Goal: Task Accomplishment & Management: Manage account settings

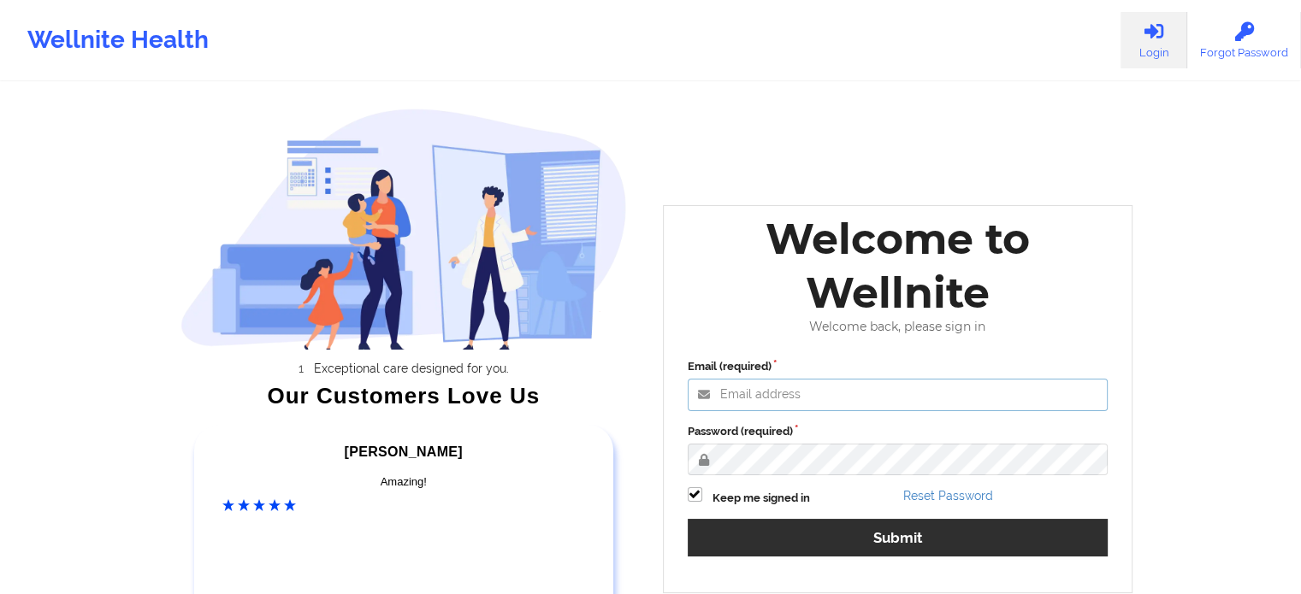
type input "[EMAIL_ADDRESS][DOMAIN_NAME]"
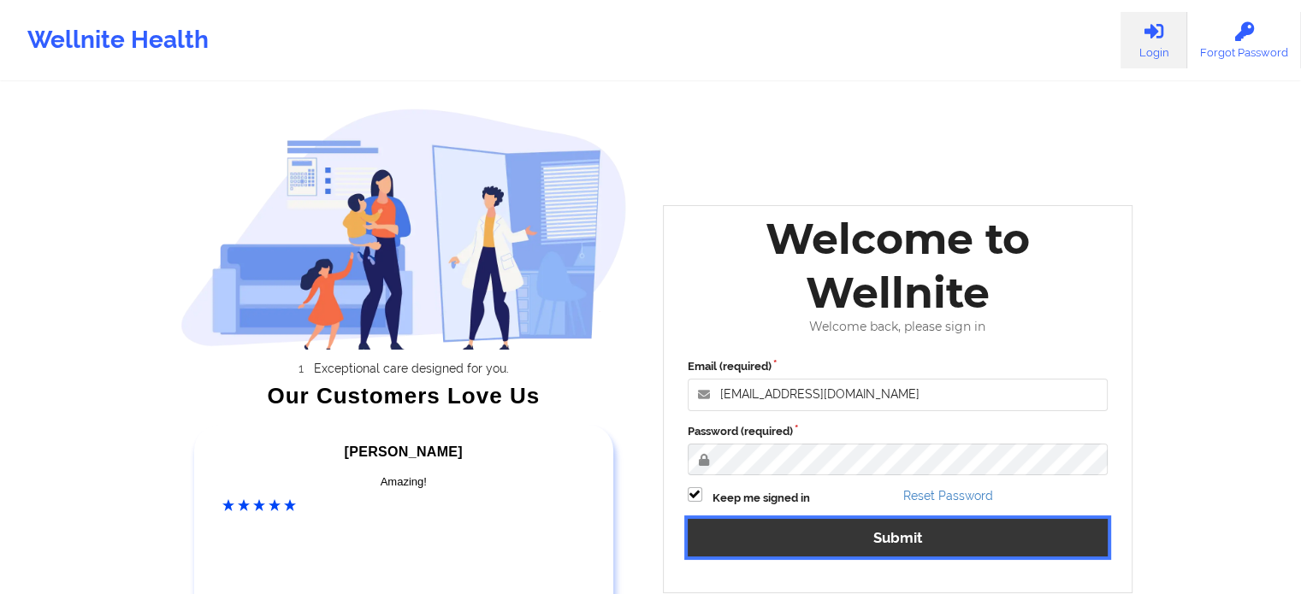
click at [836, 530] on button "Submit" at bounding box center [898, 537] width 421 height 37
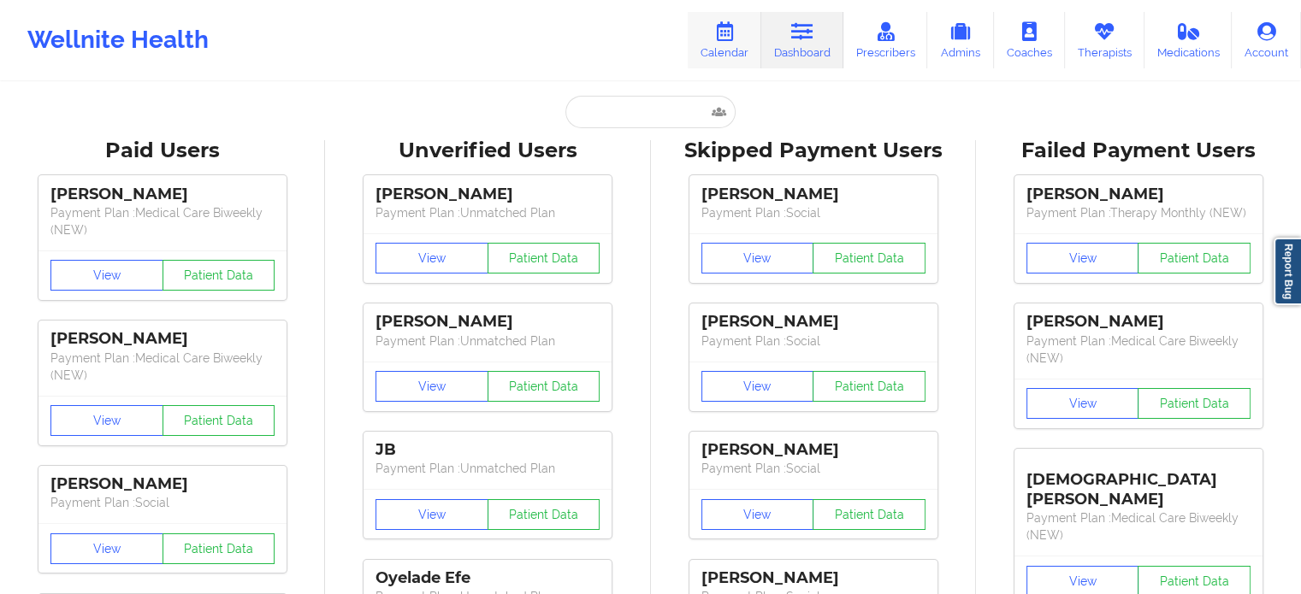
click at [734, 47] on link "Calendar" at bounding box center [725, 40] width 74 height 56
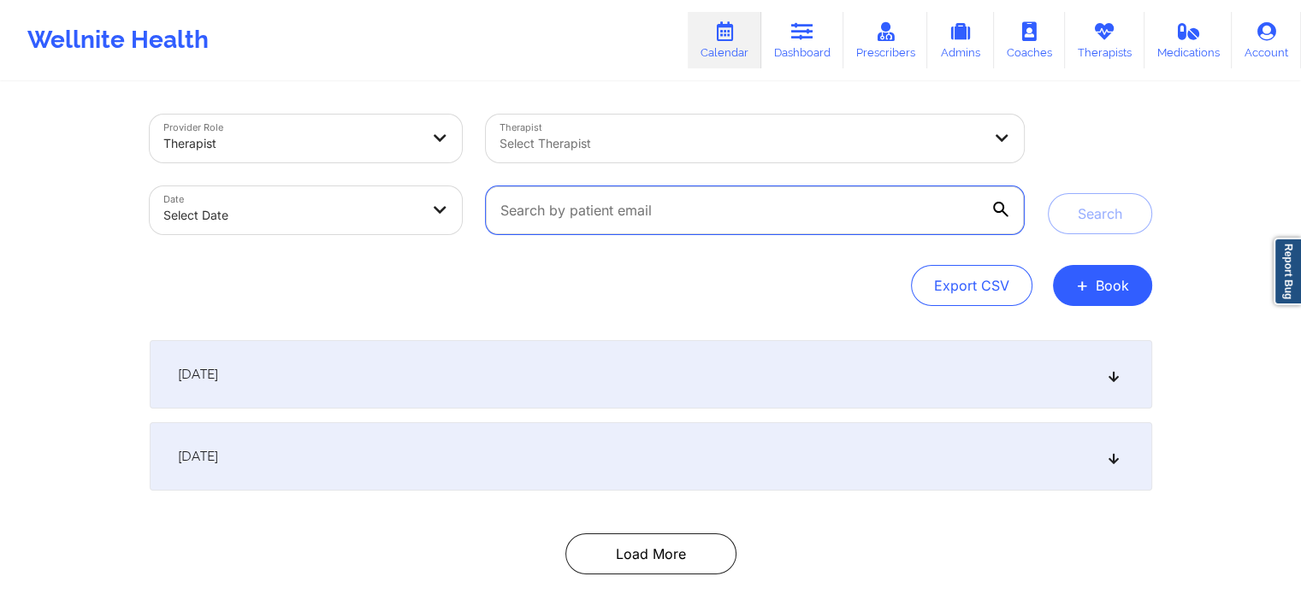
click at [516, 229] on input "text" at bounding box center [754, 210] width 537 height 48
paste input "[EMAIL_ADDRESS][DOMAIN_NAME]"
type input "[EMAIL_ADDRESS][DOMAIN_NAME]"
click at [1048, 193] on button "Search" at bounding box center [1100, 213] width 104 height 41
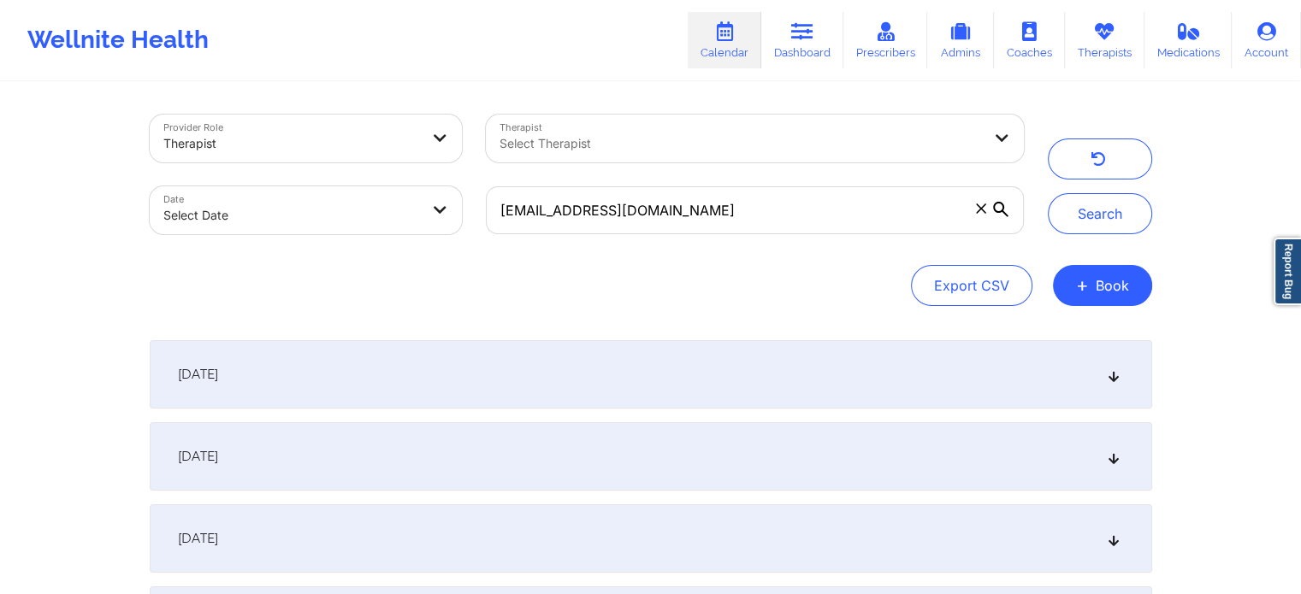
click at [261, 194] on body "Wellnite Health Calendar Dashboard Prescribers Admins Coaches Therapists Medica…" at bounding box center [650, 297] width 1301 height 594
select select "2025-8"
select select "2025-9"
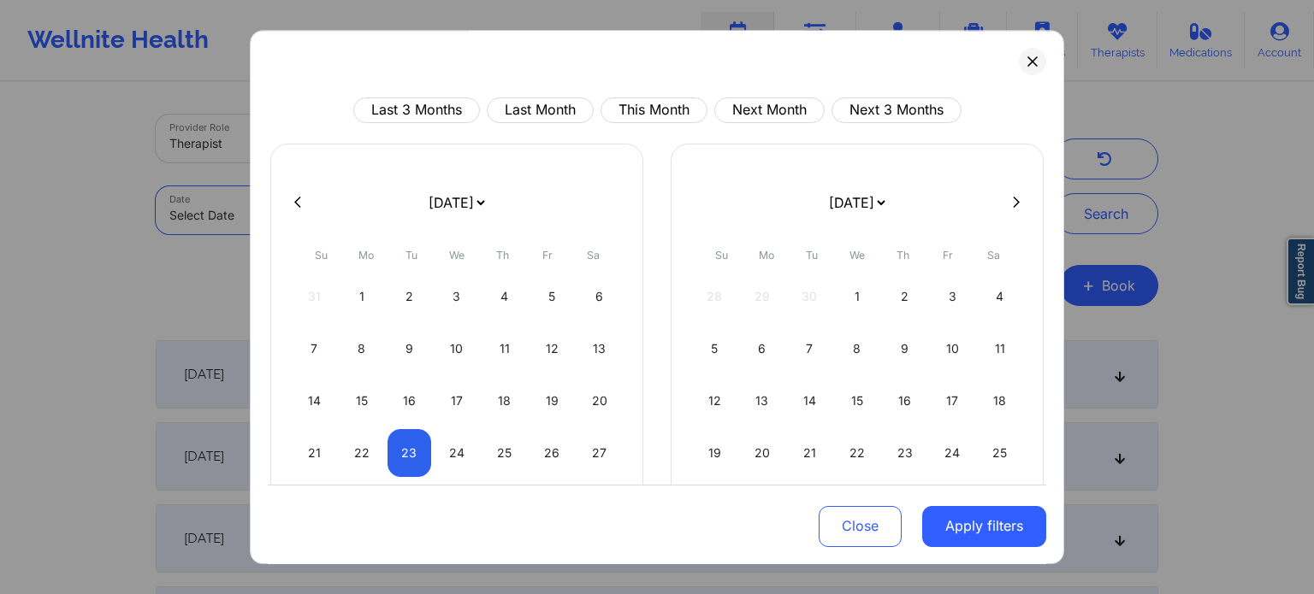
click at [251, 208] on div "Last 3 Months Last Month This Month Next Month Next 3 Months [DATE] [DATE] [DAT…" at bounding box center [657, 297] width 814 height 535
click at [643, 101] on button "This Month" at bounding box center [653, 110] width 107 height 26
select select "2025-8"
select select "2025-9"
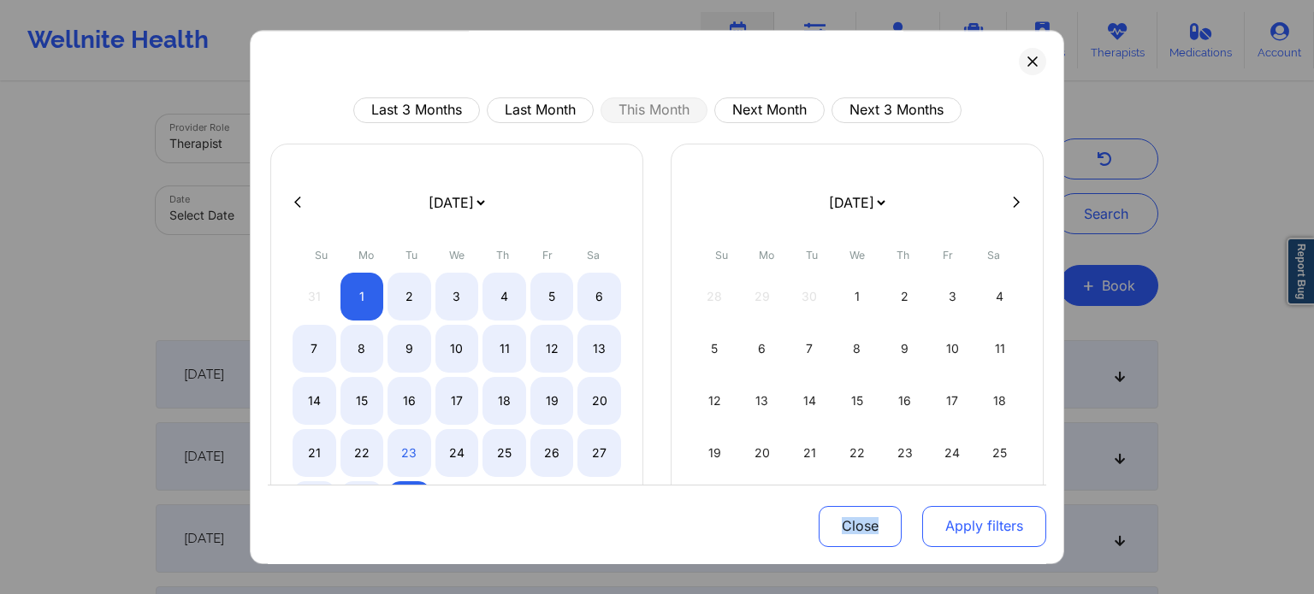
click at [1001, 519] on button "Apply filters" at bounding box center [984, 525] width 124 height 41
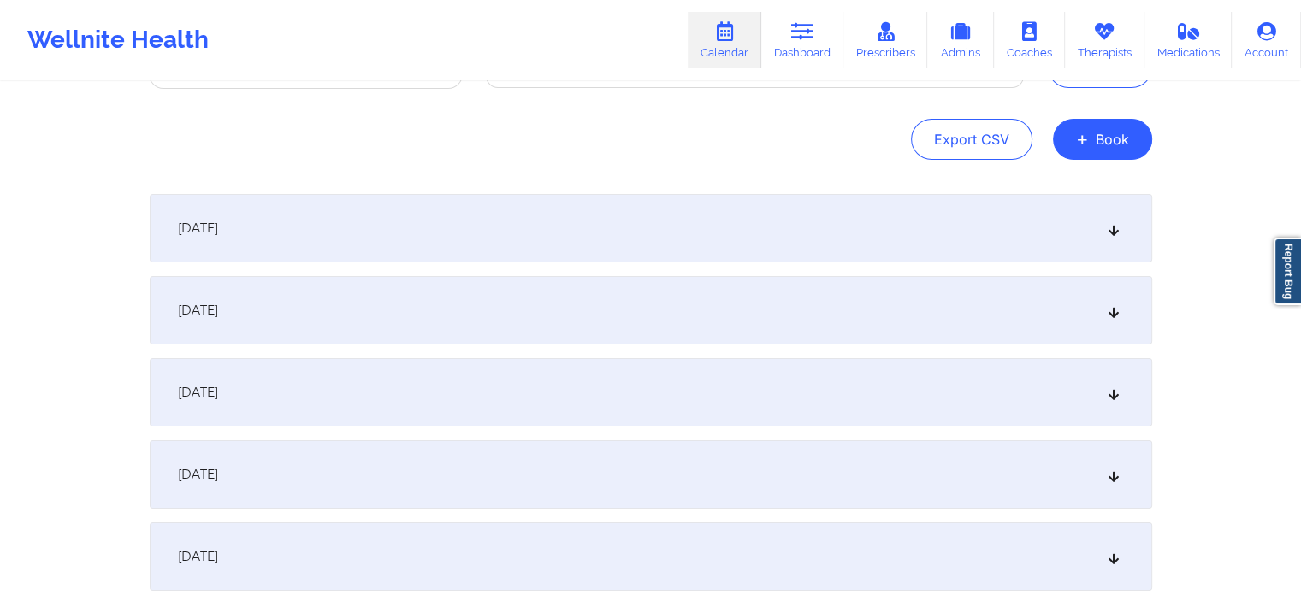
scroll to position [144, 0]
click at [871, 234] on div "[DATE]" at bounding box center [651, 231] width 1002 height 68
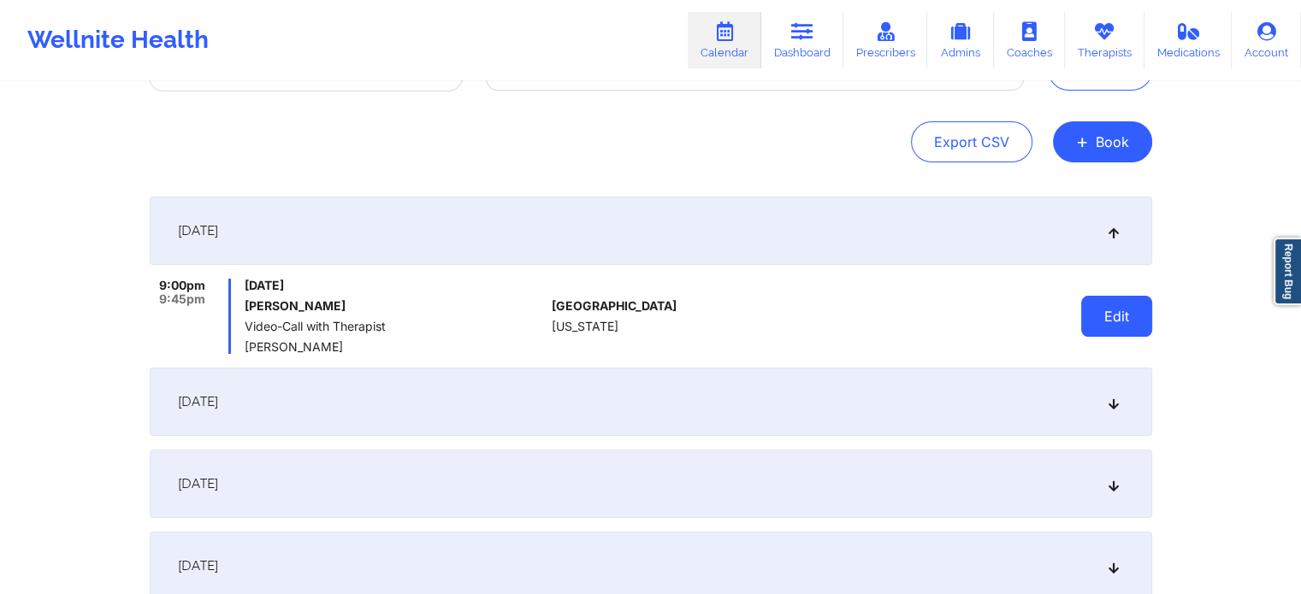
click at [1123, 322] on button "Edit" at bounding box center [1116, 316] width 71 height 41
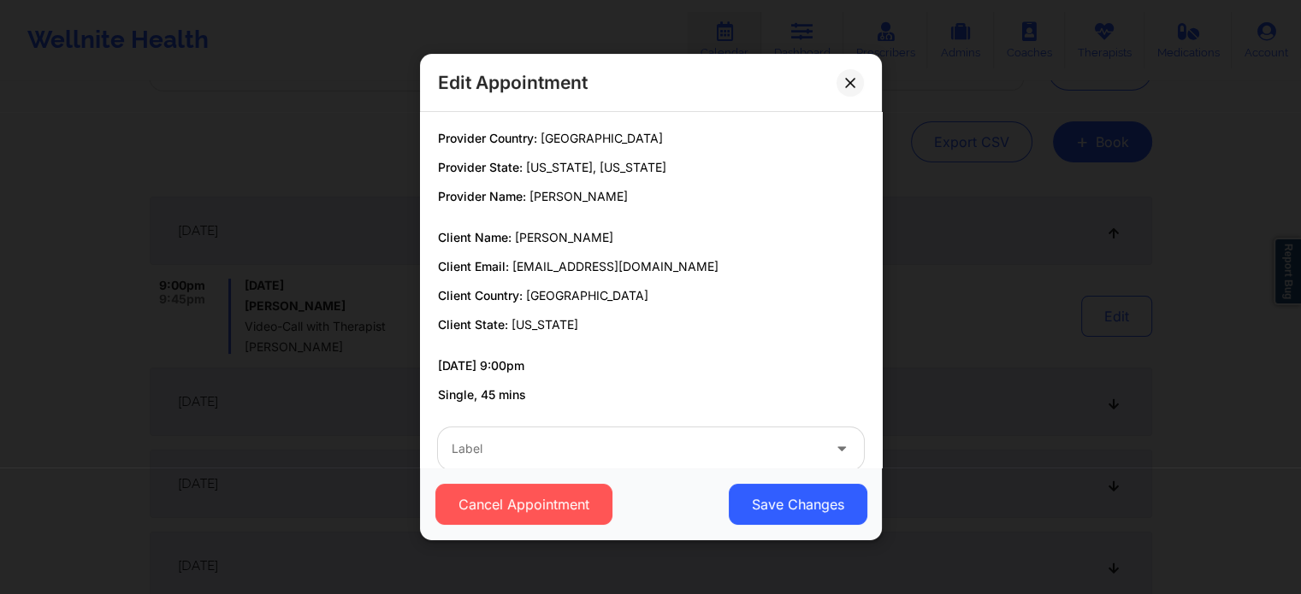
click at [671, 442] on div at bounding box center [636, 449] width 369 height 21
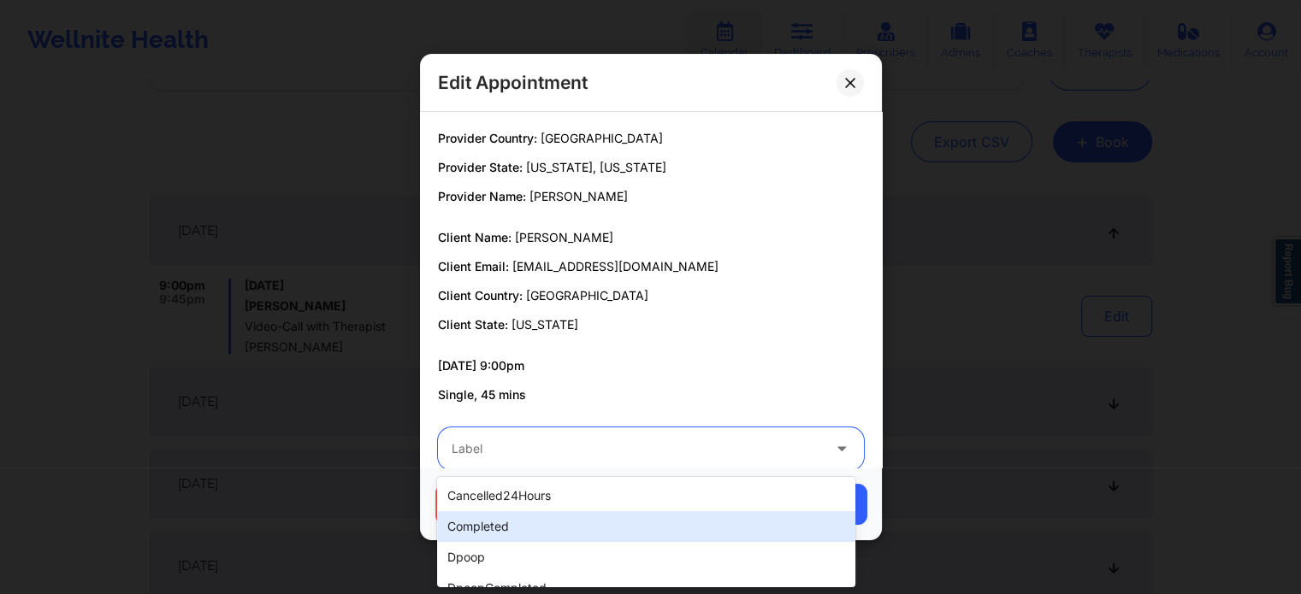
click at [558, 519] on div "completed" at bounding box center [645, 526] width 417 height 31
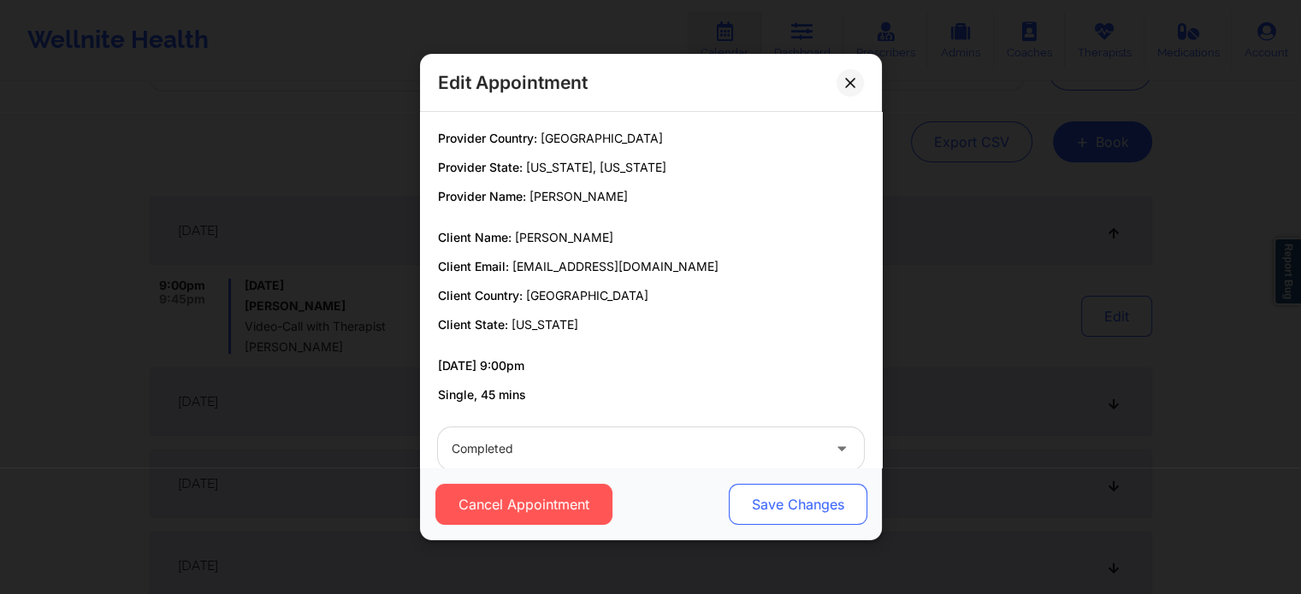
click at [802, 492] on button "Save Changes" at bounding box center [797, 504] width 139 height 41
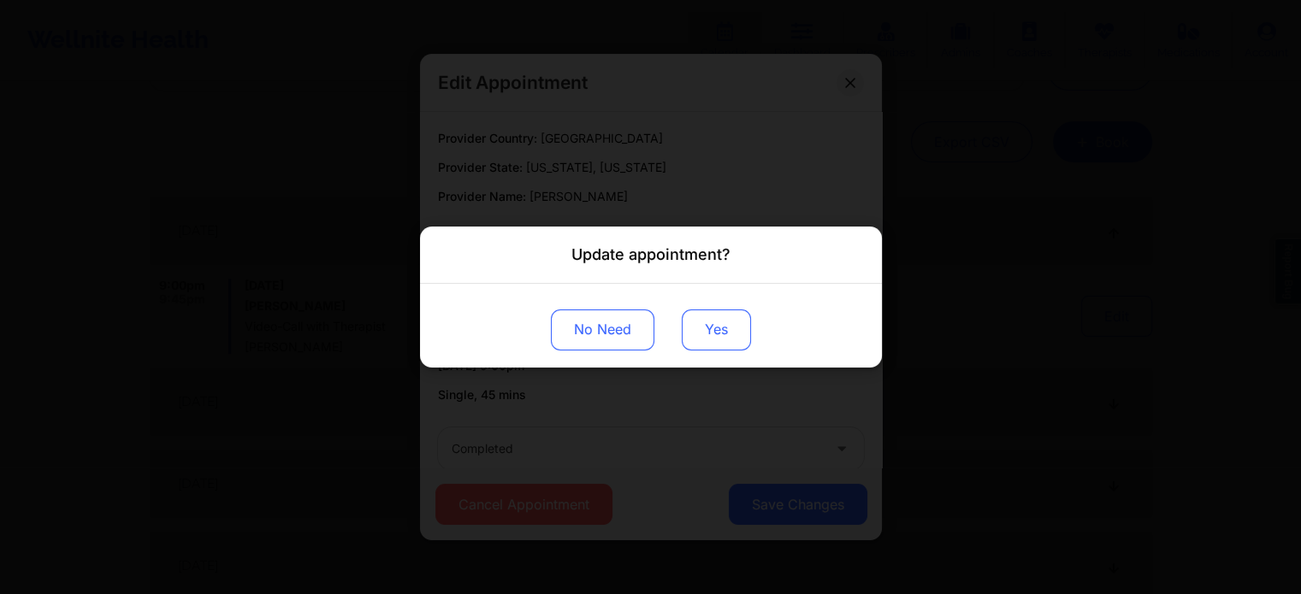
click at [717, 325] on button "Yes" at bounding box center [716, 330] width 69 height 41
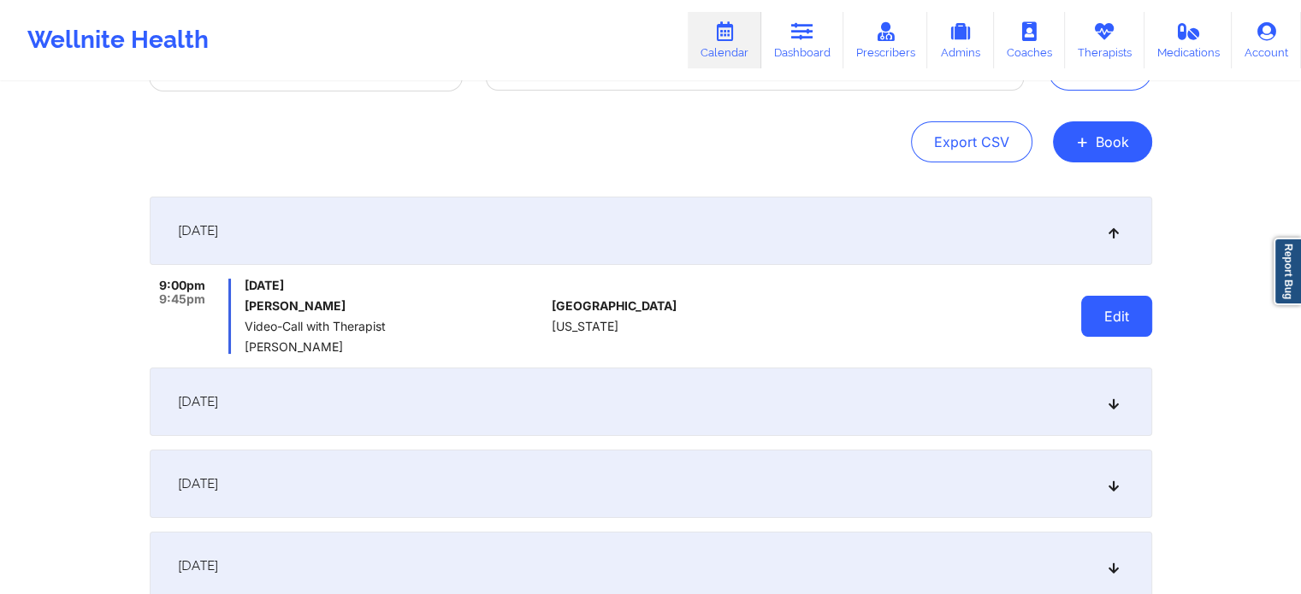
click at [1122, 328] on button "Edit" at bounding box center [1116, 316] width 71 height 41
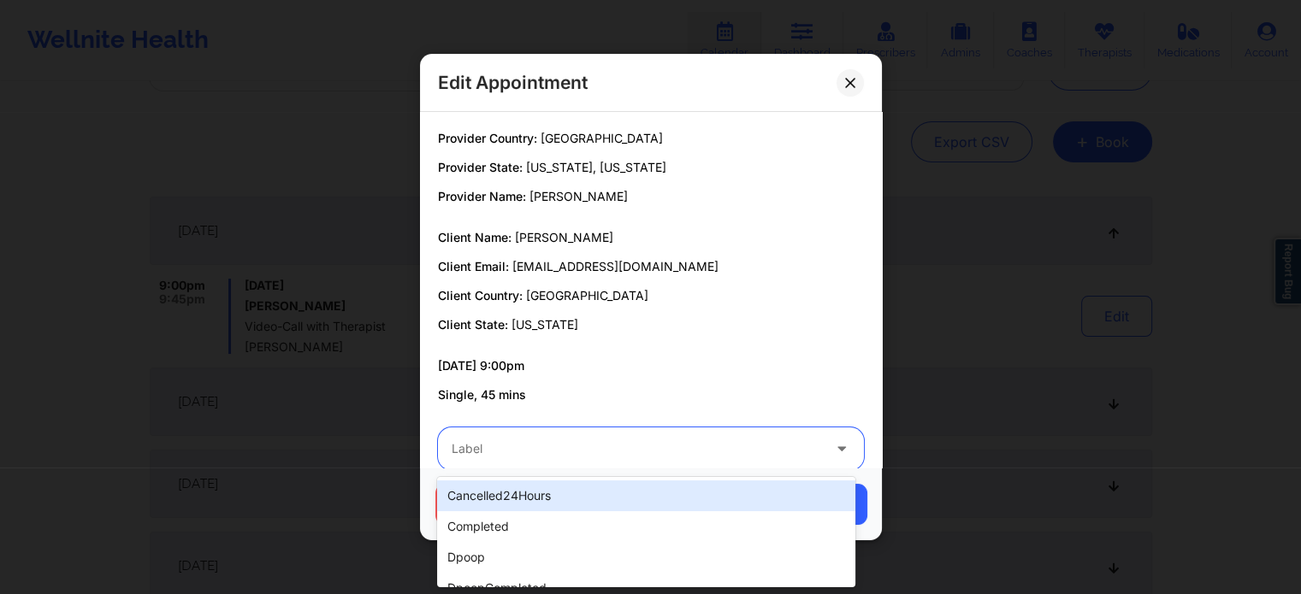
click at [695, 452] on div at bounding box center [636, 449] width 369 height 21
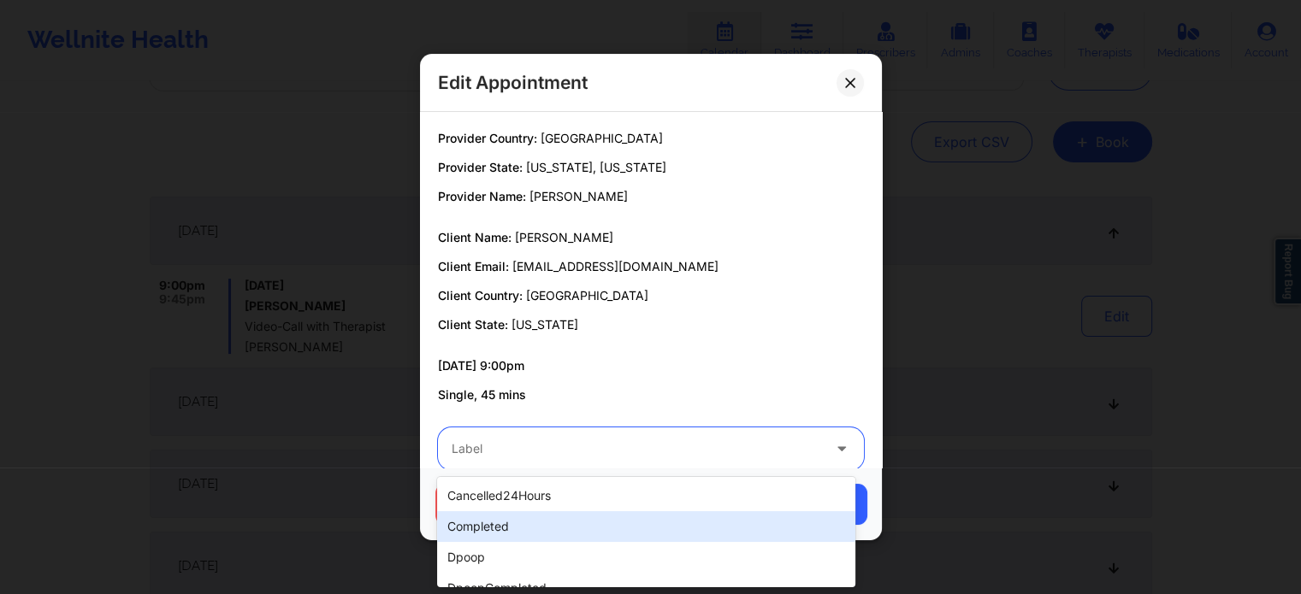
click at [597, 519] on div "completed" at bounding box center [645, 526] width 417 height 31
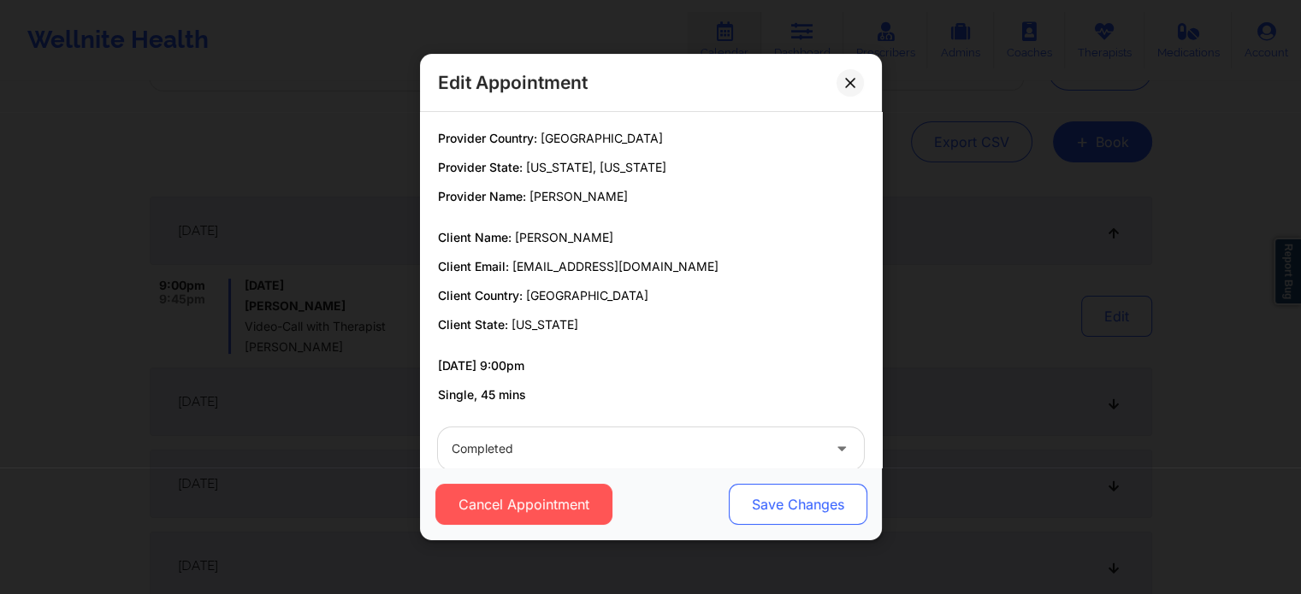
click at [797, 509] on button "Save Changes" at bounding box center [797, 504] width 139 height 41
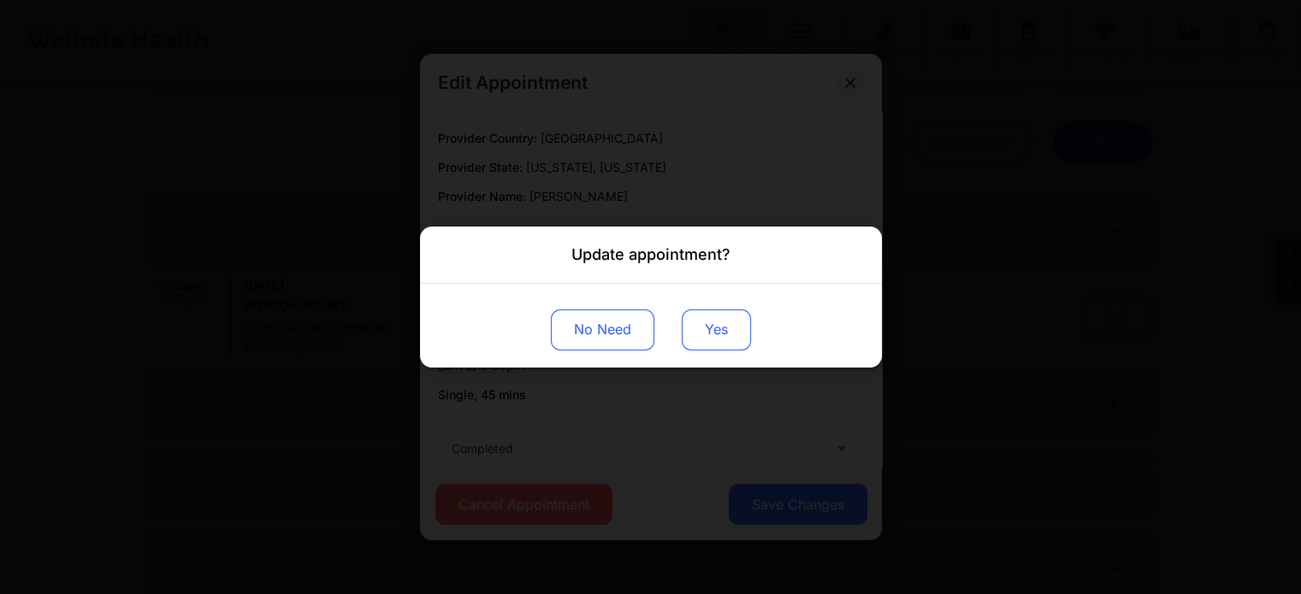
click at [721, 349] on button "Yes" at bounding box center [716, 330] width 69 height 41
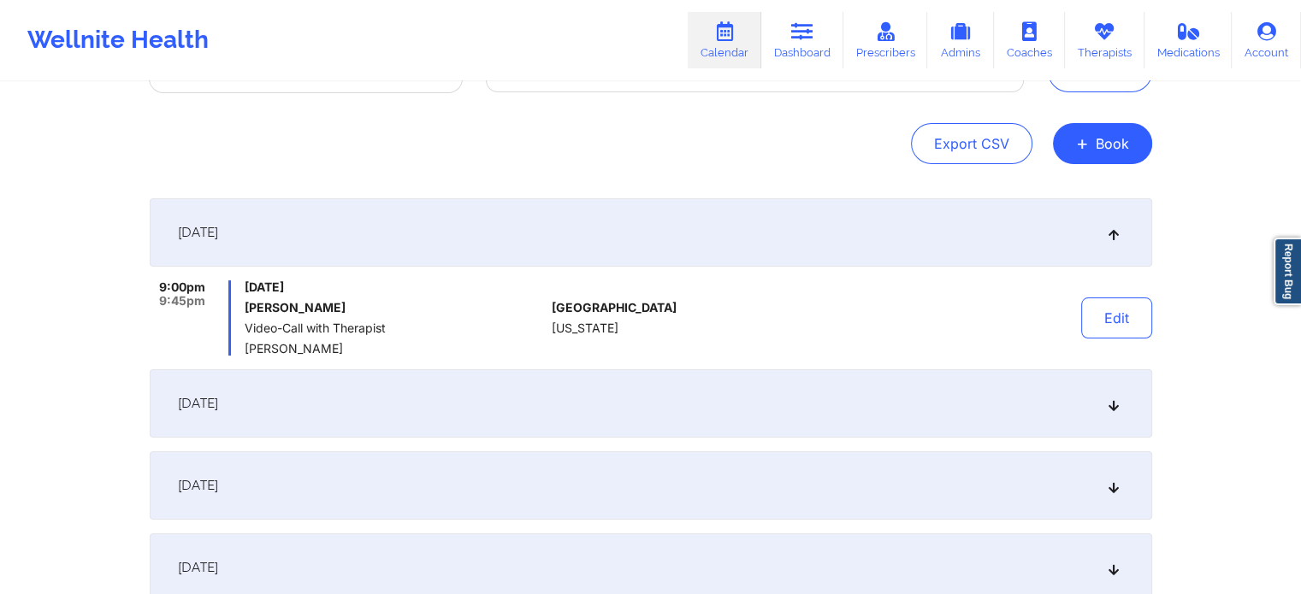
scroll to position [0, 0]
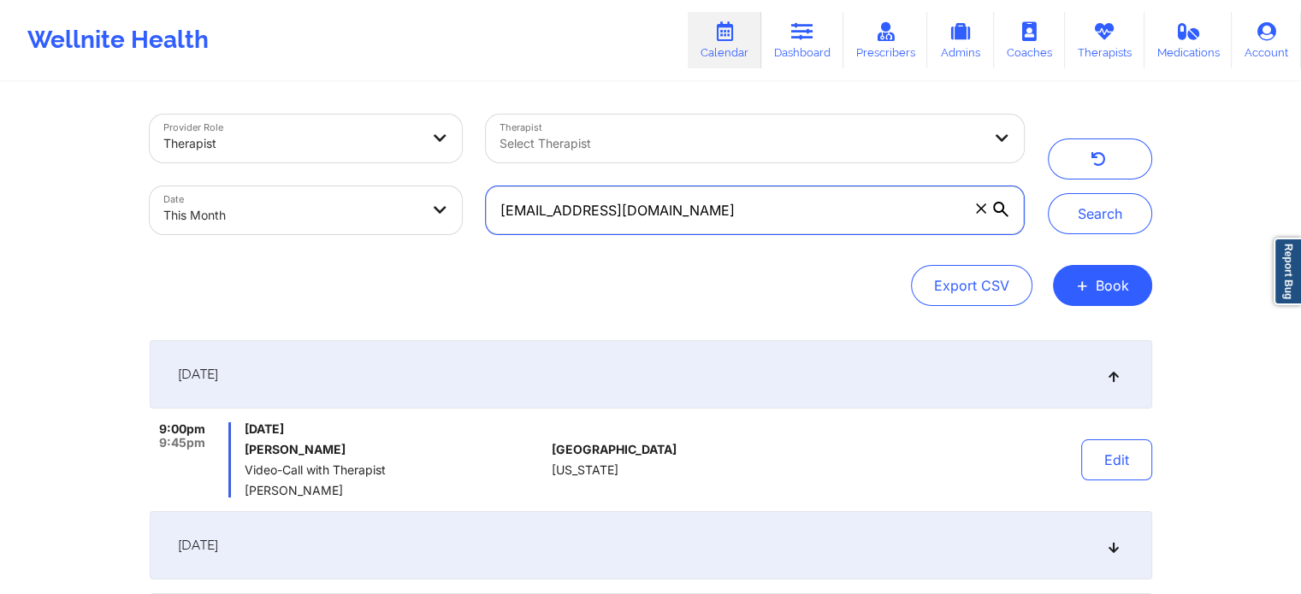
drag, startPoint x: 711, startPoint y: 227, endPoint x: 435, endPoint y: 179, distance: 279.5
click at [435, 179] on div "Provider Role Therapist Therapist Select Therapist Date This Month [EMAIL_ADDRE…" at bounding box center [587, 175] width 898 height 144
paste input "marinacorral44@g"
type input "[EMAIL_ADDRESS][DOMAIN_NAME]"
click at [1048, 193] on button "Search" at bounding box center [1100, 213] width 104 height 41
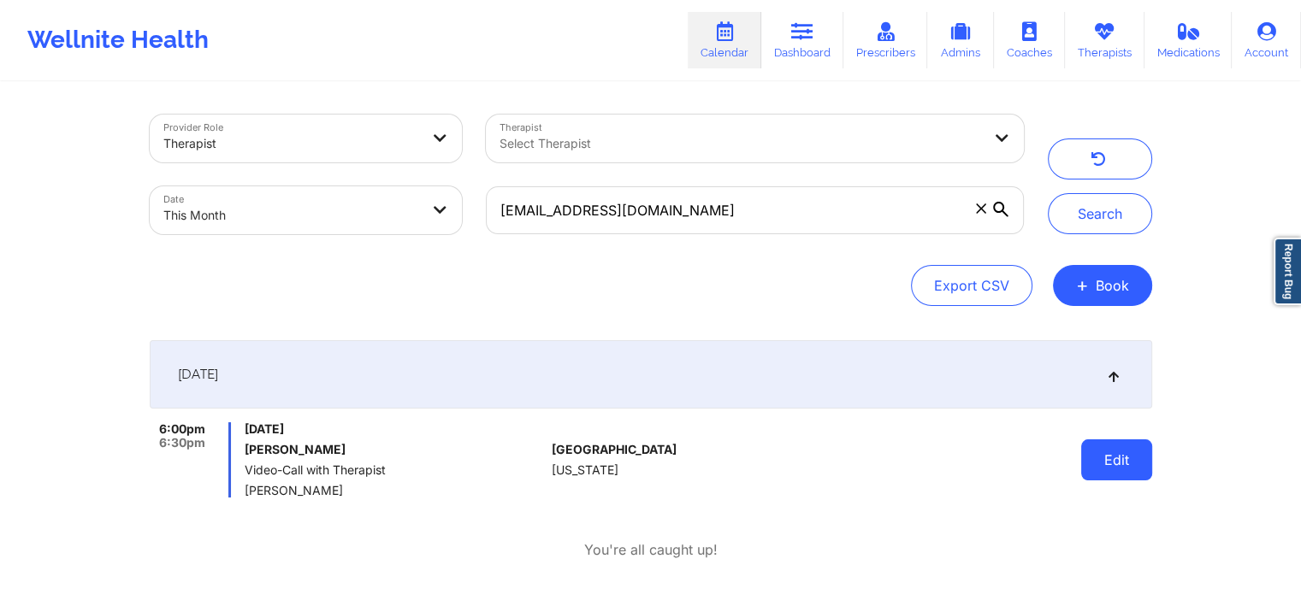
click at [1082, 471] on button "Edit" at bounding box center [1116, 460] width 71 height 41
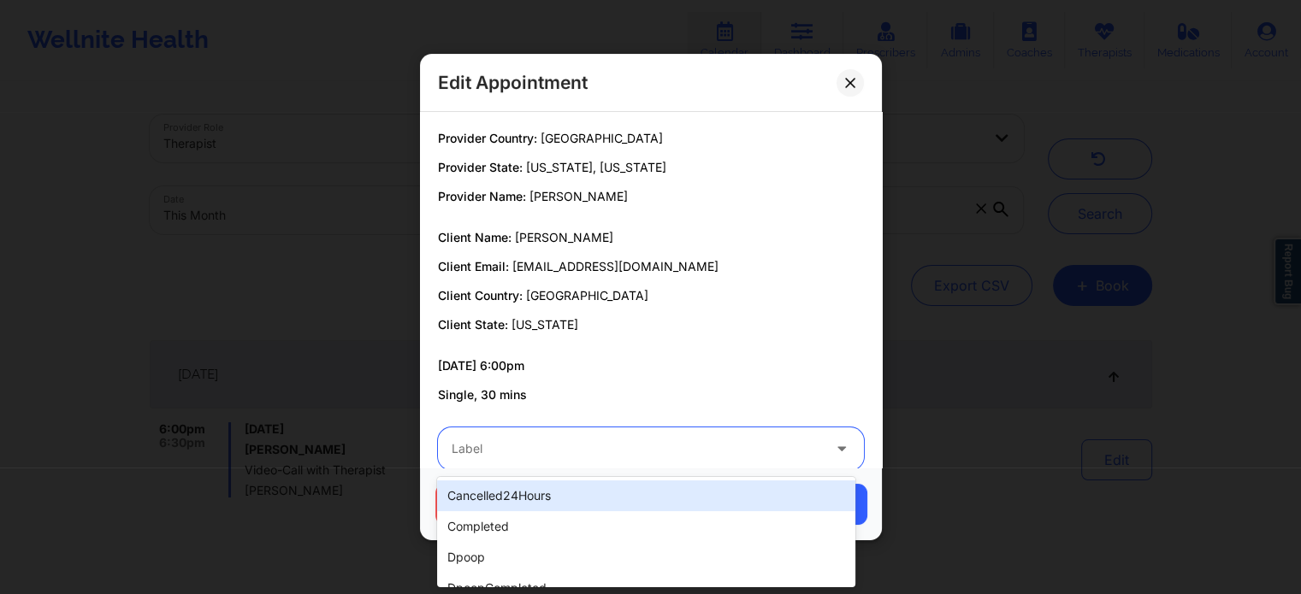
click at [671, 447] on div at bounding box center [636, 449] width 369 height 21
type input "no"
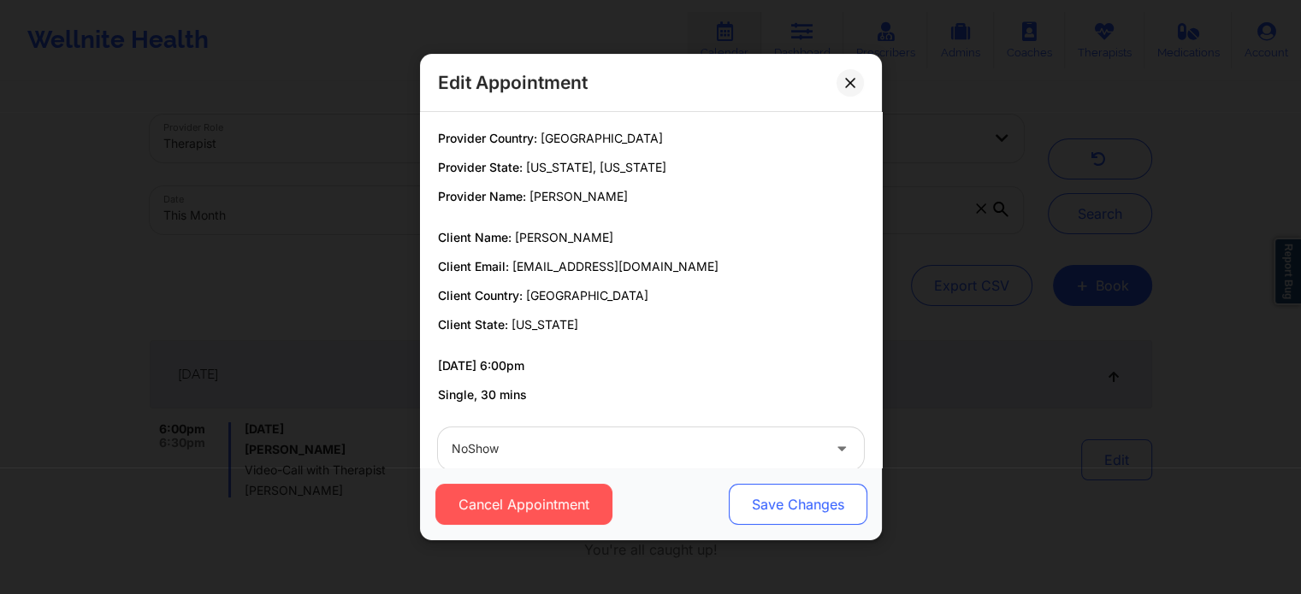
click at [786, 505] on button "Save Changes" at bounding box center [797, 504] width 139 height 41
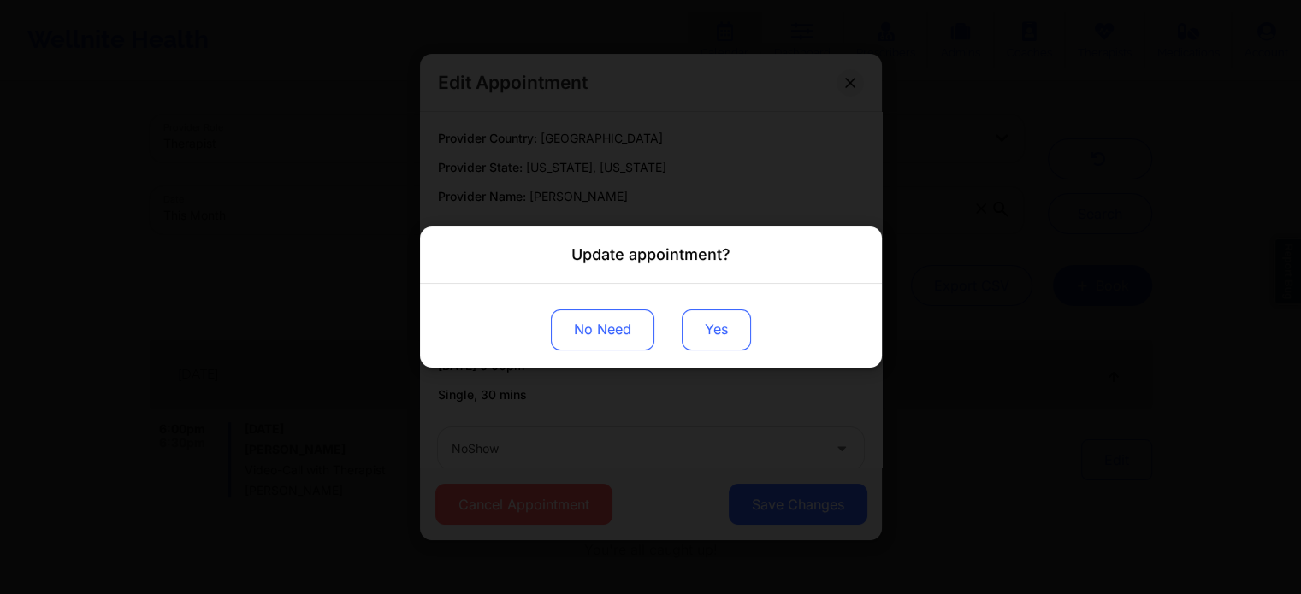
click at [725, 333] on button "Yes" at bounding box center [716, 330] width 69 height 41
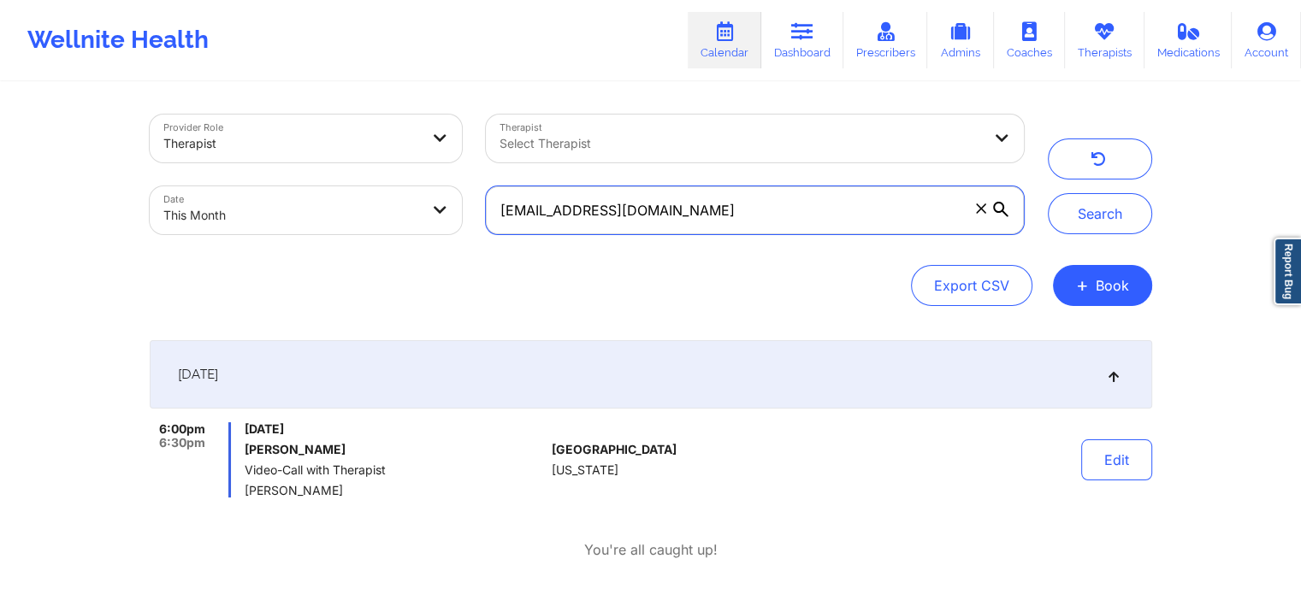
drag, startPoint x: 746, startPoint y: 208, endPoint x: 430, endPoint y: 180, distance: 316.7
click at [430, 180] on div "Provider Role Therapist Therapist Select Therapist Date This Month [EMAIL_ADDRE…" at bounding box center [587, 175] width 898 height 144
paste input "onicavaswani67"
click at [1048, 193] on button "Search" at bounding box center [1100, 213] width 104 height 41
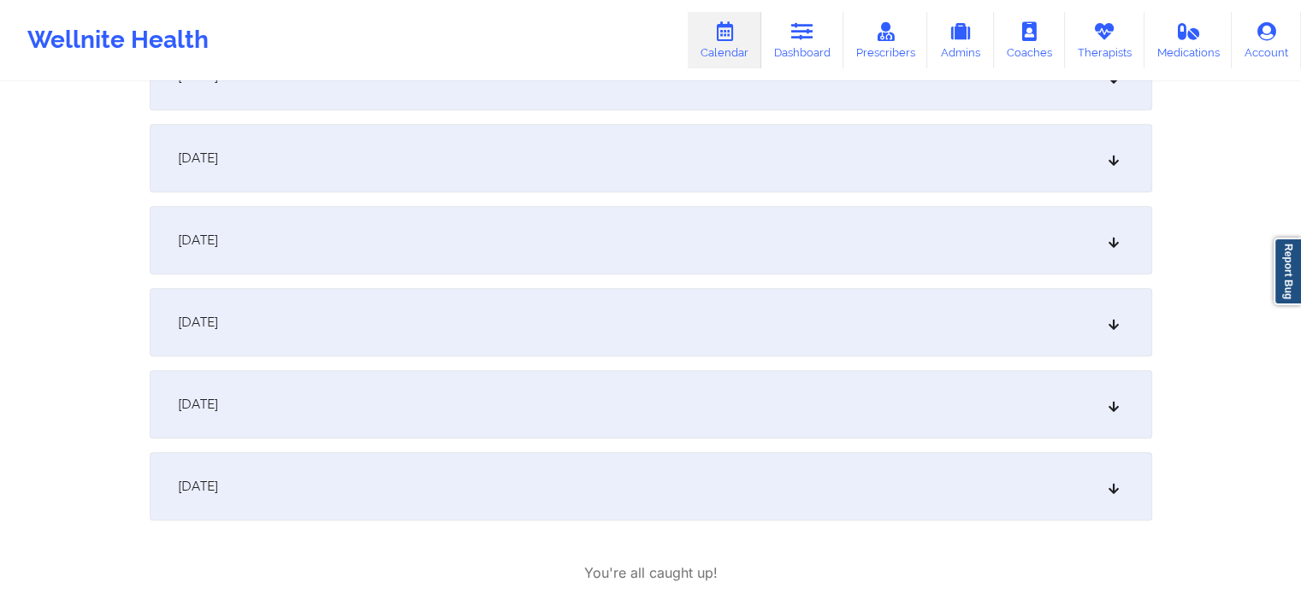
scroll to position [739, 0]
click at [679, 317] on div "[DATE]" at bounding box center [651, 320] width 1002 height 68
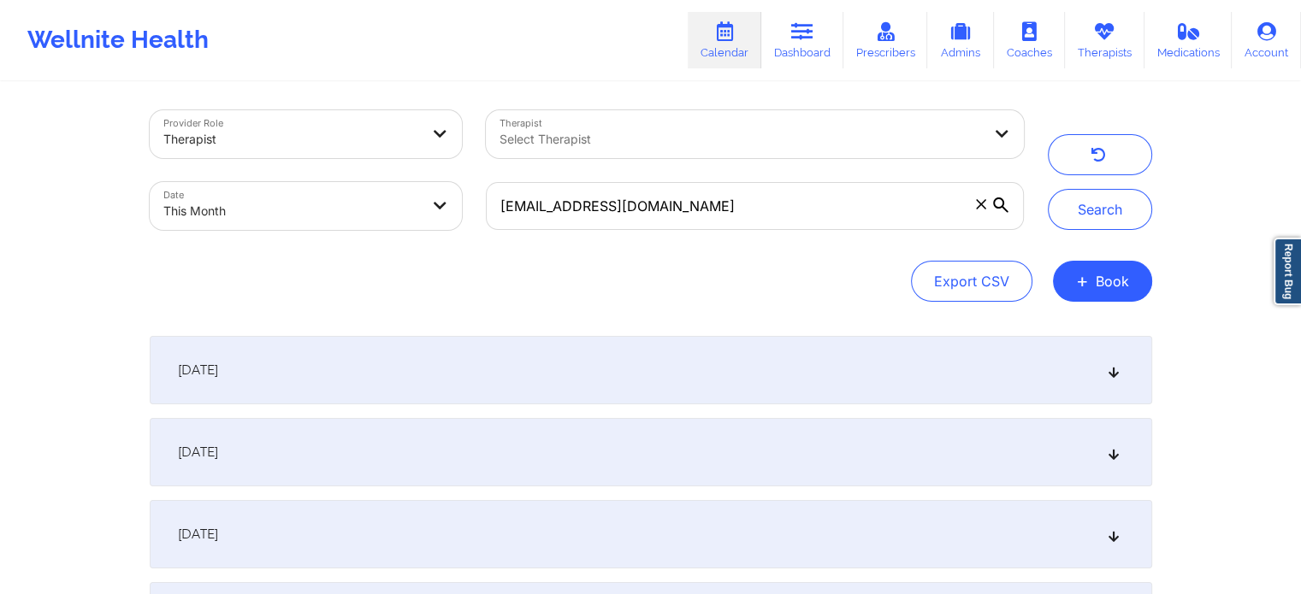
scroll to position [0, 0]
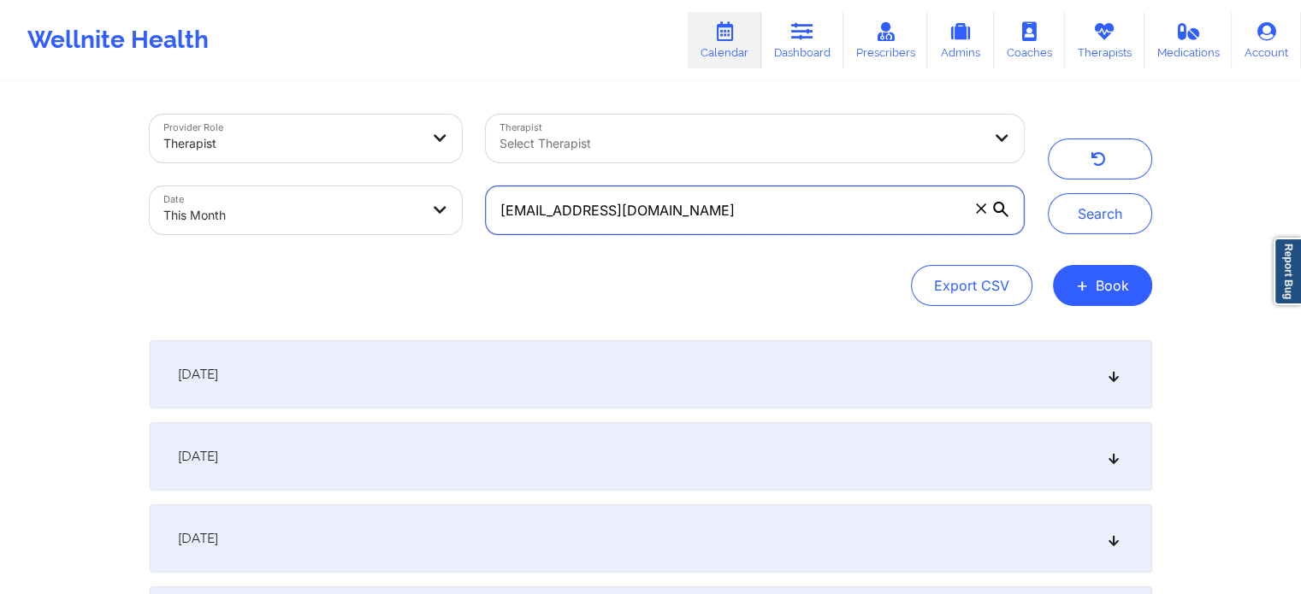
drag, startPoint x: 766, startPoint y: 201, endPoint x: 437, endPoint y: 156, distance: 332.3
click at [437, 156] on div "Provider Role Therapist Therapist Select Therapist Date This Month [EMAIL_ADDRE…" at bounding box center [587, 175] width 898 height 144
paste input "crystalwelchmeyer83"
click at [1048, 193] on button "Search" at bounding box center [1100, 213] width 104 height 41
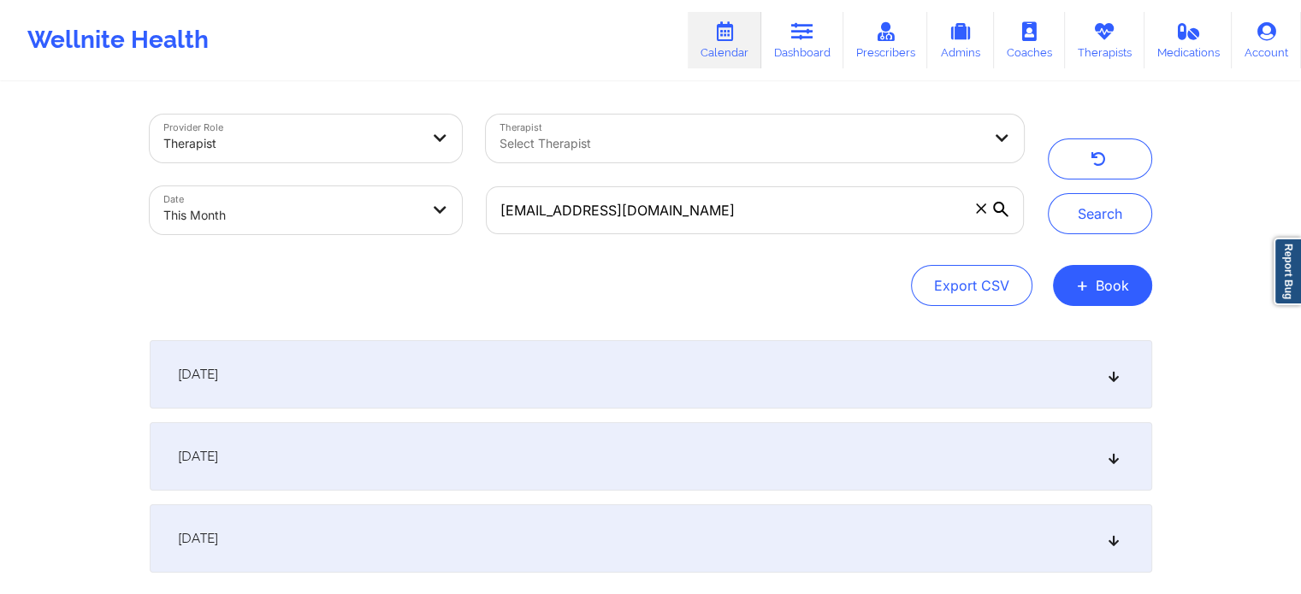
click at [623, 357] on div "[DATE]" at bounding box center [651, 374] width 1002 height 68
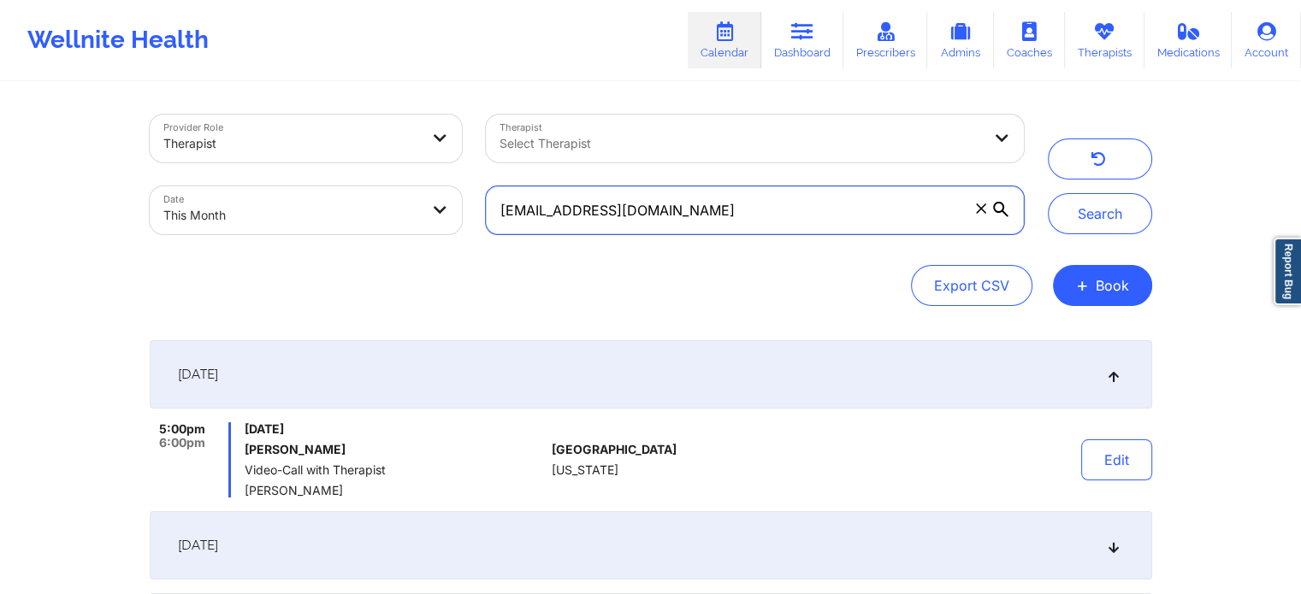
drag, startPoint x: 742, startPoint y: 209, endPoint x: 389, endPoint y: 184, distance: 354.1
click at [389, 184] on div "Provider Role Therapist Therapist Select Therapist Date This Month [EMAIL_ADDRE…" at bounding box center [587, 175] width 898 height 144
click at [1048, 193] on button "Search" at bounding box center [1100, 213] width 104 height 41
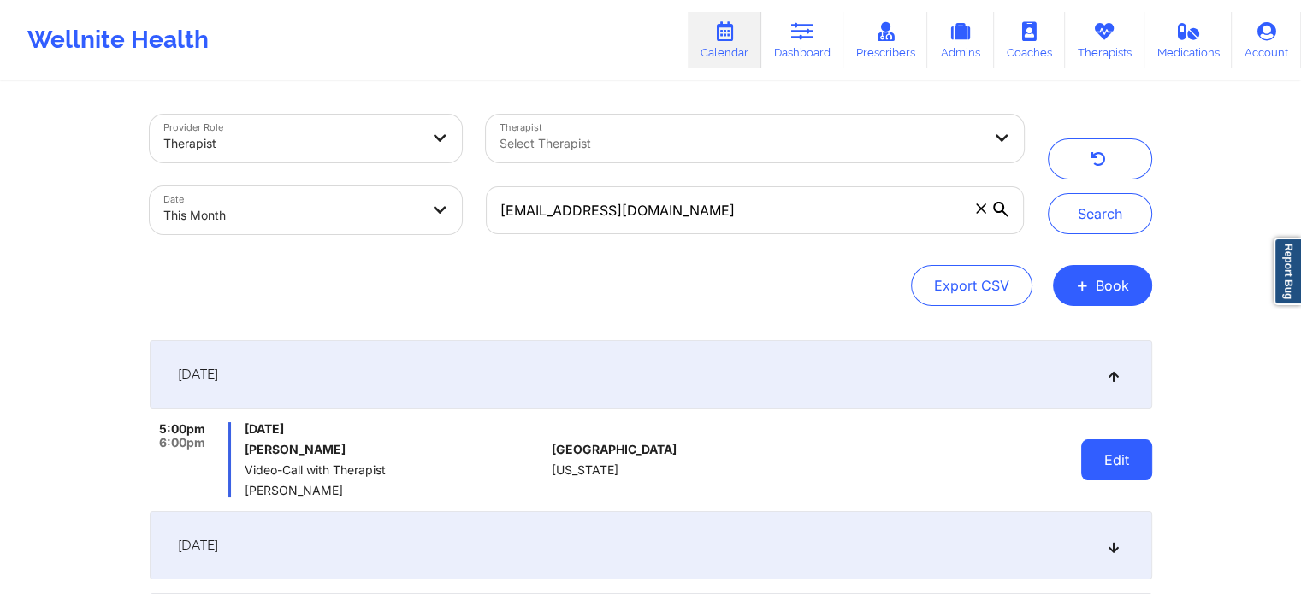
click at [1119, 475] on button "Edit" at bounding box center [1116, 460] width 71 height 41
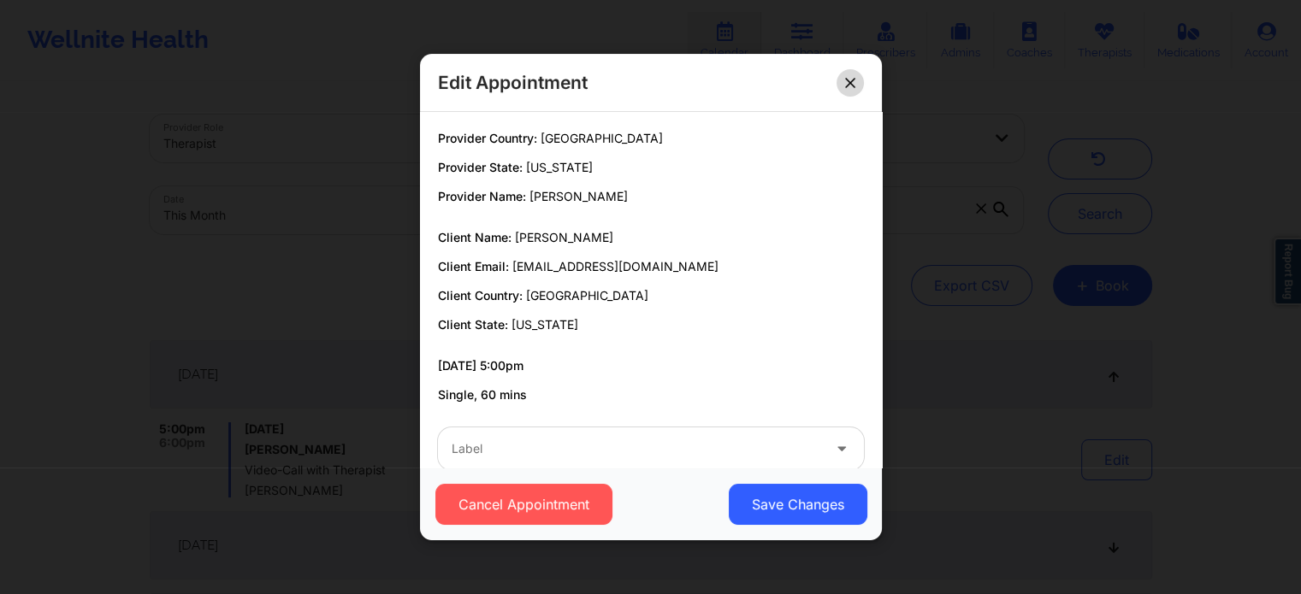
click at [852, 76] on button at bounding box center [849, 82] width 27 height 27
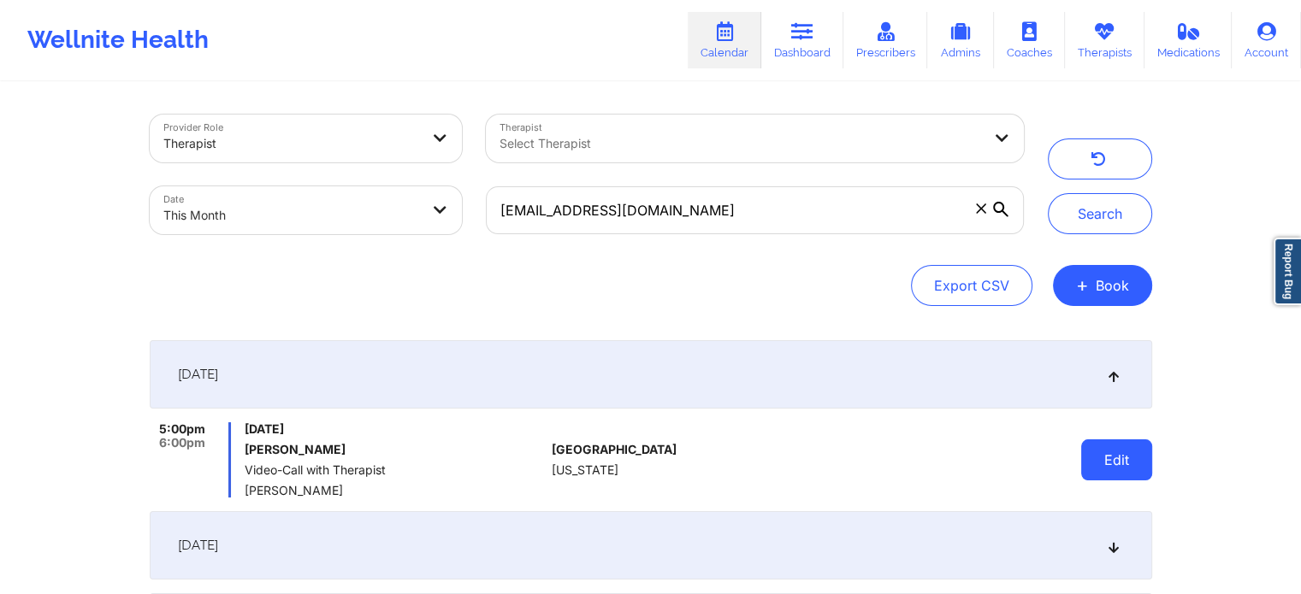
click at [1100, 470] on button "Edit" at bounding box center [1116, 460] width 71 height 41
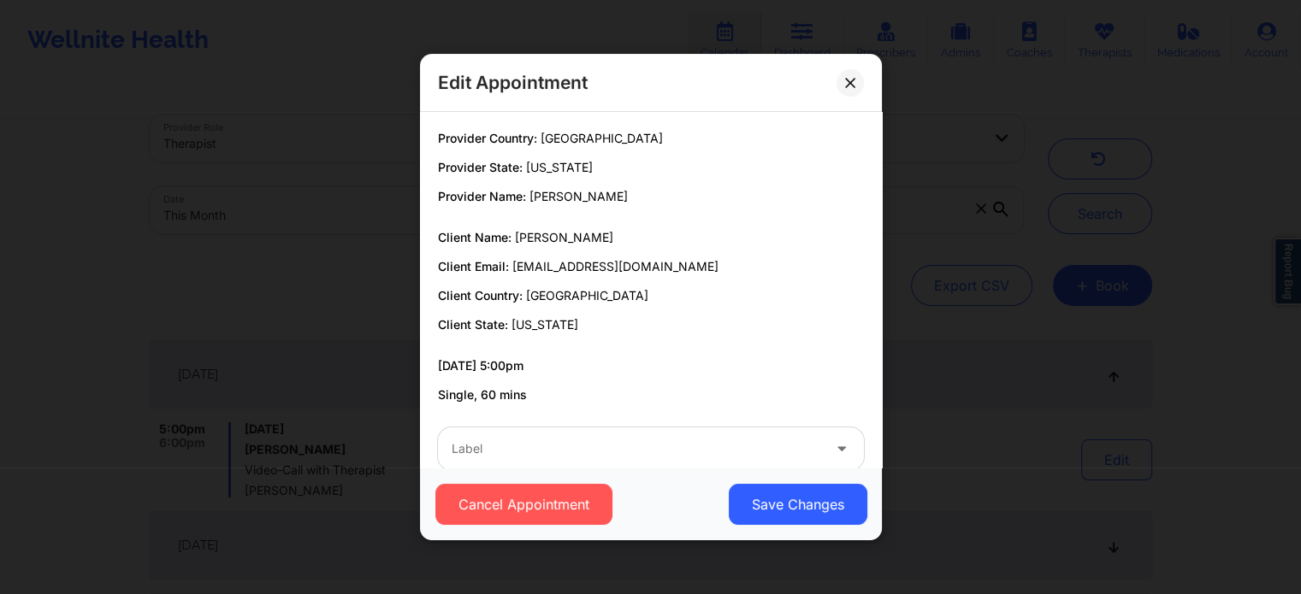
click at [551, 448] on div at bounding box center [636, 449] width 369 height 21
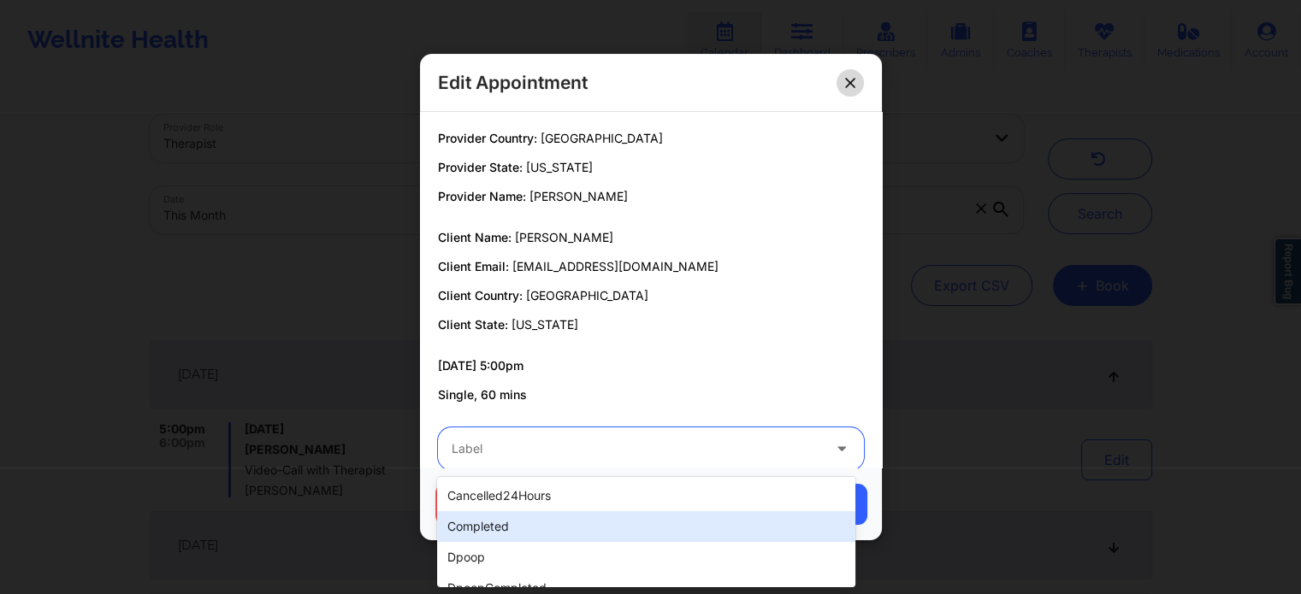
click at [850, 82] on icon at bounding box center [849, 82] width 9 height 9
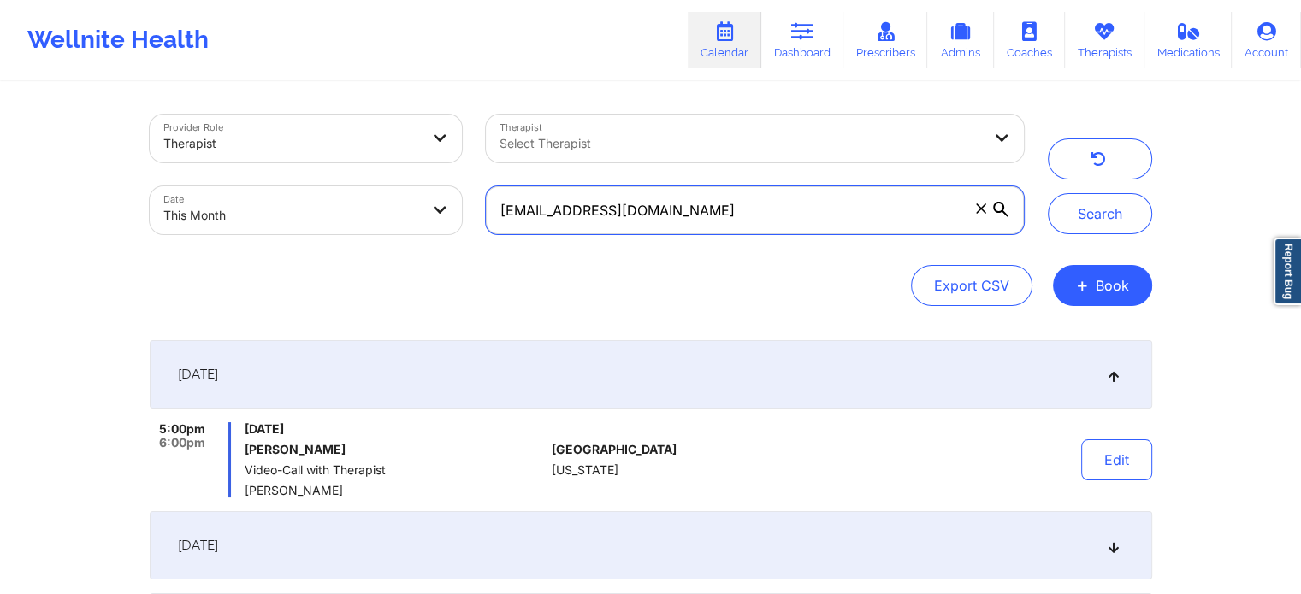
drag, startPoint x: 755, startPoint y: 221, endPoint x: 344, endPoint y: 164, distance: 415.2
click at [344, 164] on div "Provider Role Therapist Therapist Select Therapist Date This Month [EMAIL_ADDRE…" at bounding box center [587, 175] width 898 height 144
paste input "[EMAIL_ADDRESS]"
click at [1048, 193] on button "Search" at bounding box center [1100, 213] width 104 height 41
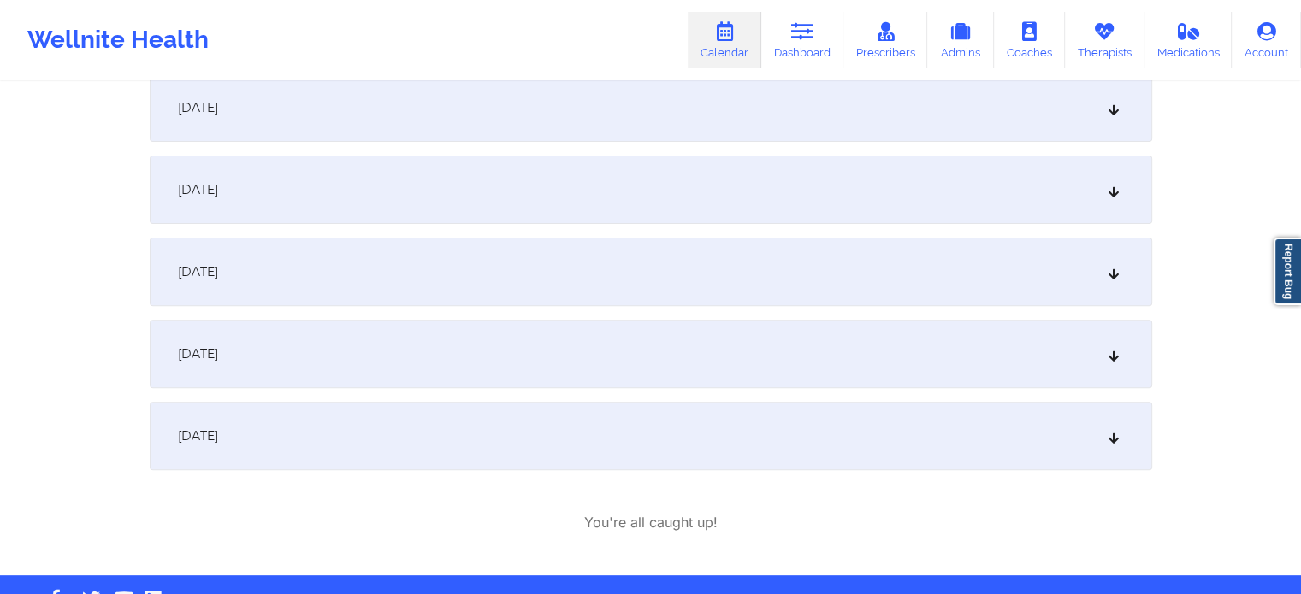
click at [421, 265] on div "[DATE]" at bounding box center [651, 272] width 1002 height 68
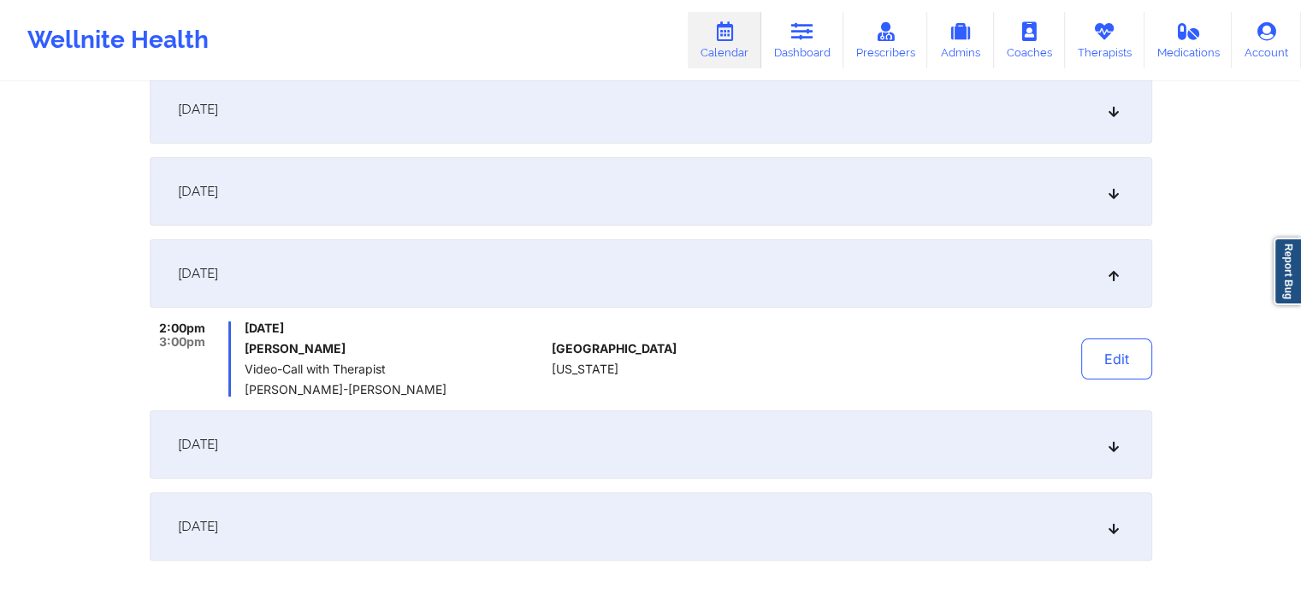
scroll to position [0, 0]
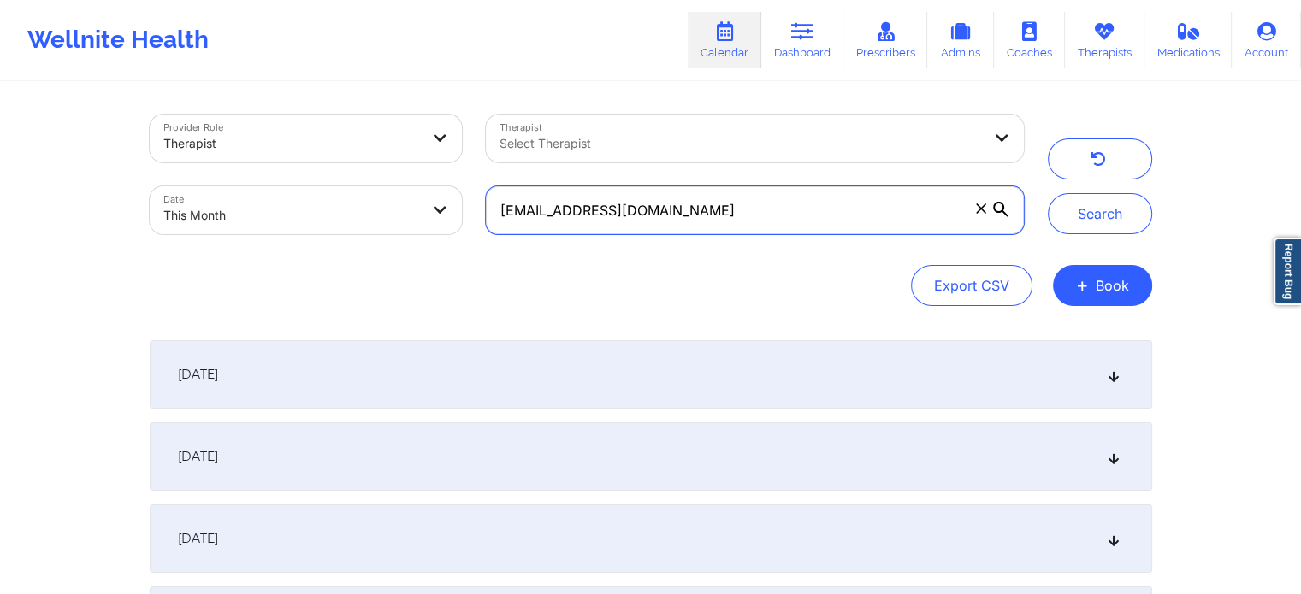
drag, startPoint x: 703, startPoint y: 204, endPoint x: 410, endPoint y: 163, distance: 296.1
click at [410, 163] on div "Provider Role Therapist Therapist Select Therapist Date This Month [EMAIL_ADDRE…" at bounding box center [587, 175] width 898 height 144
paste input "[EMAIL_ADDRESS]"
click at [1048, 193] on button "Search" at bounding box center [1100, 213] width 104 height 41
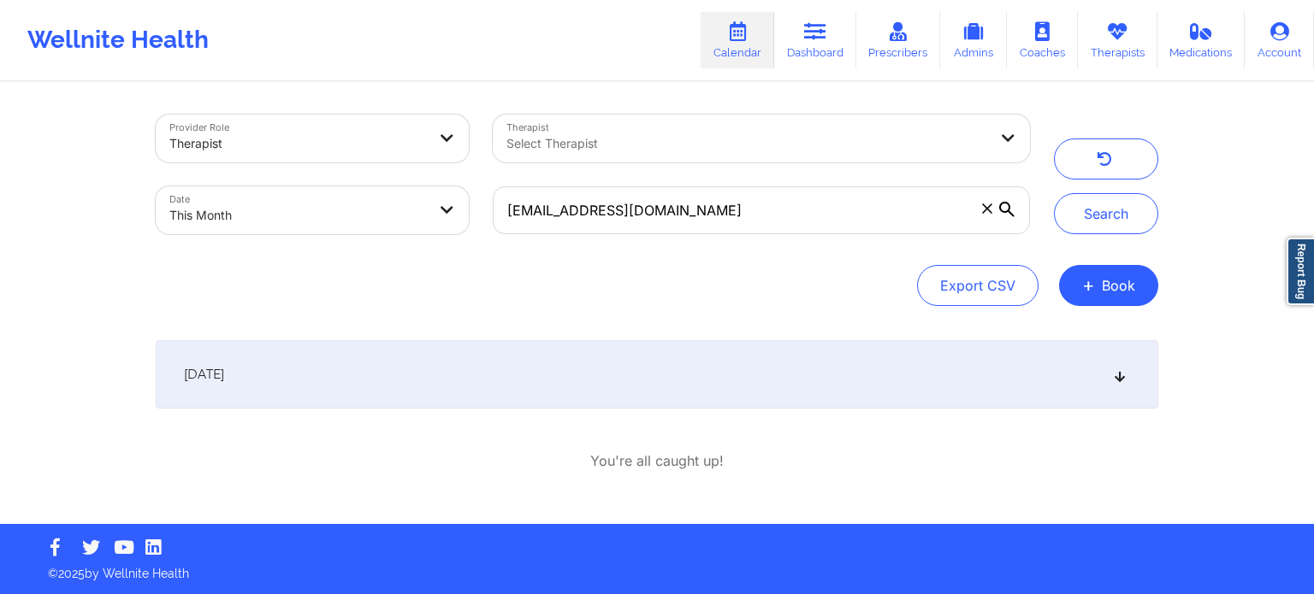
click at [687, 357] on div "[DATE]" at bounding box center [657, 374] width 1002 height 68
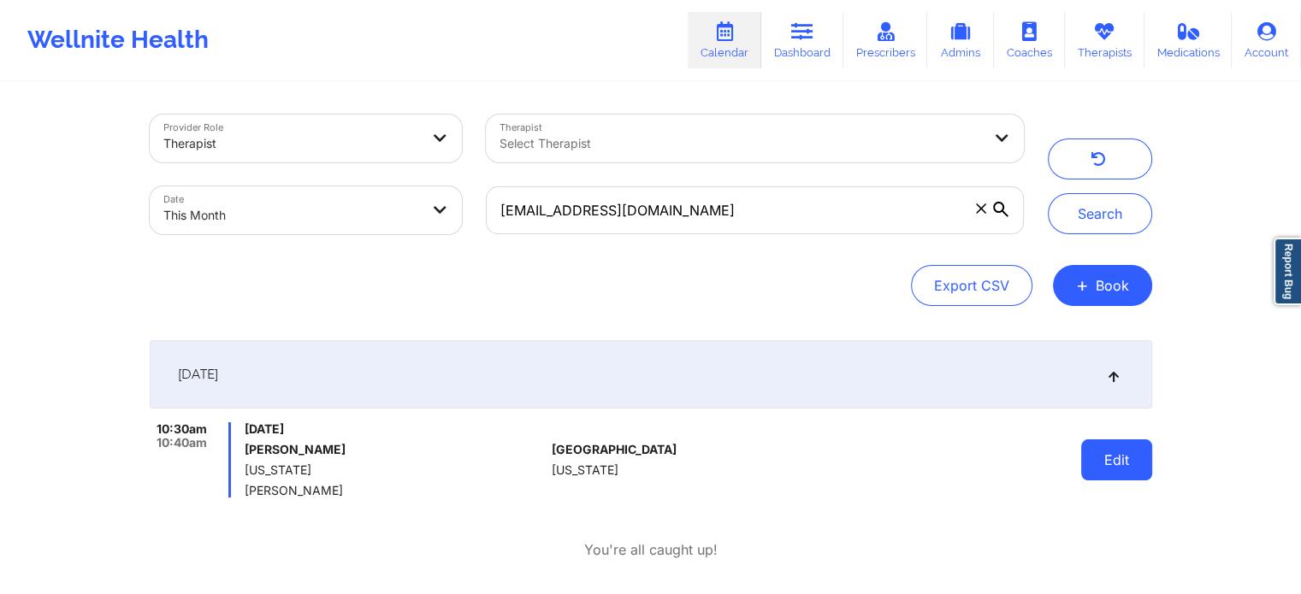
click at [1119, 478] on button "Edit" at bounding box center [1116, 460] width 71 height 41
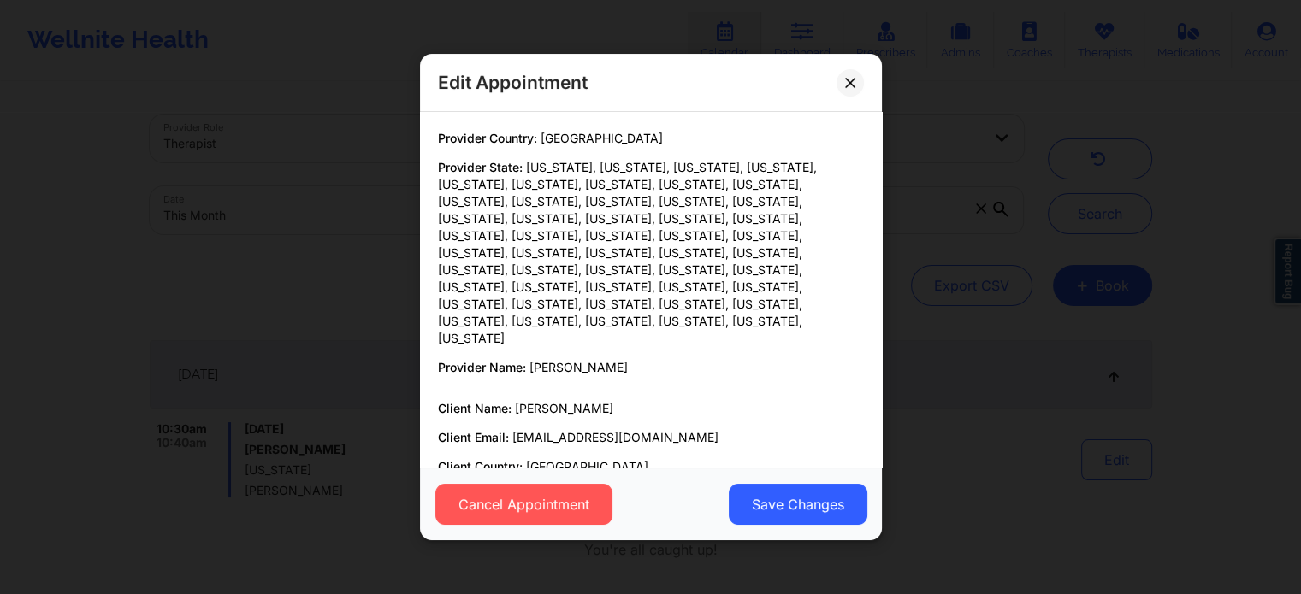
click at [871, 269] on div "Provider Country: [GEOGRAPHIC_DATA] Provider State: [US_STATE], [US_STATE], [US…" at bounding box center [651, 290] width 462 height 356
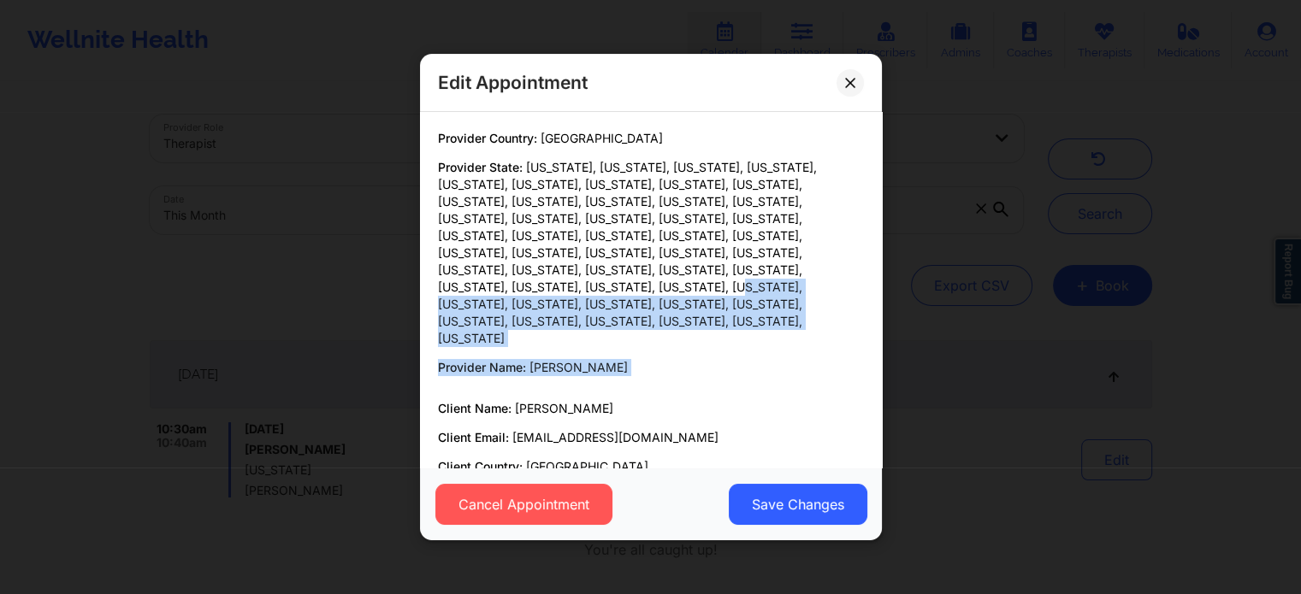
drag, startPoint x: 871, startPoint y: 269, endPoint x: 879, endPoint y: 304, distance: 35.1
click at [879, 304] on div "Provider Country: [GEOGRAPHIC_DATA] Provider State: [US_STATE], [US_STATE], [US…" at bounding box center [651, 290] width 462 height 356
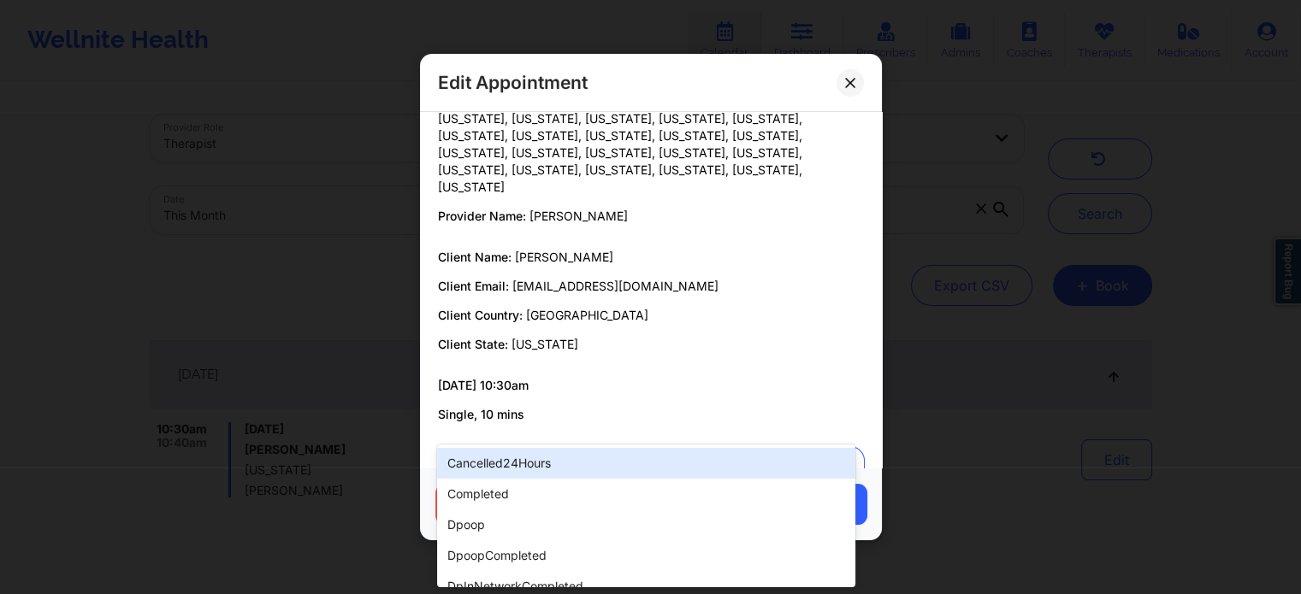
click at [517, 458] on div at bounding box center [636, 468] width 369 height 21
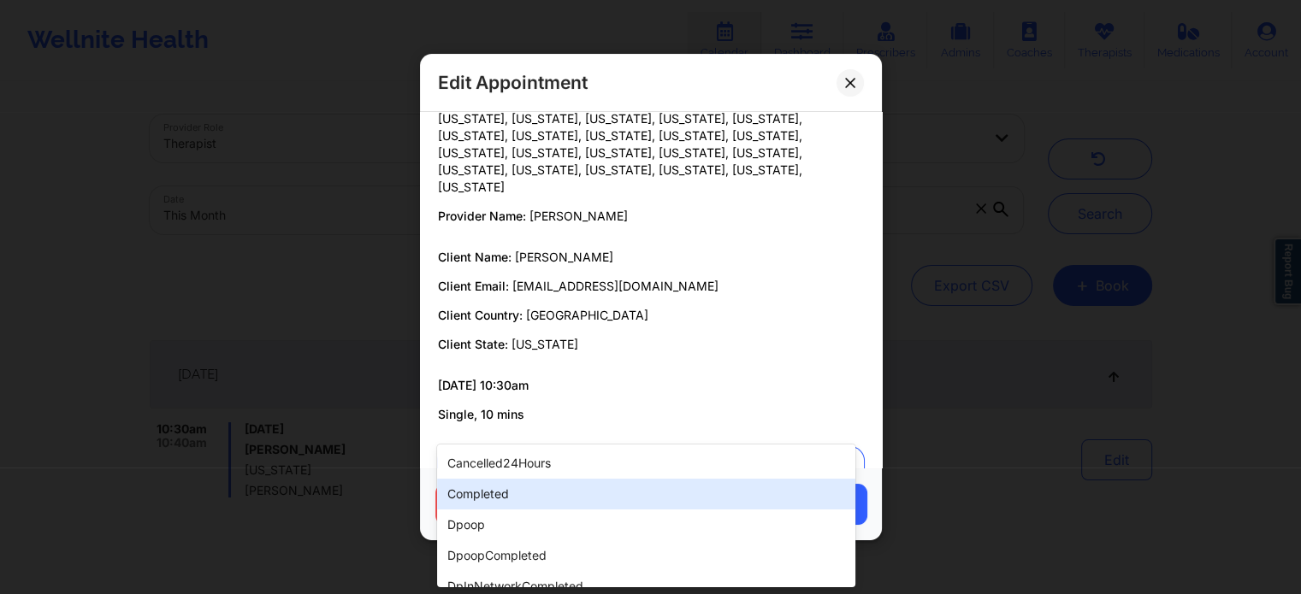
click at [479, 504] on div "completed" at bounding box center [645, 494] width 417 height 31
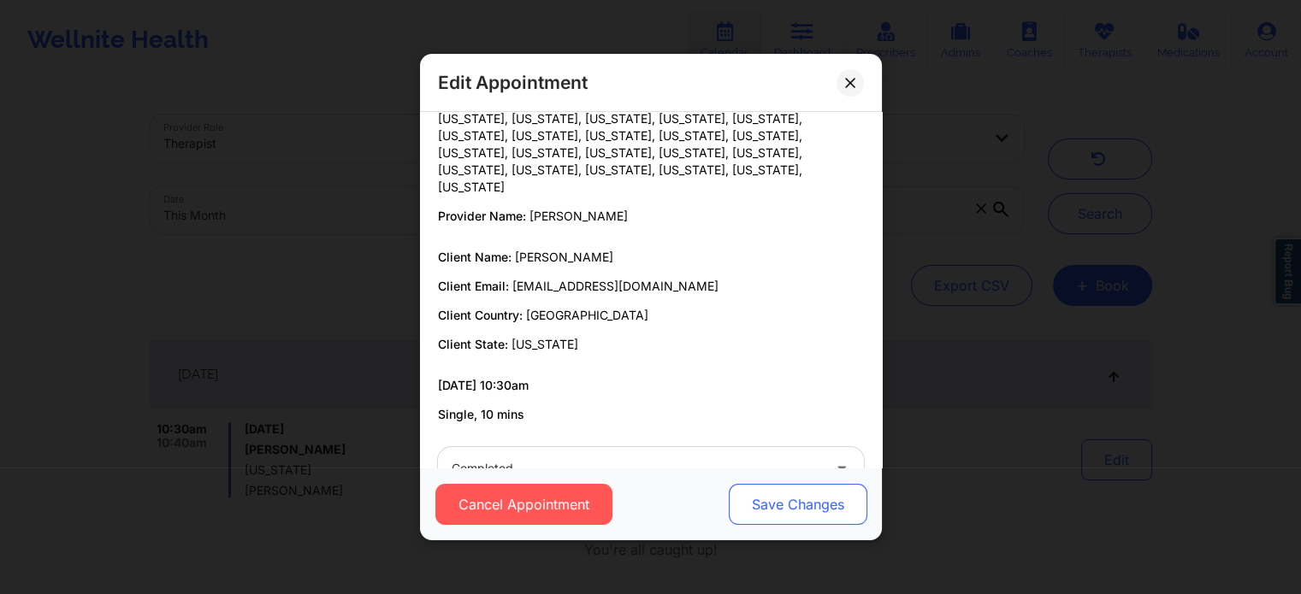
click at [818, 512] on button "Save Changes" at bounding box center [797, 504] width 139 height 41
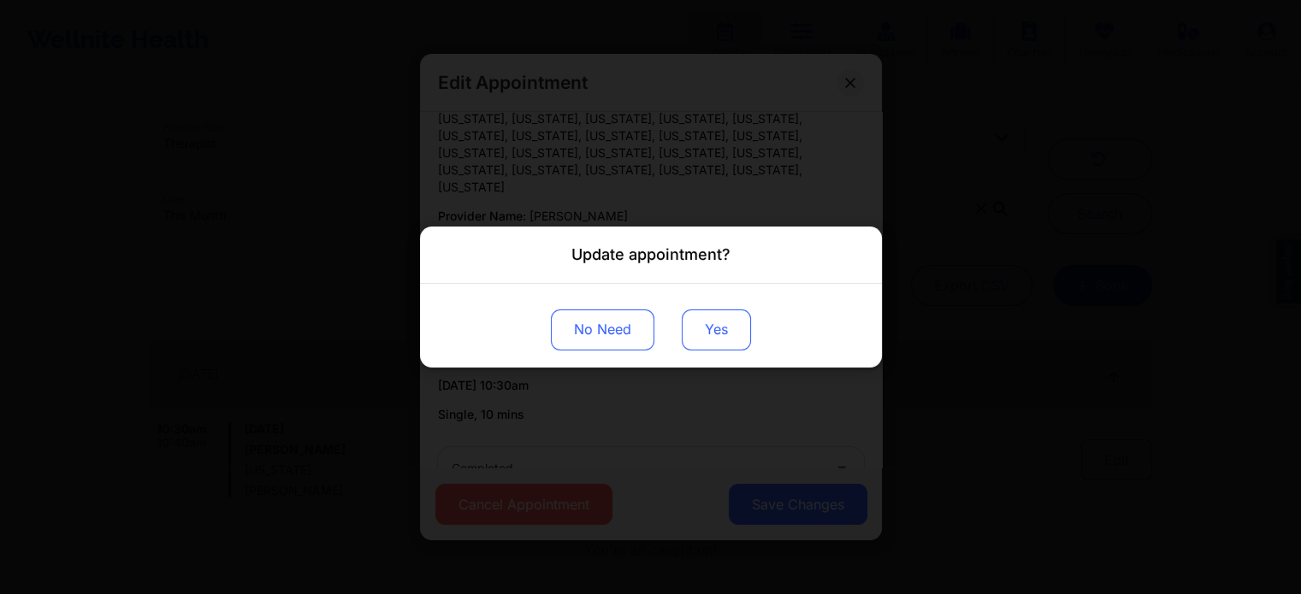
click at [733, 328] on button "Yes" at bounding box center [716, 330] width 69 height 41
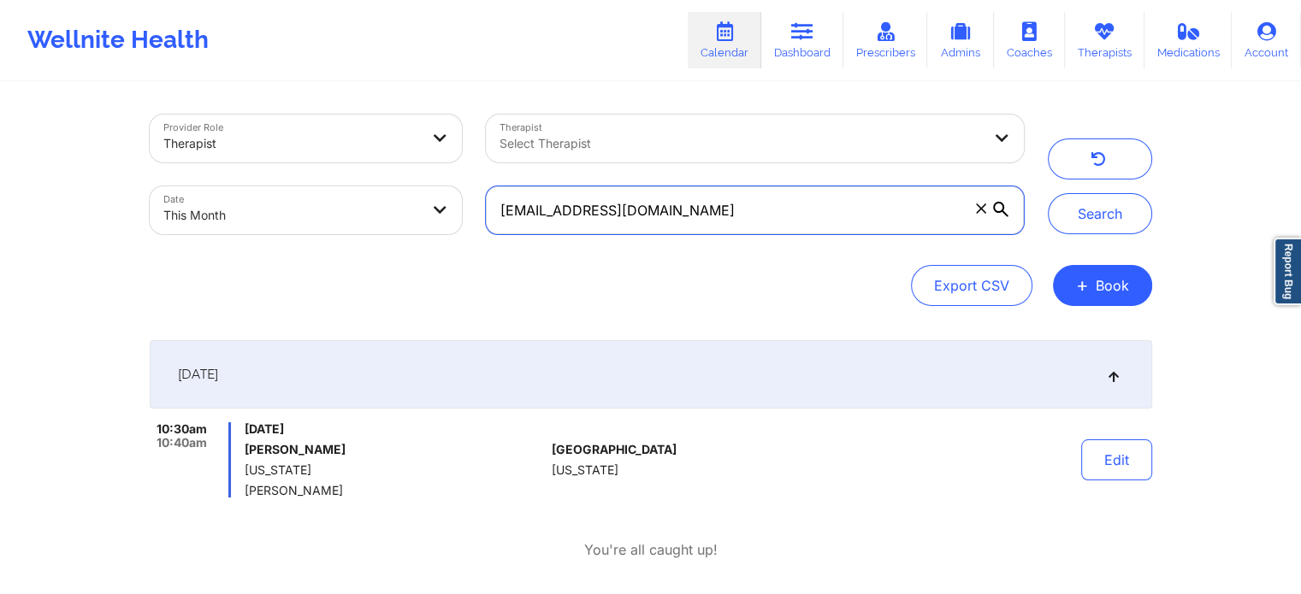
drag, startPoint x: 749, startPoint y: 202, endPoint x: 401, endPoint y: 204, distance: 348.1
click at [401, 204] on div "Provider Role Therapist Therapist Select Therapist Date This Month [EMAIL_ADDRE…" at bounding box center [587, 175] width 898 height 144
paste input "jessexbrady"
click at [1048, 193] on button "Search" at bounding box center [1100, 213] width 104 height 41
drag, startPoint x: 729, startPoint y: 218, endPoint x: 452, endPoint y: 180, distance: 280.5
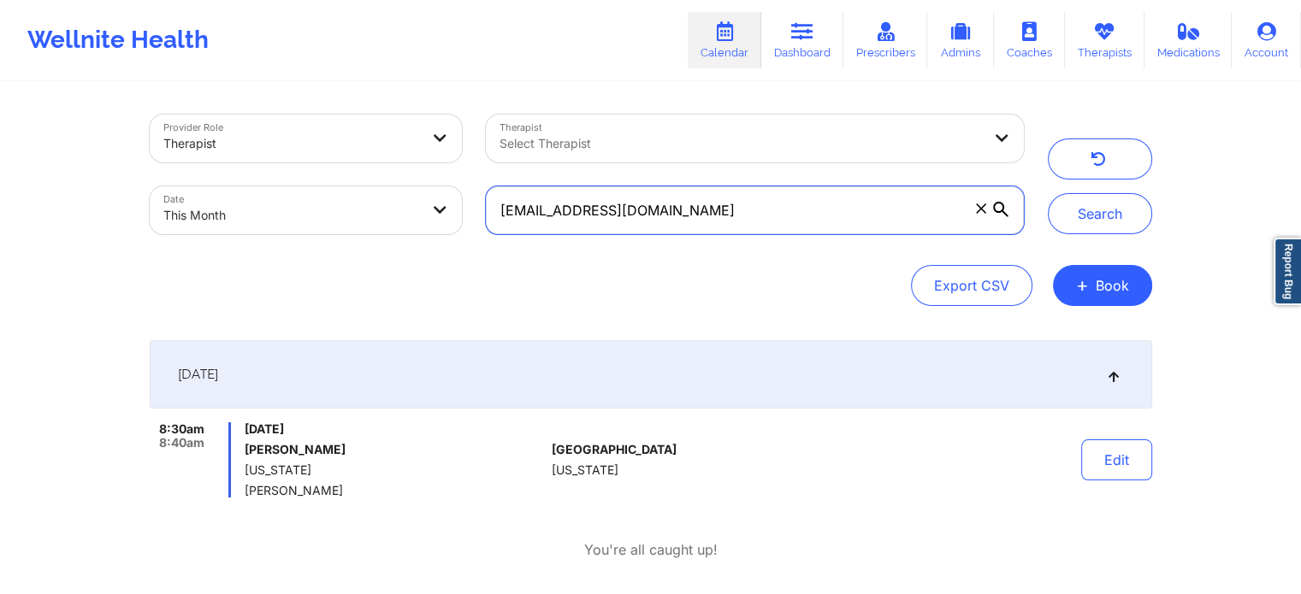
click at [452, 180] on div "Provider Role Therapist Therapist Select Therapist Date This Month [EMAIL_ADDRE…" at bounding box center [587, 175] width 898 height 144
click at [1048, 193] on button "Search" at bounding box center [1100, 213] width 104 height 41
drag, startPoint x: 707, startPoint y: 193, endPoint x: 665, endPoint y: 221, distance: 50.0
click at [665, 221] on input "[EMAIL_ADDRESS][DOMAIN_NAME]" at bounding box center [754, 210] width 537 height 48
drag, startPoint x: 665, startPoint y: 221, endPoint x: 458, endPoint y: 171, distance: 212.8
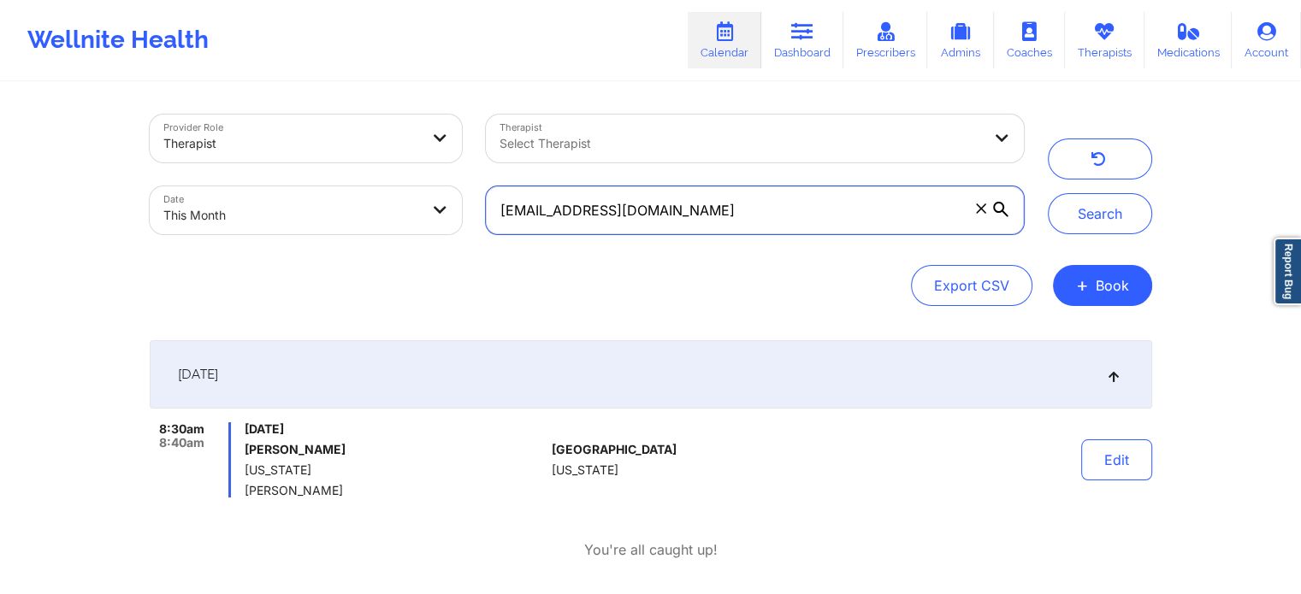
click at [458, 171] on div "Provider Role Therapist Therapist Select Therapist Date This Month [EMAIL_ADDRE…" at bounding box center [587, 175] width 898 height 144
paste input "madridcarlos.a"
click at [1048, 193] on button "Search" at bounding box center [1100, 213] width 104 height 41
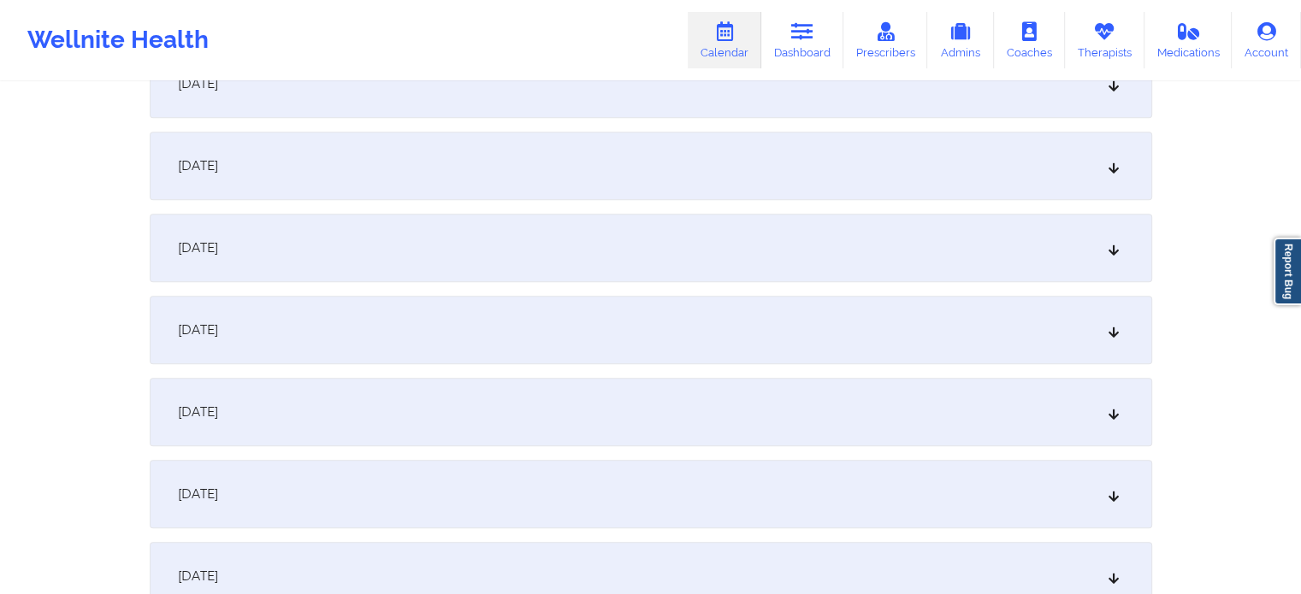
scroll to position [1073, 0]
click at [526, 233] on div "[DATE]" at bounding box center [651, 246] width 1002 height 68
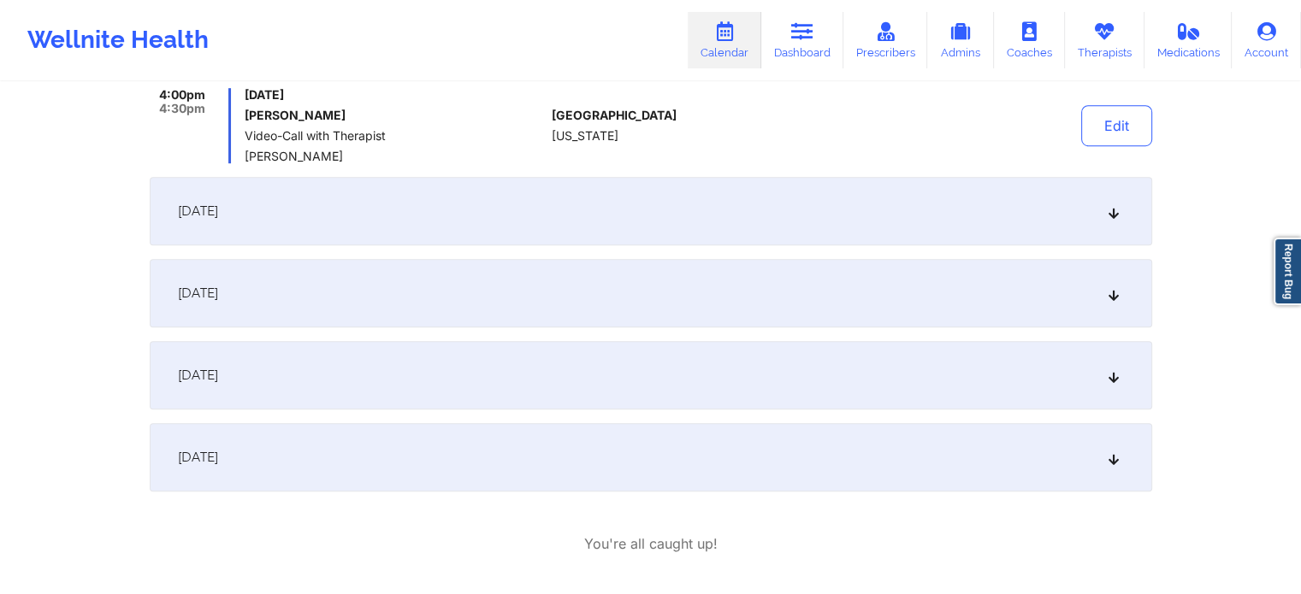
scroll to position [867, 0]
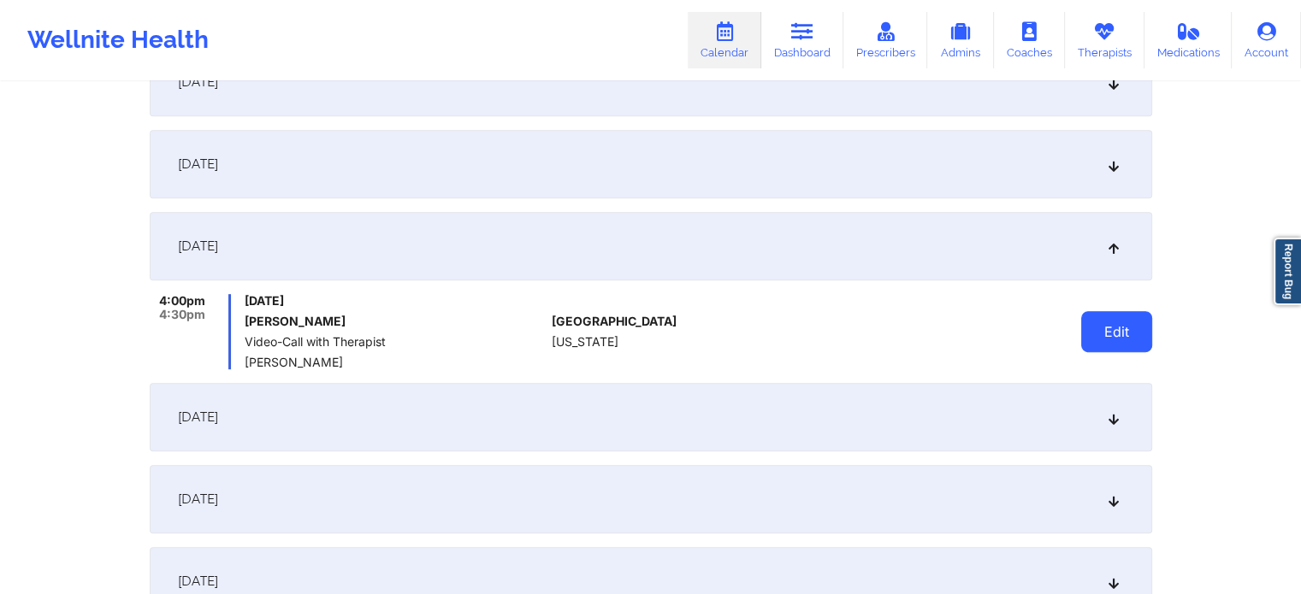
click at [1099, 321] on button "Edit" at bounding box center [1116, 331] width 71 height 41
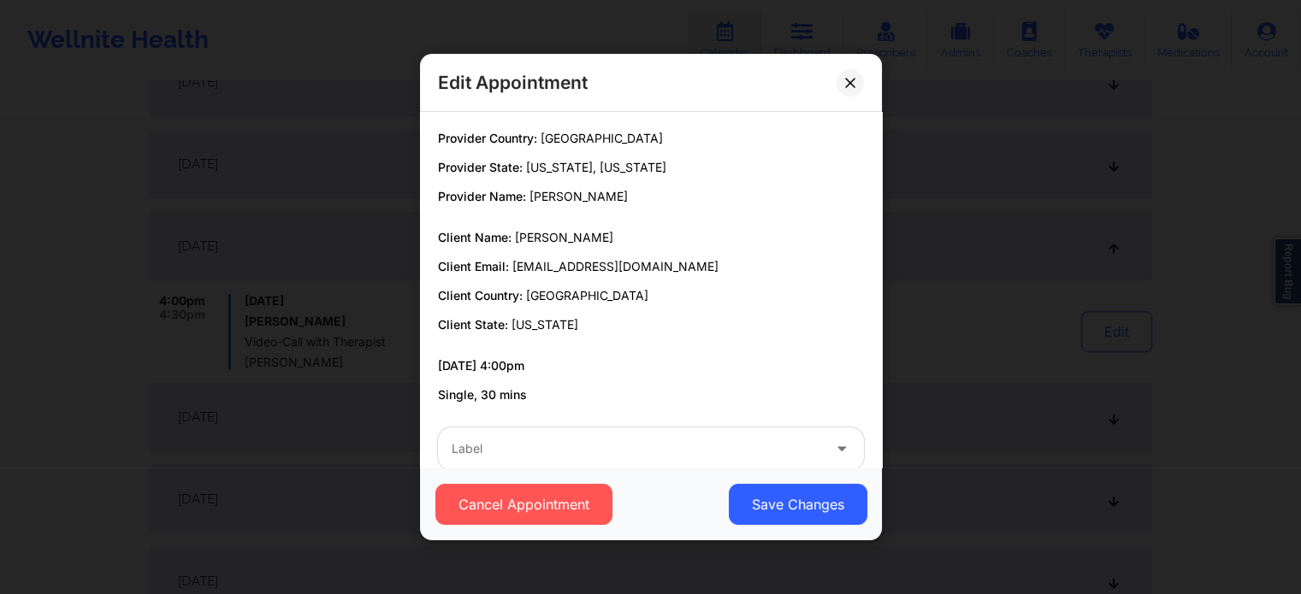
click at [619, 450] on div at bounding box center [636, 449] width 369 height 21
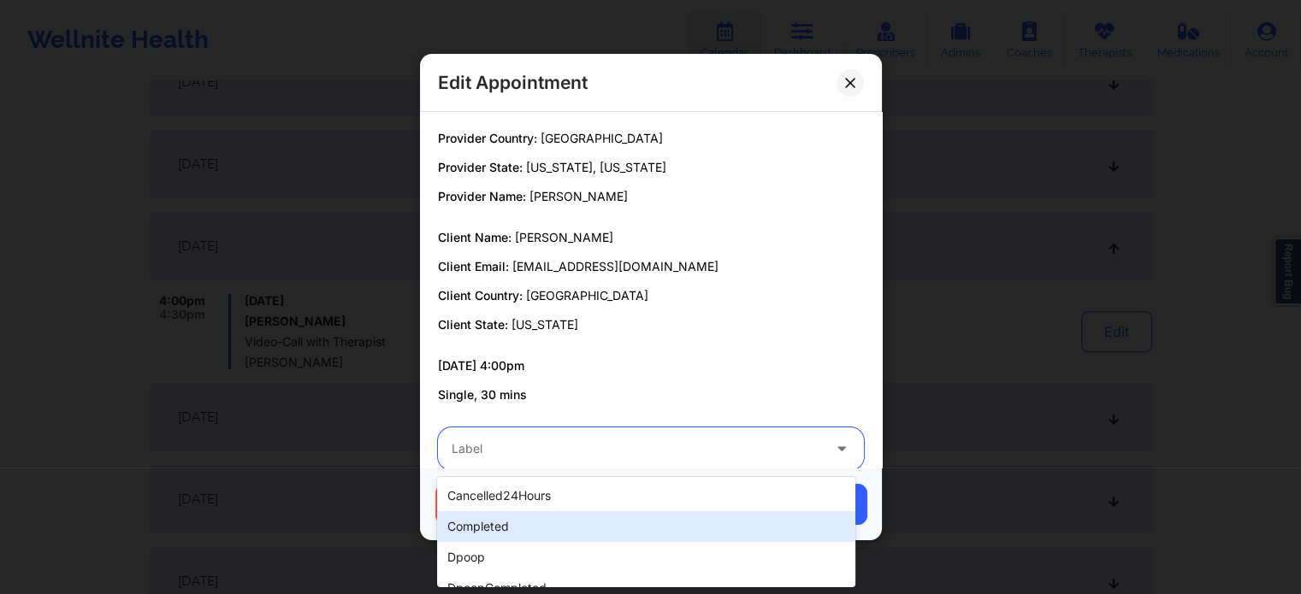
click at [539, 527] on div "completed" at bounding box center [645, 526] width 417 height 31
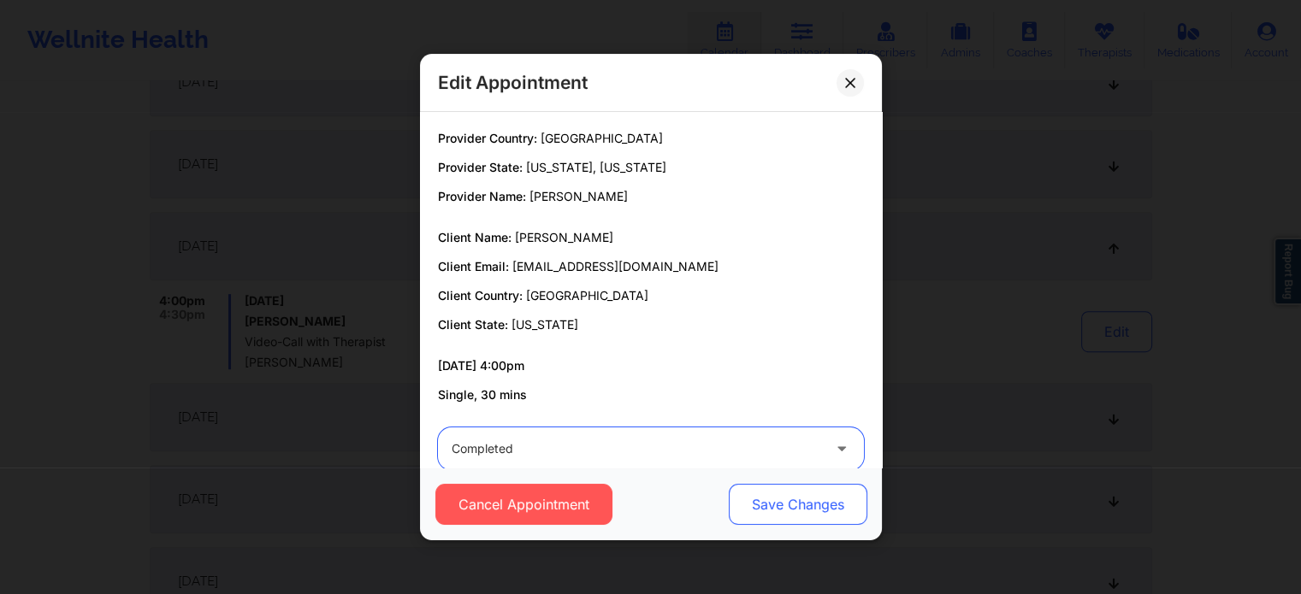
click at [785, 515] on button "Save Changes" at bounding box center [797, 504] width 139 height 41
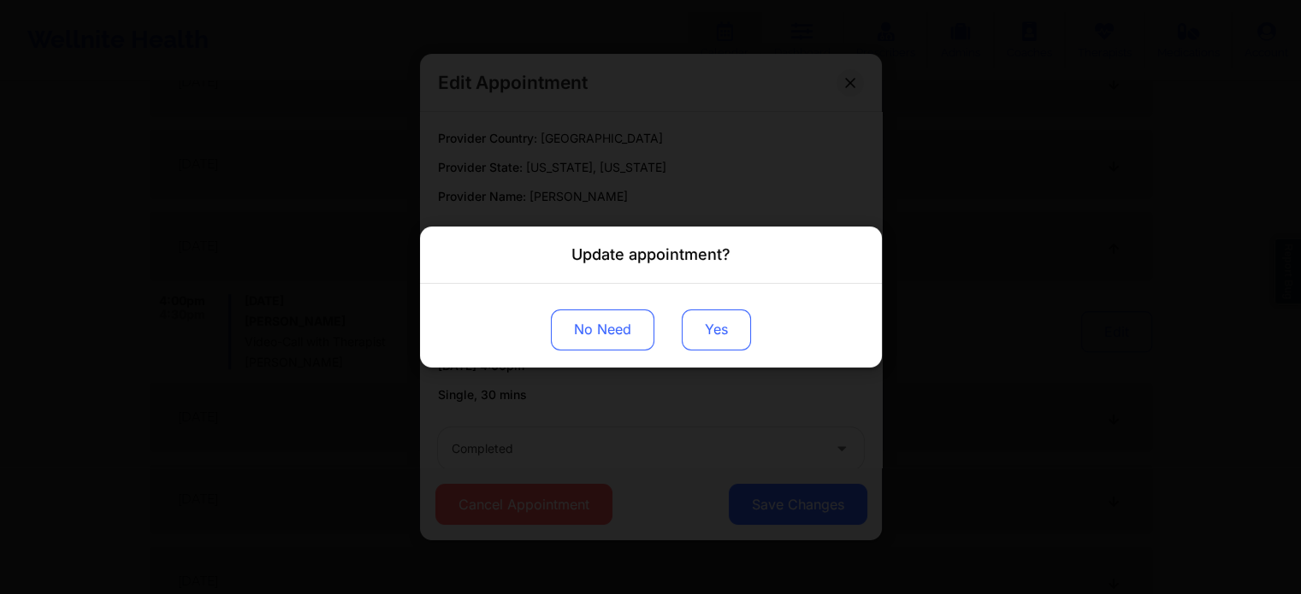
click at [708, 332] on button "Yes" at bounding box center [716, 330] width 69 height 41
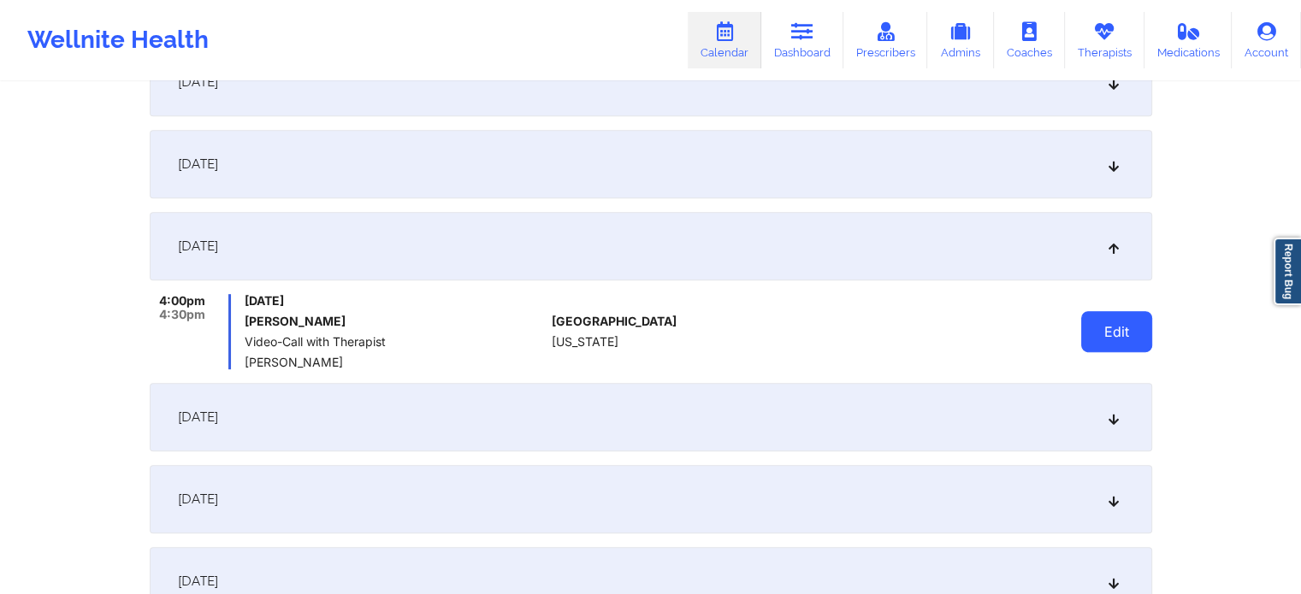
click at [1105, 328] on button "Edit" at bounding box center [1116, 331] width 71 height 41
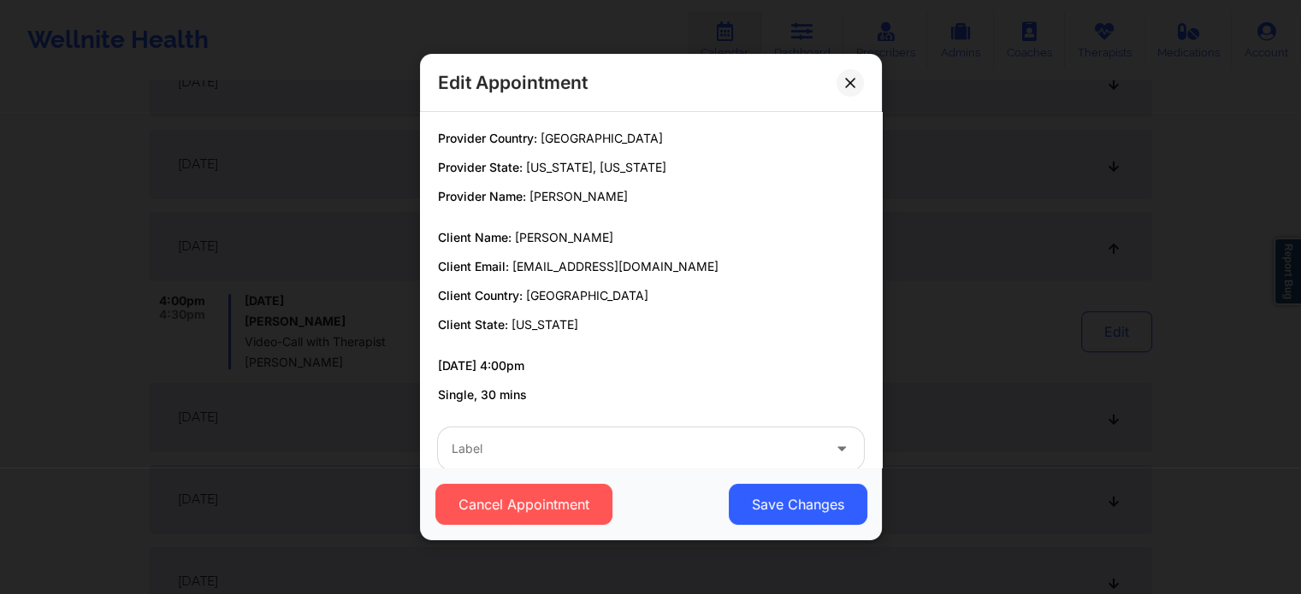
click at [718, 469] on div "Cancel Appointment Save Changes" at bounding box center [651, 504] width 462 height 73
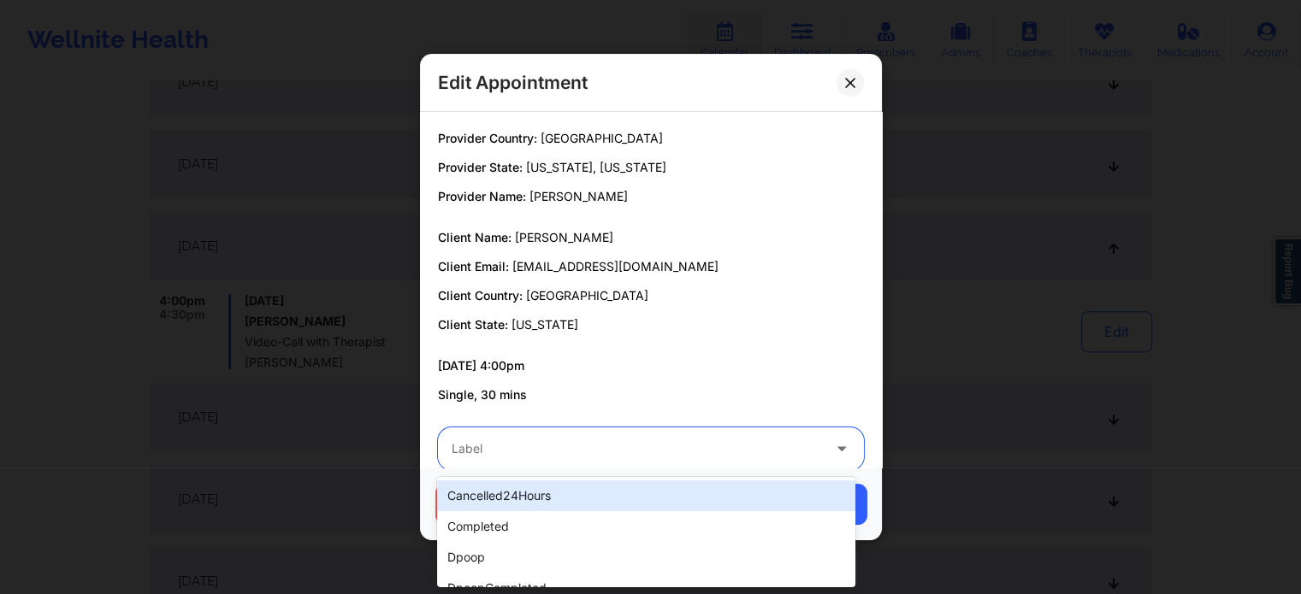
click at [564, 451] on div at bounding box center [636, 449] width 369 height 21
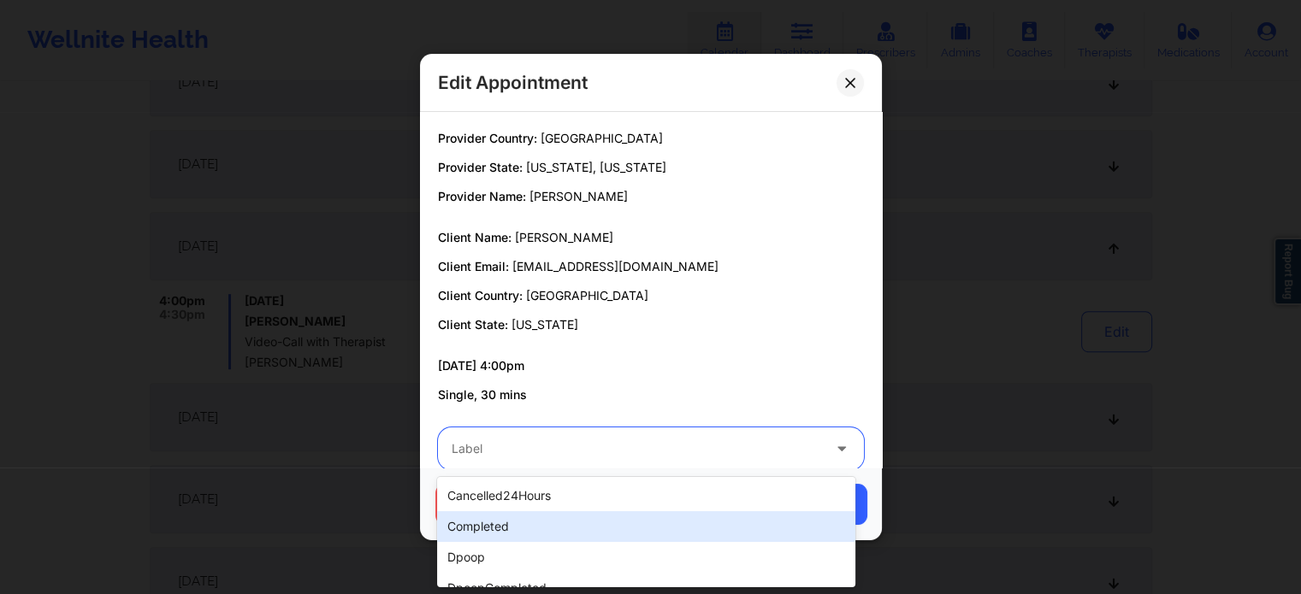
click at [512, 512] on div "completed" at bounding box center [645, 526] width 417 height 31
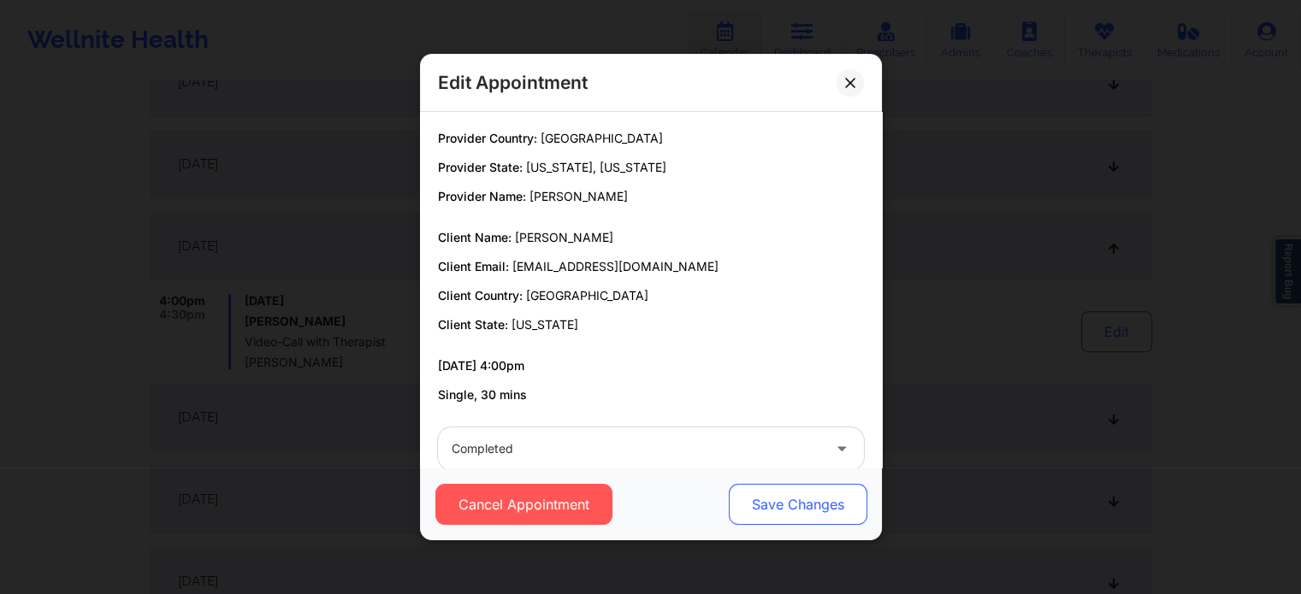
click at [745, 504] on button "Save Changes" at bounding box center [797, 504] width 139 height 41
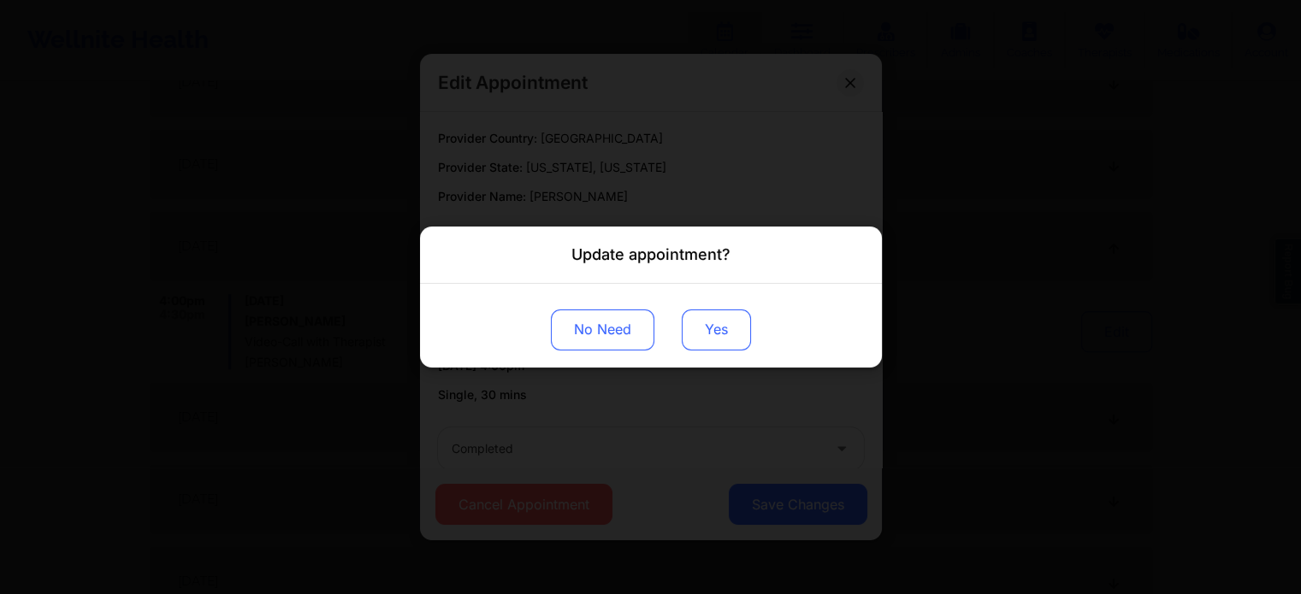
click at [704, 310] on button "Yes" at bounding box center [716, 330] width 69 height 41
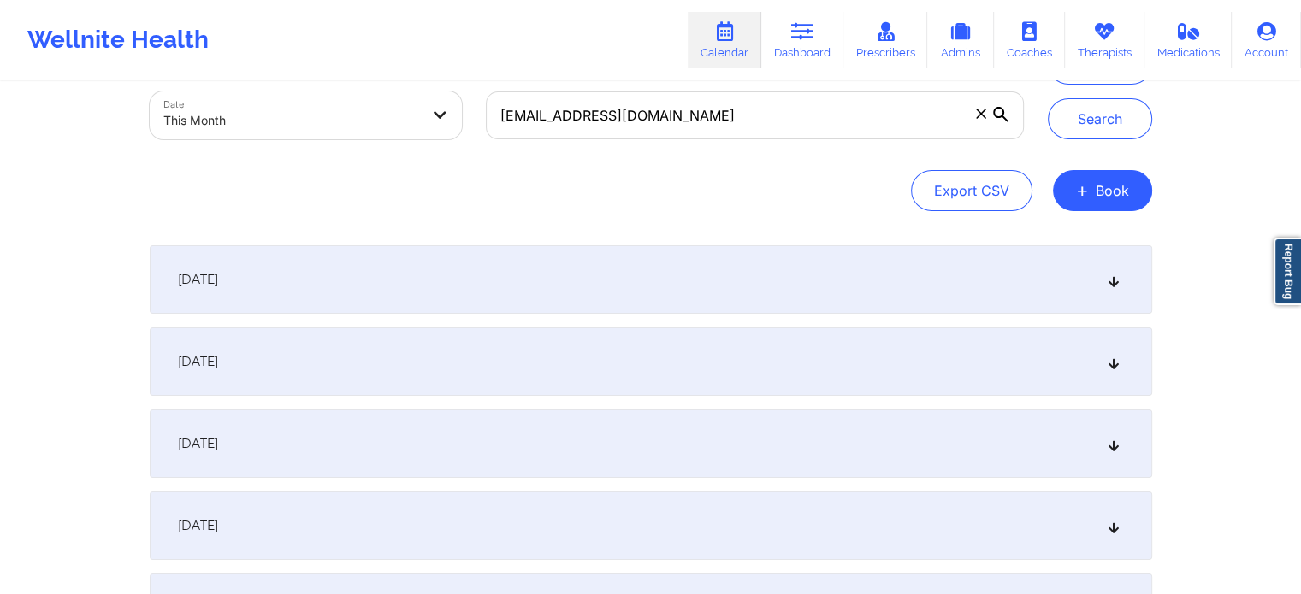
scroll to position [0, 0]
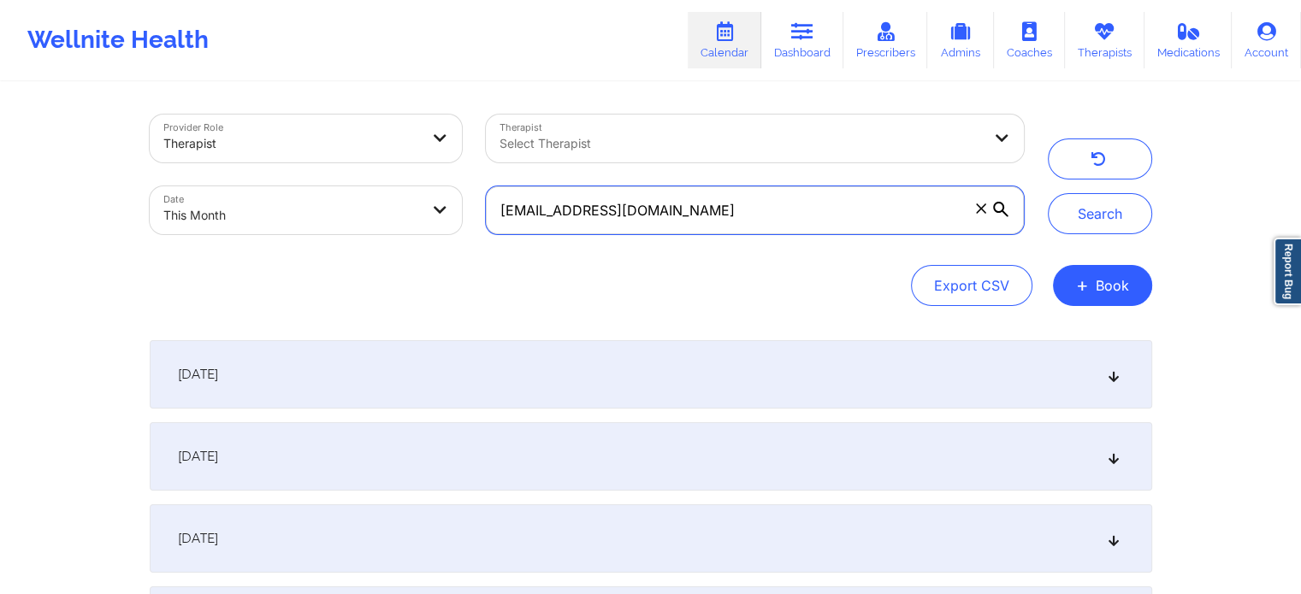
drag, startPoint x: 751, startPoint y: 186, endPoint x: 440, endPoint y: 112, distance: 319.2
click at [440, 112] on div "Provider Role Therapist Therapist Select Therapist Date This Month [EMAIL_ADDRE…" at bounding box center [587, 175] width 898 height 144
paste input "lyzkarinn14"
click at [1048, 193] on button "Search" at bounding box center [1100, 213] width 104 height 41
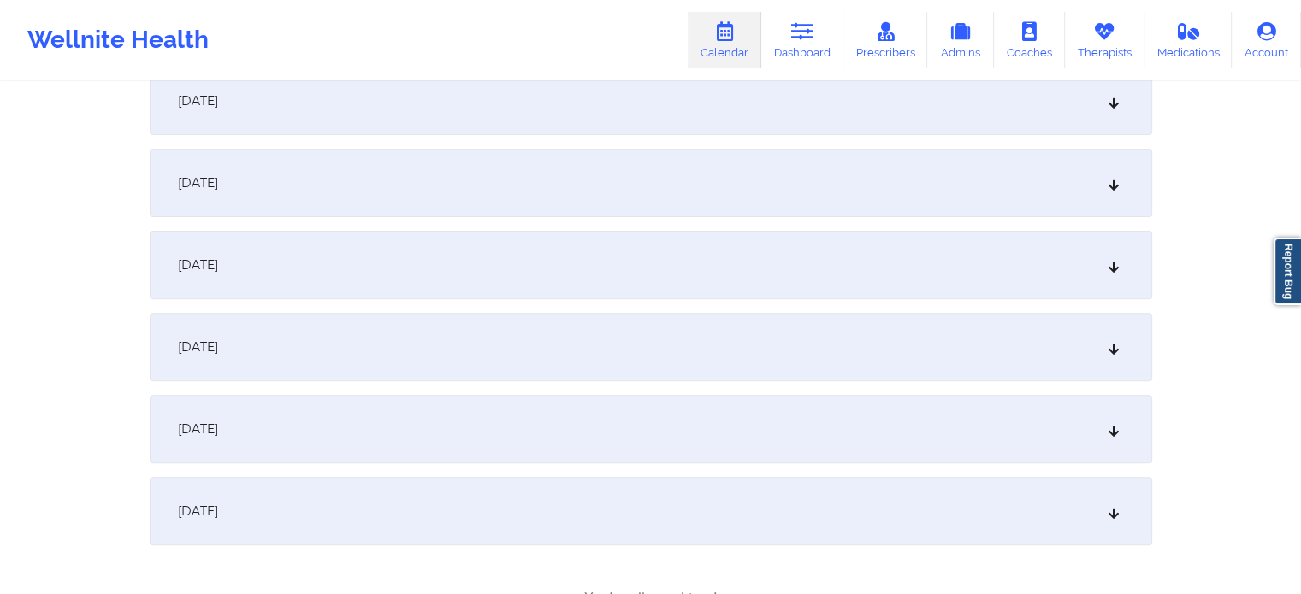
click at [575, 271] on div "[DATE]" at bounding box center [651, 265] width 1002 height 68
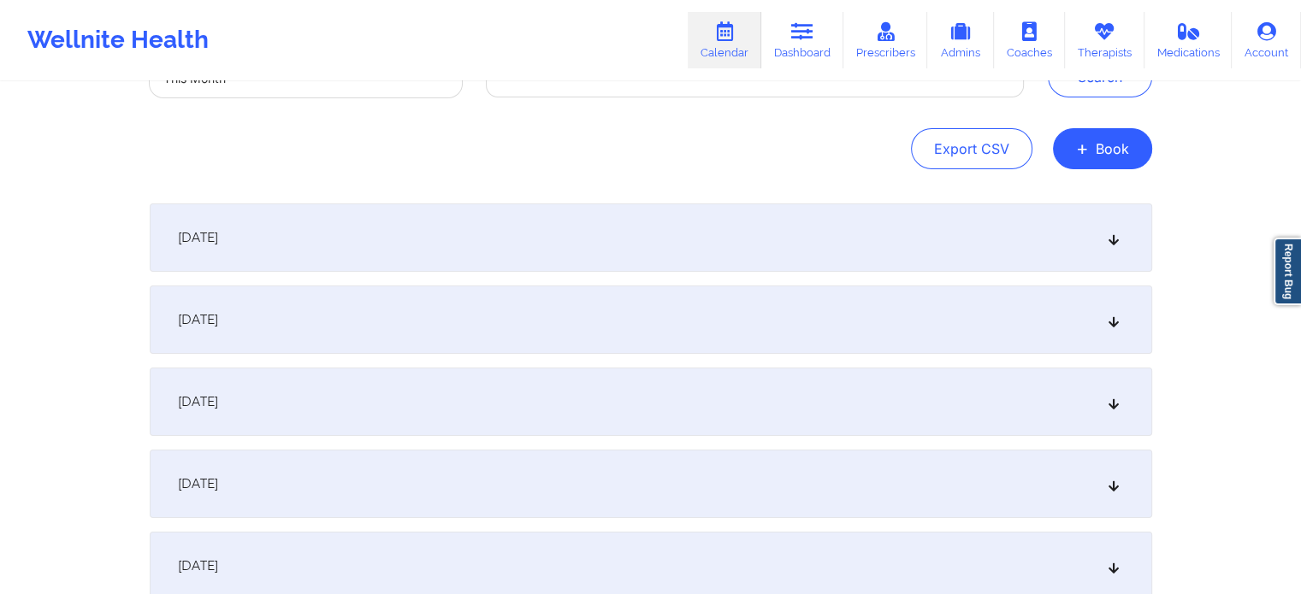
scroll to position [0, 0]
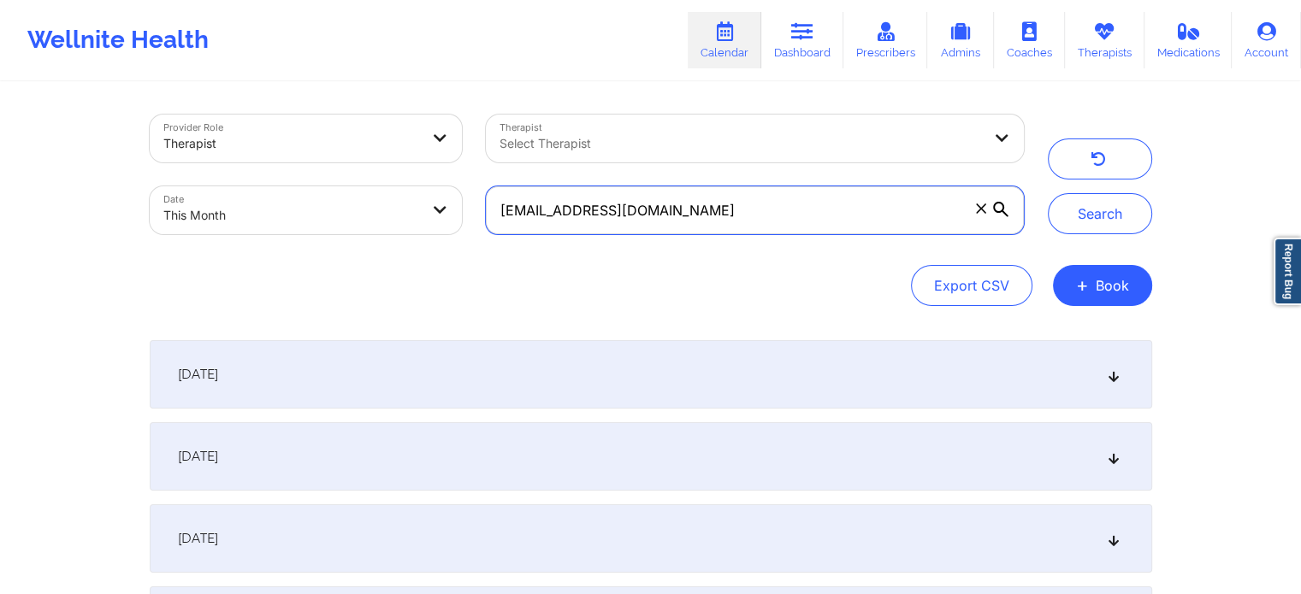
drag, startPoint x: 734, startPoint y: 216, endPoint x: 426, endPoint y: 163, distance: 312.3
click at [426, 163] on div "Provider Role Therapist Therapist Select Therapist Date This Month [EMAIL_ADDRE…" at bounding box center [587, 175] width 898 height 144
paste input "nicolevergara93"
click at [706, 205] on input "[EMAIL_ADDRESS][DOMAIN_NAME]" at bounding box center [754, 210] width 537 height 48
click at [1048, 193] on button "Search" at bounding box center [1100, 213] width 104 height 41
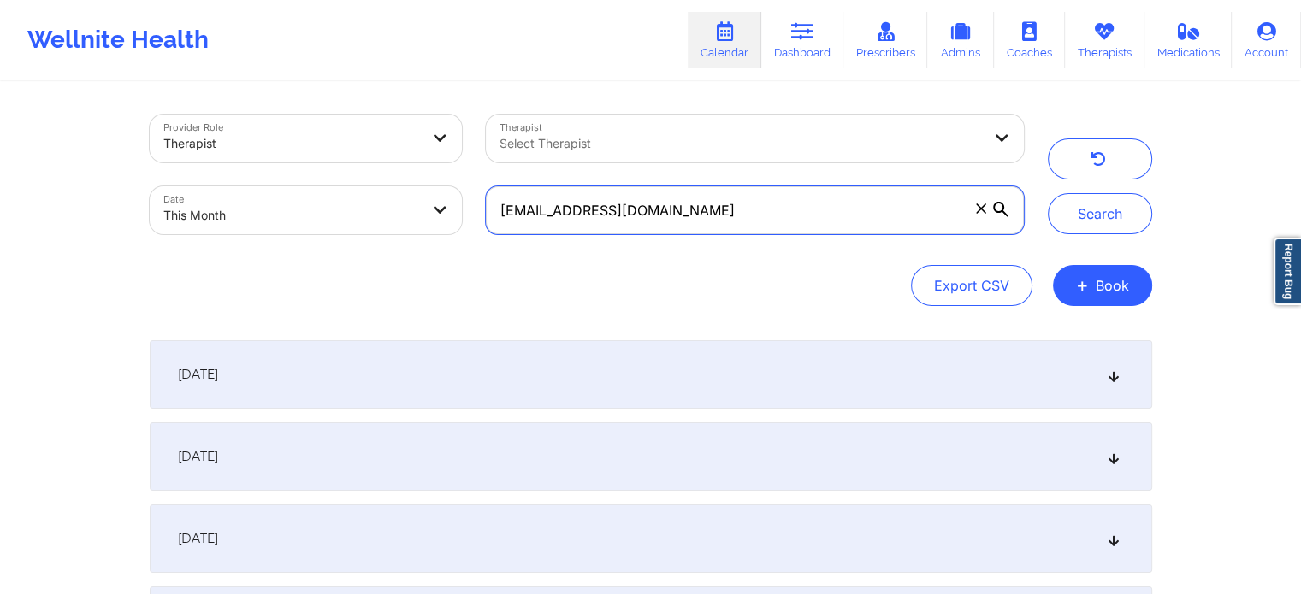
scroll to position [317, 0]
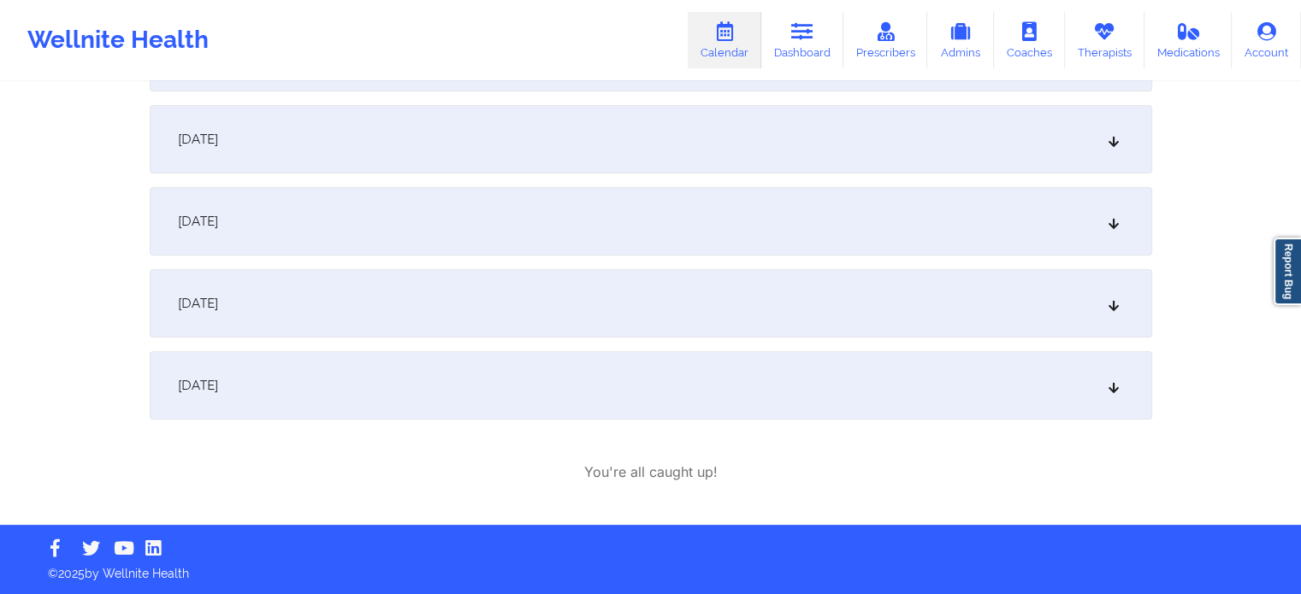
click at [677, 299] on div "[DATE]" at bounding box center [651, 303] width 1002 height 68
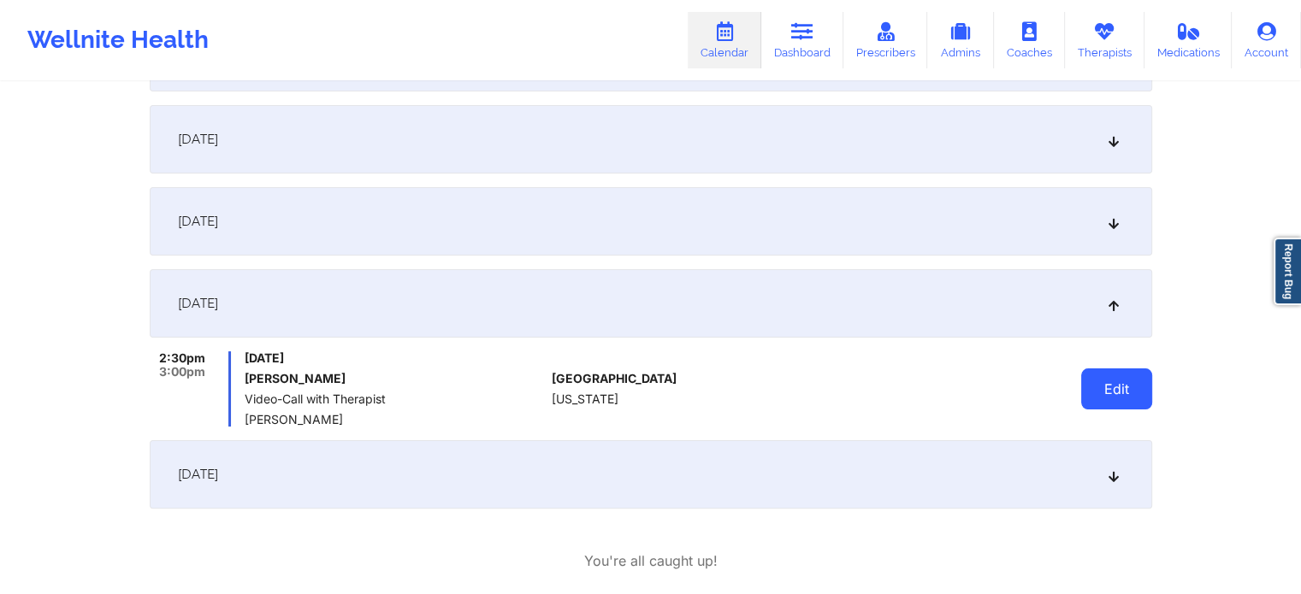
click at [1082, 393] on button "Edit" at bounding box center [1116, 389] width 71 height 41
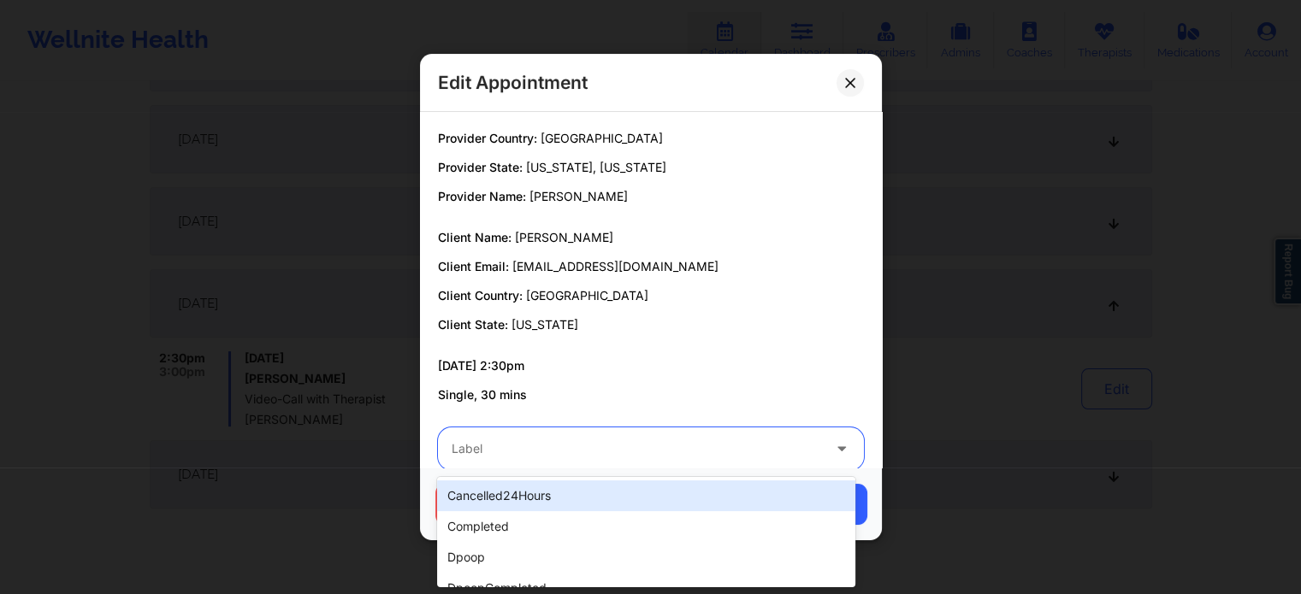
click at [529, 451] on div at bounding box center [636, 449] width 369 height 21
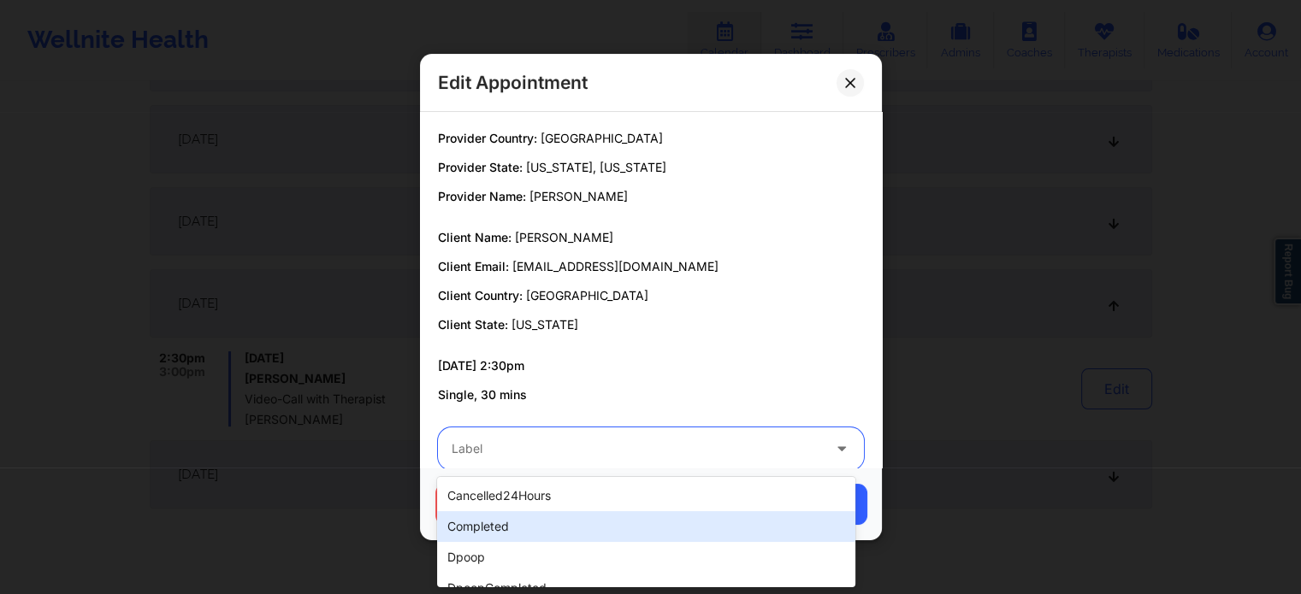
click at [493, 512] on div "completed" at bounding box center [645, 526] width 417 height 31
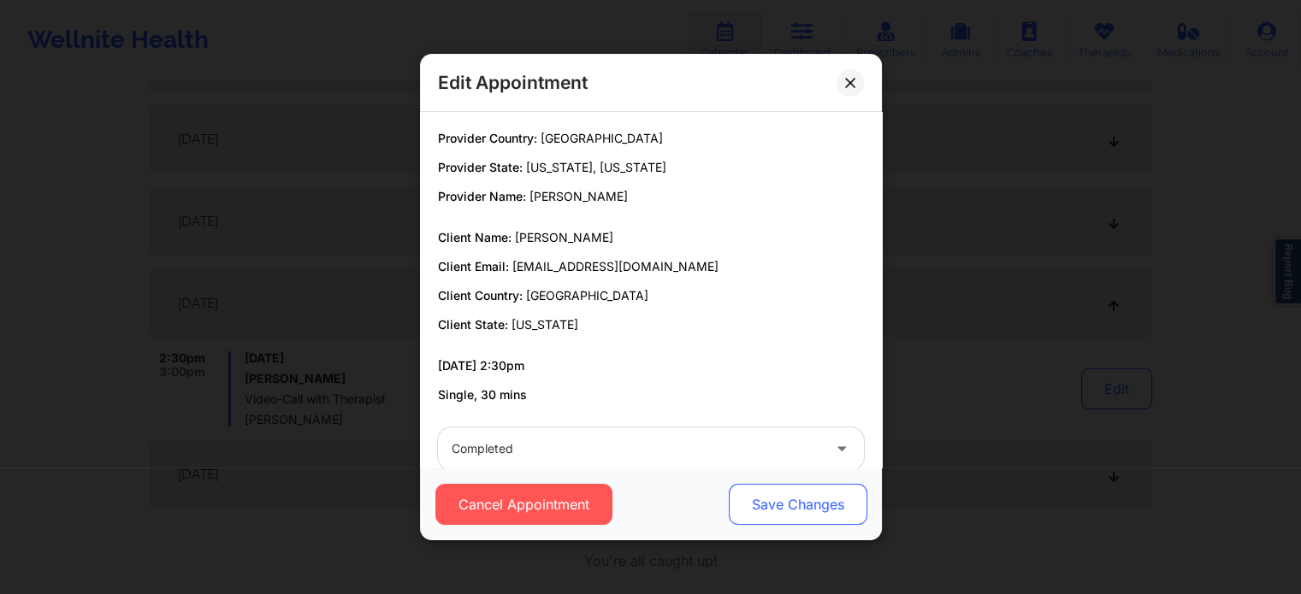
click at [772, 517] on button "Save Changes" at bounding box center [797, 504] width 139 height 41
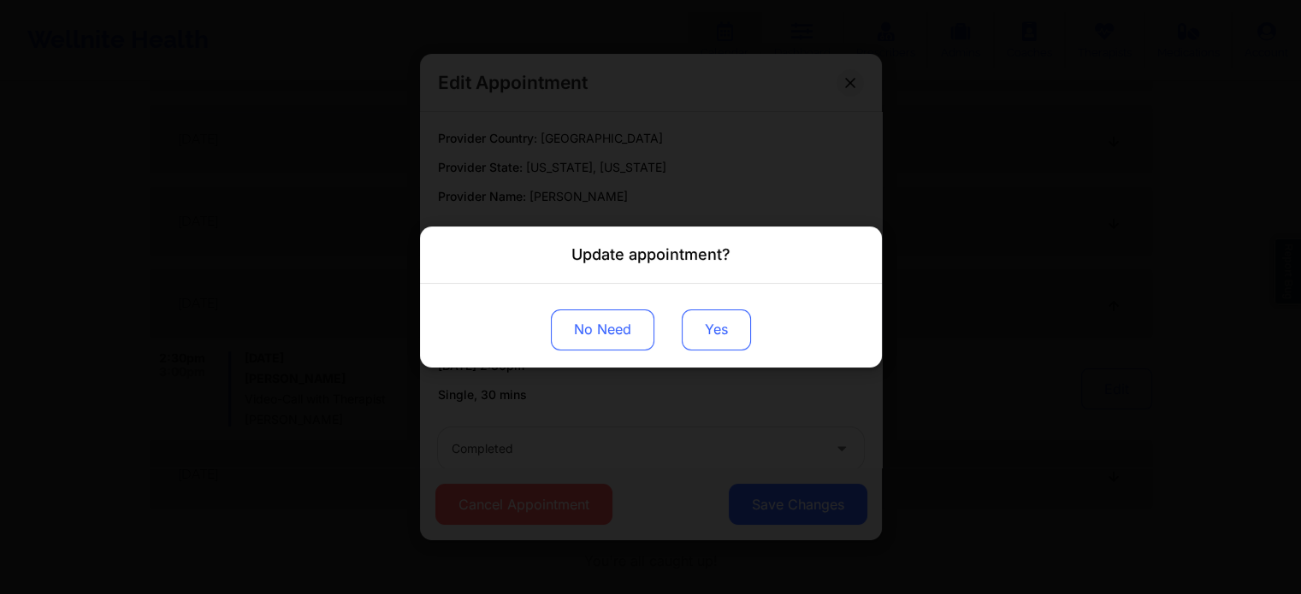
click at [698, 332] on button "Yes" at bounding box center [716, 330] width 69 height 41
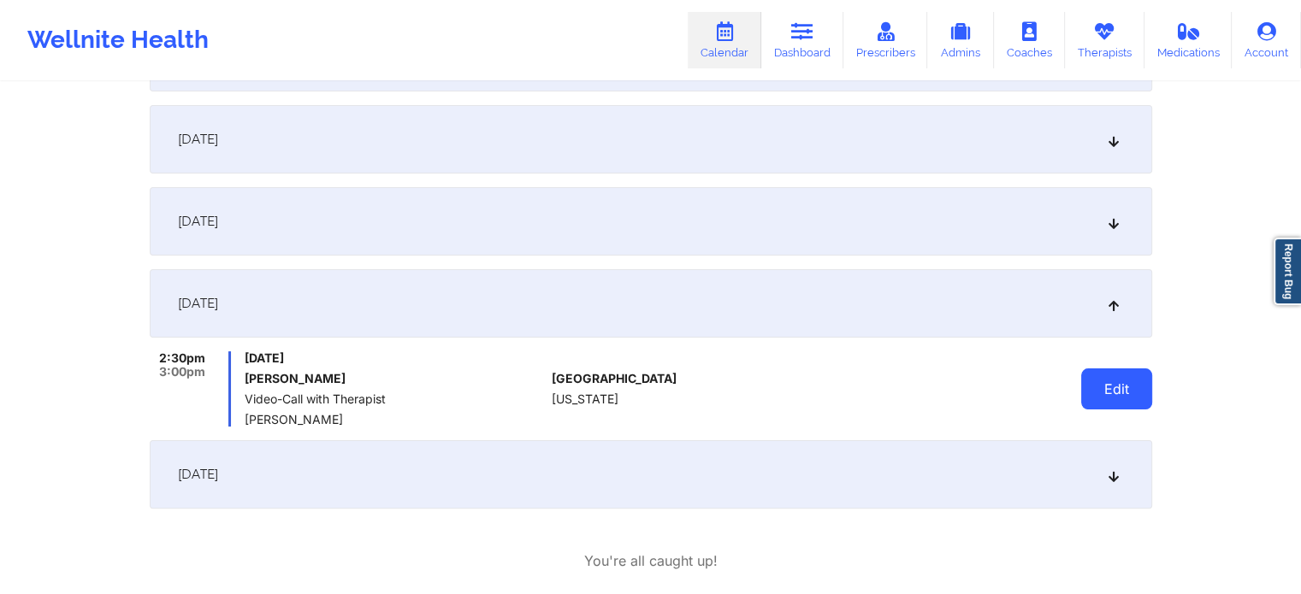
click at [1091, 399] on button "Edit" at bounding box center [1116, 389] width 71 height 41
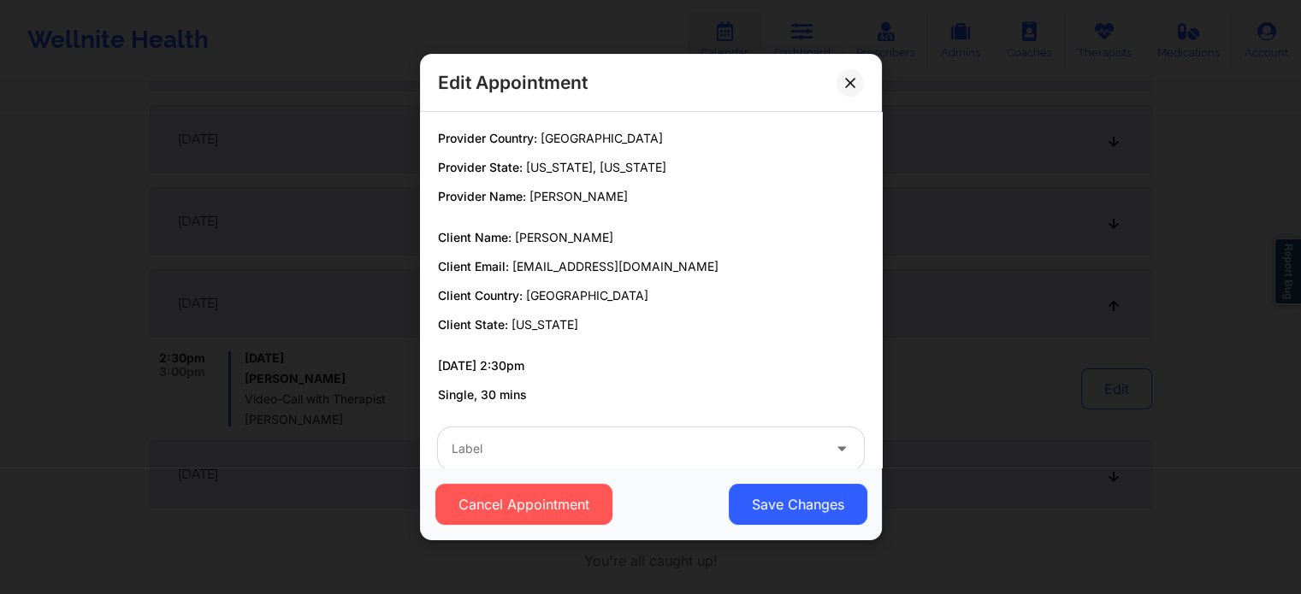
click at [599, 466] on div "Label" at bounding box center [630, 449] width 385 height 43
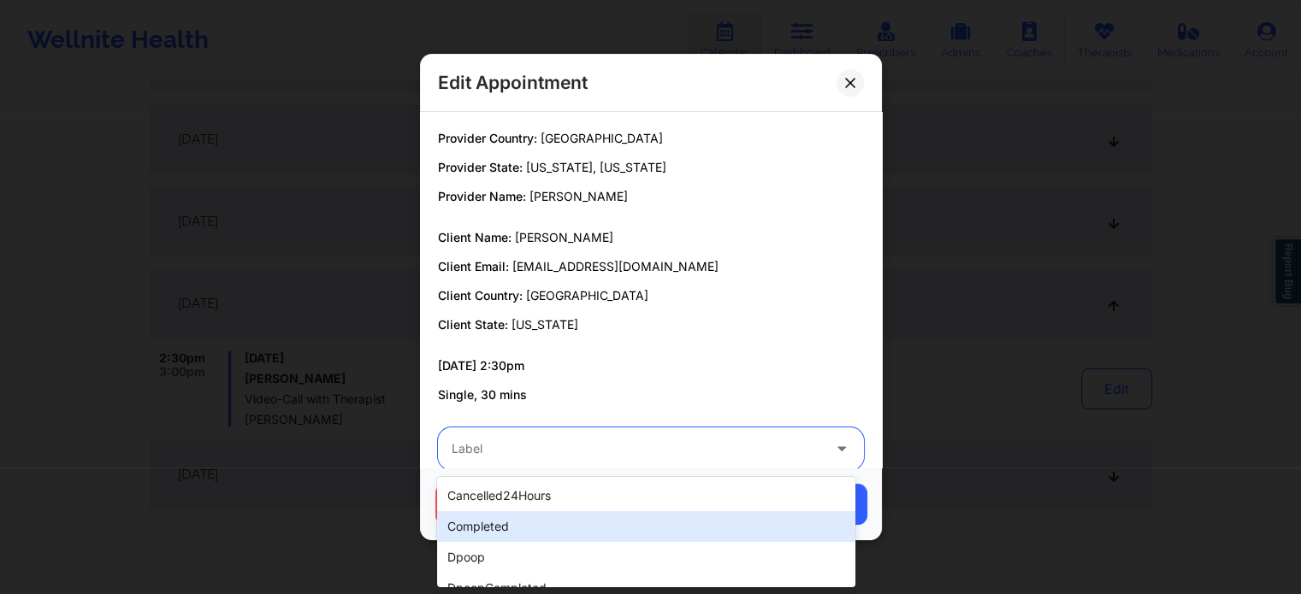
click at [523, 532] on div "completed" at bounding box center [645, 526] width 417 height 31
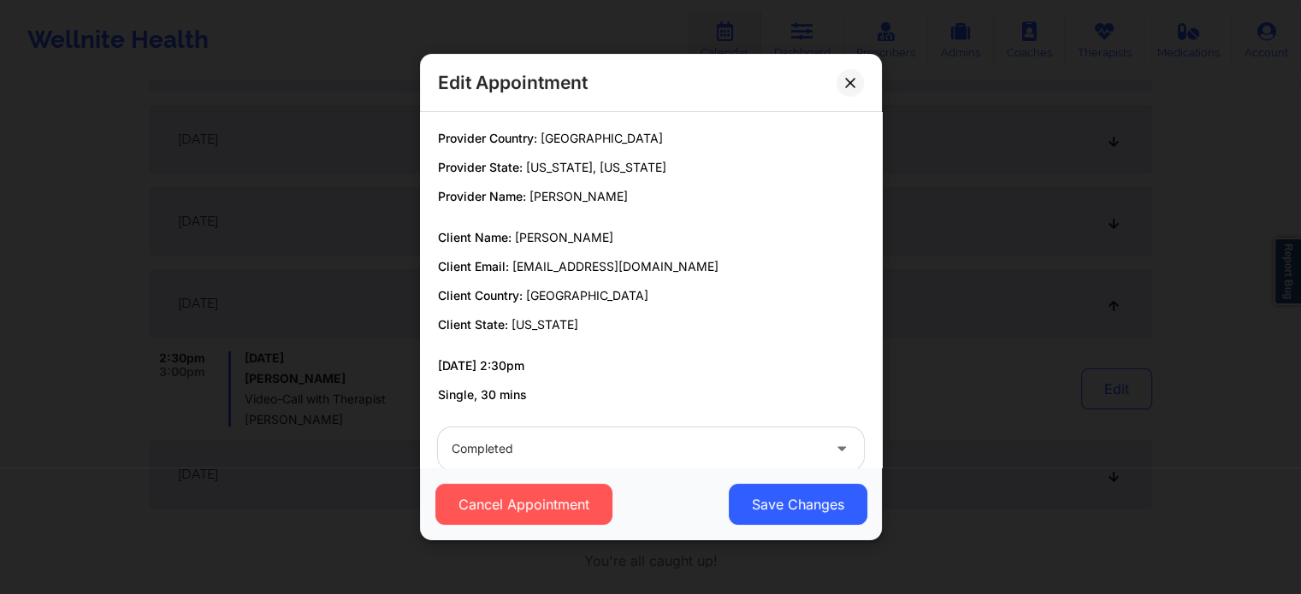
click at [818, 525] on div "Cancel Appointment Save Changes" at bounding box center [651, 504] width 462 height 73
click at [759, 499] on button "Save Changes" at bounding box center [797, 504] width 139 height 41
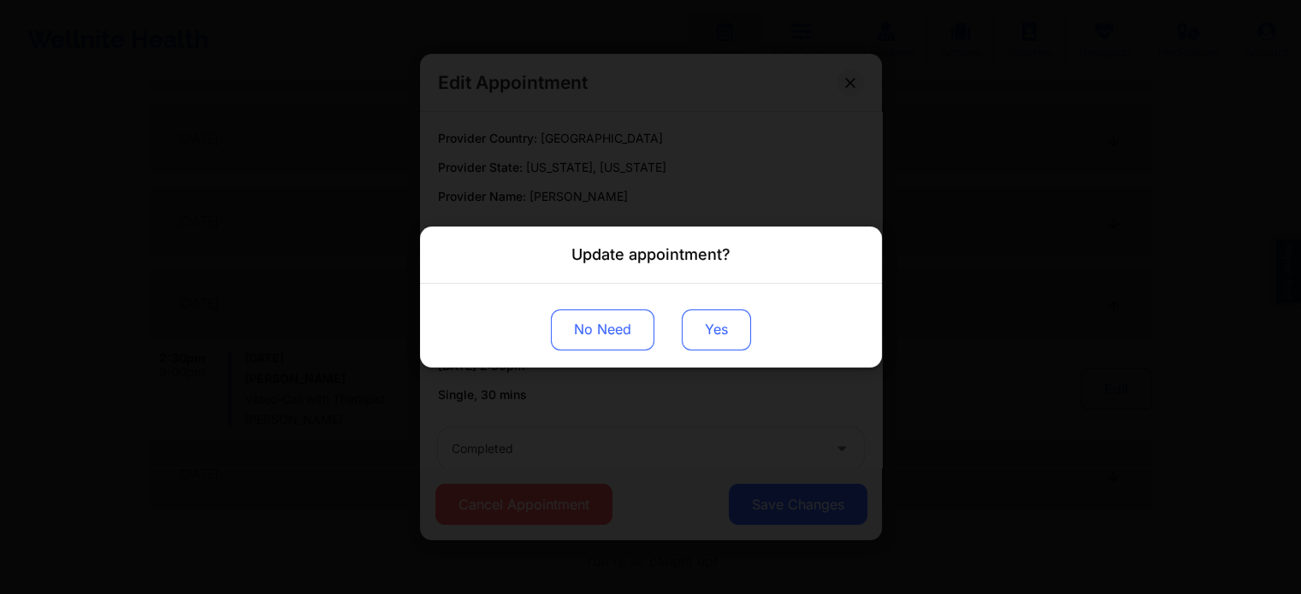
click at [705, 325] on button "Yes" at bounding box center [716, 330] width 69 height 41
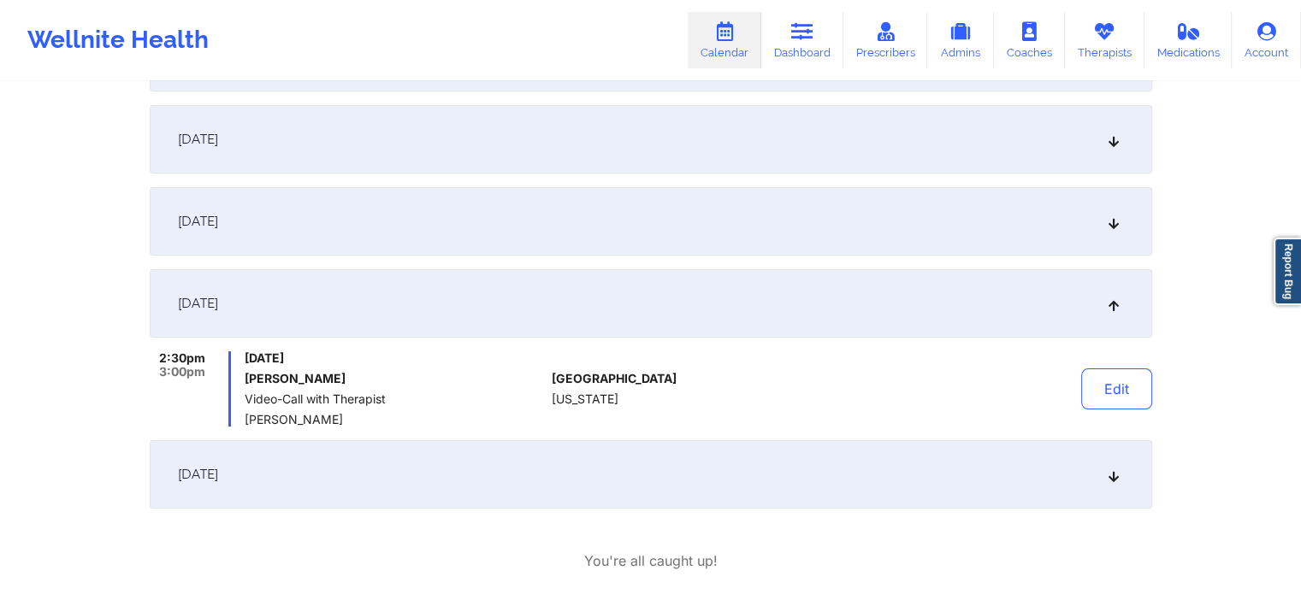
scroll to position [0, 0]
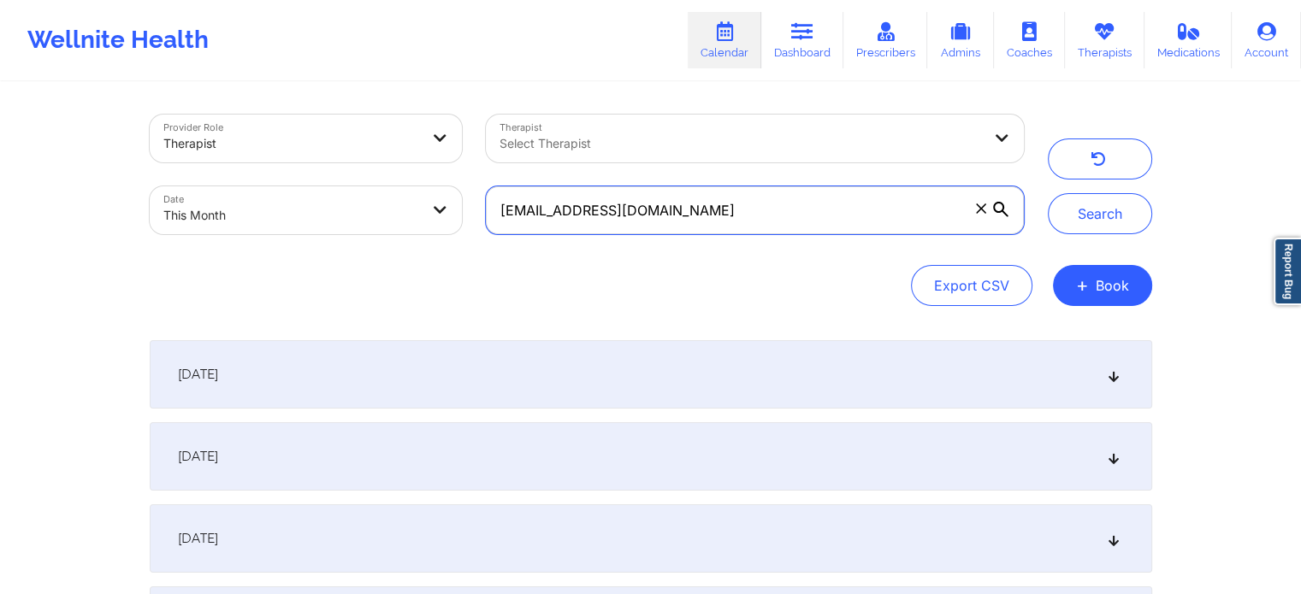
drag, startPoint x: 745, startPoint y: 217, endPoint x: 448, endPoint y: 140, distance: 306.6
click at [448, 140] on div "Provider Role Therapist Therapist Select Therapist Date This Month [EMAIL_ADDRE…" at bounding box center [587, 175] width 898 height 144
paste input "aafontenelle"
click at [1048, 193] on button "Search" at bounding box center [1100, 213] width 104 height 41
drag, startPoint x: 776, startPoint y: 182, endPoint x: 765, endPoint y: 188, distance: 12.6
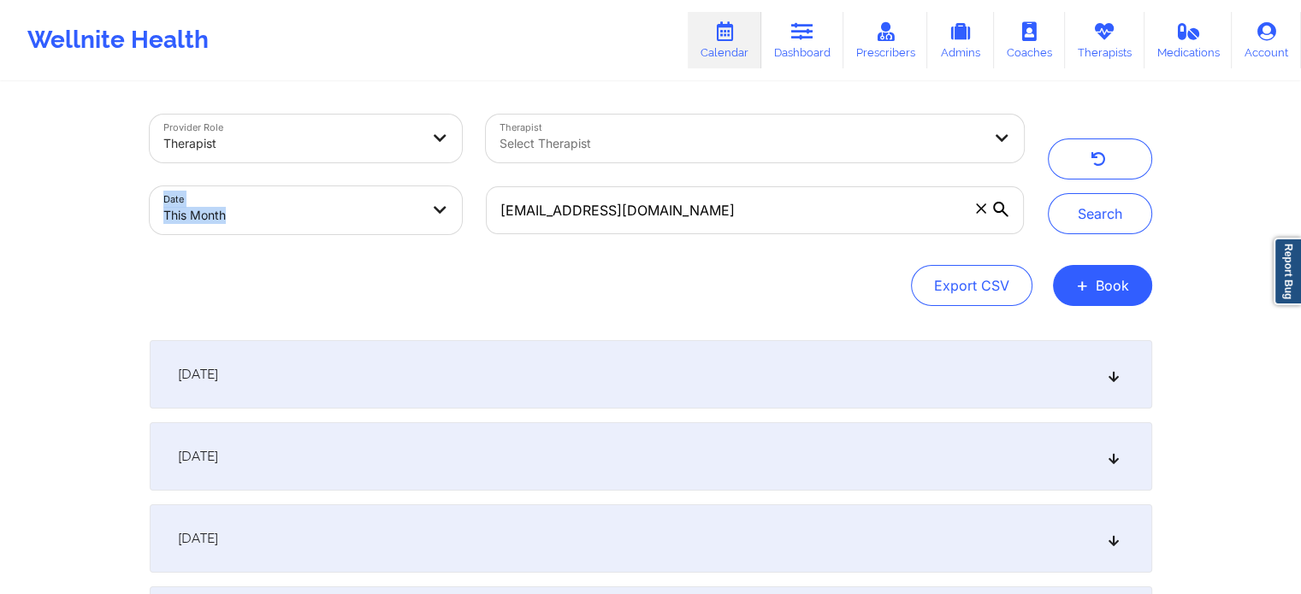
click at [765, 188] on div "[EMAIL_ADDRESS][DOMAIN_NAME]" at bounding box center [754, 210] width 561 height 72
click at [765, 188] on input "[EMAIL_ADDRESS][DOMAIN_NAME]" at bounding box center [754, 210] width 537 height 48
drag, startPoint x: 765, startPoint y: 188, endPoint x: 493, endPoint y: 153, distance: 274.2
click at [493, 153] on div "Provider Role Therapist Therapist Select Therapist Date This Month [EMAIL_ADDRE…" at bounding box center [587, 175] width 898 height 144
drag, startPoint x: 708, startPoint y: 220, endPoint x: 428, endPoint y: 211, distance: 280.6
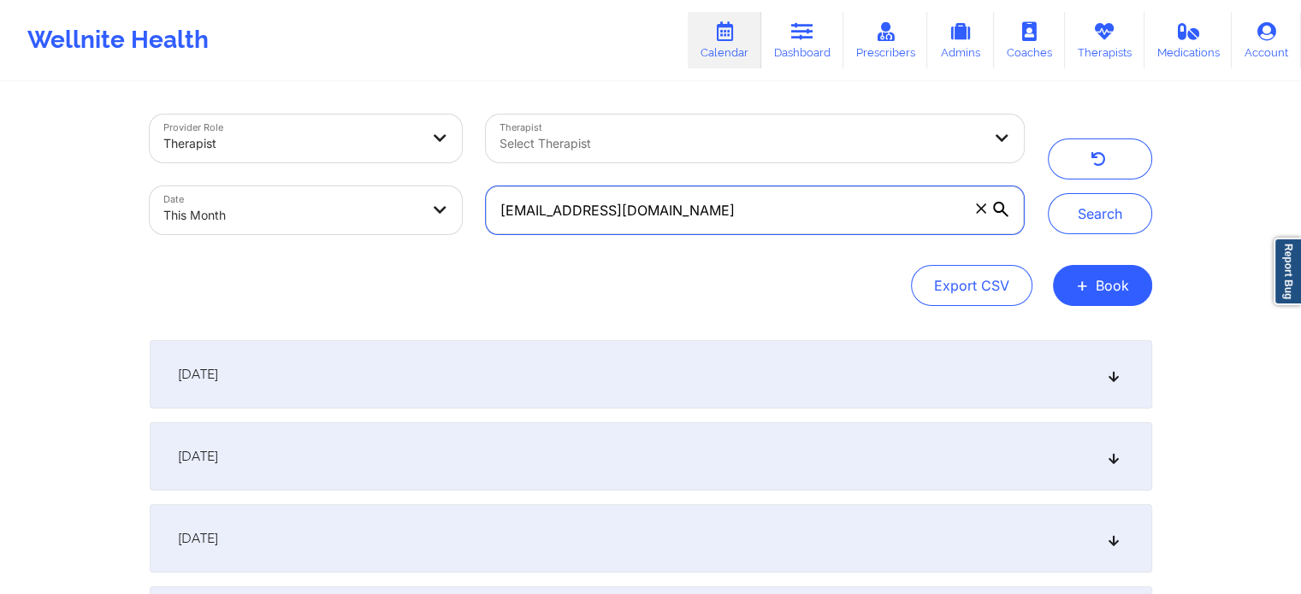
click at [428, 211] on div "Provider Role Therapist Therapist Select Therapist Date This Month [EMAIL_ADDRE…" at bounding box center [587, 175] width 898 height 144
paste input "nicolej928"
click at [1048, 193] on button "Search" at bounding box center [1100, 213] width 104 height 41
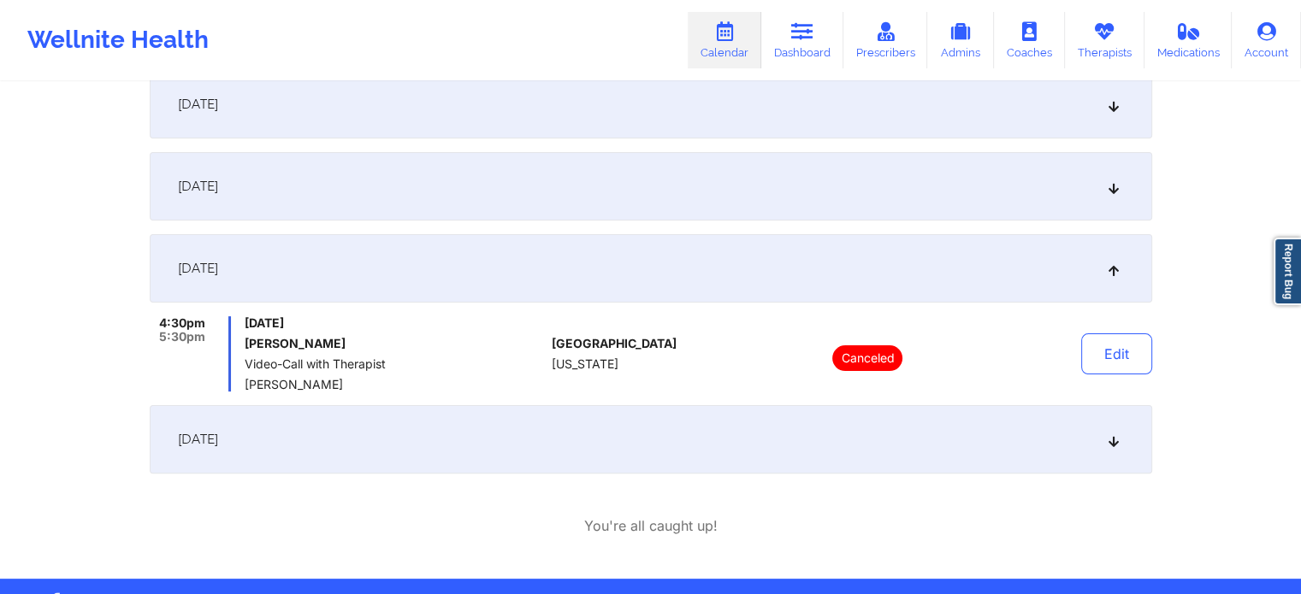
scroll to position [21, 0]
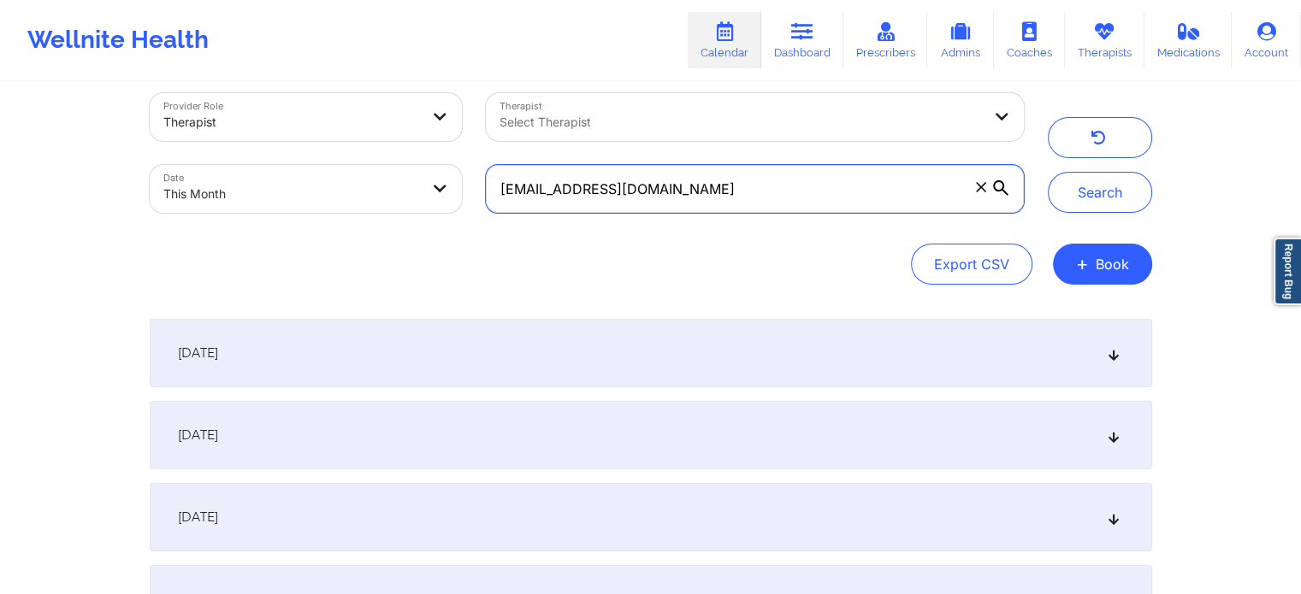
drag, startPoint x: 717, startPoint y: 192, endPoint x: 356, endPoint y: 143, distance: 365.1
click at [356, 143] on div "Provider Role Therapist Therapist Select Therapist Date This Month [EMAIL_ADDRE…" at bounding box center [587, 153] width 898 height 144
paste input "[EMAIL_ADDRESS]"
click at [1048, 172] on button "Search" at bounding box center [1100, 192] width 104 height 41
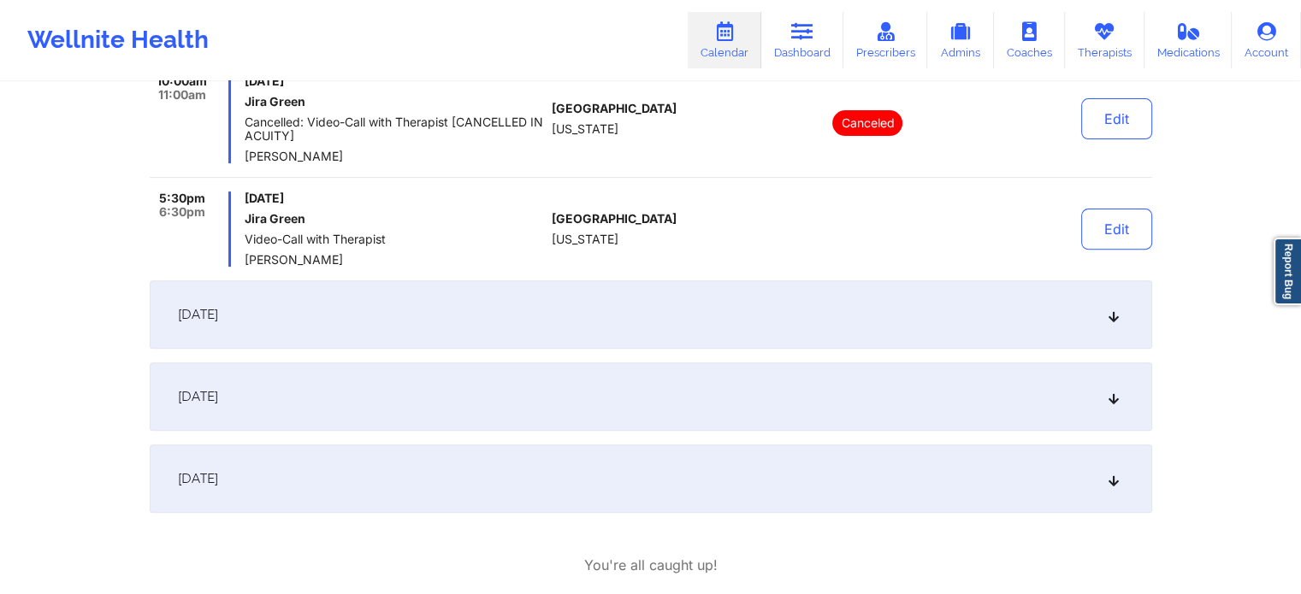
scroll to position [619, 0]
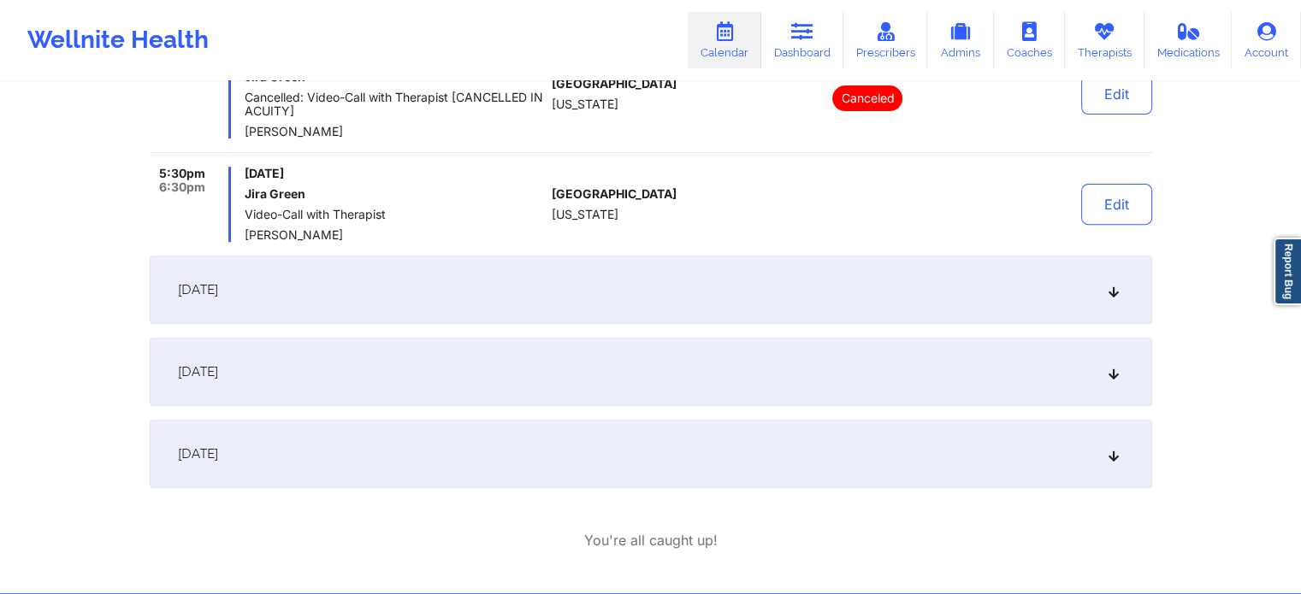
click at [716, 410] on div "[DATE] 10:00am 11:00am [DATE] Jira Green Cancelled: Video-Call with Therapist […" at bounding box center [651, 104] width 1002 height 767
click at [629, 389] on div "[DATE]" at bounding box center [651, 372] width 1002 height 68
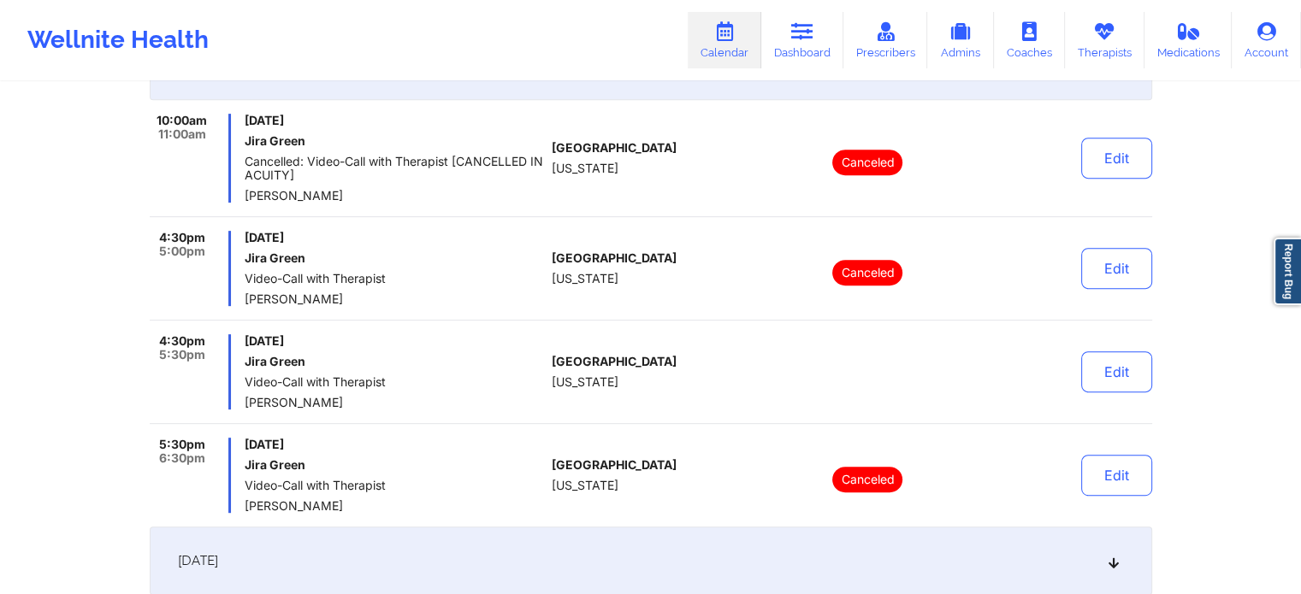
scroll to position [725, 0]
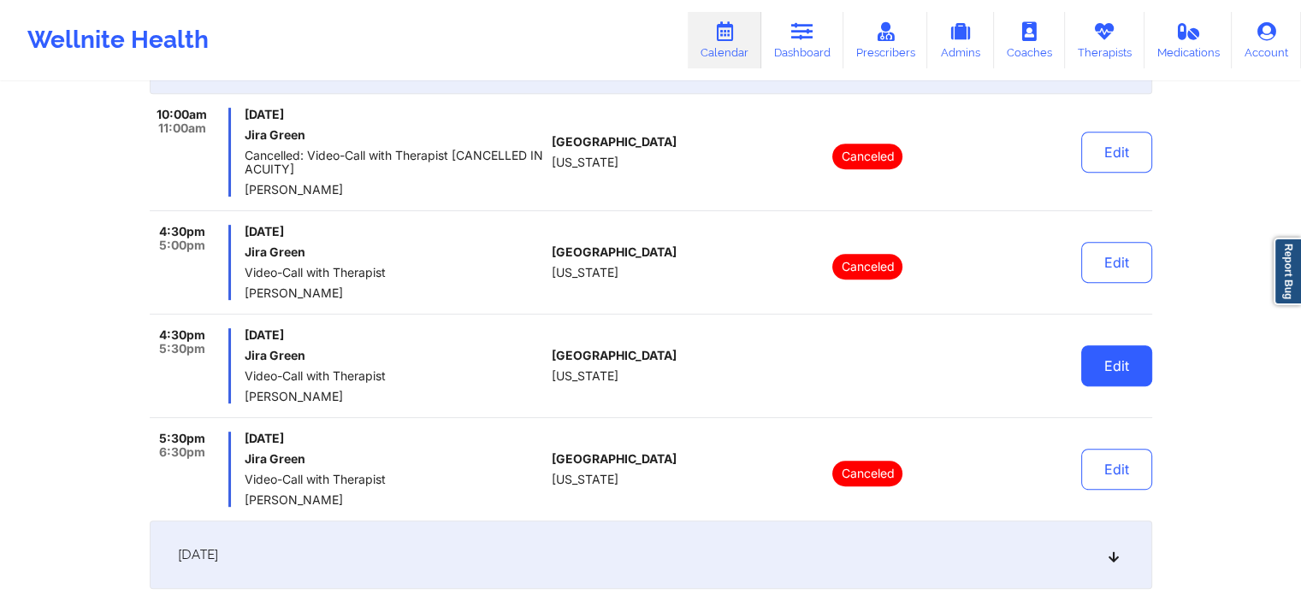
click at [1149, 381] on button "Edit" at bounding box center [1116, 365] width 71 height 41
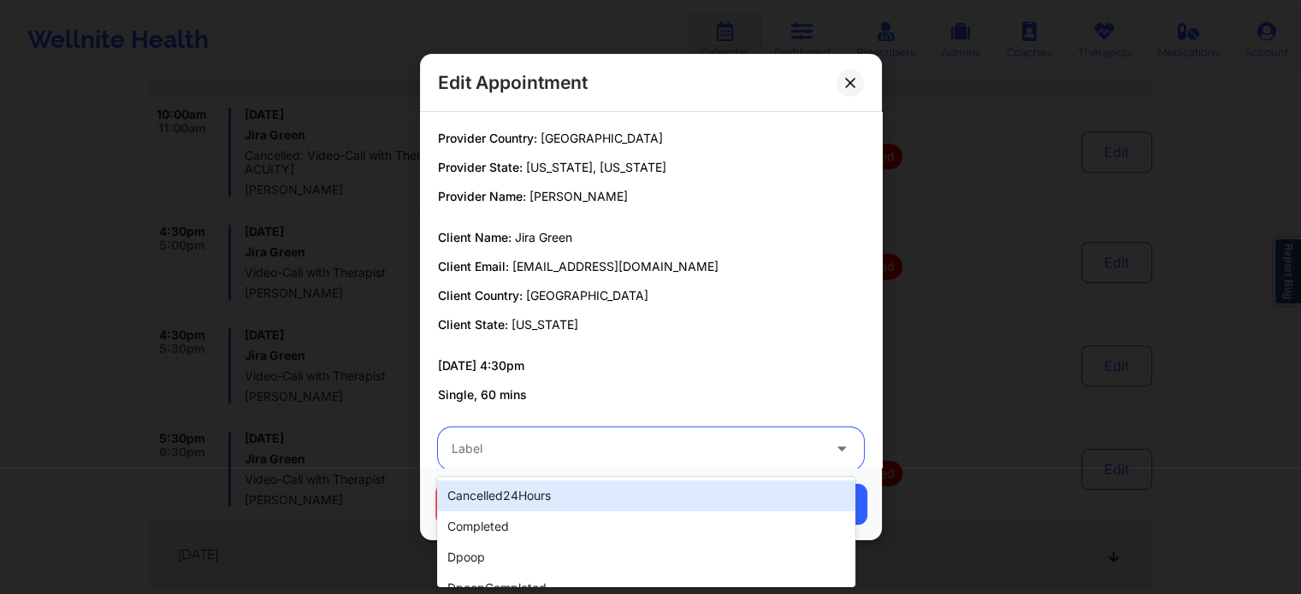
click at [544, 461] on div "Label" at bounding box center [630, 449] width 385 height 43
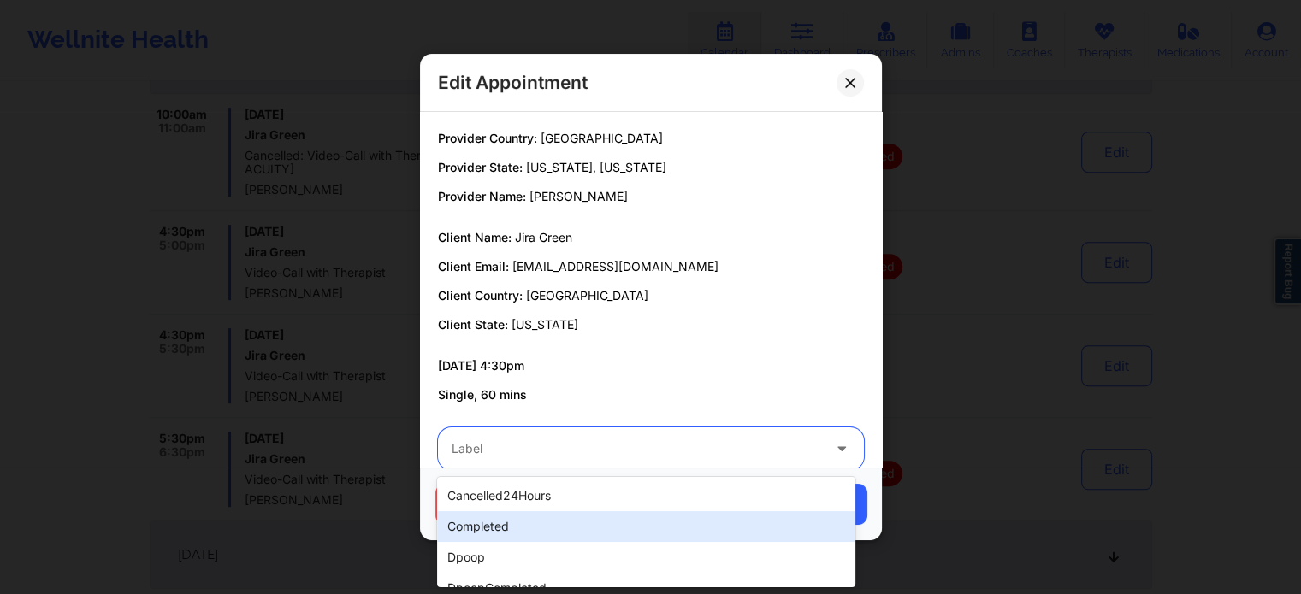
click at [518, 516] on div "completed" at bounding box center [645, 526] width 417 height 31
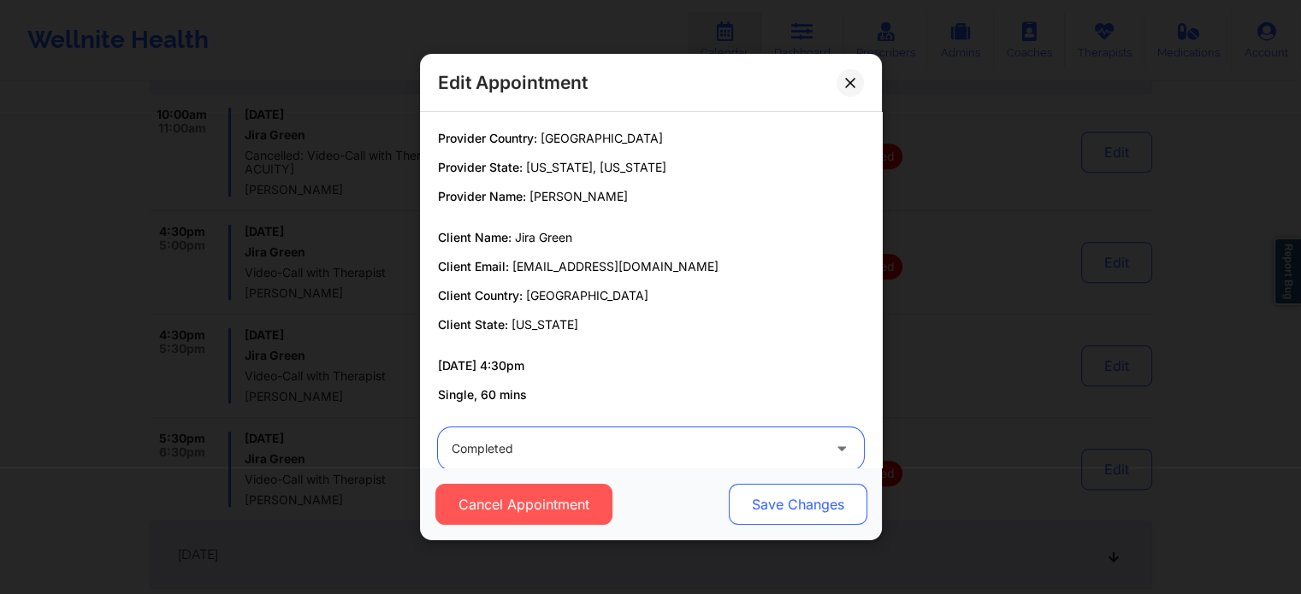
click at [814, 510] on button "Save Changes" at bounding box center [797, 504] width 139 height 41
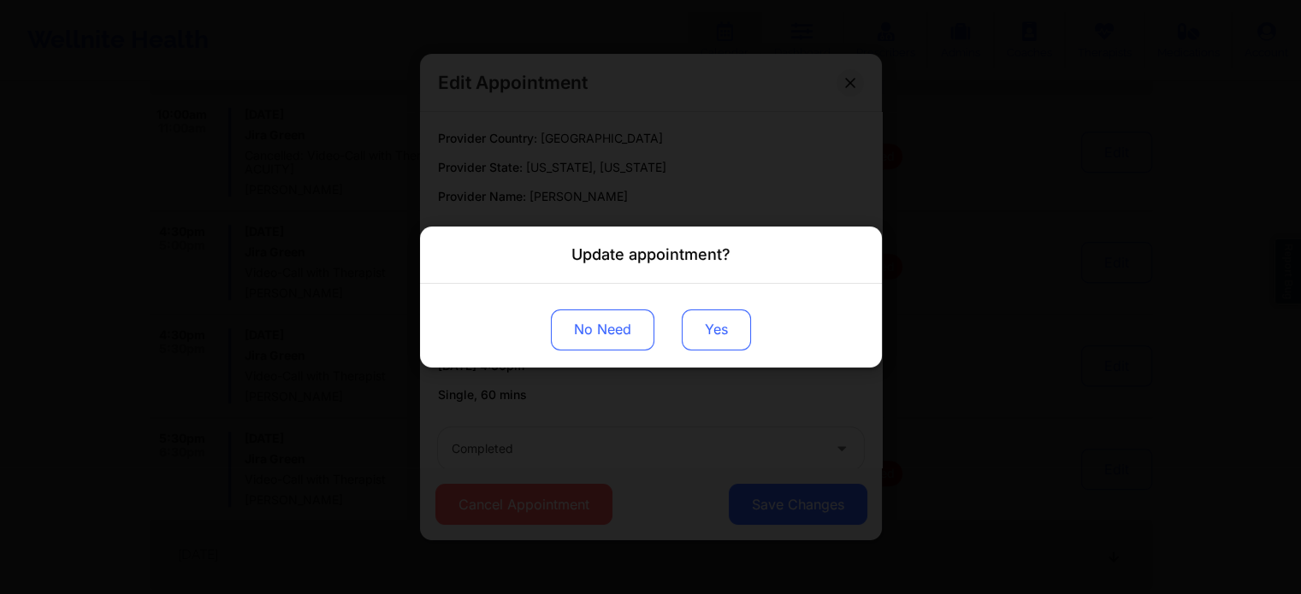
click at [700, 332] on button "Yes" at bounding box center [716, 330] width 69 height 41
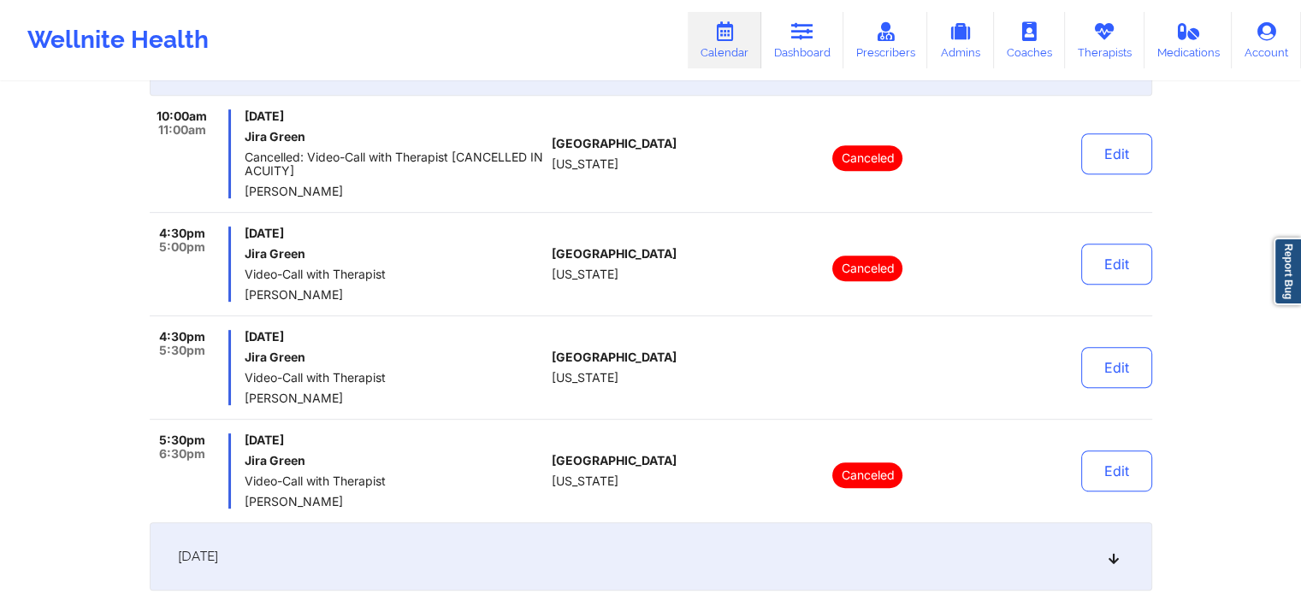
scroll to position [0, 0]
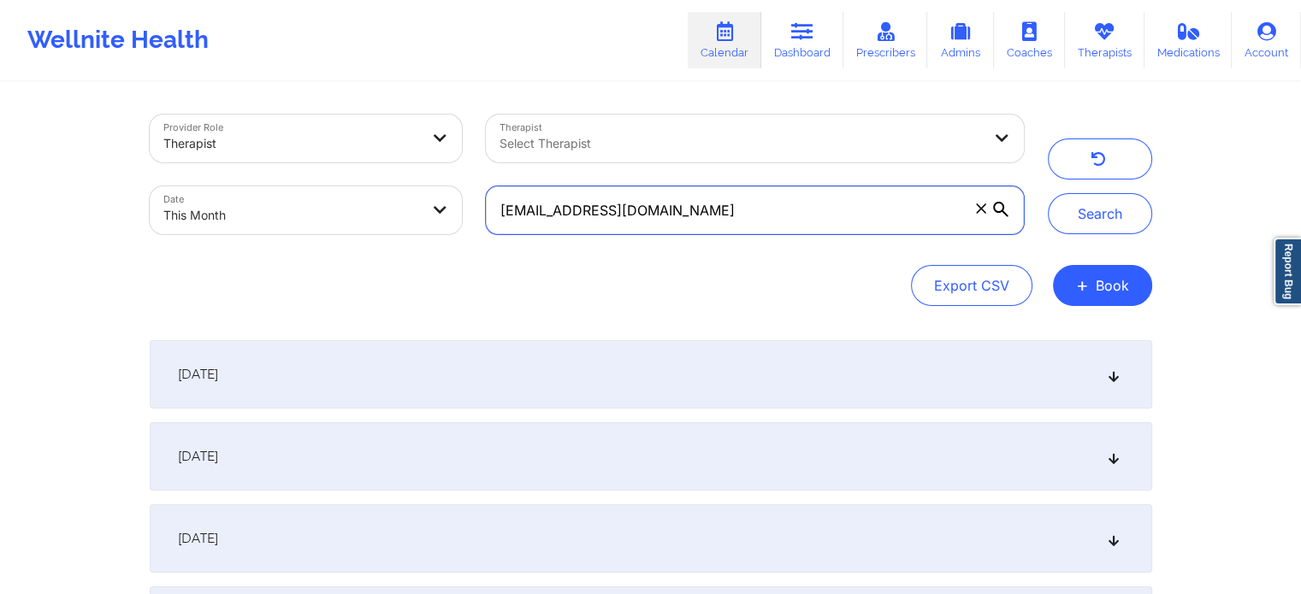
drag, startPoint x: 819, startPoint y: 210, endPoint x: 495, endPoint y: 163, distance: 327.5
click at [495, 163] on div "Provider Role Therapist Therapist Select Therapist Date This Month [EMAIL_ADDRE…" at bounding box center [587, 175] width 898 height 144
paste input "yen@yenbiechler"
type input "[EMAIL_ADDRESS][DOMAIN_NAME]"
click at [1048, 193] on button "Search" at bounding box center [1100, 213] width 104 height 41
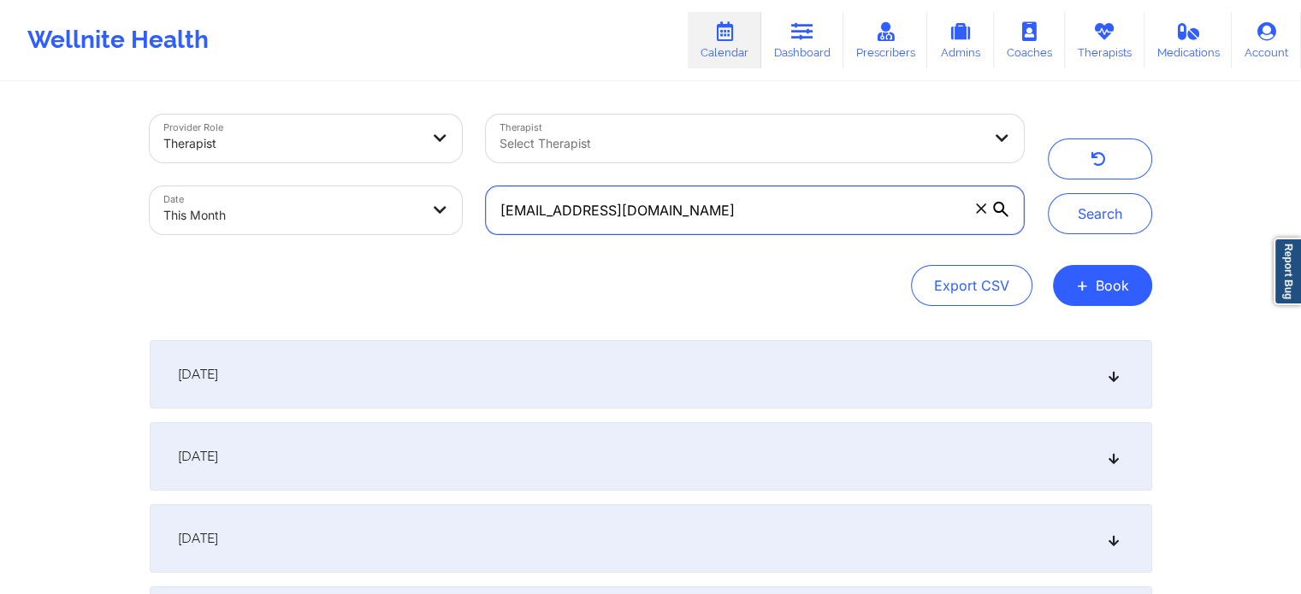
scroll to position [317, 0]
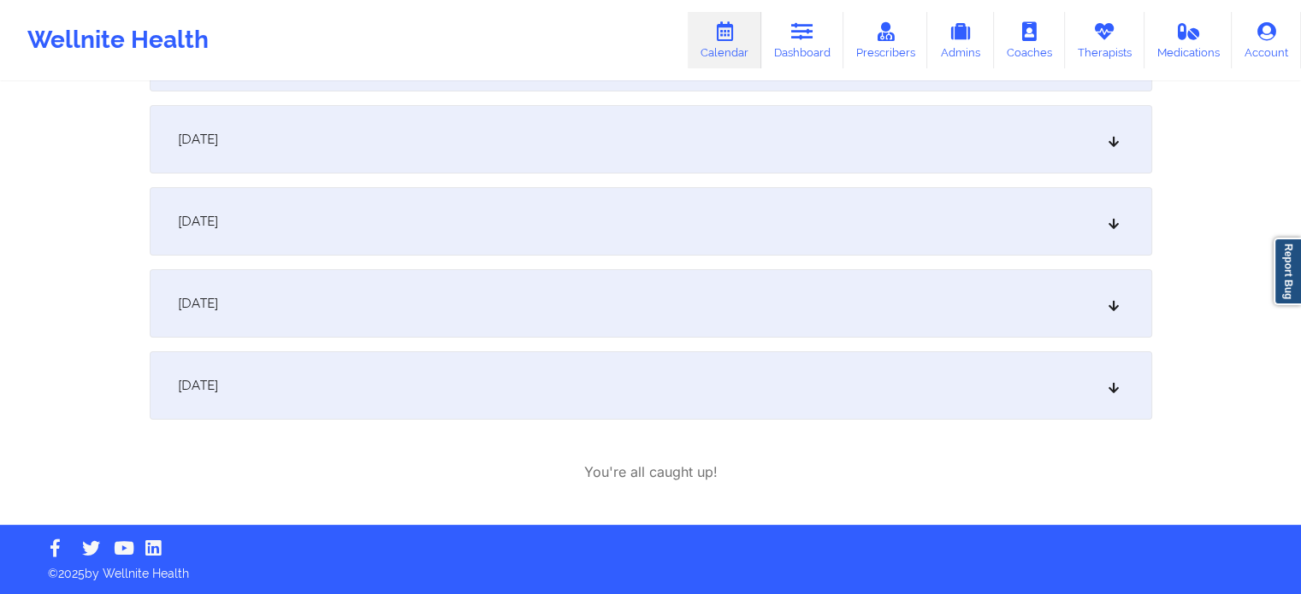
click at [407, 331] on div "[DATE]" at bounding box center [651, 303] width 1002 height 68
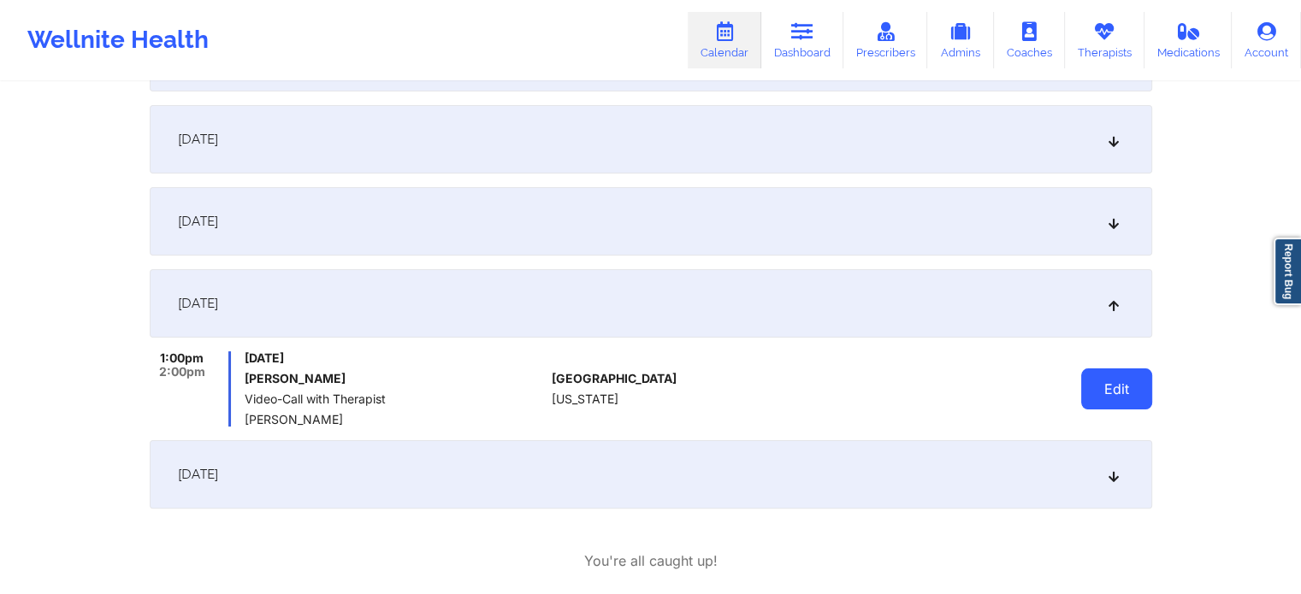
click at [1149, 407] on button "Edit" at bounding box center [1116, 389] width 71 height 41
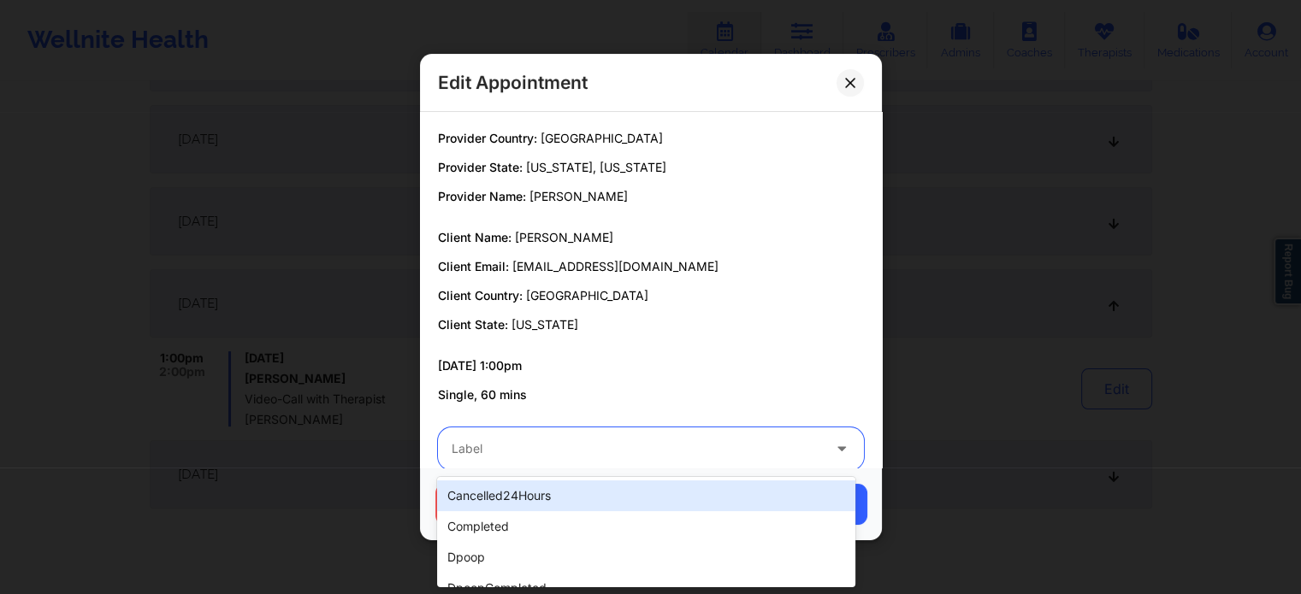
click at [606, 454] on div at bounding box center [636, 449] width 369 height 21
type input "dp"
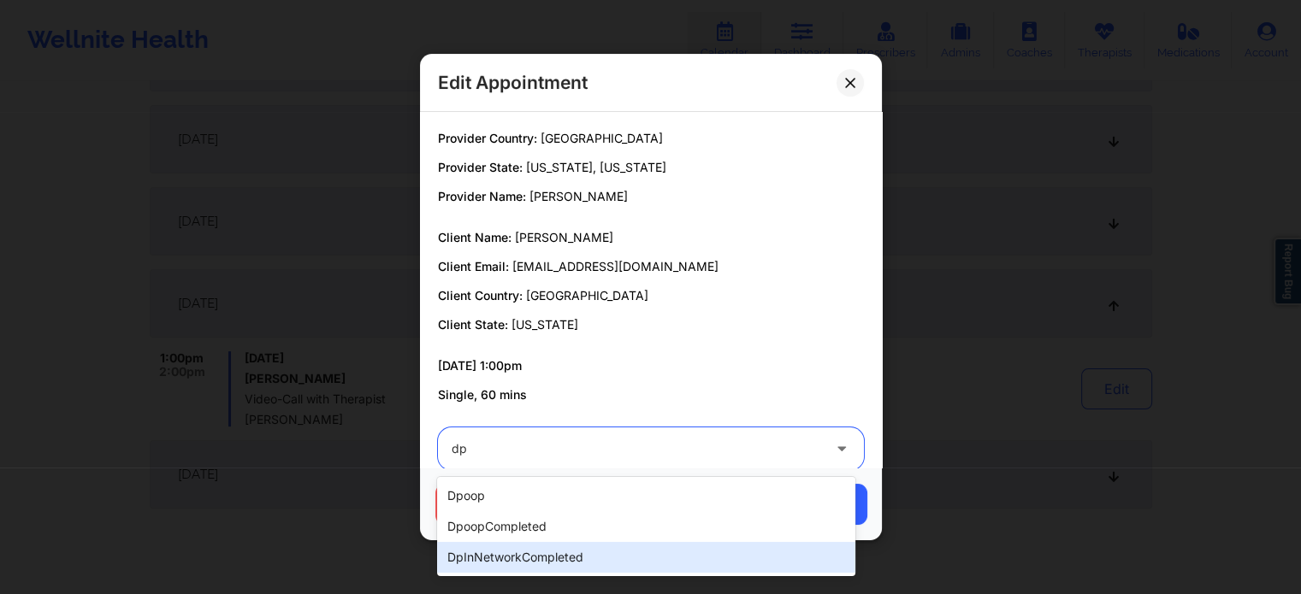
click at [530, 565] on div "dpInNetworkCompleted" at bounding box center [645, 557] width 417 height 31
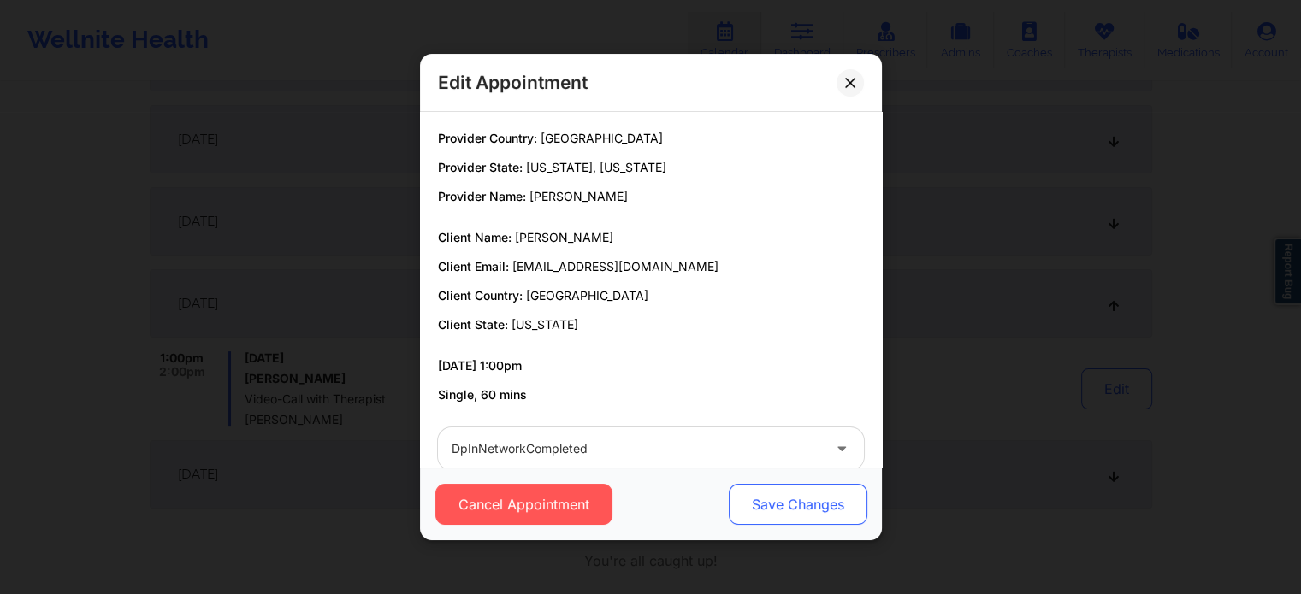
click at [851, 506] on button "Save Changes" at bounding box center [797, 504] width 139 height 41
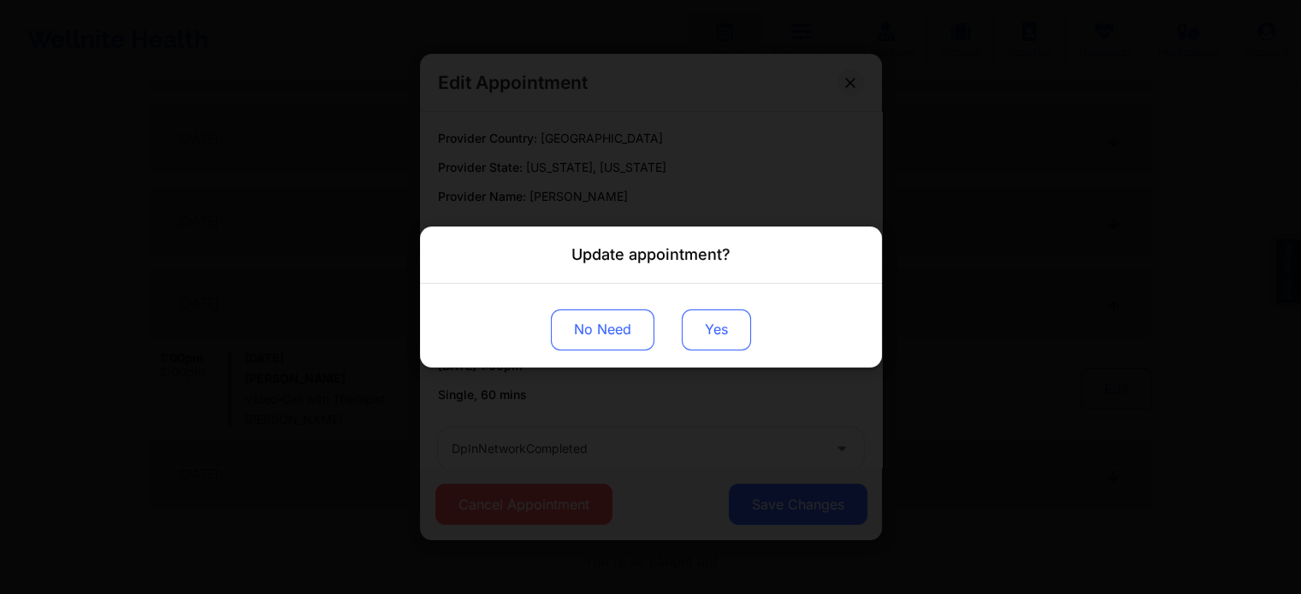
click at [701, 326] on button "Yes" at bounding box center [716, 330] width 69 height 41
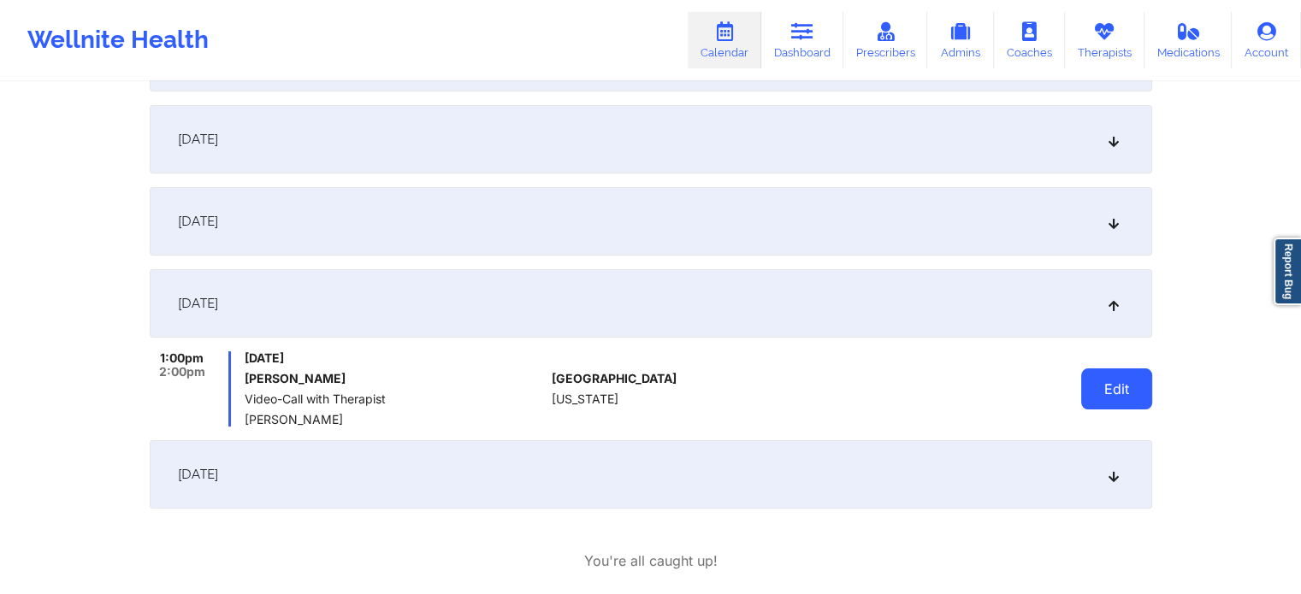
click at [1095, 381] on button "Edit" at bounding box center [1116, 389] width 71 height 41
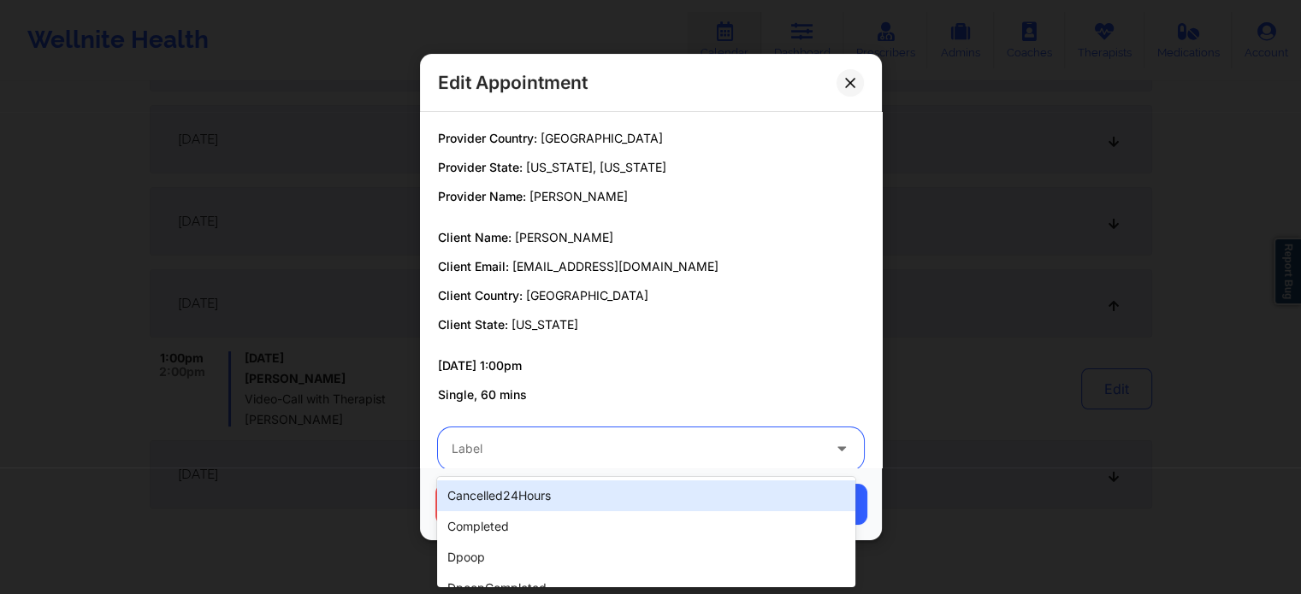
click at [571, 451] on div at bounding box center [636, 449] width 369 height 21
type input "dp"
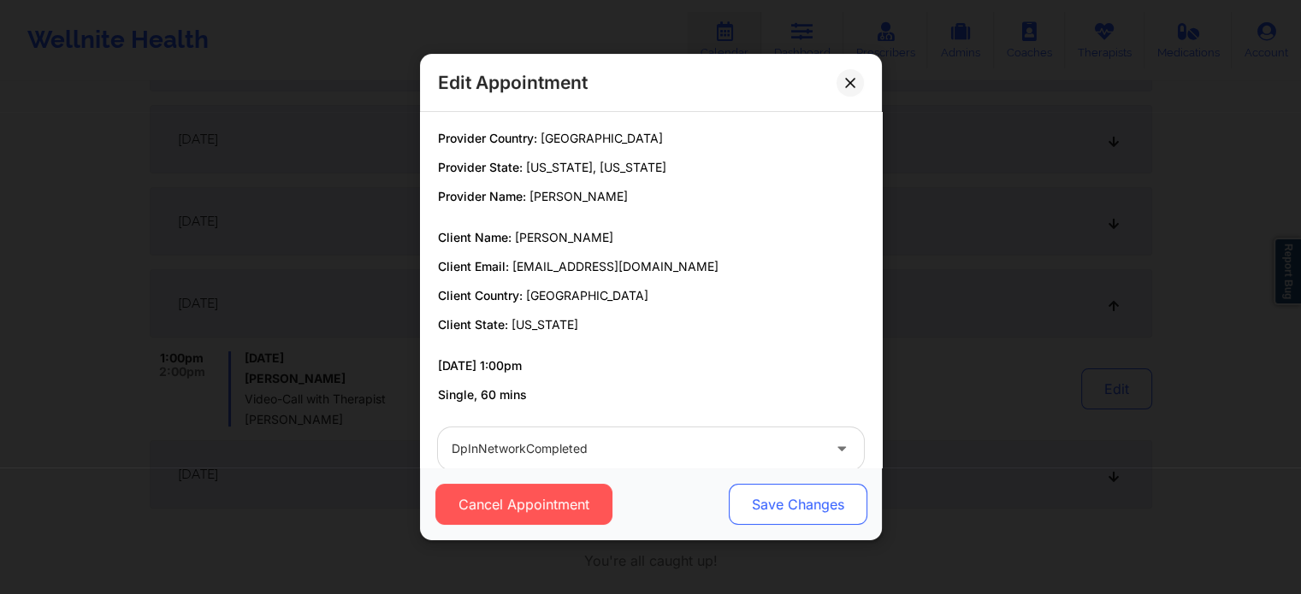
click at [794, 488] on button "Save Changes" at bounding box center [797, 504] width 139 height 41
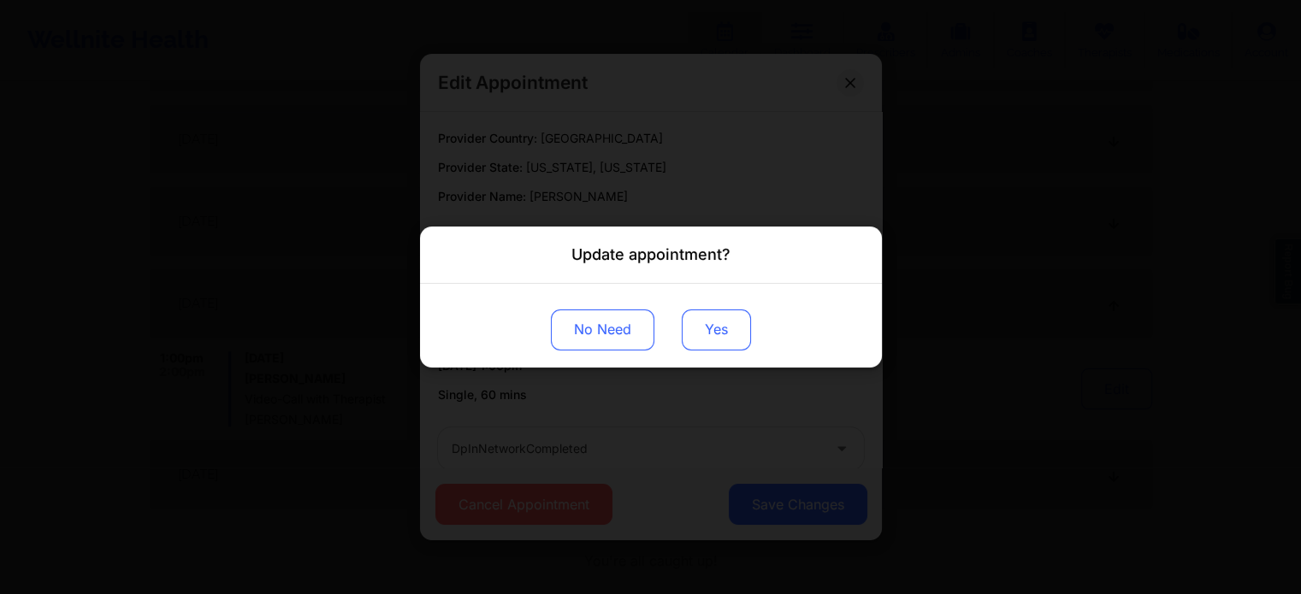
click at [717, 325] on button "Yes" at bounding box center [716, 330] width 69 height 41
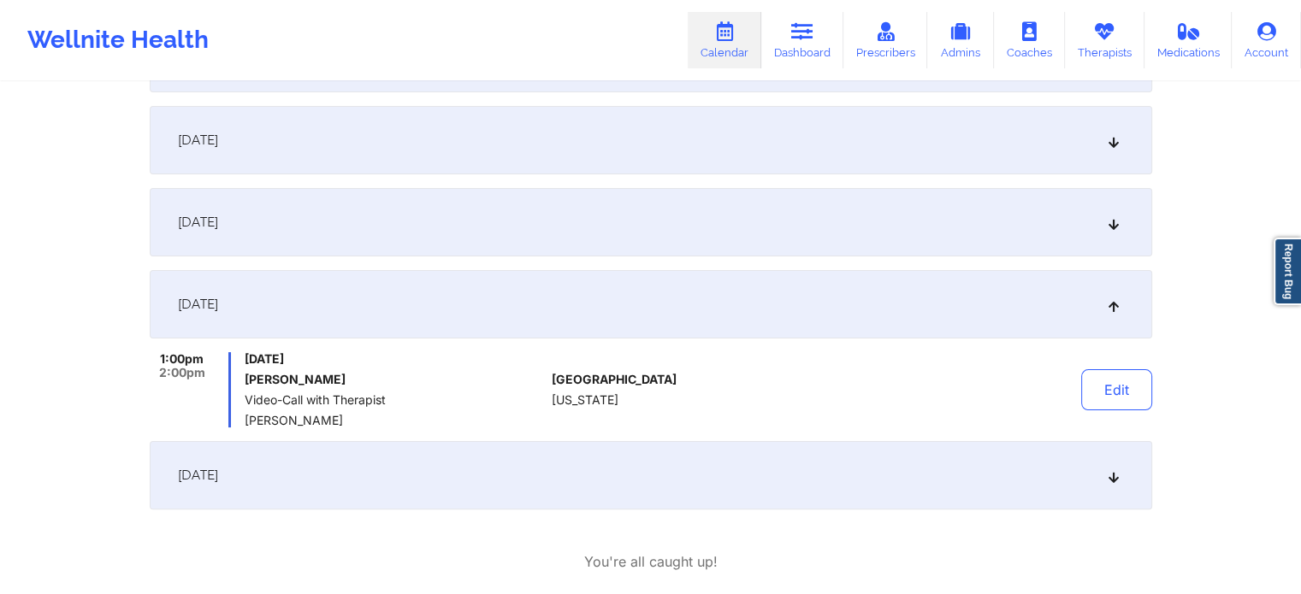
scroll to position [0, 0]
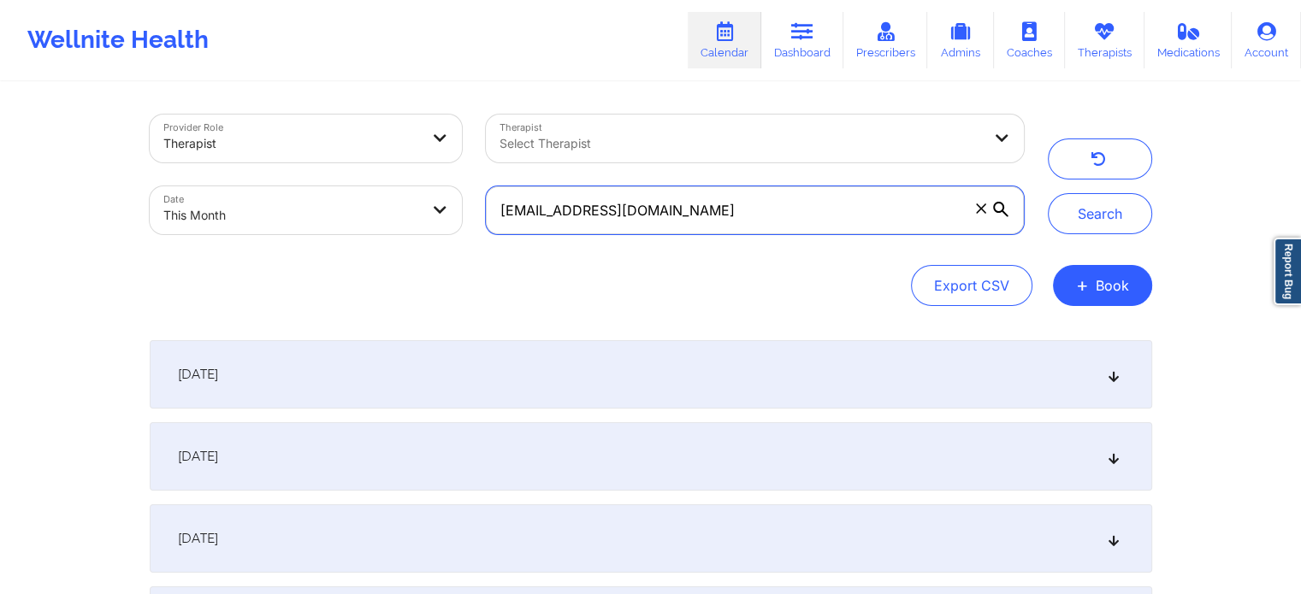
drag, startPoint x: 740, startPoint y: 205, endPoint x: 407, endPoint y: 175, distance: 334.0
click at [407, 175] on div "Provider Role Therapist Therapist Select Therapist Date This Month [EMAIL_ADDRE…" at bounding box center [587, 175] width 898 height 144
paste input "[EMAIL_ADDRESS]"
click at [1048, 193] on button "Search" at bounding box center [1100, 213] width 104 height 41
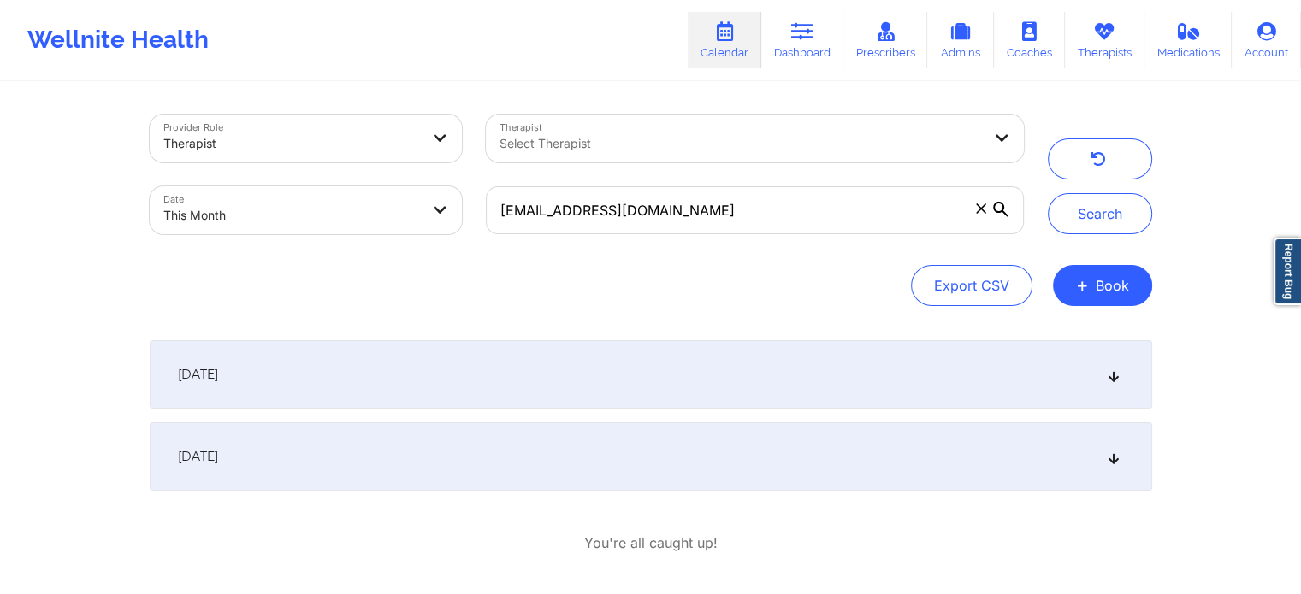
click at [507, 426] on div "[DATE]" at bounding box center [651, 456] width 1002 height 68
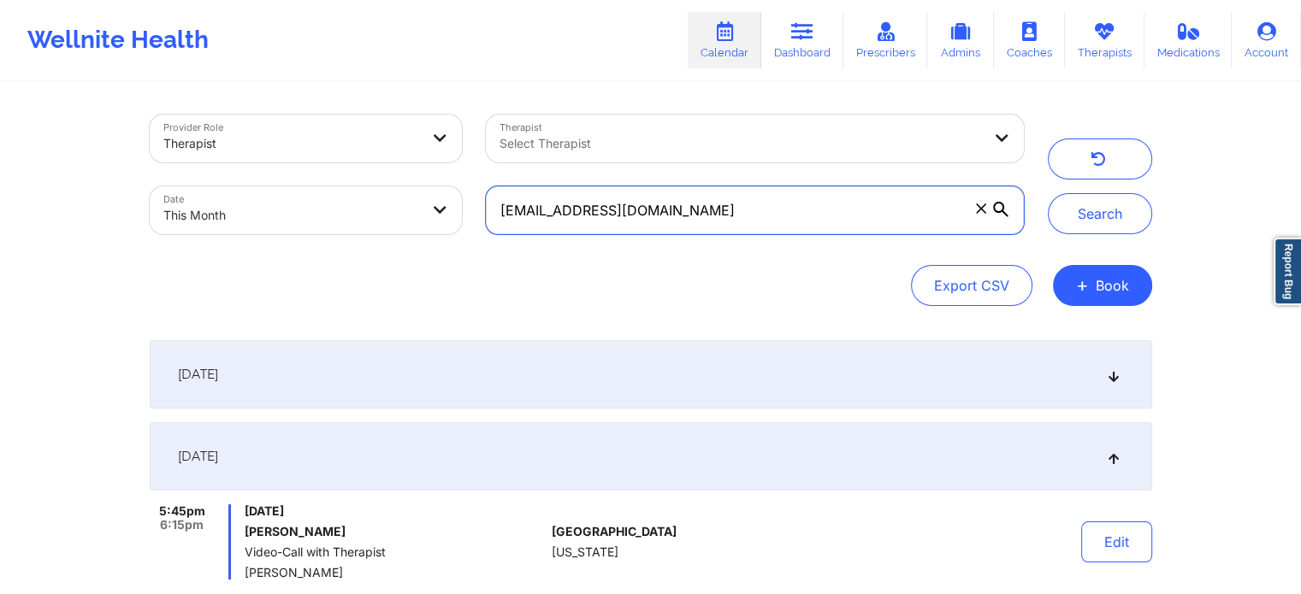
drag, startPoint x: 734, startPoint y: 198, endPoint x: 462, endPoint y: 239, distance: 275.0
click at [462, 239] on div "Provider Role Therapist Therapist Select Therapist Date This Month [EMAIL_ADDRE…" at bounding box center [587, 175] width 898 height 144
paste input "heningburgs14"
click at [1048, 193] on button "Search" at bounding box center [1100, 213] width 104 height 41
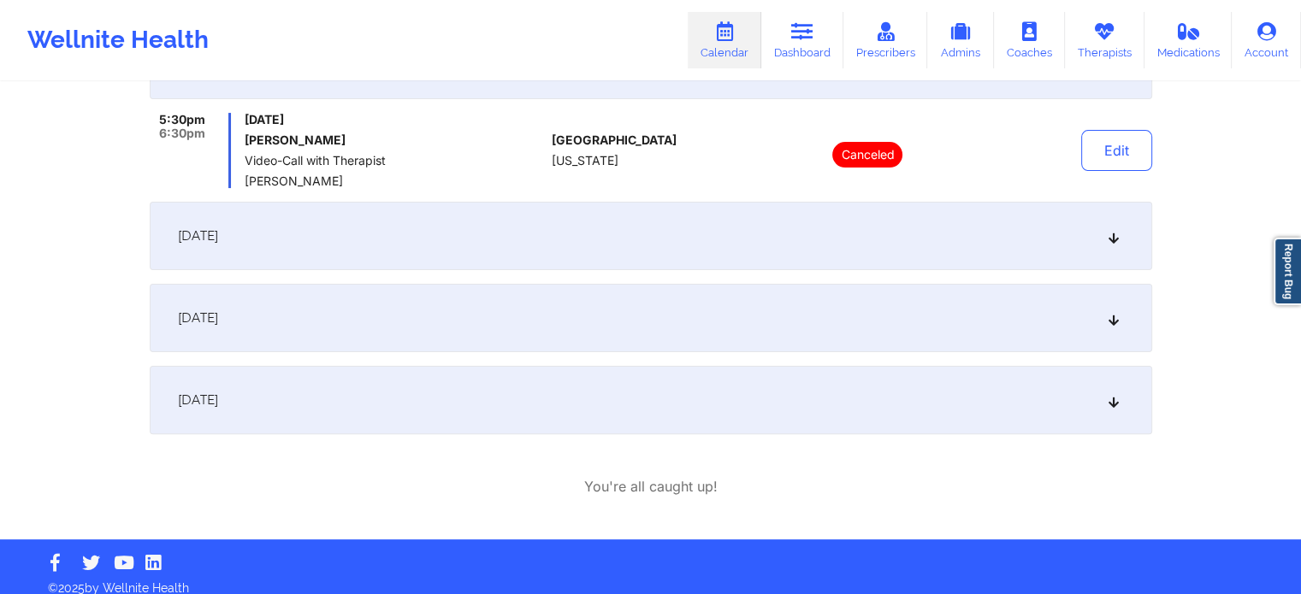
scroll to position [405, 0]
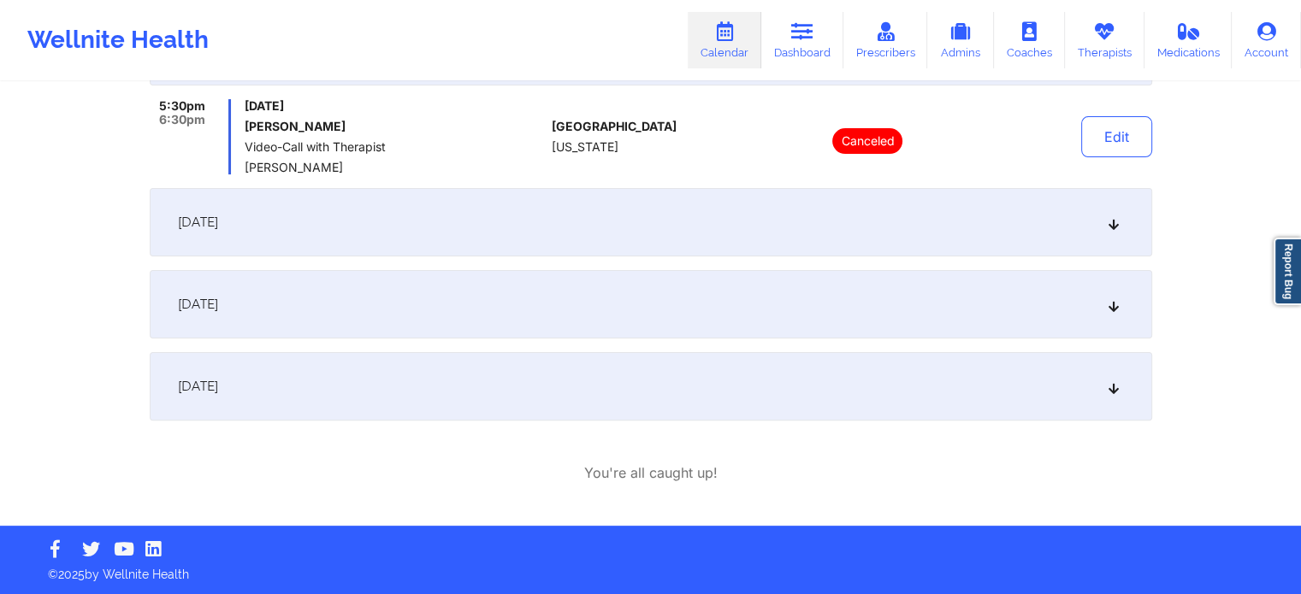
click at [1125, 321] on div "[DATE]" at bounding box center [651, 304] width 1002 height 68
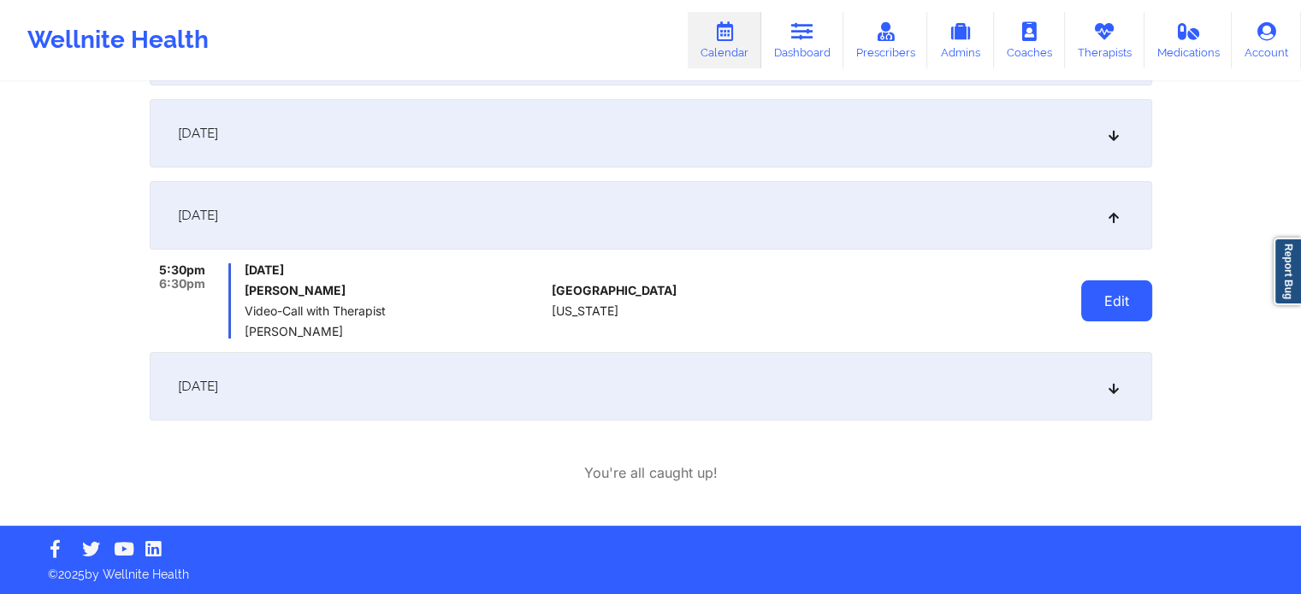
click at [1119, 299] on button "Edit" at bounding box center [1116, 300] width 71 height 41
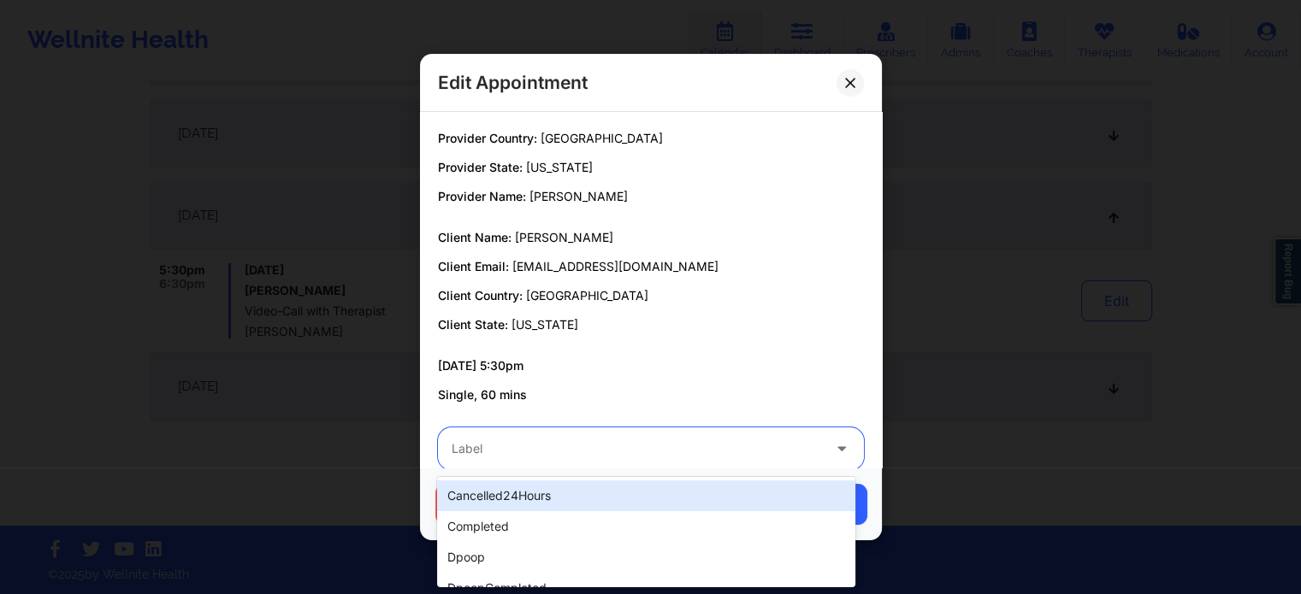
click at [724, 440] on div at bounding box center [636, 449] width 369 height 21
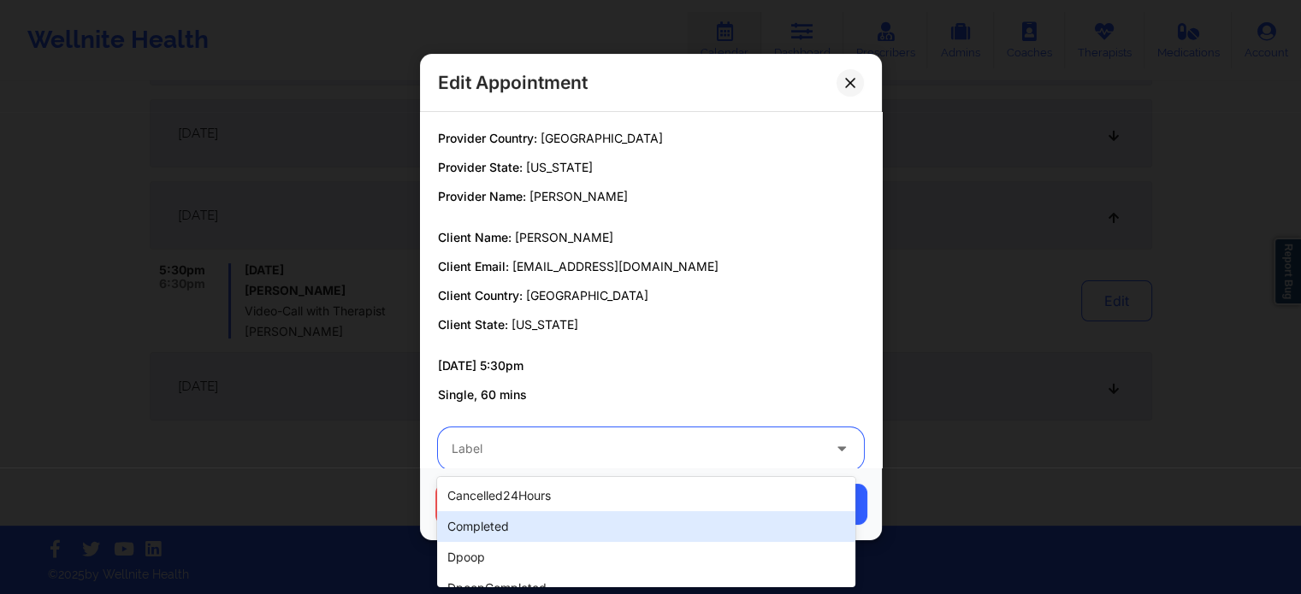
click at [630, 535] on div "completed" at bounding box center [645, 526] width 417 height 31
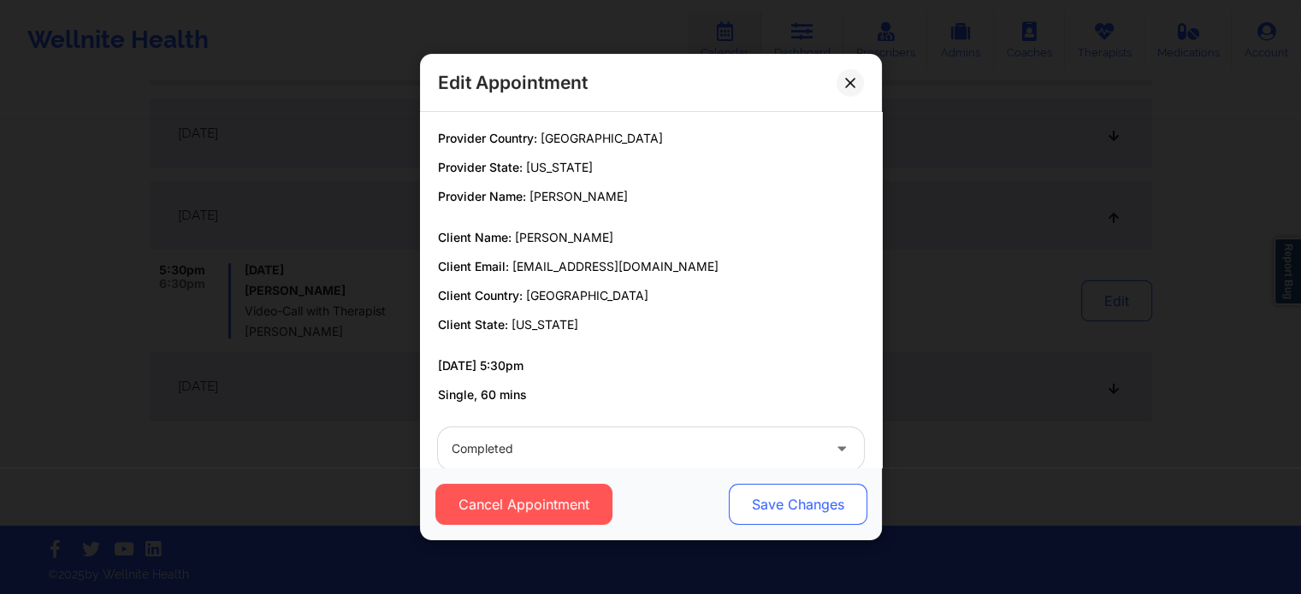
click at [762, 505] on button "Save Changes" at bounding box center [797, 504] width 139 height 41
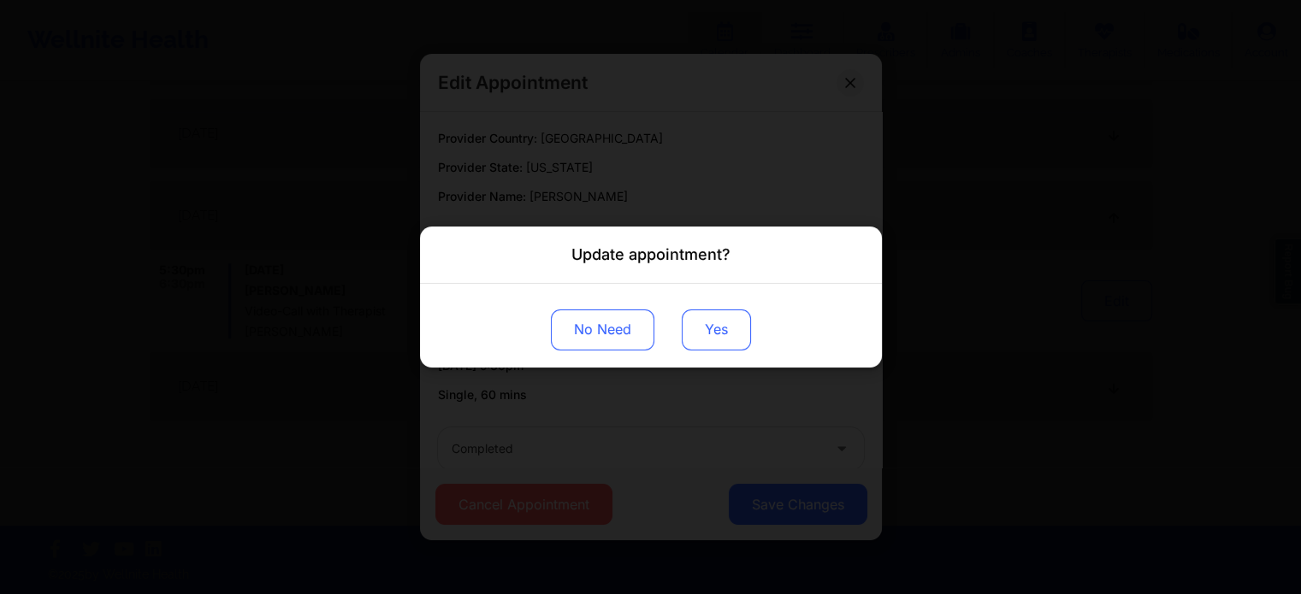
click at [707, 323] on button "Yes" at bounding box center [716, 330] width 69 height 41
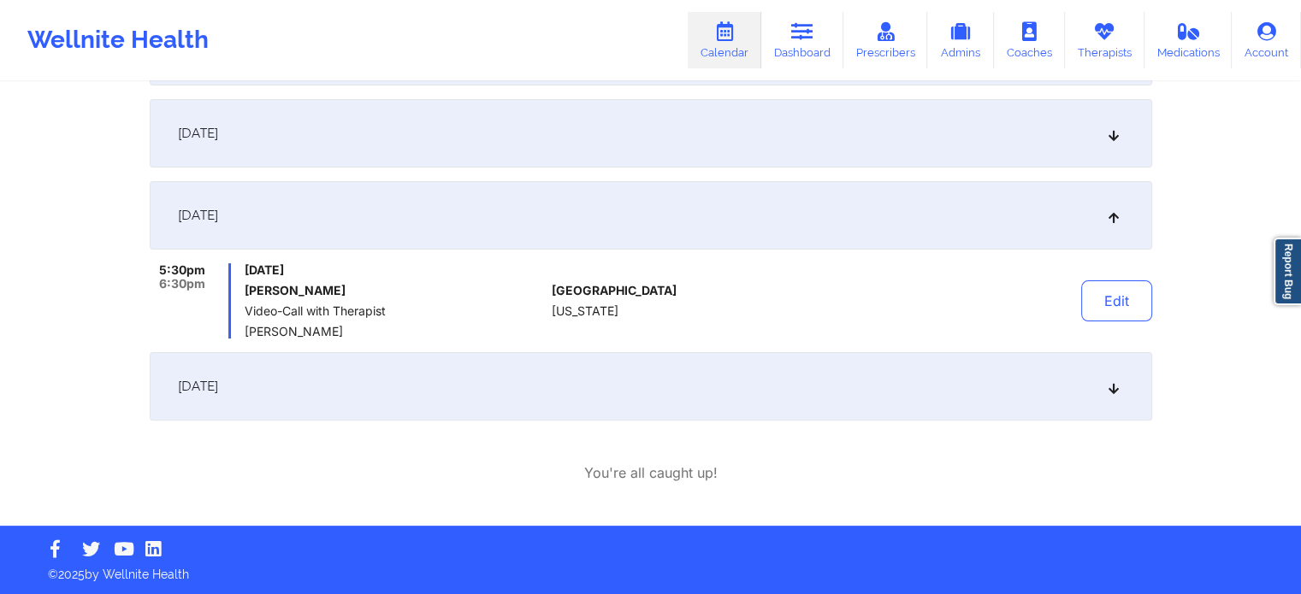
scroll to position [0, 0]
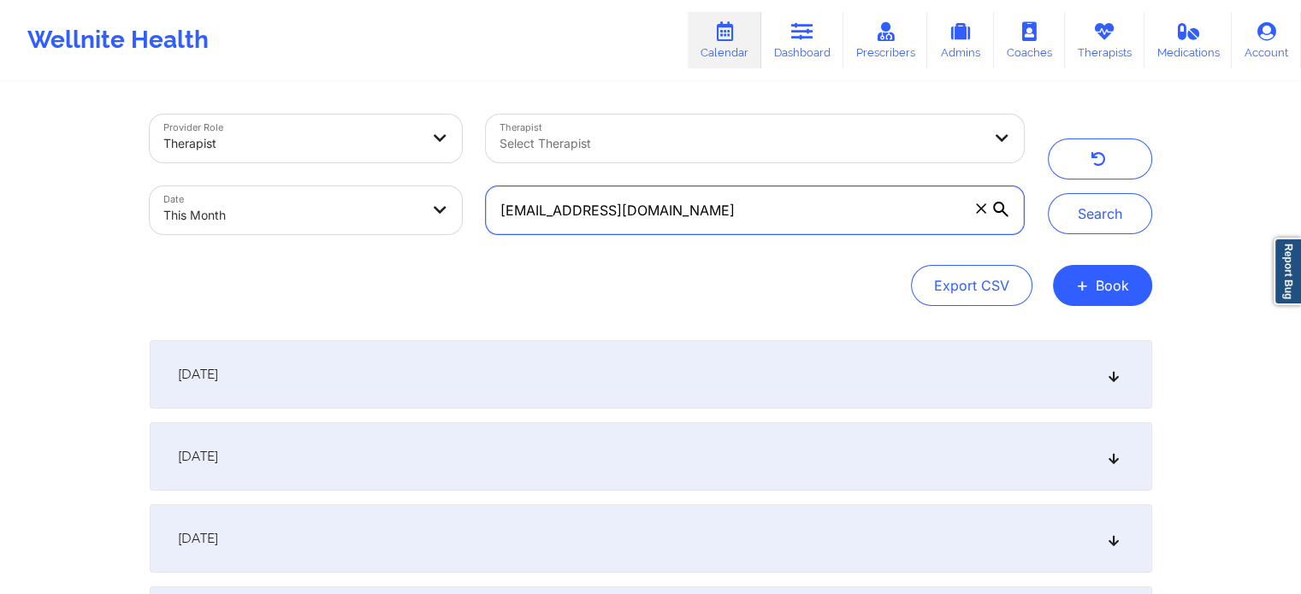
drag, startPoint x: 712, startPoint y: 205, endPoint x: 477, endPoint y: 252, distance: 239.8
click at [477, 252] on div "Provider Role Therapist Therapist Select Therapist Date This Month [EMAIL_ADDRE…" at bounding box center [651, 211] width 1002 height 192
paste input "eoriol0"
click at [1048, 193] on button "Search" at bounding box center [1100, 213] width 104 height 41
drag, startPoint x: 705, startPoint y: 193, endPoint x: 360, endPoint y: 174, distance: 345.1
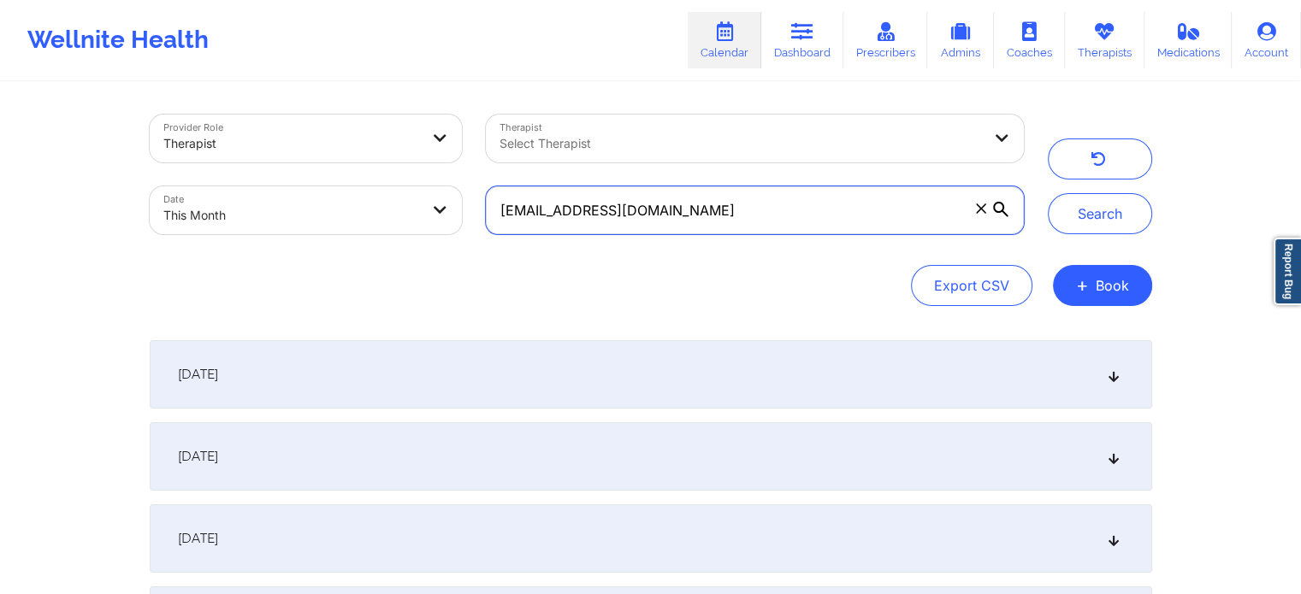
click at [360, 174] on div "Provider Role Therapist Therapist Select Therapist Date This Month [EMAIL_ADDRE…" at bounding box center [587, 175] width 898 height 144
paste input "[PERSON_NAME].mitchxelle"
click at [1048, 193] on button "Search" at bounding box center [1100, 213] width 104 height 41
click at [764, 215] on input "[PERSON_NAME][EMAIL_ADDRESS][DOMAIN_NAME]" at bounding box center [754, 210] width 537 height 48
drag, startPoint x: 765, startPoint y: 220, endPoint x: 318, endPoint y: 201, distance: 446.8
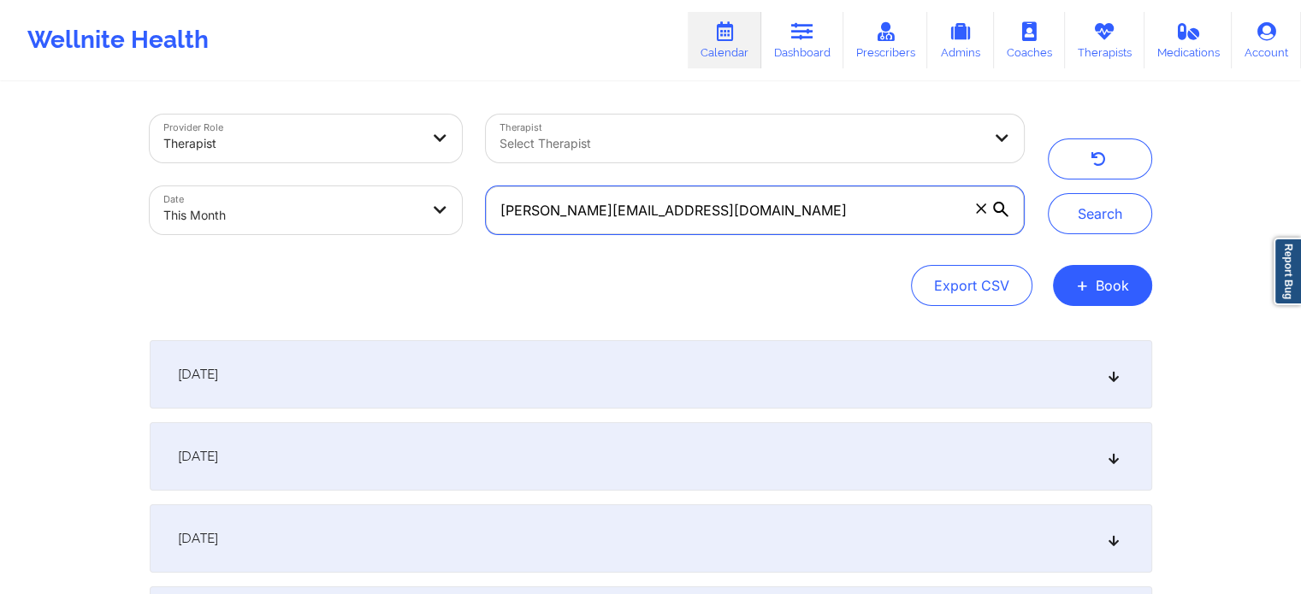
click at [318, 201] on div "Provider Role Therapist Therapist Select Therapist Date This Month [PERSON_NAME…" at bounding box center [587, 175] width 898 height 144
paste input "nmgiordano95"
click at [1048, 193] on button "Search" at bounding box center [1100, 213] width 104 height 41
click at [859, 221] on input "[EMAIL_ADDRESS][DOMAIN_NAME]" at bounding box center [754, 210] width 537 height 48
drag, startPoint x: 758, startPoint y: 196, endPoint x: 277, endPoint y: 237, distance: 482.4
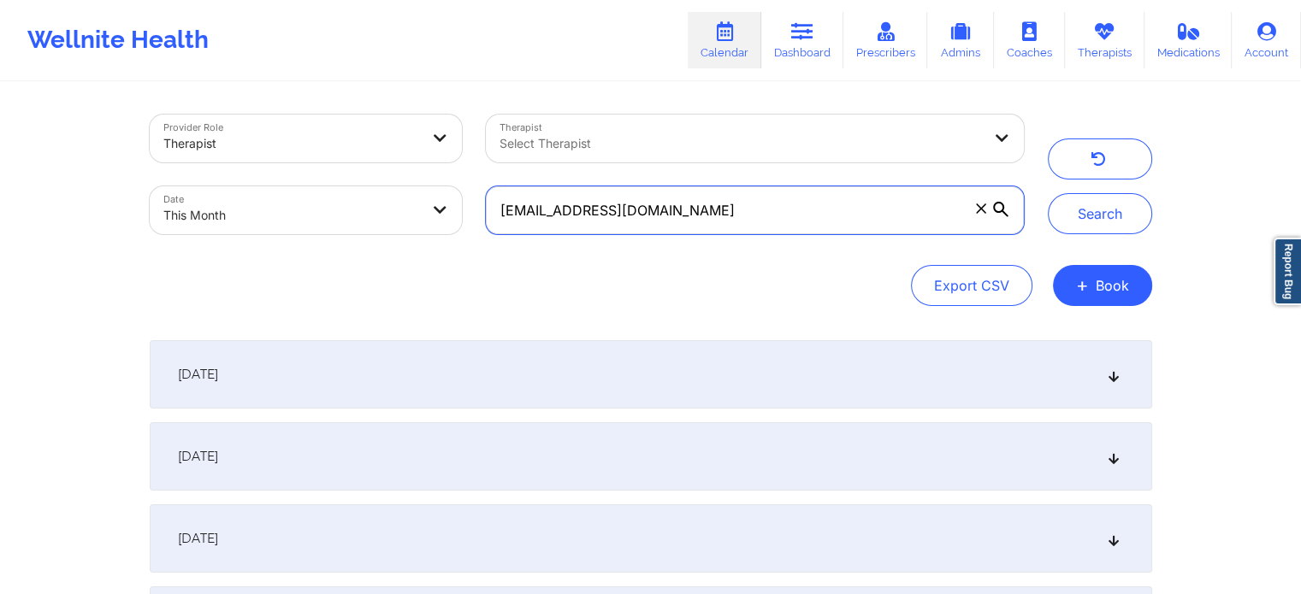
click at [277, 237] on div "Provider Role Therapist Therapist Select Therapist Date This Month [EMAIL_ADDRE…" at bounding box center [587, 175] width 898 height 144
paste input "taracercone99"
type input "[EMAIL_ADDRESS][DOMAIN_NAME]"
click at [1048, 193] on button "Search" at bounding box center [1100, 213] width 104 height 41
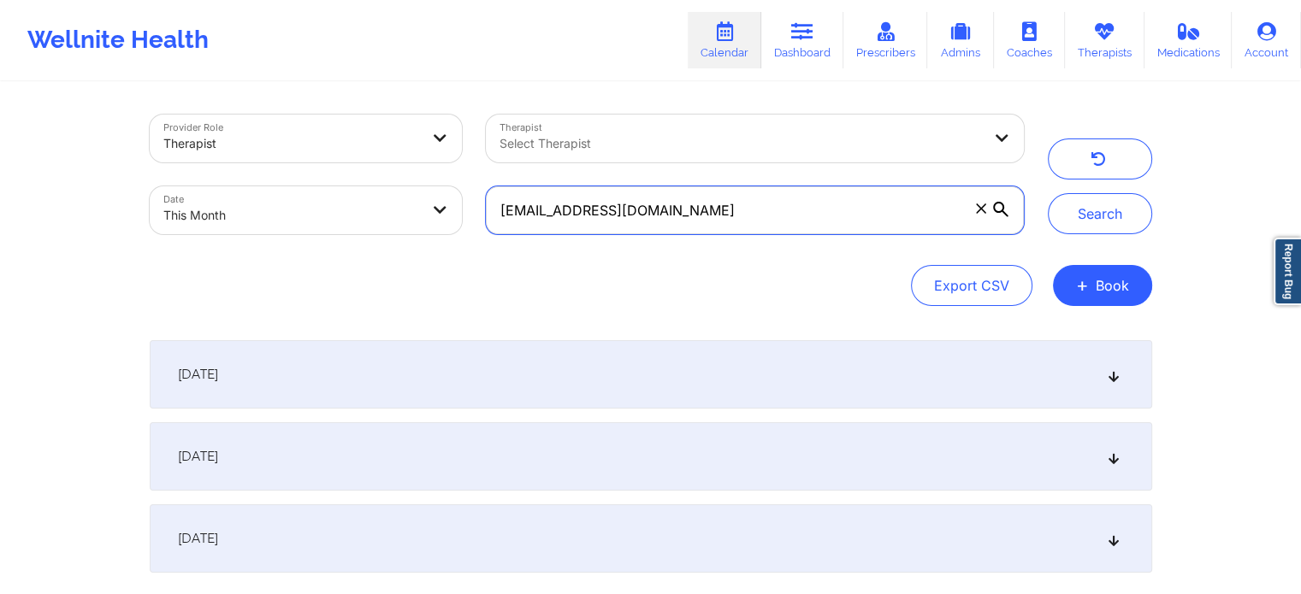
scroll to position [153, 0]
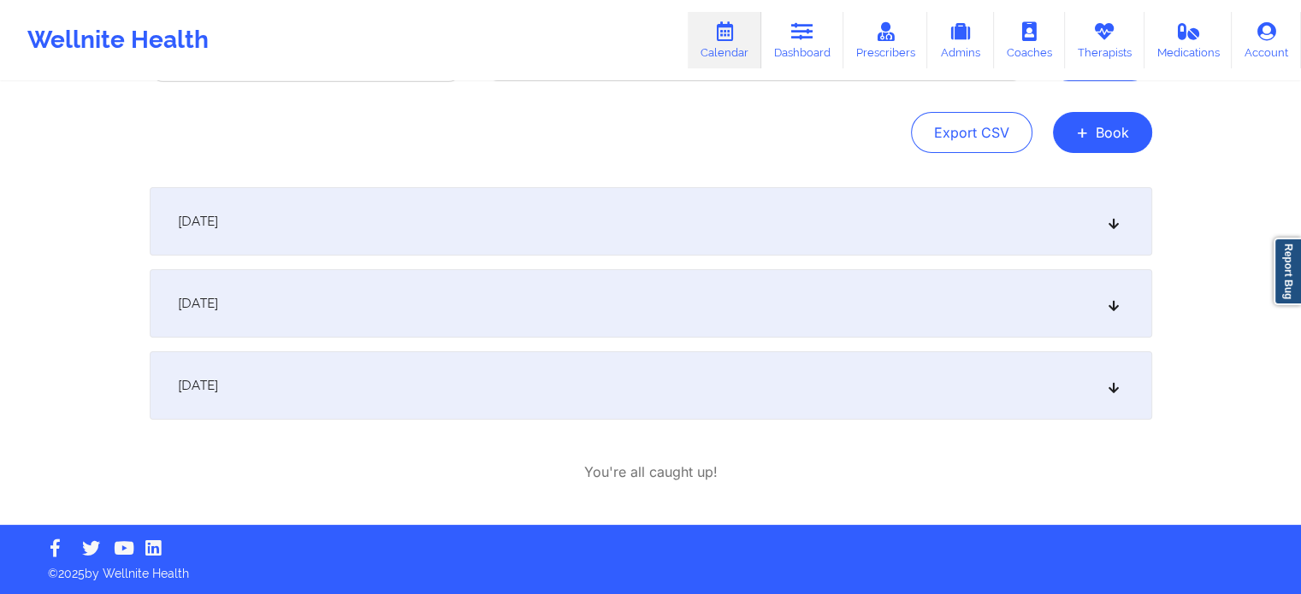
click at [902, 378] on div "[DATE]" at bounding box center [651, 385] width 1002 height 68
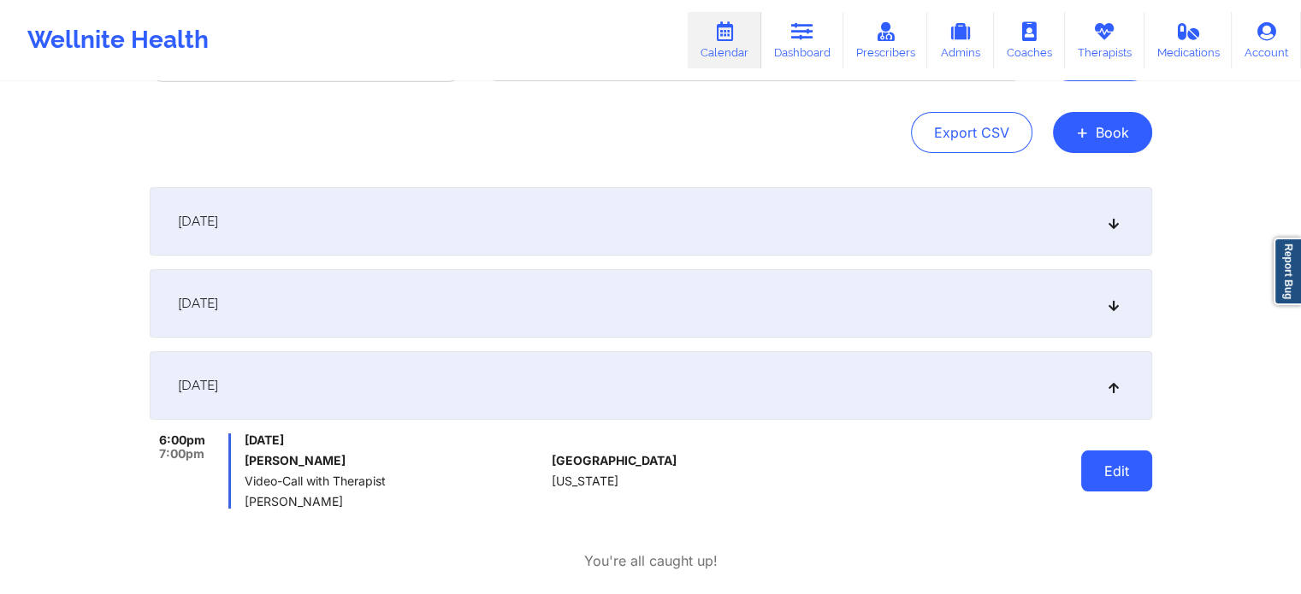
drag, startPoint x: 1112, startPoint y: 495, endPoint x: 1128, endPoint y: 474, distance: 26.9
click at [1128, 474] on div "Edit" at bounding box center [1072, 471] width 158 height 75
click at [1128, 474] on button "Edit" at bounding box center [1116, 471] width 71 height 41
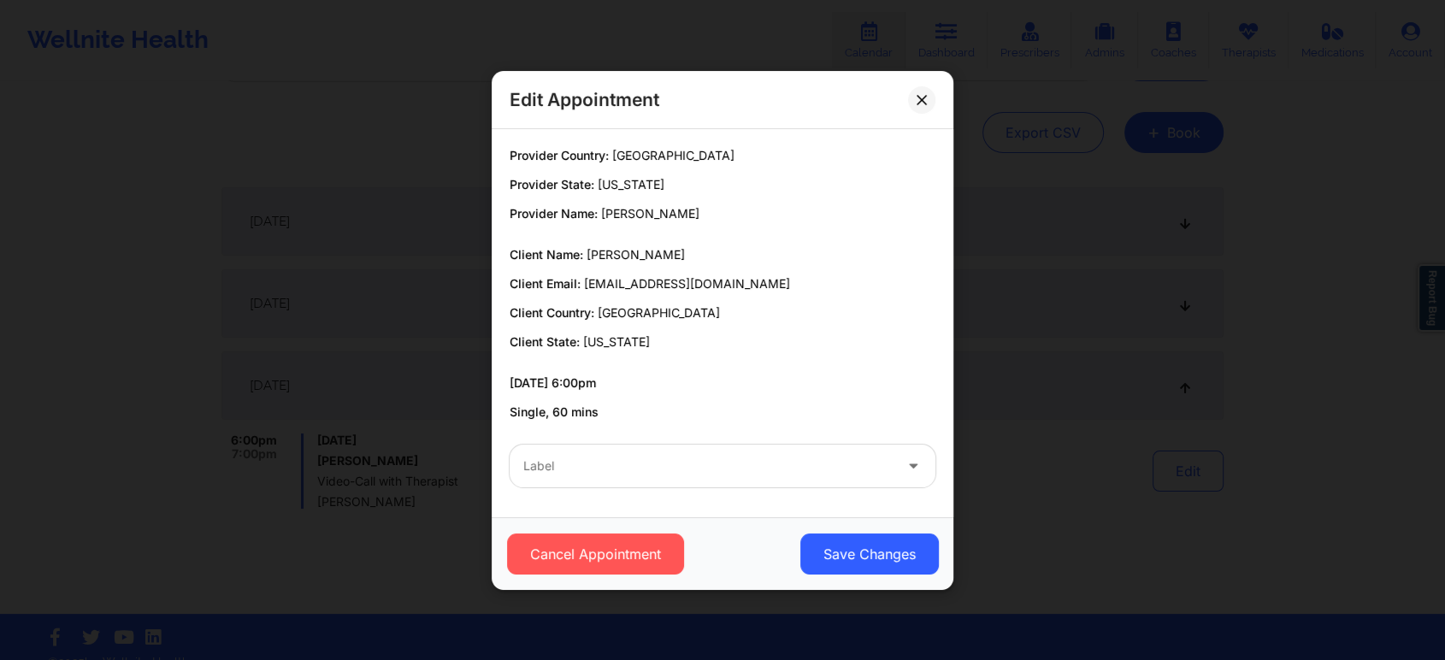
click at [573, 472] on div at bounding box center [707, 466] width 369 height 21
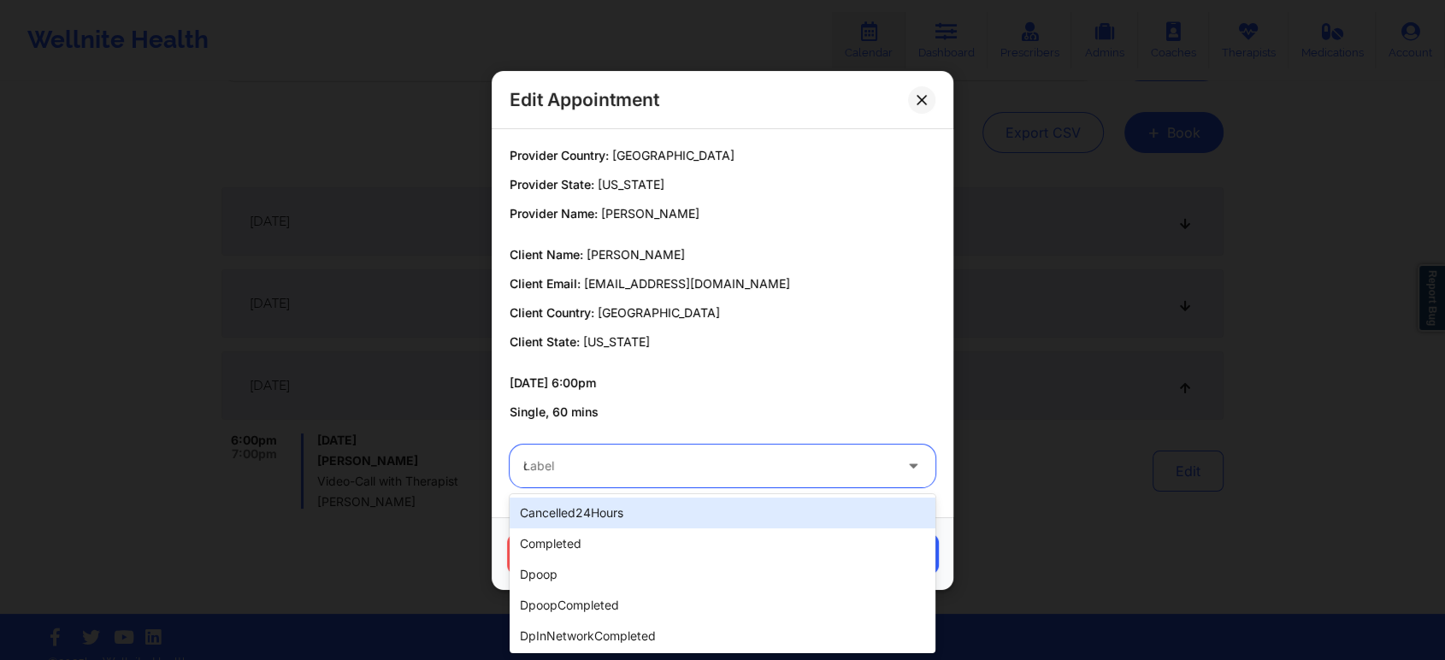
type input "dp"
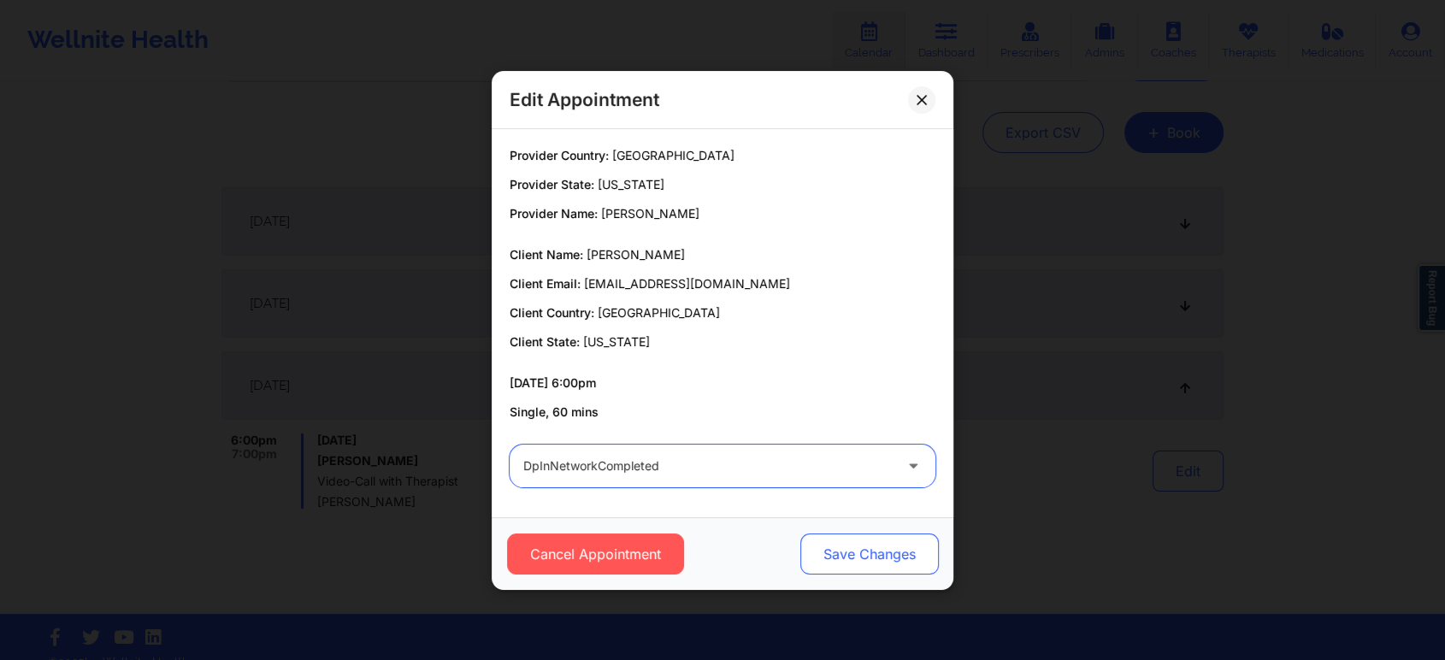
click at [828, 539] on button "Save Changes" at bounding box center [869, 554] width 139 height 41
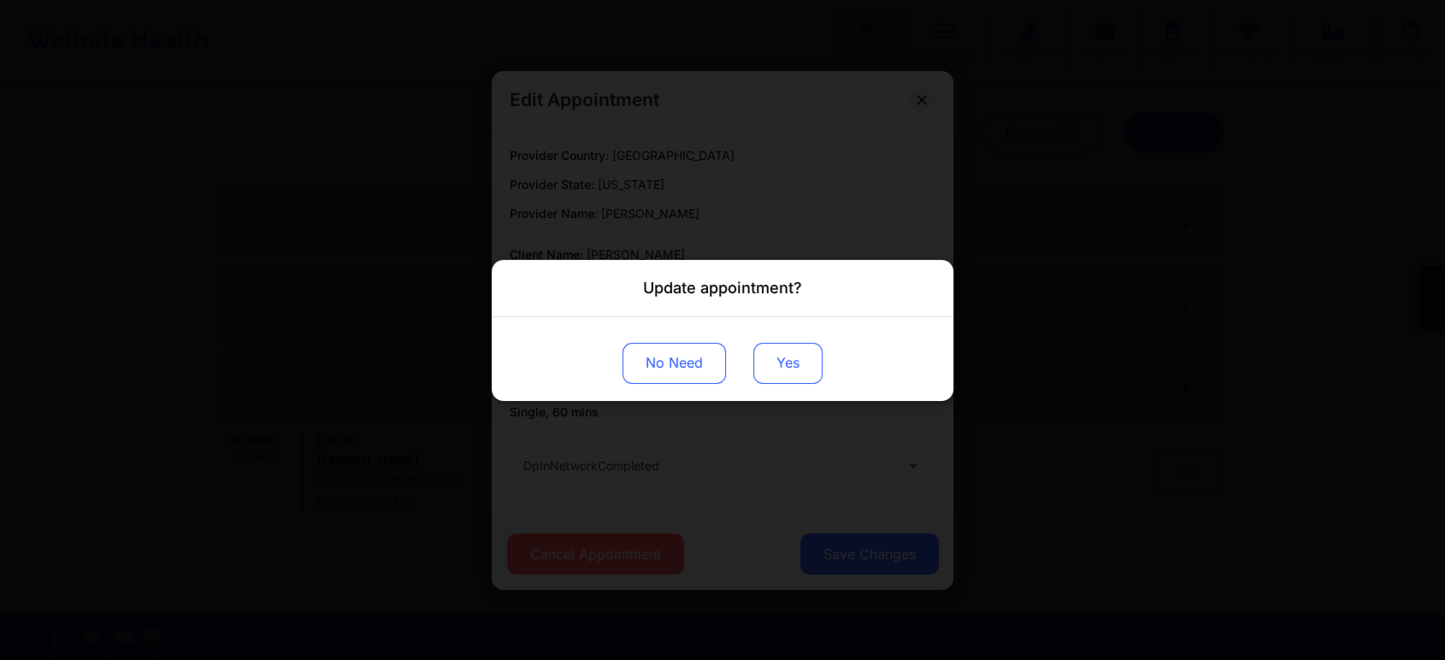
click at [775, 377] on button "Yes" at bounding box center [787, 362] width 69 height 41
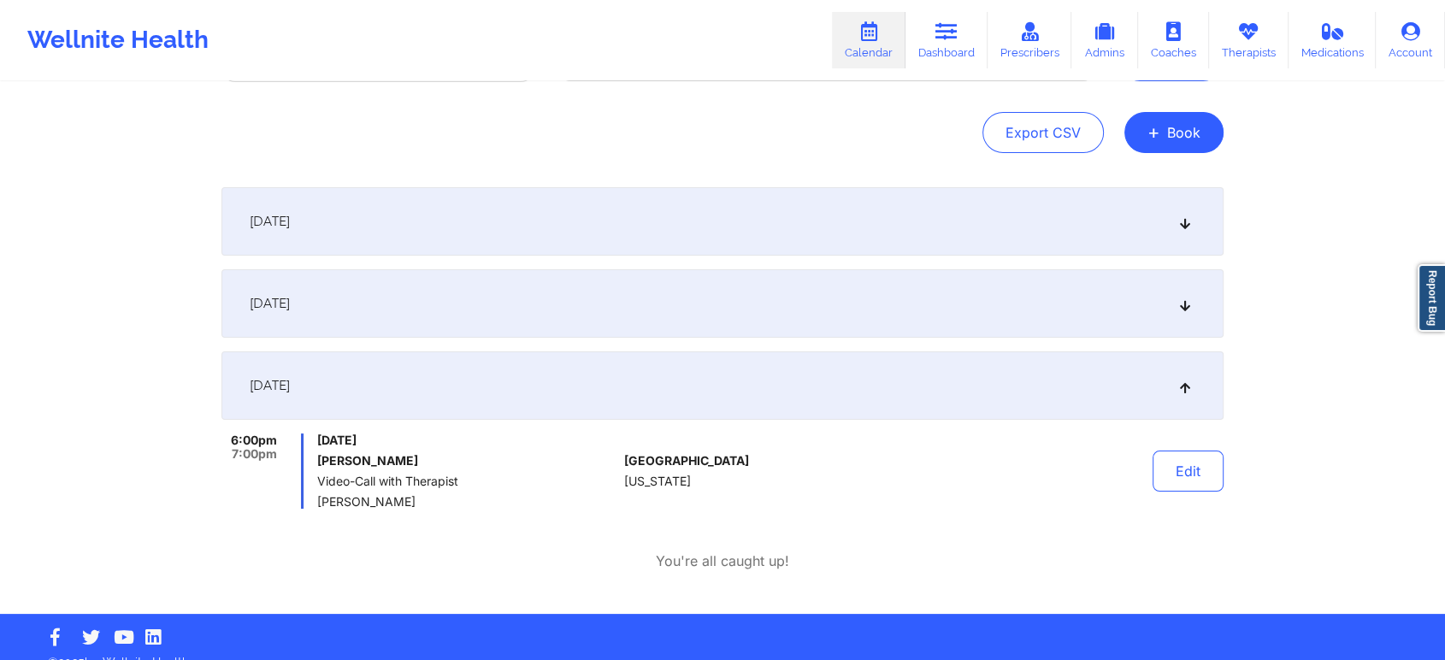
scroll to position [0, 0]
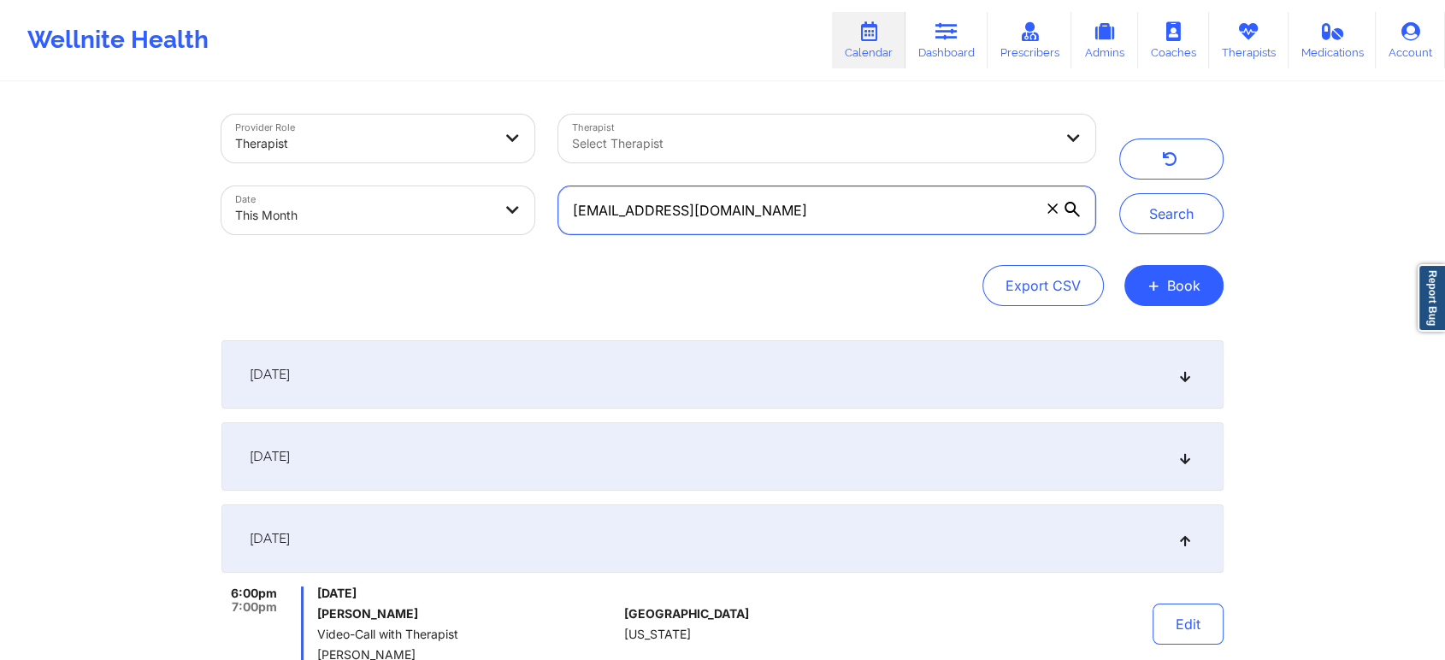
drag, startPoint x: 850, startPoint y: 190, endPoint x: 502, endPoint y: 146, distance: 350.8
click at [502, 146] on div "Provider Role Therapist Therapist Select Therapist Date This Month [EMAIL_ADDRE…" at bounding box center [659, 175] width 898 height 144
paste input "jbautist1"
click at [1119, 193] on button "Search" at bounding box center [1171, 213] width 104 height 41
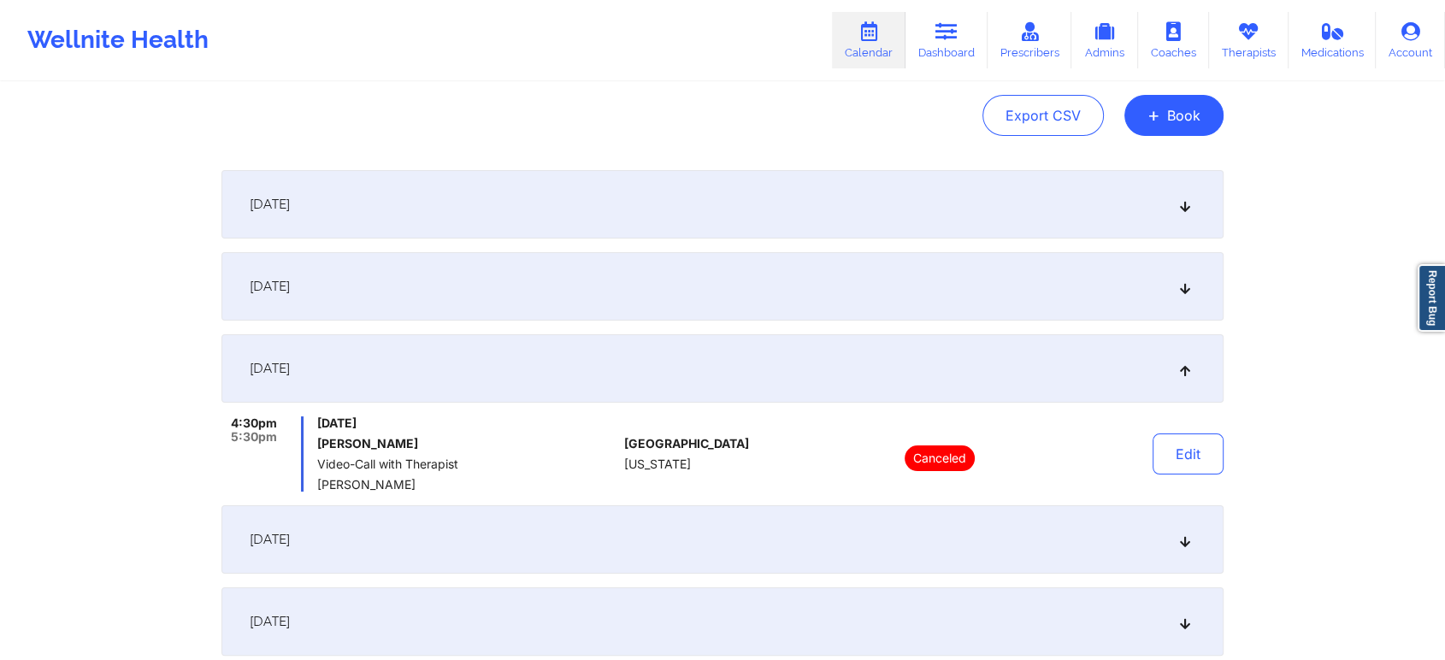
scroll to position [340, 0]
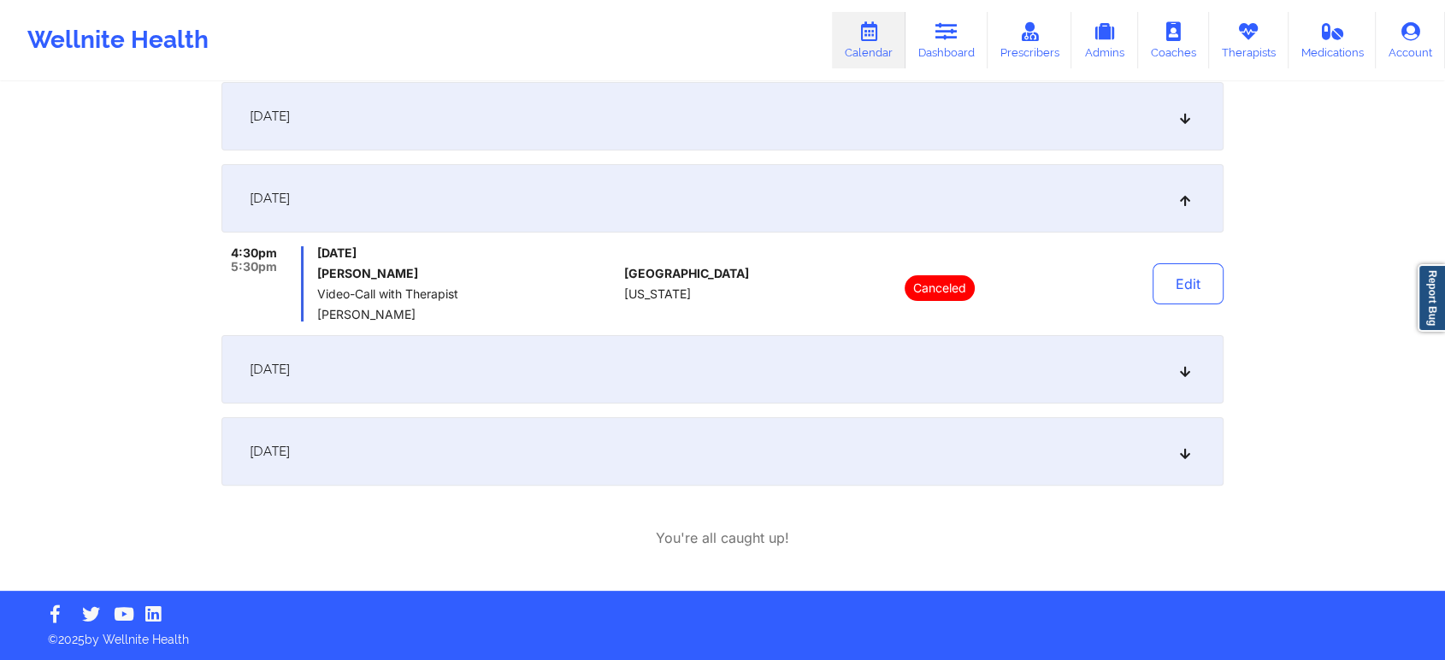
click at [878, 395] on div "[DATE]" at bounding box center [722, 369] width 1002 height 68
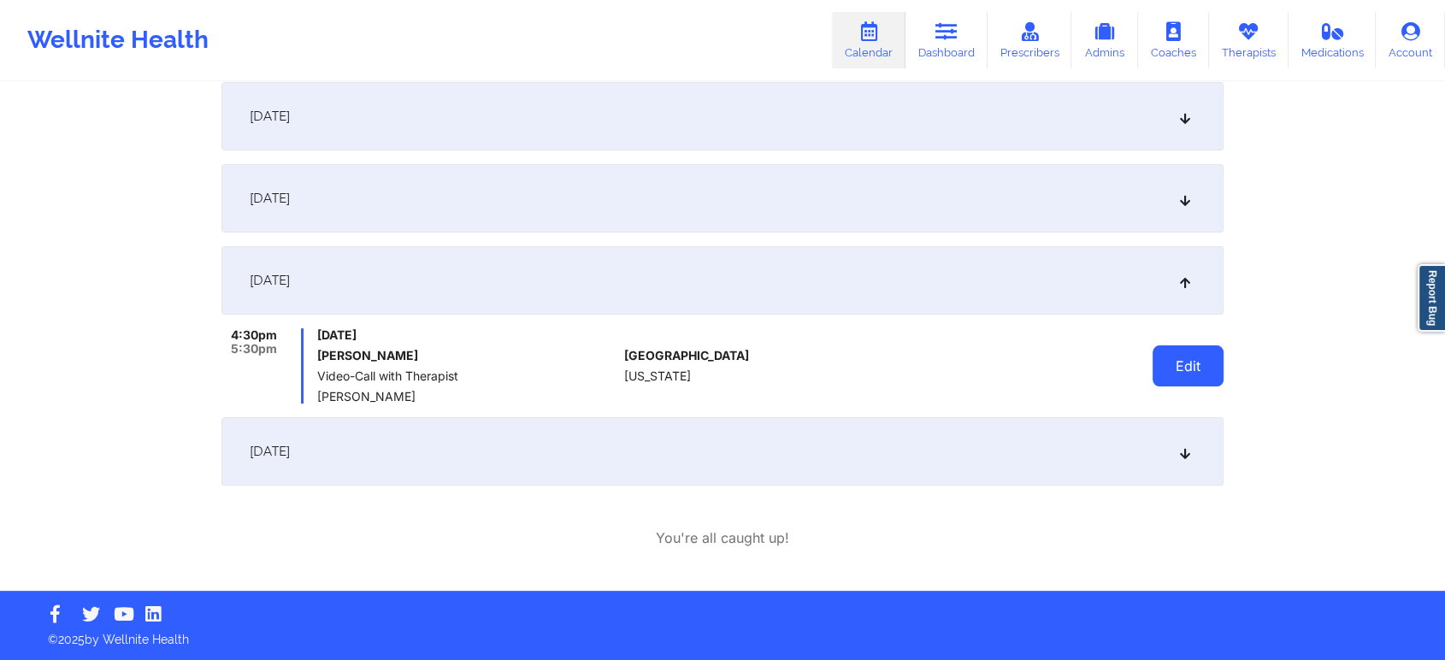
click at [1165, 353] on button "Edit" at bounding box center [1188, 365] width 71 height 41
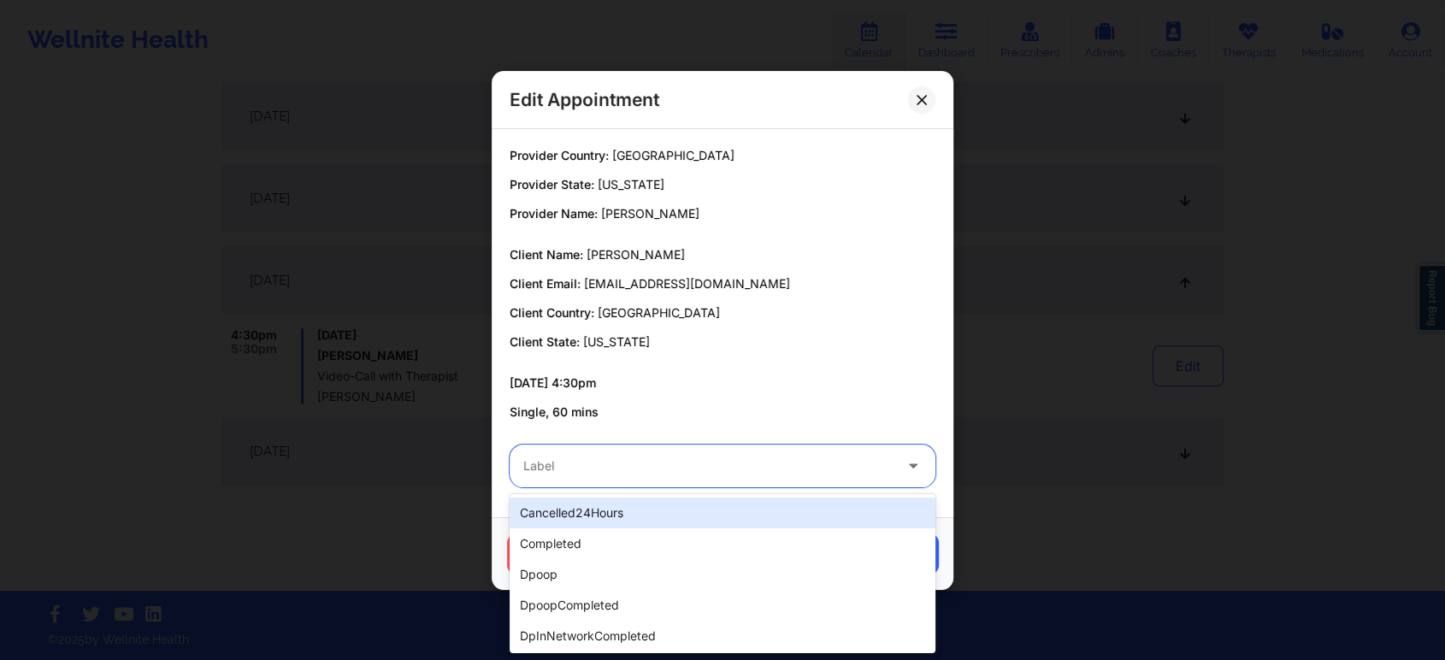
click at [657, 470] on div at bounding box center [707, 466] width 369 height 21
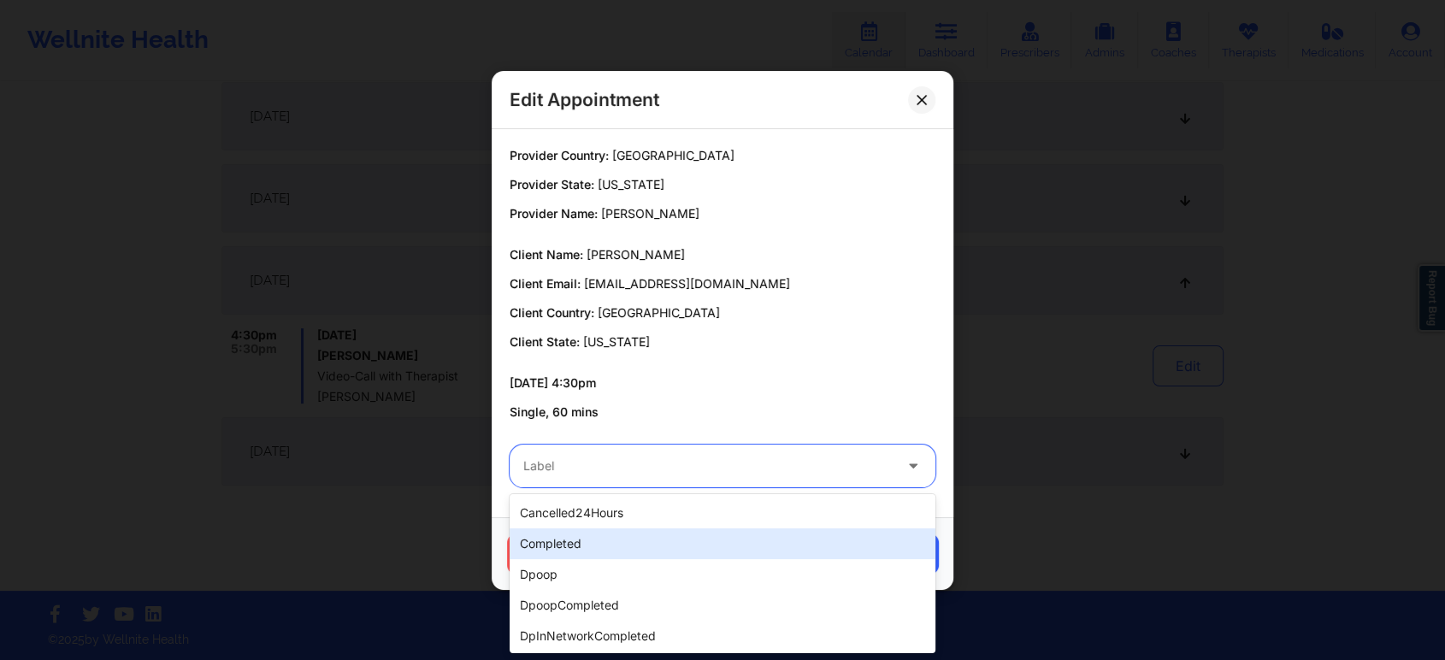
click at [580, 535] on div "completed" at bounding box center [723, 543] width 426 height 31
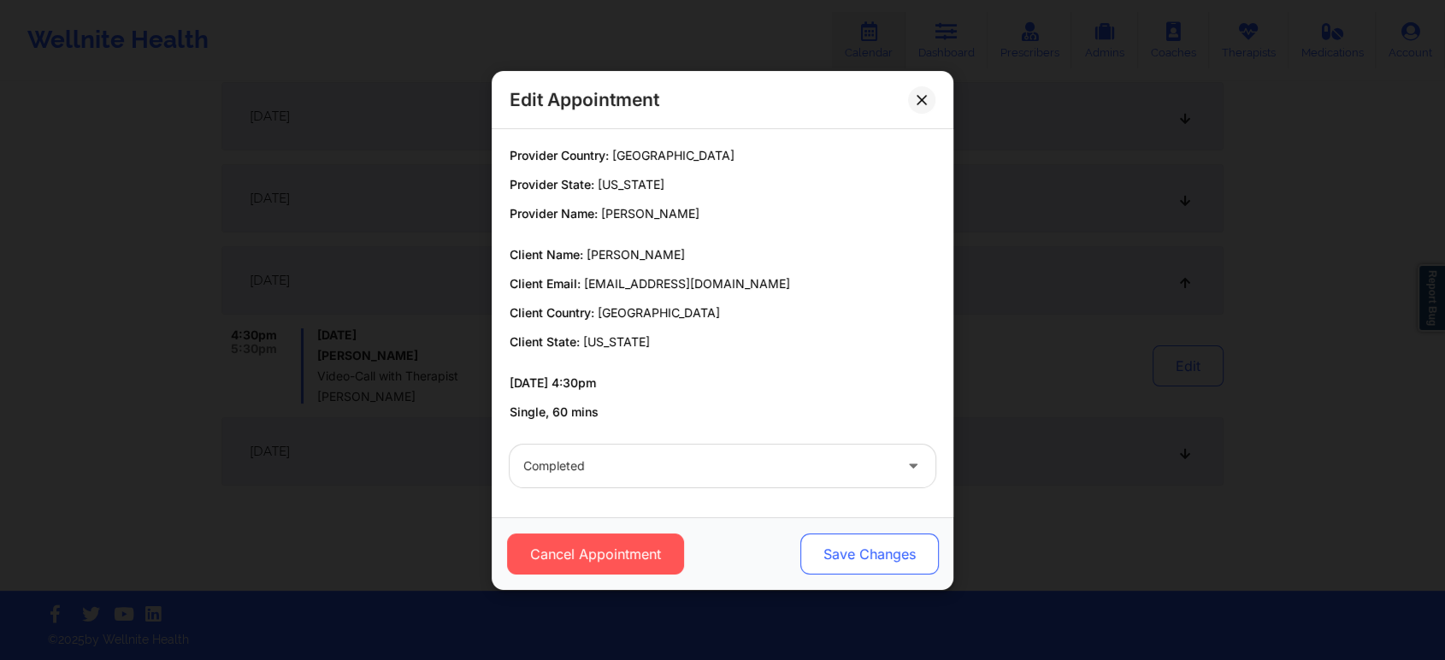
click at [841, 559] on button "Save Changes" at bounding box center [869, 554] width 139 height 41
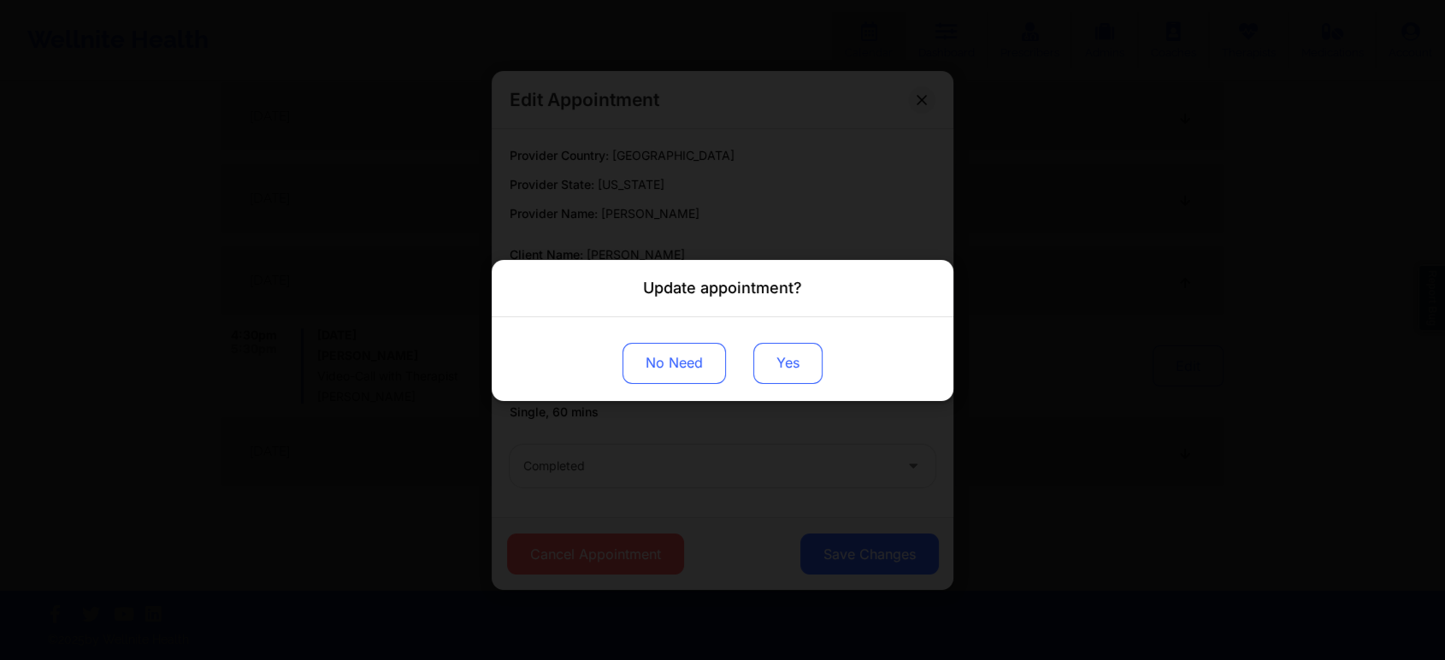
click at [800, 345] on button "Yes" at bounding box center [787, 362] width 69 height 41
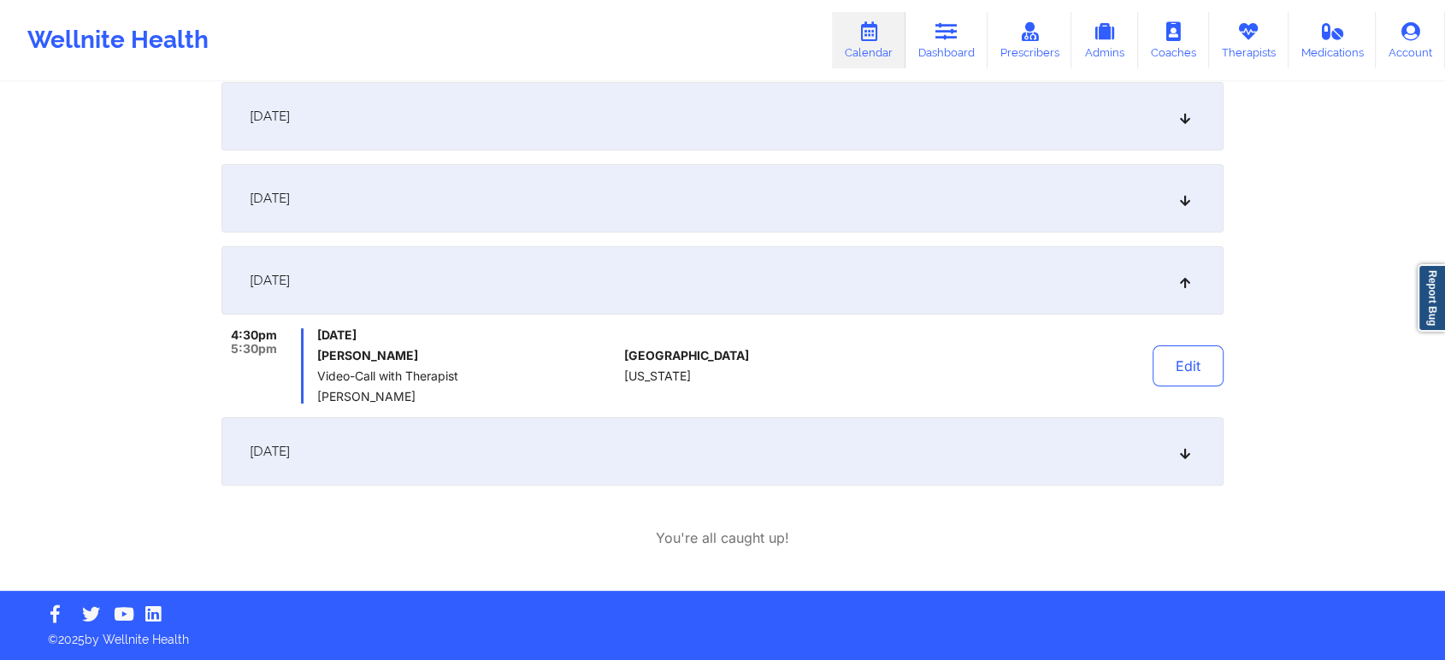
scroll to position [0, 0]
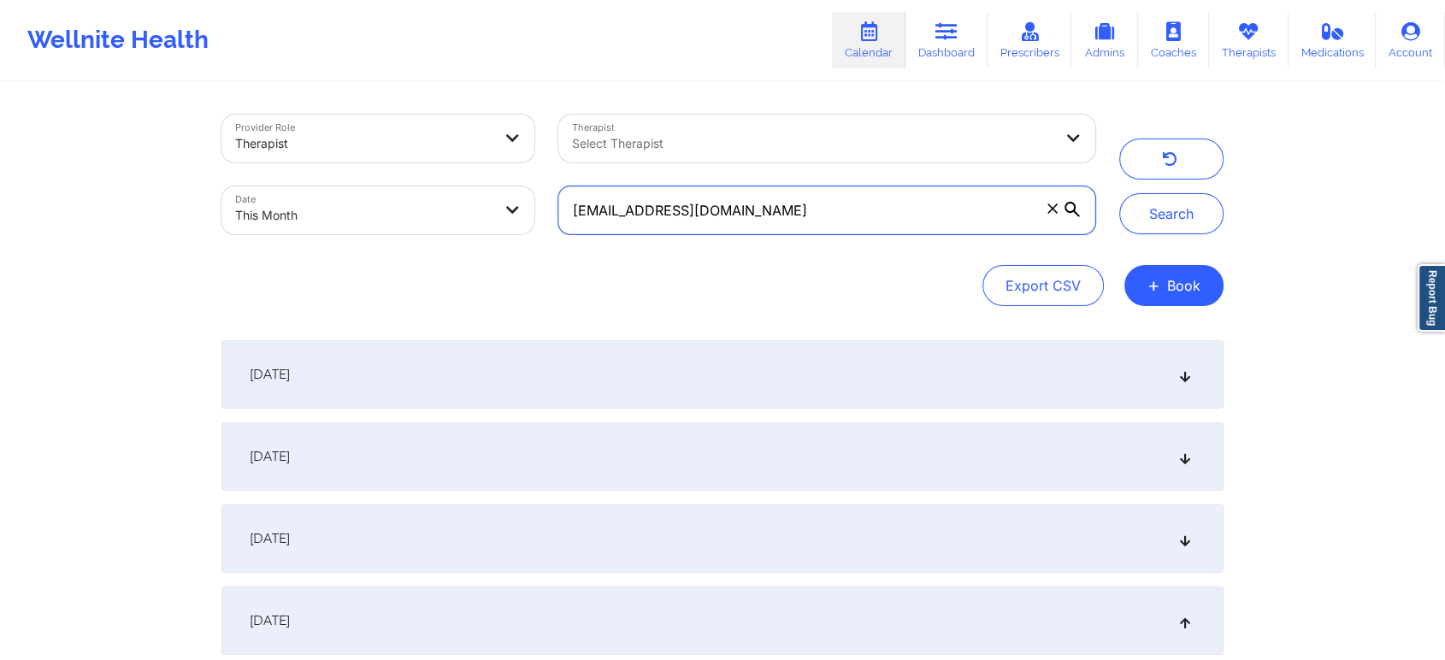
drag, startPoint x: 878, startPoint y: 214, endPoint x: 525, endPoint y: 92, distance: 373.5
click at [525, 92] on div "Provider Role Therapist Therapist Select Therapist Date This Month [EMAIL_ADDRE…" at bounding box center [723, 507] width 1026 height 847
paste input "dulucmary10"
click at [1119, 193] on button "Search" at bounding box center [1171, 213] width 104 height 41
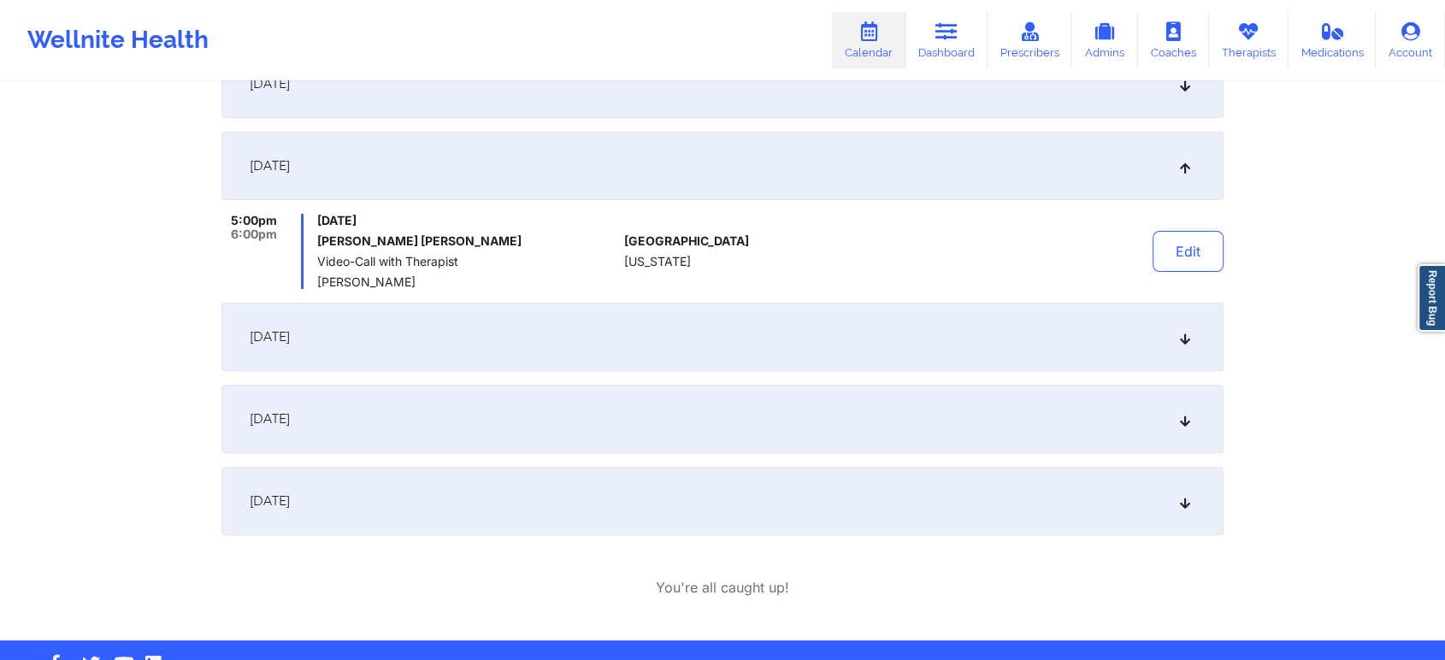
scroll to position [452, 0]
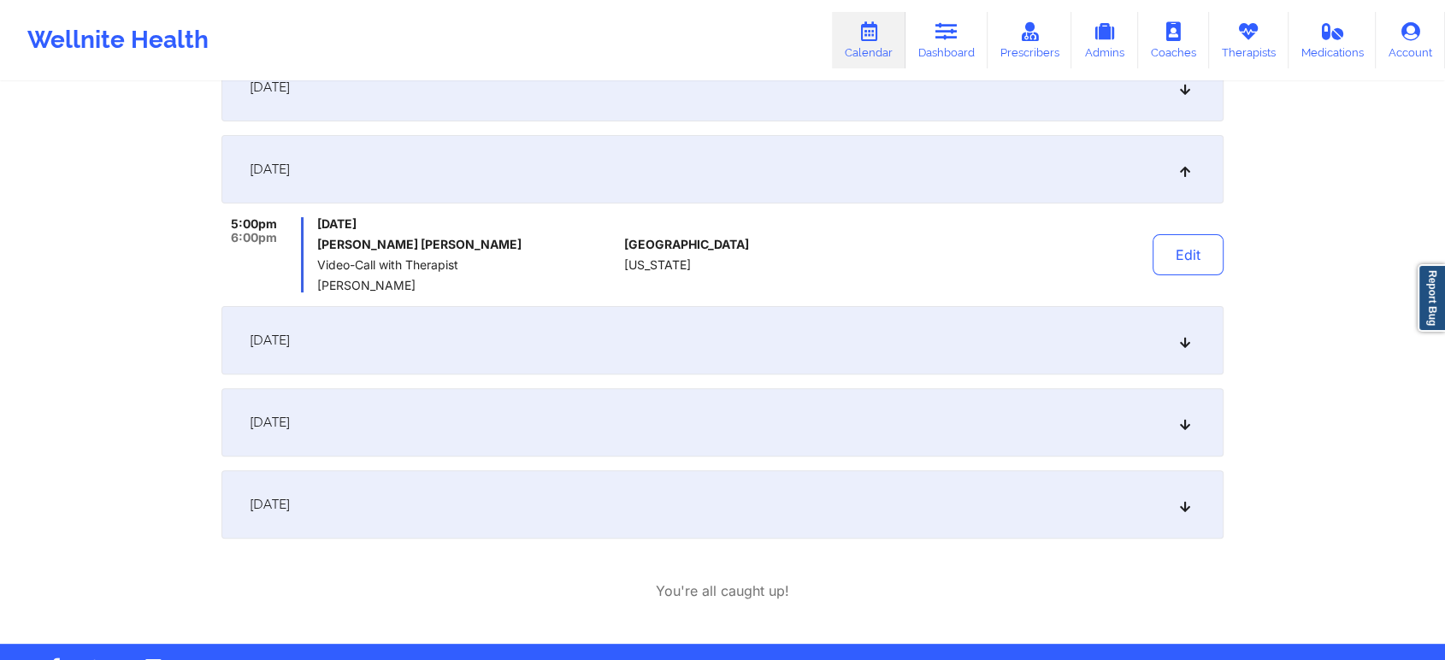
click at [962, 328] on div "[DATE]" at bounding box center [722, 340] width 1002 height 68
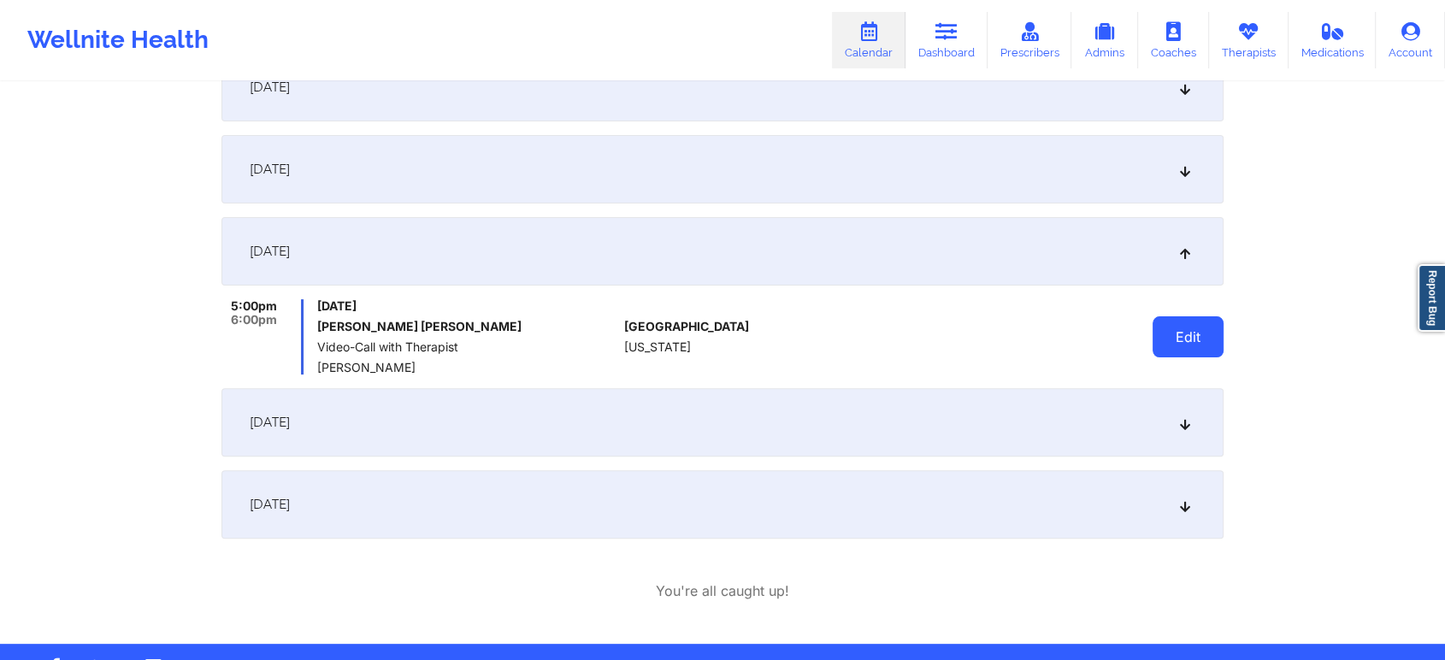
click at [1194, 337] on button "Edit" at bounding box center [1188, 336] width 71 height 41
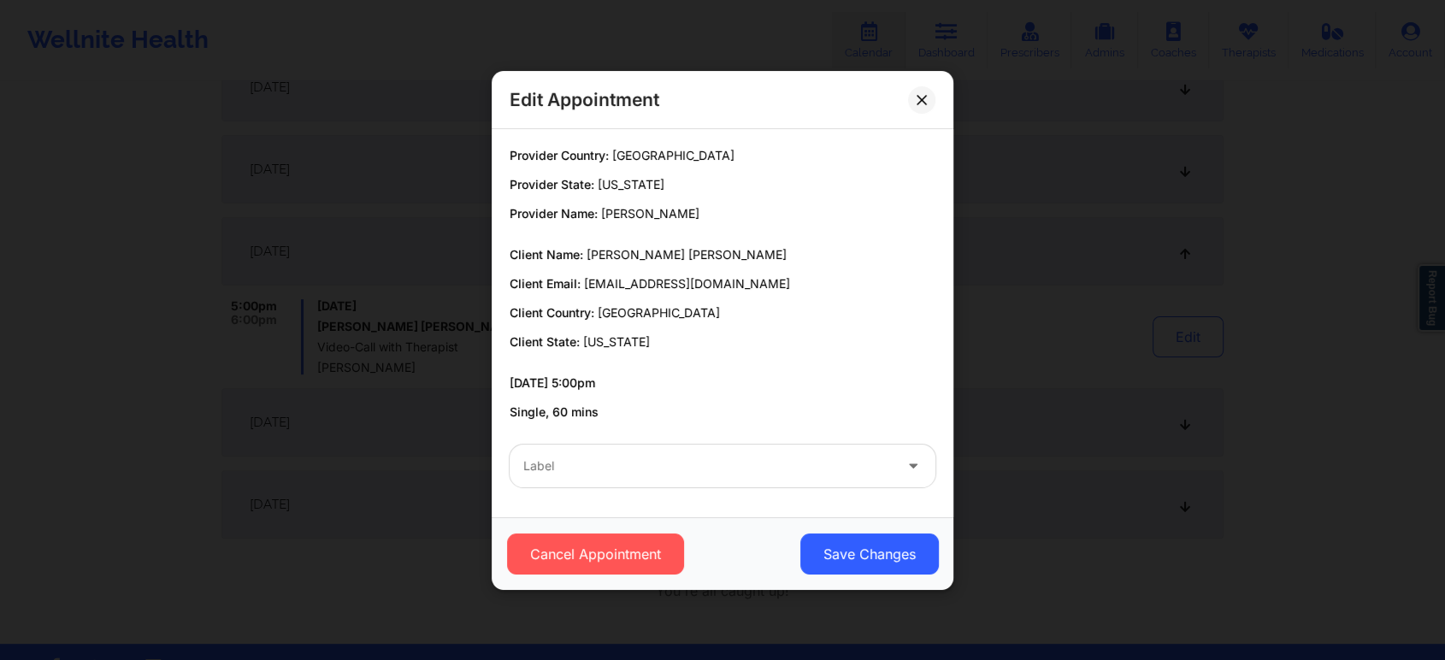
click at [743, 440] on div "Label" at bounding box center [723, 466] width 450 height 67
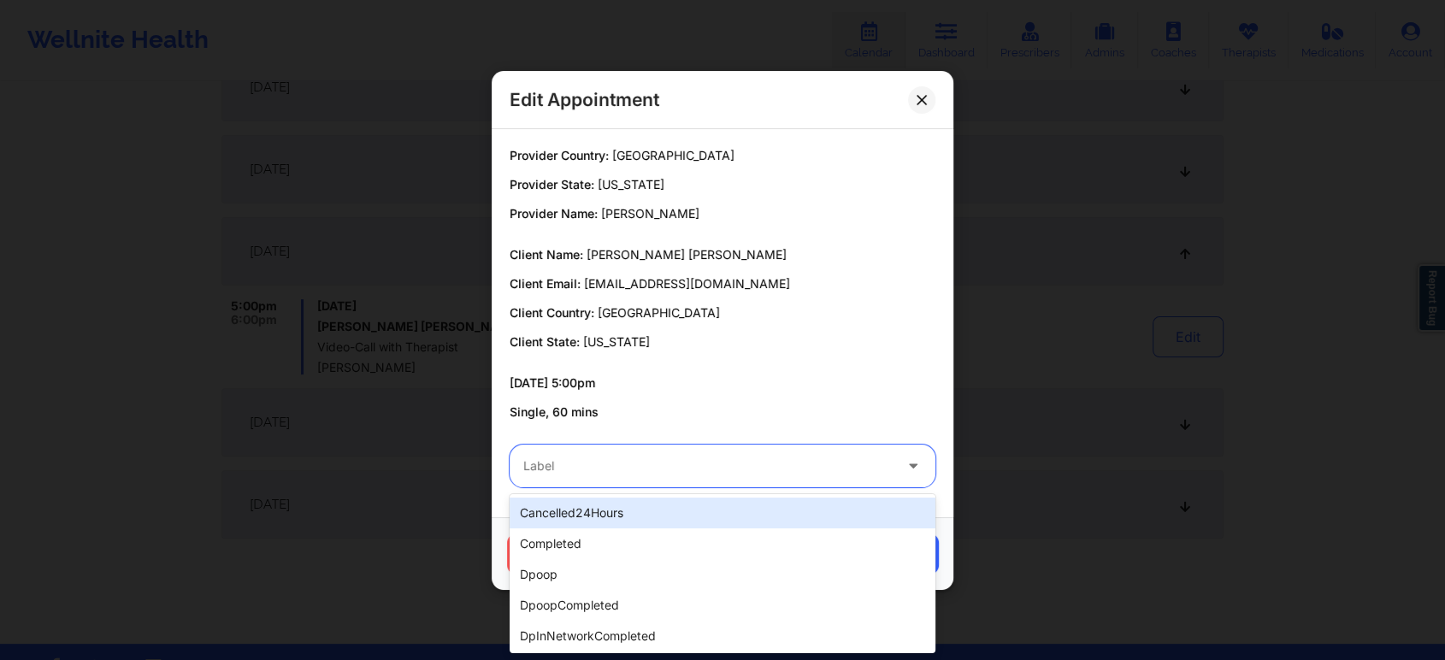
click at [693, 464] on div at bounding box center [707, 466] width 369 height 21
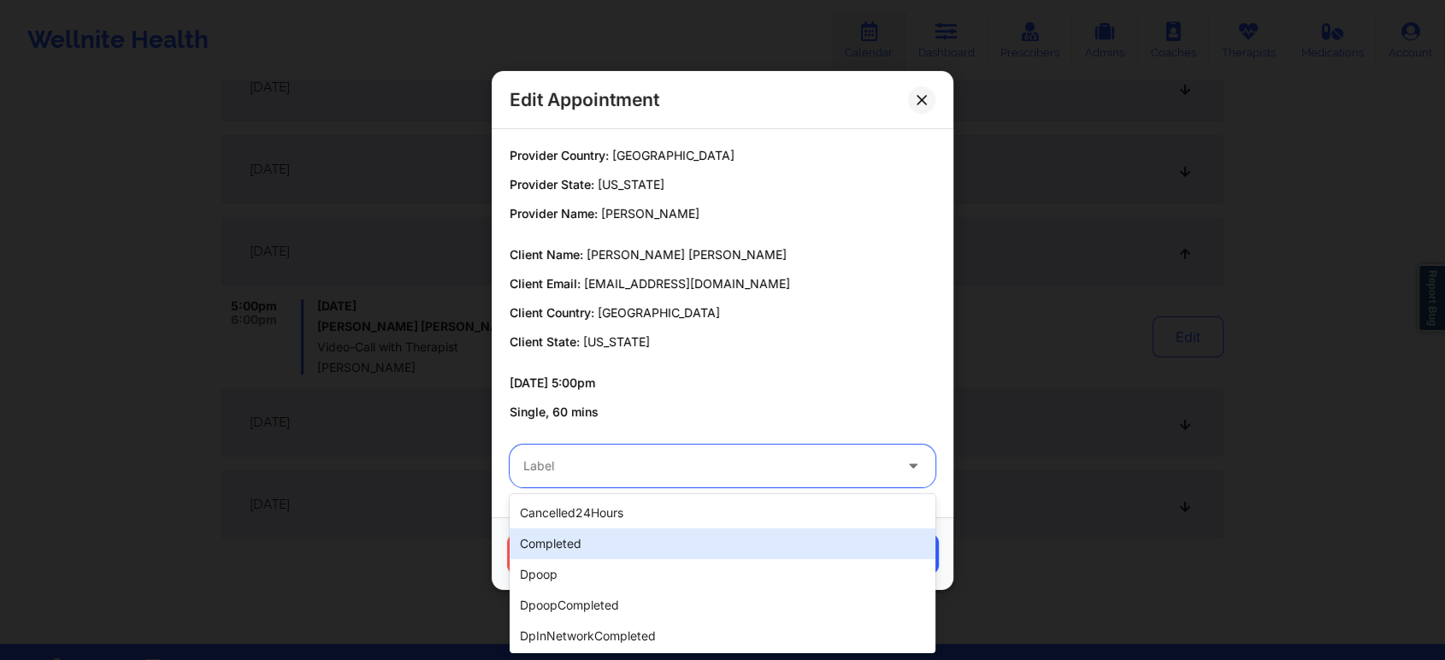
click at [619, 535] on div "completed" at bounding box center [723, 543] width 426 height 31
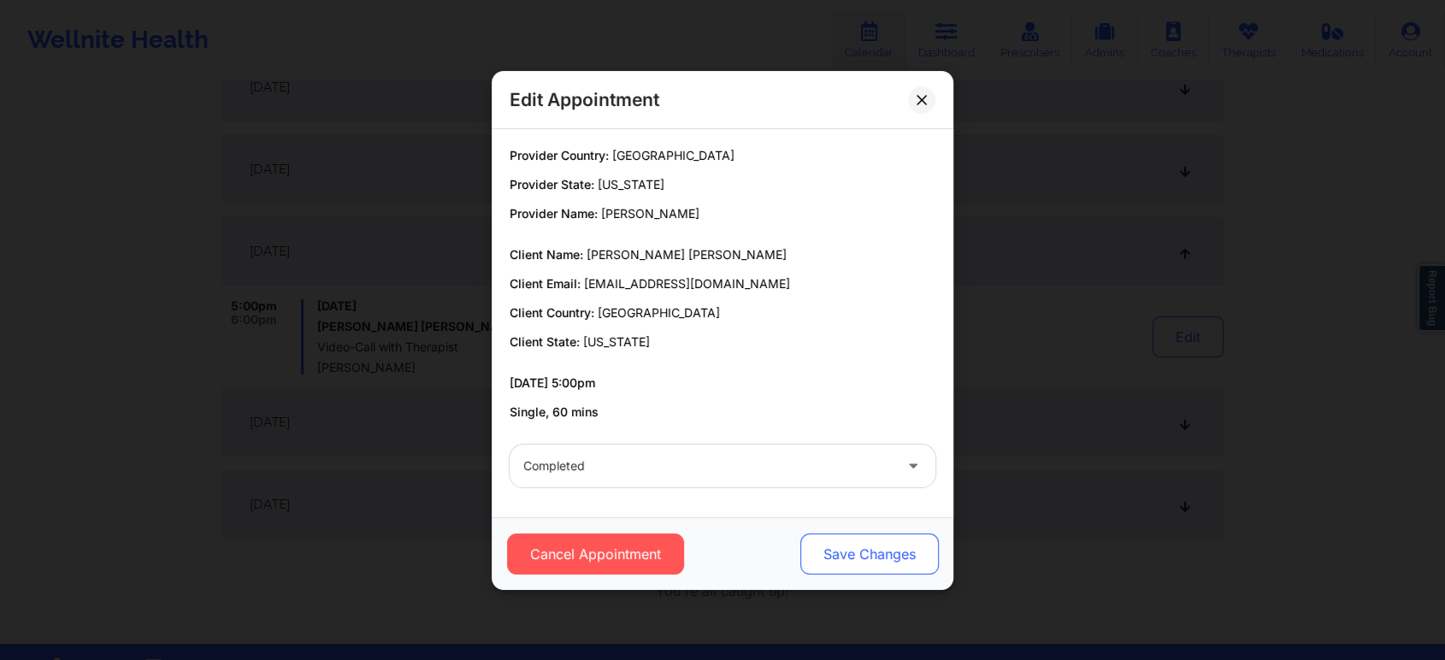
click at [917, 566] on button "Save Changes" at bounding box center [869, 554] width 139 height 41
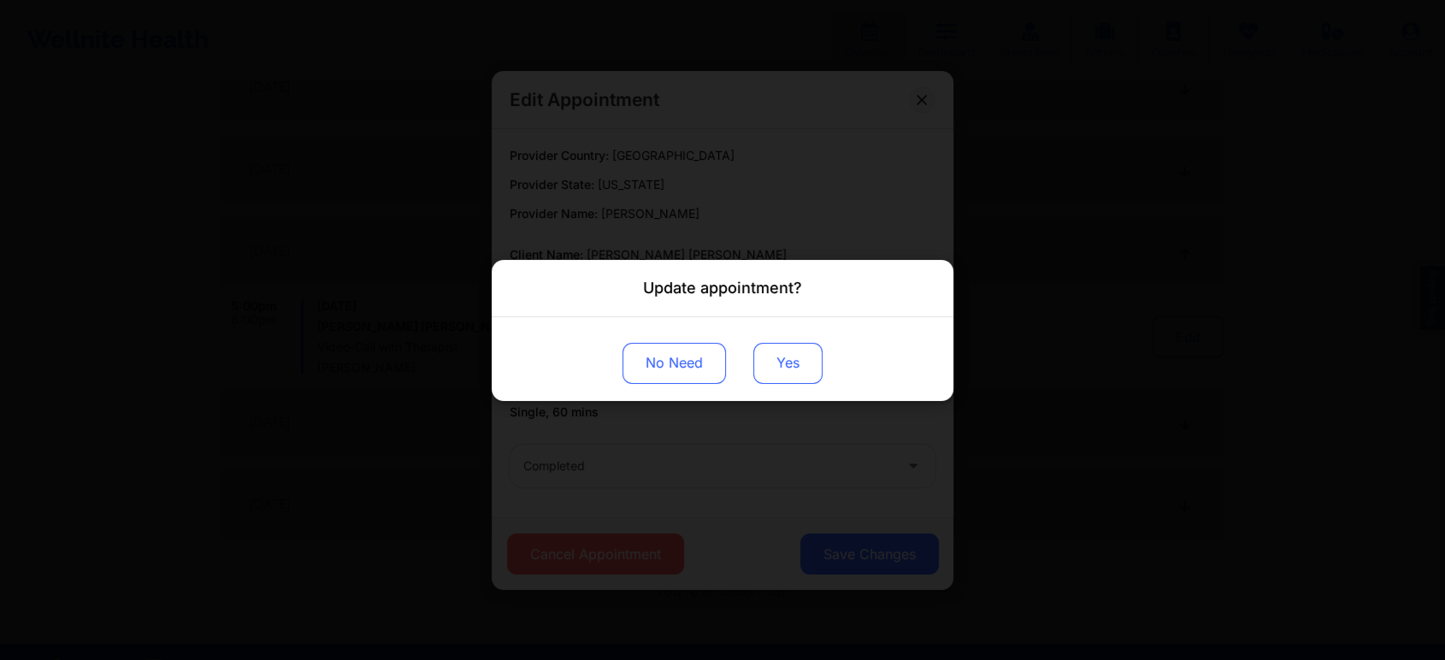
click at [794, 357] on button "Yes" at bounding box center [787, 362] width 69 height 41
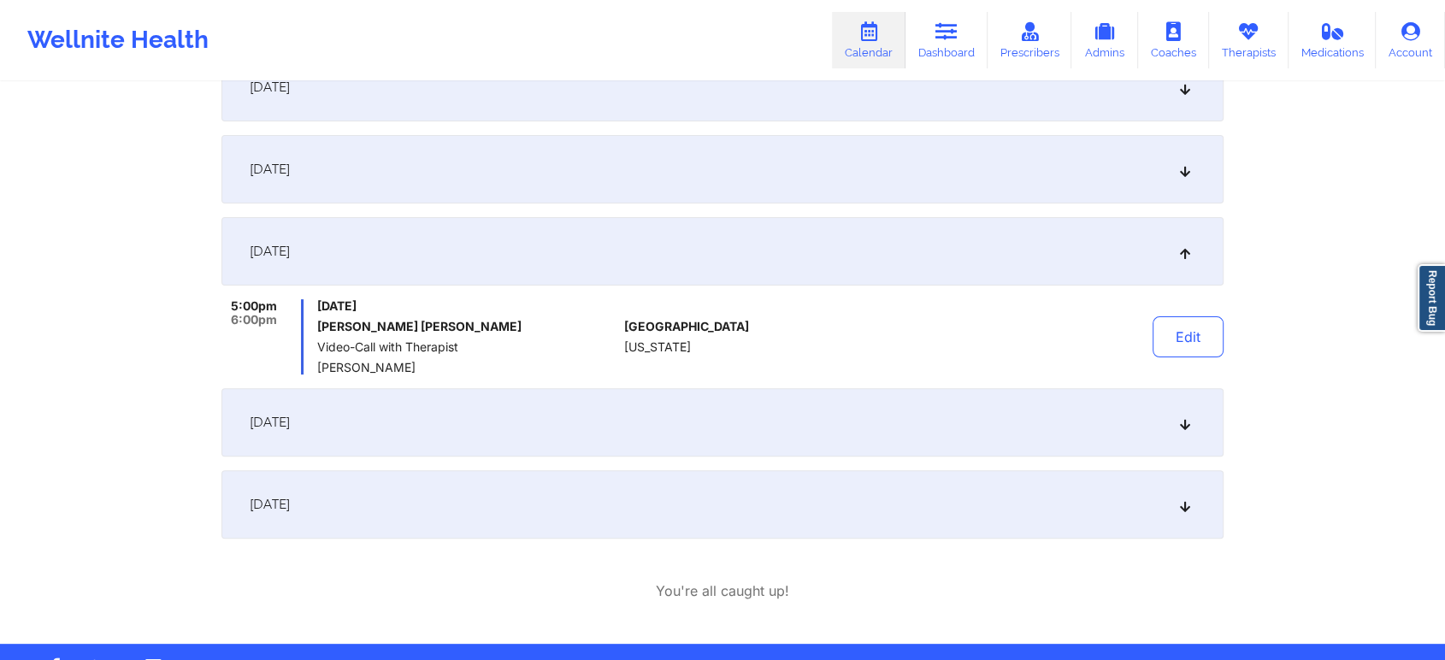
scroll to position [0, 0]
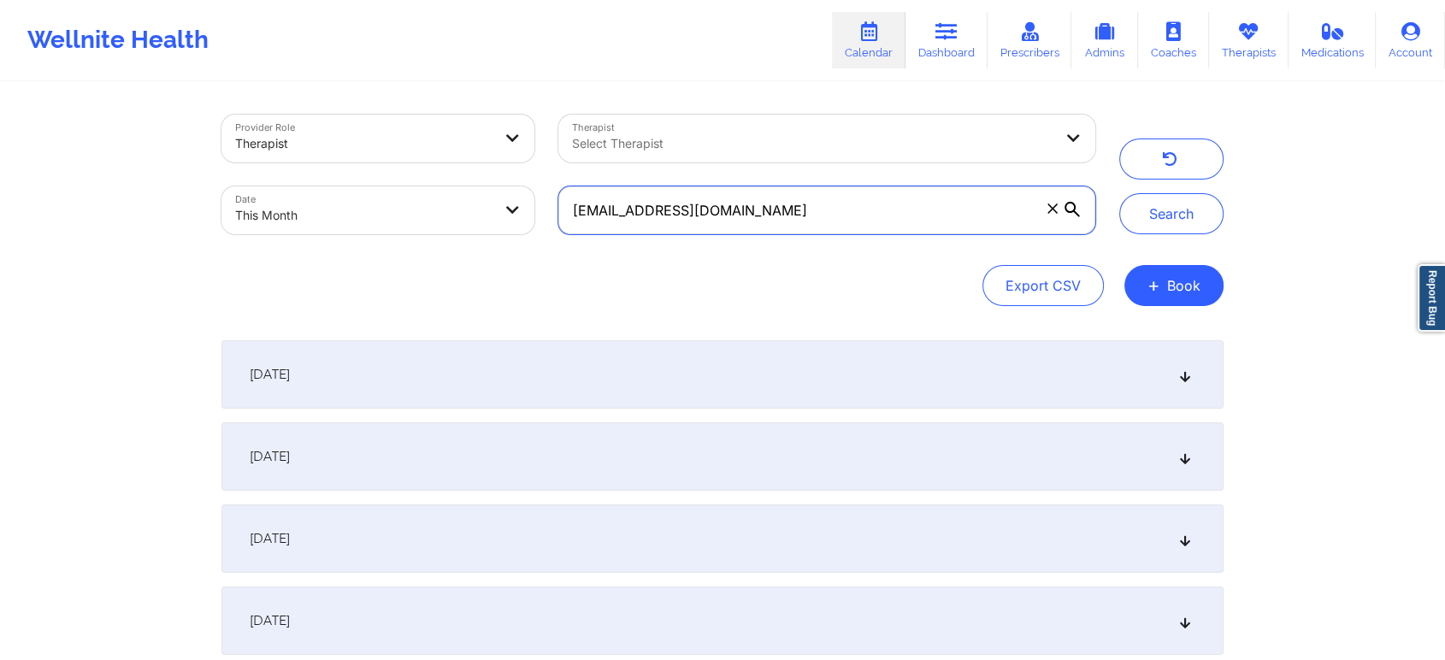
drag, startPoint x: 822, startPoint y: 213, endPoint x: 332, endPoint y: 108, distance: 501.2
click at [332, 108] on div "Provider Role Therapist Therapist Select Therapist Date This Month [EMAIL_ADDRE…" at bounding box center [659, 175] width 898 height 144
paste input "arkeedahmccormick"
click at [1119, 193] on button "Search" at bounding box center [1171, 213] width 104 height 41
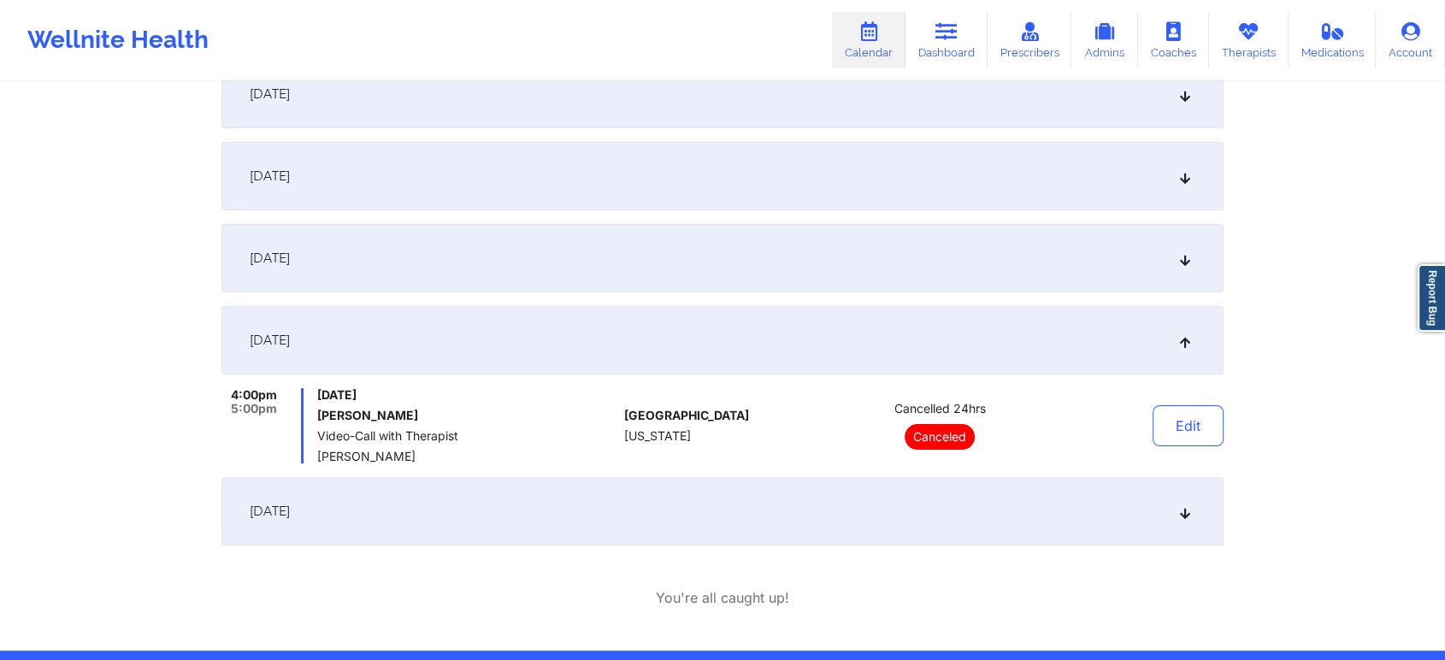
scroll to position [378, 0]
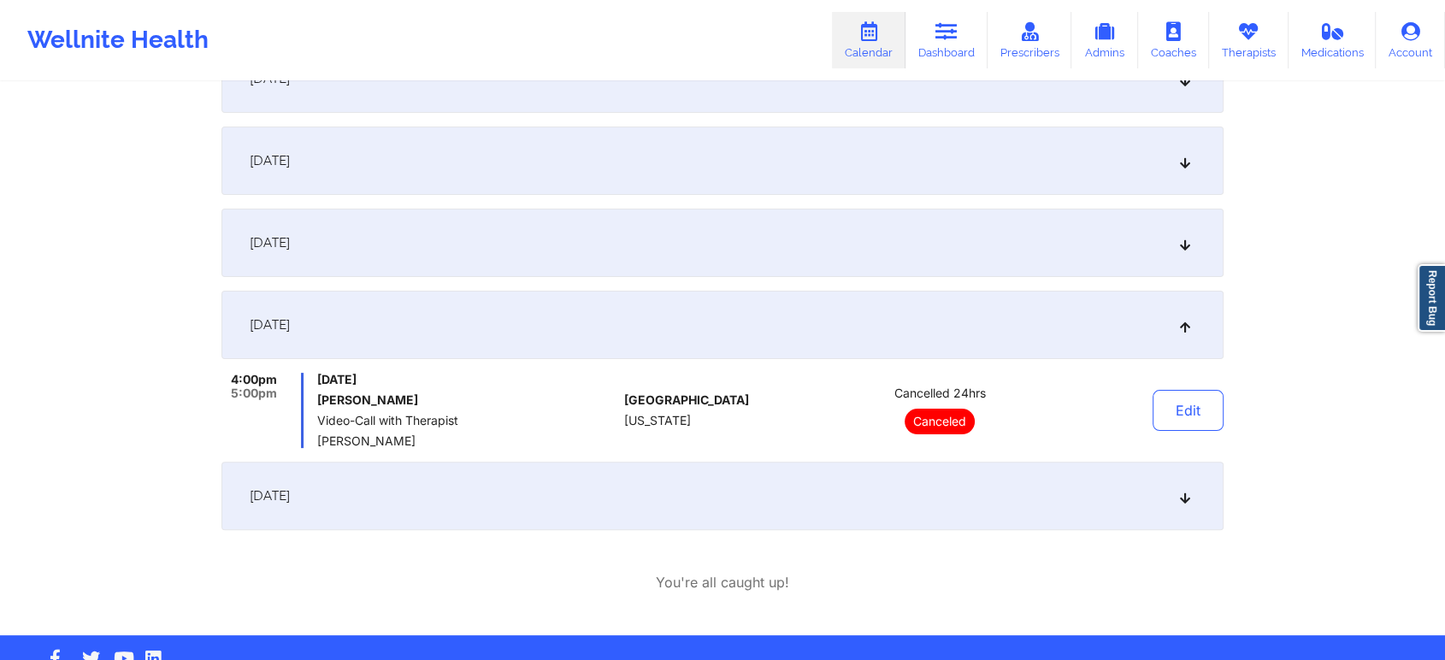
click at [782, 491] on div "[DATE]" at bounding box center [722, 496] width 1002 height 68
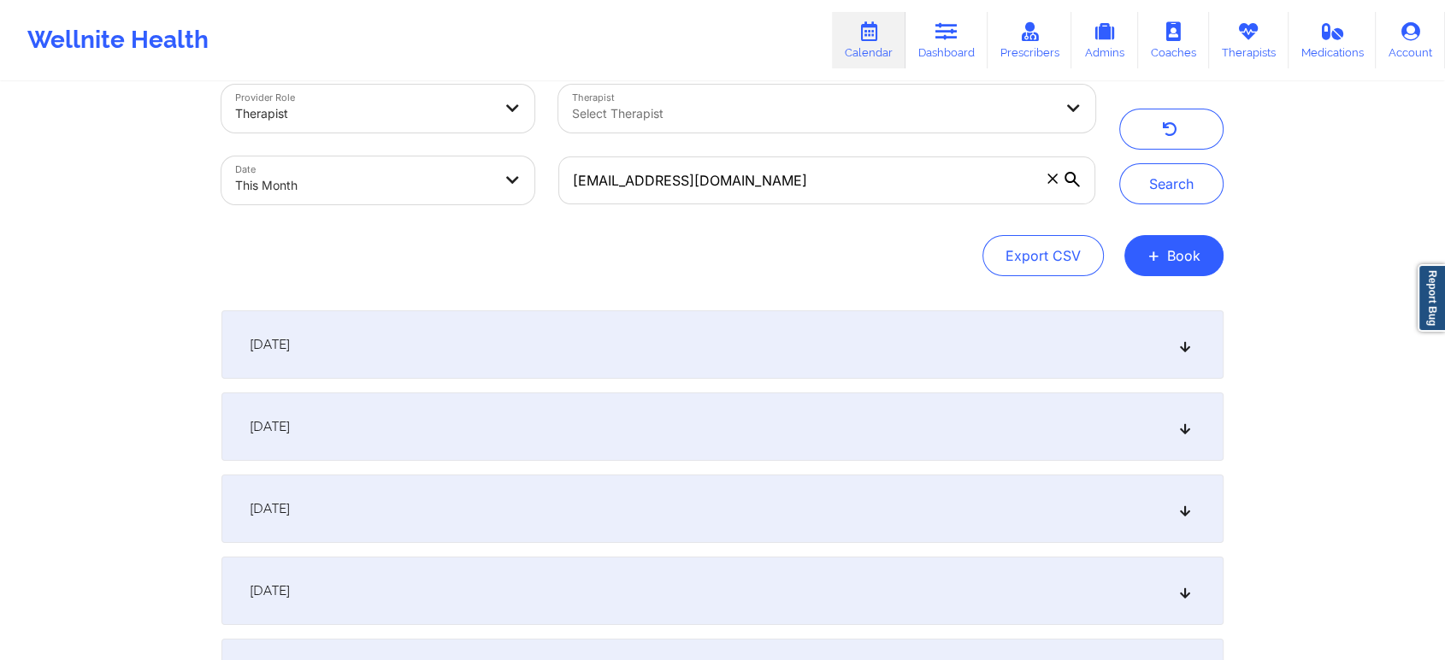
scroll to position [0, 0]
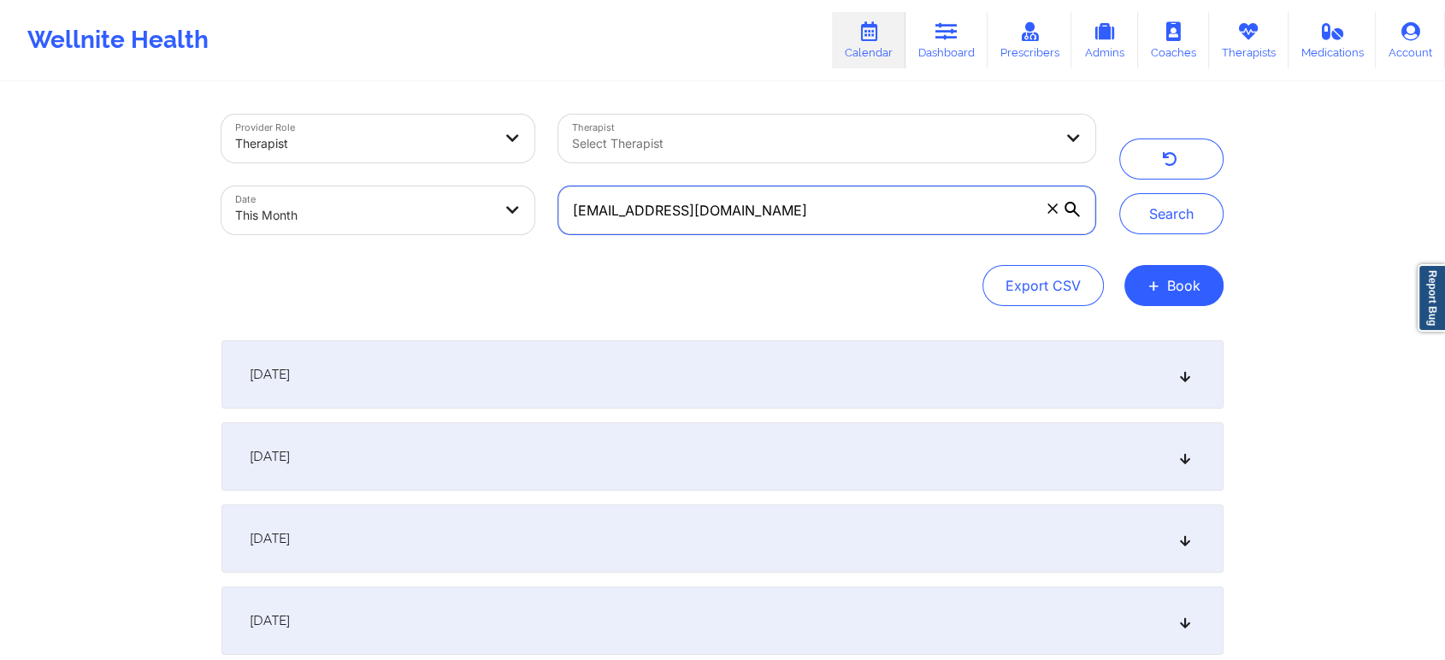
drag, startPoint x: 832, startPoint y: 195, endPoint x: 402, endPoint y: 134, distance: 434.4
click at [402, 134] on div "Provider Role Therapist Therapist Select Therapist Date This Month [EMAIL_ADDRE…" at bounding box center [659, 175] width 898 height 144
paste input "[EMAIL_ADDRESS]"
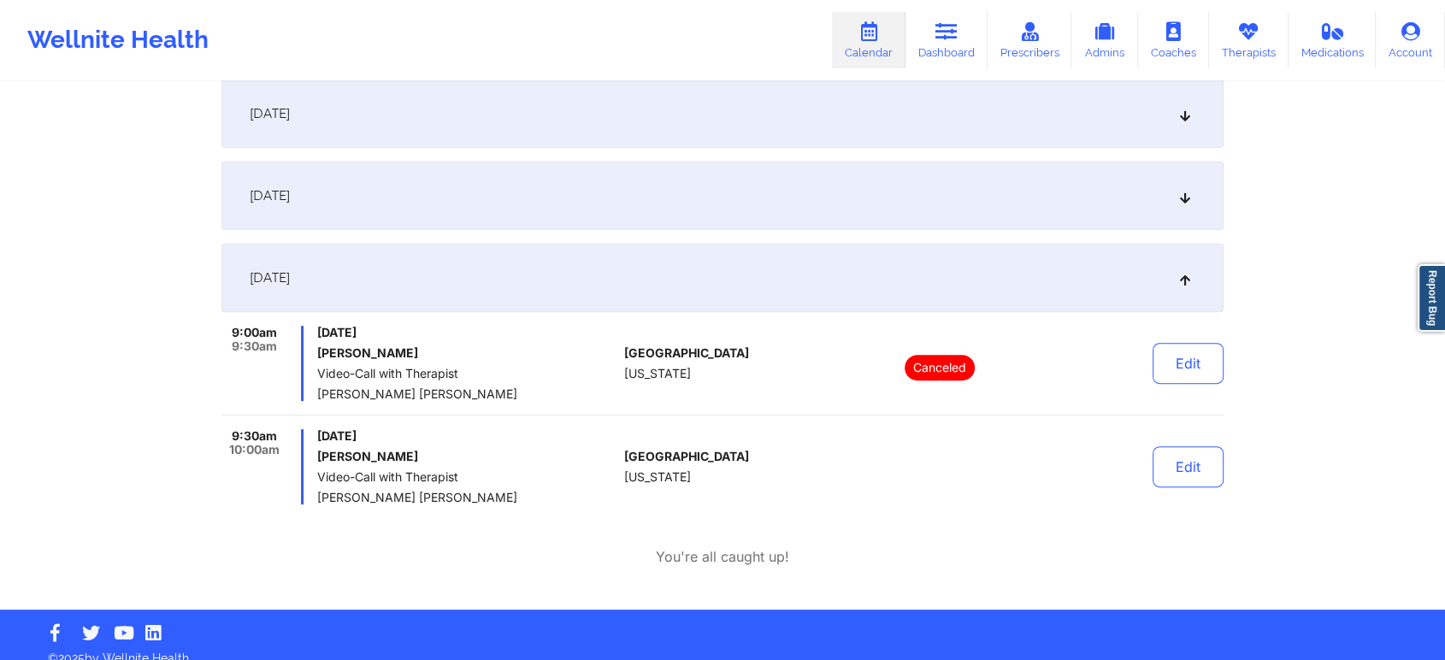
scroll to position [509, 0]
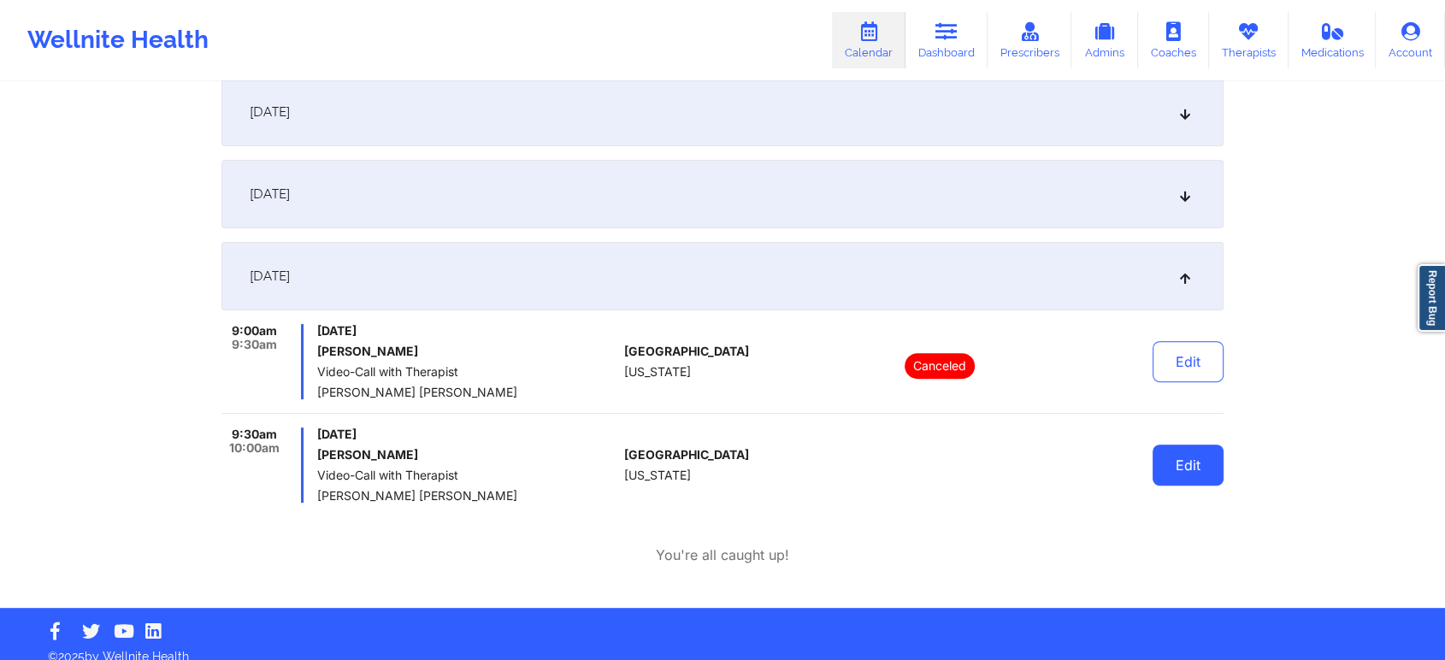
click at [1176, 469] on button "Edit" at bounding box center [1188, 465] width 71 height 41
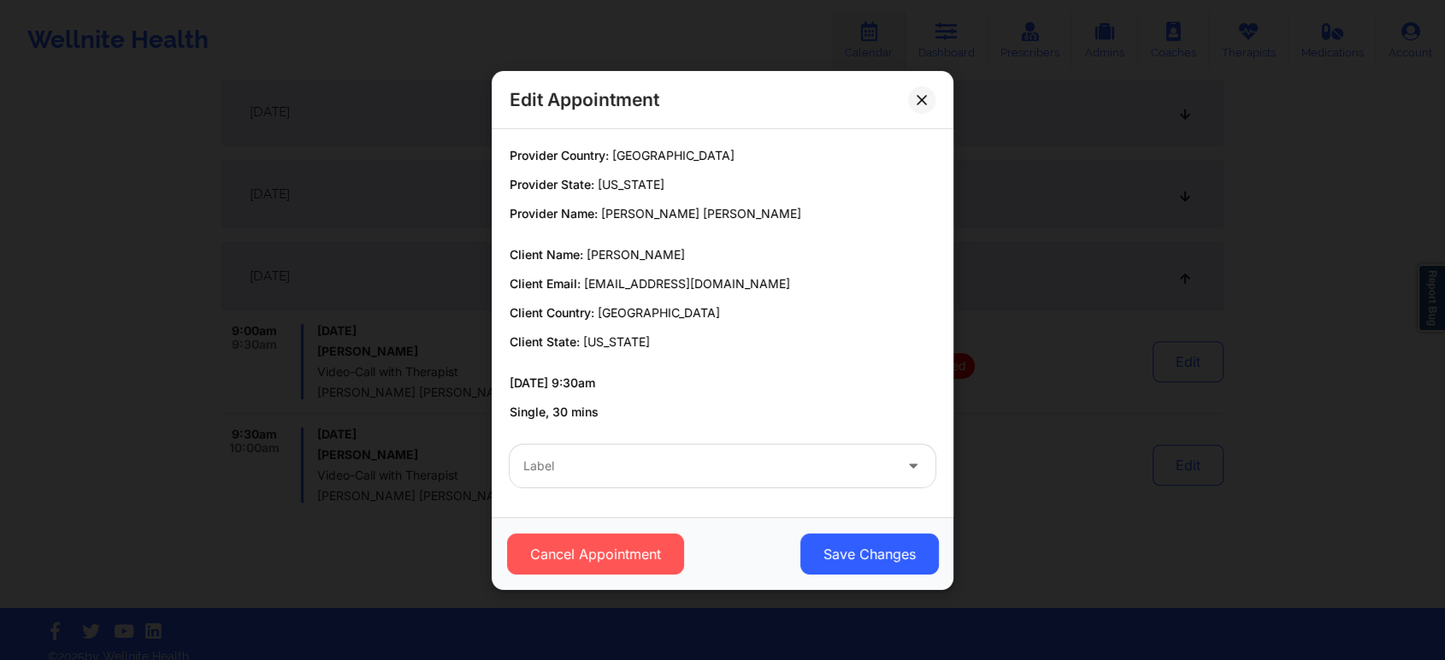
click at [654, 490] on div "Label" at bounding box center [723, 466] width 450 height 67
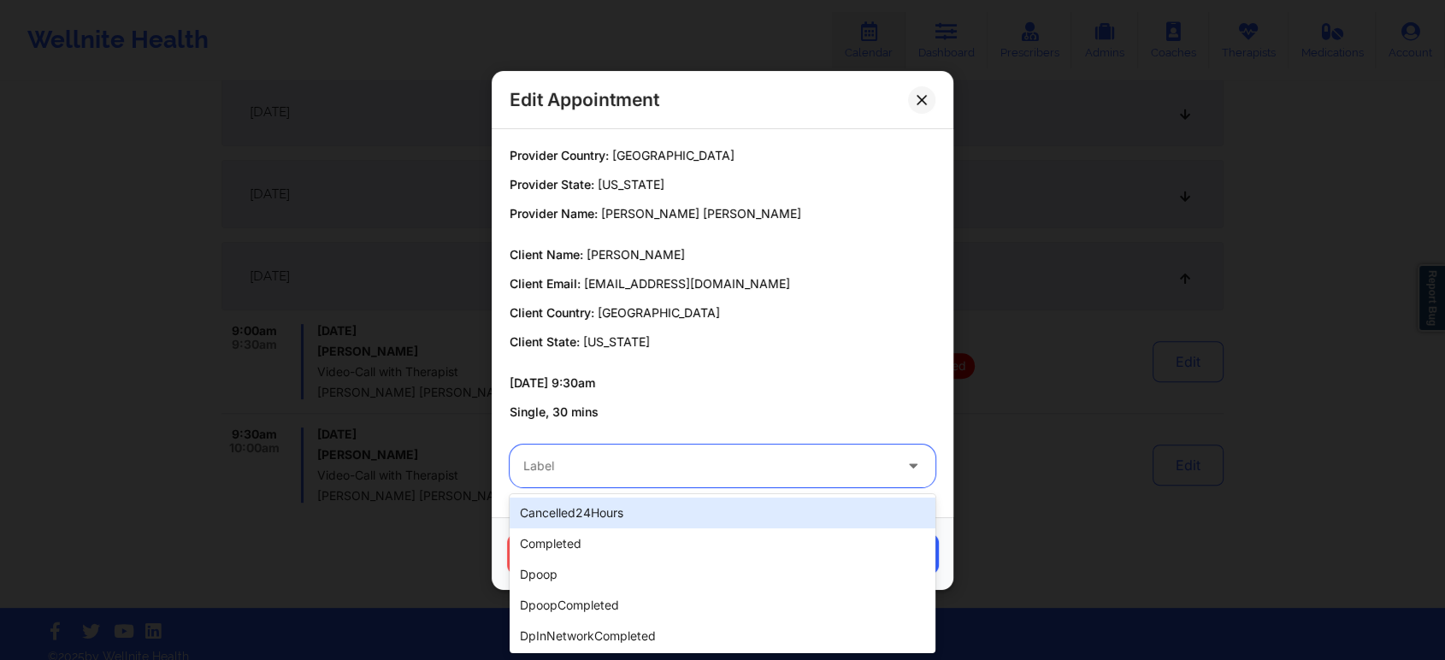
click at [665, 477] on div "Label" at bounding box center [702, 466] width 385 height 43
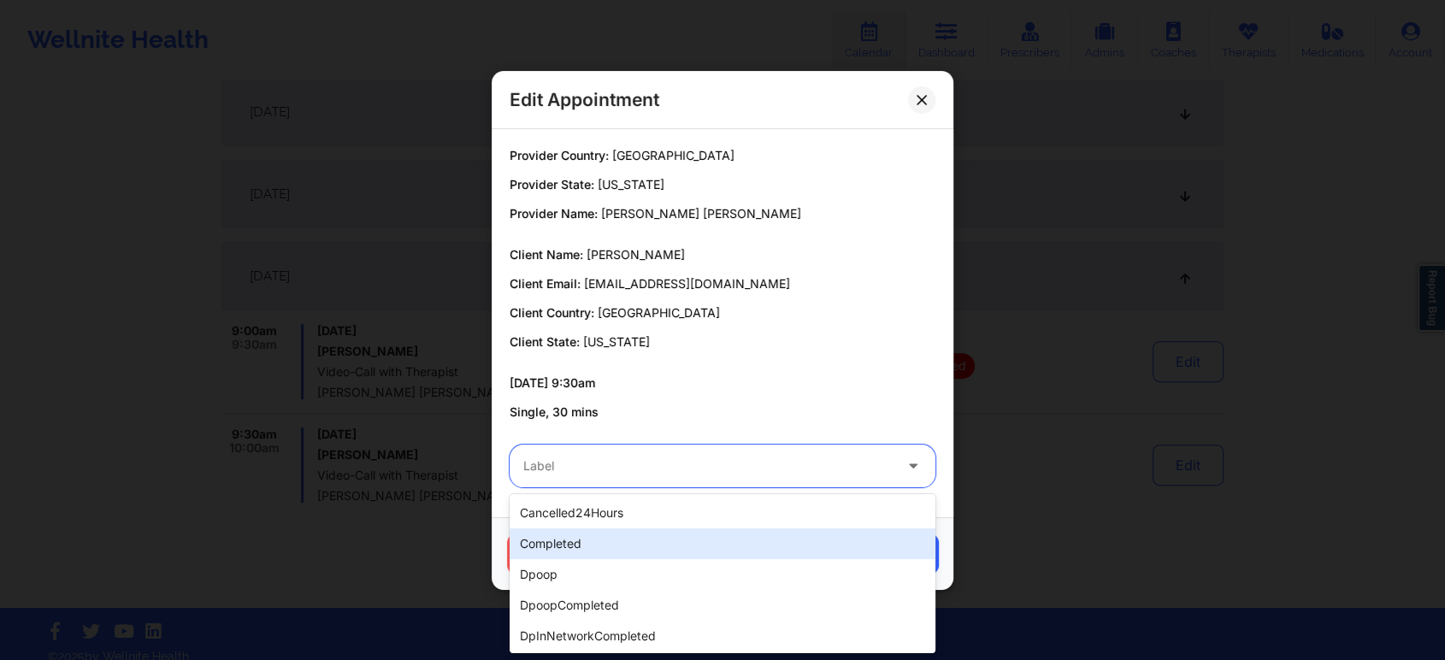
click at [584, 548] on div "completed" at bounding box center [723, 543] width 426 height 31
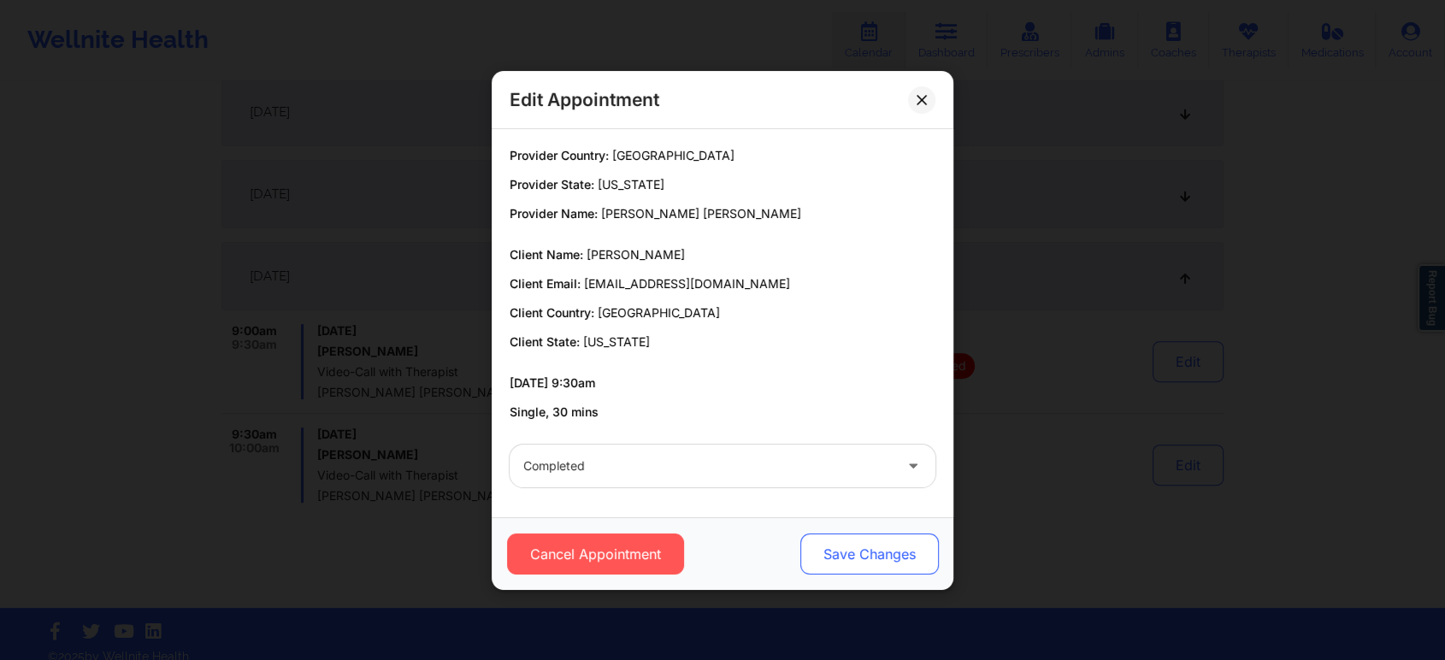
click at [835, 550] on button "Save Changes" at bounding box center [869, 554] width 139 height 41
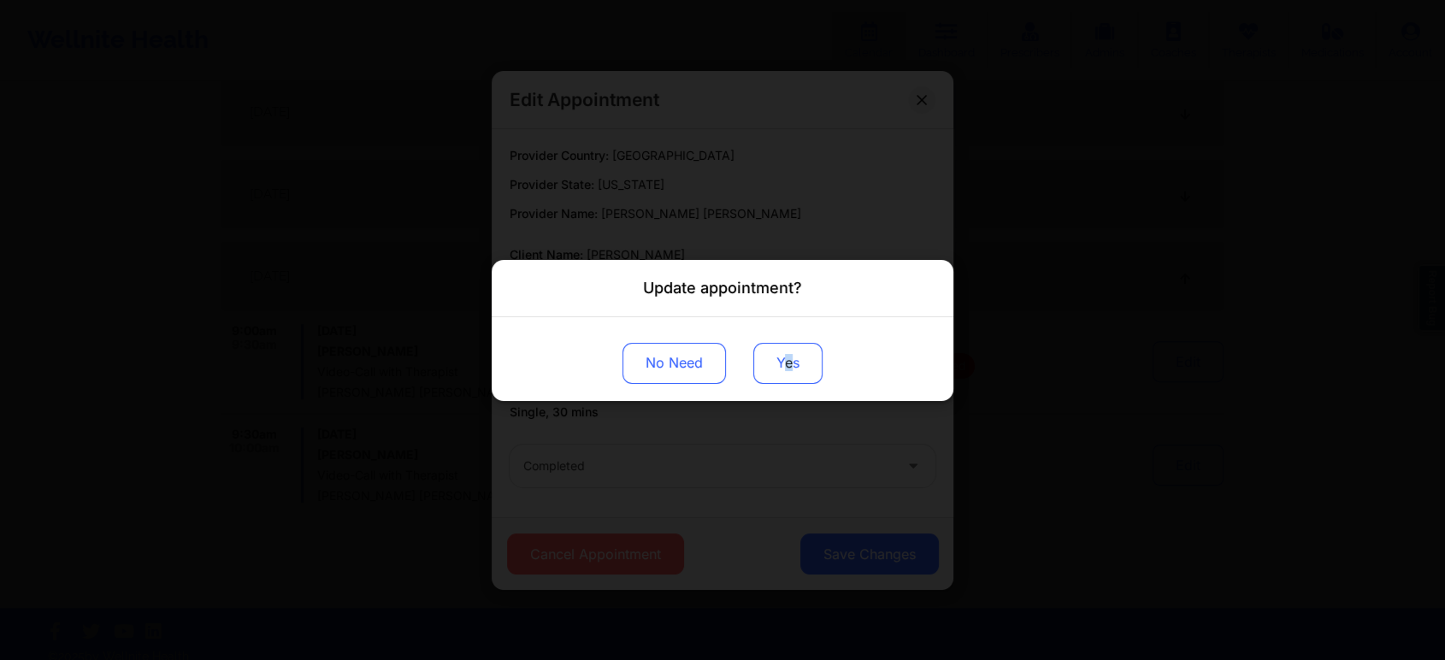
drag, startPoint x: 785, startPoint y: 387, endPoint x: 790, endPoint y: 357, distance: 30.4
click at [790, 357] on div "No Need Yes" at bounding box center [723, 358] width 462 height 84
click at [790, 357] on button "Yes" at bounding box center [787, 362] width 69 height 41
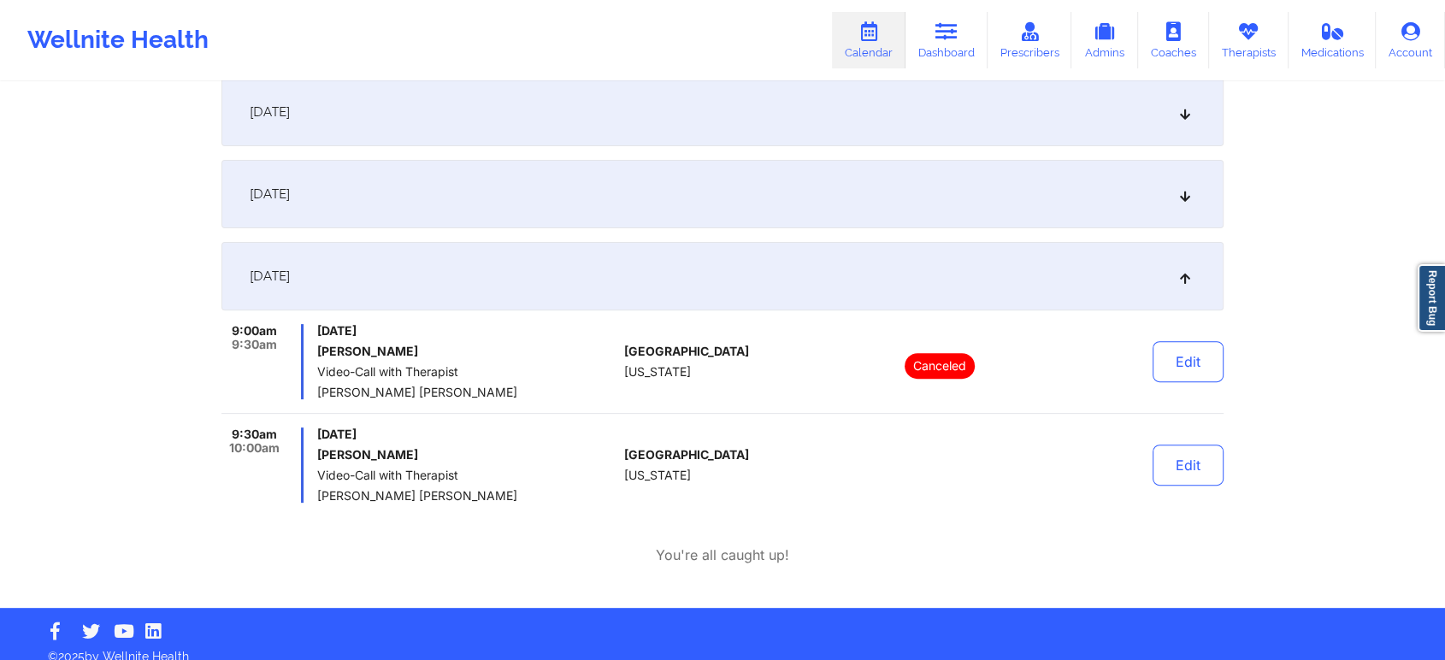
scroll to position [0, 0]
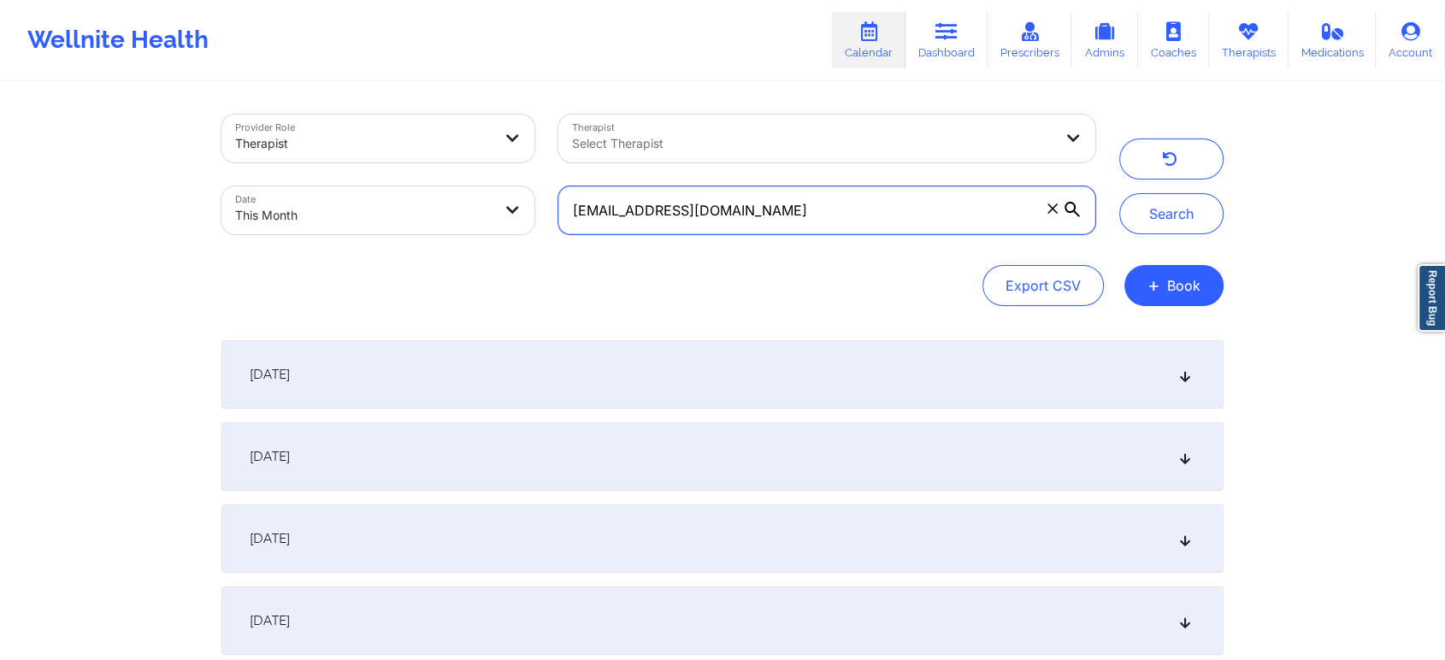
drag, startPoint x: 801, startPoint y: 197, endPoint x: 369, endPoint y: 148, distance: 434.6
click at [369, 148] on div "Provider Role Therapist Therapist Select Therapist Date This Month [EMAIL_ADDRE…" at bounding box center [659, 175] width 898 height 144
paste input "[EMAIL_ADDRESS]"
click at [1119, 193] on button "Search" at bounding box center [1171, 213] width 104 height 41
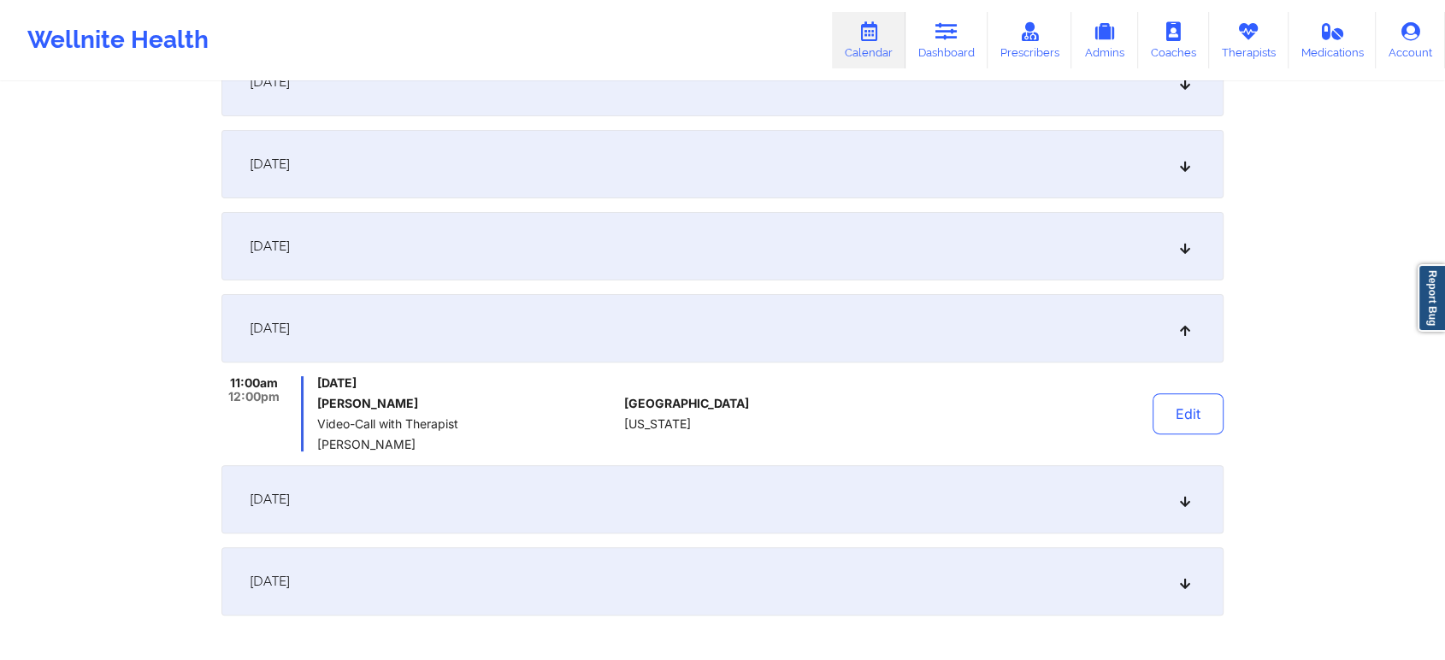
scroll to position [506, 0]
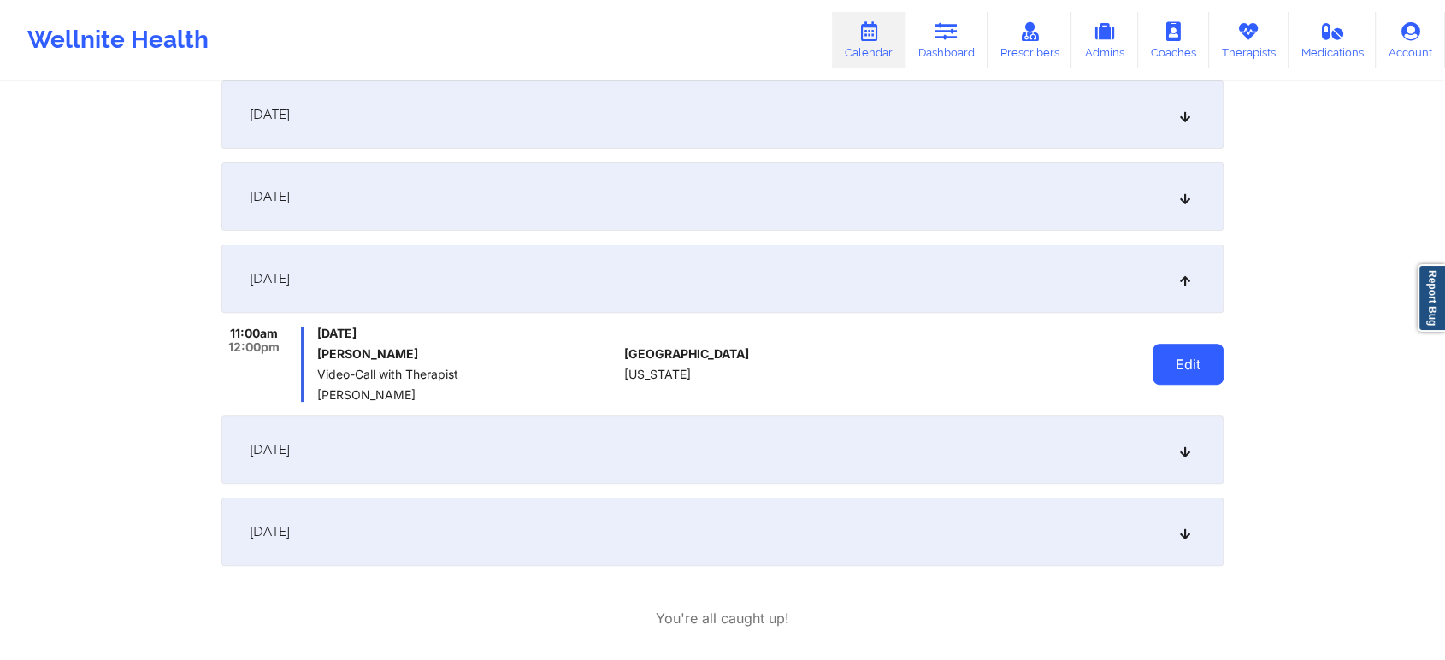
click at [1179, 363] on button "Edit" at bounding box center [1188, 364] width 71 height 41
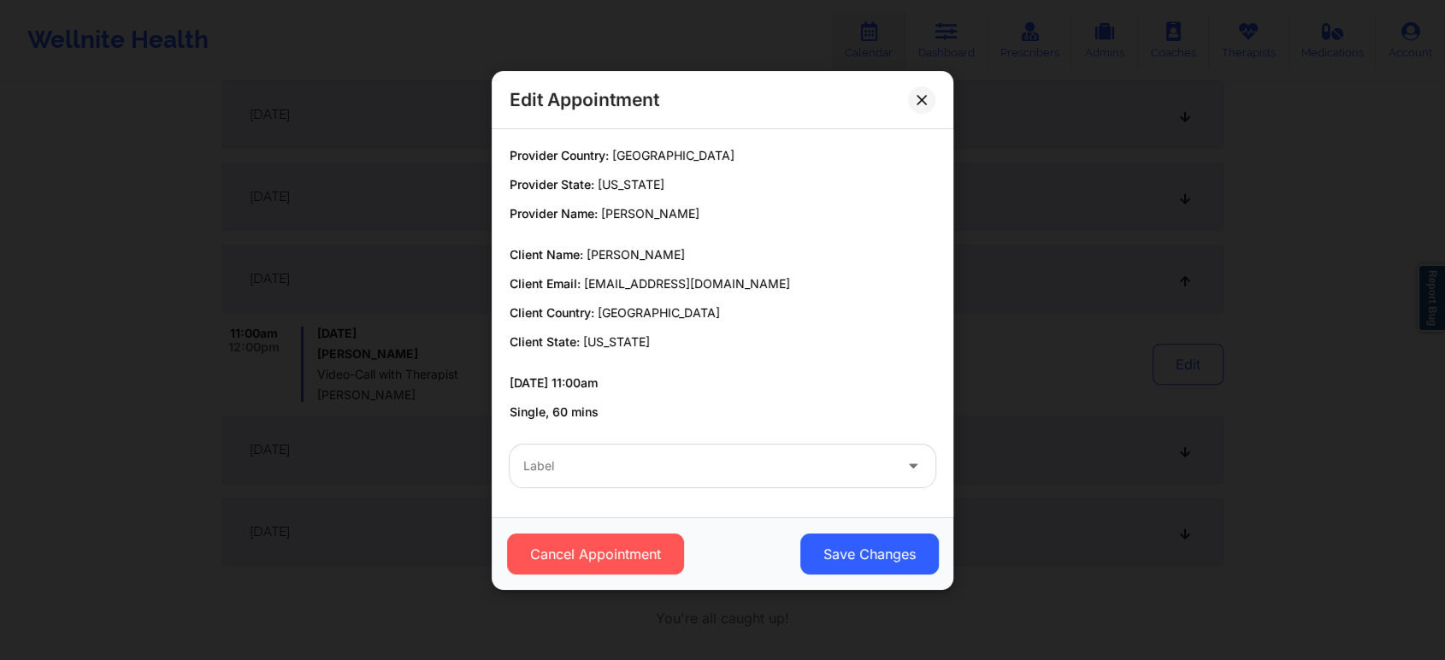
drag, startPoint x: 673, startPoint y: 498, endPoint x: 623, endPoint y: 480, distance: 52.8
click at [623, 480] on div "Label" at bounding box center [723, 466] width 450 height 67
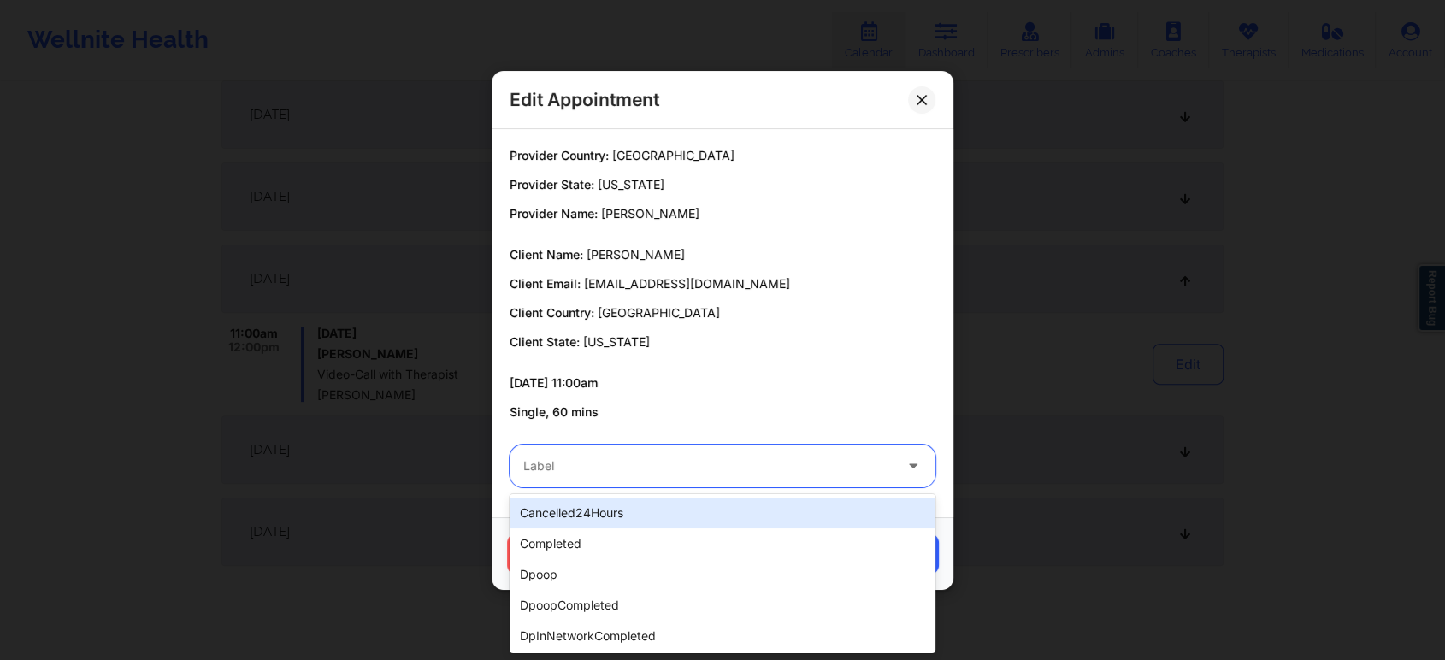
click at [623, 480] on div "Label" at bounding box center [702, 466] width 385 height 43
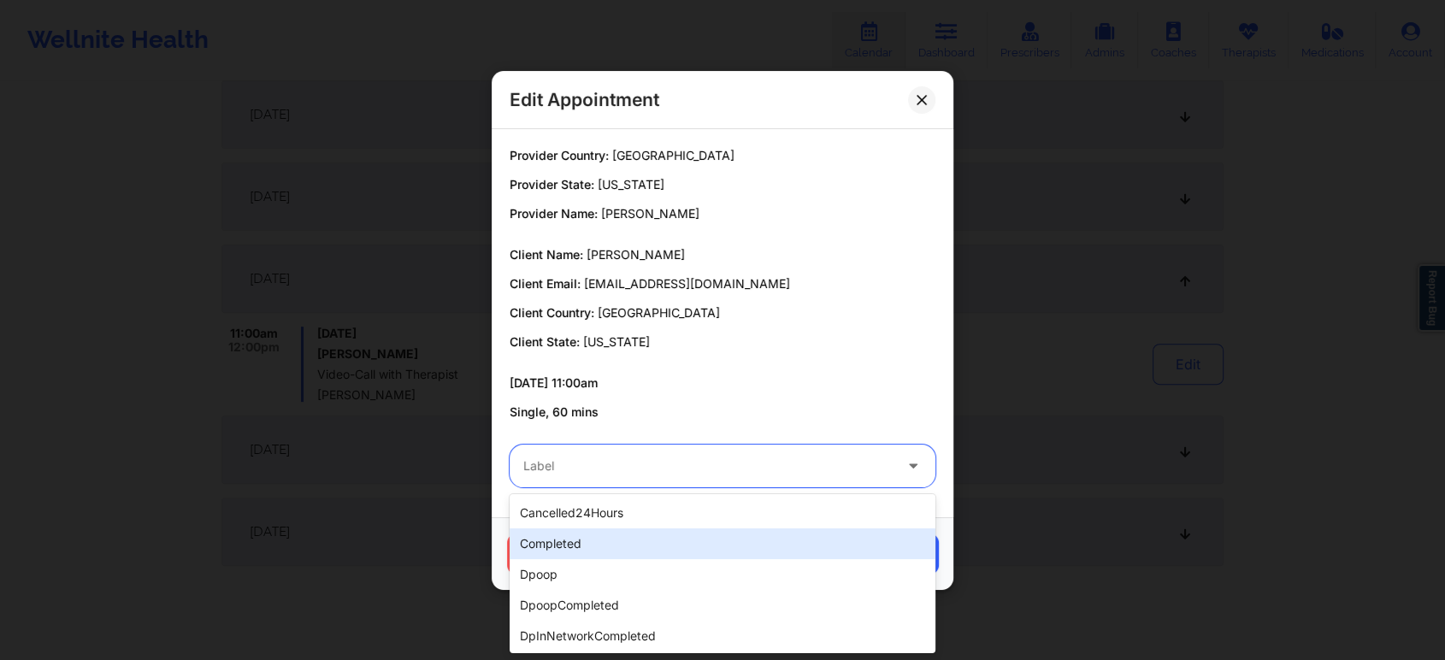
click at [606, 546] on div "completed" at bounding box center [723, 543] width 426 height 31
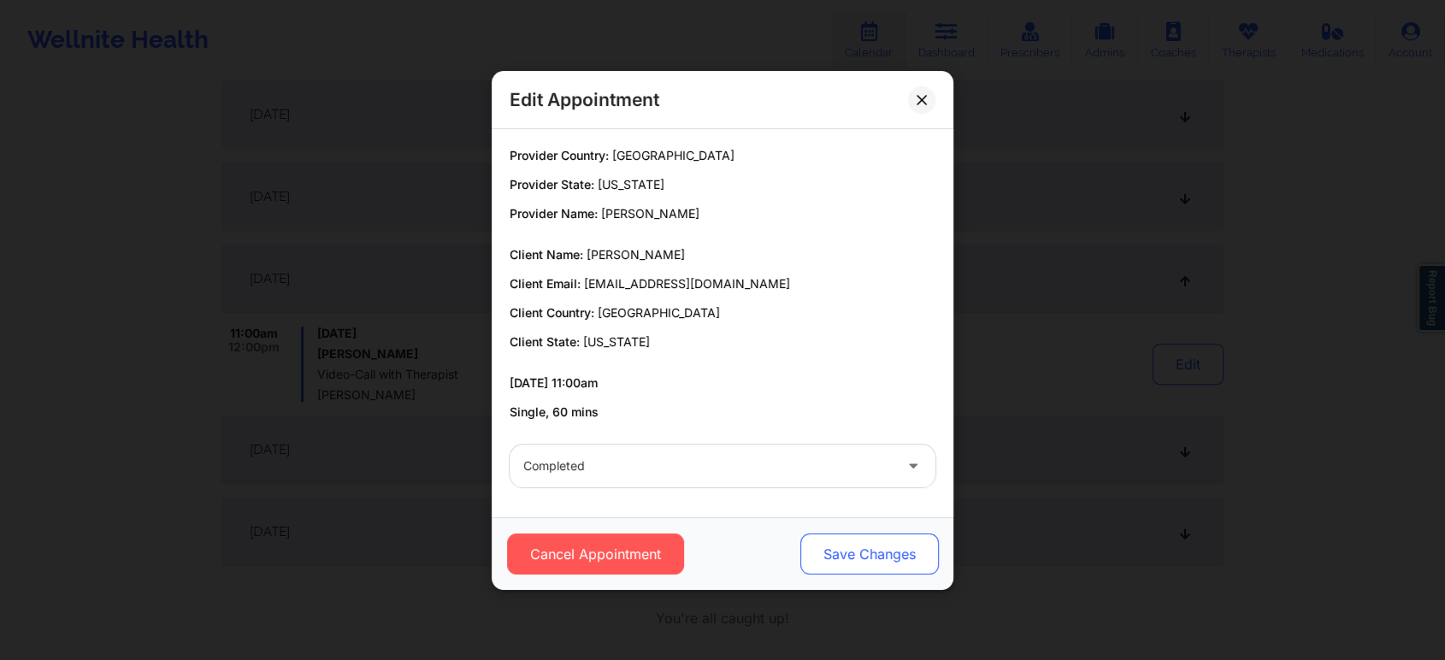
click at [853, 534] on button "Save Changes" at bounding box center [869, 554] width 139 height 41
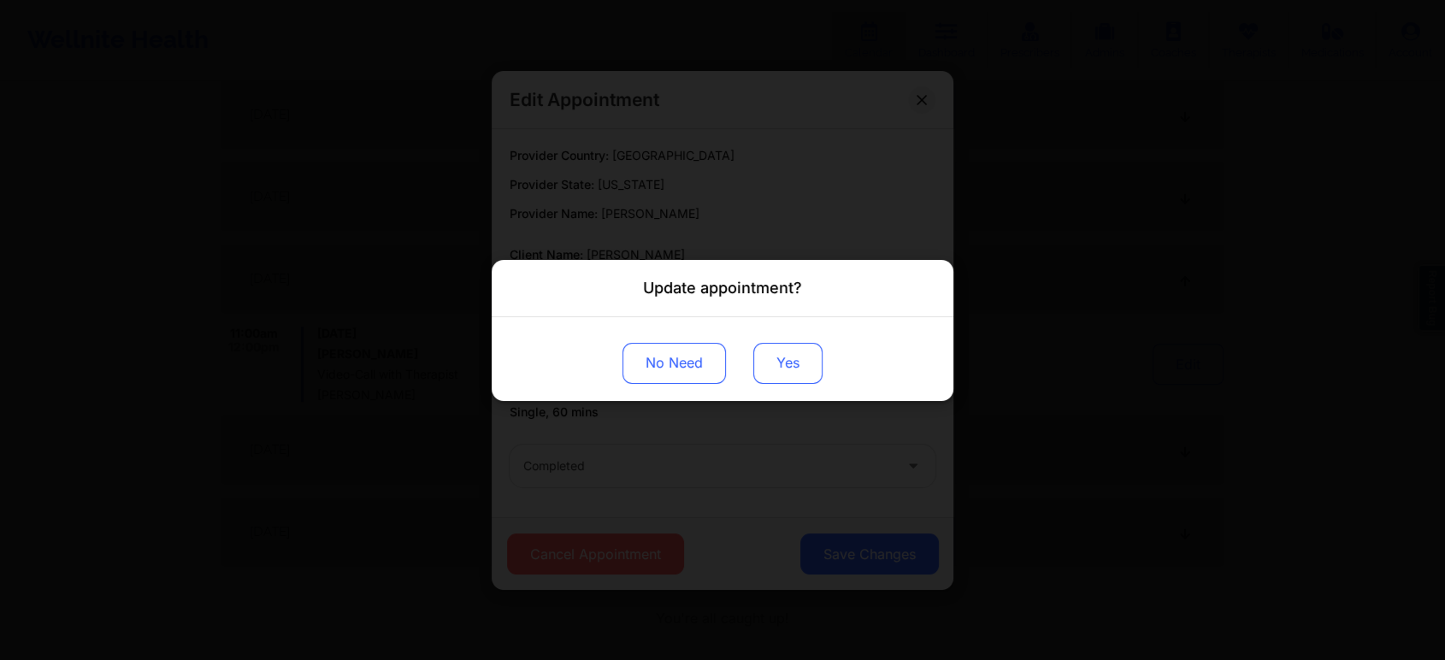
click at [787, 354] on button "Yes" at bounding box center [787, 362] width 69 height 41
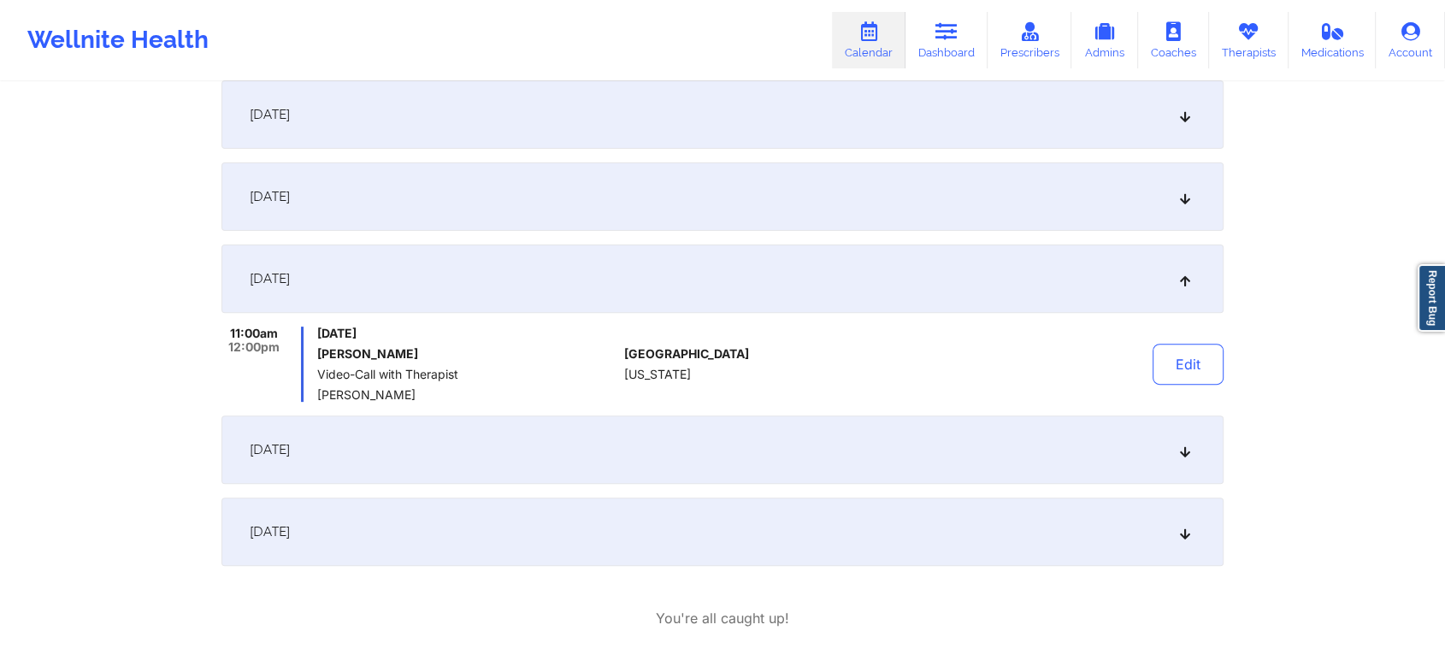
scroll to position [0, 0]
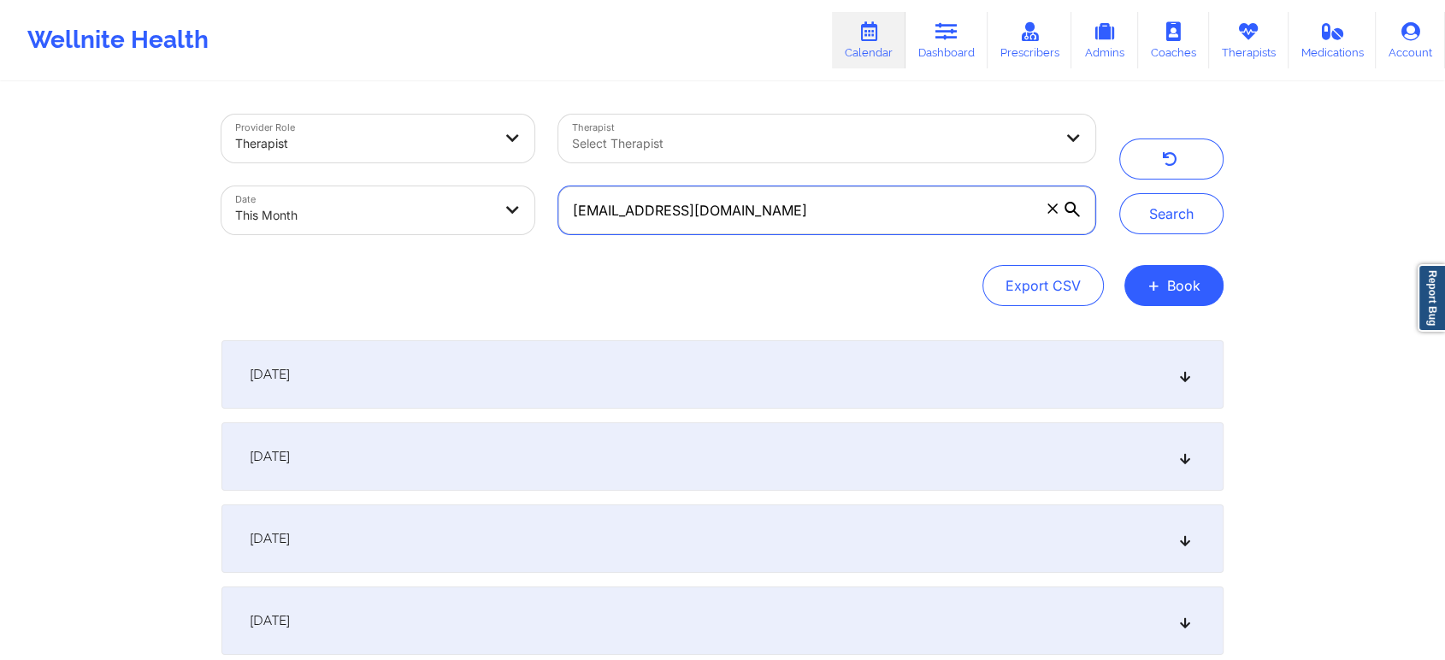
click at [821, 189] on input "[EMAIL_ADDRESS][DOMAIN_NAME]" at bounding box center [826, 210] width 537 height 48
drag, startPoint x: 804, startPoint y: 200, endPoint x: 409, endPoint y: 139, distance: 399.7
click at [409, 139] on div "Provider Role Therapist Therapist Select Therapist Date This Month [EMAIL_ADDRE…" at bounding box center [659, 175] width 898 height 144
paste input "[PERSON_NAME][EMAIL_ADDRESS]"
click at [1119, 193] on button "Search" at bounding box center [1171, 213] width 104 height 41
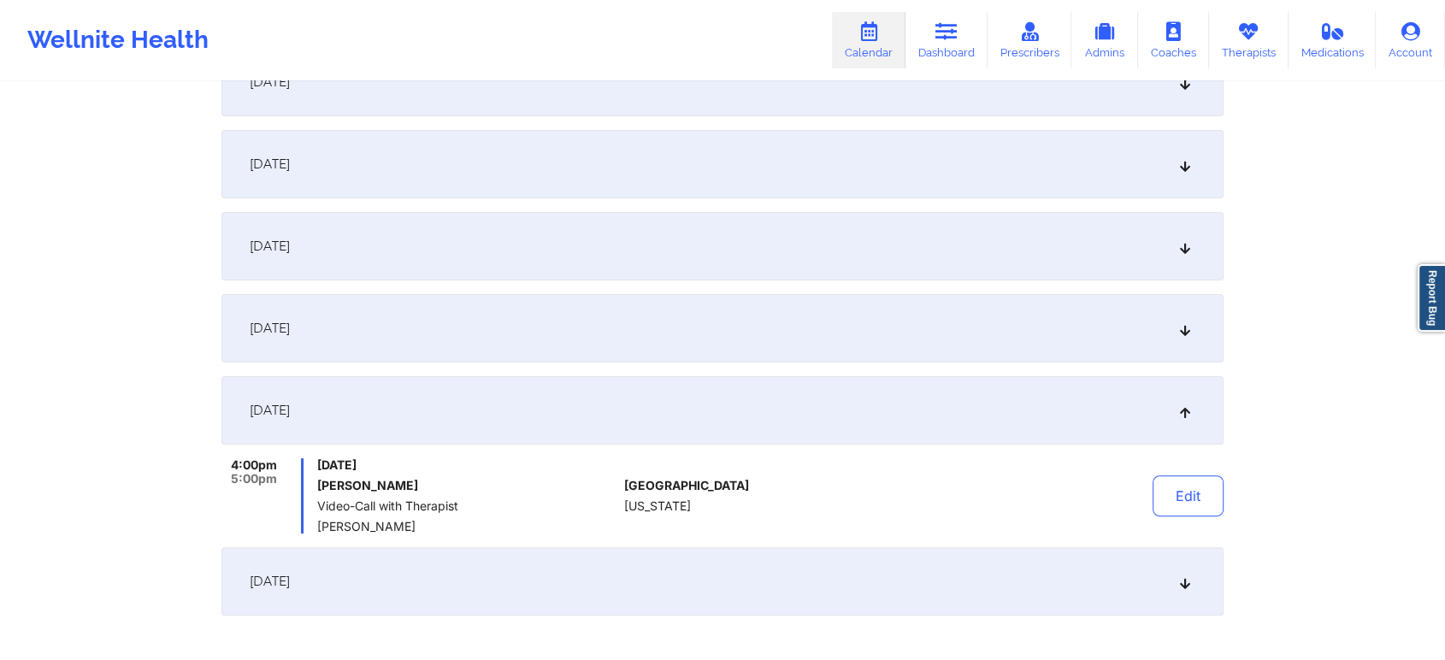
scroll to position [282, 0]
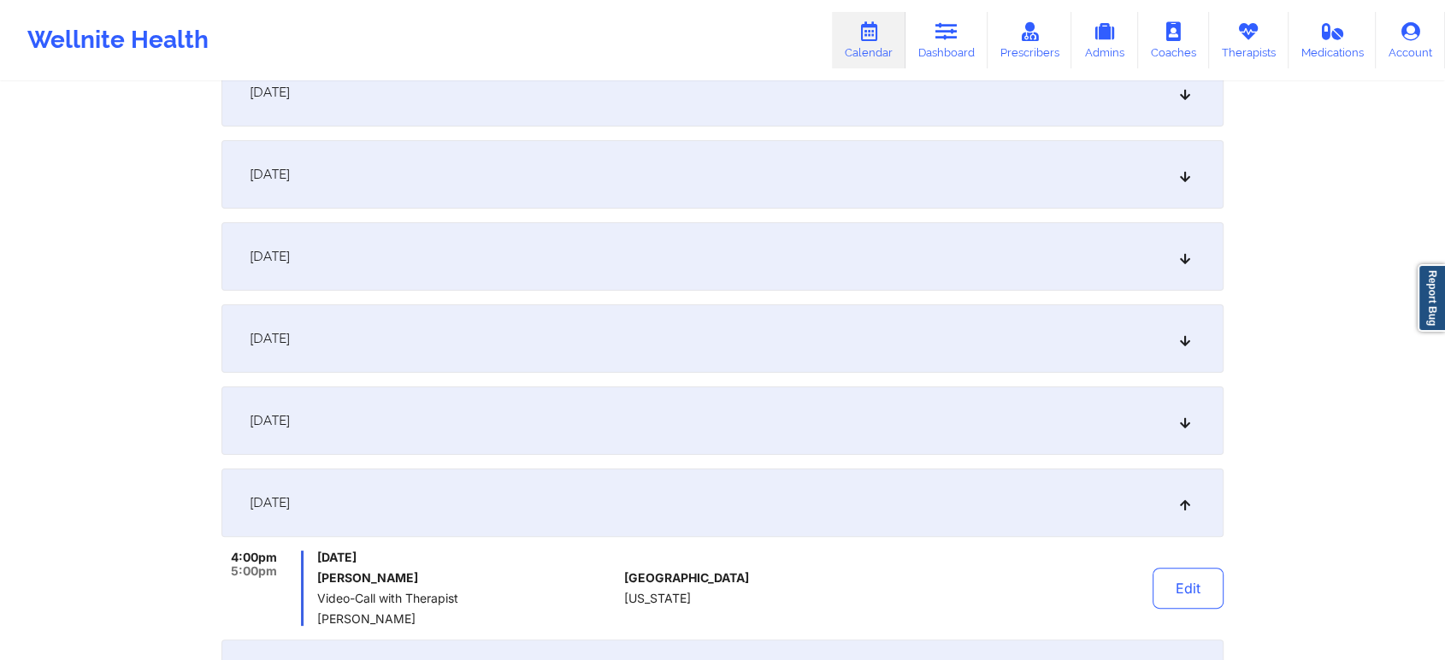
click at [937, 422] on div "[DATE]" at bounding box center [722, 421] width 1002 height 68
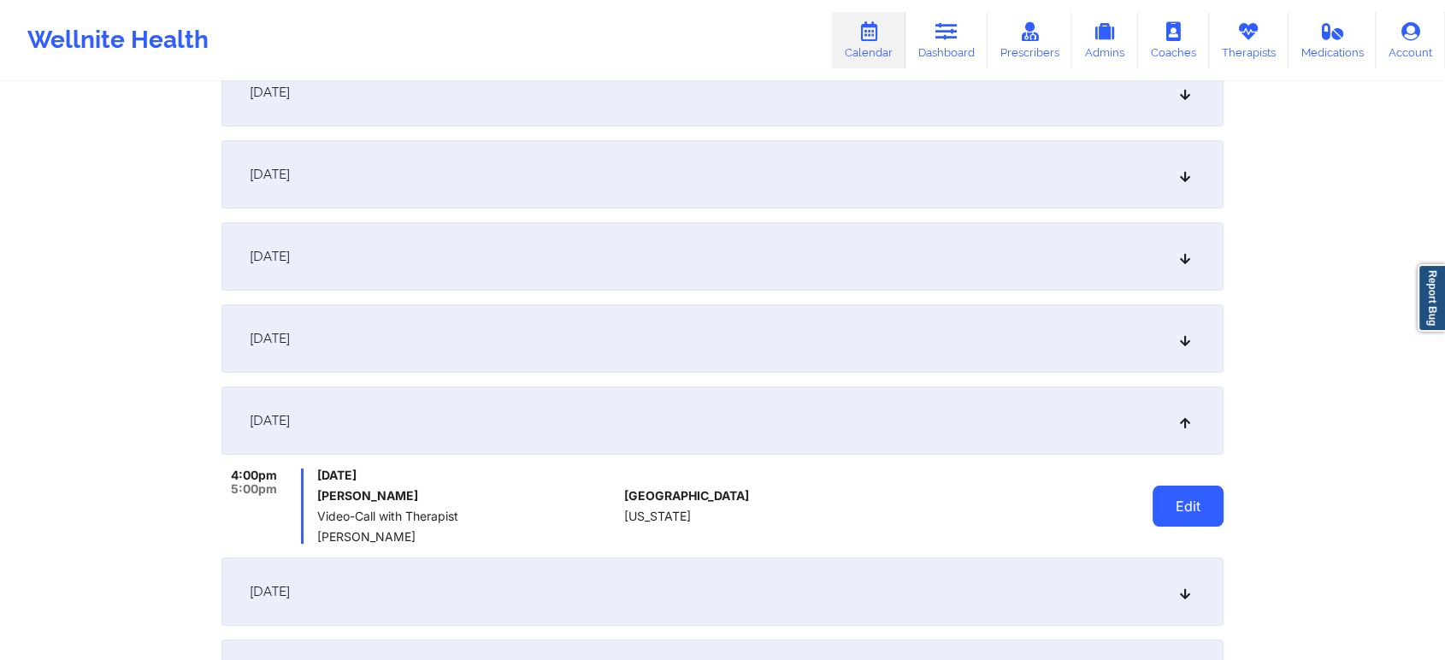
click at [1163, 502] on button "Edit" at bounding box center [1188, 506] width 71 height 41
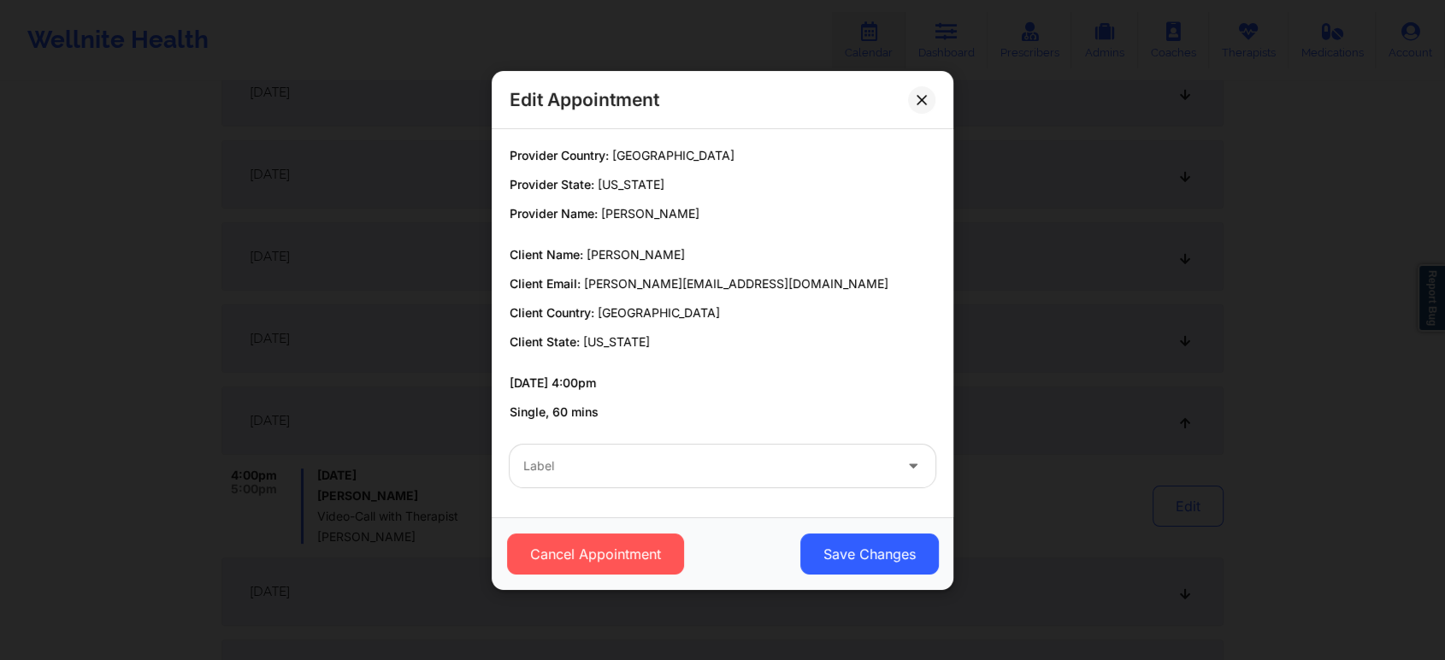
drag, startPoint x: 703, startPoint y: 487, endPoint x: 685, endPoint y: 477, distance: 20.3
click at [685, 477] on div "Label" at bounding box center [723, 466] width 450 height 67
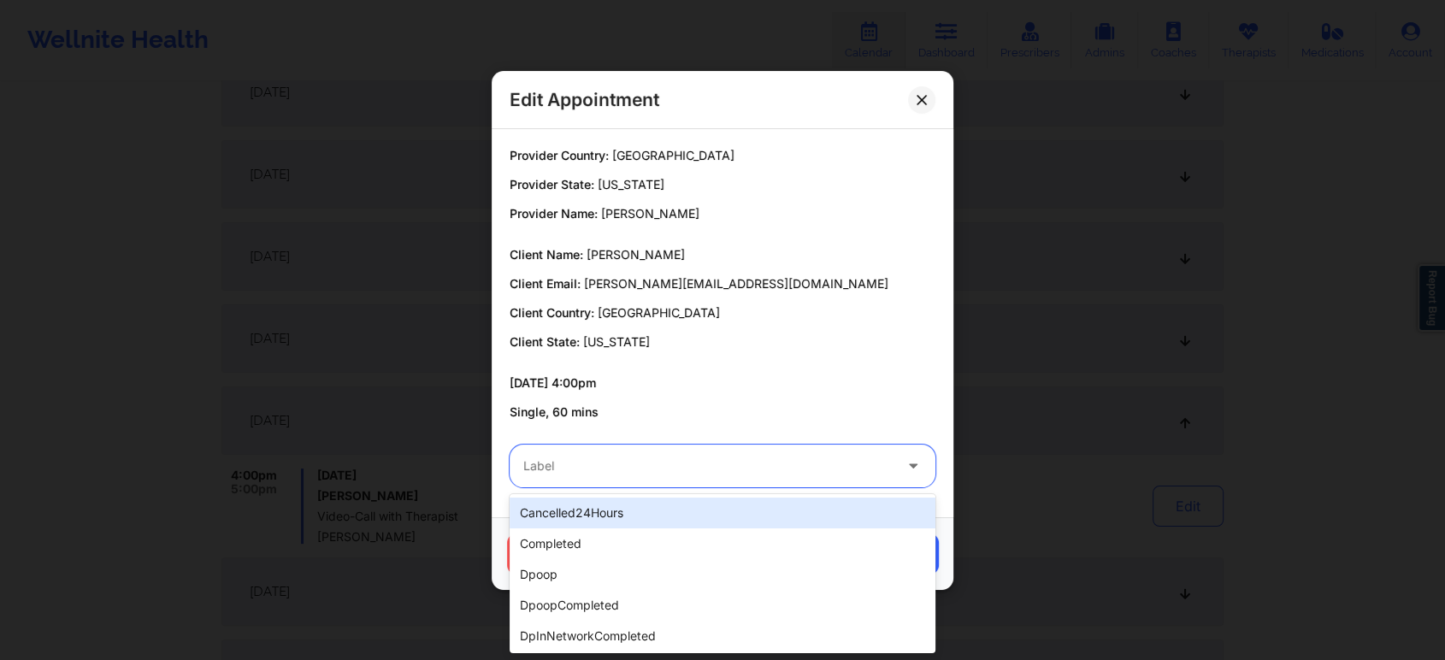
click at [685, 477] on div "Label" at bounding box center [702, 466] width 385 height 43
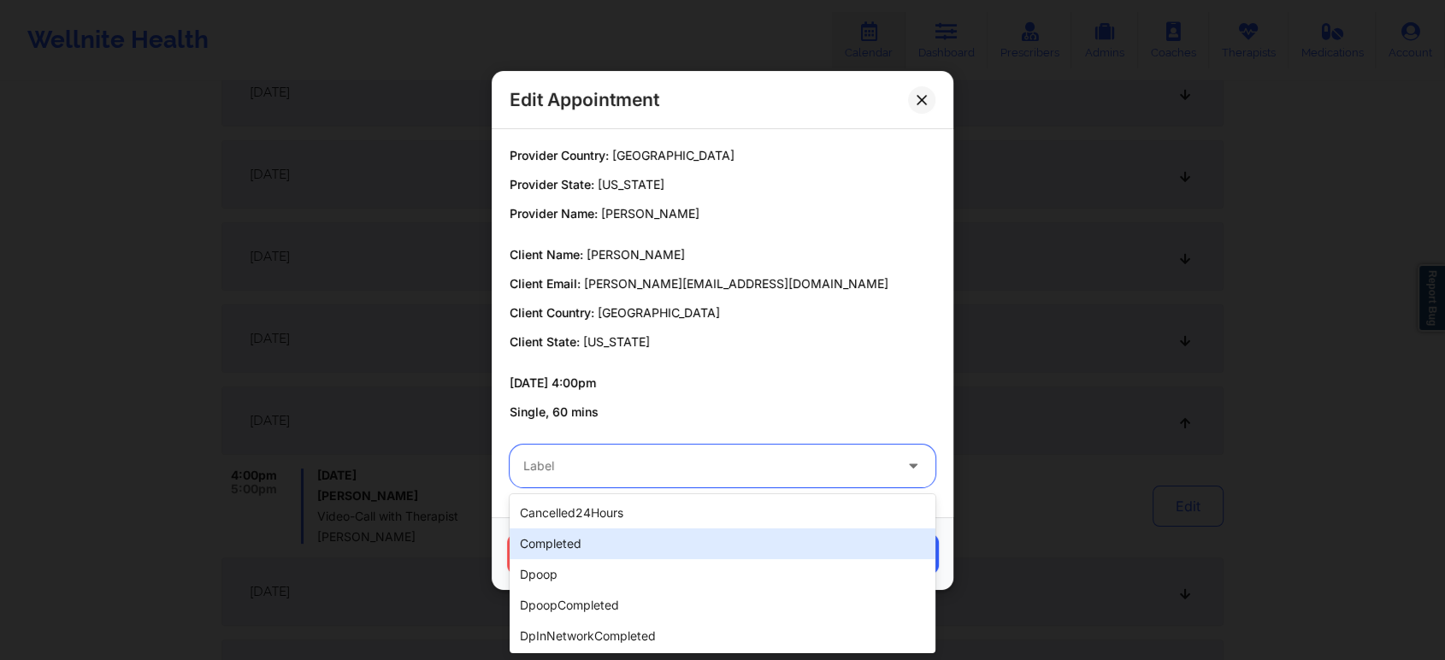
click at [664, 528] on div "completed" at bounding box center [723, 543] width 426 height 31
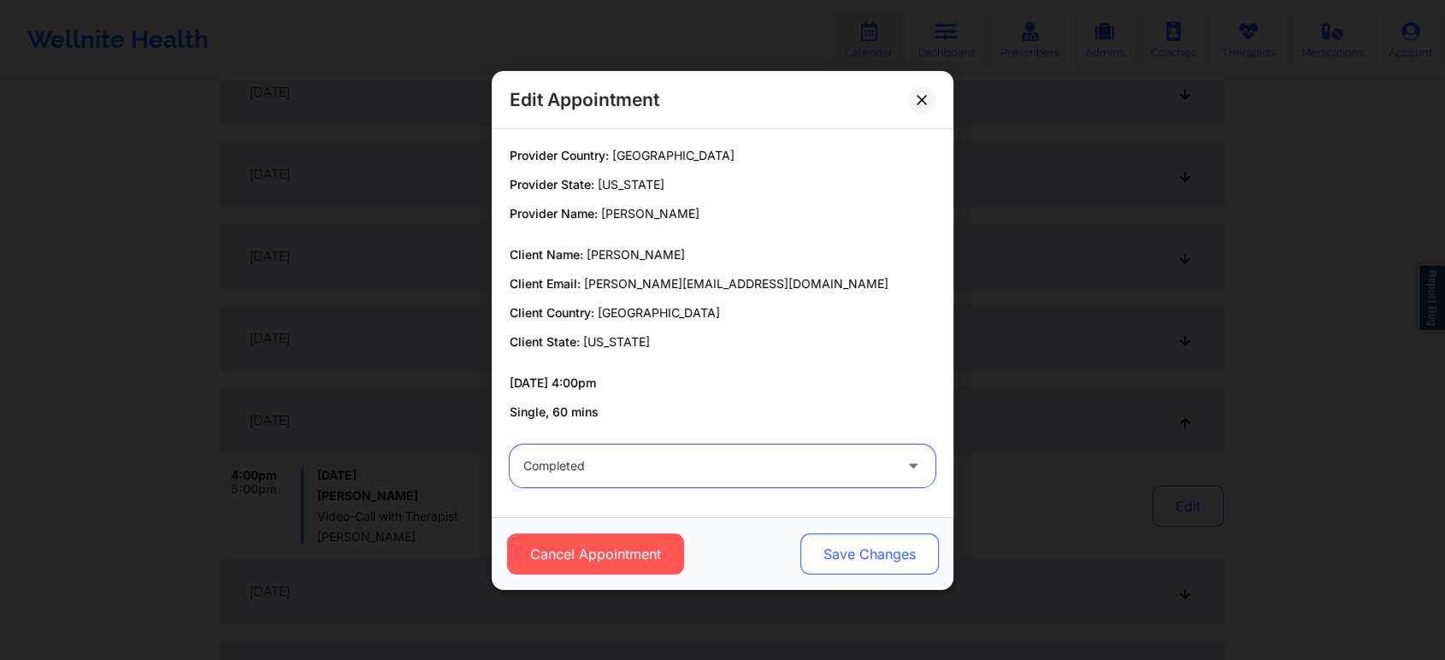
click at [842, 540] on button "Save Changes" at bounding box center [869, 554] width 139 height 41
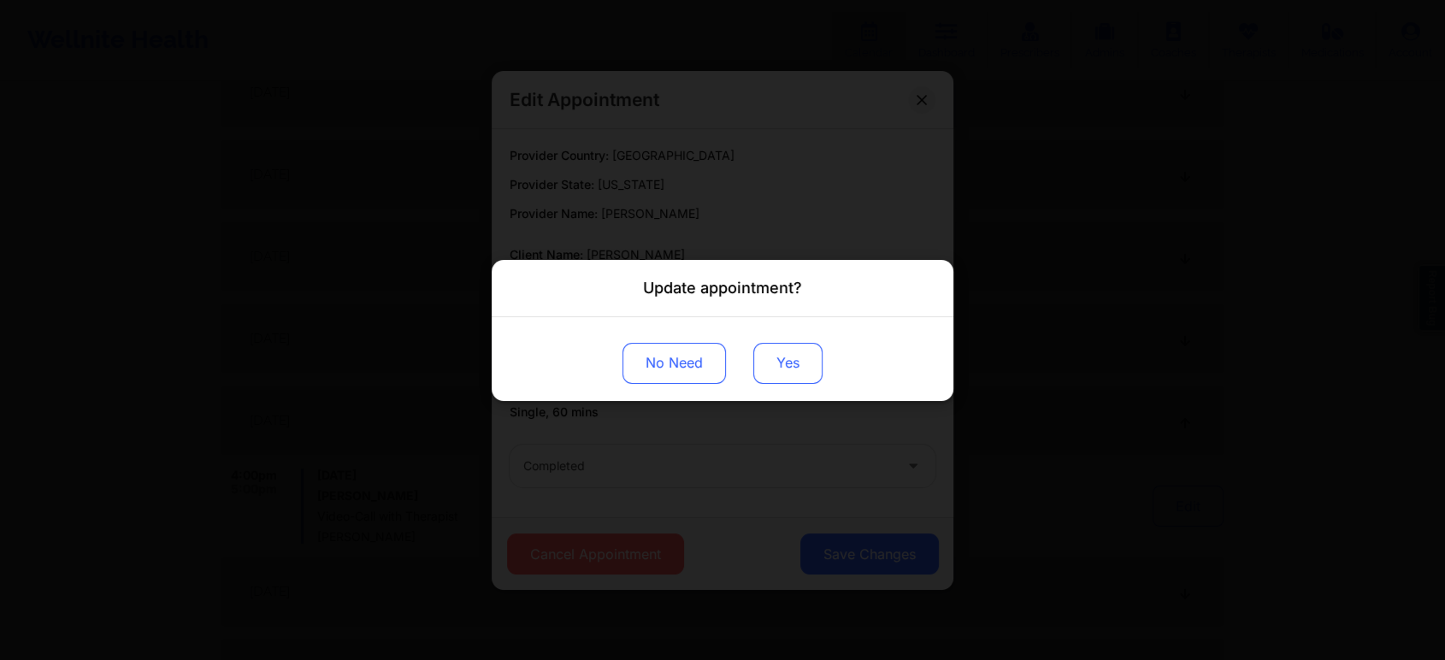
click at [807, 371] on button "Yes" at bounding box center [787, 362] width 69 height 41
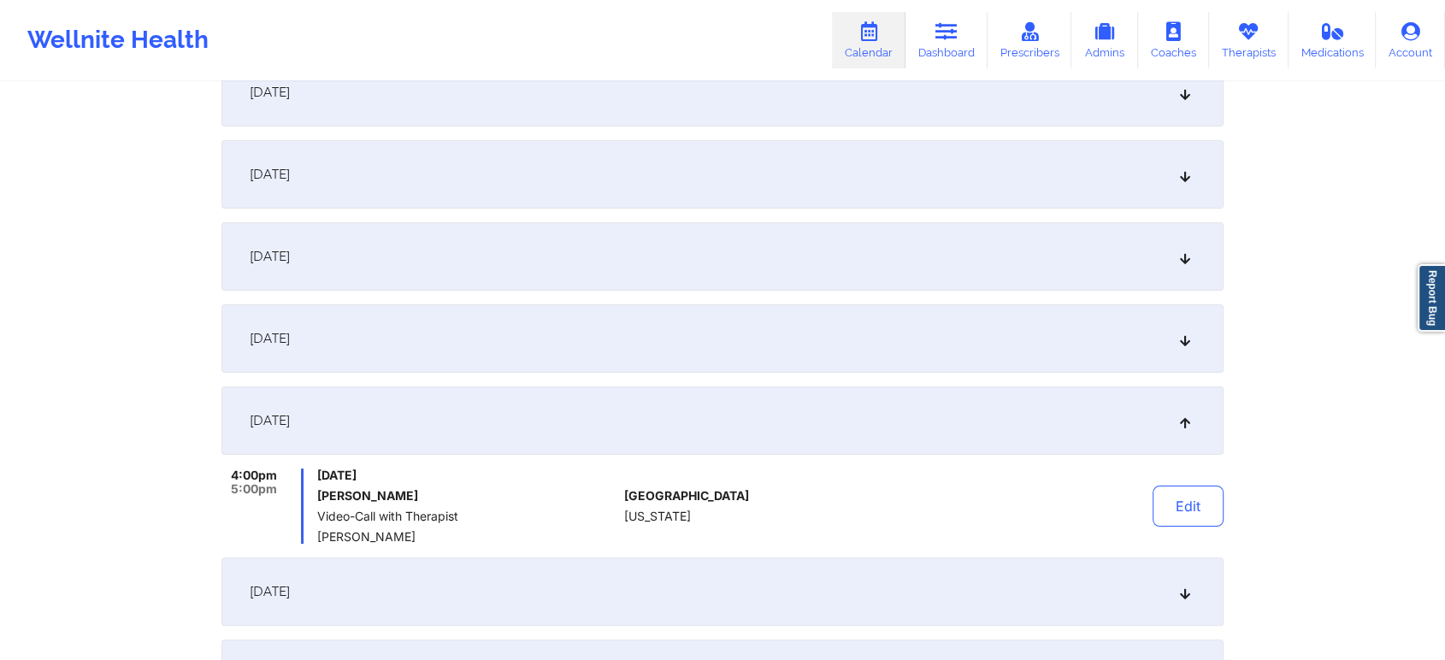
scroll to position [0, 0]
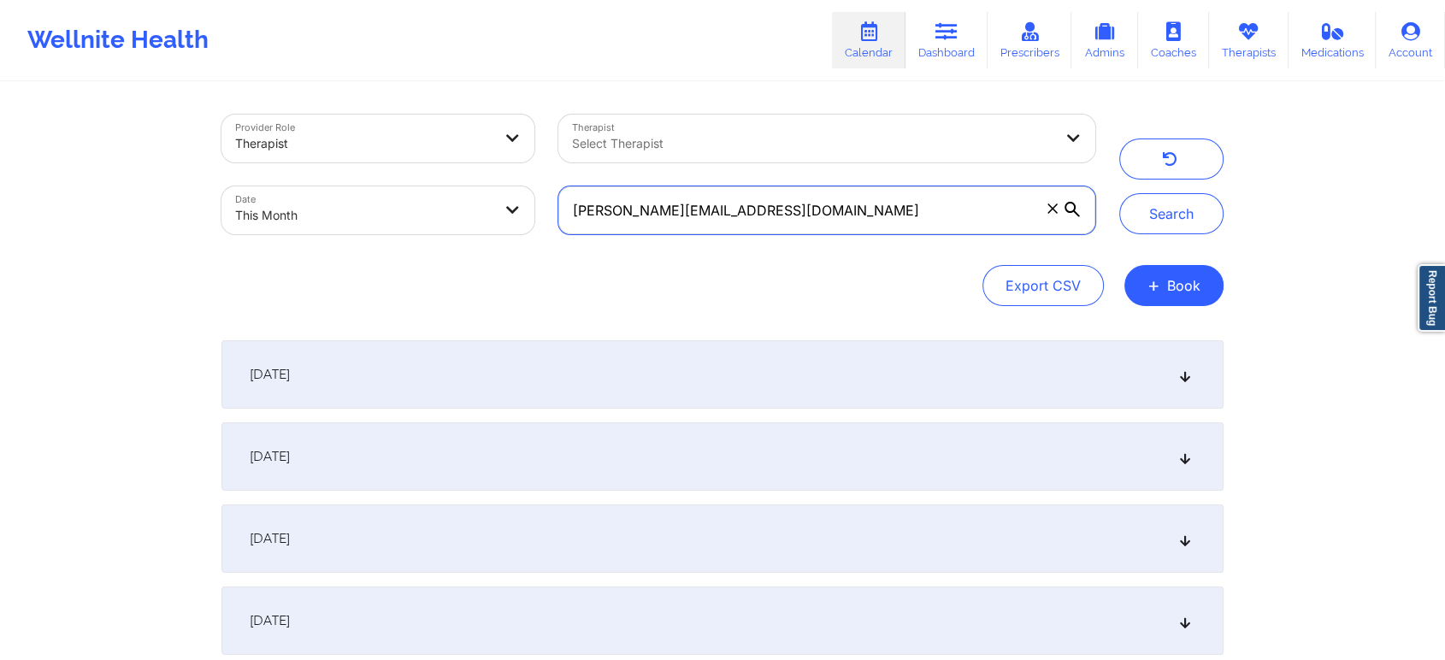
drag, startPoint x: 804, startPoint y: 211, endPoint x: 464, endPoint y: 238, distance: 341.4
click at [464, 238] on div "Provider Role Therapist Therapist Select Therapist Date This Month [PERSON_NAME…" at bounding box center [659, 175] width 898 height 144
paste input "hailey.johnson0228"
click at [1119, 193] on button "Search" at bounding box center [1171, 213] width 104 height 41
drag, startPoint x: 806, startPoint y: 225, endPoint x: 571, endPoint y: 203, distance: 236.2
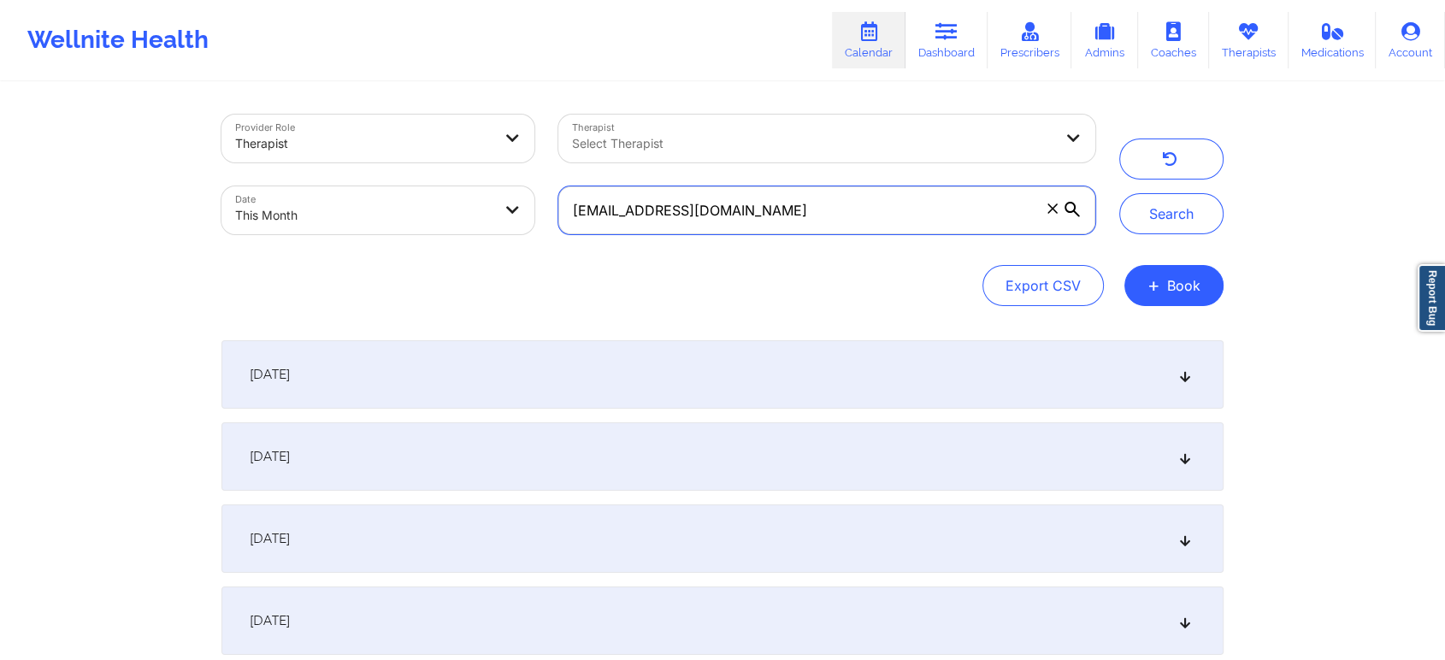
click at [571, 203] on input "[EMAIL_ADDRESS][DOMAIN_NAME]" at bounding box center [826, 210] width 537 height 48
paste input "gramofsunshine"
click at [1119, 193] on button "Search" at bounding box center [1171, 213] width 104 height 41
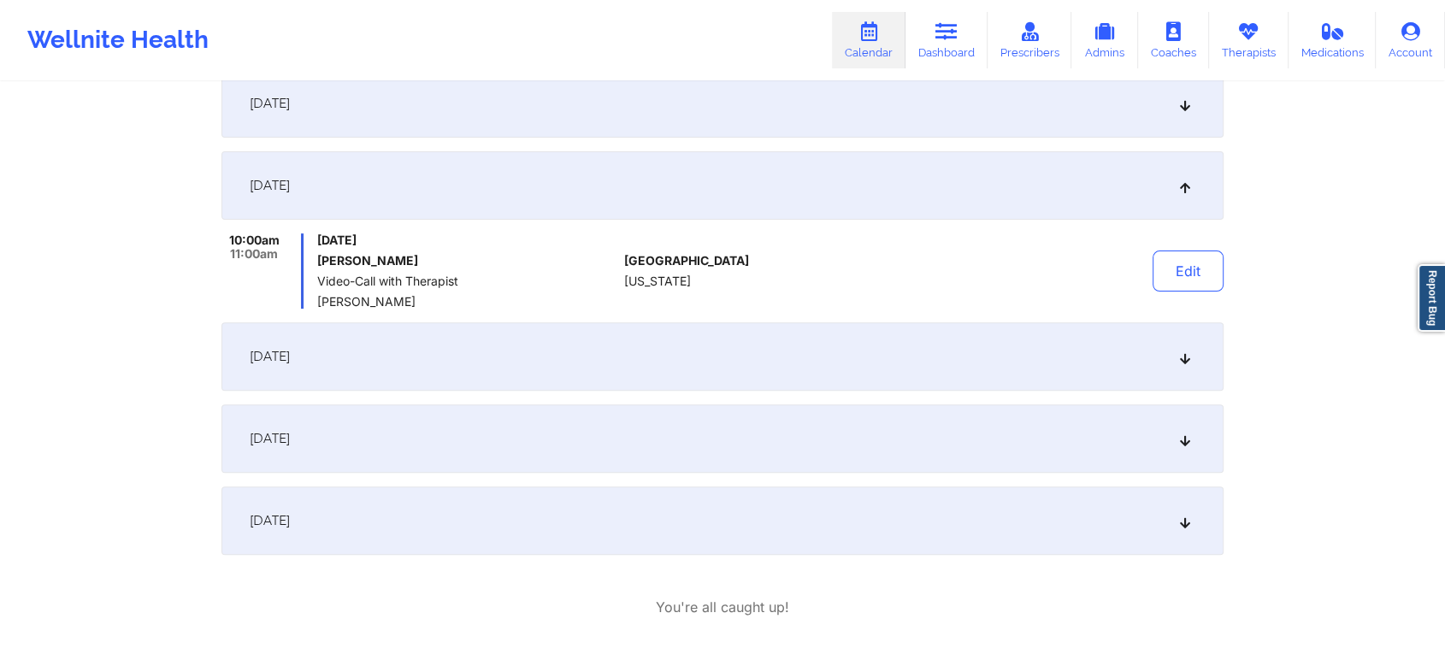
scroll to position [587, 0]
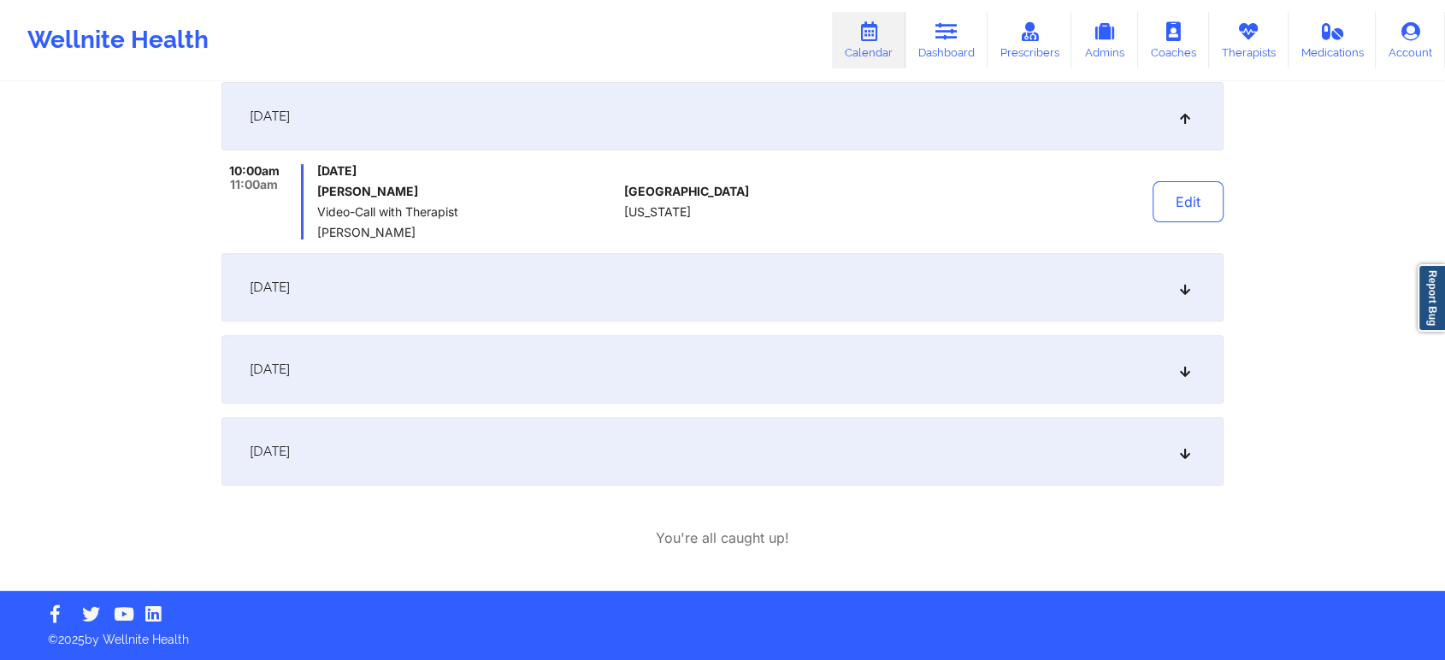
click at [862, 347] on div "[DATE]" at bounding box center [722, 369] width 1002 height 68
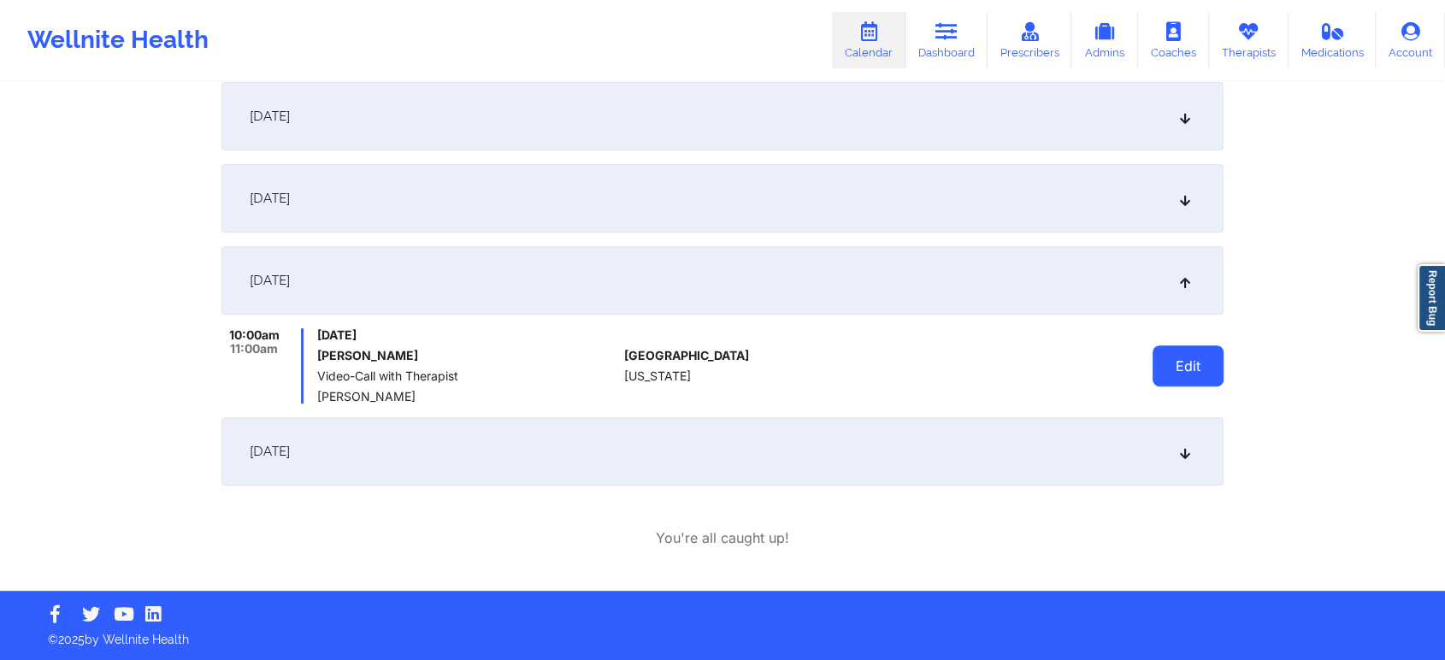
click at [1167, 355] on button "Edit" at bounding box center [1188, 365] width 71 height 41
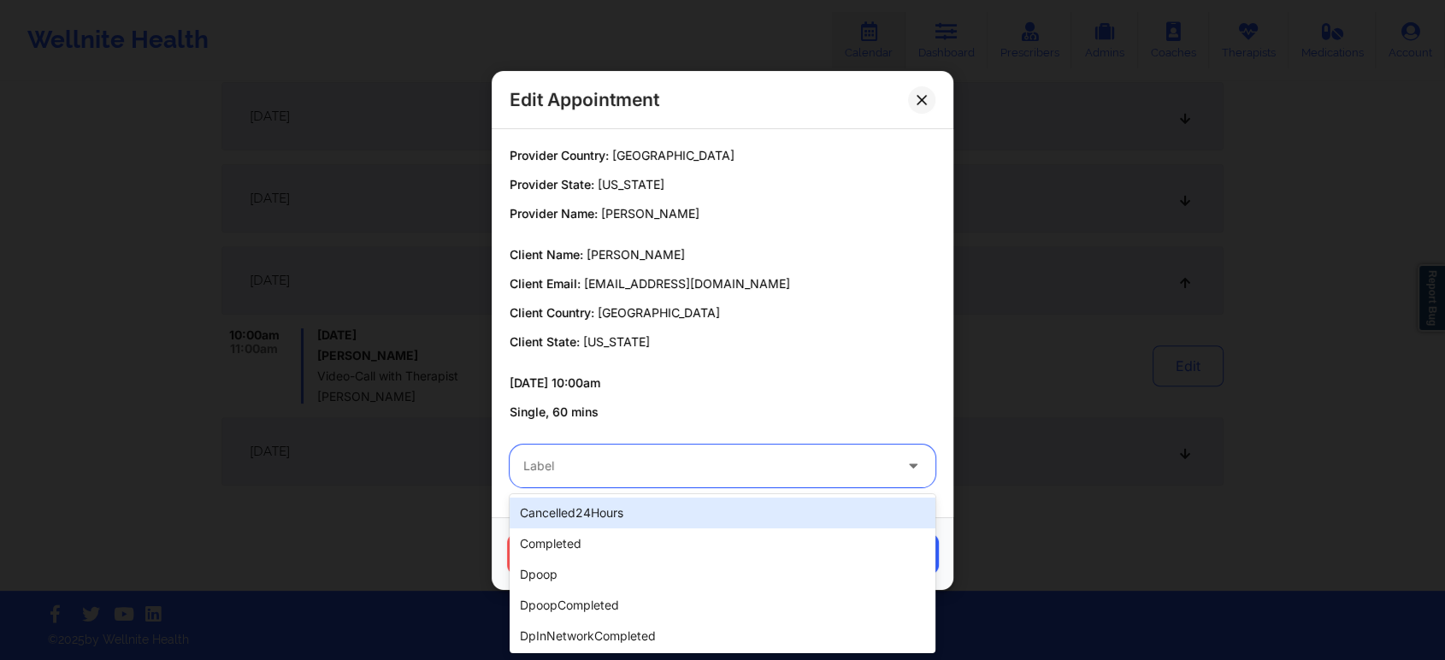
click at [708, 467] on div at bounding box center [707, 466] width 369 height 21
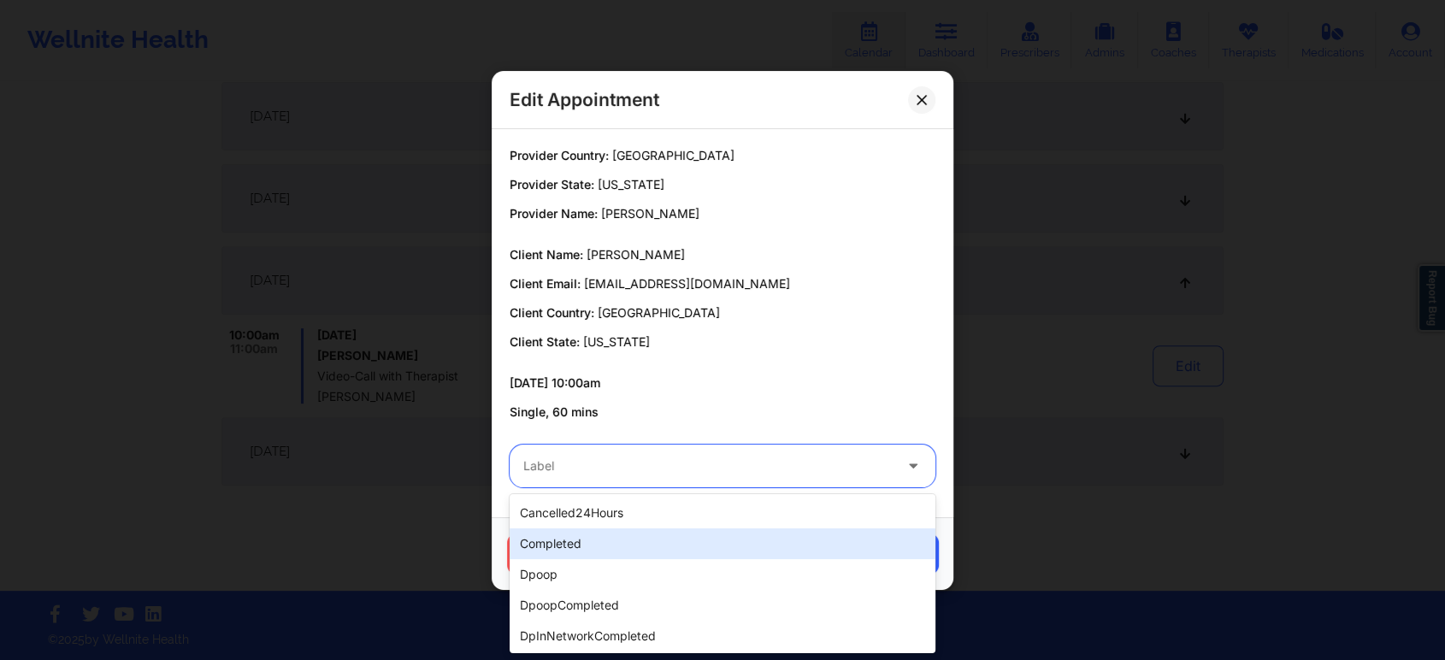
click at [629, 552] on div "completed" at bounding box center [723, 543] width 426 height 31
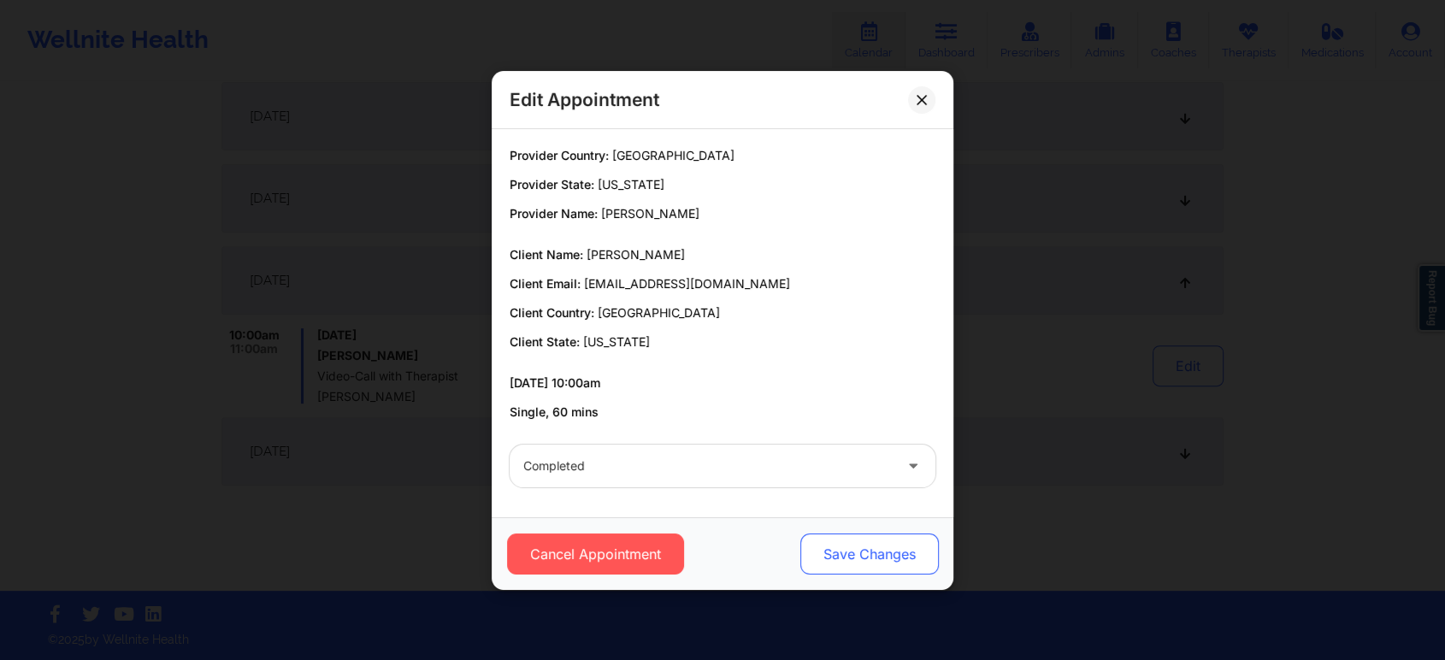
click at [841, 554] on button "Save Changes" at bounding box center [869, 554] width 139 height 41
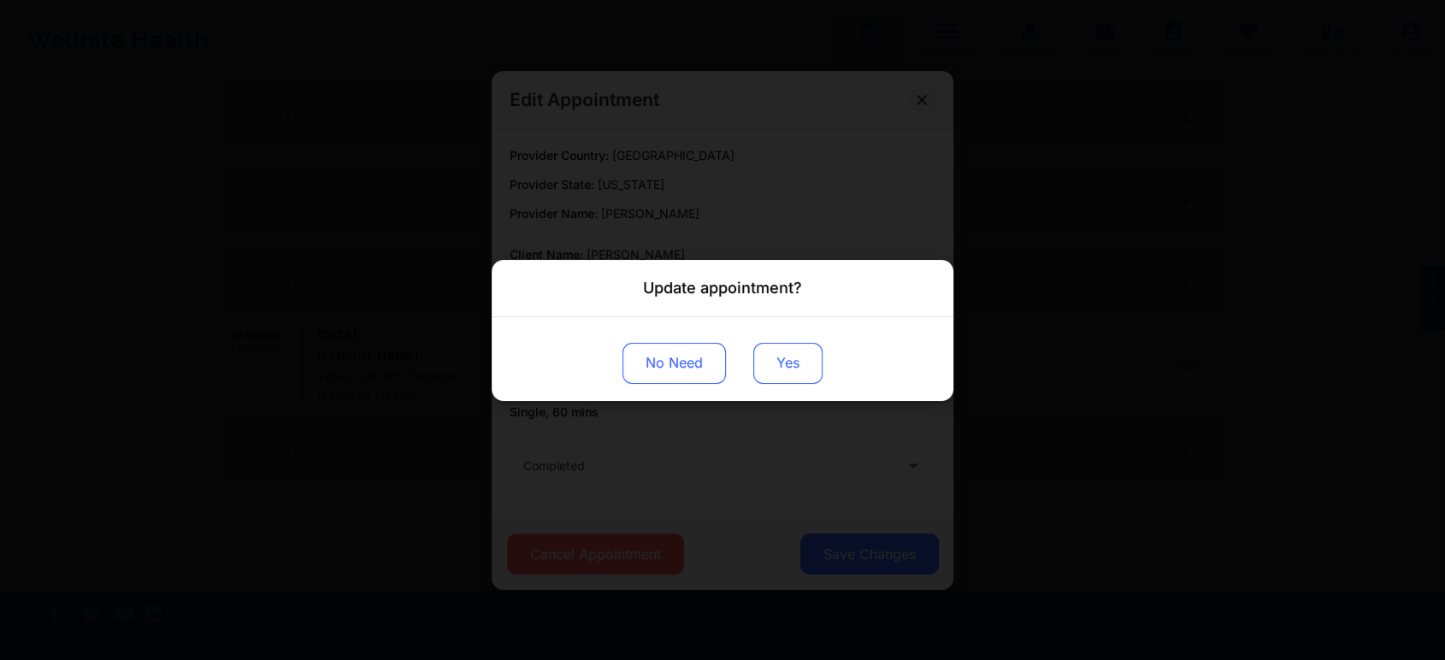
click at [787, 381] on button "Yes" at bounding box center [787, 362] width 69 height 41
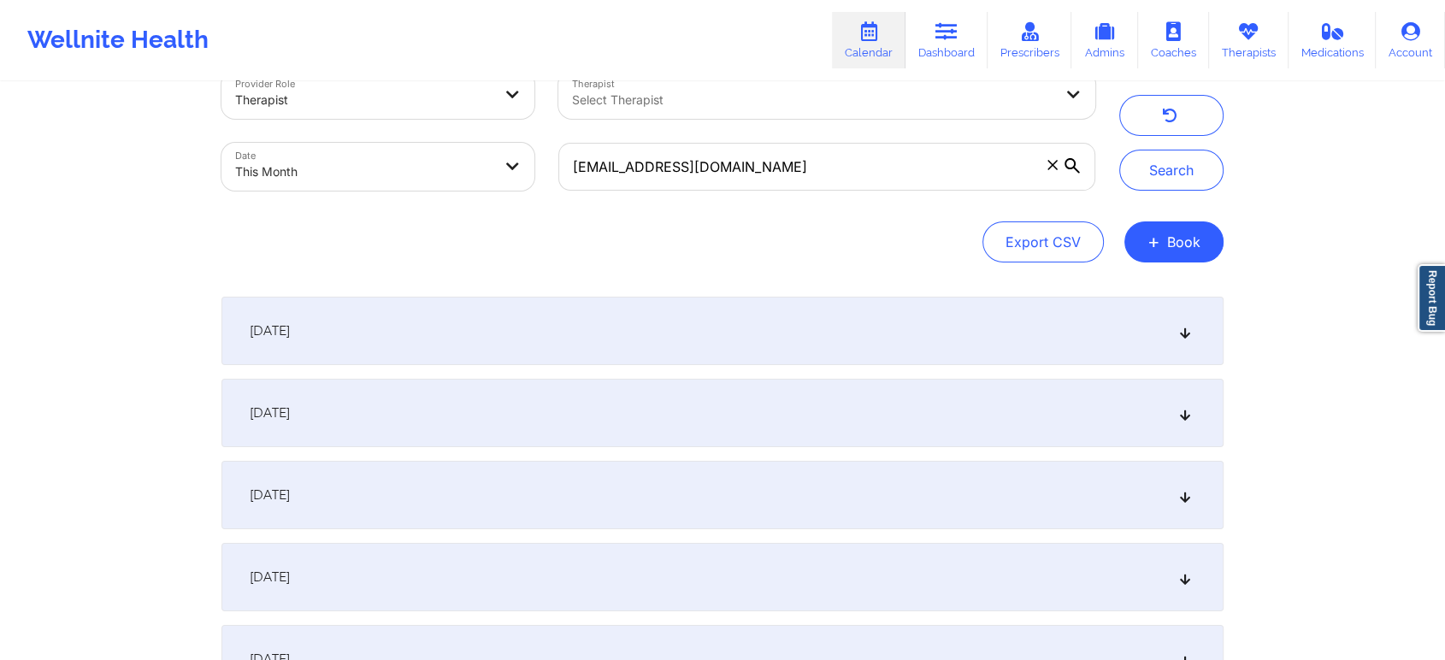
scroll to position [0, 0]
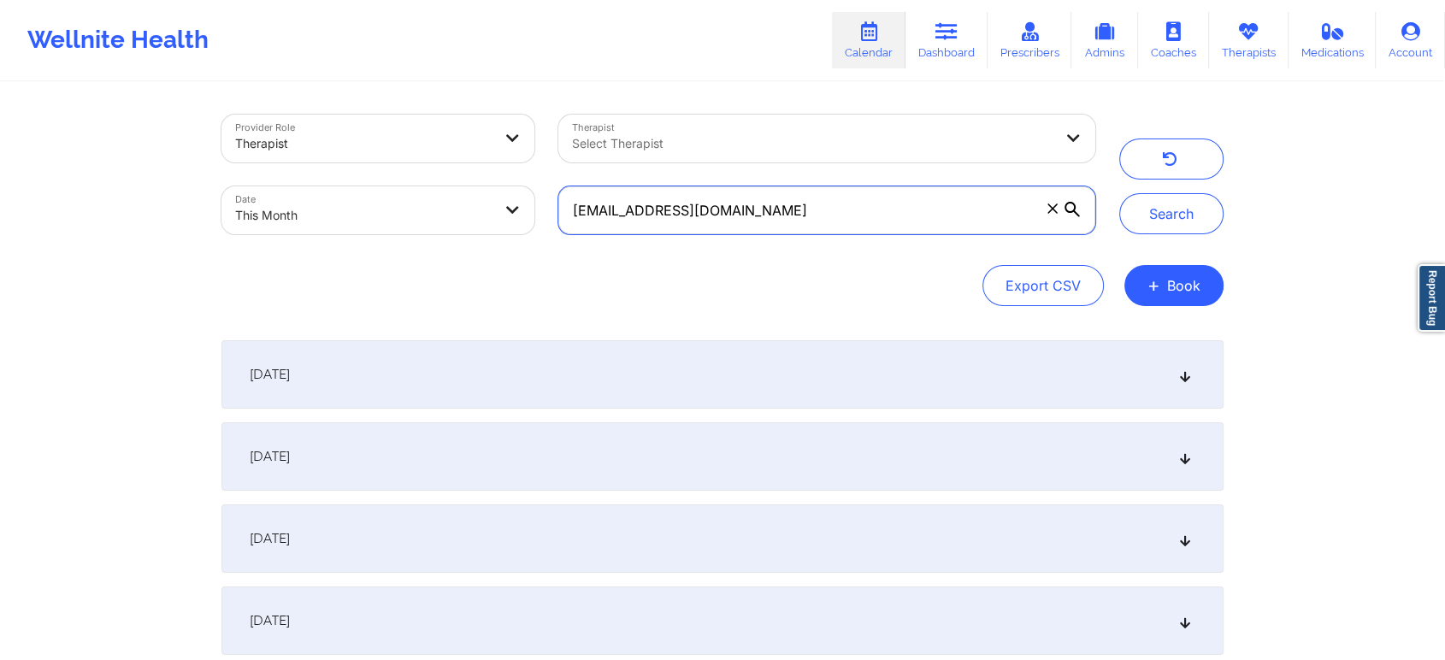
drag, startPoint x: 806, startPoint y: 206, endPoint x: 471, endPoint y: 233, distance: 336.3
click at [471, 233] on div "Provider Role Therapist Therapist Select Therapist Date This Month [EMAIL_ADDRE…" at bounding box center [659, 175] width 898 height 144
paste input "hollihair72"
click at [1119, 193] on button "Search" at bounding box center [1171, 213] width 104 height 41
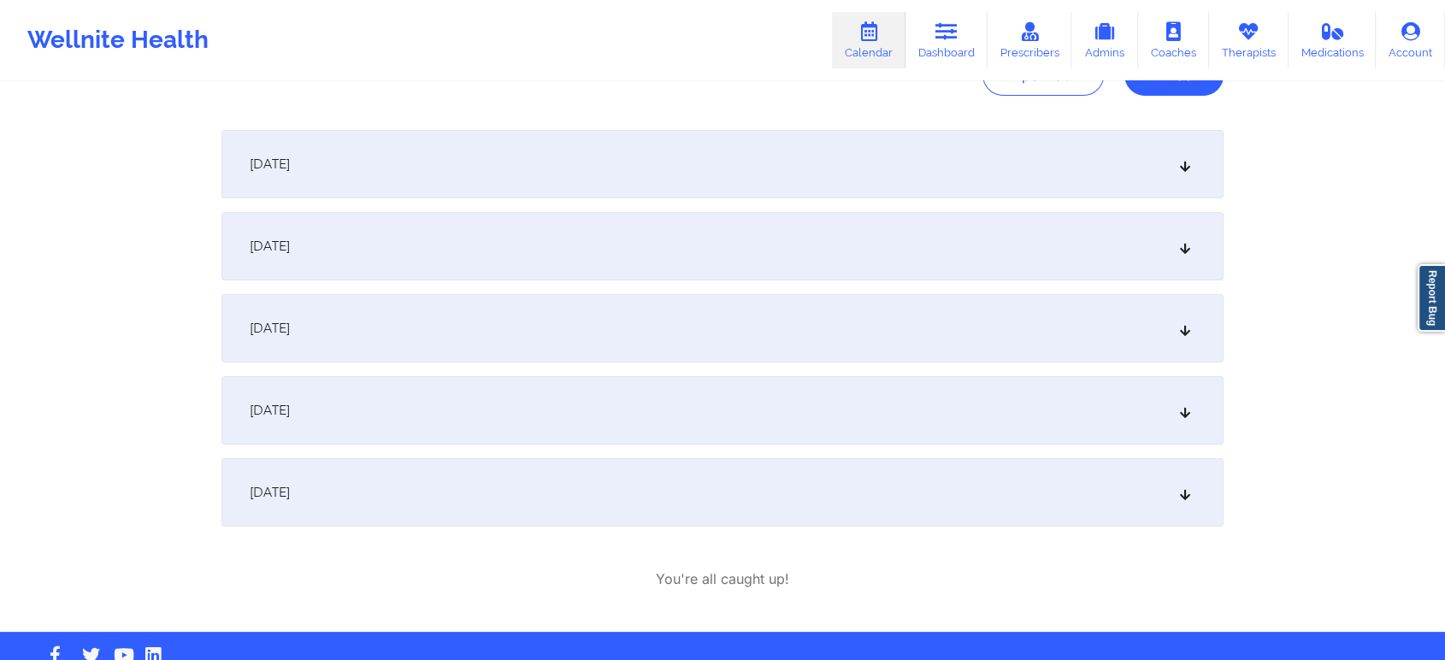
scroll to position [236, 0]
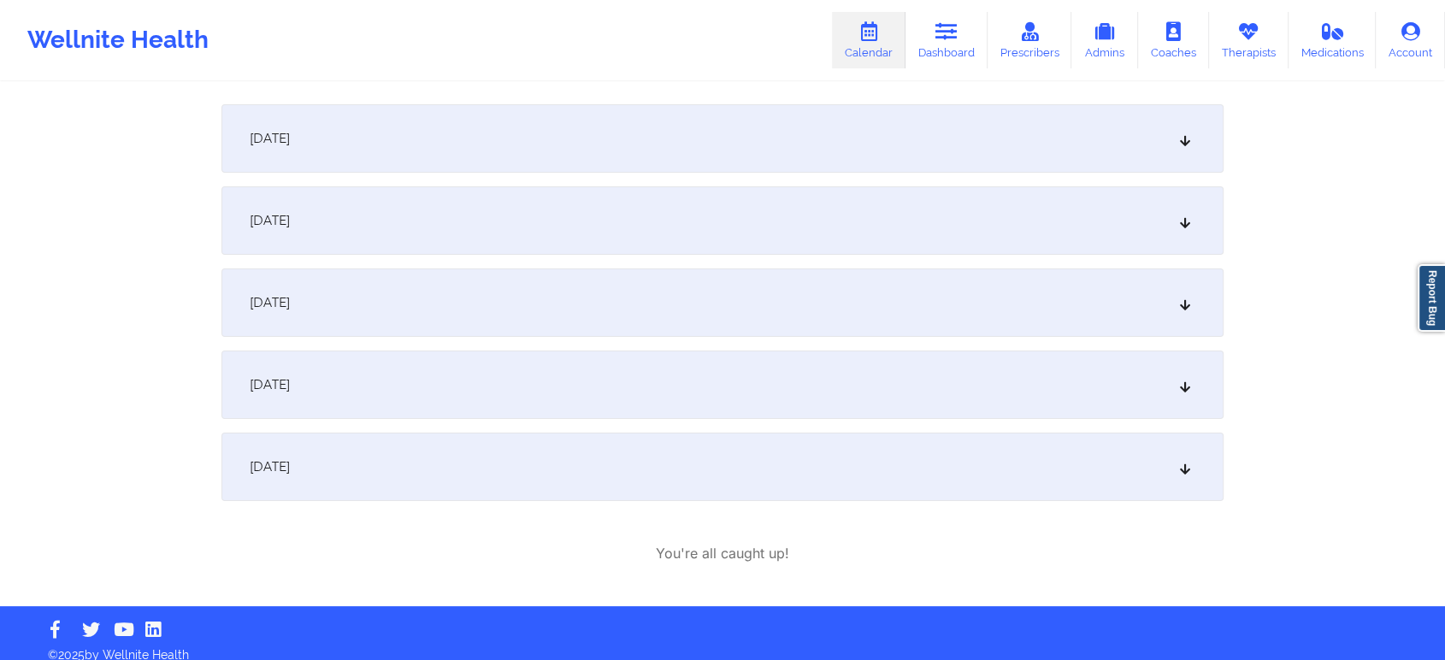
click at [828, 353] on div "[DATE] 8:00am 9:00am [DATE] [PERSON_NAME] Cancelled: Video-Call with Therapist …" at bounding box center [722, 302] width 1002 height 397
click at [814, 367] on div "[DATE]" at bounding box center [722, 385] width 1002 height 68
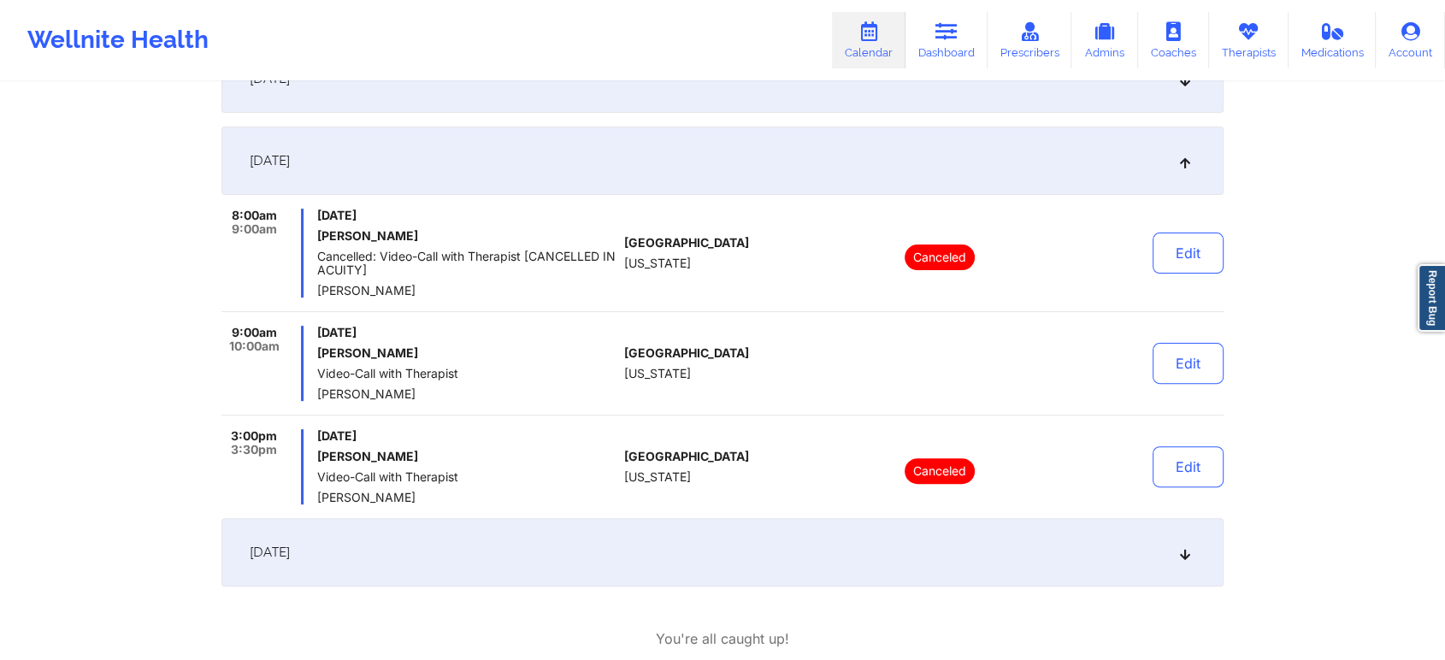
scroll to position [469, 0]
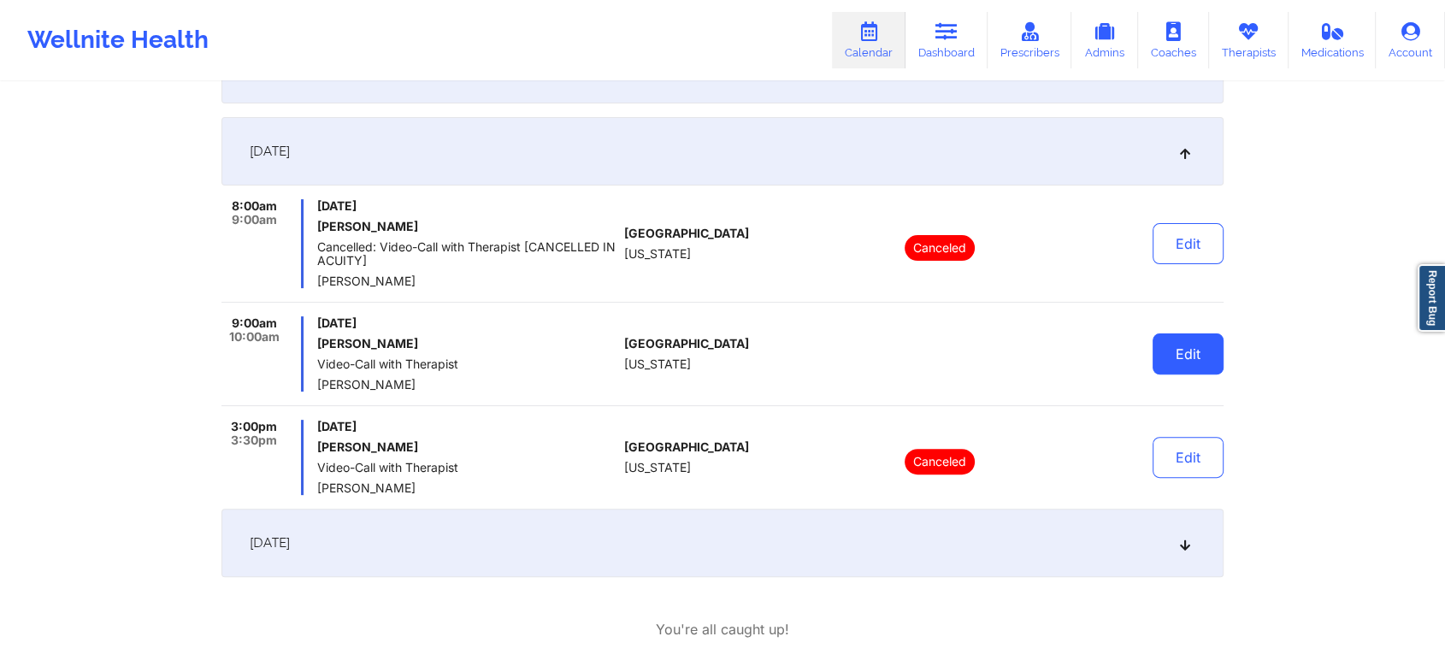
click at [1176, 371] on button "Edit" at bounding box center [1188, 354] width 71 height 41
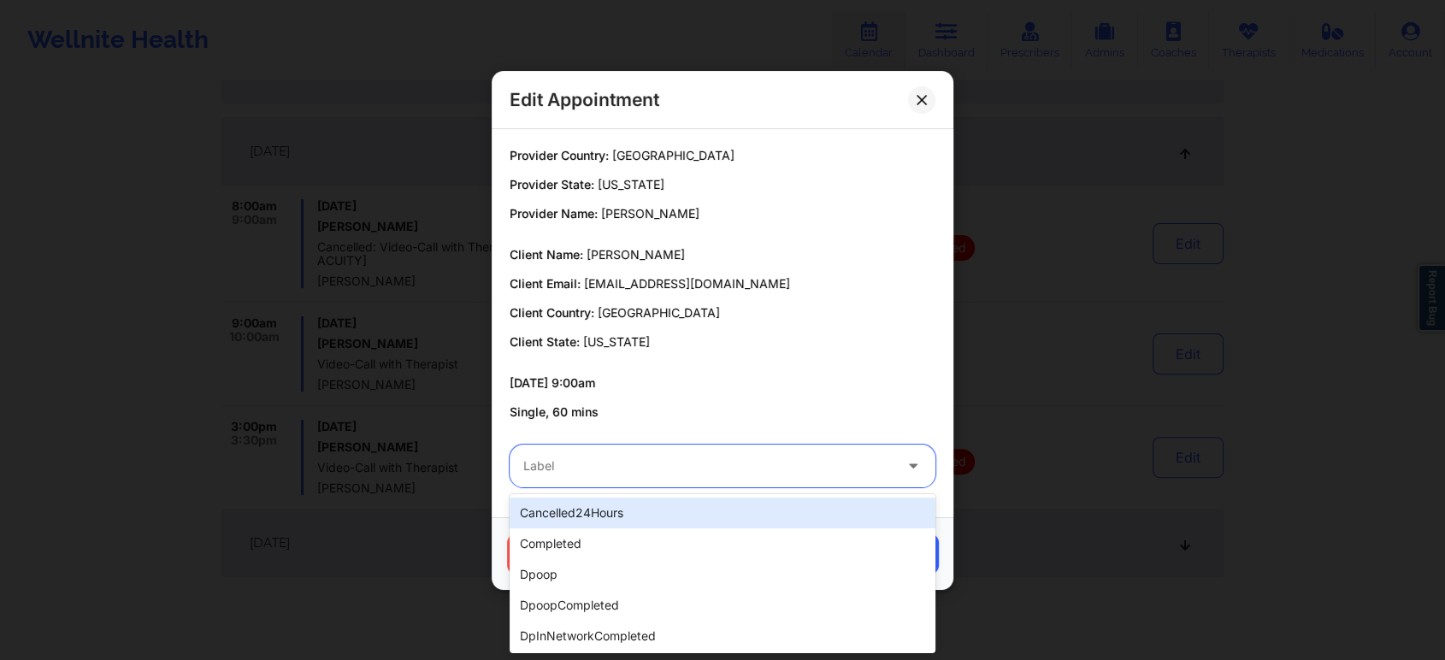
click at [629, 464] on div at bounding box center [707, 466] width 369 height 21
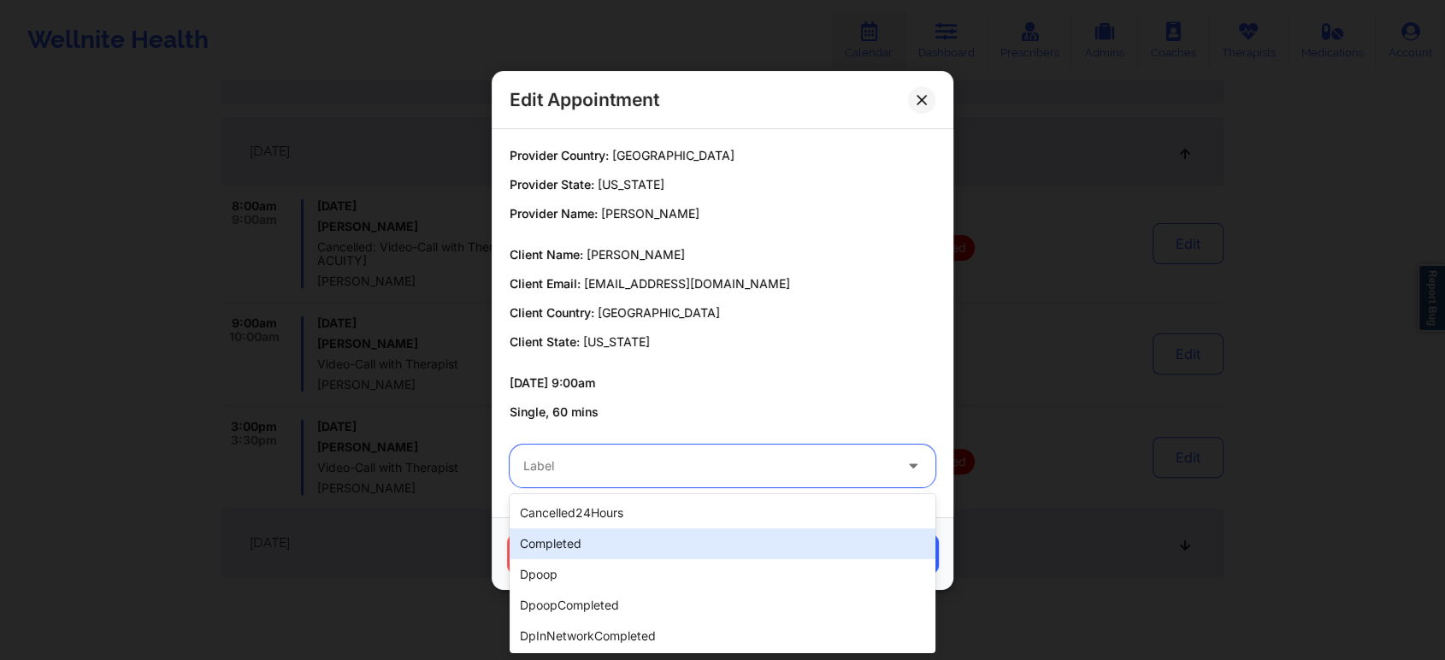
click at [588, 552] on div "completed" at bounding box center [723, 543] width 426 height 31
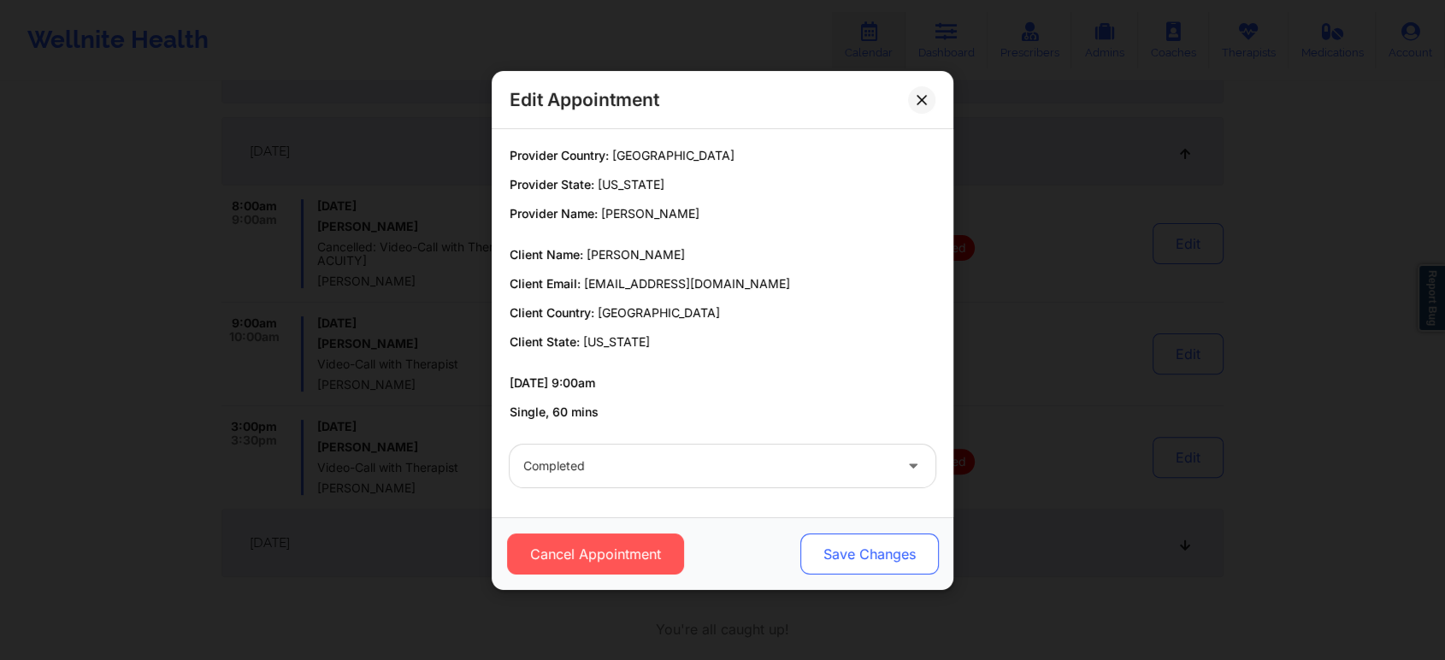
click at [865, 546] on button "Save Changes" at bounding box center [869, 554] width 139 height 41
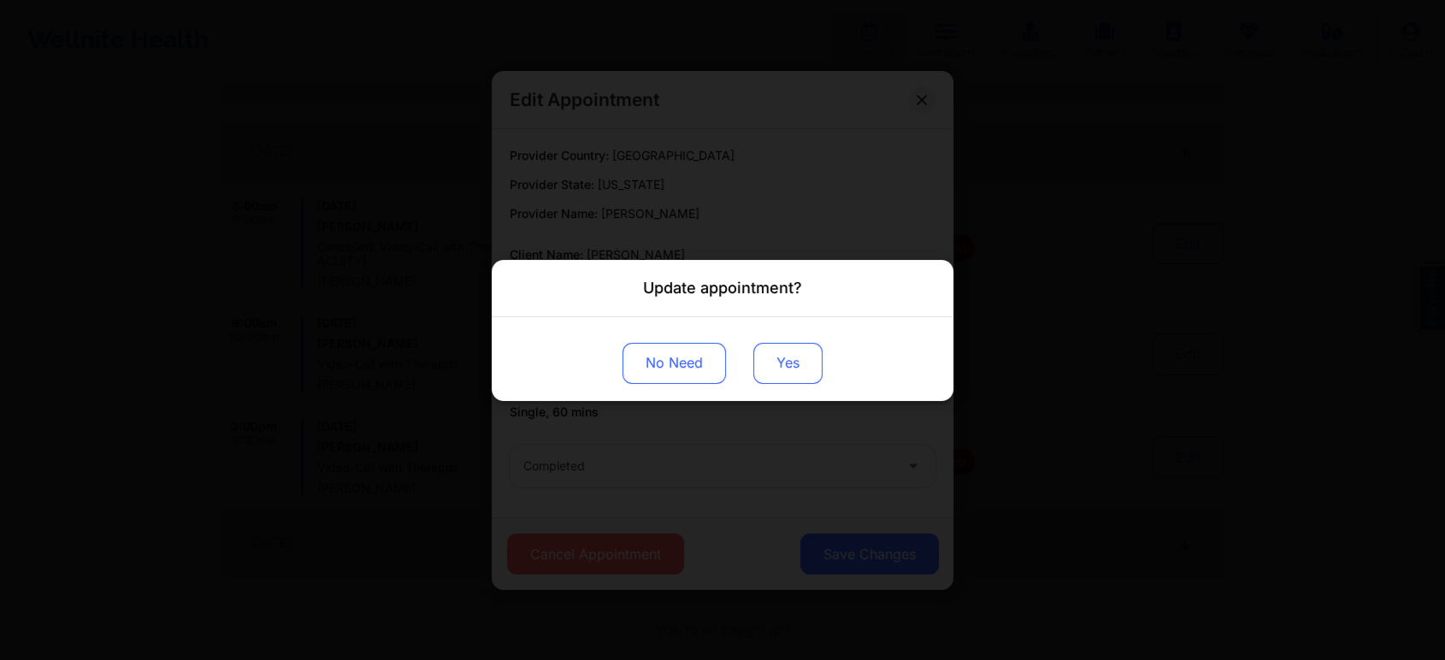
click at [811, 376] on button "Yes" at bounding box center [787, 362] width 69 height 41
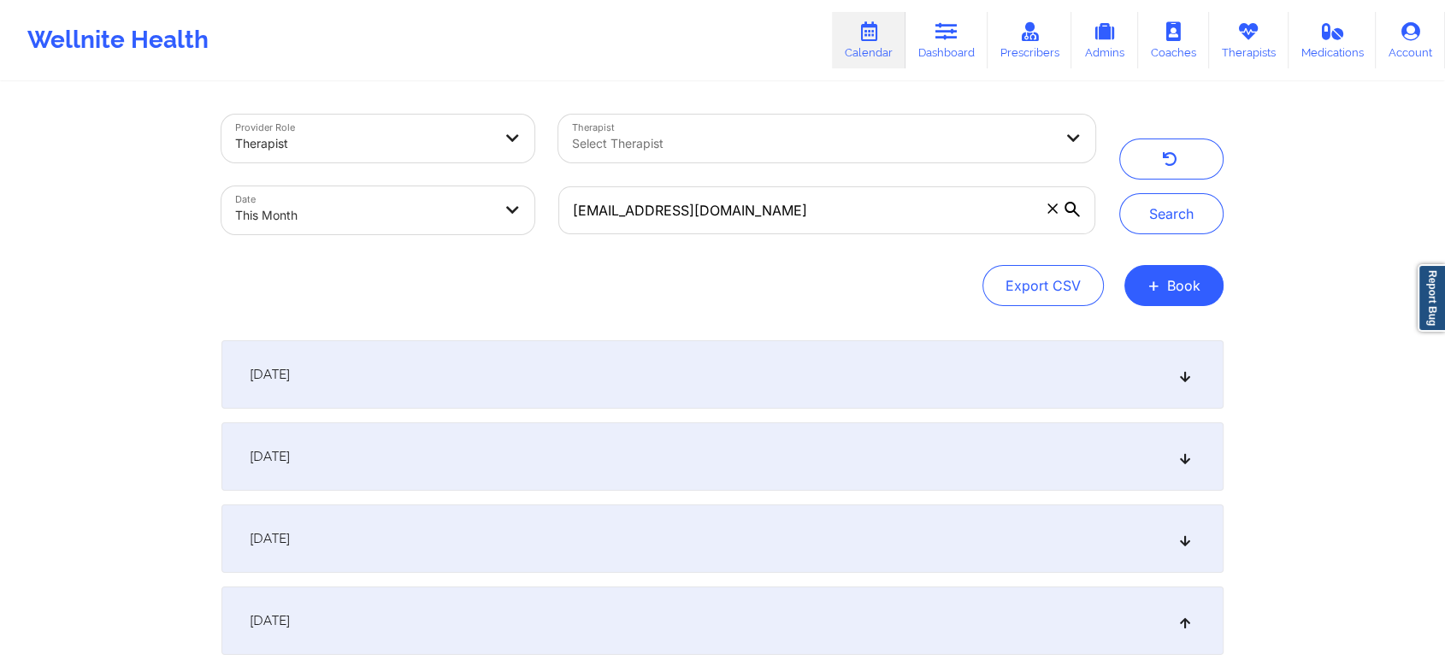
scroll to position [0, 0]
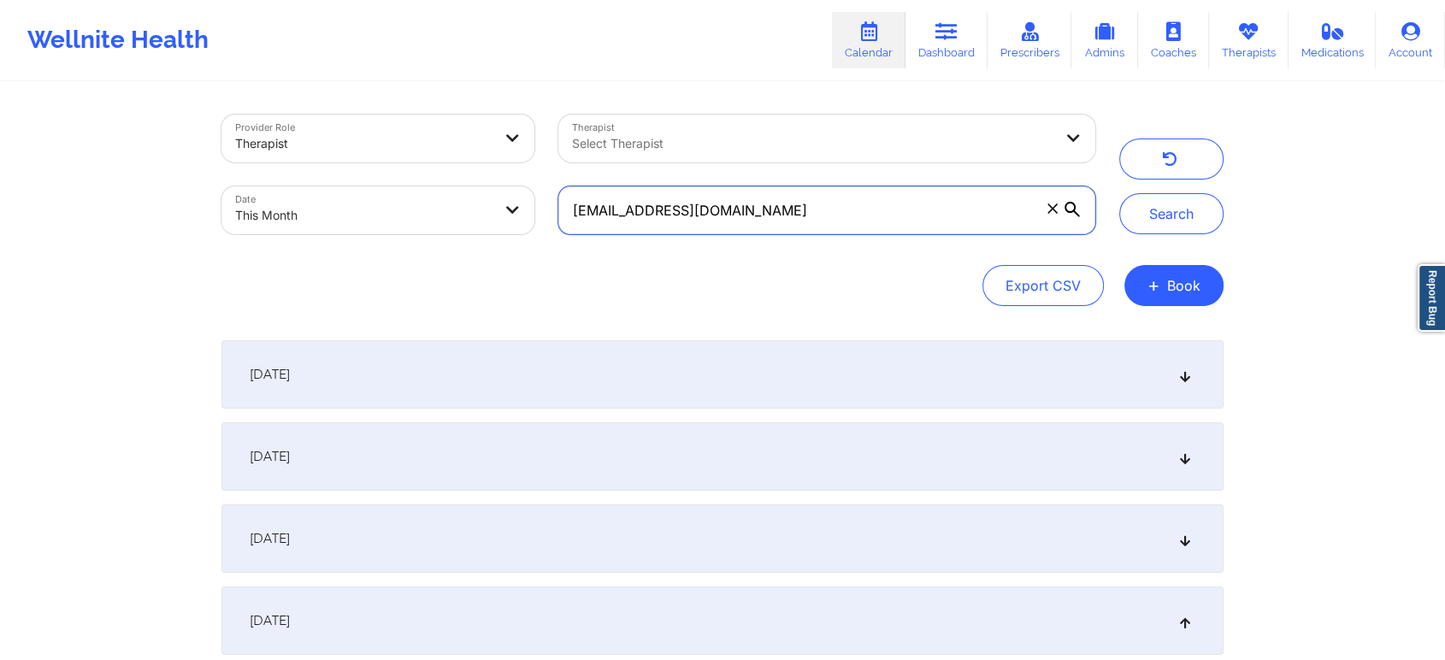
drag, startPoint x: 794, startPoint y: 191, endPoint x: 515, endPoint y: 214, distance: 280.6
click at [515, 214] on div "Provider Role Therapist Therapist Select Therapist Date This Month [EMAIL_ADDRE…" at bounding box center [659, 175] width 898 height 144
paste input "jennekenmae"
click at [1119, 193] on button "Search" at bounding box center [1171, 213] width 104 height 41
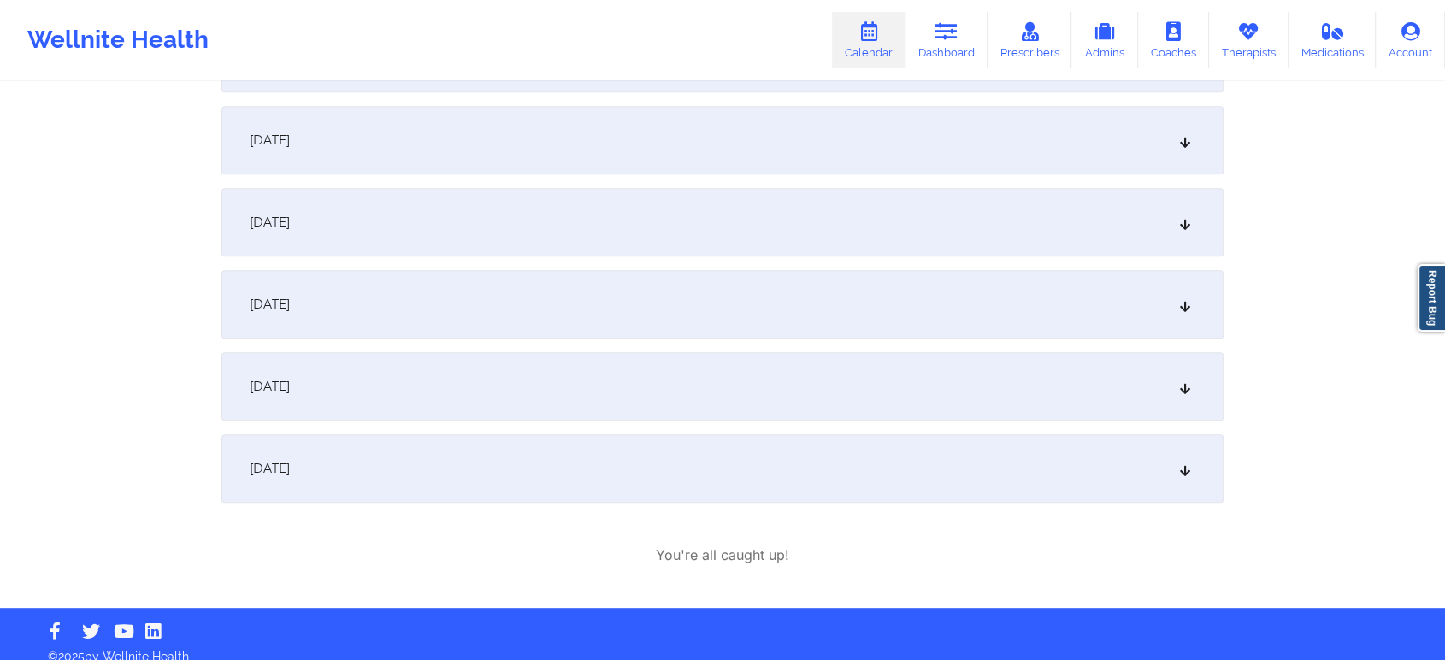
scroll to position [751, 0]
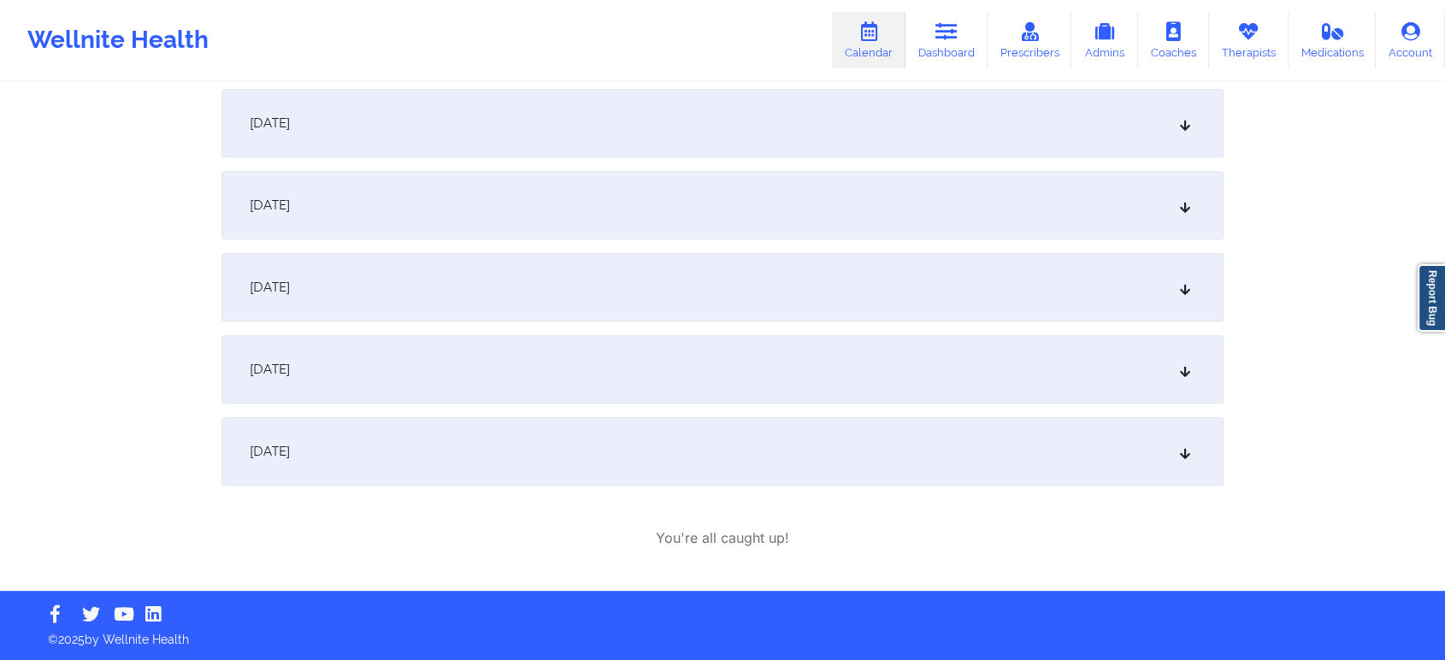
click at [753, 271] on div "[DATE]" at bounding box center [722, 287] width 1002 height 68
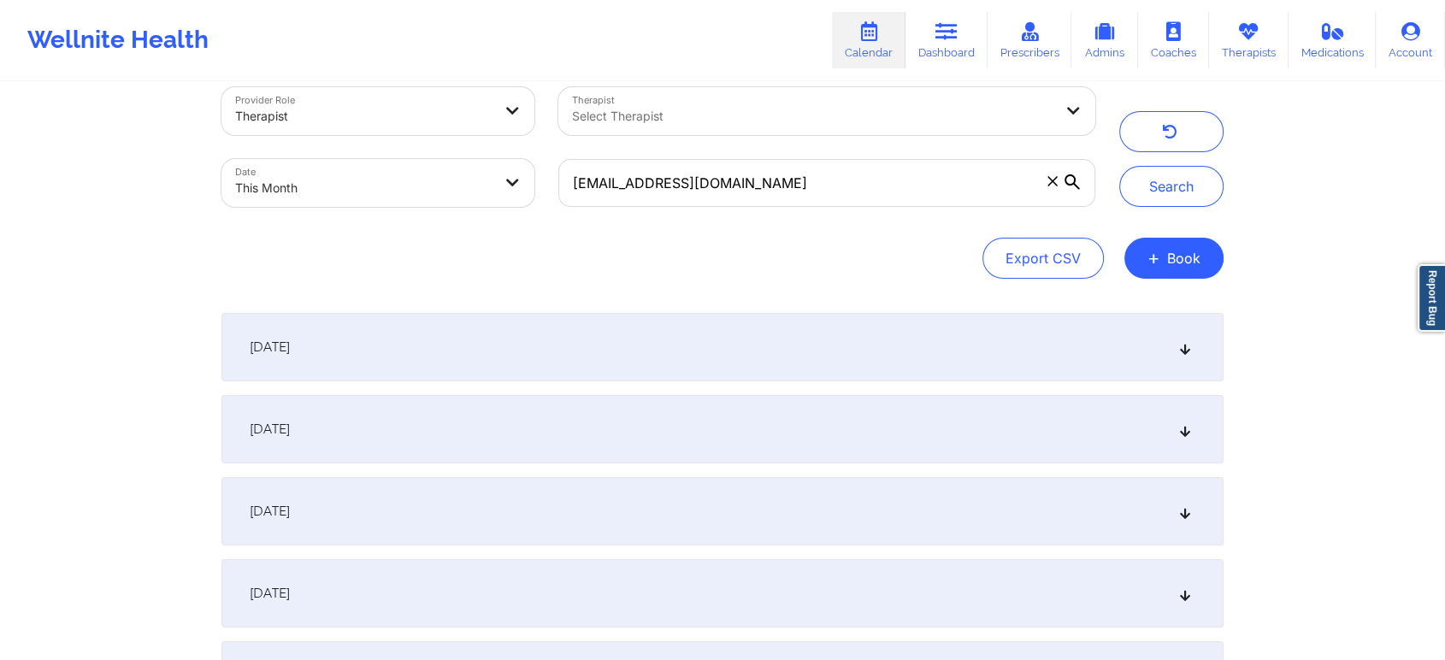
scroll to position [0, 0]
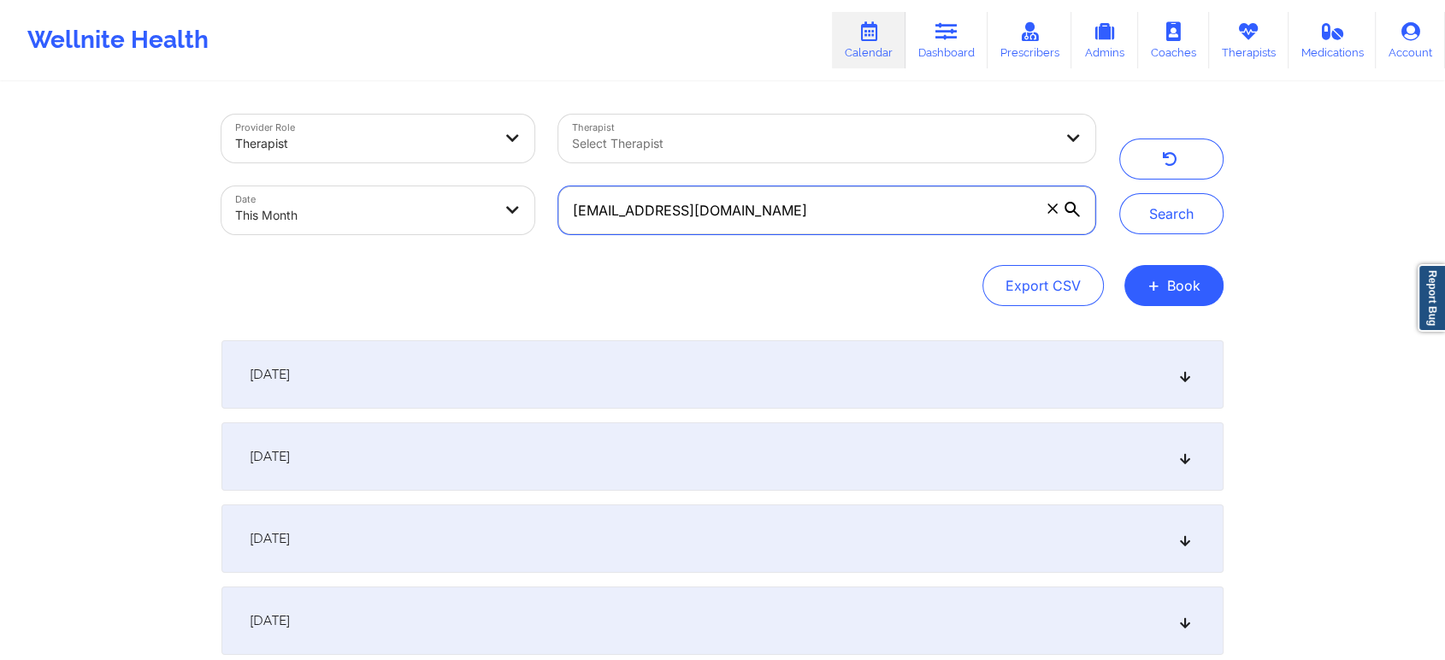
drag, startPoint x: 813, startPoint y: 221, endPoint x: 427, endPoint y: 165, distance: 390.5
click at [427, 165] on div "Provider Role Therapist Therapist Select Therapist Date This Month [EMAIL_ADDRE…" at bounding box center [659, 175] width 898 height 144
paste input "berrytweet17@ao"
click at [1119, 193] on button "Search" at bounding box center [1171, 213] width 104 height 41
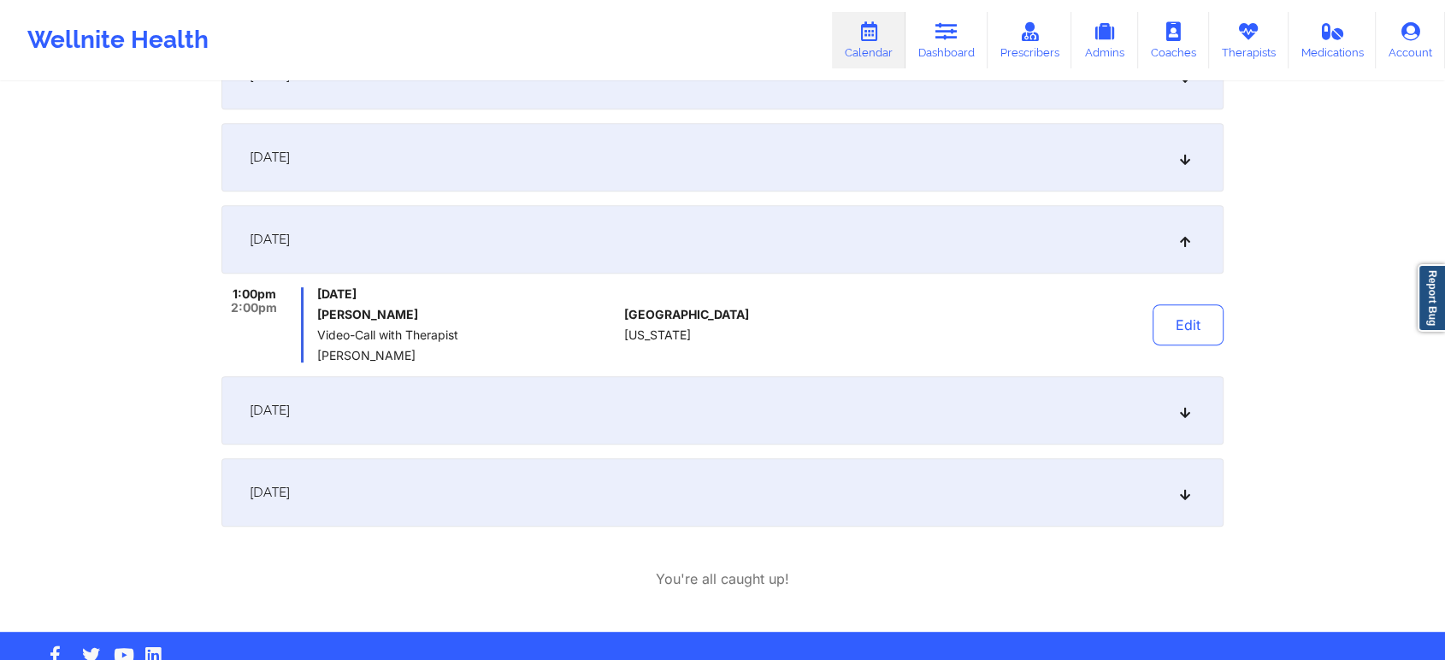
scroll to position [745, 0]
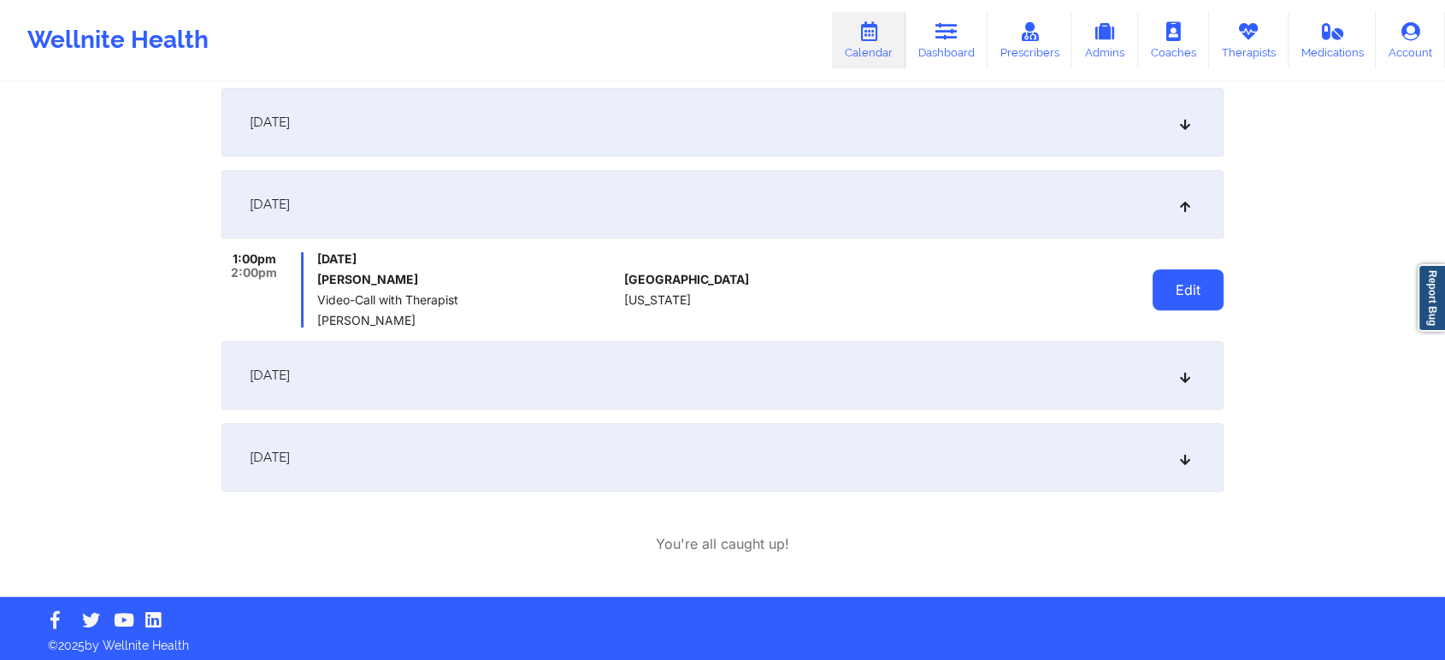
click at [1166, 286] on button "Edit" at bounding box center [1188, 289] width 71 height 41
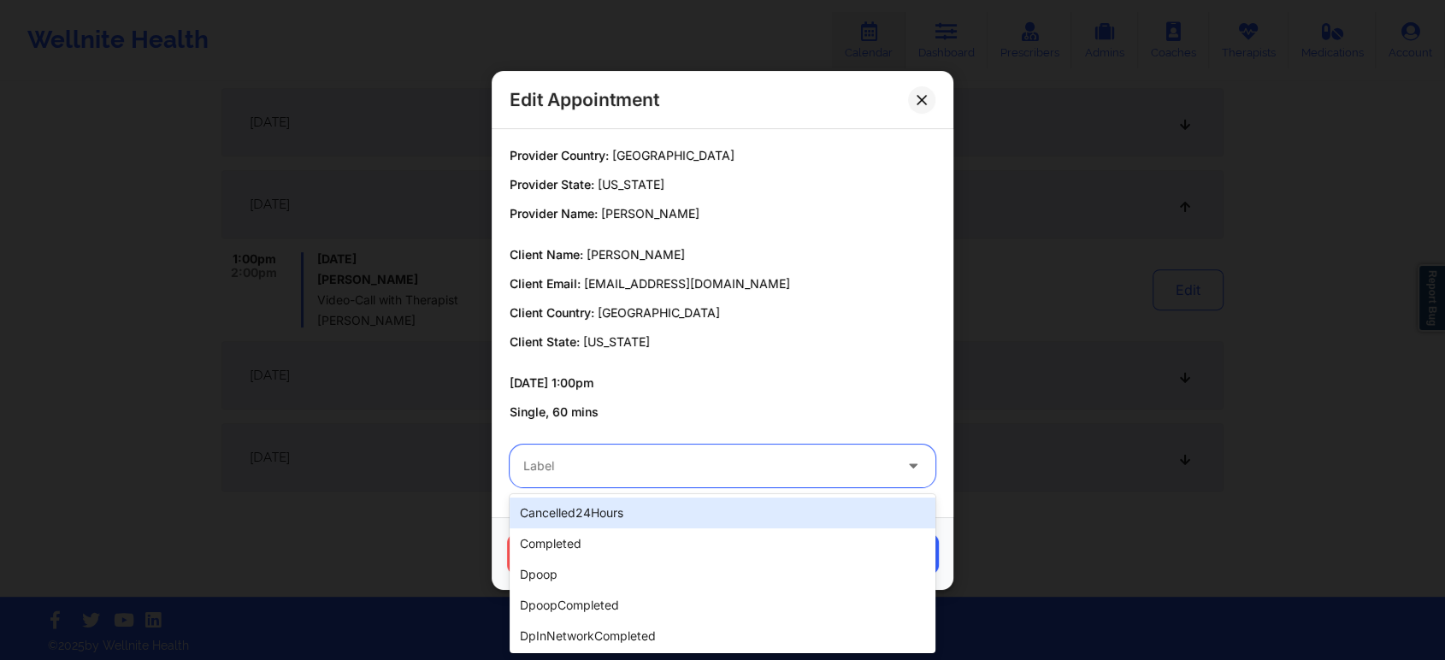
click at [726, 469] on div at bounding box center [707, 466] width 369 height 21
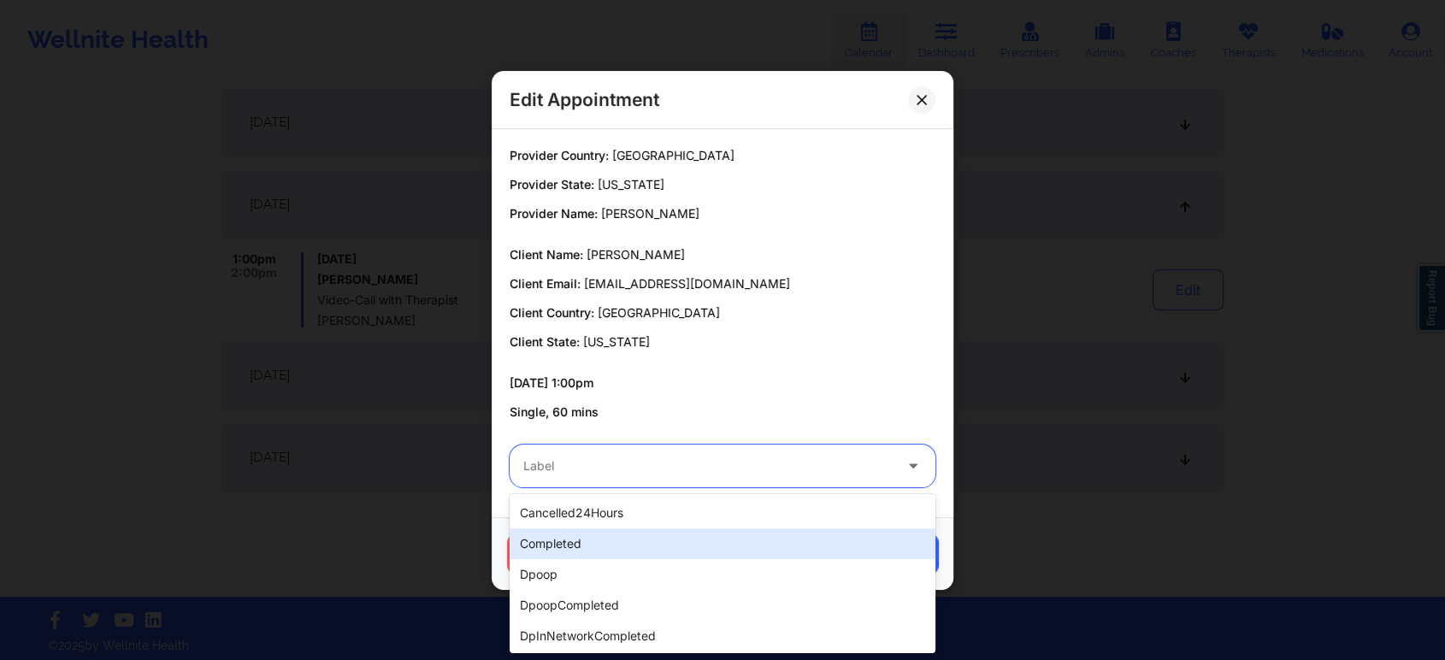
click at [622, 548] on div "completed" at bounding box center [723, 543] width 426 height 31
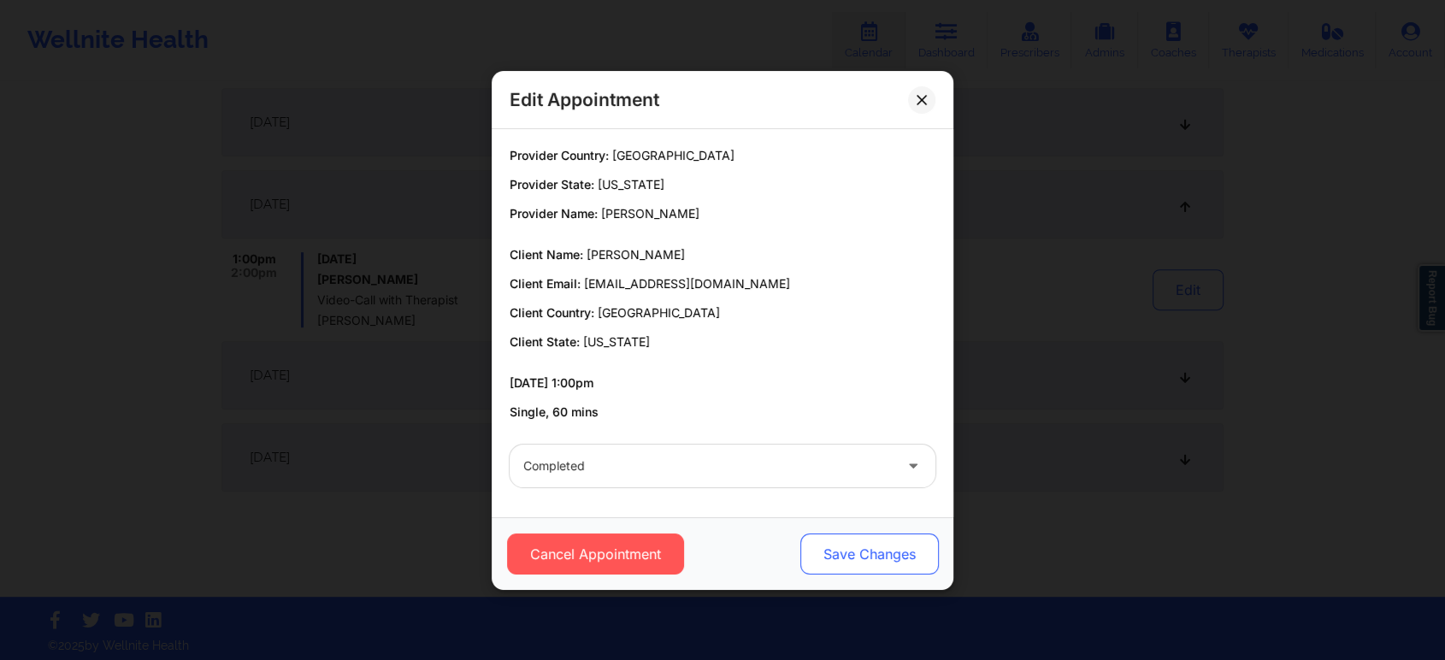
click at [841, 549] on button "Save Changes" at bounding box center [869, 554] width 139 height 41
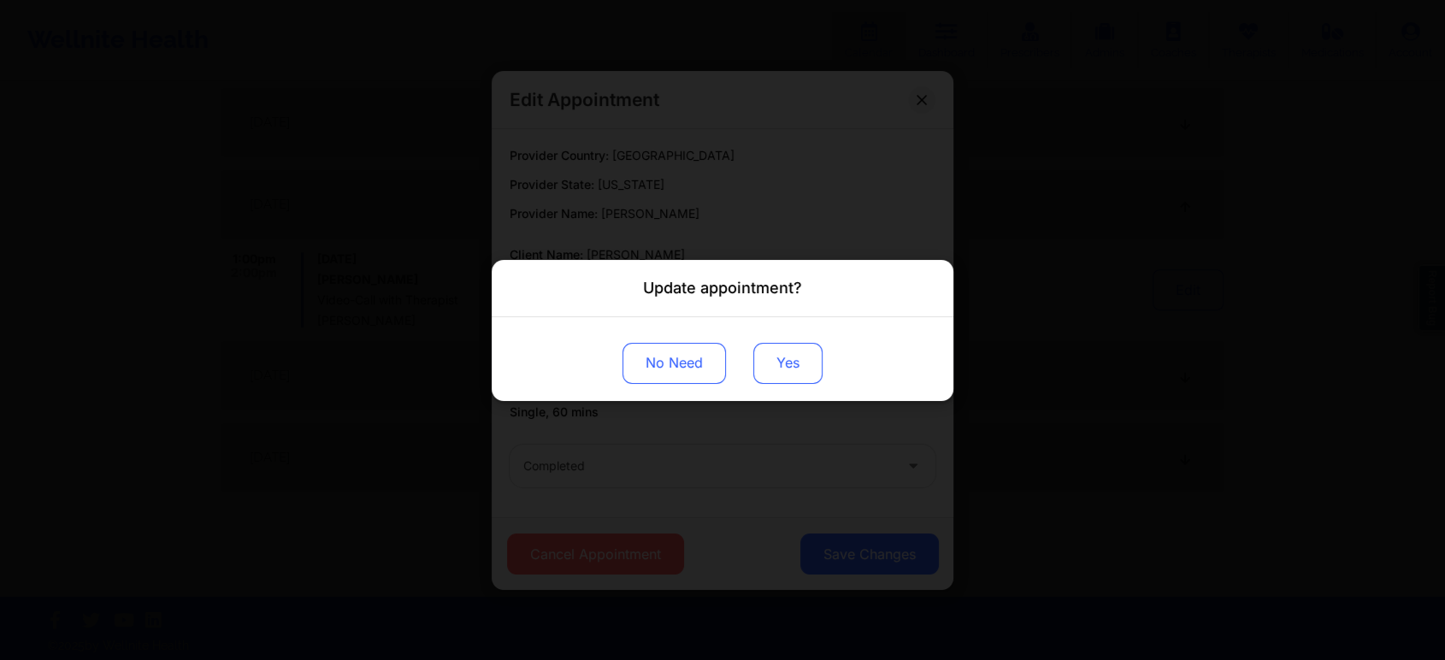
click at [764, 369] on button "Yes" at bounding box center [787, 362] width 69 height 41
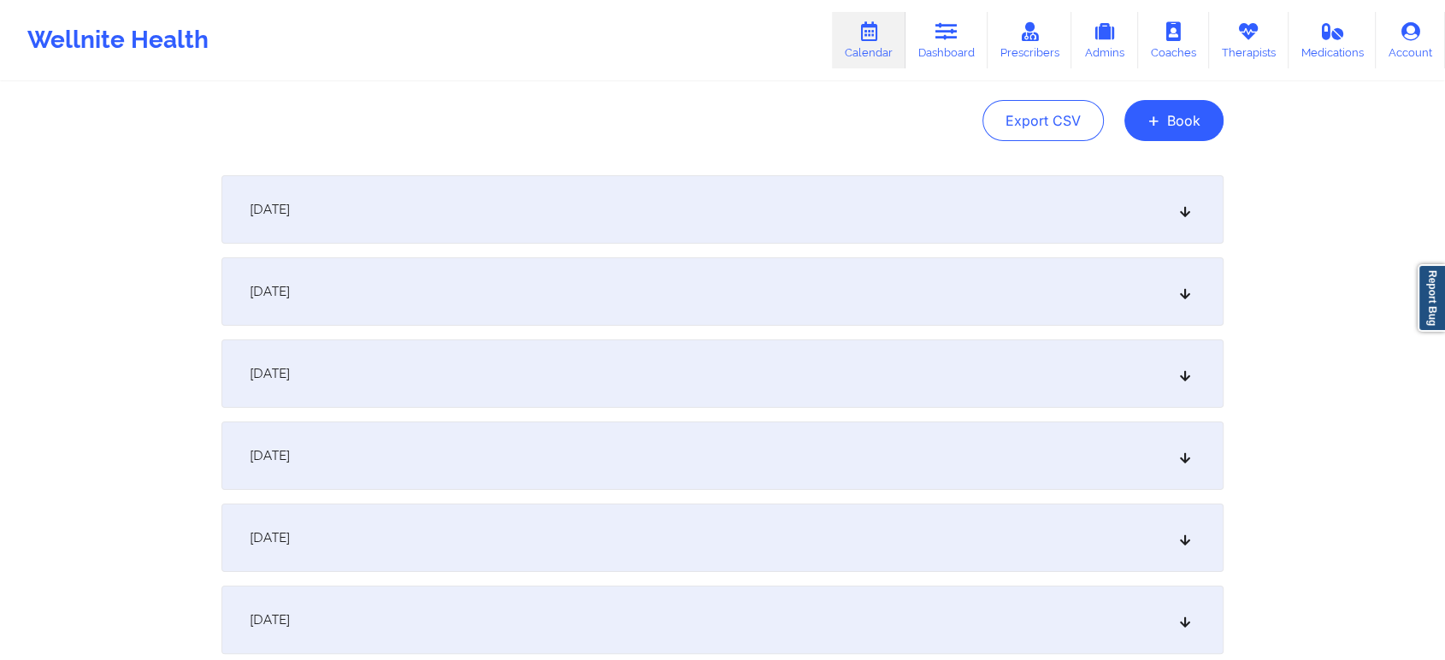
scroll to position [0, 0]
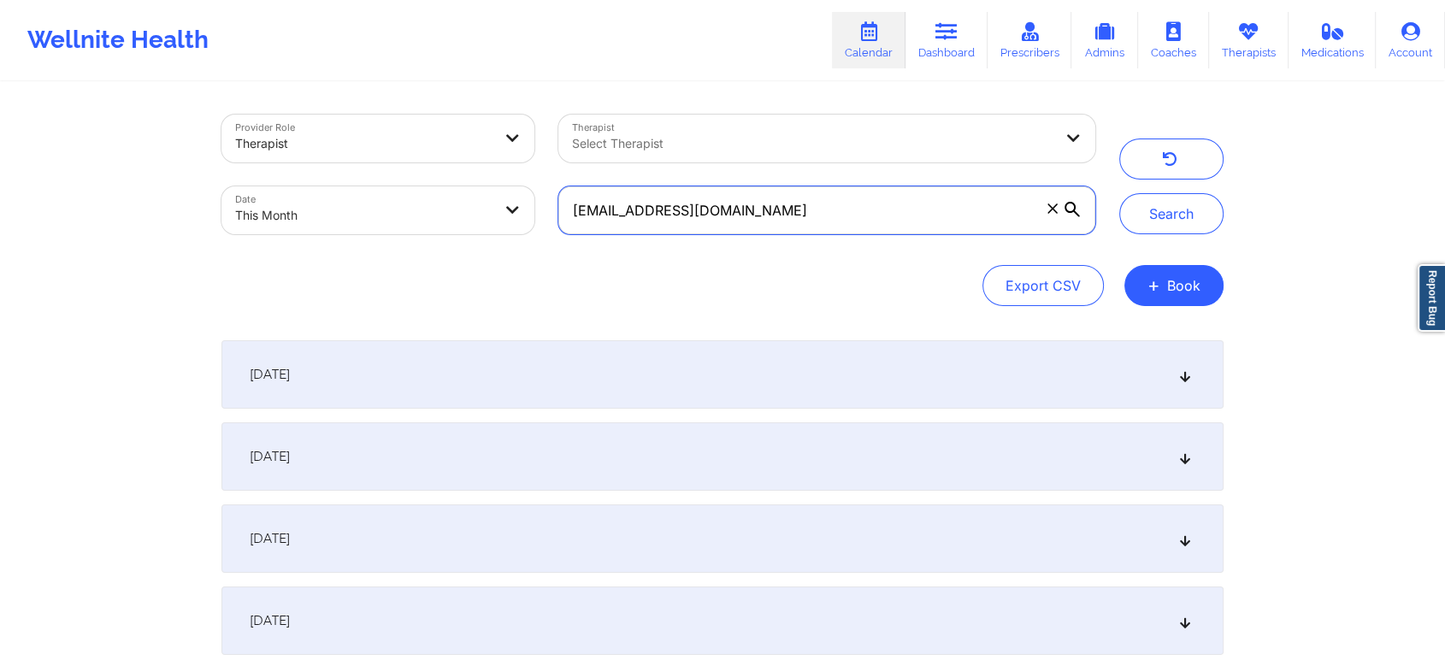
drag, startPoint x: 758, startPoint y: 224, endPoint x: 385, endPoint y: 242, distance: 373.3
click at [385, 242] on div "Provider Role Therapist Therapist Select Therapist Date This Month [EMAIL_ADDRE…" at bounding box center [659, 175] width 898 height 144
paste input "[EMAIL_ADDRESS]"
click at [1119, 193] on button "Search" at bounding box center [1171, 213] width 104 height 41
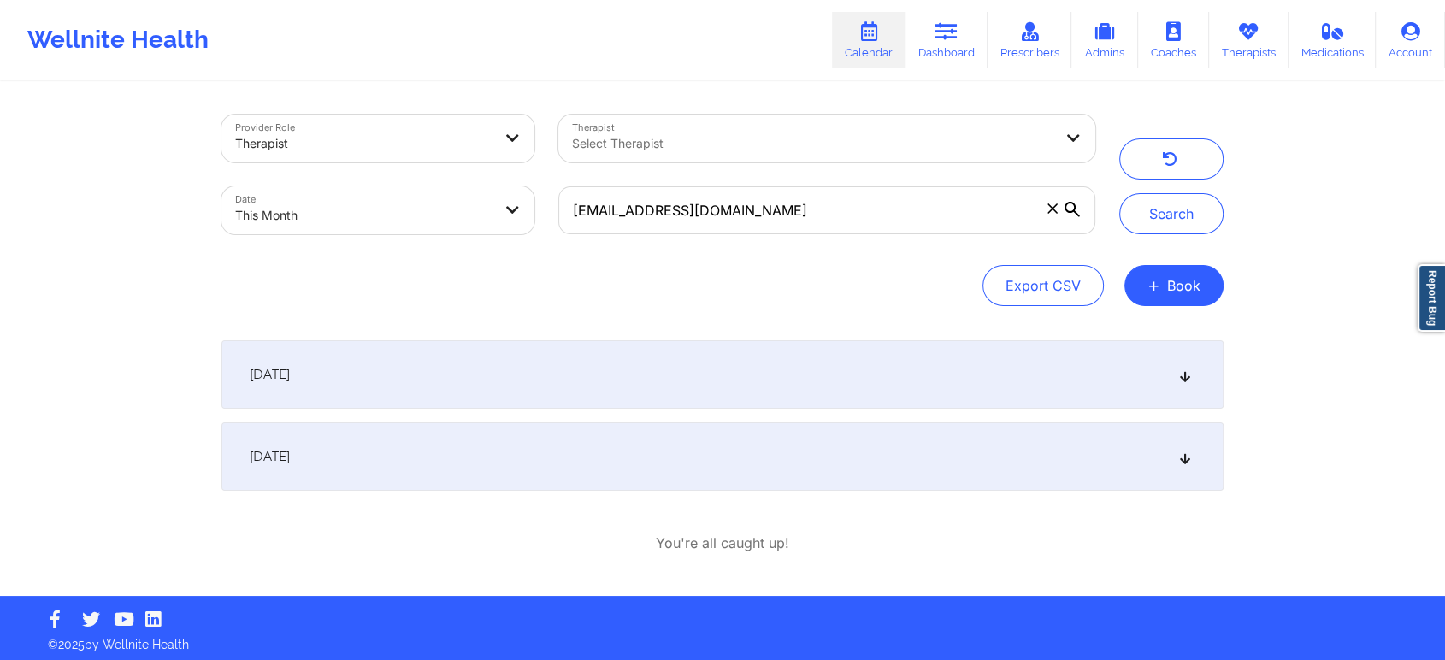
click at [831, 393] on div "[DATE]" at bounding box center [722, 374] width 1002 height 68
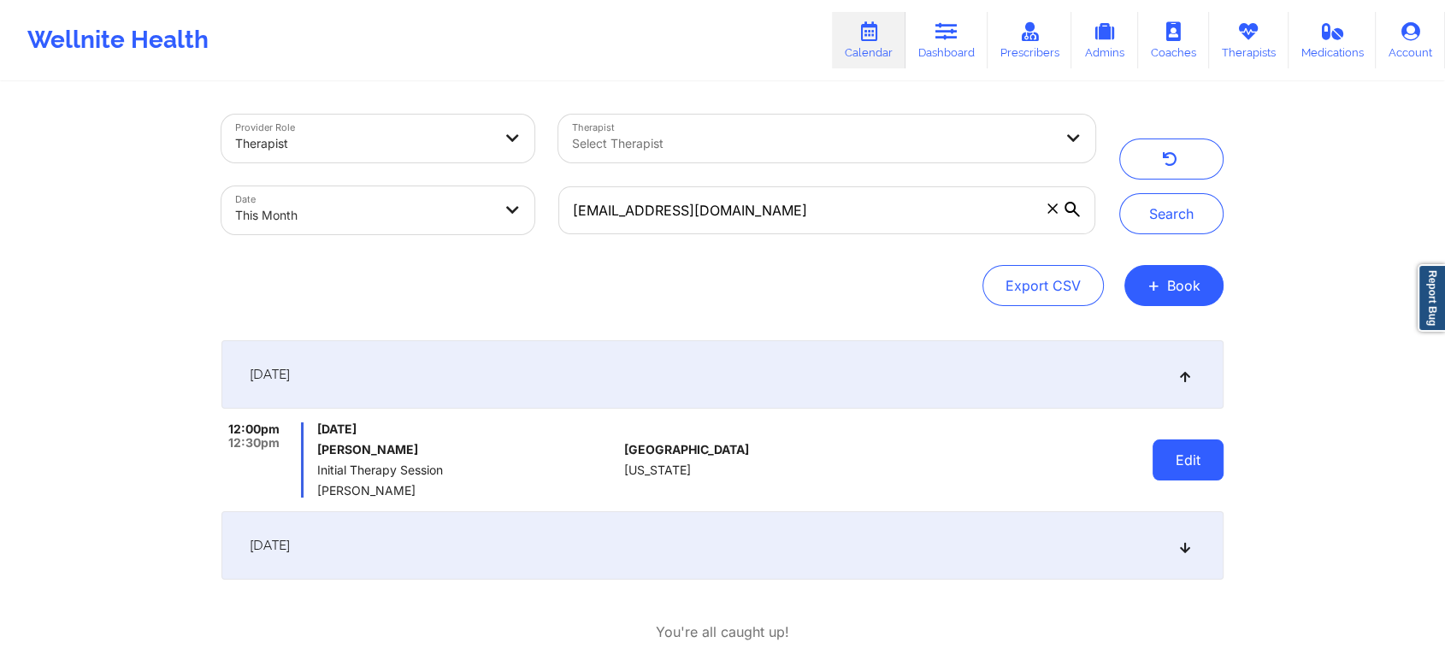
click at [1180, 459] on button "Edit" at bounding box center [1188, 460] width 71 height 41
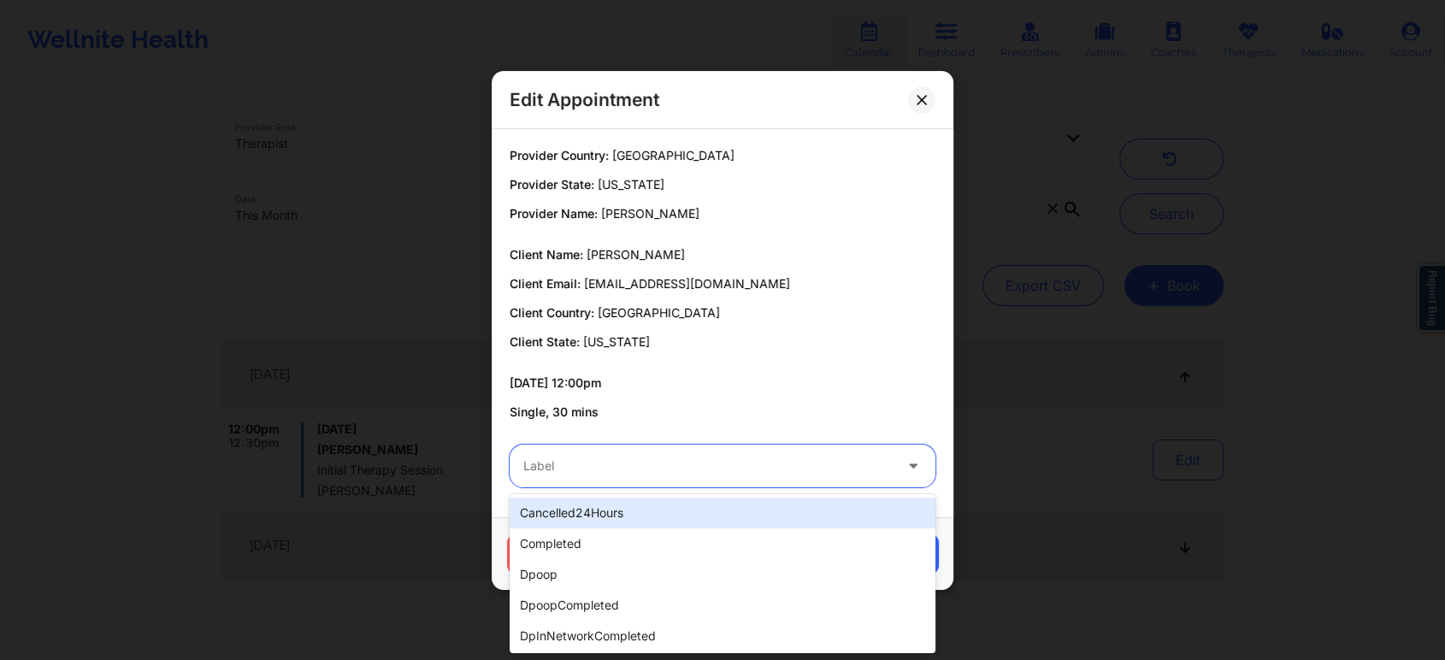
click at [776, 476] on div "Label" at bounding box center [702, 466] width 385 height 43
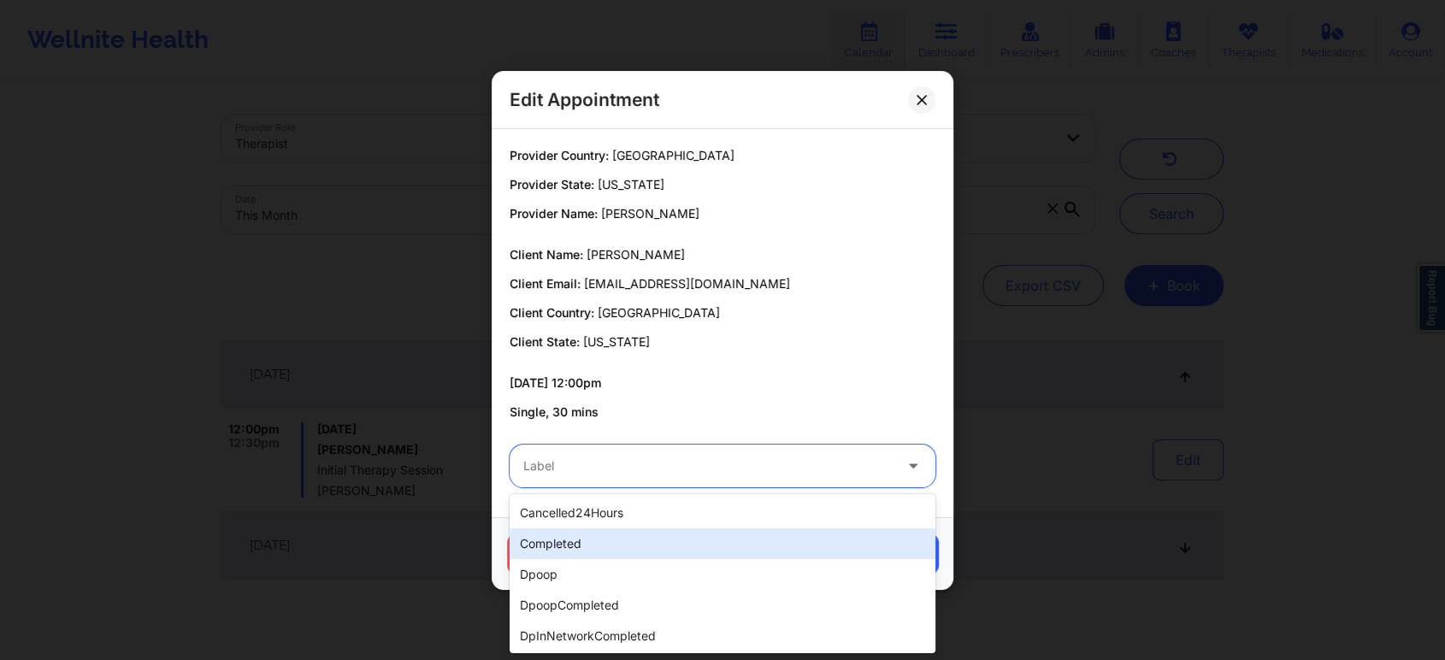
click at [667, 535] on div "completed" at bounding box center [723, 543] width 426 height 31
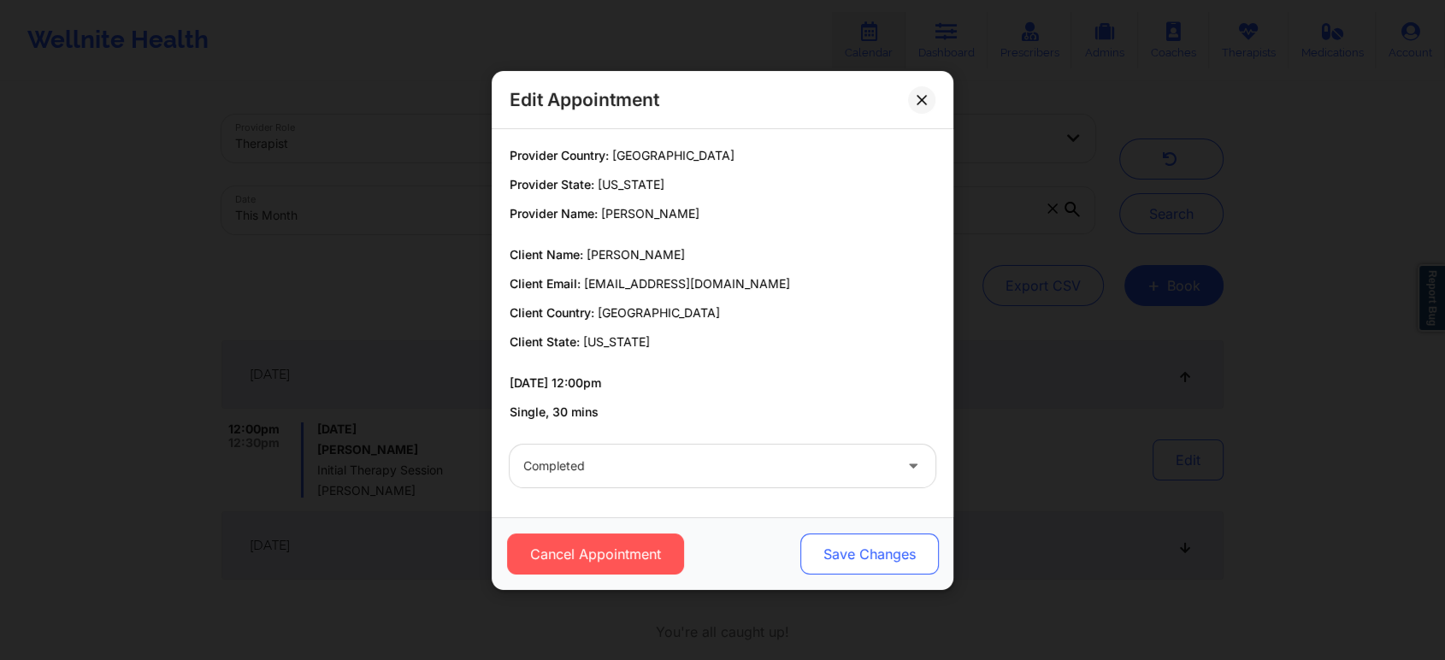
click at [897, 555] on button "Save Changes" at bounding box center [869, 554] width 139 height 41
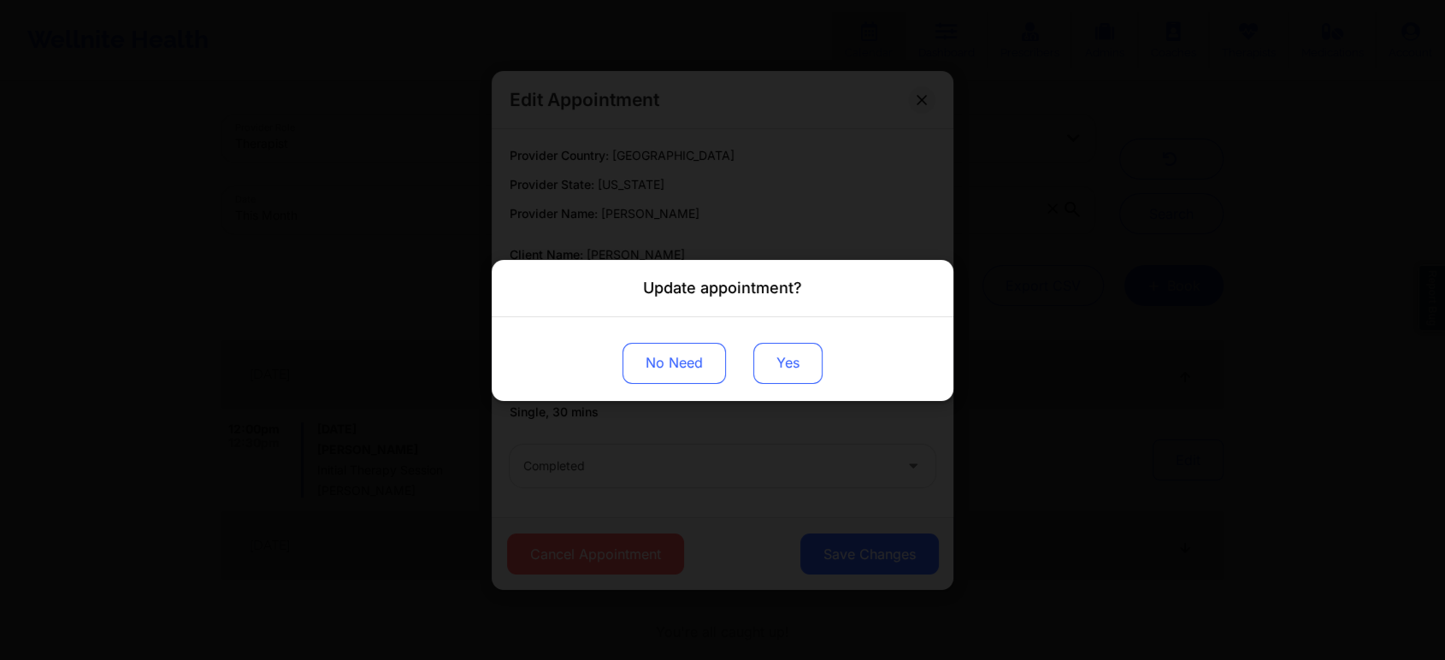
click at [782, 354] on button "Yes" at bounding box center [787, 362] width 69 height 41
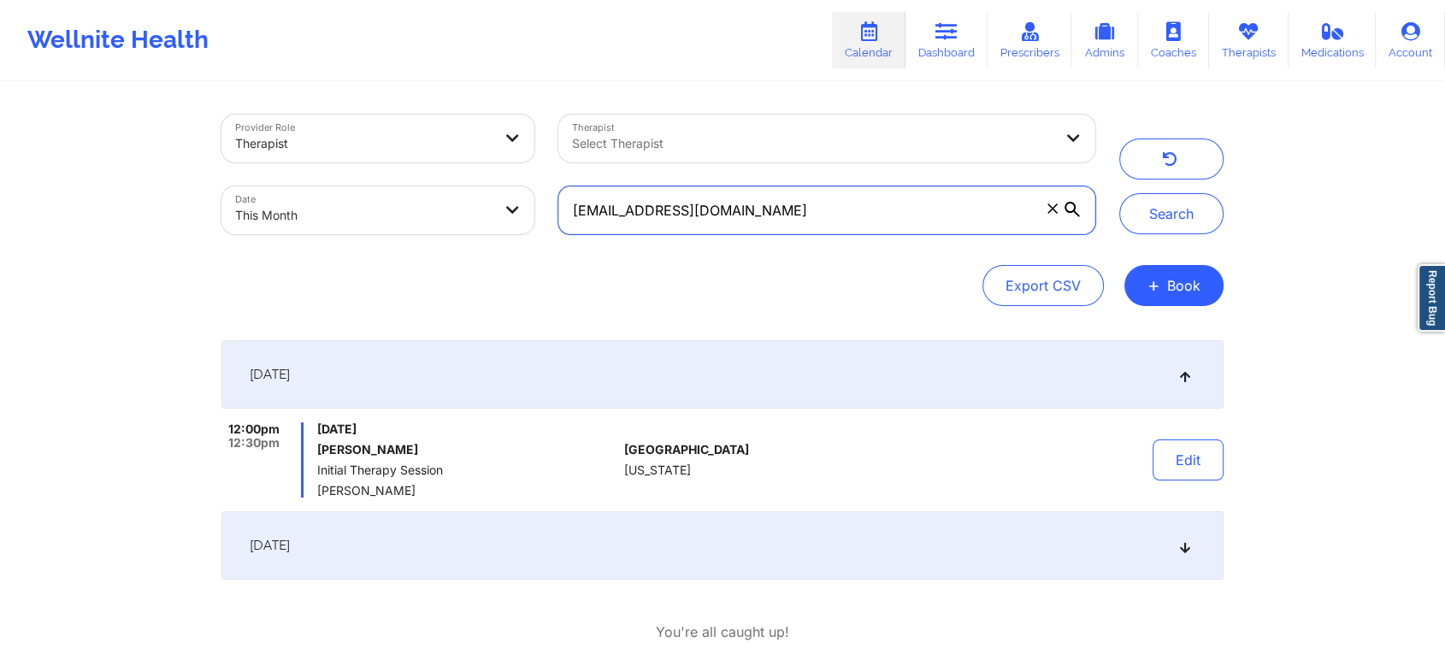
drag, startPoint x: 899, startPoint y: 219, endPoint x: 535, endPoint y: 160, distance: 368.2
click at [535, 160] on div "Provider Role Therapist Therapist Select Therapist Date This Month [EMAIL_ADDRE…" at bounding box center [659, 175] width 898 height 144
paste input "[EMAIL_ADDRESS]"
click at [1119, 193] on button "Search" at bounding box center [1171, 213] width 104 height 41
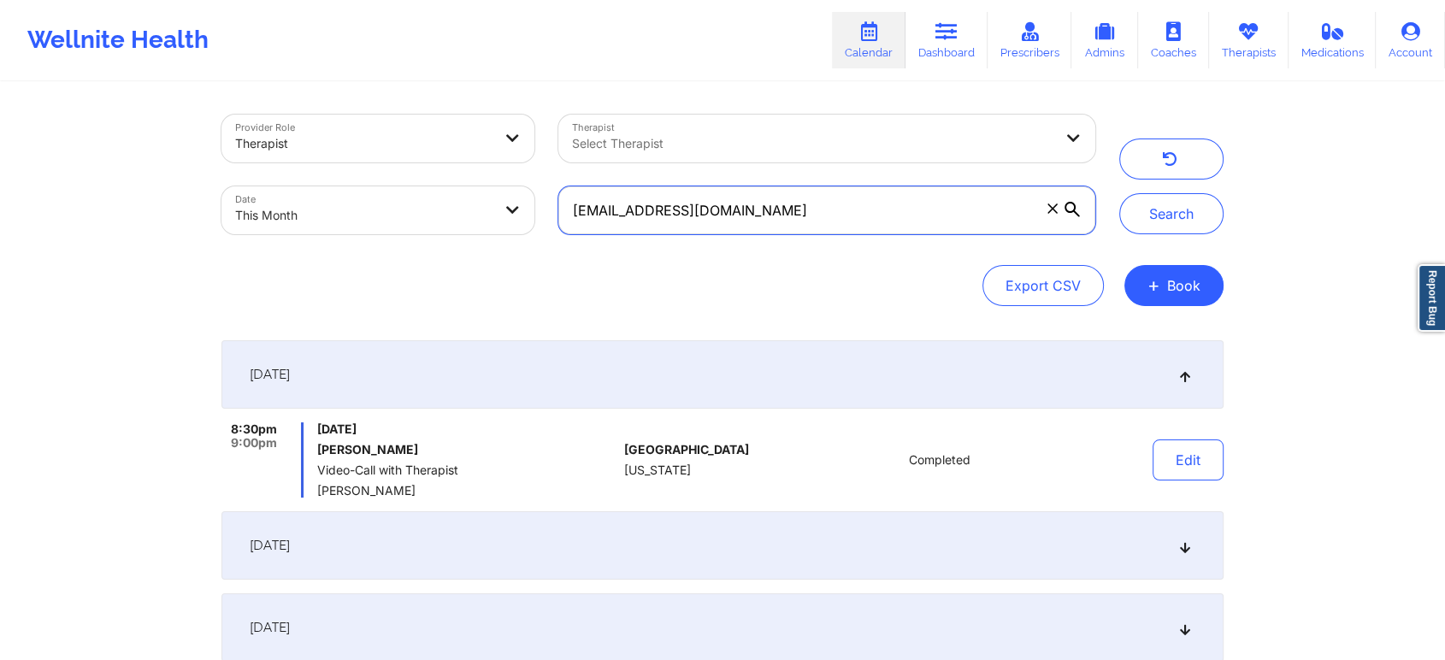
scroll to position [258, 0]
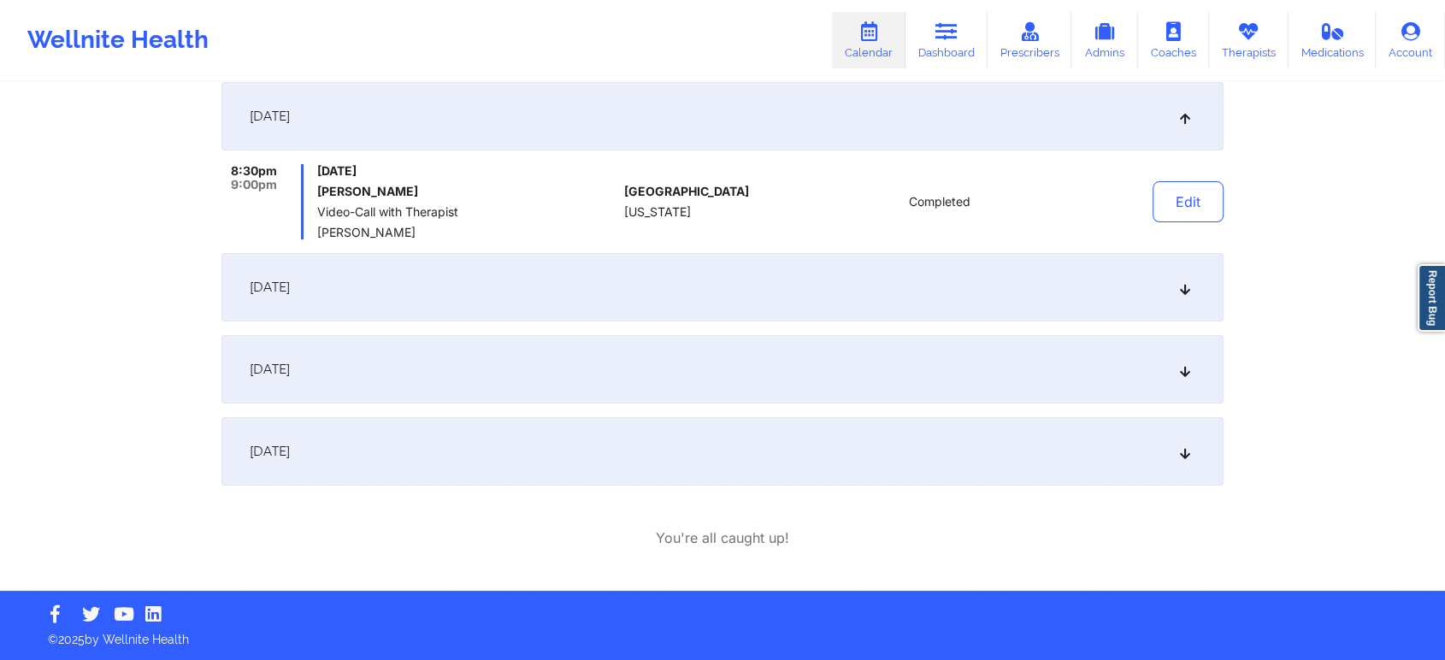
click at [862, 437] on div "[DATE]" at bounding box center [722, 451] width 1002 height 68
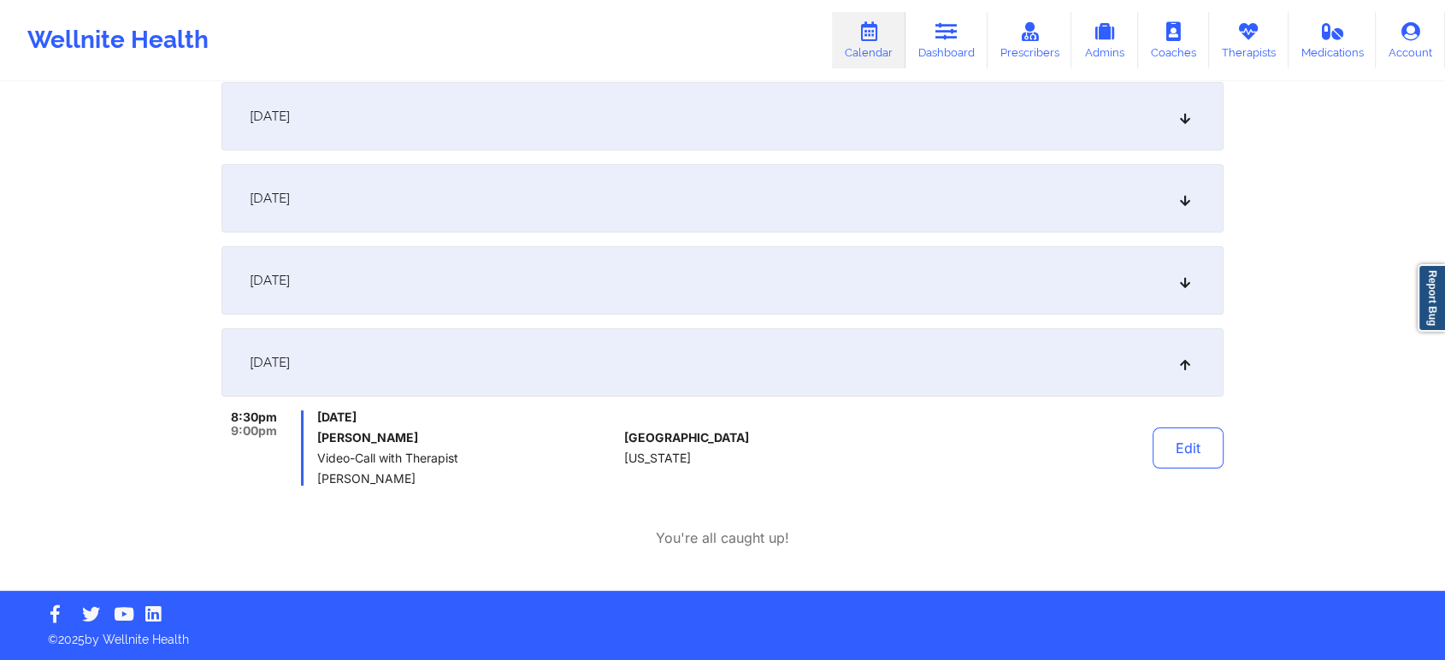
scroll to position [0, 0]
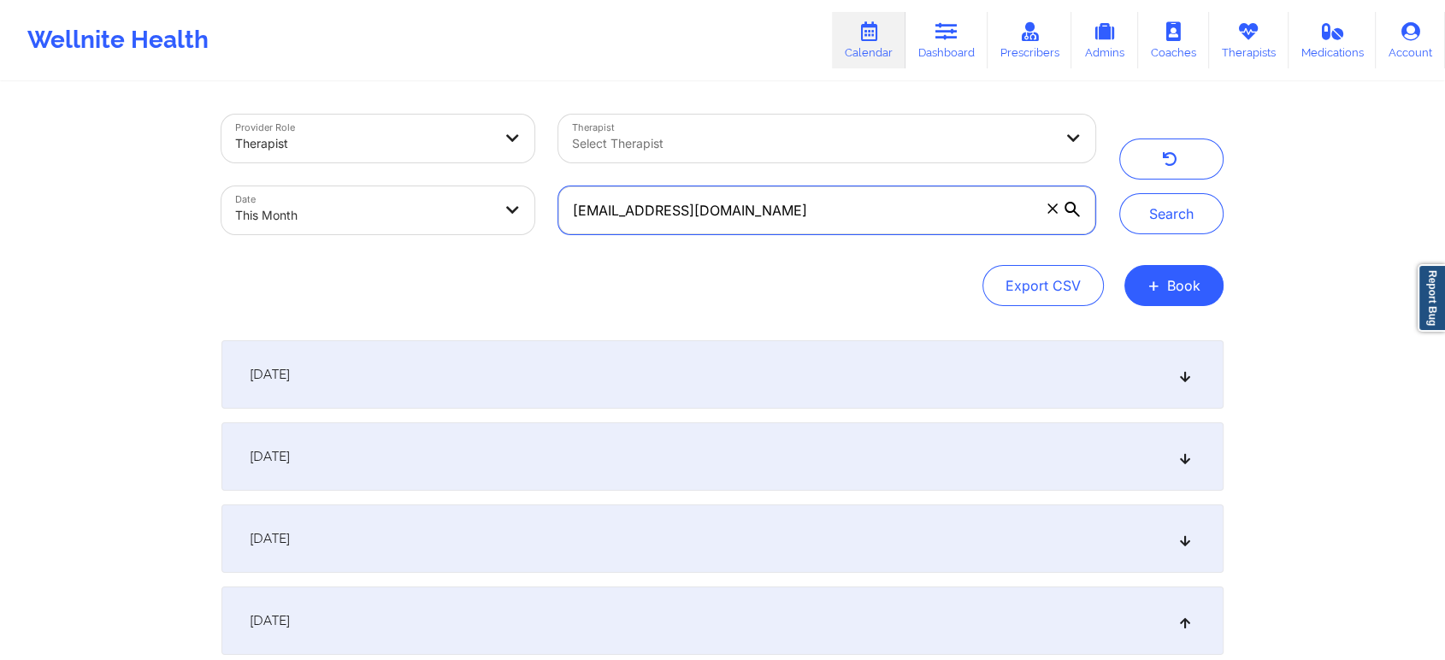
drag, startPoint x: 807, startPoint y: 233, endPoint x: 523, endPoint y: 163, distance: 292.4
click at [523, 163] on div "Provider Role Therapist Therapist Select Therapist Date This Month [EMAIL_ADDRE…" at bounding box center [659, 175] width 898 height 144
paste input "[EMAIL_ADDRESS]"
click at [1119, 193] on button "Search" at bounding box center [1171, 213] width 104 height 41
drag, startPoint x: 806, startPoint y: 215, endPoint x: 553, endPoint y: 193, distance: 253.2
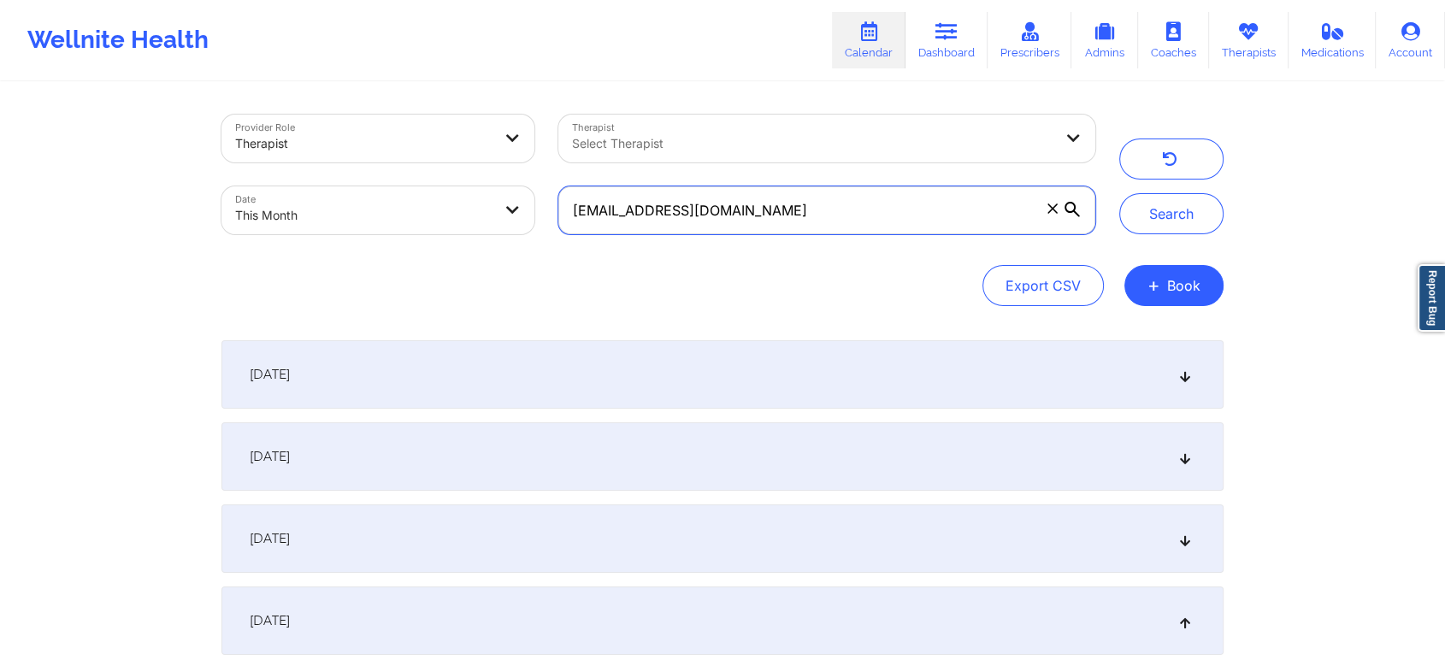
click at [553, 193] on div "[EMAIL_ADDRESS][DOMAIN_NAME]" at bounding box center [826, 210] width 561 height 72
paste input "[EMAIL_ADDRESS]"
click at [1119, 193] on button "Search" at bounding box center [1171, 213] width 104 height 41
click at [800, 200] on input "[EMAIL_ADDRESS][DOMAIN_NAME]" at bounding box center [826, 210] width 537 height 48
drag, startPoint x: 855, startPoint y: 194, endPoint x: 246, endPoint y: 125, distance: 612.8
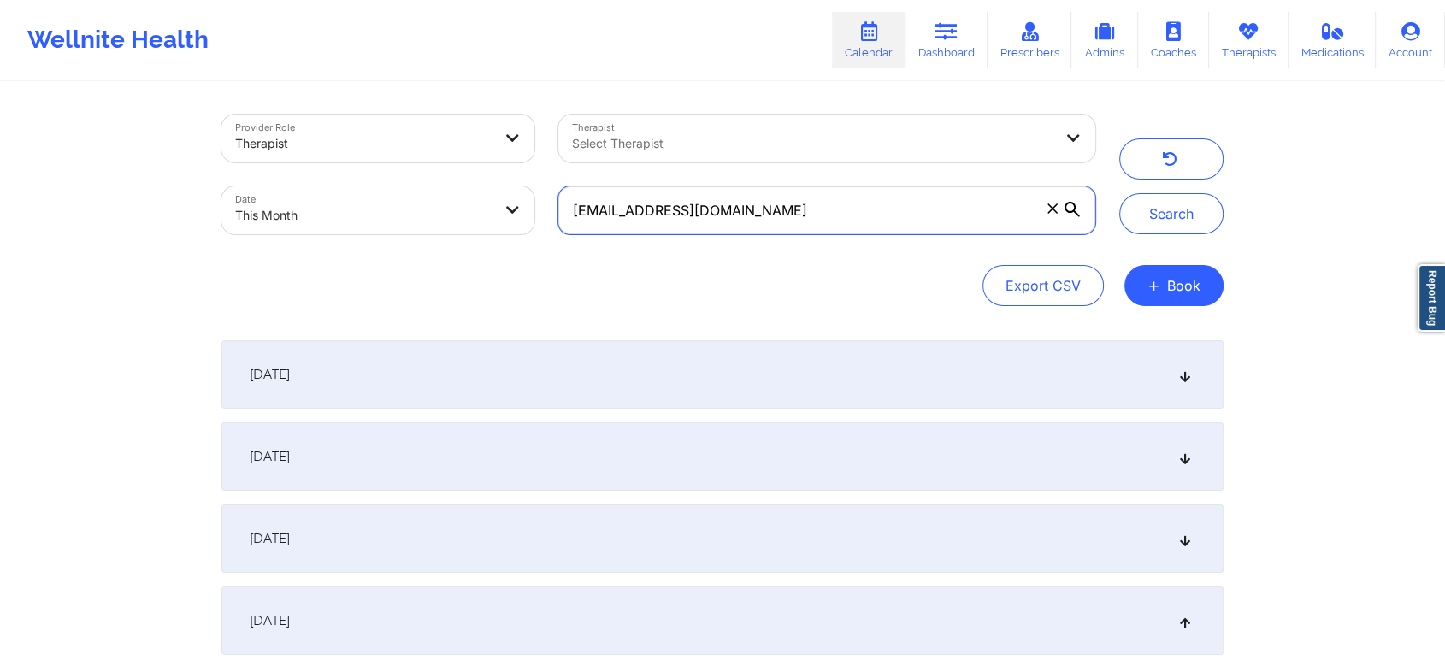
click at [246, 125] on div "Provider Role Therapist Therapist Select Therapist Date This Month [EMAIL_ADDRE…" at bounding box center [659, 175] width 898 height 144
paste input "[EMAIL_ADDRESS]"
click at [1119, 193] on button "Search" at bounding box center [1171, 213] width 104 height 41
drag, startPoint x: 814, startPoint y: 187, endPoint x: 451, endPoint y: 176, distance: 363.6
click at [451, 176] on div "Provider Role Therapist Therapist Select Therapist Date This Month [EMAIL_ADDRE…" at bounding box center [659, 175] width 898 height 144
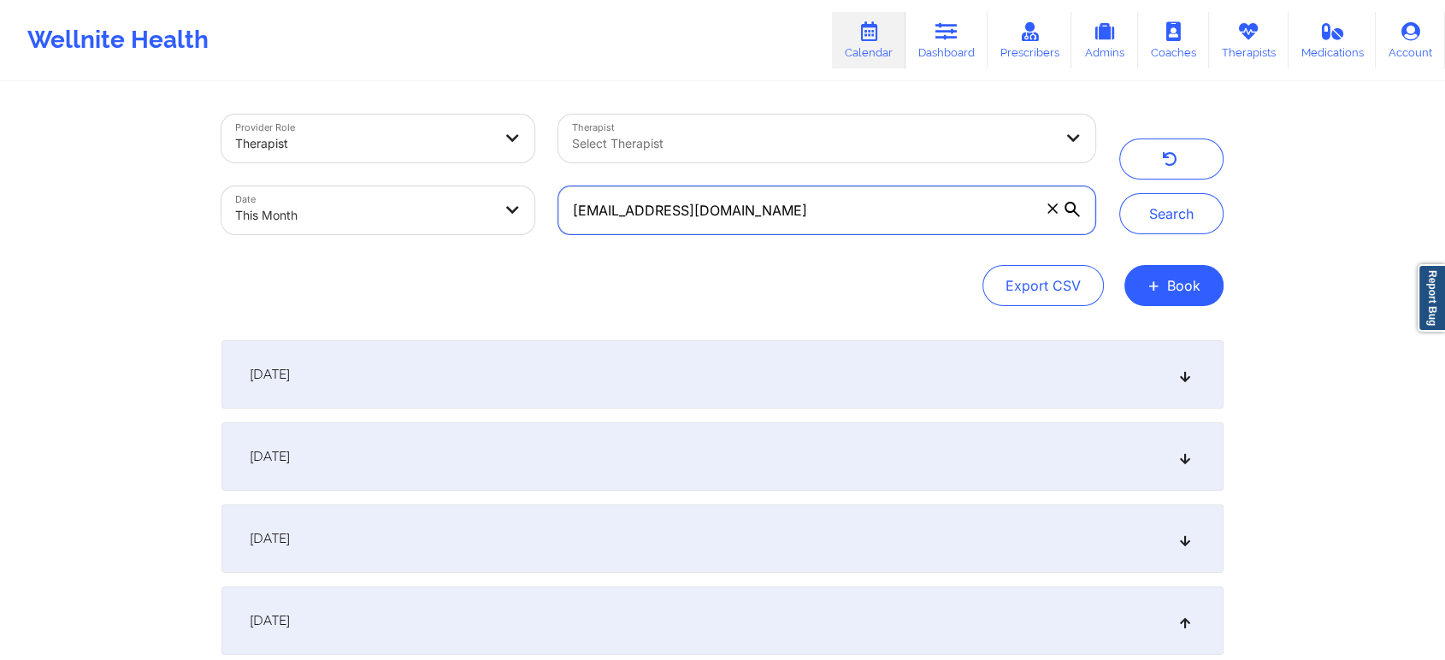
paste input "reshmajaigobin"
click at [1119, 193] on button "Search" at bounding box center [1171, 213] width 104 height 41
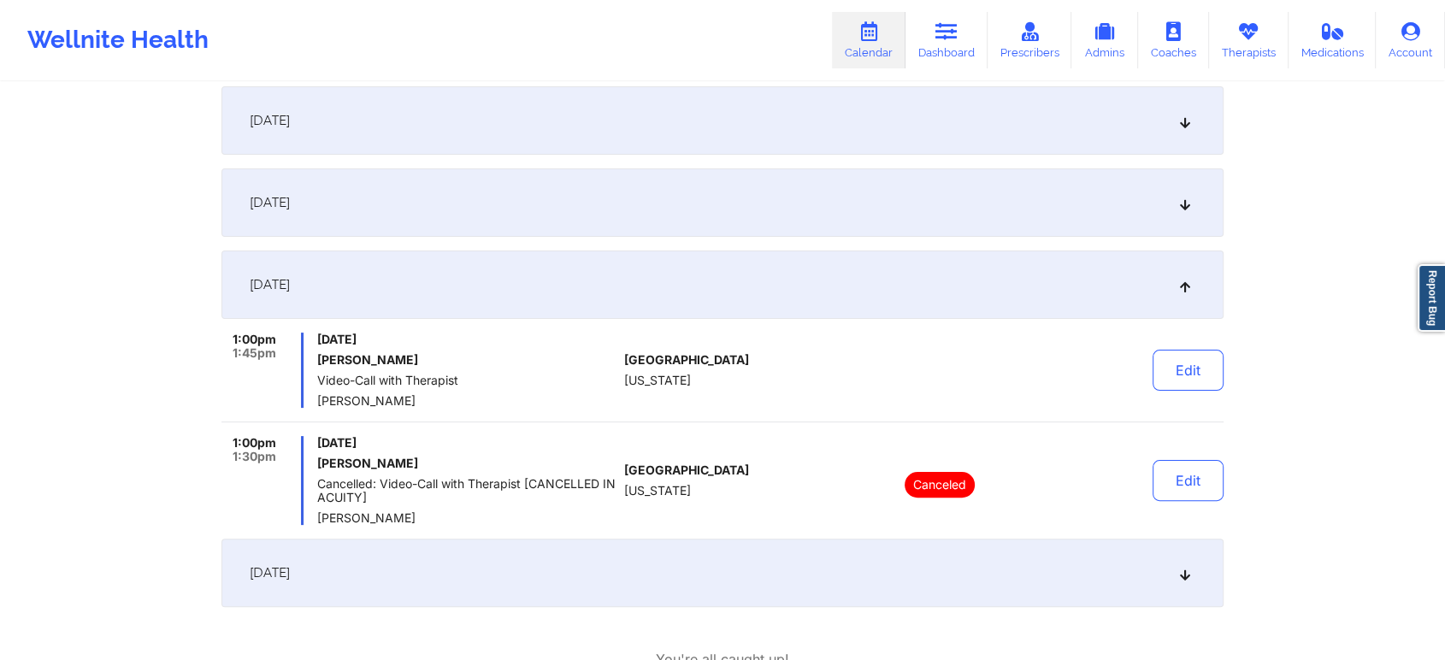
scroll to position [335, 0]
click at [1177, 354] on button "Edit" at bounding box center [1188, 371] width 71 height 41
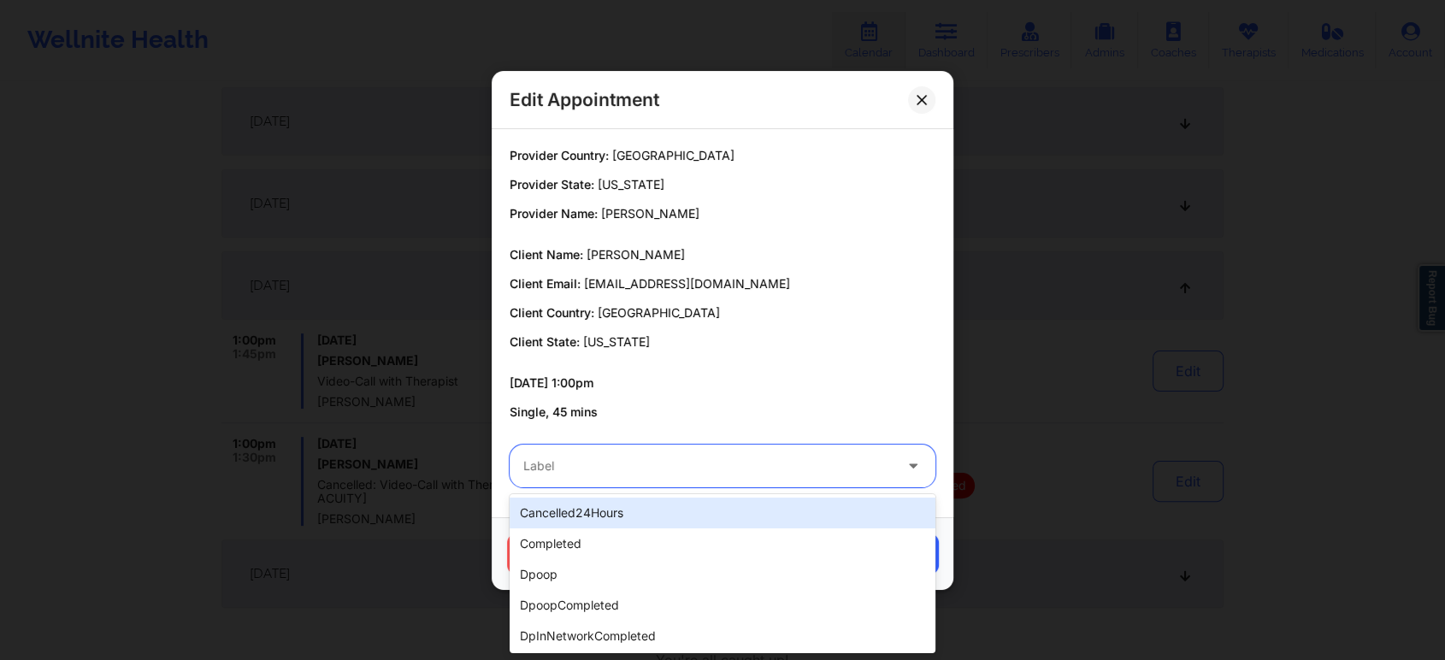
click at [664, 464] on div at bounding box center [707, 466] width 369 height 21
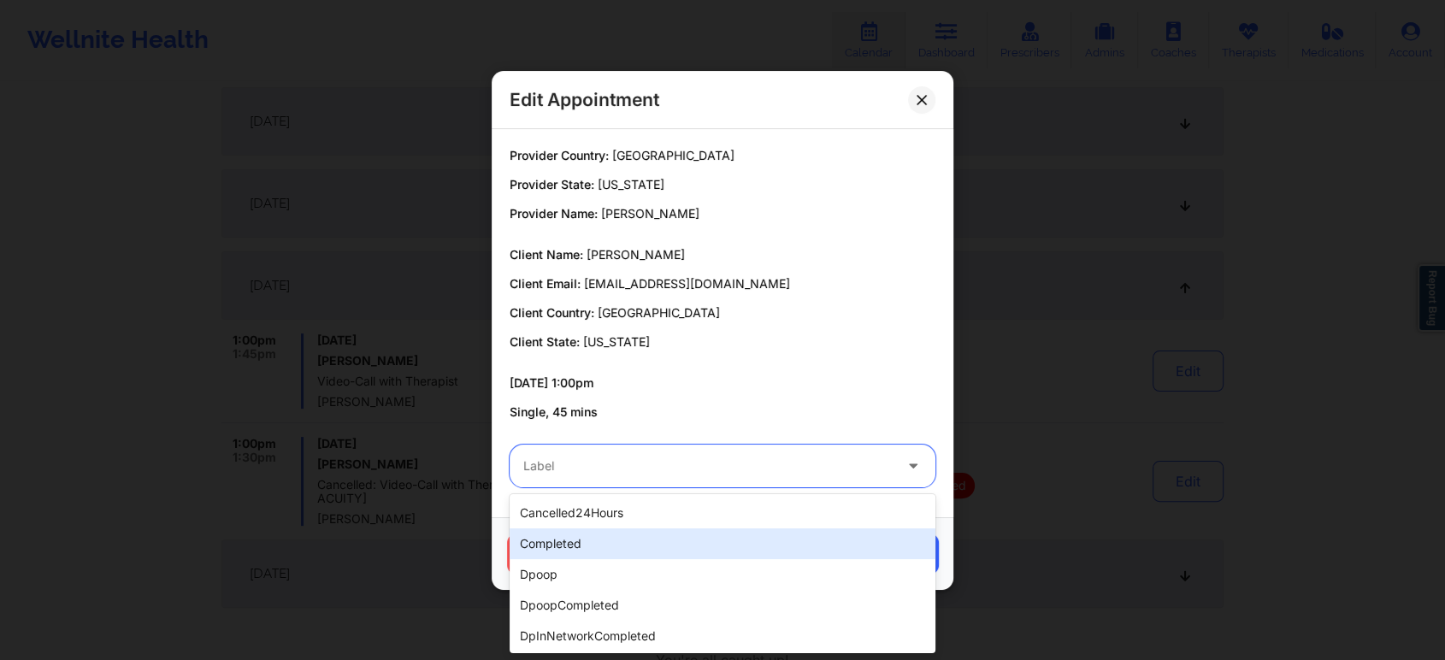
click at [554, 550] on div "completed" at bounding box center [723, 543] width 426 height 31
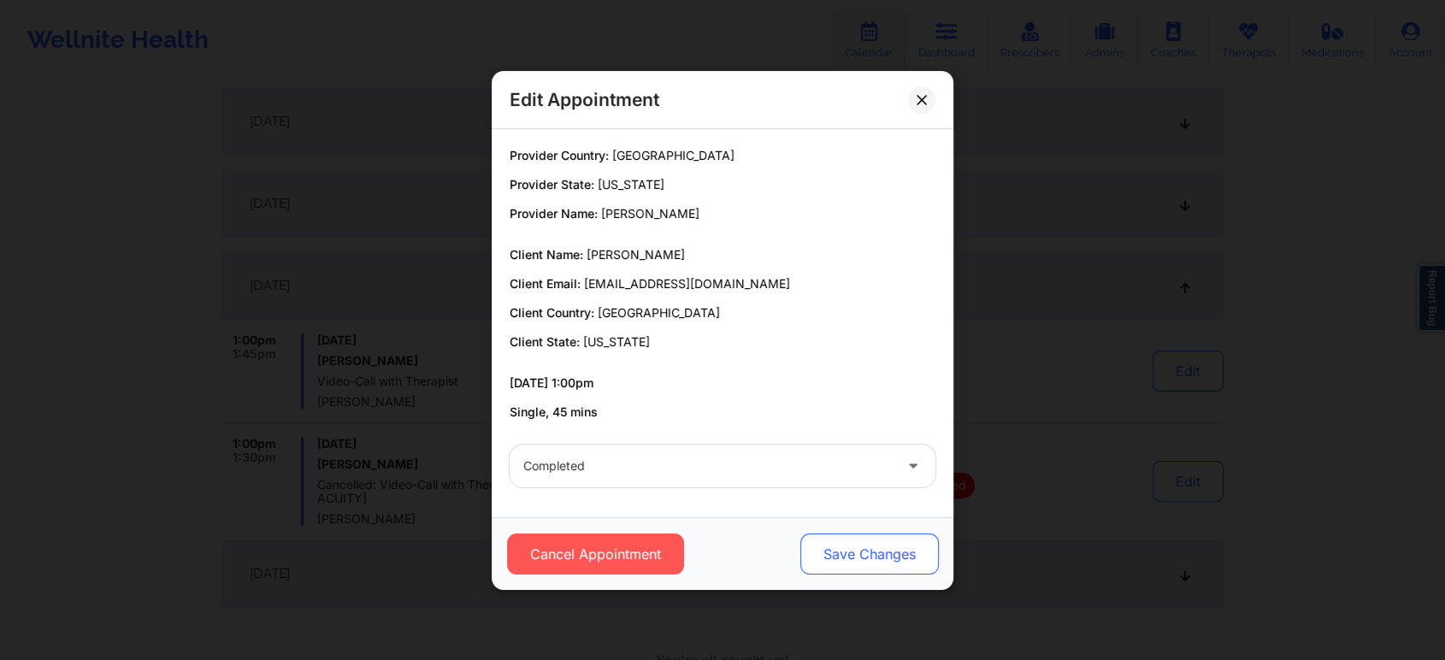
drag, startPoint x: 881, startPoint y: 585, endPoint x: 892, endPoint y: 569, distance: 19.7
click at [892, 569] on div "Cancel Appointment Save Changes" at bounding box center [723, 553] width 462 height 73
click at [892, 569] on button "Save Changes" at bounding box center [869, 554] width 139 height 41
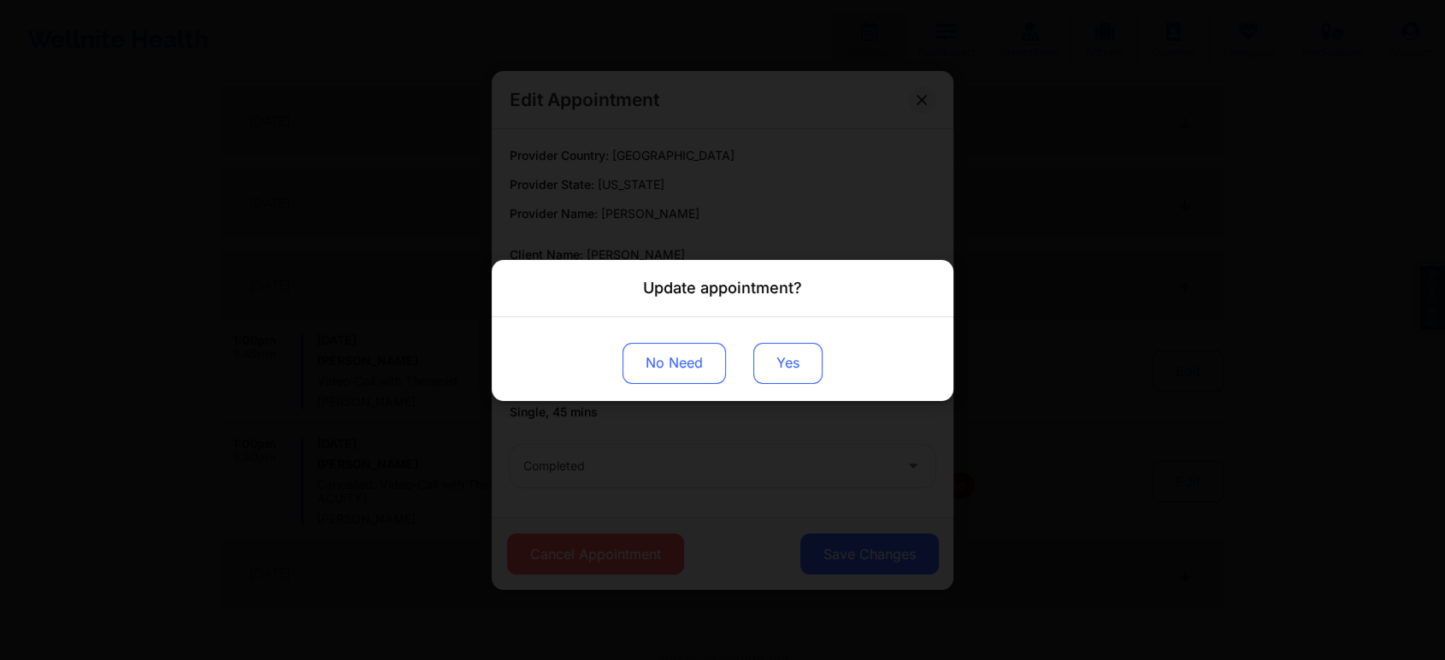
click at [781, 367] on button "Yes" at bounding box center [787, 362] width 69 height 41
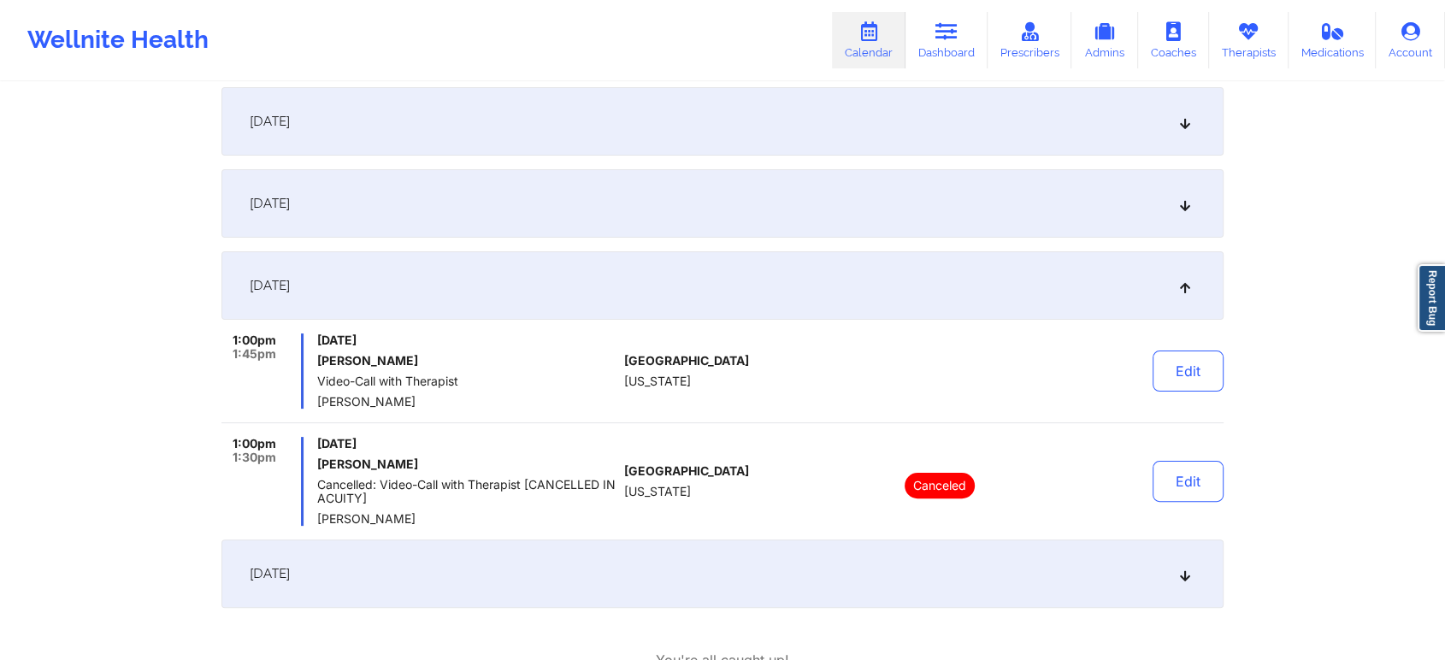
scroll to position [0, 0]
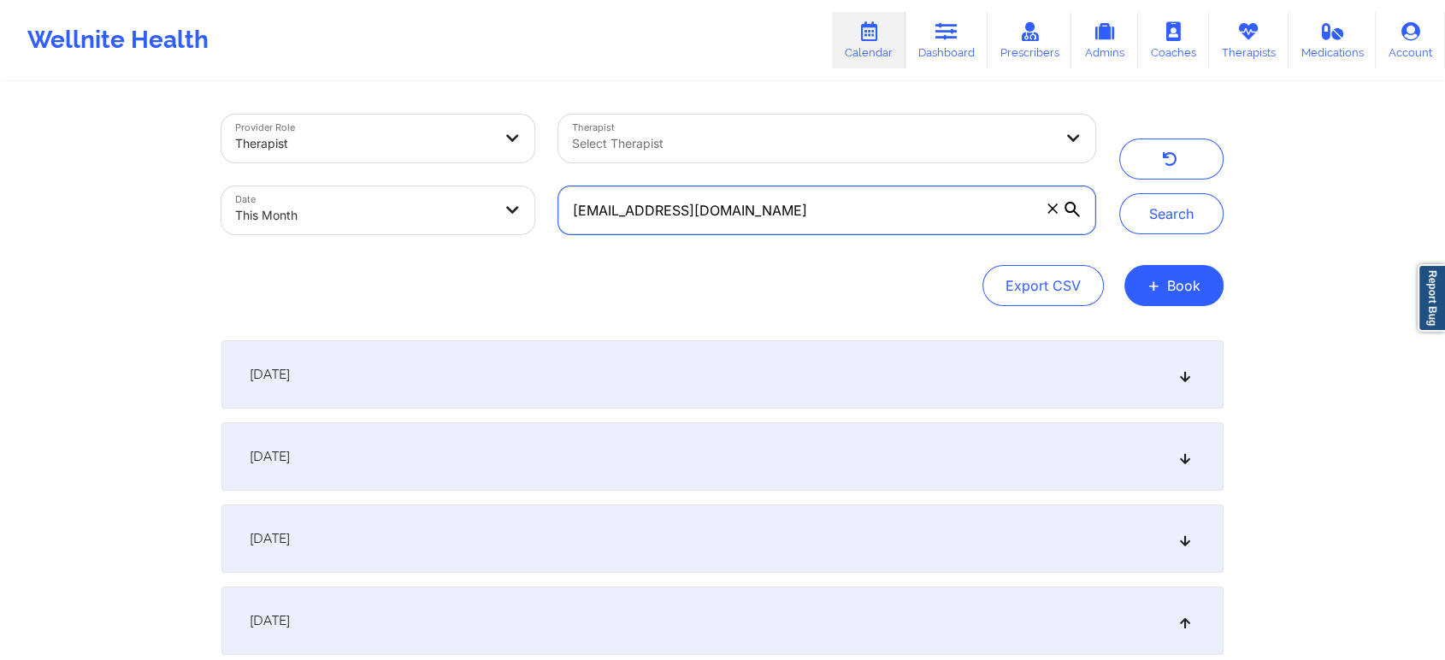
drag, startPoint x: 919, startPoint y: 210, endPoint x: 505, endPoint y: 173, distance: 415.5
click at [505, 173] on div "Provider Role Therapist Therapist Select Therapist Date This Month [EMAIL_ADDRE…" at bounding box center [659, 175] width 898 height 144
paste input "katiclyde"
click at [1119, 193] on button "Search" at bounding box center [1171, 213] width 104 height 41
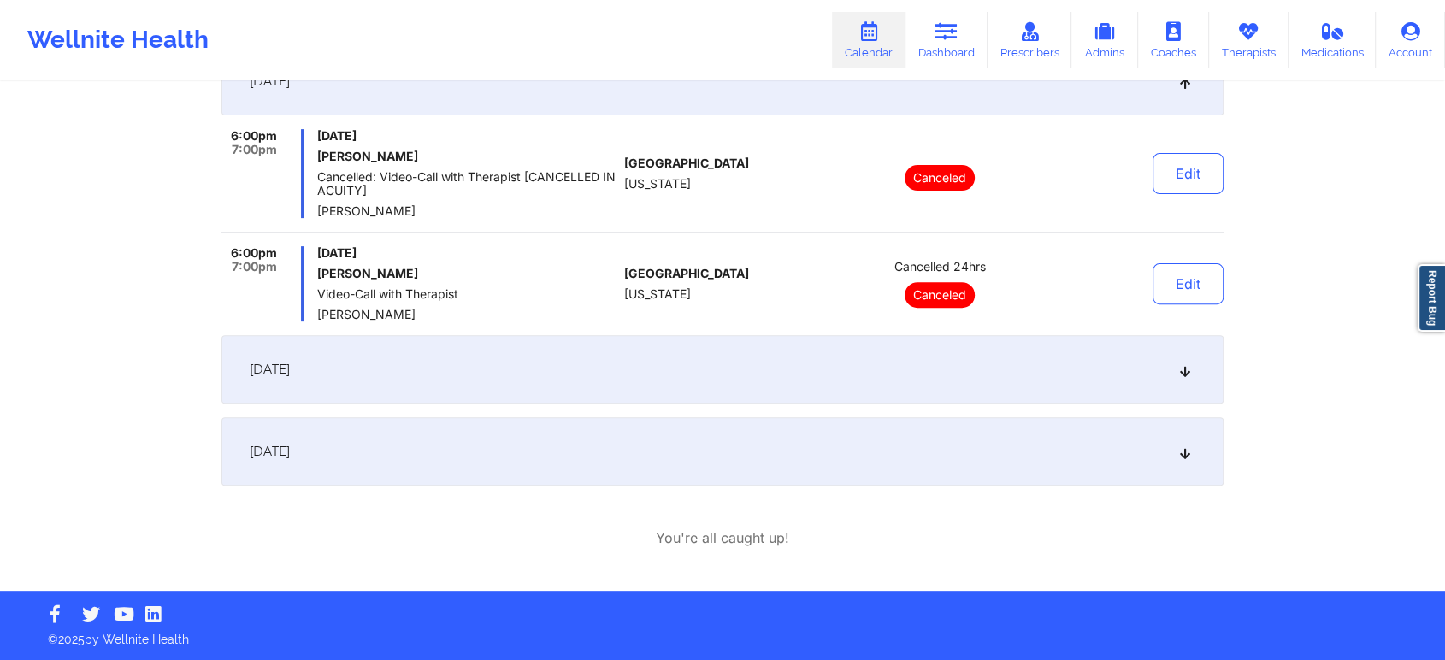
click at [569, 381] on div "[DATE]" at bounding box center [722, 369] width 1002 height 68
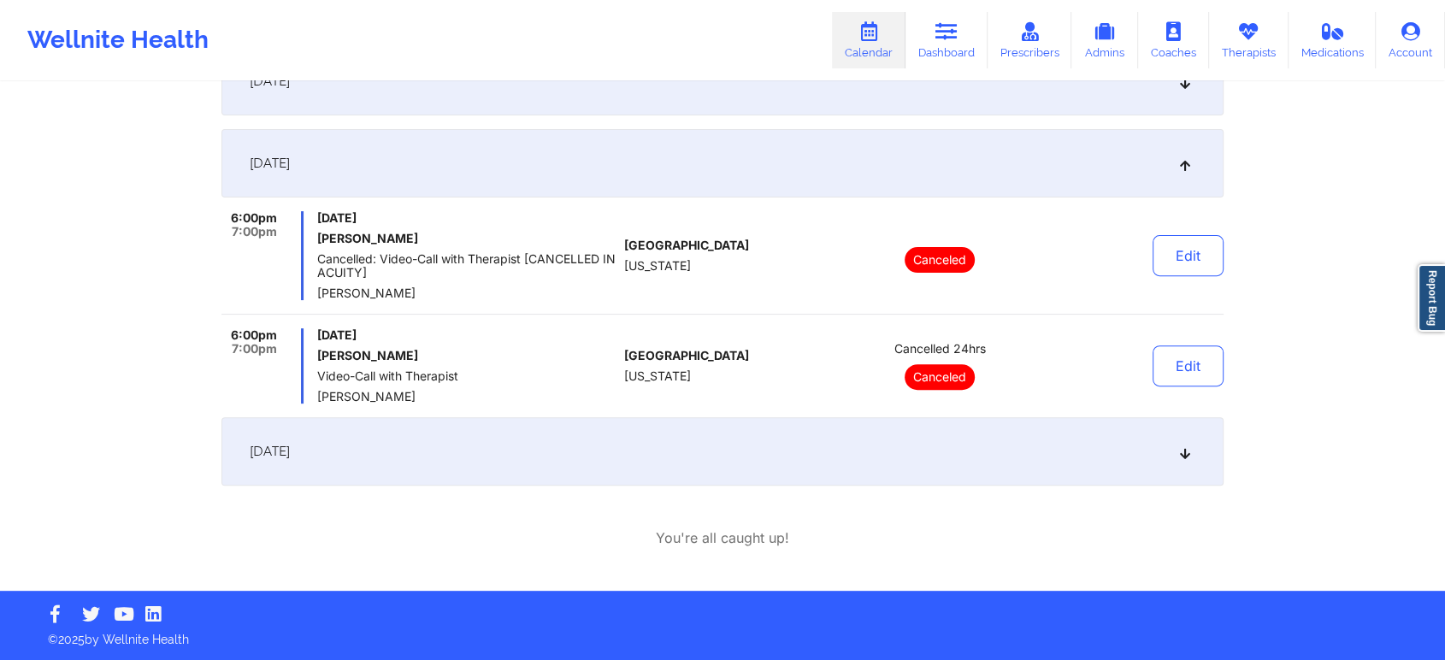
scroll to position [0, 0]
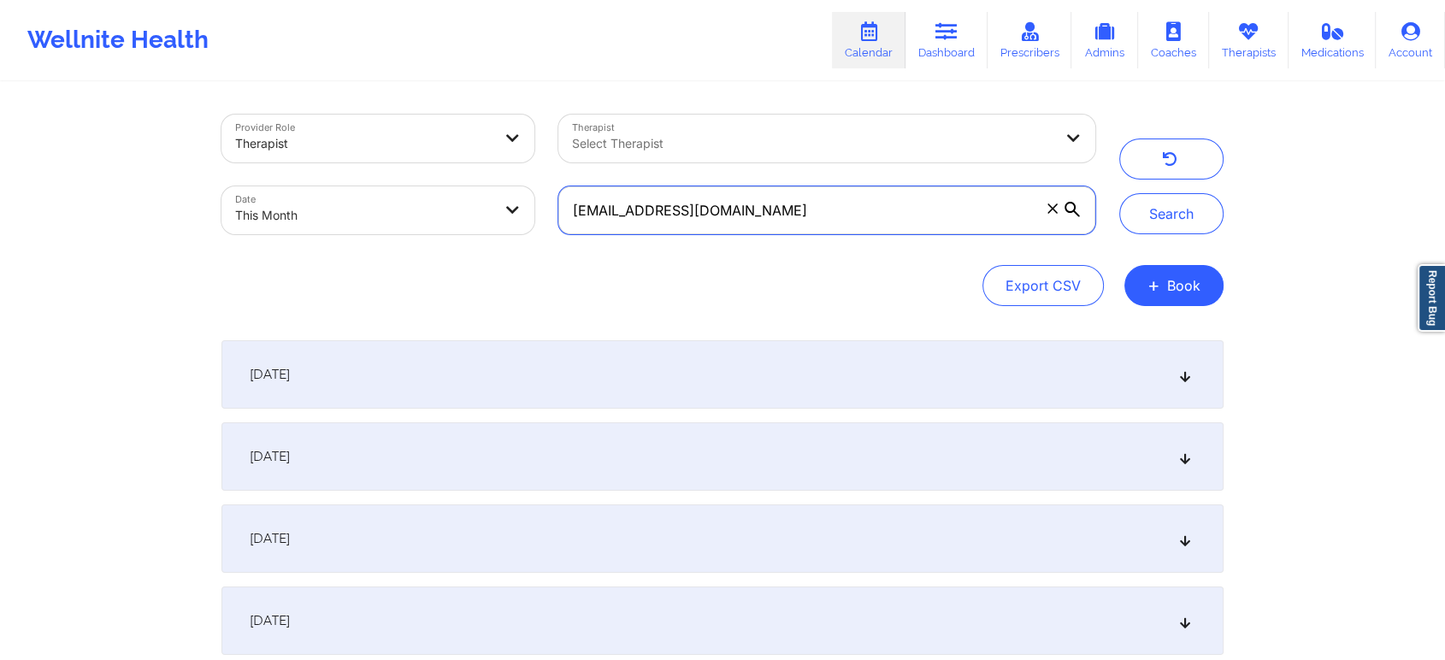
drag, startPoint x: 759, startPoint y: 221, endPoint x: 364, endPoint y: 183, distance: 396.9
click at [364, 183] on div "Provider Role Therapist Therapist Select Therapist Date This Month [EMAIL_ADDRE…" at bounding box center [659, 175] width 898 height 144
paste input "[PERSON_NAME].cummings78"
click at [1119, 193] on button "Search" at bounding box center [1171, 213] width 104 height 41
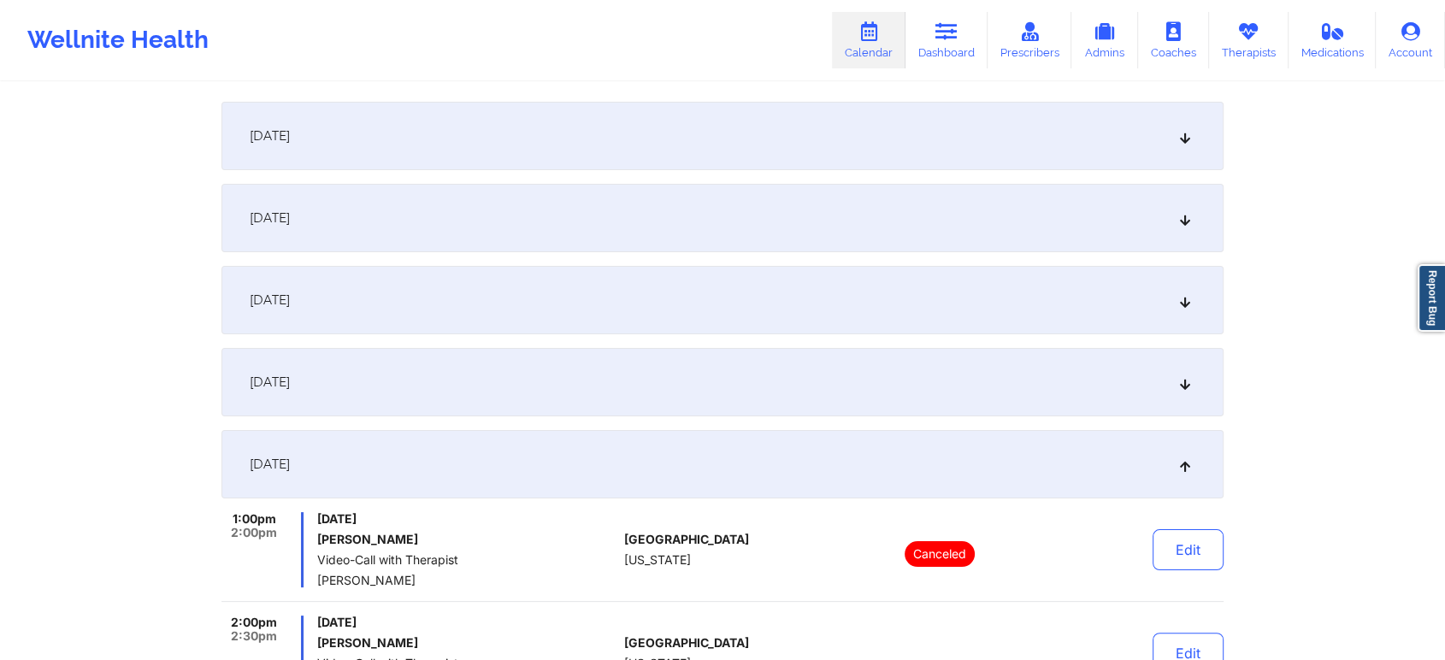
scroll to position [241, 0]
click at [778, 355] on div "[DATE]" at bounding box center [722, 379] width 1002 height 68
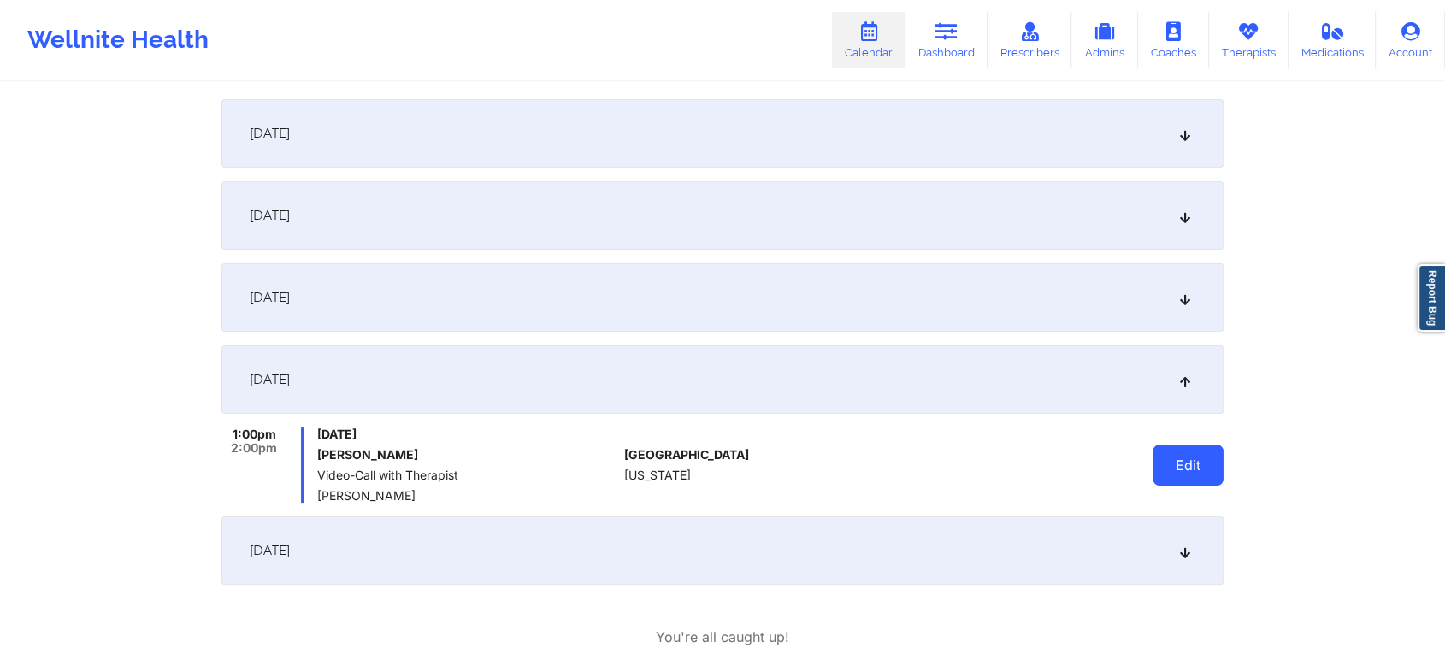
click at [1184, 467] on button "Edit" at bounding box center [1188, 465] width 71 height 41
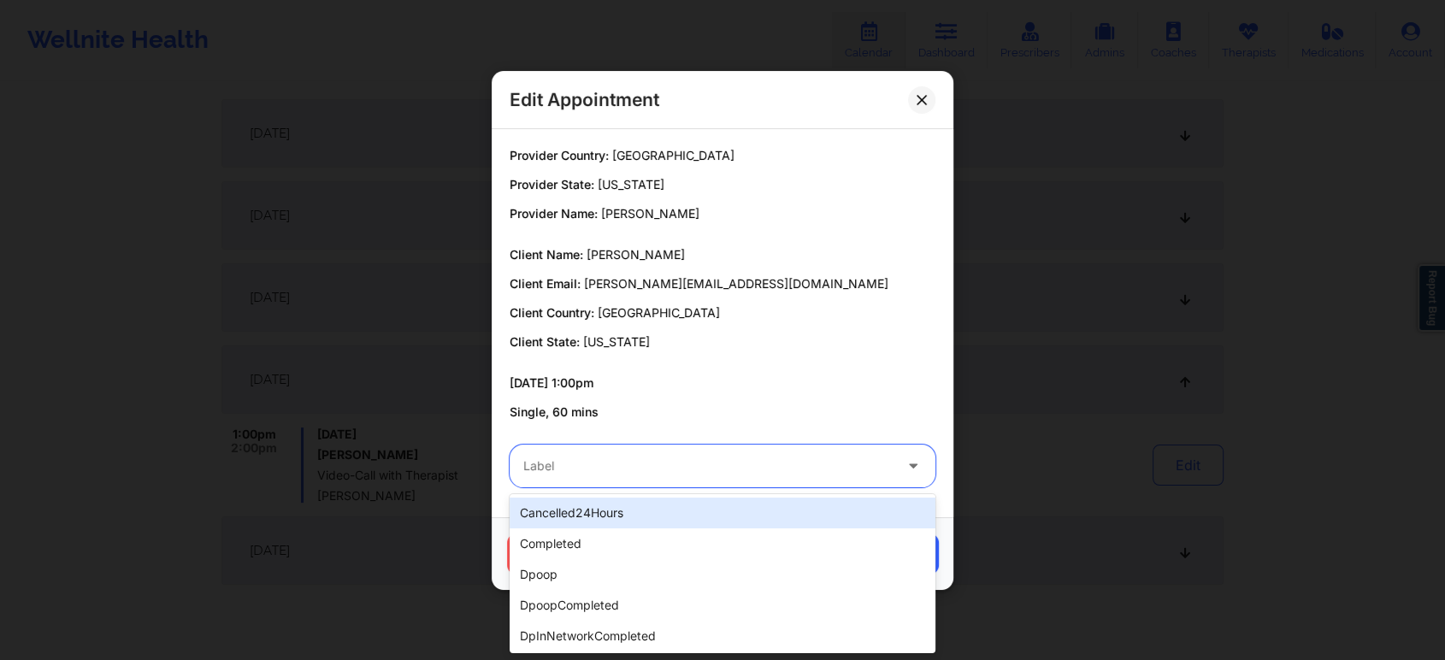
click at [653, 452] on div "Label" at bounding box center [702, 466] width 385 height 43
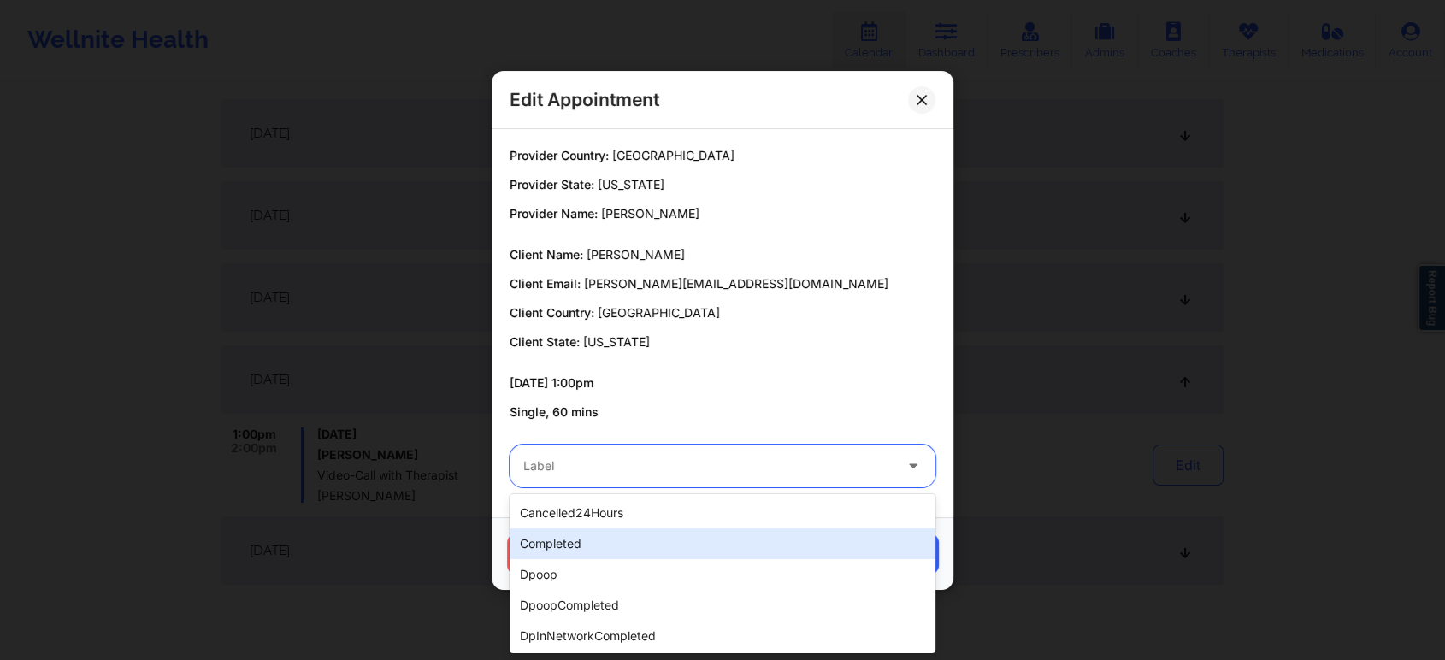
drag, startPoint x: 564, startPoint y: 526, endPoint x: 560, endPoint y: 542, distance: 16.6
click at [560, 542] on div "cancelled24Hours completed dpoop dpoopCompleted dpInNetworkCompleted freeNoShow…" at bounding box center [723, 573] width 426 height 159
click at [560, 542] on div "completed" at bounding box center [723, 543] width 426 height 31
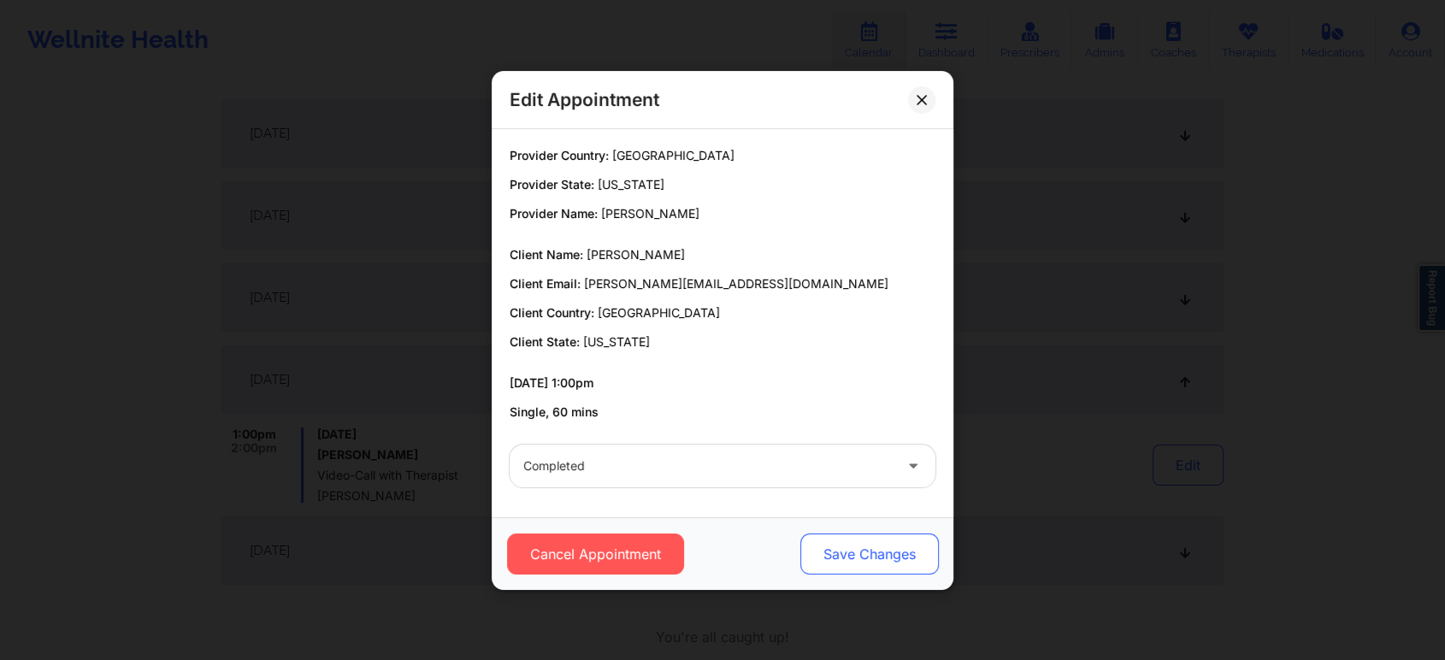
click at [856, 540] on button "Save Changes" at bounding box center [869, 554] width 139 height 41
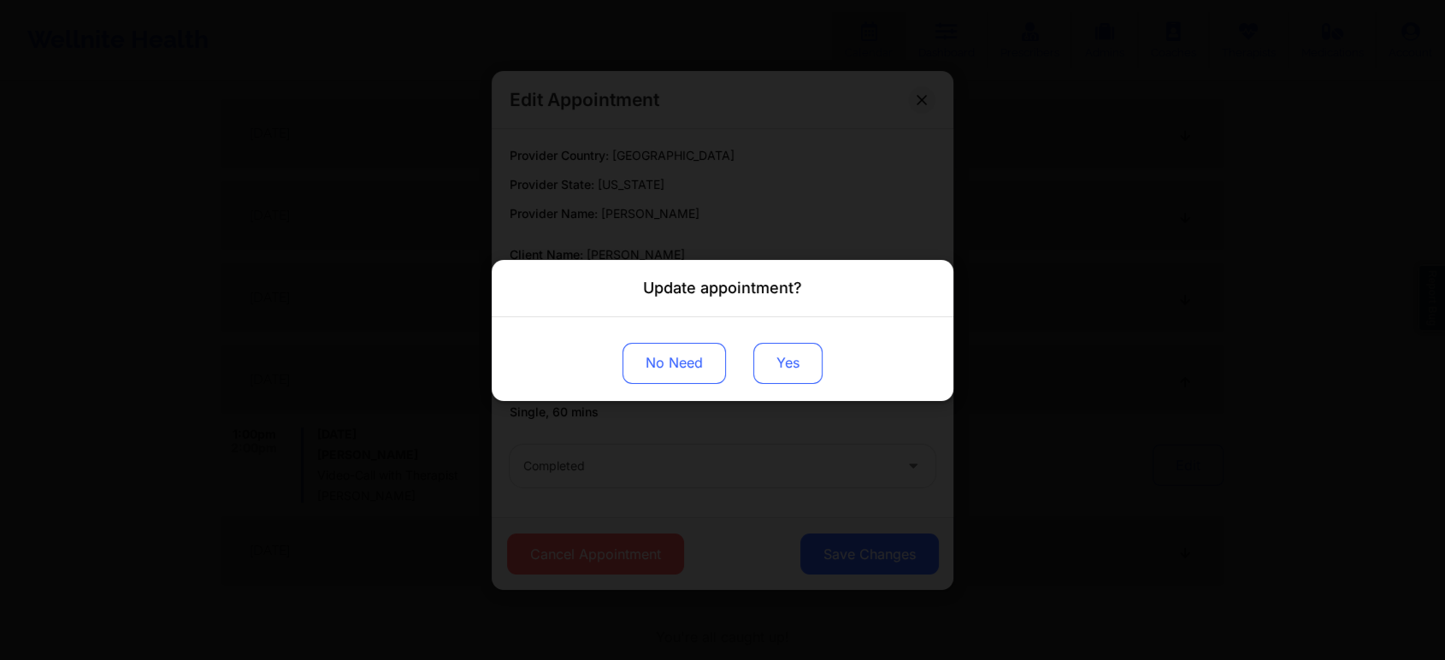
click at [789, 372] on button "Yes" at bounding box center [787, 362] width 69 height 41
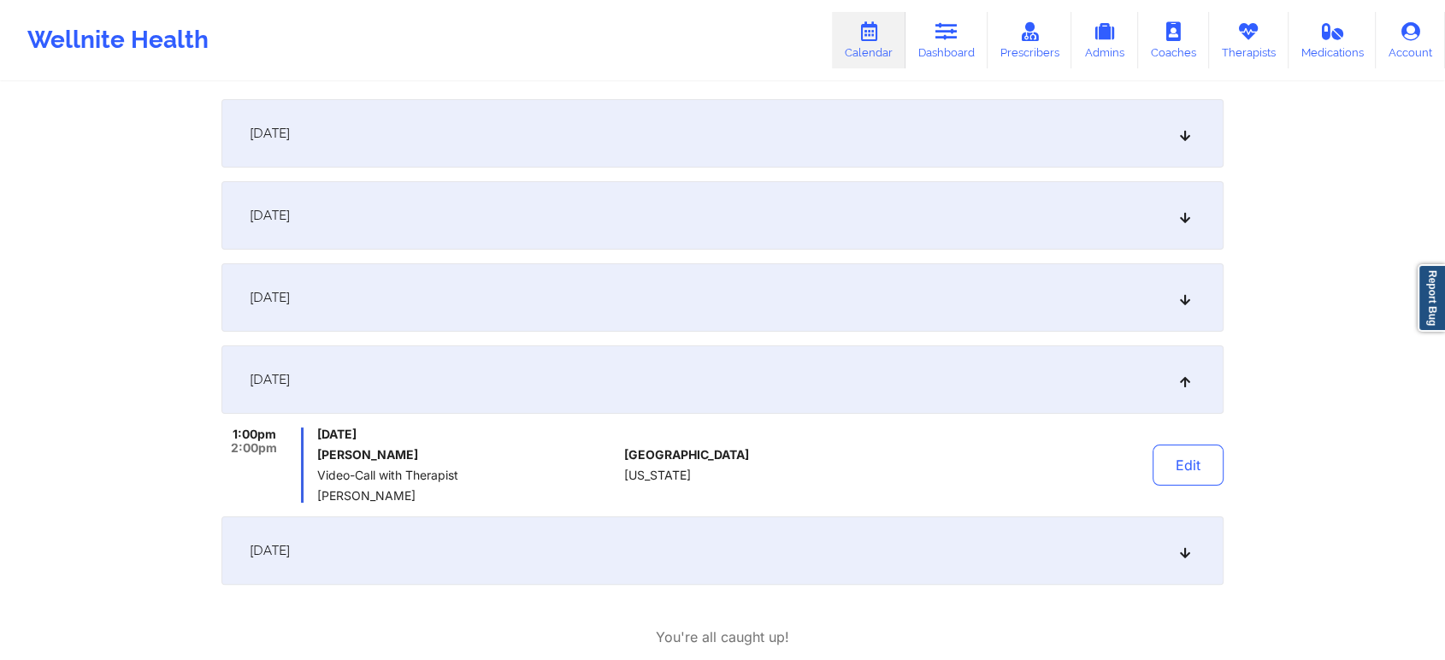
scroll to position [0, 0]
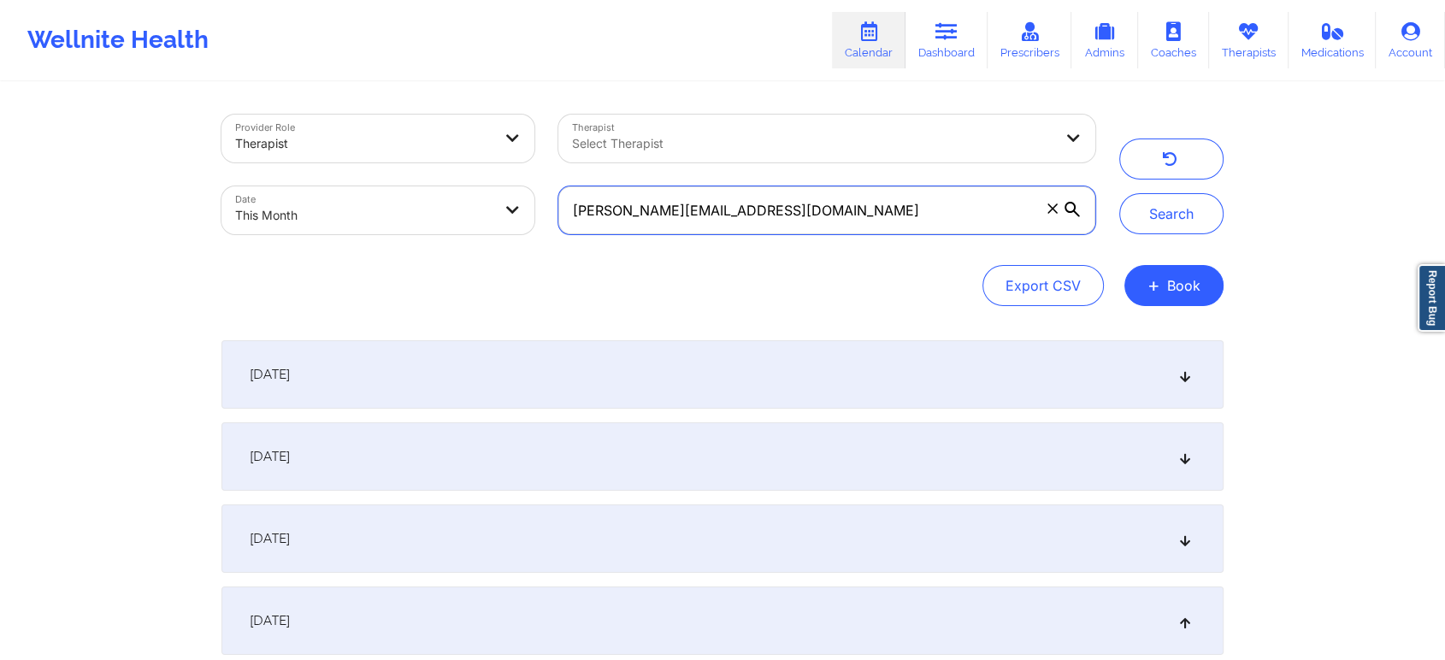
drag, startPoint x: 821, startPoint y: 218, endPoint x: 338, endPoint y: 141, distance: 489.3
click at [338, 141] on div "Provider Role Therapist Therapist Select Therapist Date This Month [PERSON_NAME…" at bounding box center [659, 175] width 898 height 144
paste input "[EMAIL_ADDRESS]"
click at [1119, 193] on button "Search" at bounding box center [1171, 213] width 104 height 41
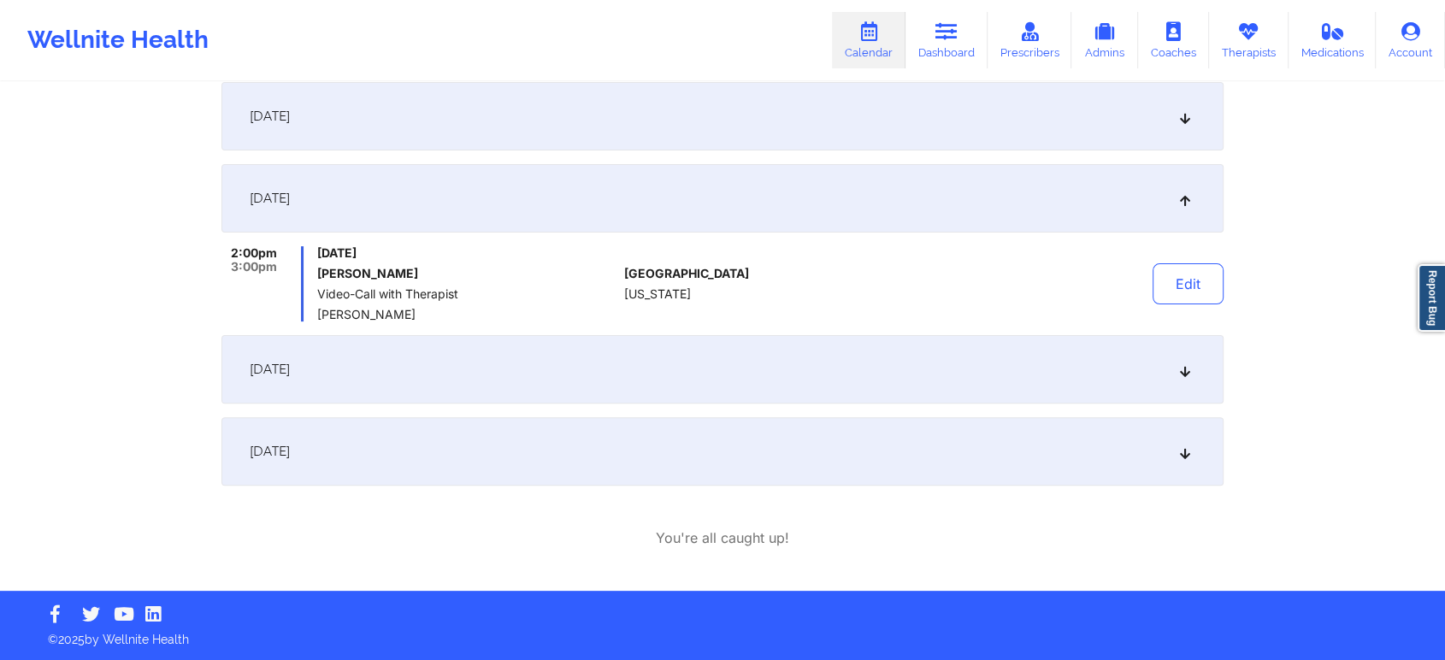
click at [782, 442] on div "[DATE]" at bounding box center [722, 451] width 1002 height 68
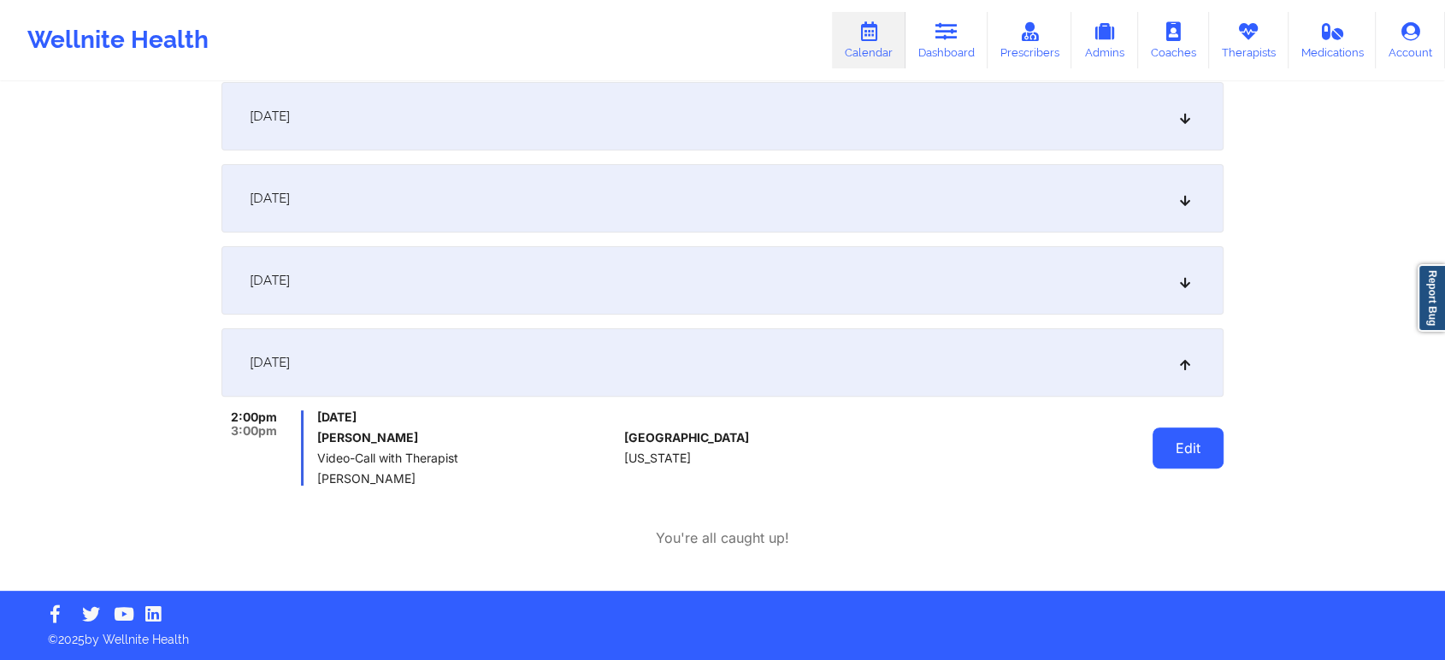
click at [1198, 440] on button "Edit" at bounding box center [1188, 448] width 71 height 41
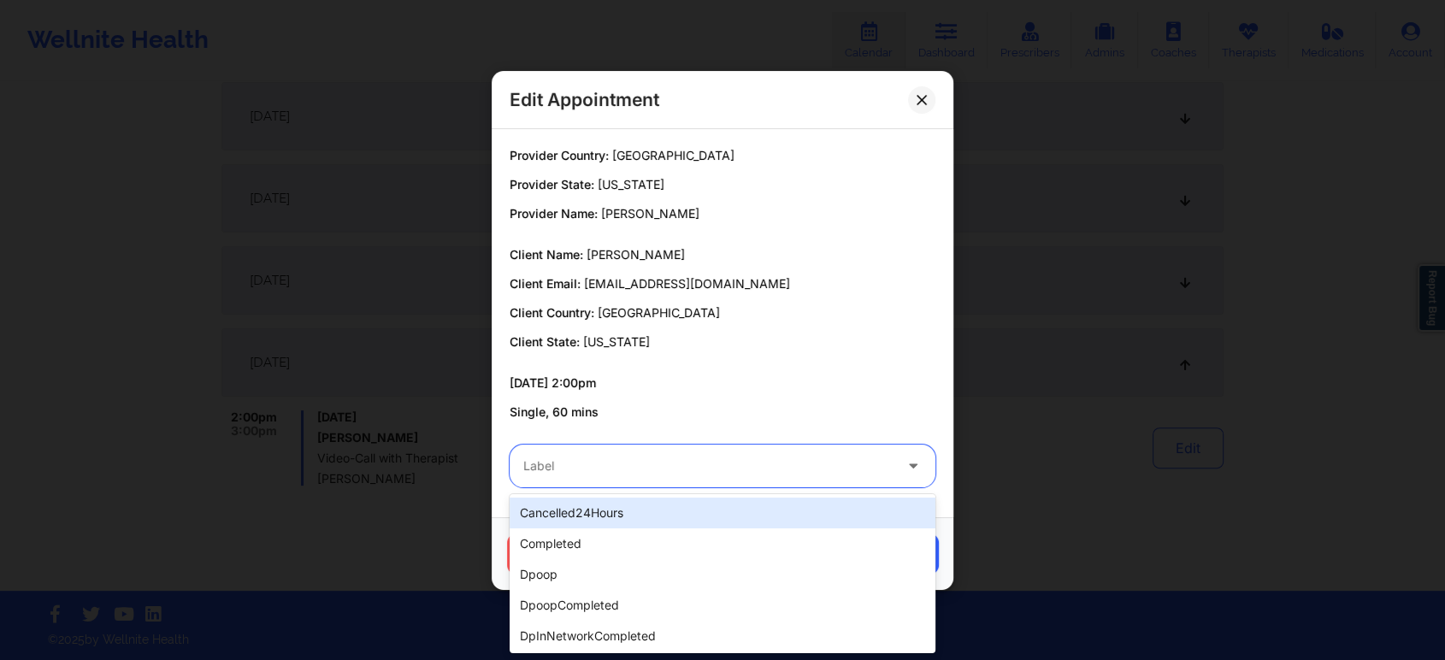
click at [736, 464] on div at bounding box center [707, 466] width 369 height 21
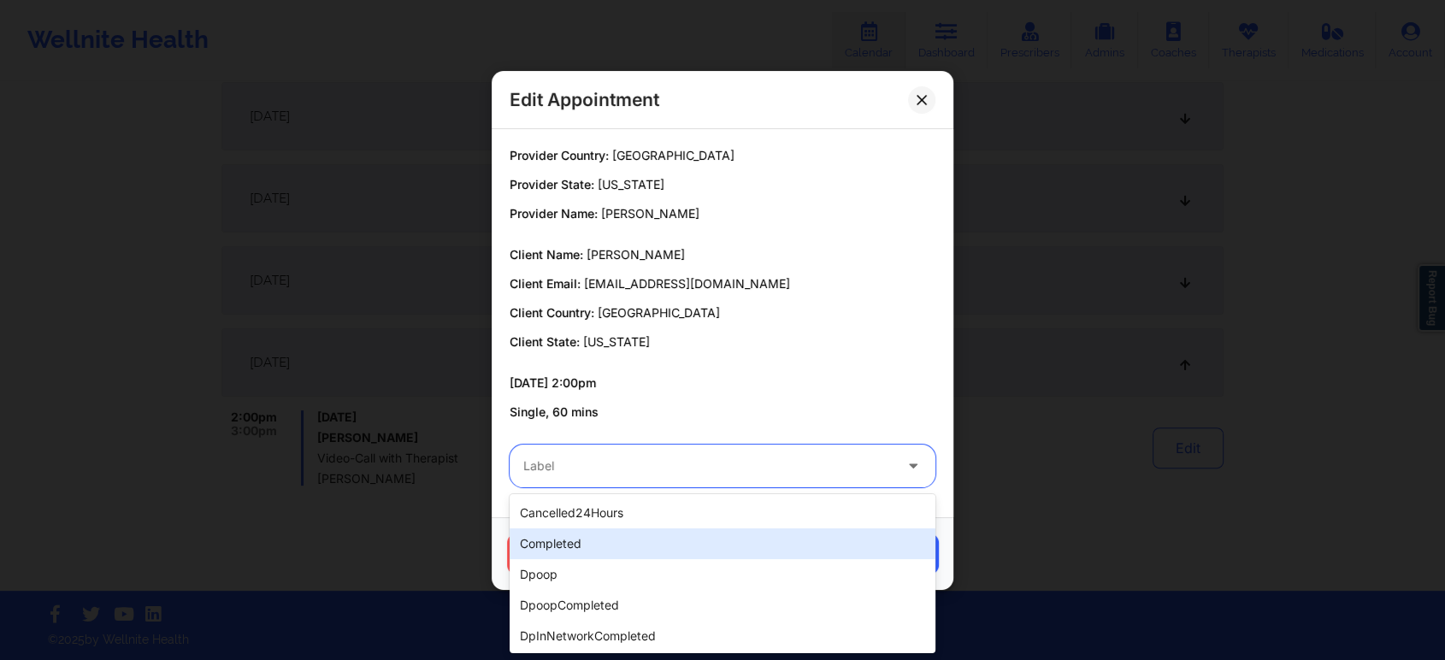
click at [617, 529] on div "completed" at bounding box center [723, 543] width 426 height 31
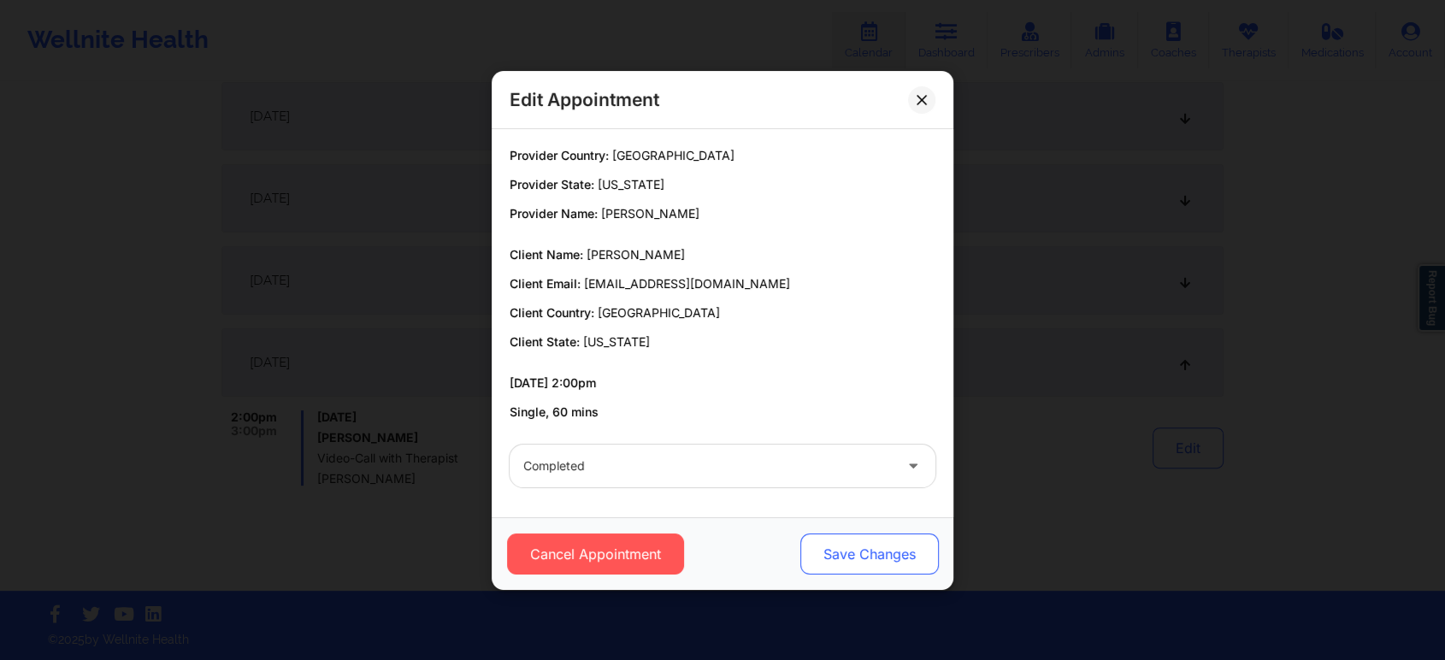
click at [818, 556] on button "Save Changes" at bounding box center [869, 554] width 139 height 41
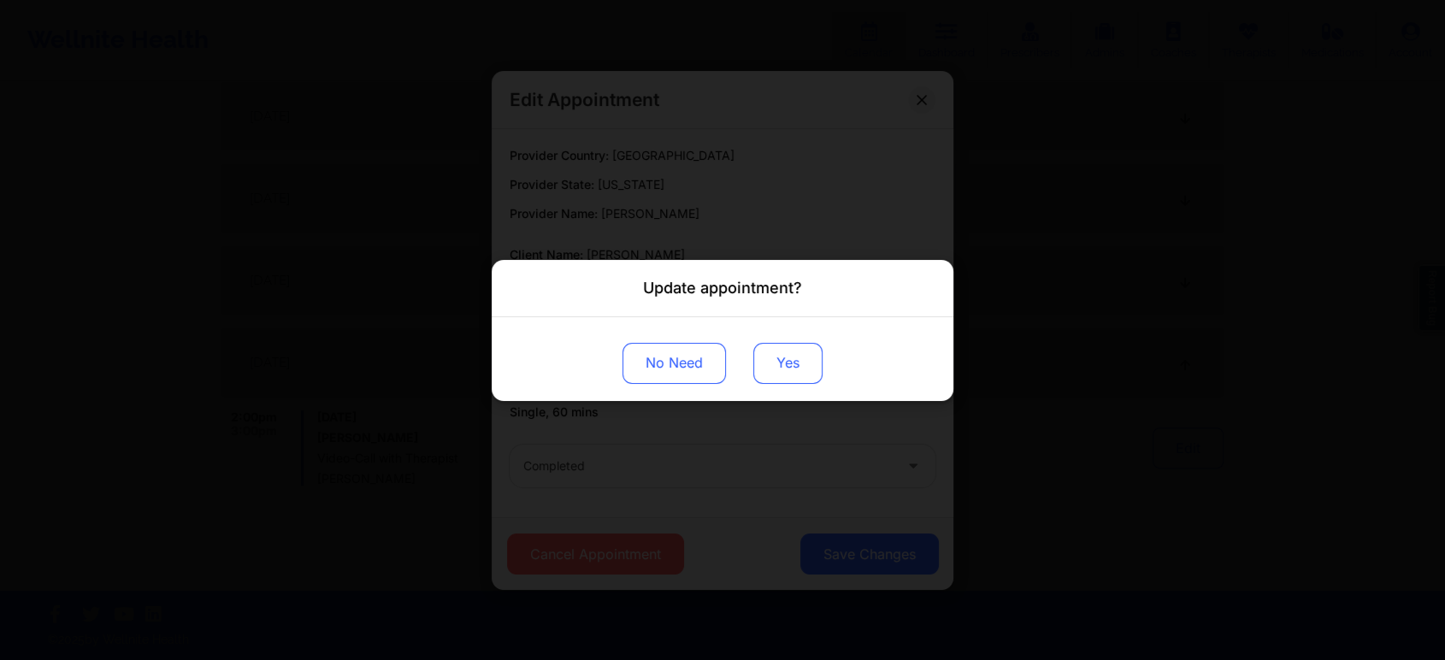
click at [763, 357] on button "Yes" at bounding box center [787, 362] width 69 height 41
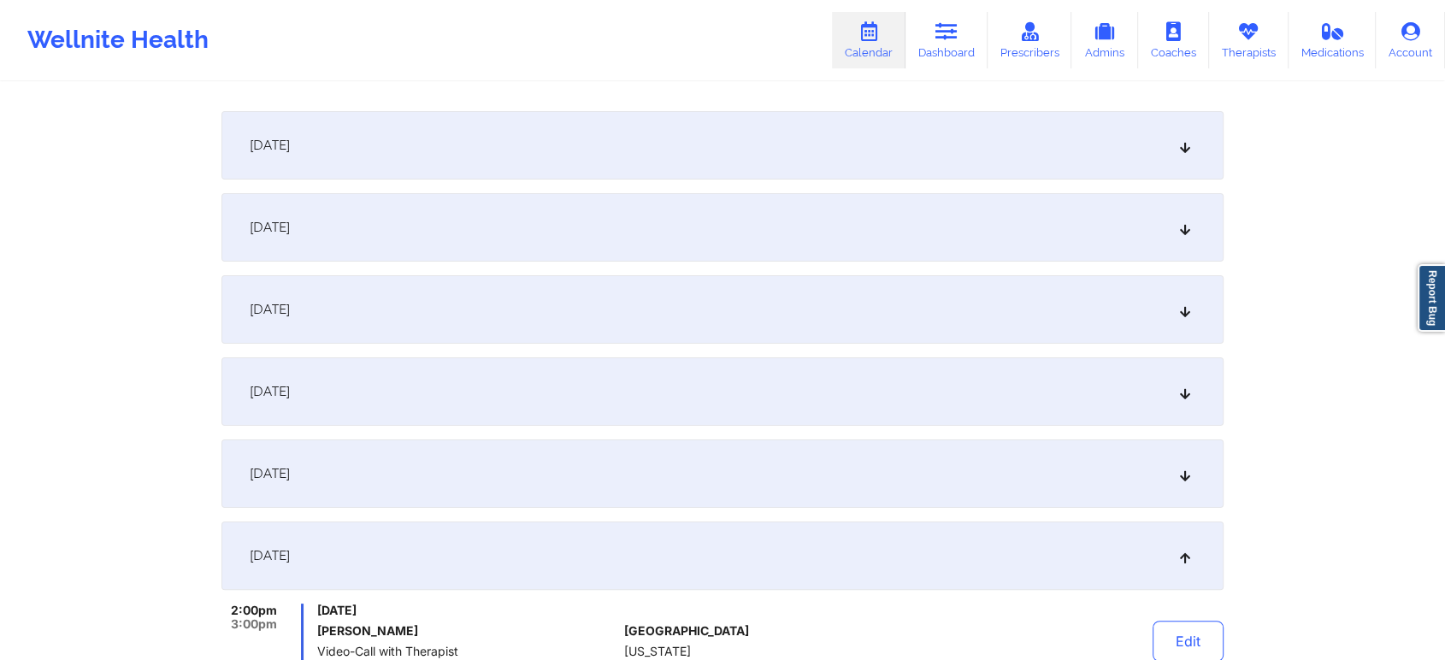
scroll to position [0, 0]
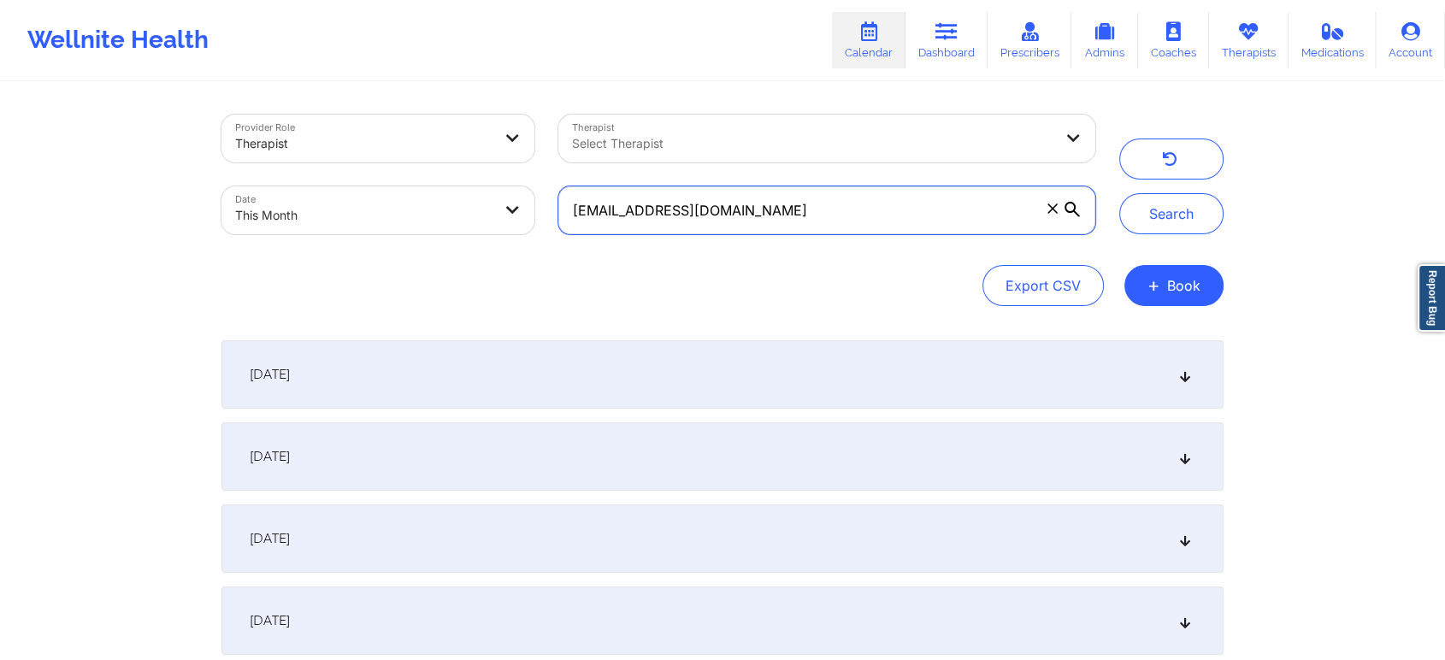
click at [801, 217] on input "[EMAIL_ADDRESS][DOMAIN_NAME]" at bounding box center [826, 210] width 537 height 48
drag, startPoint x: 779, startPoint y: 231, endPoint x: 510, endPoint y: 209, distance: 270.3
click at [510, 209] on div "Provider Role Therapist Therapist Select Therapist Date This Month [EMAIL_ADDRE…" at bounding box center [659, 175] width 898 height 144
paste input "[EMAIL_ADDRESS]"
click at [1119, 193] on button "Search" at bounding box center [1171, 213] width 104 height 41
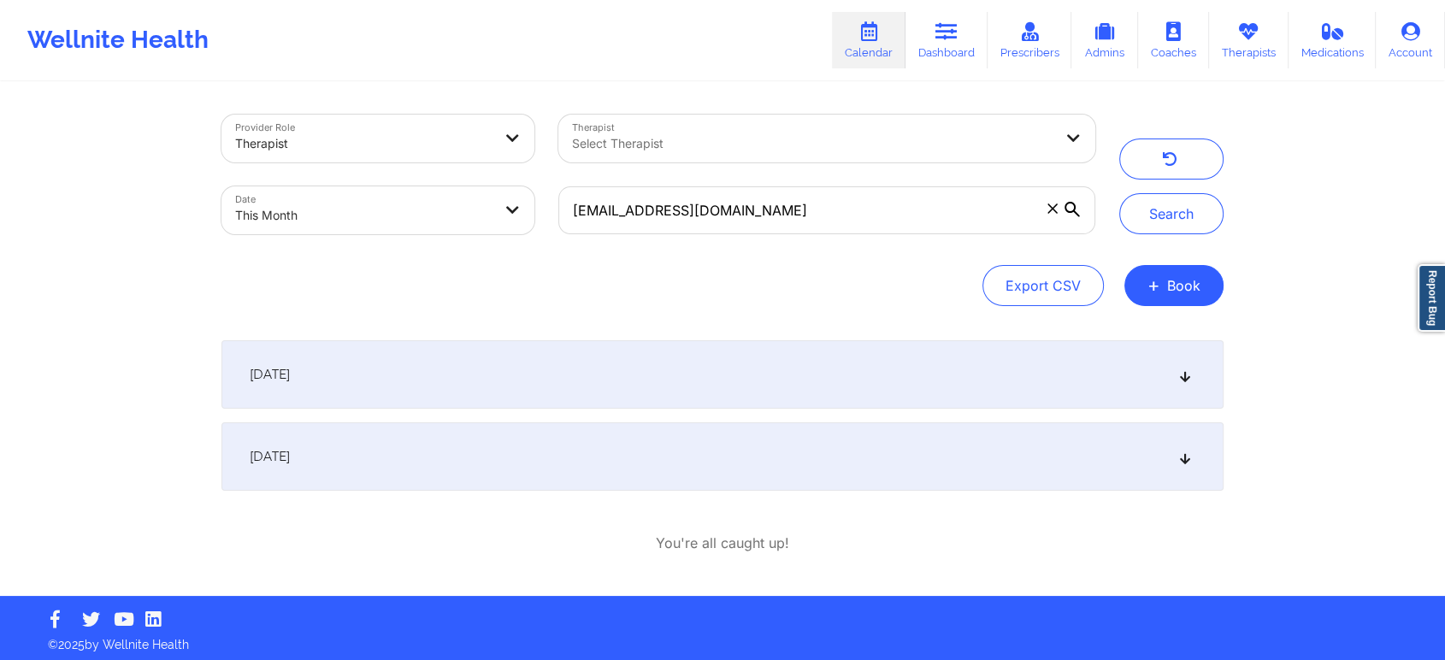
click at [448, 458] on div "[DATE]" at bounding box center [722, 456] width 1002 height 68
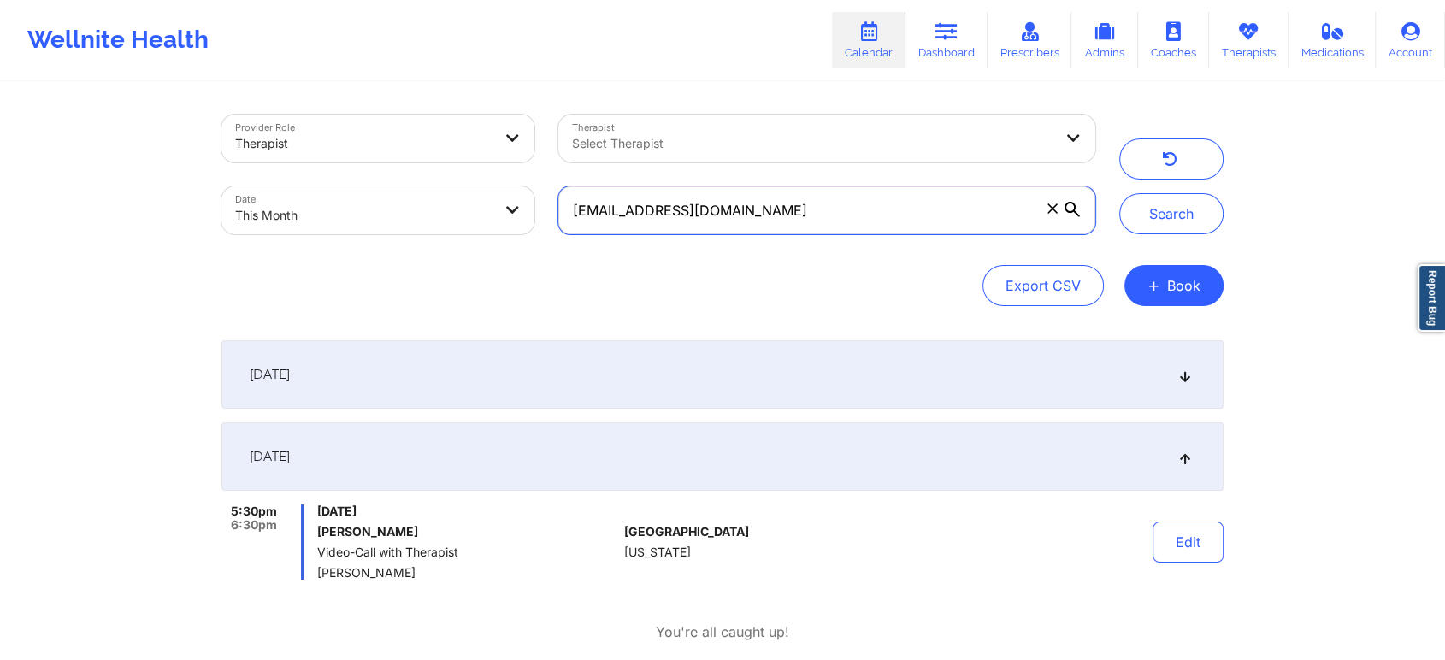
drag, startPoint x: 811, startPoint y: 188, endPoint x: 382, endPoint y: 207, distance: 428.9
click at [382, 207] on div "Provider Role Therapist Therapist Select Therapist Date This Month [EMAIL_ADDRE…" at bounding box center [659, 175] width 898 height 144
paste input "[PERSON_NAME].[PERSON_NAME]"
click at [1119, 193] on button "Search" at bounding box center [1171, 213] width 104 height 41
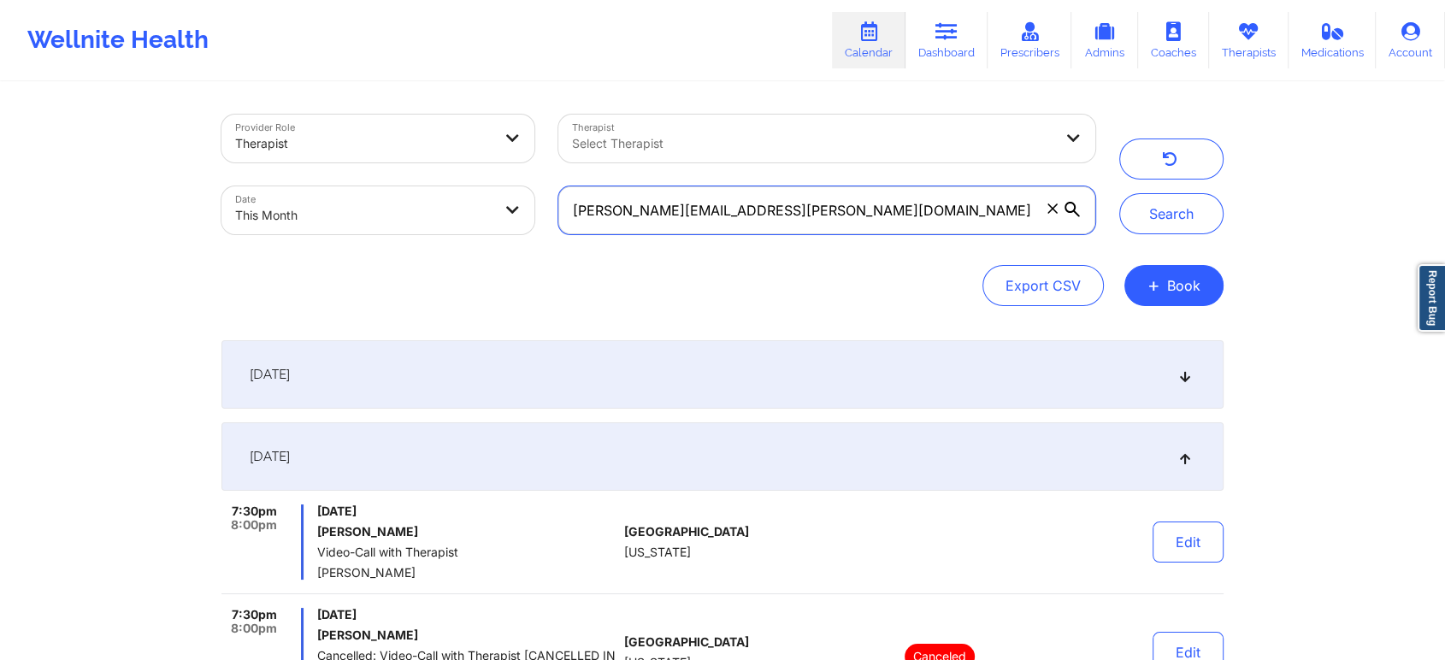
scroll to position [458, 0]
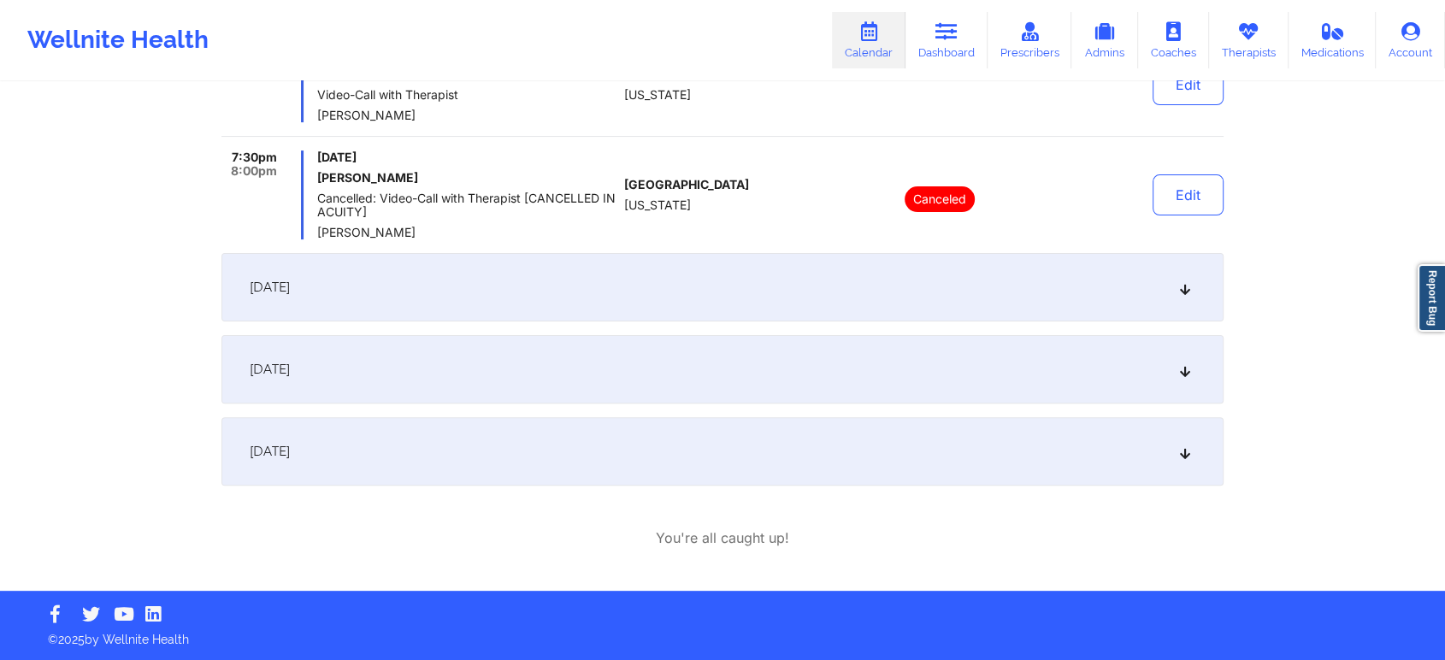
click at [957, 353] on div "[DATE]" at bounding box center [722, 369] width 1002 height 68
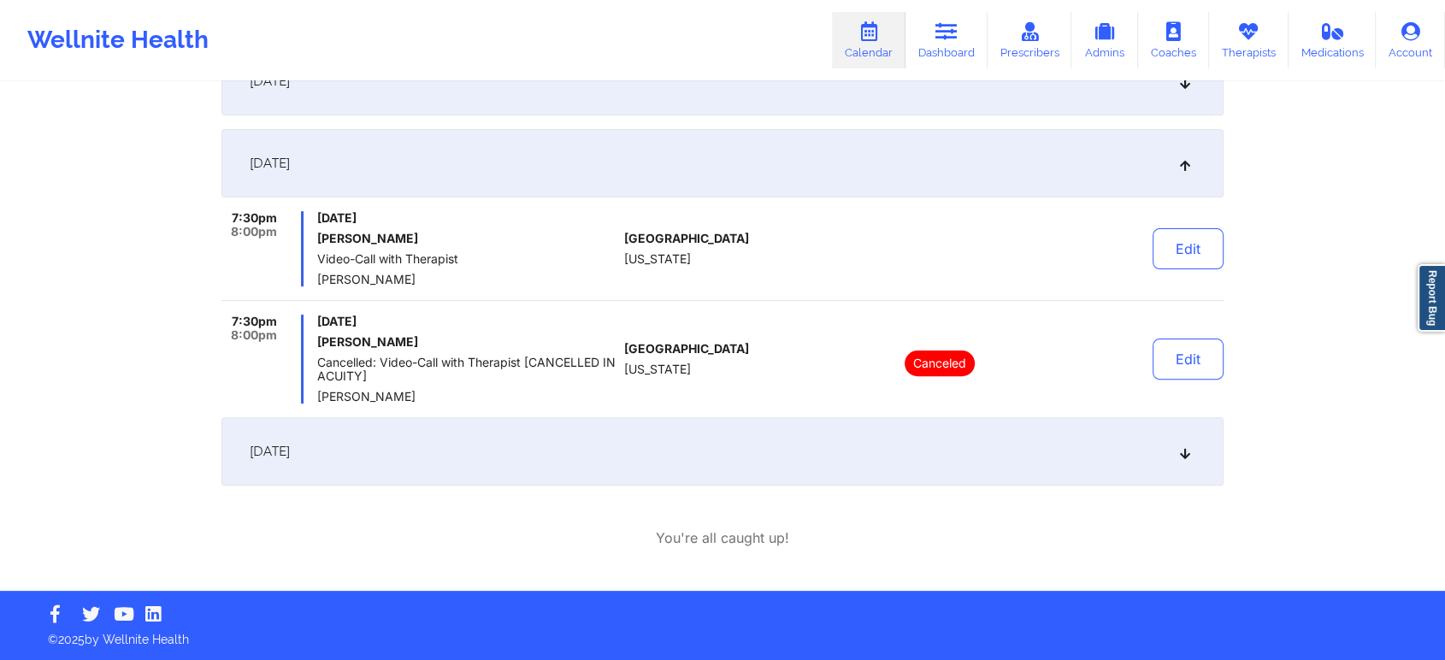
scroll to position [0, 0]
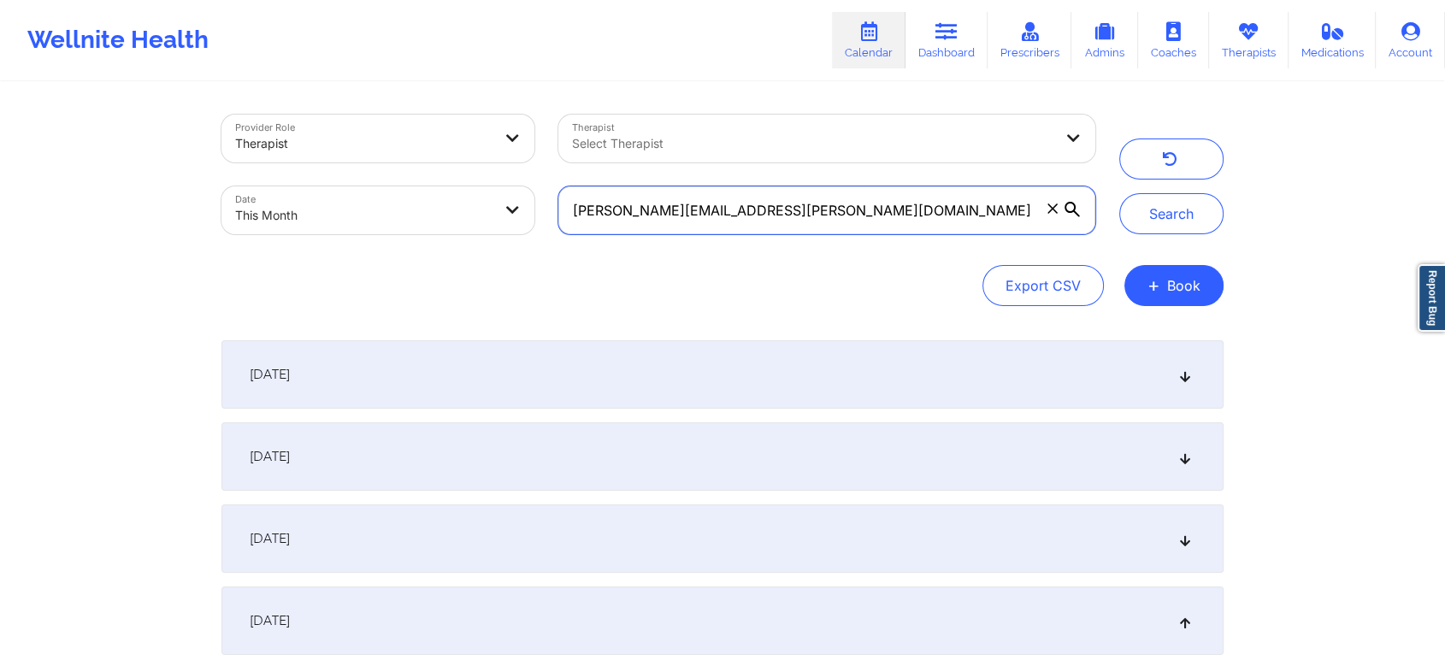
drag, startPoint x: 841, startPoint y: 210, endPoint x: 493, endPoint y: 169, distance: 350.4
click at [493, 169] on div "Provider Role Therapist Therapist Select Therapist Date This Month [PERSON_NAME…" at bounding box center [659, 175] width 898 height 144
paste input "nkd21400"
click at [1119, 193] on button "Search" at bounding box center [1171, 213] width 104 height 41
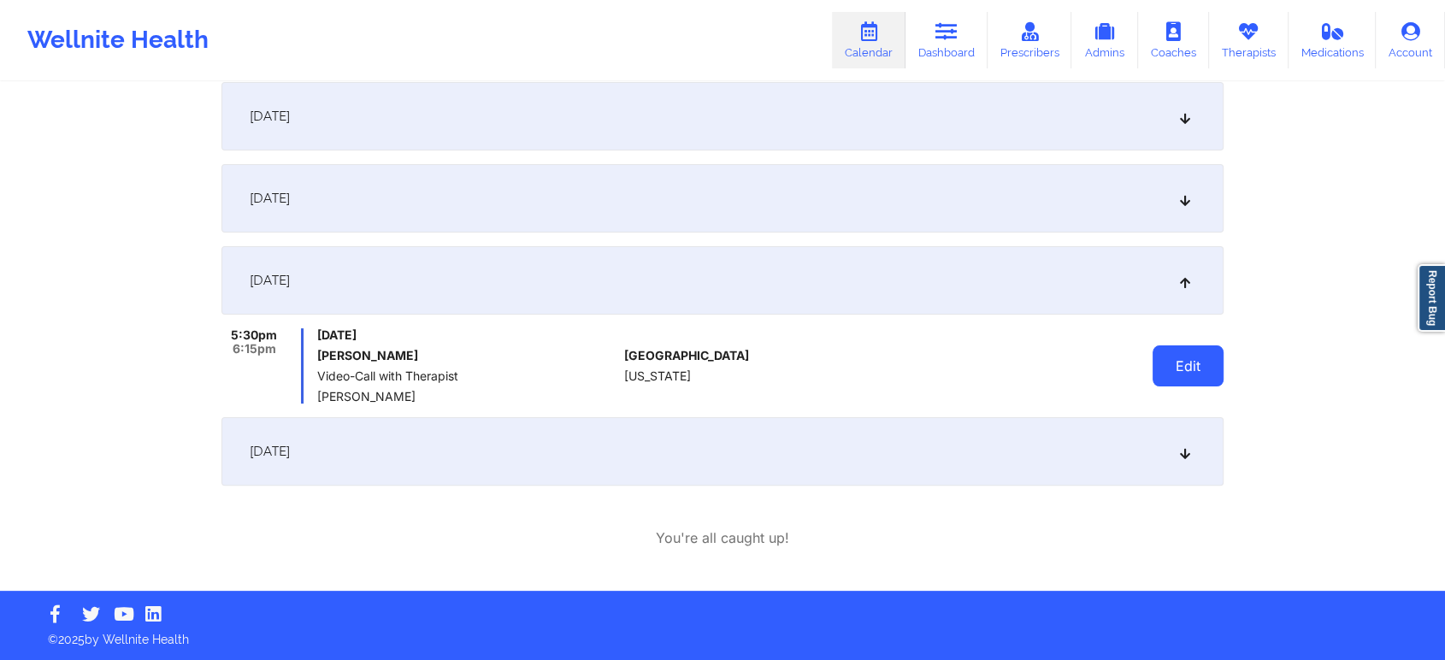
click at [1178, 381] on button "Edit" at bounding box center [1188, 365] width 71 height 41
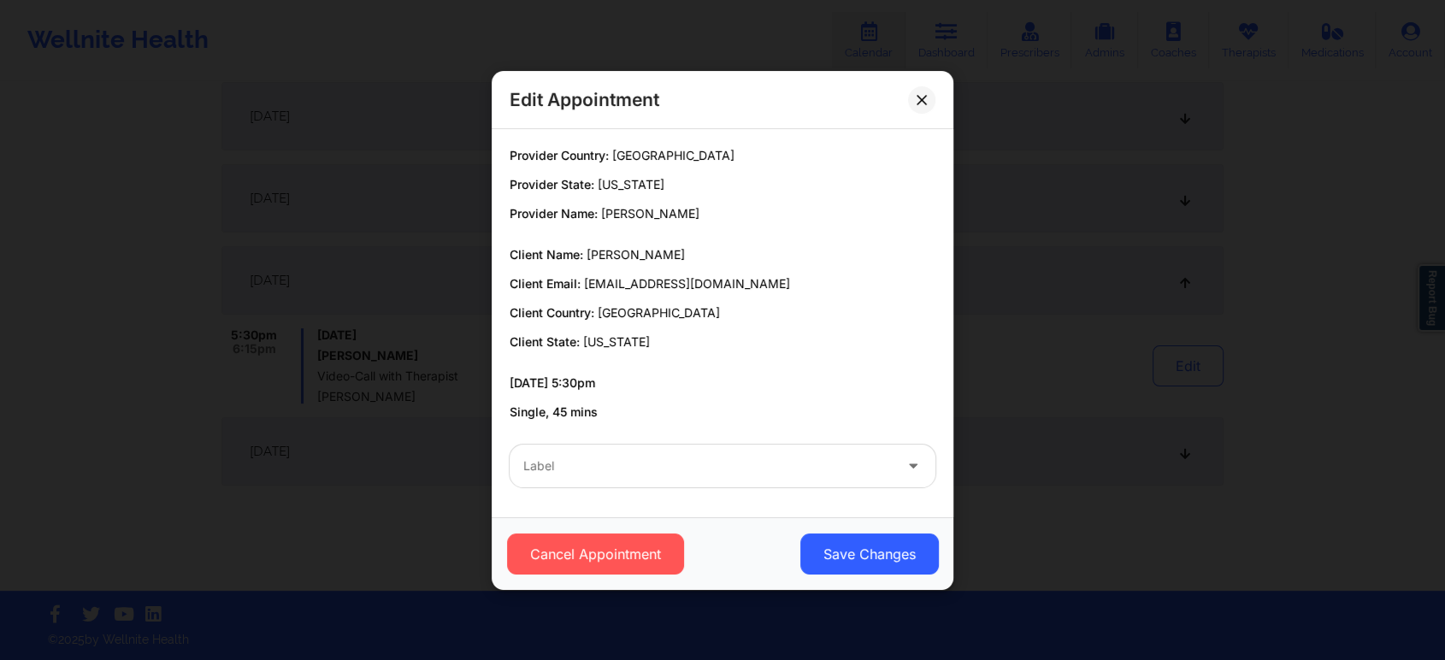
click at [780, 453] on div "Label" at bounding box center [702, 466] width 385 height 43
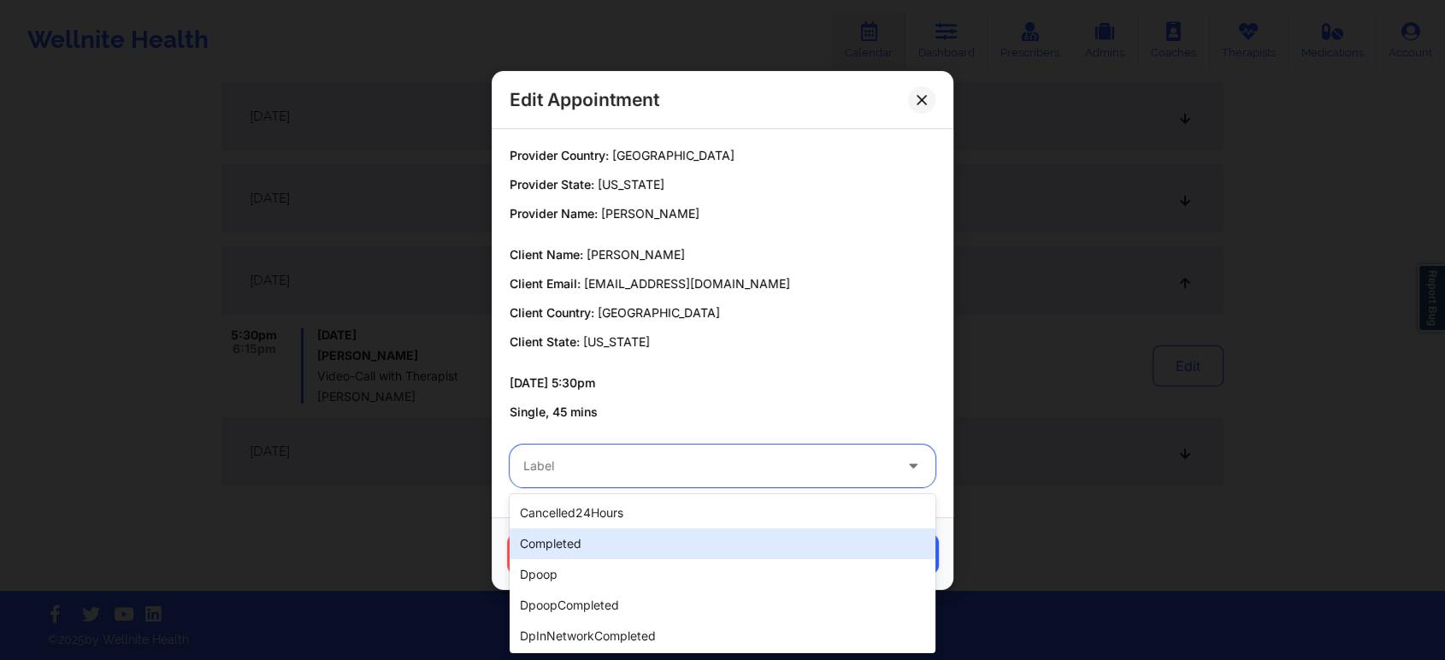
click at [609, 543] on div "completed" at bounding box center [723, 543] width 426 height 31
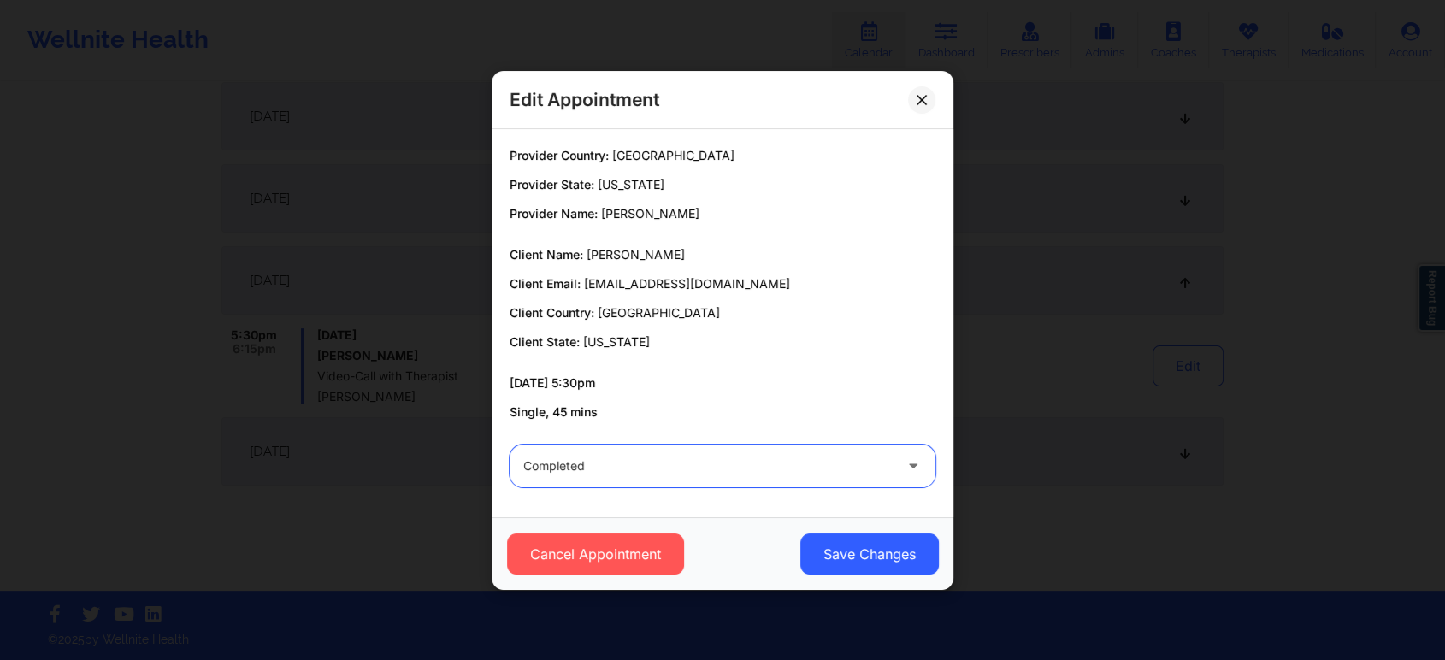
click at [780, 580] on div "Cancel Appointment Save Changes" at bounding box center [723, 553] width 462 height 73
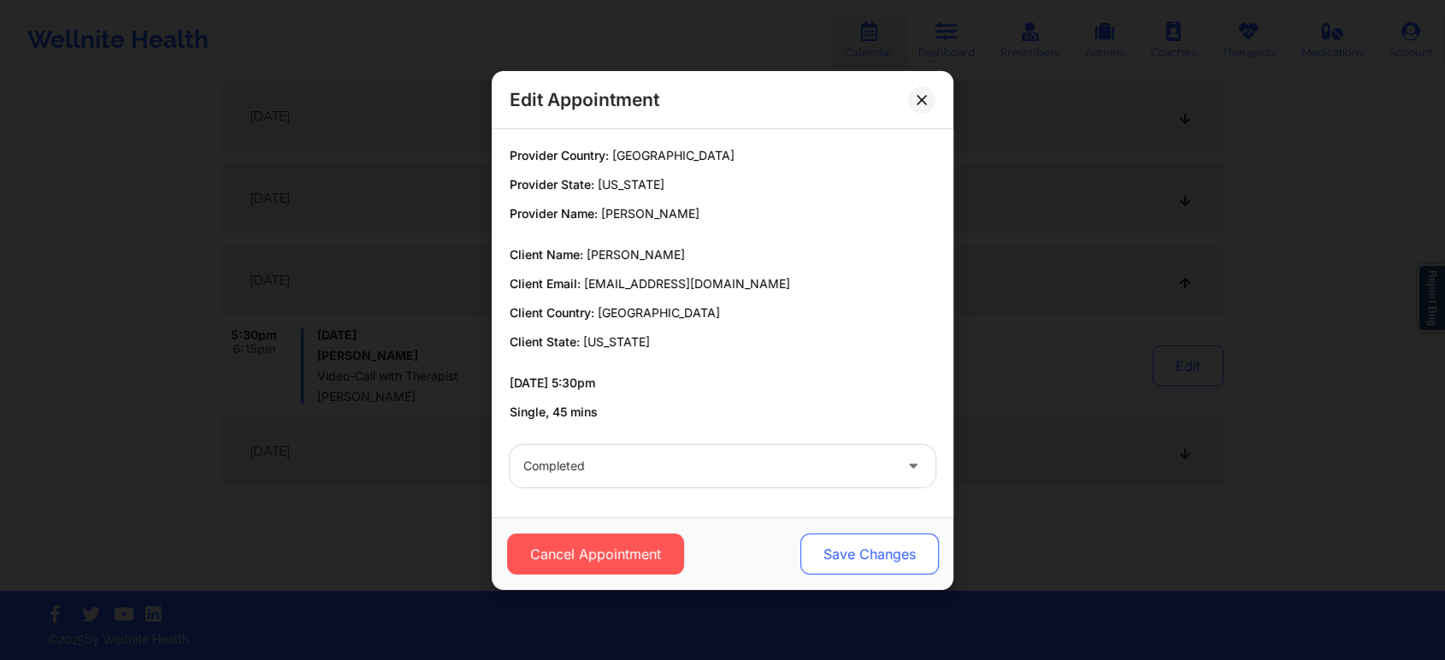
click at [845, 558] on button "Save Changes" at bounding box center [869, 554] width 139 height 41
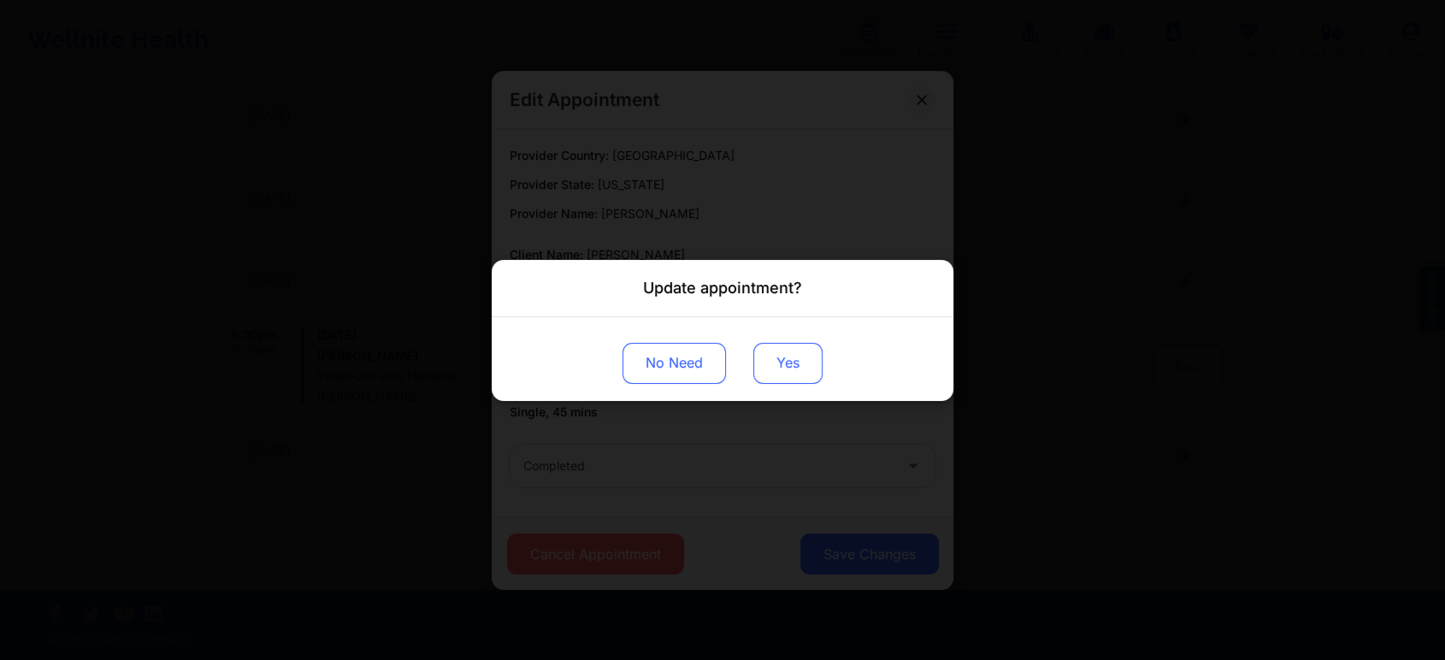
click at [782, 363] on button "Yes" at bounding box center [787, 362] width 69 height 41
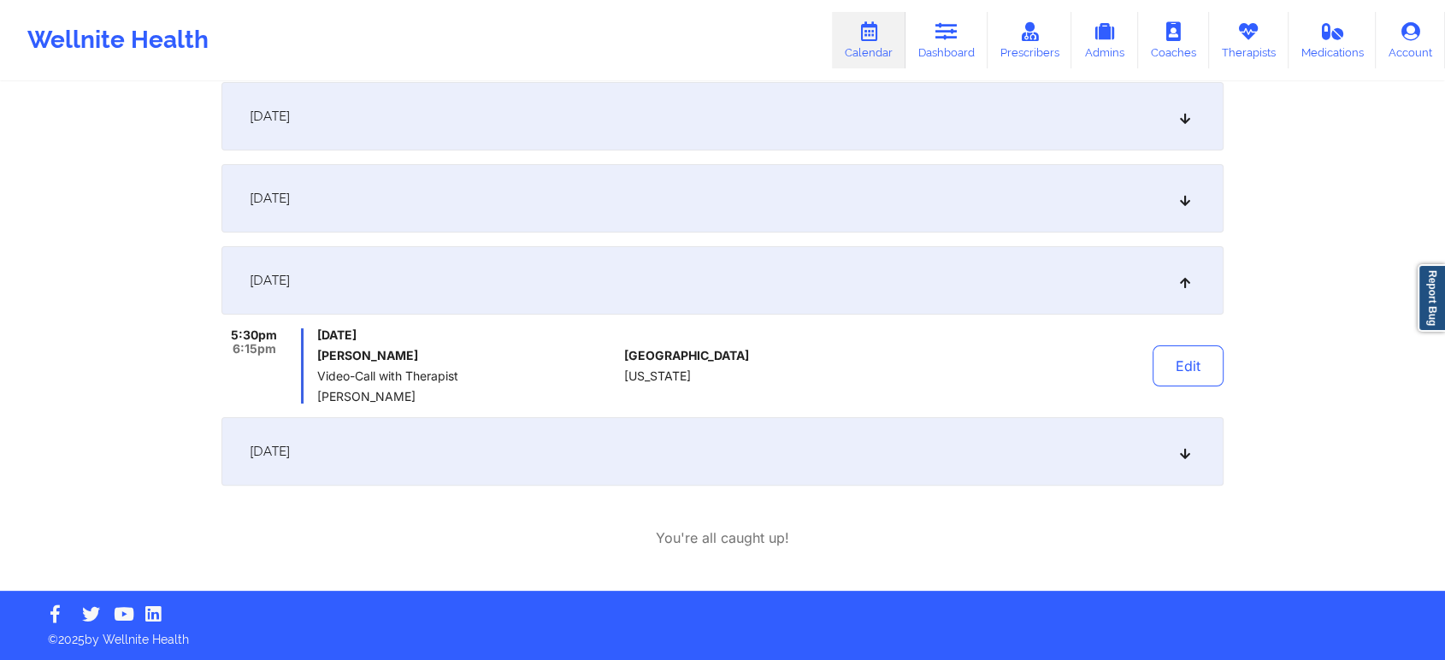
scroll to position [0, 0]
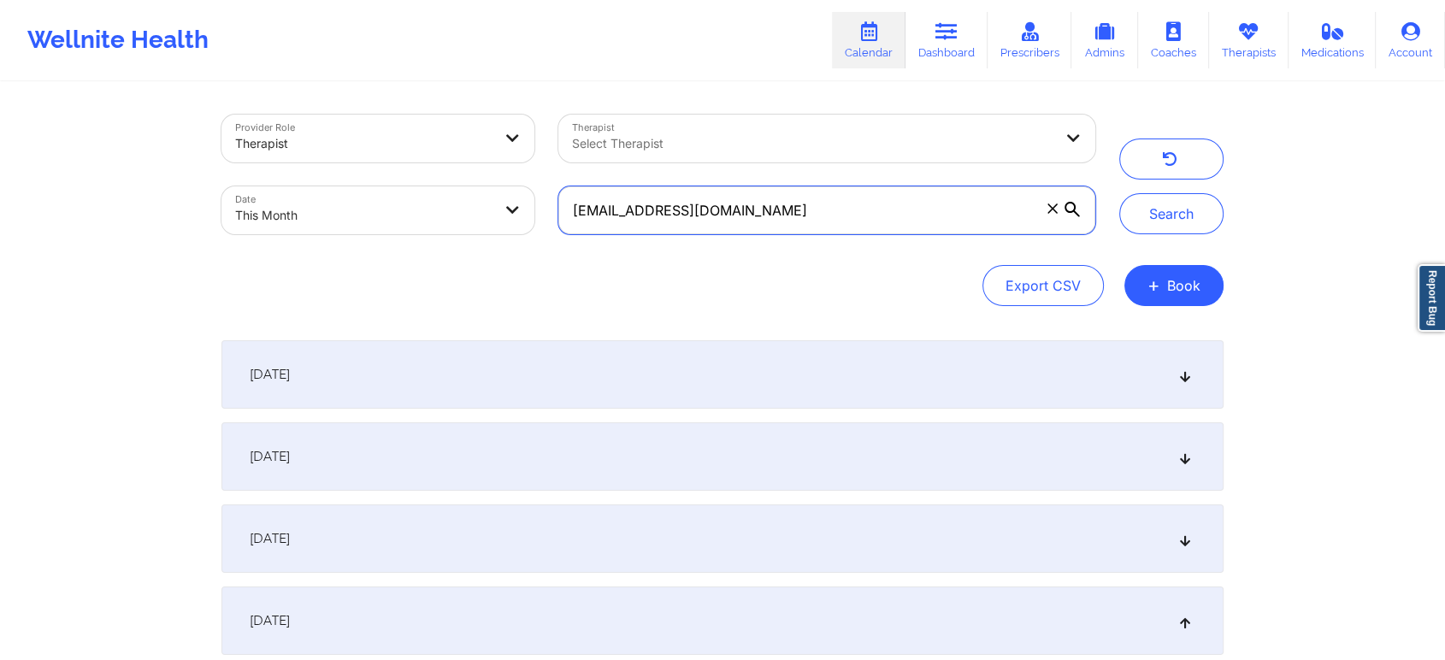
drag, startPoint x: 818, startPoint y: 200, endPoint x: 356, endPoint y: 142, distance: 465.4
click at [356, 142] on div "Provider Role Therapist Therapist Select Therapist Date This Month [EMAIL_ADDRE…" at bounding box center [659, 175] width 898 height 144
paste input "[PERSON_NAME].[PERSON_NAME].[PERSON_NAME]"
click at [1119, 193] on button "Search" at bounding box center [1171, 213] width 104 height 41
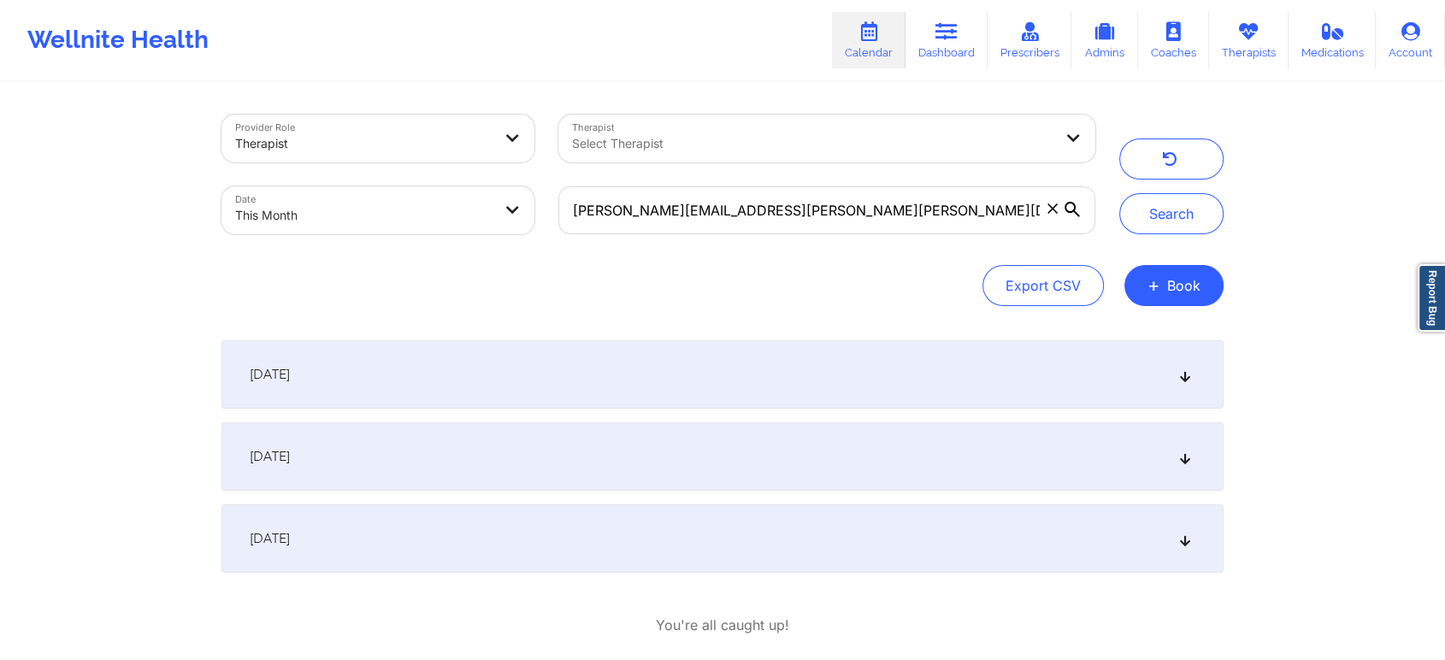
click at [671, 499] on div "[DATE] 7:00am 8:00am [DATE] [PERSON_NAME] Video-Call with Therapist [PERSON_NAM…" at bounding box center [722, 456] width 1002 height 233
click at [595, 443] on div "[DATE]" at bounding box center [722, 456] width 1002 height 68
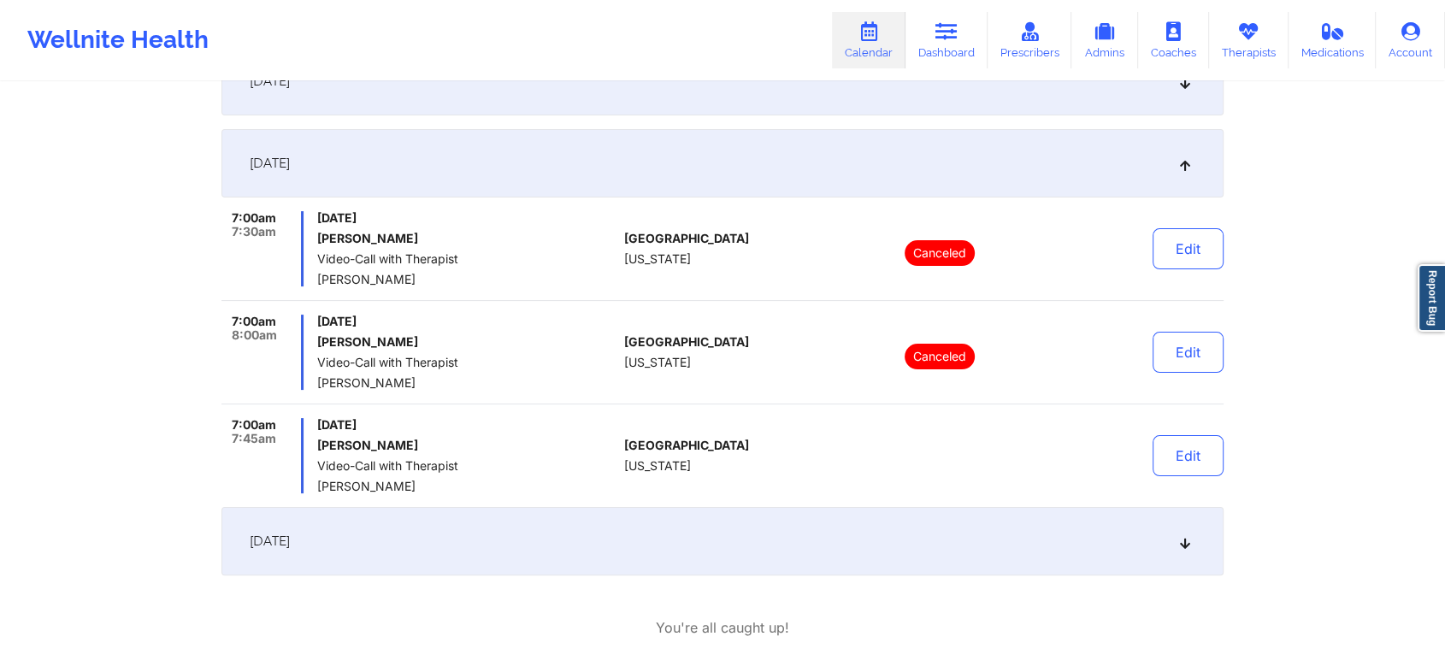
scroll to position [297, 0]
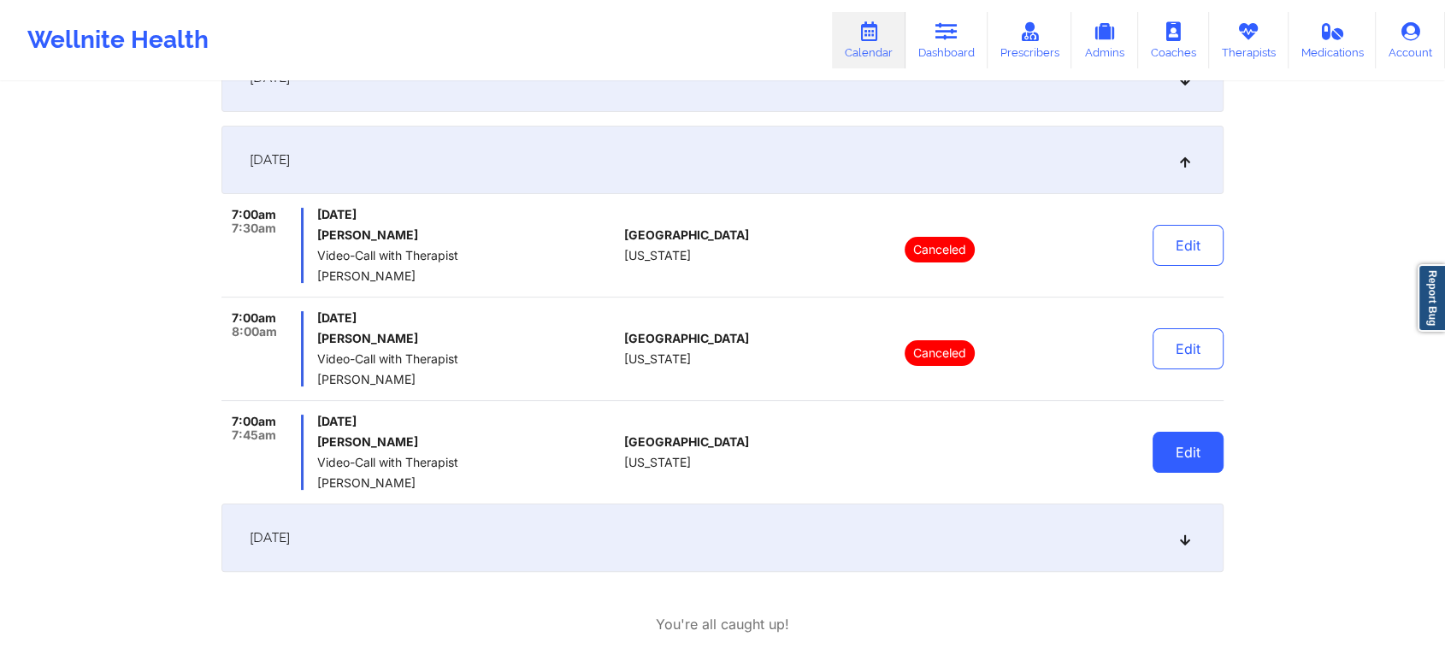
click at [1185, 468] on button "Edit" at bounding box center [1188, 452] width 71 height 41
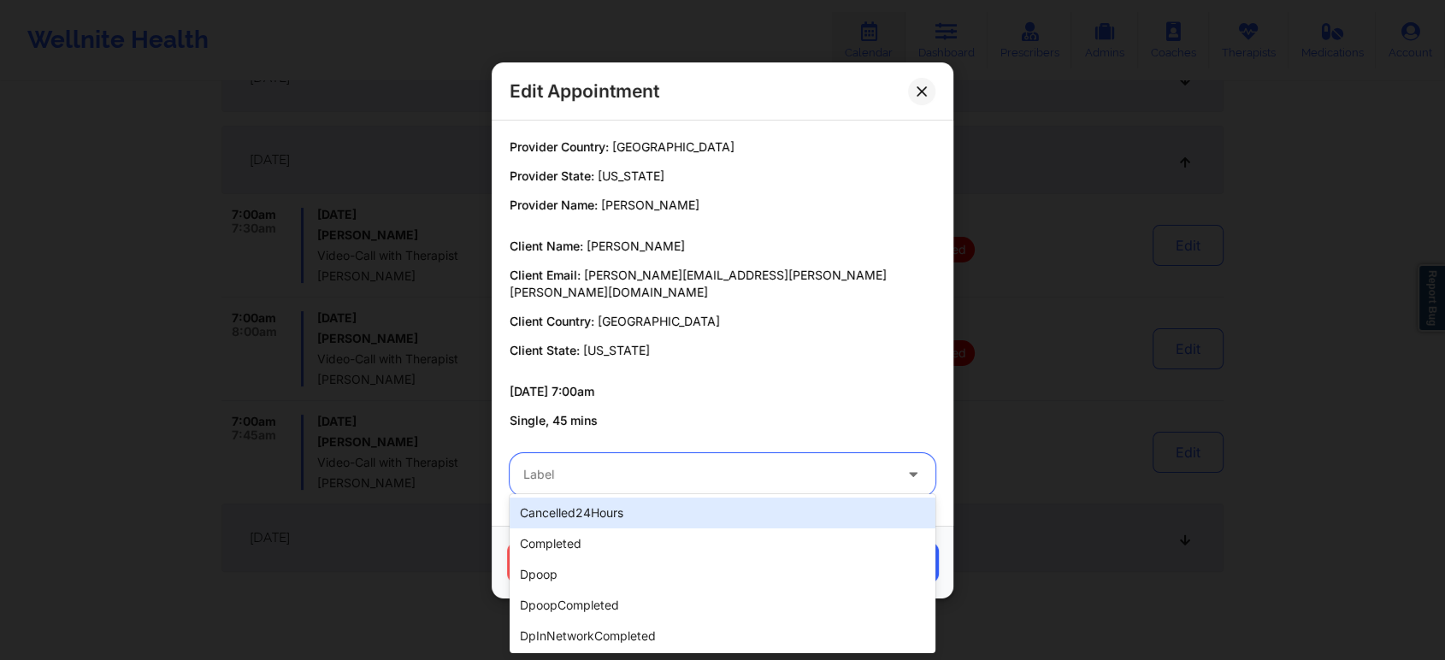
click at [691, 453] on div "Label" at bounding box center [702, 474] width 385 height 43
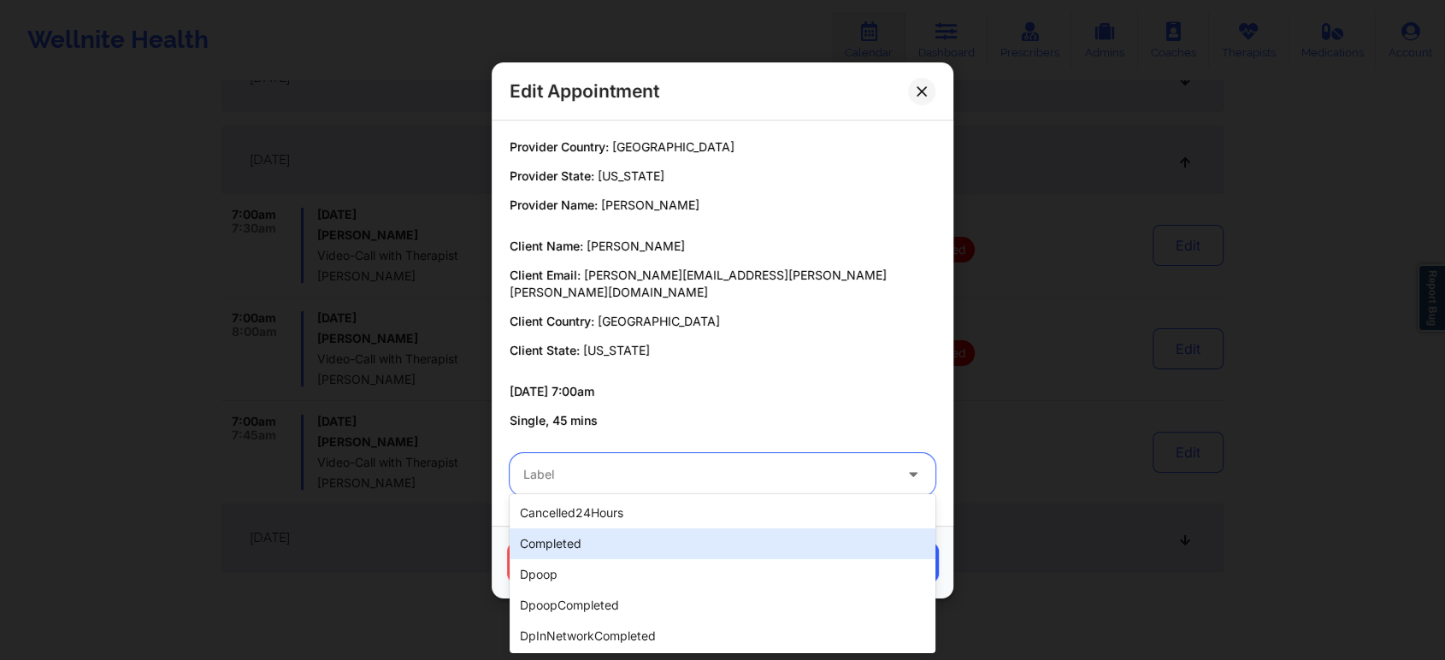
click at [600, 540] on div "completed" at bounding box center [723, 543] width 426 height 31
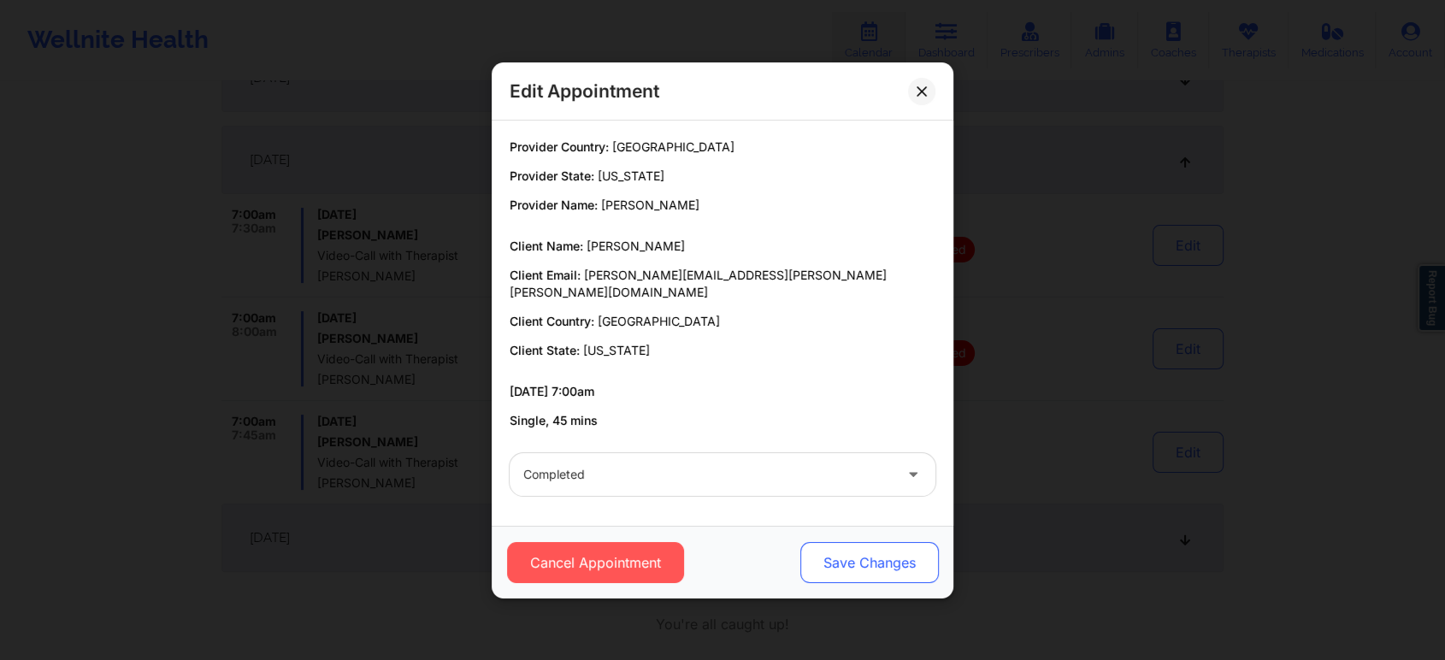
click at [853, 559] on button "Save Changes" at bounding box center [869, 562] width 139 height 41
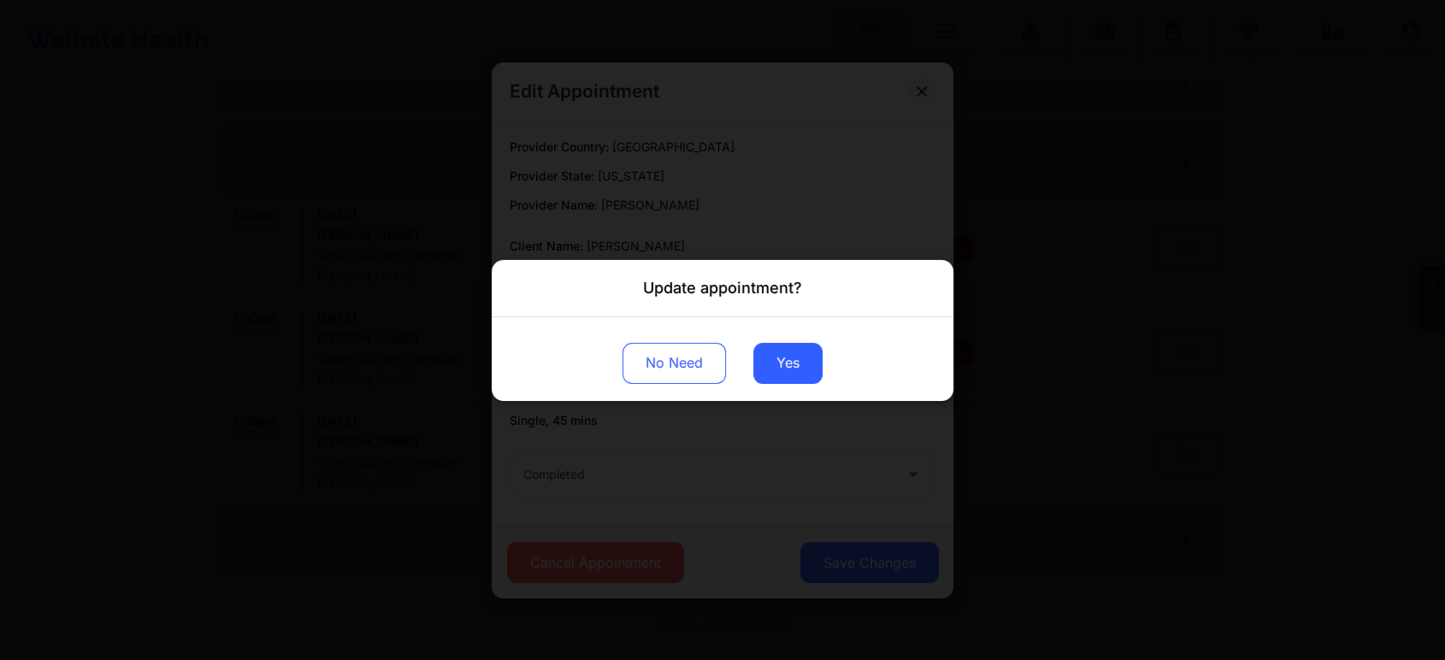
click at [755, 342] on div "No Need Yes" at bounding box center [723, 358] width 462 height 84
click at [772, 364] on button "Yes" at bounding box center [787, 362] width 69 height 41
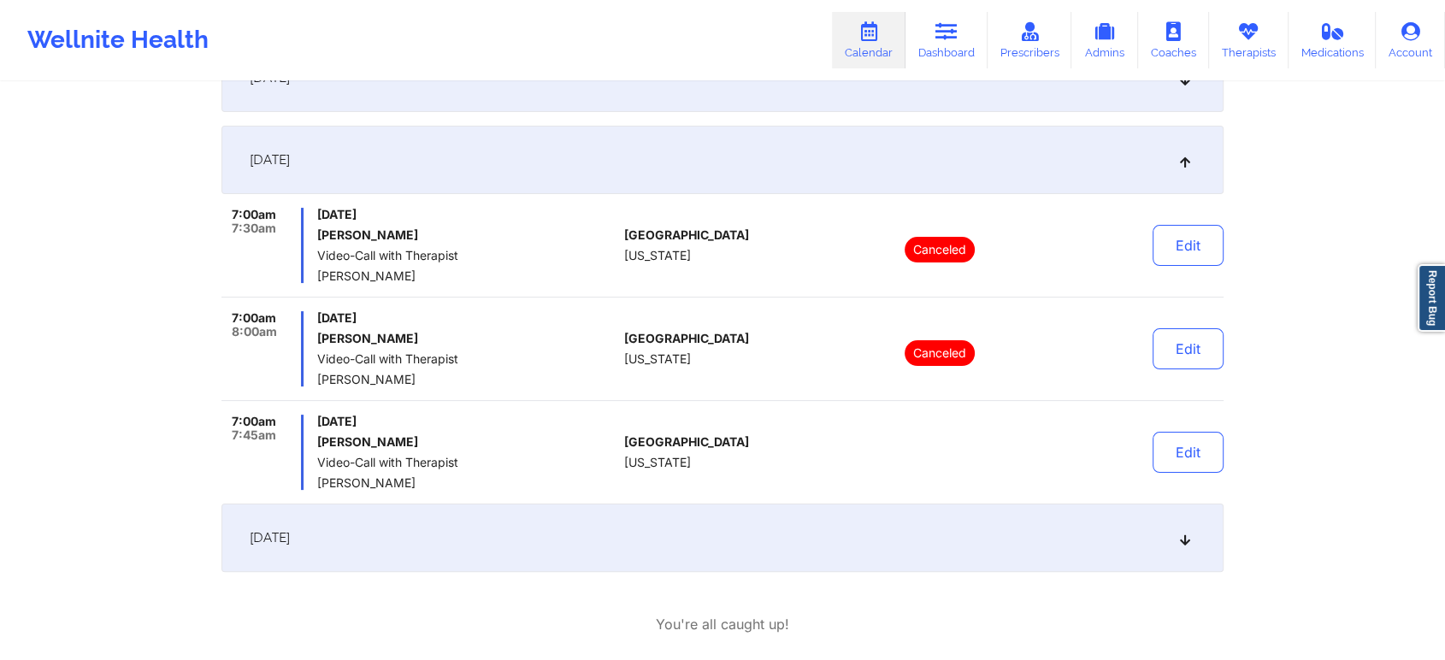
scroll to position [0, 0]
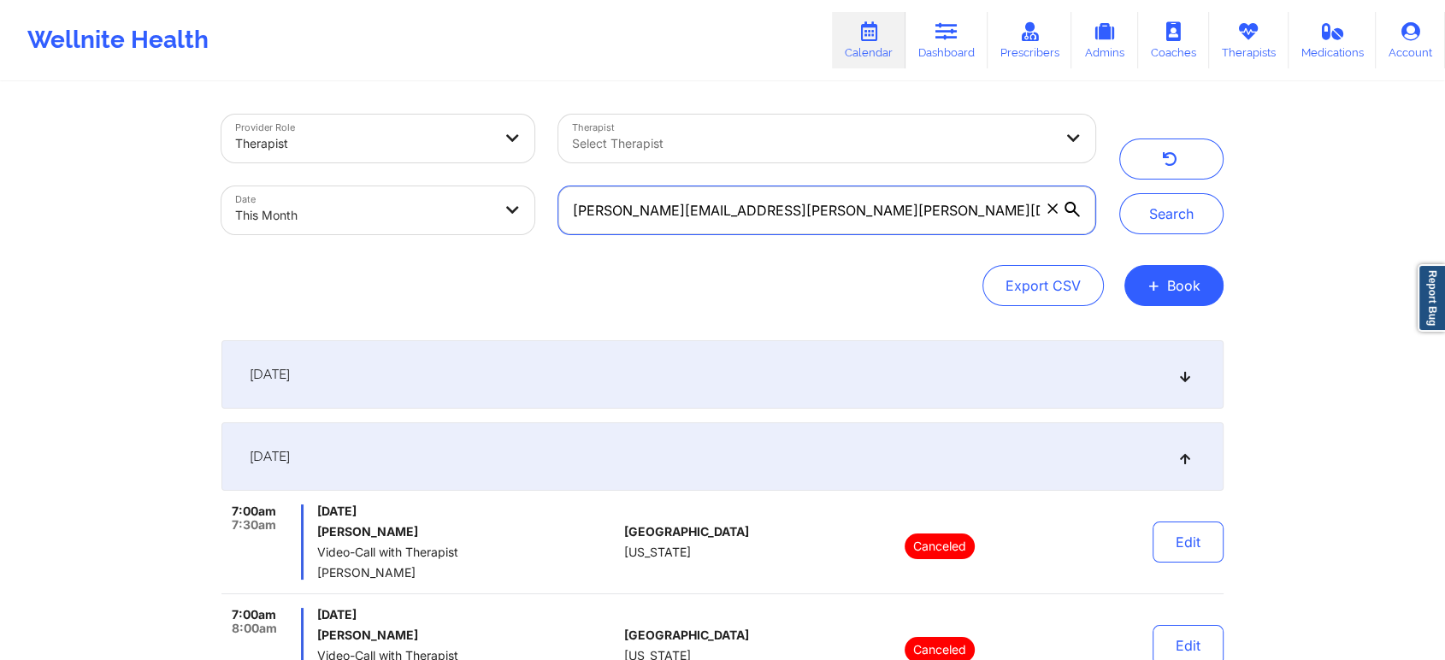
drag, startPoint x: 890, startPoint y: 207, endPoint x: 377, endPoint y: 187, distance: 513.5
click at [377, 187] on div "Provider Role Therapist Therapist Select Therapist Date This Month [PERSON_NAME…" at bounding box center [659, 175] width 898 height 144
paste input "anika.[PERSON_NAME]"
click at [1119, 193] on button "Search" at bounding box center [1171, 213] width 104 height 41
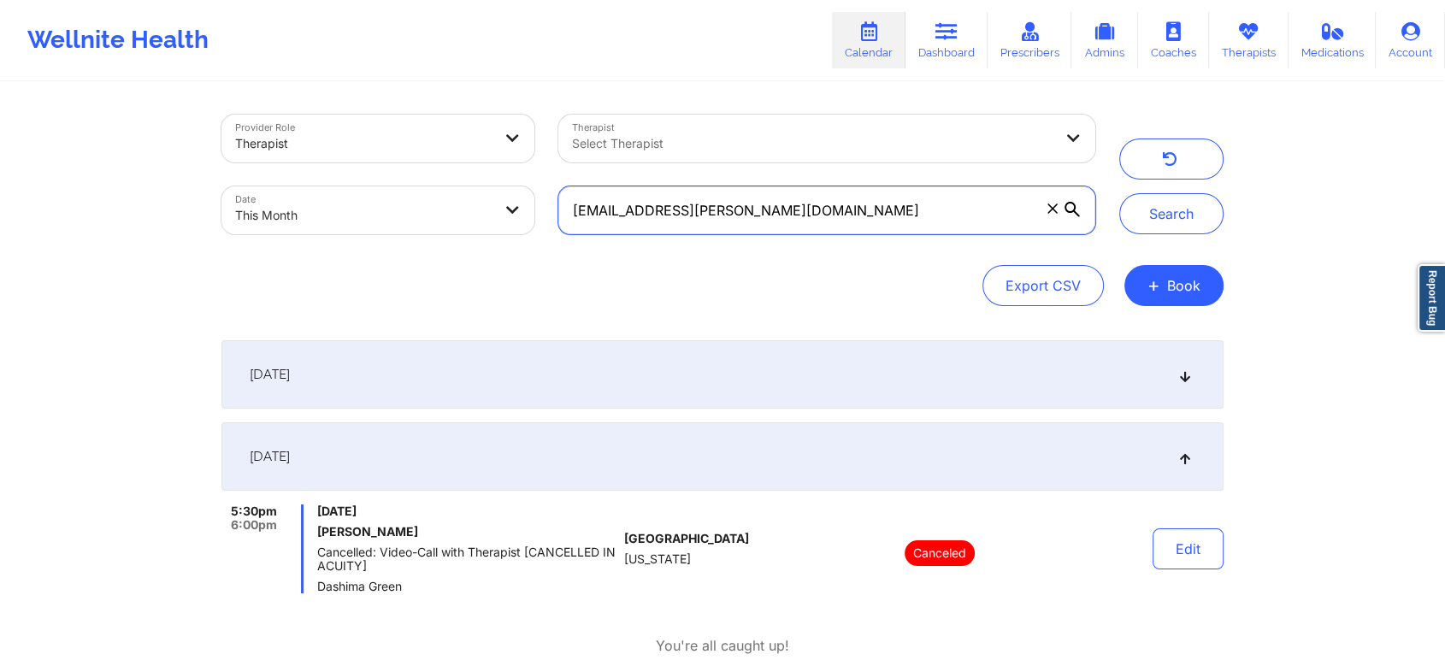
drag, startPoint x: 836, startPoint y: 222, endPoint x: 366, endPoint y: 27, distance: 508.4
click at [366, 27] on div "Wellnite Health Calendar Dashboard Prescribers Admins Coaches Therapists Medica…" at bounding box center [722, 349] width 1445 height 699
paste input "siegelcaroline89"
click at [1119, 193] on button "Search" at bounding box center [1171, 213] width 104 height 41
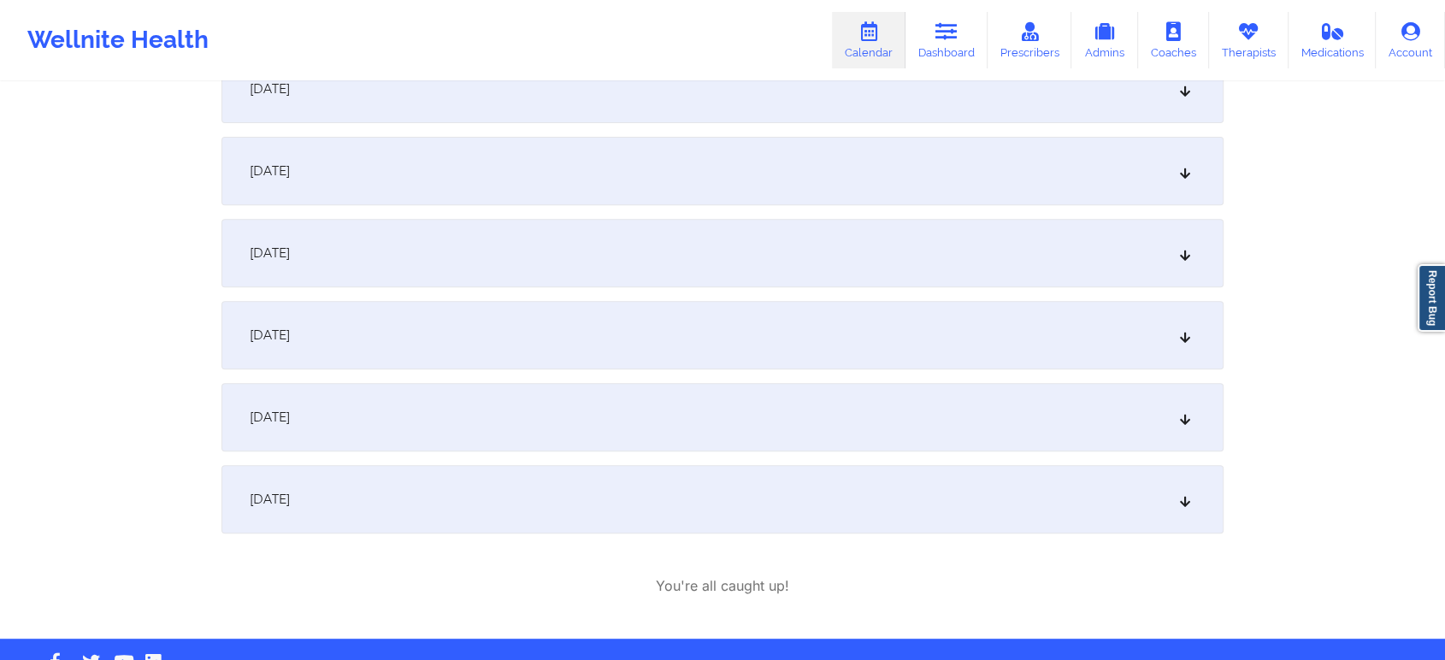
scroll to position [717, 0]
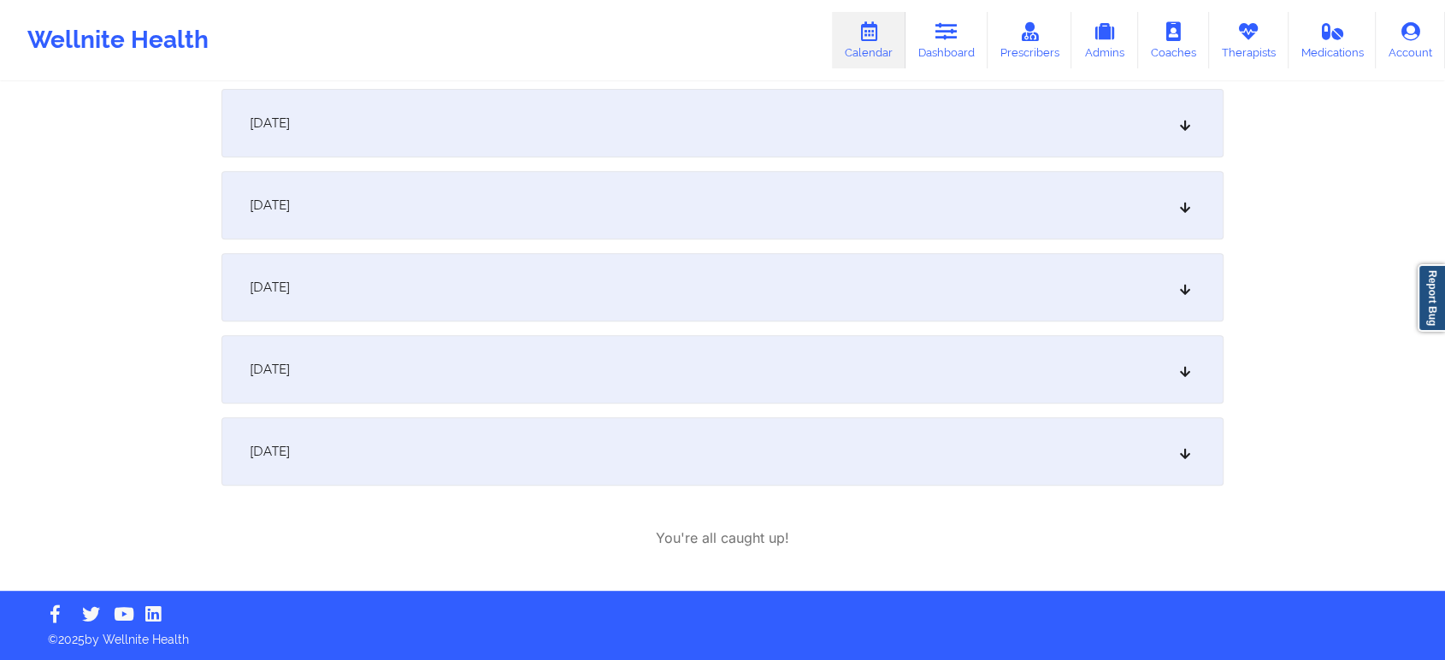
click at [860, 376] on div "[DATE]" at bounding box center [722, 369] width 1002 height 68
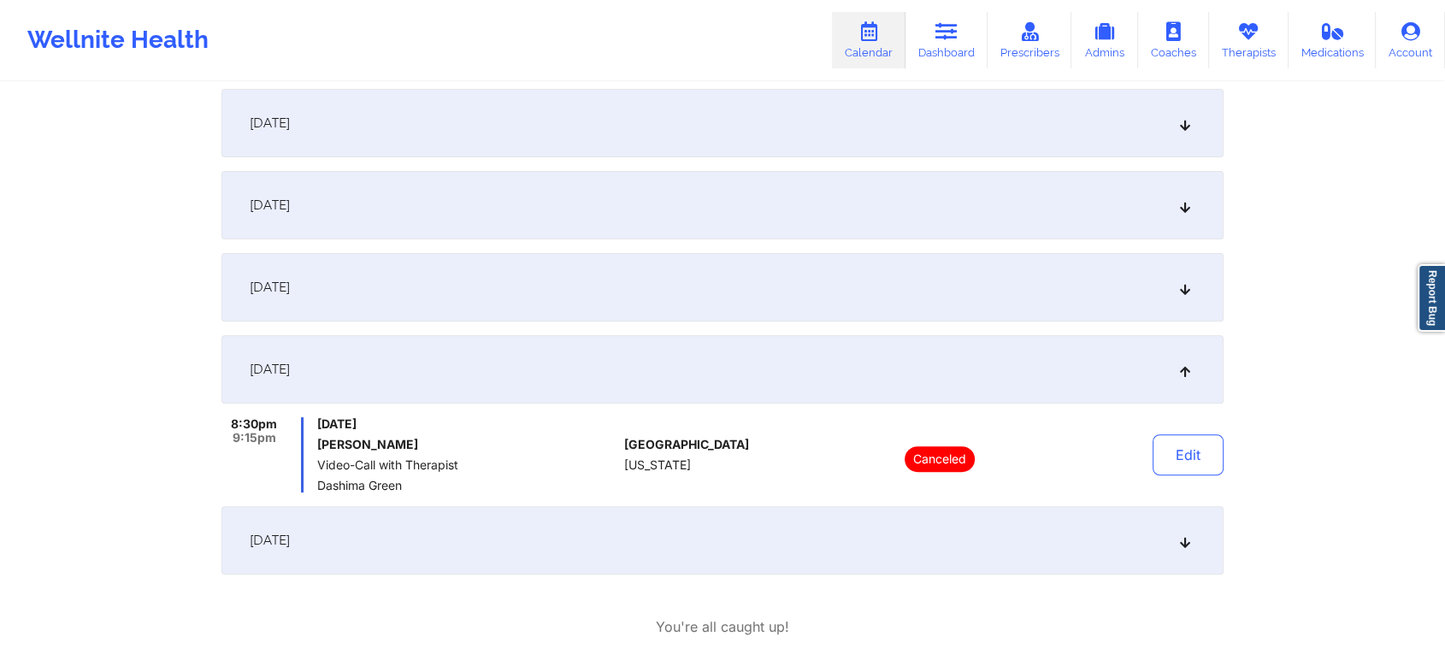
scroll to position [0, 0]
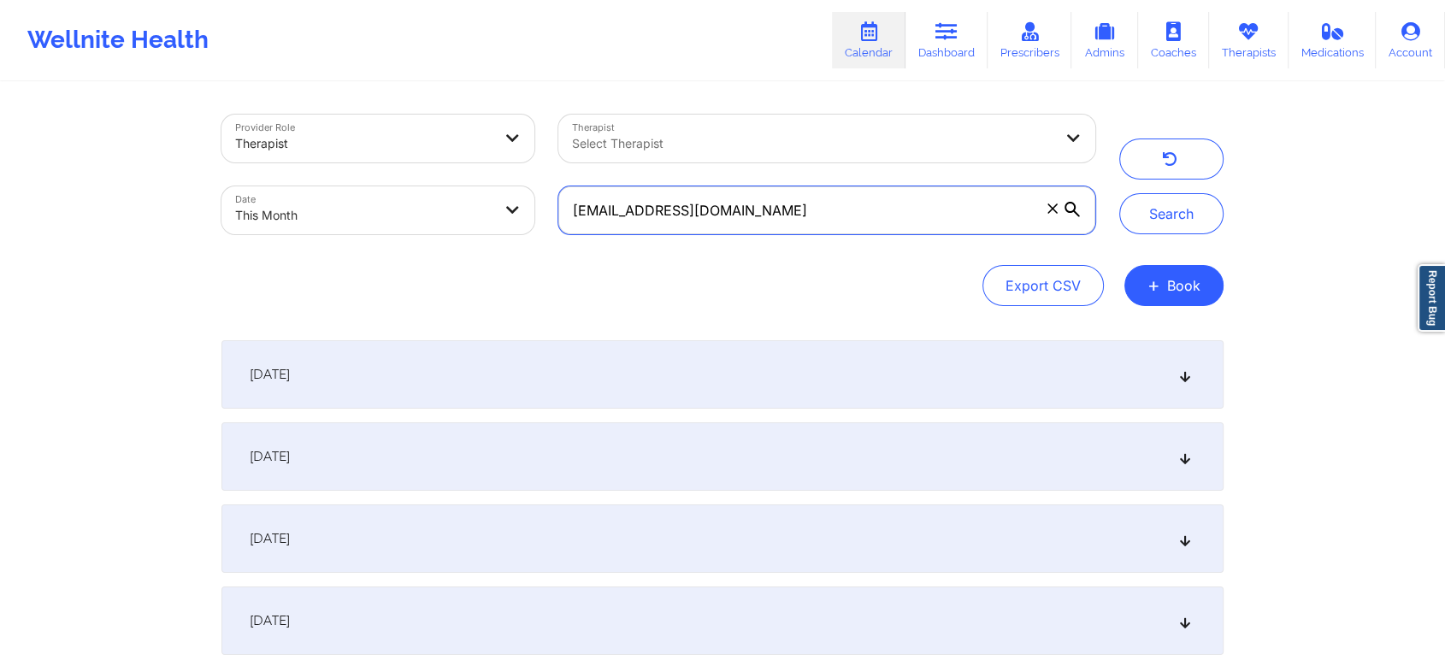
drag, startPoint x: 780, startPoint y: 221, endPoint x: 397, endPoint y: 190, distance: 384.4
click at [397, 190] on div "Provider Role Therapist Therapist Select Therapist Date This Month [EMAIL_ADDRE…" at bounding box center [659, 175] width 898 height 144
paste input "[PERSON_NAME].martinez498"
click at [1119, 193] on button "Search" at bounding box center [1171, 213] width 104 height 41
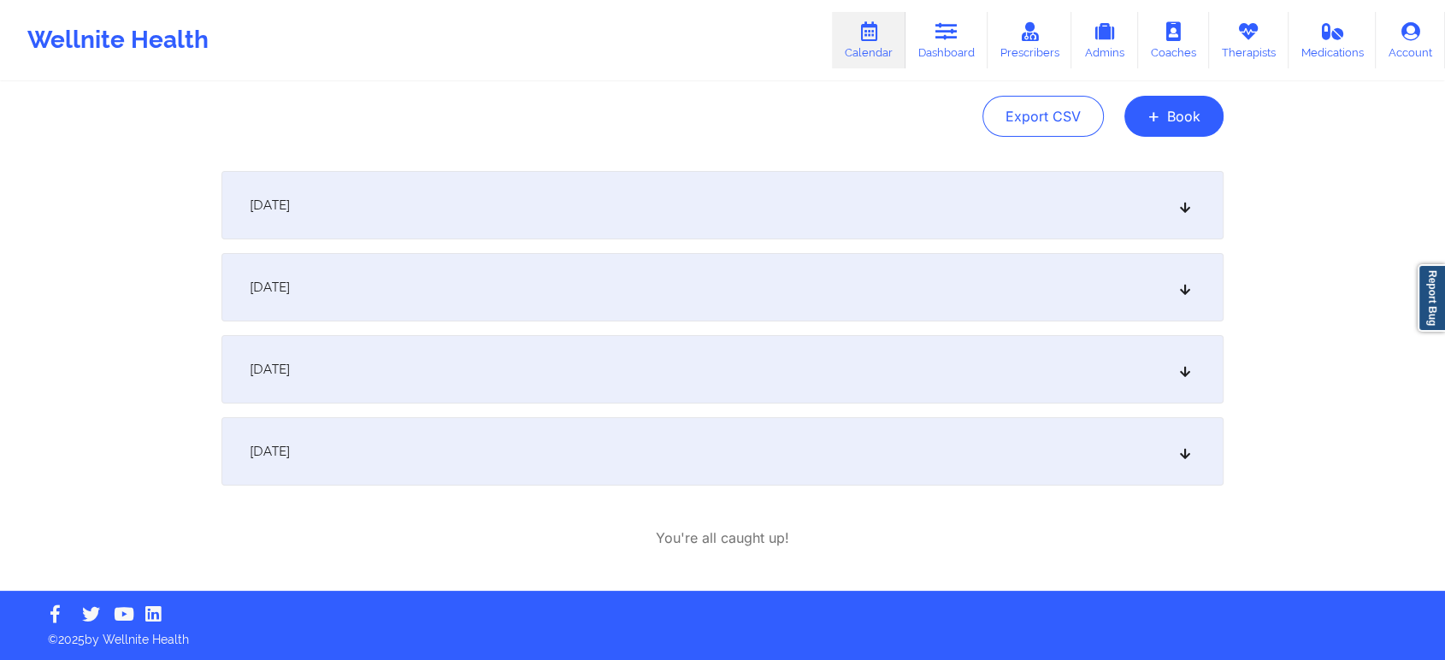
click at [711, 350] on div "[DATE]" at bounding box center [722, 369] width 1002 height 68
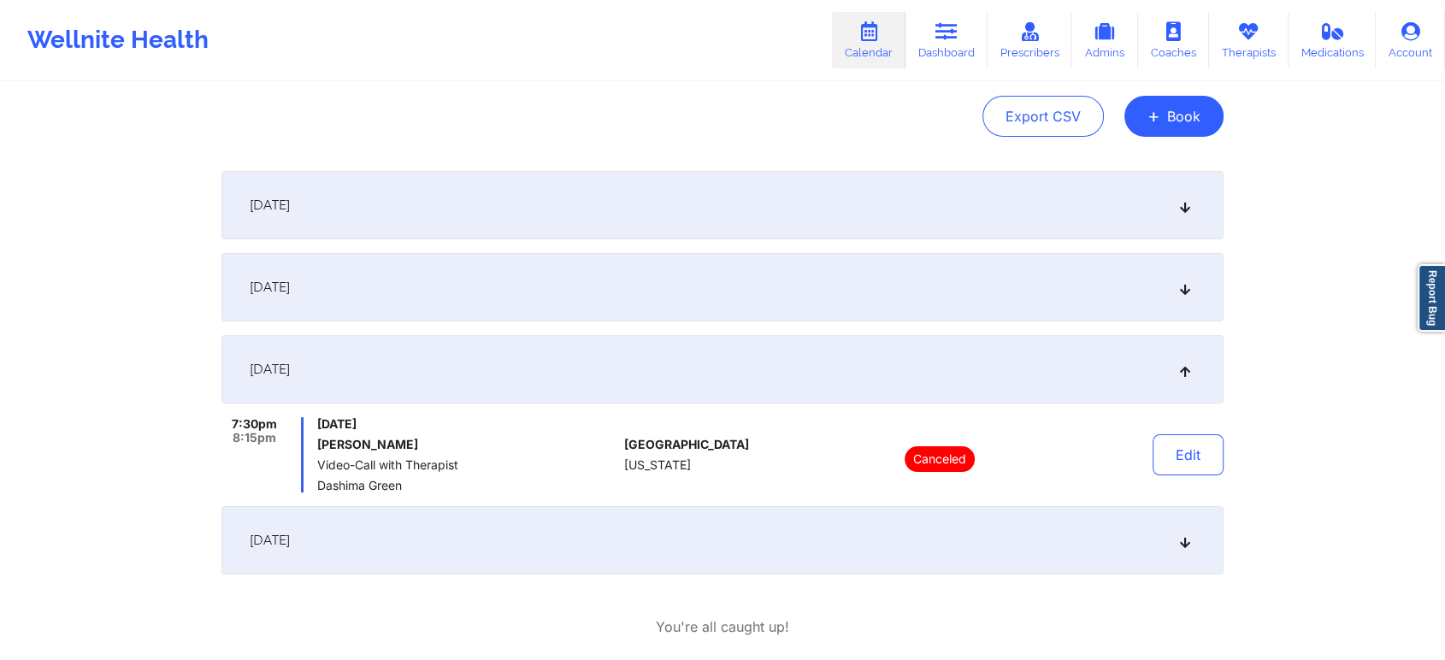
scroll to position [0, 0]
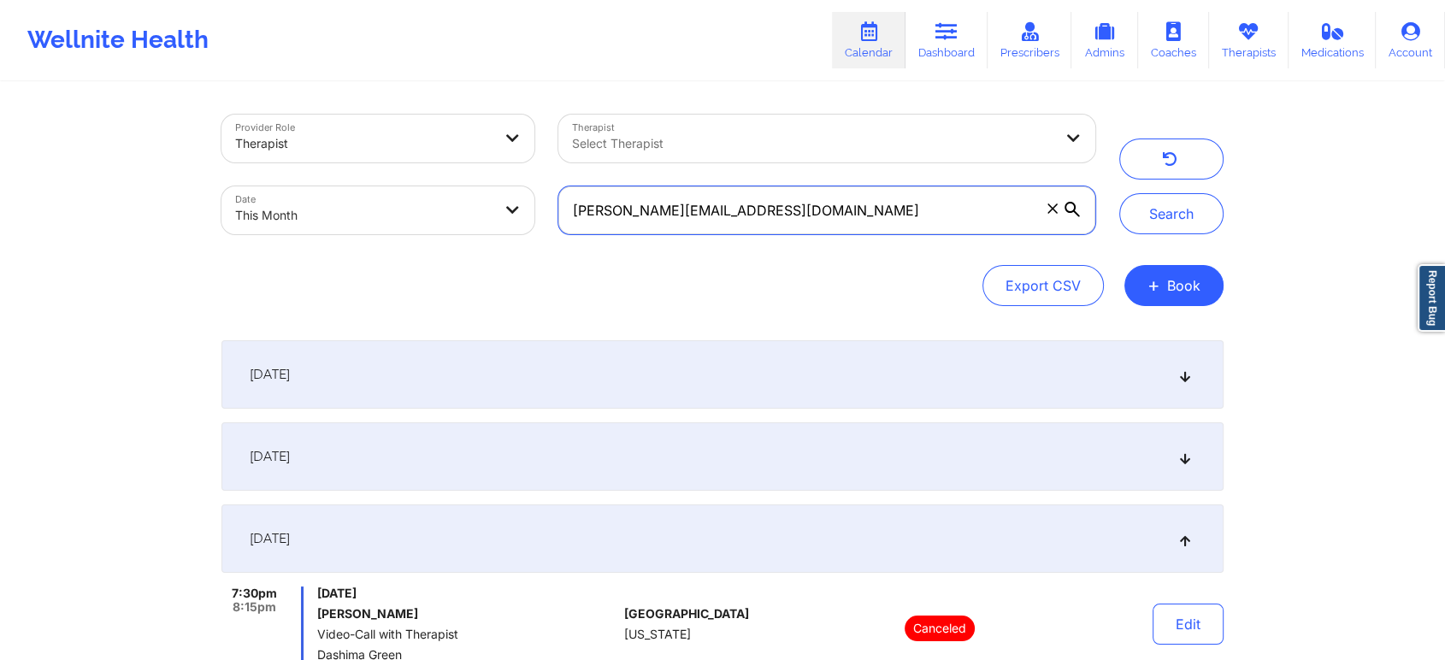
drag, startPoint x: 822, startPoint y: 217, endPoint x: 349, endPoint y: 177, distance: 474.6
click at [349, 177] on div "Provider Role Therapist Therapist Select Therapist Date This Month [PERSON_NAME…" at bounding box center [659, 175] width 898 height 144
paste input "evelyngebhardt87"
click at [1119, 193] on button "Search" at bounding box center [1171, 213] width 104 height 41
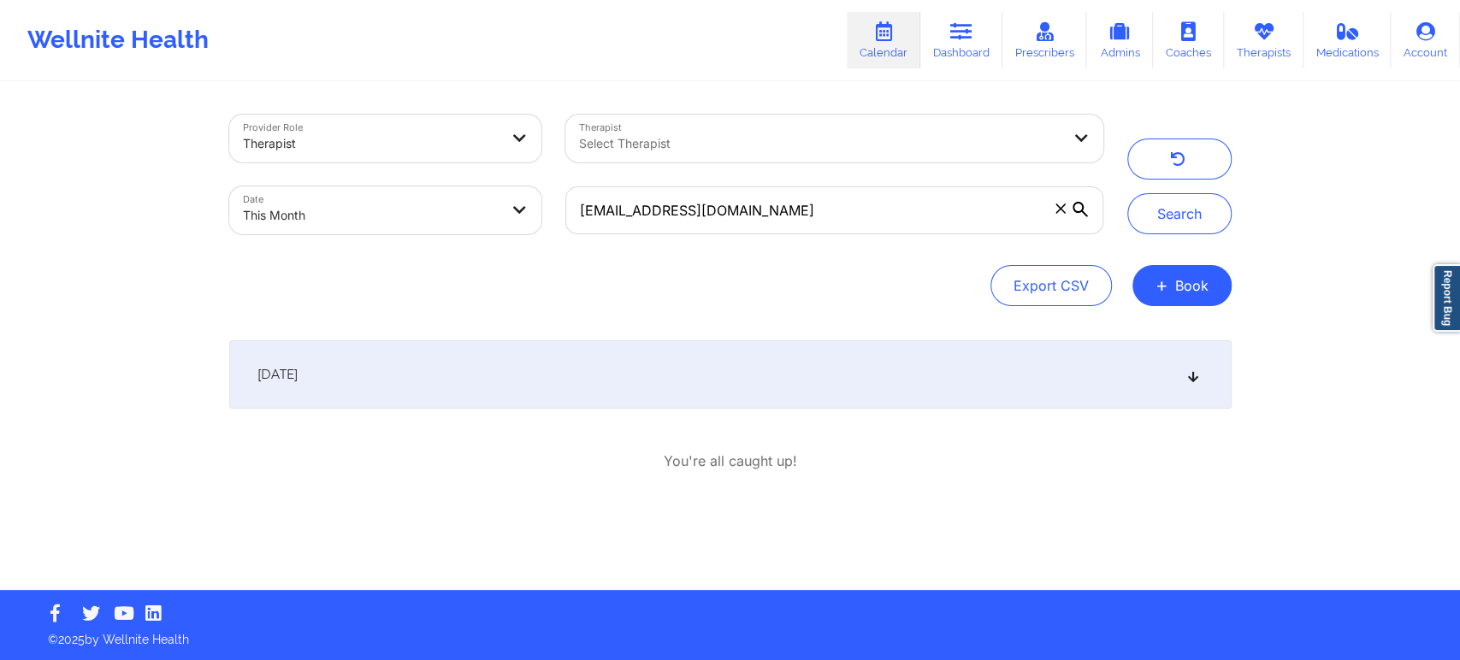
click at [398, 379] on div "[DATE]" at bounding box center [730, 374] width 1002 height 68
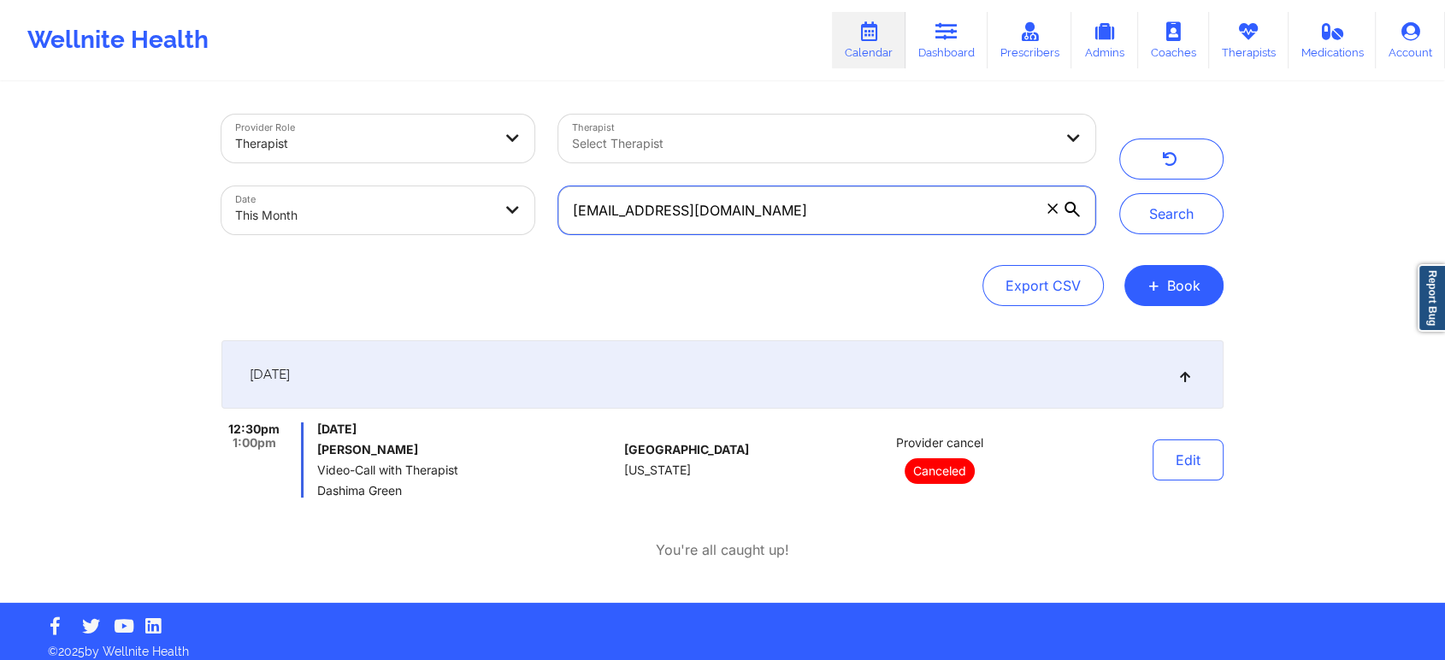
drag, startPoint x: 863, startPoint y: 227, endPoint x: 215, endPoint y: 155, distance: 652.3
click at [215, 155] on div "Provider Role Therapist Therapist Select Therapist Date This Month [EMAIL_ADDRE…" at bounding box center [659, 175] width 898 height 144
paste input "codyclyde5"
click at [1119, 193] on button "Search" at bounding box center [1171, 213] width 104 height 41
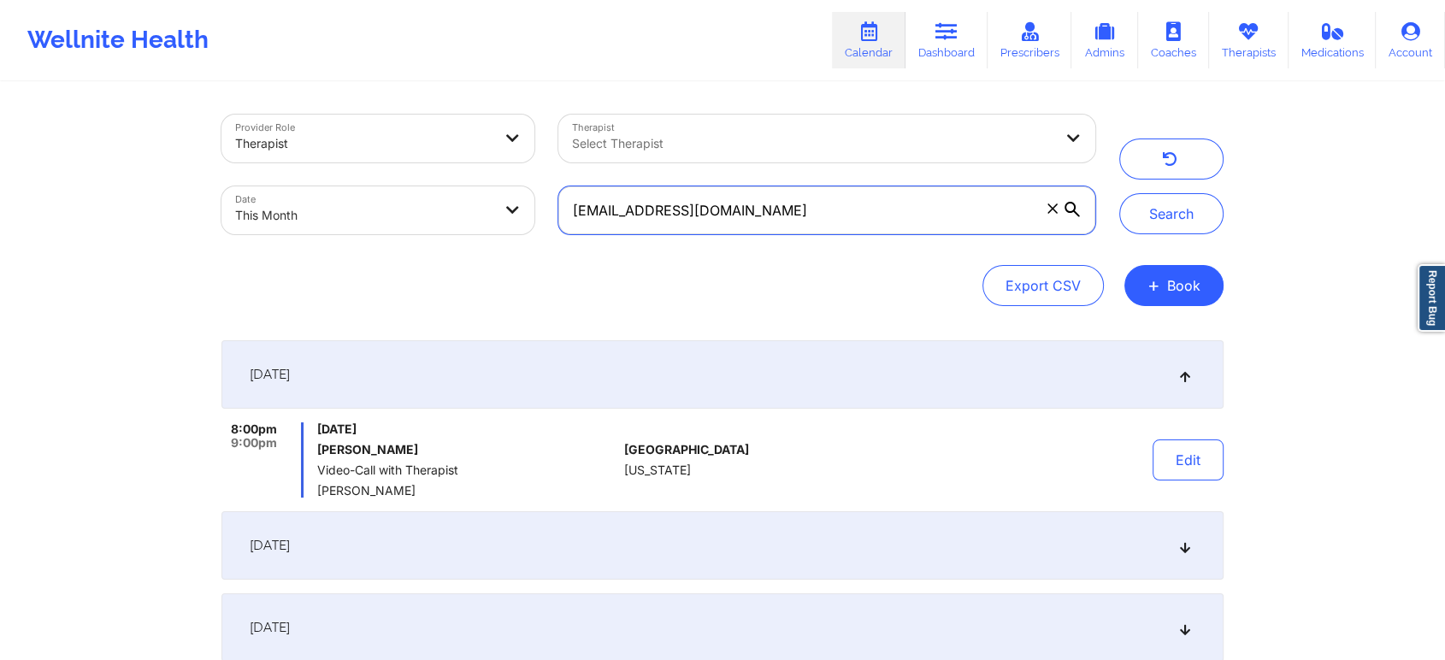
scroll to position [587, 0]
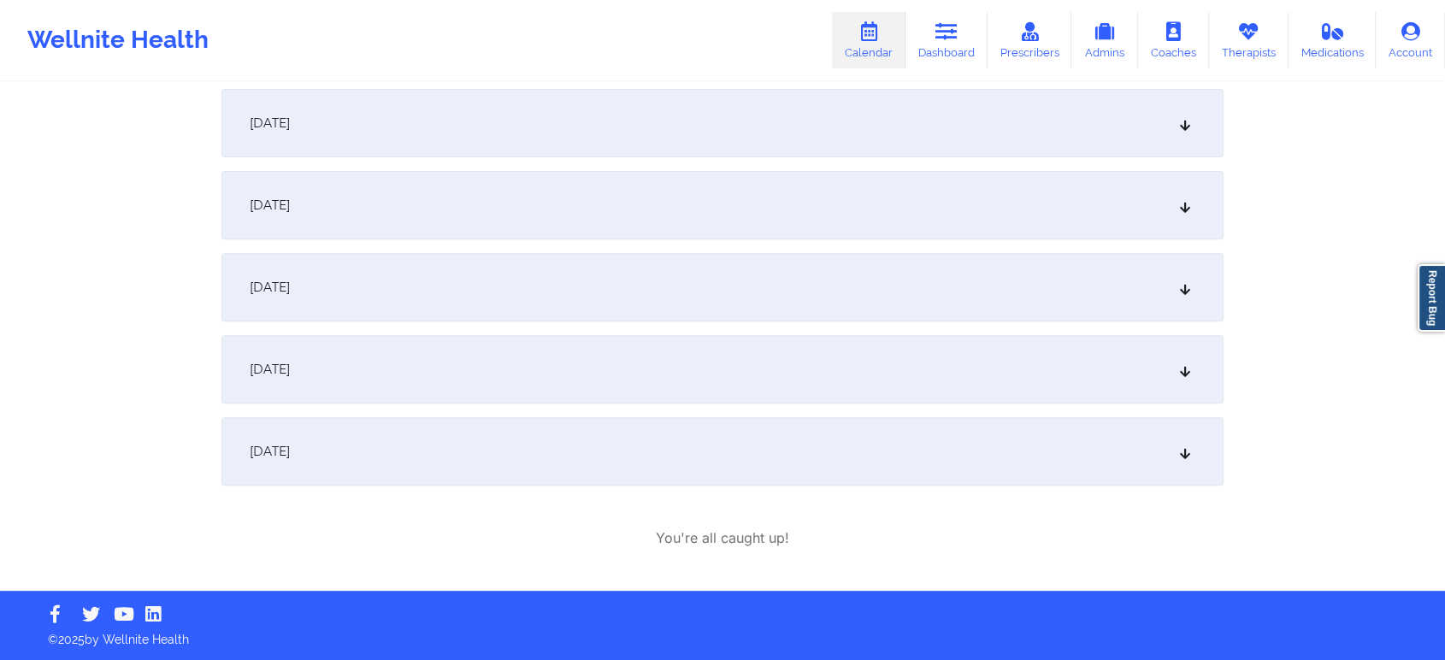
click at [739, 374] on div "[DATE]" at bounding box center [722, 369] width 1002 height 68
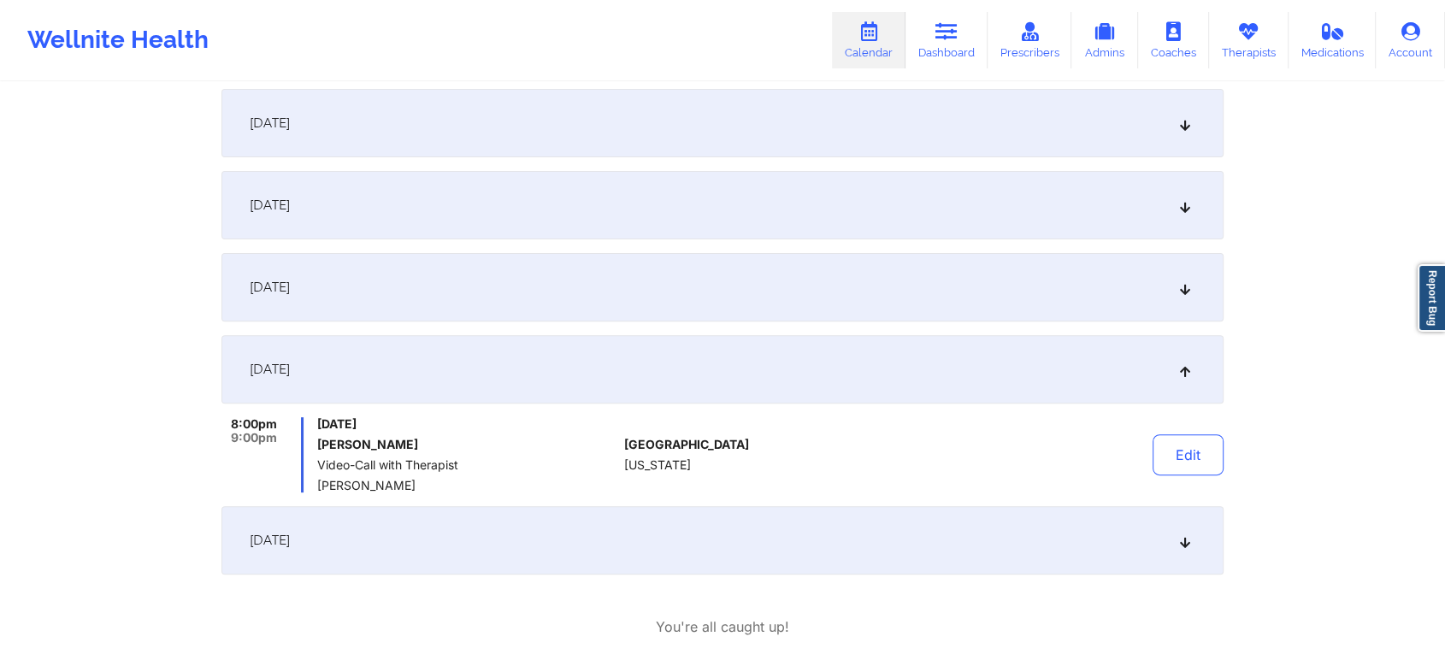
scroll to position [0, 0]
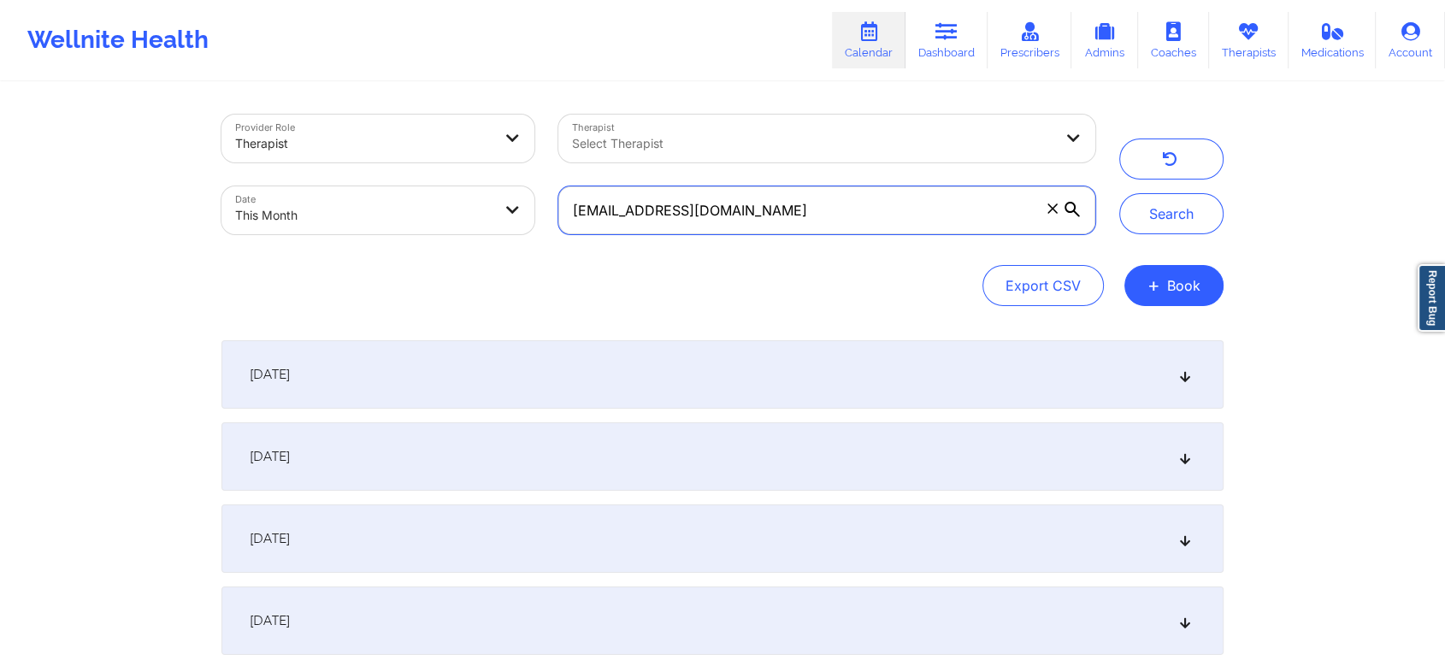
drag, startPoint x: 799, startPoint y: 226, endPoint x: 424, endPoint y: 214, distance: 374.8
click at [424, 214] on div "Provider Role Therapist Therapist Select Therapist Date This Month [EMAIL_ADDRE…" at bounding box center [659, 175] width 898 height 144
paste input "s2khondalady"
click at [1119, 193] on button "Search" at bounding box center [1171, 213] width 104 height 41
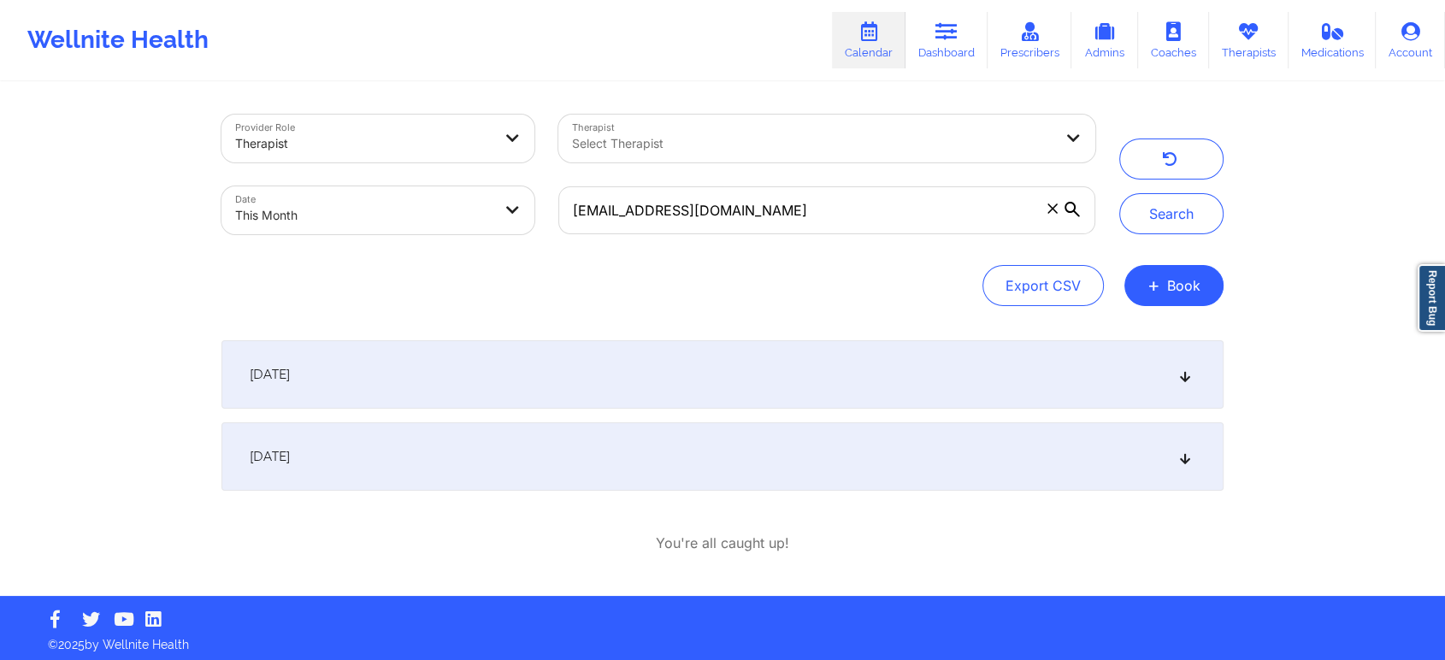
click at [603, 464] on div "[DATE]" at bounding box center [722, 456] width 1002 height 68
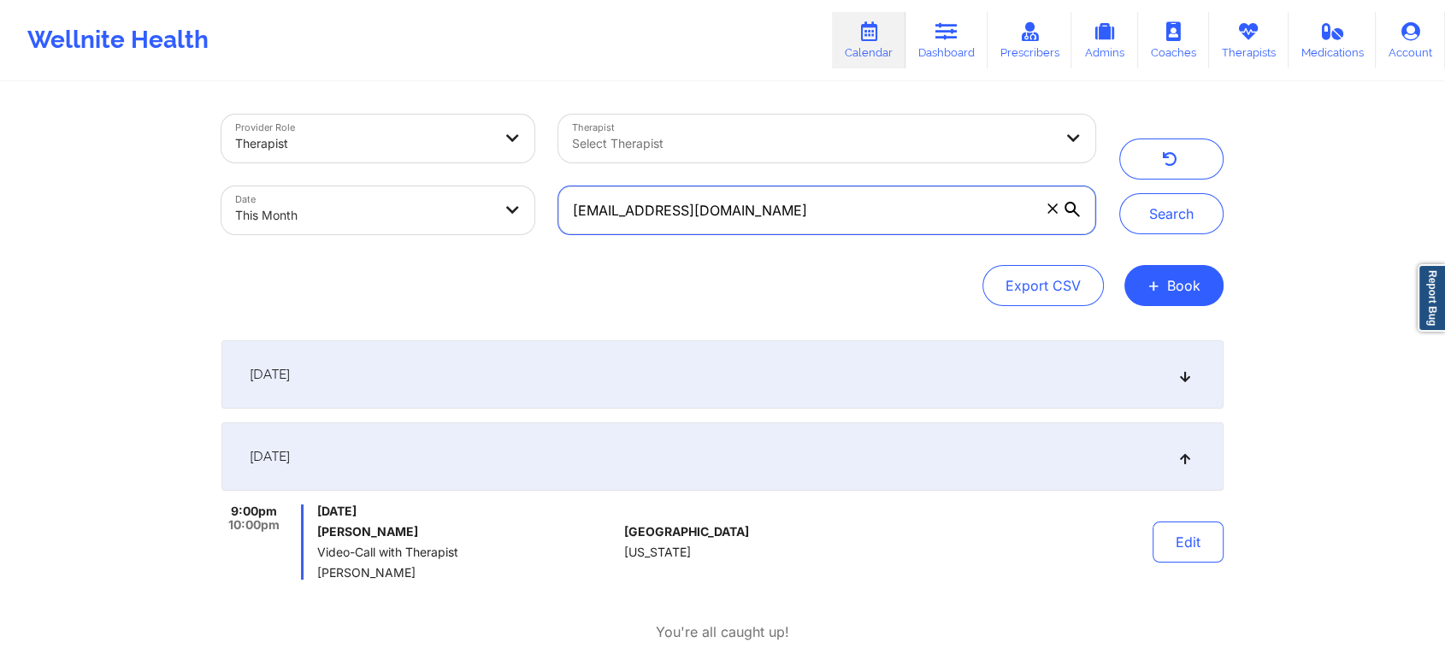
drag, startPoint x: 824, startPoint y: 212, endPoint x: 410, endPoint y: 152, distance: 417.4
click at [410, 152] on div "Provider Role Therapist Therapist Select Therapist Date This Month [EMAIL_ADDRE…" at bounding box center [659, 175] width 898 height 144
paste input "alfonzohensle"
click at [1119, 193] on button "Search" at bounding box center [1171, 213] width 104 height 41
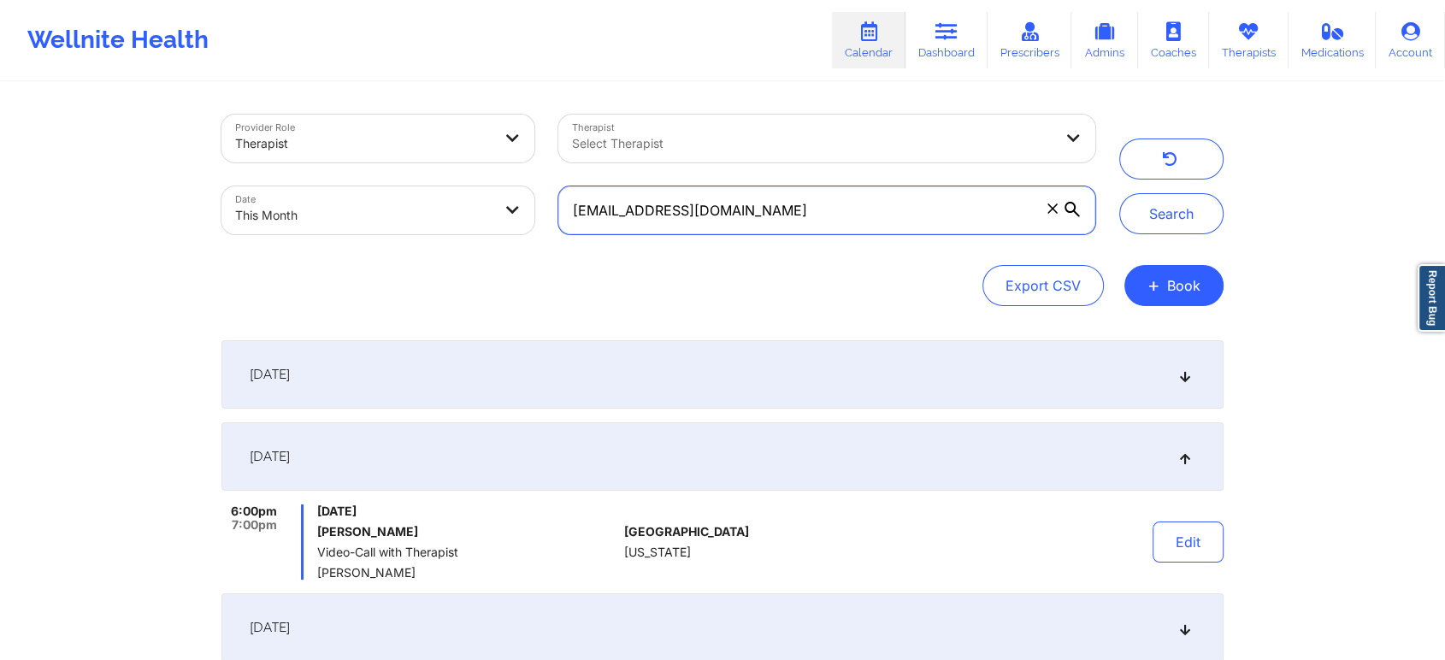
scroll to position [505, 0]
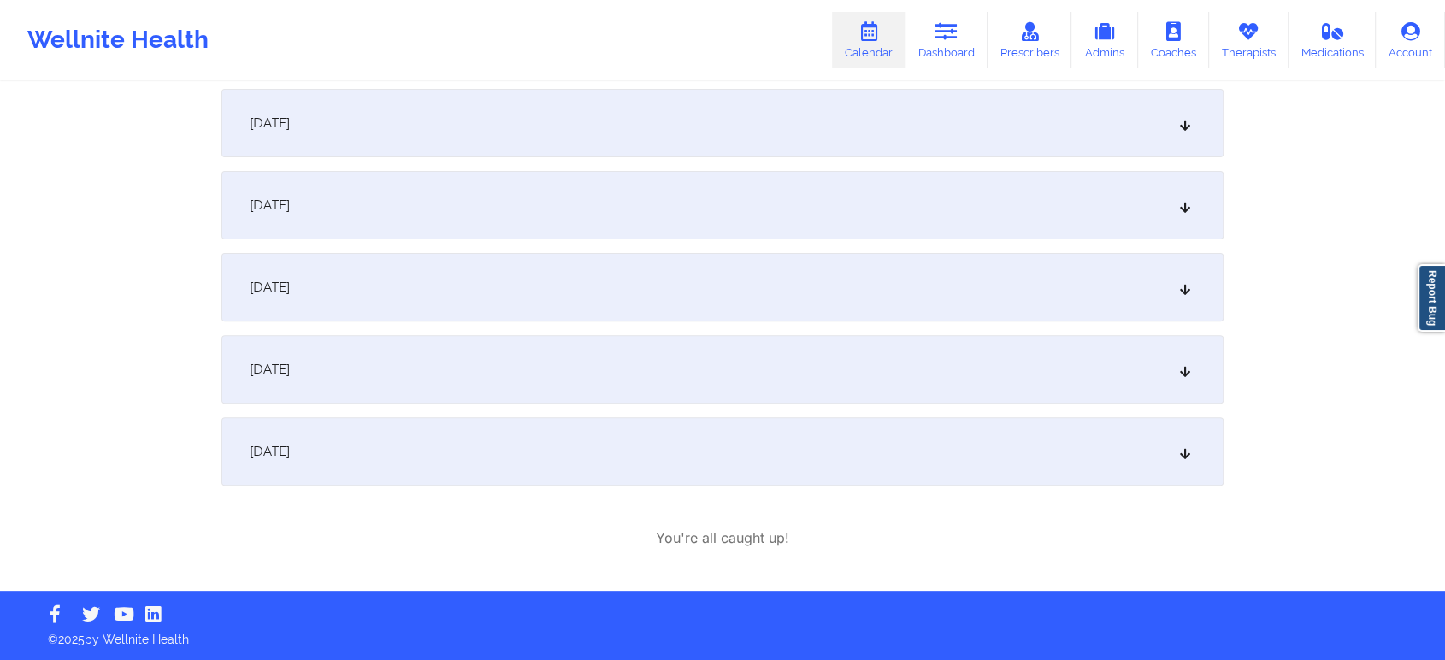
click at [637, 400] on div "[DATE]" at bounding box center [722, 369] width 1002 height 68
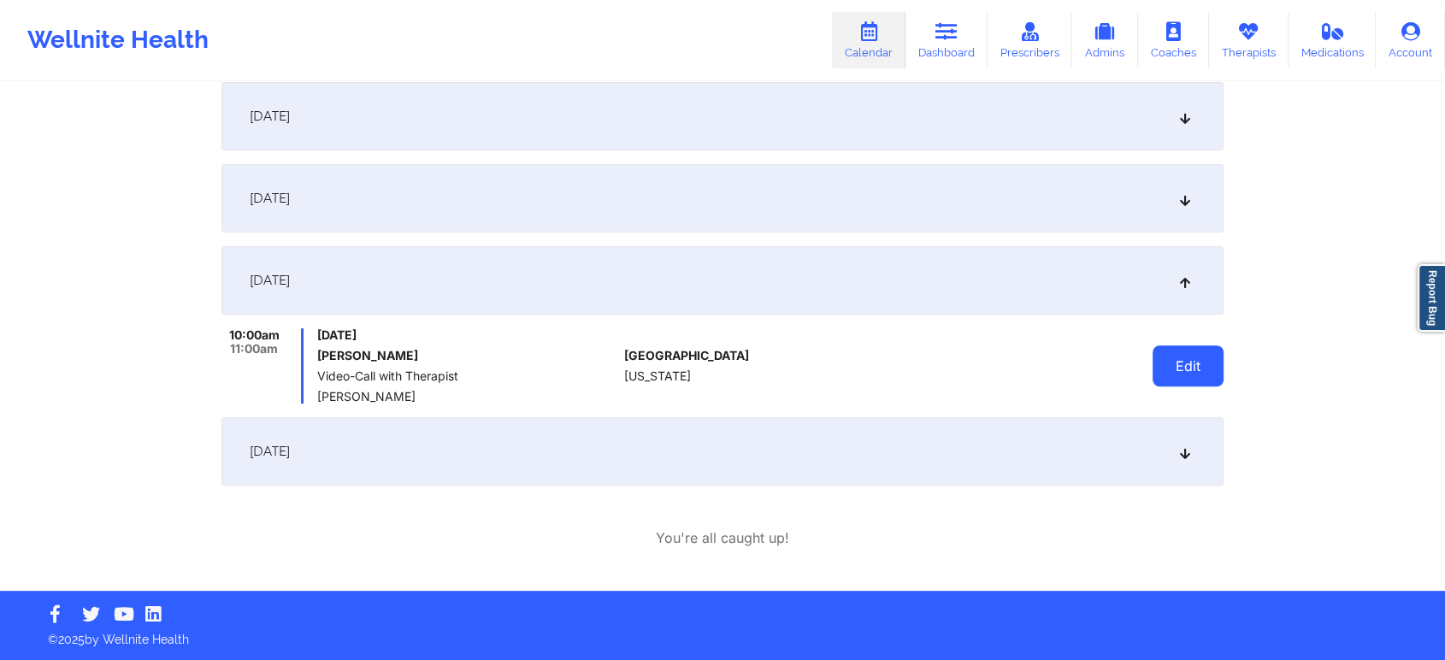
click at [1180, 379] on button "Edit" at bounding box center [1188, 365] width 71 height 41
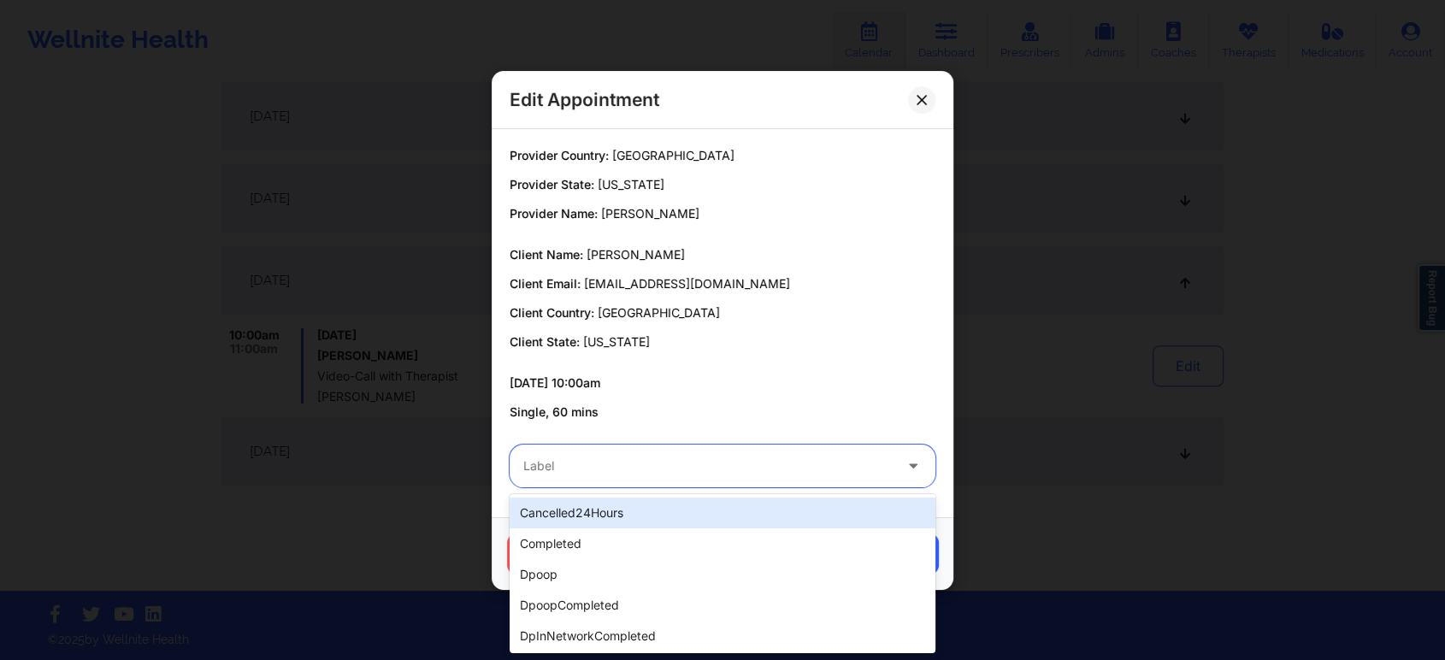
click at [721, 484] on div "Label" at bounding box center [702, 466] width 385 height 43
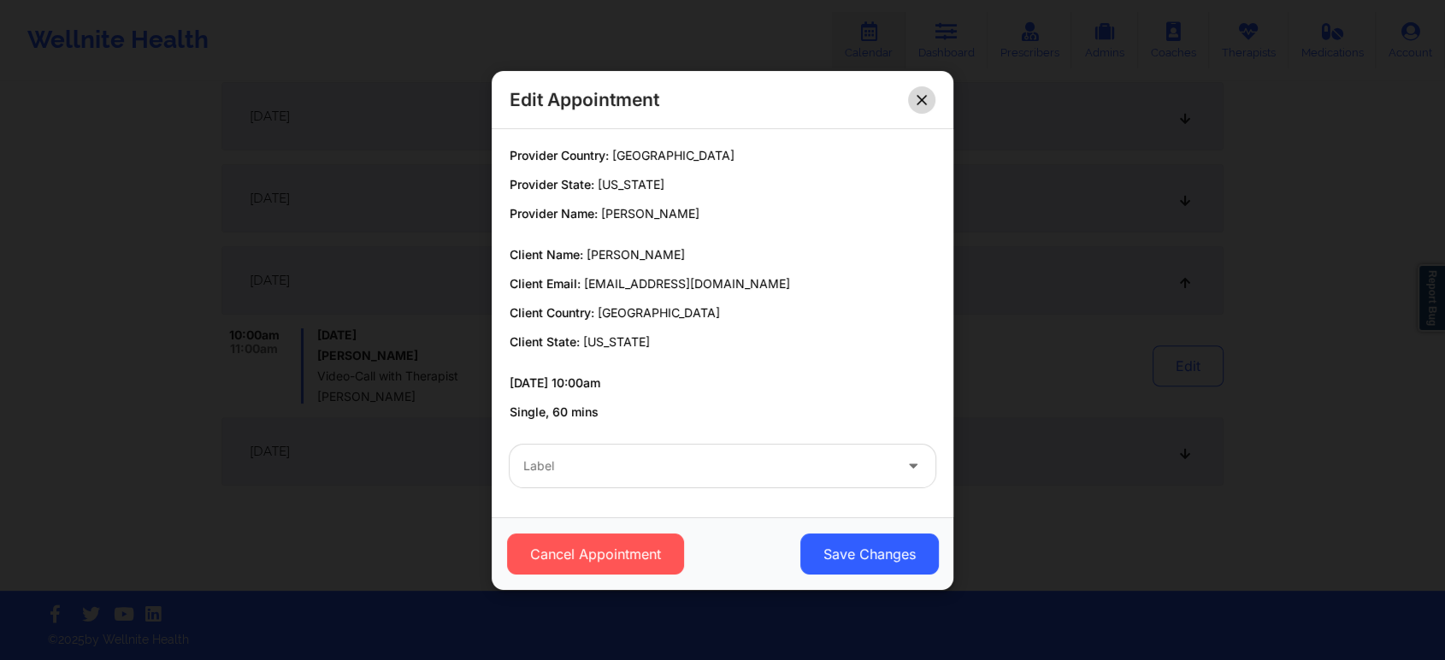
click at [917, 91] on button at bounding box center [921, 99] width 27 height 27
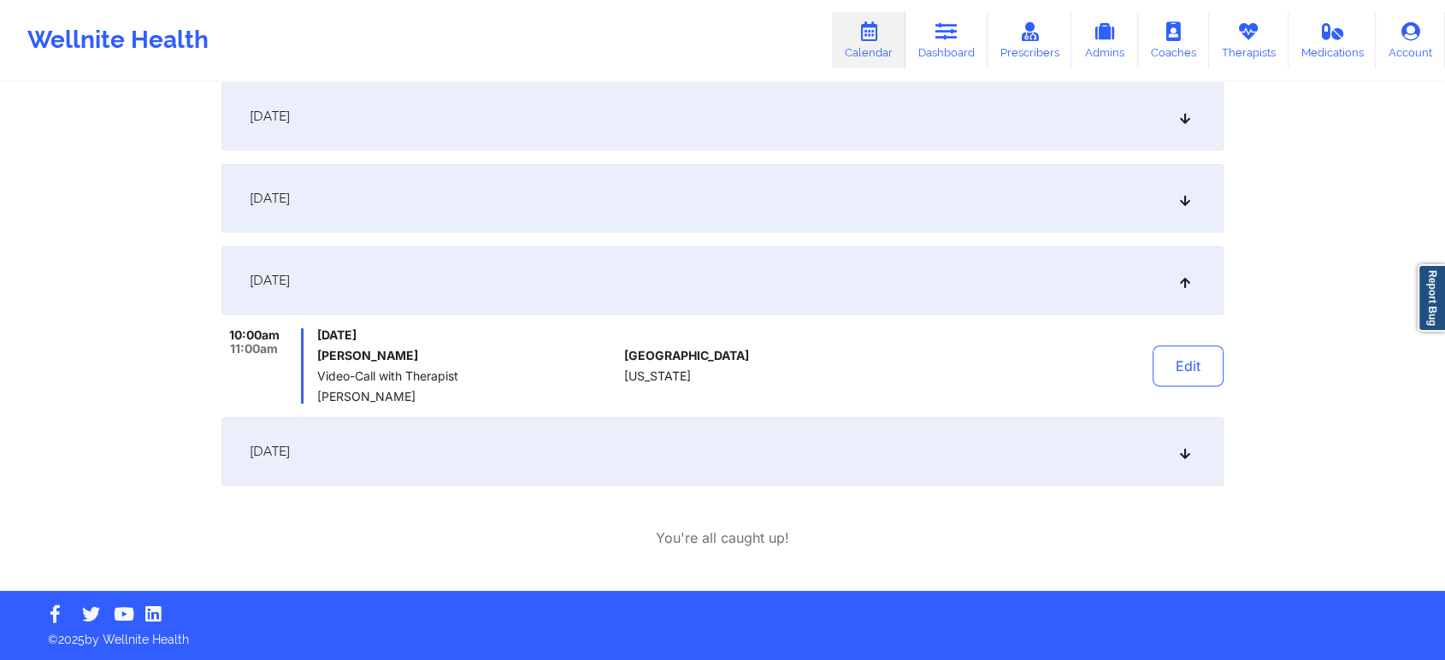
scroll to position [0, 0]
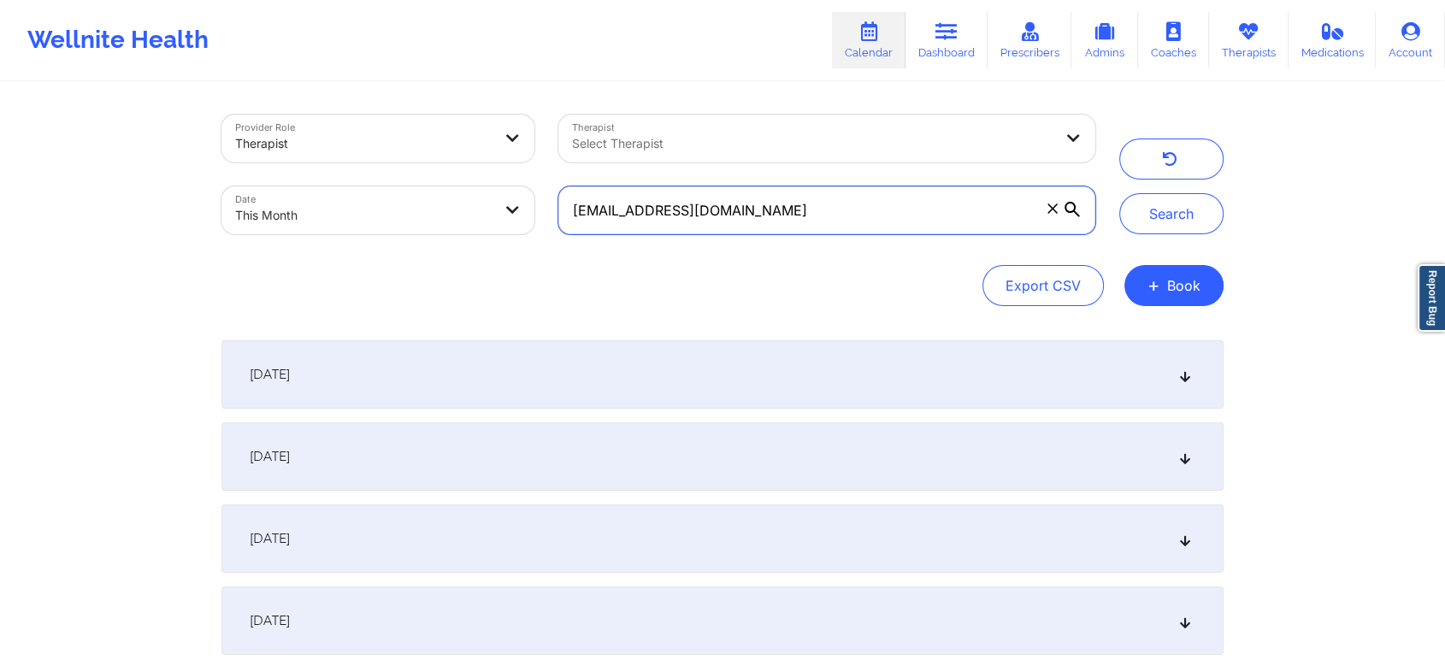
drag, startPoint x: 839, startPoint y: 197, endPoint x: 515, endPoint y: 153, distance: 327.0
click at [515, 153] on div "Provider Role Therapist Therapist Select Therapist Date This Month [EMAIL_ADDRE…" at bounding box center [659, 175] width 898 height 144
paste input "mrpuggsworth515"
click at [1119, 193] on button "Search" at bounding box center [1171, 213] width 104 height 41
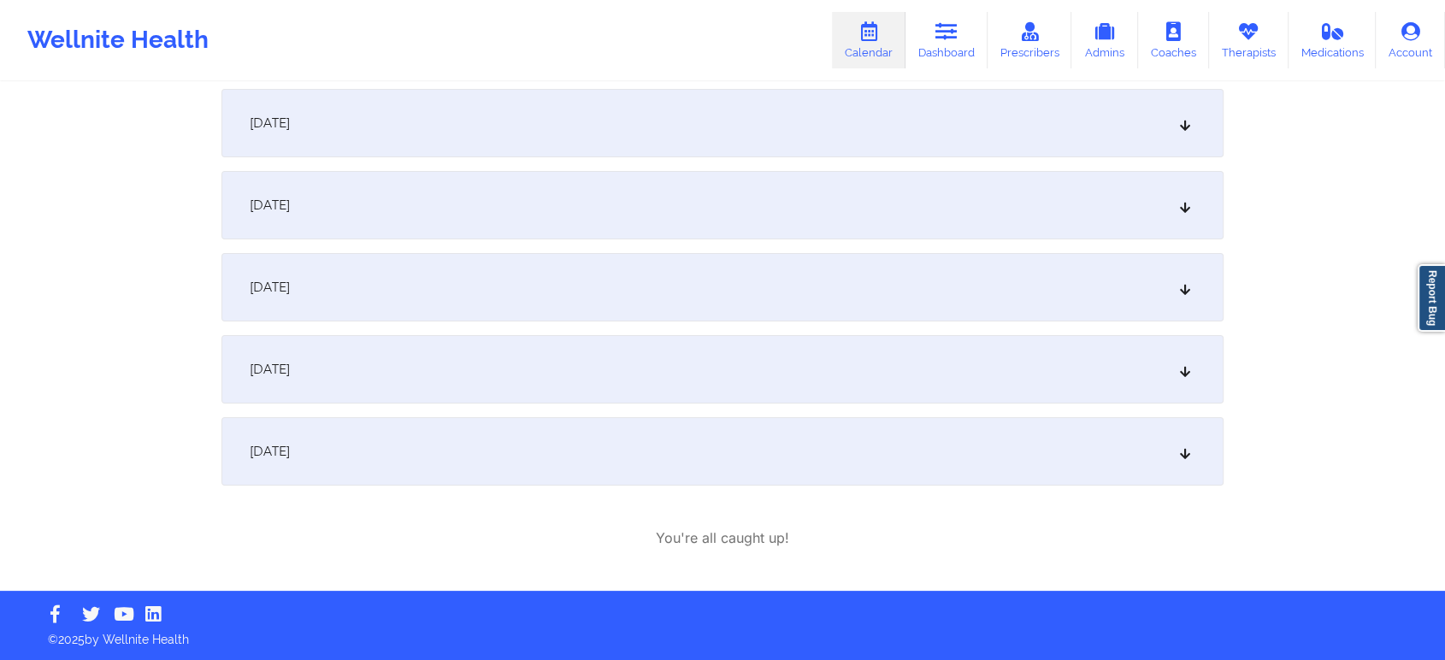
click at [643, 301] on div "[DATE]" at bounding box center [722, 287] width 1002 height 68
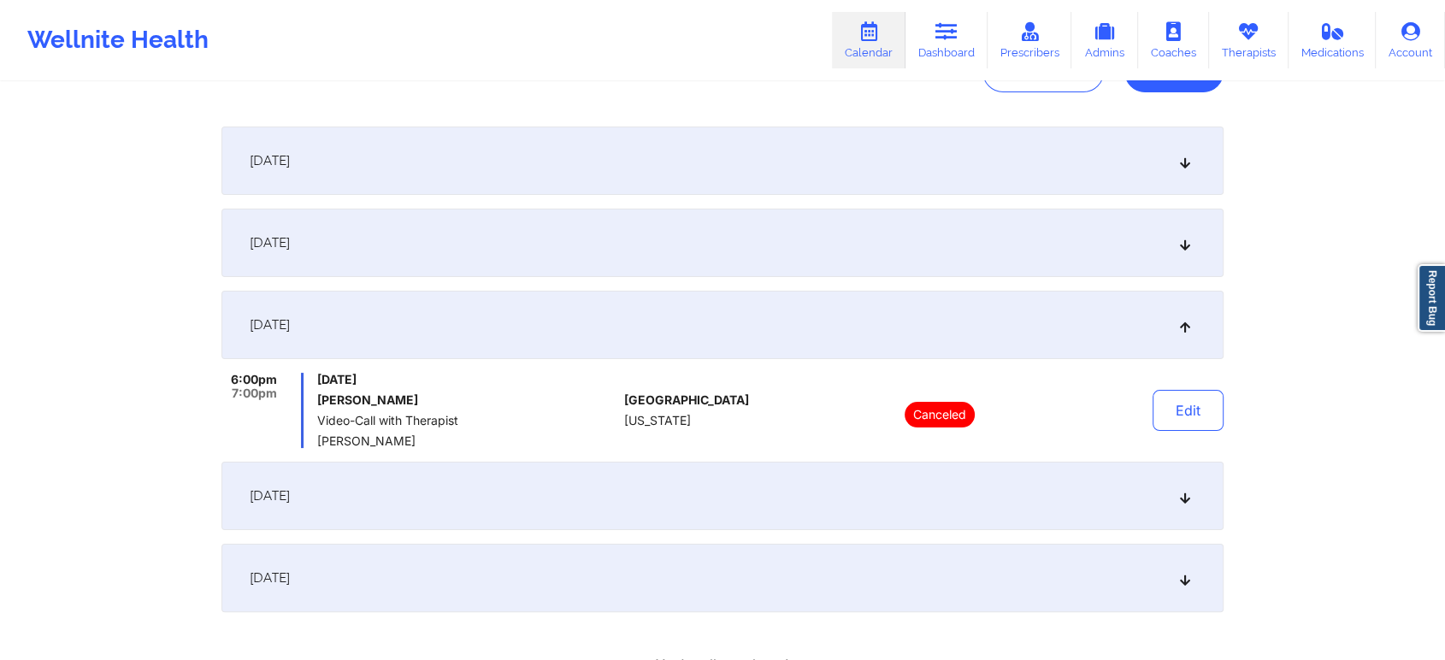
scroll to position [0, 0]
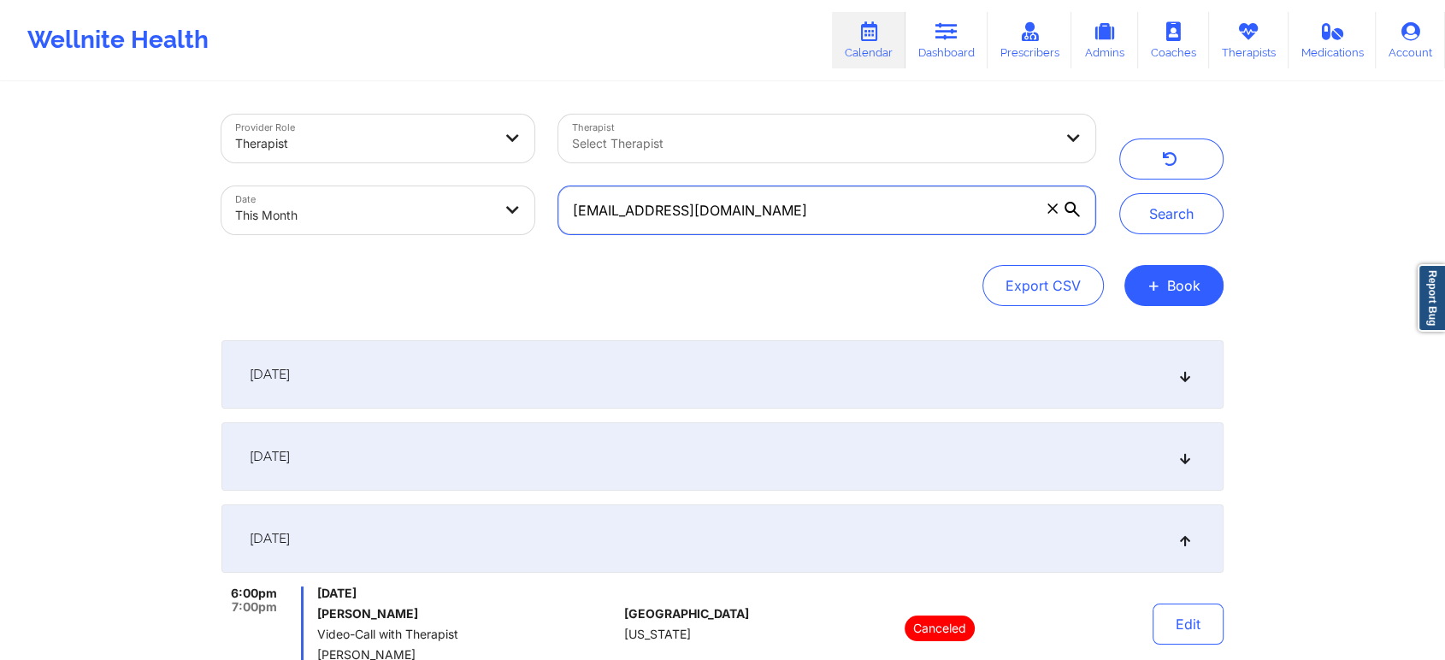
drag, startPoint x: 851, startPoint y: 227, endPoint x: 603, endPoint y: 197, distance: 249.8
click at [603, 197] on input "[EMAIL_ADDRESS][DOMAIN_NAME]" at bounding box center [826, 210] width 537 height 48
paste input "[EMAIL_ADDRESS][DOMAIN_NAME]"
click at [1119, 193] on button "Search" at bounding box center [1171, 213] width 104 height 41
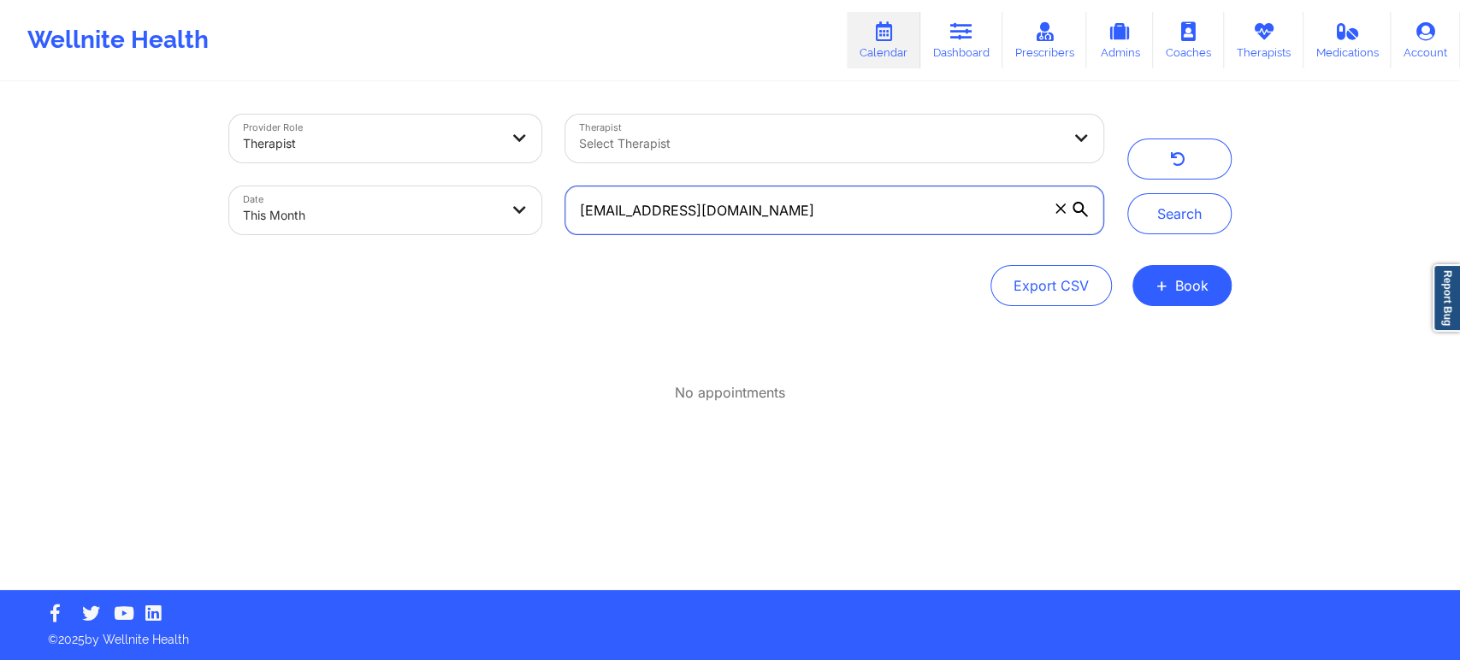
drag, startPoint x: 832, startPoint y: 205, endPoint x: 487, endPoint y: 196, distance: 345.6
click at [487, 196] on div "Provider Role Therapist Therapist Select Therapist Date This Month [EMAIL_ADDRE…" at bounding box center [666, 175] width 898 height 144
paste input "text"
click at [1127, 193] on button "Search" at bounding box center [1179, 213] width 104 height 41
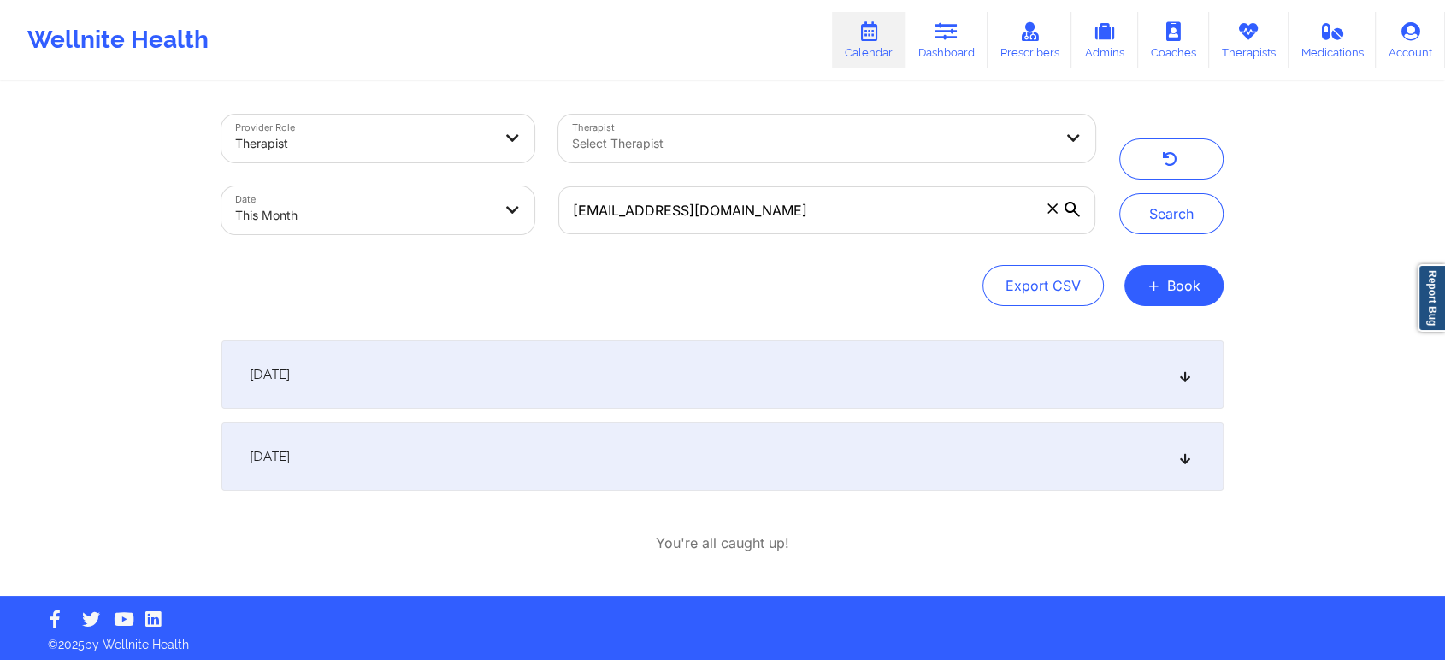
click at [623, 441] on div "[DATE]" at bounding box center [722, 456] width 1002 height 68
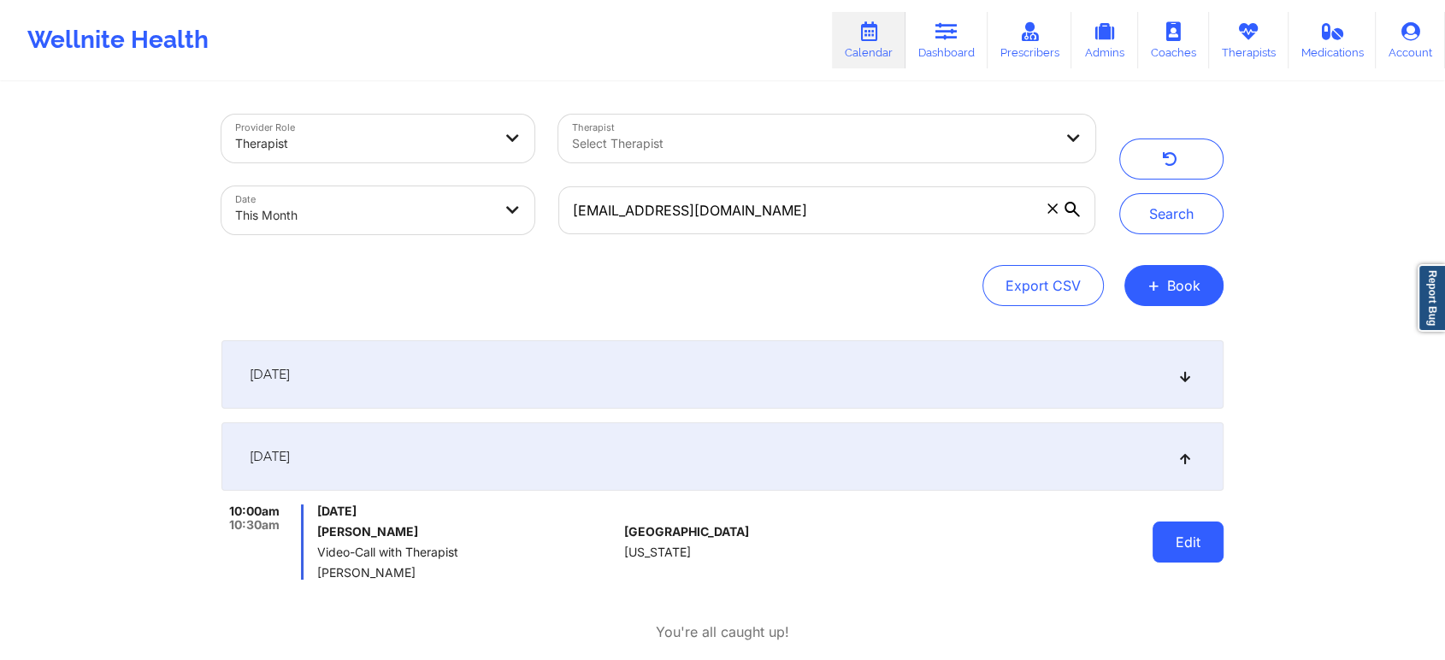
click at [1184, 541] on button "Edit" at bounding box center [1188, 542] width 71 height 41
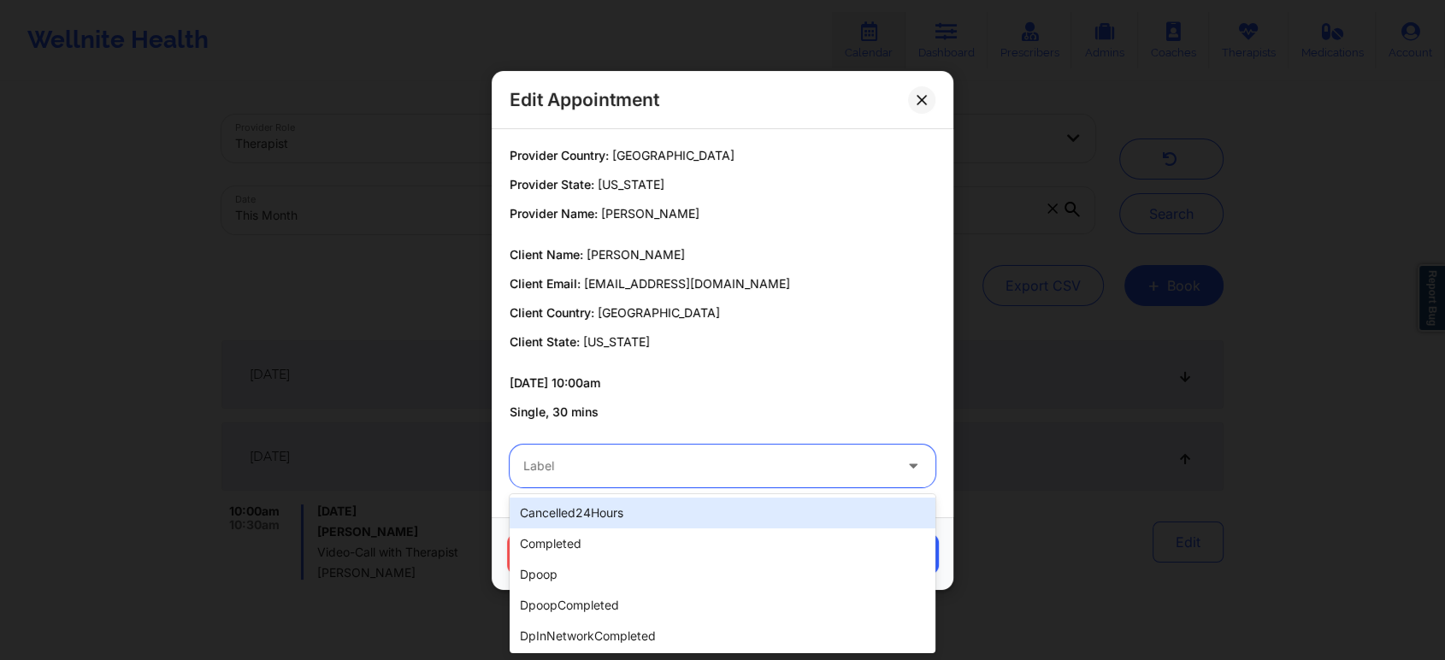
click at [746, 454] on div "Label" at bounding box center [702, 466] width 385 height 43
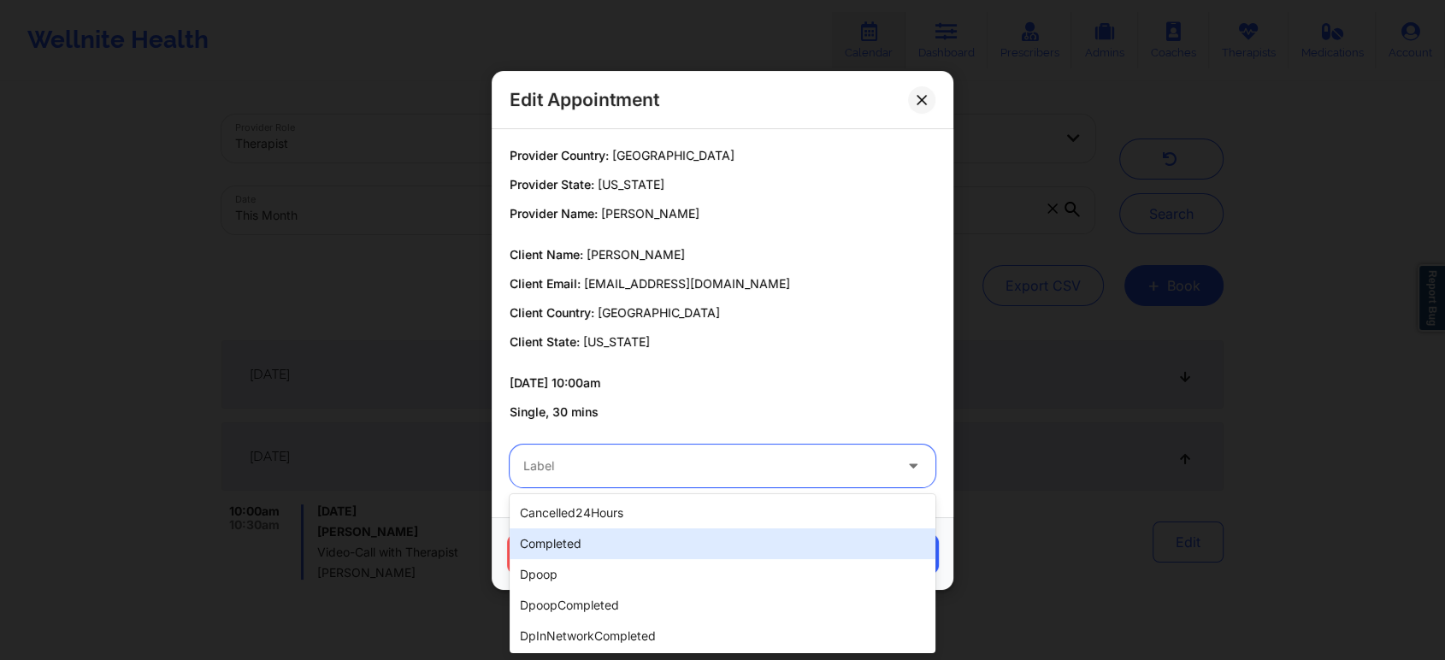
click at [604, 529] on div "completed" at bounding box center [723, 543] width 426 height 31
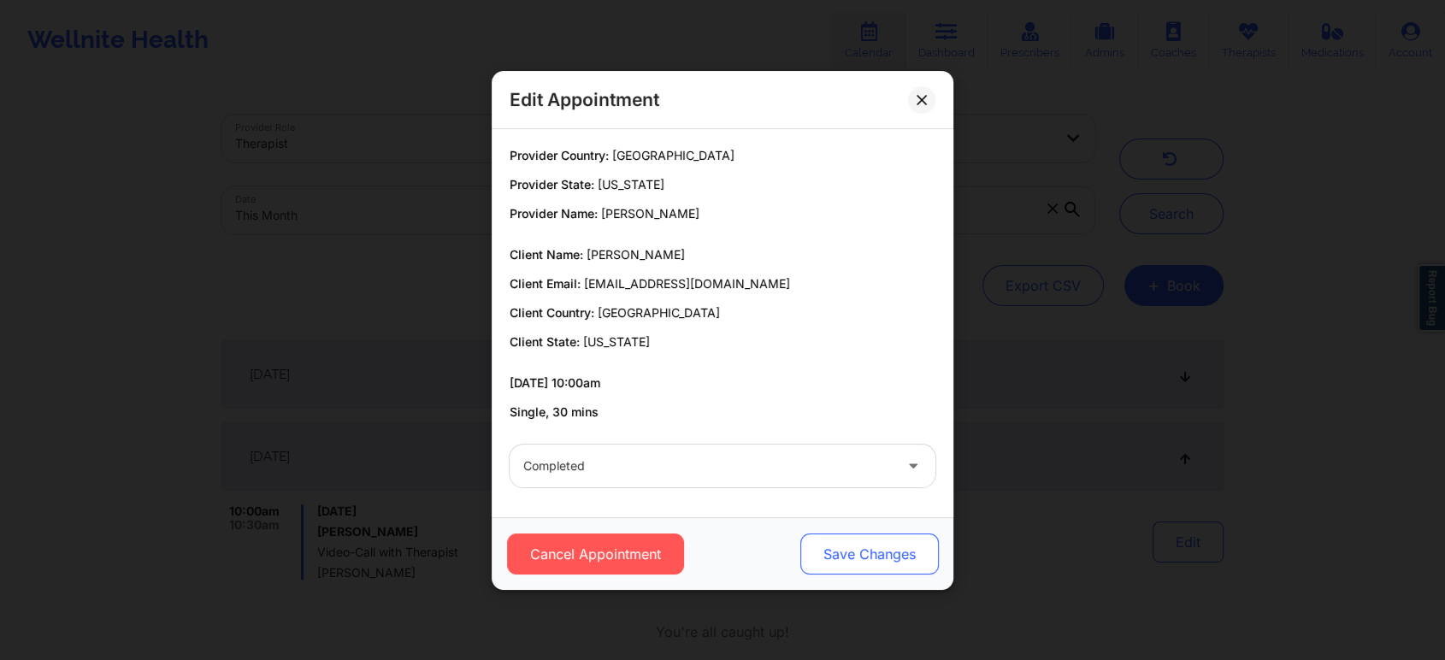
click at [819, 573] on button "Save Changes" at bounding box center [869, 554] width 139 height 41
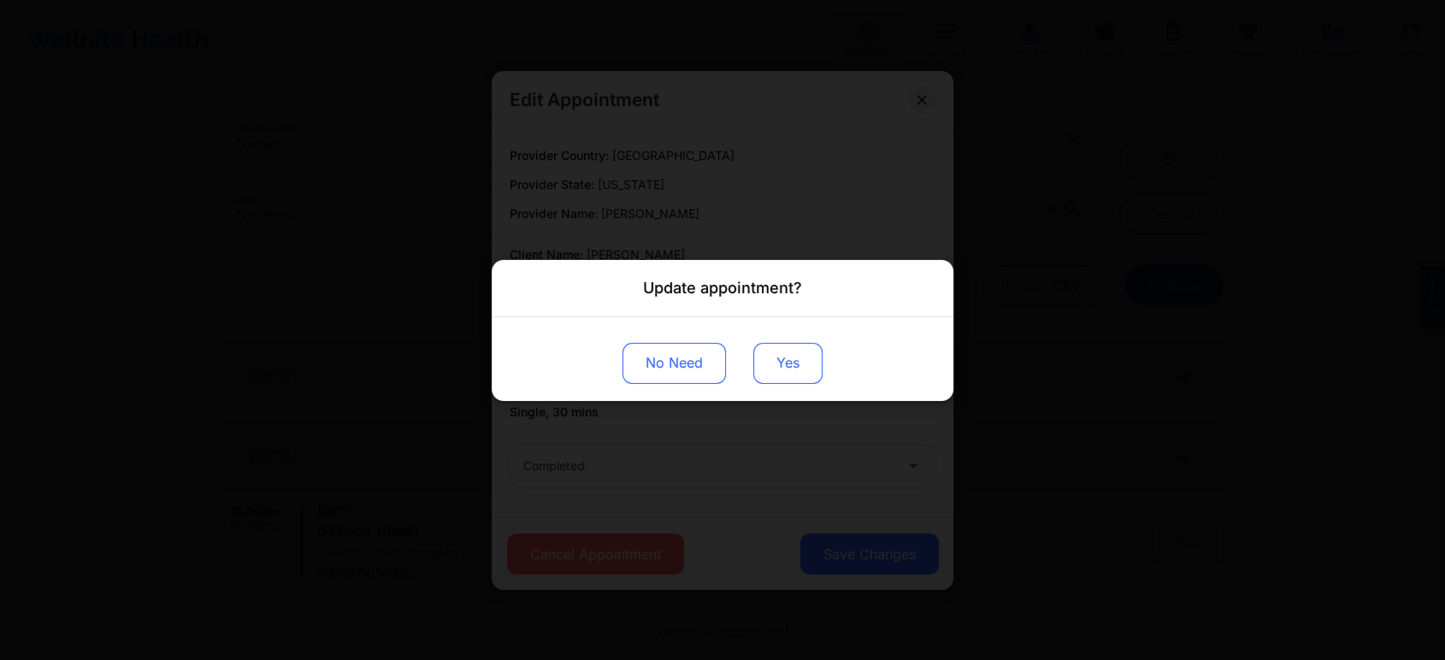
click at [776, 351] on button "Yes" at bounding box center [787, 362] width 69 height 41
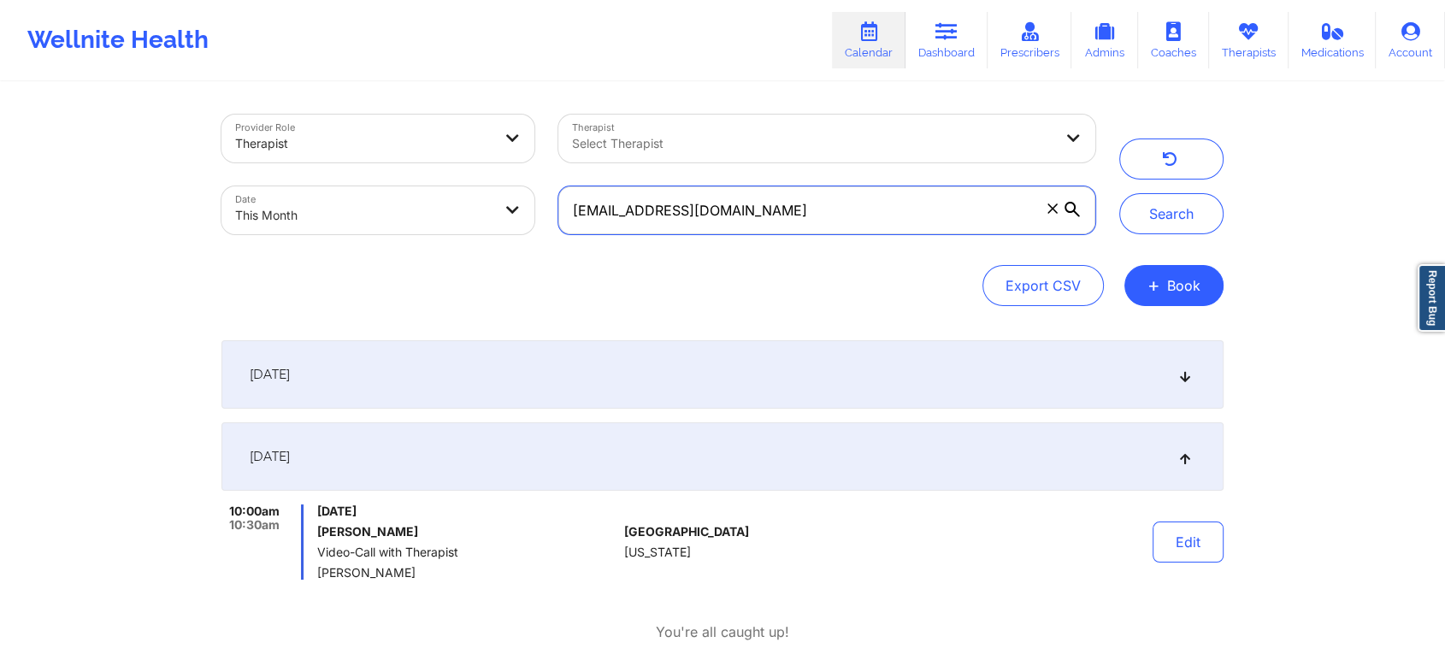
drag, startPoint x: 863, startPoint y: 217, endPoint x: 442, endPoint y: 210, distance: 420.8
click at [442, 210] on div "Provider Role Therapist Therapist Select Therapist Date This Month [EMAIL_ADDRE…" at bounding box center [659, 175] width 898 height 144
paste input "[EMAIL_ADDRESS][DOMAIN_NAME]"
click at [1119, 193] on button "Search" at bounding box center [1171, 213] width 104 height 41
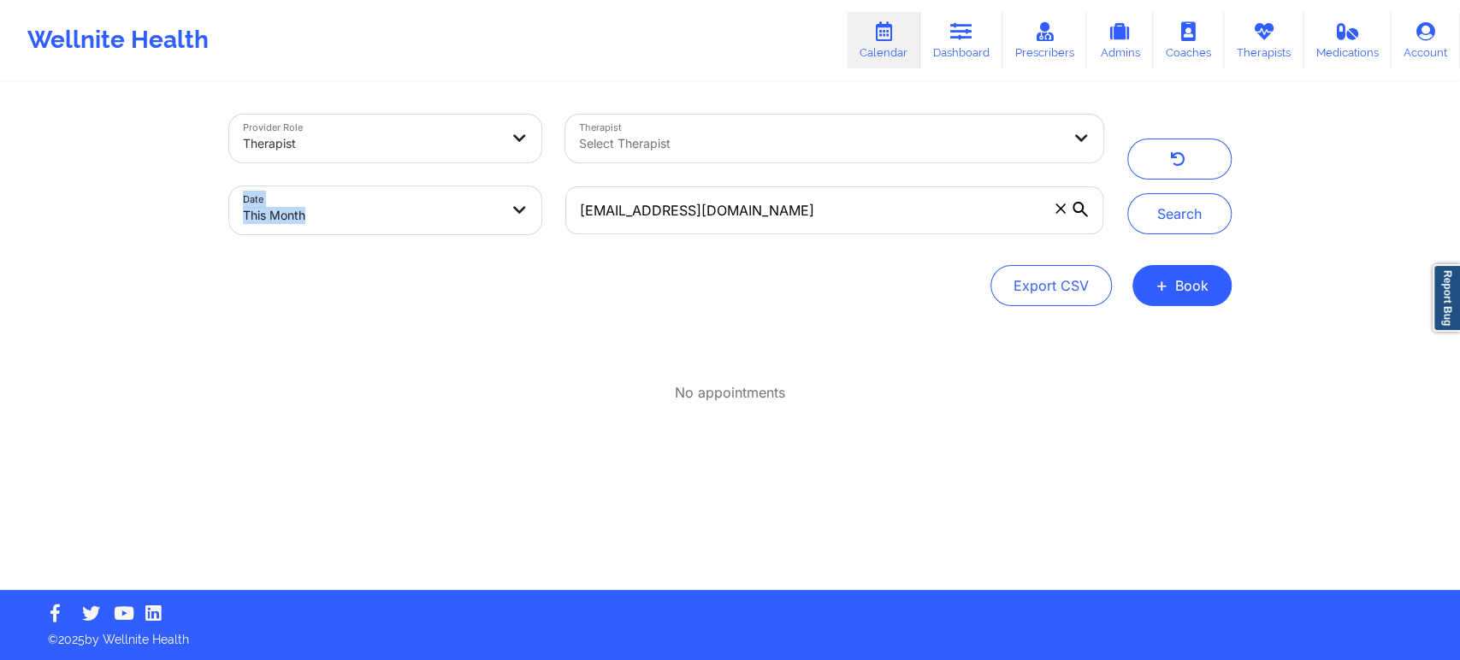
drag, startPoint x: 869, startPoint y: 176, endPoint x: 624, endPoint y: 153, distance: 245.7
click at [624, 153] on div "Provider Role Therapist Therapist Select Therapist Date This Month [EMAIL_ADDRE…" at bounding box center [666, 175] width 898 height 144
click at [797, 234] on div "[EMAIL_ADDRESS][DOMAIN_NAME]" at bounding box center [833, 210] width 561 height 72
drag, startPoint x: 797, startPoint y: 234, endPoint x: 825, endPoint y: 231, distance: 28.4
click at [825, 231] on div "[EMAIL_ADDRESS][DOMAIN_NAME]" at bounding box center [833, 210] width 561 height 72
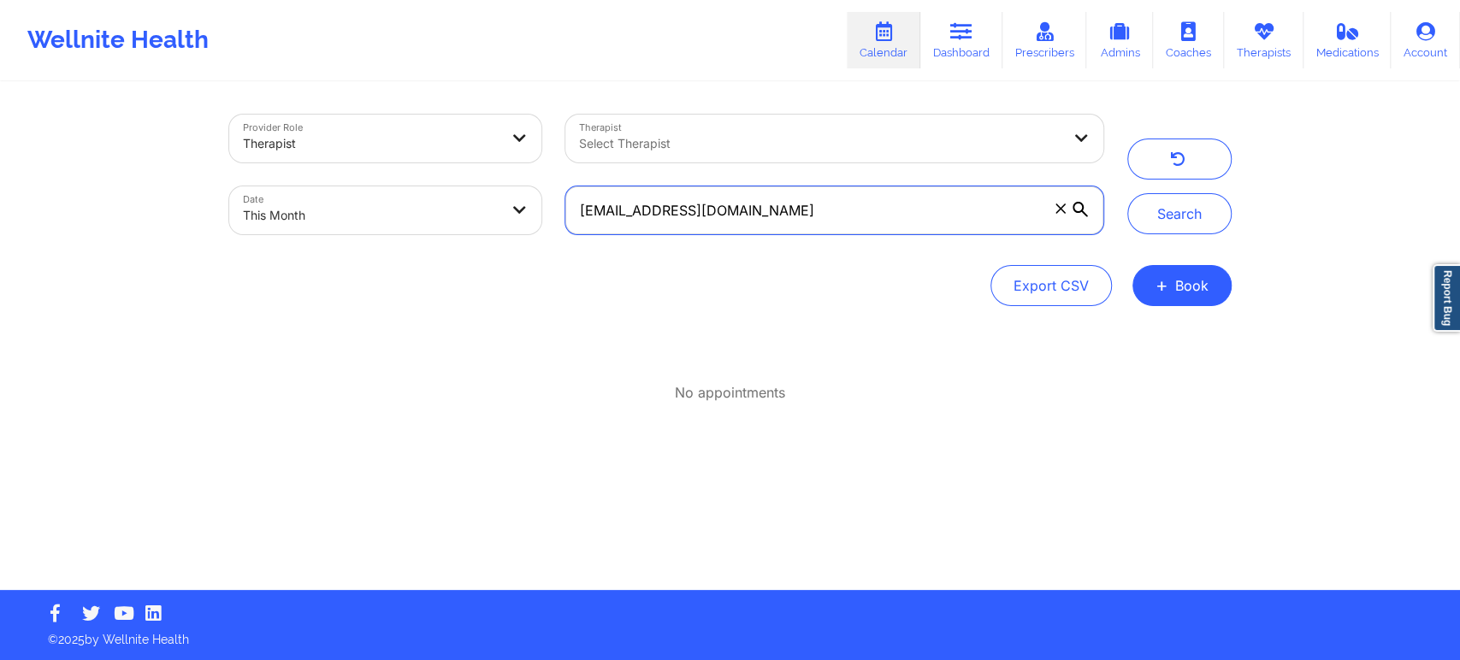
click at [825, 231] on input "[EMAIL_ADDRESS][DOMAIN_NAME]" at bounding box center [833, 210] width 537 height 48
drag, startPoint x: 825, startPoint y: 231, endPoint x: 493, endPoint y: 204, distance: 333.7
click at [493, 204] on div "Provider Role Therapist Therapist Select Therapist Date This Month [EMAIL_ADDRE…" at bounding box center [666, 175] width 898 height 144
click at [1127, 193] on button "Search" at bounding box center [1179, 213] width 104 height 41
drag, startPoint x: 869, startPoint y: 213, endPoint x: 554, endPoint y: 169, distance: 317.7
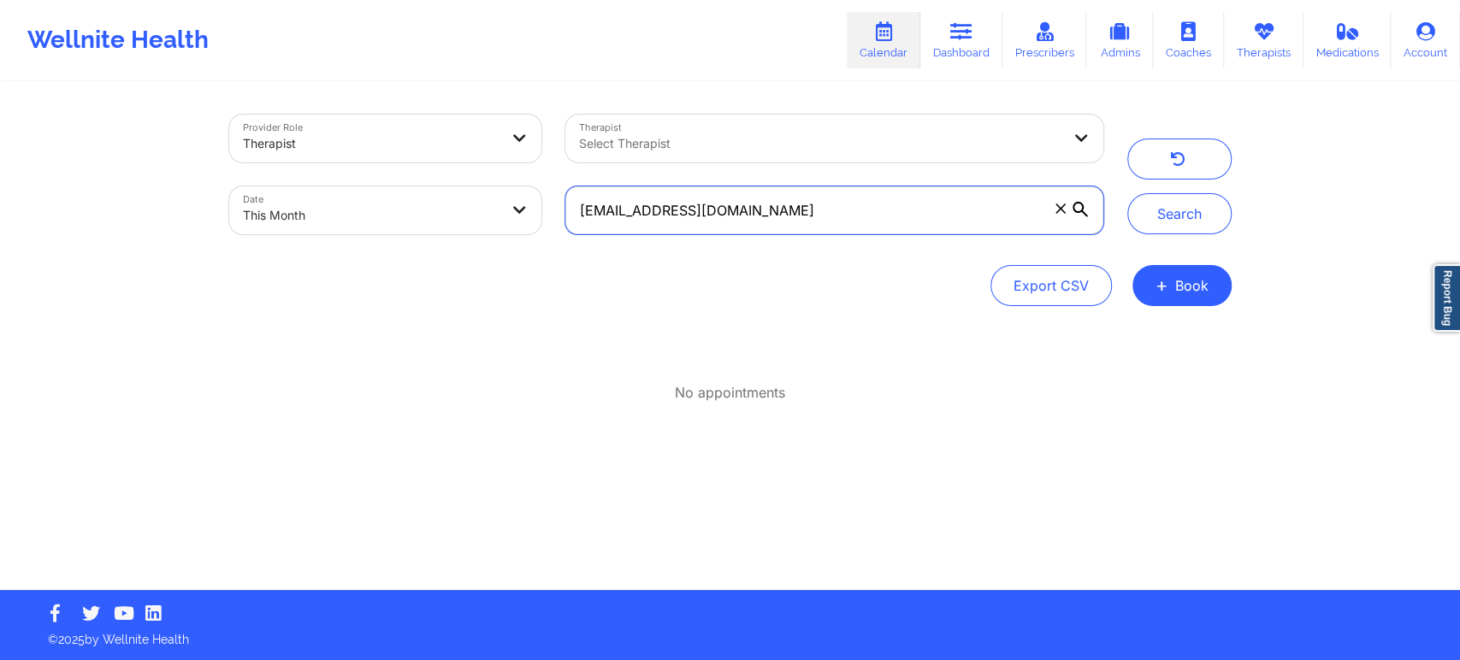
click at [554, 169] on div "Provider Role Therapist Therapist Select Therapist Date This Month [EMAIL_ADDRE…" at bounding box center [666, 175] width 898 height 144
paste input "[PERSON_NAME][EMAIL_ADDRESS][PERSON_NAME][DOMAIN_NAME]"
click at [1127, 193] on button "Search" at bounding box center [1179, 213] width 104 height 41
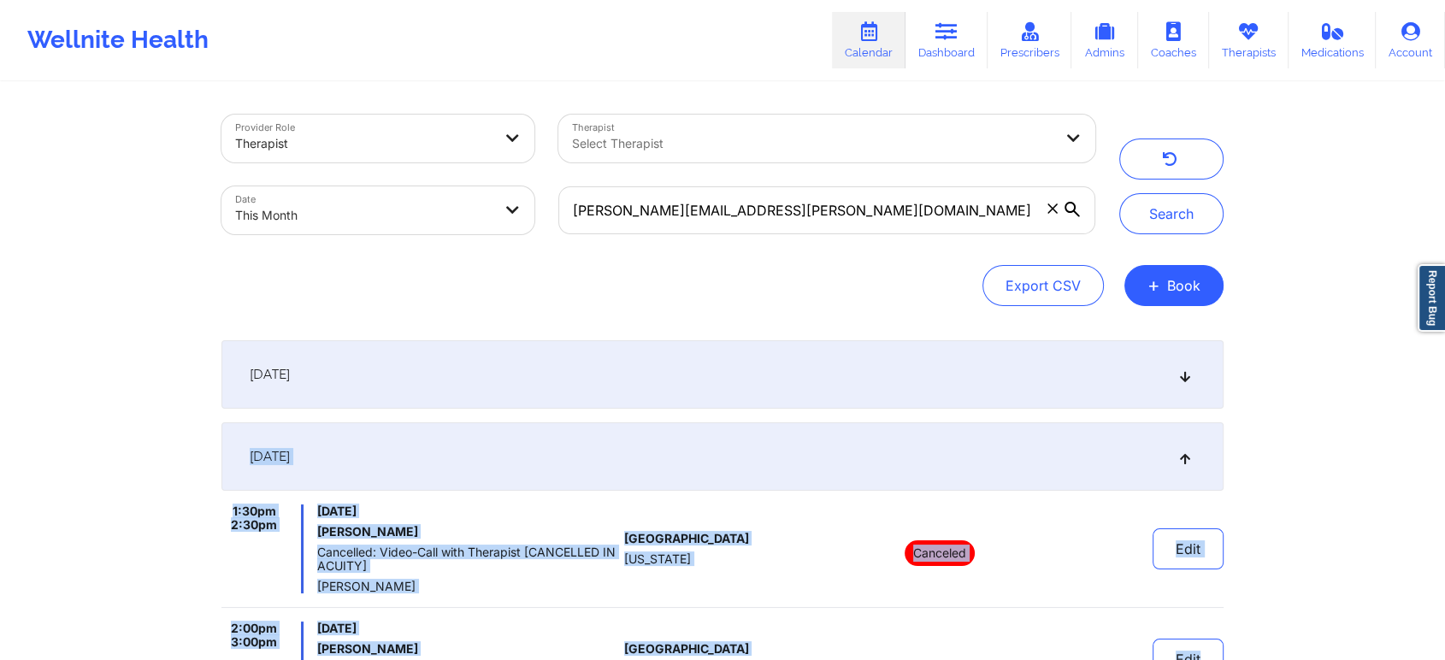
drag, startPoint x: 1249, startPoint y: 361, endPoint x: 1318, endPoint y: 670, distance: 316.2
click at [1313, 593] on html "Wellnite Health Calendar Dashboard Prescribers Admins Coaches Therapists Medica…" at bounding box center [722, 330] width 1445 height 660
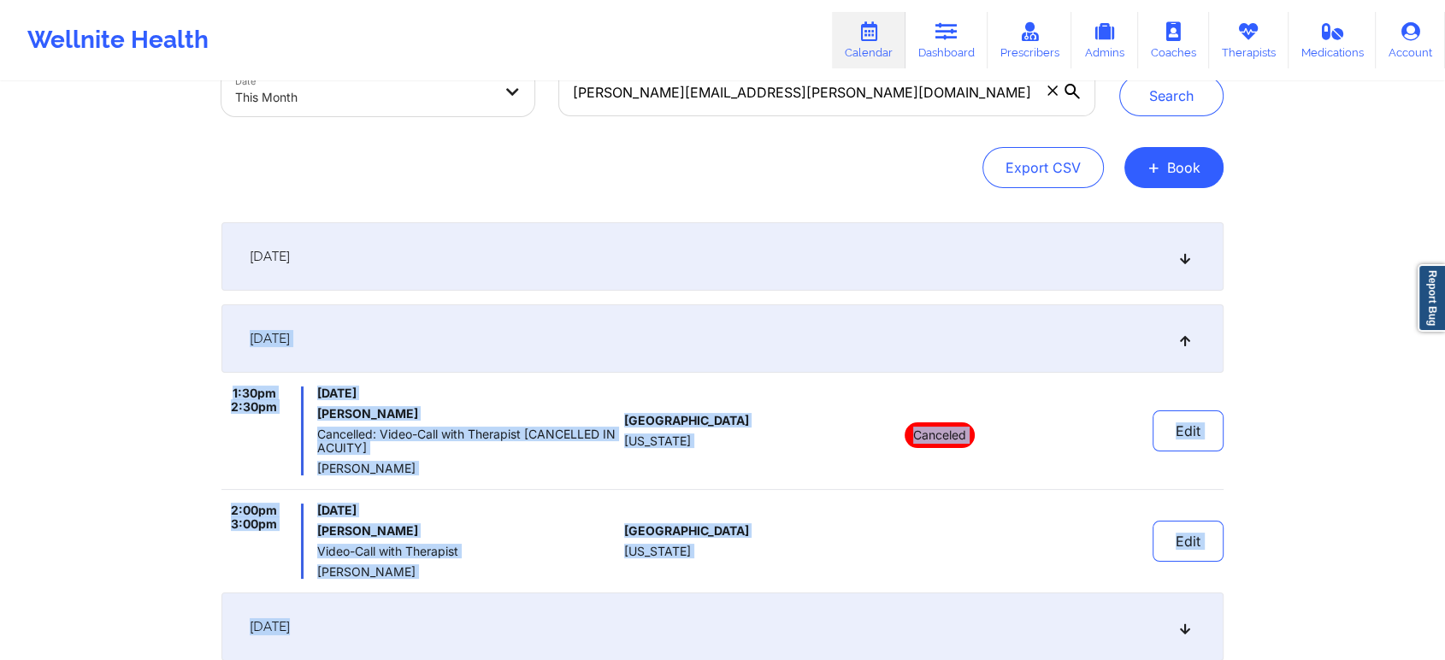
scroll to position [540, 0]
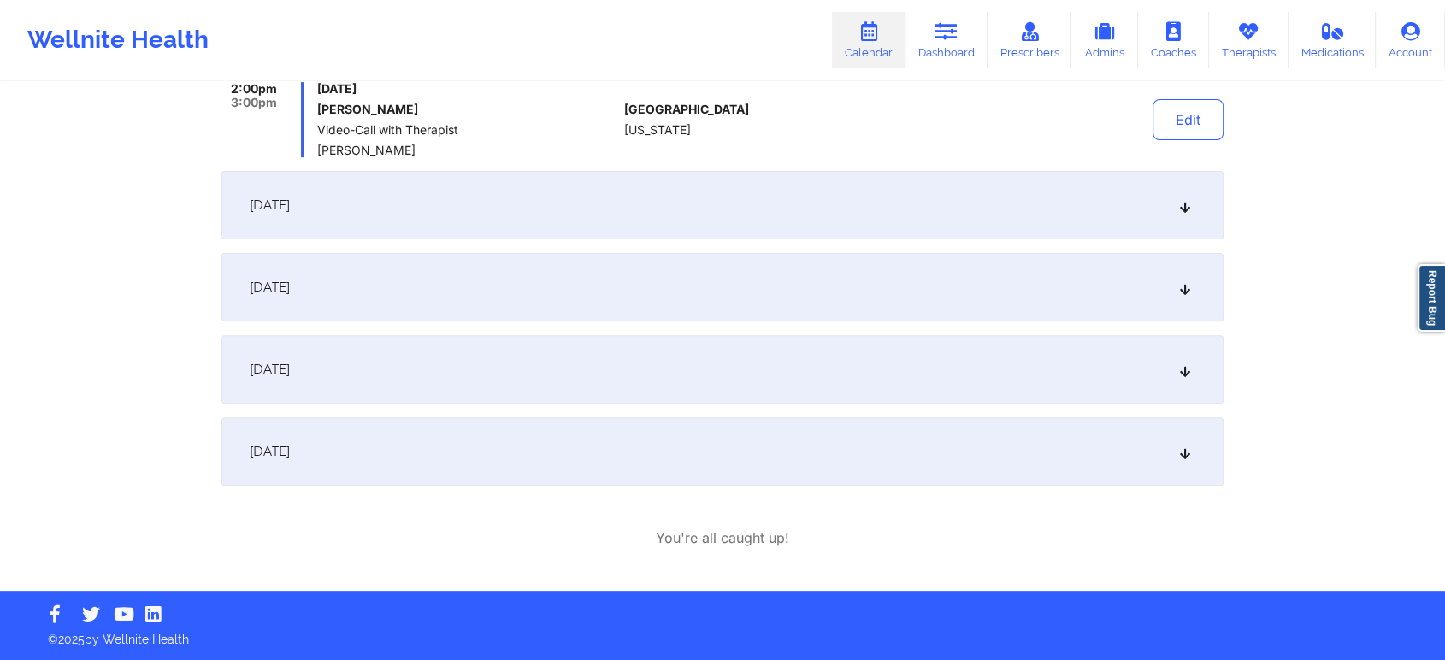
click at [484, 275] on div "[DATE]" at bounding box center [722, 287] width 1002 height 68
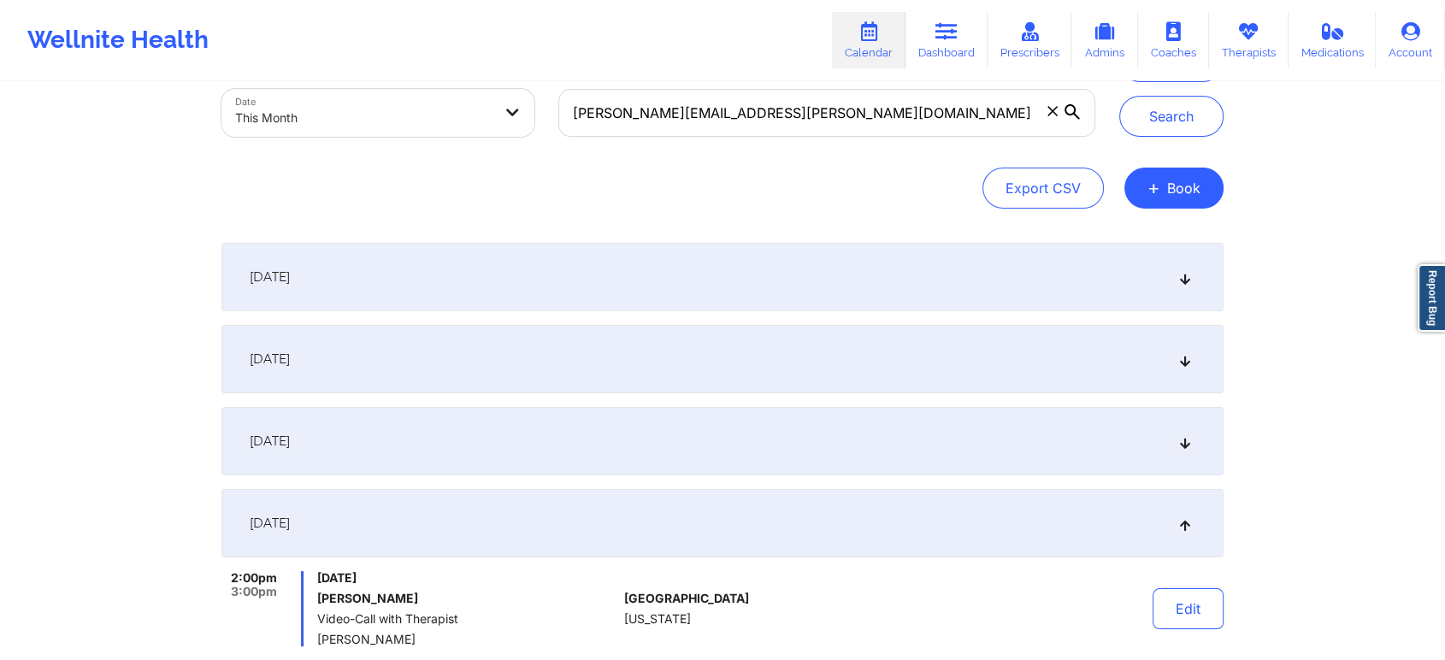
scroll to position [0, 0]
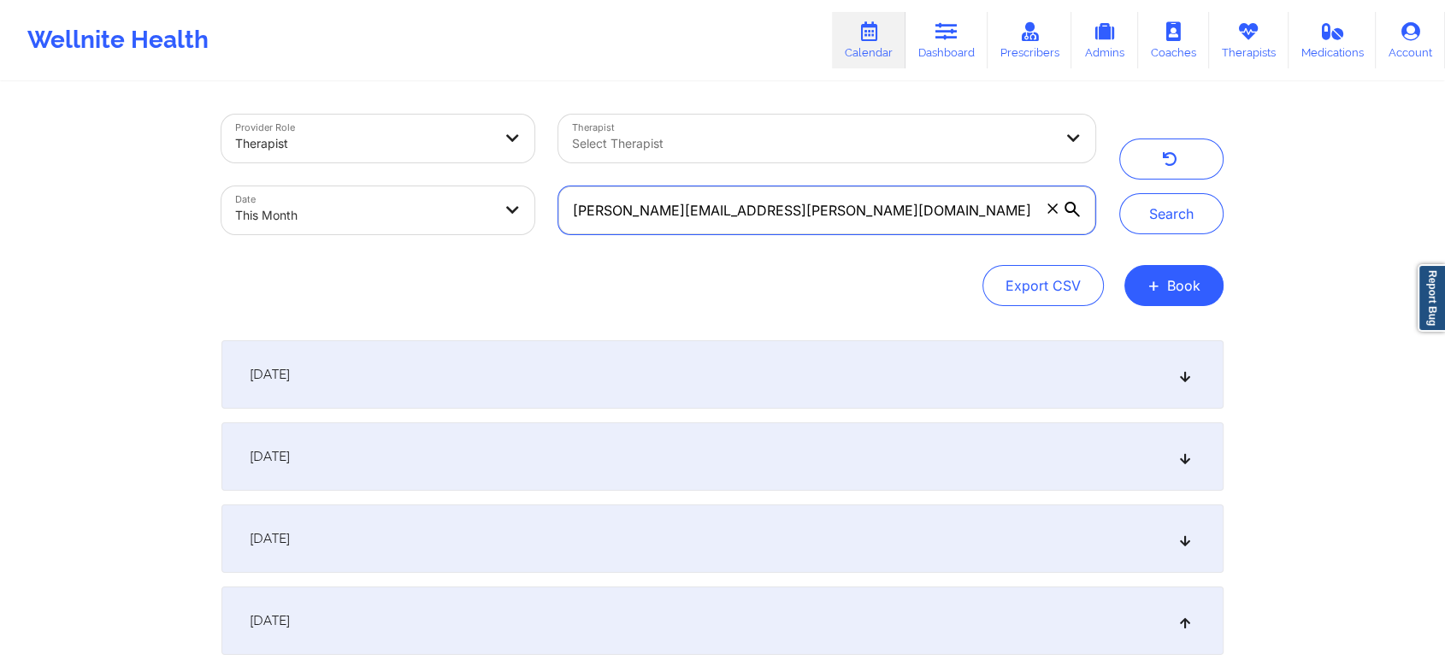
drag, startPoint x: 825, startPoint y: 201, endPoint x: 537, endPoint y: 192, distance: 288.3
click at [537, 192] on div "Provider Role Therapist Therapist Select Therapist Date This Month [PERSON_NAME…" at bounding box center [659, 175] width 898 height 144
paste input "tracetusa"
click at [1119, 193] on button "Search" at bounding box center [1171, 213] width 104 height 41
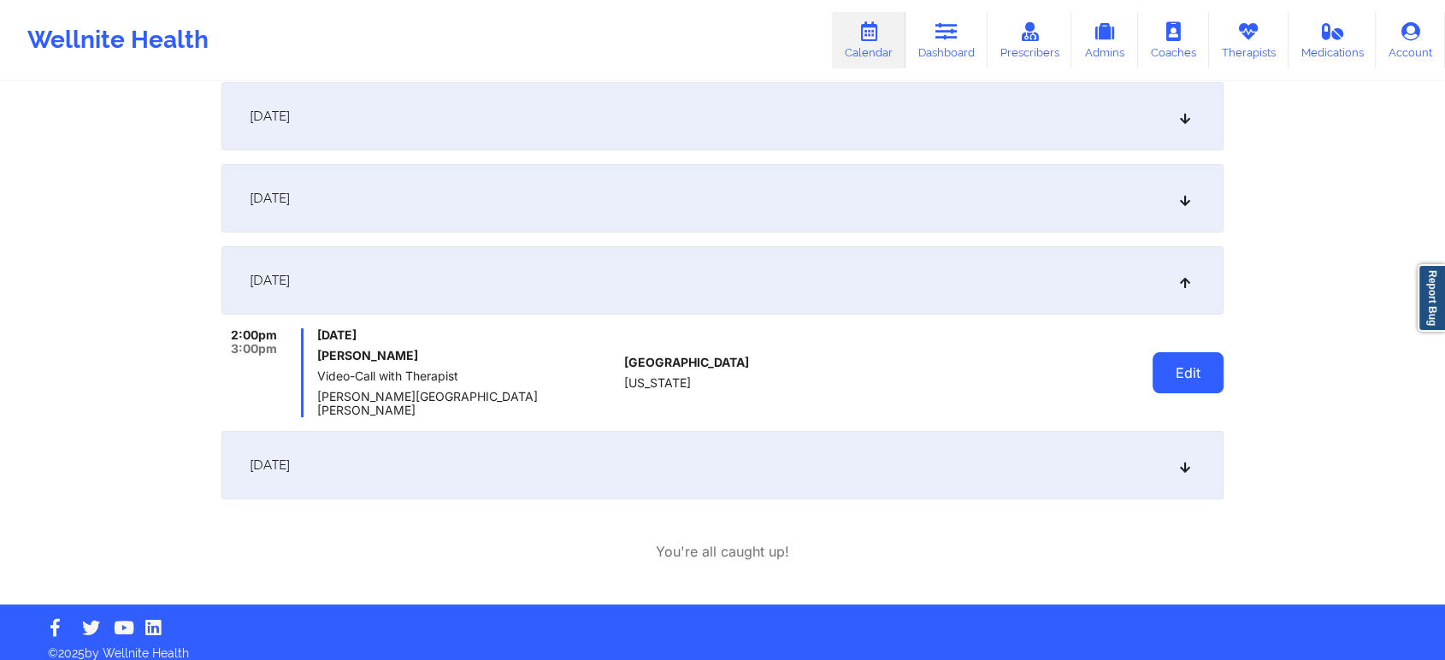
click at [1184, 363] on button "Edit" at bounding box center [1188, 372] width 71 height 41
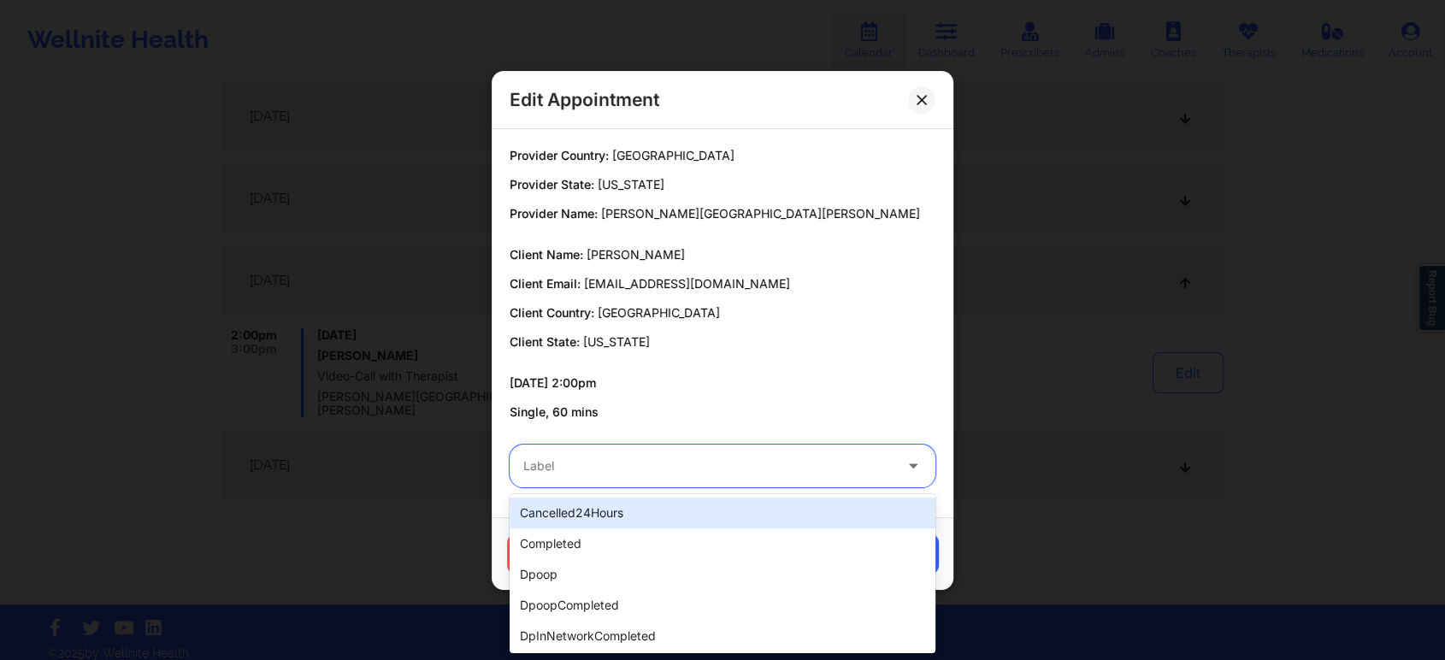
click at [707, 445] on div "Label" at bounding box center [702, 466] width 385 height 43
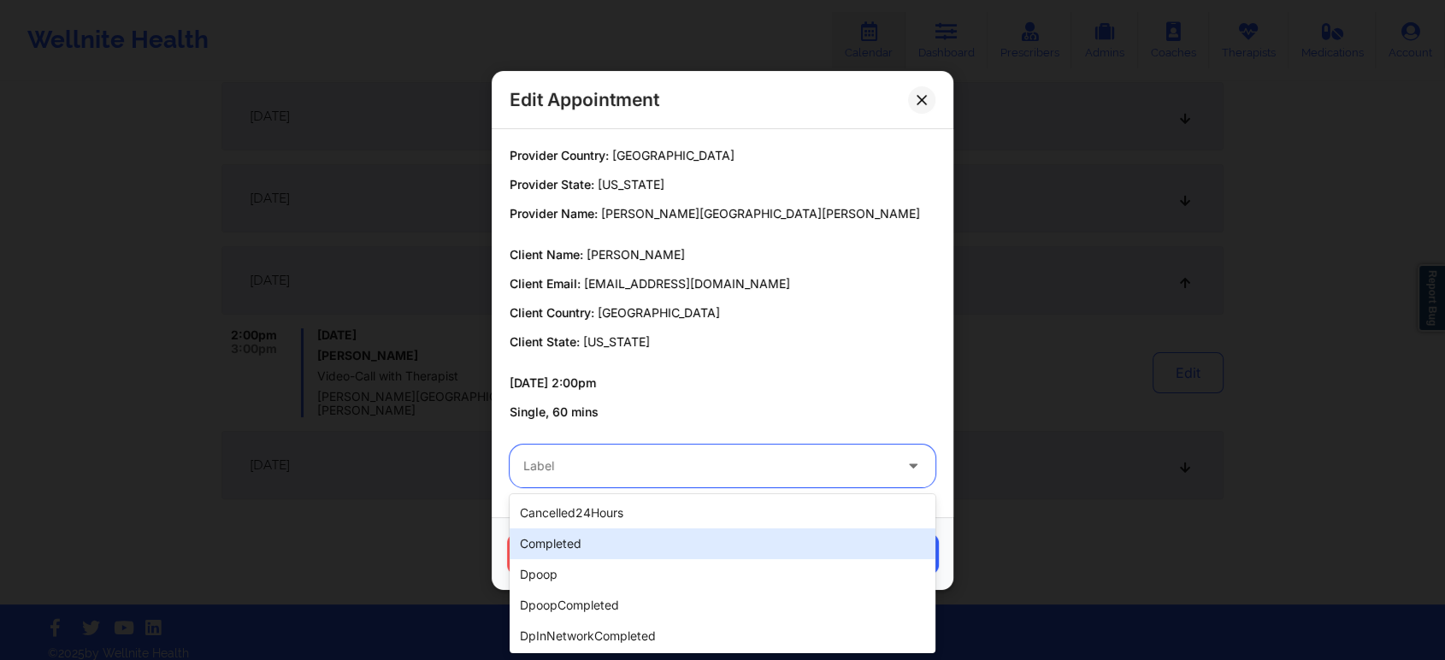
click at [580, 540] on div "completed" at bounding box center [723, 543] width 426 height 31
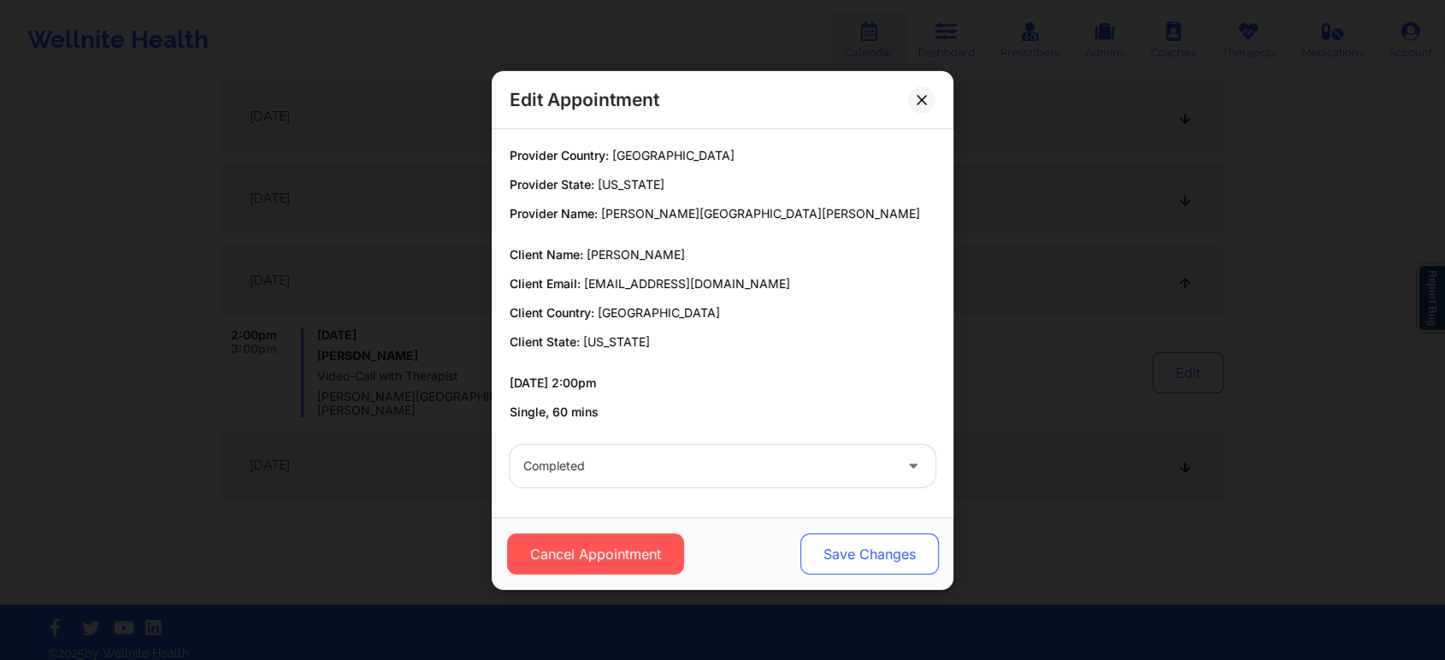
click at [827, 548] on button "Save Changes" at bounding box center [869, 554] width 139 height 41
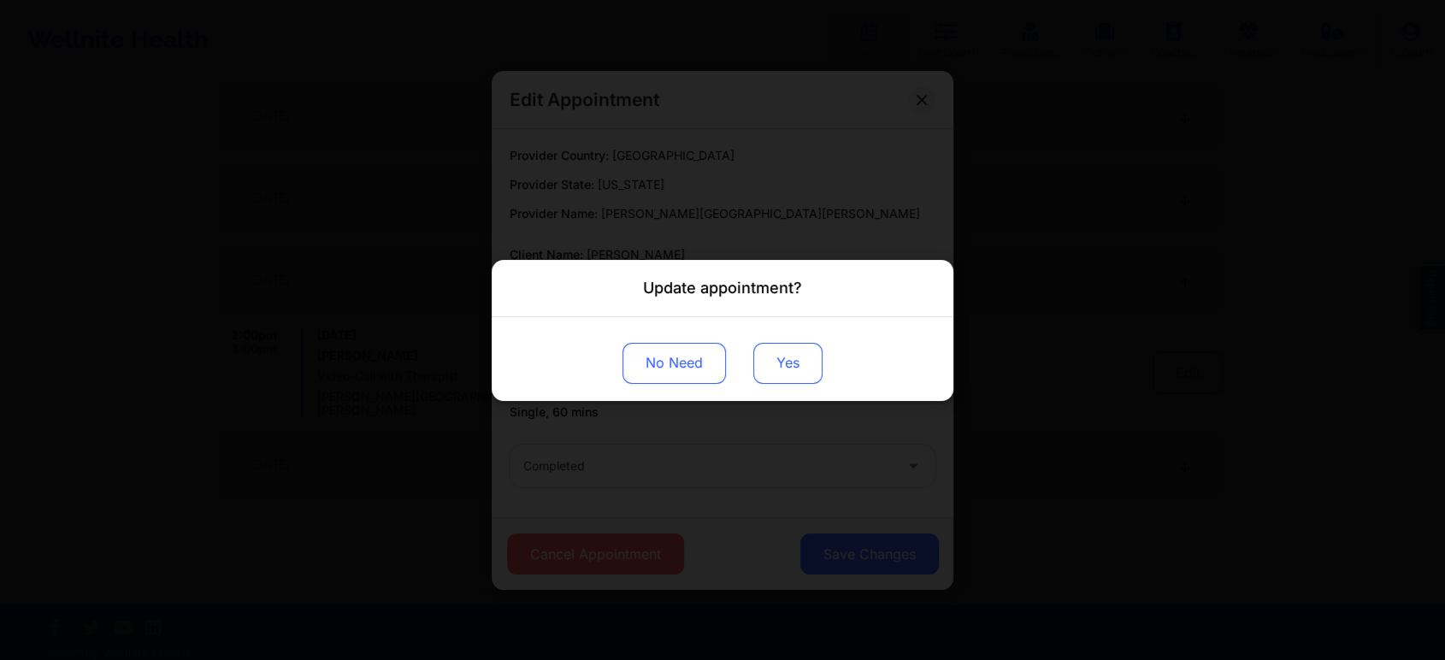
click at [759, 342] on button "Yes" at bounding box center [787, 362] width 69 height 41
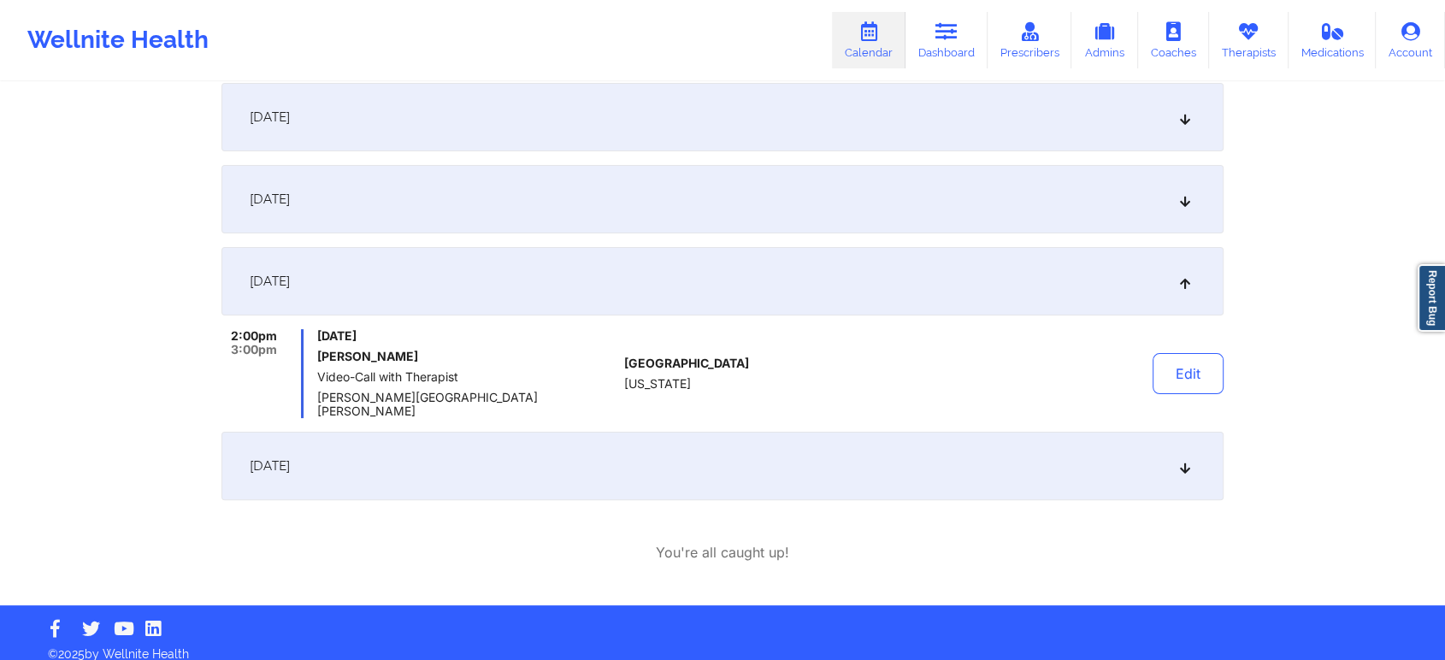
scroll to position [0, 0]
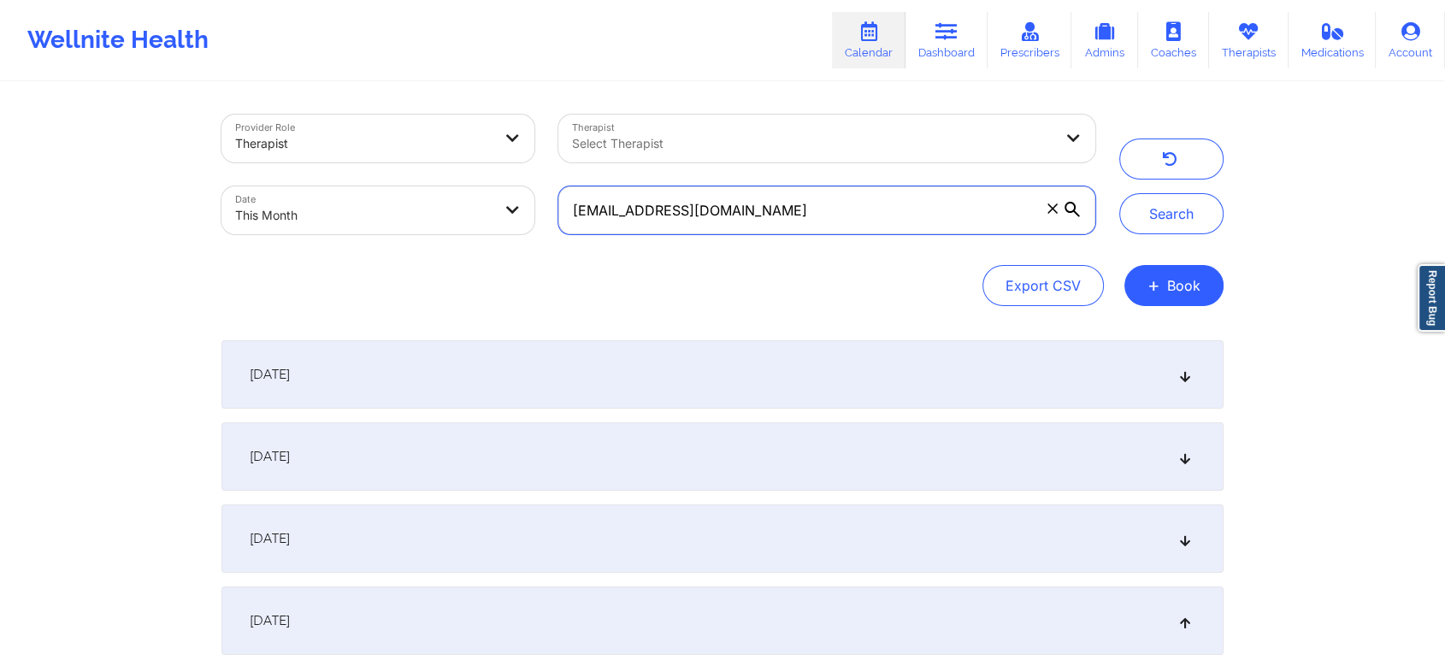
drag, startPoint x: 812, startPoint y: 210, endPoint x: 555, endPoint y: 190, distance: 257.4
click at [555, 190] on div "[EMAIL_ADDRESS][DOMAIN_NAME]" at bounding box center [826, 210] width 561 height 72
paste input "[EMAIL_ADDRESS][PERSON_NAME]"
click at [1119, 193] on button "Search" at bounding box center [1171, 213] width 104 height 41
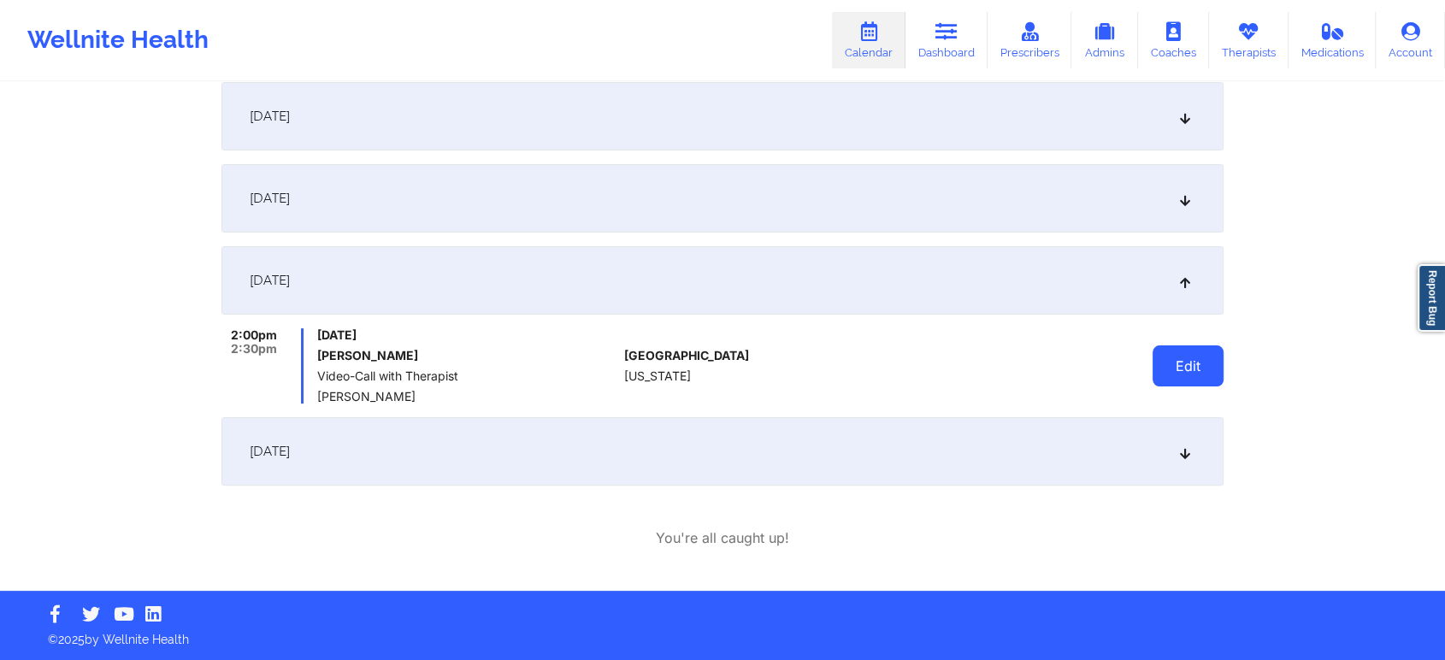
click at [1202, 363] on button "Edit" at bounding box center [1188, 365] width 71 height 41
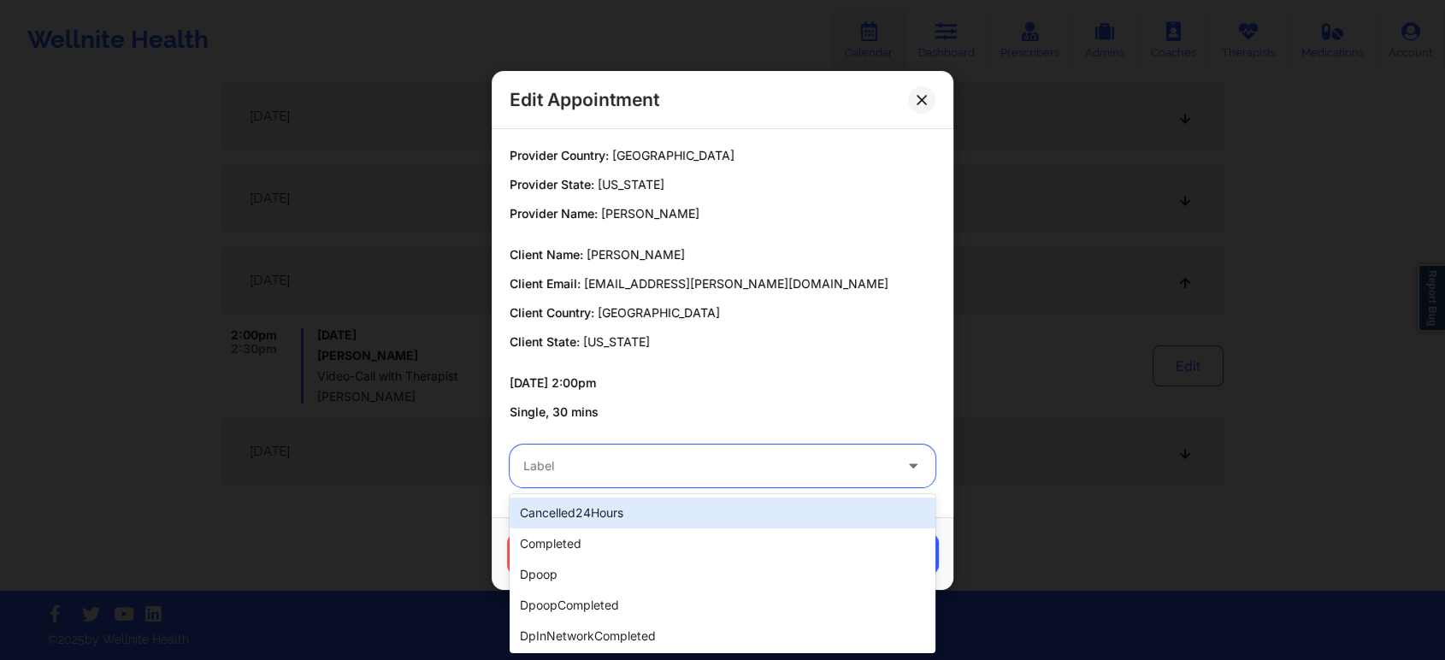
click at [698, 471] on div at bounding box center [707, 466] width 369 height 21
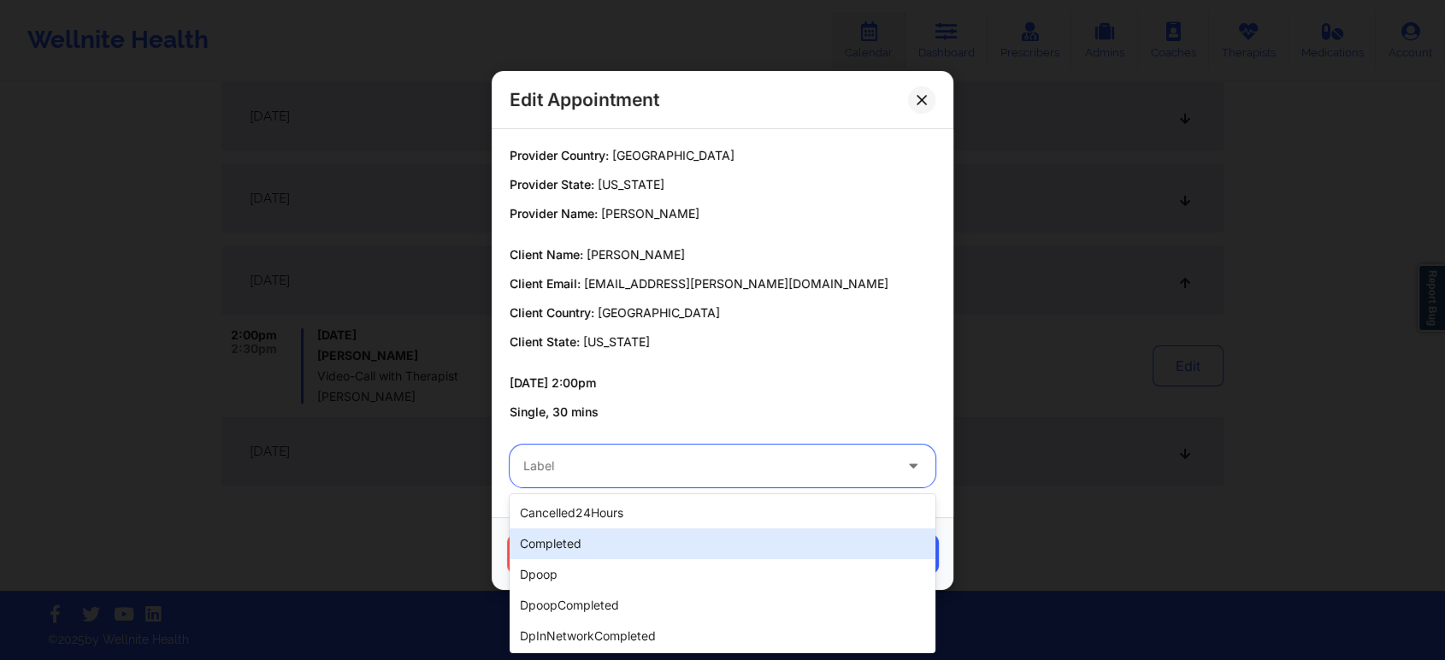
click at [576, 537] on div "completed" at bounding box center [723, 543] width 426 height 31
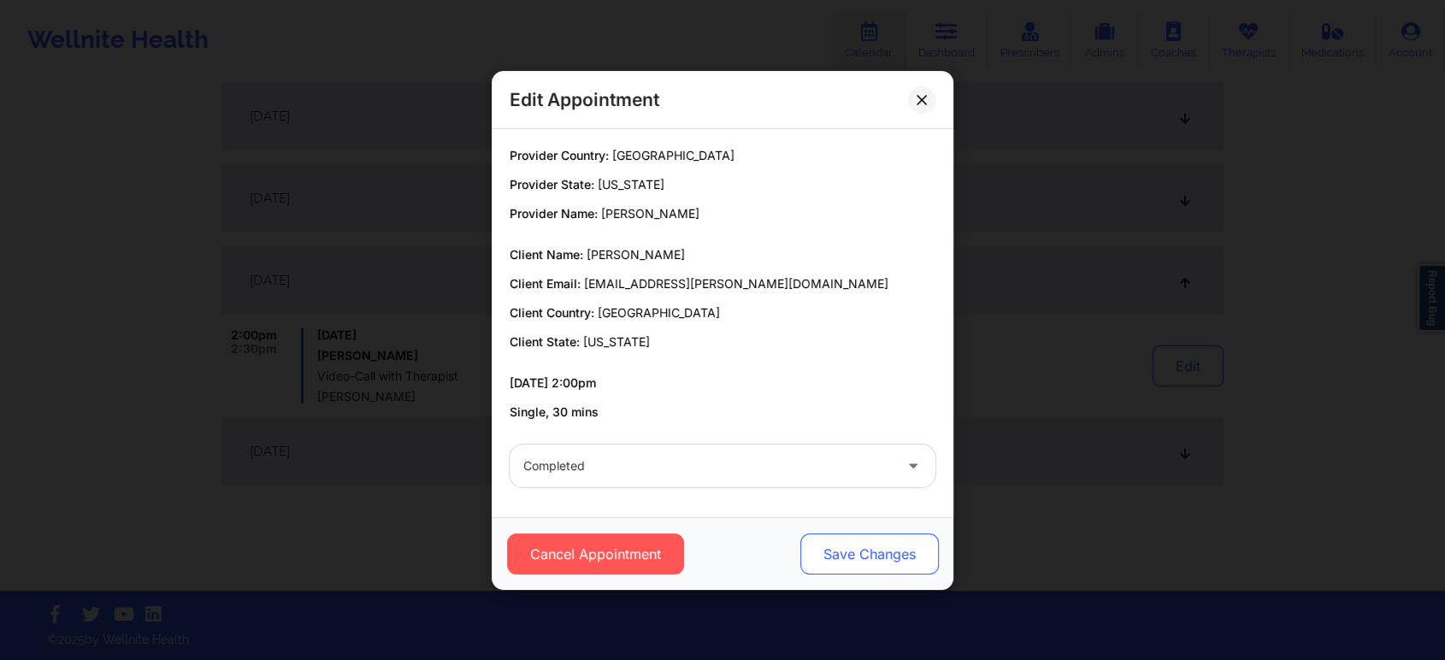
click at [906, 557] on button "Save Changes" at bounding box center [869, 554] width 139 height 41
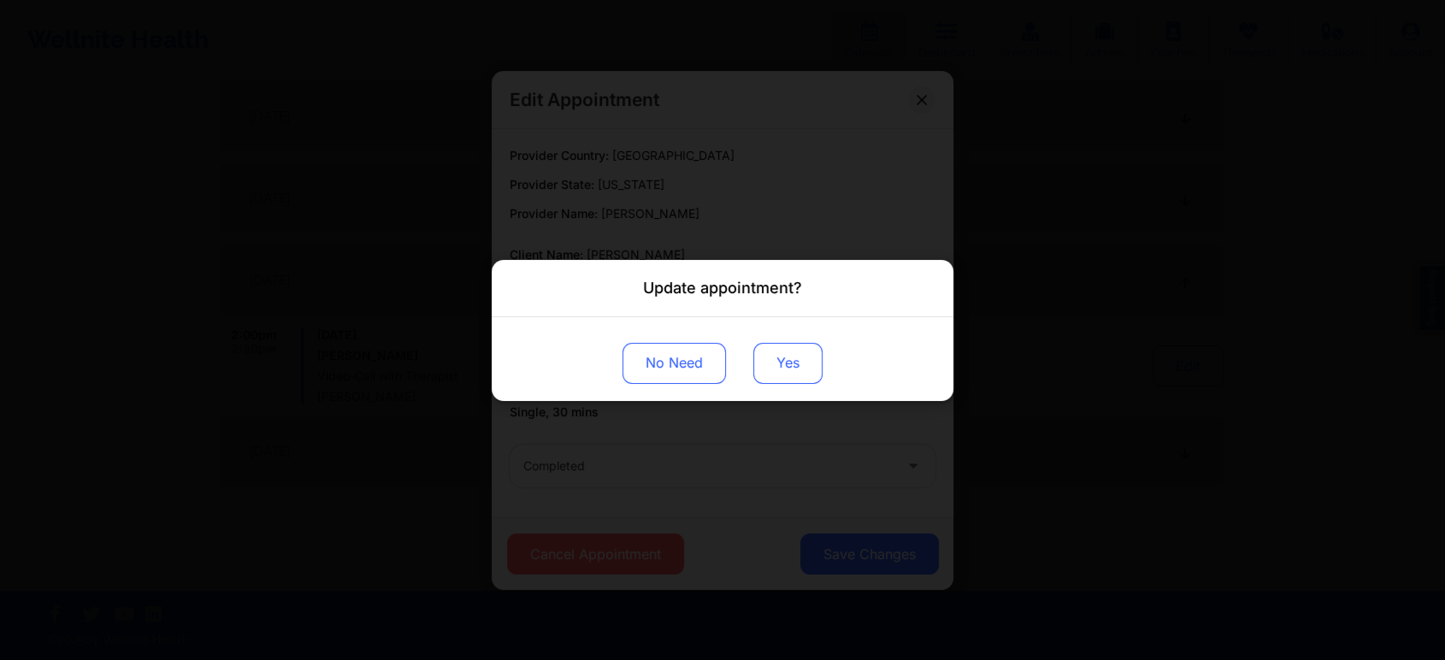
click at [773, 363] on button "Yes" at bounding box center [787, 362] width 69 height 41
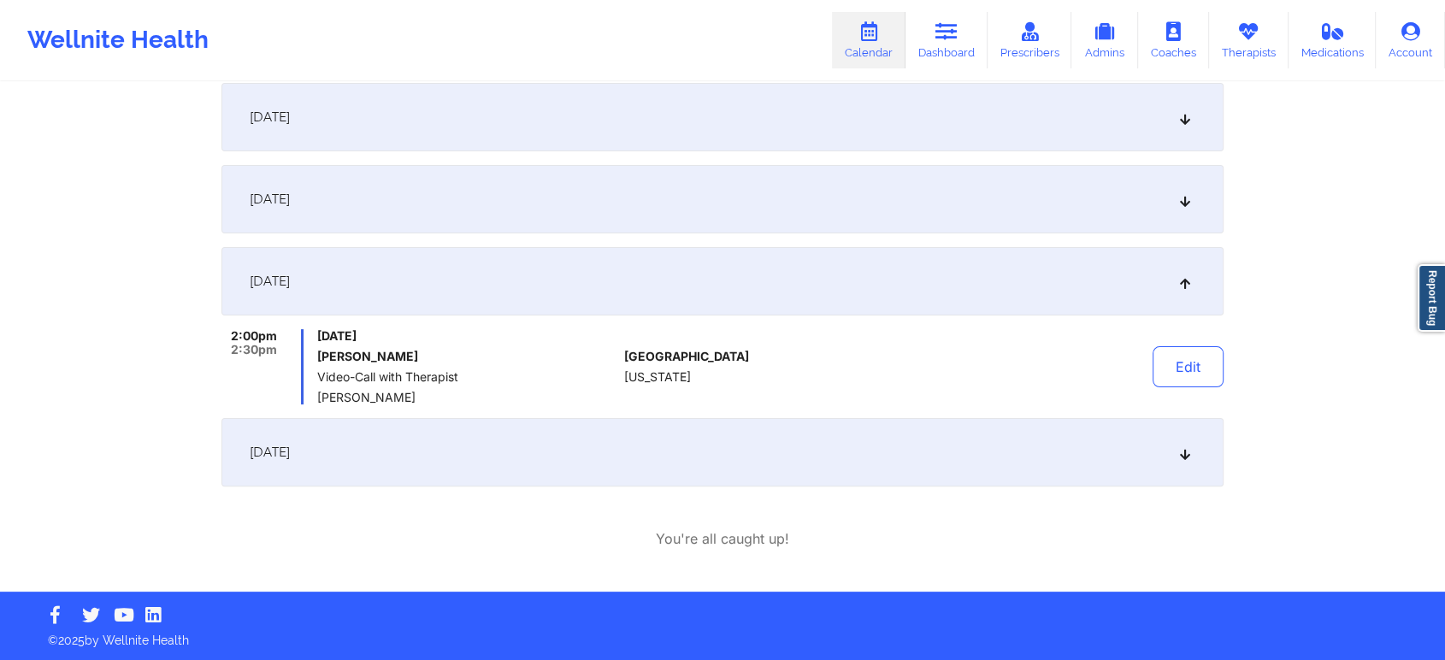
scroll to position [0, 0]
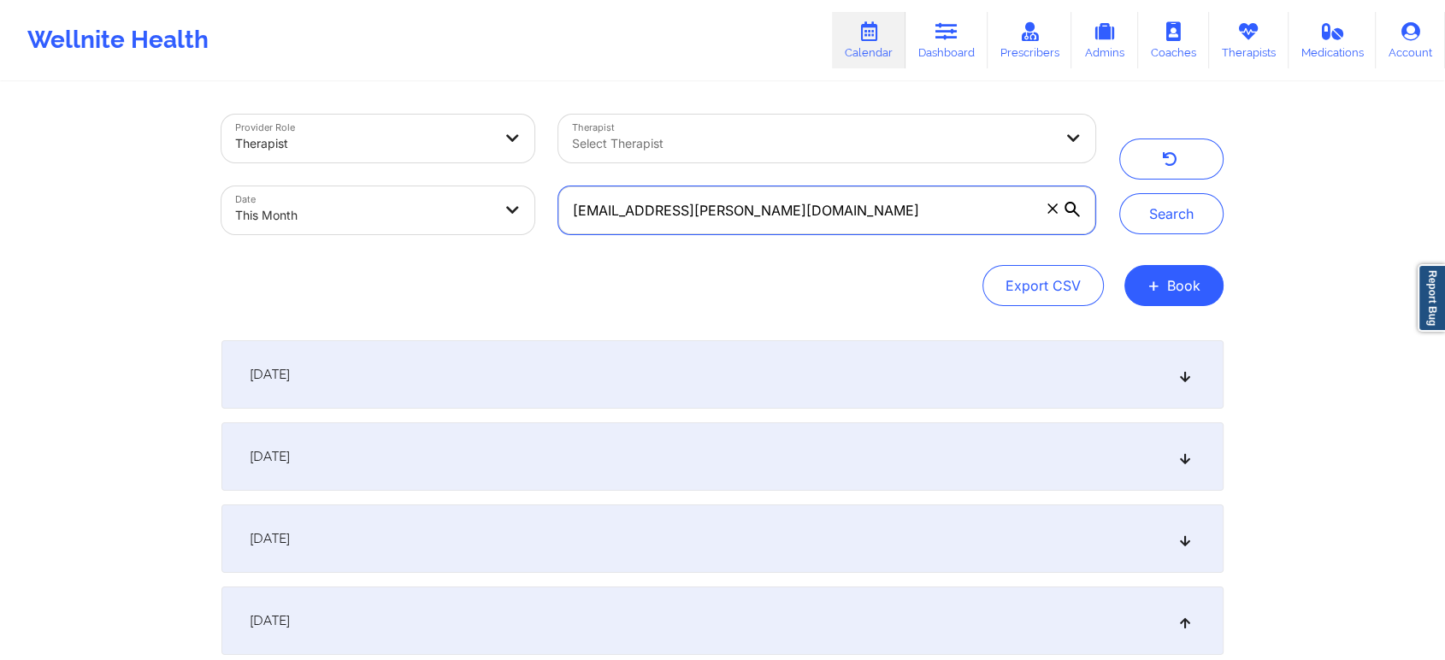
drag, startPoint x: 797, startPoint y: 198, endPoint x: 404, endPoint y: 202, distance: 393.4
click at [404, 202] on div "Provider Role Therapist Therapist Select Therapist Date This Month [EMAIL_ADDRE…" at bounding box center [659, 175] width 898 height 144
paste input "[EMAIL_ADDRESS][PERSON_NAME]"
click at [1119, 193] on button "Search" at bounding box center [1171, 213] width 104 height 41
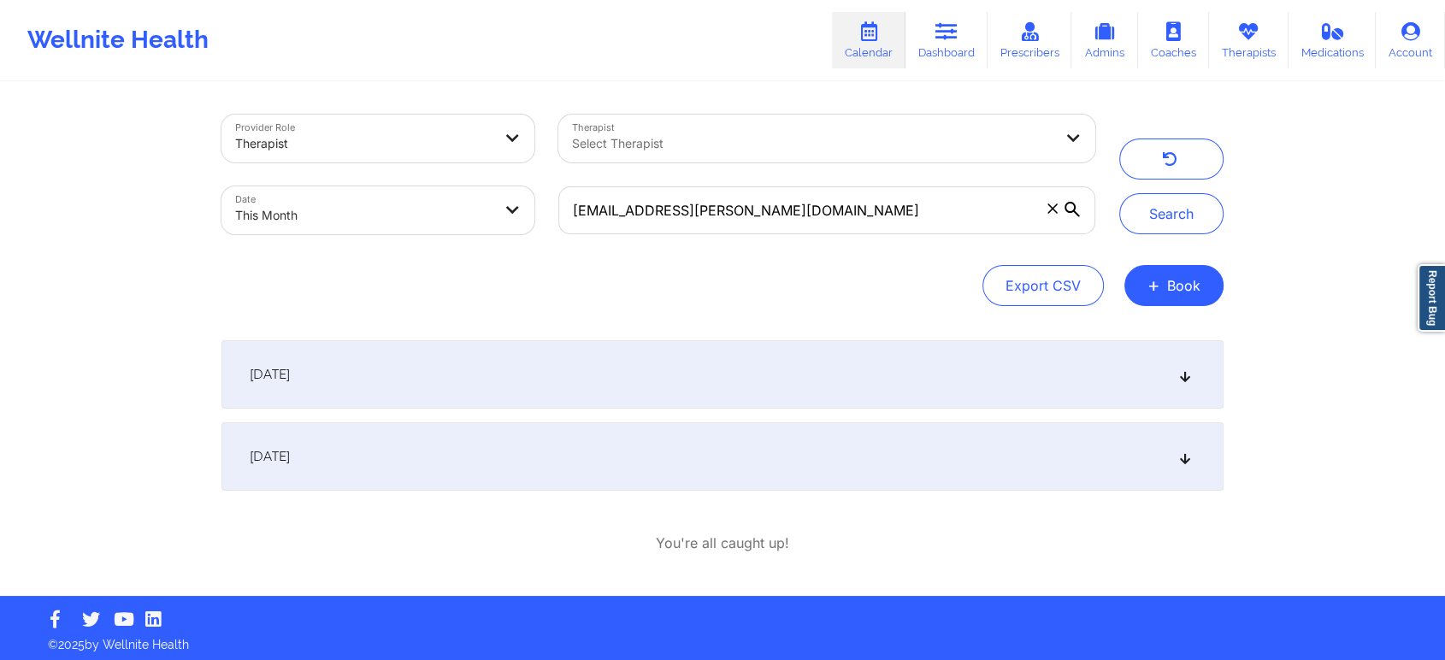
click at [623, 493] on div "[DATE] 5:00pm 5:30pm [DATE] [PERSON_NAME] Video-Call with Therapist [PERSON_NAM…" at bounding box center [722, 446] width 1002 height 213
click at [586, 466] on div "[DATE]" at bounding box center [722, 456] width 1002 height 68
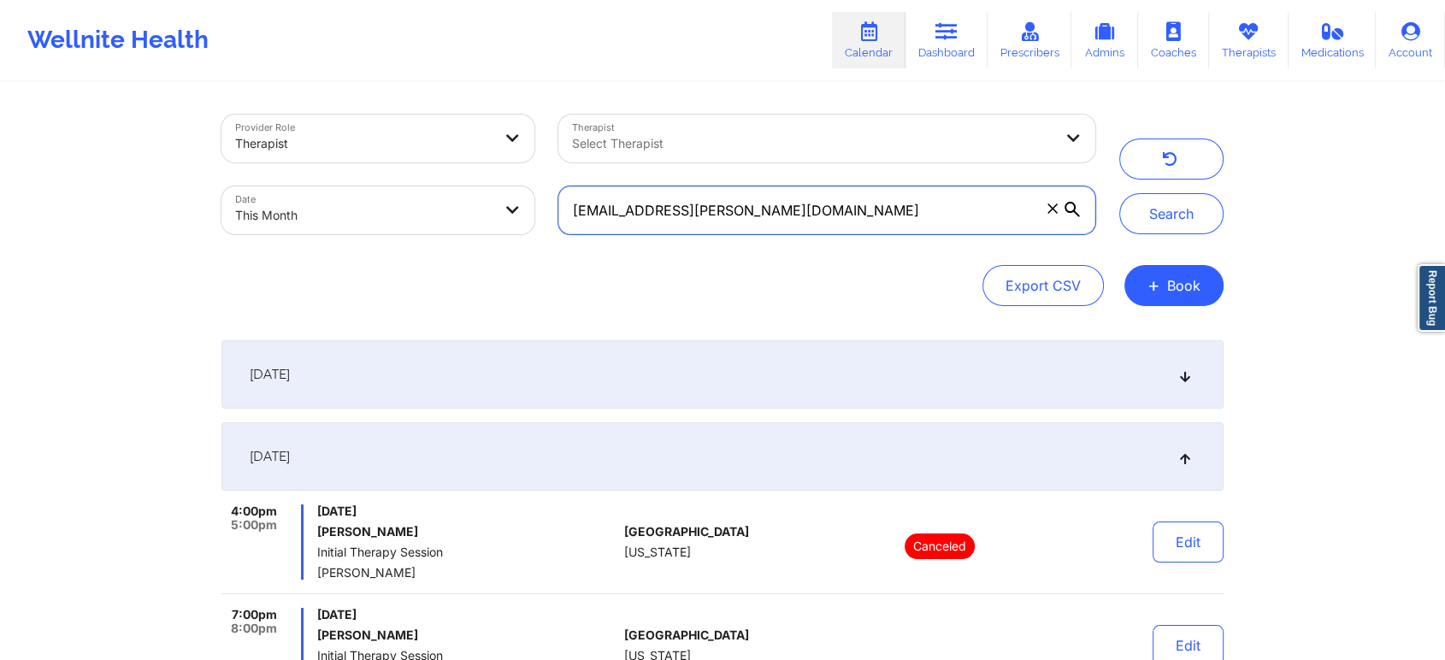
drag, startPoint x: 803, startPoint y: 203, endPoint x: 398, endPoint y: 174, distance: 406.3
click at [398, 174] on div "Provider Role Therapist Therapist Select Therapist Date This Month [EMAIL_ADDRE…" at bounding box center [659, 175] width 898 height 144
paste input "mike_norkin"
click at [1119, 193] on button "Search" at bounding box center [1171, 213] width 104 height 41
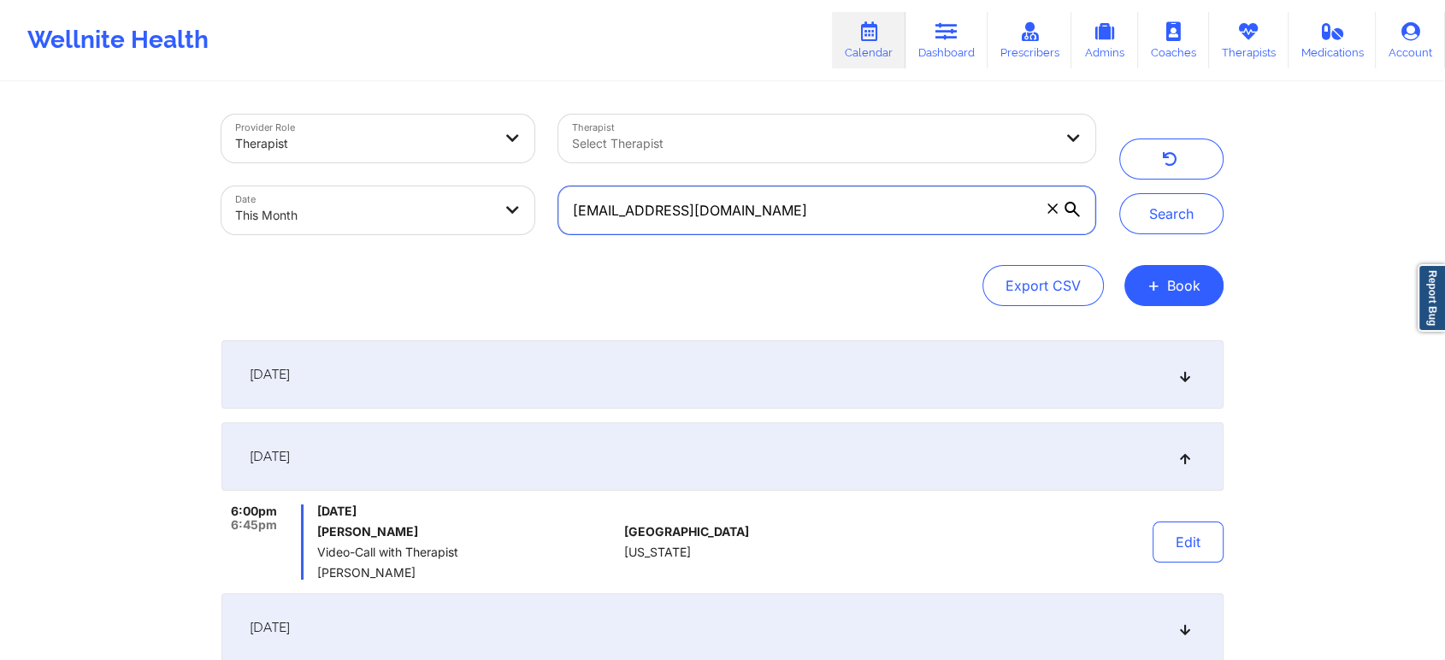
scroll to position [186, 0]
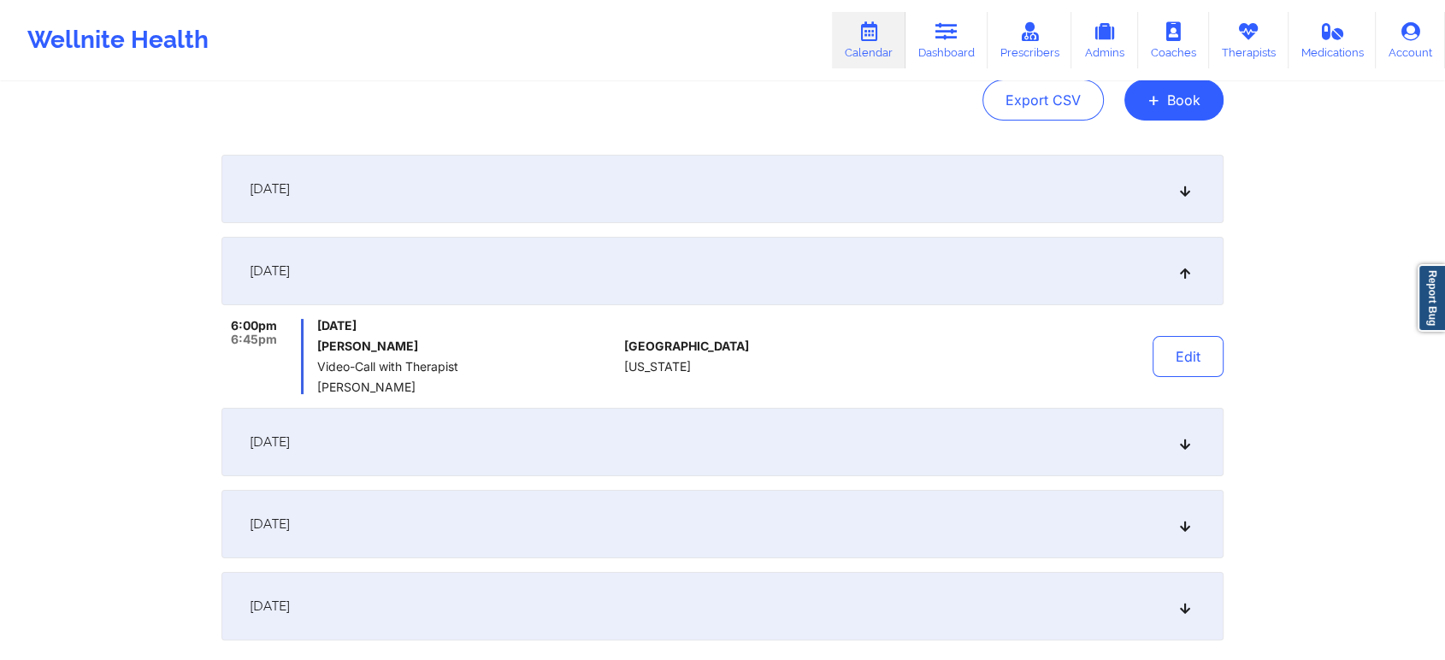
click at [1034, 507] on div "[DATE]" at bounding box center [722, 524] width 1002 height 68
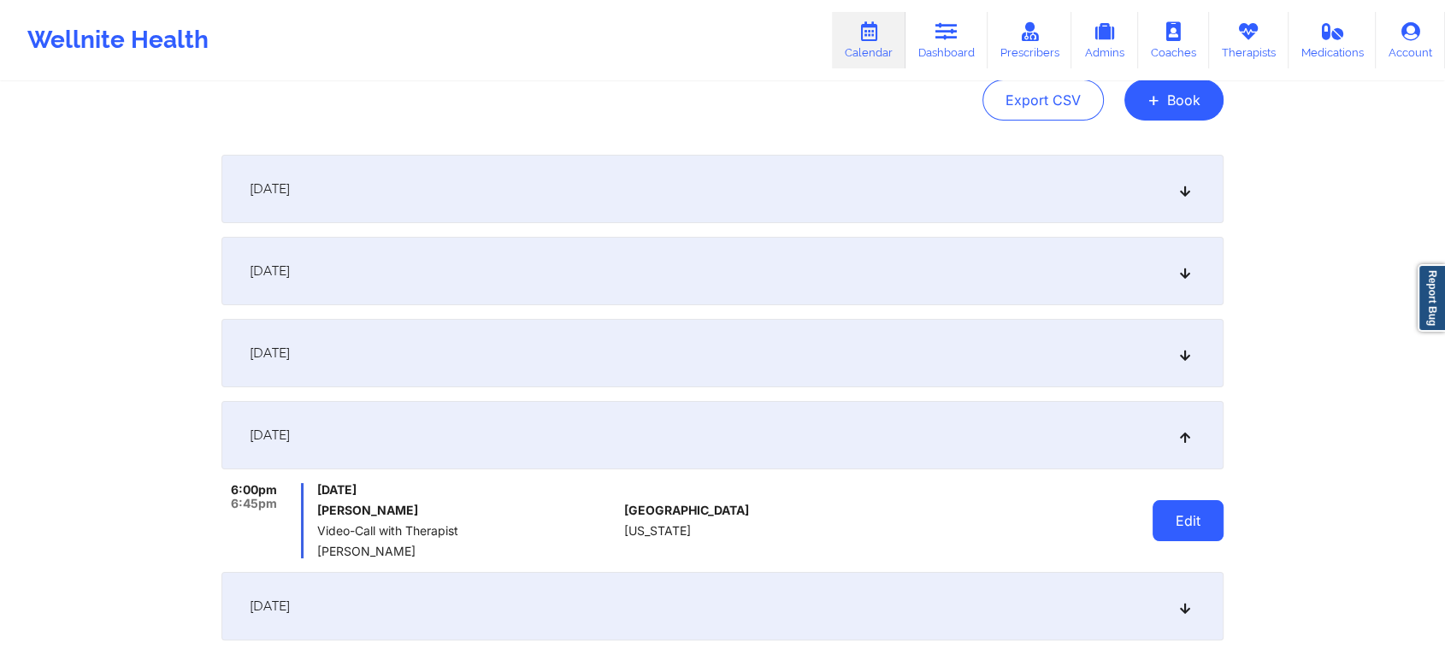
click at [1191, 534] on button "Edit" at bounding box center [1188, 520] width 71 height 41
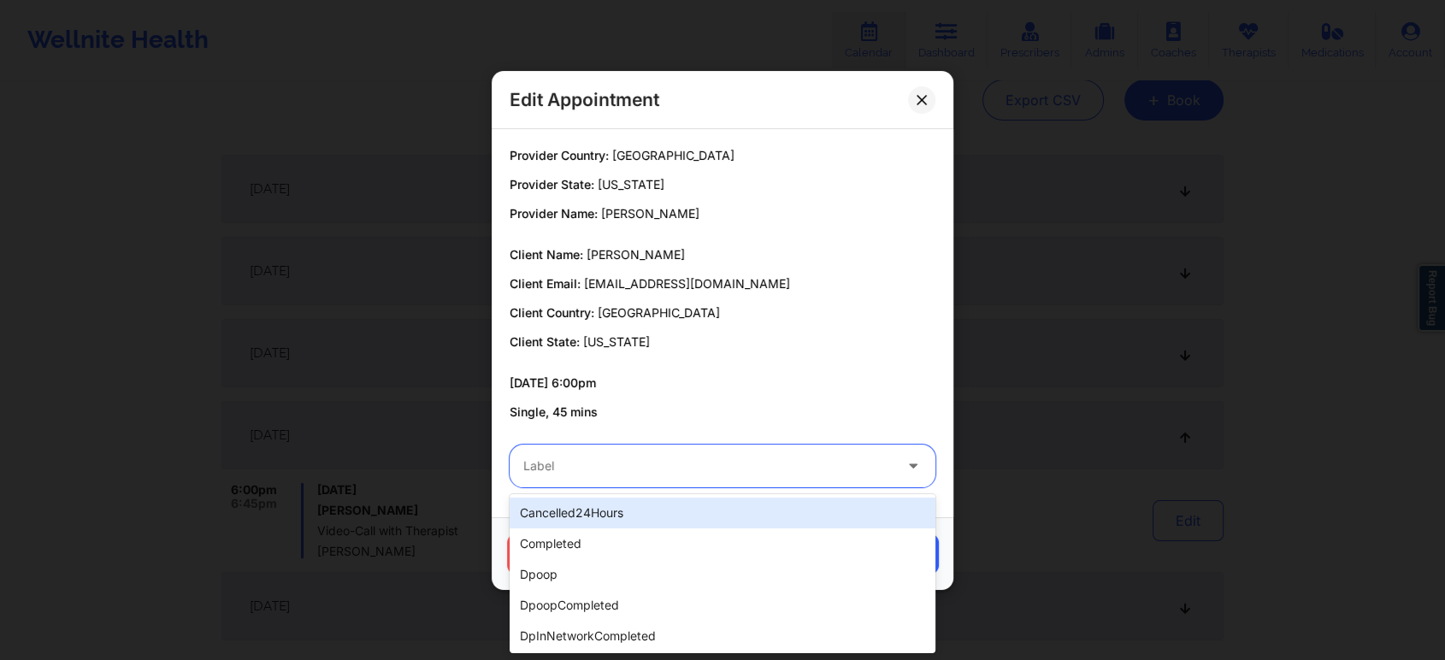
click at [582, 477] on div "Label" at bounding box center [702, 466] width 385 height 43
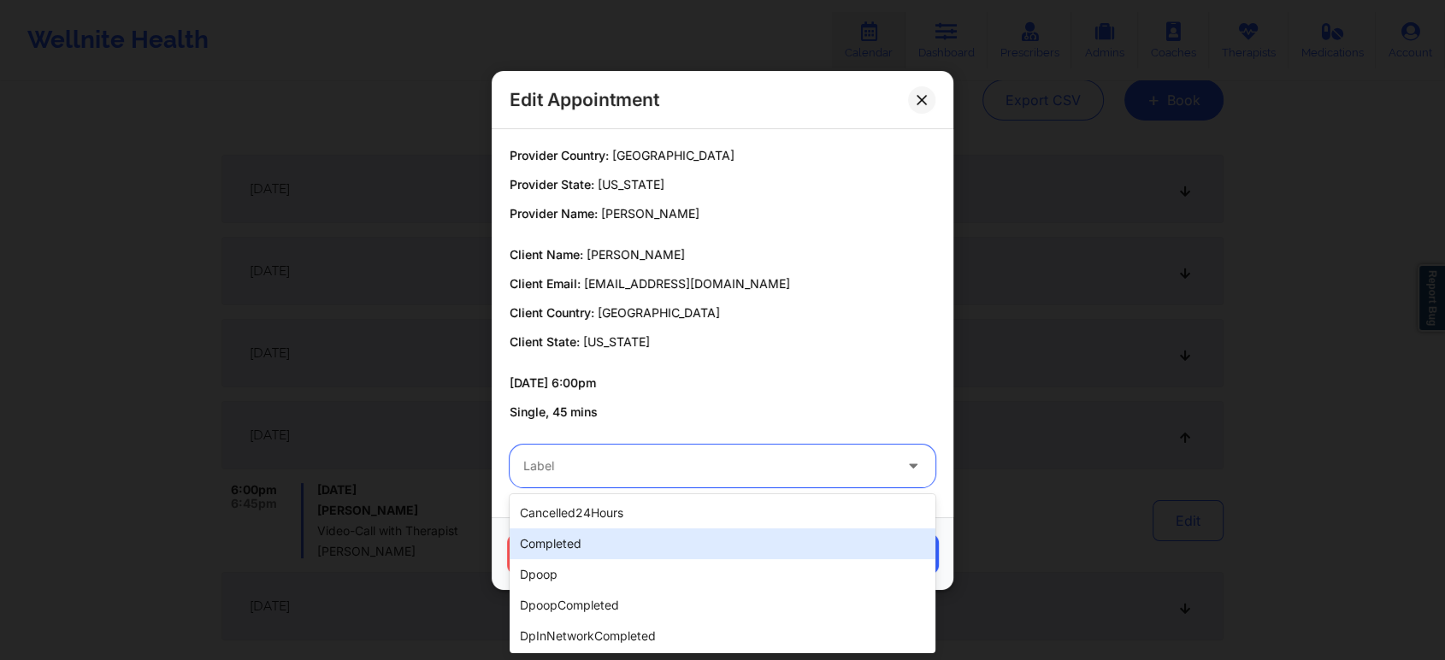
click at [564, 540] on div "completed" at bounding box center [723, 543] width 426 height 31
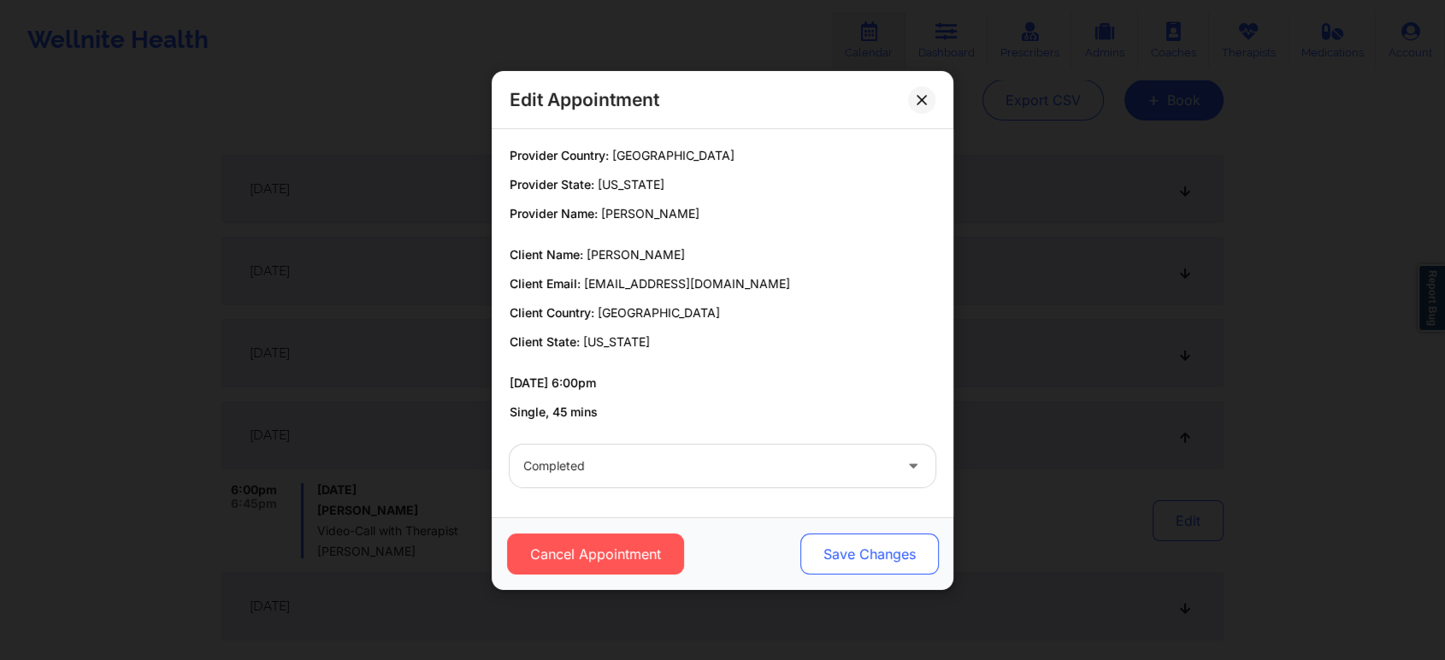
click at [852, 541] on button "Save Changes" at bounding box center [869, 554] width 139 height 41
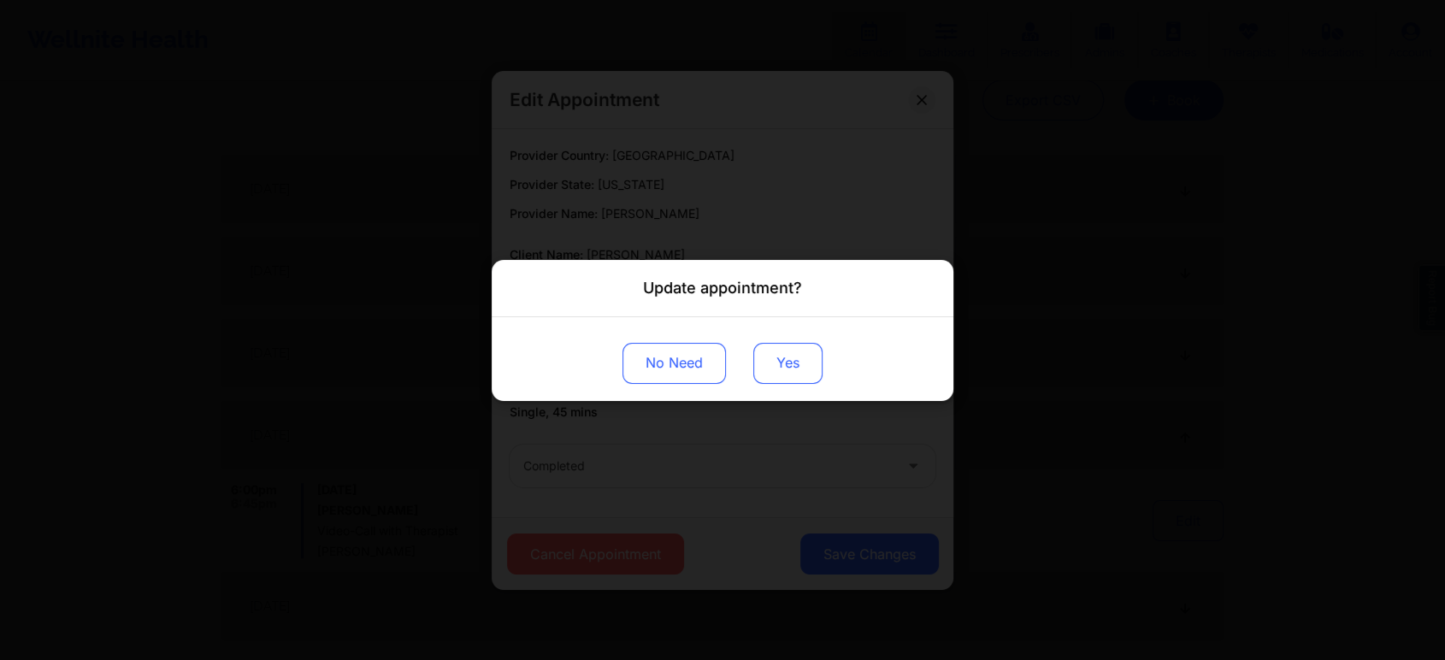
click at [773, 367] on button "Yes" at bounding box center [787, 362] width 69 height 41
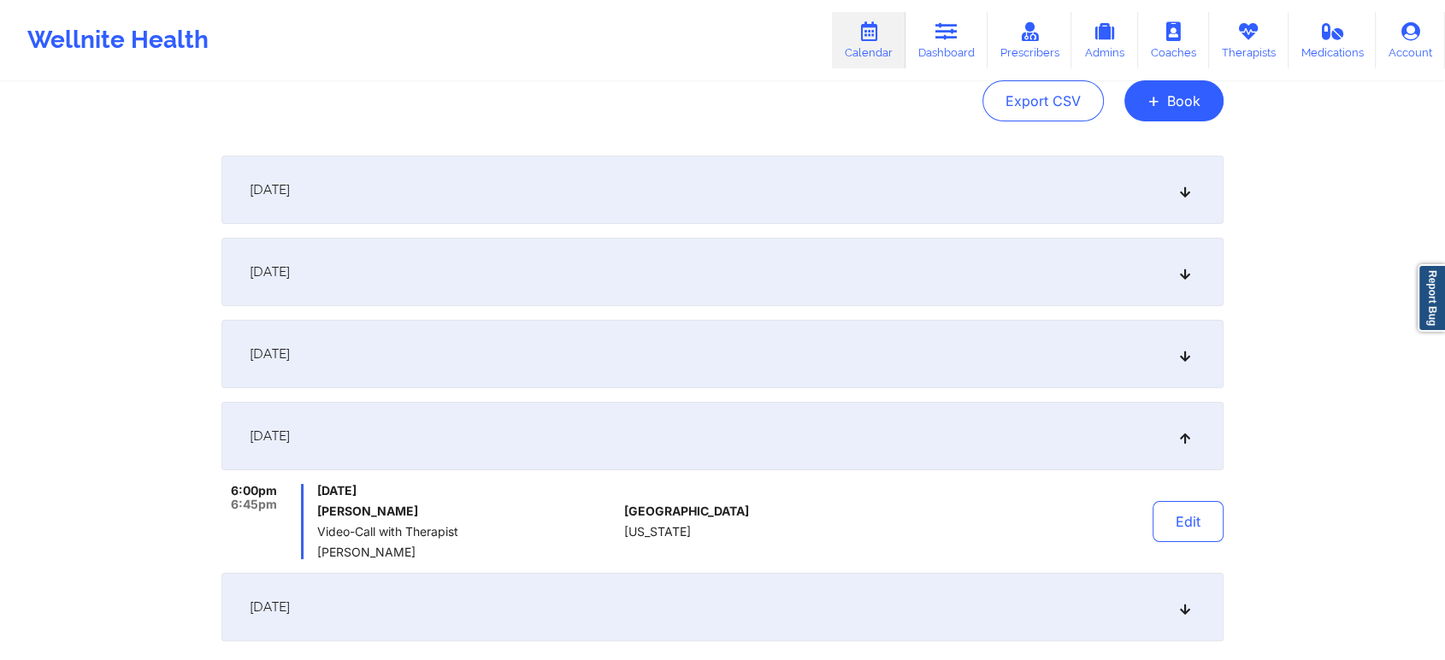
scroll to position [0, 0]
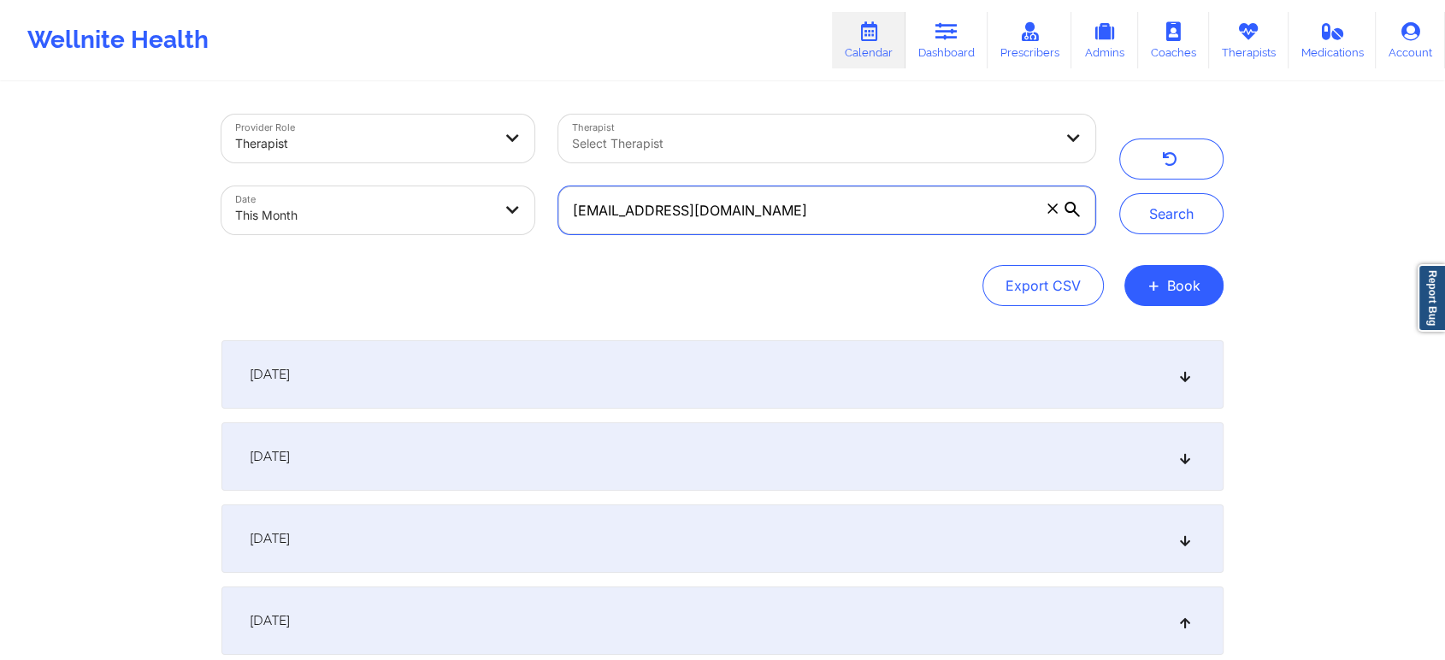
drag, startPoint x: 855, startPoint y: 197, endPoint x: 657, endPoint y: 162, distance: 201.3
click at [657, 162] on div "Provider Role Therapist Therapist Select Therapist Date This Month [PERSON_NAME…" at bounding box center [659, 175] width 898 height 144
type input "m"
paste input "[EMAIL_ADDRESS][DOMAIN_NAME]"
click at [1119, 193] on button "Search" at bounding box center [1171, 213] width 104 height 41
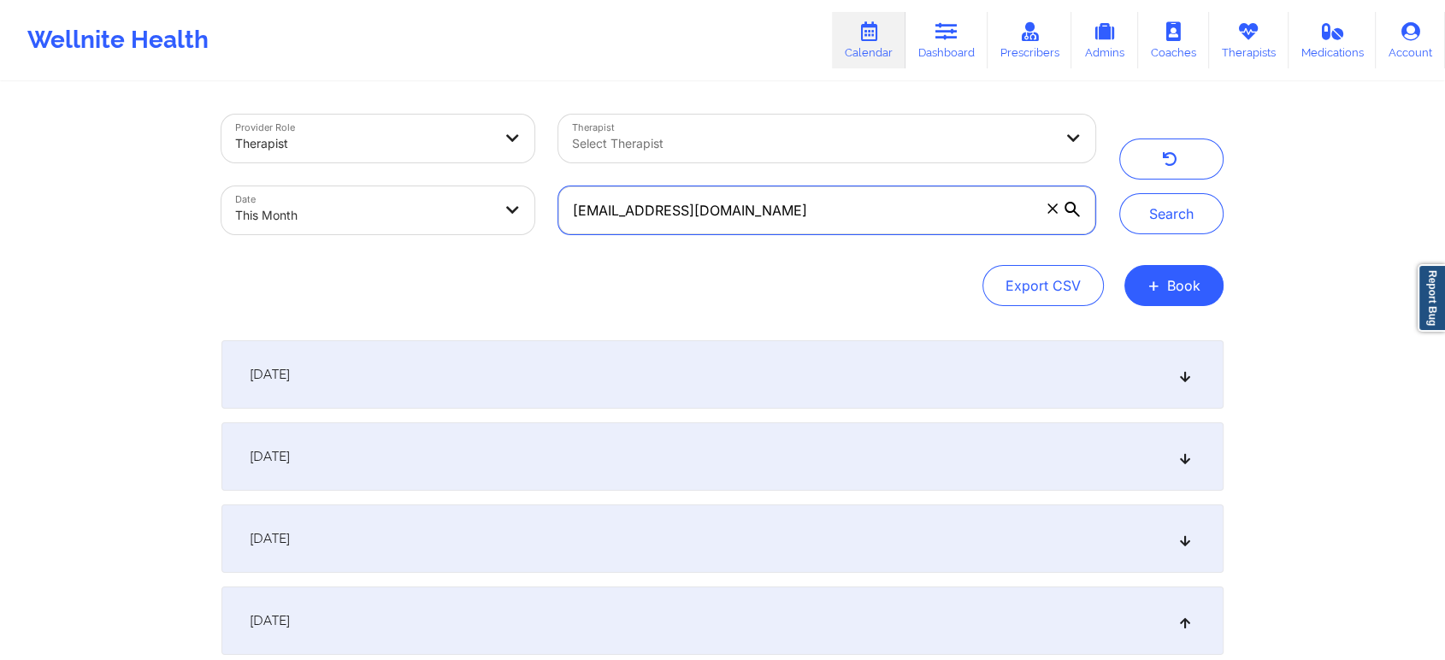
scroll to position [340, 0]
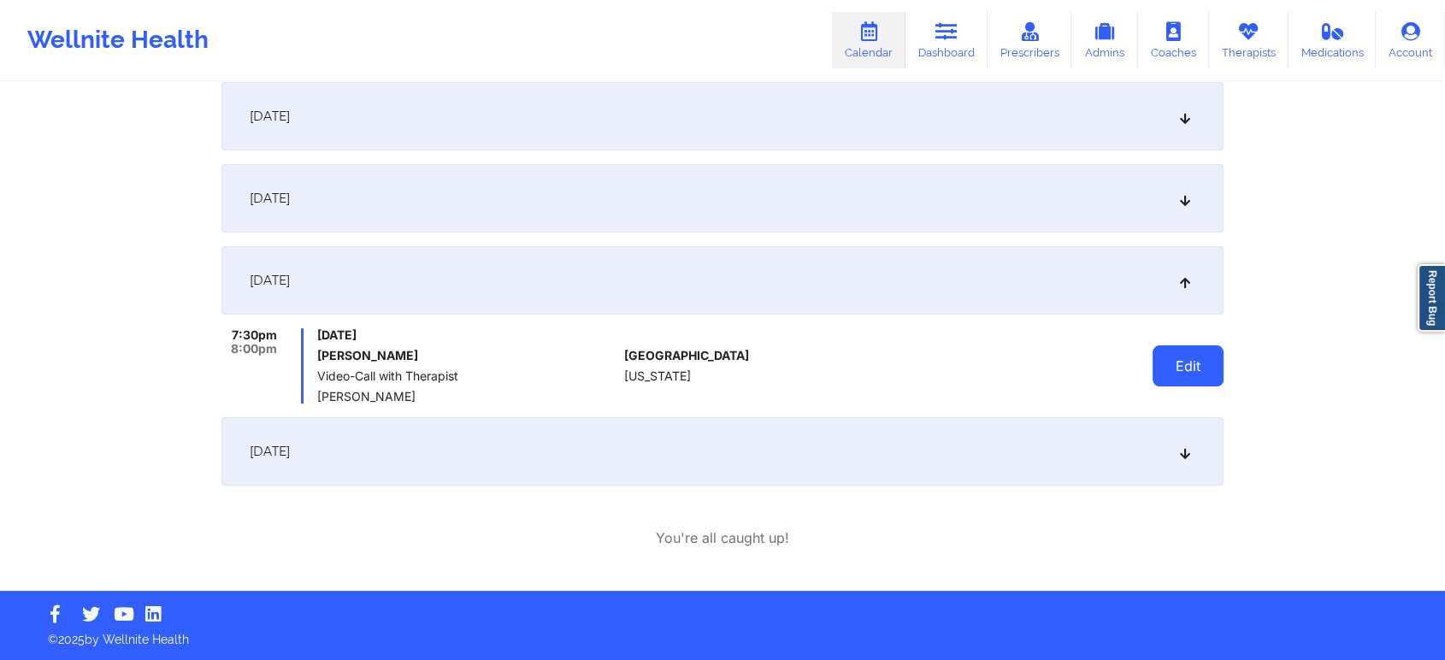
click at [1167, 376] on button "Edit" at bounding box center [1188, 365] width 71 height 41
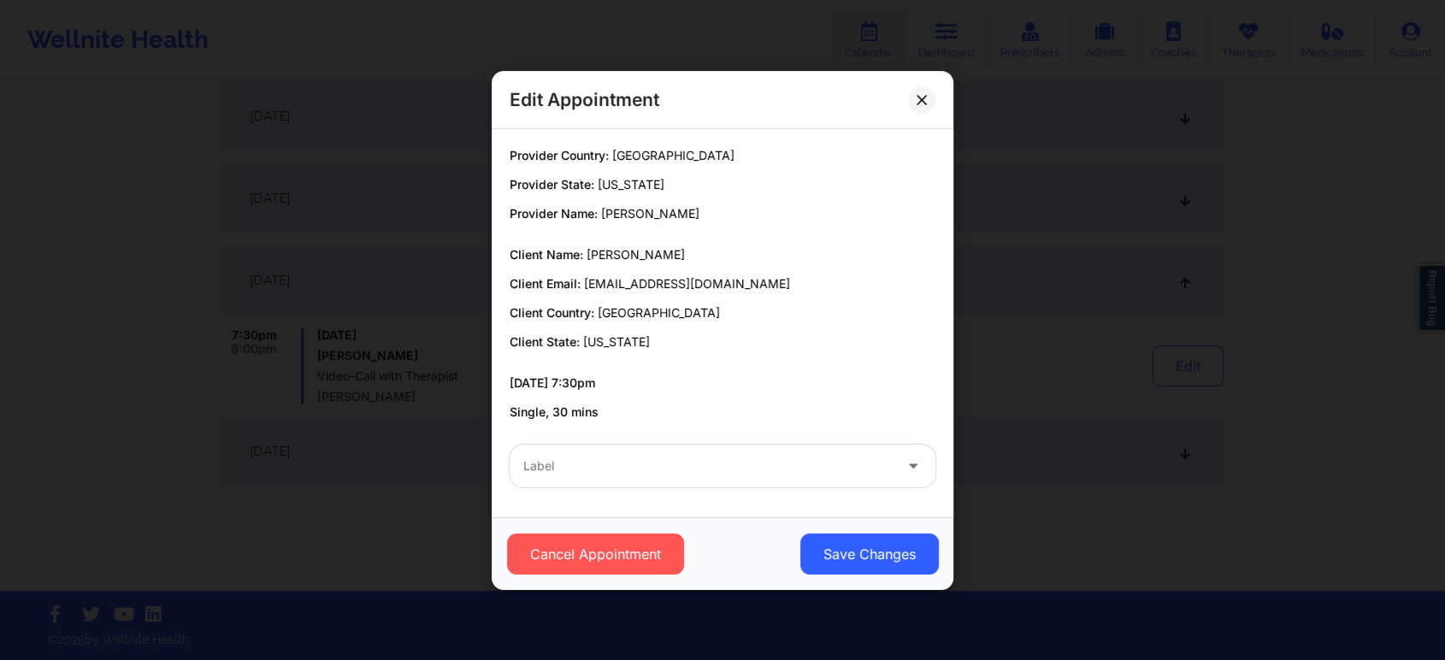
click at [700, 490] on div "Label" at bounding box center [723, 466] width 450 height 67
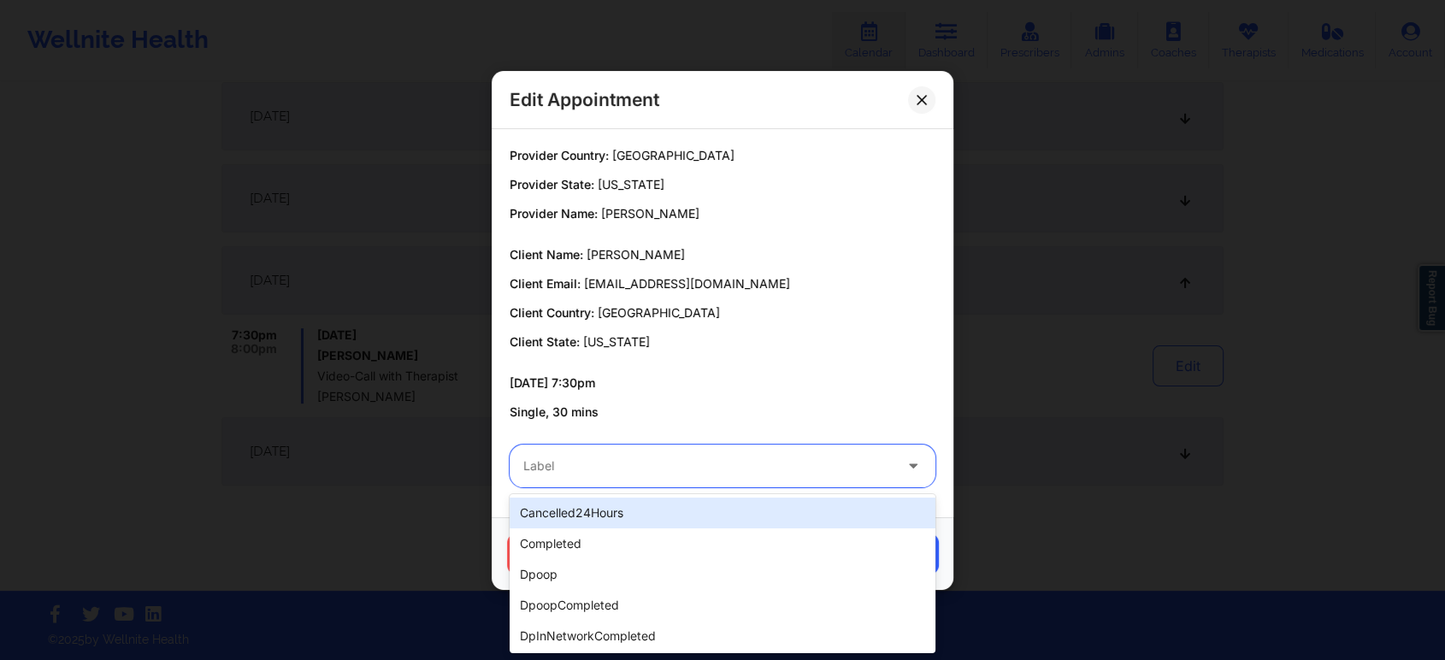
click at [586, 469] on div at bounding box center [707, 466] width 369 height 21
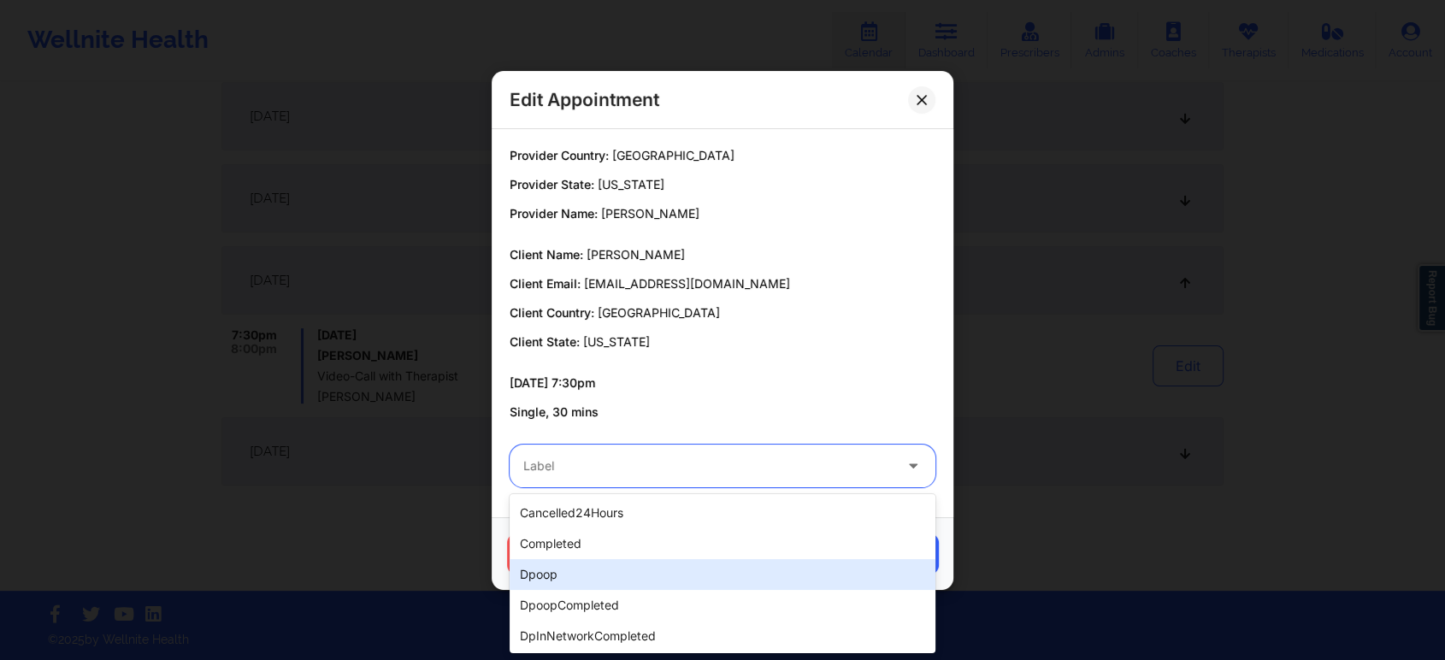
drag, startPoint x: 565, startPoint y: 558, endPoint x: 595, endPoint y: 528, distance: 42.9
click at [595, 528] on div "cancelled24Hours completed dpoop dpoopCompleted dpInNetworkCompleted freeNoShow…" at bounding box center [723, 573] width 426 height 159
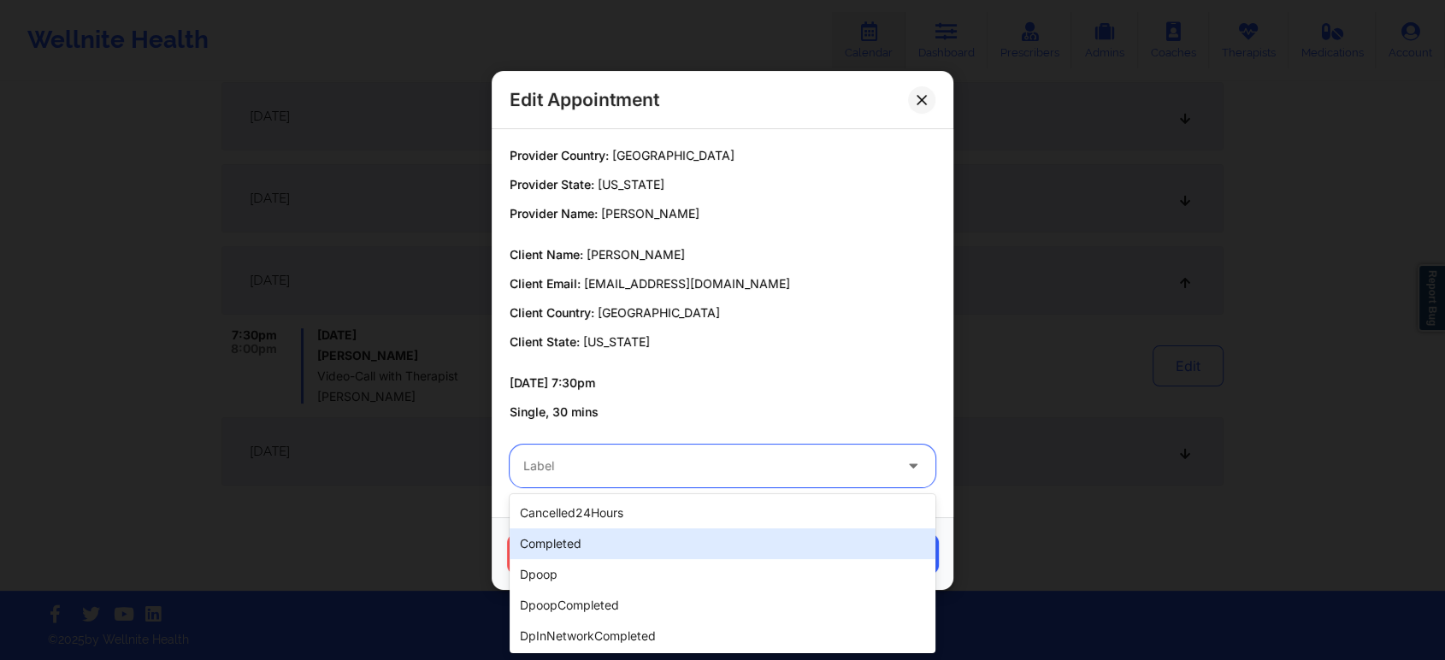
click at [595, 528] on div "completed" at bounding box center [723, 543] width 426 height 31
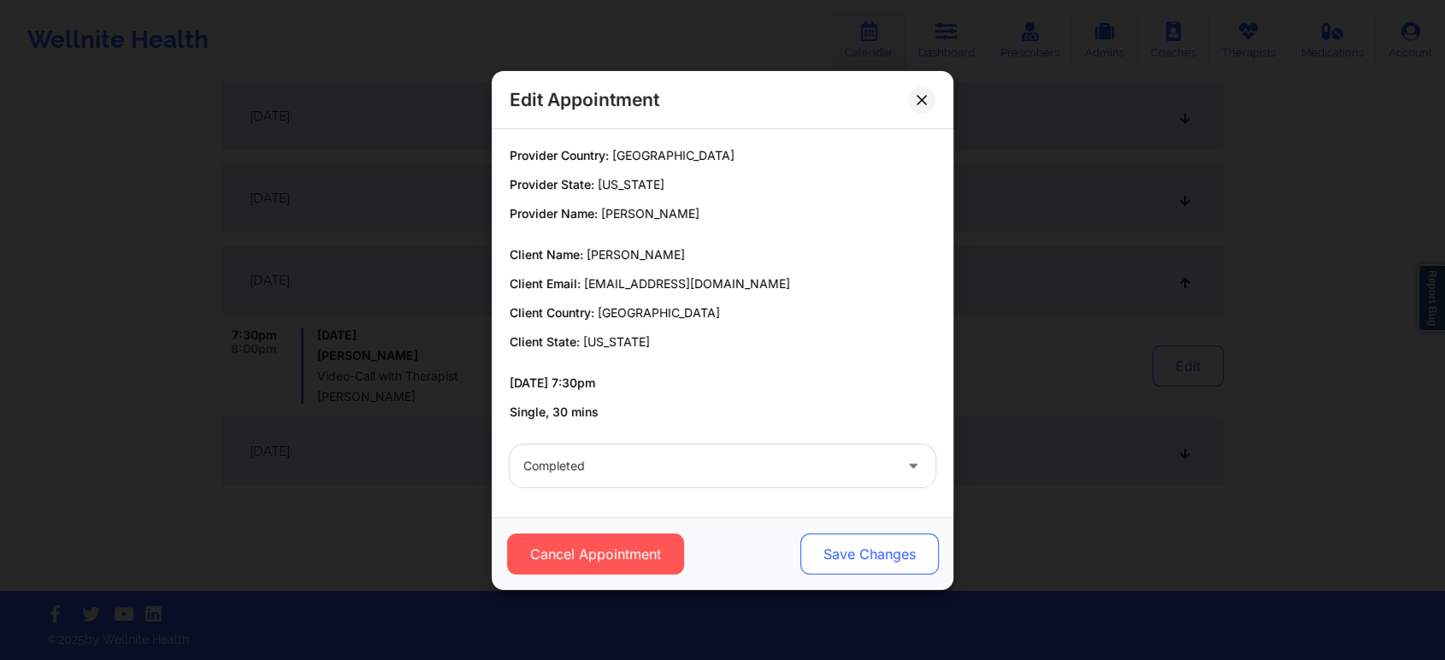
click at [900, 552] on button "Save Changes" at bounding box center [869, 554] width 139 height 41
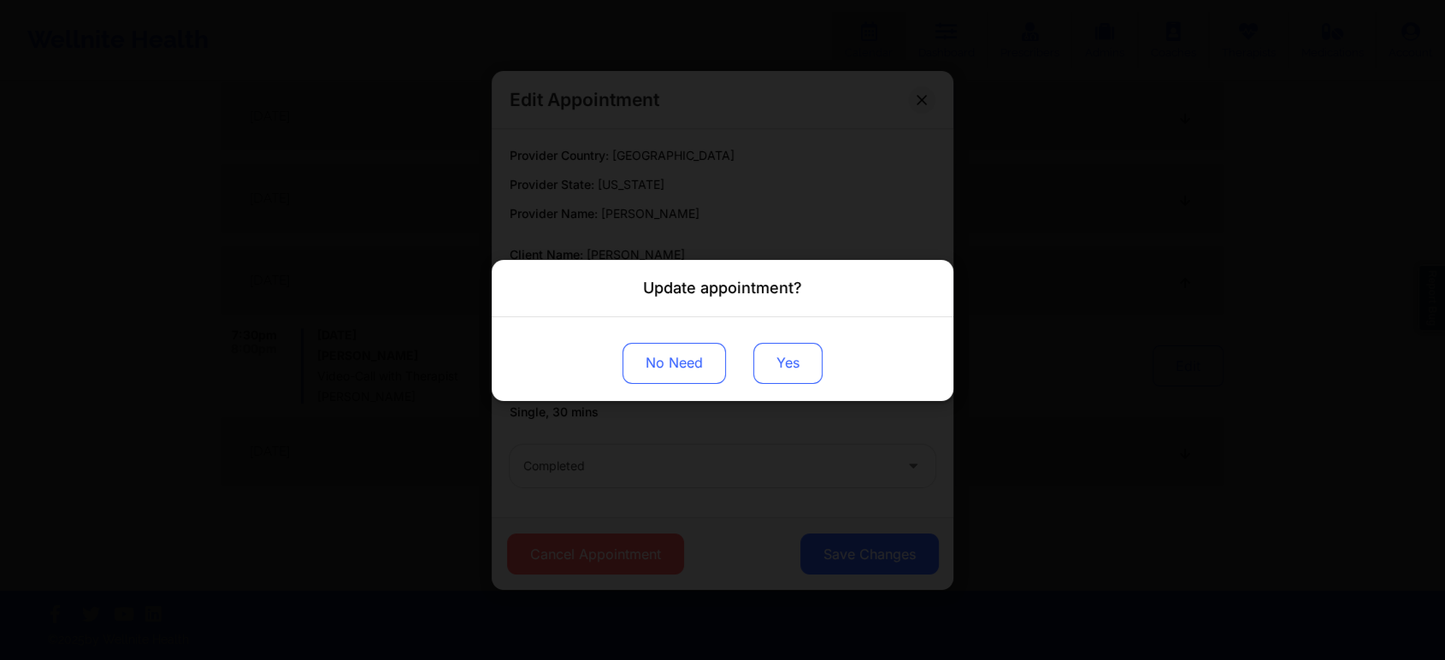
click at [768, 362] on button "Yes" at bounding box center [787, 362] width 69 height 41
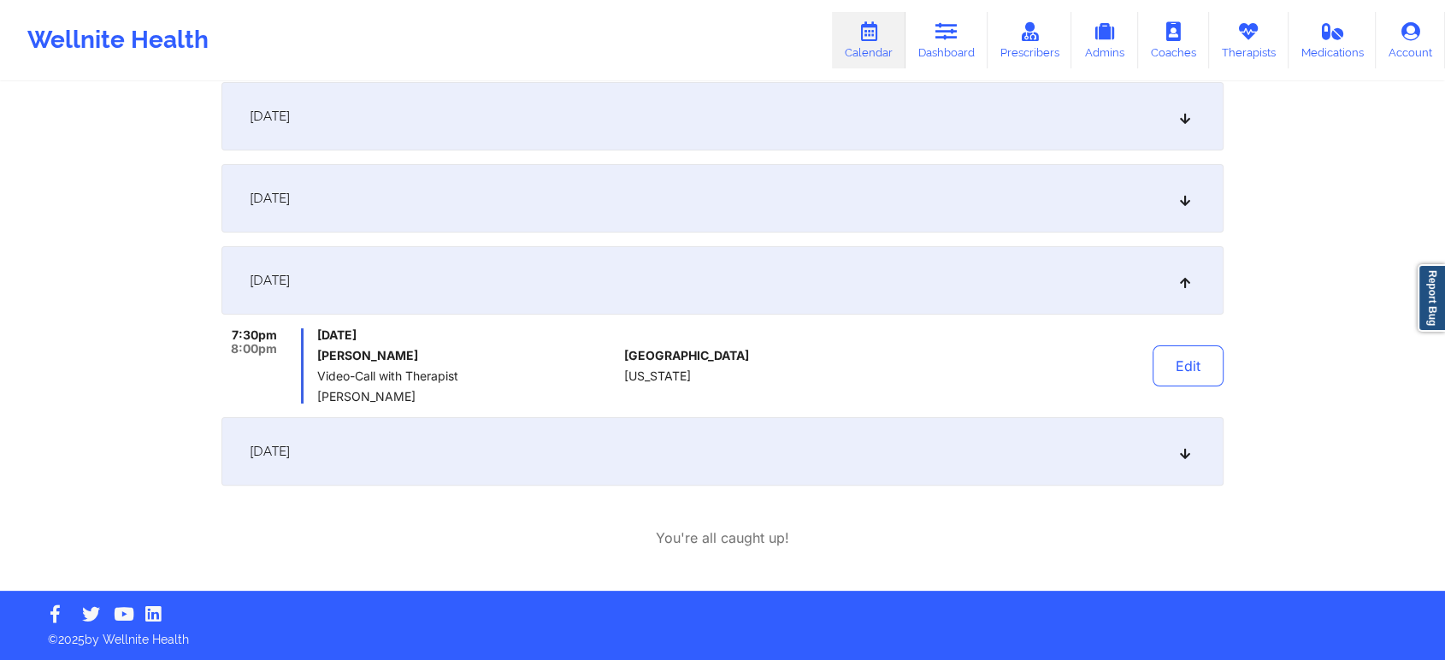
scroll to position [0, 0]
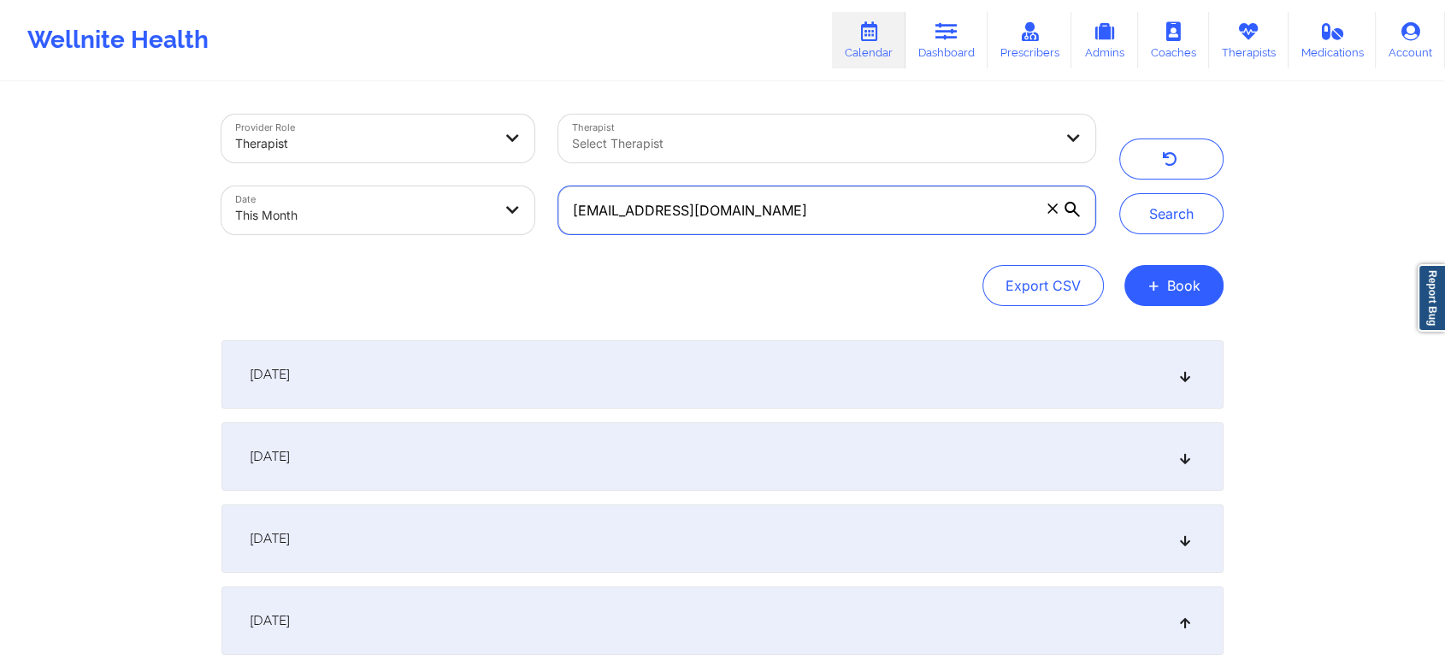
drag, startPoint x: 825, startPoint y: 221, endPoint x: 455, endPoint y: 139, distance: 379.1
click at [455, 139] on div "Provider Role Therapist Therapist Select Therapist Date This Month [EMAIL_ADDRE…" at bounding box center [659, 175] width 898 height 144
paste input "bigwink33@ao"
click at [1119, 193] on button "Search" at bounding box center [1171, 213] width 104 height 41
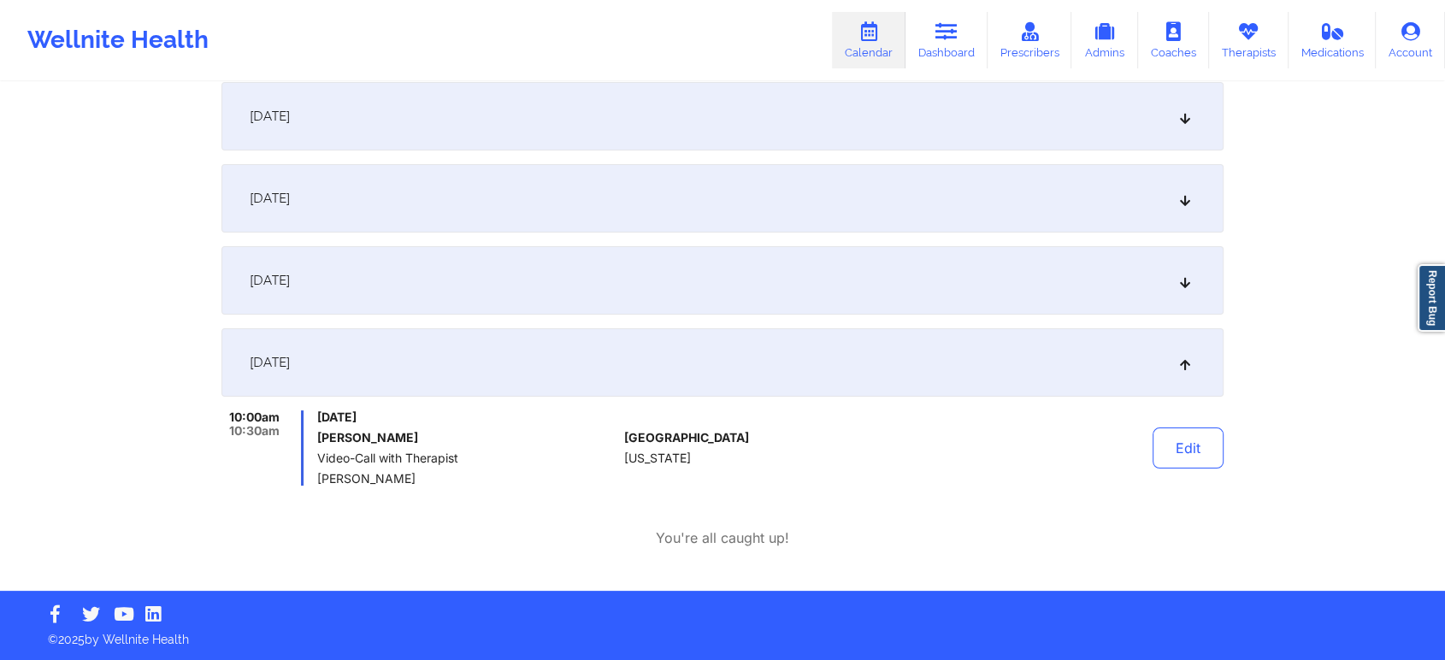
click at [421, 270] on div "[DATE]" at bounding box center [722, 280] width 1002 height 68
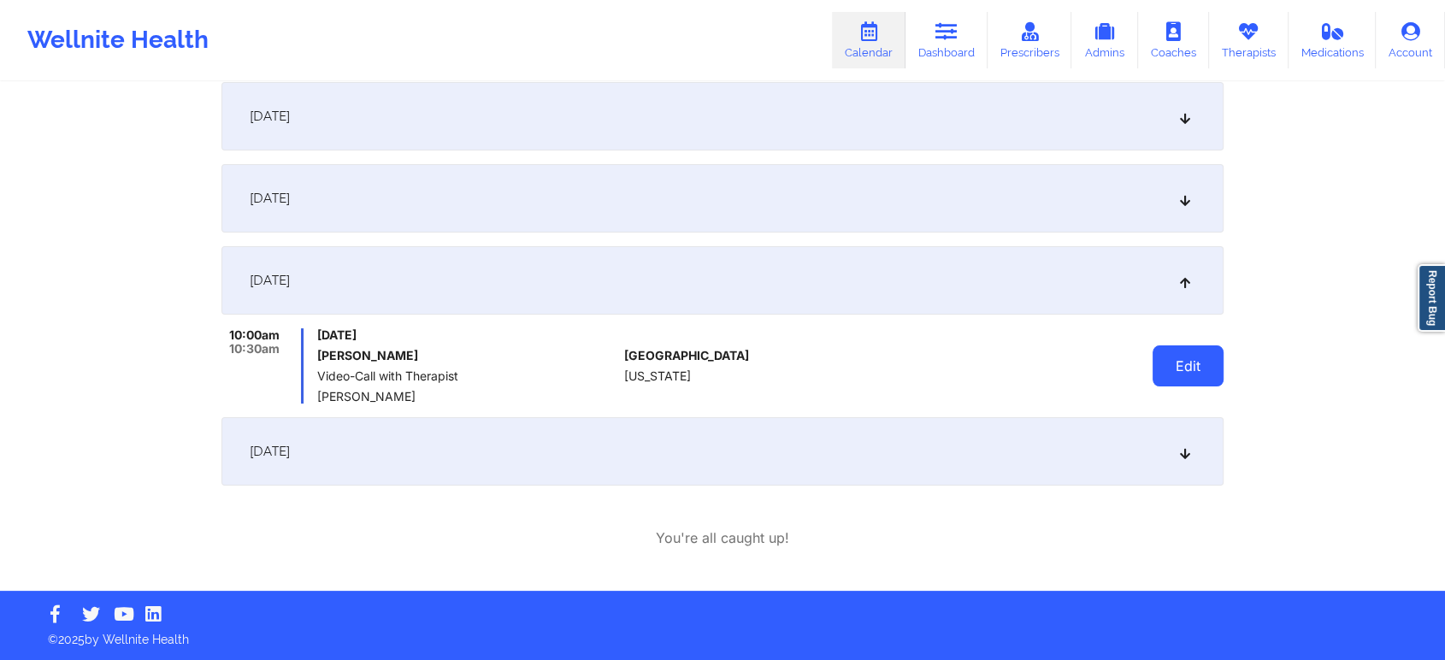
click at [1179, 347] on button "Edit" at bounding box center [1188, 365] width 71 height 41
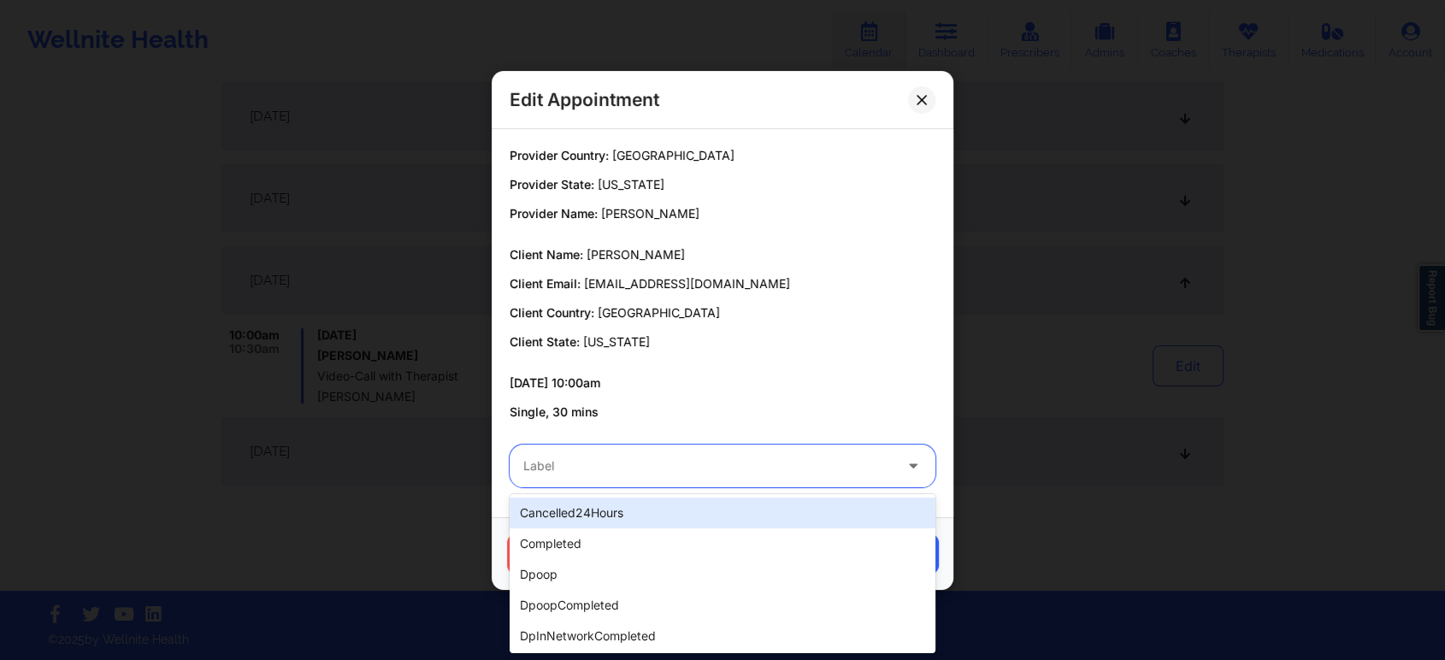
click at [706, 460] on div at bounding box center [707, 466] width 369 height 21
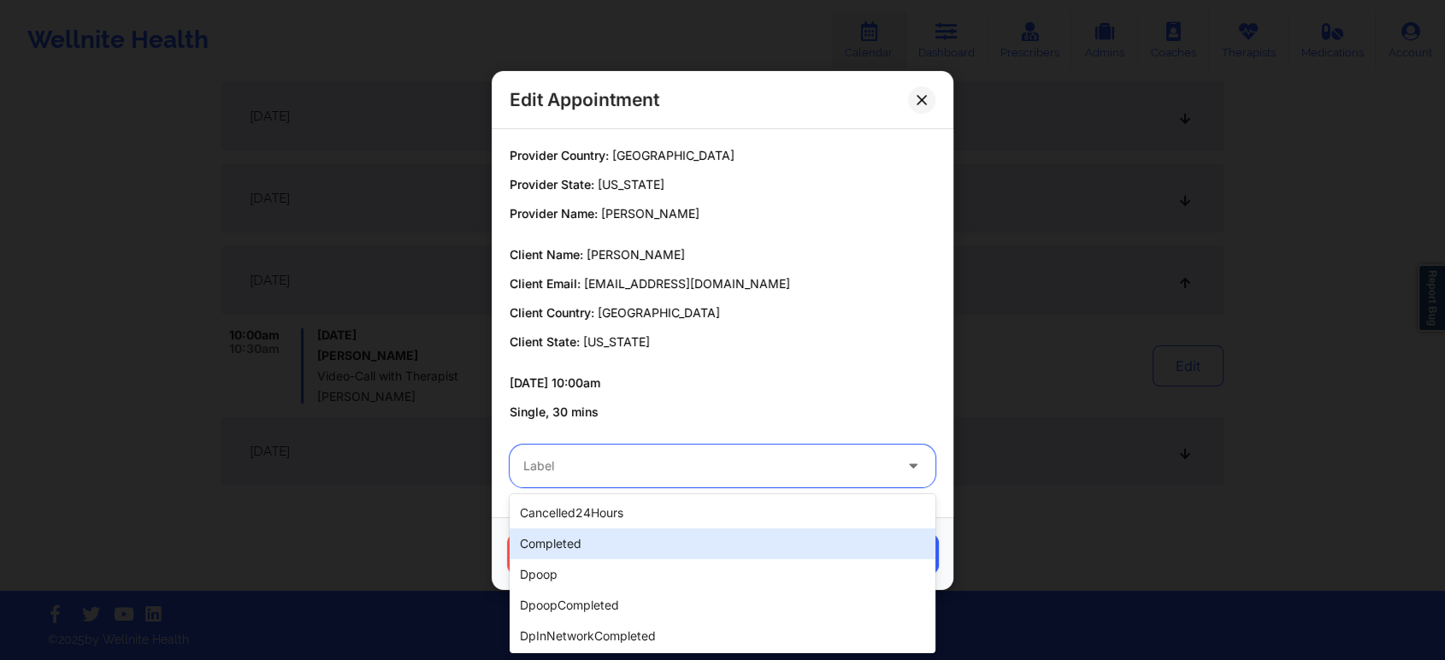
click at [618, 542] on div "completed" at bounding box center [723, 543] width 426 height 31
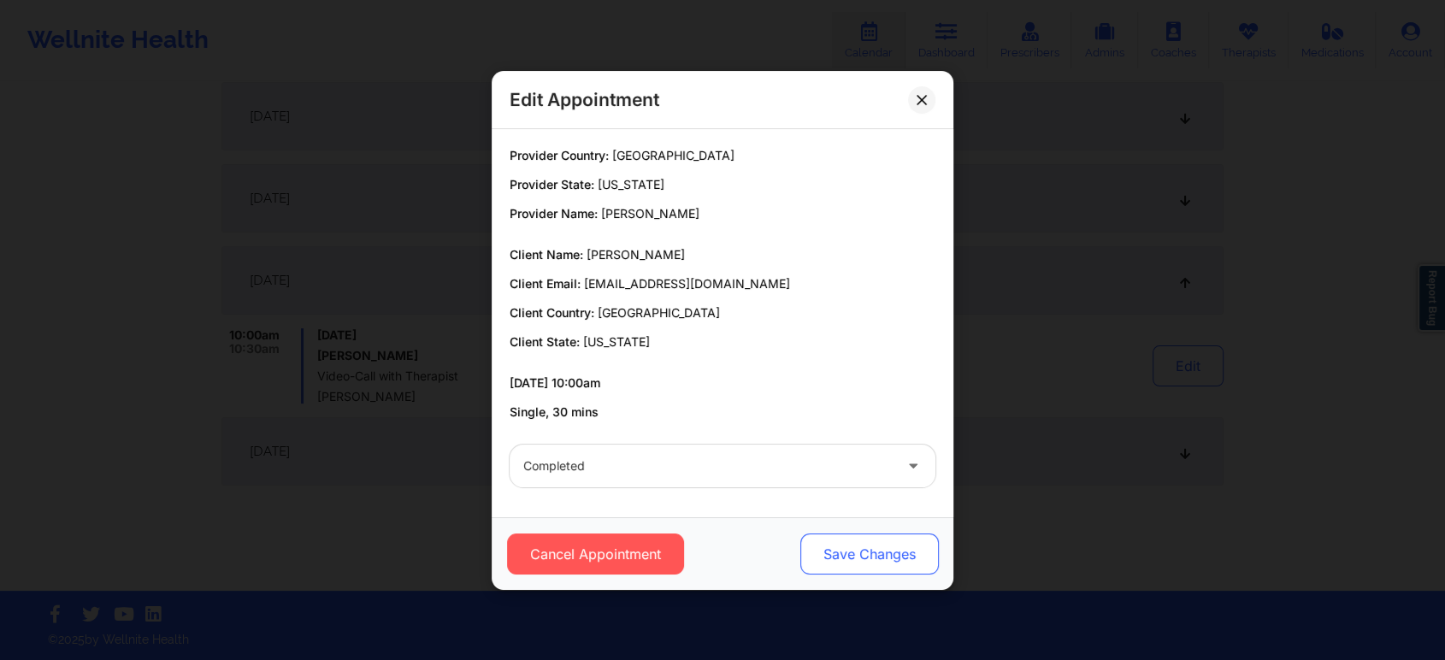
click at [879, 549] on button "Save Changes" at bounding box center [869, 554] width 139 height 41
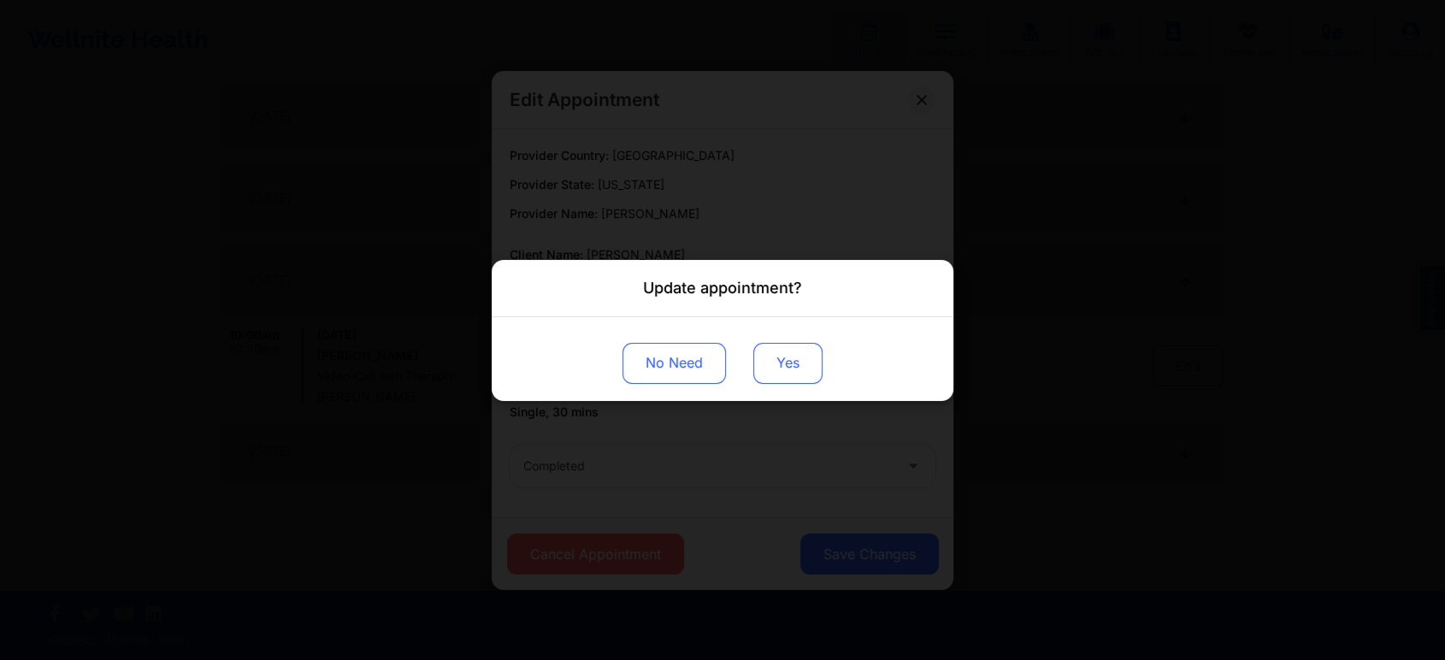
click at [784, 346] on button "Yes" at bounding box center [787, 362] width 69 height 41
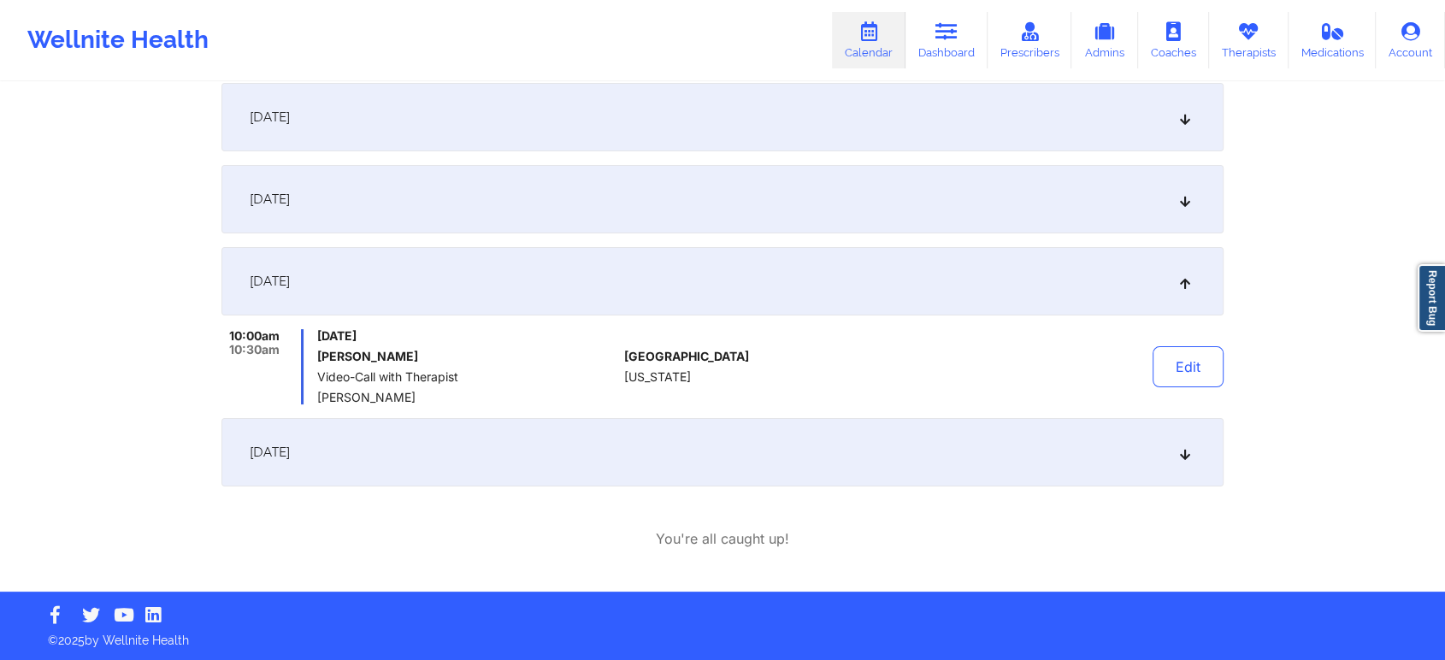
scroll to position [0, 0]
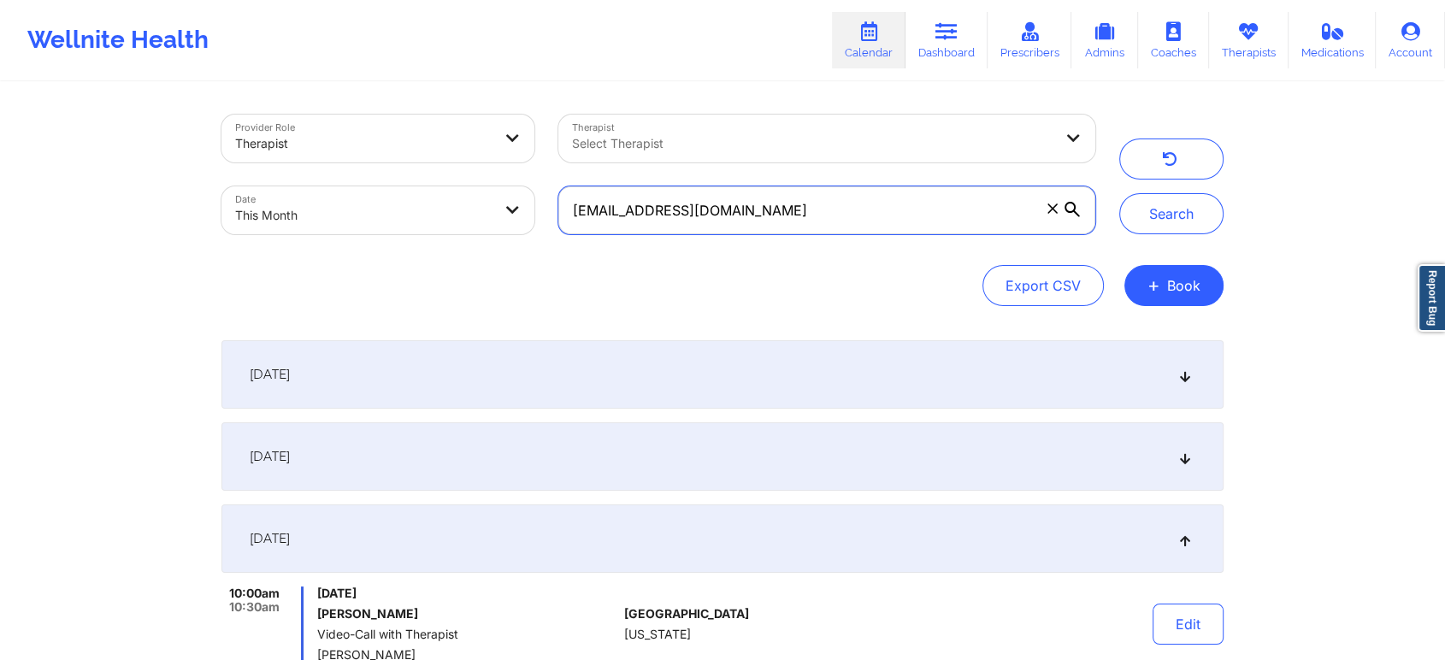
drag, startPoint x: 782, startPoint y: 200, endPoint x: 450, endPoint y: 149, distance: 336.6
click at [450, 149] on div "Provider Role Therapist Therapist Select Therapist Date This Month [EMAIL_ADDRE…" at bounding box center [659, 175] width 898 height 144
paste input "[EMAIL_ADDRESS][PERSON_NAME]"
click at [1119, 193] on button "Search" at bounding box center [1171, 213] width 104 height 41
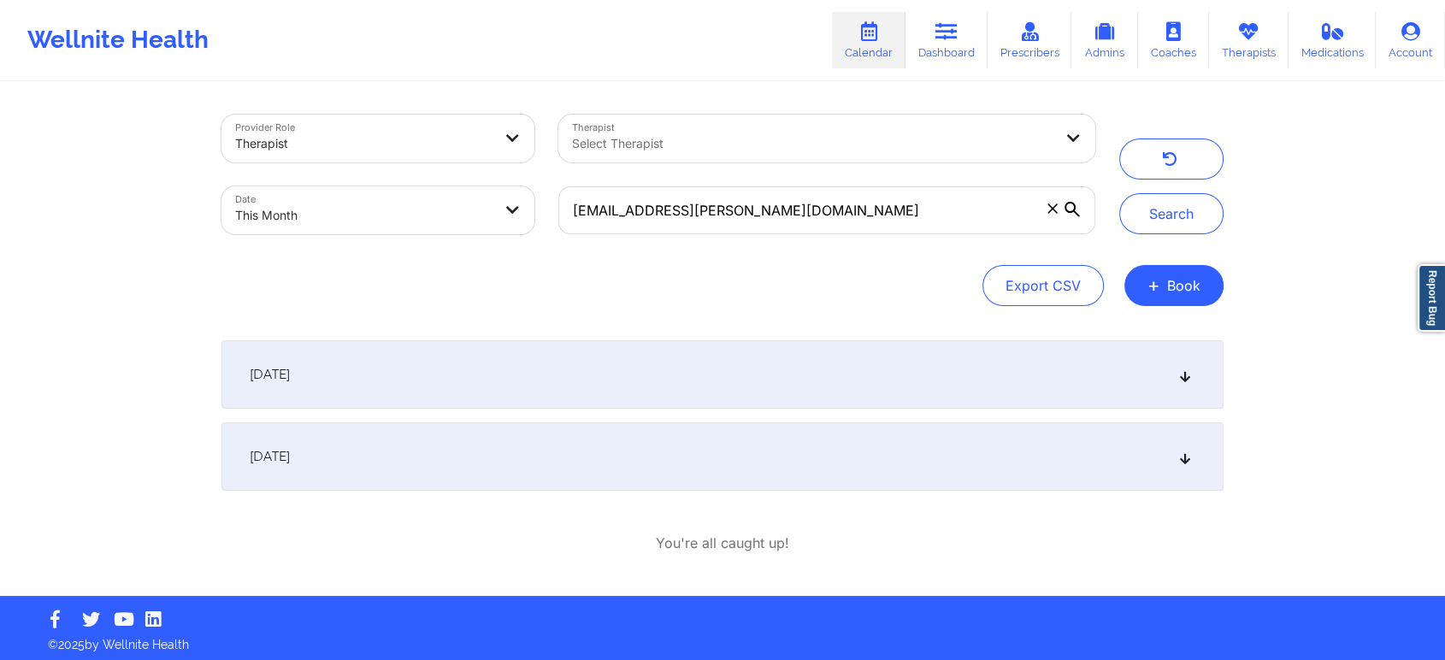
click at [376, 462] on div "[DATE]" at bounding box center [722, 456] width 1002 height 68
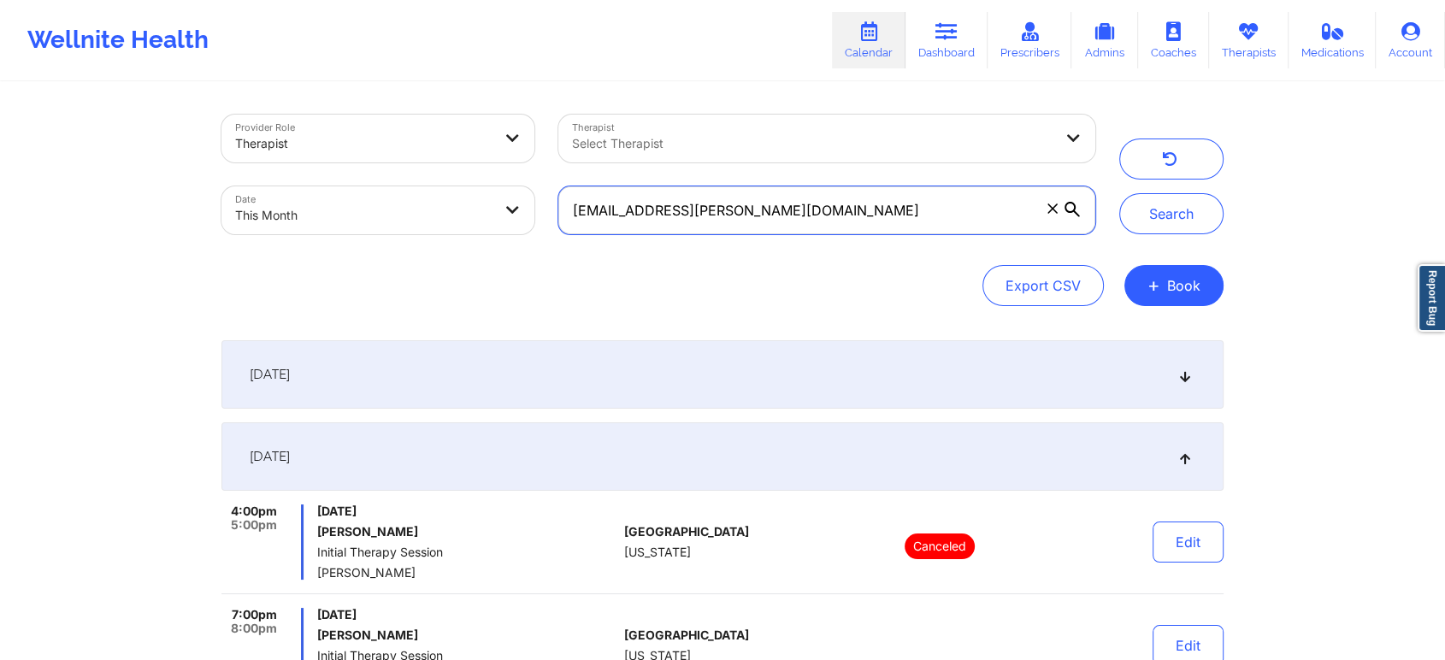
drag, startPoint x: 825, startPoint y: 213, endPoint x: 806, endPoint y: 611, distance: 399.0
click at [806, 593] on div "Provider Role Therapist Therapist Select Therapist Date This Month [EMAIL_ADDRE…" at bounding box center [723, 436] width 1026 height 705
drag, startPoint x: 837, startPoint y: 225, endPoint x: 470, endPoint y: 217, distance: 366.9
click at [470, 217] on div "Provider Role Therapist Therapist Select Therapist Date This Month [EMAIL_ADDRE…" at bounding box center [659, 175] width 898 height 144
paste input "[EMAIL_ADDRESS]"
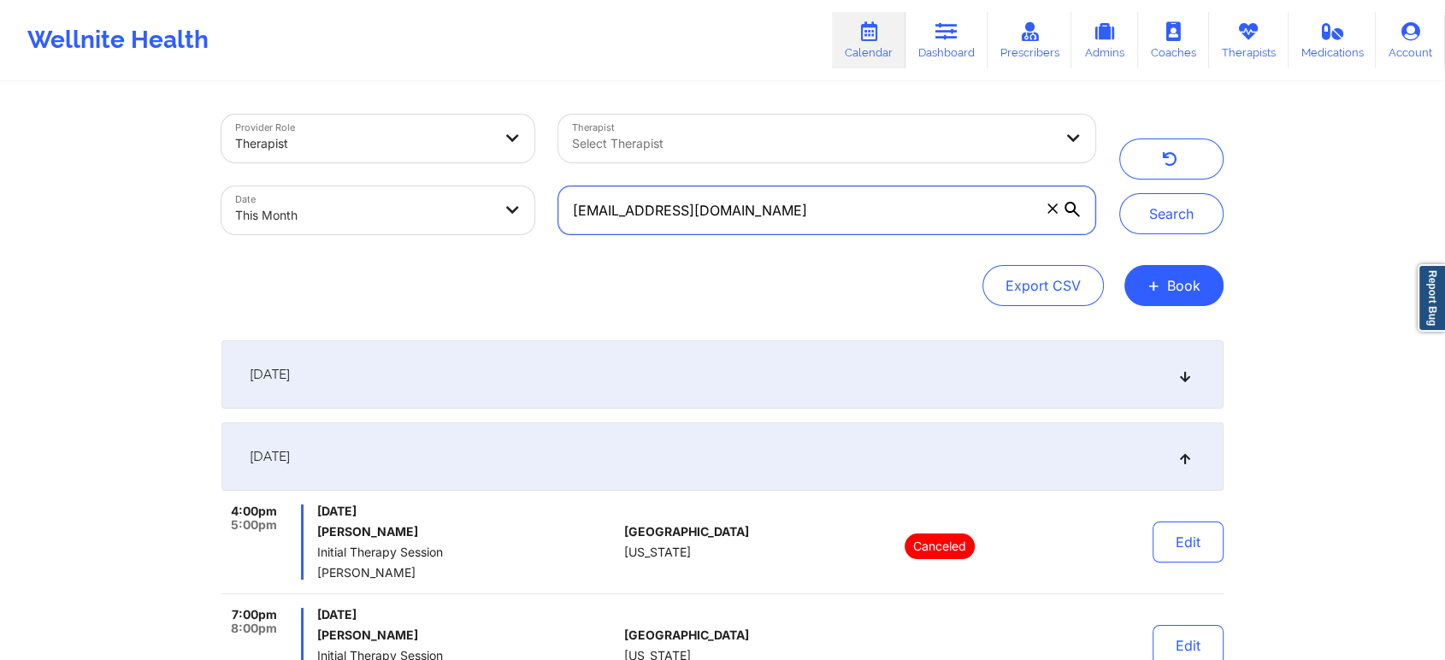
type input "[EMAIL_ADDRESS][DOMAIN_NAME]"
click at [1119, 193] on button "Search" at bounding box center [1171, 213] width 104 height 41
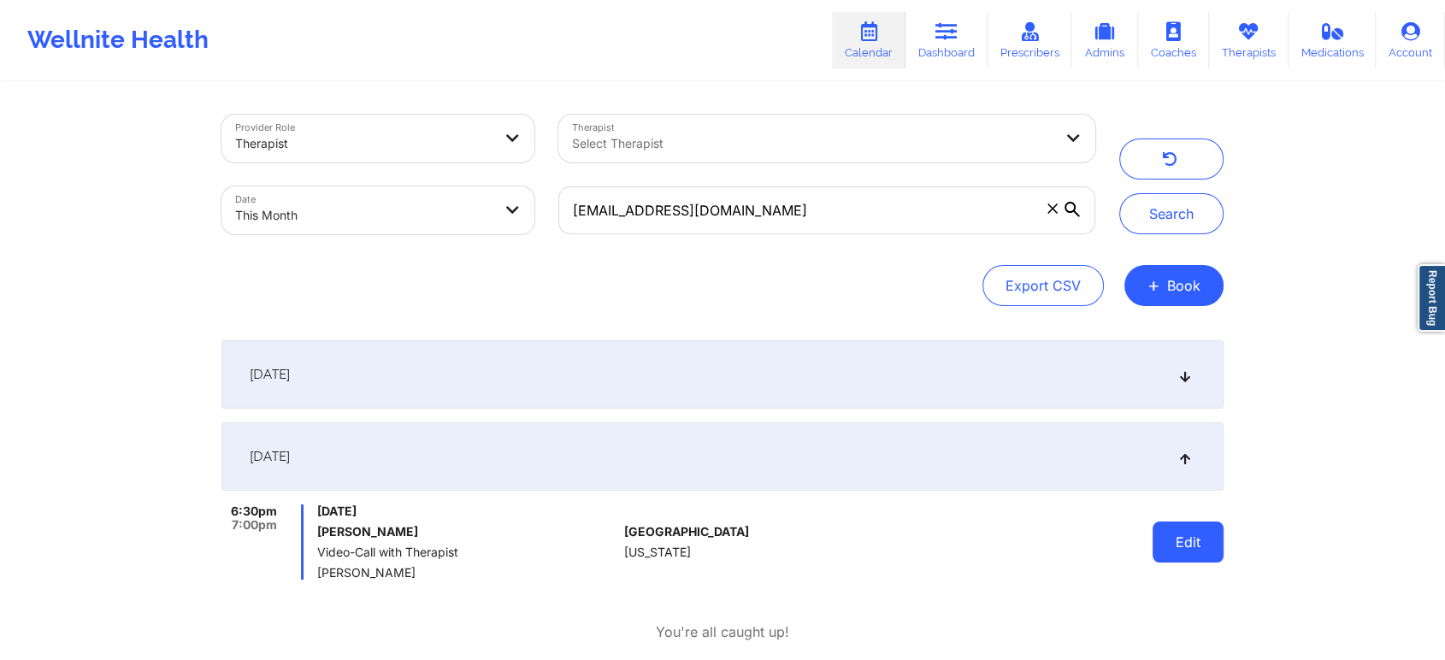
click at [1184, 534] on button "Edit" at bounding box center [1188, 542] width 71 height 41
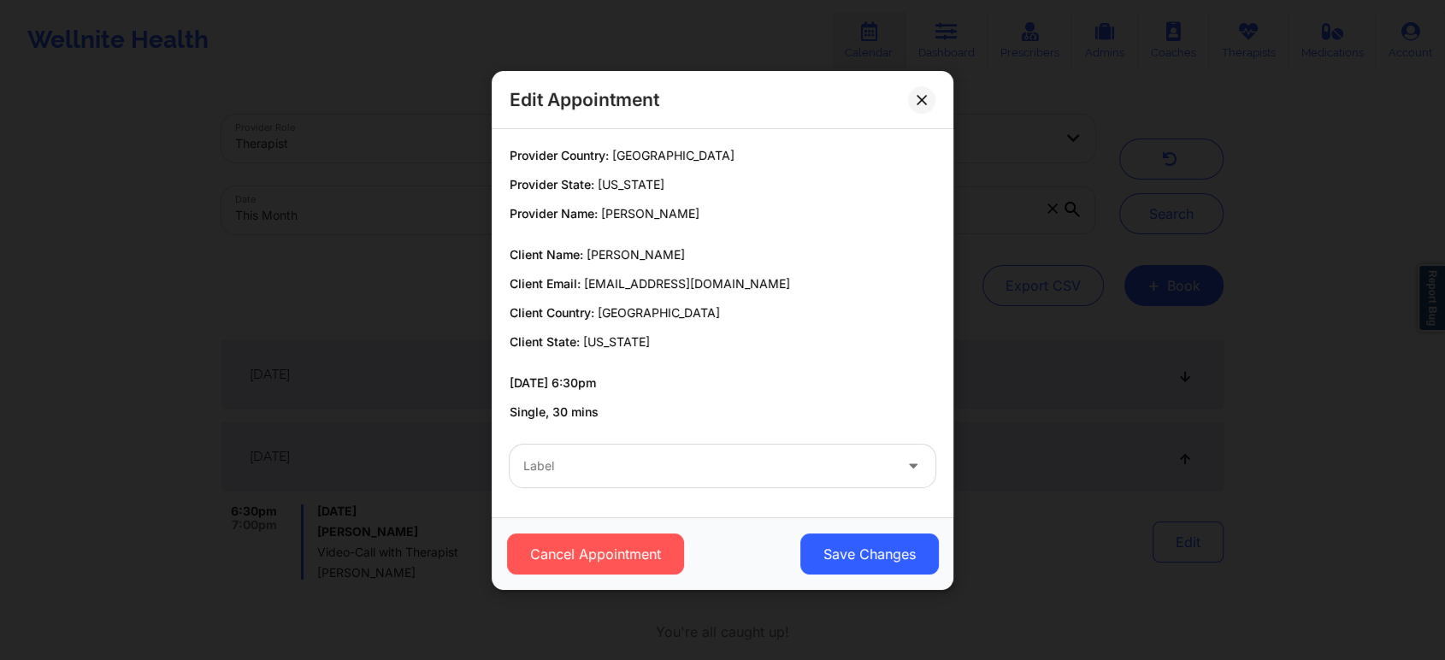
drag, startPoint x: 629, startPoint y: 511, endPoint x: 503, endPoint y: 431, distance: 148.8
click at [503, 431] on div "Provider Country: [GEOGRAPHIC_DATA] Provider State: [US_STATE] Provider Name: […" at bounding box center [723, 323] width 462 height 388
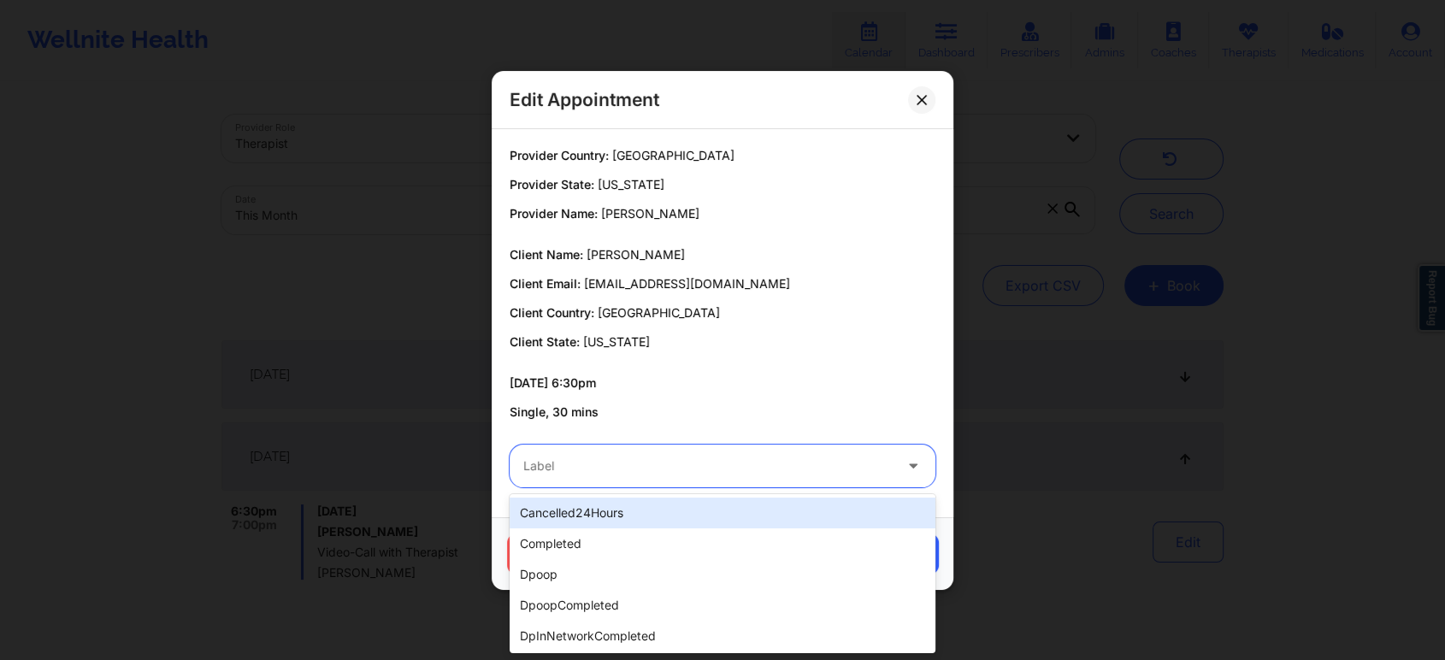
click at [593, 483] on div "Label" at bounding box center [702, 466] width 385 height 43
type input "m"
type input "no"
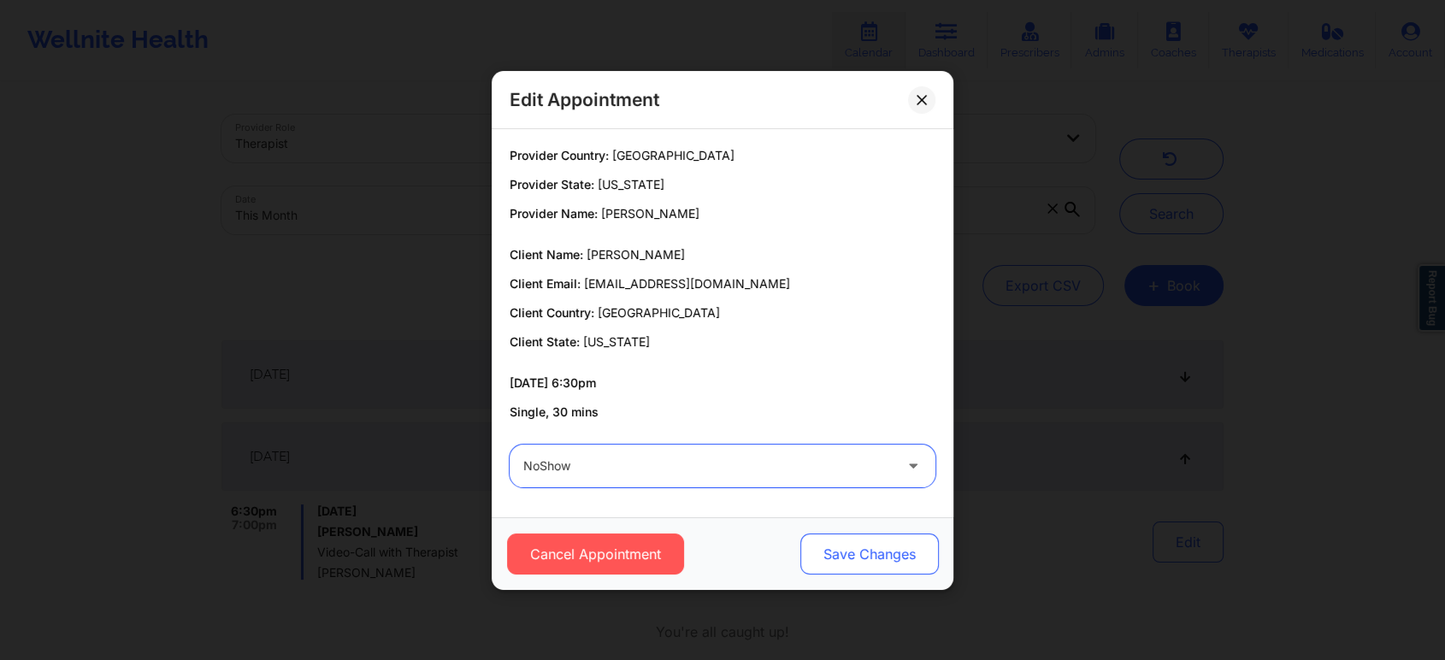
click at [861, 570] on button "Save Changes" at bounding box center [869, 554] width 139 height 41
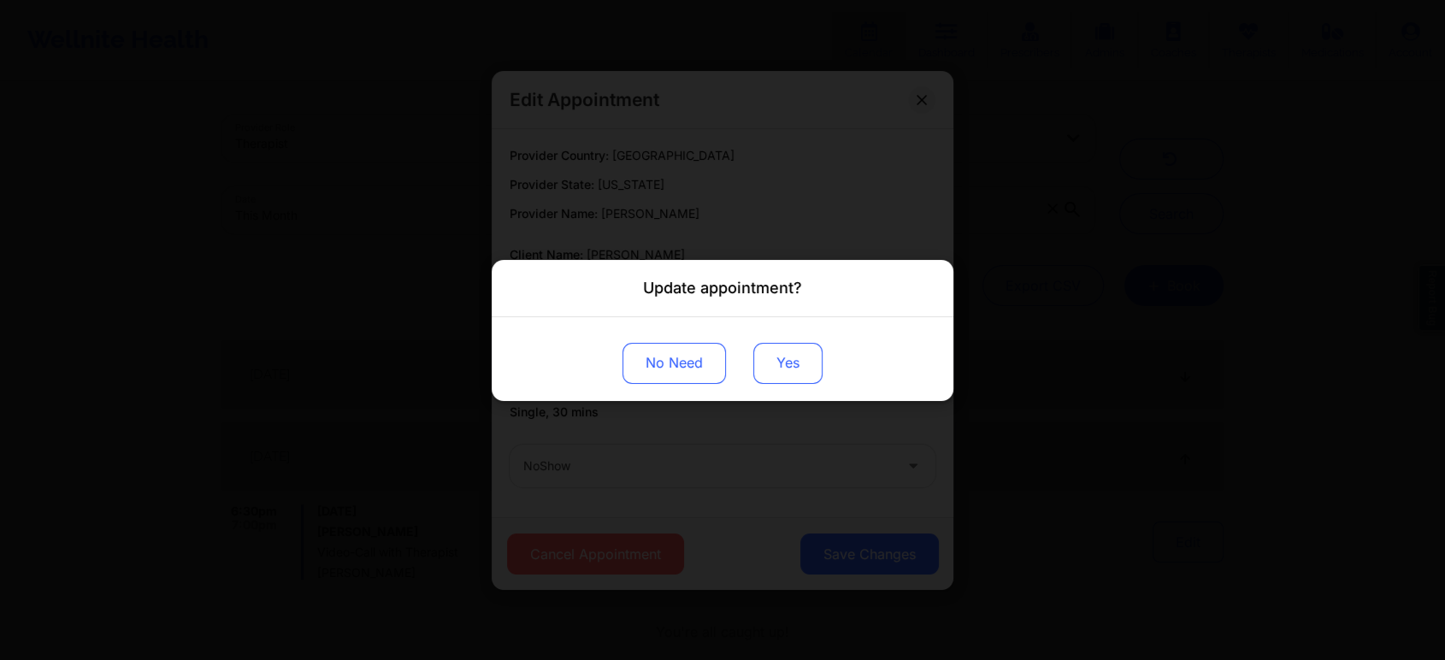
click at [787, 343] on button "Yes" at bounding box center [787, 362] width 69 height 41
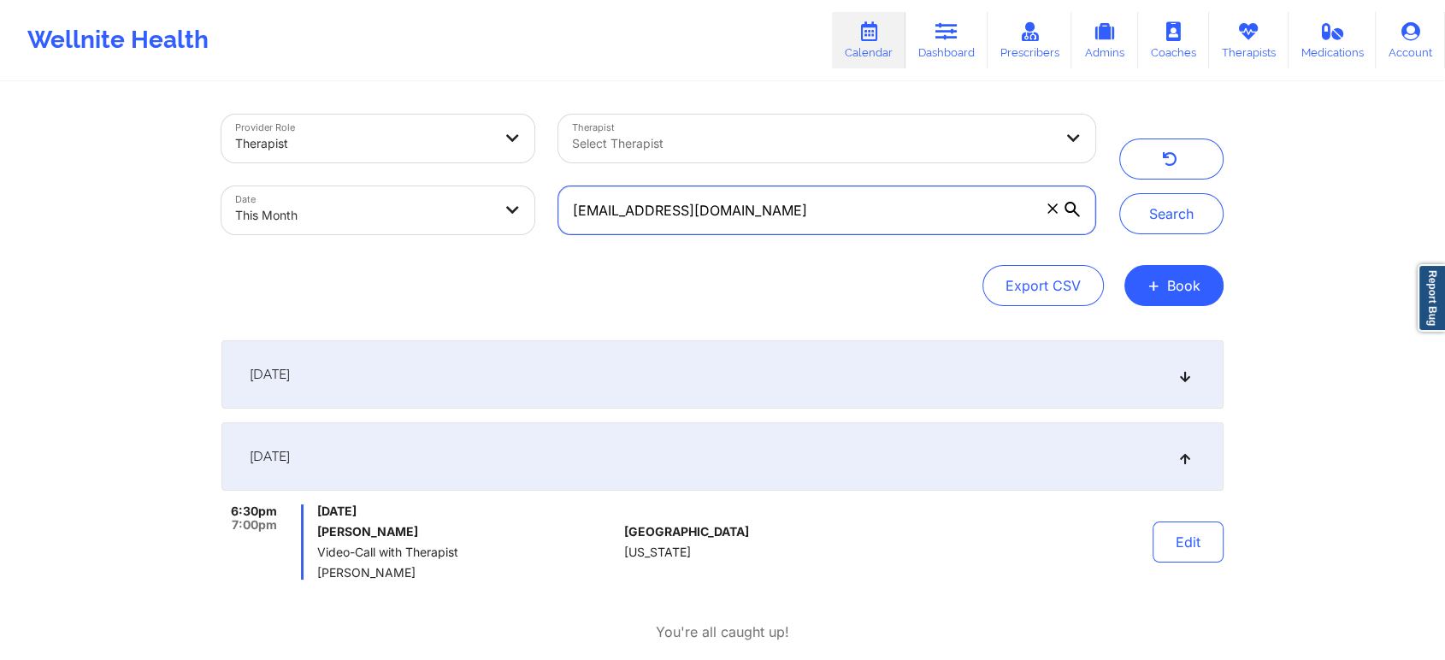
drag, startPoint x: 906, startPoint y: 216, endPoint x: 505, endPoint y: 194, distance: 401.6
click at [505, 194] on div "Provider Role Therapist Therapist Select Therapist Date This Month [EMAIL_ADDRE…" at bounding box center [659, 175] width 898 height 144
paste input "ayoka.baptiste"
click at [1119, 193] on button "Search" at bounding box center [1171, 213] width 104 height 41
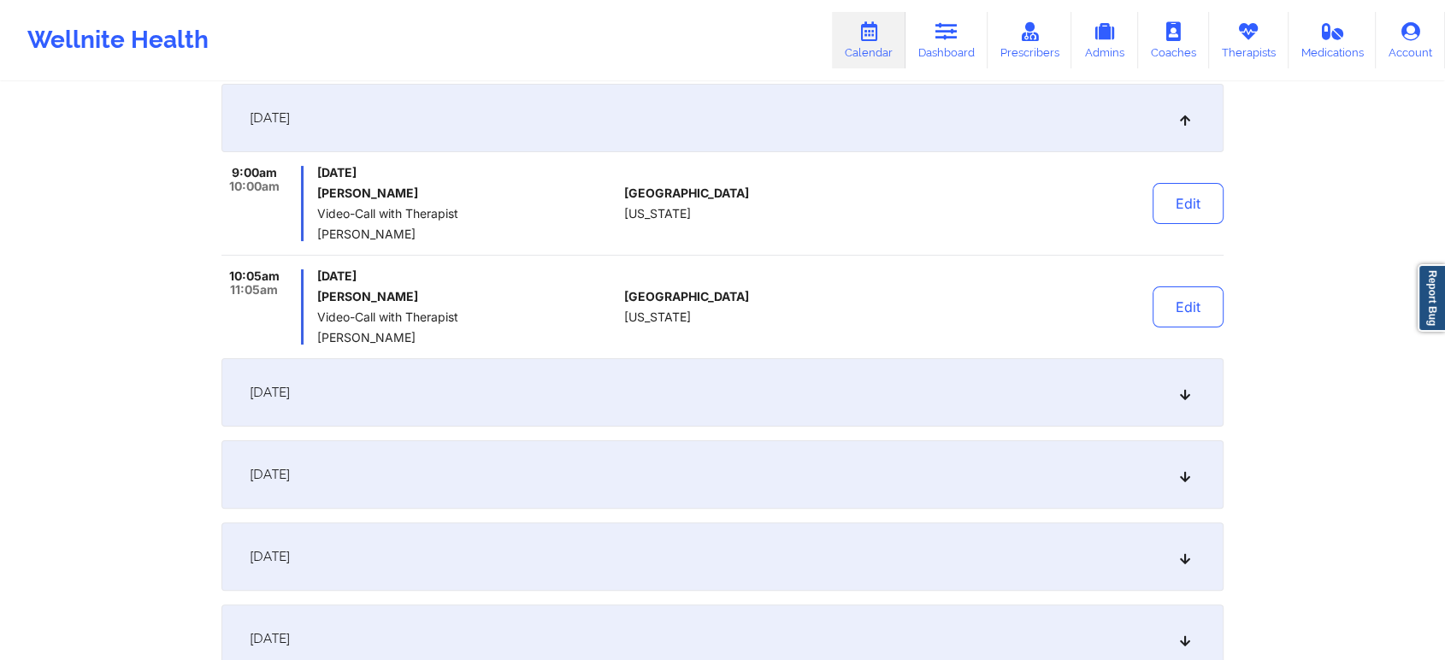
scroll to position [608, 0]
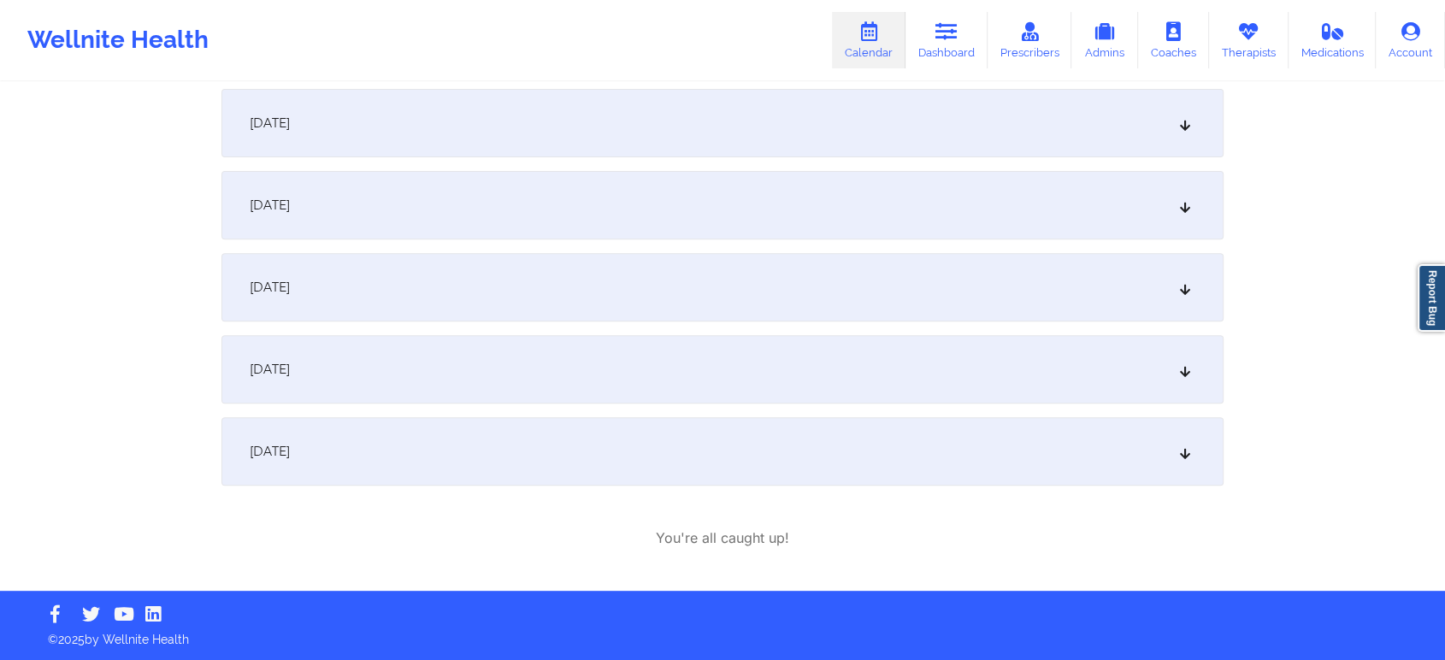
click at [623, 381] on div "[DATE]" at bounding box center [722, 369] width 1002 height 68
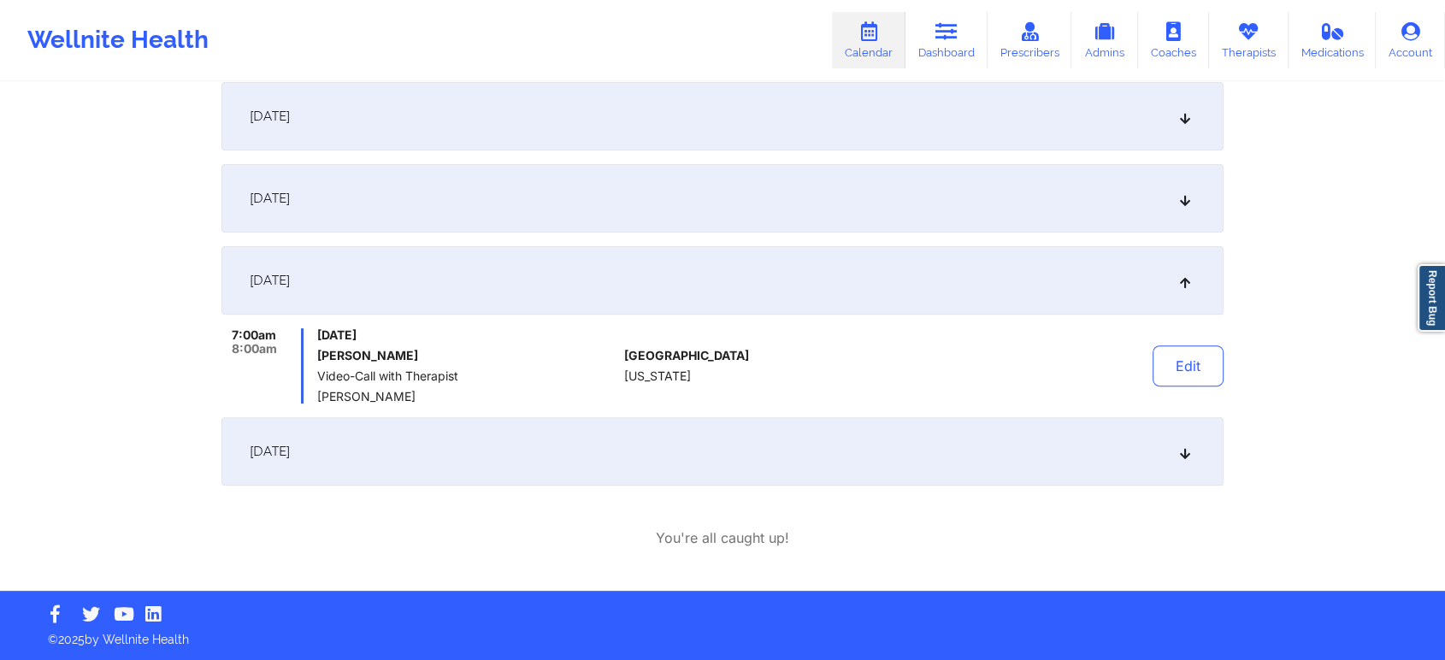
scroll to position [505, 0]
drag, startPoint x: 1148, startPoint y: 381, endPoint x: 1197, endPoint y: 352, distance: 57.5
click at [1197, 352] on div "Edit" at bounding box center [1145, 365] width 158 height 75
click at [1197, 352] on button "Edit" at bounding box center [1188, 365] width 71 height 41
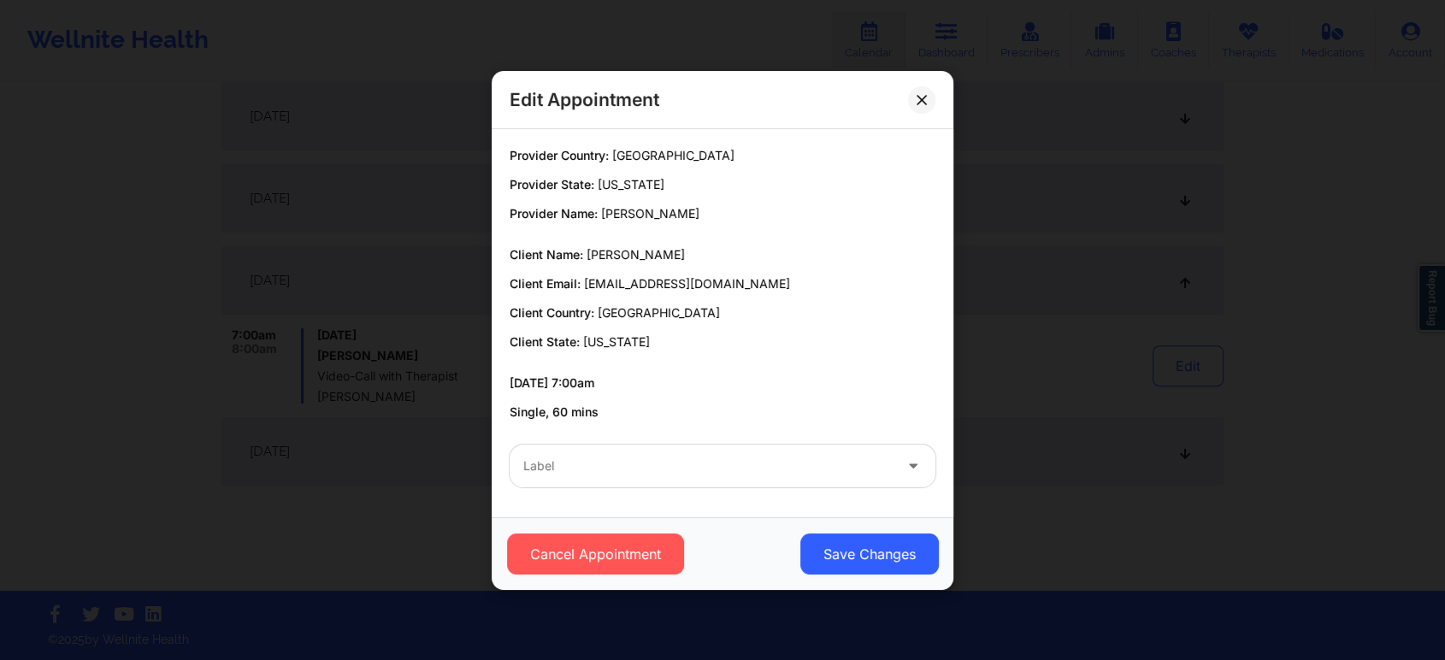
click at [611, 461] on div at bounding box center [707, 466] width 369 height 21
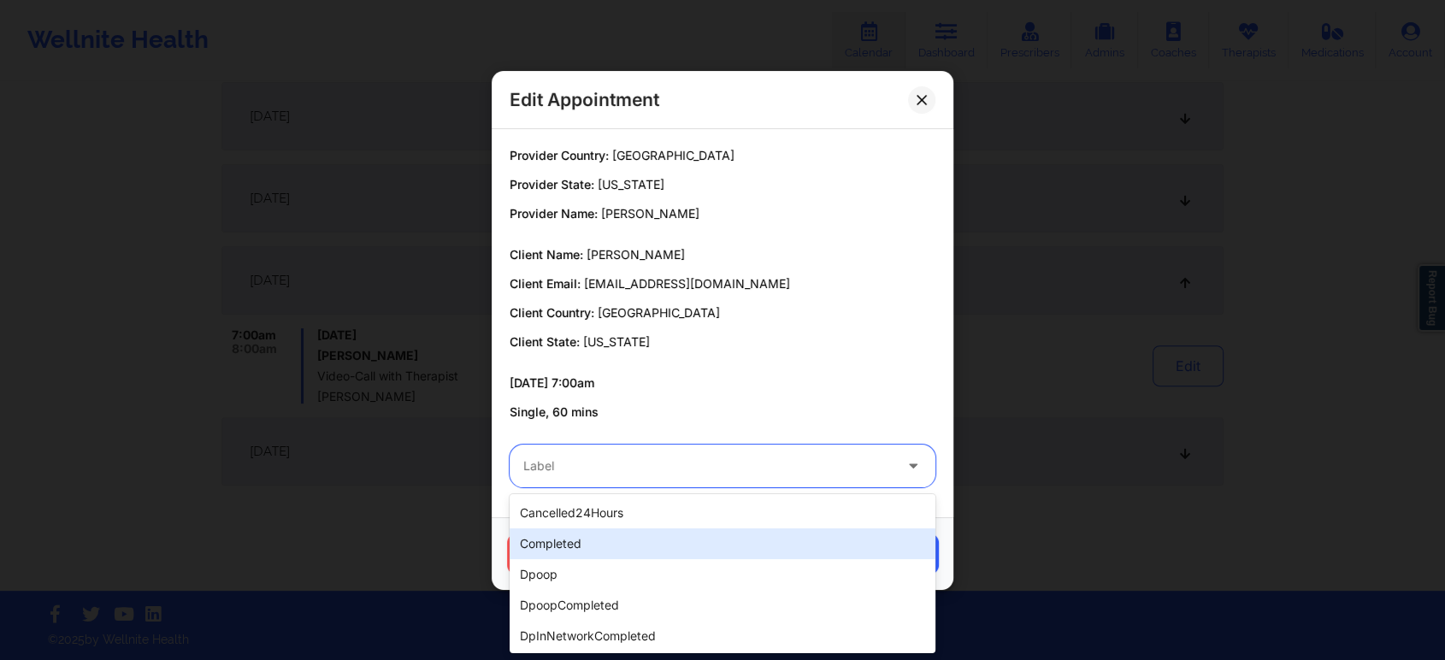
drag, startPoint x: 572, startPoint y: 523, endPoint x: 560, endPoint y: 539, distance: 20.2
click at [560, 539] on div "cancelled24Hours completed dpoop dpoopCompleted dpInNetworkCompleted freeNoShow…" at bounding box center [723, 573] width 426 height 159
click at [560, 539] on div "completed" at bounding box center [723, 543] width 426 height 31
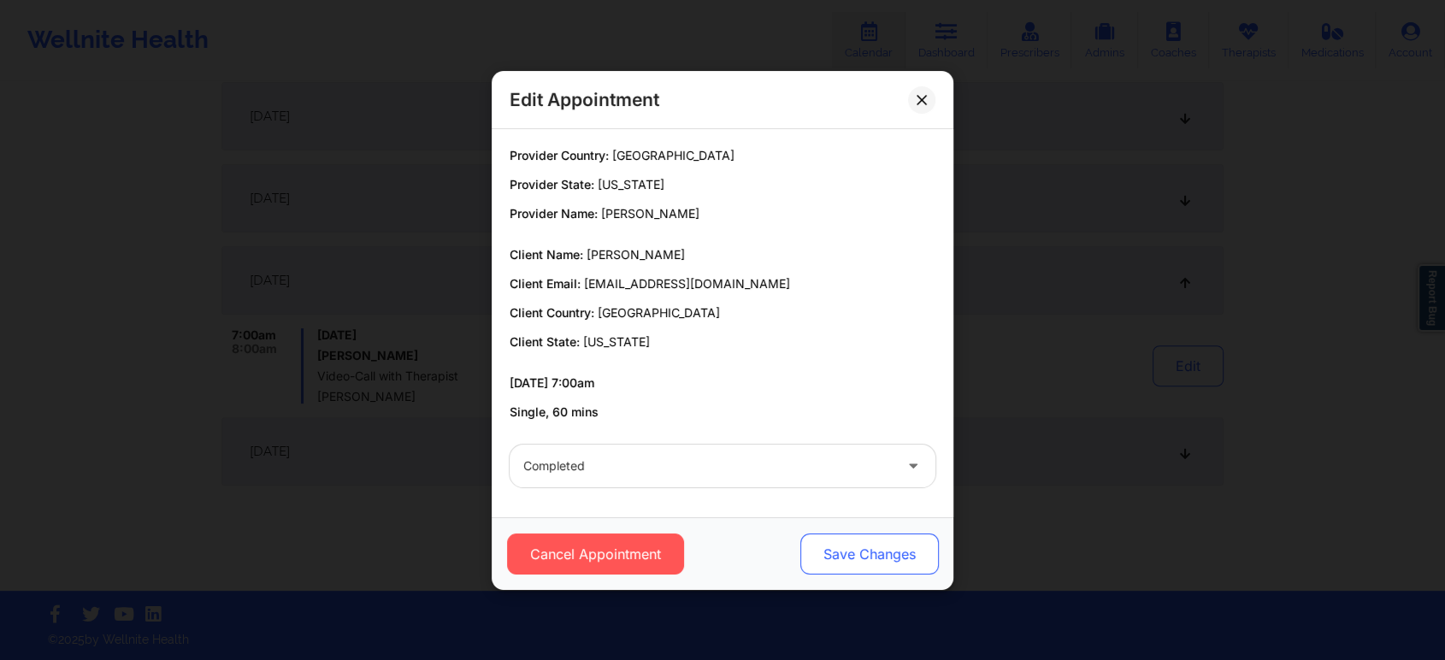
click at [834, 568] on button "Save Changes" at bounding box center [869, 554] width 139 height 41
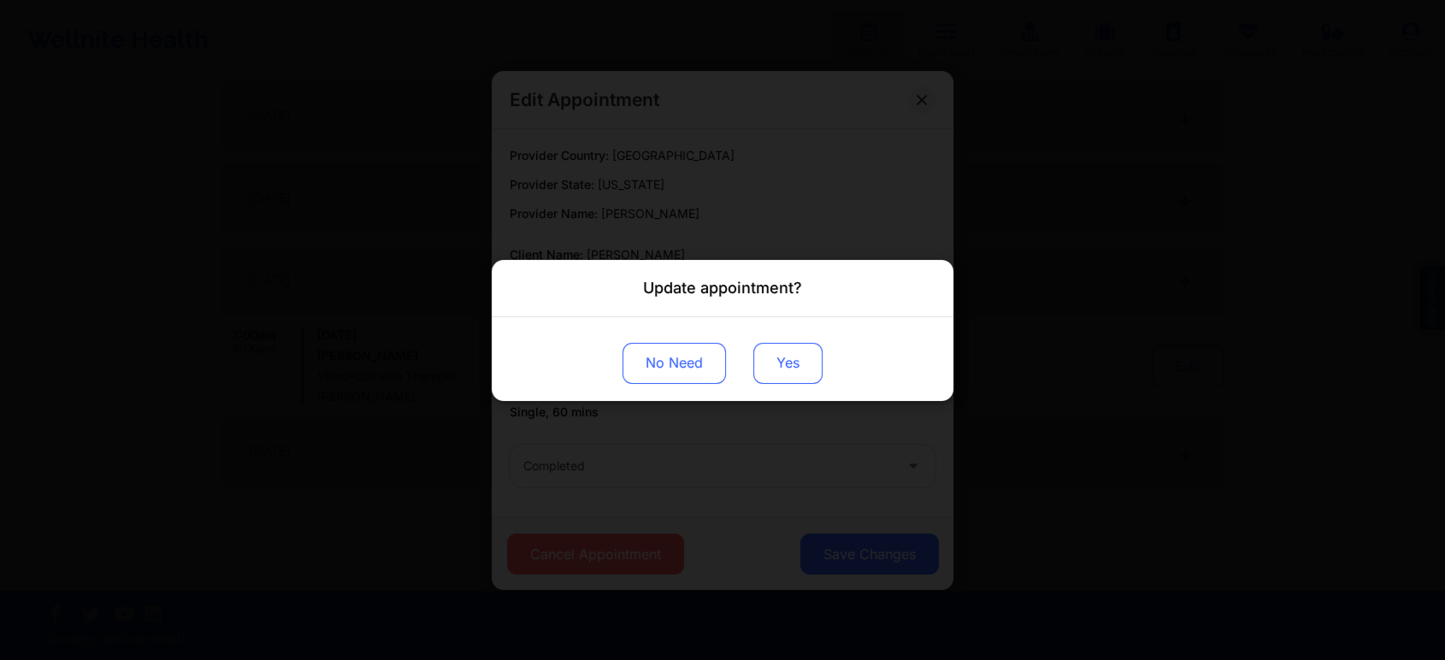
click at [768, 342] on button "Yes" at bounding box center [787, 362] width 69 height 41
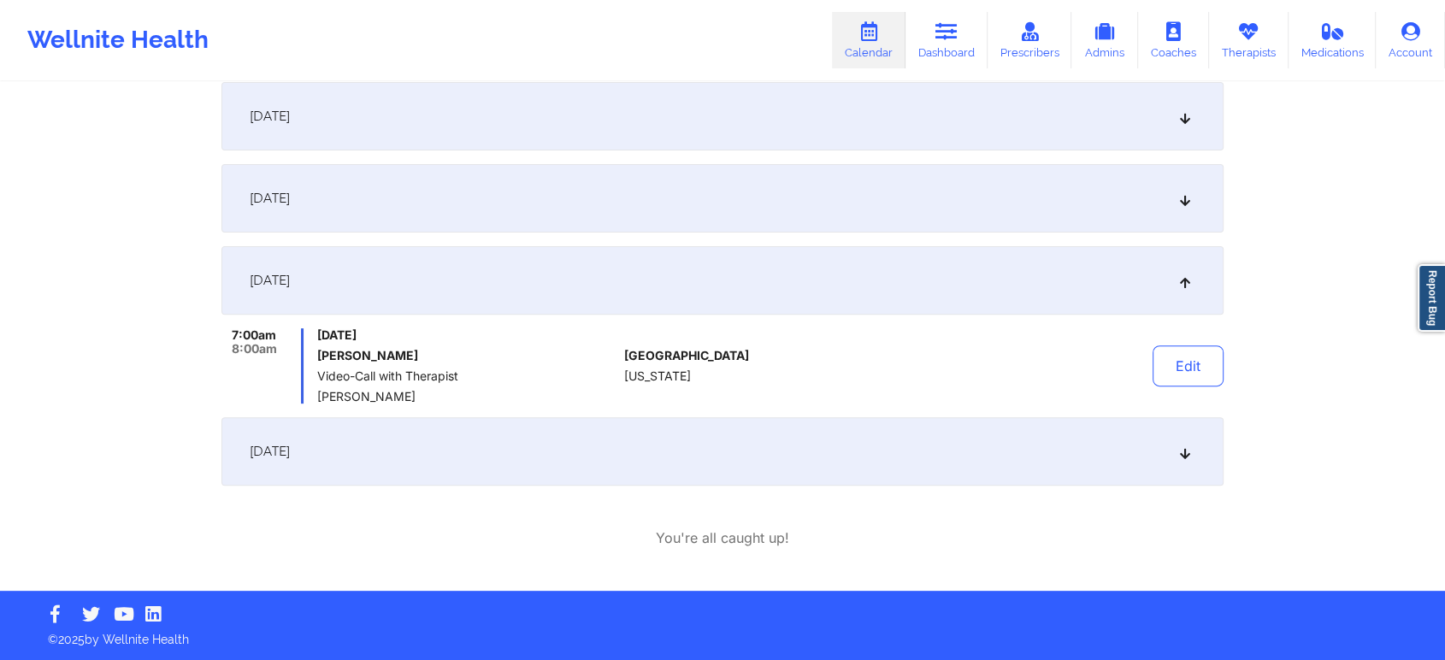
drag, startPoint x: 1235, startPoint y: 286, endPoint x: 1458, endPoint y: 450, distance: 276.6
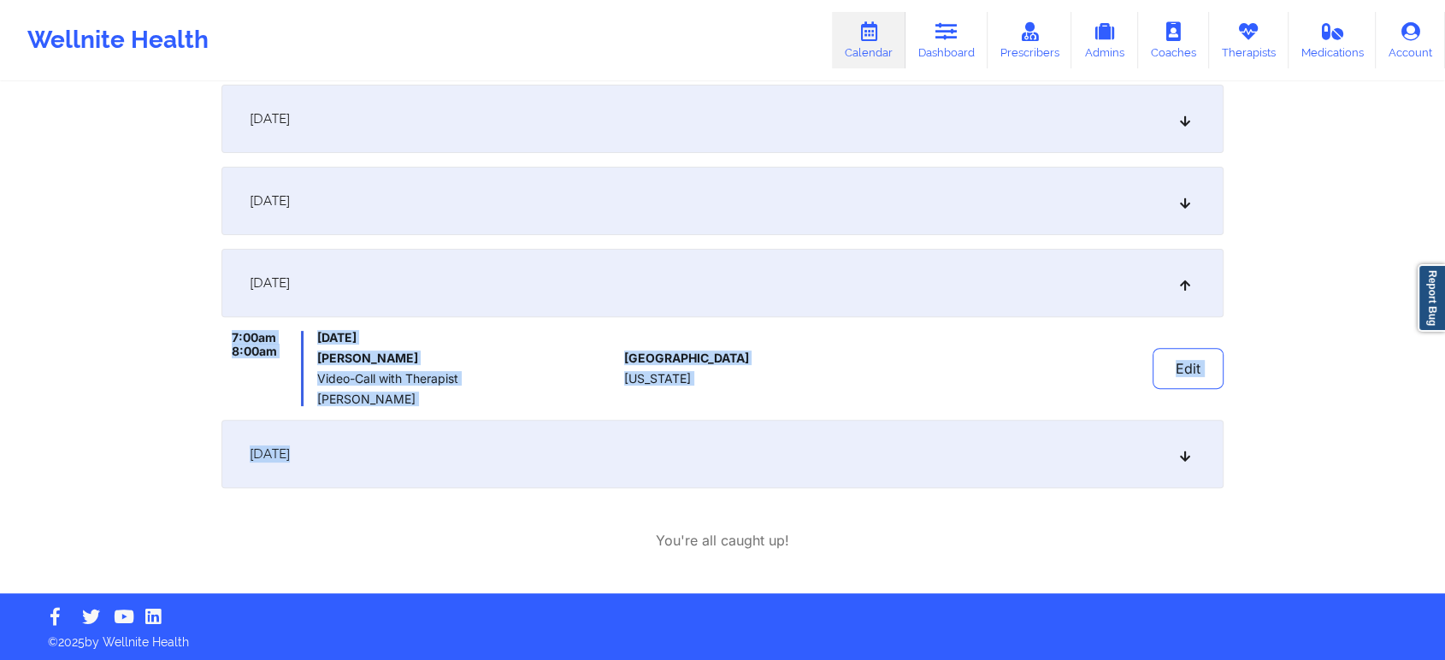
scroll to position [0, 0]
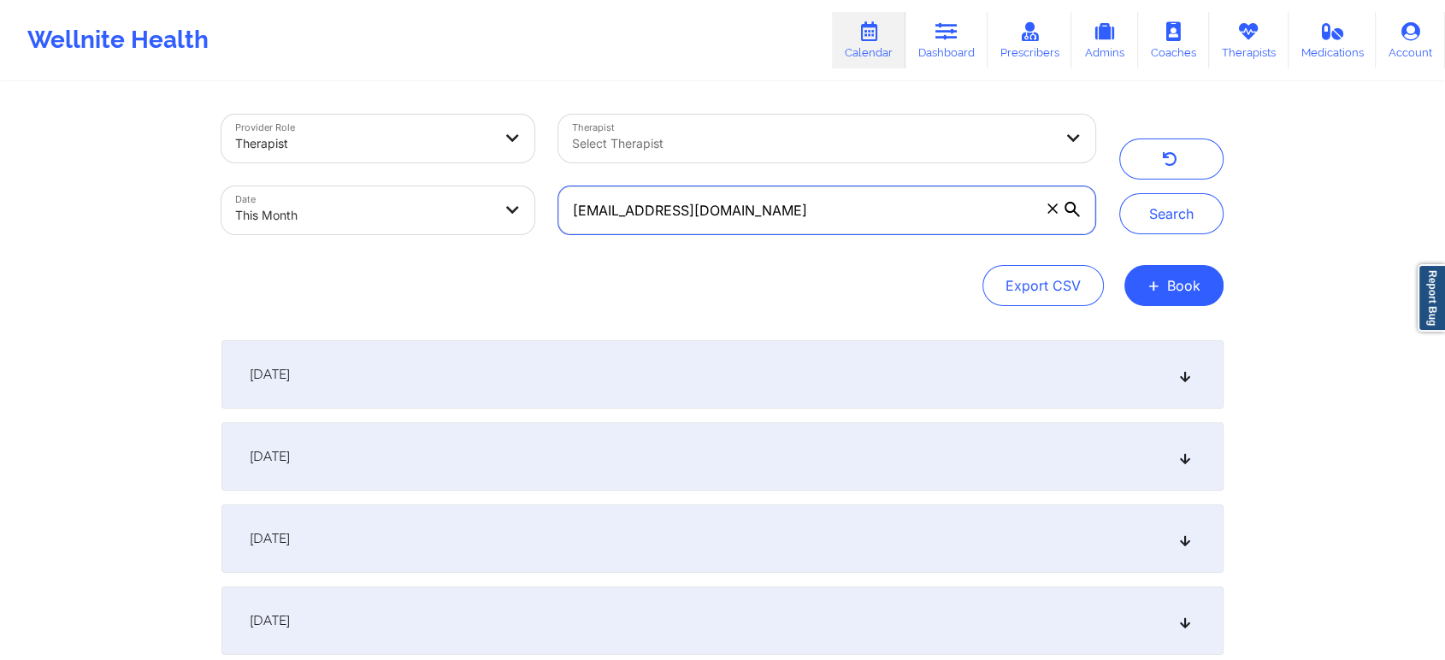
drag, startPoint x: 805, startPoint y: 210, endPoint x: 427, endPoint y: 186, distance: 378.8
click at [427, 186] on div "Provider Role Therapist Therapist Select Therapist Date This Month [EMAIL_ADDRE…" at bounding box center [659, 175] width 898 height 144
paste input "healthywealthywise03"
click at [1119, 193] on button "Search" at bounding box center [1171, 213] width 104 height 41
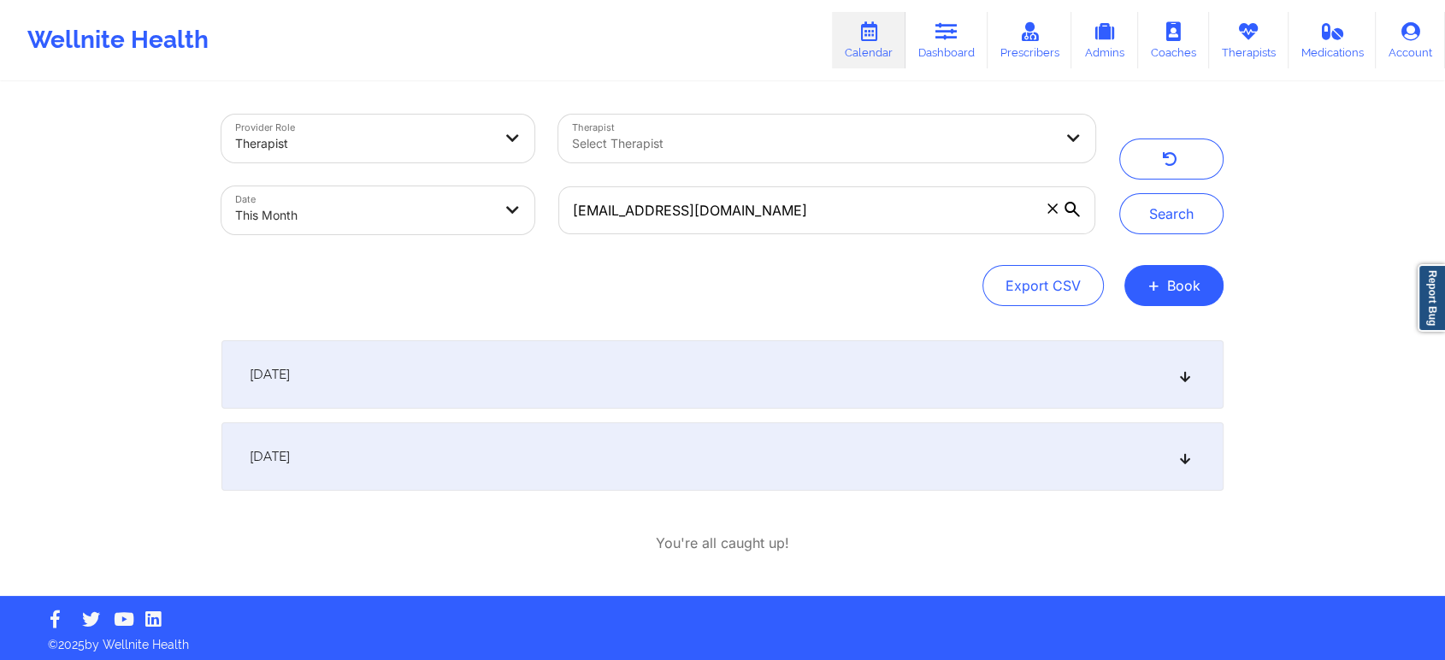
click at [671, 485] on div "[DATE]" at bounding box center [722, 456] width 1002 height 68
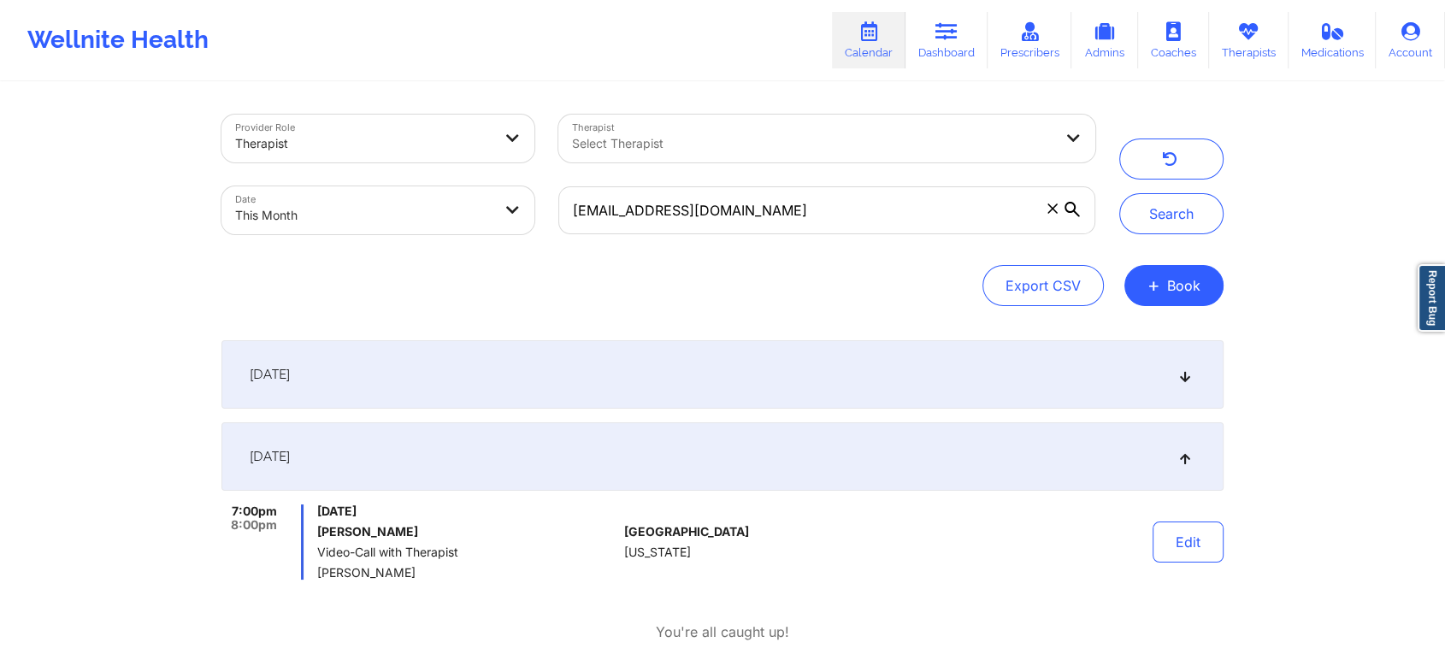
click at [1136, 518] on div "Edit" at bounding box center [1145, 542] width 158 height 75
click at [1178, 552] on button "Edit" at bounding box center [1188, 542] width 71 height 41
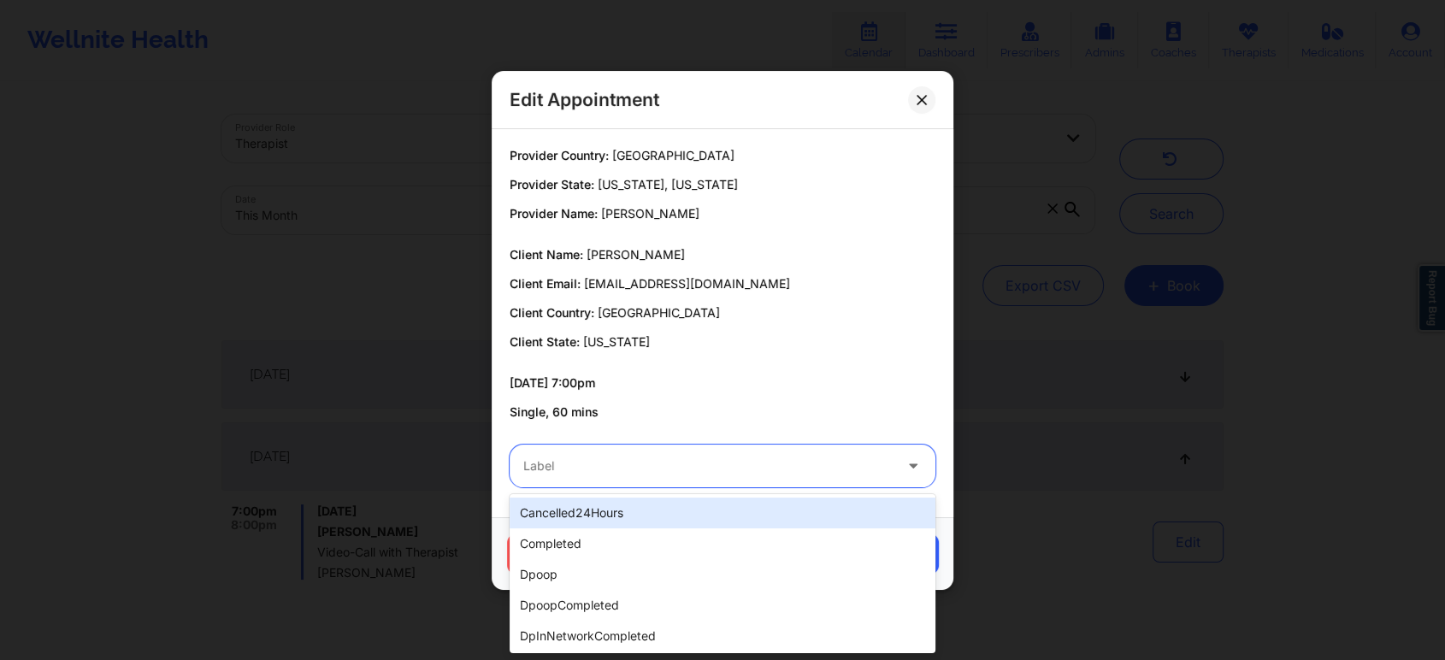
click at [694, 464] on div at bounding box center [707, 466] width 369 height 21
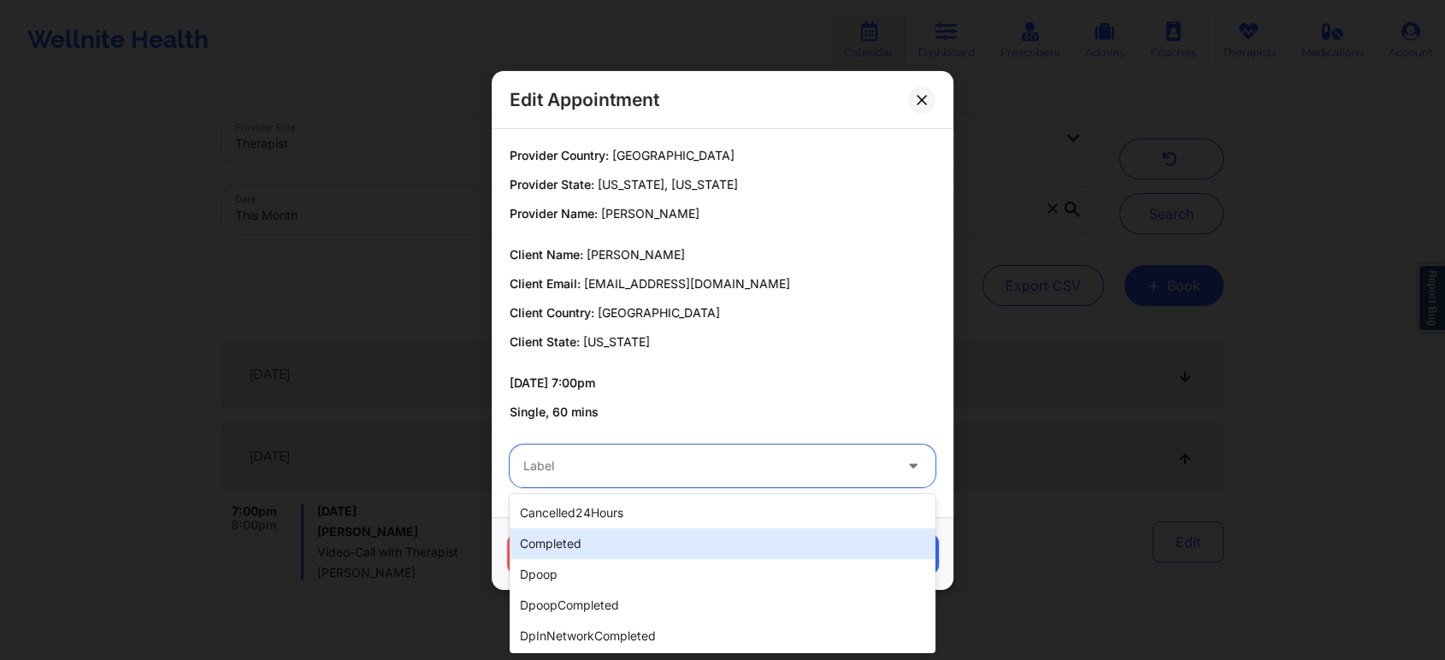
click at [587, 543] on div "completed" at bounding box center [723, 543] width 426 height 31
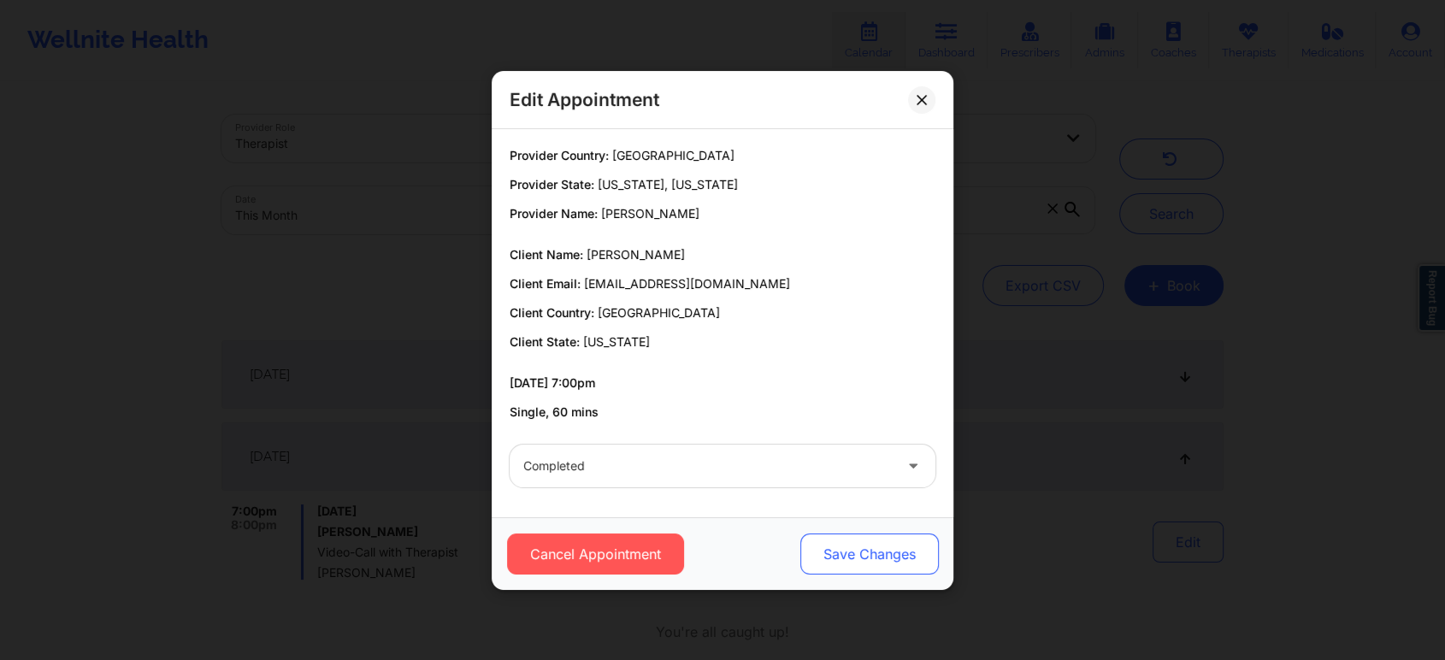
click at [874, 544] on button "Save Changes" at bounding box center [869, 554] width 139 height 41
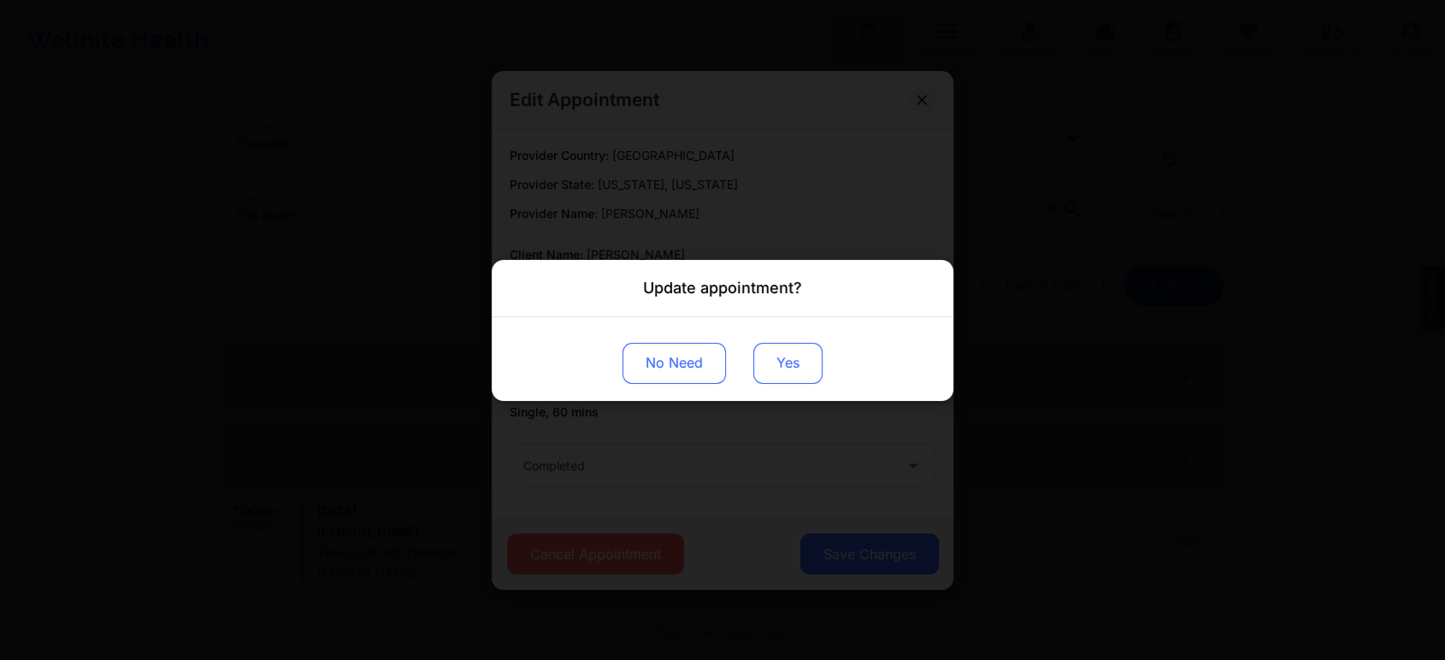
click at [792, 361] on button "Yes" at bounding box center [787, 362] width 69 height 41
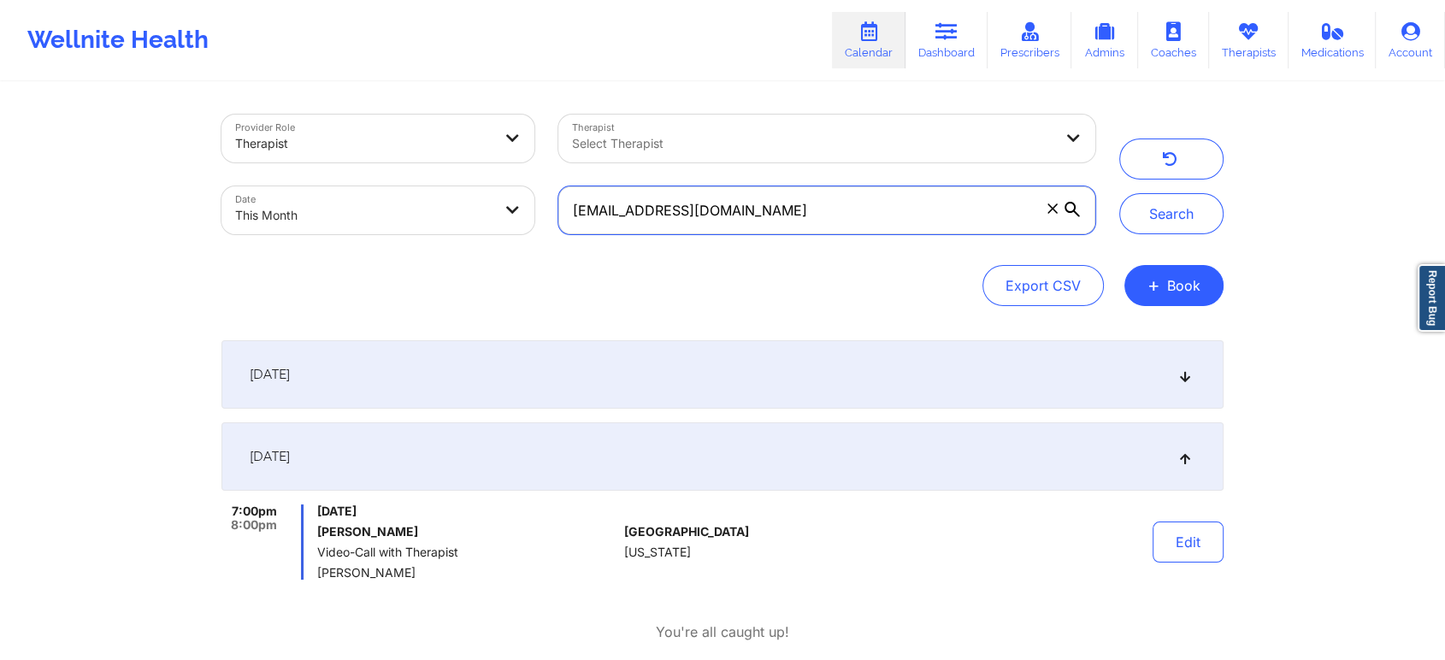
drag, startPoint x: 849, startPoint y: 213, endPoint x: 361, endPoint y: 190, distance: 488.8
click at [361, 190] on div "Provider Role Therapist Therapist Select Therapist Date This Month [EMAIL_ADDRE…" at bounding box center [659, 175] width 898 height 144
paste input "[EMAIL_ADDRESS]"
click at [1119, 193] on button "Search" at bounding box center [1171, 213] width 104 height 41
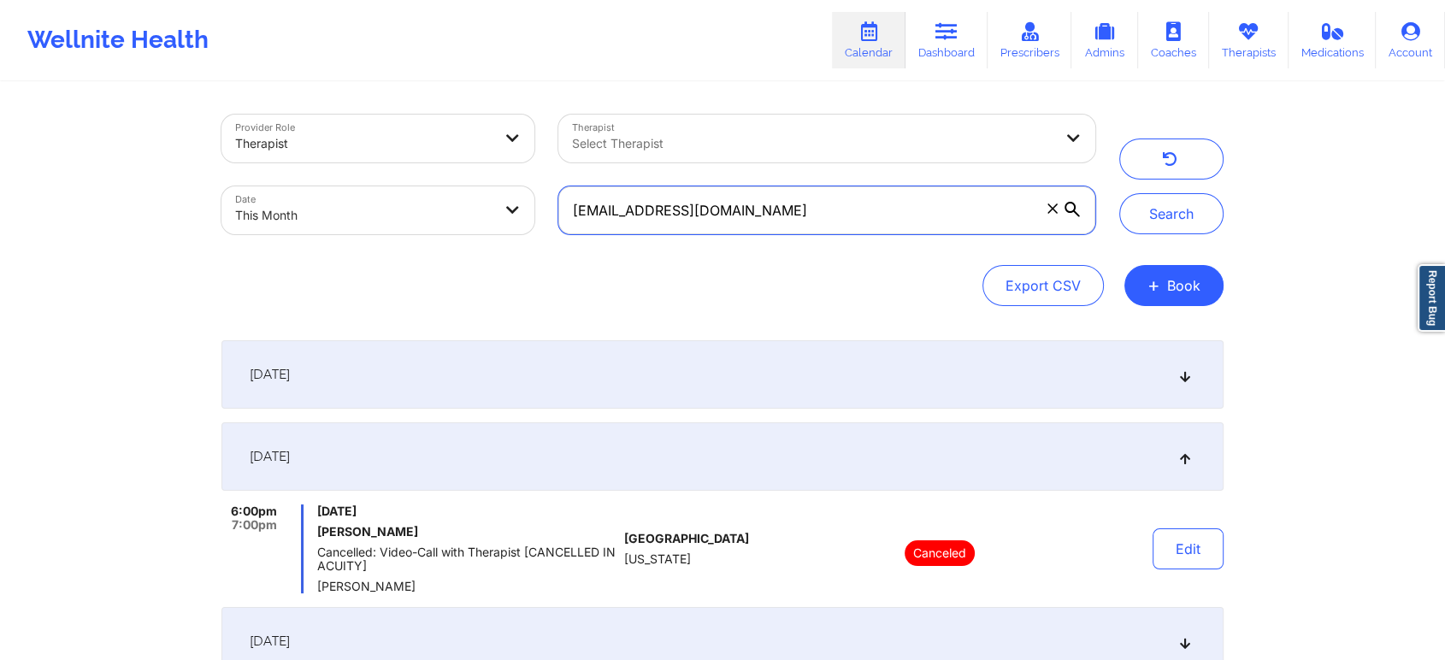
scroll to position [354, 0]
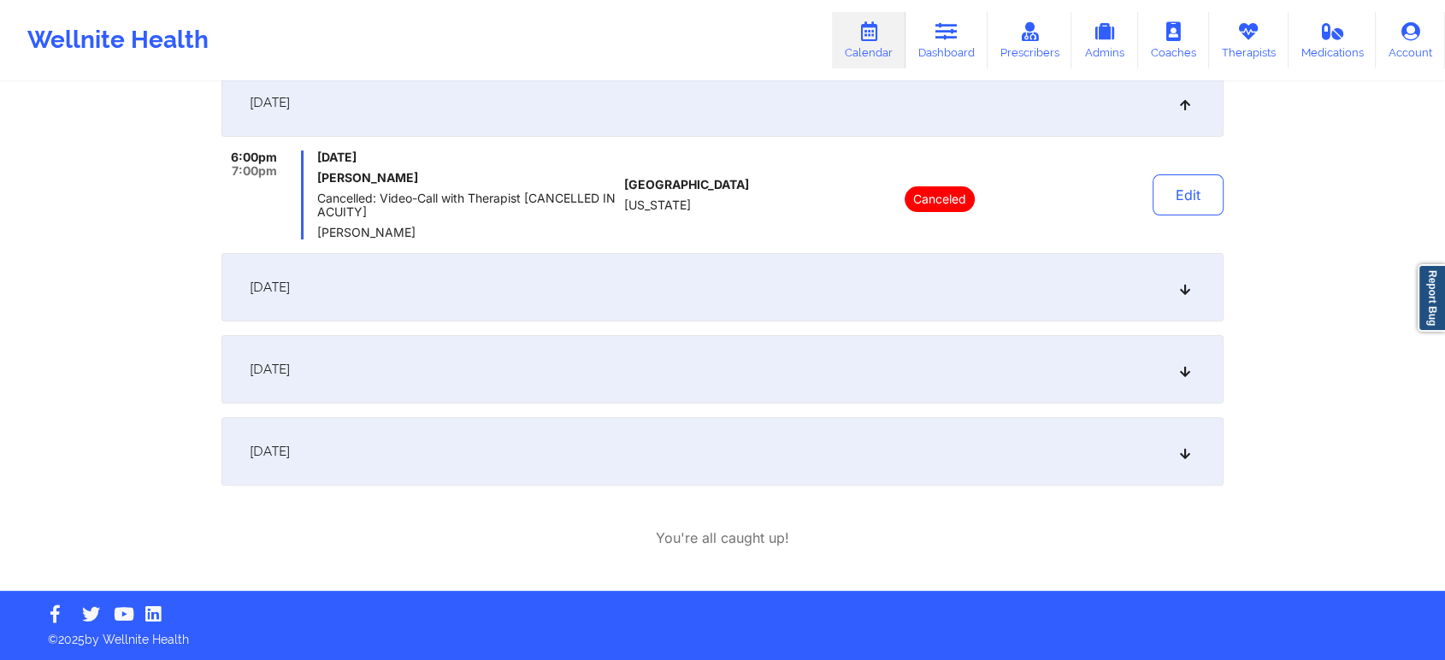
click at [522, 356] on div "[DATE]" at bounding box center [722, 369] width 1002 height 68
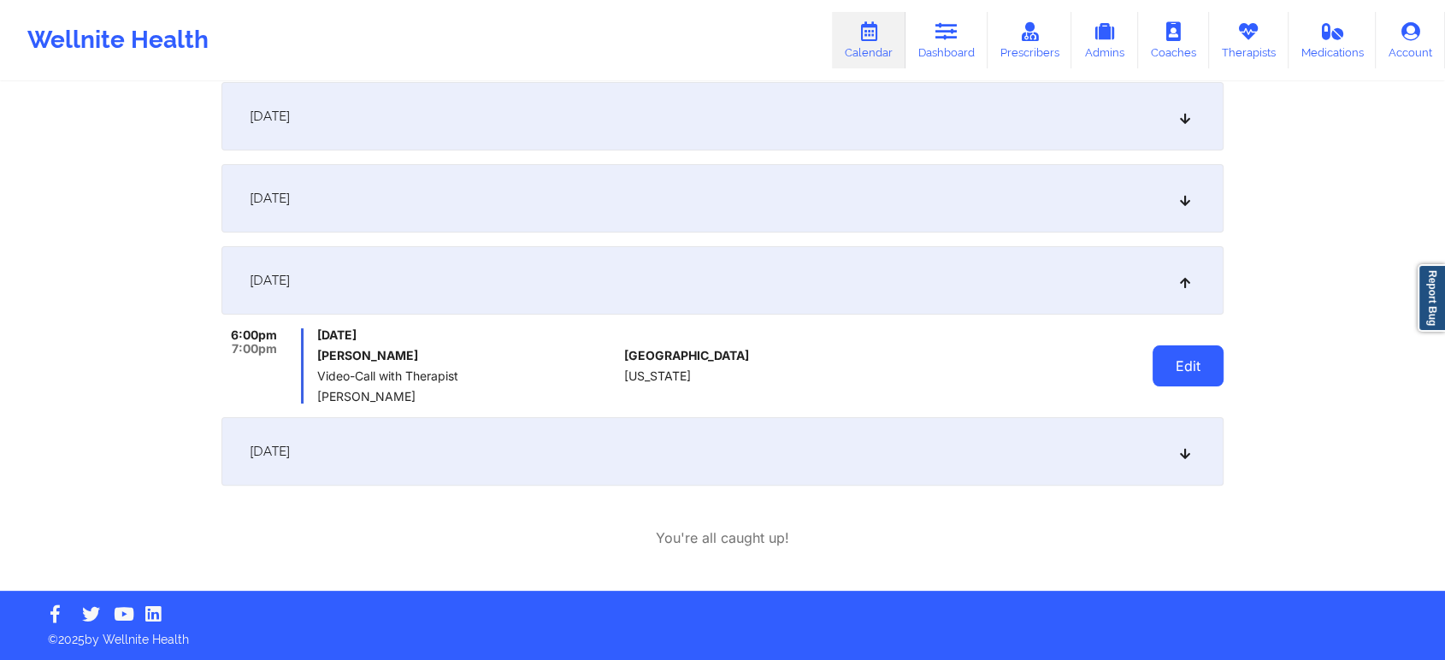
click at [1190, 365] on button "Edit" at bounding box center [1188, 365] width 71 height 41
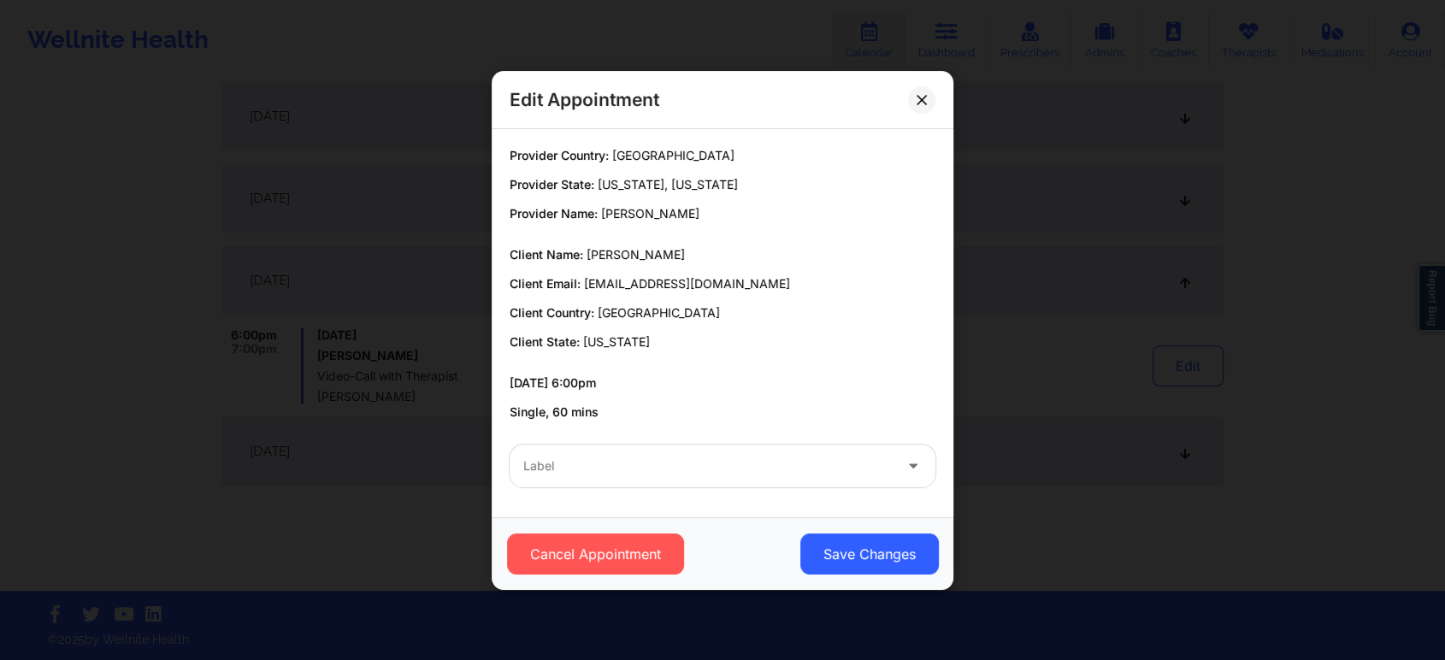
click at [811, 493] on div "Label" at bounding box center [723, 466] width 450 height 67
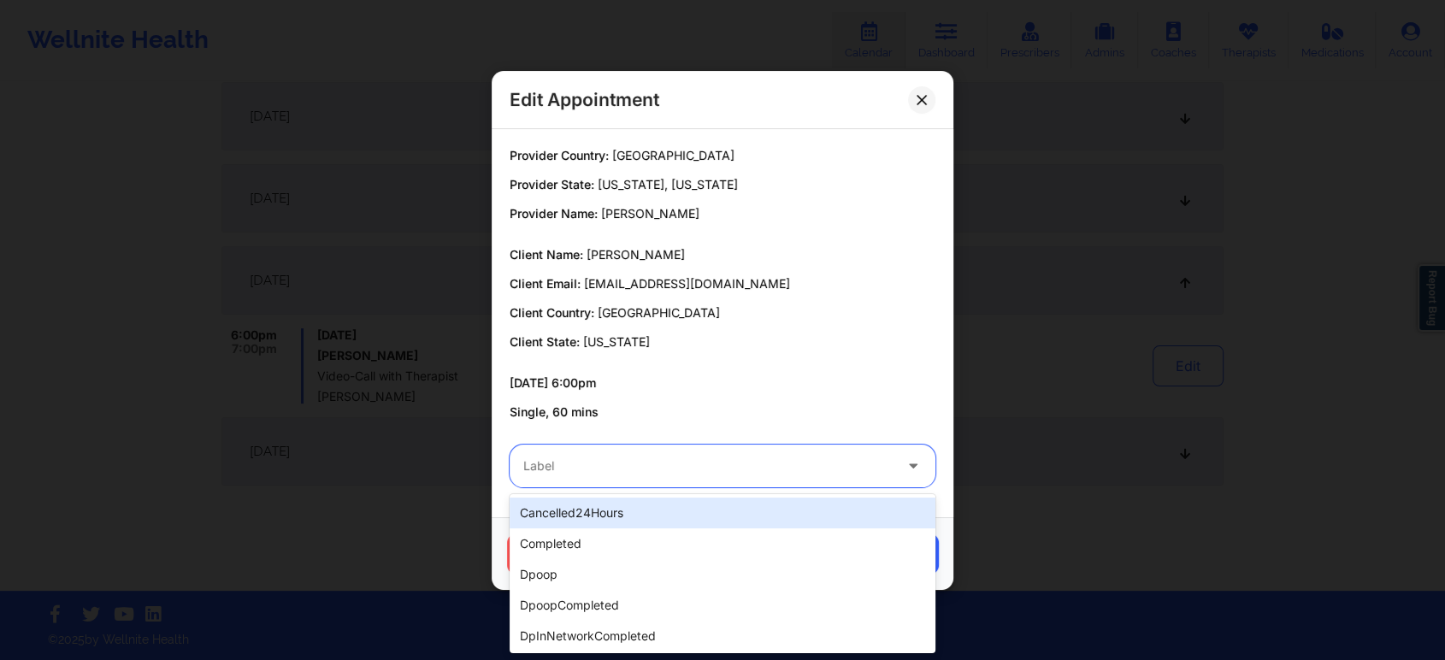
click at [693, 475] on div at bounding box center [707, 466] width 369 height 21
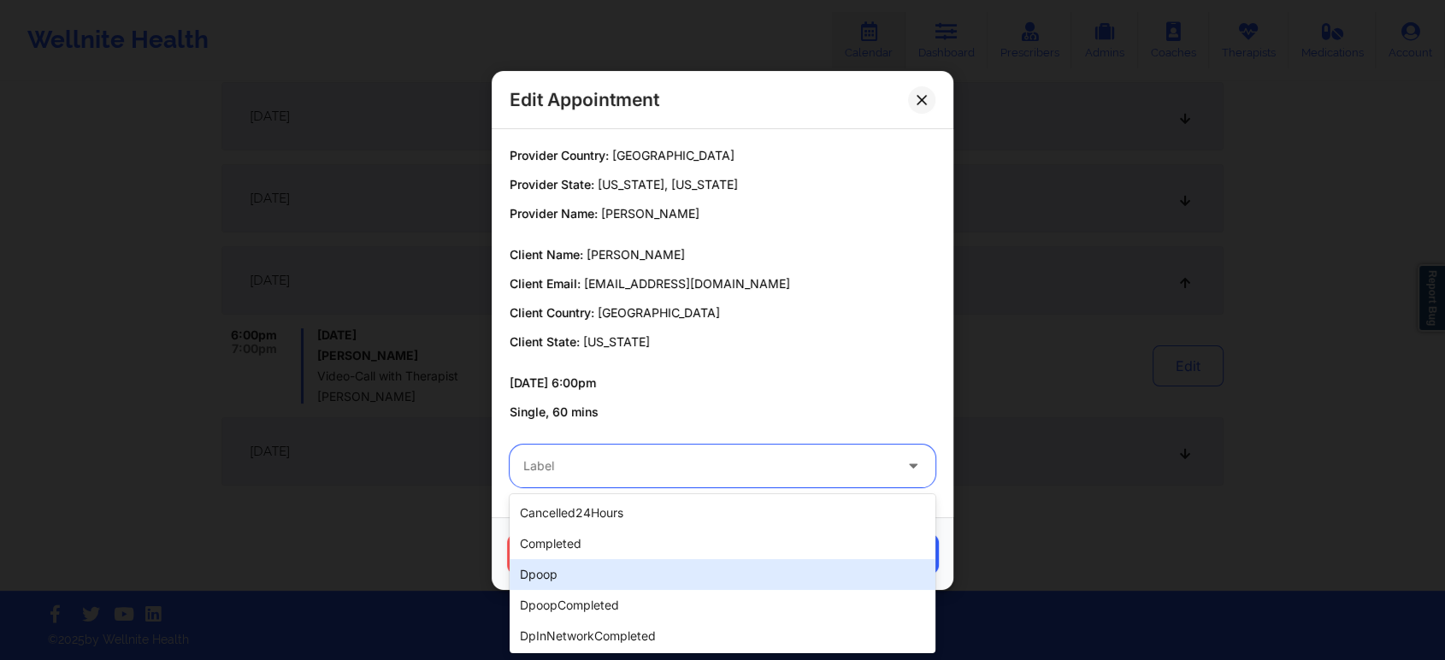
click at [603, 559] on div "dpoop" at bounding box center [723, 574] width 426 height 31
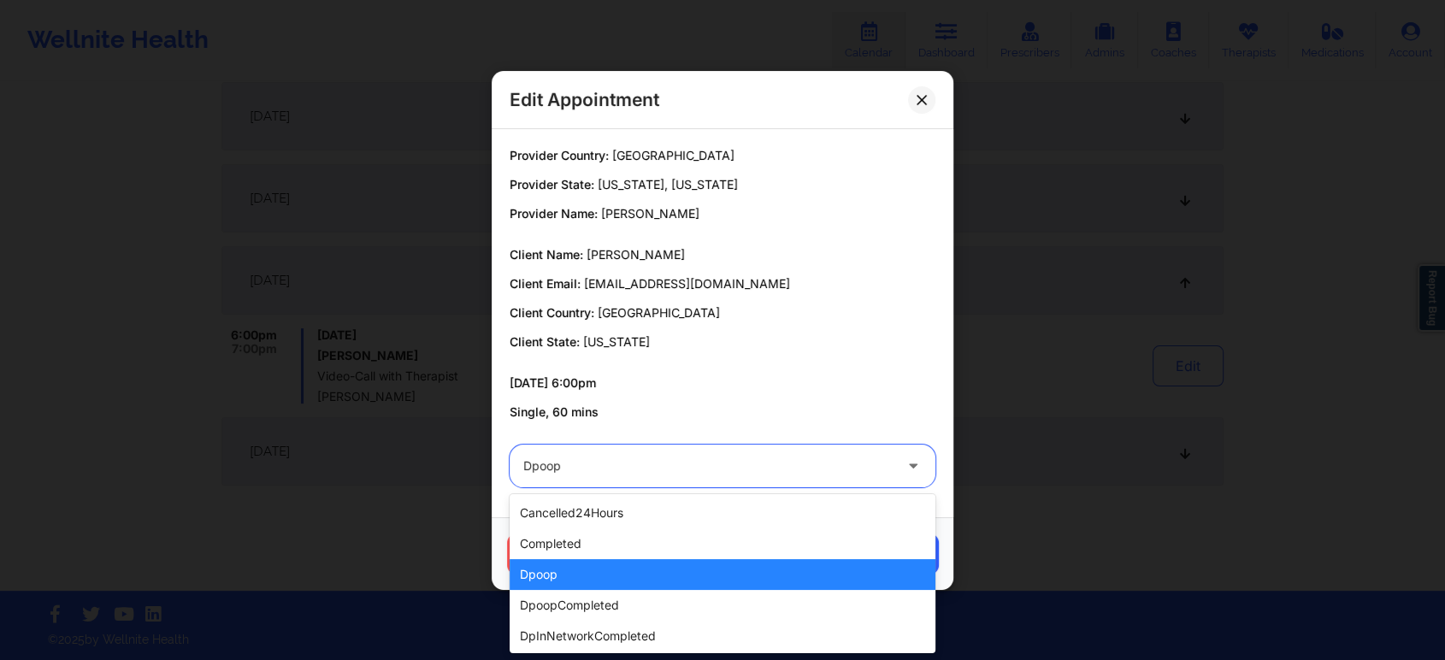
click at [684, 486] on div "dpoop" at bounding box center [707, 466] width 369 height 43
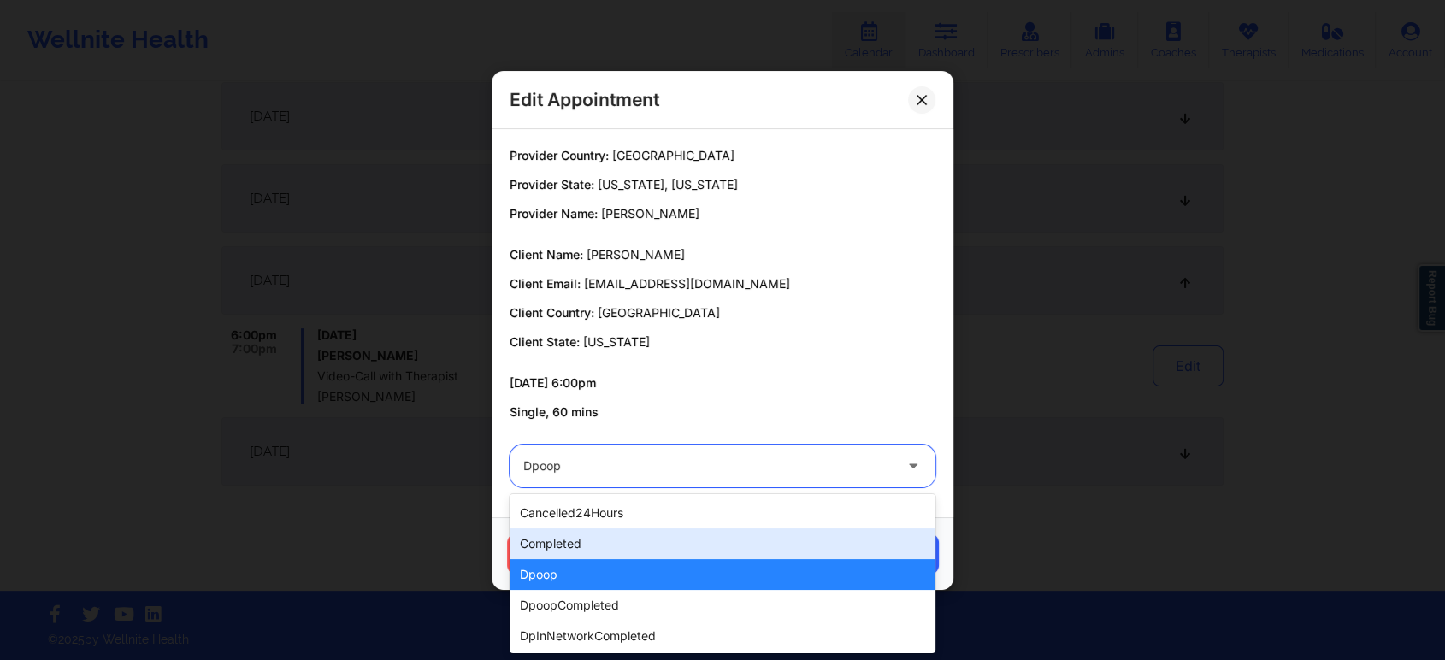
click at [629, 541] on div "completed" at bounding box center [723, 543] width 426 height 31
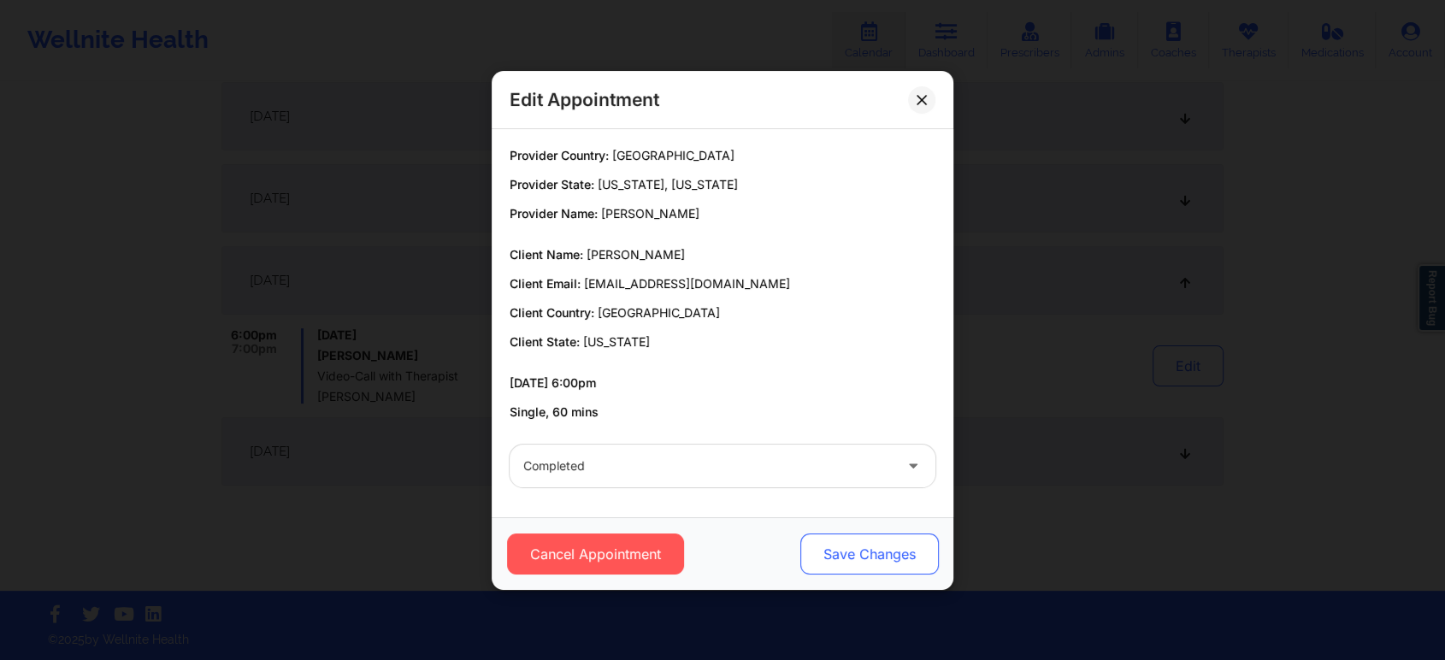
drag, startPoint x: 782, startPoint y: 566, endPoint x: 838, endPoint y: 538, distance: 63.1
click at [838, 538] on div "Cancel Appointment Save Changes" at bounding box center [723, 554] width 438 height 41
click at [838, 538] on button "Save Changes" at bounding box center [869, 554] width 139 height 41
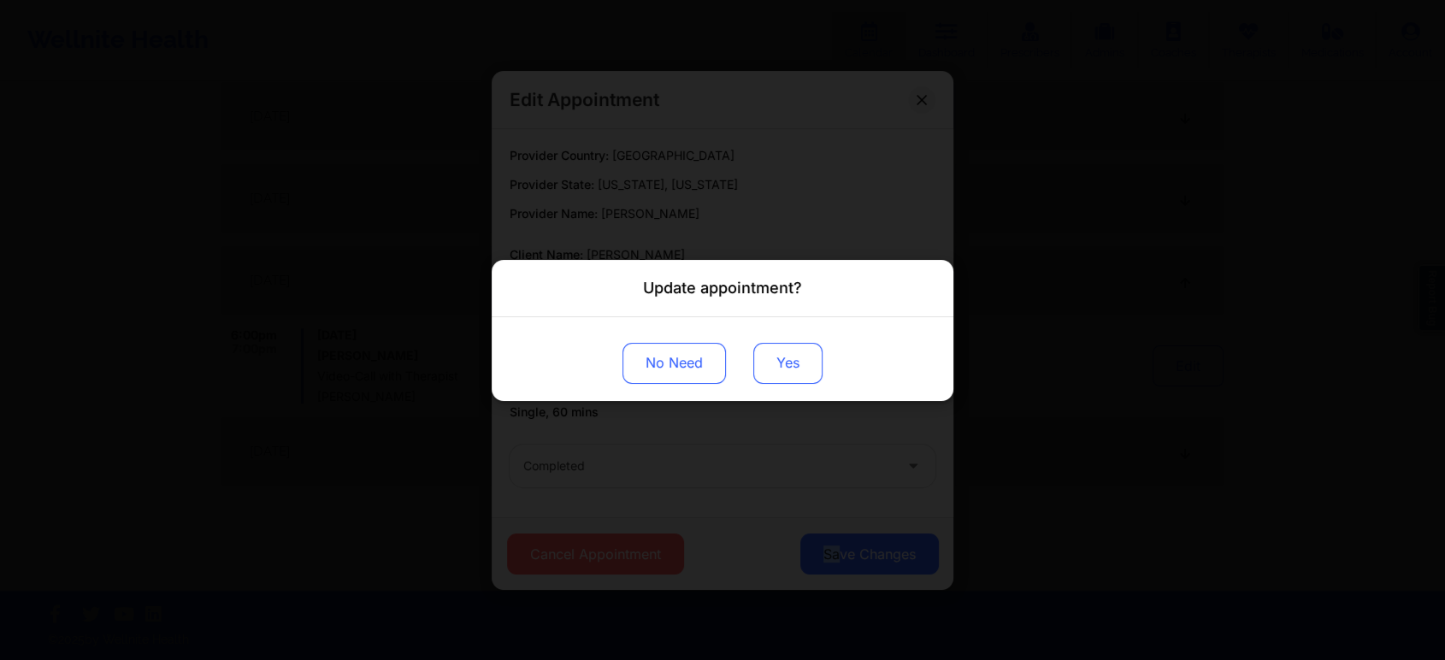
click at [759, 351] on button "Yes" at bounding box center [787, 362] width 69 height 41
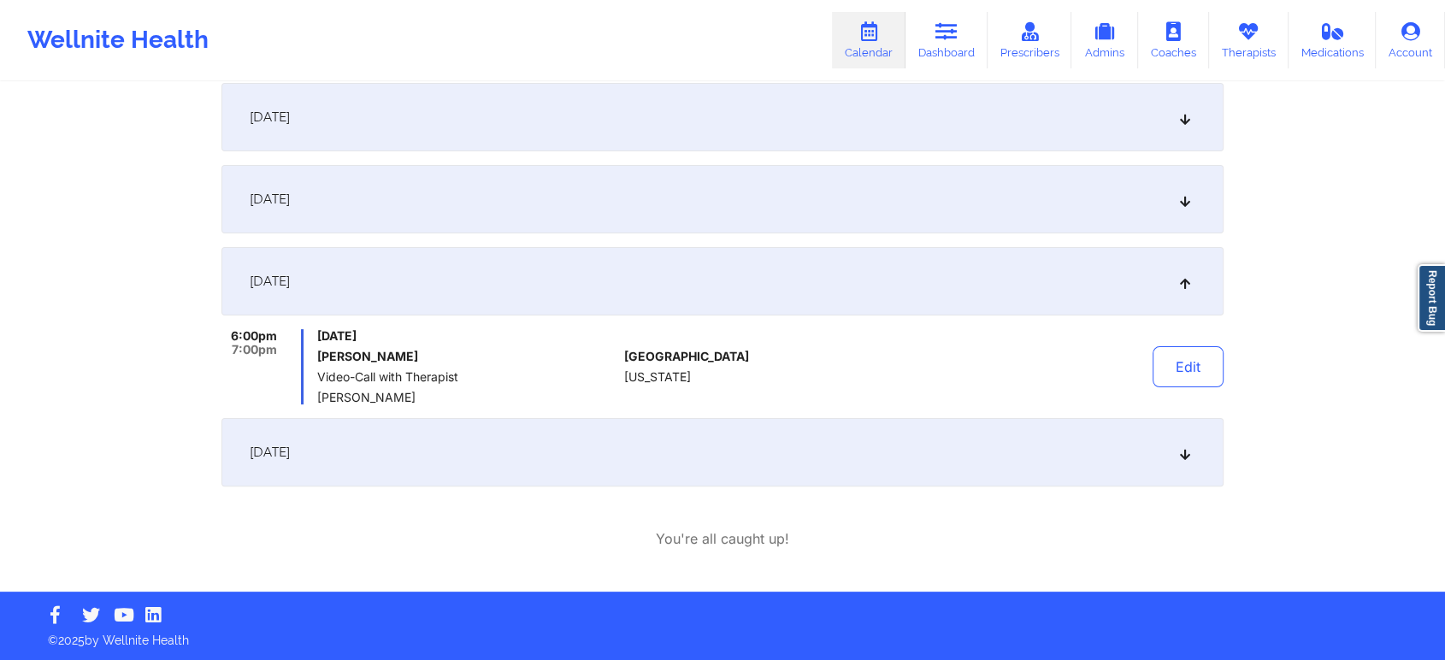
scroll to position [0, 0]
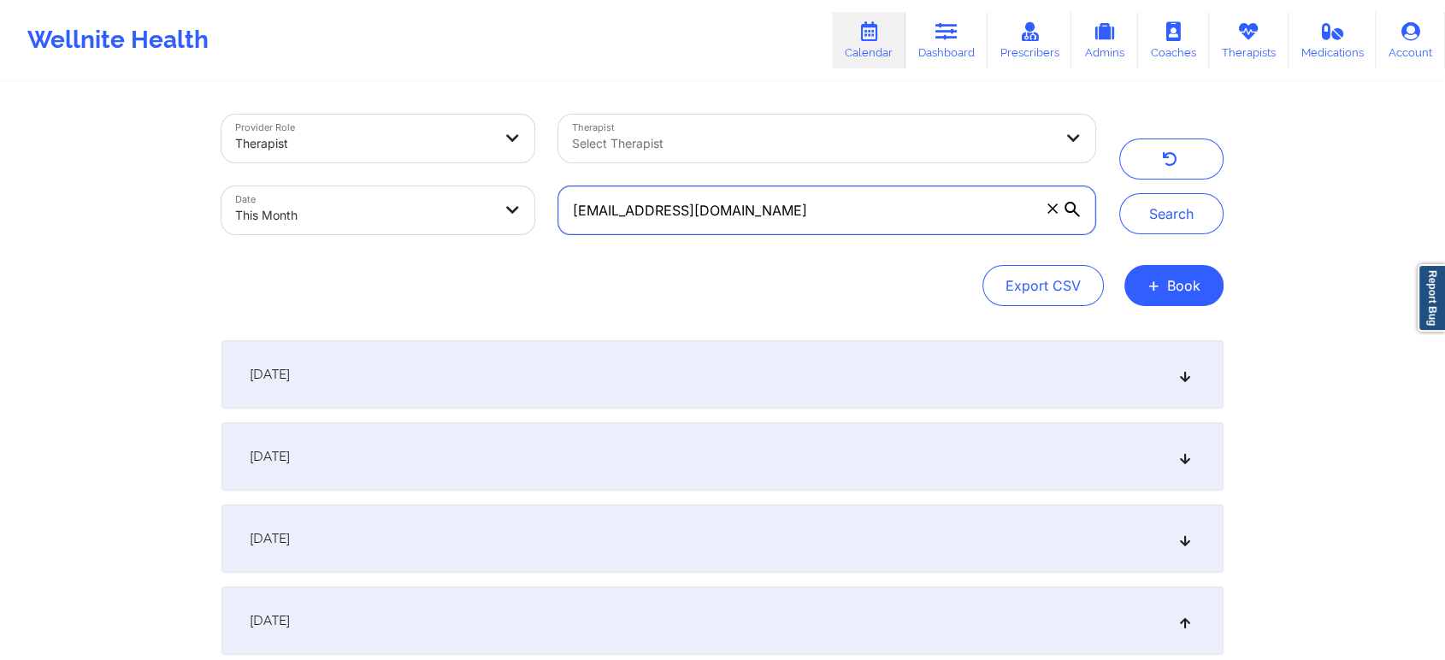
drag, startPoint x: 801, startPoint y: 208, endPoint x: 344, endPoint y: 130, distance: 464.1
click at [344, 130] on div "Provider Role Therapist Therapist Select Therapist Date This Month [EMAIL_ADDRE…" at bounding box center [659, 175] width 898 height 144
paste input "[EMAIL_ADDRESS]"
click at [1119, 193] on button "Search" at bounding box center [1171, 213] width 104 height 41
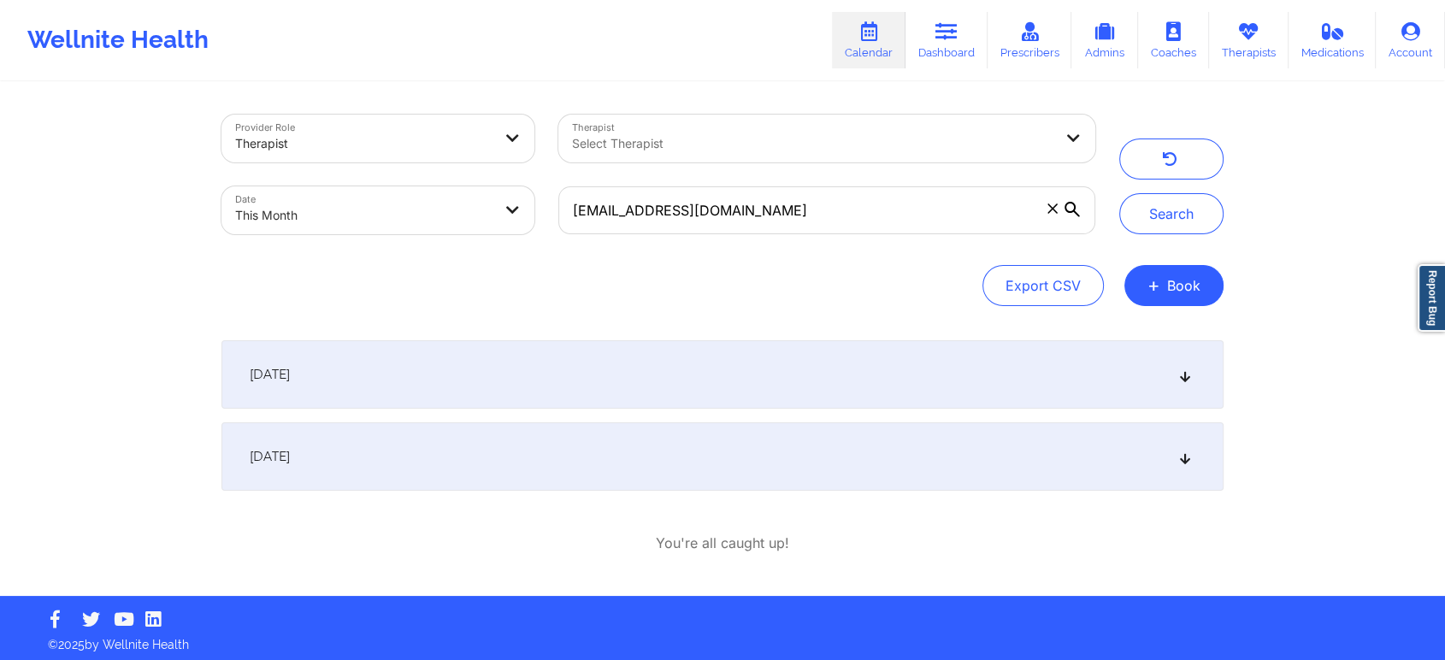
click at [520, 381] on div "[DATE]" at bounding box center [722, 374] width 1002 height 68
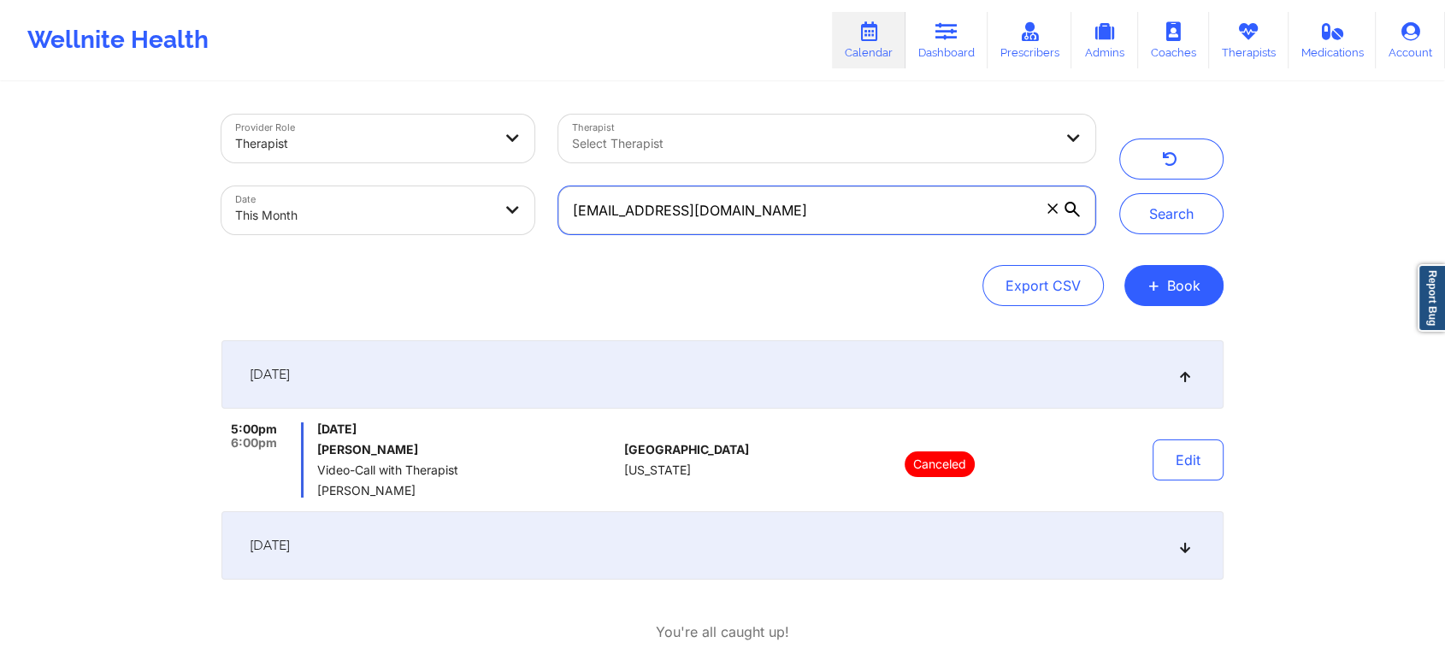
drag, startPoint x: 852, startPoint y: 204, endPoint x: 355, endPoint y: 140, distance: 500.9
click at [355, 140] on div "Provider Role Therapist Therapist Select Therapist Date This Month [EMAIL_ADDRE…" at bounding box center [659, 175] width 898 height 144
paste input "[PERSON_NAME]"
click at [1119, 193] on button "Search" at bounding box center [1171, 213] width 104 height 41
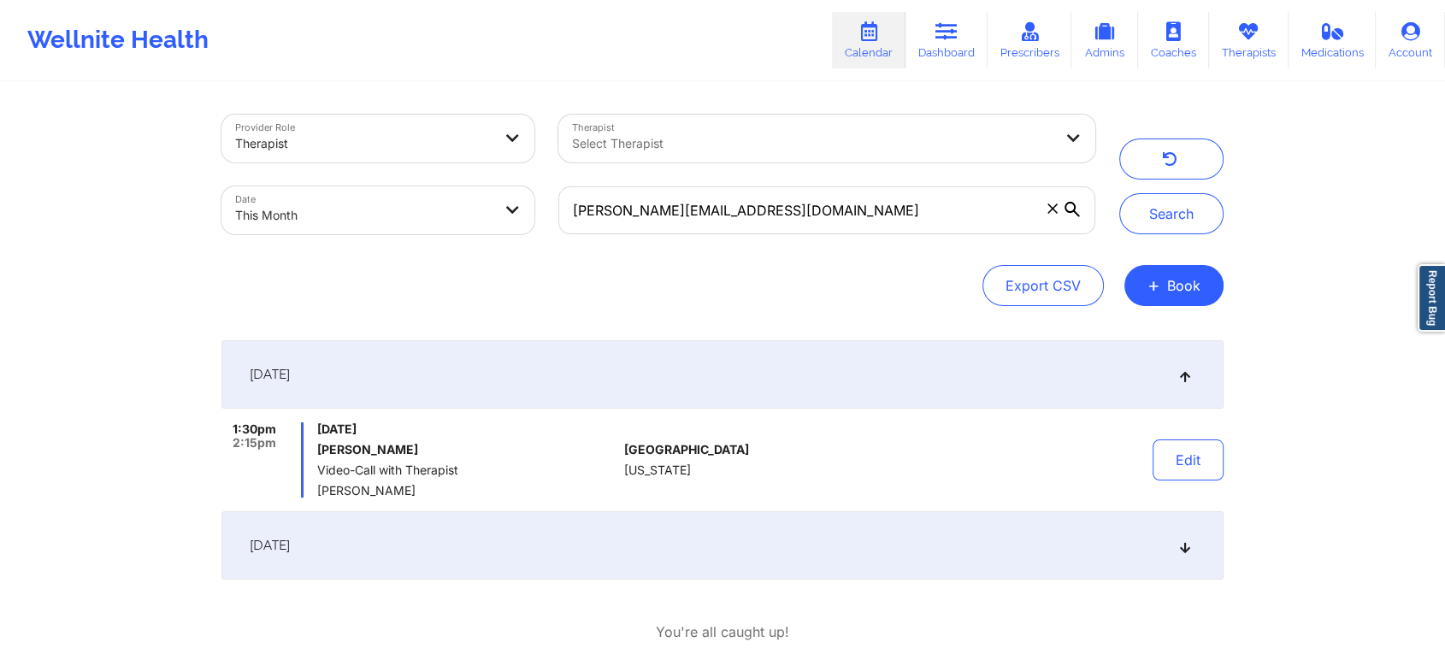
click at [641, 563] on div "[DATE]" at bounding box center [722, 545] width 1002 height 68
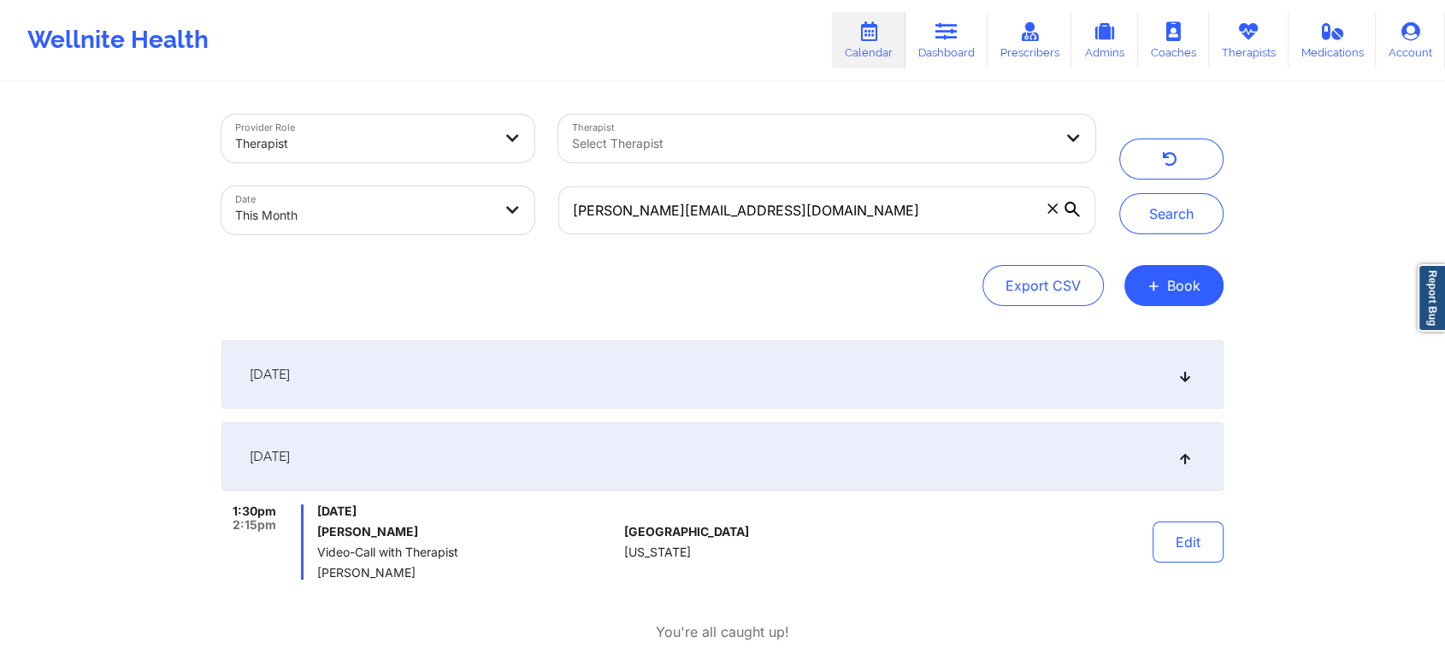
scroll to position [94, 0]
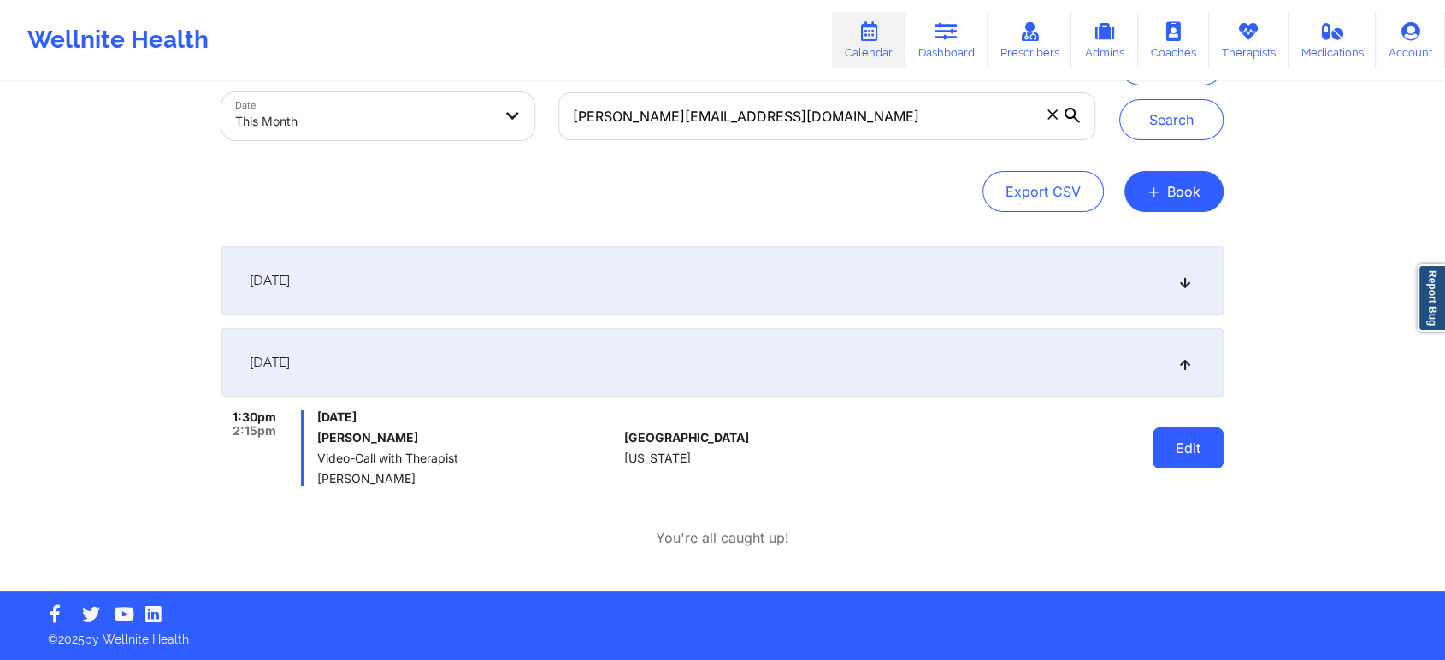
click at [1169, 452] on button "Edit" at bounding box center [1188, 448] width 71 height 41
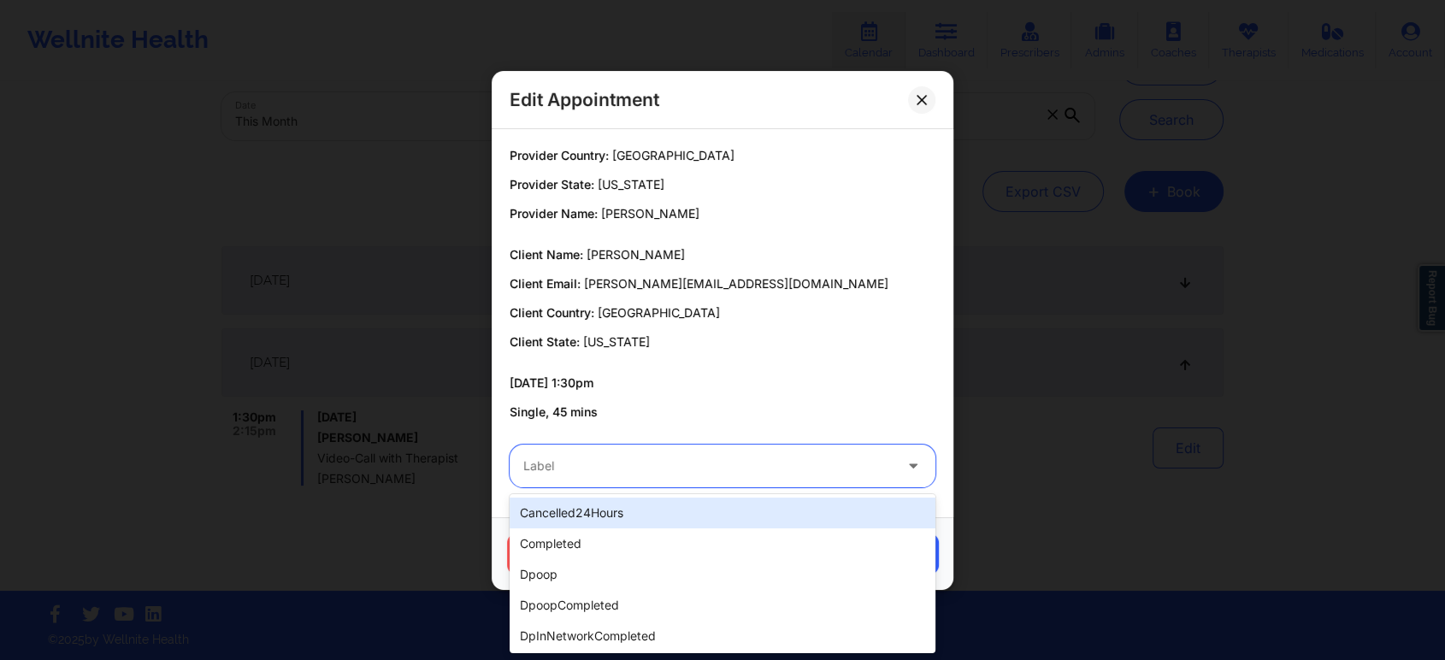
click at [709, 458] on div at bounding box center [707, 466] width 369 height 21
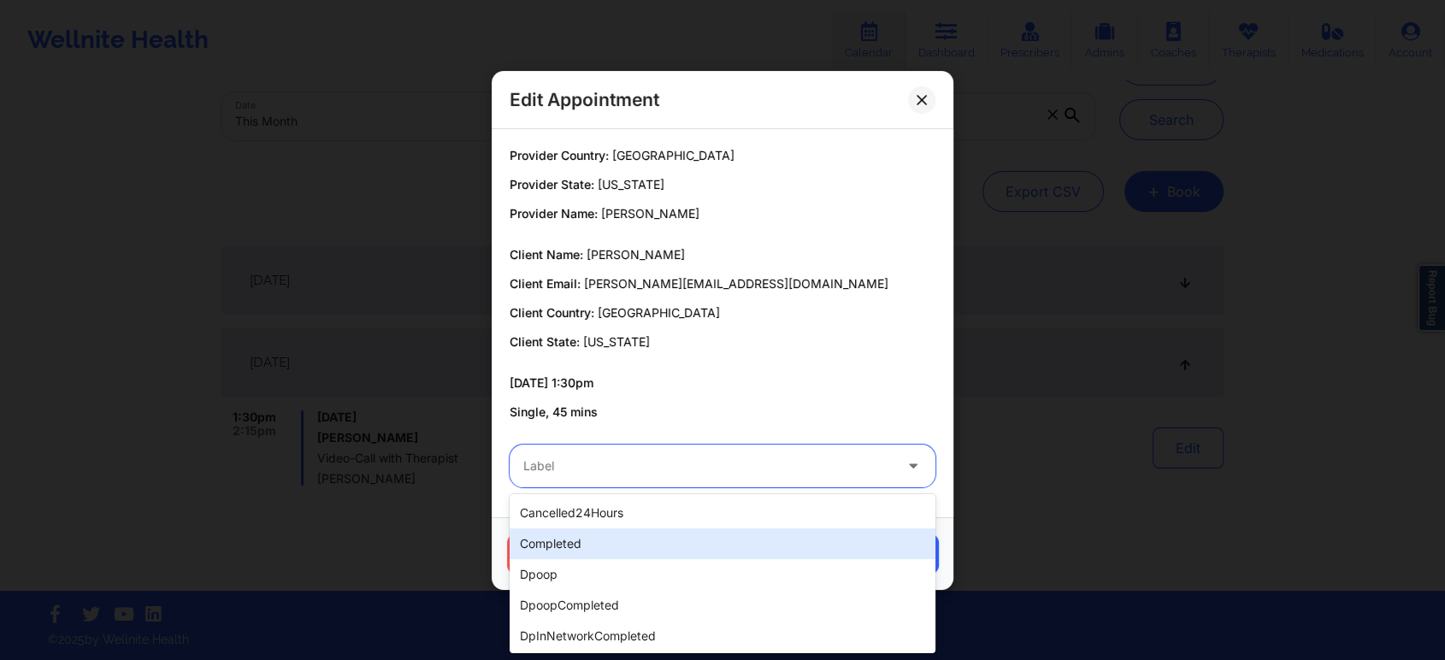
click at [612, 544] on div "completed" at bounding box center [723, 543] width 426 height 31
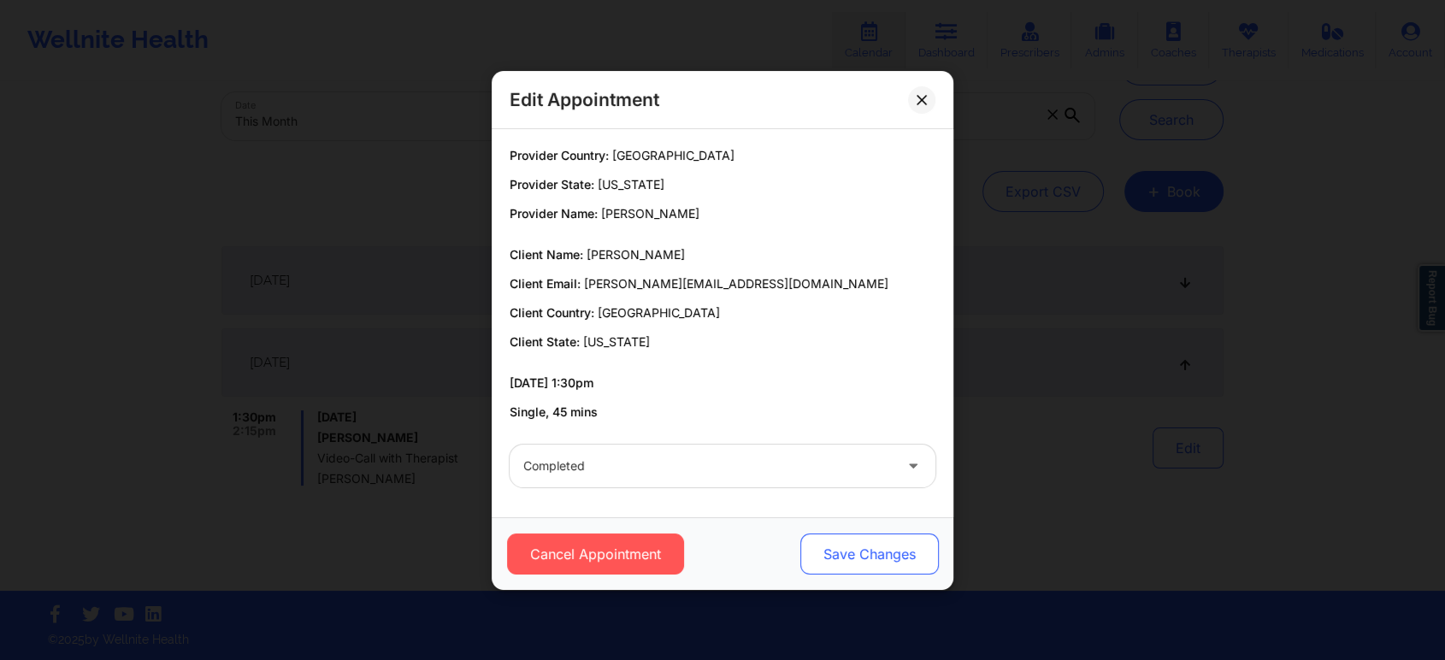
click at [879, 552] on button "Save Changes" at bounding box center [869, 554] width 139 height 41
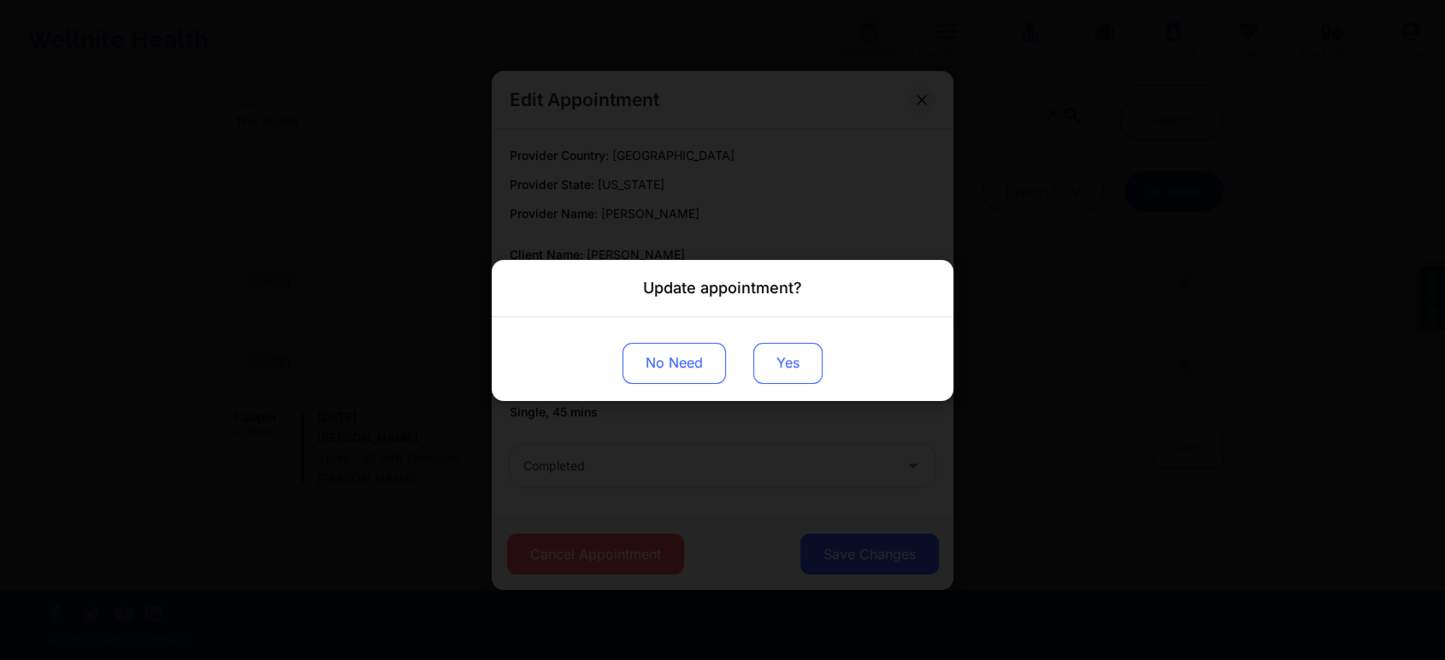
click at [767, 349] on button "Yes" at bounding box center [787, 362] width 69 height 41
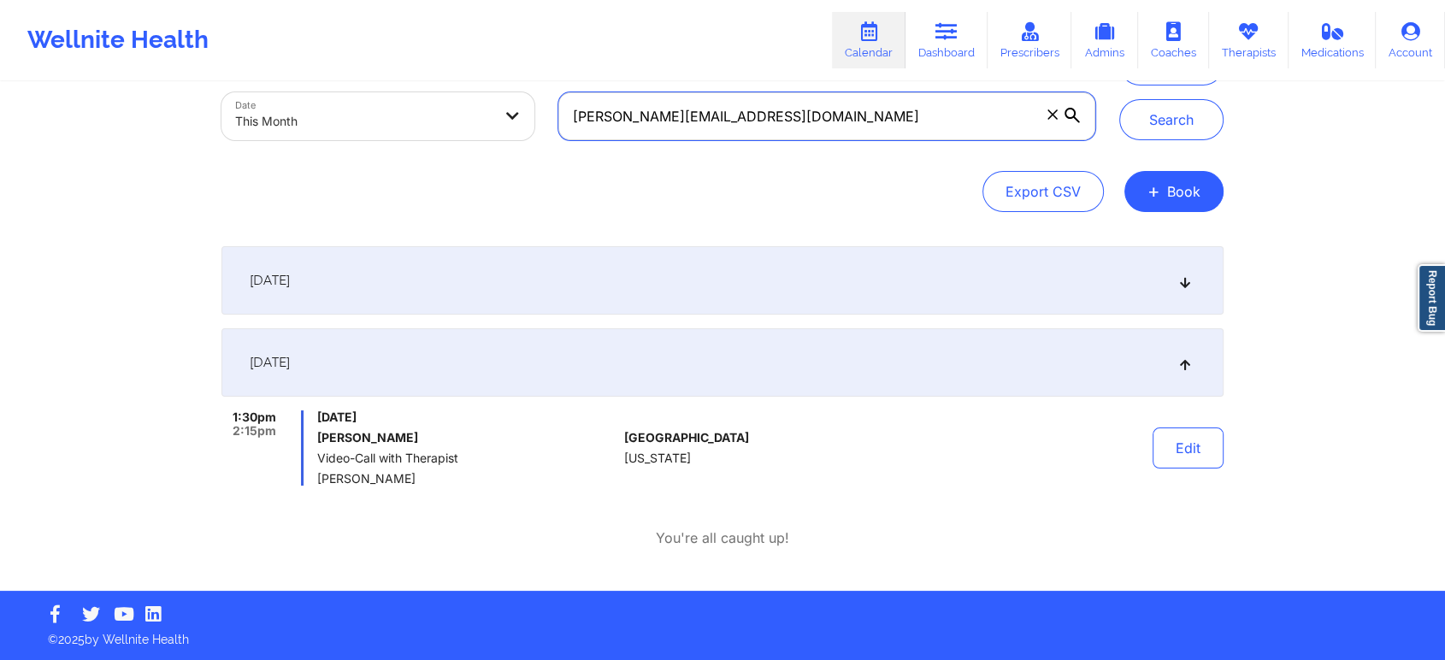
drag, startPoint x: 818, startPoint y: 121, endPoint x: 473, endPoint y: 98, distance: 345.4
click at [473, 98] on div "Provider Role Therapist Therapist Select Therapist Date This Month [PERSON_NAME…" at bounding box center [659, 81] width 898 height 144
paste input "[EMAIL_ADDRESS]"
click at [1119, 99] on button "Search" at bounding box center [1171, 119] width 104 height 41
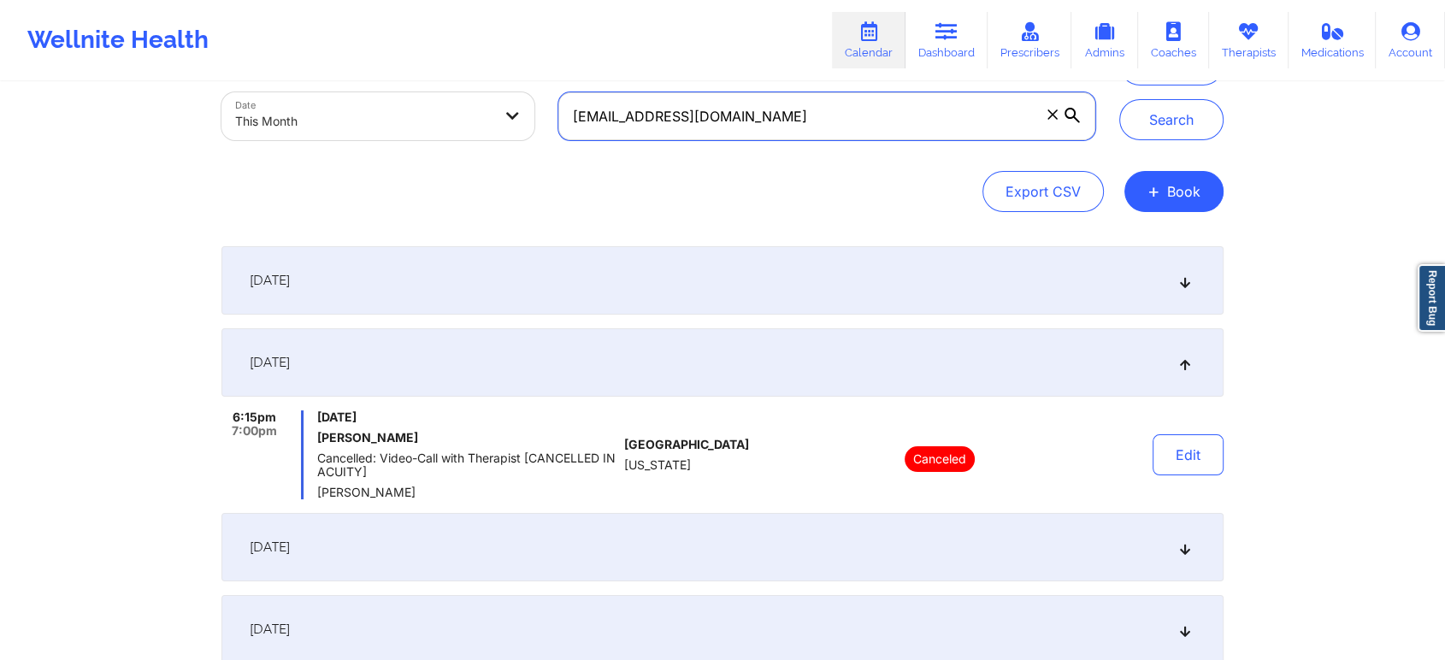
scroll to position [354, 0]
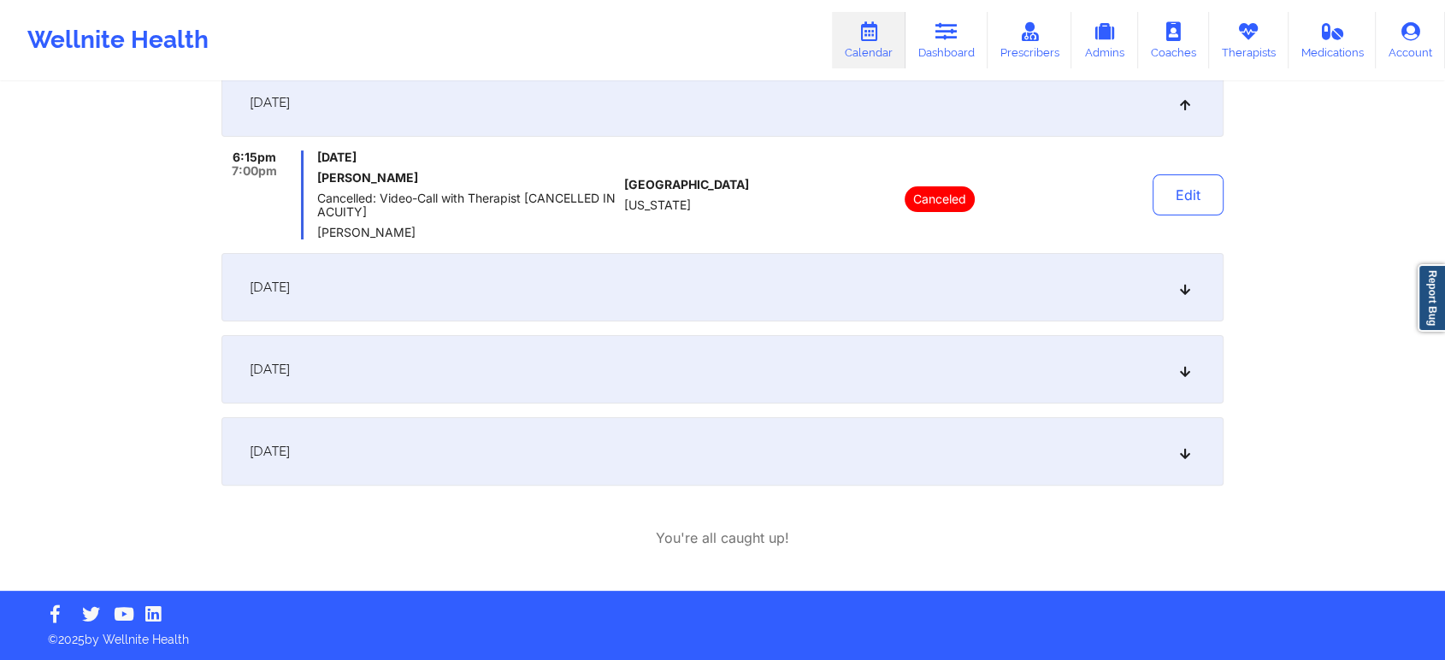
click at [712, 369] on div "[DATE]" at bounding box center [722, 369] width 1002 height 68
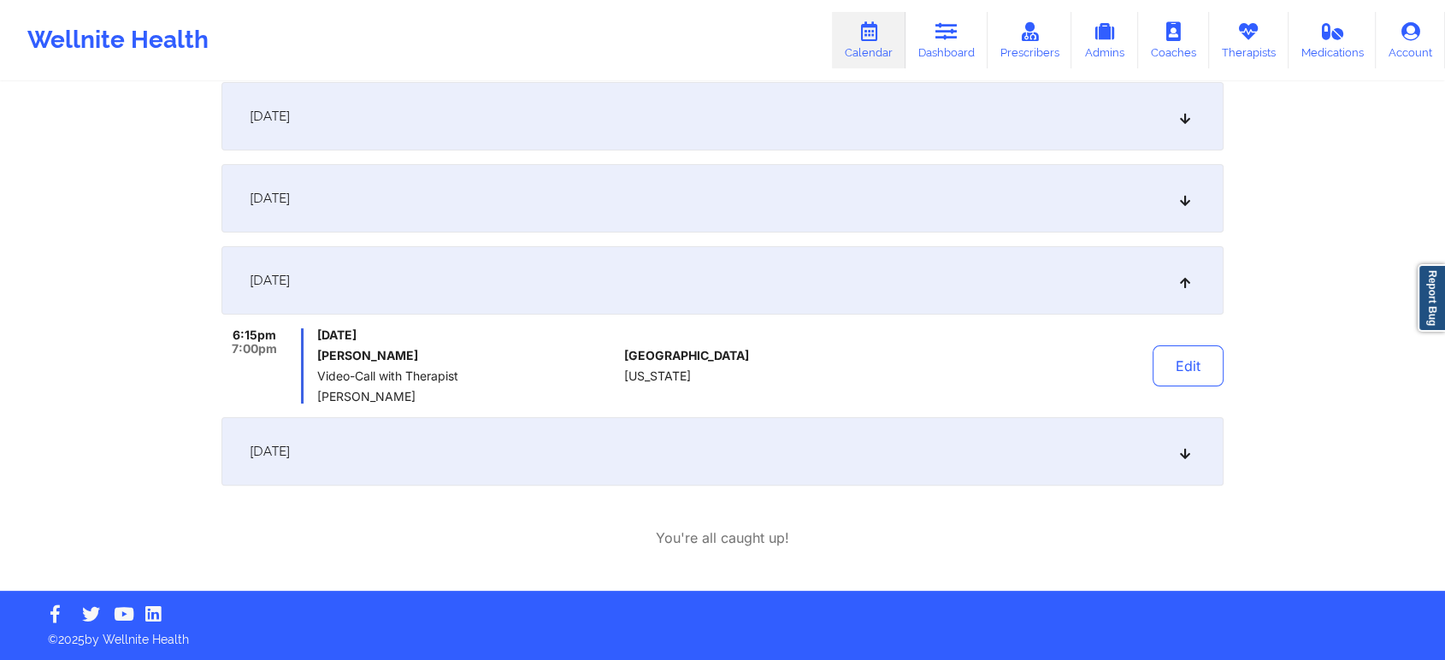
scroll to position [340, 0]
click at [1186, 358] on button "Edit" at bounding box center [1188, 365] width 71 height 41
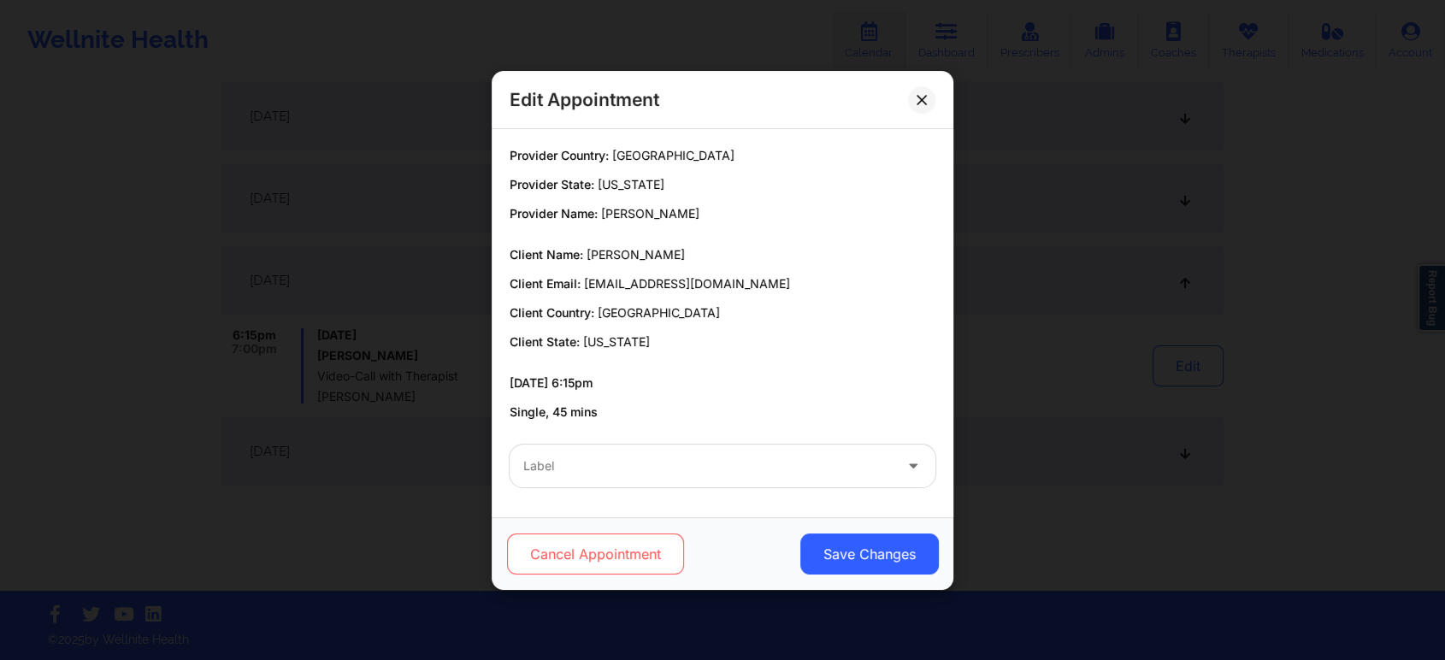
click at [629, 536] on button "Cancel Appointment" at bounding box center [595, 554] width 177 height 41
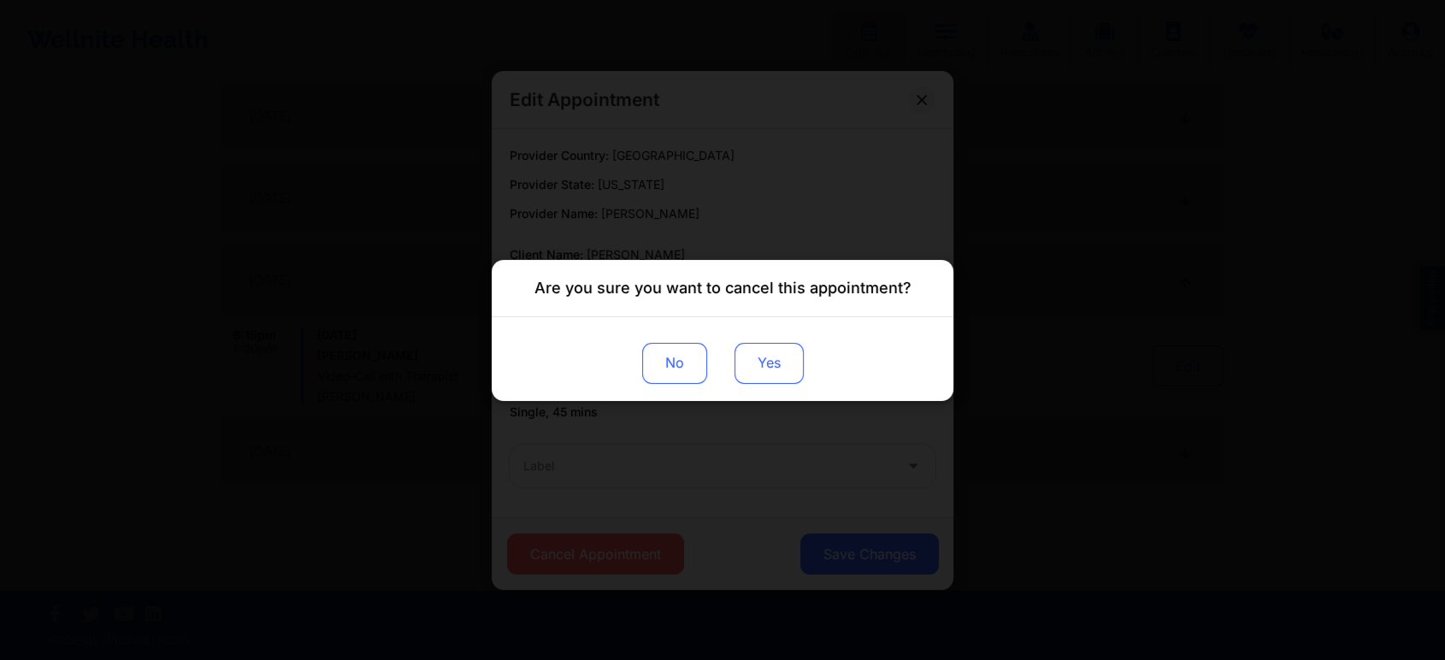
click at [788, 372] on button "Yes" at bounding box center [769, 362] width 69 height 41
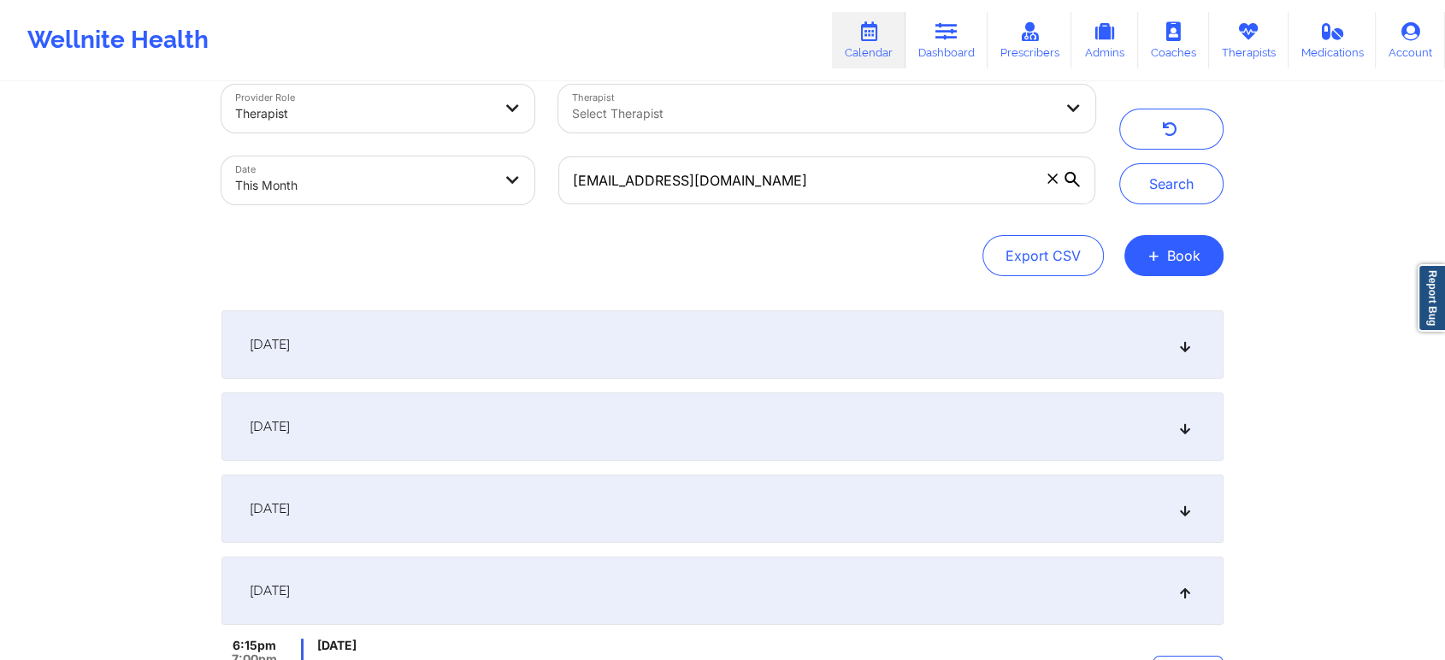
scroll to position [0, 0]
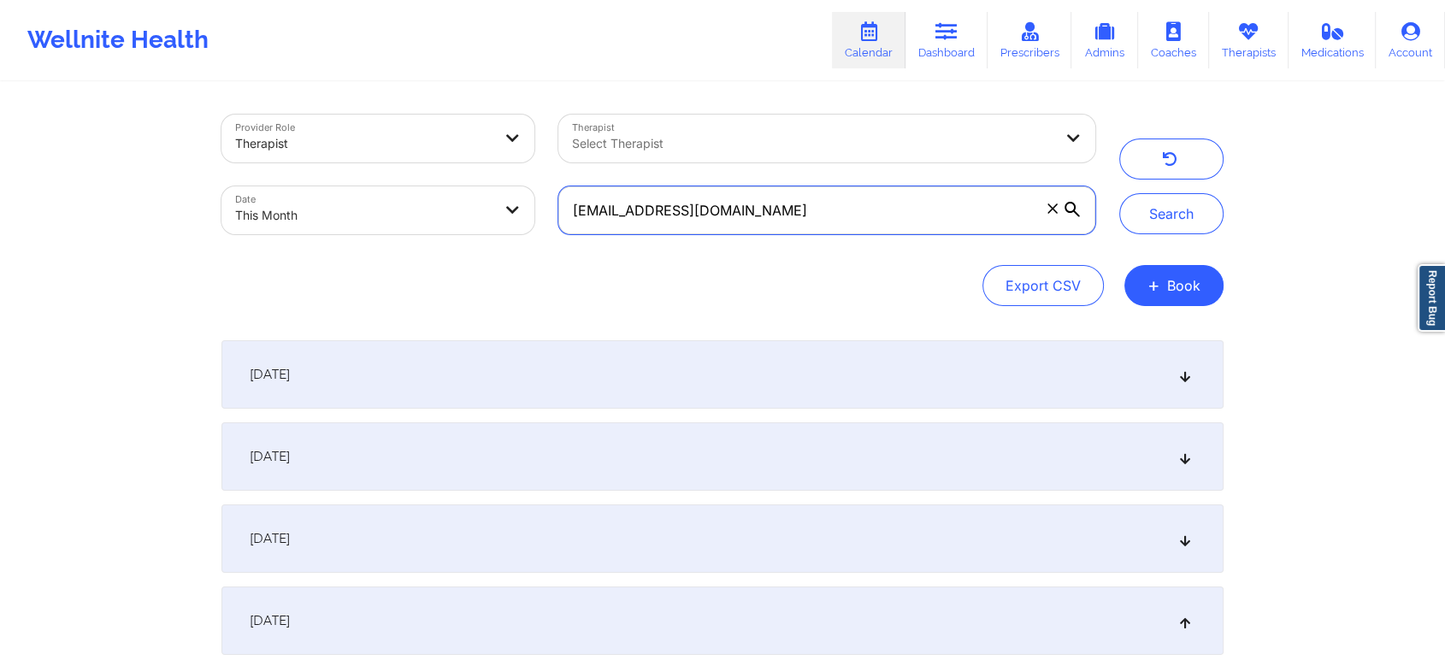
click at [931, 204] on input "[EMAIL_ADDRESS][DOMAIN_NAME]" at bounding box center [826, 210] width 537 height 48
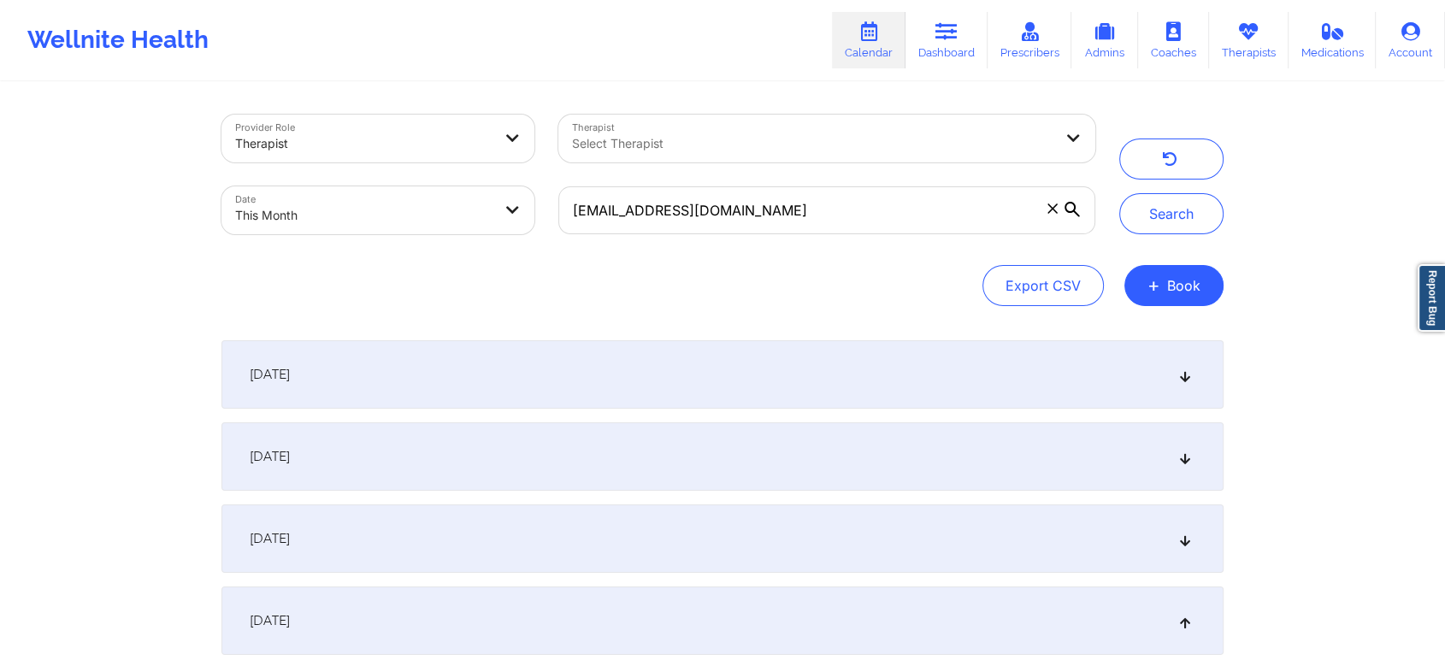
drag, startPoint x: 813, startPoint y: 236, endPoint x: 788, endPoint y: 194, distance: 49.1
click at [788, 194] on div "[EMAIL_ADDRESS][DOMAIN_NAME]" at bounding box center [826, 210] width 561 height 72
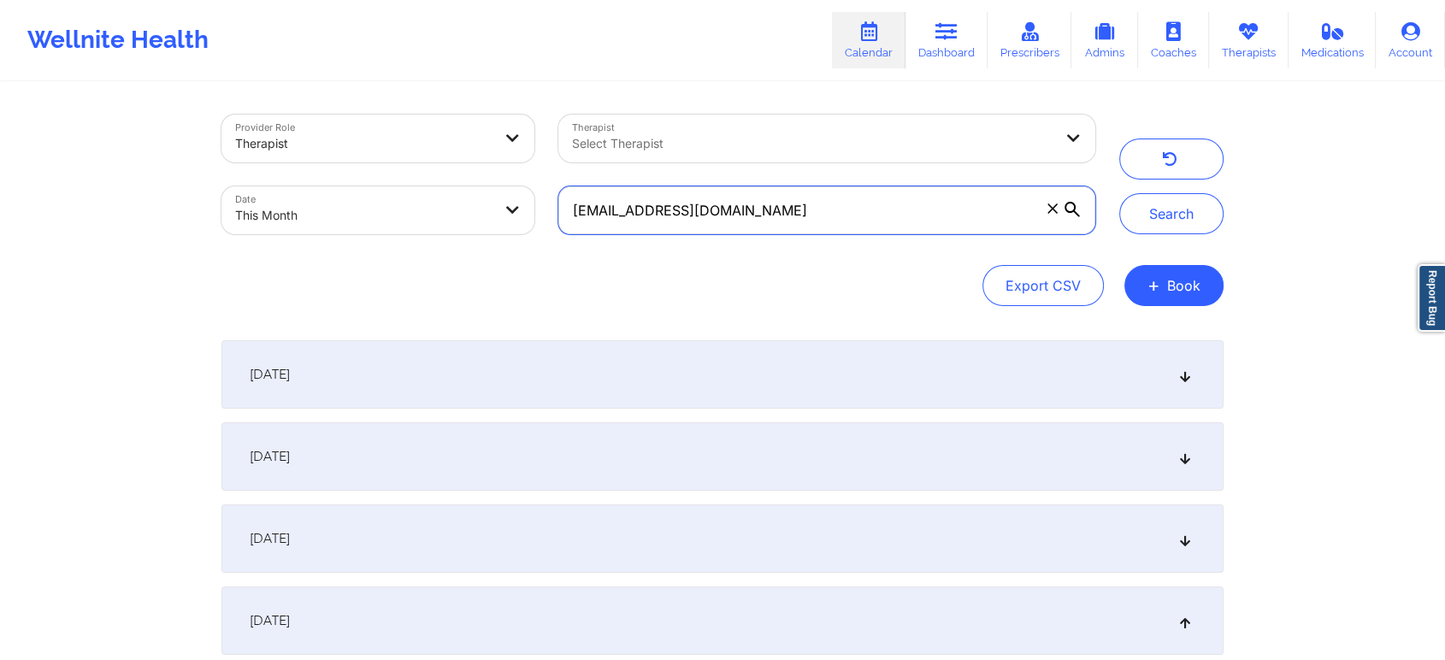
drag, startPoint x: 788, startPoint y: 194, endPoint x: 463, endPoint y: 182, distance: 325.2
click at [463, 182] on div "Provider Role Therapist Therapist Select Therapist Date This Month [EMAIL_ADDRE…" at bounding box center [659, 175] width 898 height 144
click at [1119, 193] on button "Search" at bounding box center [1171, 213] width 104 height 41
click at [832, 224] on input "[EMAIL_ADDRESS][DOMAIN_NAME]" at bounding box center [826, 210] width 537 height 48
drag, startPoint x: 832, startPoint y: 224, endPoint x: 520, endPoint y: 162, distance: 318.2
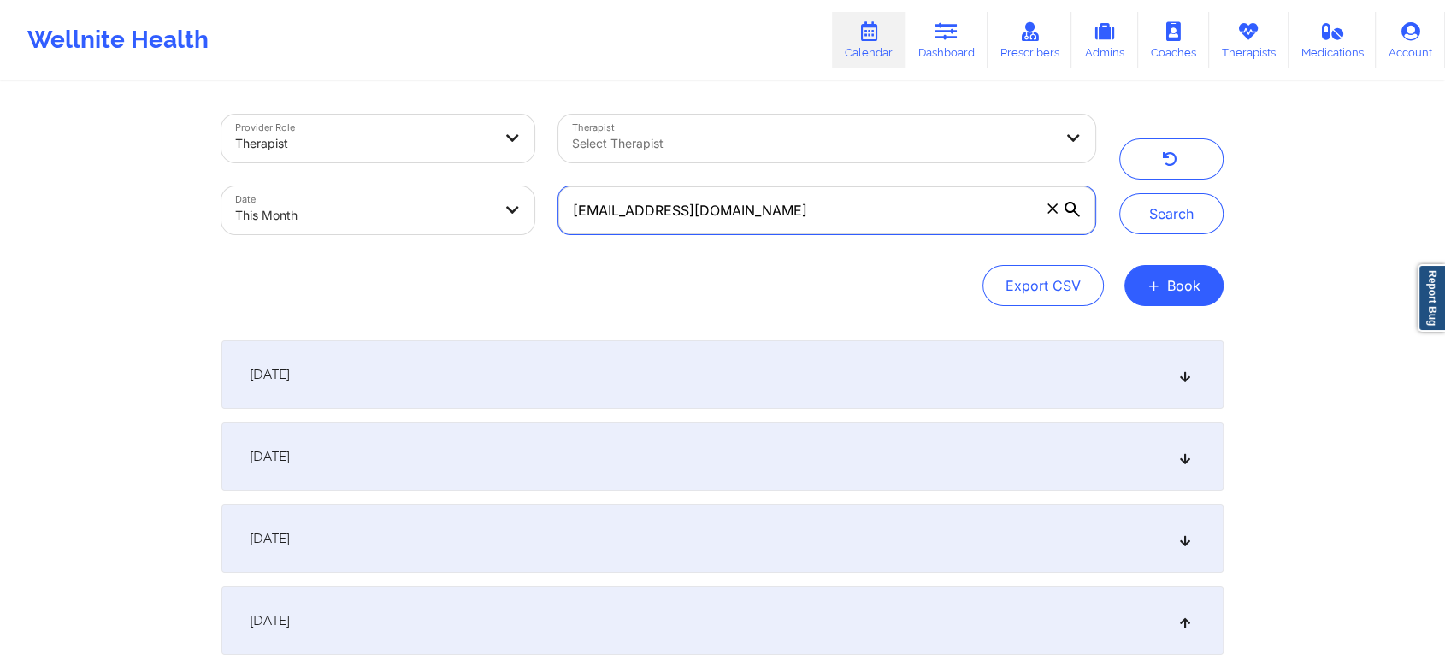
click at [520, 162] on div "Provider Role Therapist Therapist Select Therapist Date This Month [EMAIL_ADDRE…" at bounding box center [659, 175] width 898 height 144
paste input "abbigailkime"
click at [1119, 193] on button "Search" at bounding box center [1171, 213] width 104 height 41
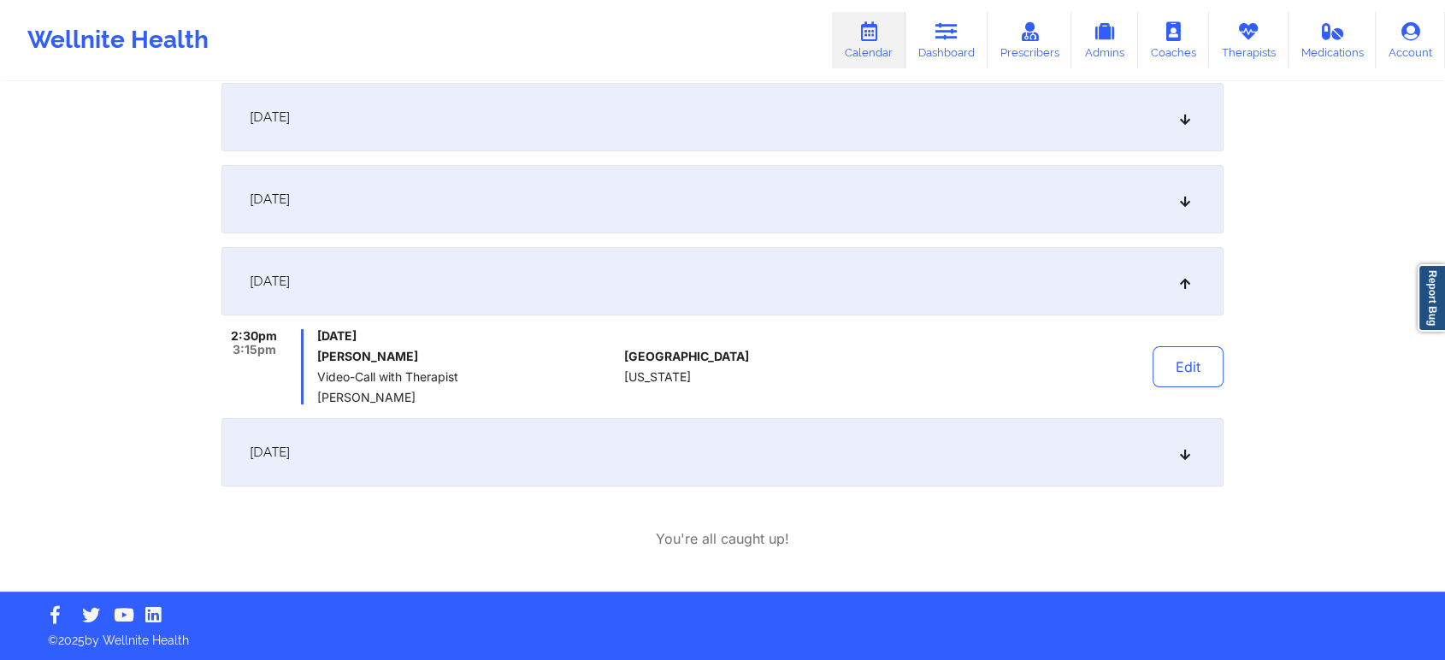
scroll to position [340, 0]
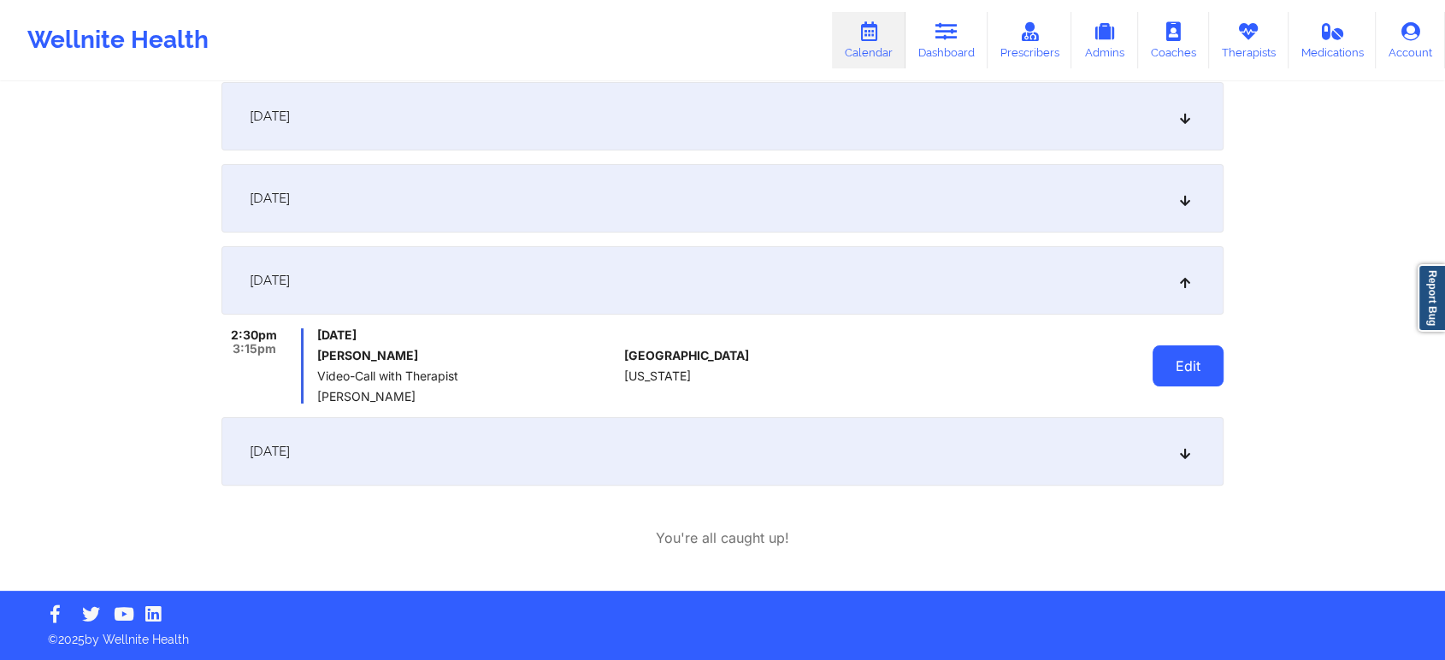
click at [1218, 382] on button "Edit" at bounding box center [1188, 365] width 71 height 41
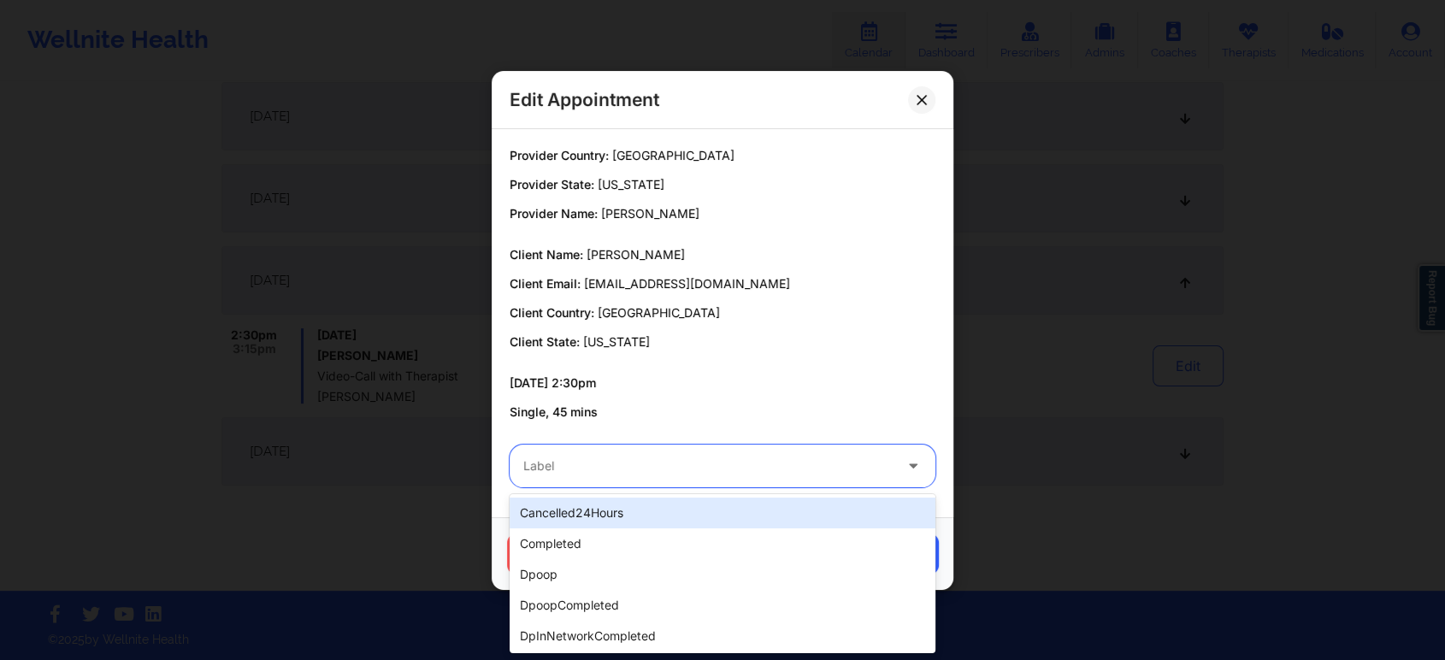
click at [760, 458] on div at bounding box center [707, 466] width 369 height 21
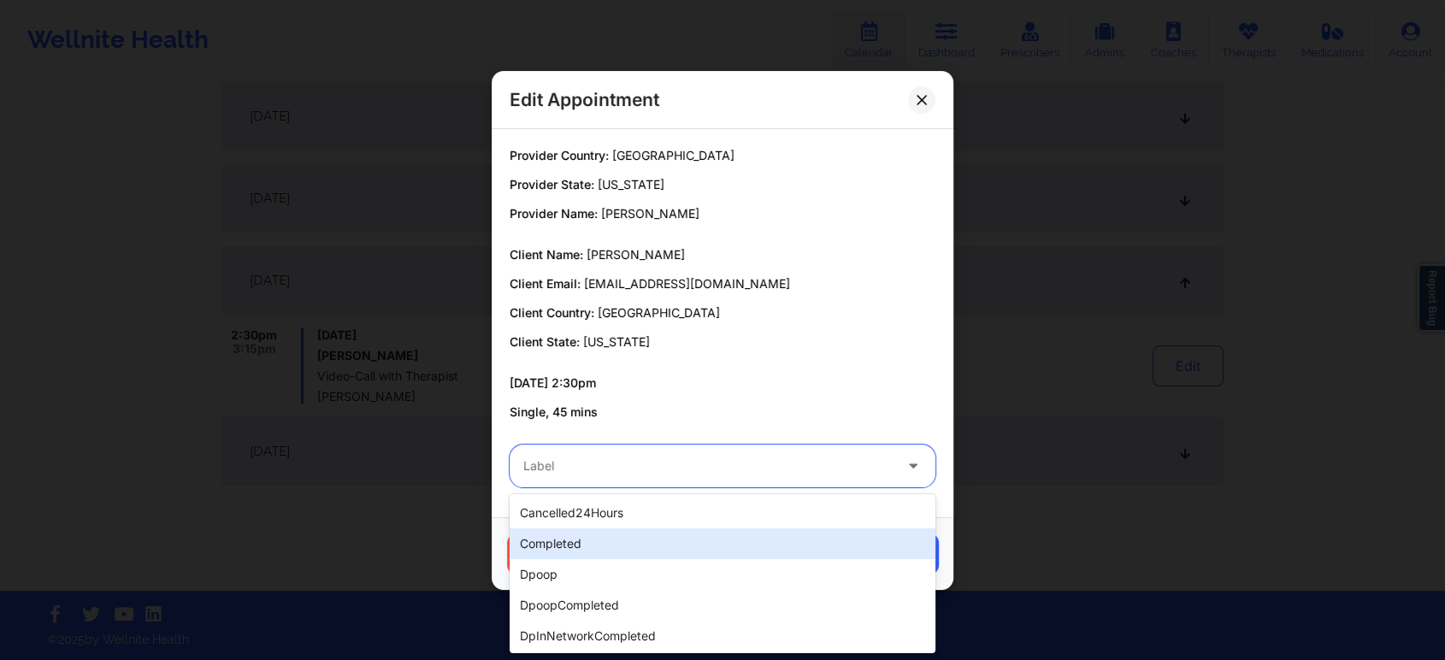
click at [604, 539] on div "completed" at bounding box center [723, 543] width 426 height 31
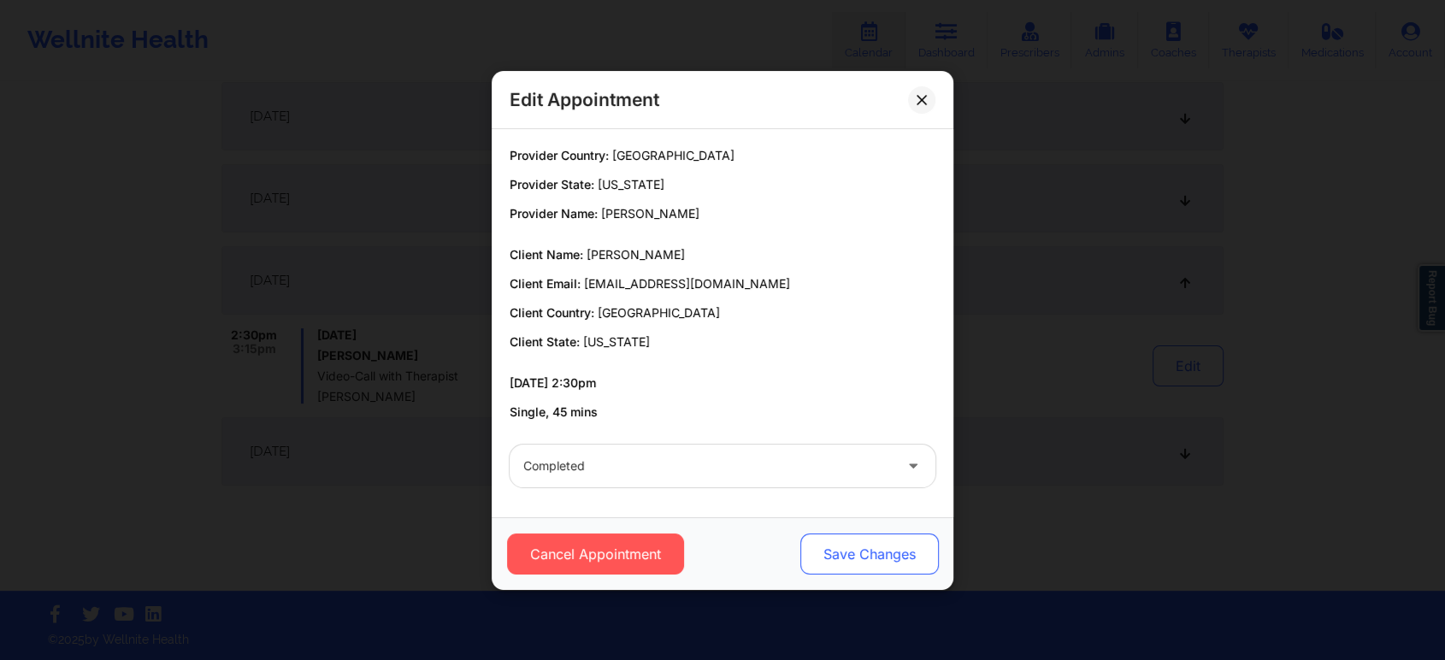
click at [903, 554] on button "Save Changes" at bounding box center [869, 554] width 139 height 41
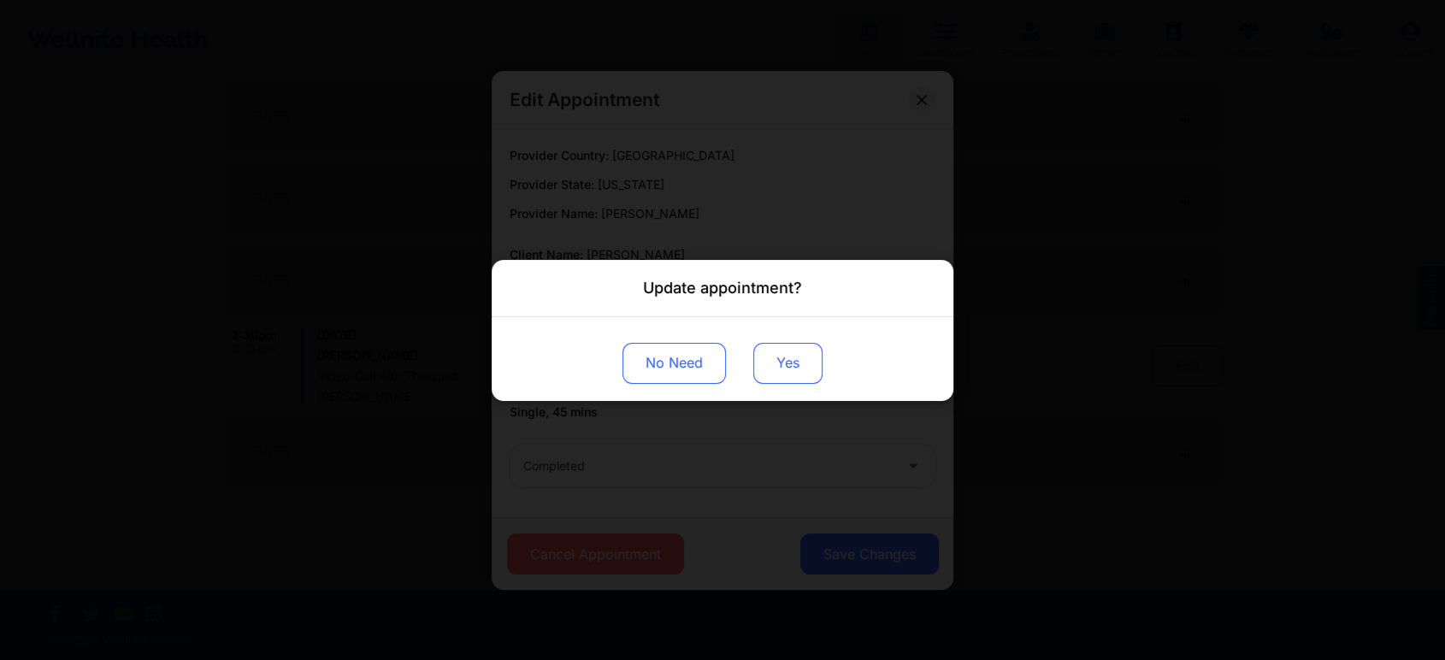
click at [794, 354] on button "Yes" at bounding box center [787, 362] width 69 height 41
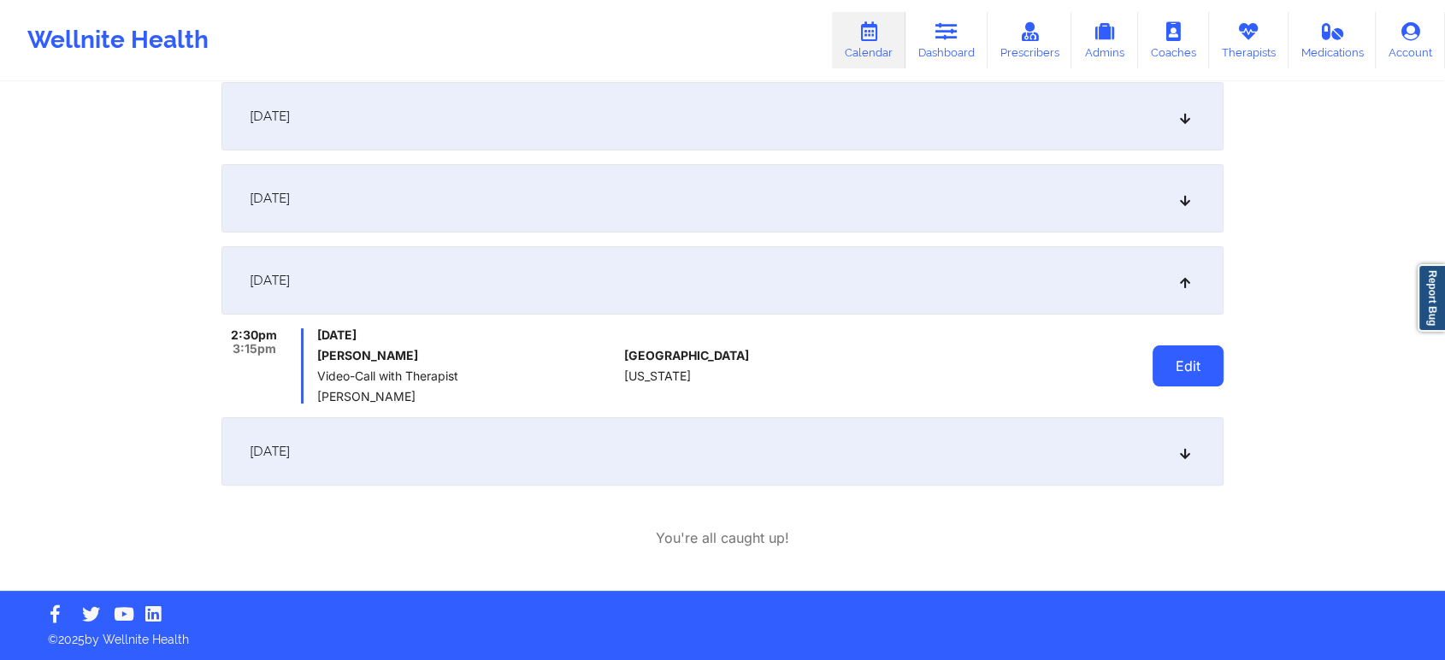
drag, startPoint x: 1188, startPoint y: 339, endPoint x: 1177, endPoint y: 373, distance: 36.0
click at [1177, 373] on div "Edit" at bounding box center [1145, 365] width 158 height 75
click at [1177, 373] on button "Edit" at bounding box center [1188, 365] width 71 height 41
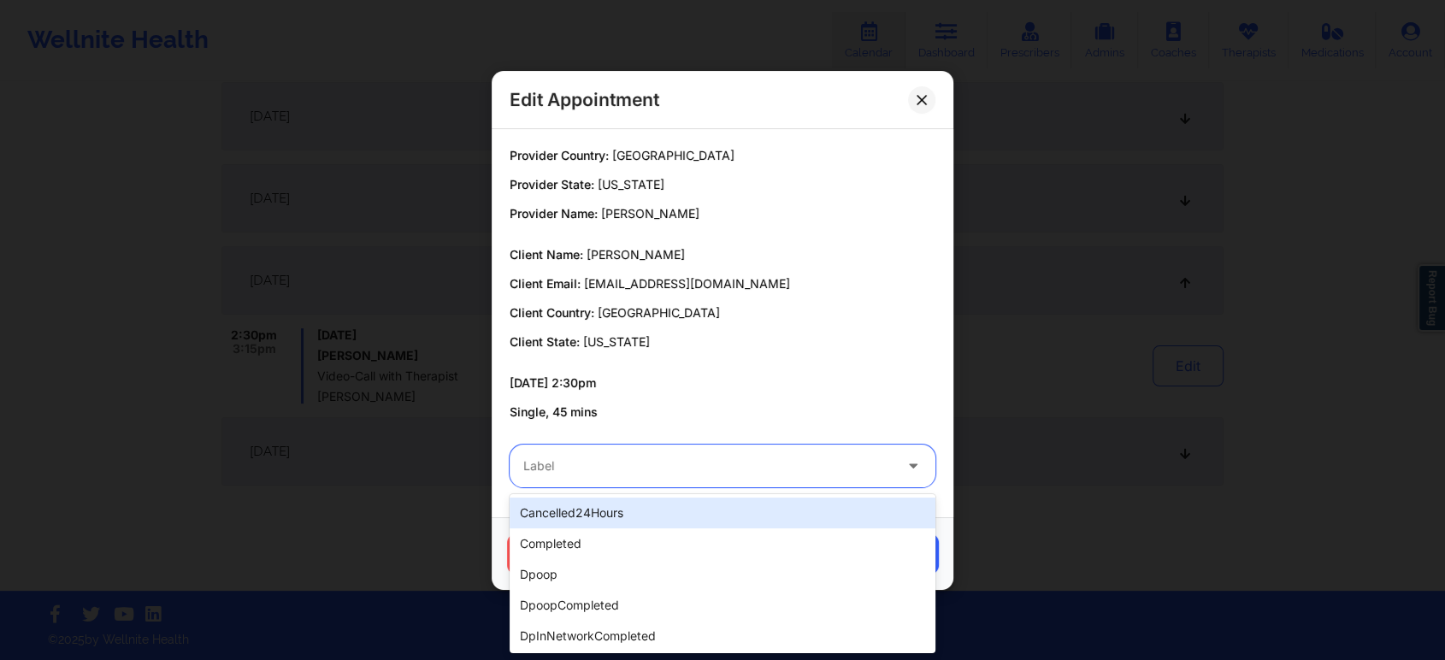
click at [784, 454] on div "Label" at bounding box center [702, 466] width 385 height 43
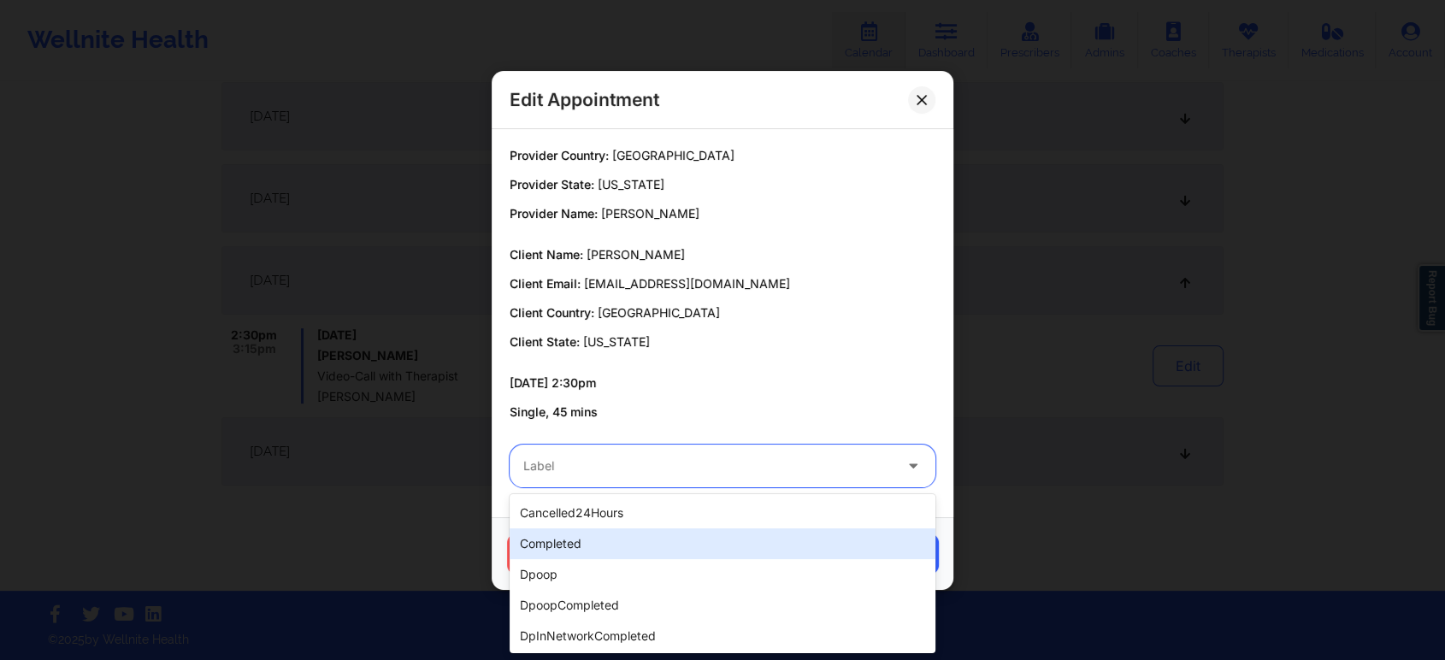
click at [664, 542] on div "completed" at bounding box center [723, 543] width 426 height 31
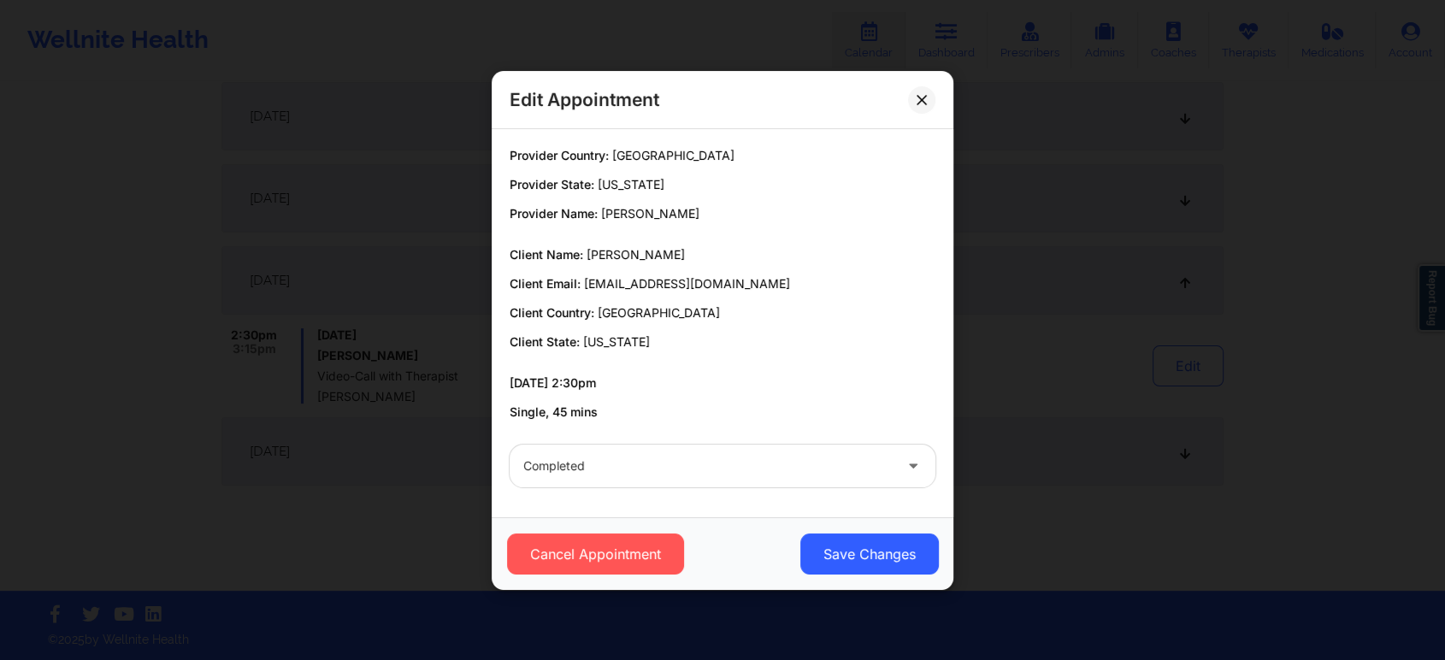
drag, startPoint x: 908, startPoint y: 592, endPoint x: 865, endPoint y: 568, distance: 49.0
click at [865, 568] on div "Edit Appointment Provider Country: [GEOGRAPHIC_DATA] Provider State: [US_STATE]…" at bounding box center [722, 330] width 1445 height 660
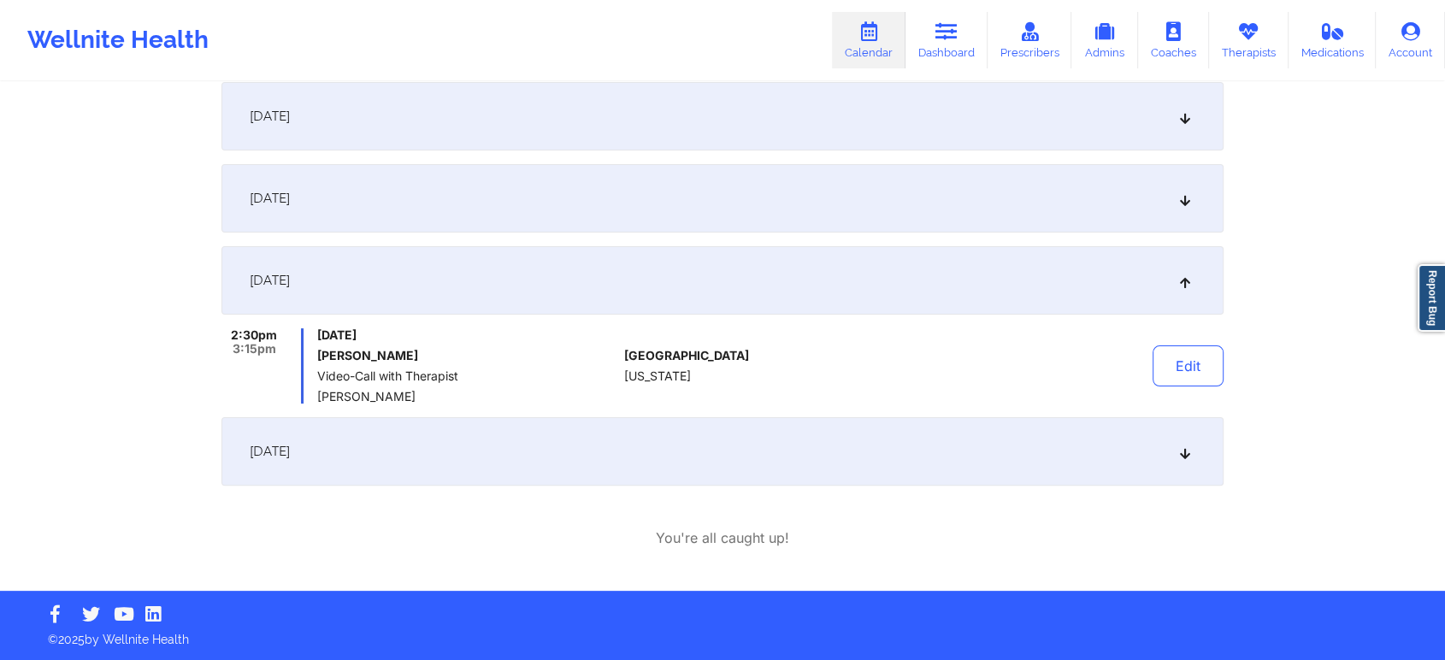
click at [865, 568] on div "Provider Role Therapist Therapist Select Therapist Date This Month [EMAIL_ADDRE…" at bounding box center [723, 166] width 1026 height 847
drag, startPoint x: 1229, startPoint y: 390, endPoint x: 1204, endPoint y: 375, distance: 29.2
click at [1204, 375] on div "Provider Role Therapist Therapist Select Therapist Date This Month [EMAIL_ADDRE…" at bounding box center [723, 166] width 1026 height 847
click at [1204, 375] on button "Edit" at bounding box center [1188, 365] width 71 height 41
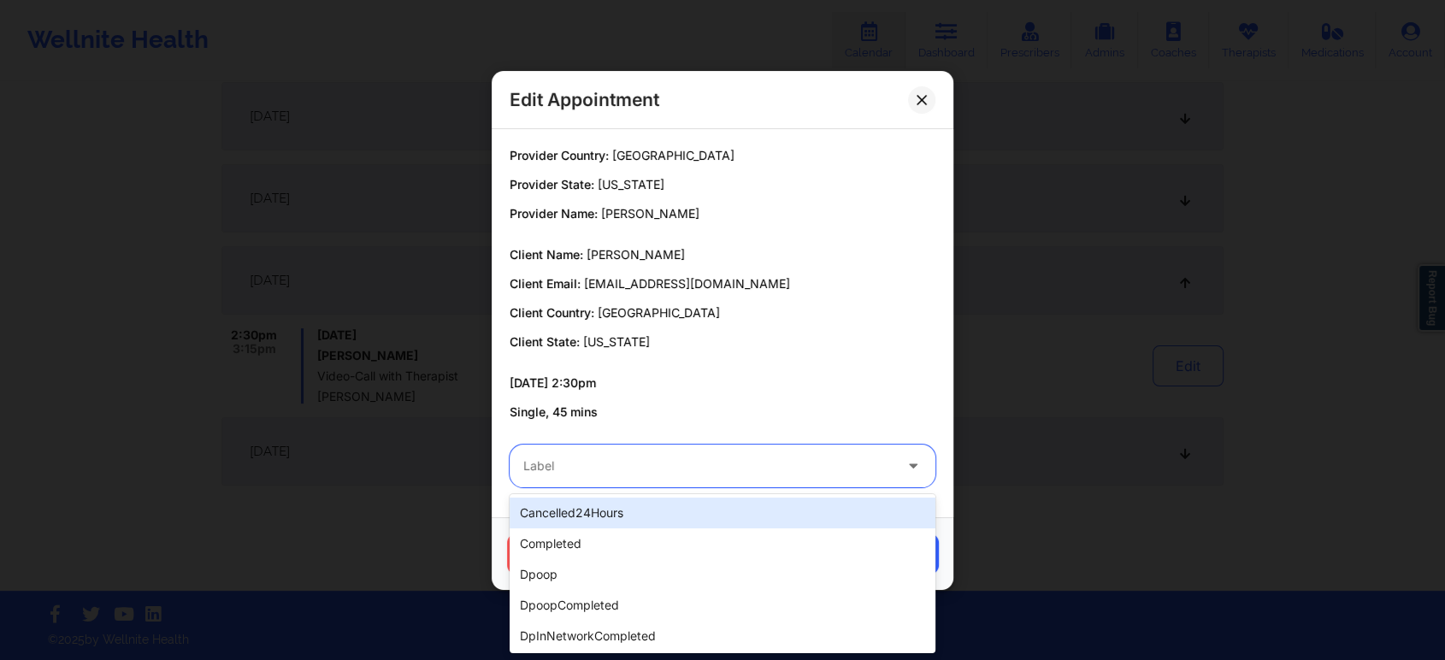
click at [820, 464] on div at bounding box center [707, 466] width 369 height 21
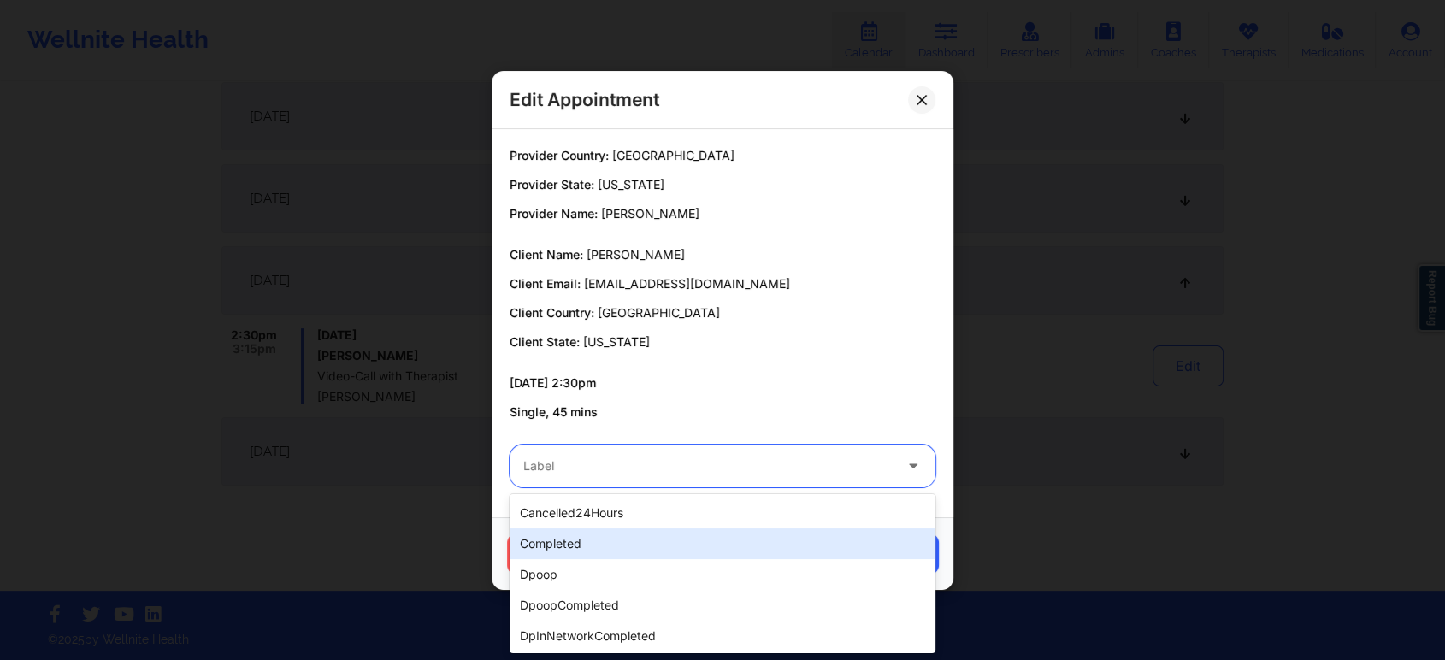
click at [684, 538] on div "completed" at bounding box center [723, 543] width 426 height 31
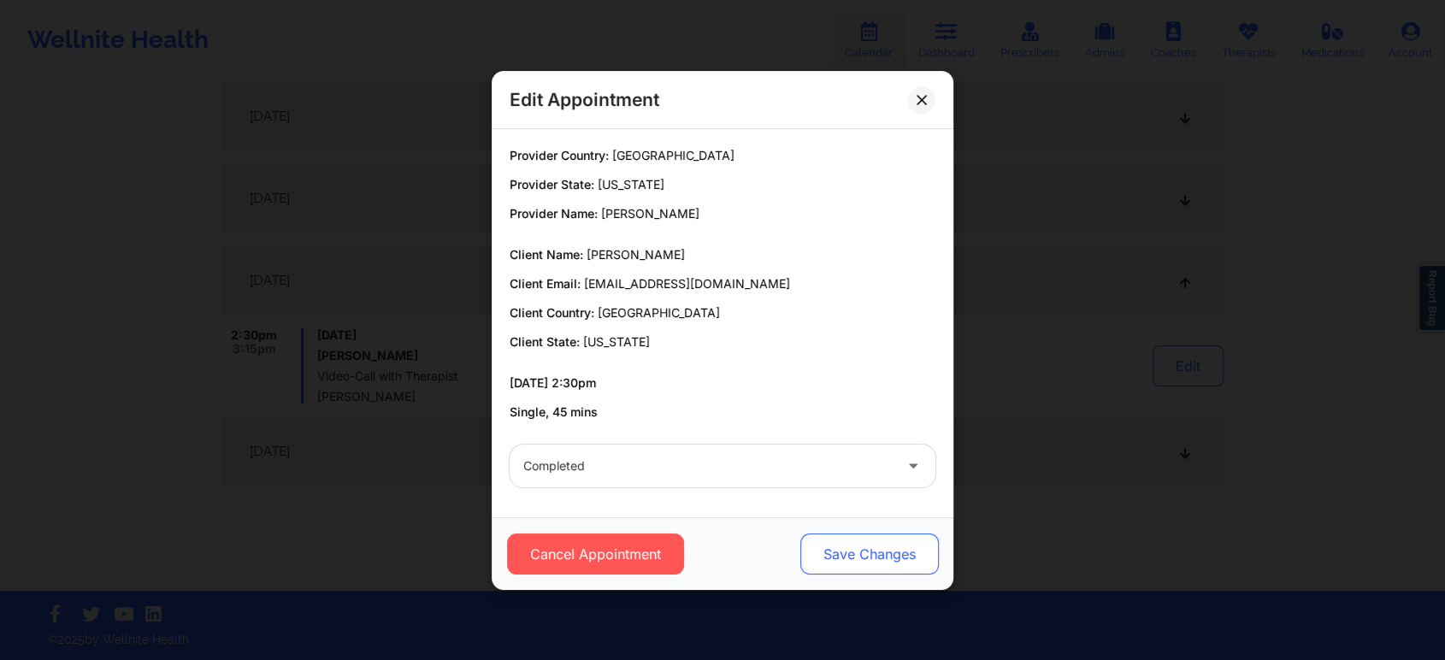
click at [848, 552] on button "Save Changes" at bounding box center [869, 554] width 139 height 41
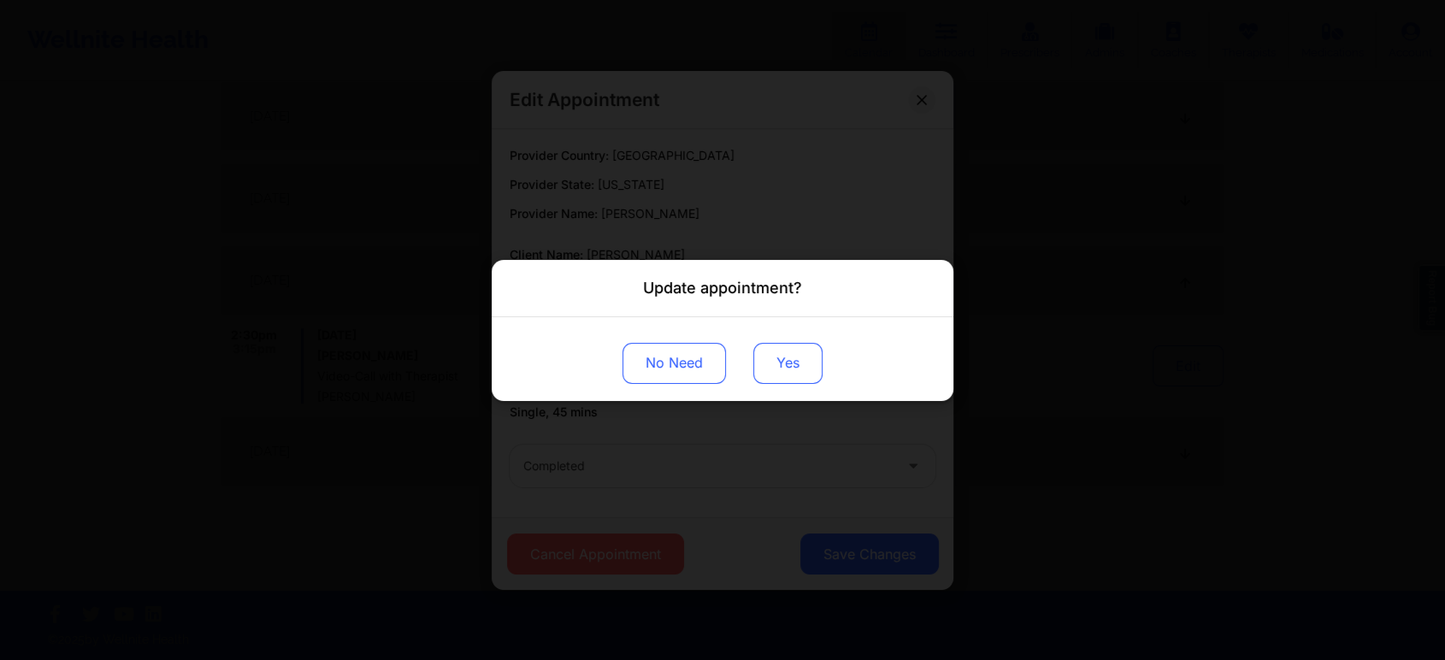
click at [775, 355] on button "Yes" at bounding box center [787, 362] width 69 height 41
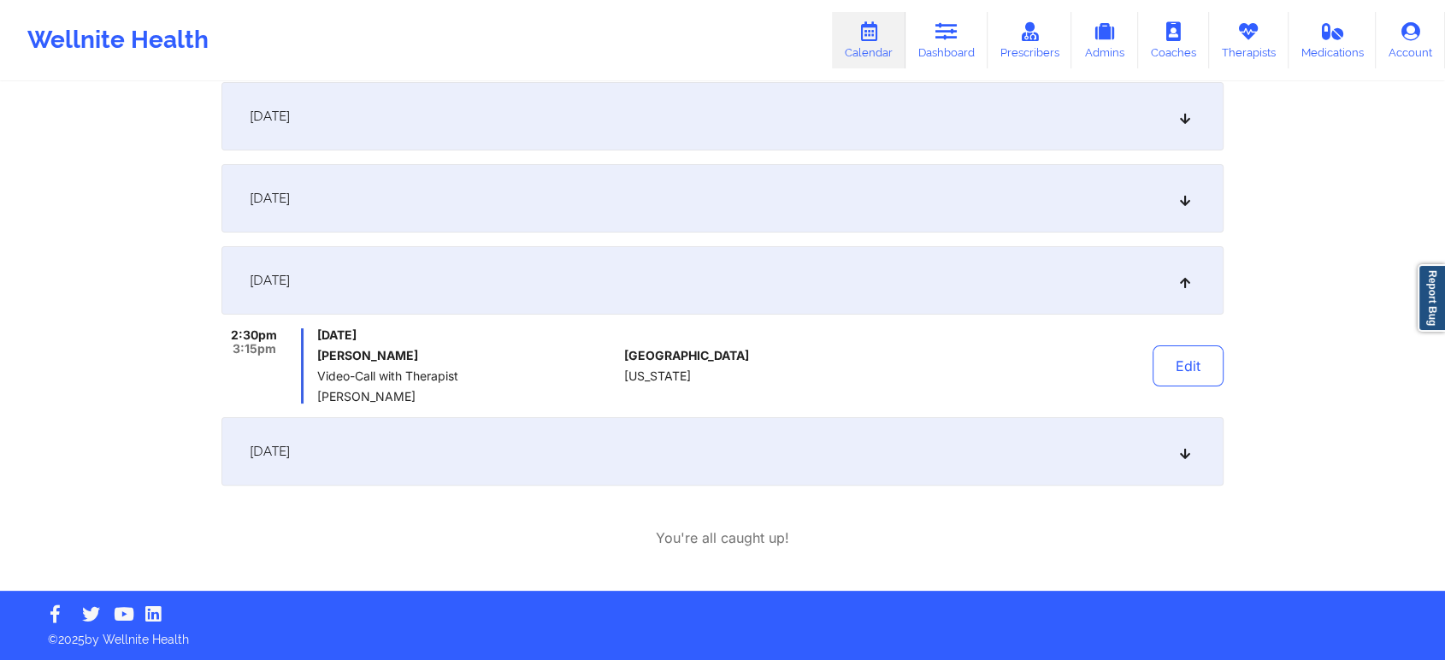
scroll to position [0, 0]
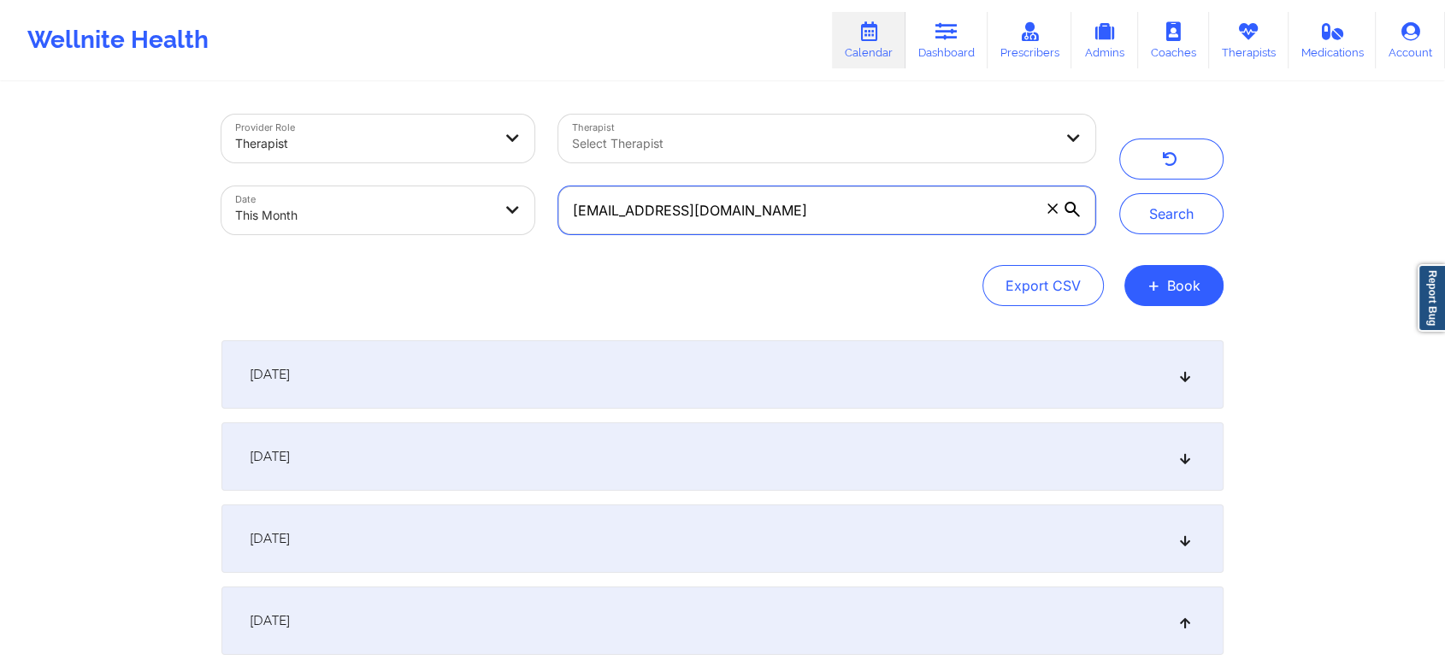
drag, startPoint x: 829, startPoint y: 204, endPoint x: 545, endPoint y: 221, distance: 284.5
click at [545, 221] on div "Provider Role Therapist Therapist Select Therapist Date This Month [EMAIL_ADDRE…" at bounding box center [659, 175] width 898 height 144
paste input "rodriguezrachel78"
click at [1119, 193] on button "Search" at bounding box center [1171, 213] width 104 height 41
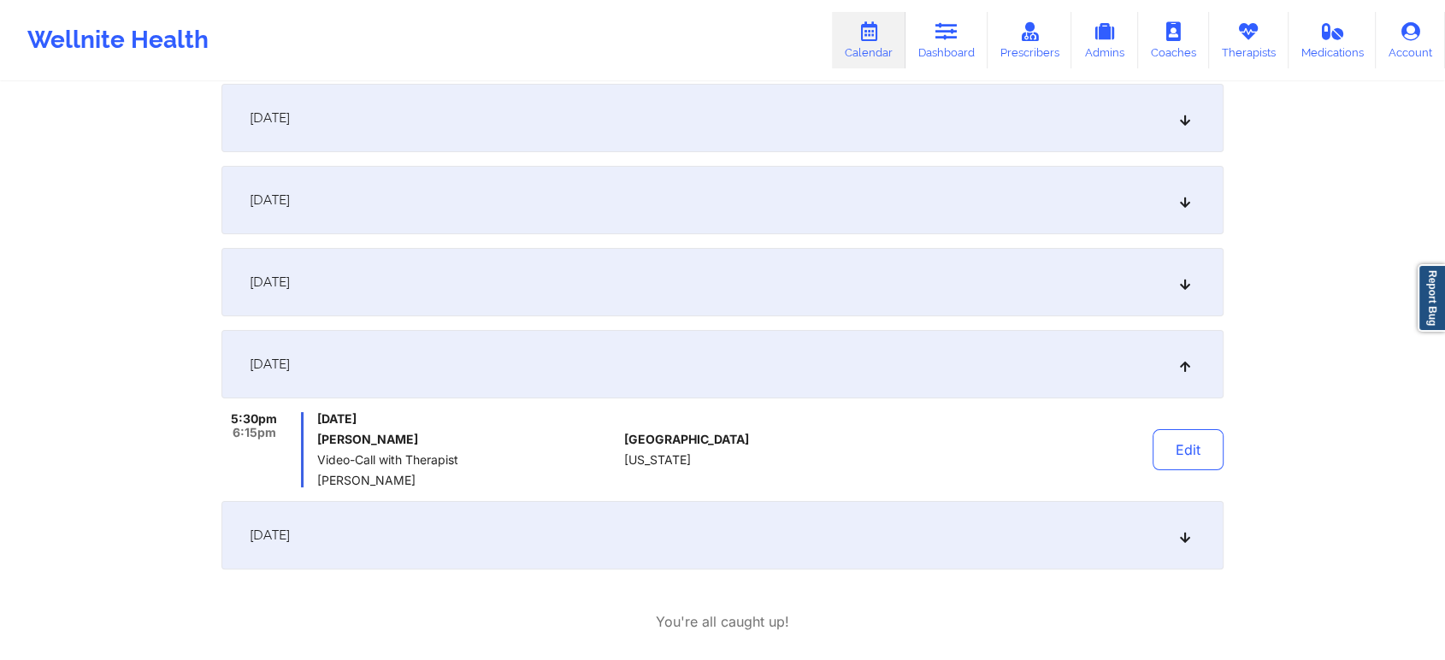
scroll to position [271, 0]
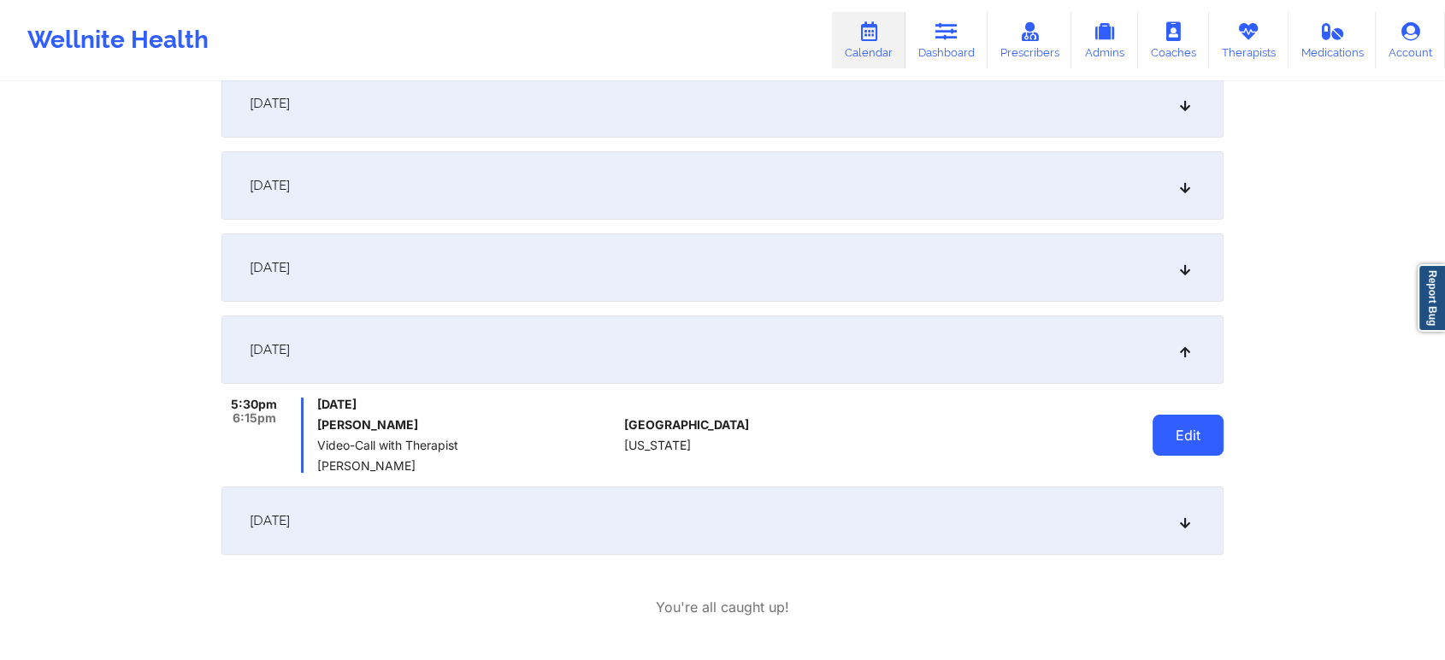
click at [1195, 422] on button "Edit" at bounding box center [1188, 435] width 71 height 41
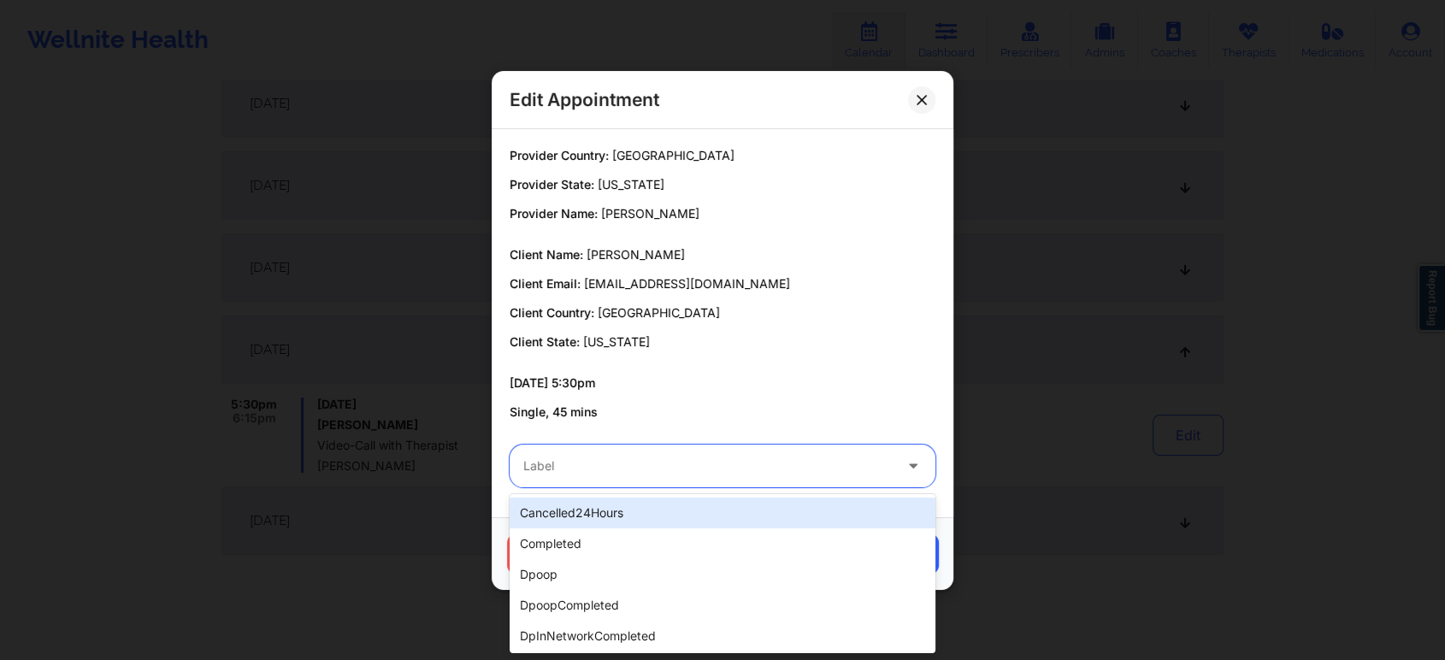
click at [716, 480] on div "Label" at bounding box center [702, 466] width 385 height 43
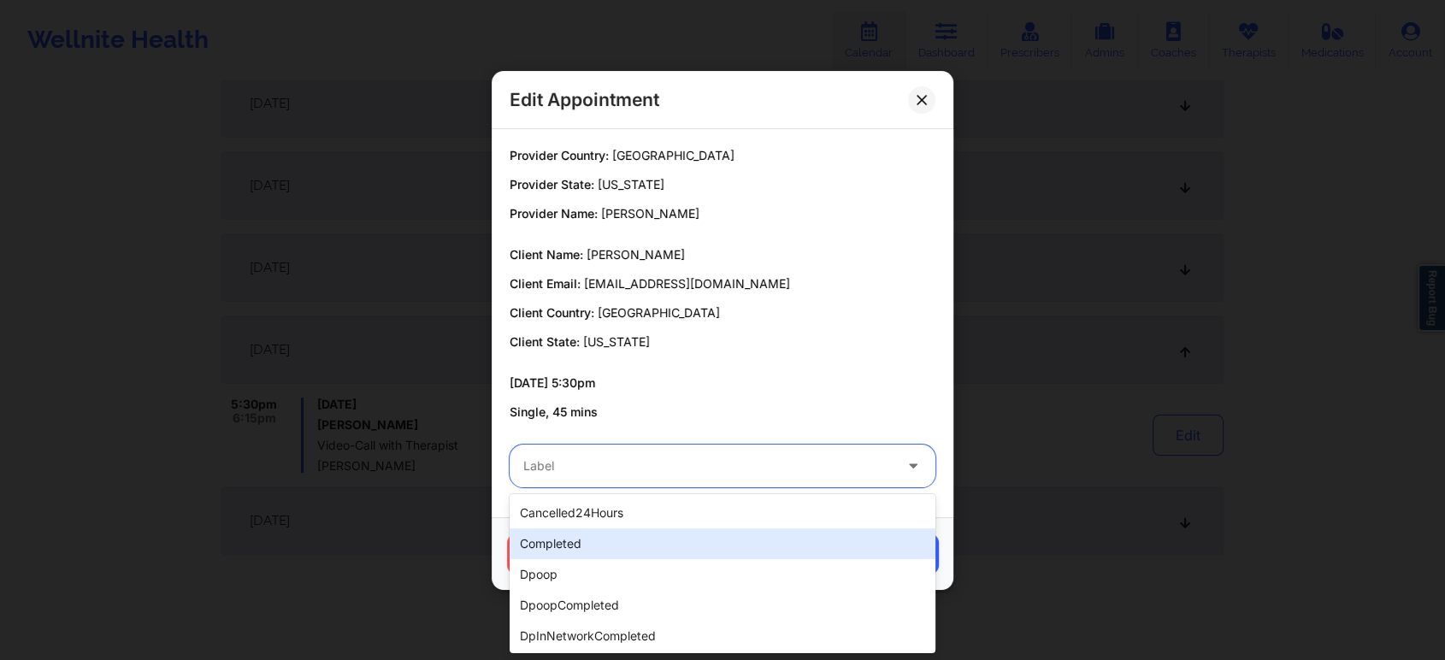
click at [576, 545] on div "completed" at bounding box center [723, 543] width 426 height 31
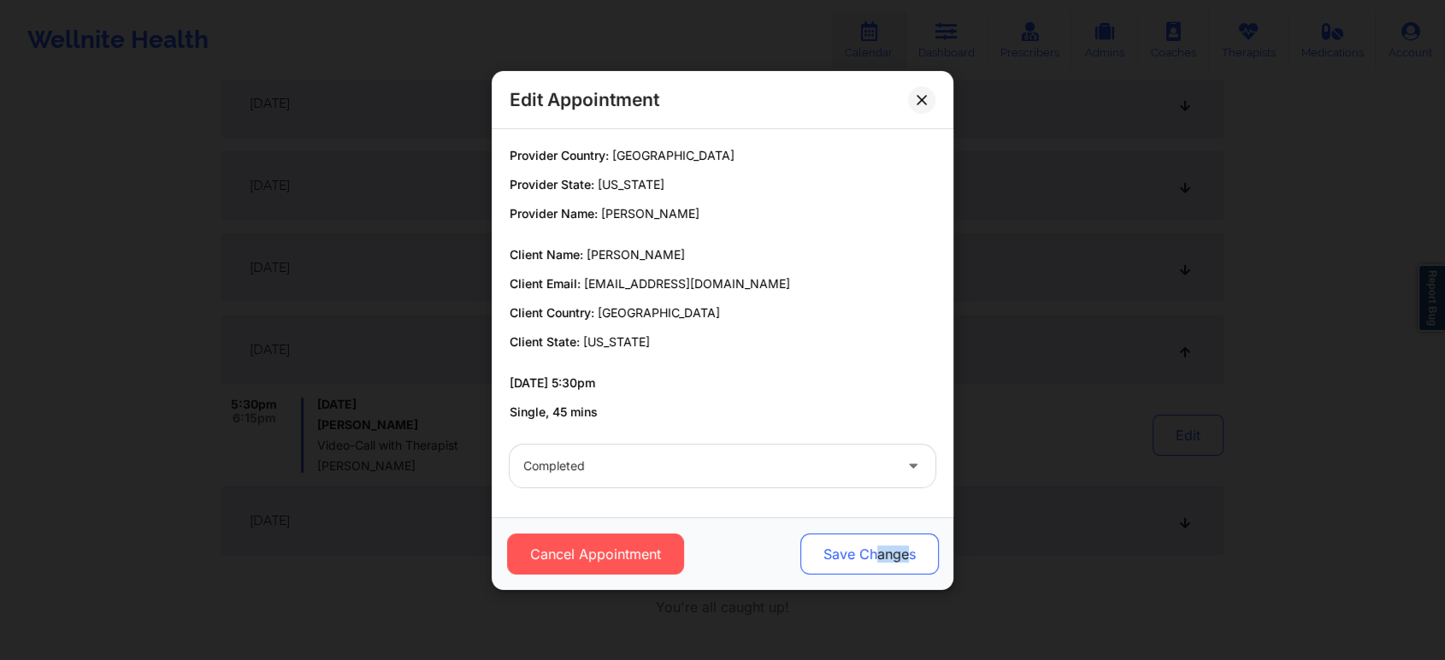
drag, startPoint x: 911, startPoint y: 532, endPoint x: 876, endPoint y: 564, distance: 47.2
click at [876, 564] on div "Cancel Appointment Save Changes" at bounding box center [723, 553] width 462 height 73
click at [876, 564] on button "Save Changes" at bounding box center [869, 554] width 139 height 41
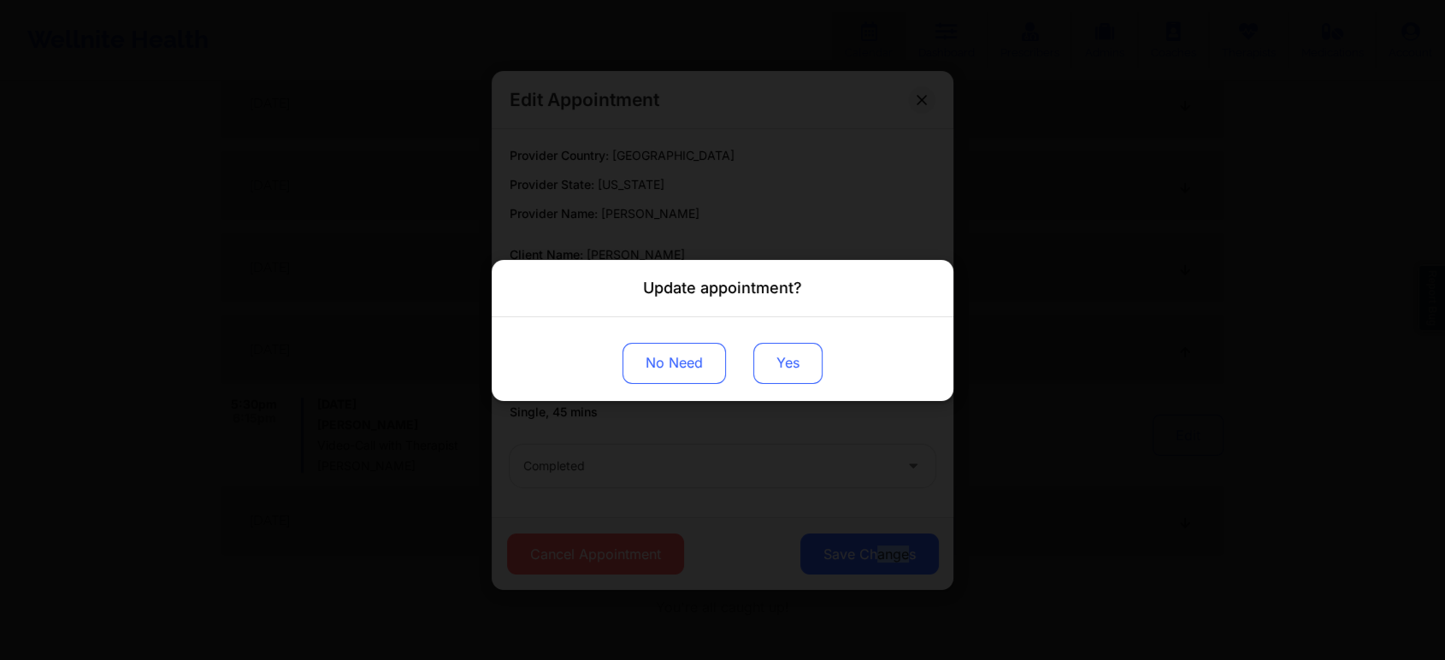
click at [779, 343] on button "Yes" at bounding box center [787, 362] width 69 height 41
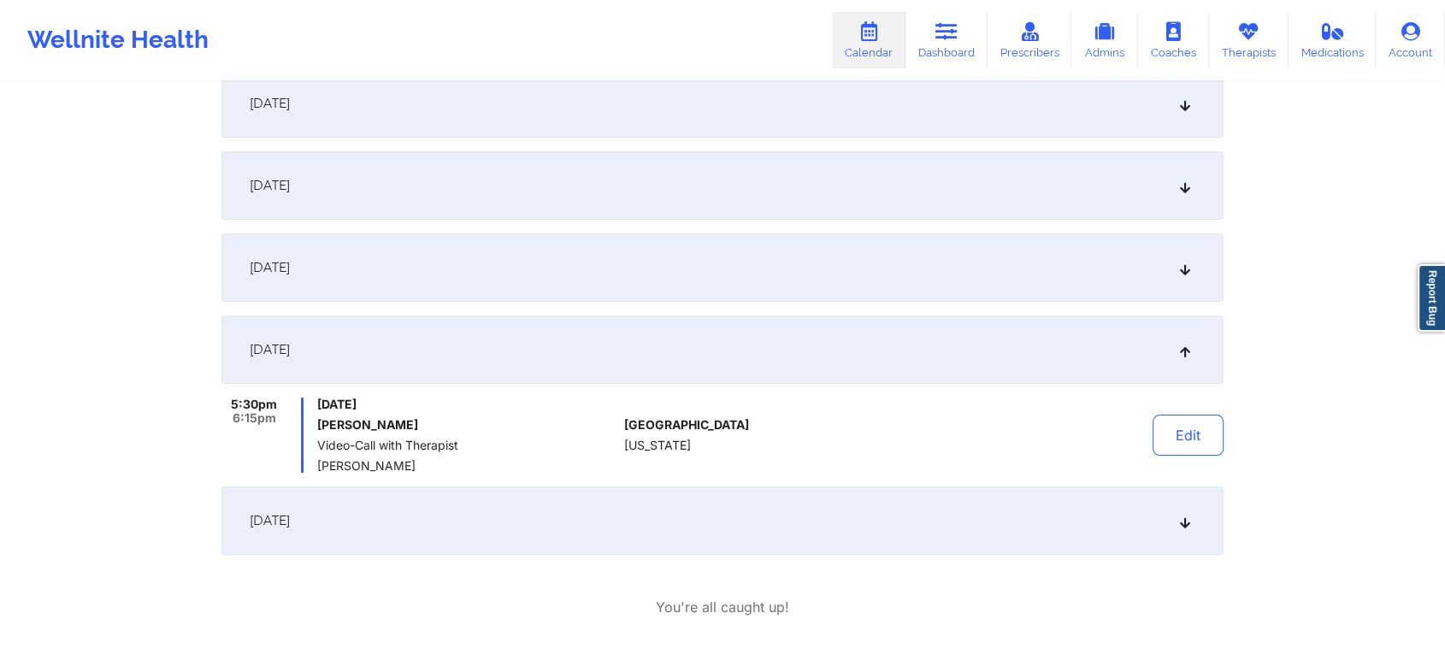
scroll to position [0, 0]
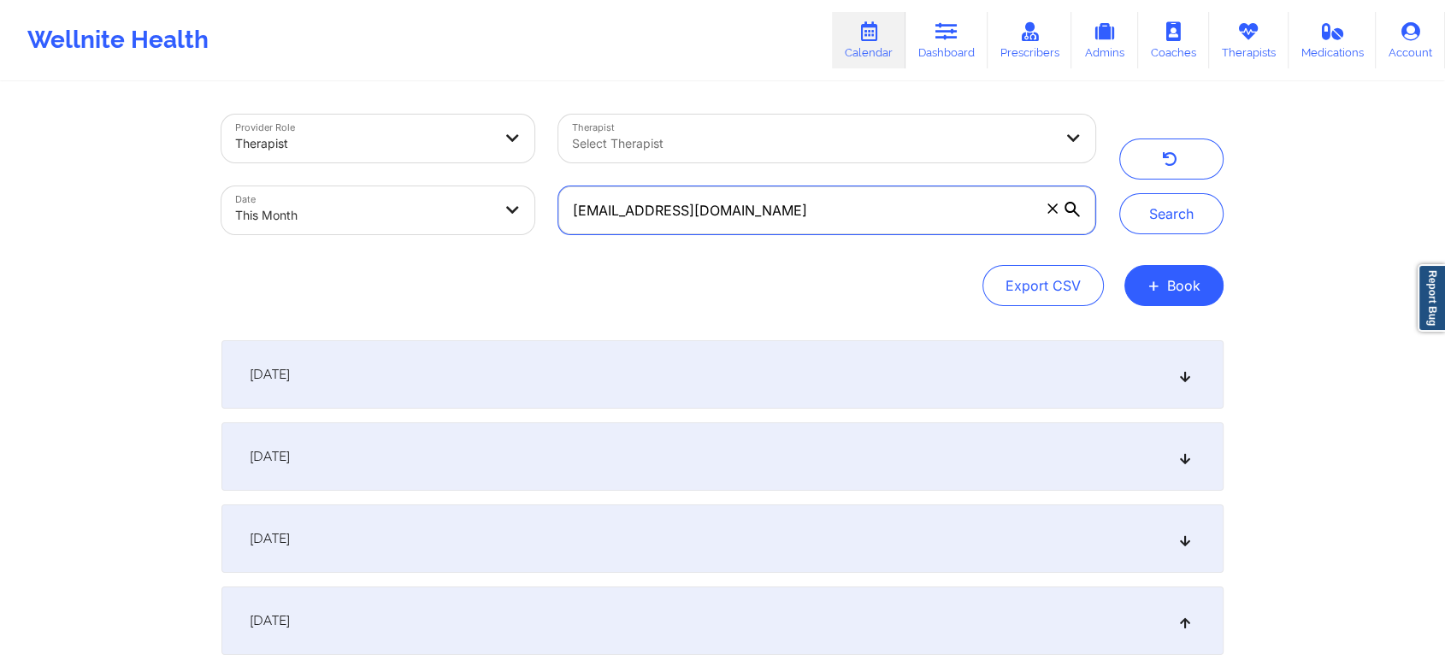
drag, startPoint x: 889, startPoint y: 228, endPoint x: 516, endPoint y: 155, distance: 380.9
click at [516, 155] on div "Provider Role Therapist Therapist Select Therapist Date This Month [EMAIL_ADDRE…" at bounding box center [659, 175] width 898 height 144
paste input "anthonyderasmo77"
click at [1119, 193] on button "Search" at bounding box center [1171, 213] width 104 height 41
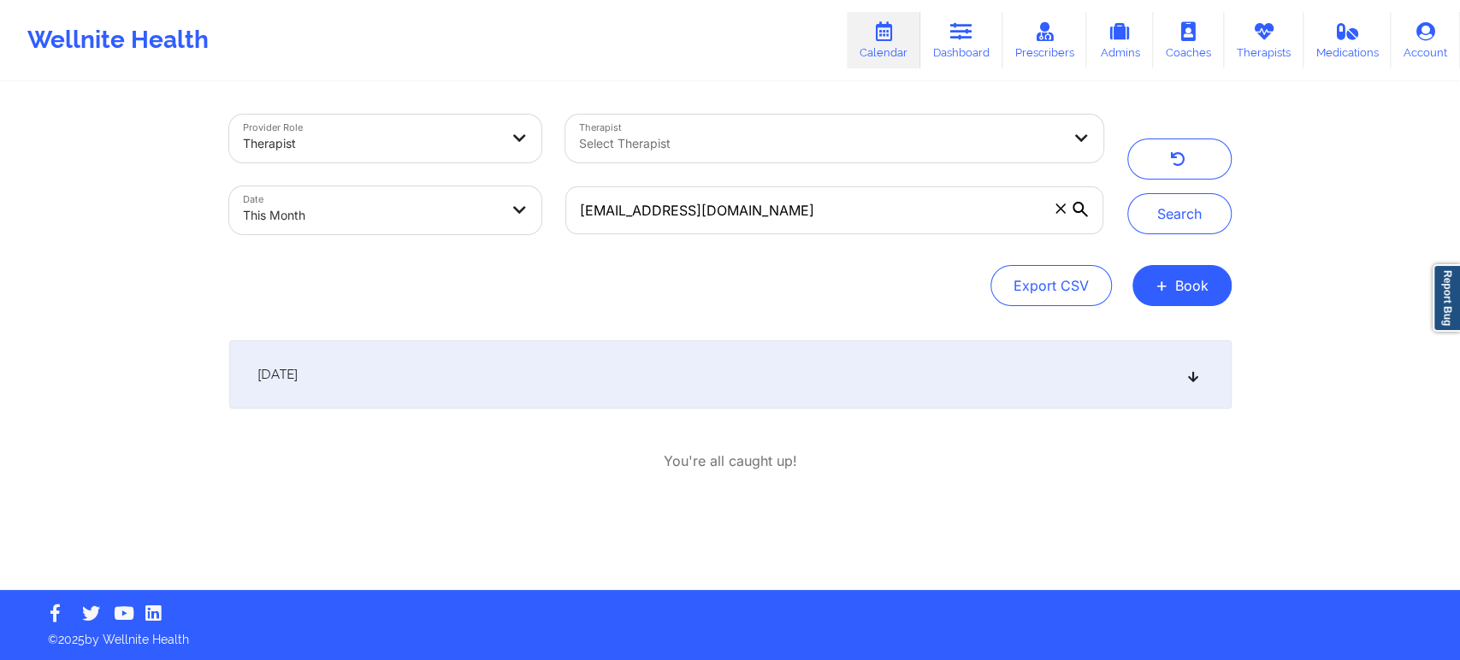
click at [573, 392] on div "[DATE]" at bounding box center [730, 374] width 1002 height 68
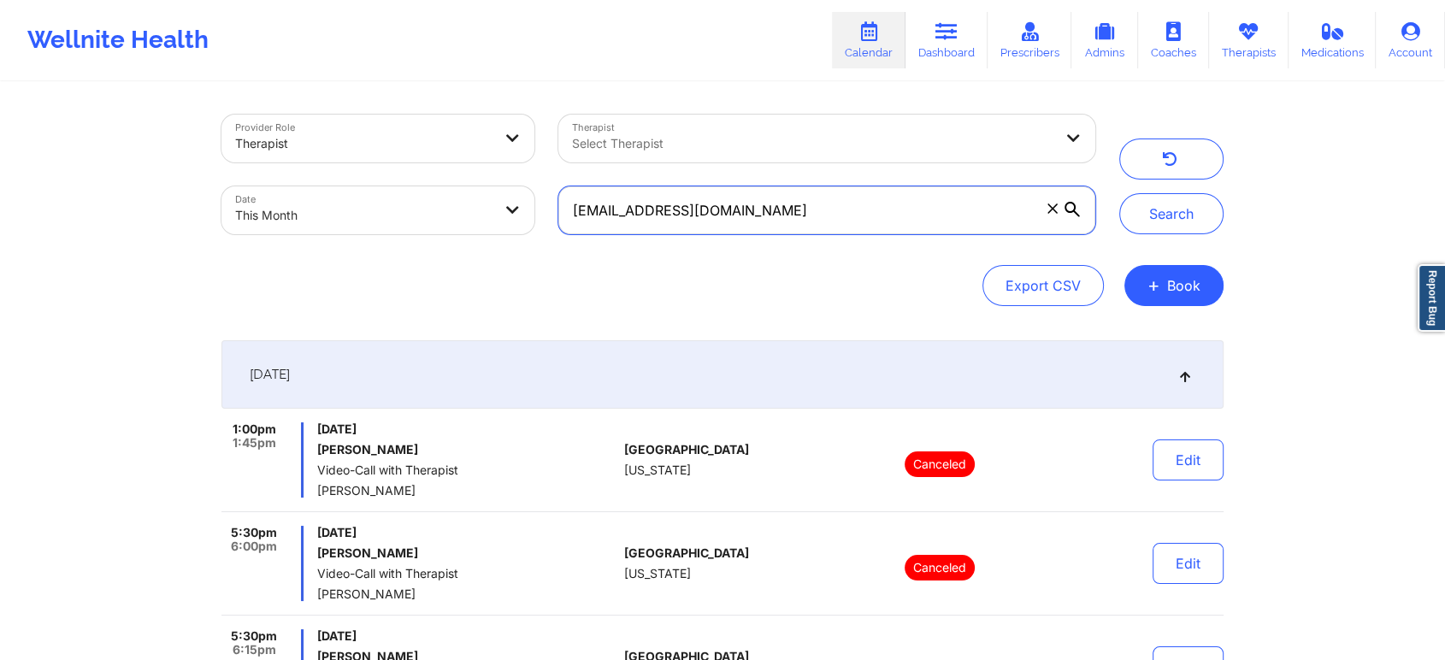
drag, startPoint x: 824, startPoint y: 225, endPoint x: 438, endPoint y: 204, distance: 387.1
click at [438, 204] on div "Provider Role Therapist Therapist Select Therapist Date This Month [EMAIL_ADDRE…" at bounding box center [659, 175] width 898 height 144
paste input "glowsfl@ao"
click at [1119, 193] on button "Search" at bounding box center [1171, 213] width 104 height 41
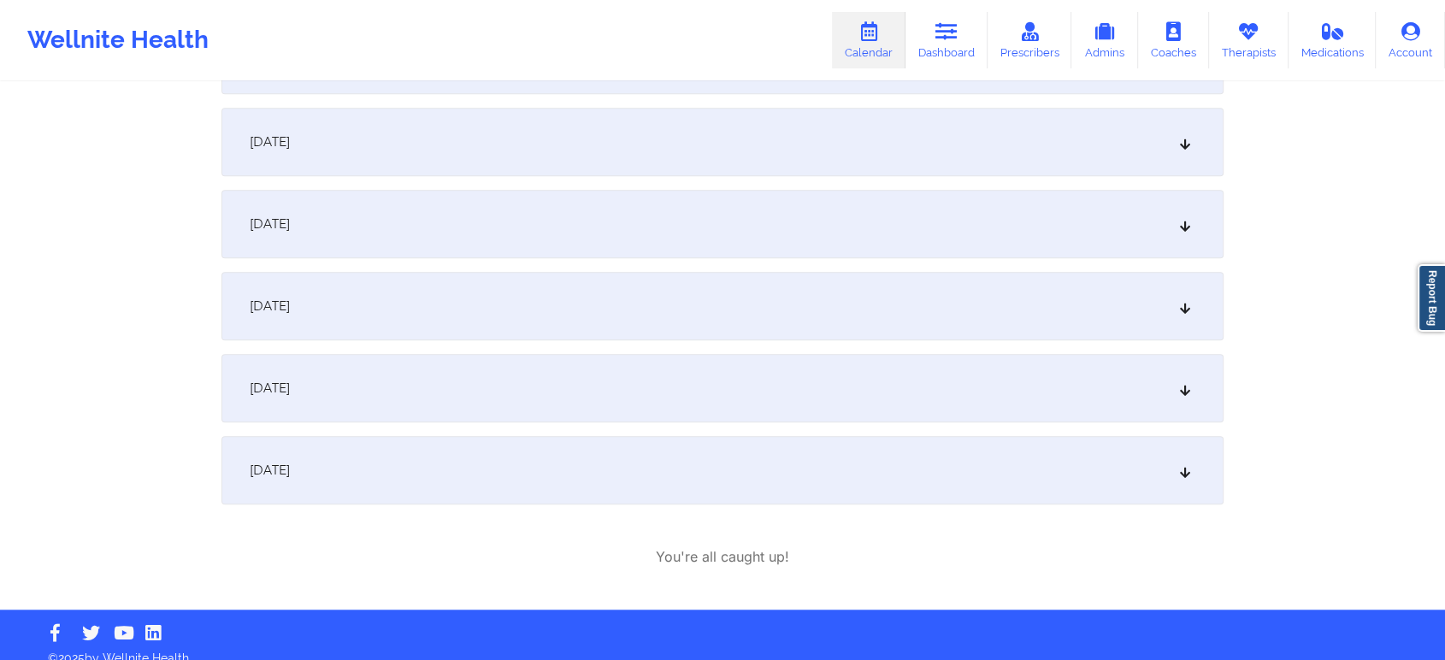
scroll to position [1313, 0]
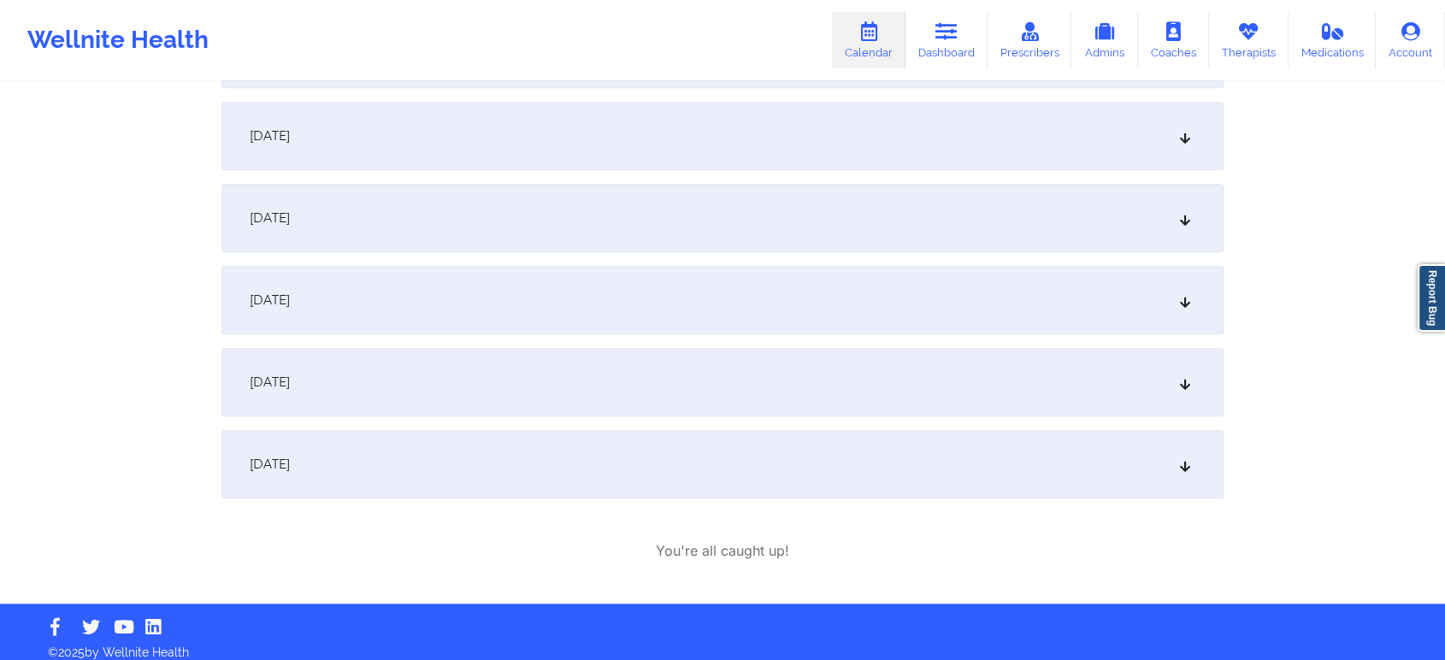
click at [857, 140] on div "[DATE]" at bounding box center [722, 136] width 1002 height 68
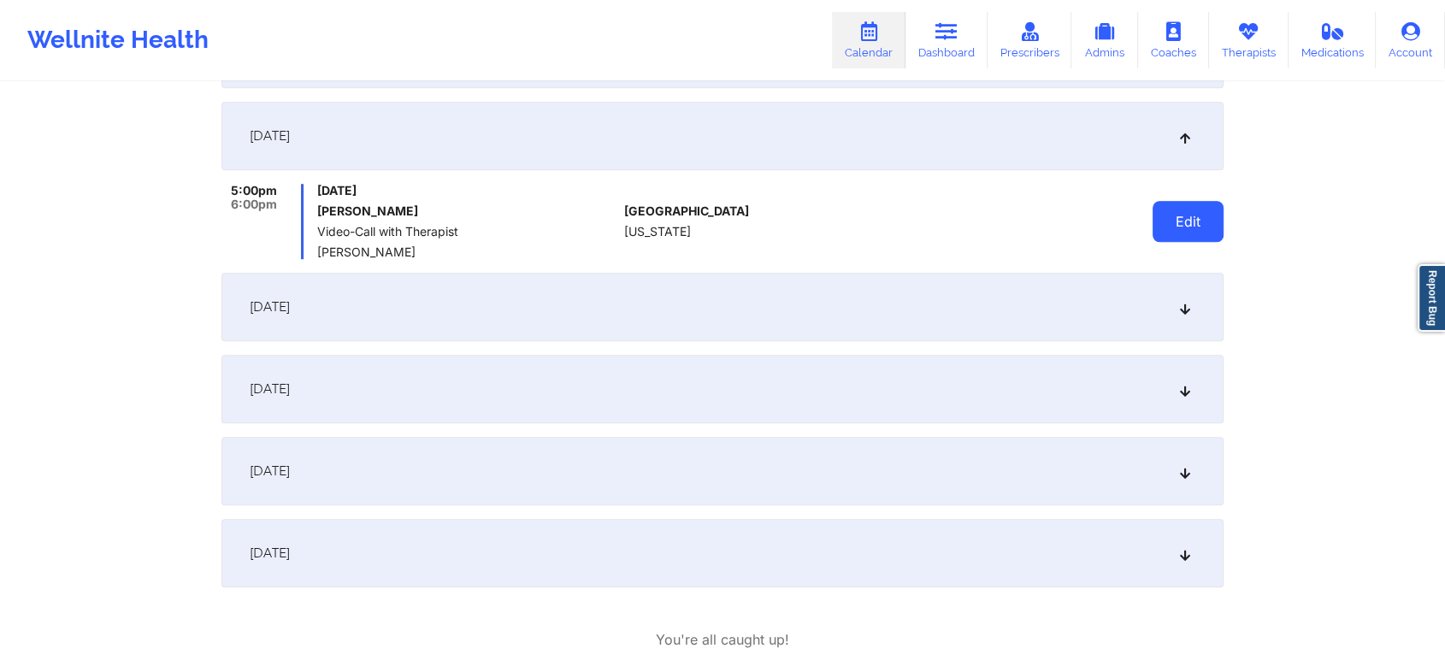
click at [1190, 217] on button "Edit" at bounding box center [1188, 221] width 71 height 41
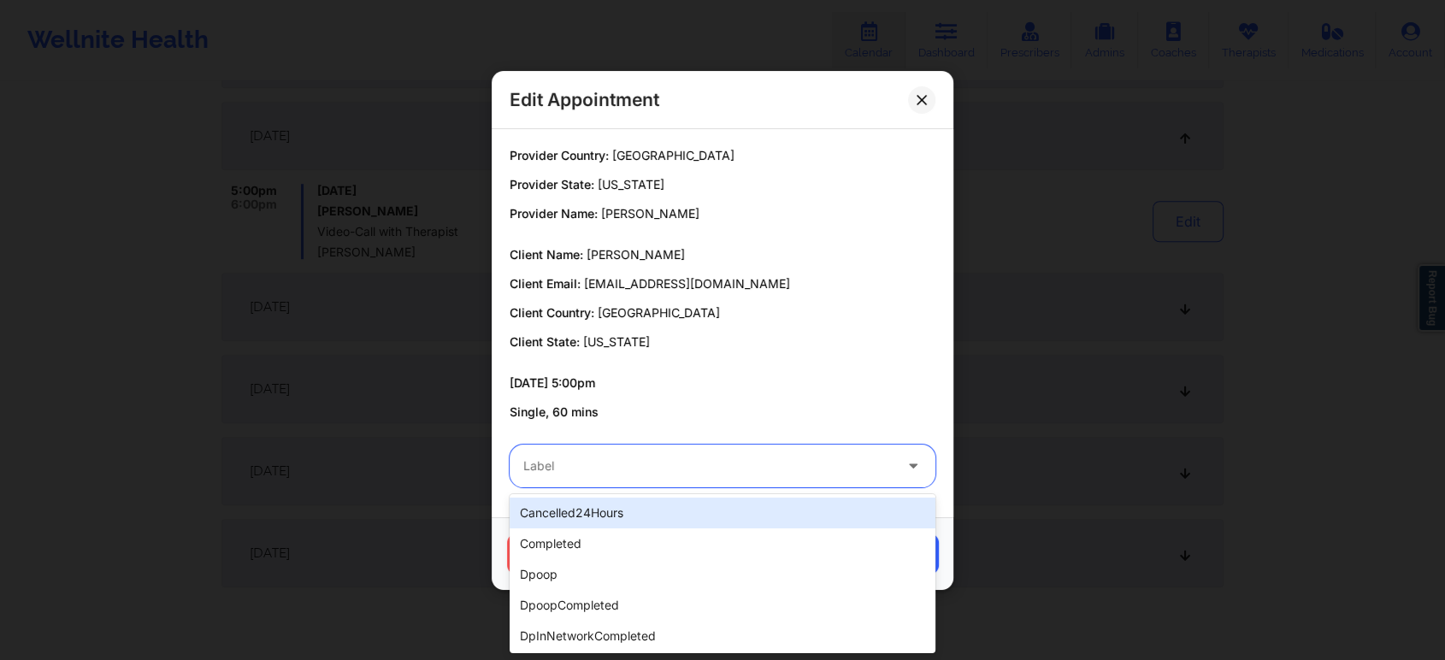
click at [704, 456] on div at bounding box center [707, 466] width 369 height 21
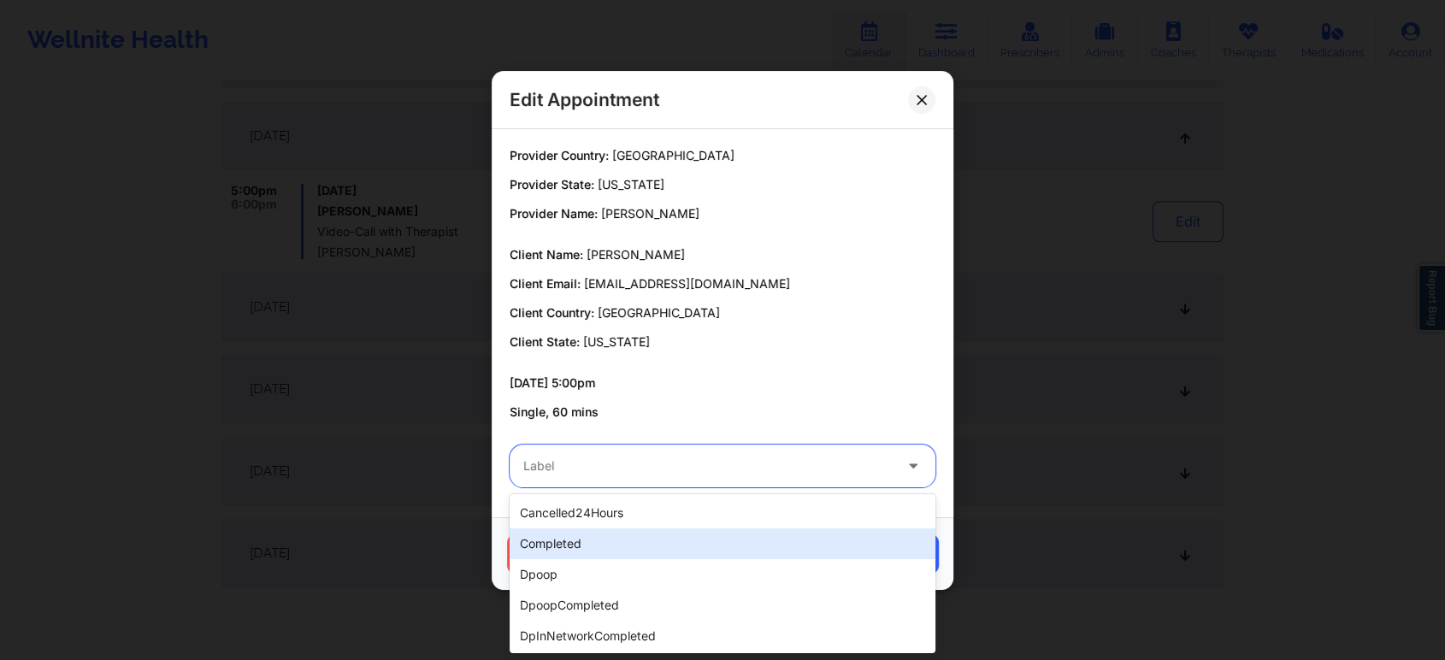
click at [602, 530] on div "completed" at bounding box center [723, 543] width 426 height 31
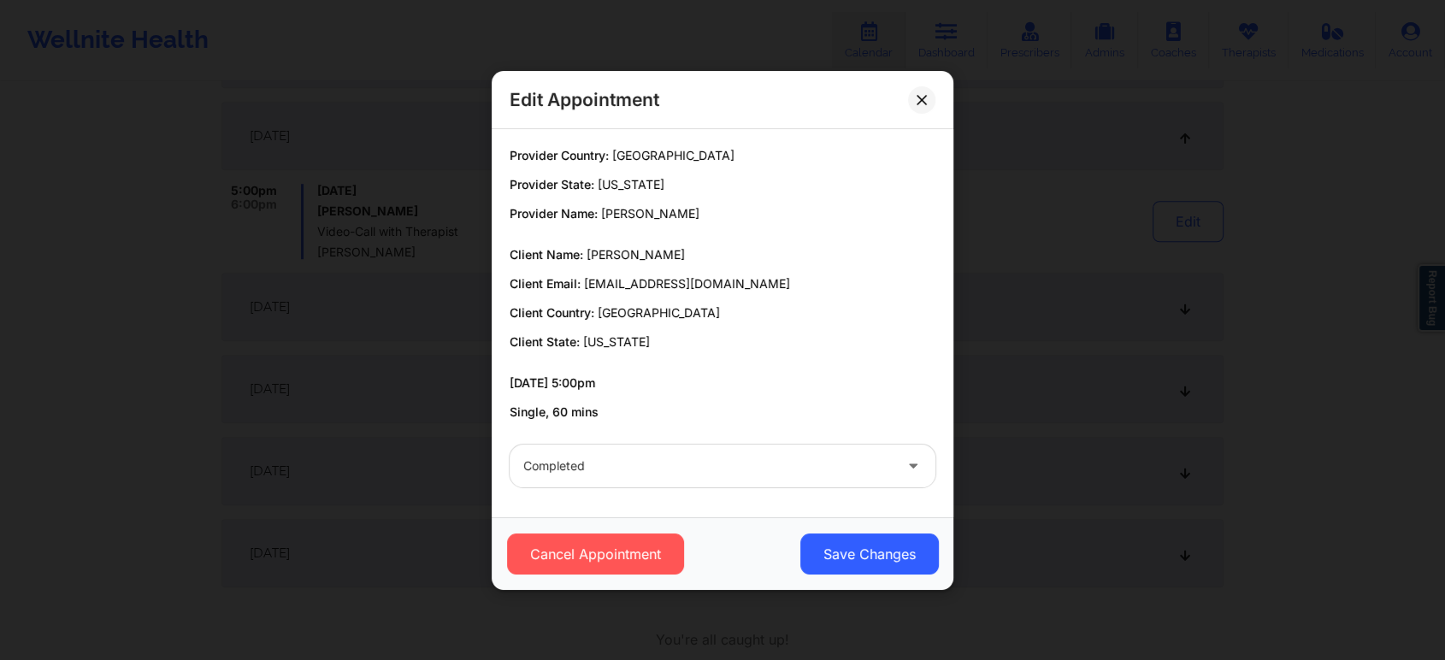
click at [904, 580] on div "Cancel Appointment Save Changes" at bounding box center [723, 553] width 462 height 73
click at [839, 552] on button "Save Changes" at bounding box center [869, 554] width 139 height 41
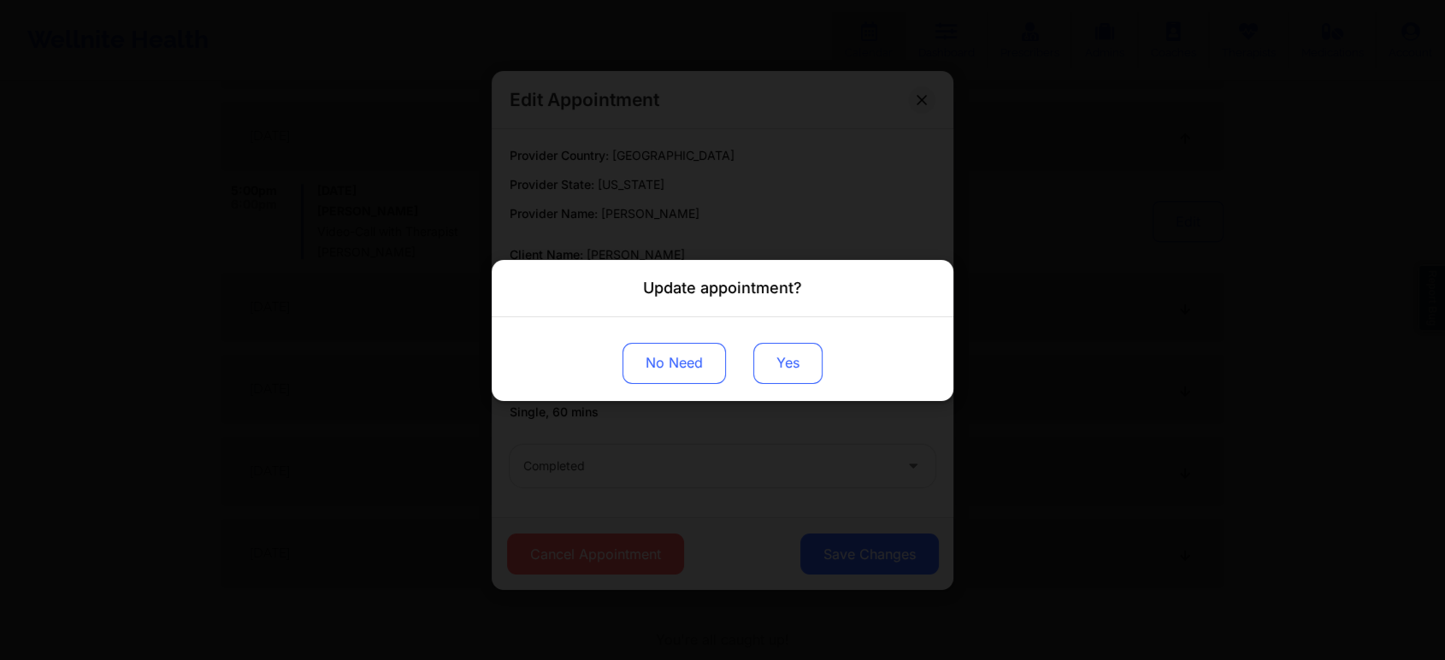
click at [766, 361] on button "Yes" at bounding box center [787, 362] width 69 height 41
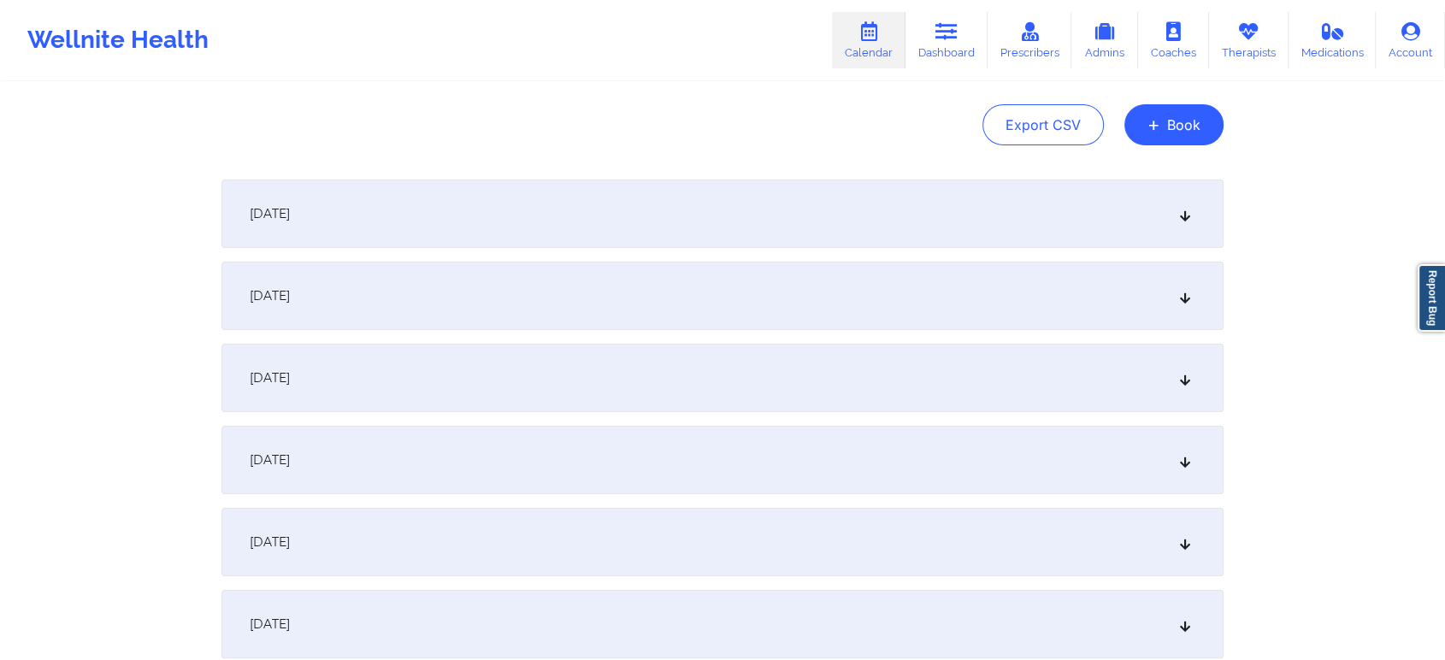
scroll to position [0, 0]
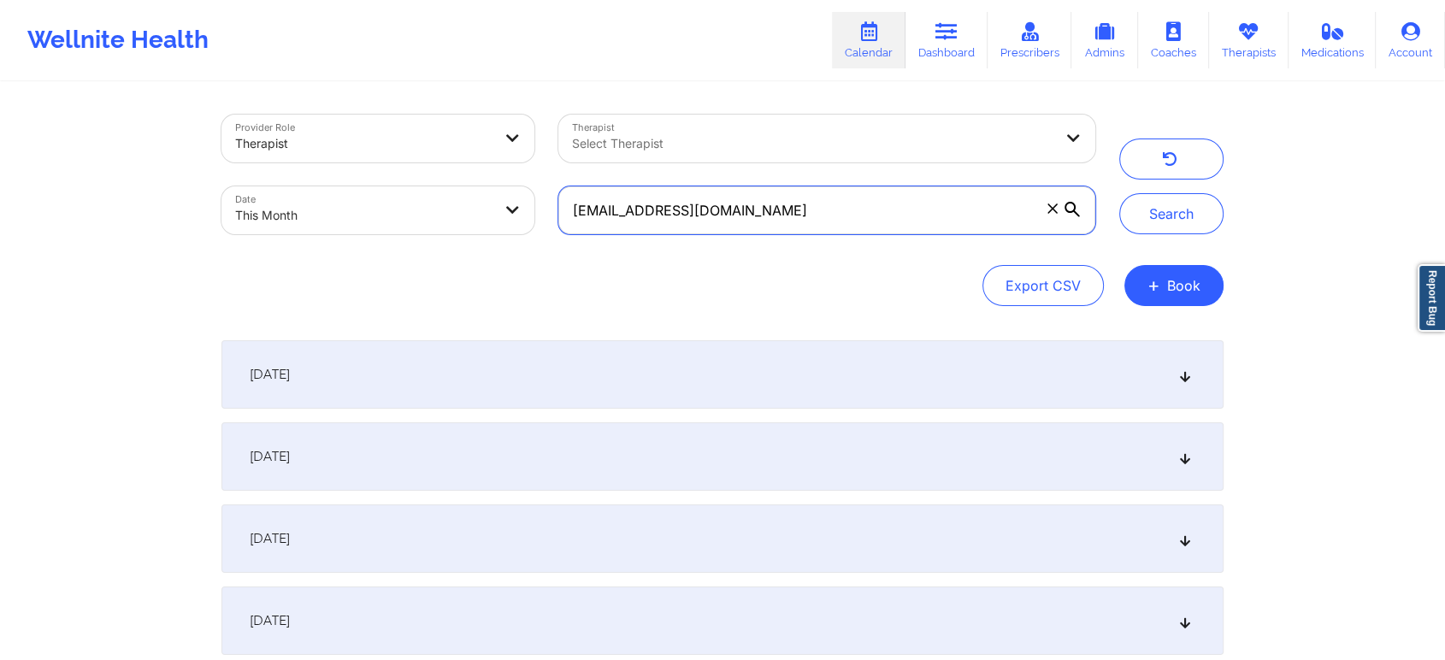
click at [874, 210] on input "[EMAIL_ADDRESS][DOMAIN_NAME]" at bounding box center [826, 210] width 537 height 48
drag, startPoint x: 719, startPoint y: 216, endPoint x: 401, endPoint y: 190, distance: 319.2
click at [401, 190] on div "Provider Role Therapist Therapist Select Therapist Date This Month [EMAIL_ADDRE…" at bounding box center [659, 175] width 898 height 144
paste input "[EMAIL_ADDRESS]"
click at [1119, 193] on button "Search" at bounding box center [1171, 213] width 104 height 41
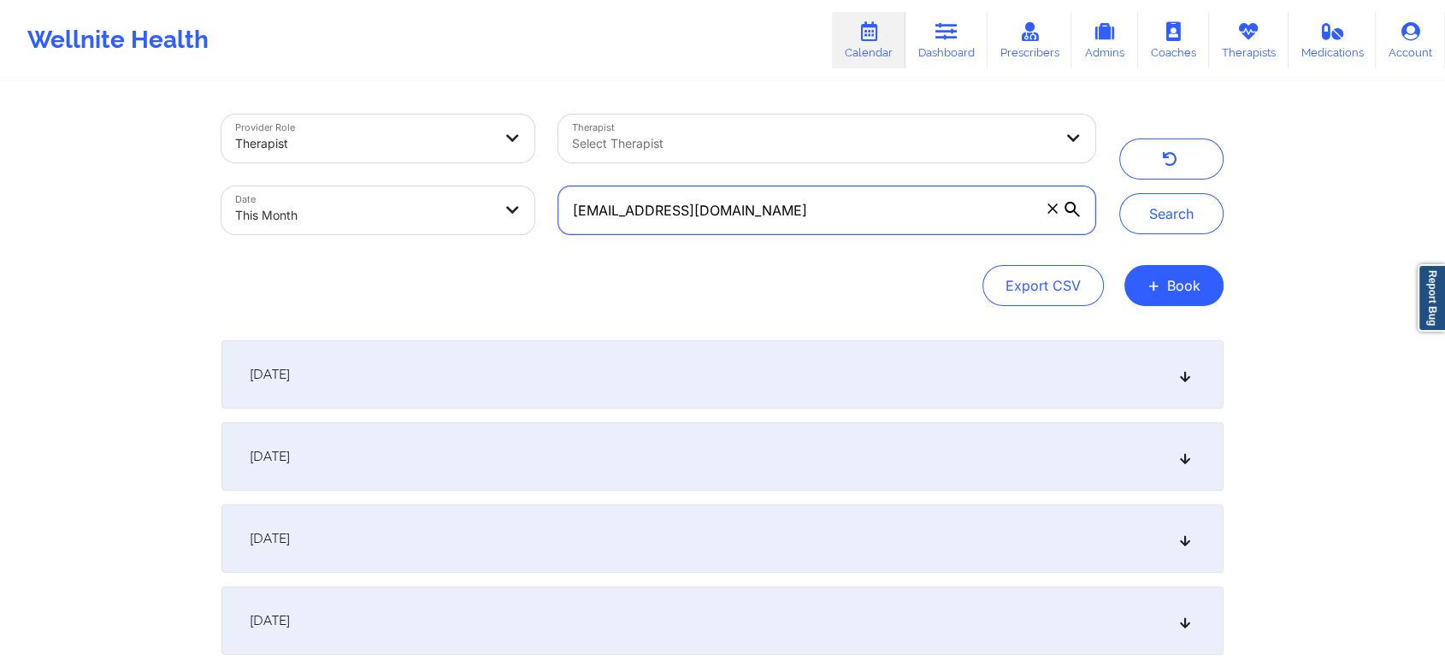
scroll to position [251, 0]
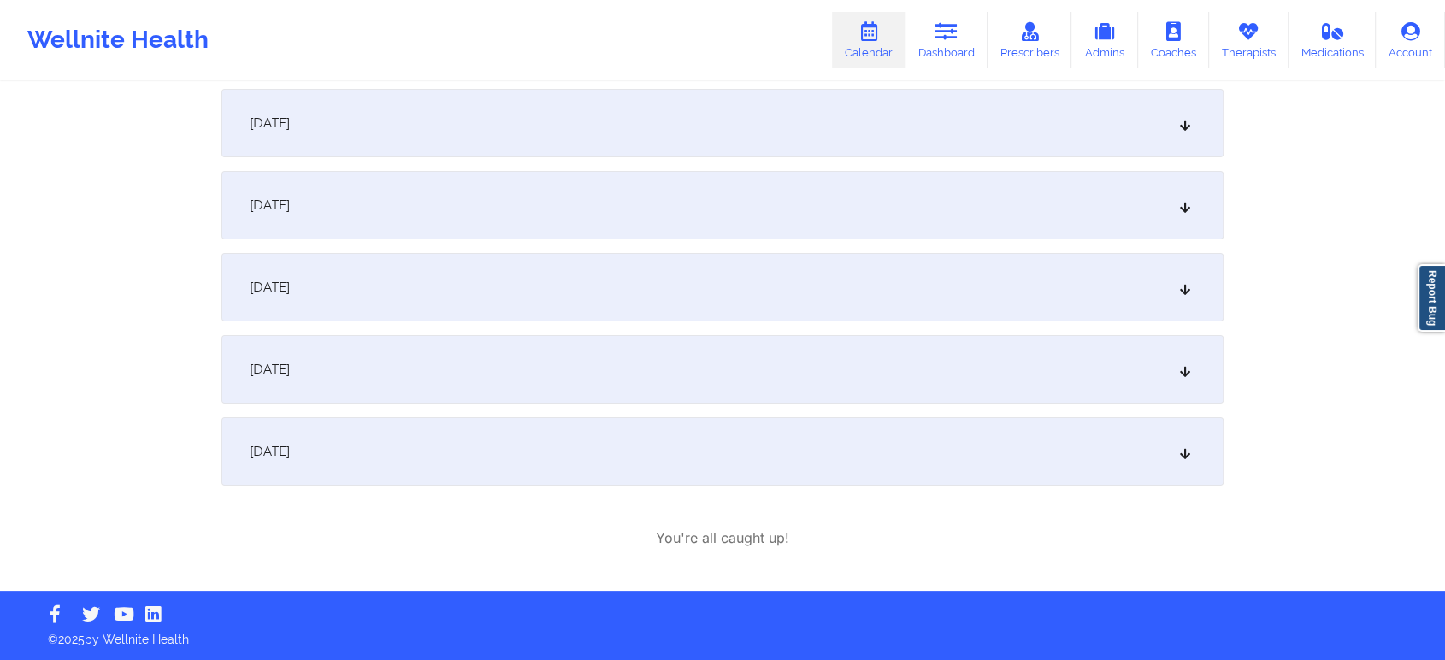
click at [937, 376] on div "[DATE]" at bounding box center [722, 369] width 1002 height 68
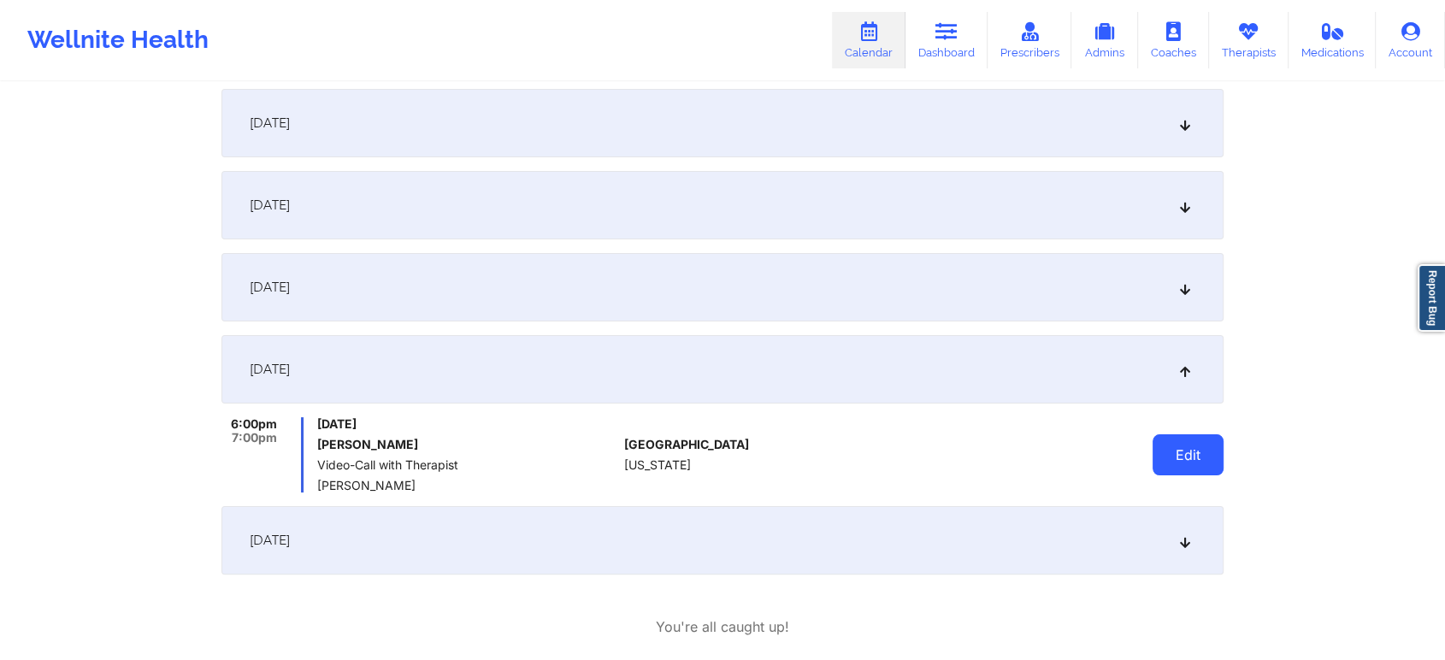
click at [1192, 444] on button "Edit" at bounding box center [1188, 454] width 71 height 41
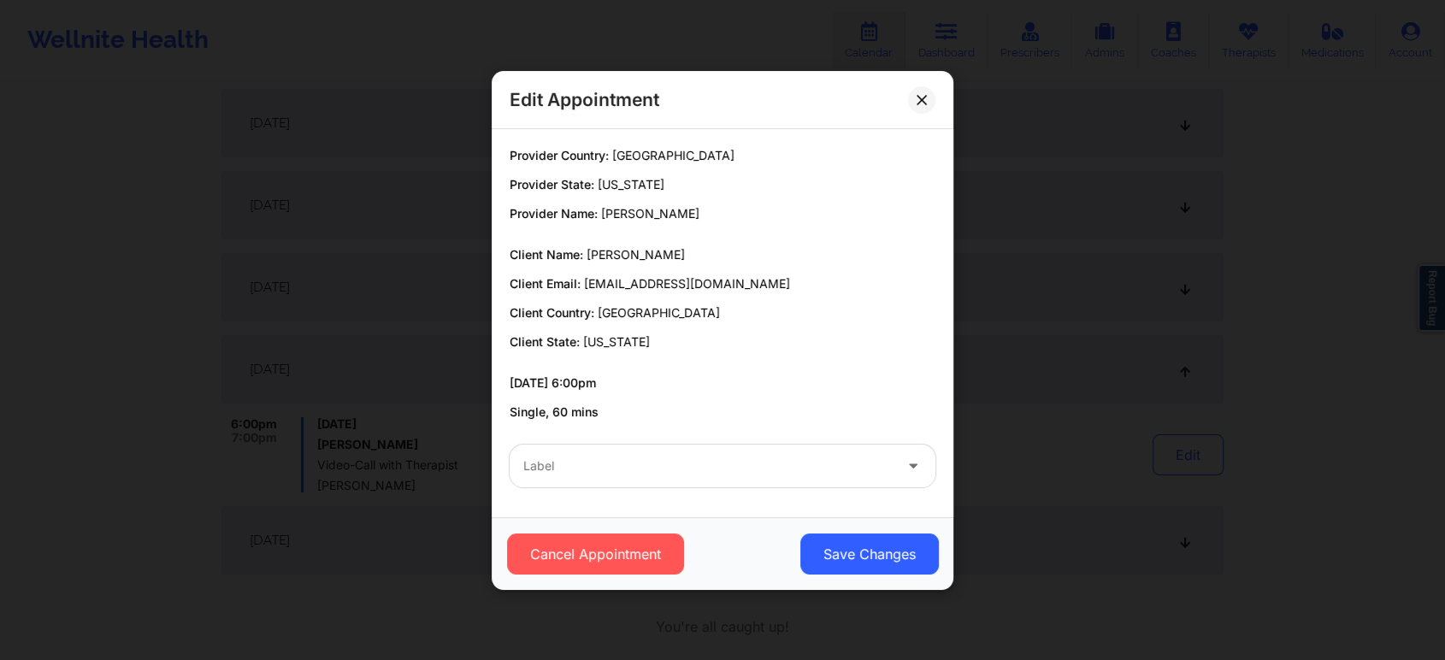
drag, startPoint x: 614, startPoint y: 489, endPoint x: 674, endPoint y: 451, distance: 71.2
click at [674, 451] on div "Label" at bounding box center [723, 466] width 450 height 67
click at [674, 451] on div "Label" at bounding box center [702, 466] width 385 height 43
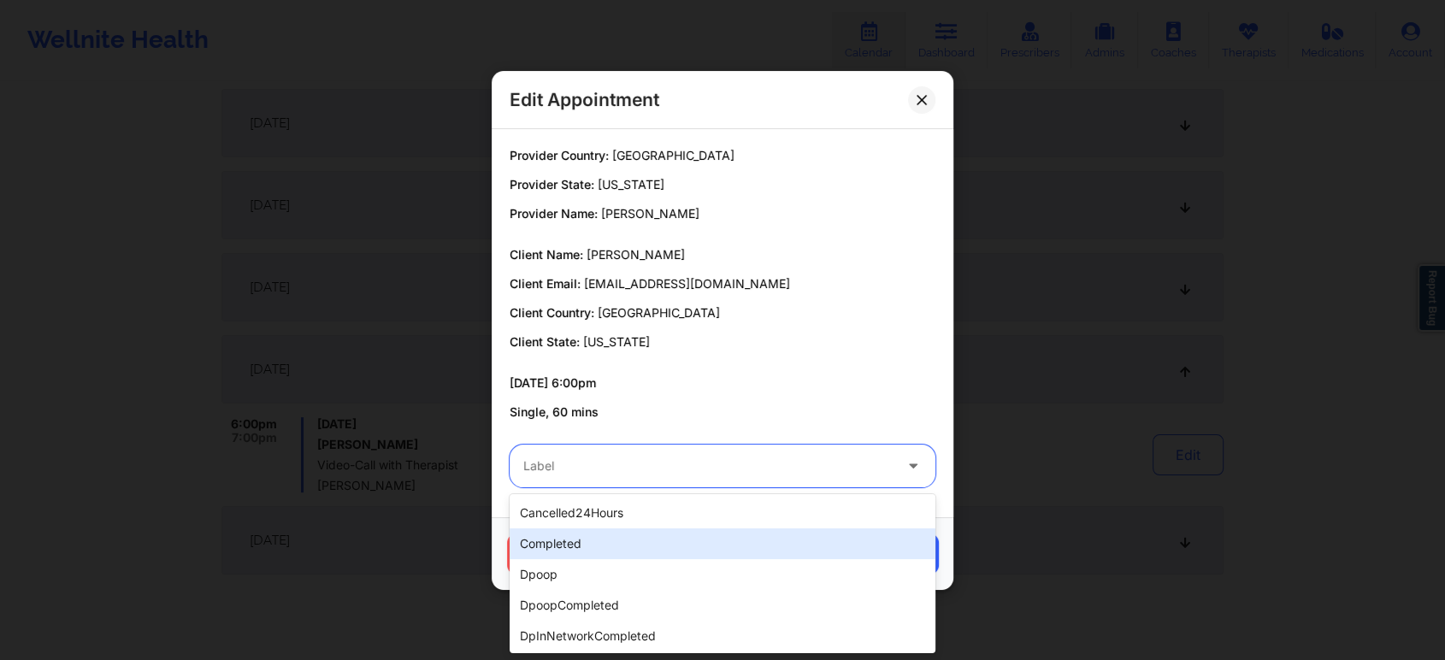
click at [553, 537] on div "completed" at bounding box center [723, 543] width 426 height 31
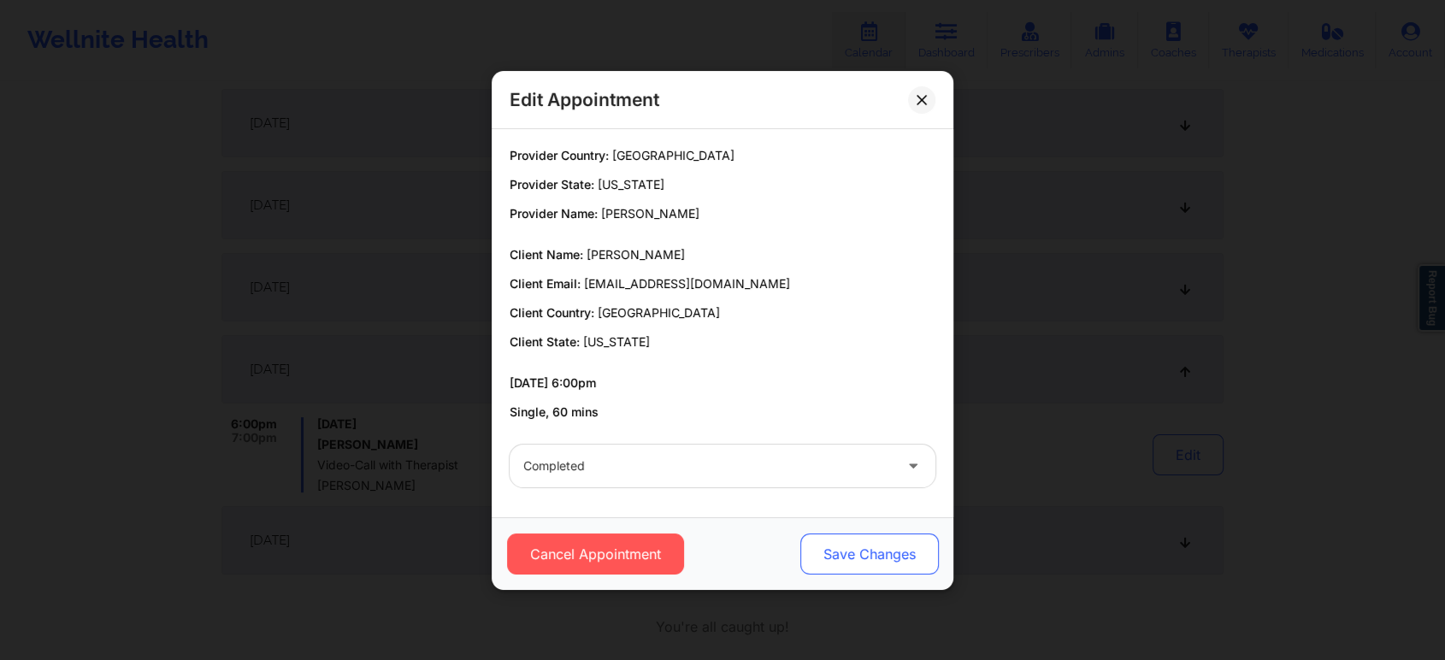
click at [843, 559] on button "Save Changes" at bounding box center [869, 554] width 139 height 41
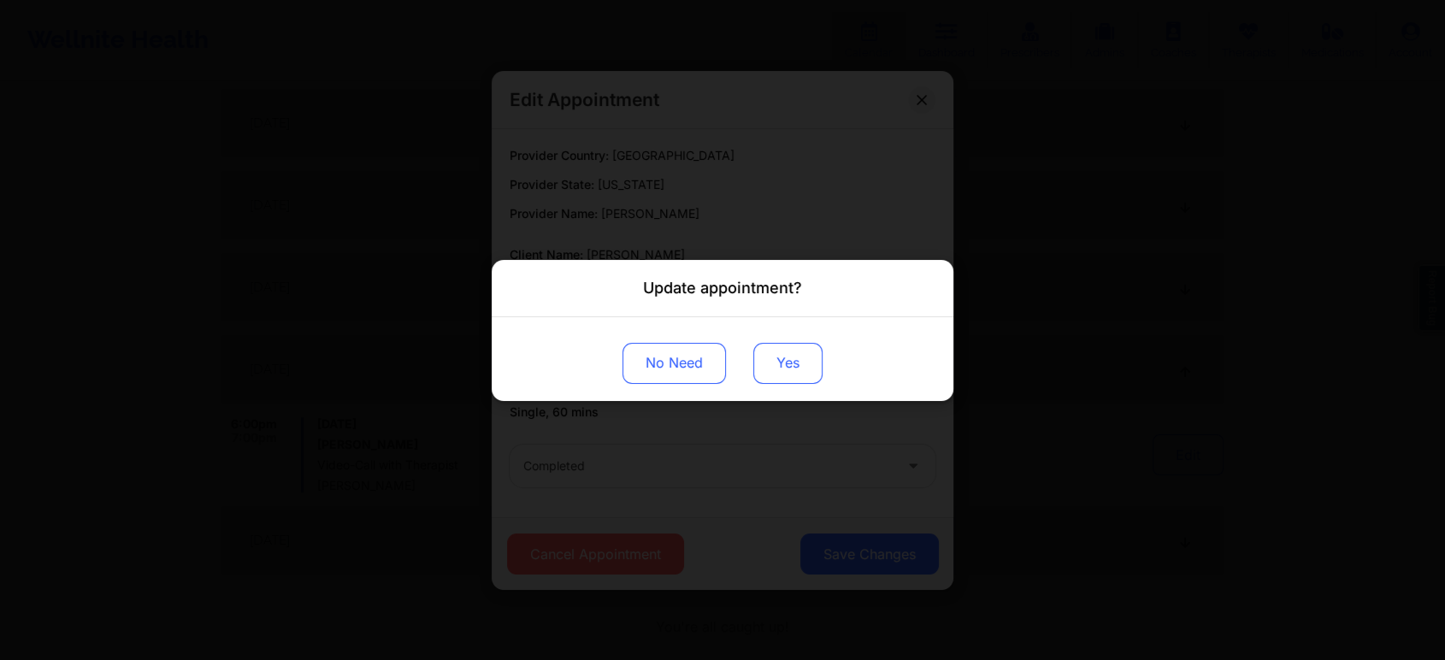
click at [779, 359] on button "Yes" at bounding box center [787, 362] width 69 height 41
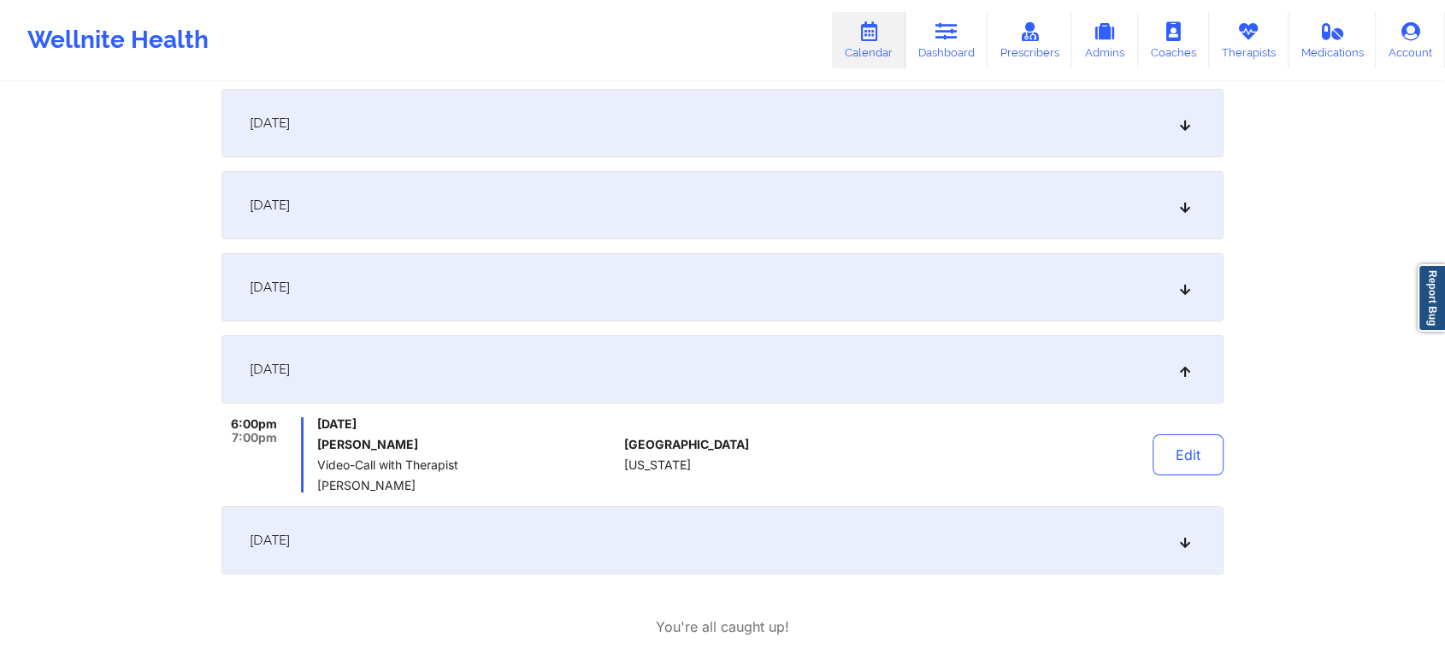
scroll to position [0, 0]
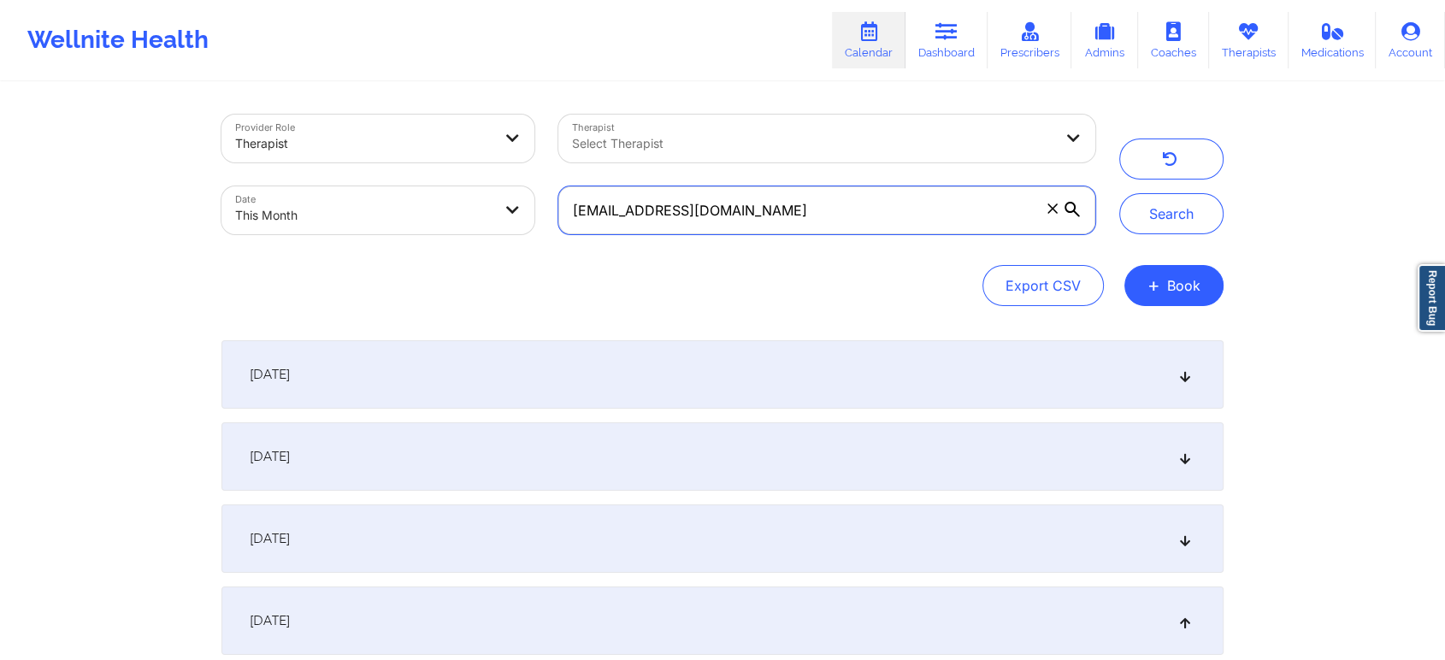
drag, startPoint x: 817, startPoint y: 226, endPoint x: 485, endPoint y: 222, distance: 331.8
click at [485, 222] on div "Provider Role Therapist Therapist Select Therapist Date This Month [EMAIL_ADDRE…" at bounding box center [659, 175] width 898 height 144
paste input "[PERSON_NAME][EMAIL_ADDRESS][PERSON_NAME]"
click at [1119, 193] on button "Search" at bounding box center [1171, 213] width 104 height 41
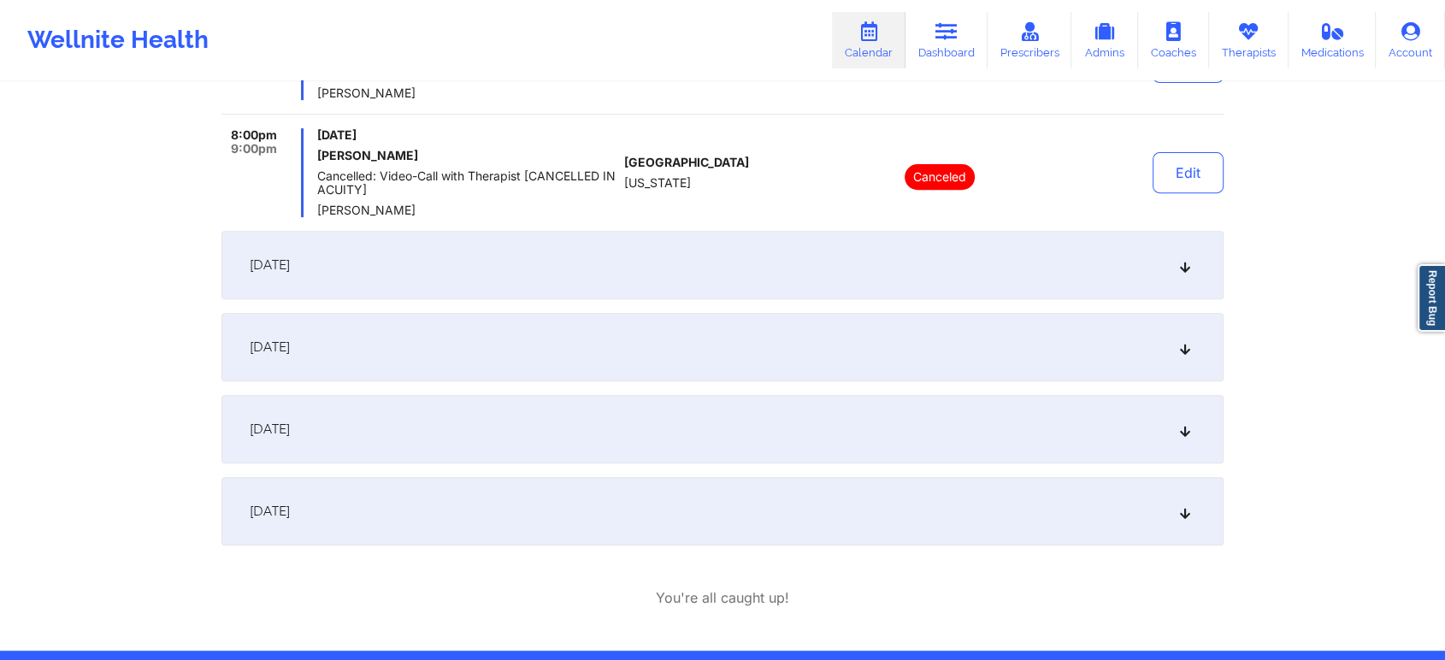
scroll to position [682, 0]
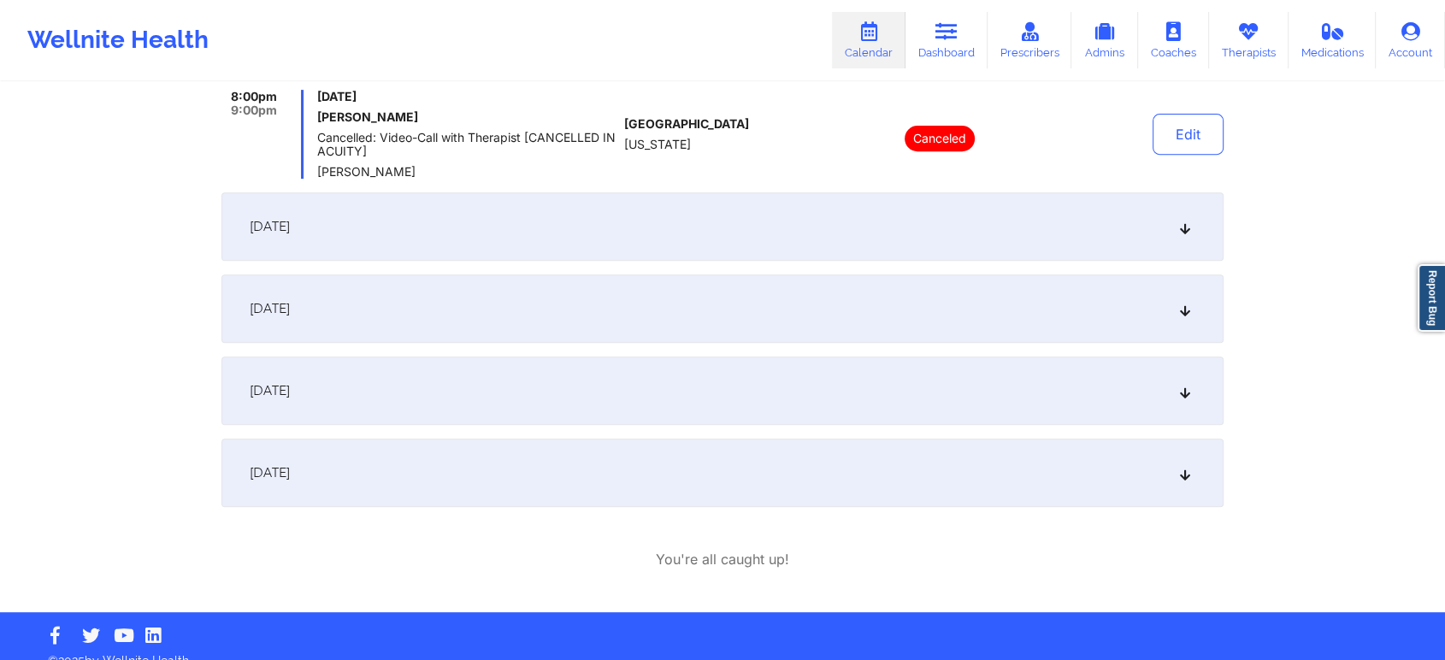
click at [870, 344] on div "[DATE] 6:00pm 7:00pm [DATE] [PERSON_NAME] Video-Call with Therapist [PERSON_NAM…" at bounding box center [722, 82] width 1002 height 849
click at [930, 310] on div "[DATE]" at bounding box center [722, 309] width 1002 height 68
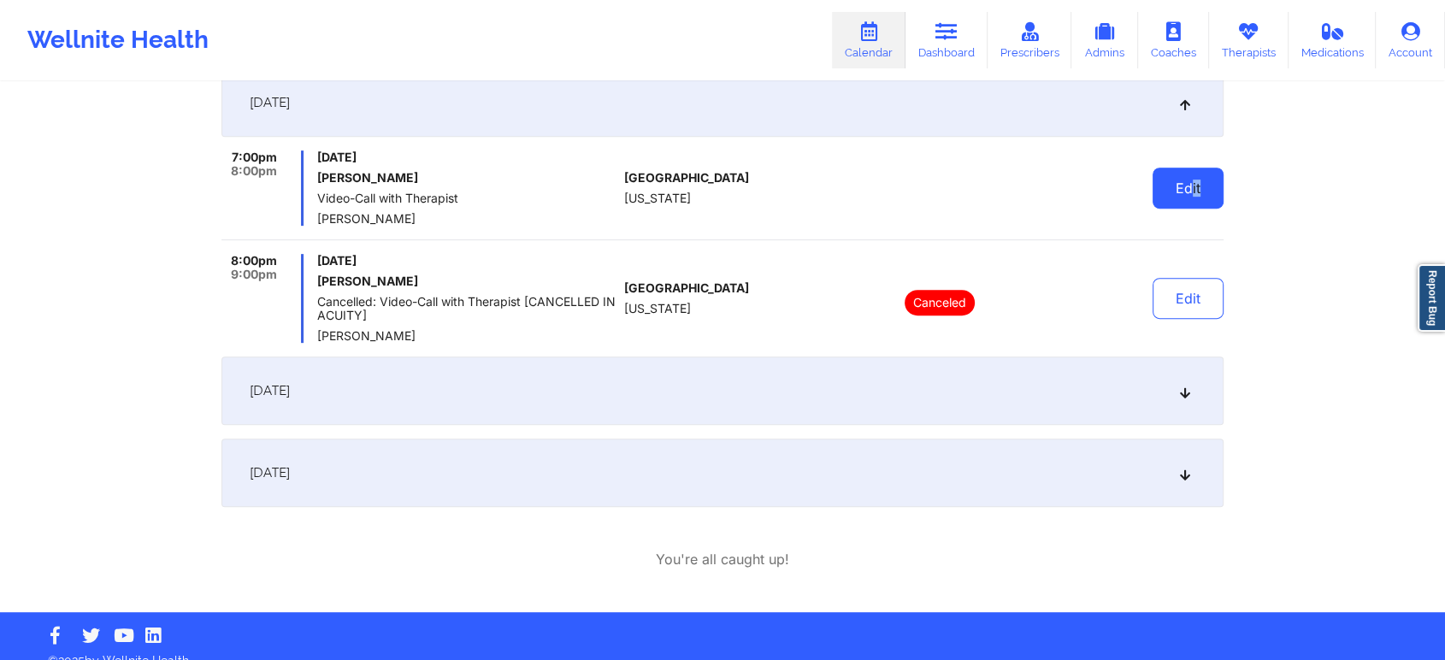
drag, startPoint x: 1192, startPoint y: 210, endPoint x: 1216, endPoint y: 177, distance: 40.4
click at [1216, 177] on div "Edit" at bounding box center [1145, 188] width 158 height 75
click at [1216, 177] on button "Edit" at bounding box center [1188, 188] width 71 height 41
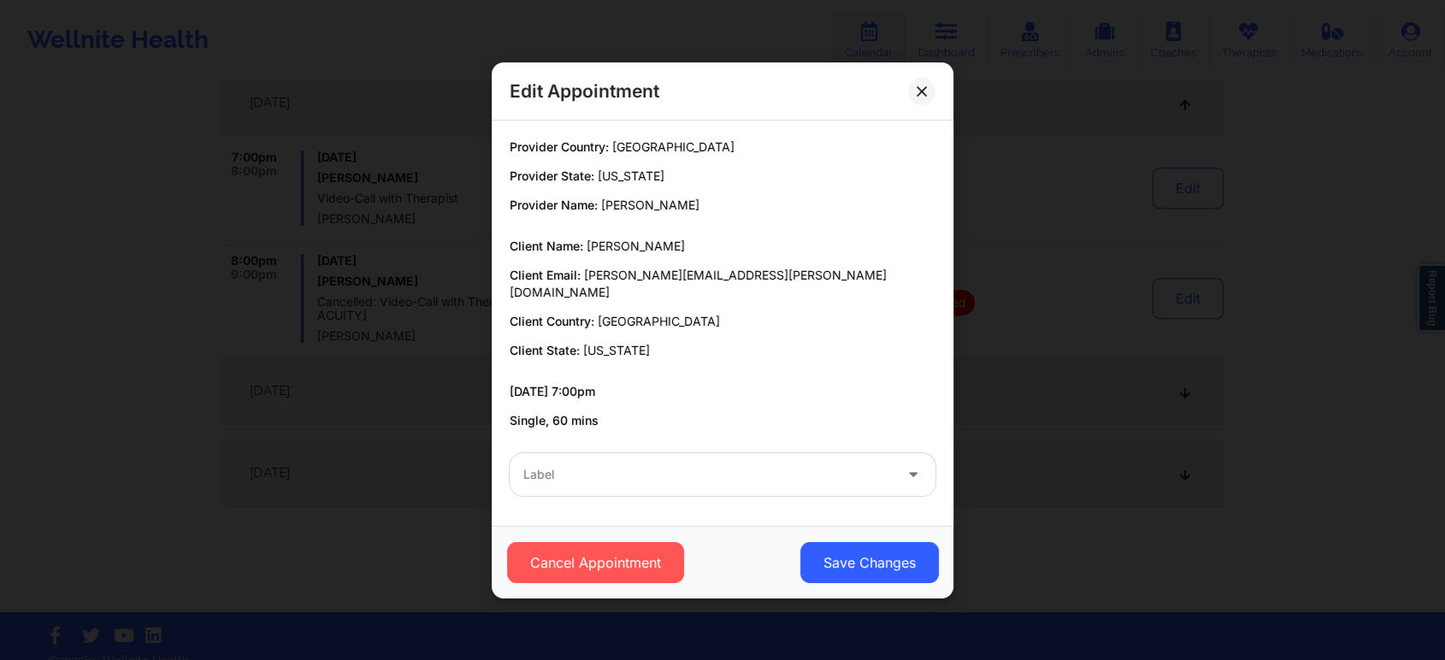
click at [705, 491] on div "Label" at bounding box center [723, 474] width 450 height 67
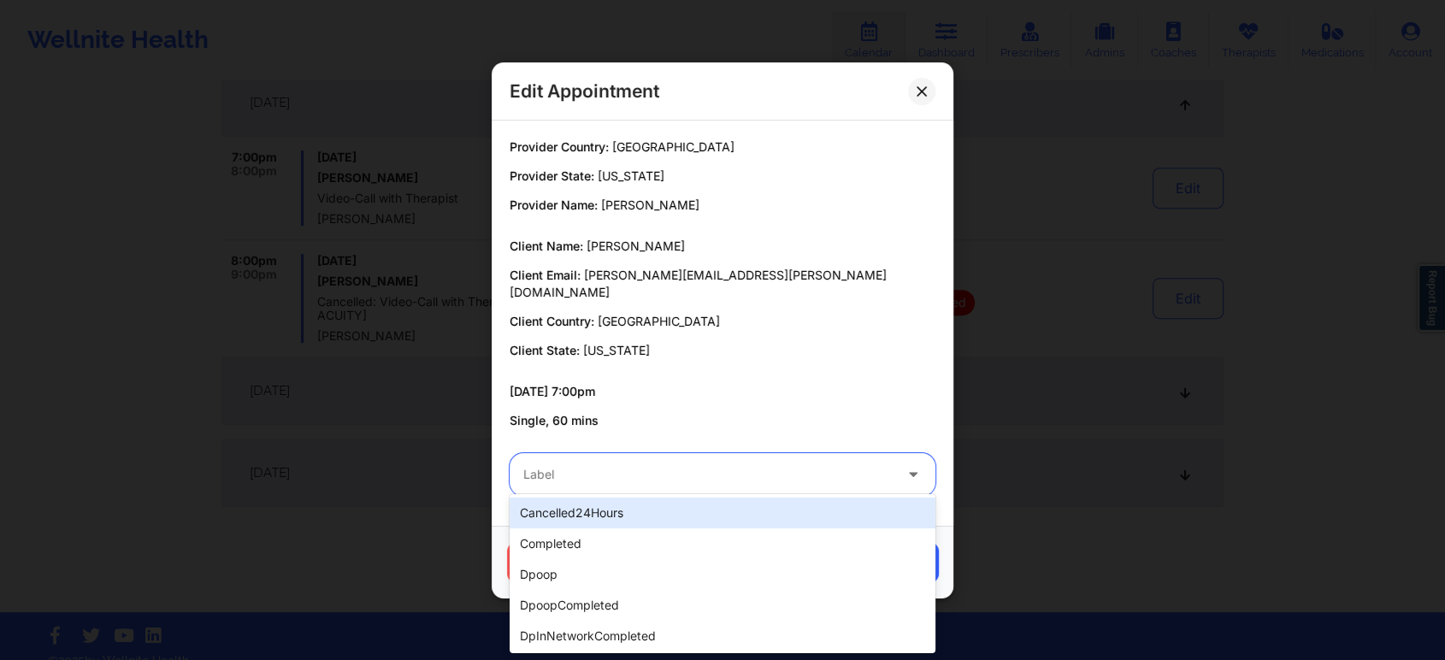
click at [742, 464] on div at bounding box center [707, 474] width 369 height 21
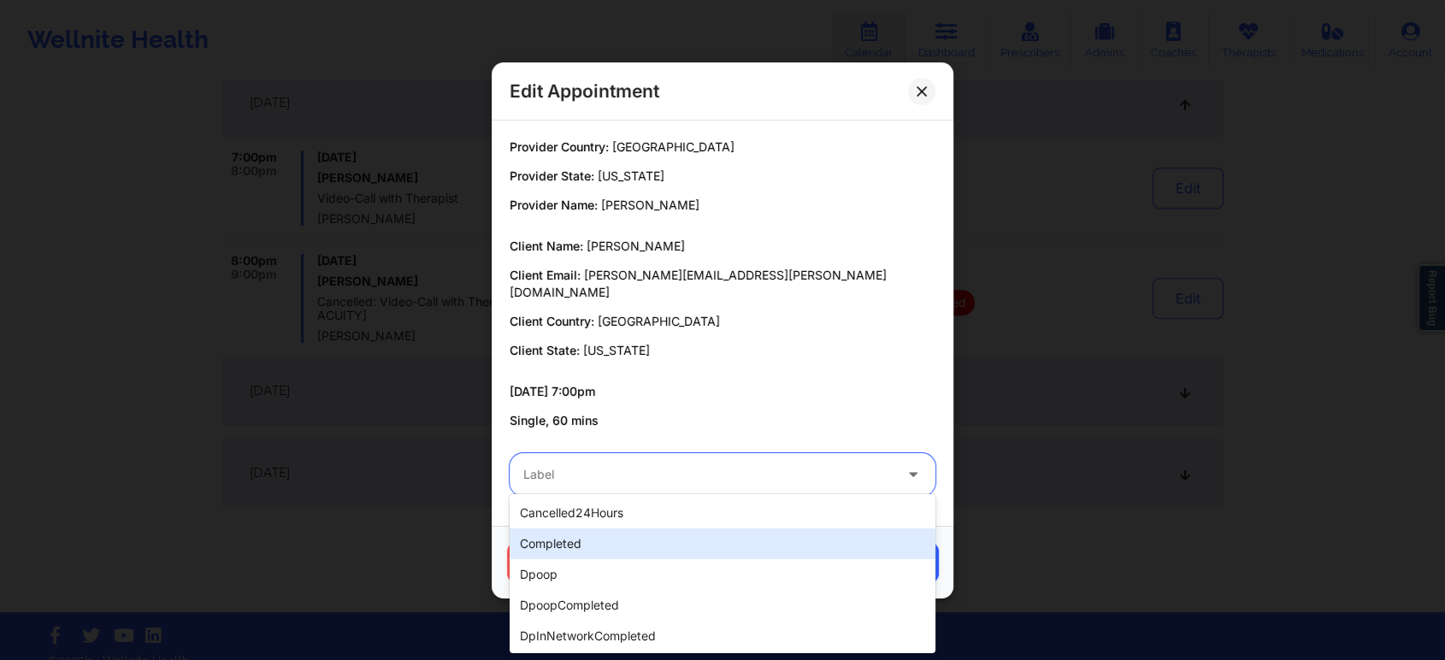
click at [647, 545] on div "completed" at bounding box center [723, 543] width 426 height 31
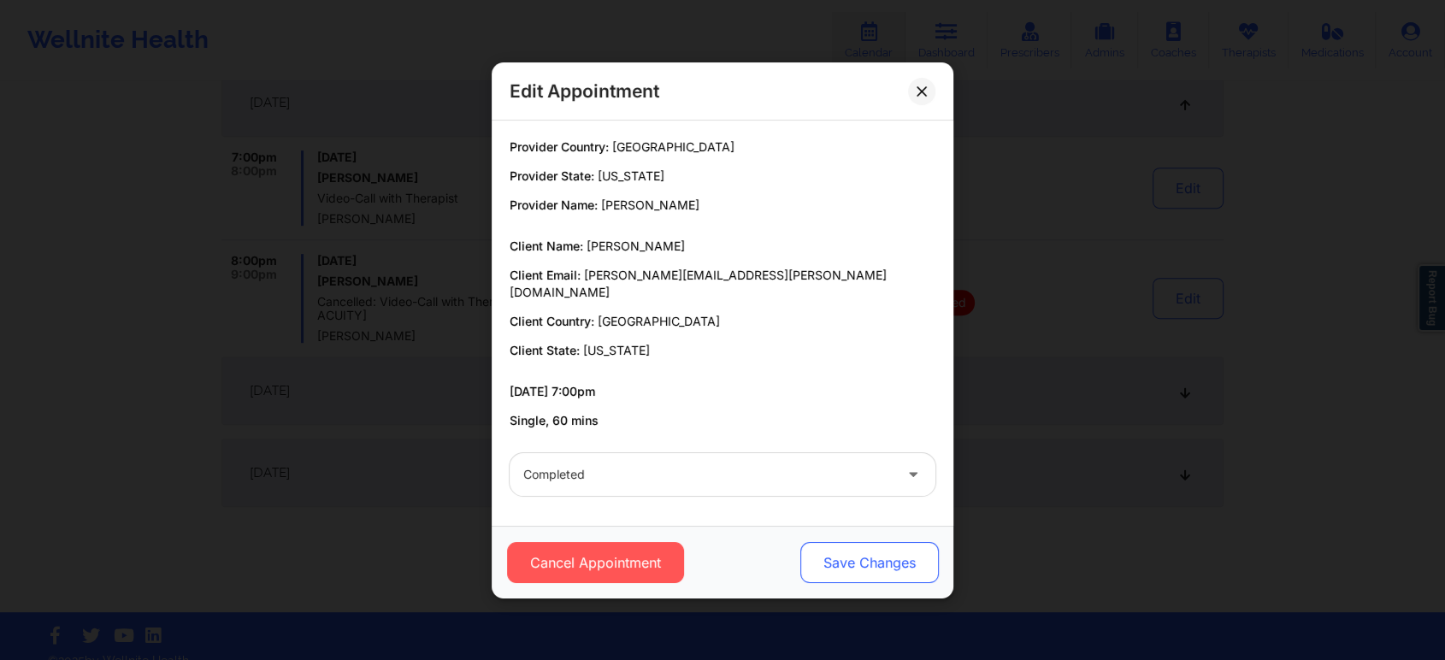
click at [912, 559] on button "Save Changes" at bounding box center [869, 562] width 139 height 41
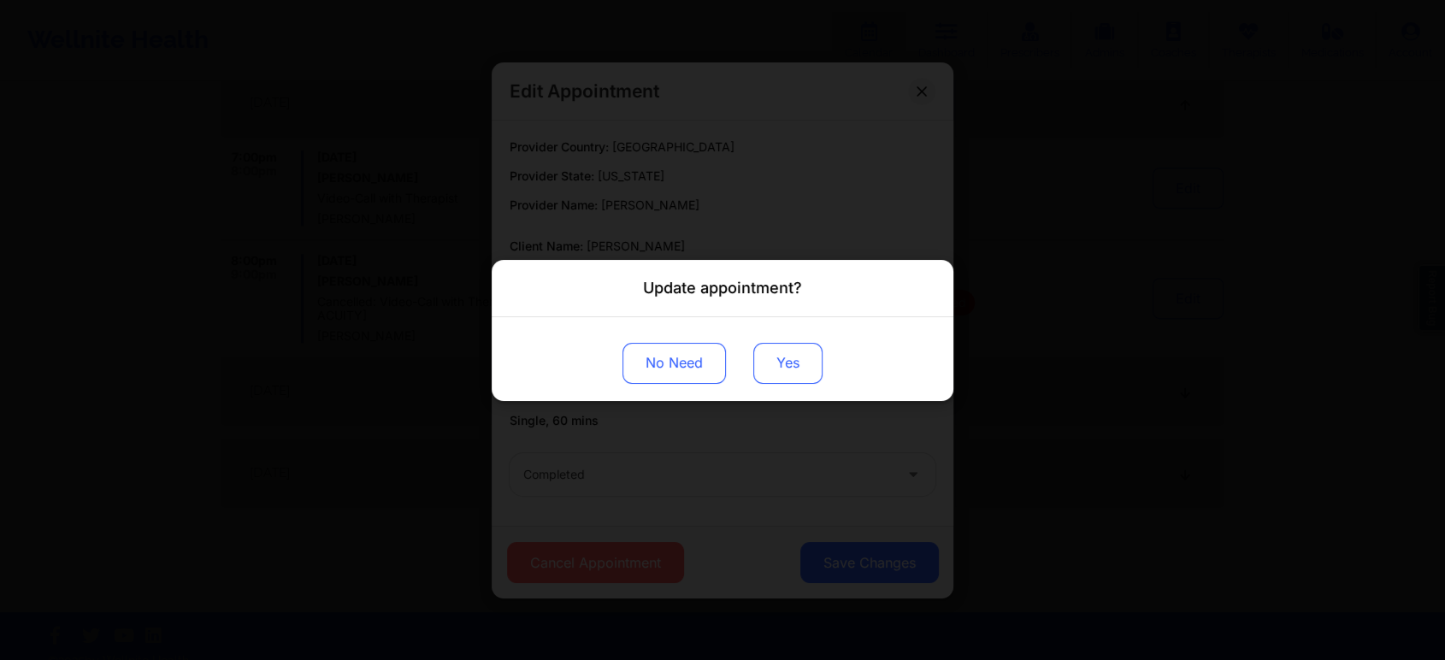
click at [804, 368] on button "Yes" at bounding box center [787, 362] width 69 height 41
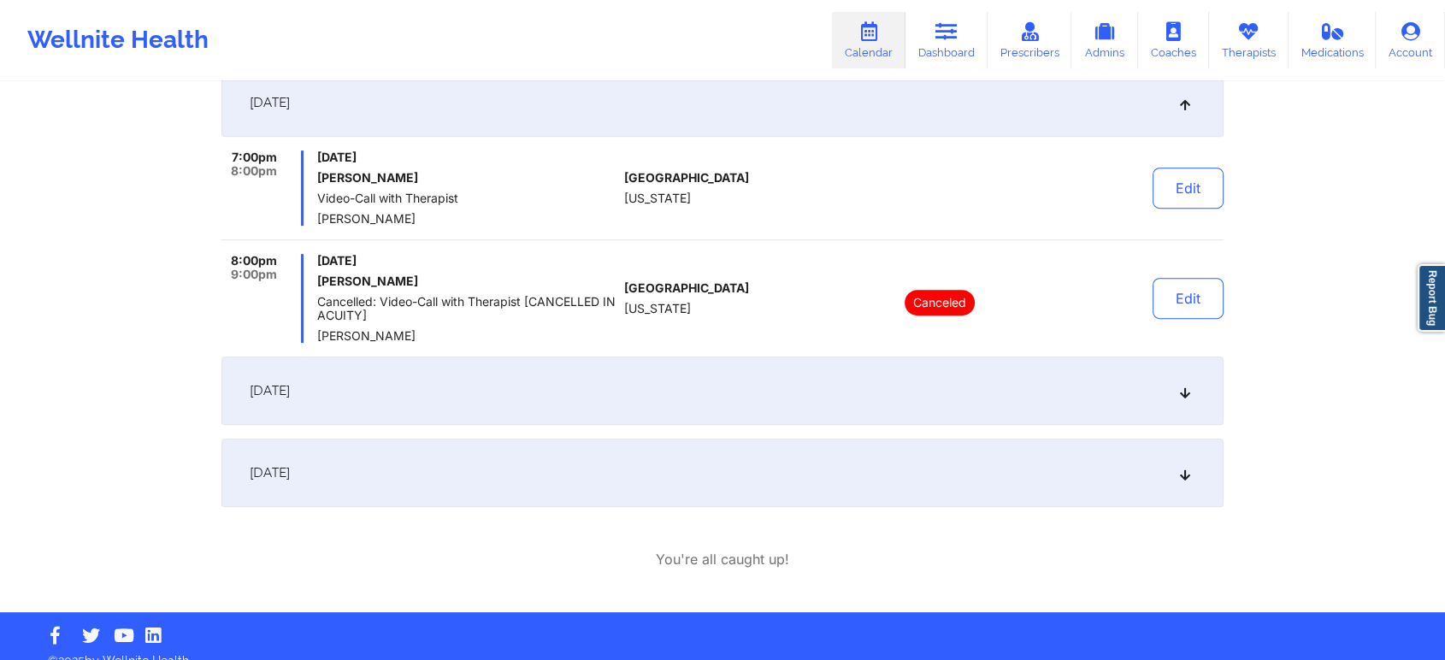
scroll to position [0, 0]
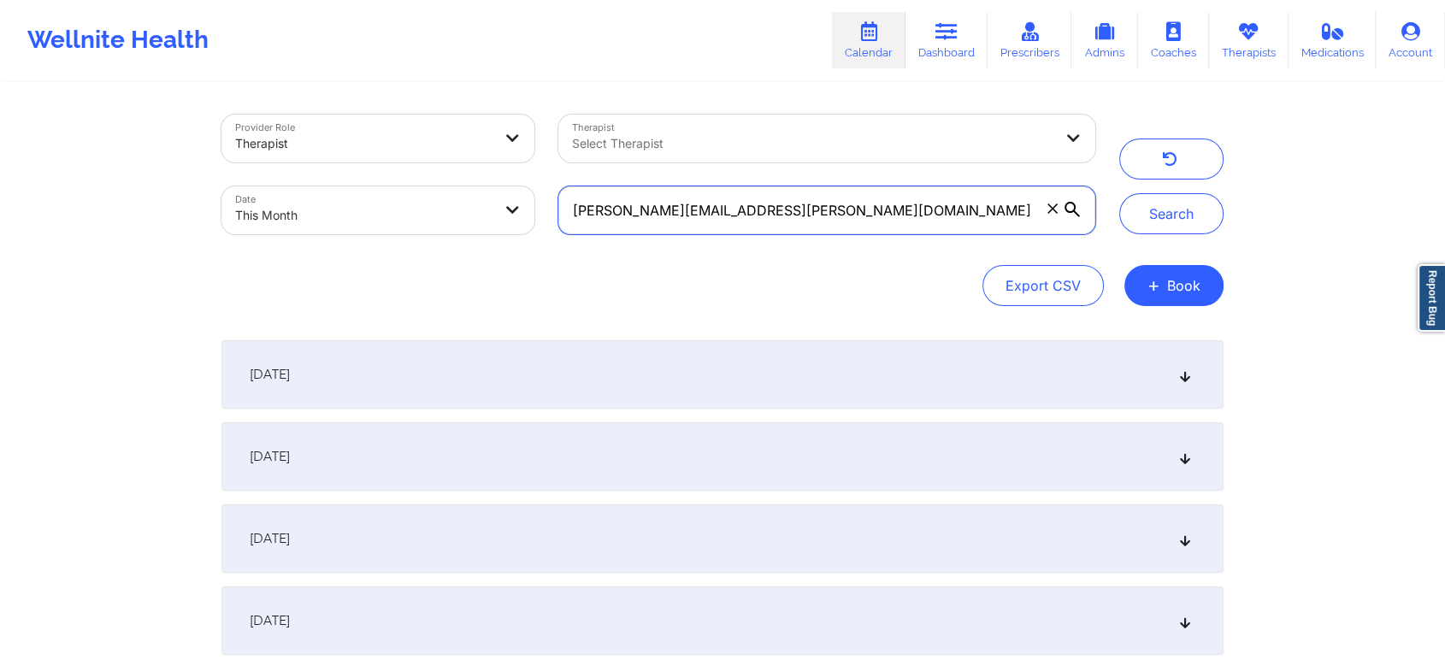
click at [875, 229] on input "[PERSON_NAME][EMAIL_ADDRESS][PERSON_NAME][DOMAIN_NAME]" at bounding box center [826, 210] width 537 height 48
drag, startPoint x: 855, startPoint y: 233, endPoint x: 342, endPoint y: 193, distance: 514.7
click at [342, 193] on div "Provider Role Therapist Therapist Select Therapist Date This Month [PERSON_NAME…" at bounding box center [659, 175] width 898 height 144
paste input "christinarusso11"
type input "[EMAIL_ADDRESS][DOMAIN_NAME]"
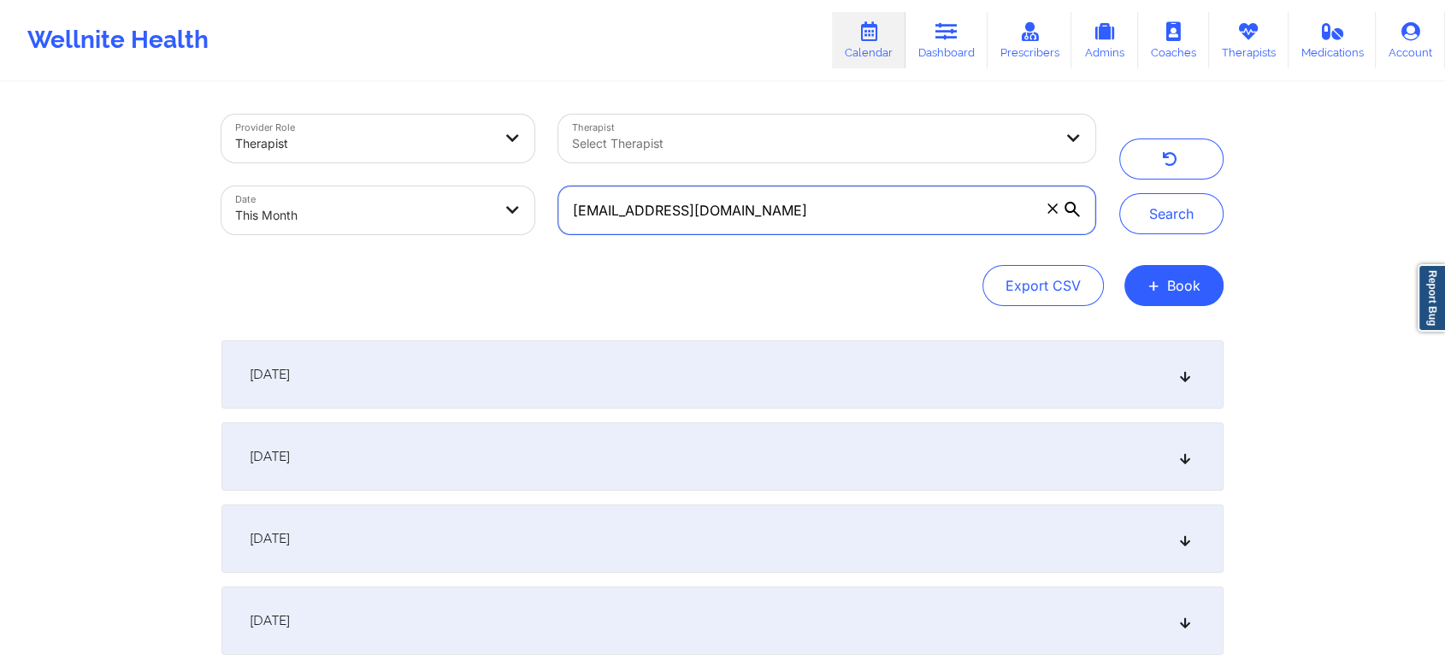
click at [1119, 193] on button "Search" at bounding box center [1171, 213] width 104 height 41
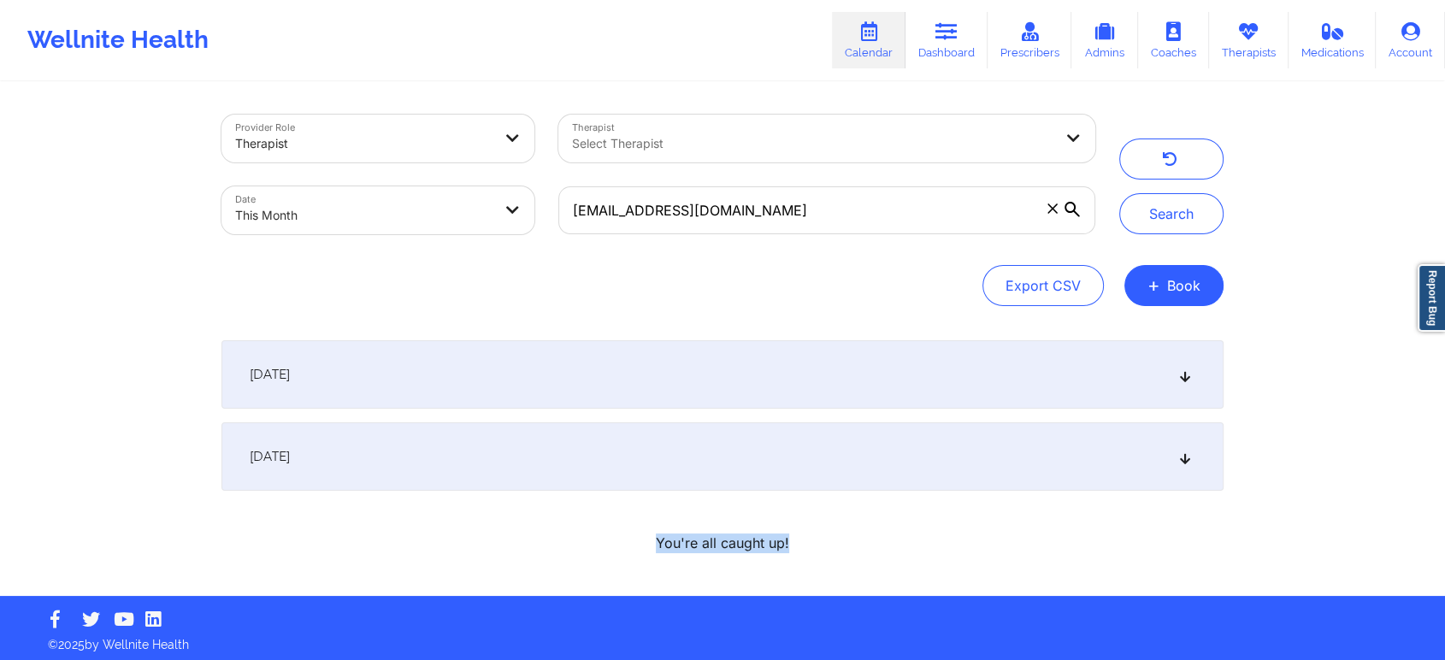
drag, startPoint x: 861, startPoint y: 518, endPoint x: 787, endPoint y: 486, distance: 81.2
click at [787, 486] on div "[DATE] 4:00pm 5:00pm [DATE] [PERSON_NAME] Video-Call with Therapist [PERSON_NAM…" at bounding box center [722, 446] width 1002 height 213
click at [715, 455] on div "[DATE]" at bounding box center [722, 456] width 1002 height 68
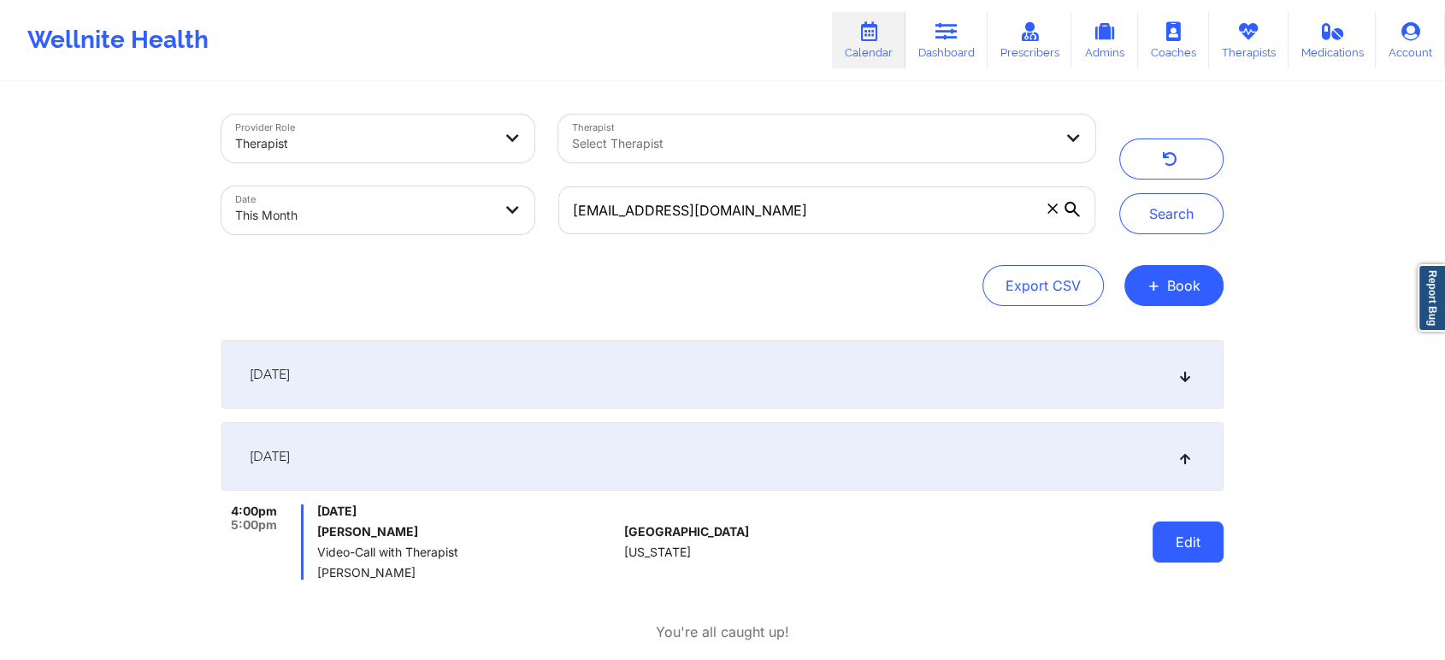
click at [1183, 527] on button "Edit" at bounding box center [1188, 542] width 71 height 41
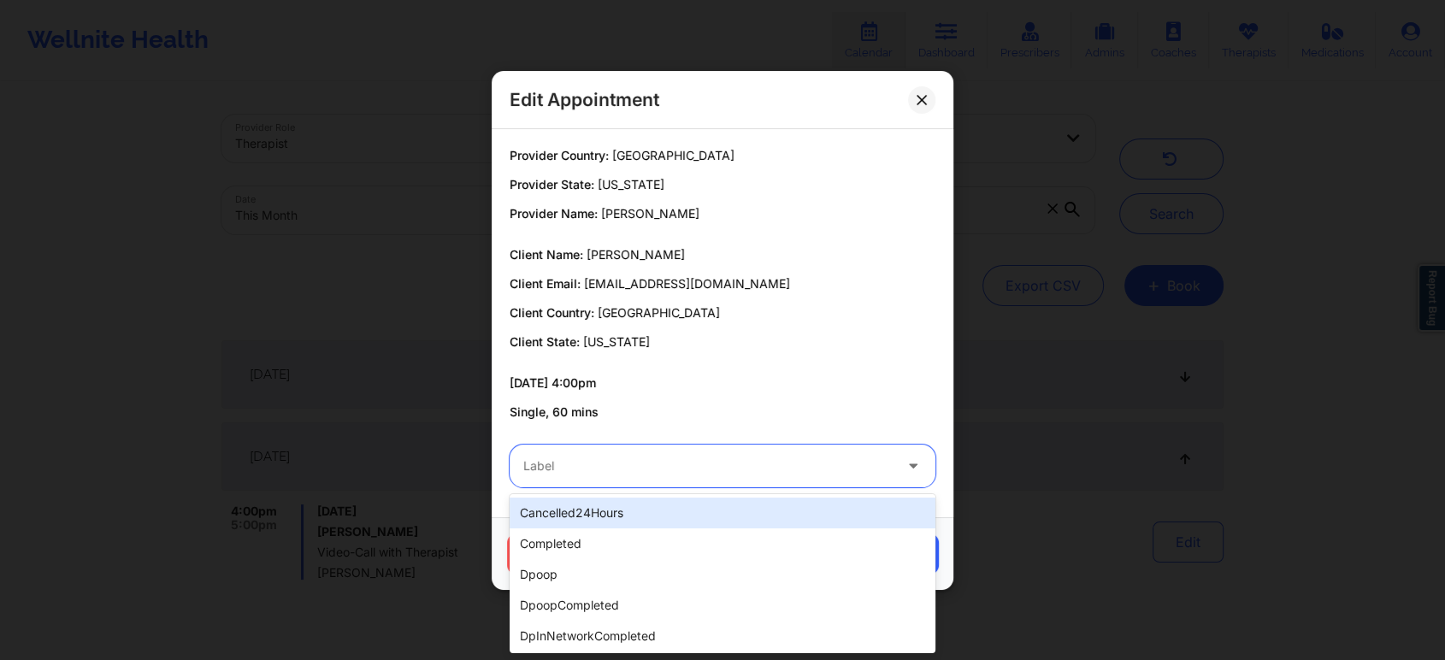
click at [730, 459] on div at bounding box center [707, 466] width 369 height 21
type input "dp"
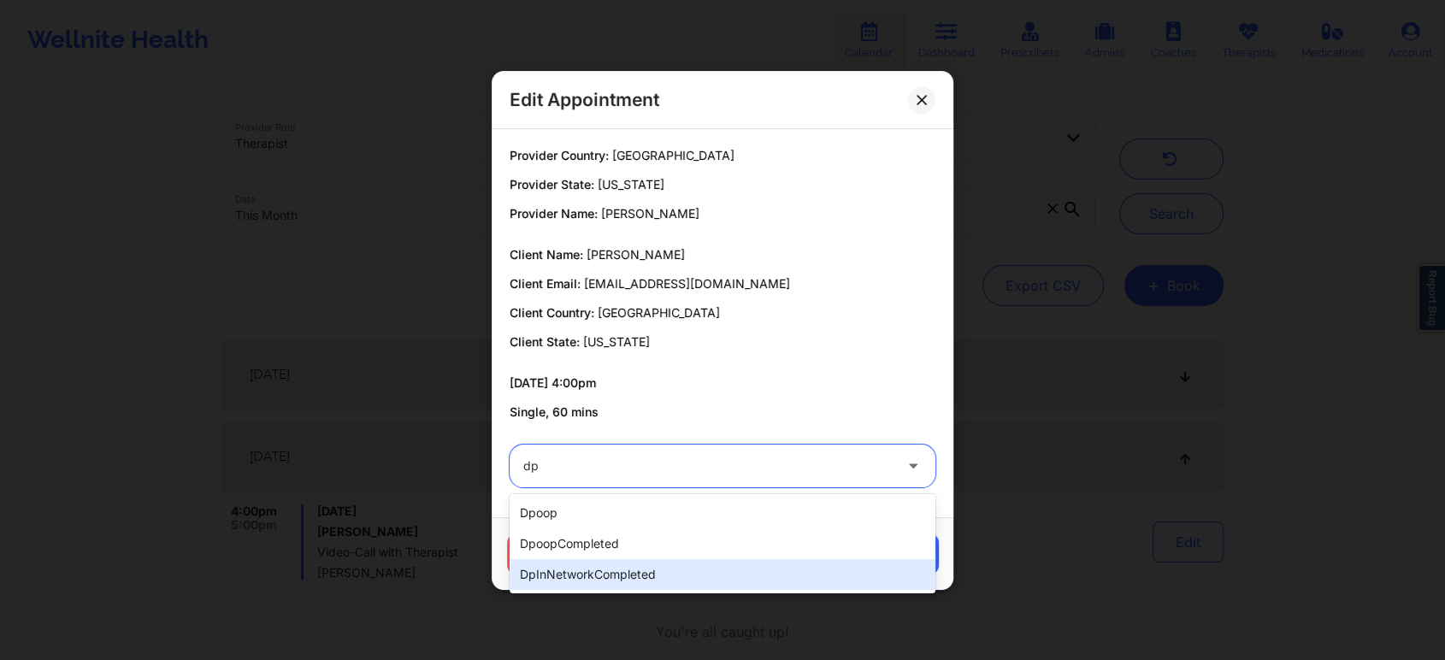
click at [650, 567] on div "dpInNetworkCompleted" at bounding box center [723, 574] width 426 height 31
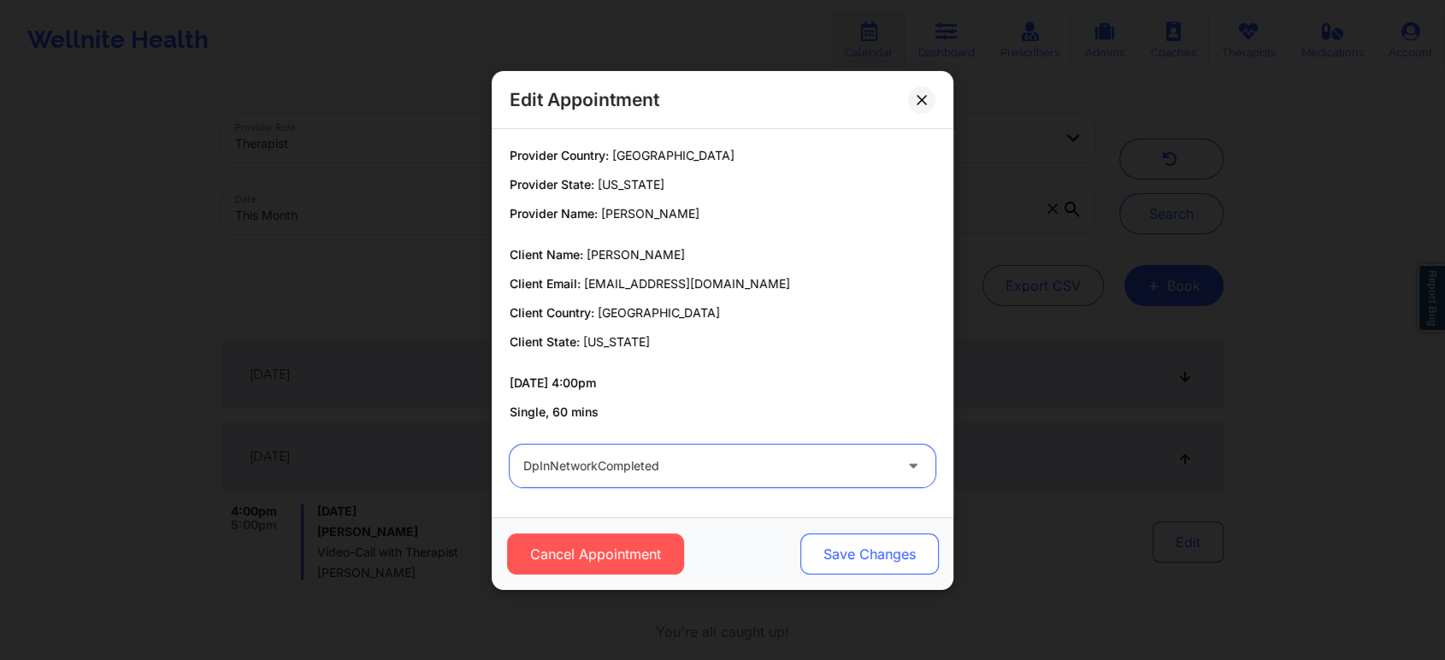
click at [891, 548] on button "Save Changes" at bounding box center [869, 554] width 139 height 41
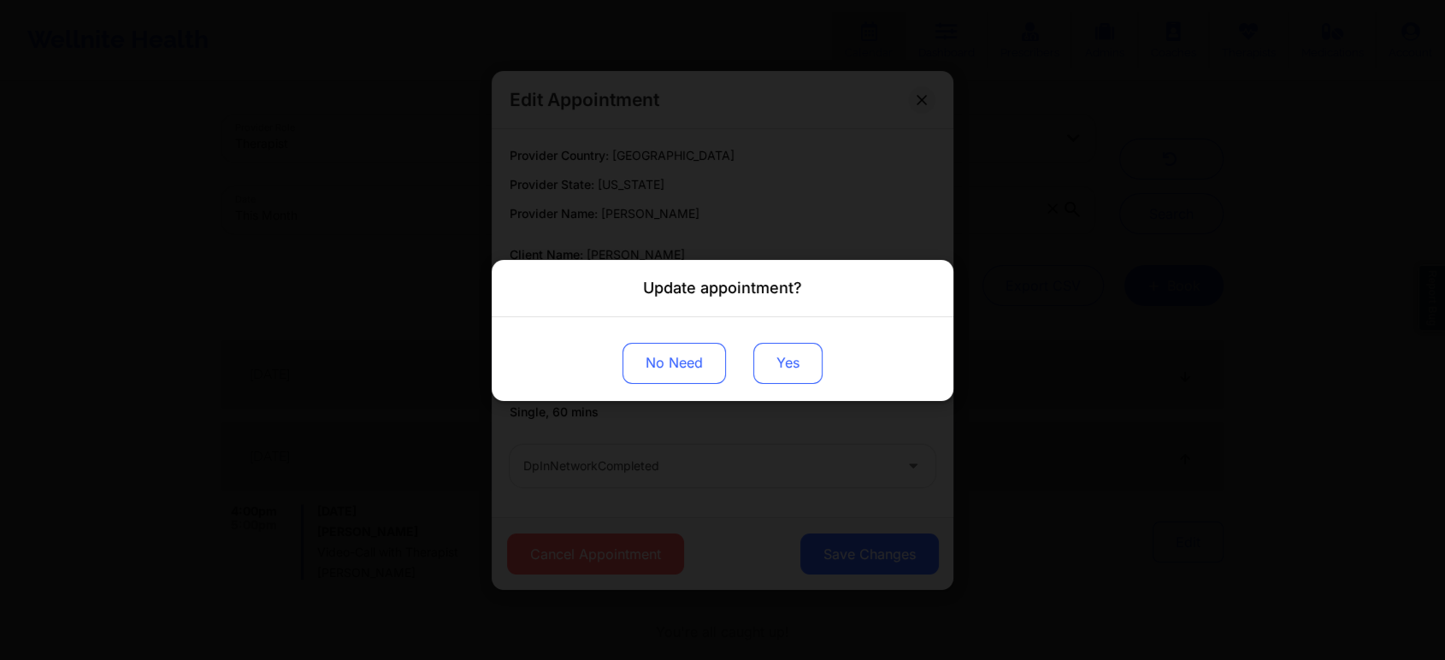
click at [781, 368] on button "Yes" at bounding box center [787, 362] width 69 height 41
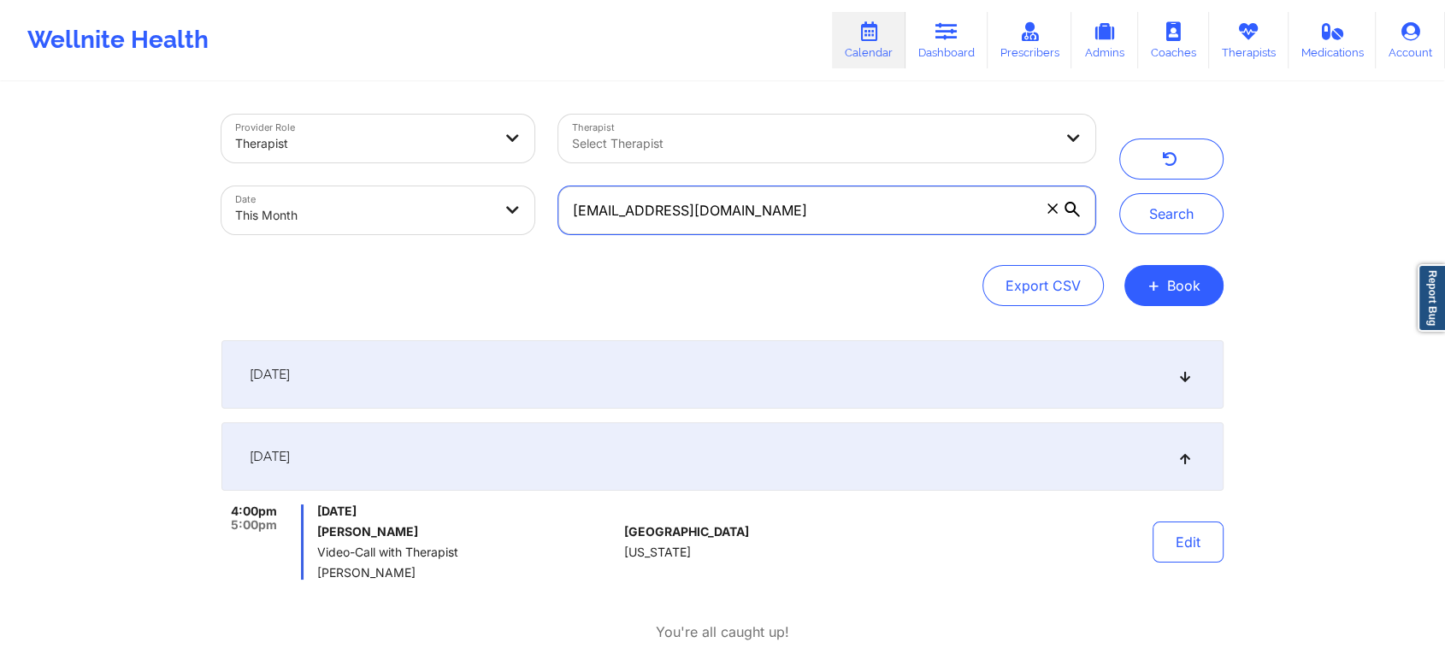
drag, startPoint x: 859, startPoint y: 190, endPoint x: 519, endPoint y: 222, distance: 341.9
click at [519, 222] on div "Provider Role Therapist Therapist Select Therapist Date This Month [EMAIL_ADDRE…" at bounding box center [659, 175] width 898 height 144
paste input "jrmccallum32"
click at [1119, 193] on button "Search" at bounding box center [1171, 213] width 104 height 41
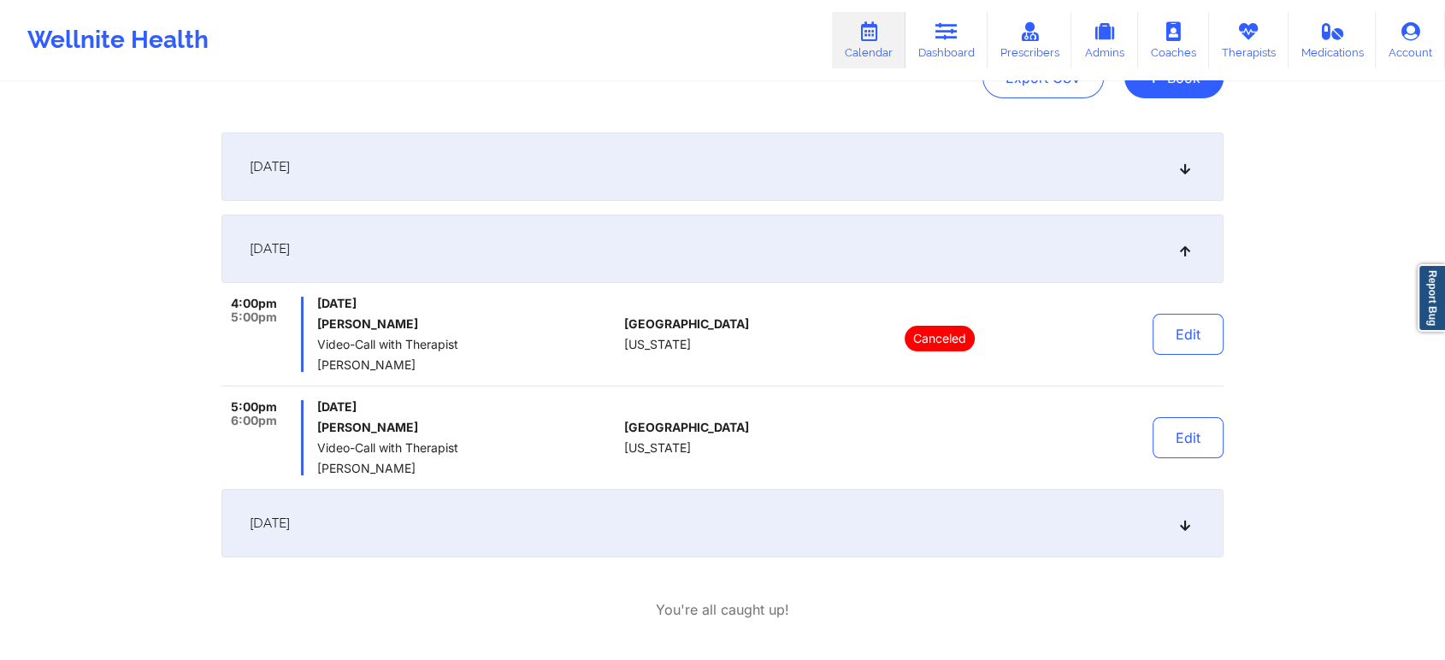
scroll to position [280, 0]
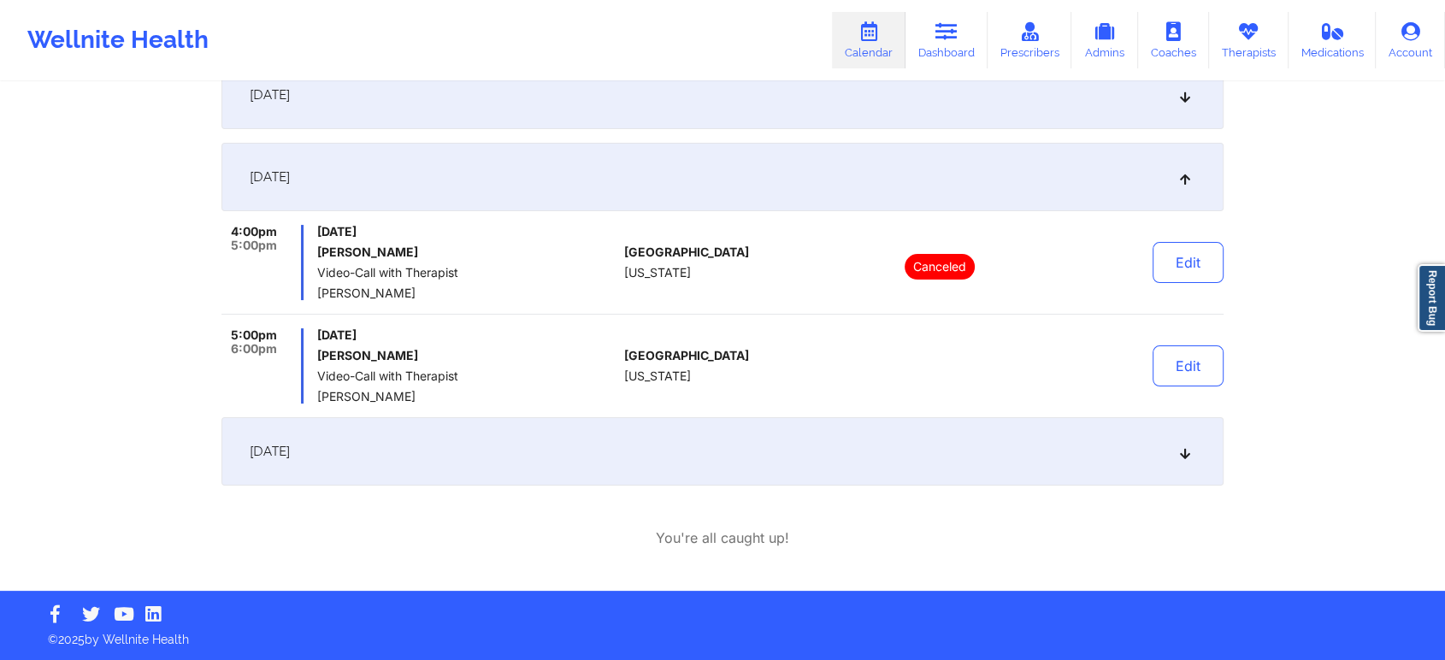
click at [1182, 402] on div "Edit" at bounding box center [1145, 365] width 158 height 75
click at [1192, 383] on button "Edit" at bounding box center [1188, 365] width 71 height 41
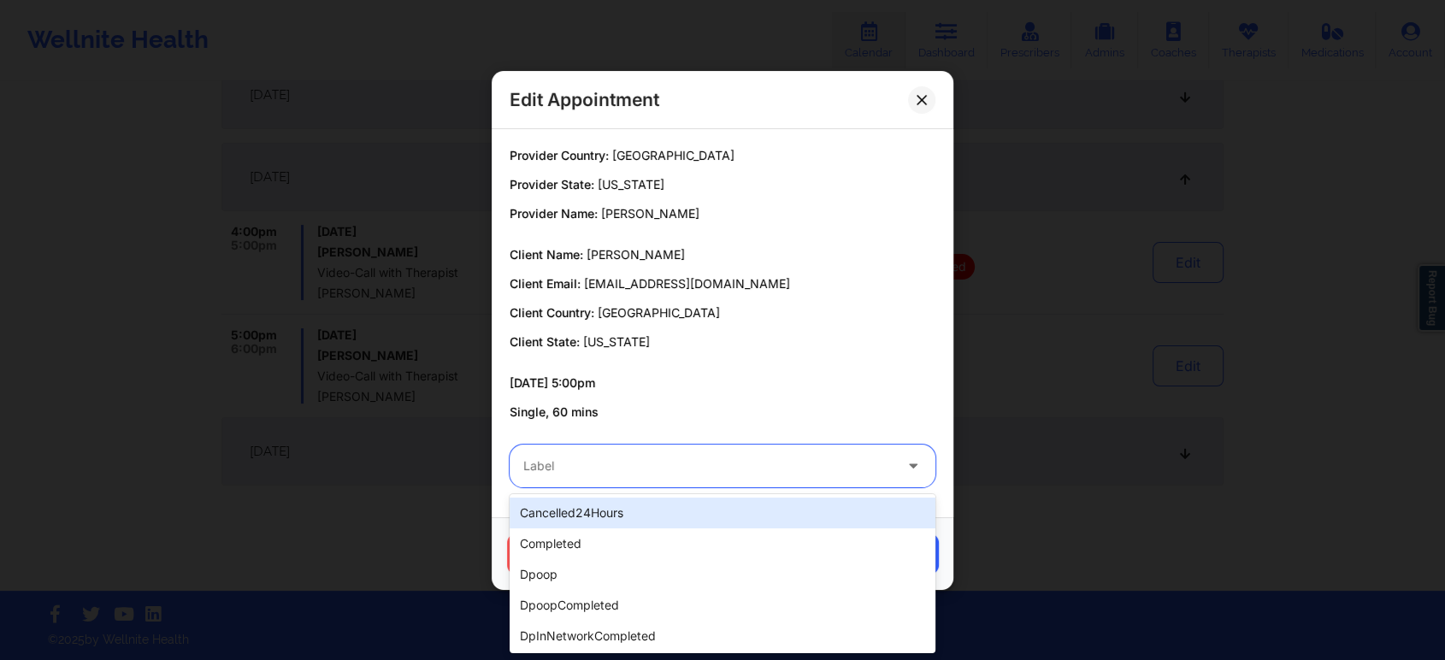
click at [765, 475] on div at bounding box center [707, 466] width 369 height 21
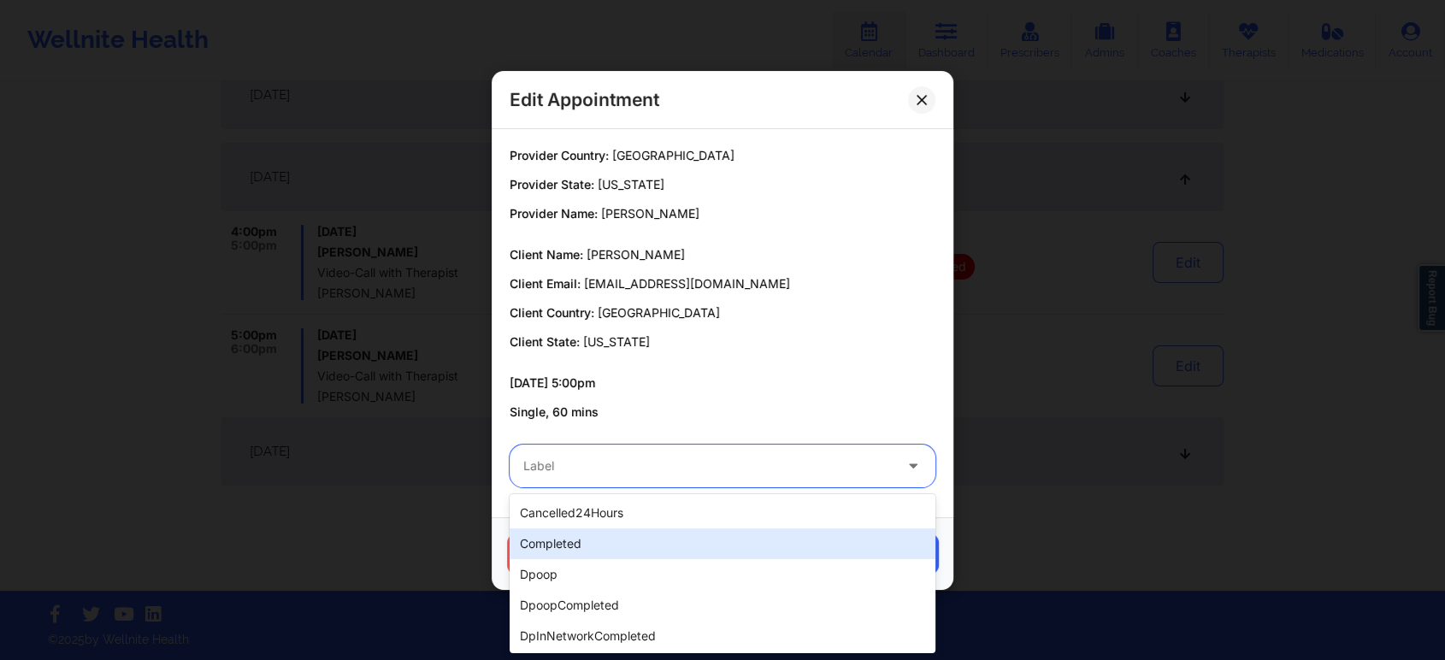
click at [652, 537] on div "completed" at bounding box center [723, 543] width 426 height 31
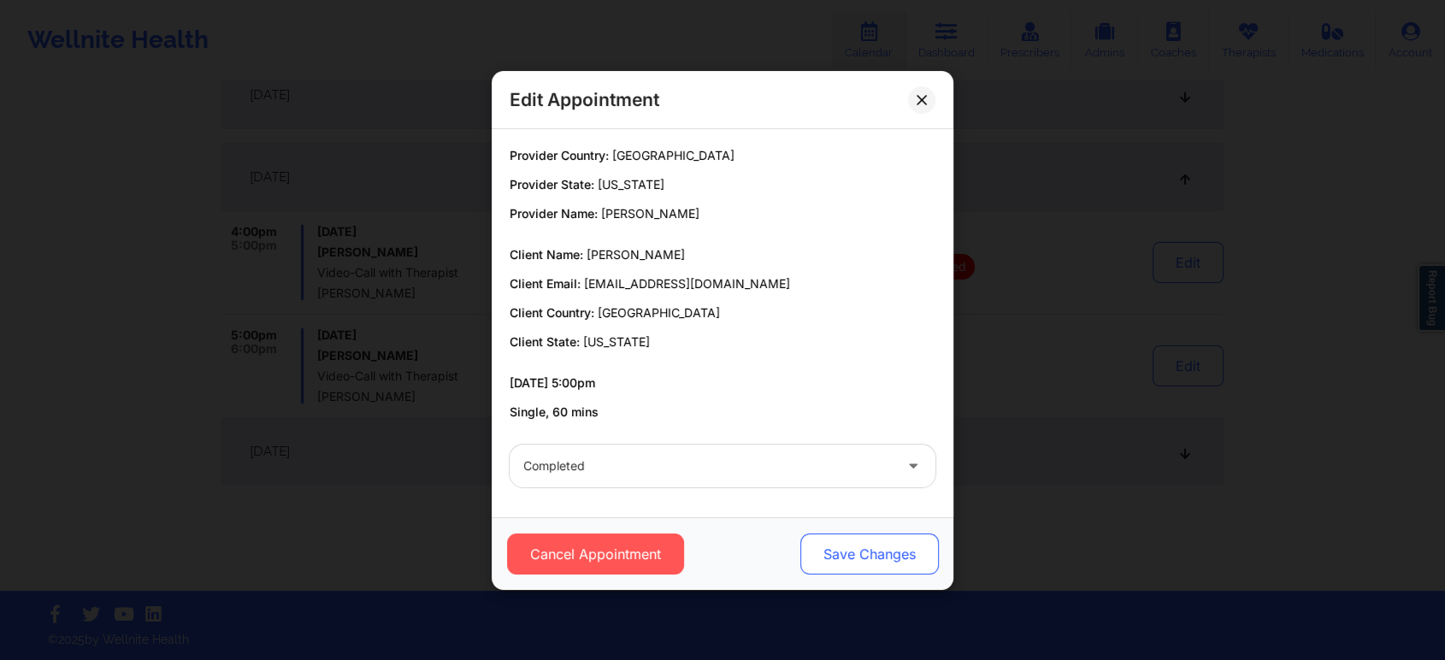
click at [862, 551] on button "Save Changes" at bounding box center [869, 554] width 139 height 41
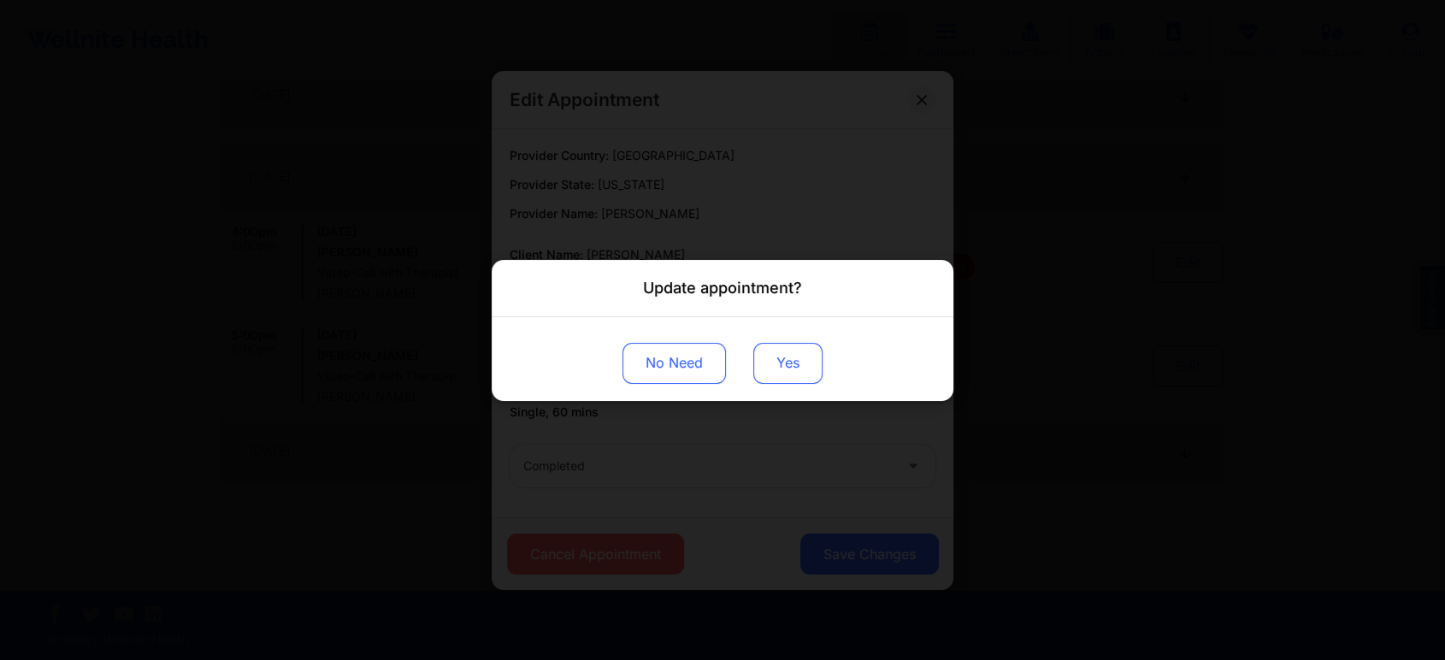
click at [774, 349] on button "Yes" at bounding box center [787, 362] width 69 height 41
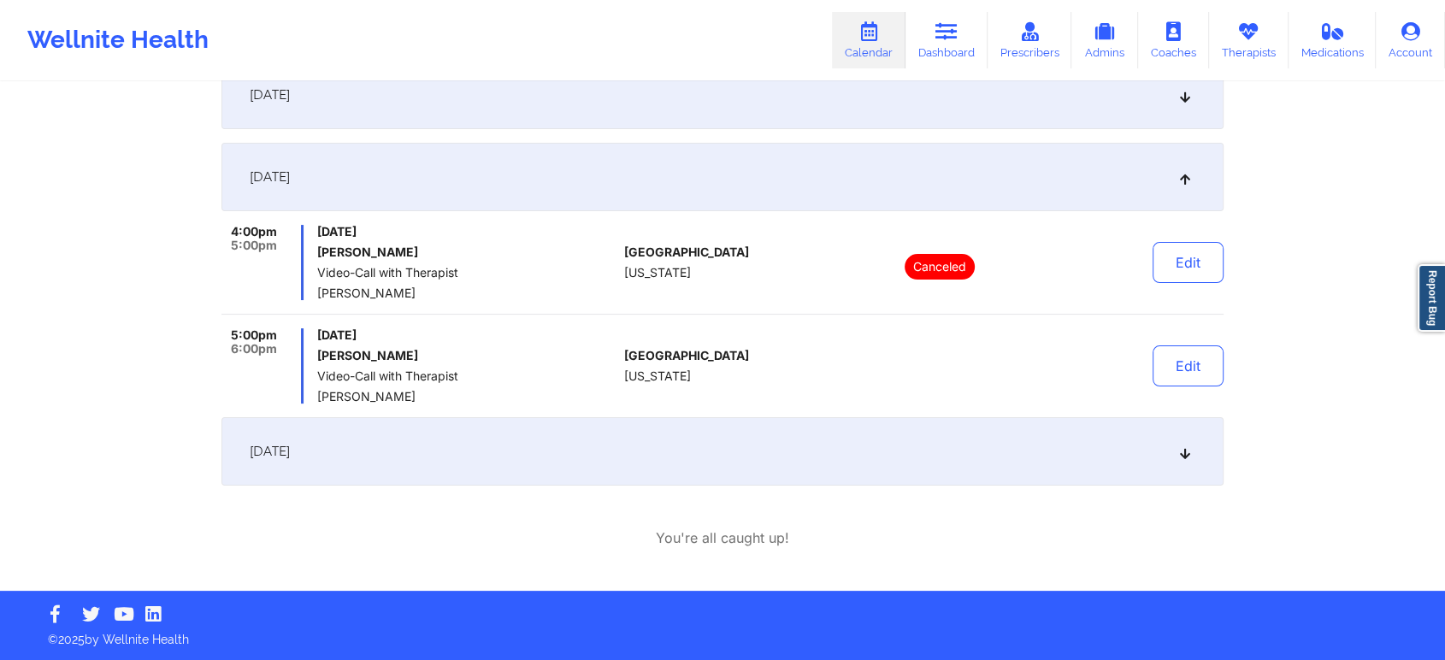
scroll to position [0, 0]
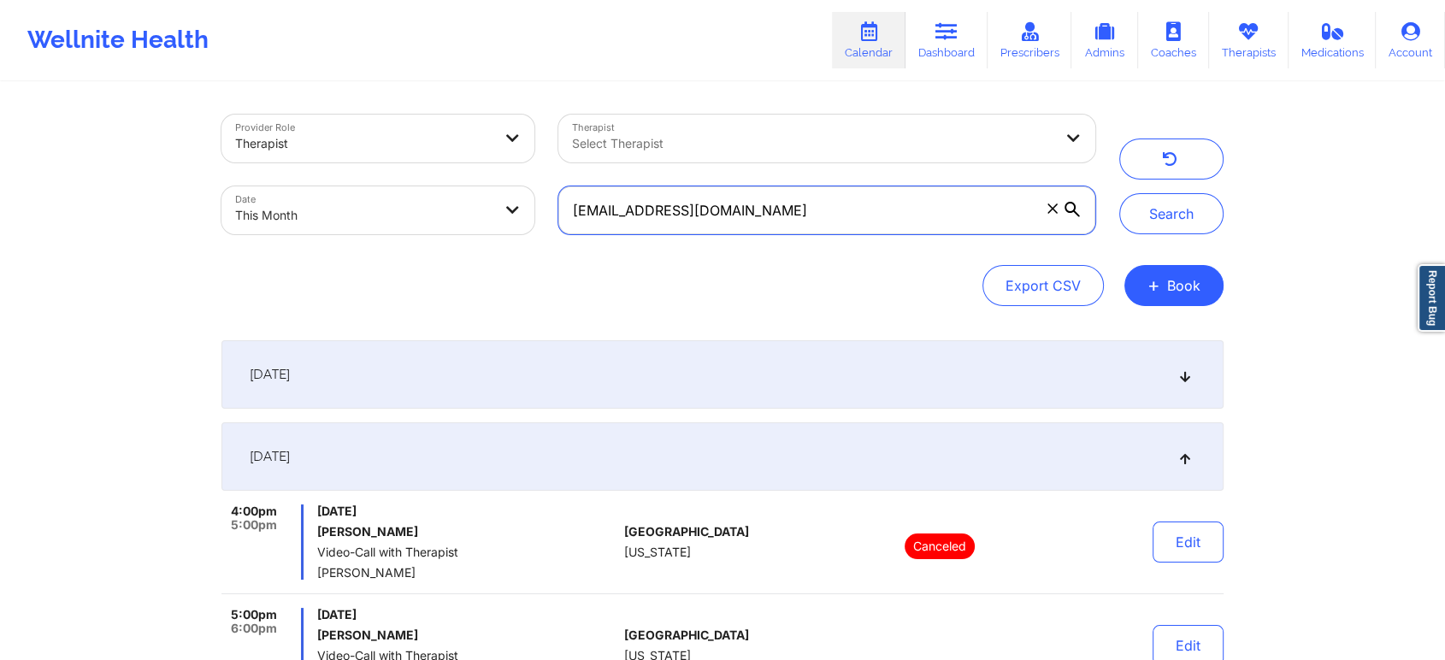
click at [805, 186] on input "[EMAIL_ADDRESS][DOMAIN_NAME]" at bounding box center [826, 210] width 537 height 48
drag, startPoint x: 831, startPoint y: 197, endPoint x: 349, endPoint y: 183, distance: 482.5
click at [349, 183] on div "Provider Role Therapist Therapist Select Therapist Date This Month [EMAIL_ADDRE…" at bounding box center [659, 175] width 898 height 144
paste input "ahairalv28"
click at [1119, 193] on button "Search" at bounding box center [1171, 213] width 104 height 41
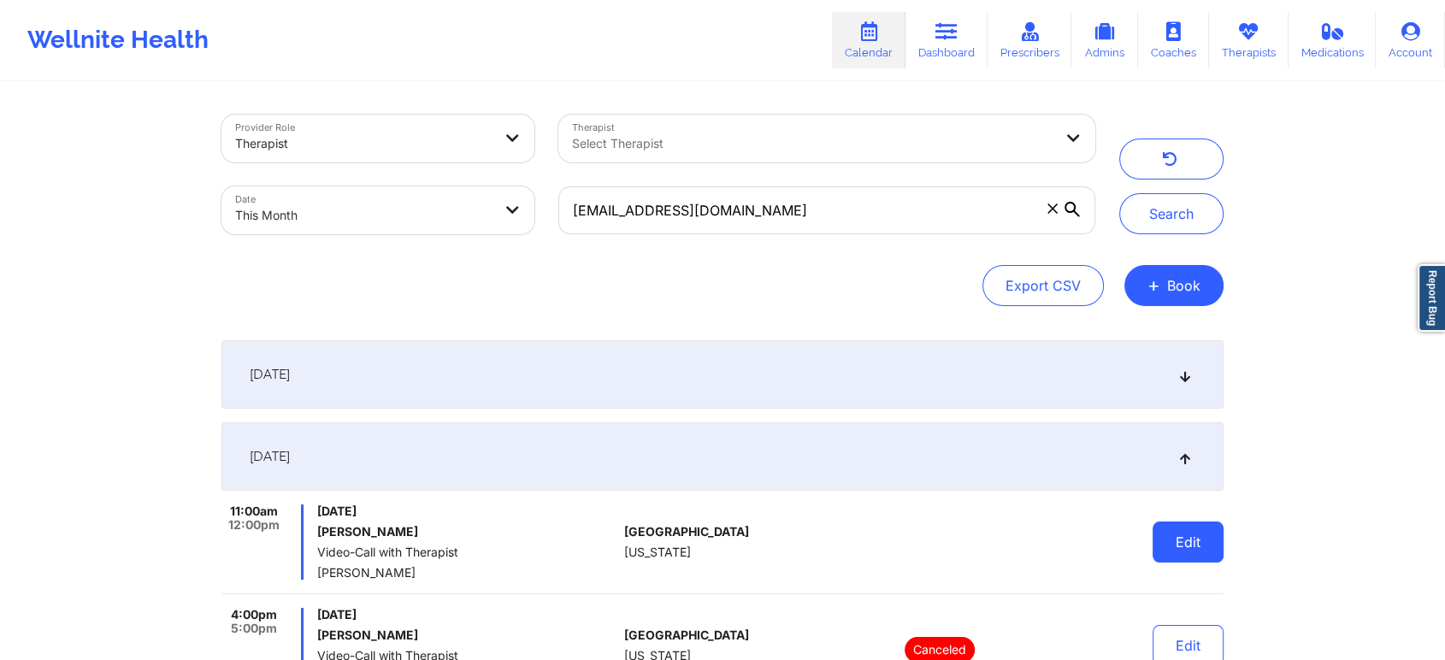
click at [1205, 525] on button "Edit" at bounding box center [1188, 542] width 71 height 41
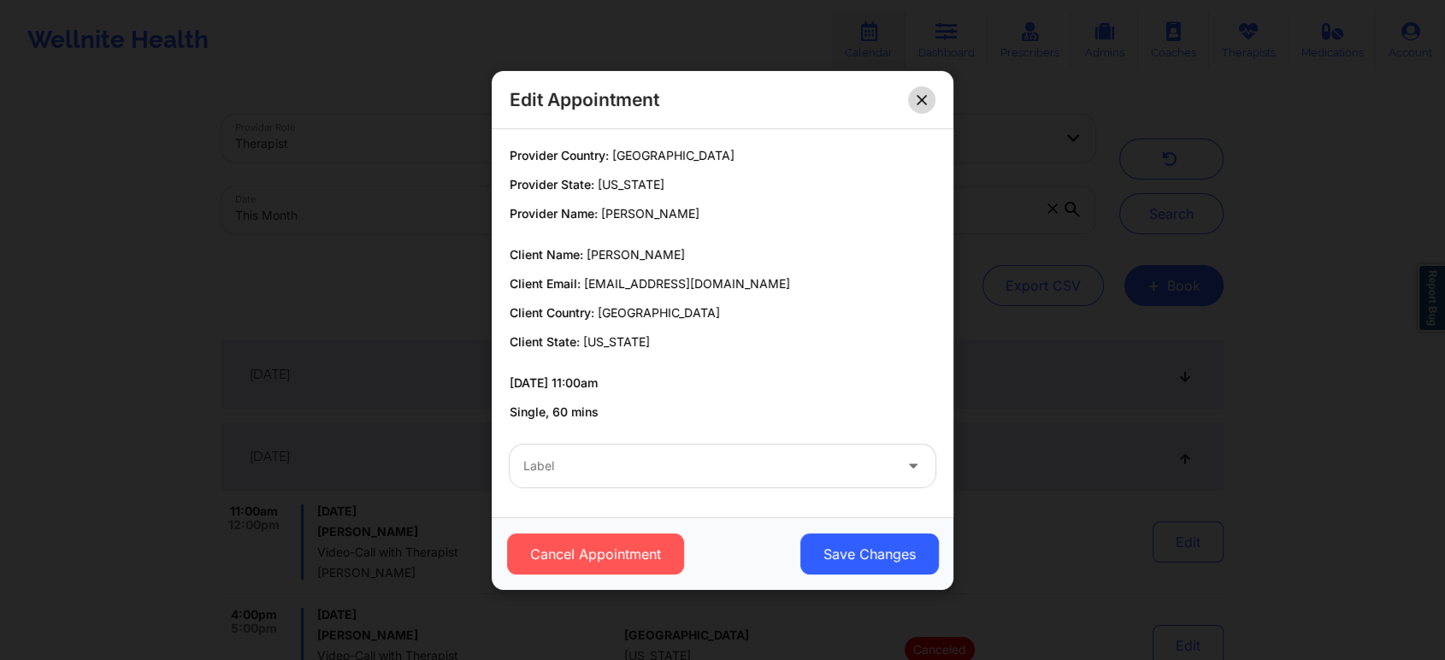
click at [913, 98] on button at bounding box center [921, 99] width 27 height 27
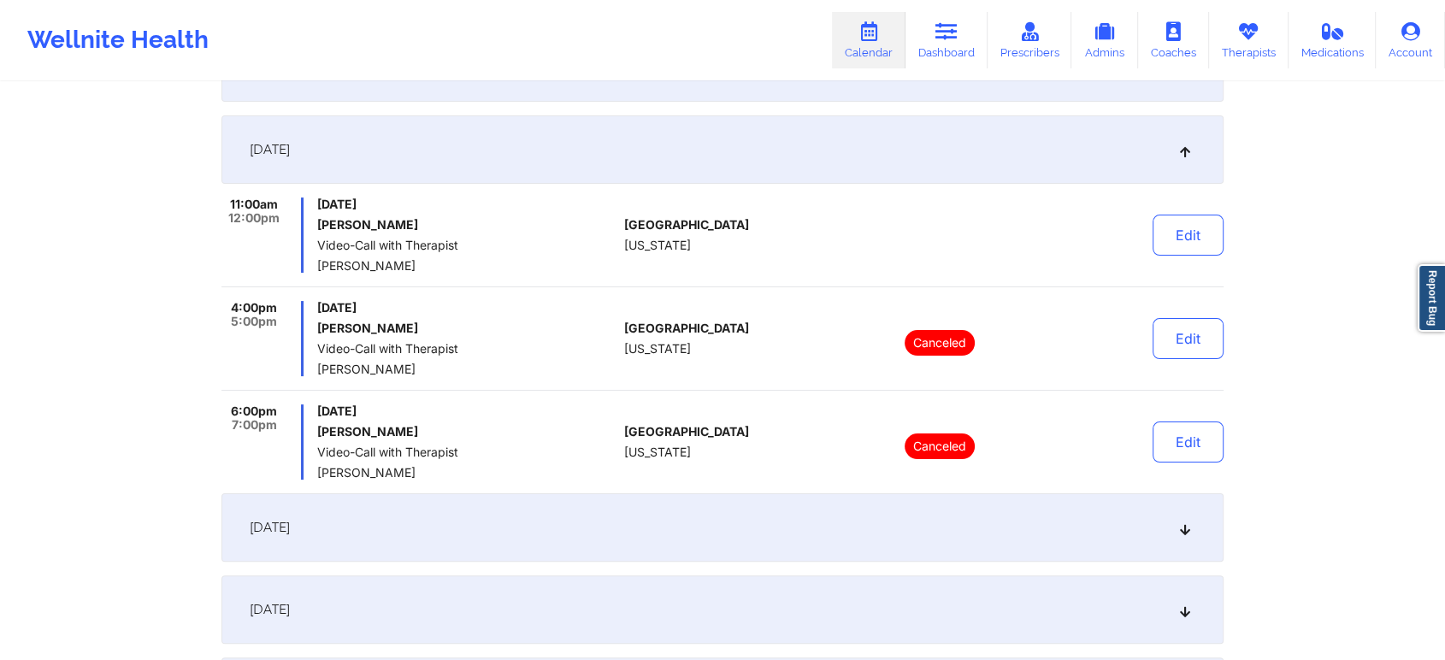
scroll to position [629, 0]
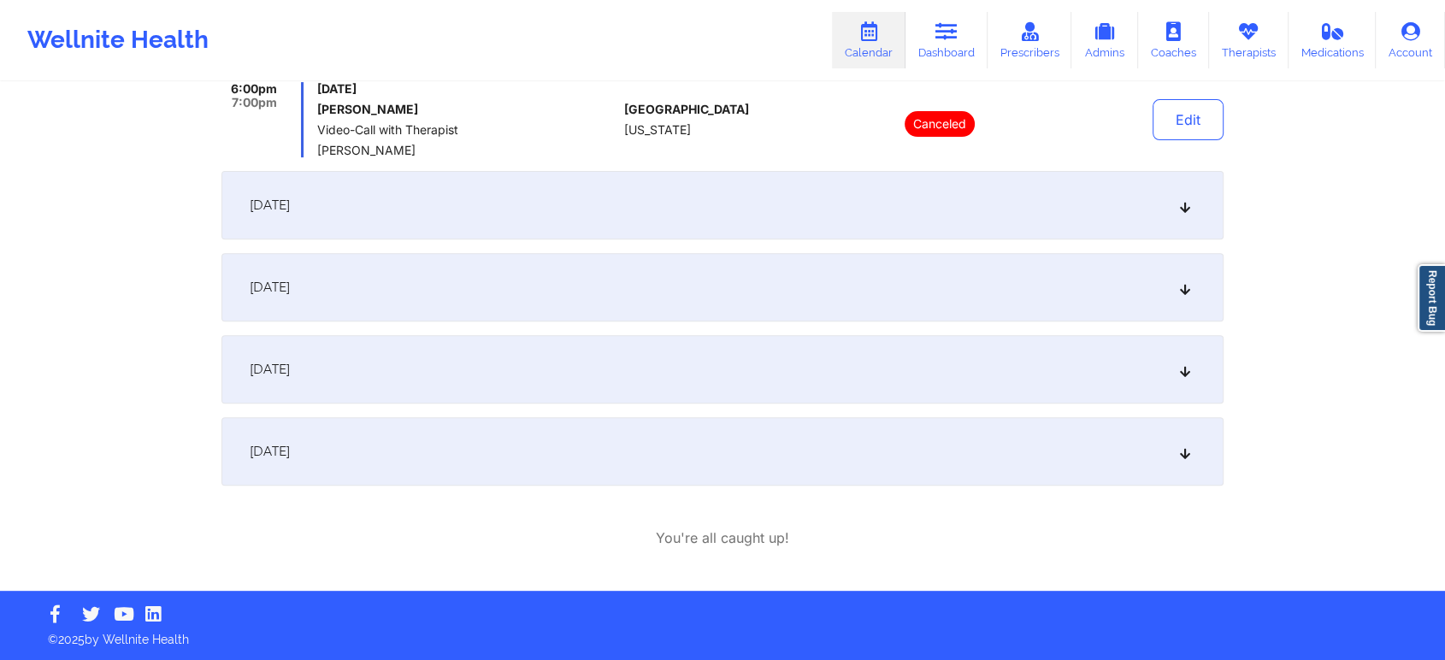
click at [705, 352] on div "[DATE]" at bounding box center [722, 369] width 1002 height 68
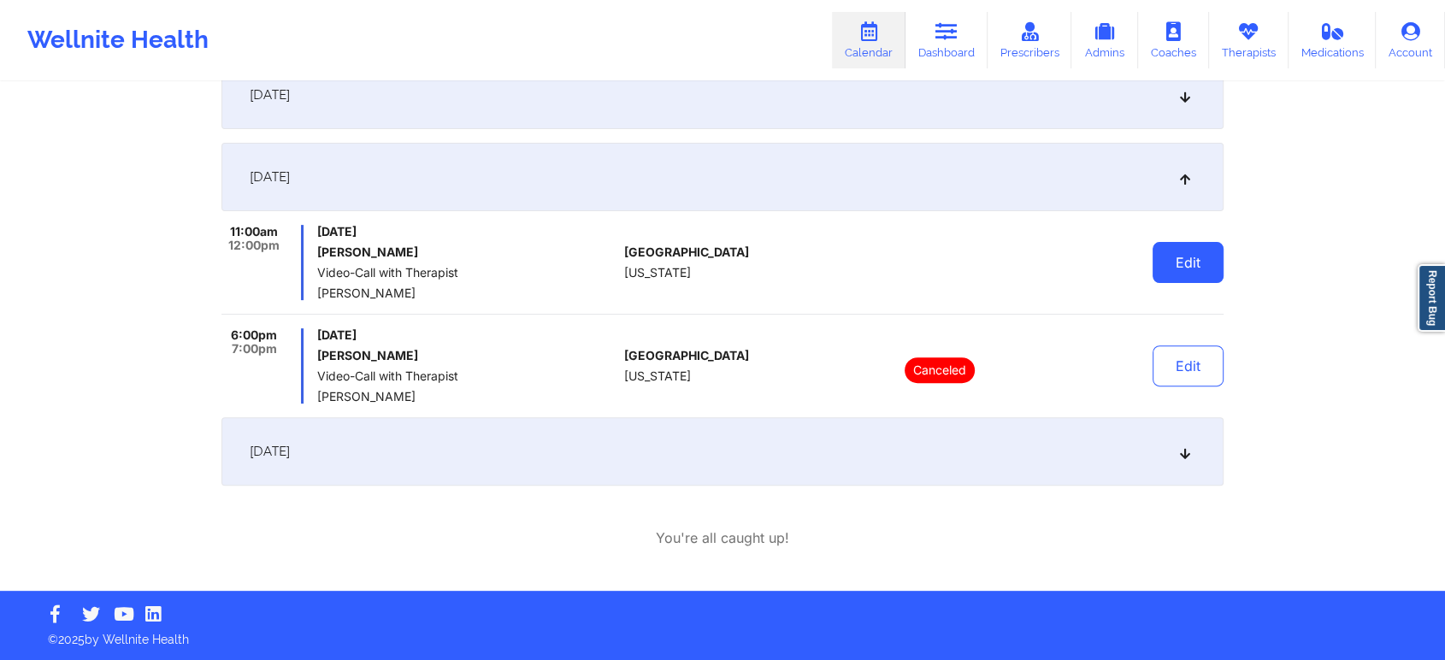
click at [1211, 251] on button "Edit" at bounding box center [1188, 262] width 71 height 41
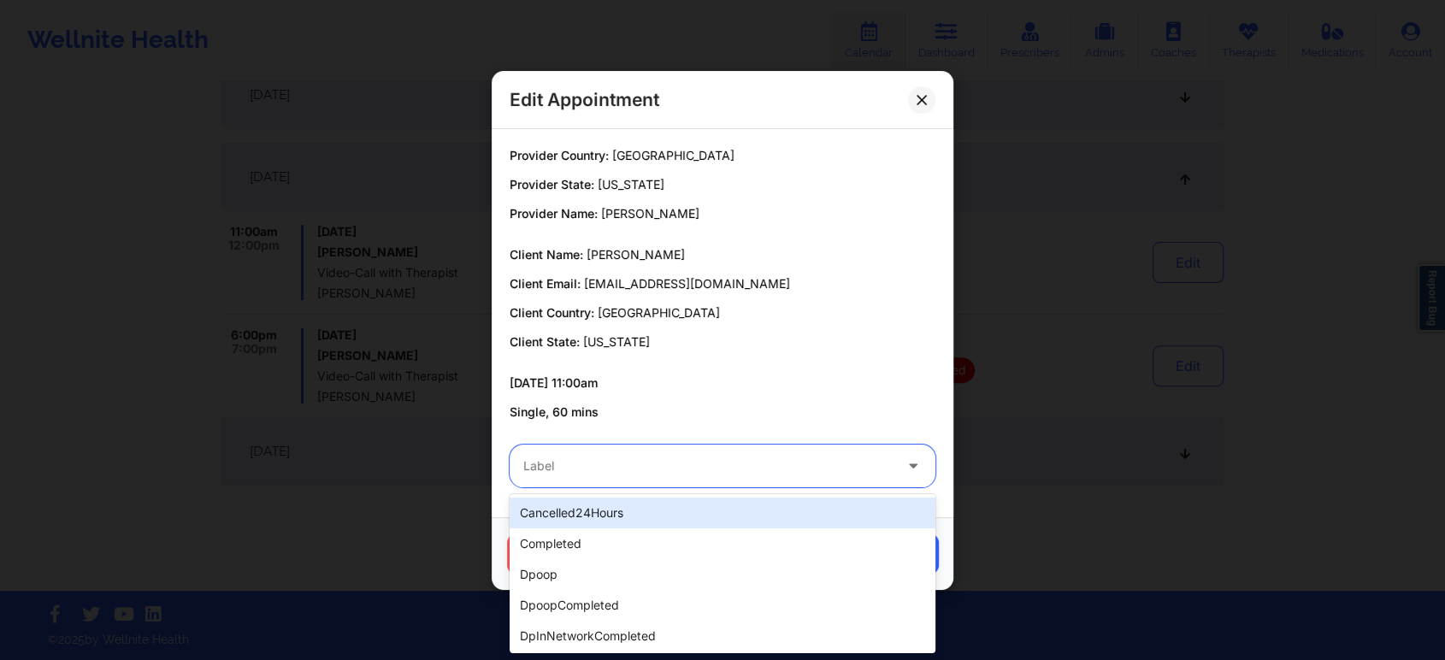
click at [585, 475] on div at bounding box center [707, 466] width 369 height 21
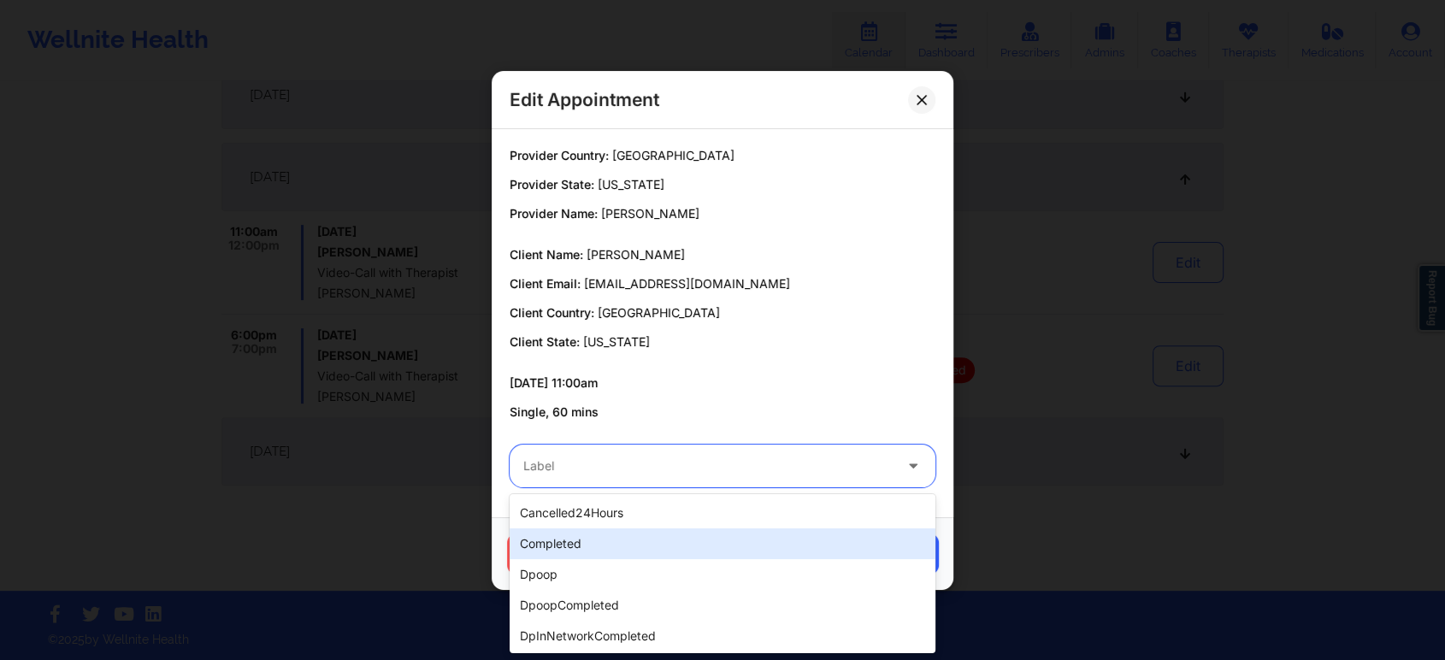
click at [540, 551] on div "completed" at bounding box center [723, 543] width 426 height 31
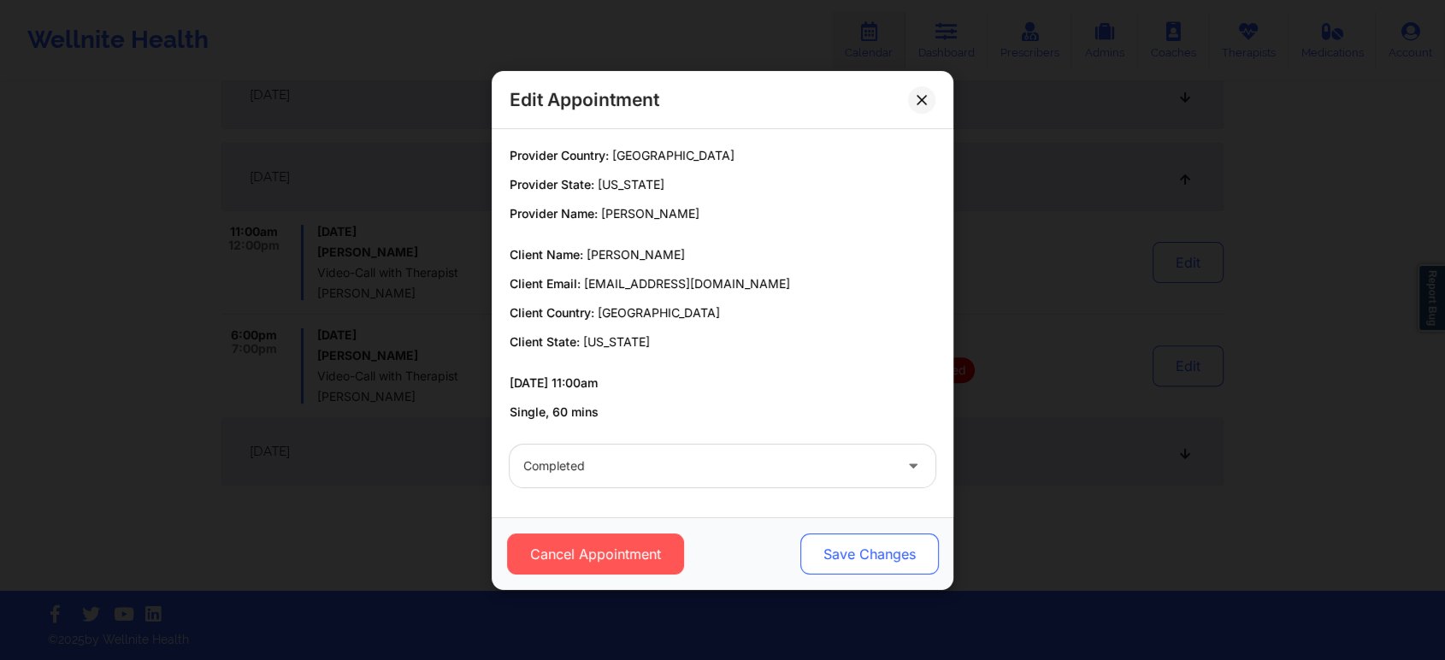
click at [862, 556] on button "Save Changes" at bounding box center [869, 554] width 139 height 41
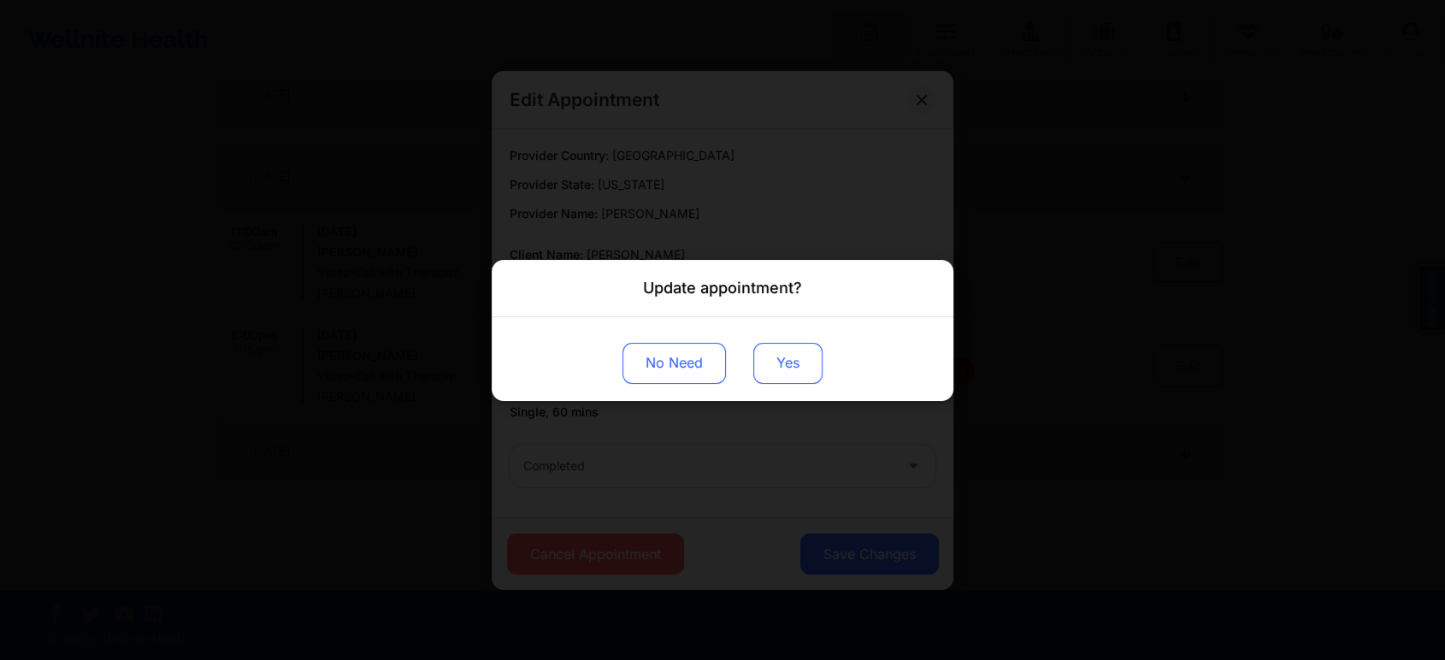
click at [776, 362] on button "Yes" at bounding box center [787, 362] width 69 height 41
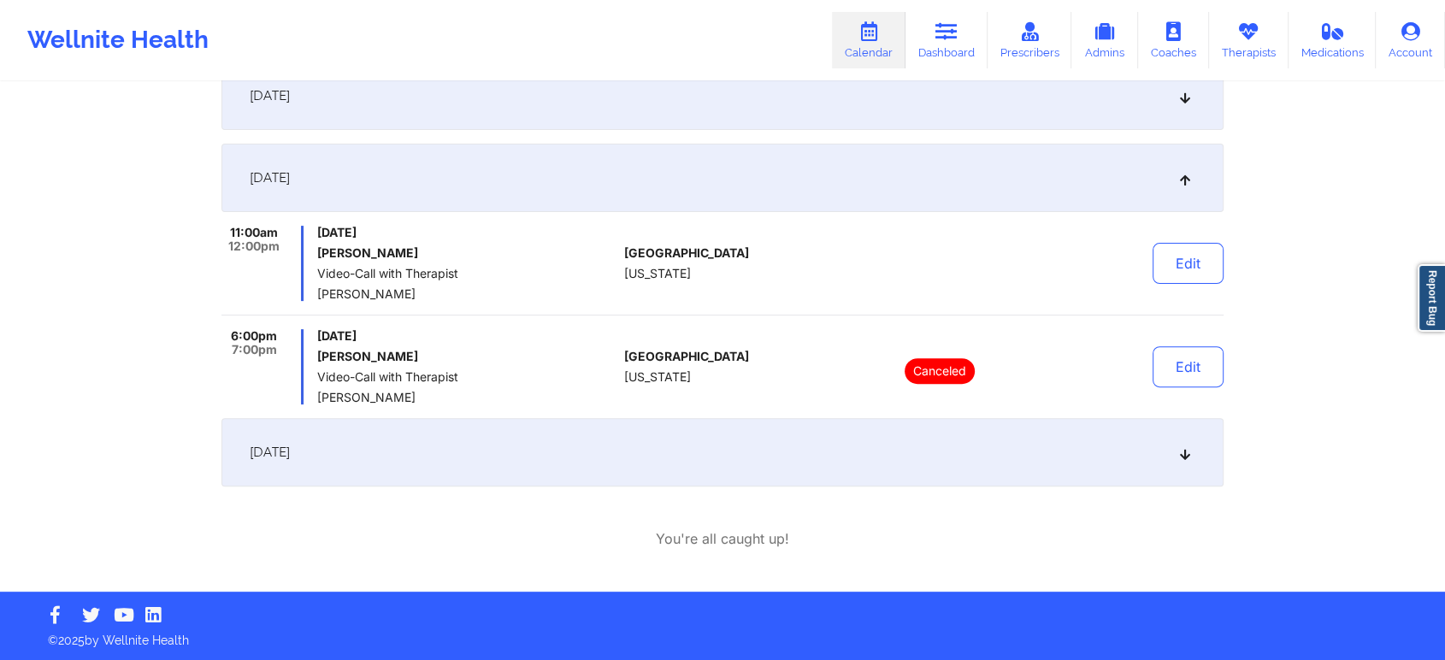
scroll to position [0, 0]
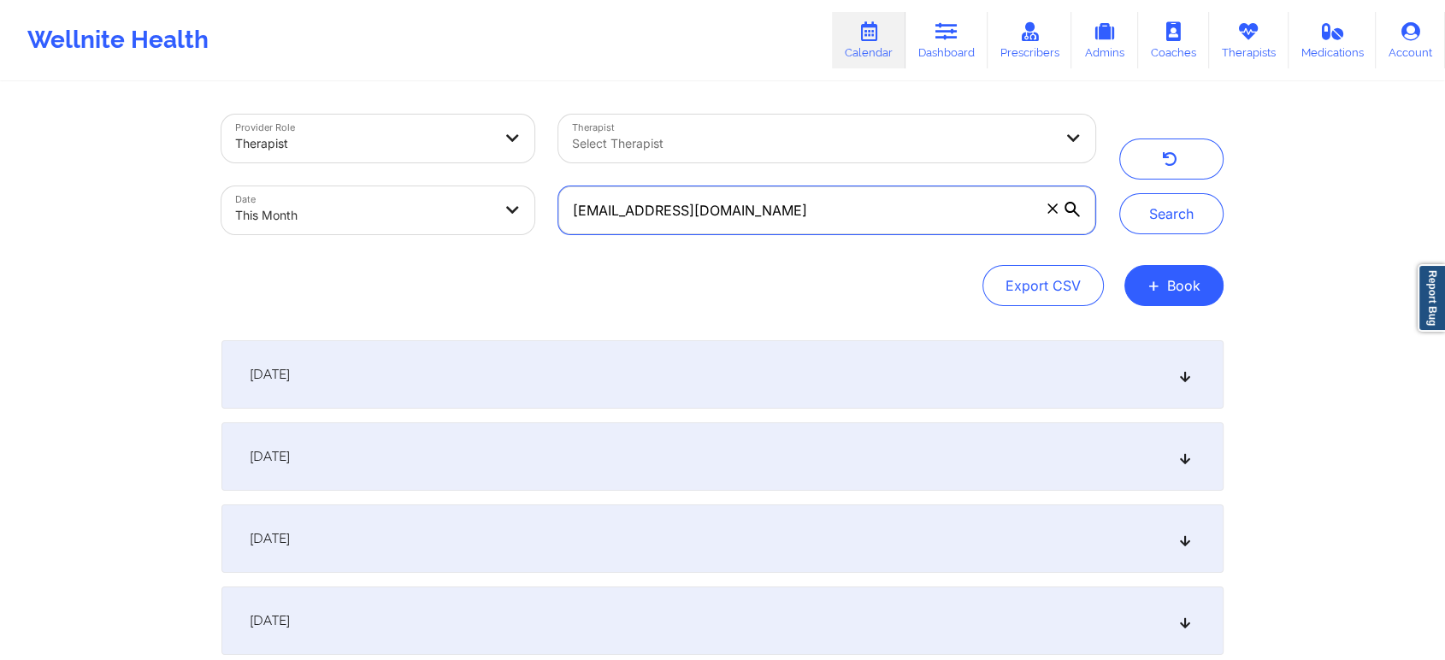
drag, startPoint x: 850, startPoint y: 210, endPoint x: 477, endPoint y: 189, distance: 373.5
click at [477, 189] on div "Provider Role Therapist Therapist Select Therapist Date This Month [EMAIL_ADDRE…" at bounding box center [659, 175] width 898 height 144
paste input "velascoskevin"
click at [1119, 193] on button "Search" at bounding box center [1171, 213] width 104 height 41
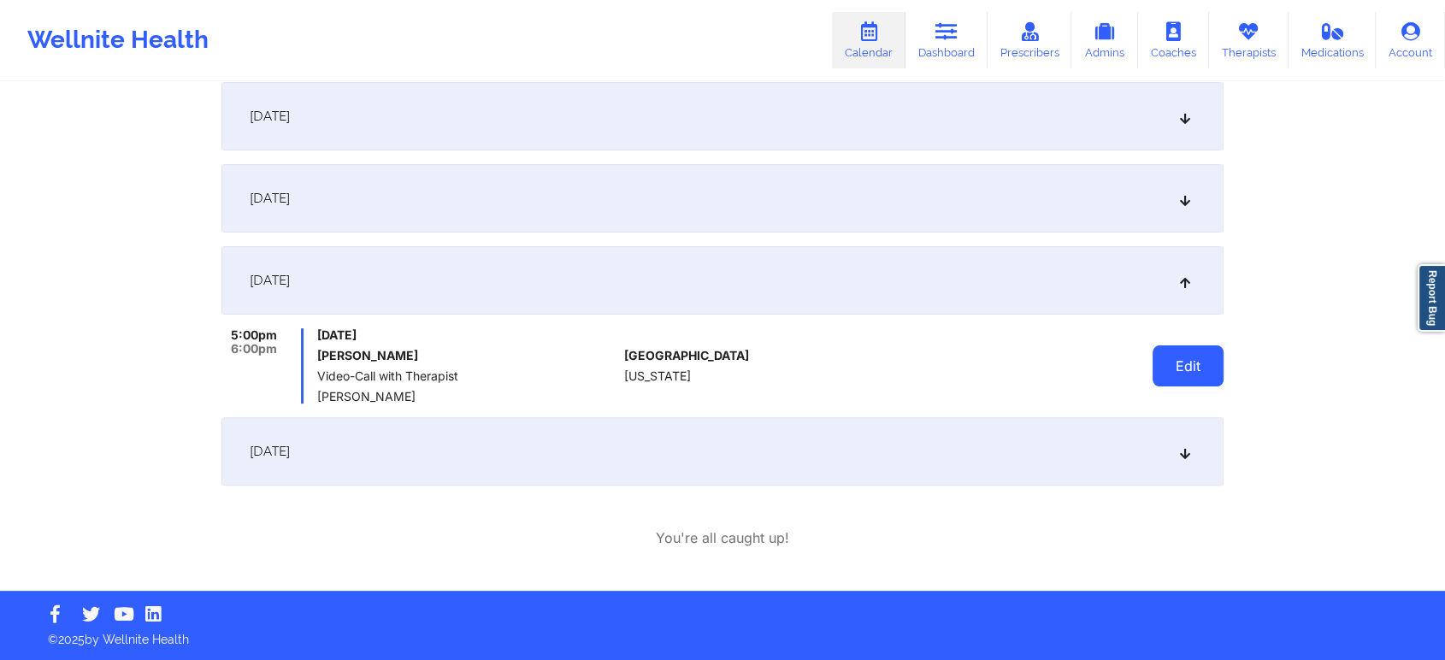
click at [1186, 363] on button "Edit" at bounding box center [1188, 365] width 71 height 41
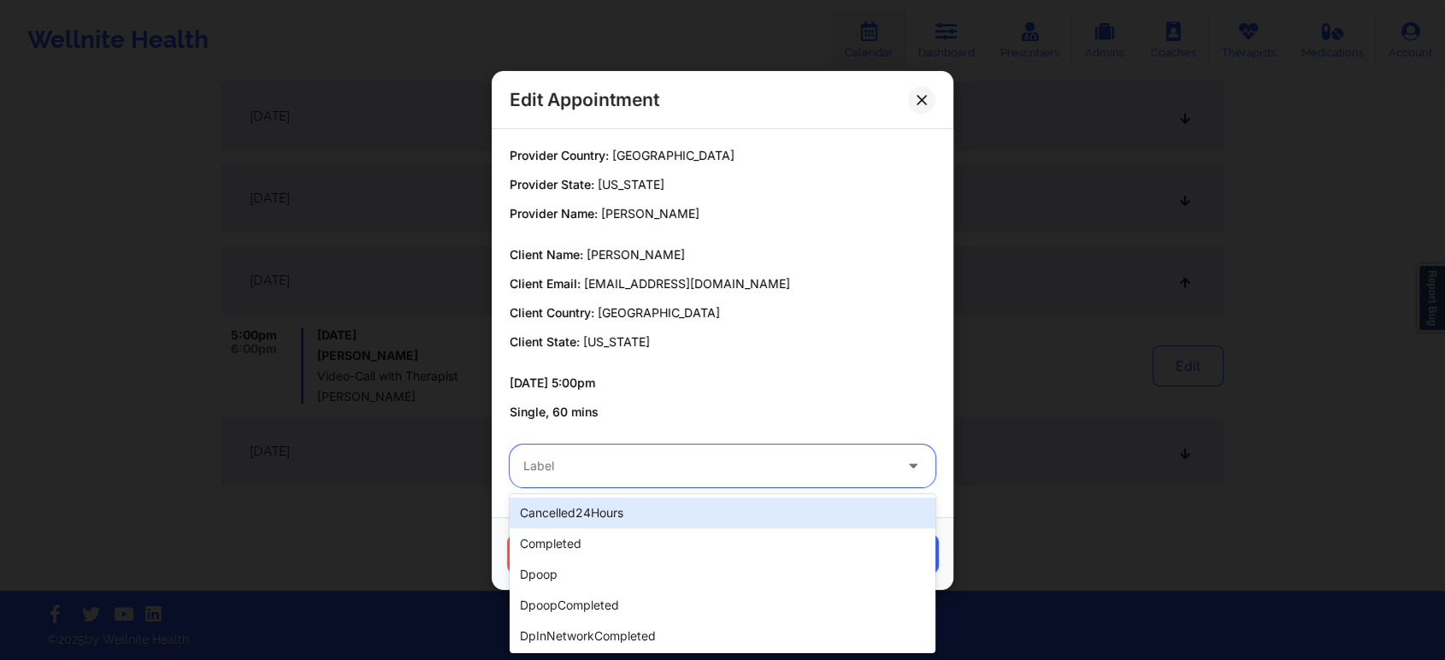
click at [715, 470] on div at bounding box center [707, 466] width 369 height 21
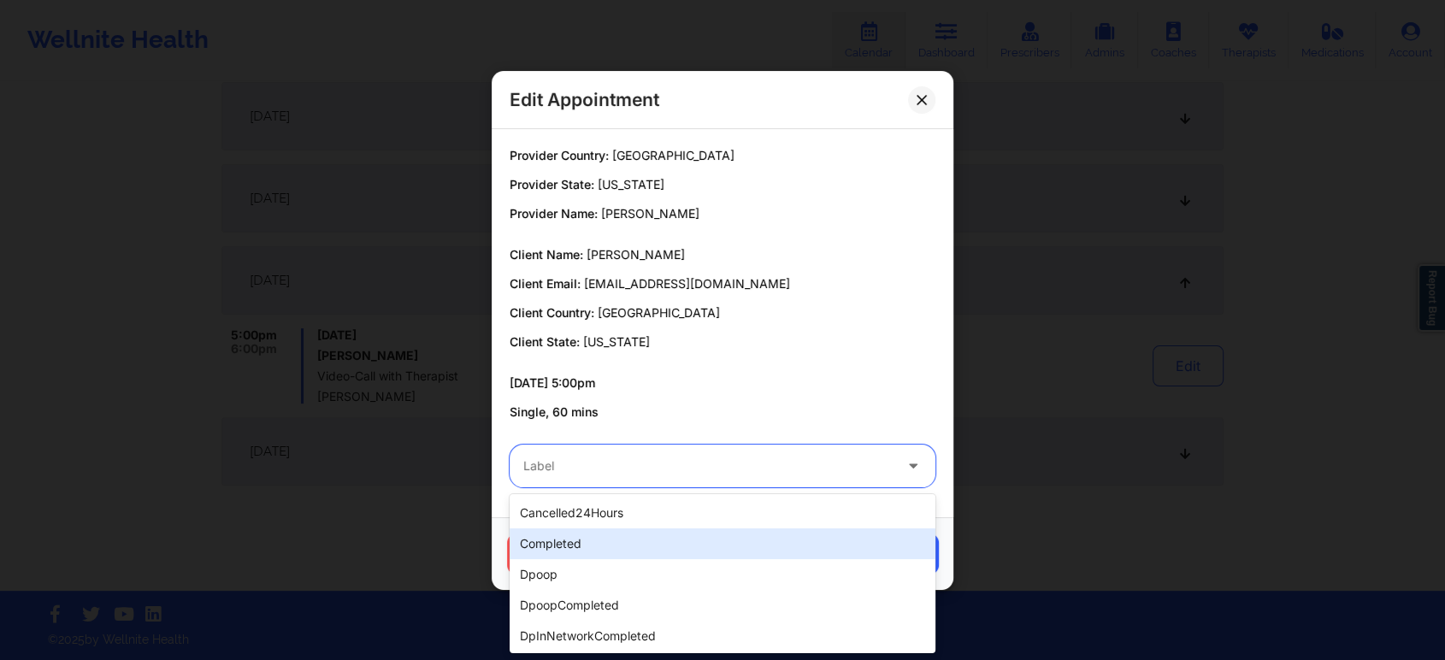
click at [592, 549] on div "completed" at bounding box center [723, 543] width 426 height 31
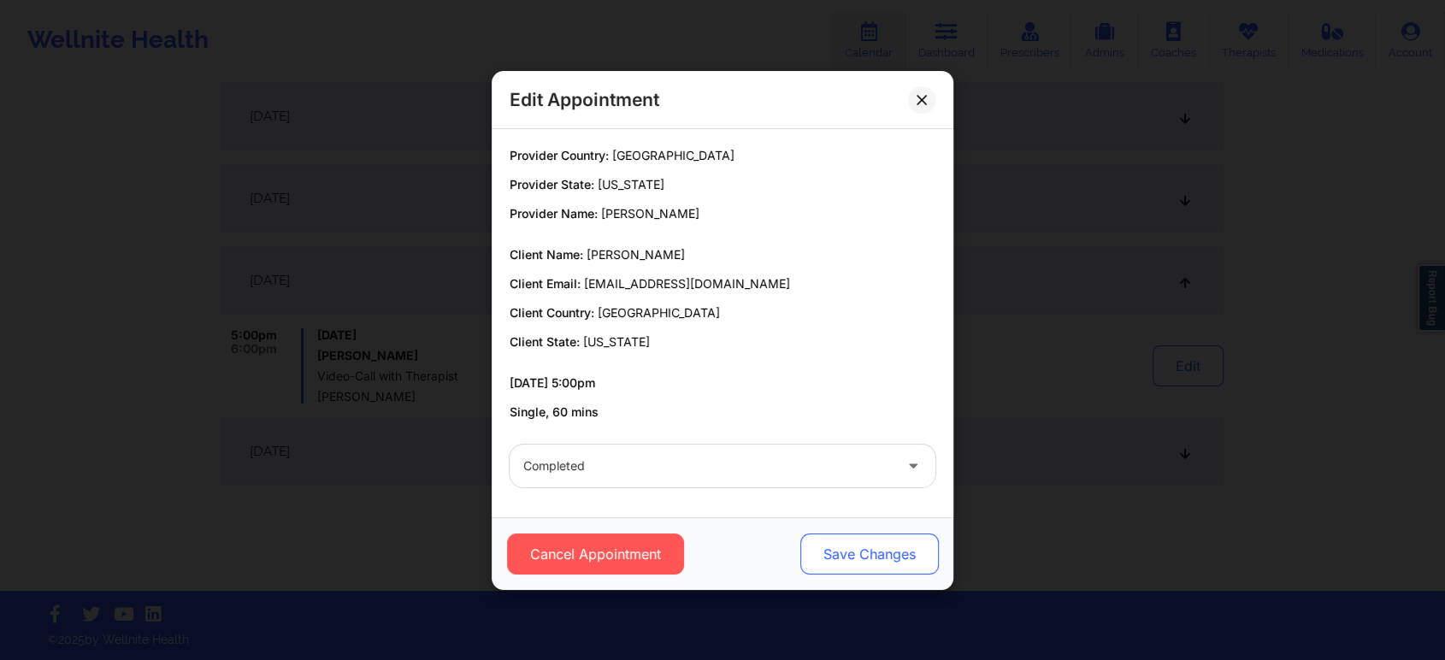
click at [850, 565] on button "Save Changes" at bounding box center [869, 554] width 139 height 41
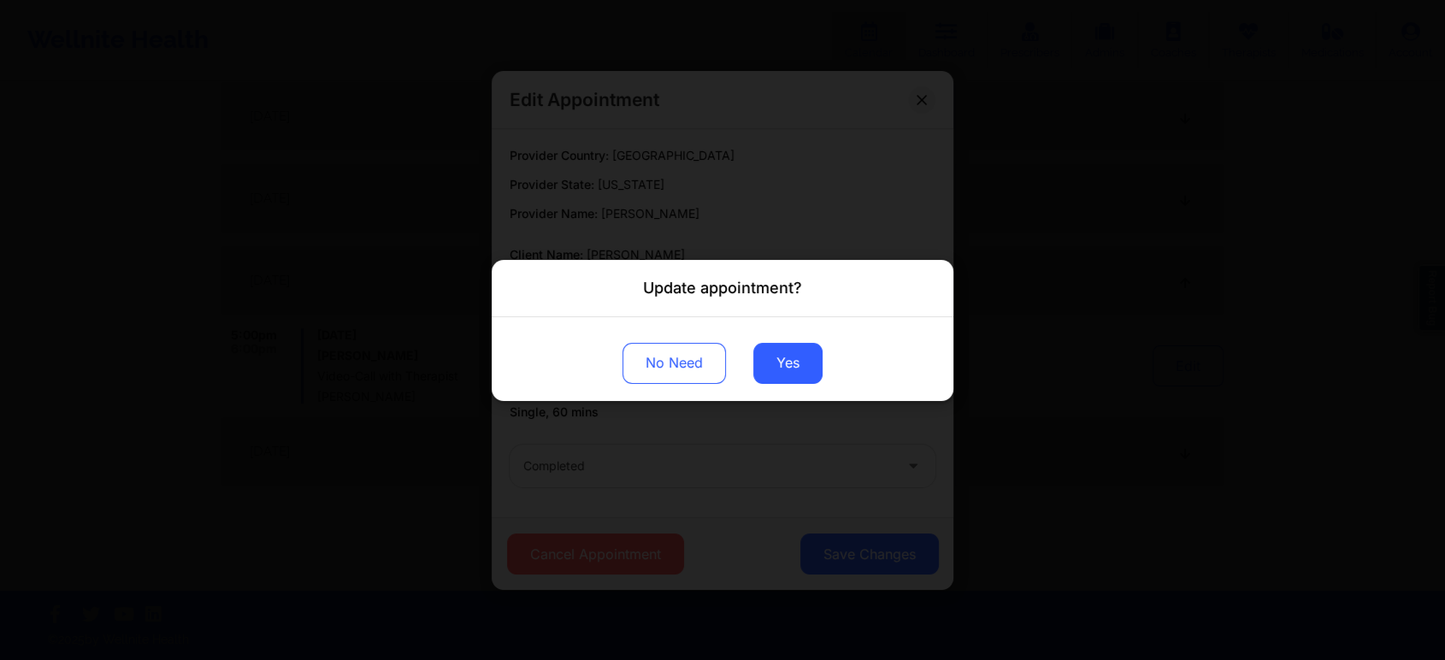
click at [801, 387] on div "No Need Yes" at bounding box center [723, 358] width 462 height 84
click at [780, 358] on button "Yes" at bounding box center [787, 362] width 69 height 41
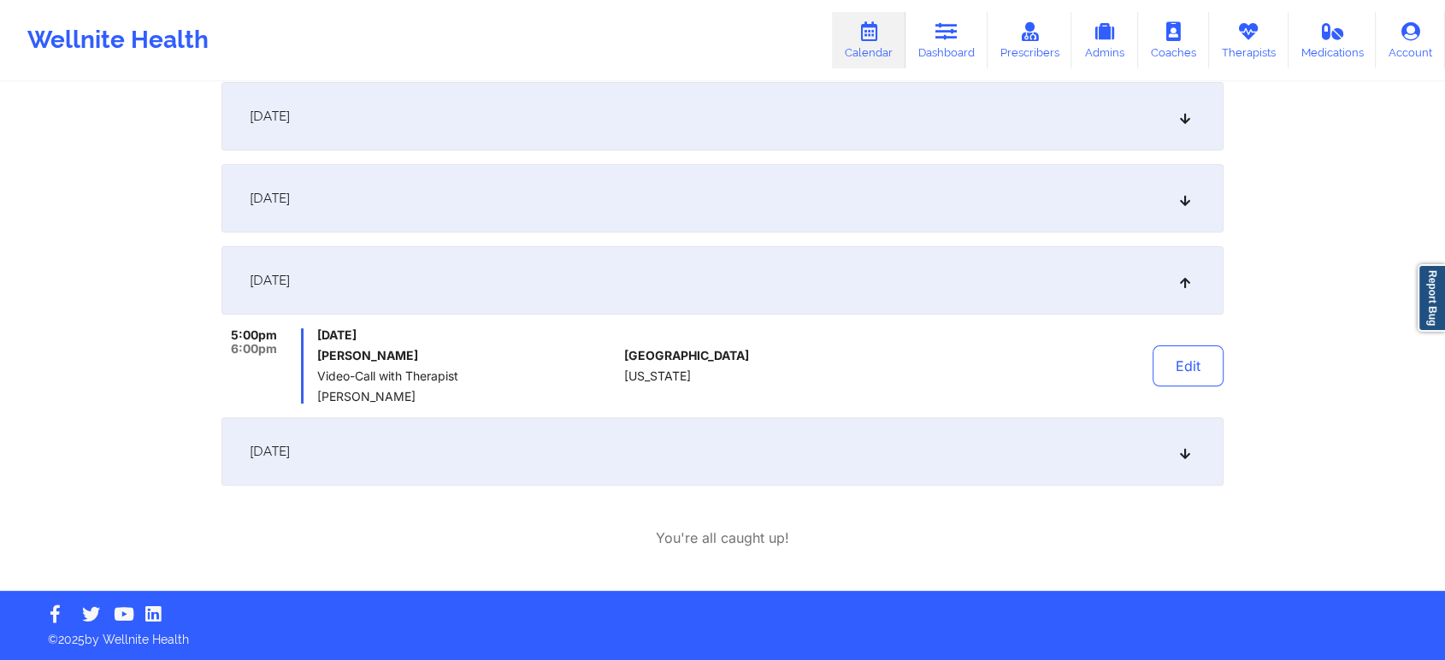
scroll to position [0, 0]
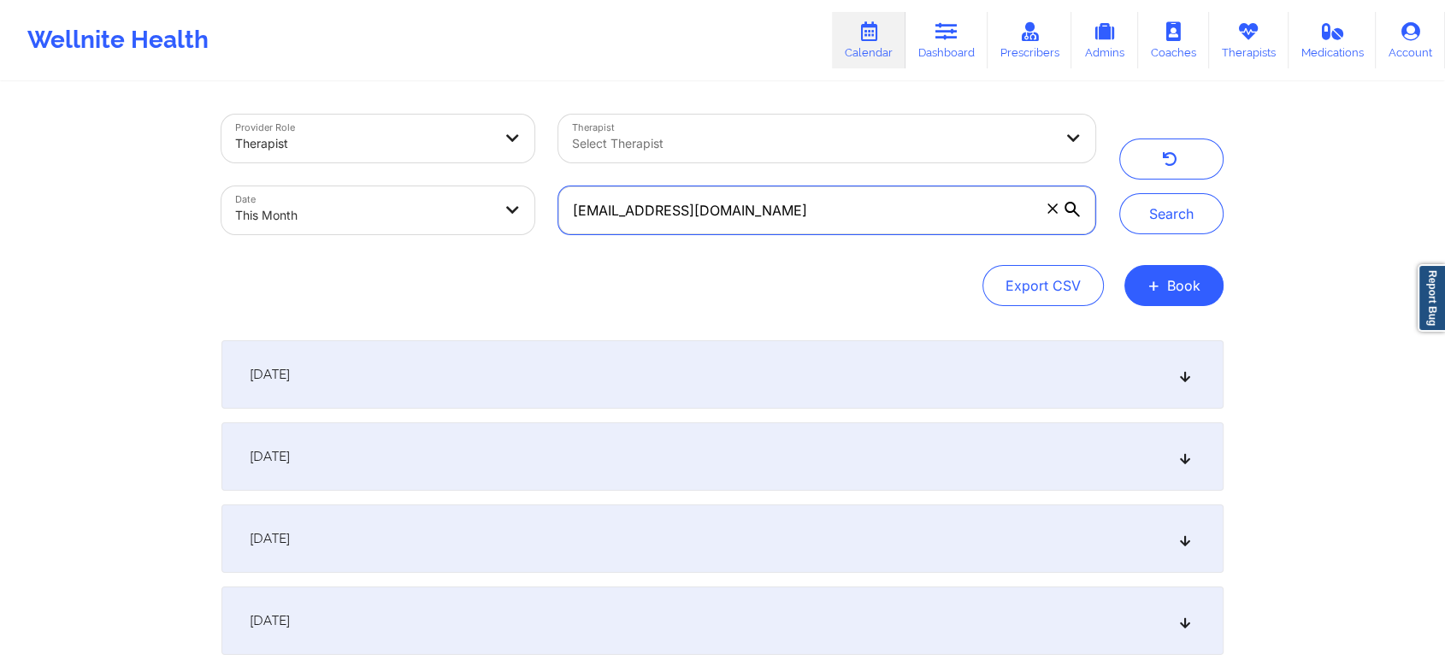
drag, startPoint x: 831, startPoint y: 232, endPoint x: 542, endPoint y: 199, distance: 290.9
click at [542, 199] on div "Provider Role Therapist Therapist Select Therapist Date This Month [EMAIL_ADDRE…" at bounding box center [659, 175] width 898 height 144
paste input "jgrond20"
click at [1119, 193] on button "Search" at bounding box center [1171, 213] width 104 height 41
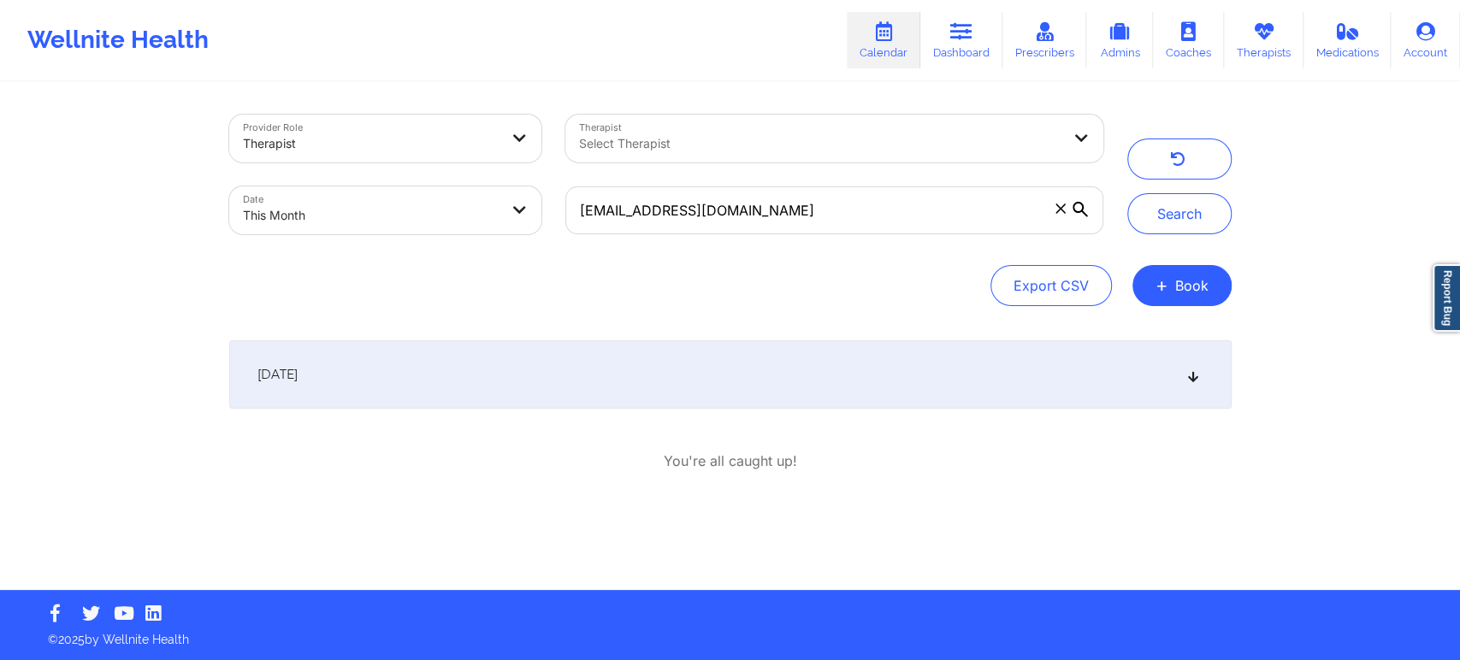
click at [686, 346] on div "[DATE]" at bounding box center [730, 374] width 1002 height 68
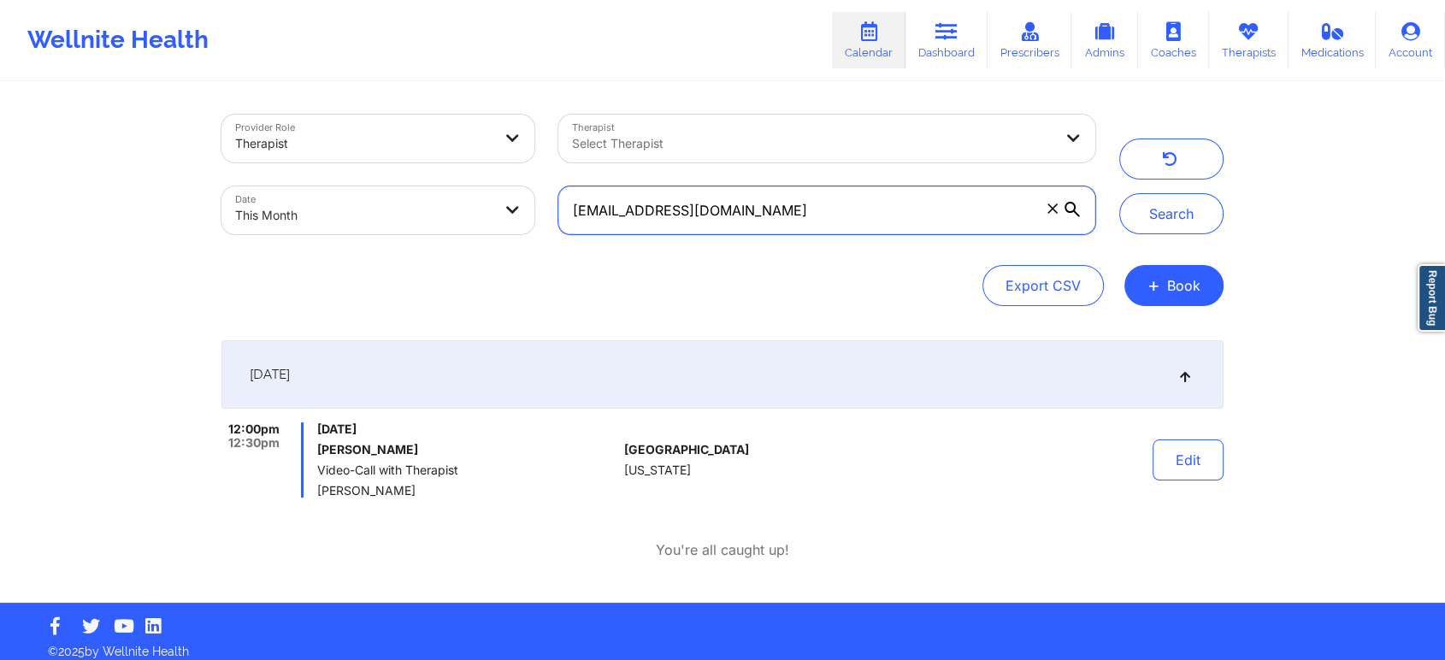
drag, startPoint x: 864, startPoint y: 219, endPoint x: 504, endPoint y: 254, distance: 361.7
click at [504, 254] on div "Provider Role Therapist Therapist Select Therapist Date This Month [EMAIL_ADDRE…" at bounding box center [722, 211] width 1002 height 192
paste input "[PERSON_NAME][EMAIL_ADDRESS]"
click at [1119, 193] on button "Search" at bounding box center [1171, 213] width 104 height 41
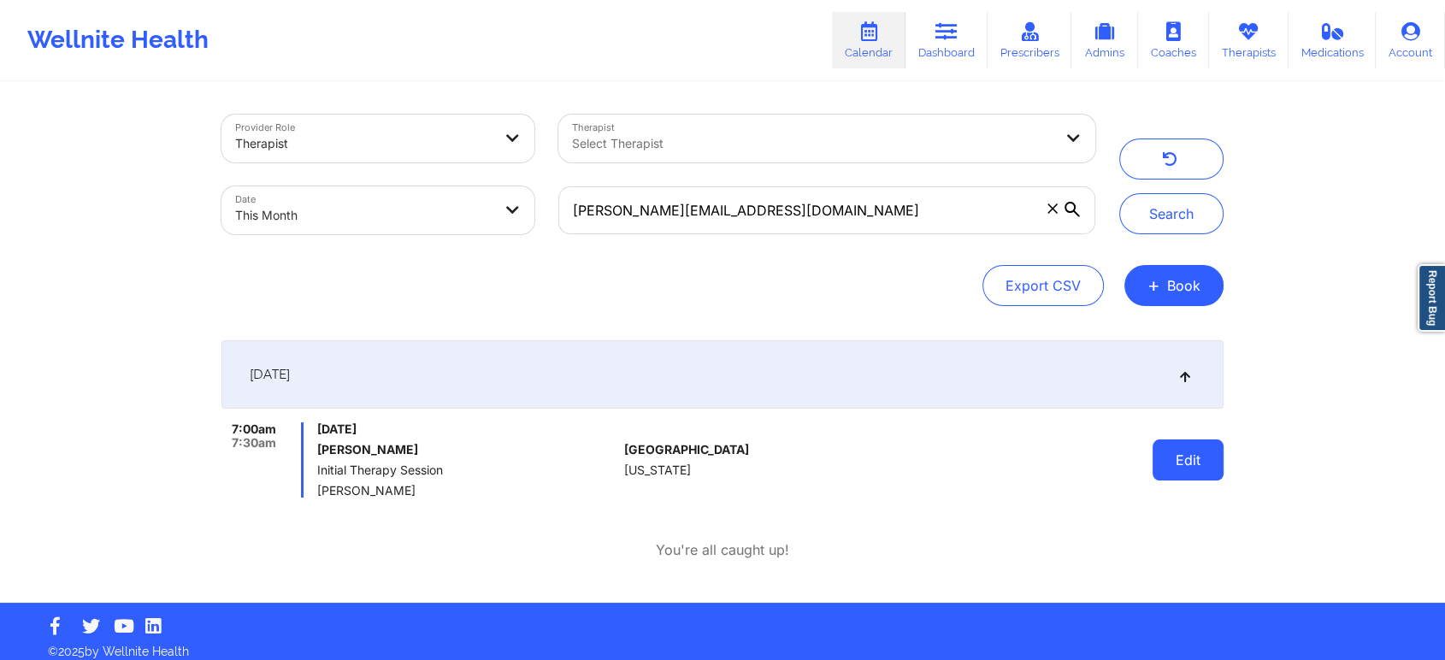
click at [1223, 452] on button "Edit" at bounding box center [1188, 460] width 71 height 41
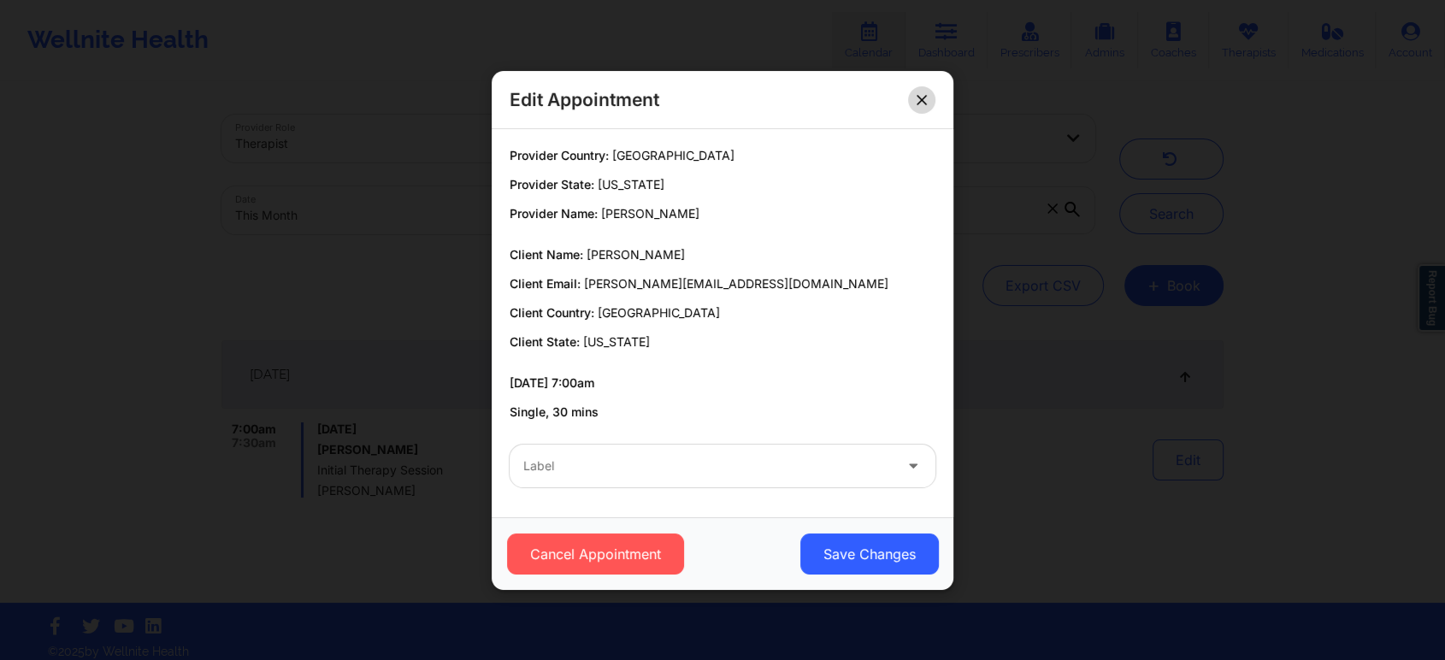
click at [922, 92] on button at bounding box center [921, 99] width 27 height 27
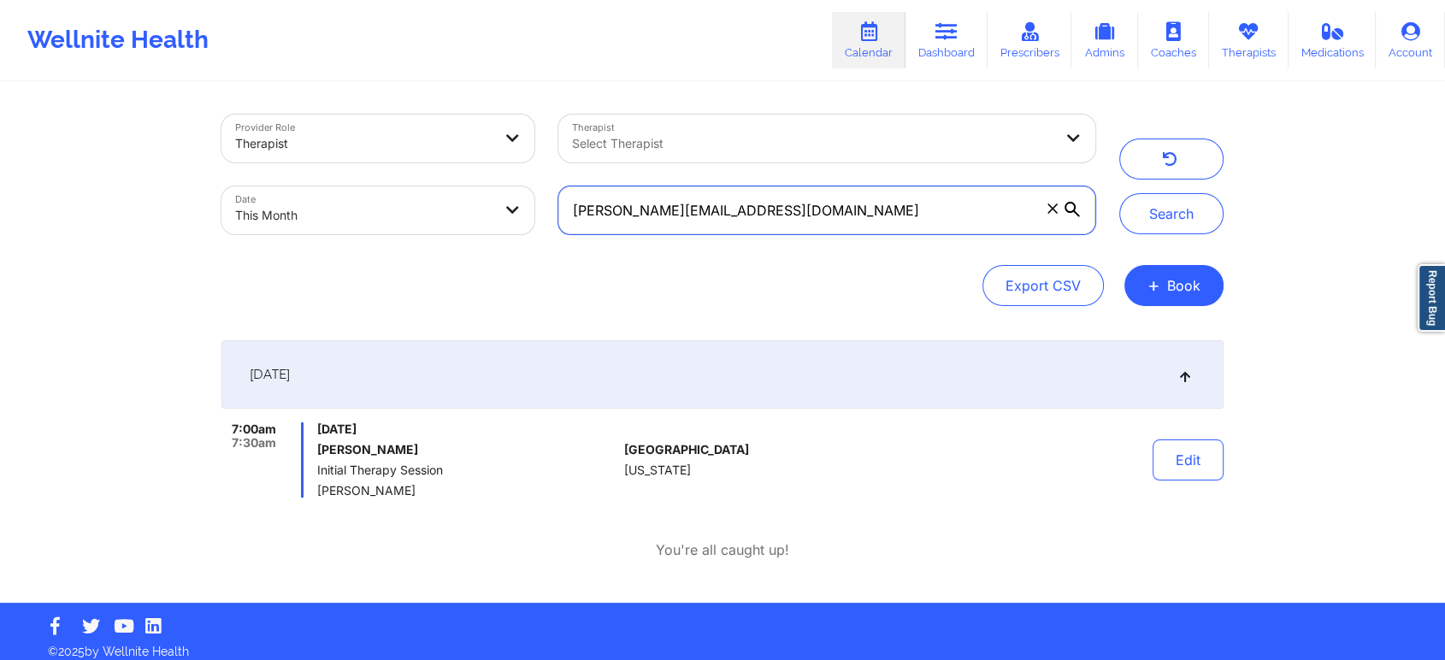
drag, startPoint x: 833, startPoint y: 221, endPoint x: 396, endPoint y: 160, distance: 441.2
click at [396, 160] on div "Provider Role Therapist Therapist Select Therapist Date This Month [PERSON_NAME…" at bounding box center [659, 175] width 898 height 144
click at [1119, 193] on button "Search" at bounding box center [1171, 213] width 104 height 41
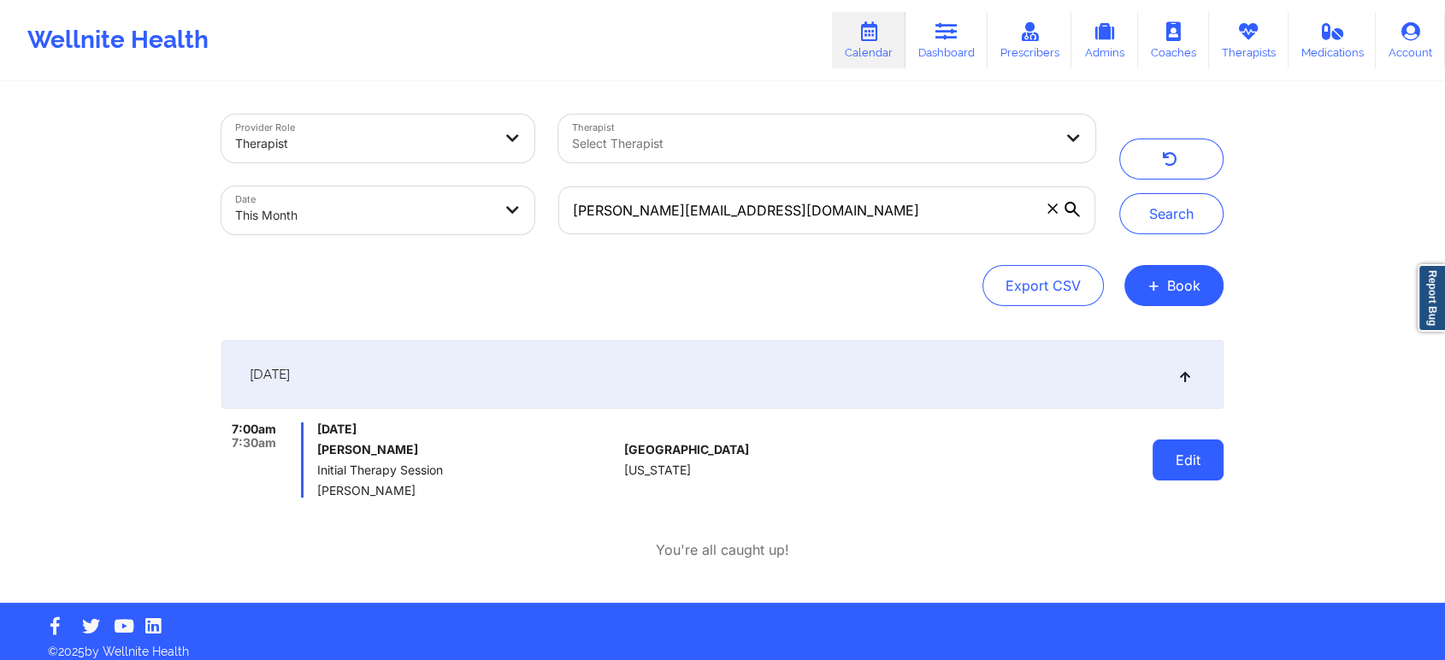
click at [1196, 464] on button "Edit" at bounding box center [1188, 460] width 71 height 41
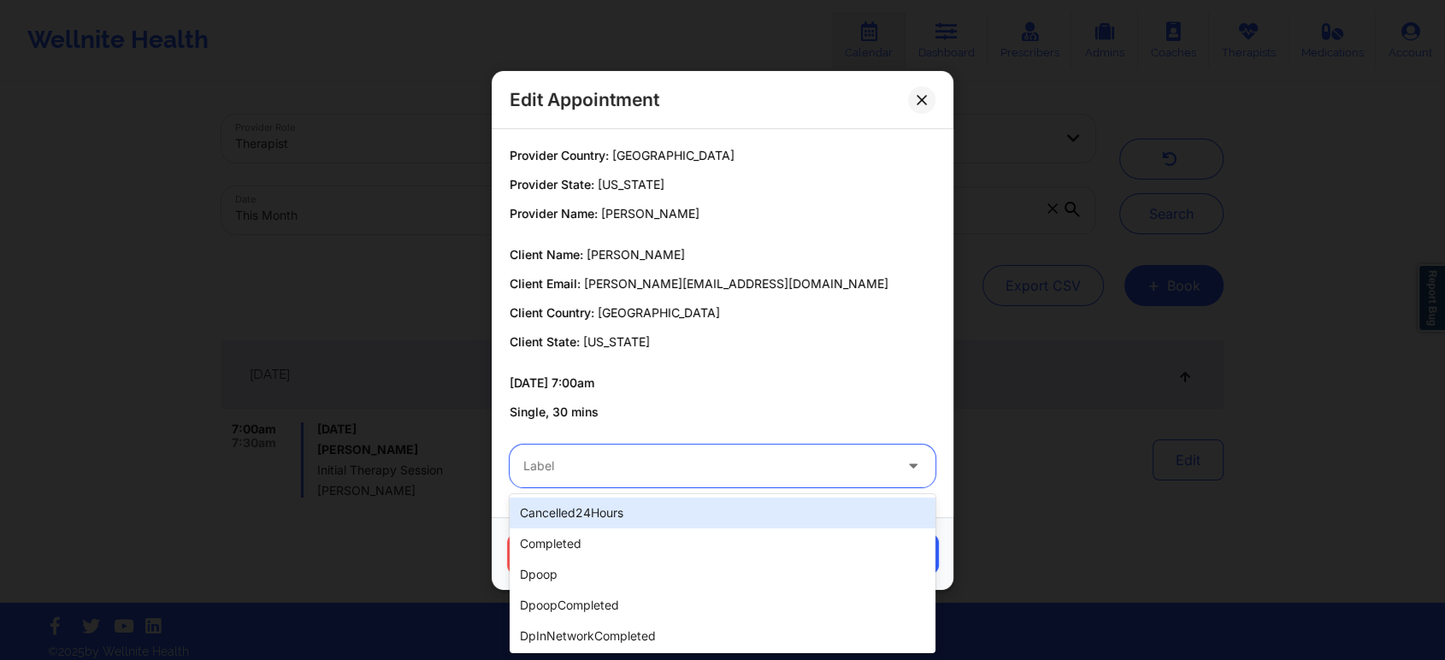
click at [697, 470] on div at bounding box center [707, 466] width 369 height 21
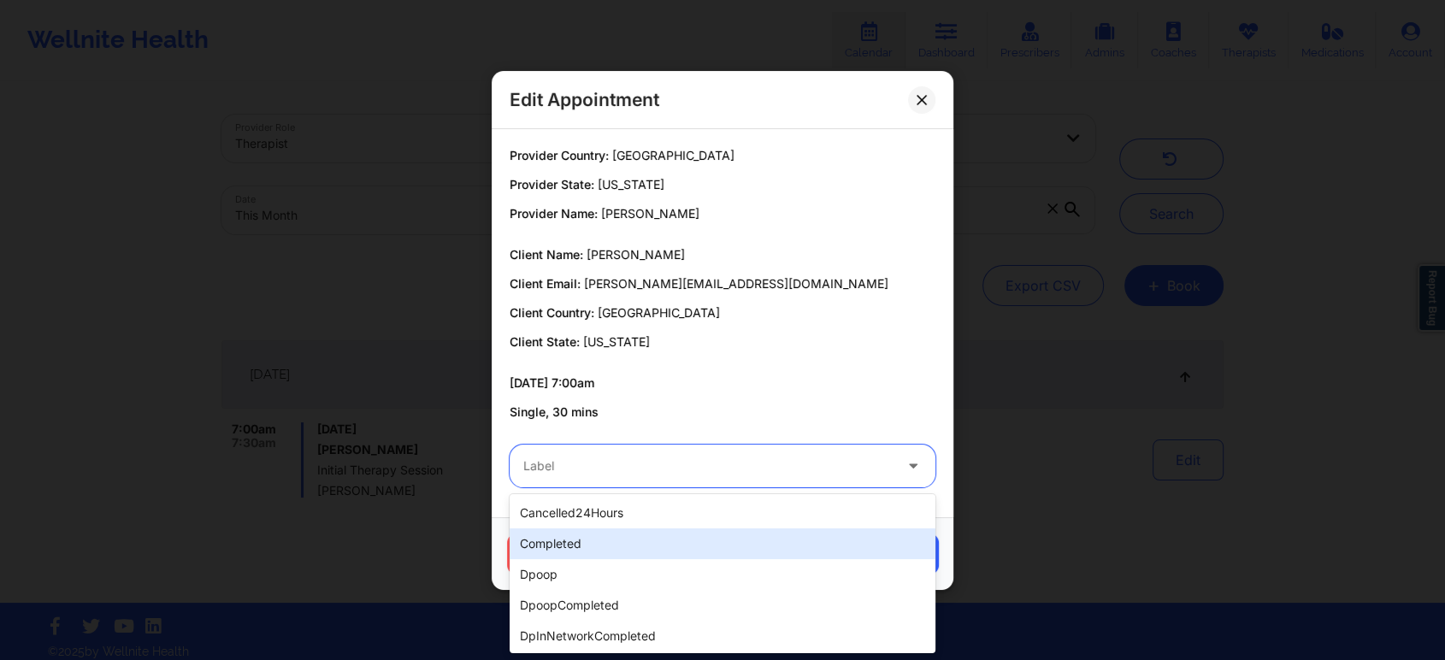
click at [576, 545] on div "completed" at bounding box center [723, 543] width 426 height 31
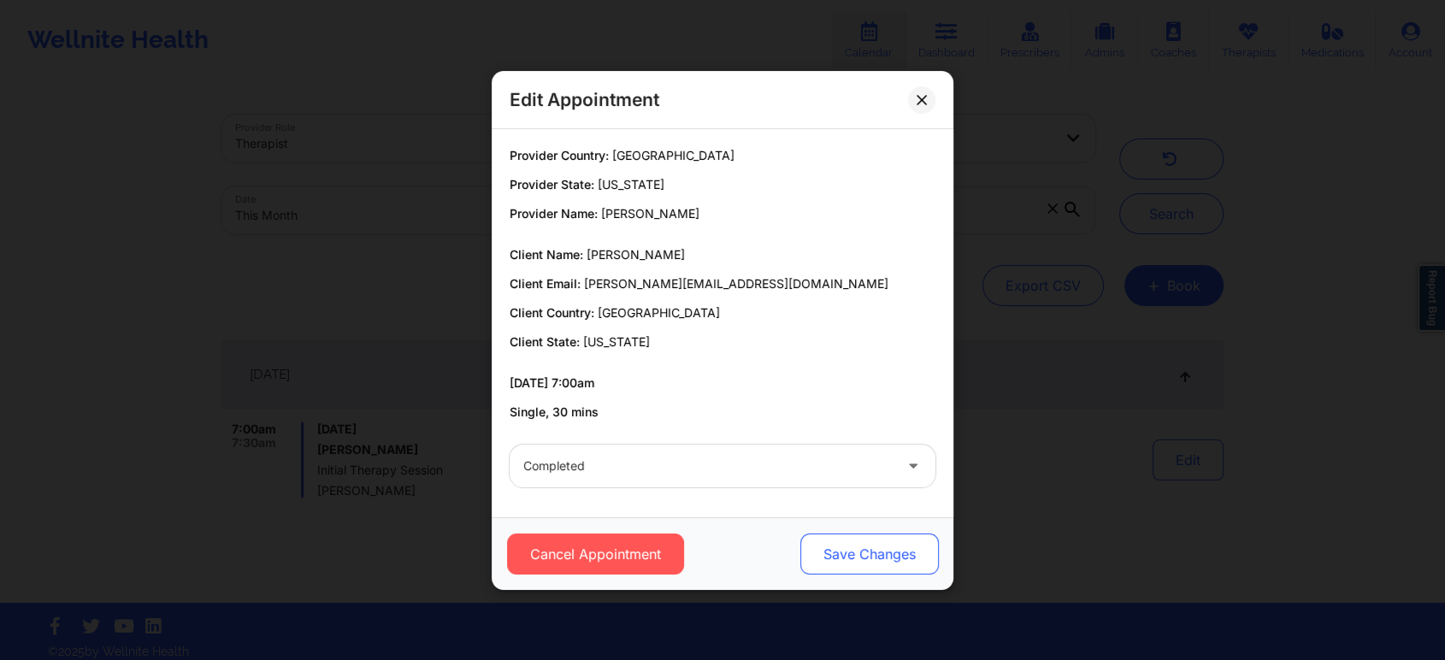
click at [800, 559] on button "Save Changes" at bounding box center [869, 554] width 139 height 41
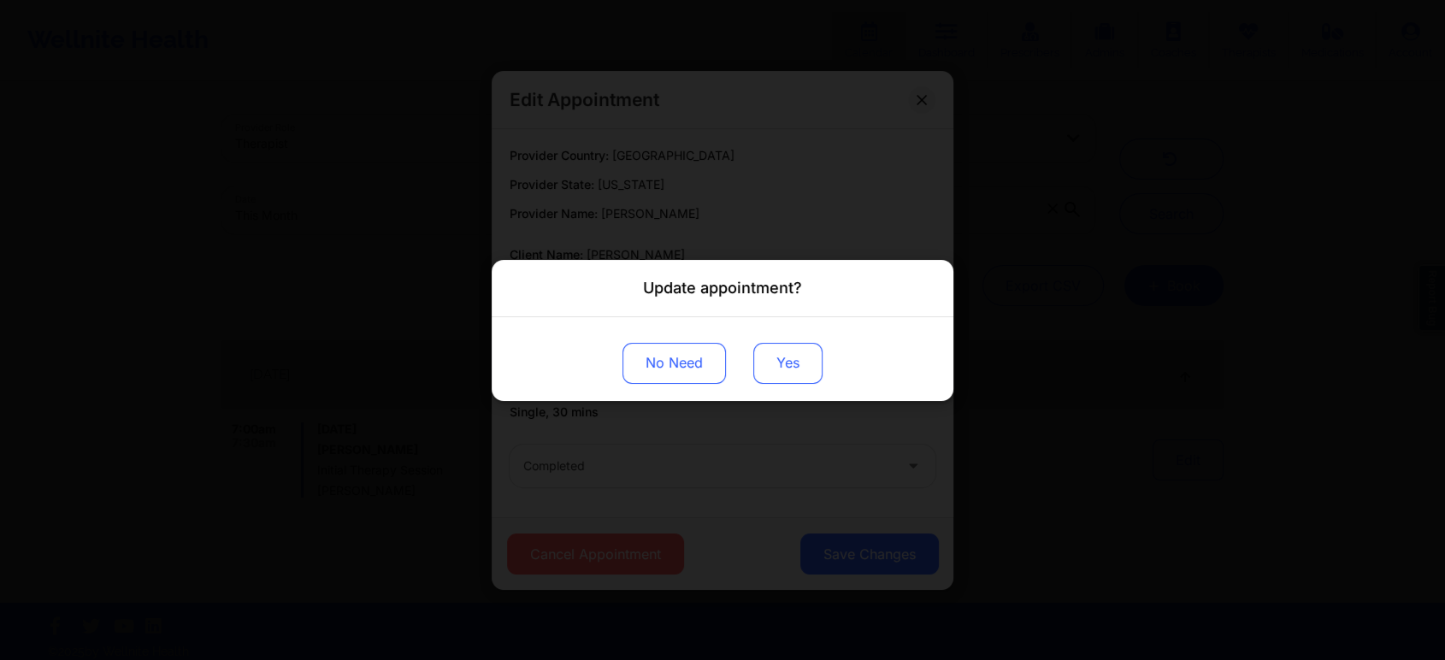
click at [790, 345] on button "Yes" at bounding box center [787, 362] width 69 height 41
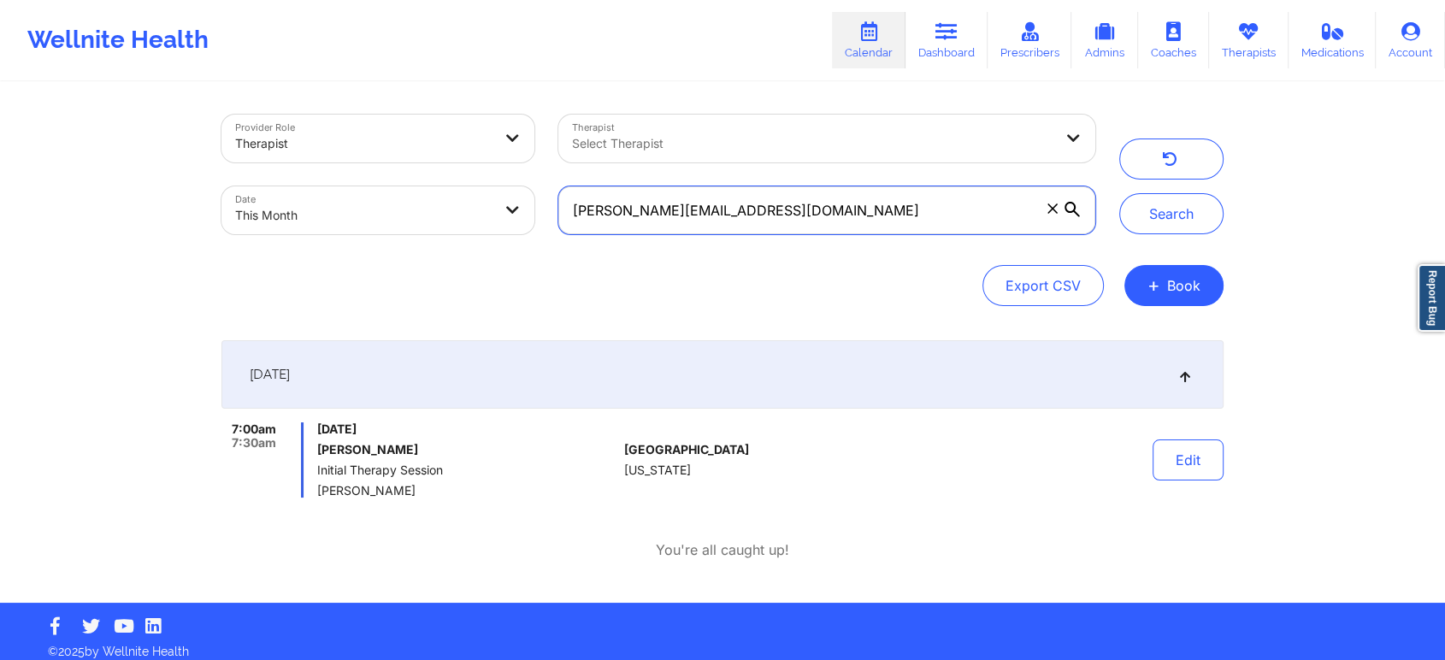
click at [785, 204] on input "[PERSON_NAME][EMAIL_ADDRESS][DOMAIN_NAME]" at bounding box center [826, 210] width 537 height 48
drag, startPoint x: 777, startPoint y: 224, endPoint x: 509, endPoint y: 224, distance: 268.5
click at [509, 224] on div "Provider Role Therapist Therapist Select Therapist Date This Month [PERSON_NAME…" at bounding box center [659, 175] width 898 height 144
paste input "[EMAIL_ADDRESS]"
click at [1119, 193] on button "Search" at bounding box center [1171, 213] width 104 height 41
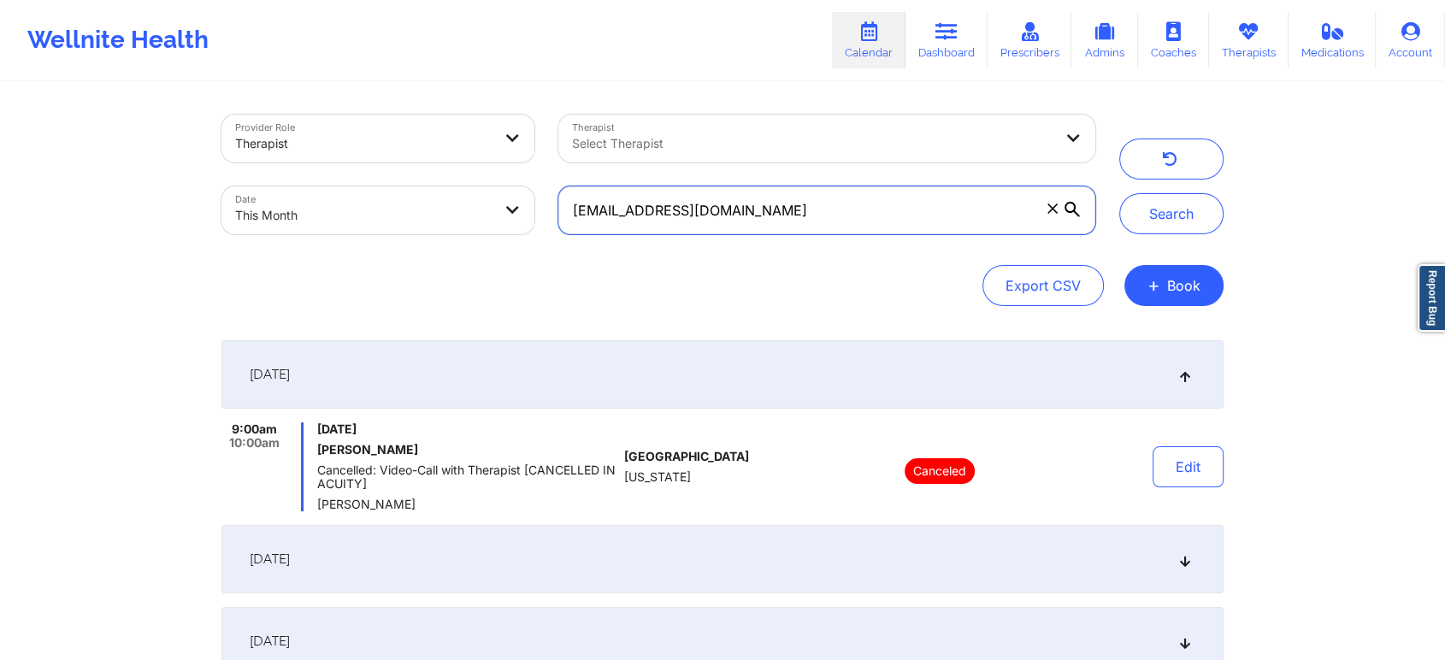
scroll to position [354, 0]
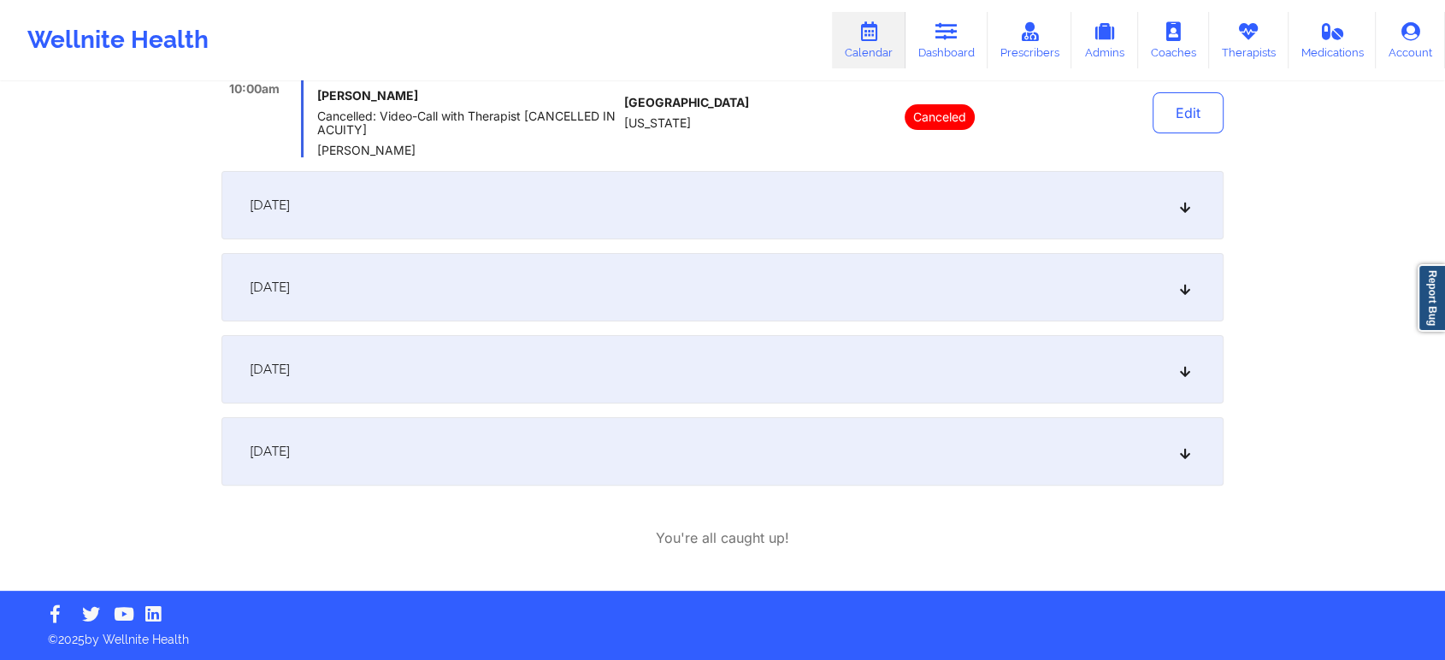
click at [582, 344] on div "[DATE]" at bounding box center [722, 369] width 1002 height 68
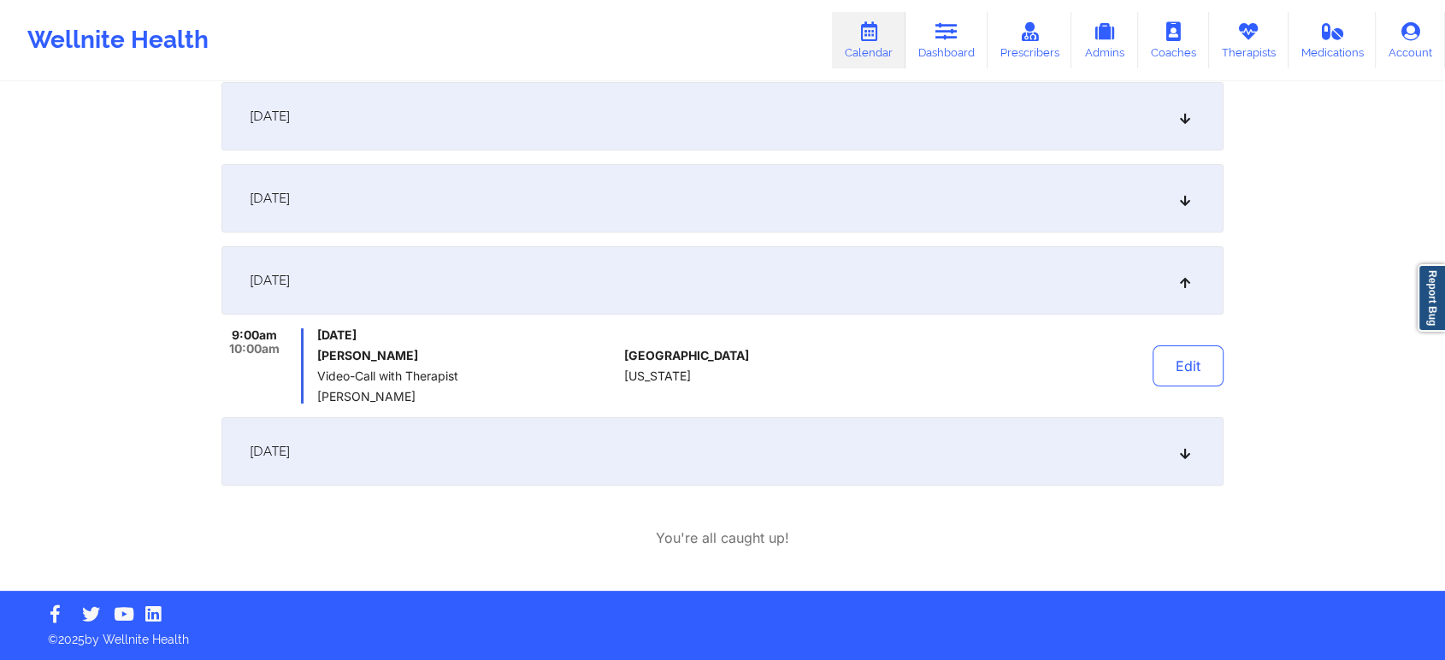
scroll to position [0, 0]
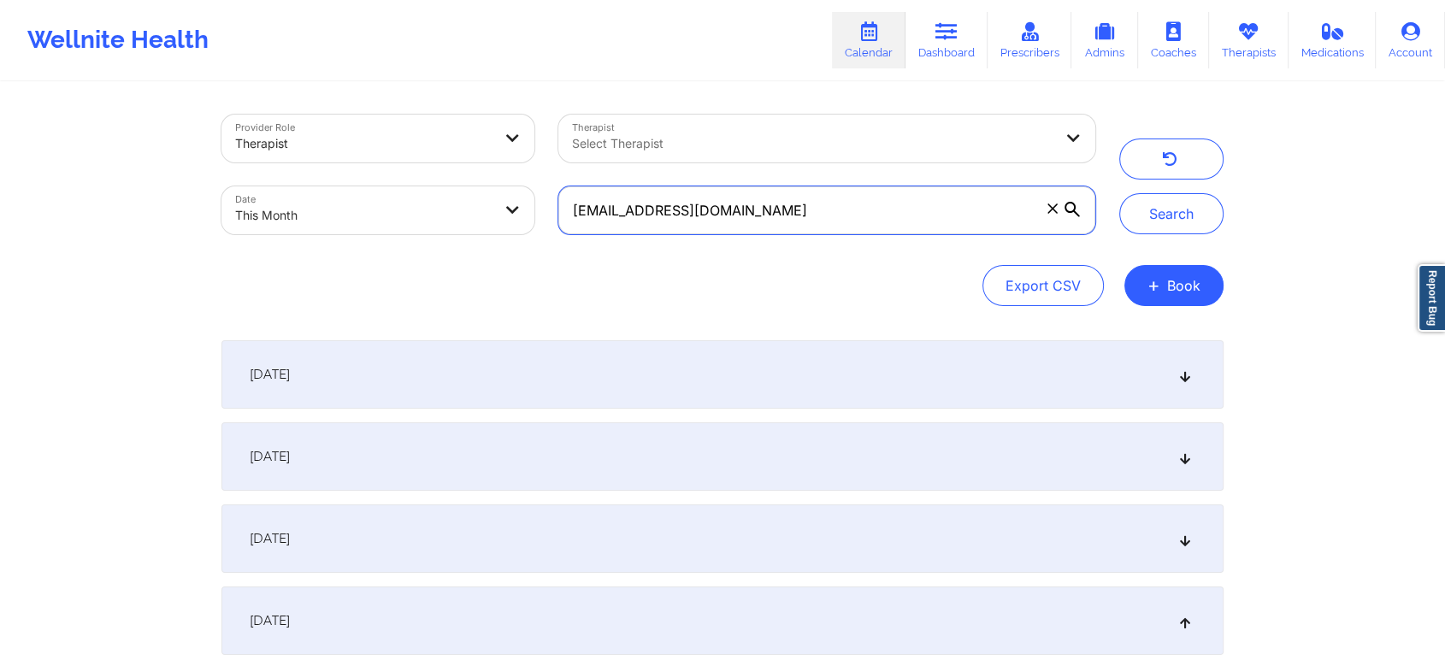
drag, startPoint x: 800, startPoint y: 207, endPoint x: 514, endPoint y: 224, distance: 287.0
click at [514, 224] on div "Provider Role Therapist Therapist Select Therapist Date This Month [EMAIL_ADDRE…" at bounding box center [659, 175] width 898 height 144
paste input "davidd0716"
click at [1119, 193] on button "Search" at bounding box center [1171, 213] width 104 height 41
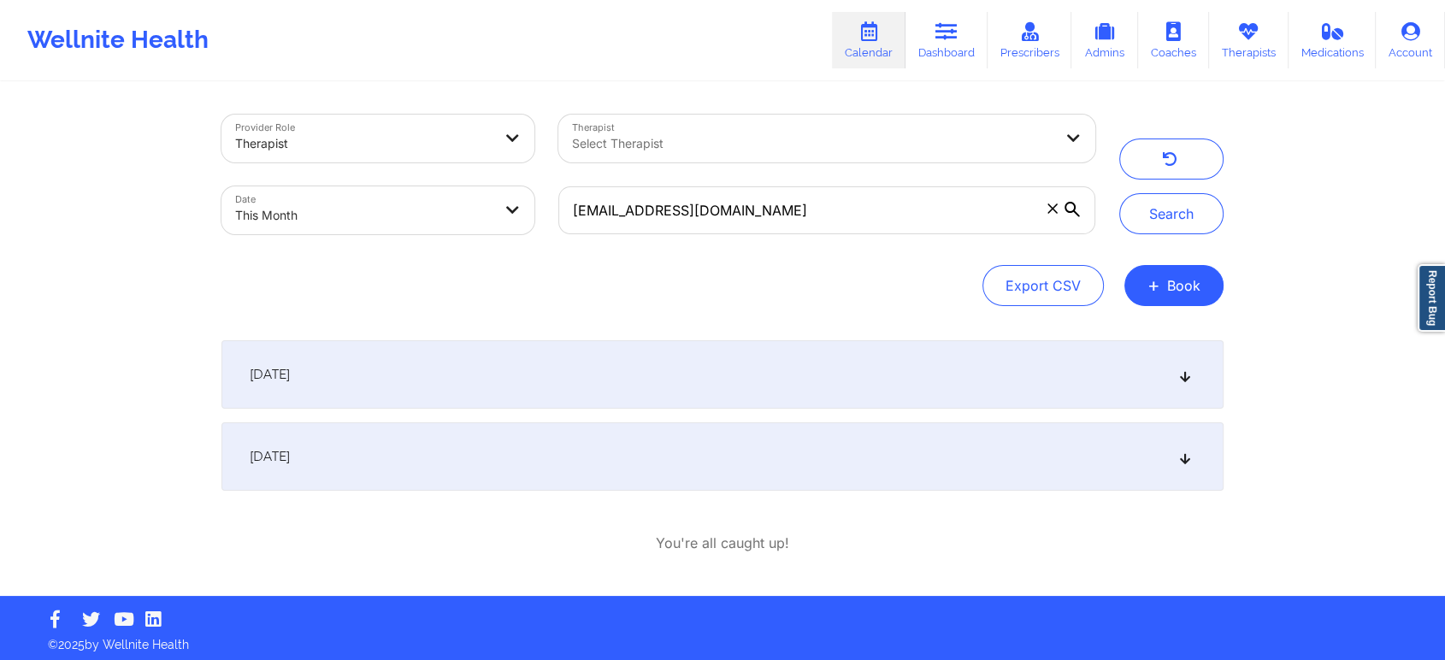
click at [889, 469] on div "[DATE]" at bounding box center [722, 456] width 1002 height 68
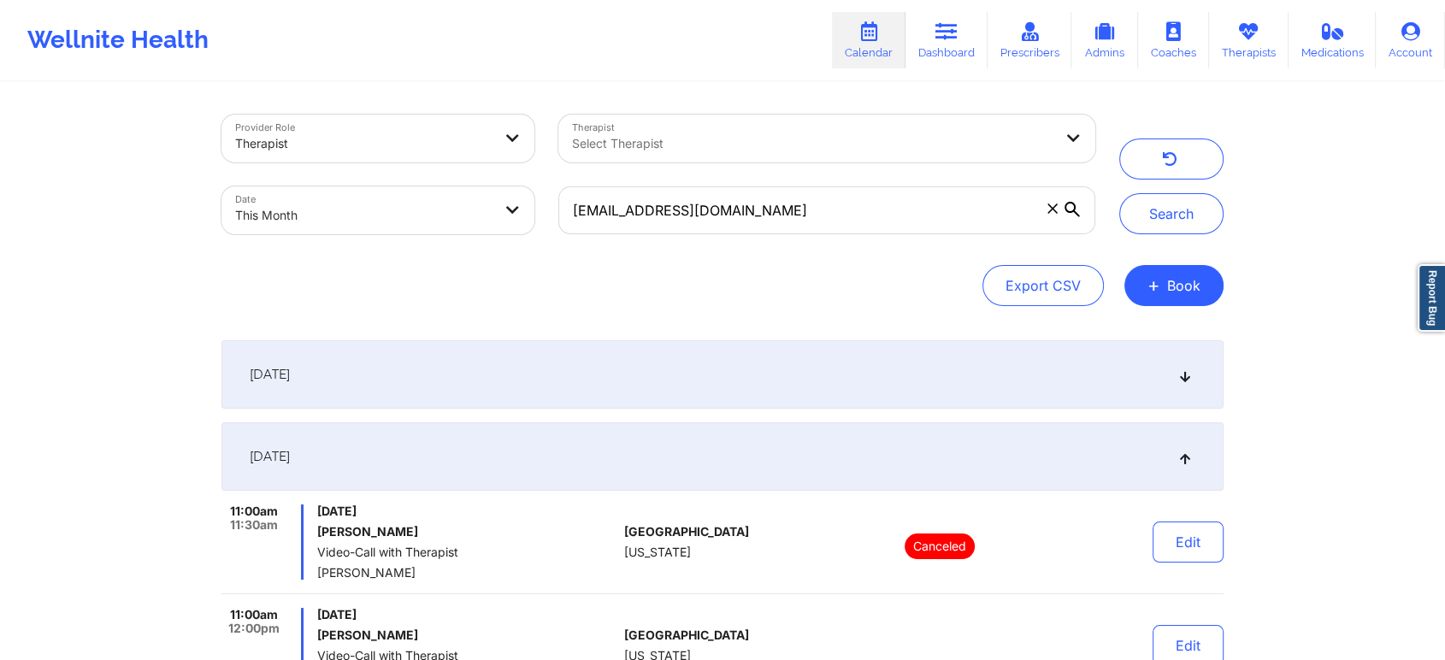
scroll to position [198, 0]
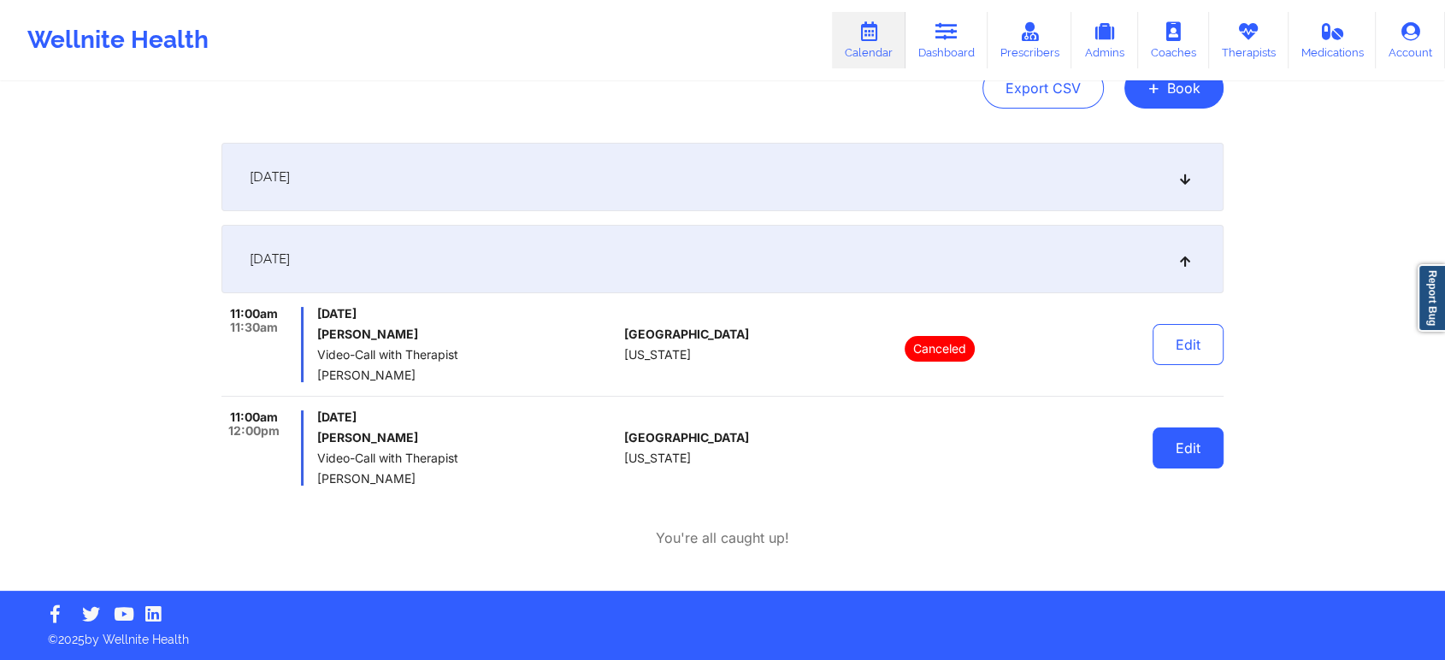
click at [1195, 459] on button "Edit" at bounding box center [1188, 448] width 71 height 41
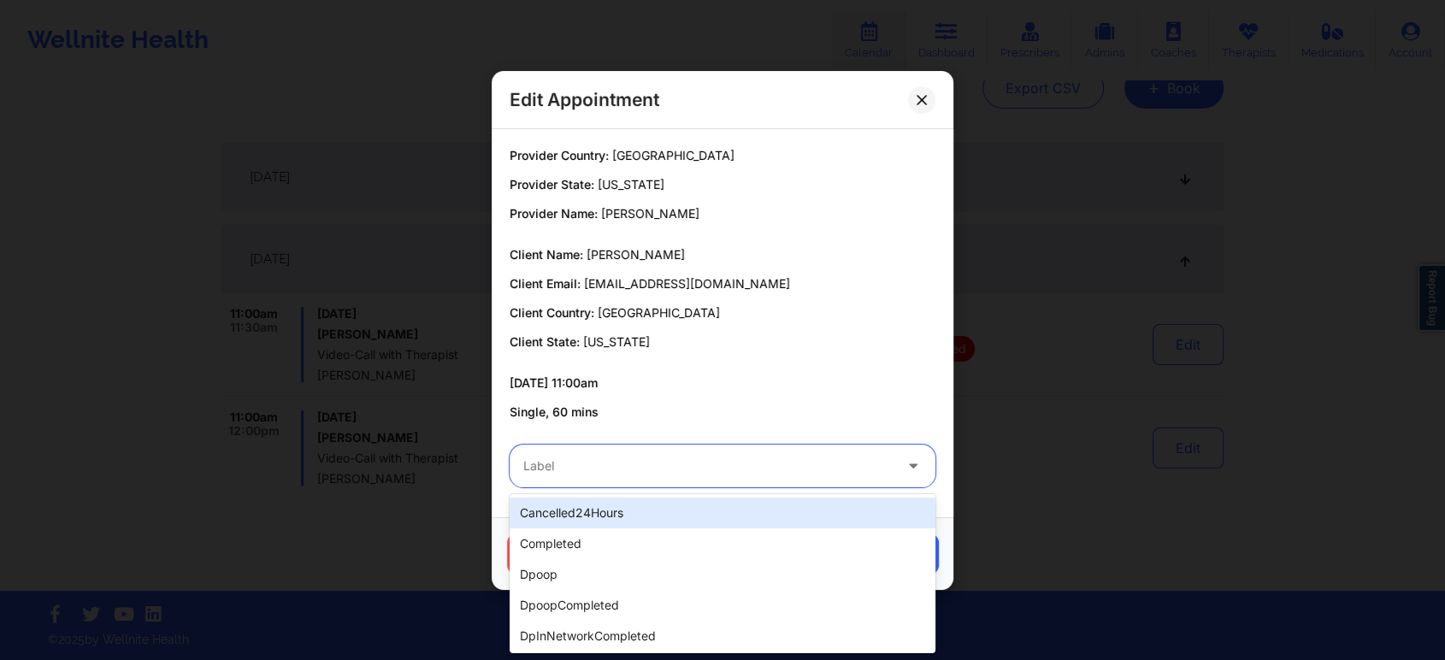
click at [721, 472] on div at bounding box center [707, 466] width 369 height 21
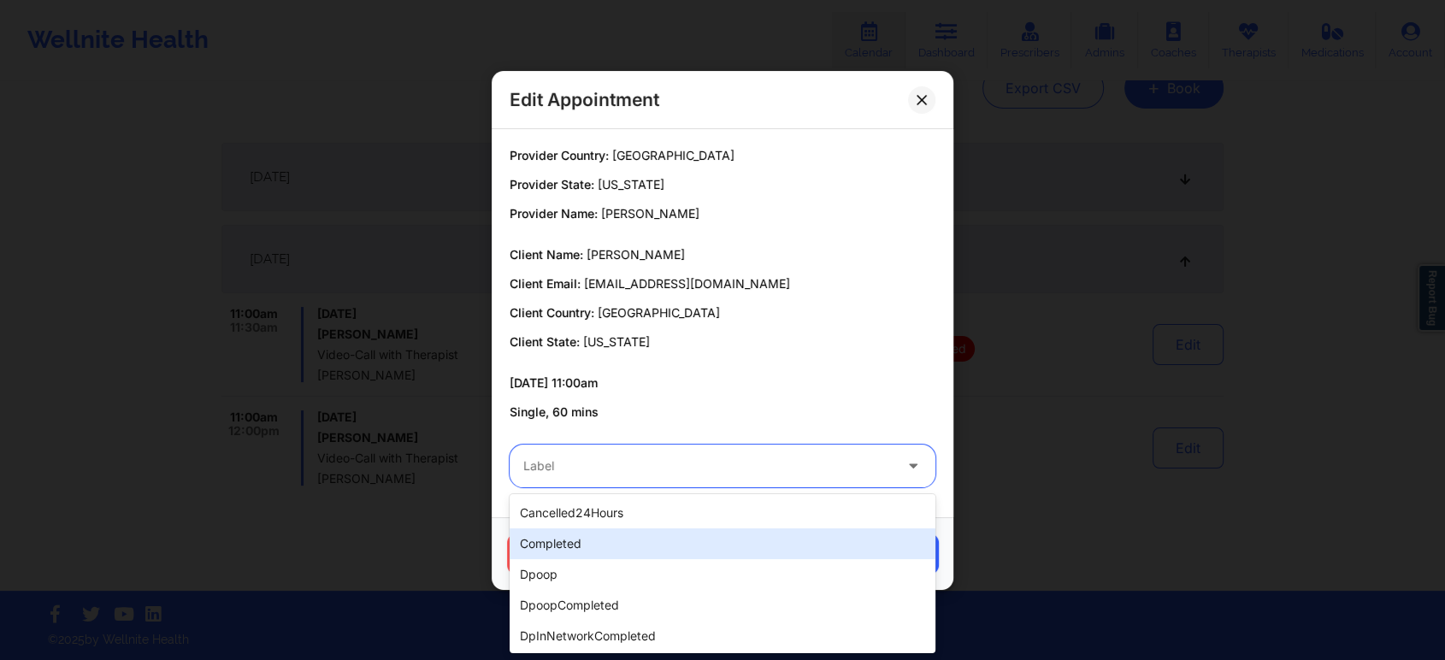
click at [576, 548] on div "completed" at bounding box center [723, 543] width 426 height 31
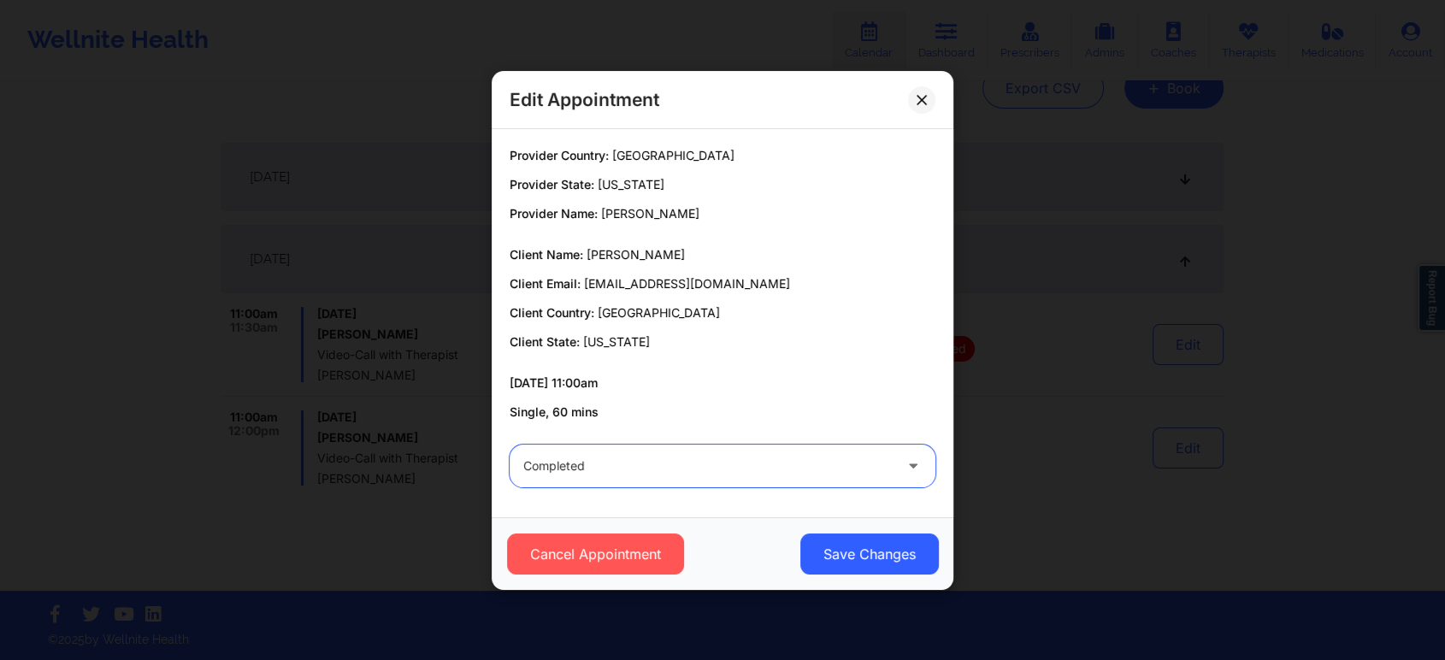
click at [819, 531] on div "Cancel Appointment Save Changes" at bounding box center [723, 553] width 462 height 73
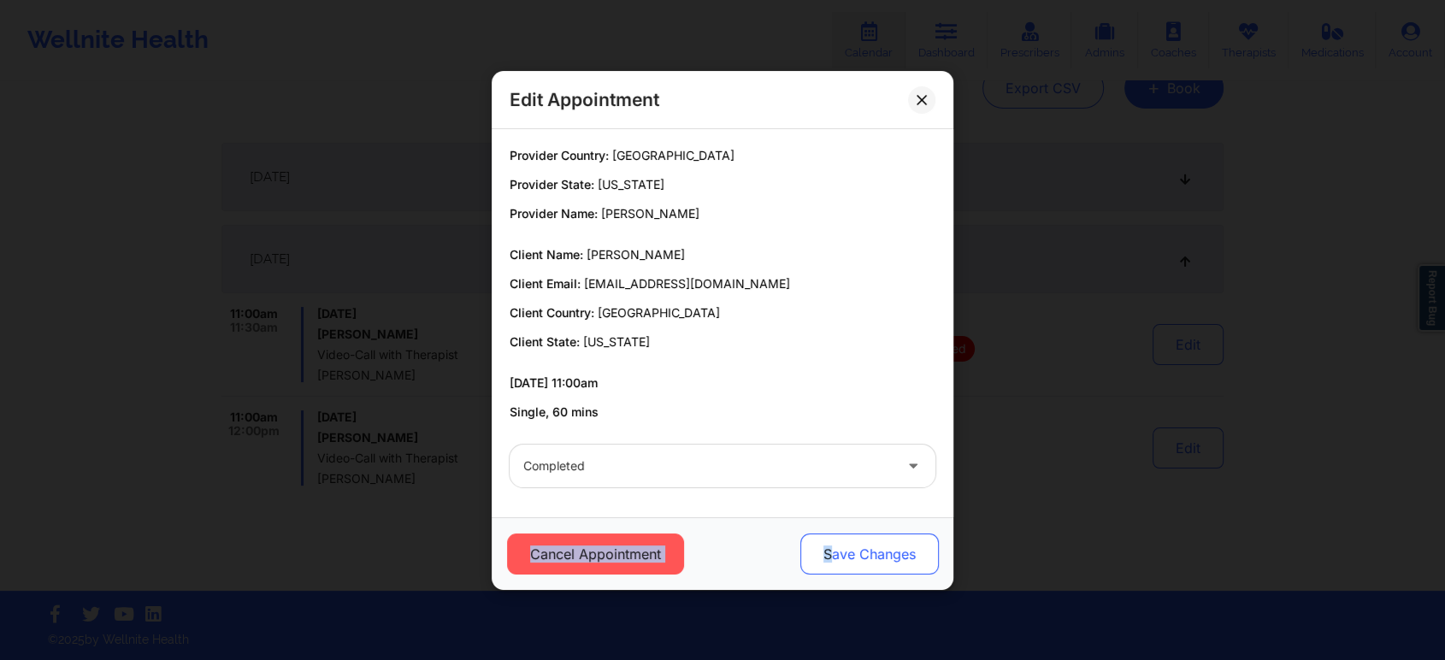
drag, startPoint x: 824, startPoint y: 514, endPoint x: 830, endPoint y: 555, distance: 41.4
click at [830, 555] on div "Edit Appointment Provider Country: [GEOGRAPHIC_DATA] Provider State: [US_STATE]…" at bounding box center [723, 330] width 462 height 519
click at [830, 555] on button "Save Changes" at bounding box center [869, 554] width 139 height 41
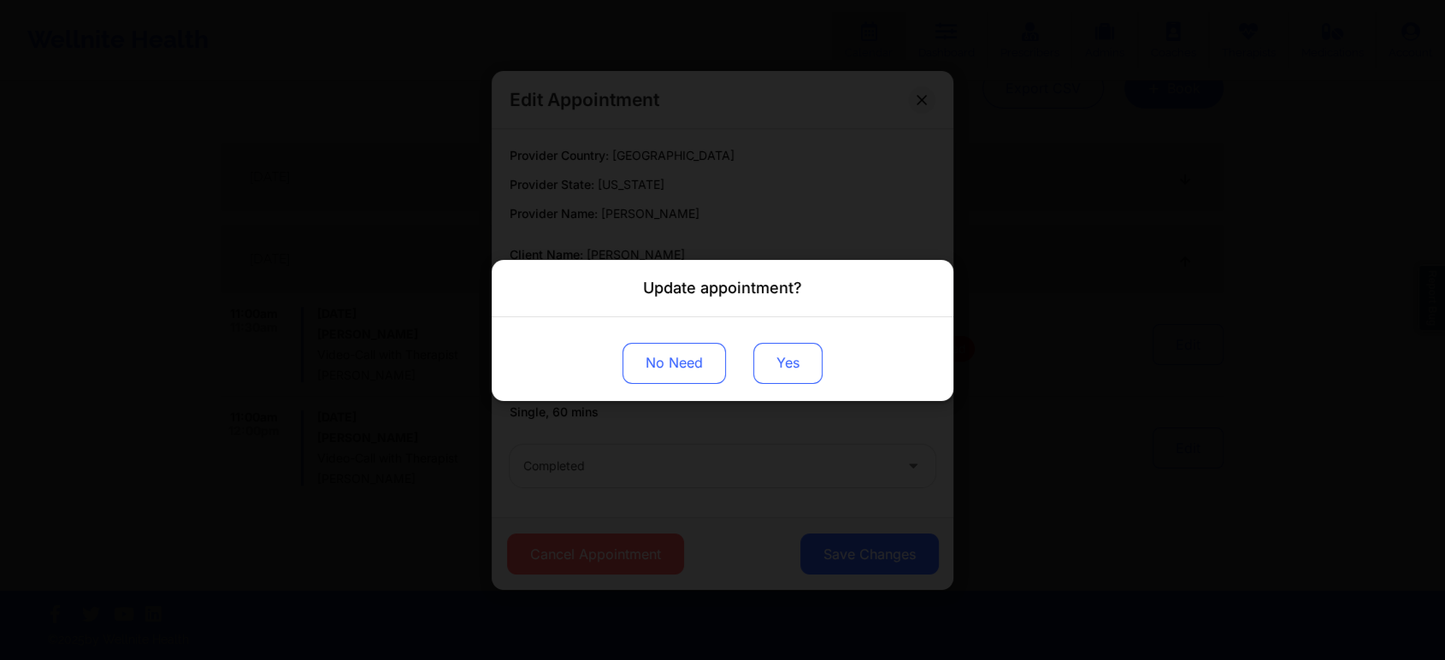
click at [792, 382] on button "Yes" at bounding box center [787, 362] width 69 height 41
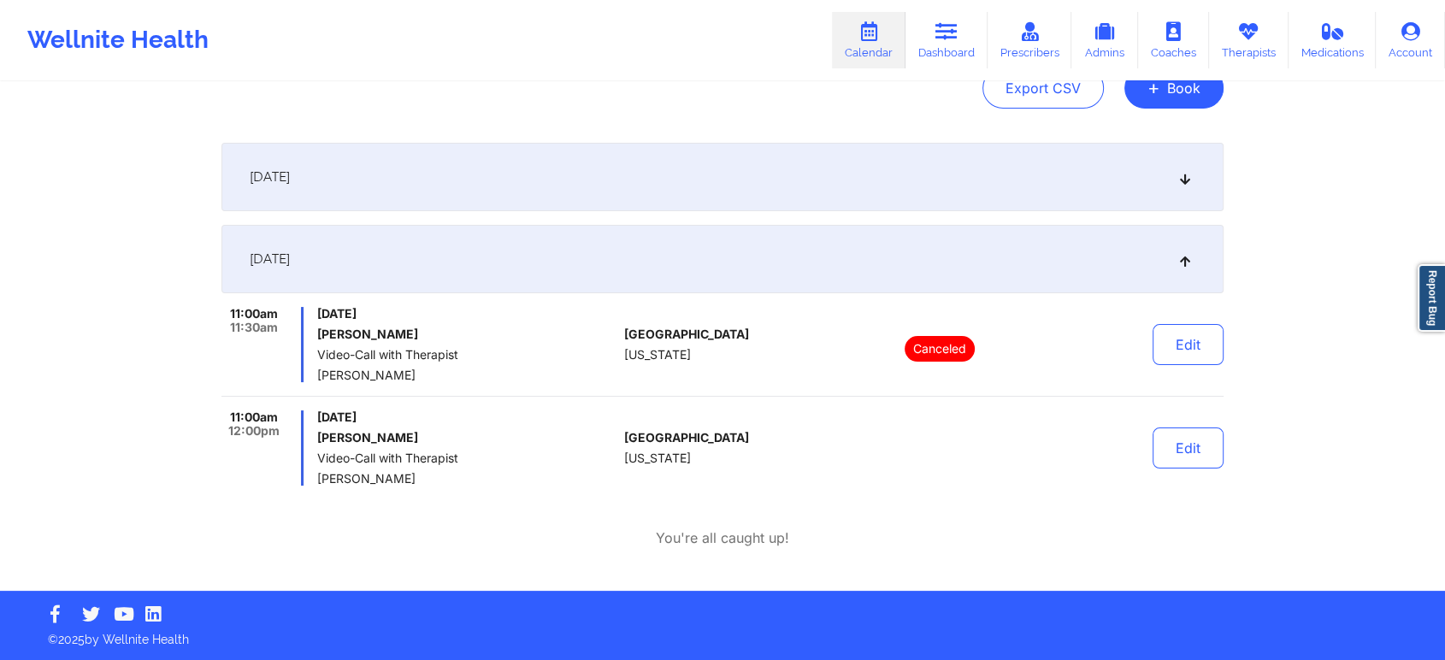
scroll to position [0, 0]
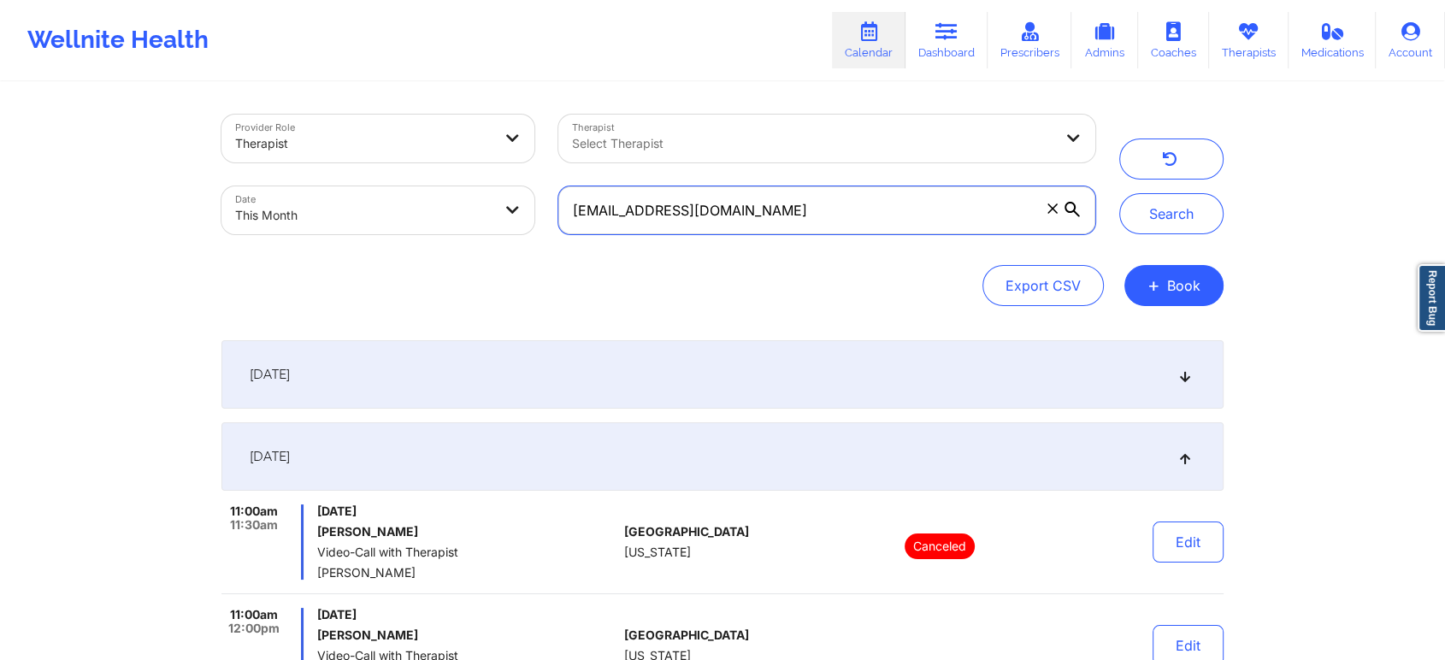
drag, startPoint x: 844, startPoint y: 198, endPoint x: 520, endPoint y: 202, distance: 324.1
click at [520, 202] on div "Provider Role Therapist Therapist Select Therapist Date This Month [EMAIL_ADDRE…" at bounding box center [659, 175] width 898 height 144
paste input "crystalynwatts"
click at [1119, 193] on button "Search" at bounding box center [1171, 213] width 104 height 41
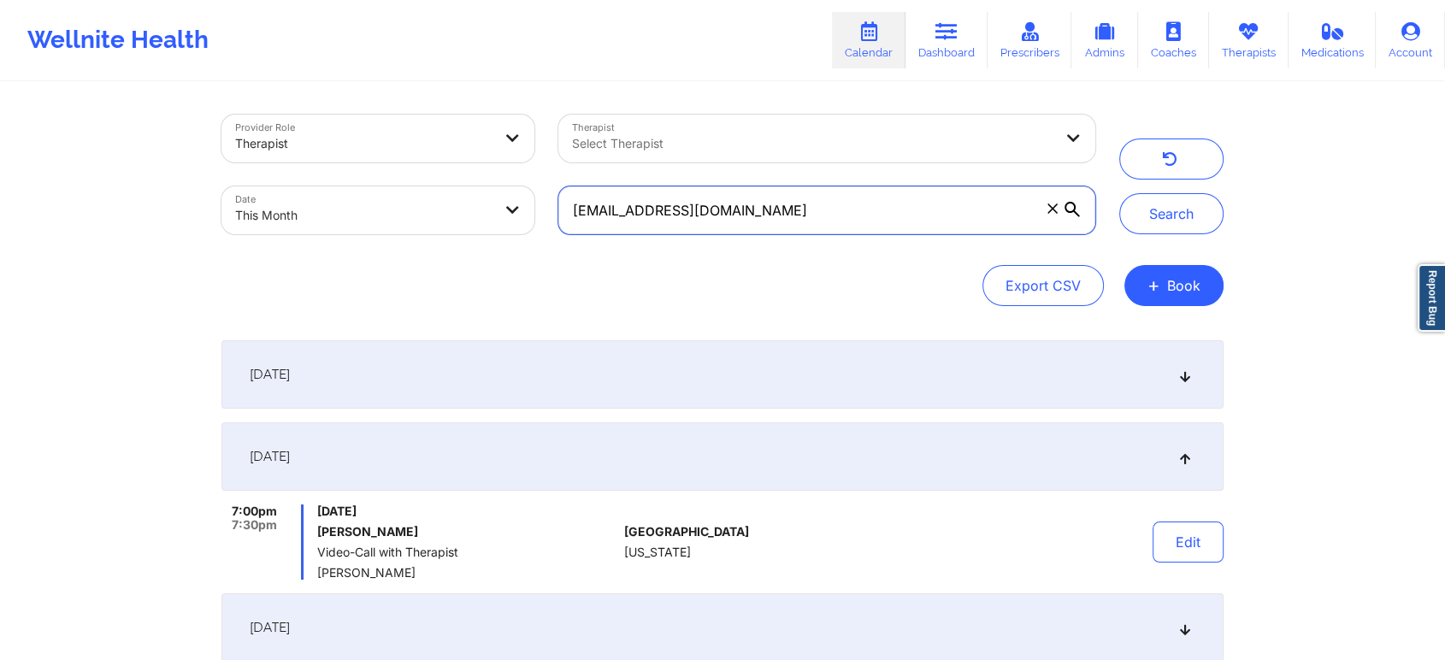
scroll to position [334, 0]
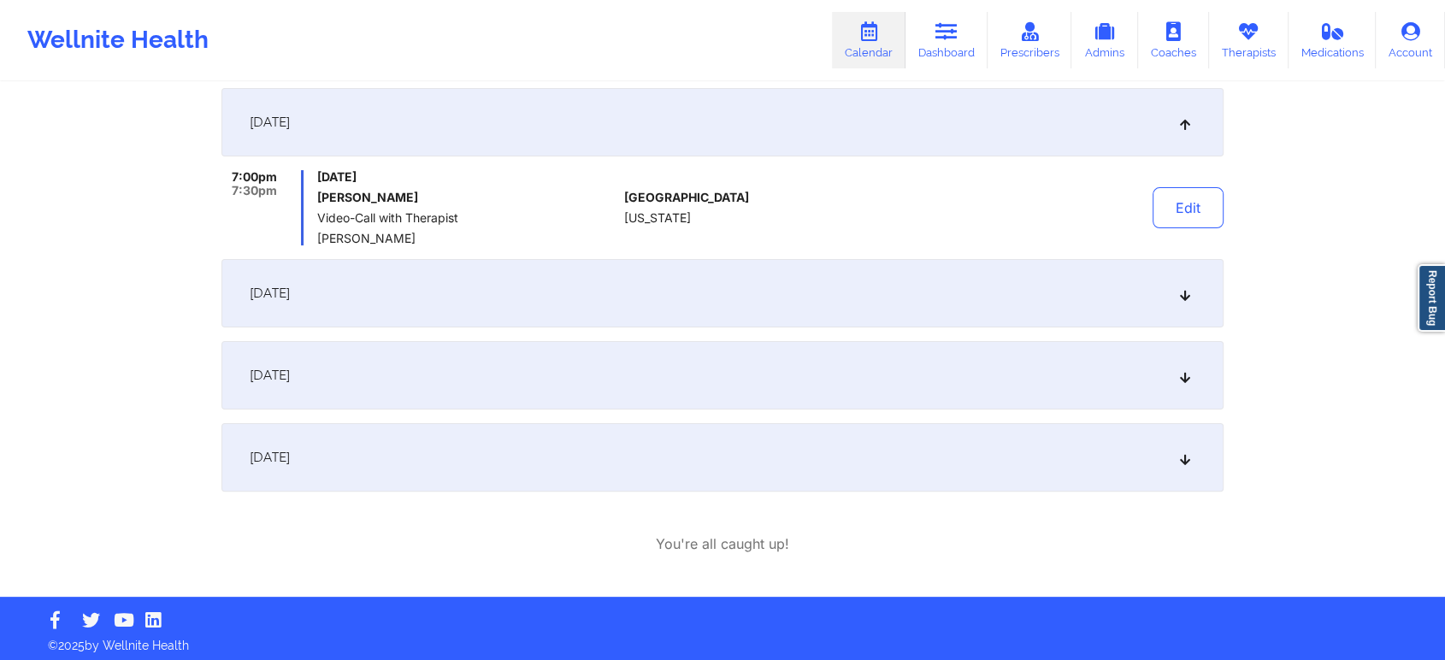
click at [570, 375] on div "[DATE]" at bounding box center [722, 375] width 1002 height 68
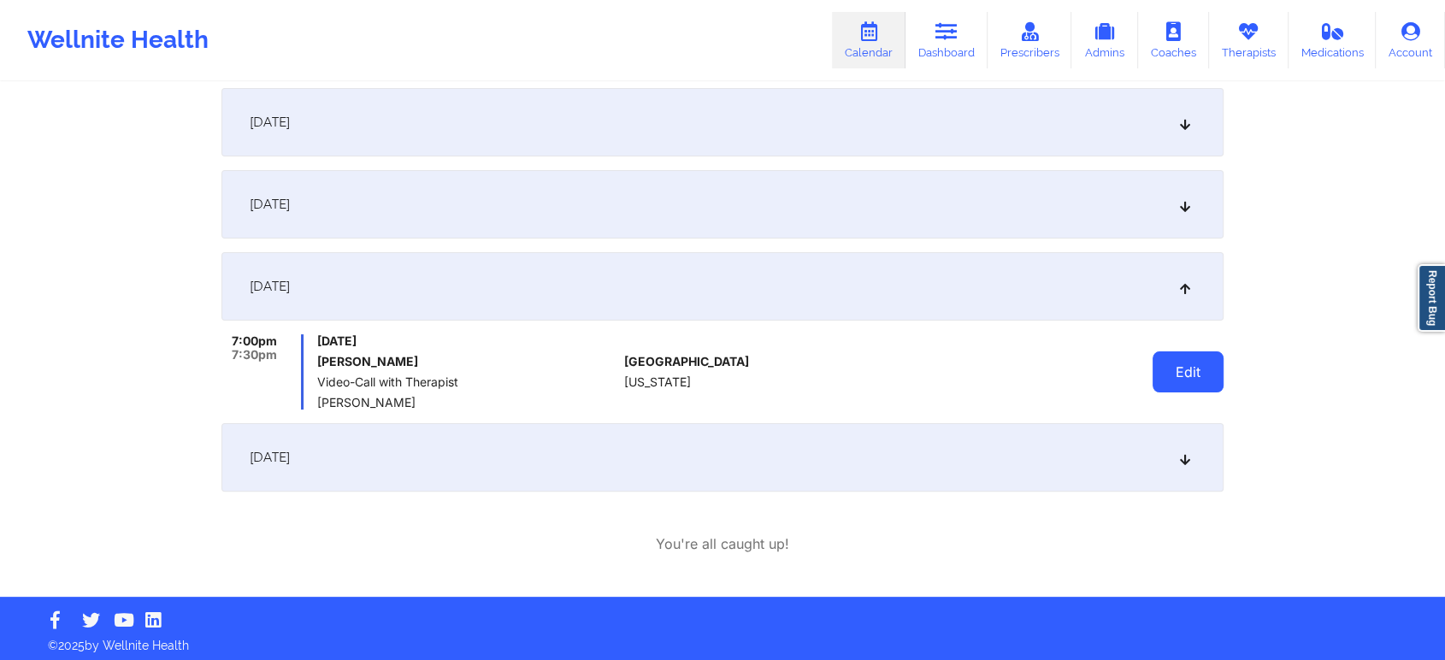
click at [1203, 383] on button "Edit" at bounding box center [1188, 371] width 71 height 41
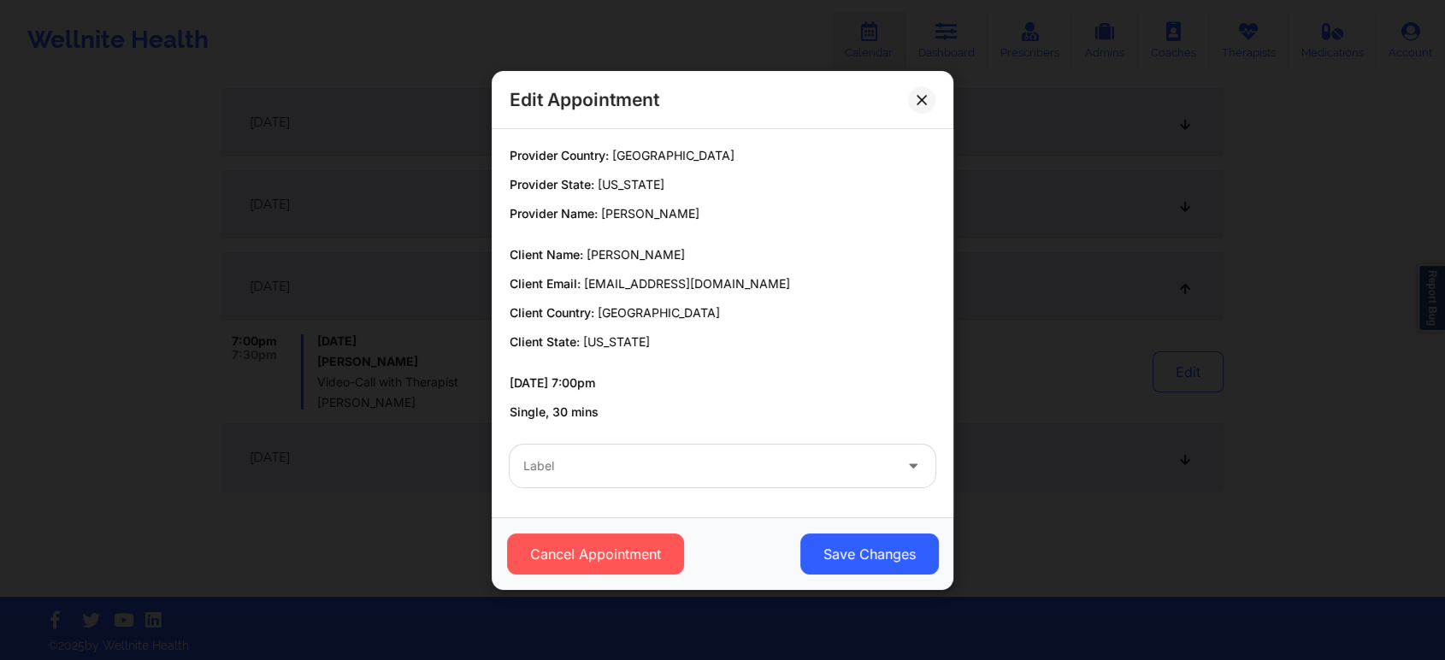
click at [800, 458] on div at bounding box center [707, 466] width 369 height 21
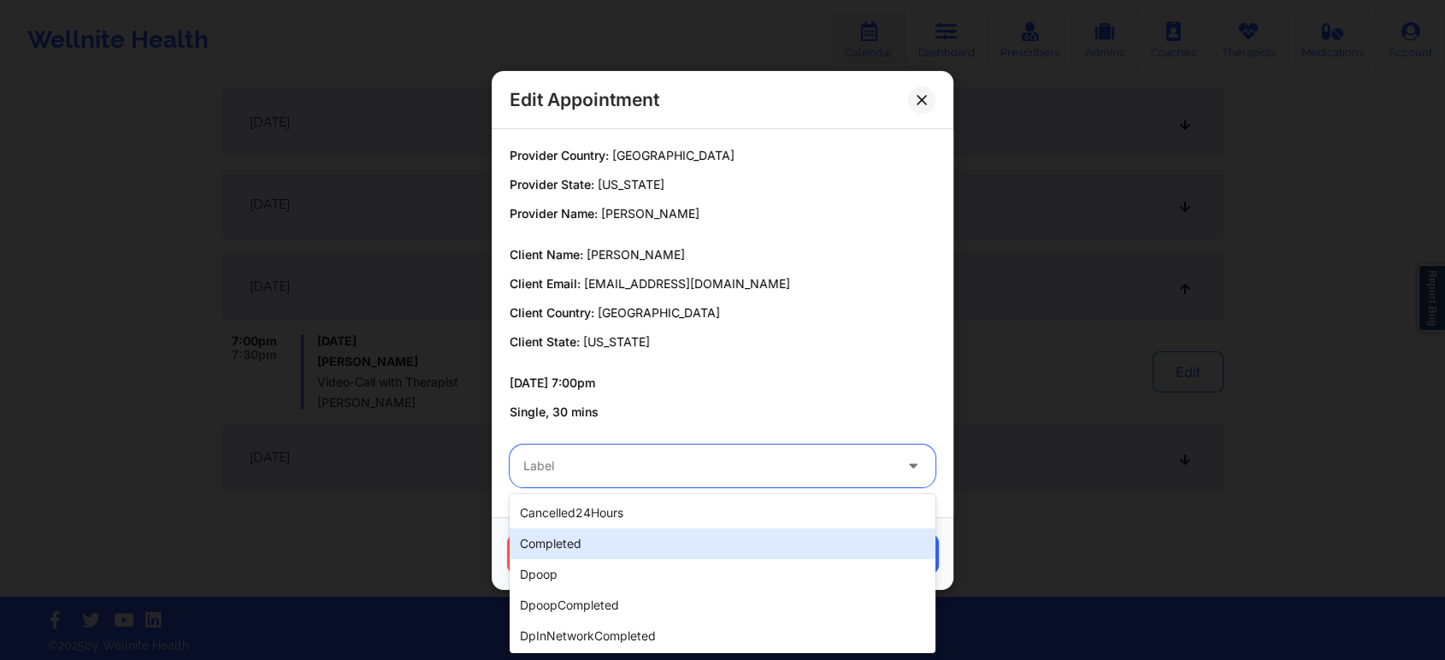
click at [629, 541] on div "completed" at bounding box center [723, 543] width 426 height 31
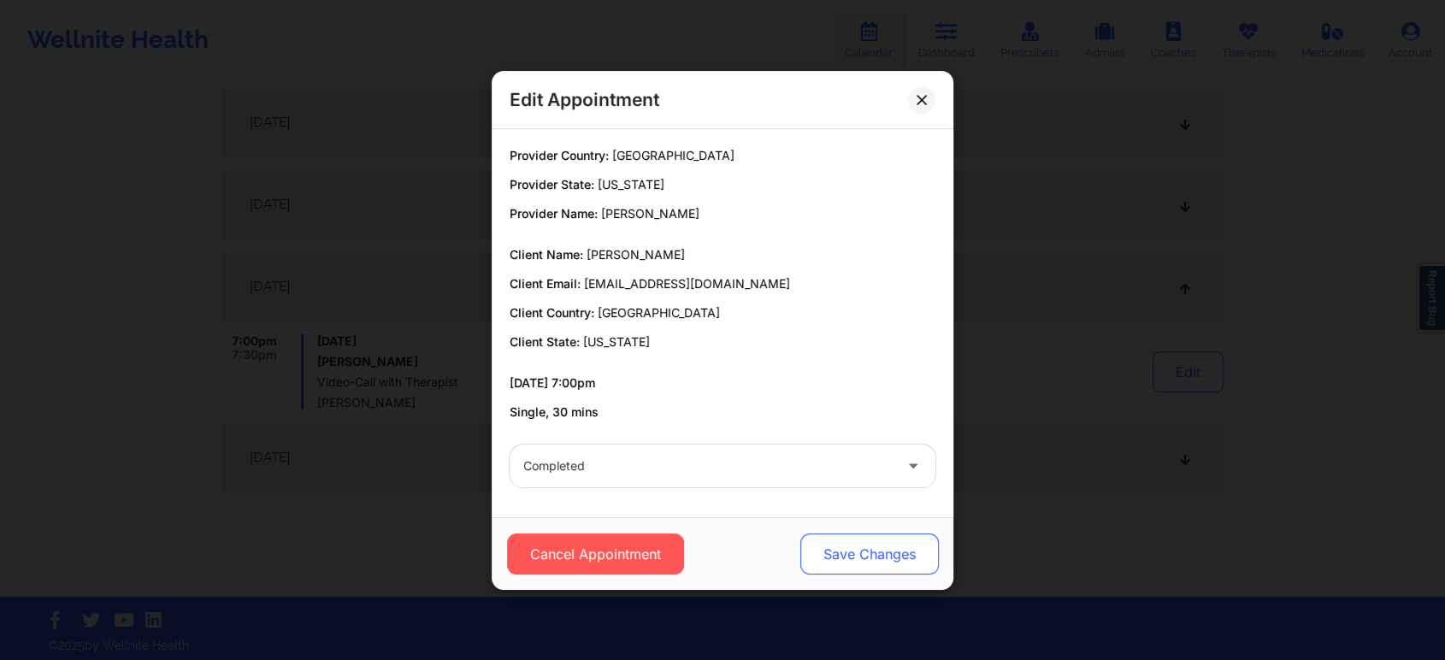
drag, startPoint x: 774, startPoint y: 549, endPoint x: 841, endPoint y: 546, distance: 67.6
click at [841, 546] on div "Cancel Appointment Save Changes" at bounding box center [723, 554] width 438 height 41
click at [841, 546] on button "Save Changes" at bounding box center [869, 554] width 139 height 41
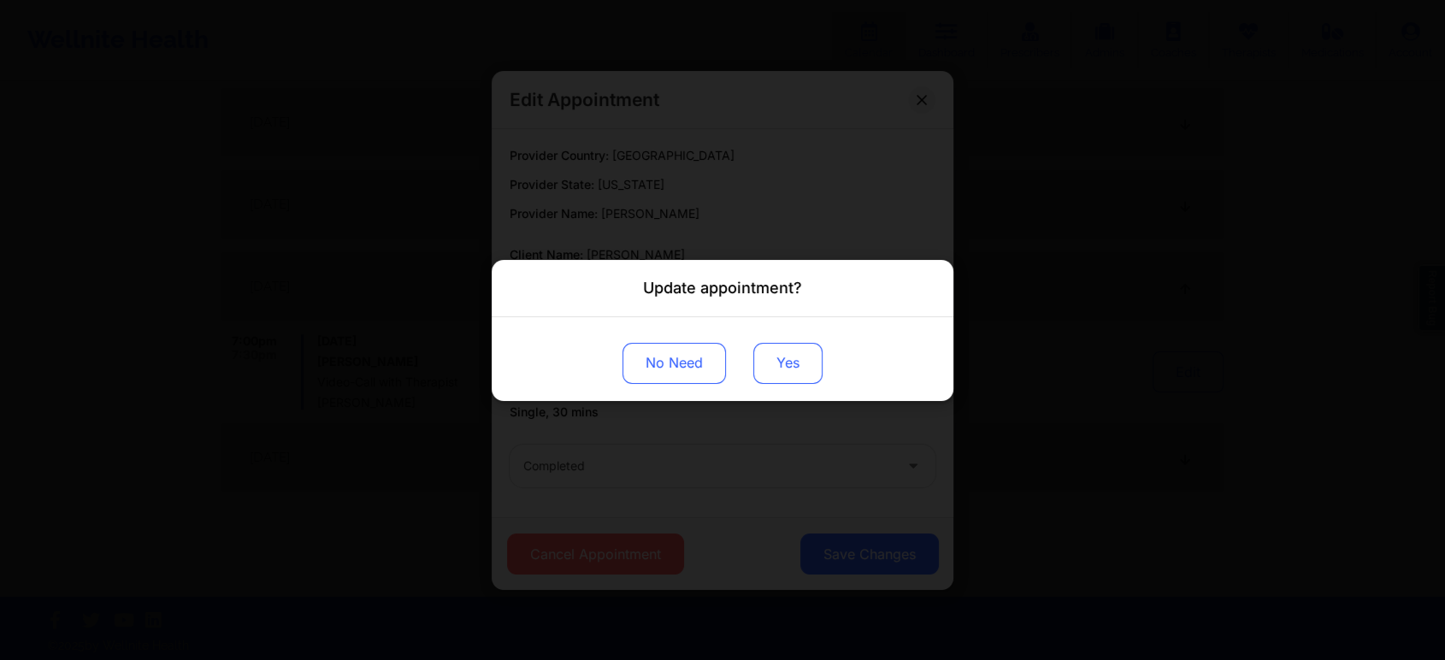
click at [794, 368] on button "Yes" at bounding box center [787, 362] width 69 height 41
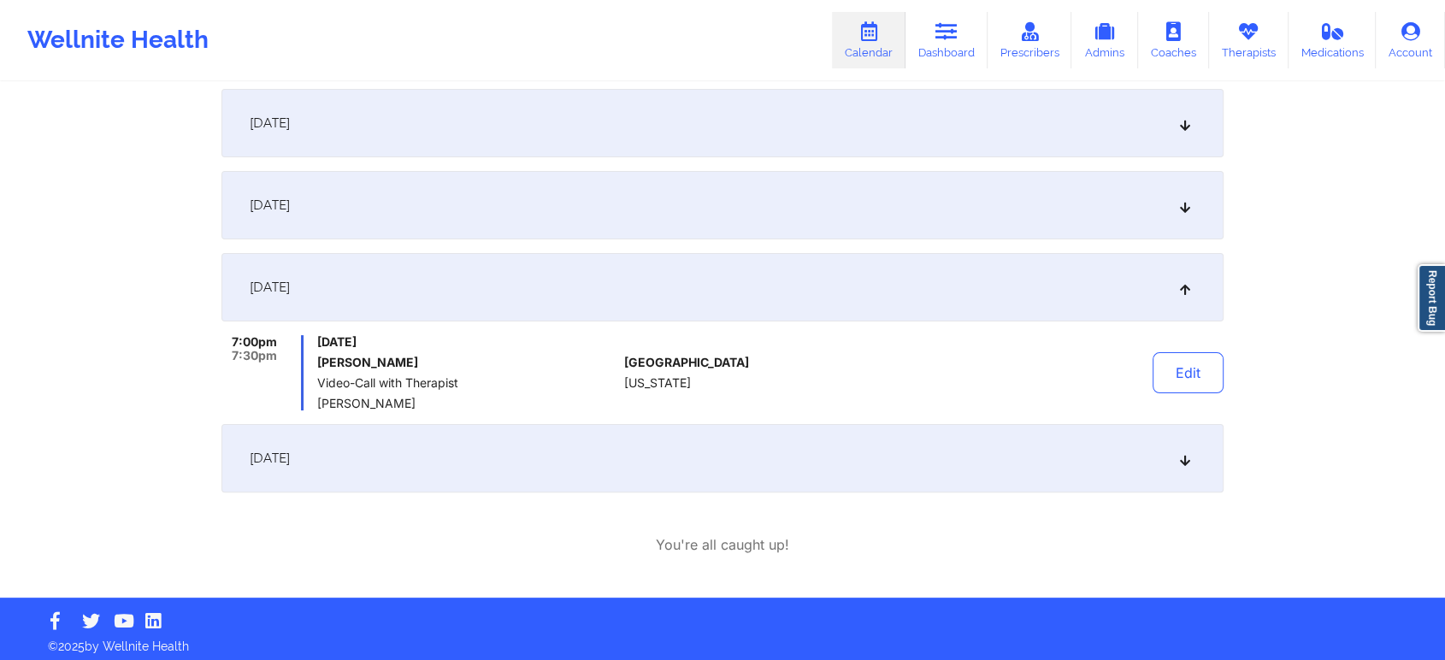
scroll to position [0, 0]
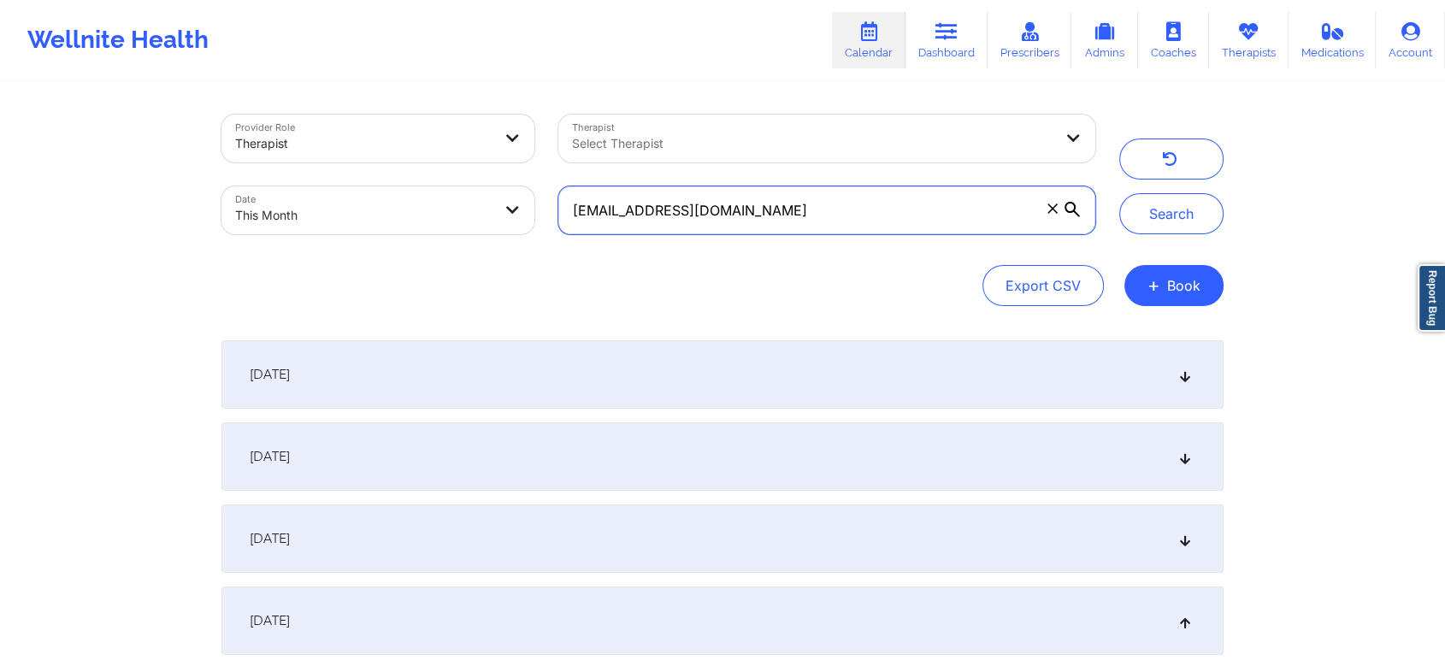
drag, startPoint x: 786, startPoint y: 210, endPoint x: 520, endPoint y: 210, distance: 266.0
click at [520, 210] on div "Provider Role Therapist Therapist Select Therapist Date This Month [EMAIL_ADDRE…" at bounding box center [659, 175] width 898 height 144
paste input "tinalehne"
click at [1119, 193] on button "Search" at bounding box center [1171, 213] width 104 height 41
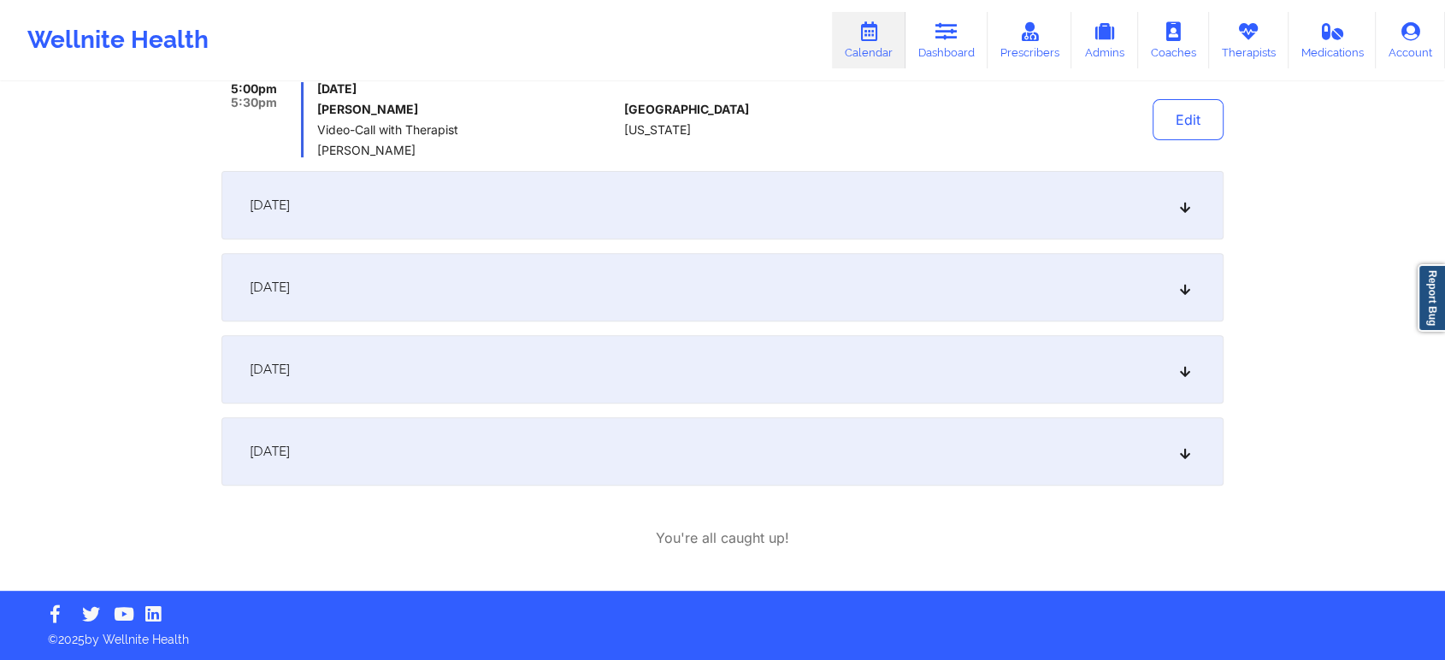
click at [575, 374] on div "[DATE]" at bounding box center [722, 369] width 1002 height 68
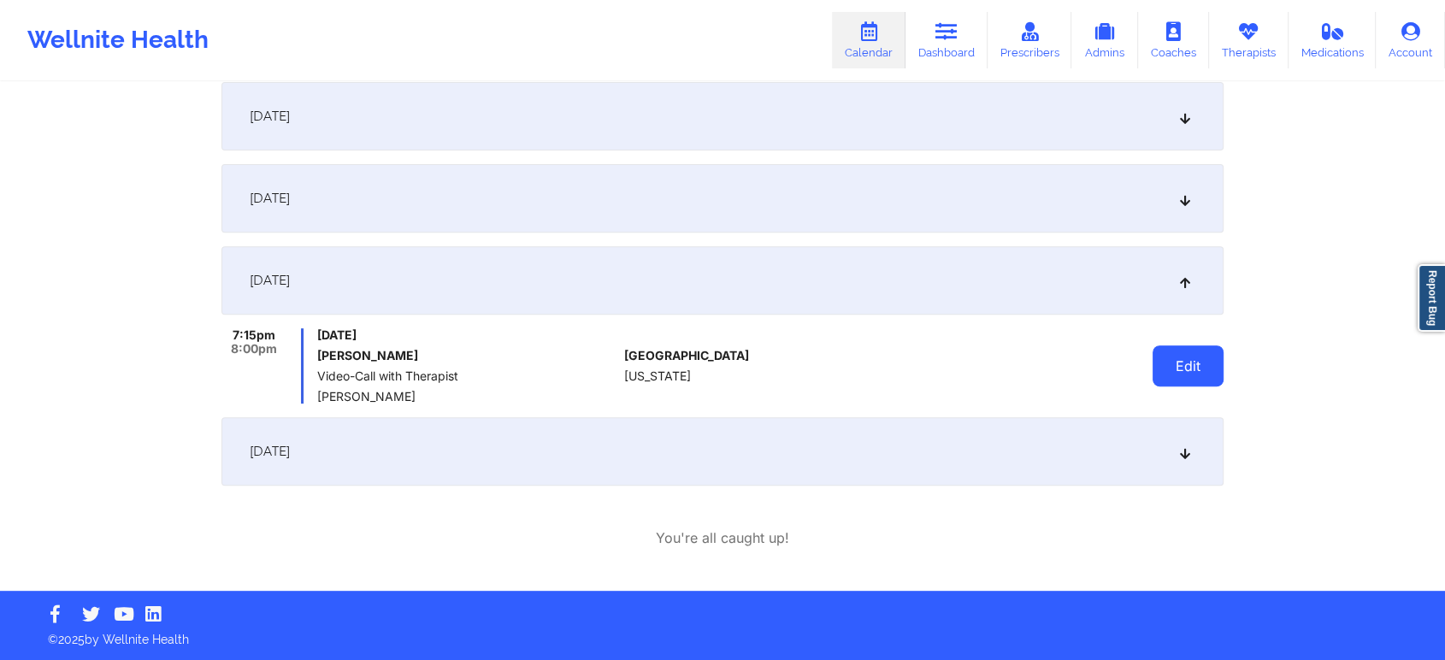
drag, startPoint x: 1181, startPoint y: 340, endPoint x: 1184, endPoint y: 369, distance: 28.3
click at [1184, 369] on div "Edit" at bounding box center [1145, 365] width 158 height 75
click at [1184, 369] on button "Edit" at bounding box center [1188, 365] width 71 height 41
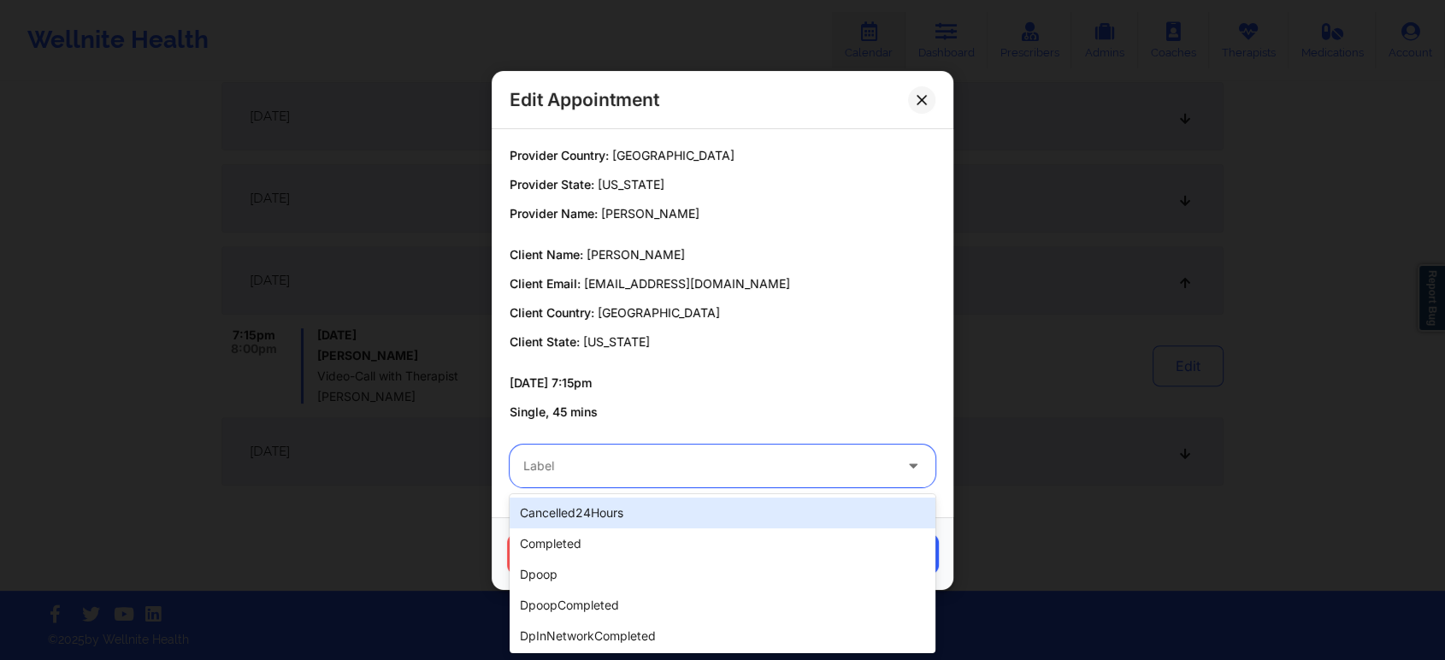
click at [732, 463] on div at bounding box center [707, 466] width 369 height 21
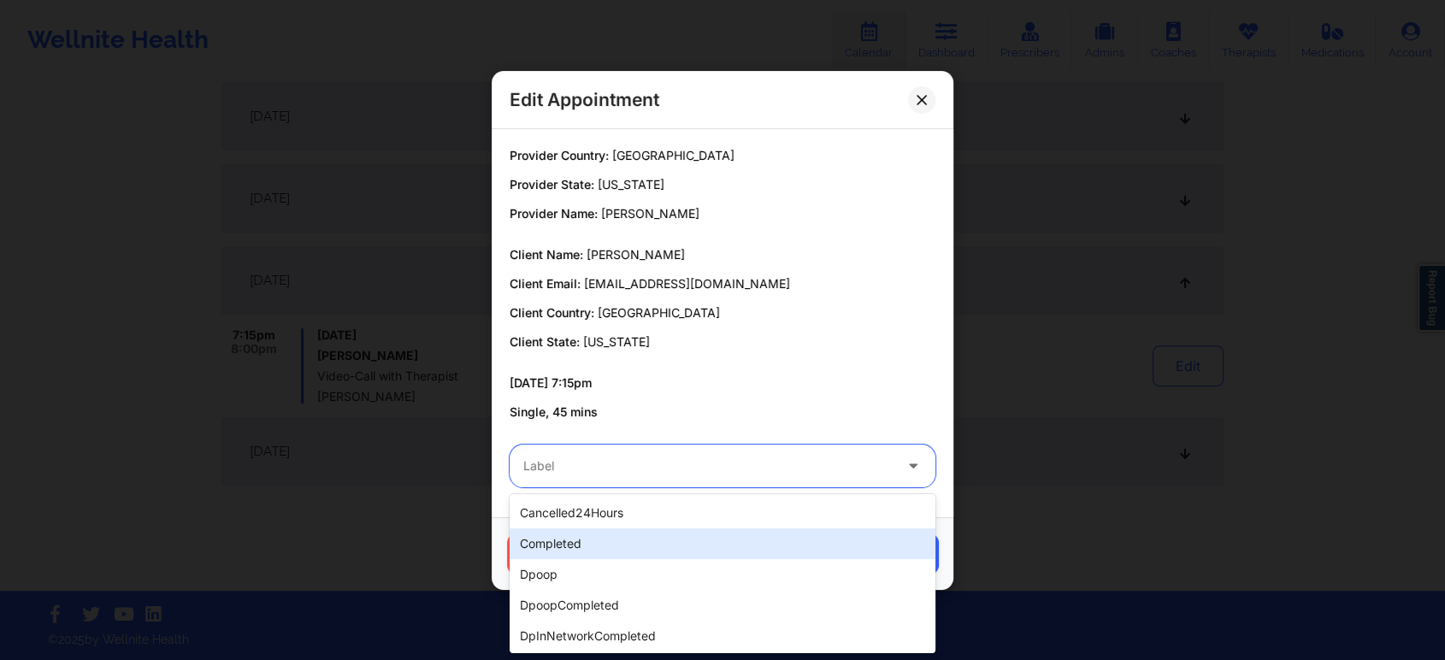
click at [620, 540] on div "completed" at bounding box center [723, 543] width 426 height 31
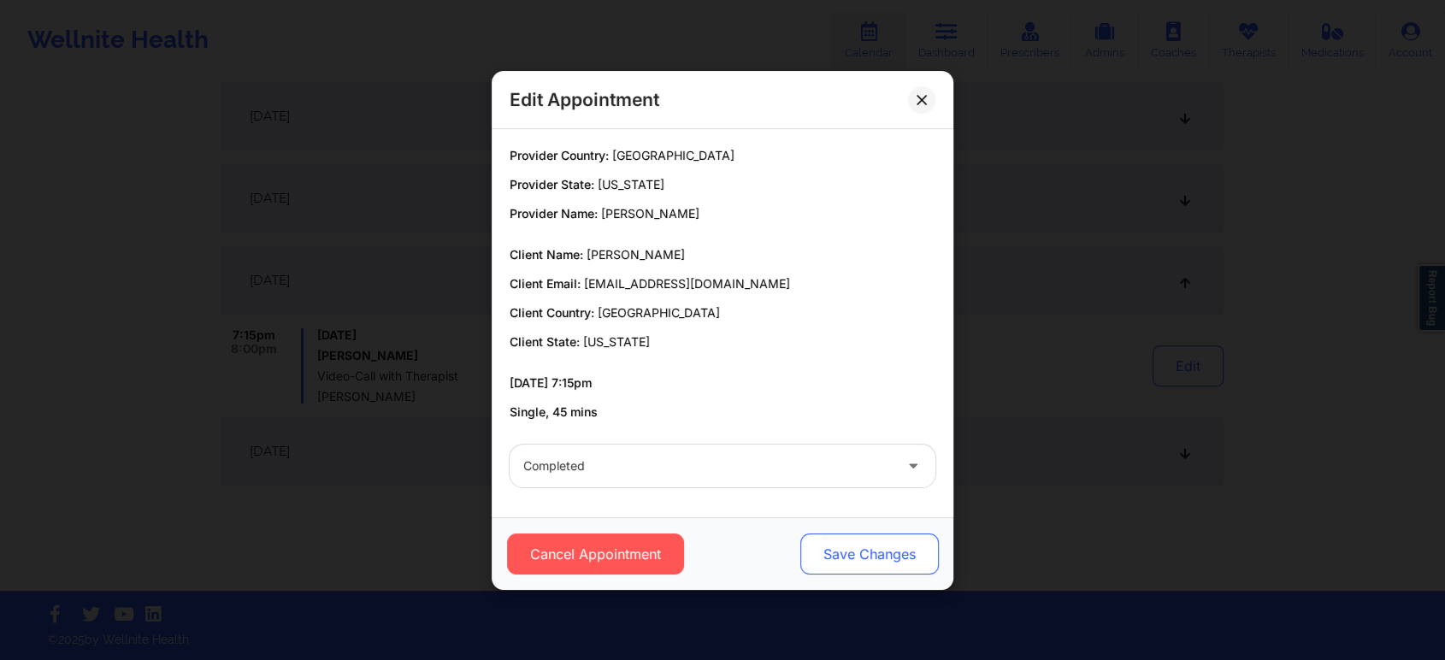
click at [871, 540] on button "Save Changes" at bounding box center [869, 554] width 139 height 41
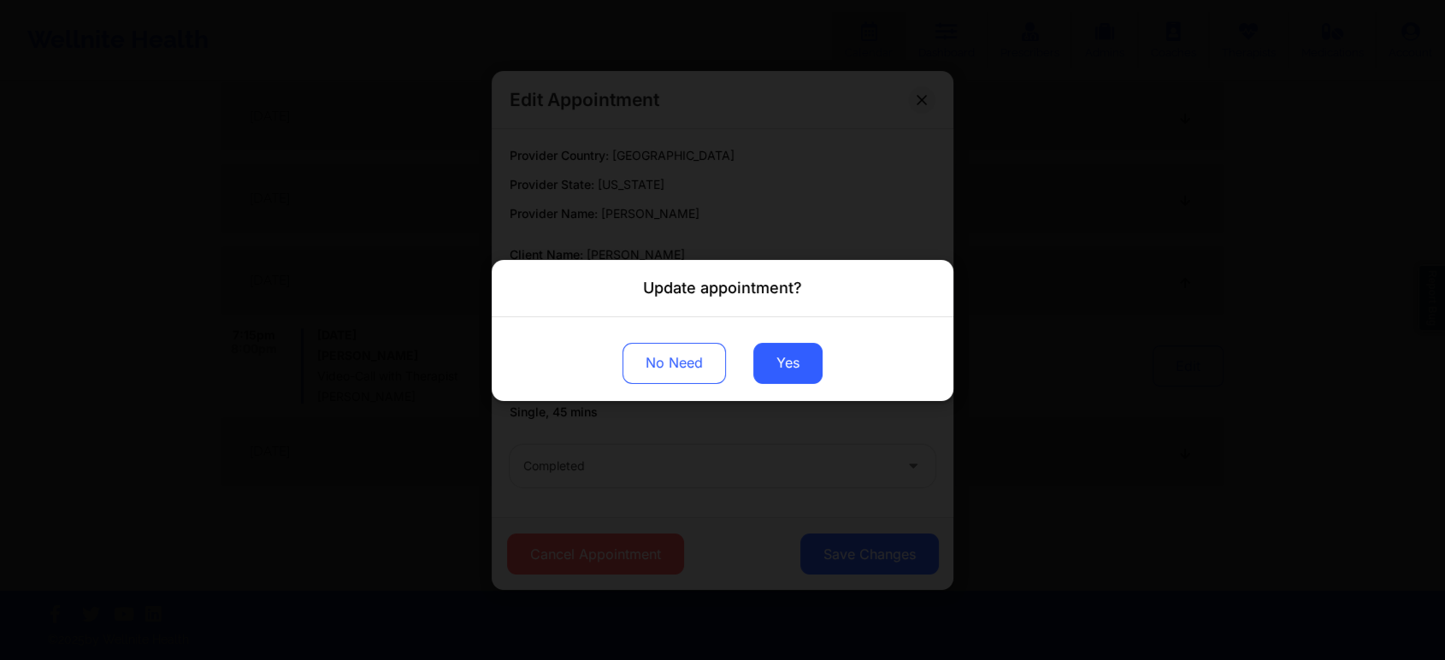
click at [761, 336] on div "No Need Yes" at bounding box center [723, 358] width 462 height 84
click at [767, 350] on button "Yes" at bounding box center [787, 362] width 69 height 41
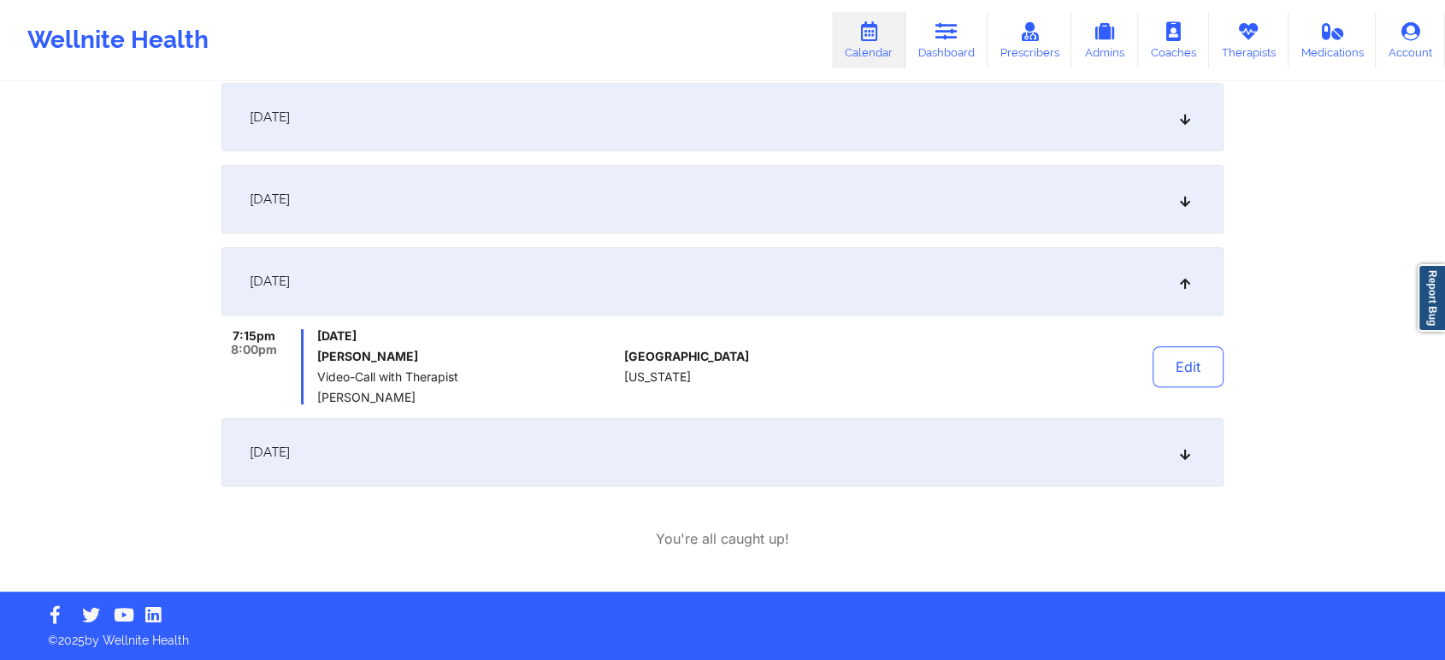
scroll to position [0, 0]
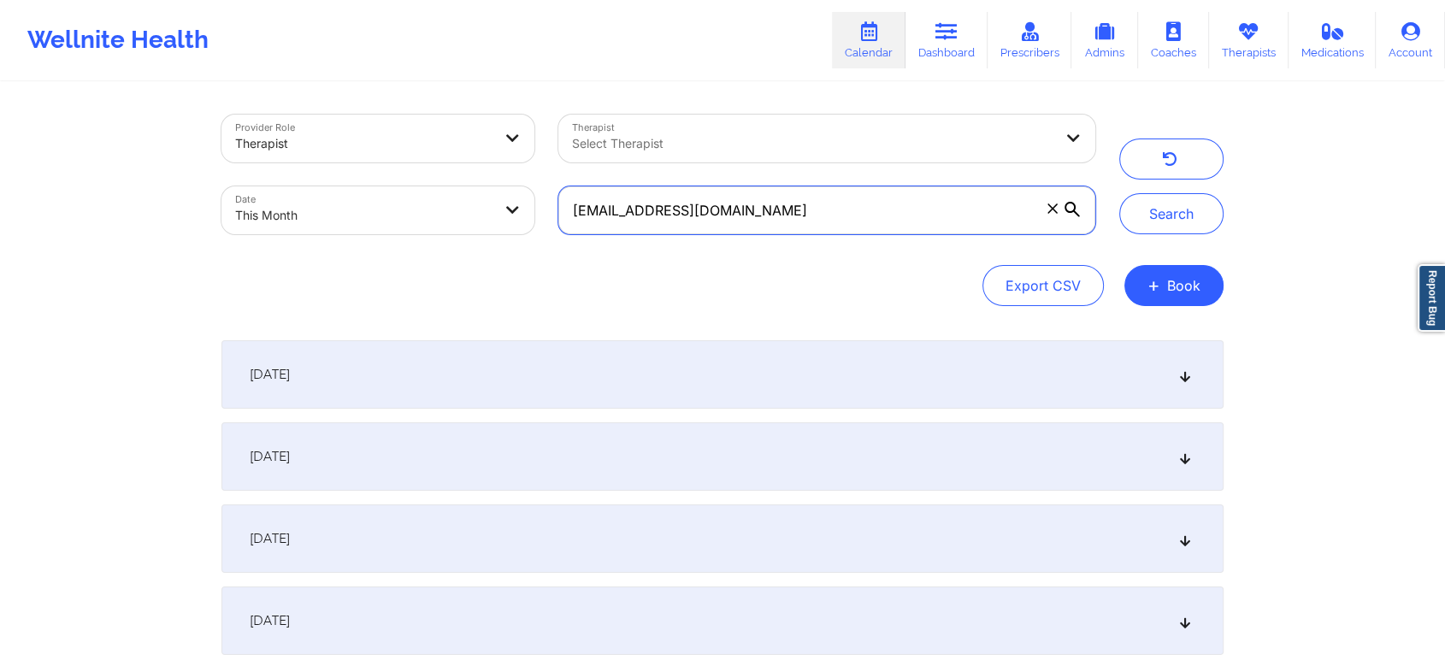
drag, startPoint x: 808, startPoint y: 204, endPoint x: 534, endPoint y: 176, distance: 275.9
click at [534, 176] on div "Provider Role Therapist Therapist Select Therapist Date This Month [EMAIL_ADDRE…" at bounding box center [659, 175] width 898 height 144
paste input "[EMAIL_ADDRESS]"
click at [1119, 193] on button "Search" at bounding box center [1171, 213] width 104 height 41
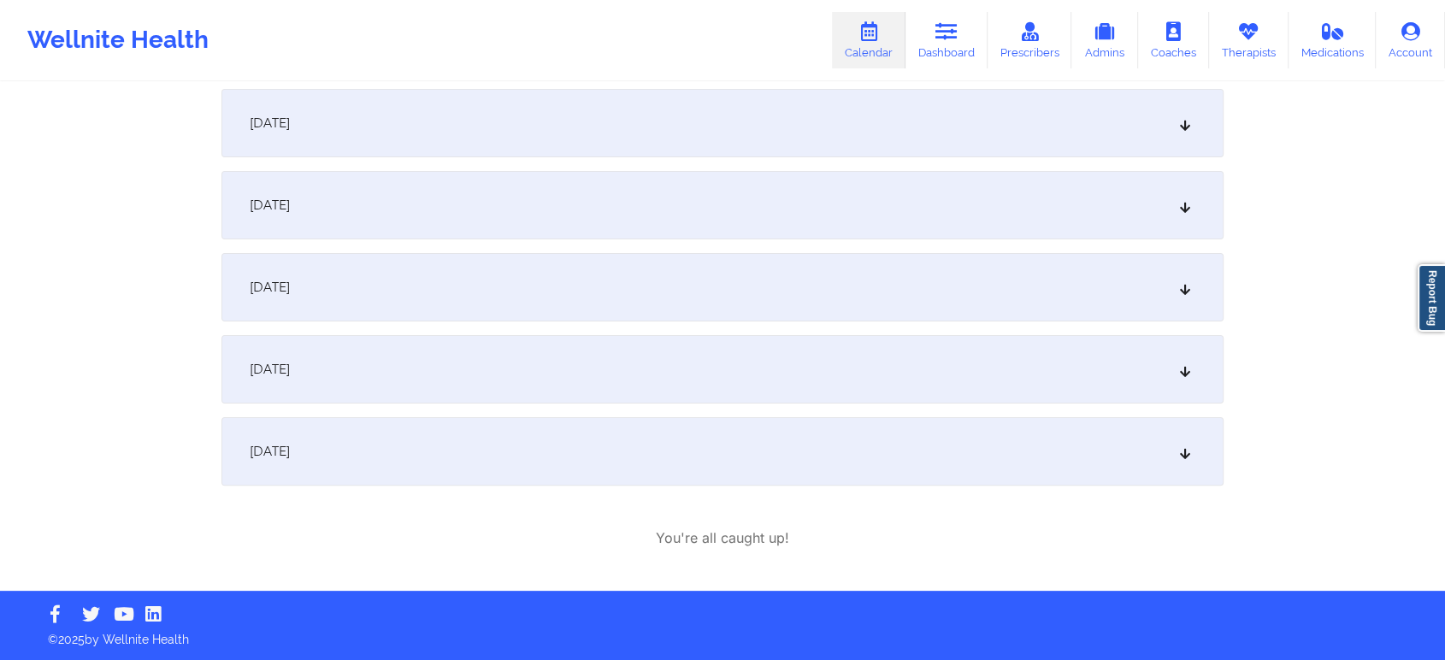
click at [745, 385] on div "[DATE]" at bounding box center [722, 369] width 1002 height 68
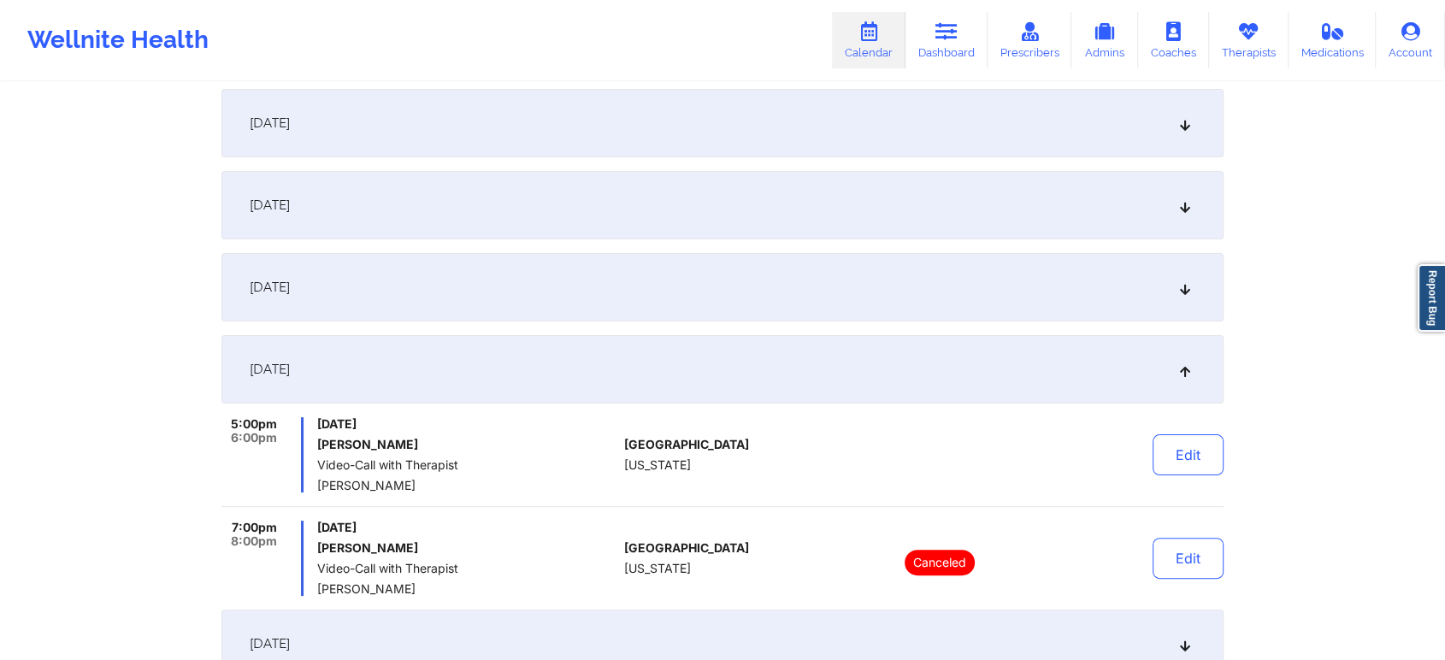
click at [745, 385] on div "[DATE]" at bounding box center [722, 369] width 1002 height 68
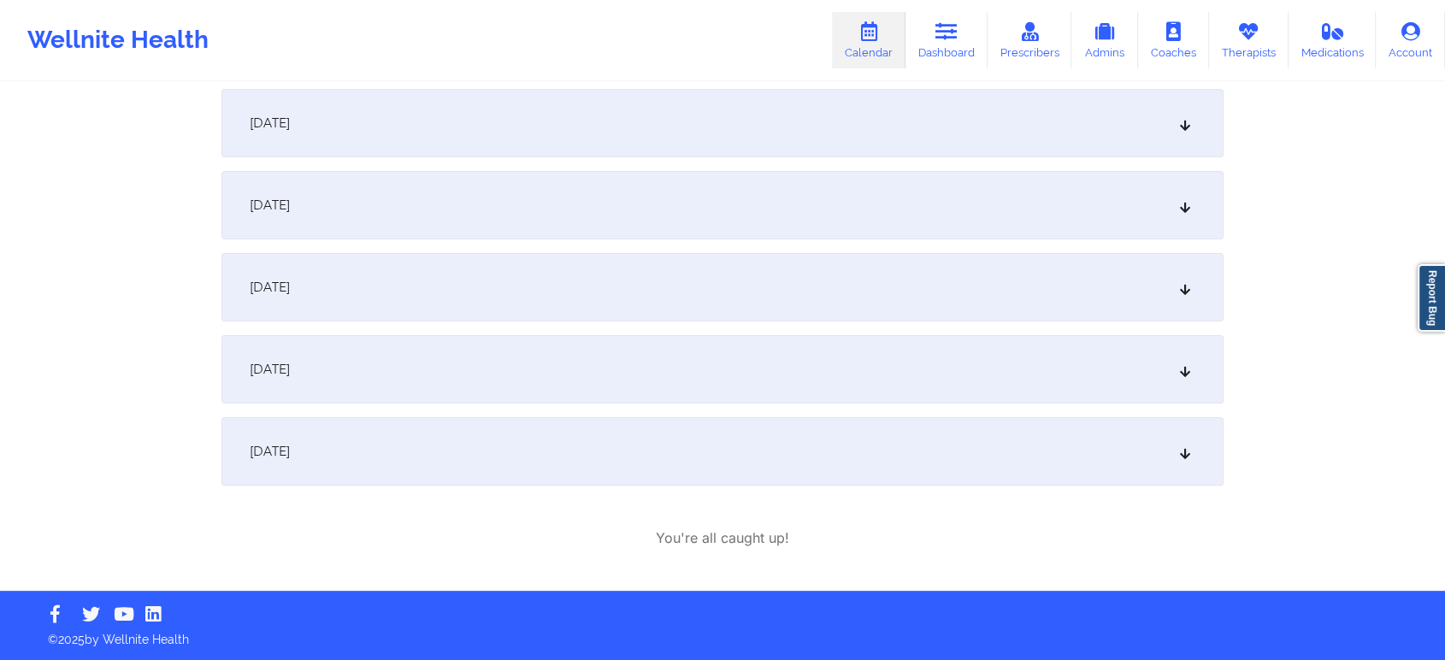
scroll to position [0, 0]
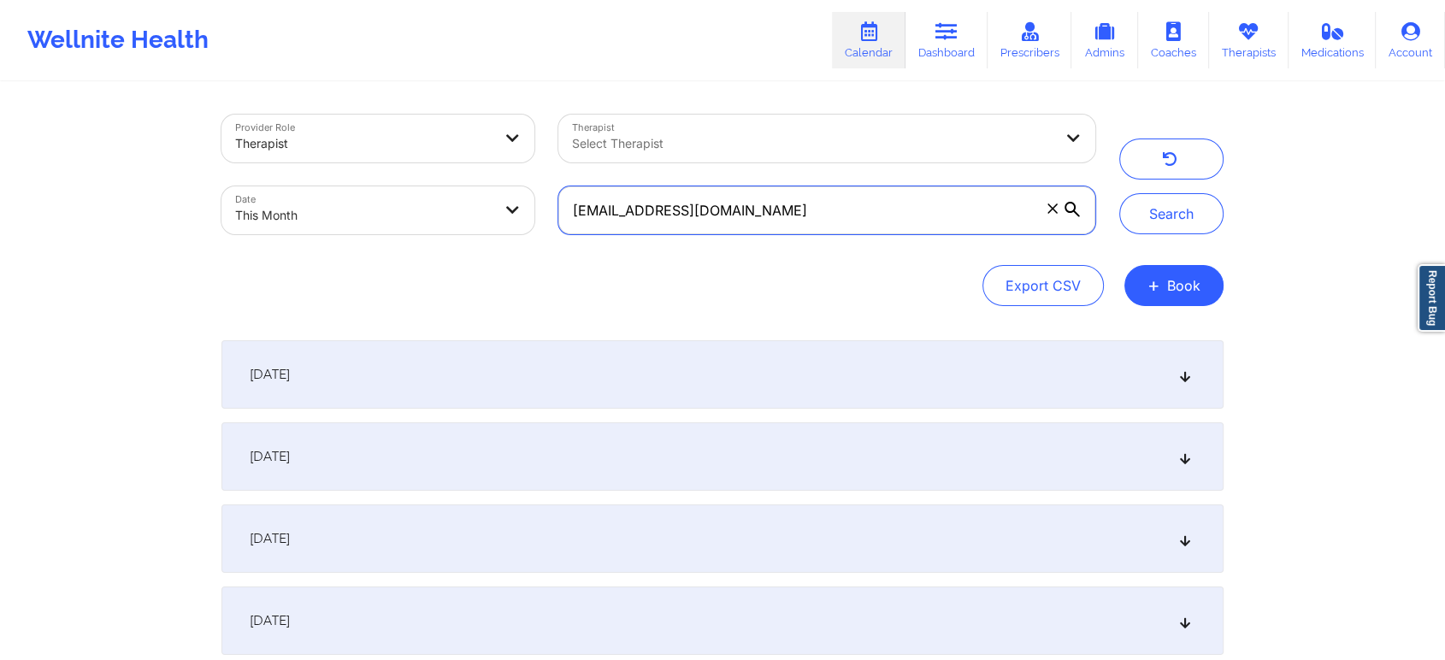
click at [873, 216] on input "[EMAIL_ADDRESS][DOMAIN_NAME]" at bounding box center [826, 210] width 537 height 48
drag, startPoint x: 732, startPoint y: 208, endPoint x: 404, endPoint y: 189, distance: 328.9
click at [404, 189] on div "Provider Role Therapist Therapist Select Therapist Date This Month [EMAIL_ADDRE…" at bounding box center [659, 175] width 898 height 144
paste input "jr_walls"
click at [1119, 193] on button "Search" at bounding box center [1171, 213] width 104 height 41
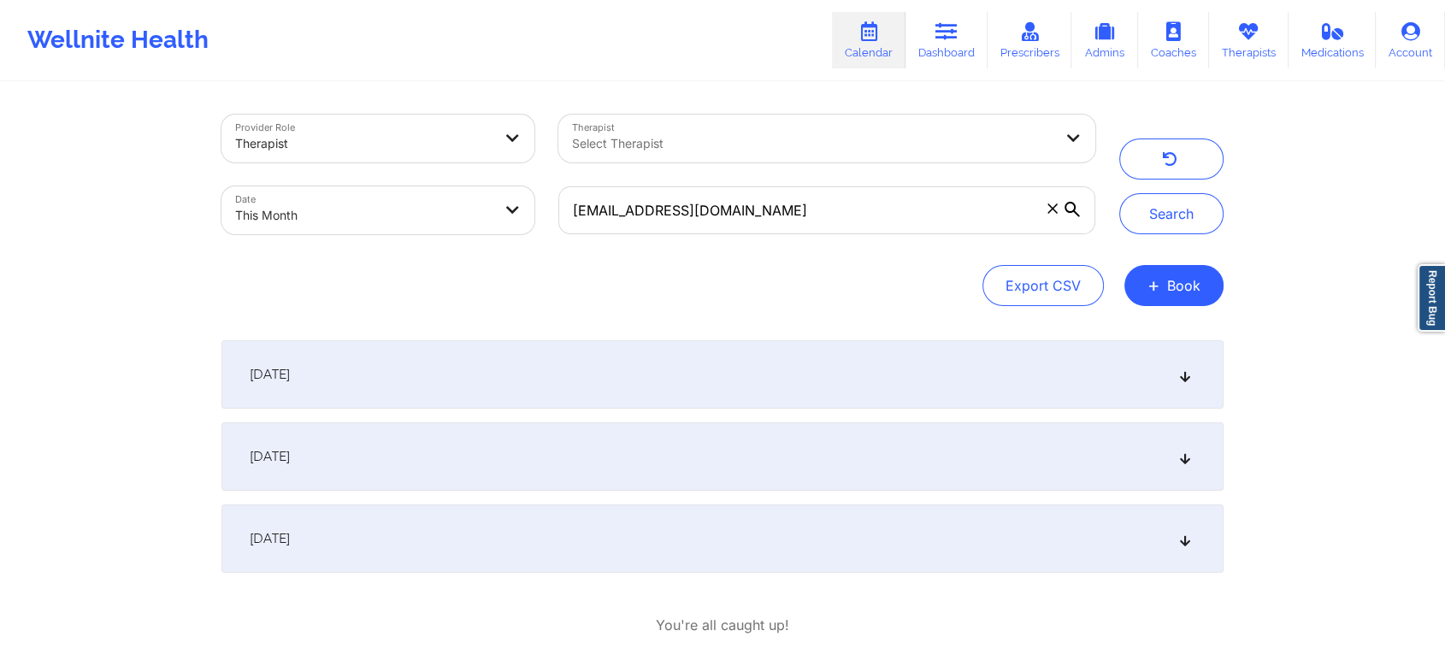
click at [524, 475] on div "[DATE]" at bounding box center [722, 456] width 1002 height 68
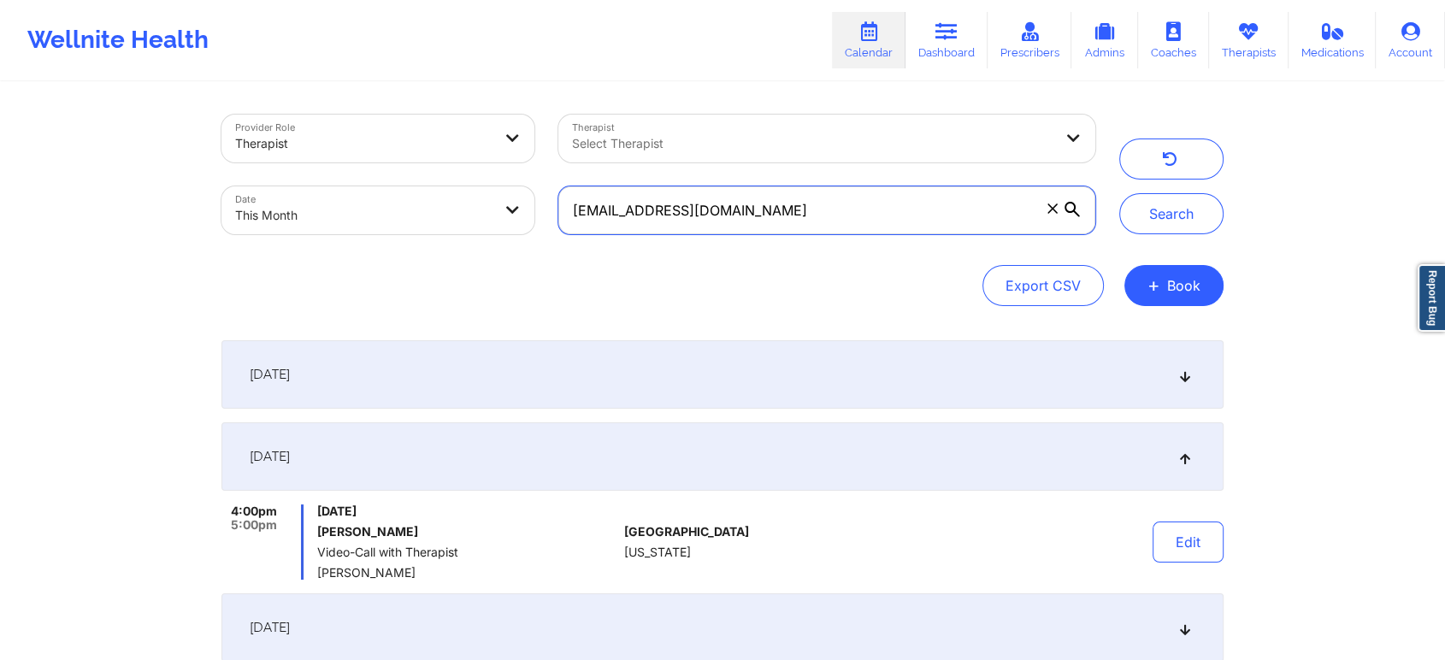
drag, startPoint x: 903, startPoint y: 234, endPoint x: 558, endPoint y: 263, distance: 345.9
click at [558, 263] on div "Provider Role Therapist Therapist Select Therapist Date This Month [EMAIL_ADDRE…" at bounding box center [722, 211] width 1002 height 192
paste input "[EMAIL_ADDRESS]"
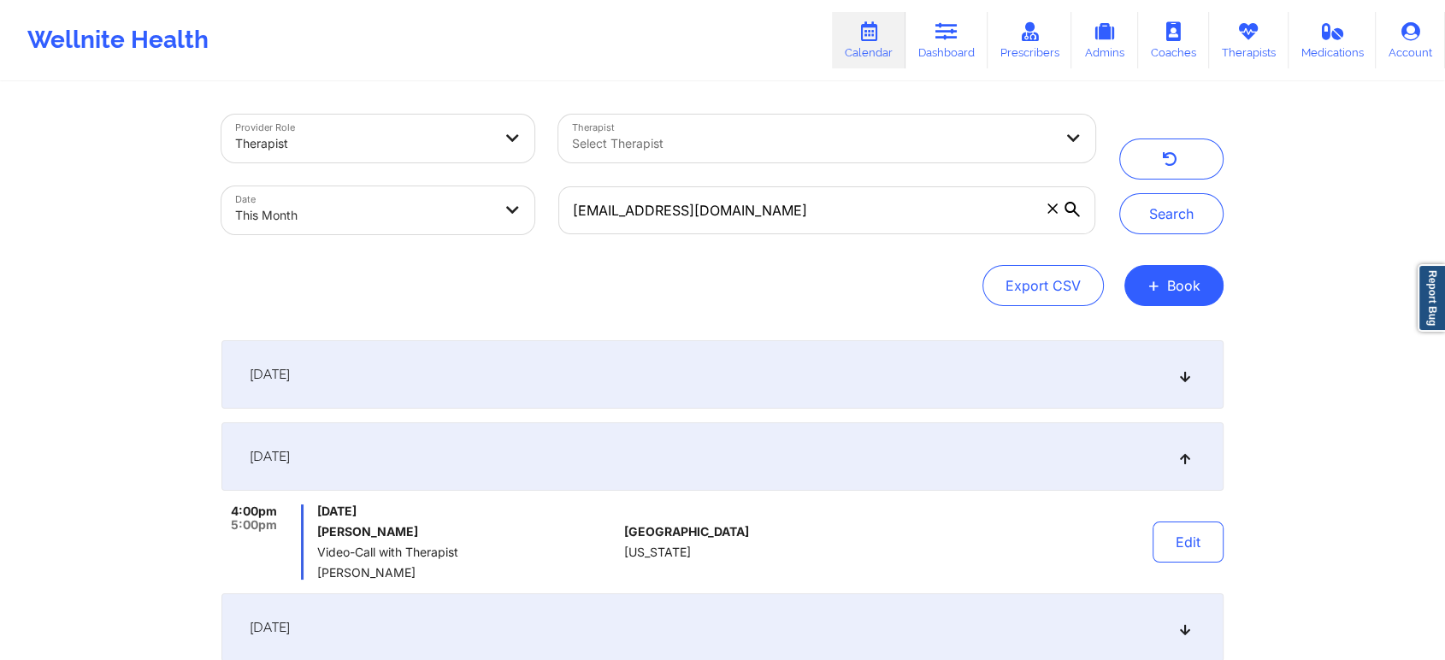
click at [558, 263] on div "Provider Role Therapist Therapist Select Therapist Date This Month [EMAIL_ADDRE…" at bounding box center [722, 211] width 1002 height 192
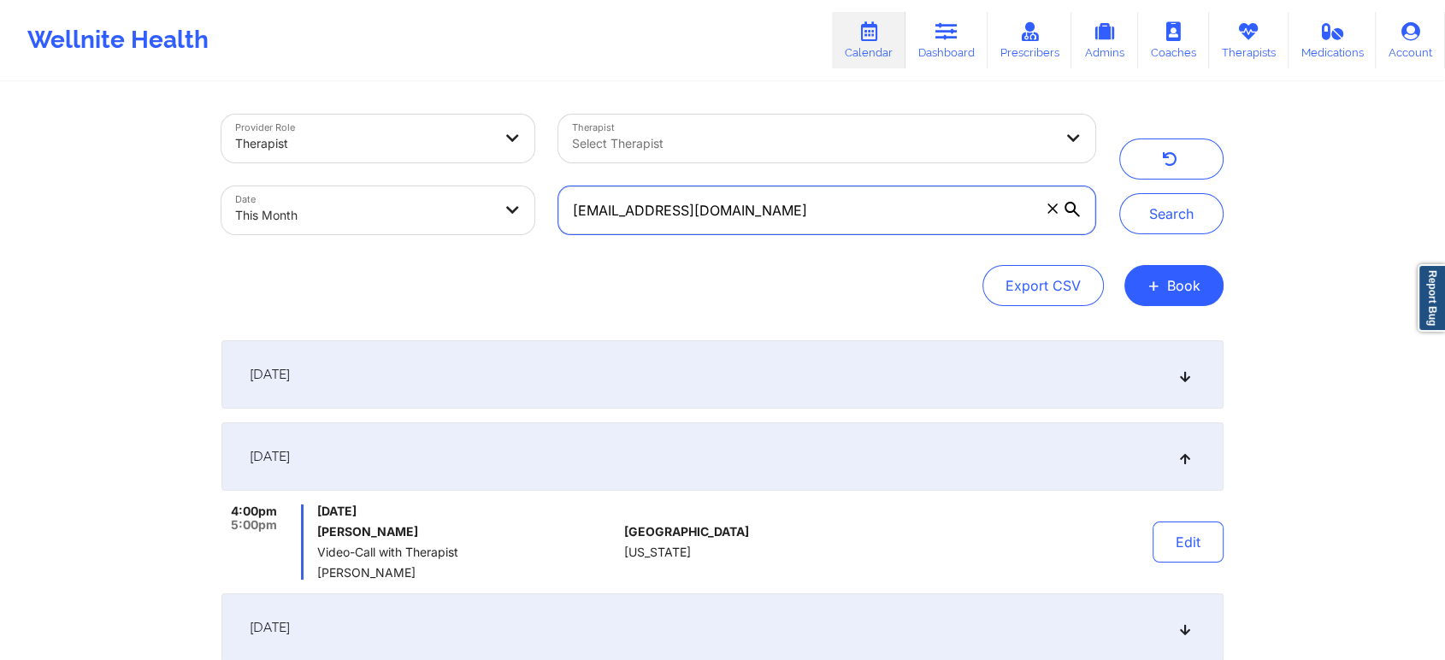
click at [728, 230] on input "[EMAIL_ADDRESS][DOMAIN_NAME]" at bounding box center [826, 210] width 537 height 48
click at [1119, 193] on button "Search" at bounding box center [1171, 213] width 104 height 41
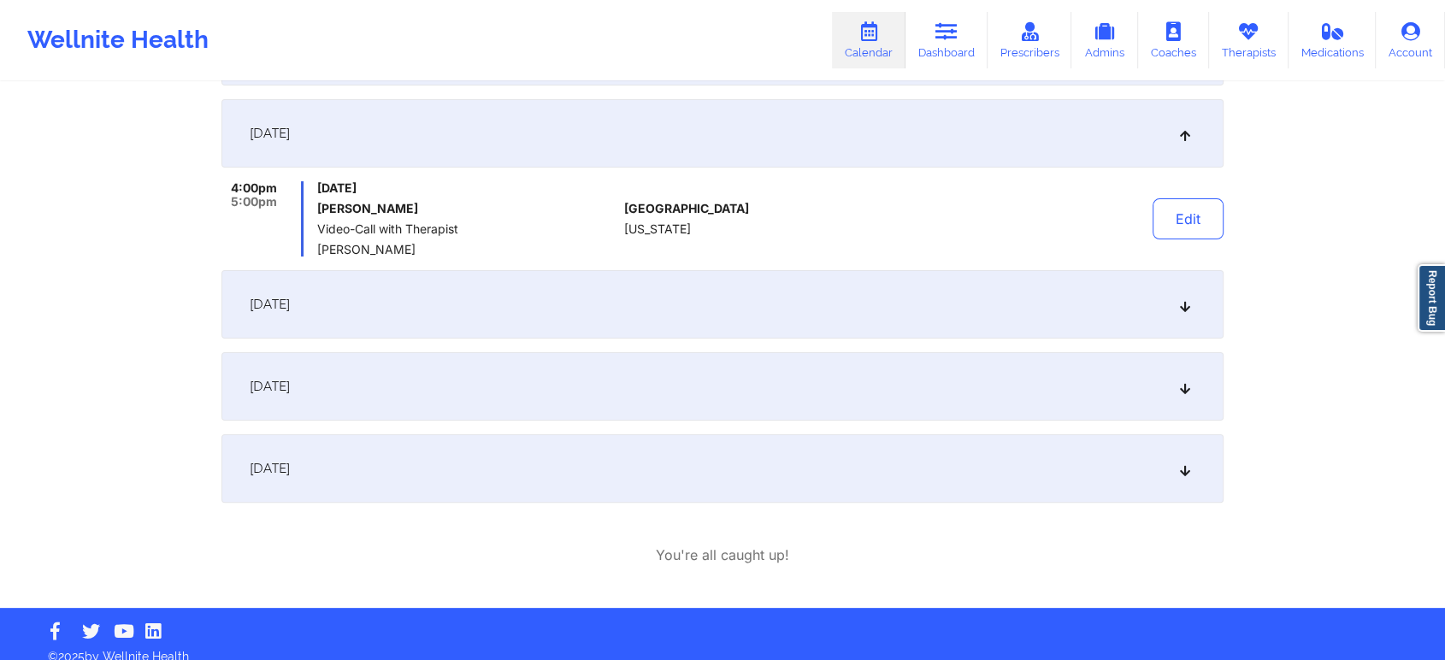
scroll to position [328, 0]
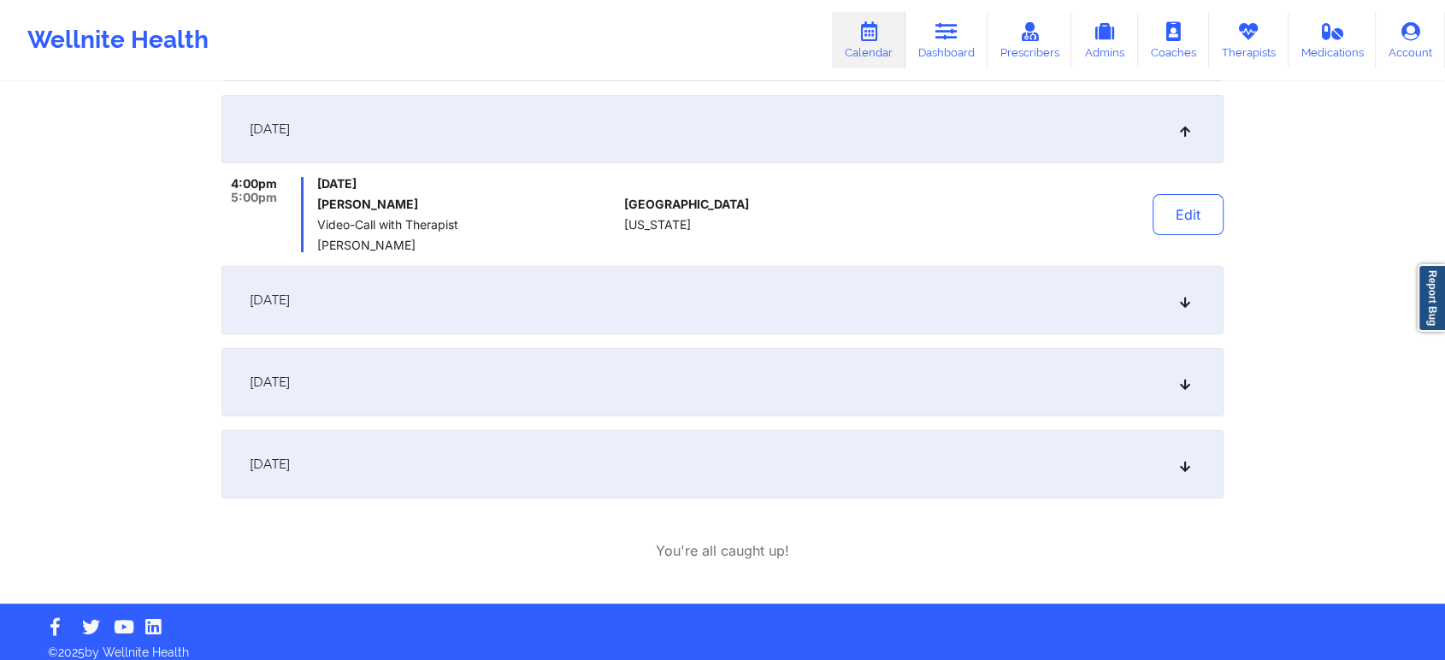
click at [527, 371] on div "[DATE]" at bounding box center [722, 382] width 1002 height 68
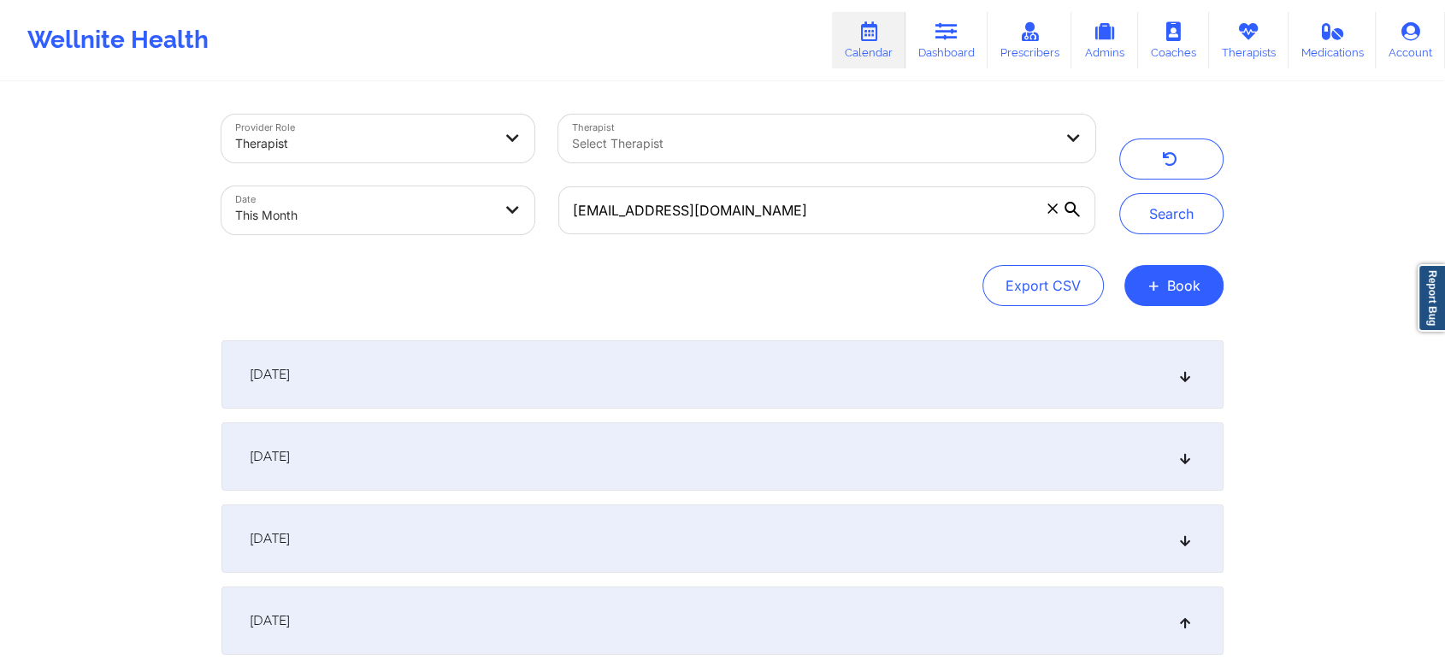
scroll to position [340, 0]
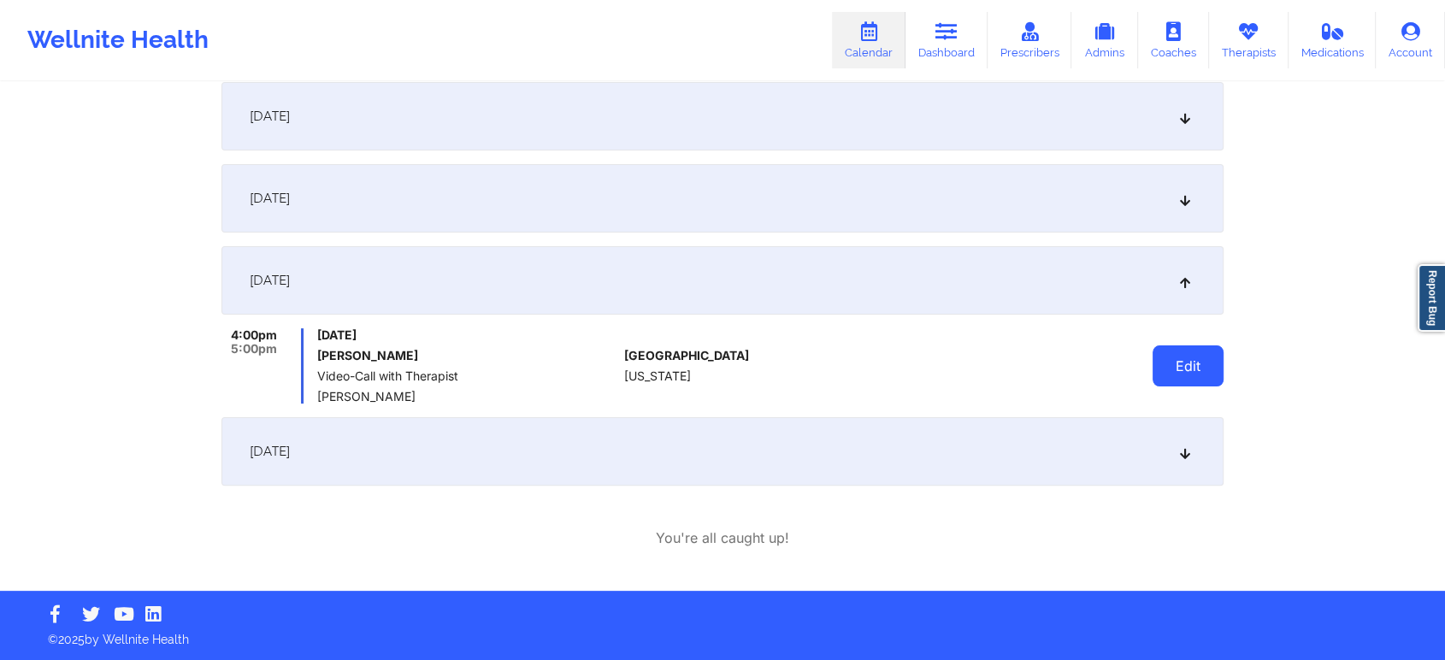
click at [1154, 376] on button "Edit" at bounding box center [1188, 365] width 71 height 41
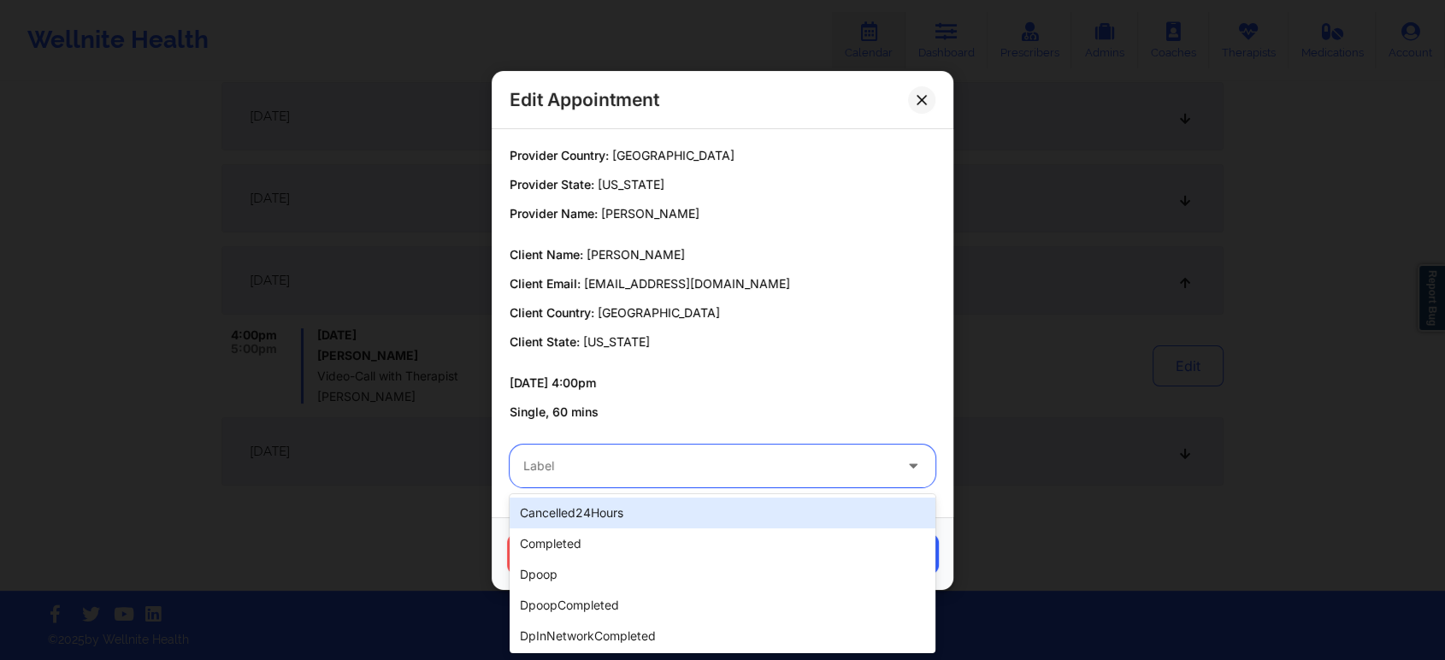
click at [729, 450] on div "Label" at bounding box center [702, 466] width 385 height 43
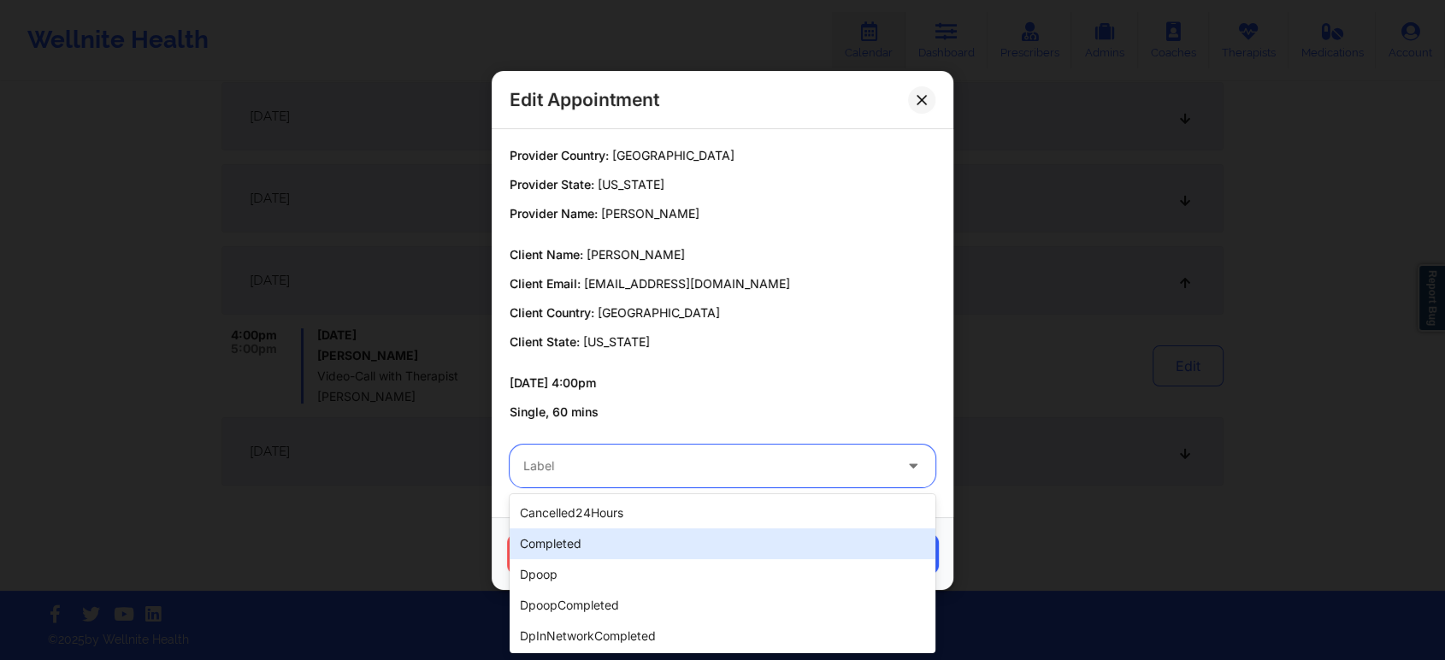
click at [604, 529] on div "completed" at bounding box center [723, 543] width 426 height 31
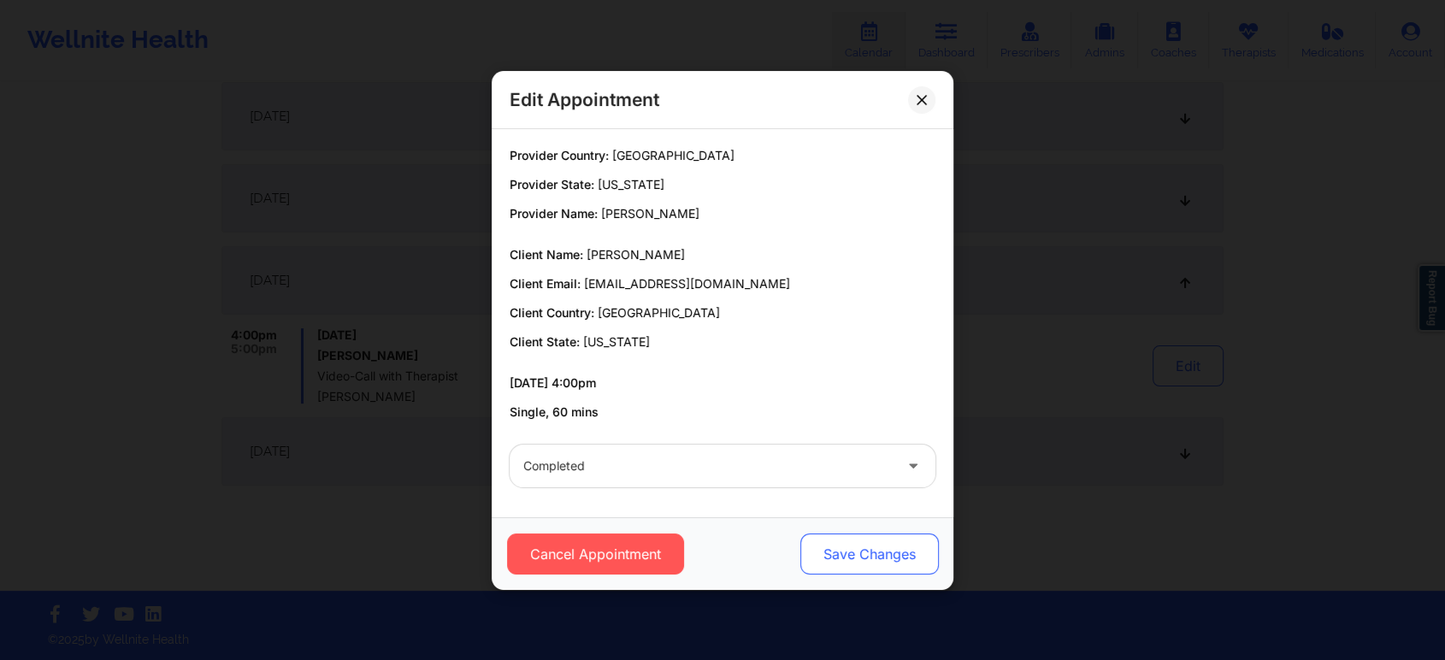
click at [848, 541] on button "Save Changes" at bounding box center [869, 554] width 139 height 41
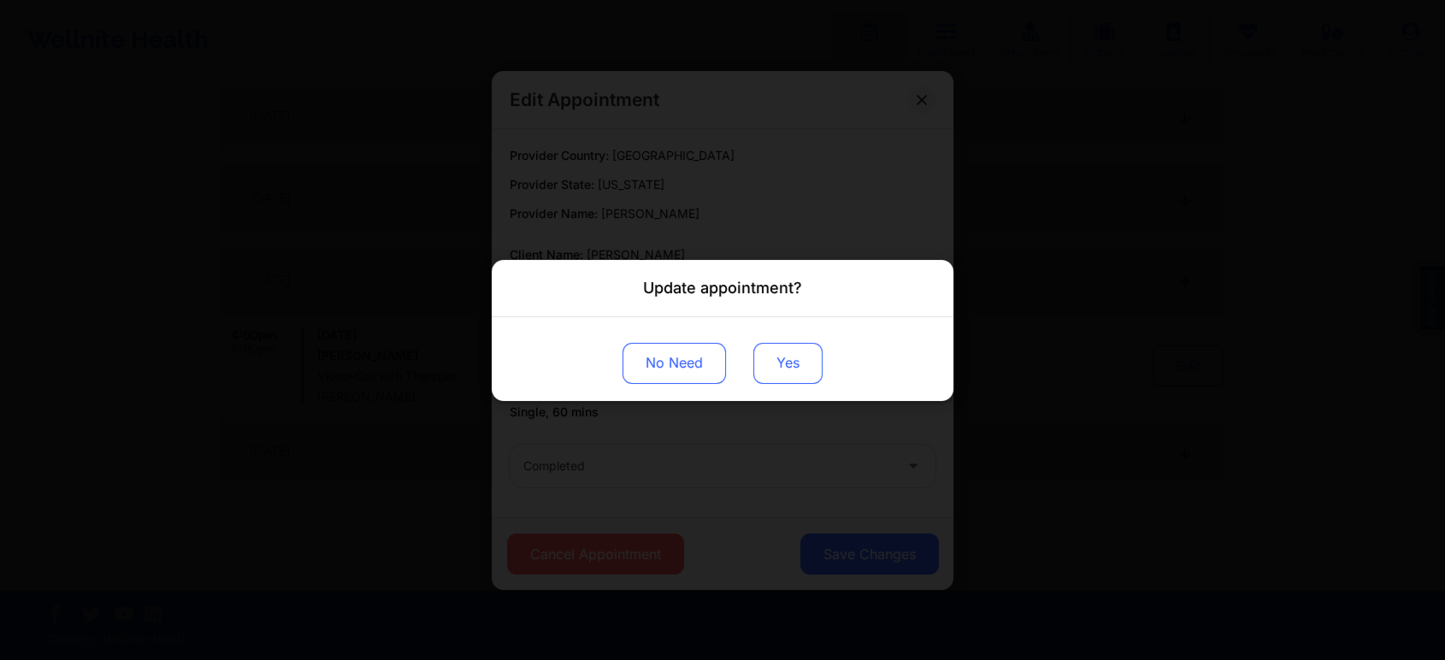
click at [771, 376] on button "Yes" at bounding box center [787, 362] width 69 height 41
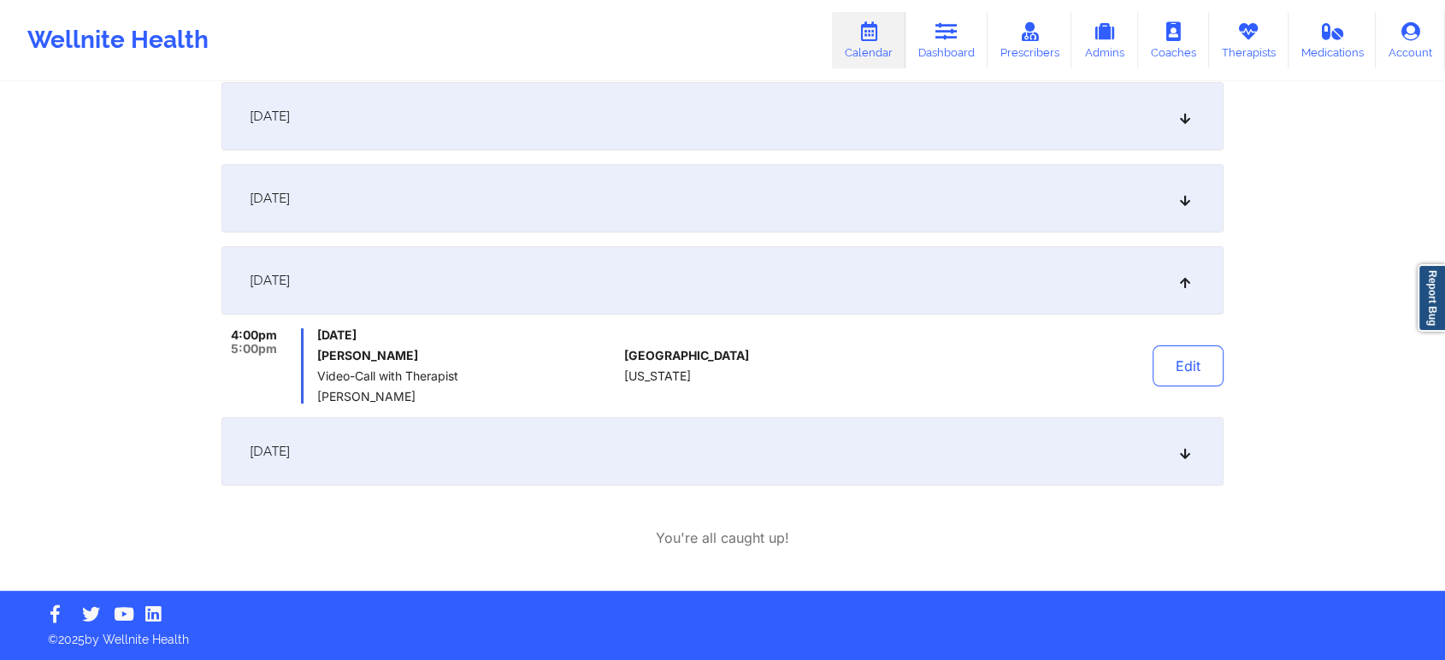
click at [1313, 363] on div "Provider Role Therapist Therapist Select Therapist Date This Month [EMAIL_ADDRE…" at bounding box center [722, 125] width 1445 height 931
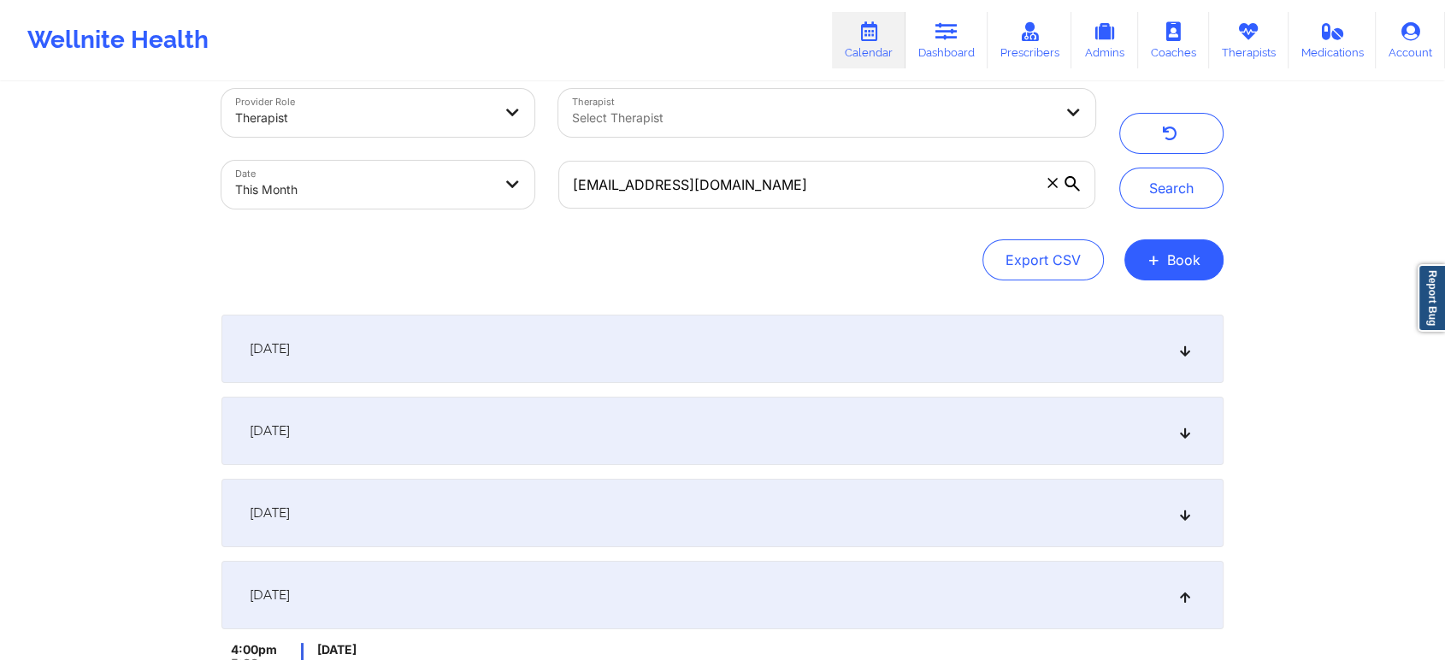
scroll to position [3, 0]
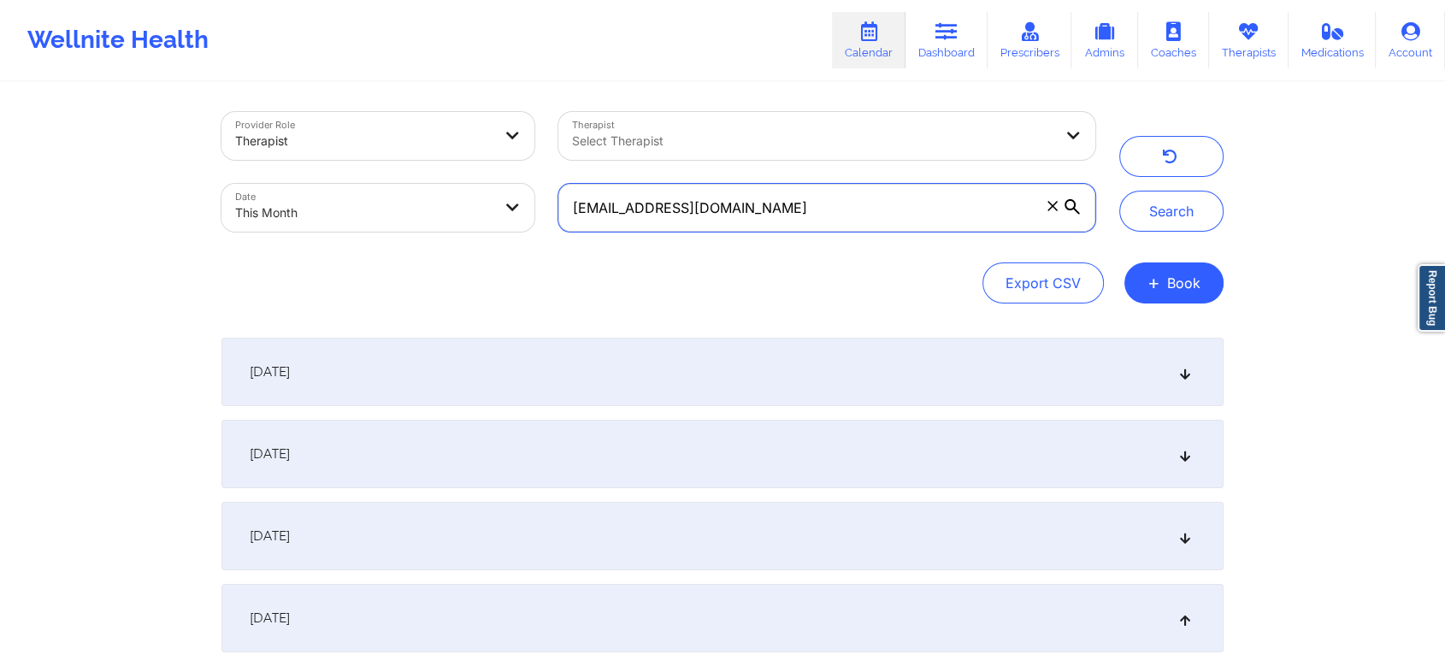
drag, startPoint x: 776, startPoint y: 192, endPoint x: 517, endPoint y: 176, distance: 258.8
click at [517, 176] on div "Provider Role Therapist Therapist Select Therapist Date This Month [EMAIL_ADDRE…" at bounding box center [659, 172] width 898 height 144
paste input "[EMAIL_ADDRESS][DOMAIN_NAME]"
click at [1119, 191] on button "Search" at bounding box center [1171, 211] width 104 height 41
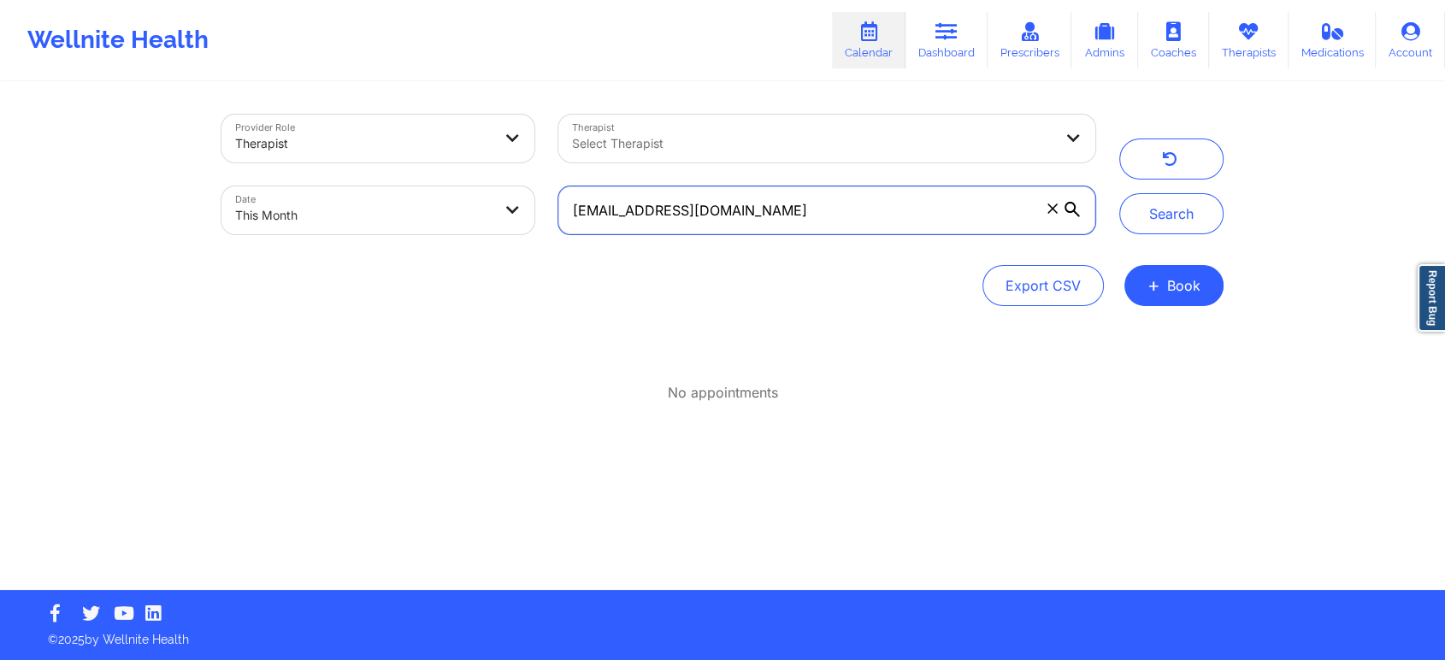
scroll to position [0, 0]
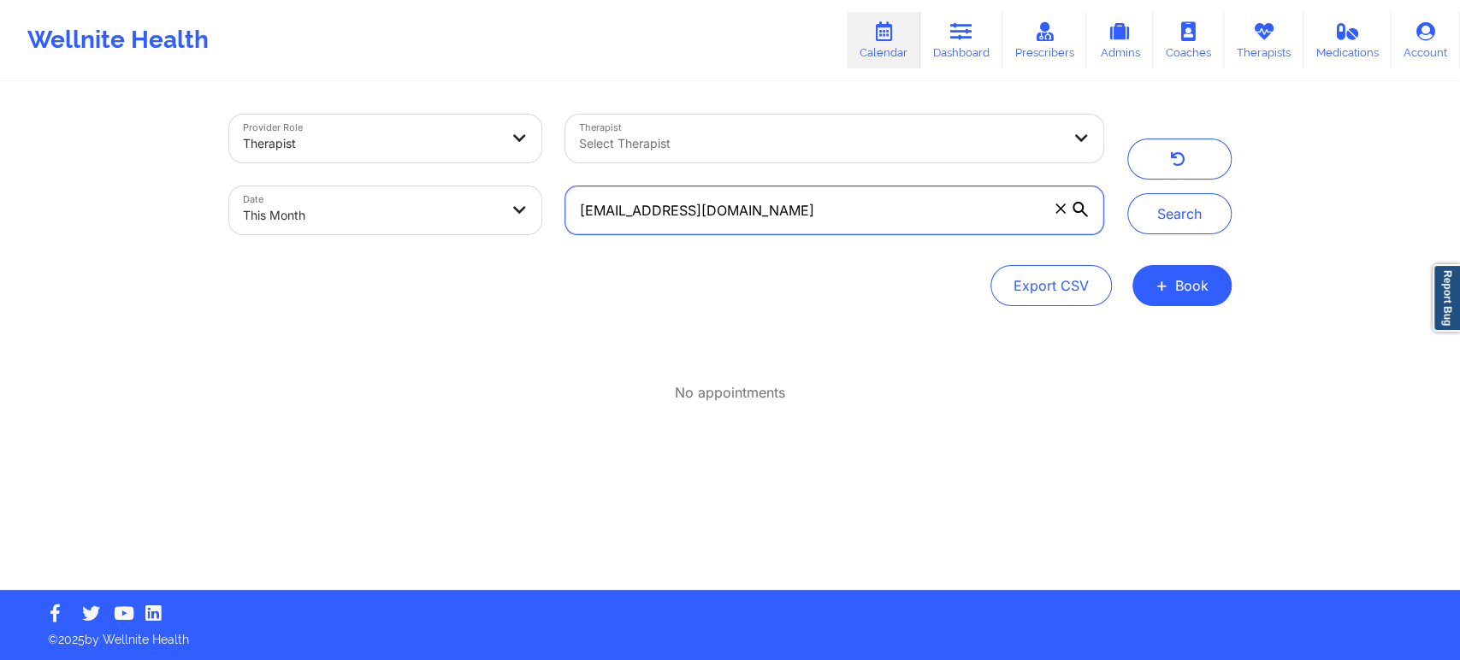
drag, startPoint x: 865, startPoint y: 210, endPoint x: 543, endPoint y: 204, distance: 322.5
click at [543, 204] on div "Provider Role Therapist Therapist Select Therapist Date This Month [EMAIL_ADDRE…" at bounding box center [666, 175] width 898 height 144
paste input "DIAZWENDY@HOT"
click at [1127, 193] on button "Search" at bounding box center [1179, 213] width 104 height 41
drag, startPoint x: 871, startPoint y: 203, endPoint x: 469, endPoint y: 221, distance: 402.3
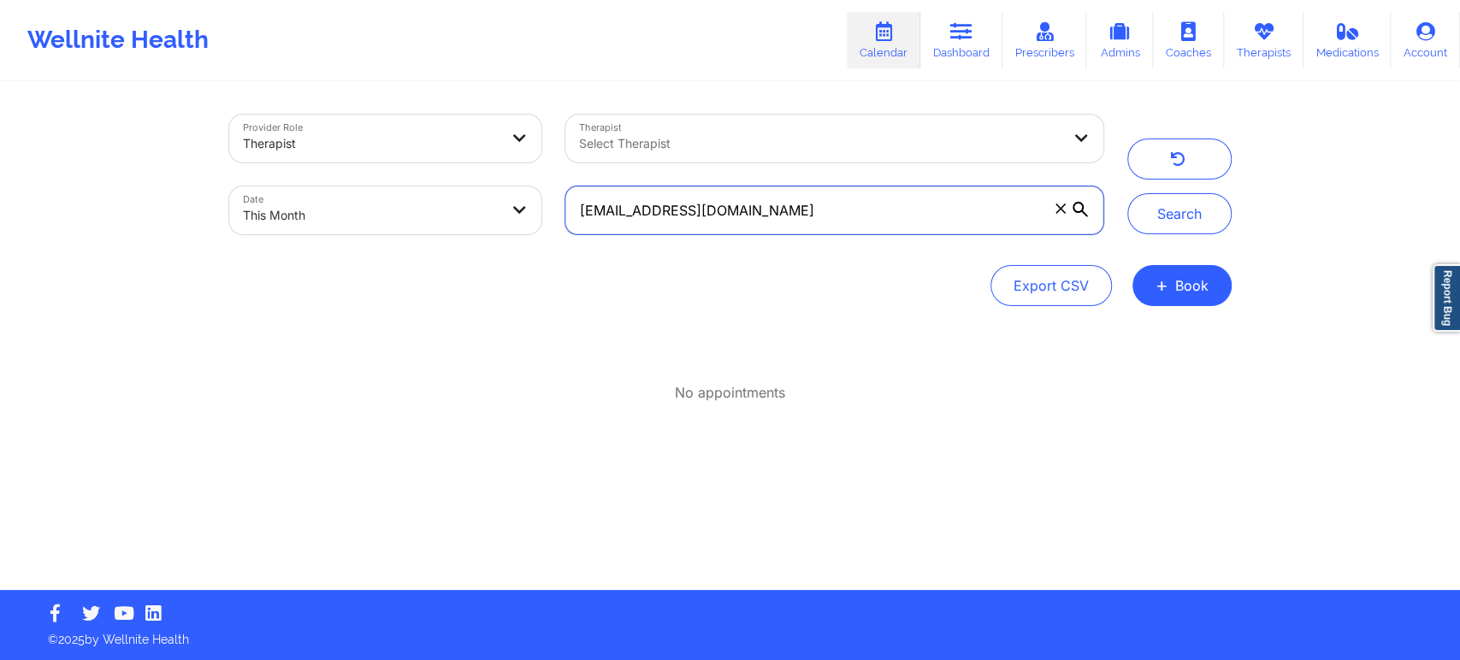
click at [469, 221] on div "Provider Role Therapist Therapist Select Therapist Date This Month [EMAIL_ADDRE…" at bounding box center [666, 175] width 898 height 144
paste input "[EMAIL_ADDRESS][DOMAIN_NAME]"
click at [1127, 193] on button "Search" at bounding box center [1179, 213] width 104 height 41
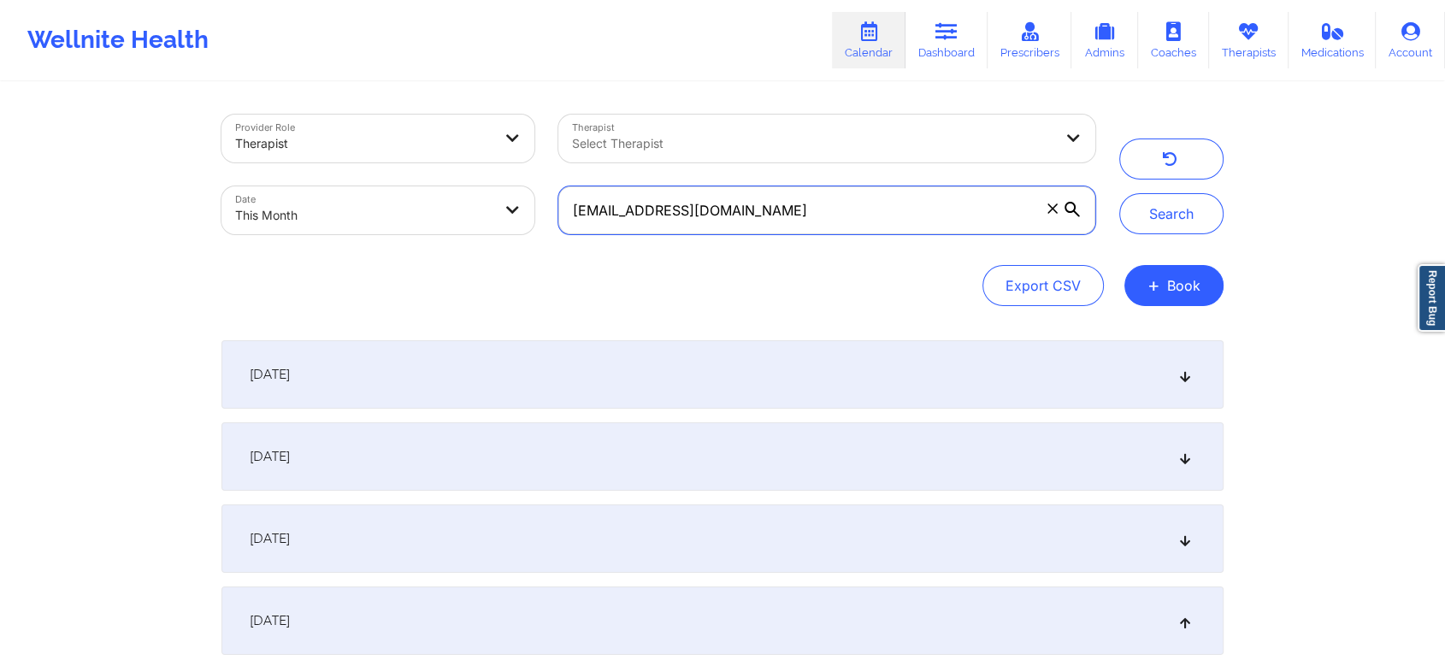
scroll to position [422, 0]
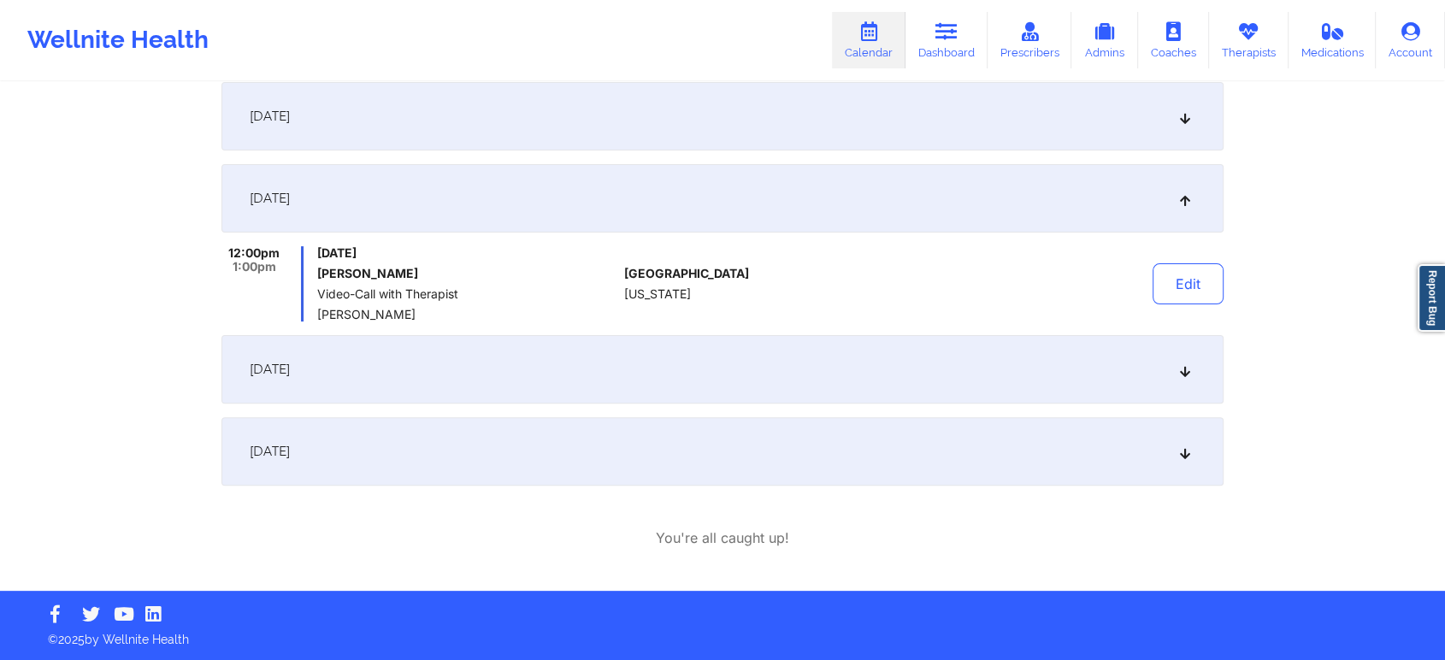
click at [527, 386] on div "[DATE]" at bounding box center [722, 369] width 1002 height 68
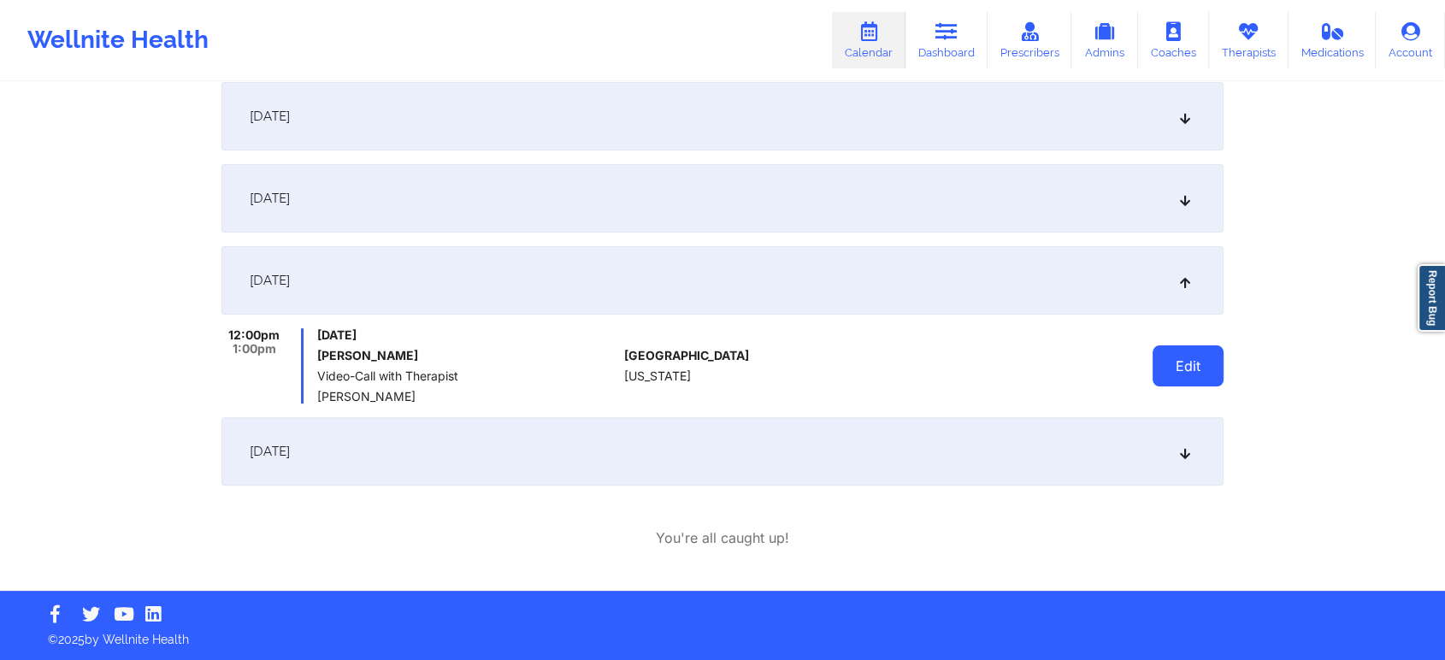
click at [1199, 375] on button "Edit" at bounding box center [1188, 365] width 71 height 41
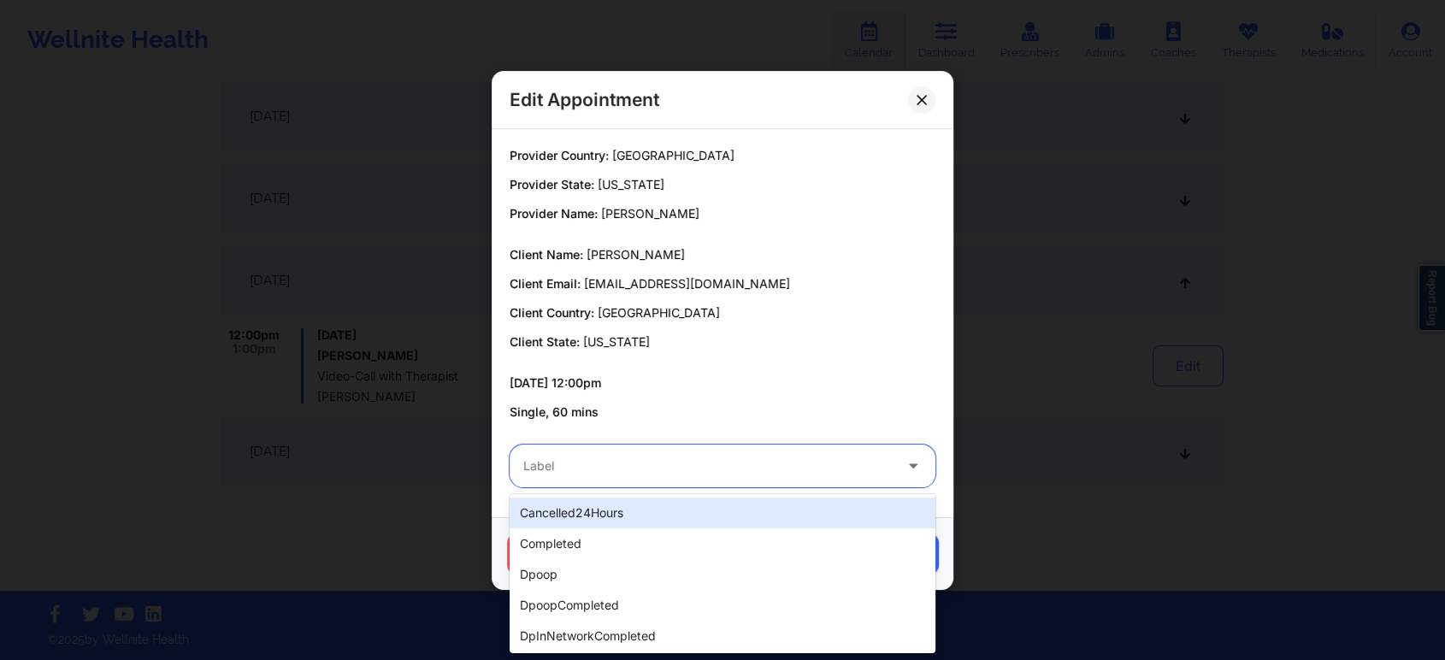
click at [751, 481] on div "Label" at bounding box center [702, 466] width 385 height 43
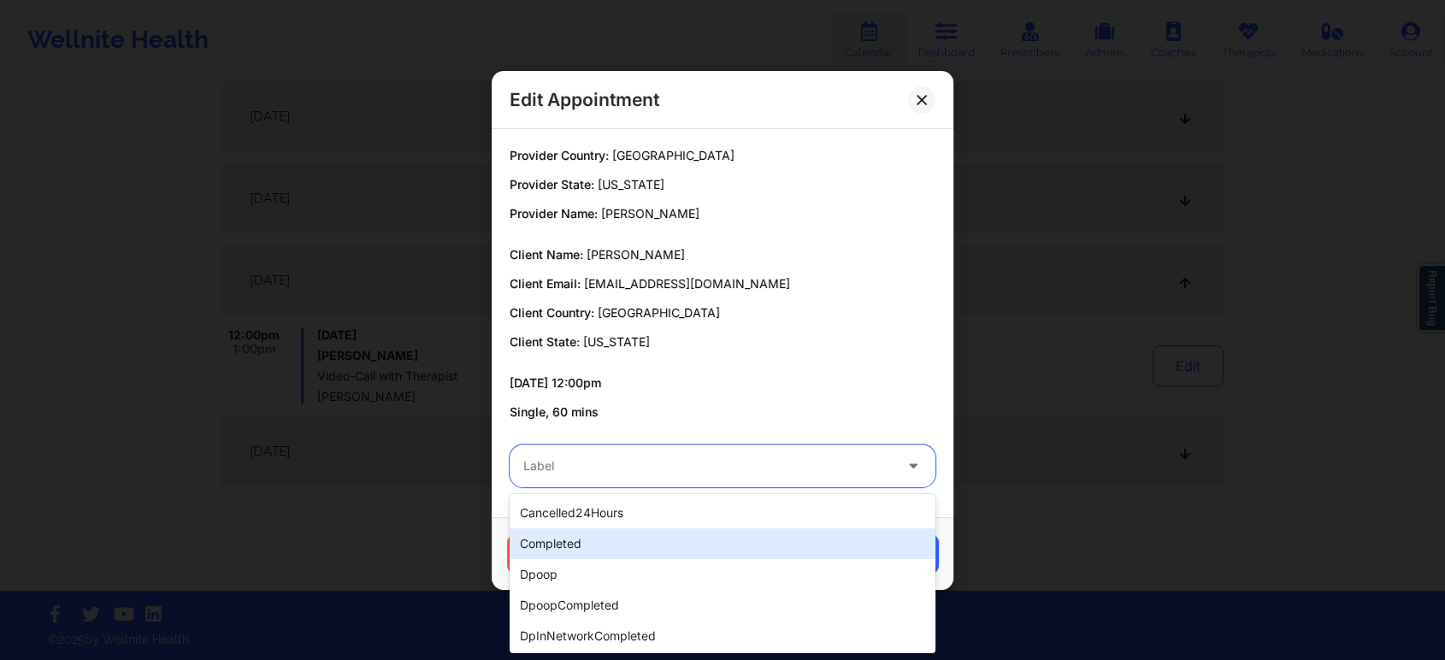
click at [624, 540] on div "completed" at bounding box center [723, 543] width 426 height 31
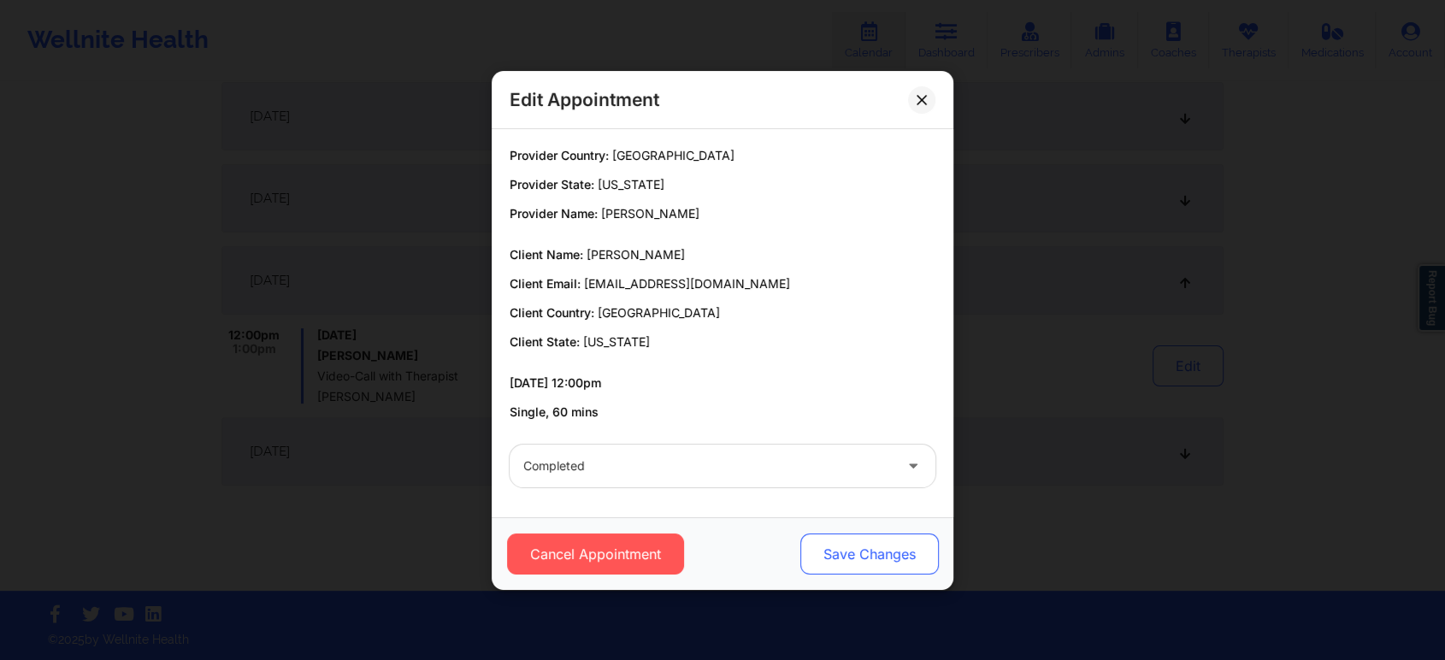
drag, startPoint x: 820, startPoint y: 523, endPoint x: 841, endPoint y: 552, distance: 36.1
click at [841, 552] on div "Cancel Appointment Save Changes" at bounding box center [723, 553] width 462 height 73
click at [841, 552] on button "Save Changes" at bounding box center [869, 554] width 139 height 41
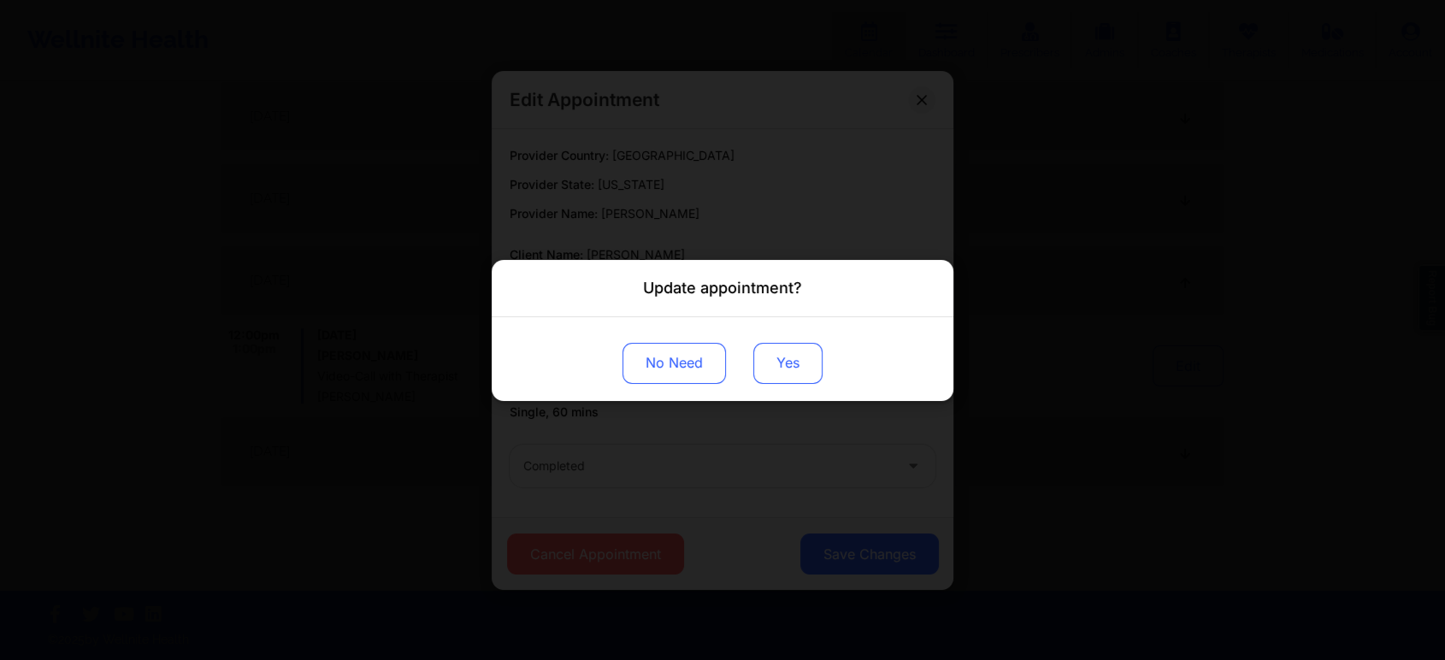
click at [781, 374] on button "Yes" at bounding box center [787, 362] width 69 height 41
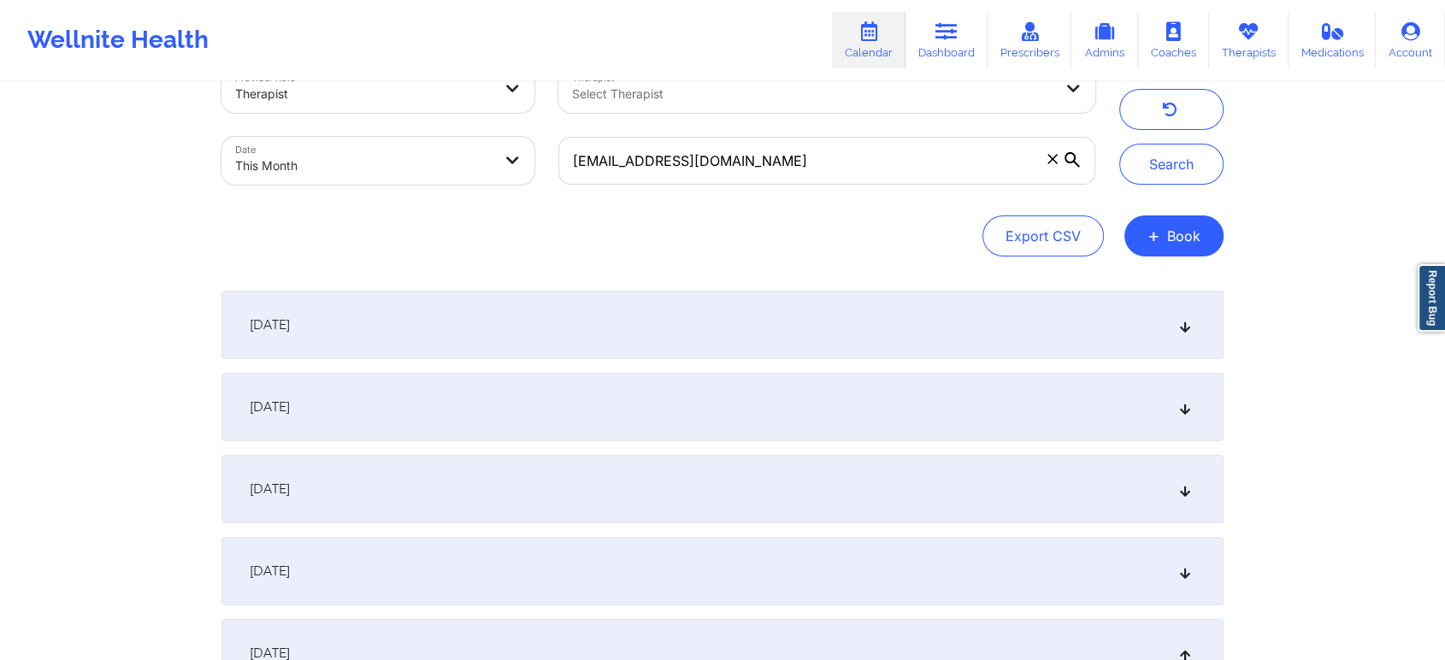
scroll to position [27, 0]
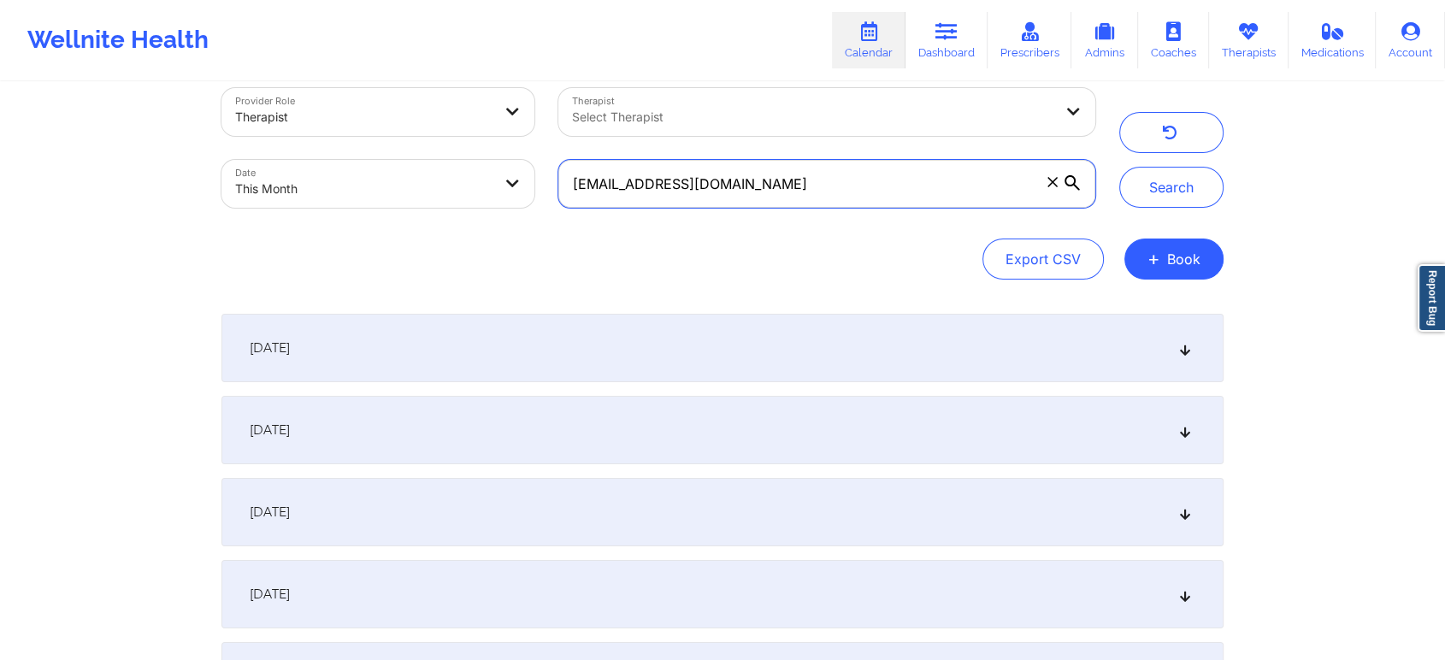
drag, startPoint x: 825, startPoint y: 174, endPoint x: 508, endPoint y: 149, distance: 318.3
click at [508, 149] on div "Provider Role Therapist Therapist Select Therapist Date This Month [EMAIL_ADDRE…" at bounding box center [659, 148] width 898 height 144
paste input "[EMAIL_ADDRESS]"
type input "[EMAIL_ADDRESS][DOMAIN_NAME]"
click at [1119, 167] on button "Search" at bounding box center [1171, 187] width 104 height 41
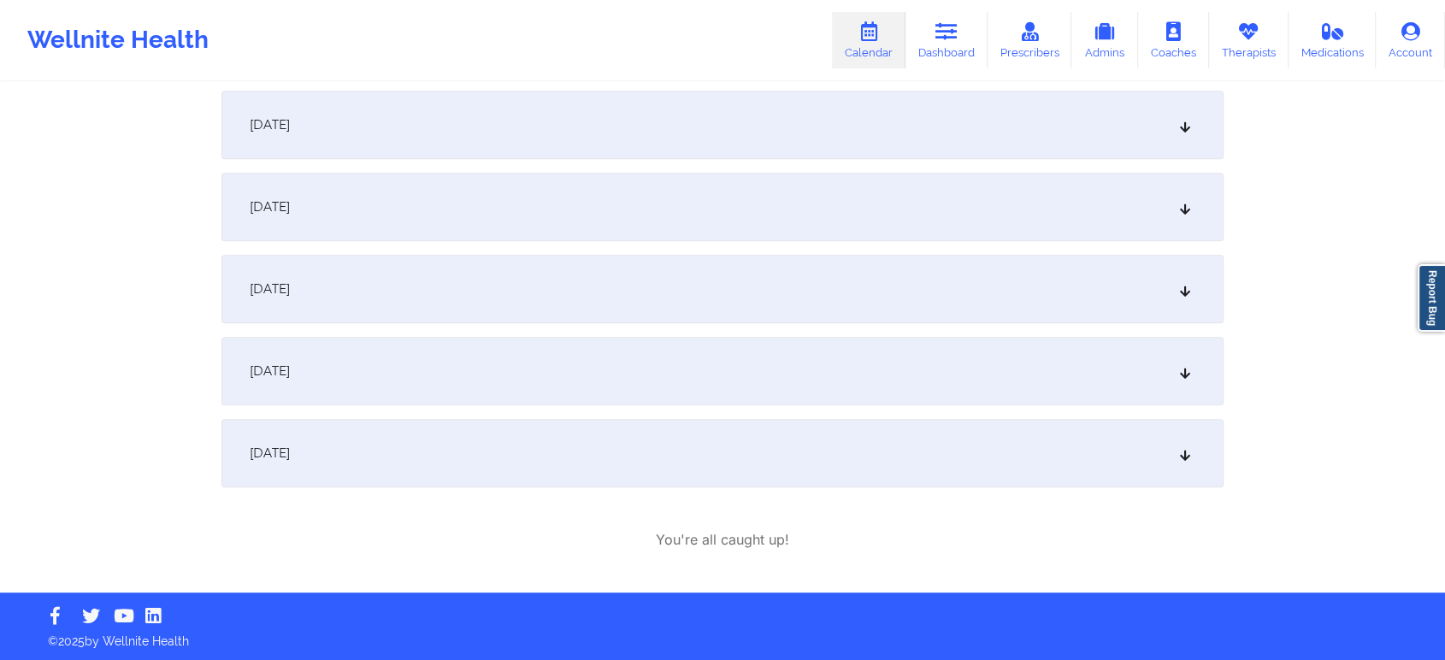
scroll to position [1128, 0]
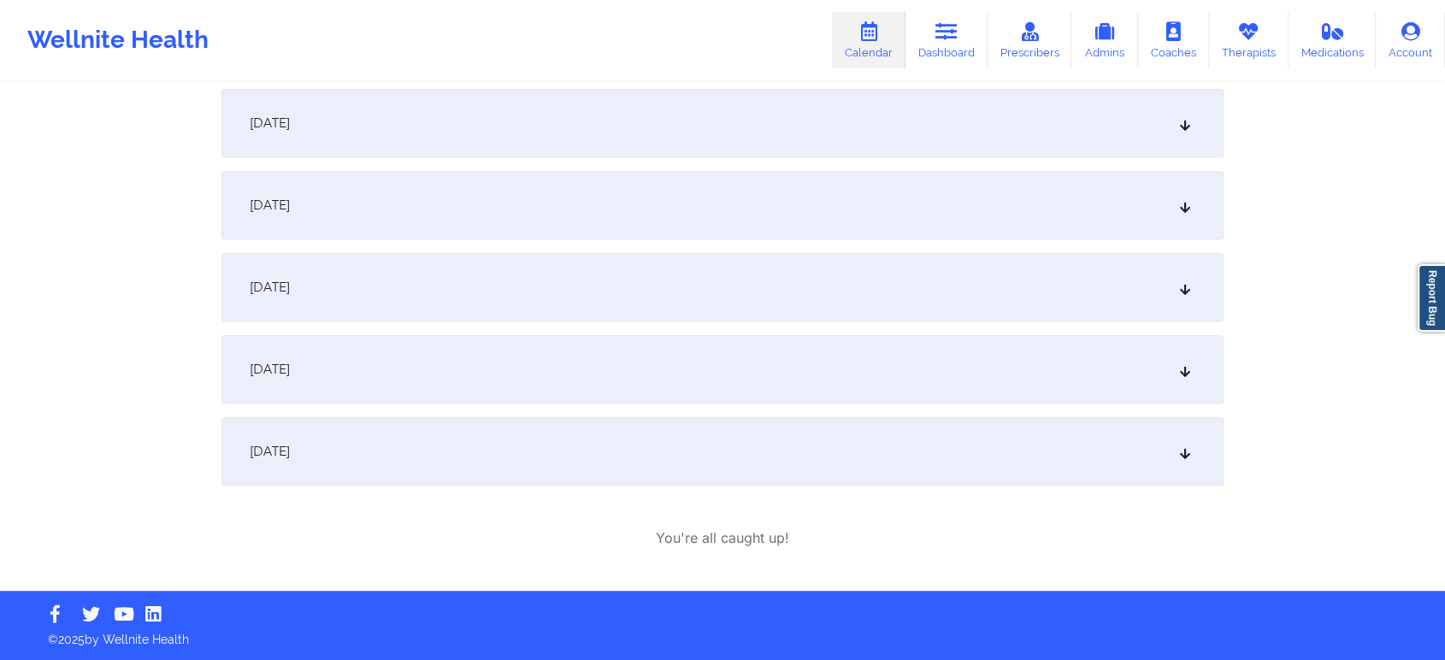
click at [427, 196] on div "[DATE]" at bounding box center [722, 205] width 1002 height 68
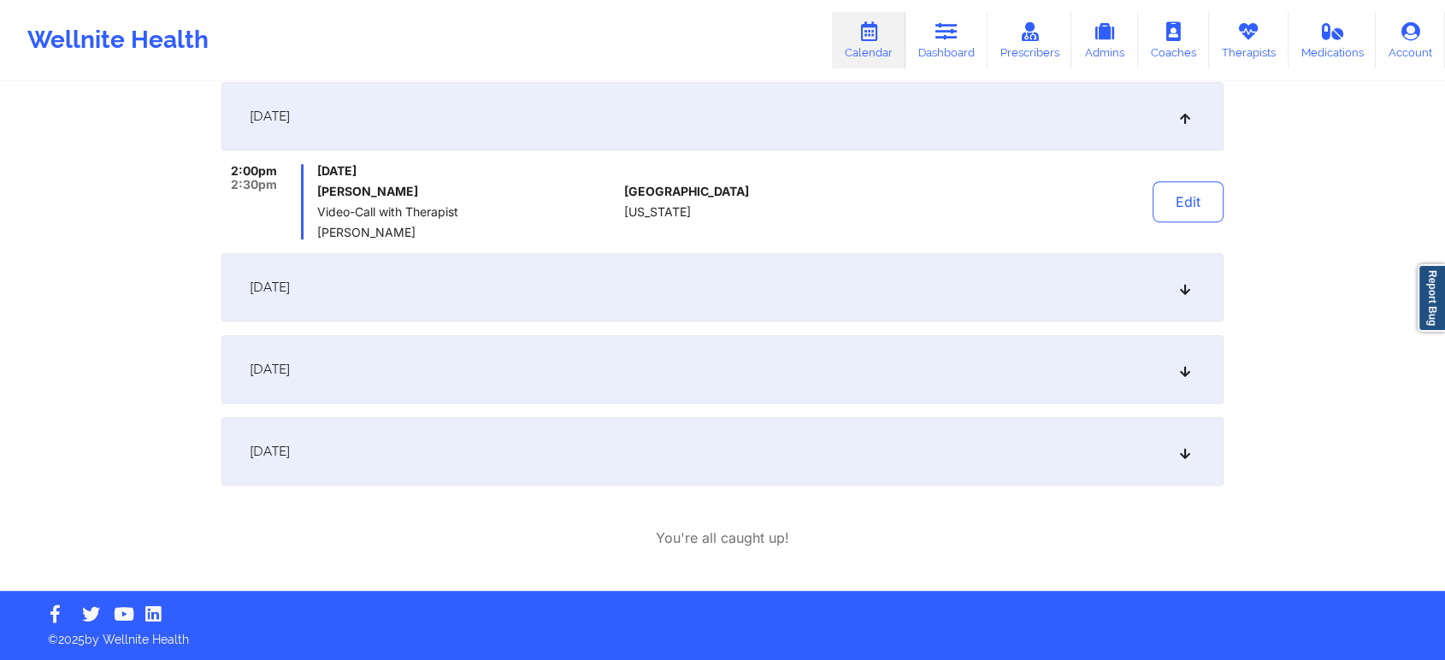
scroll to position [908, 0]
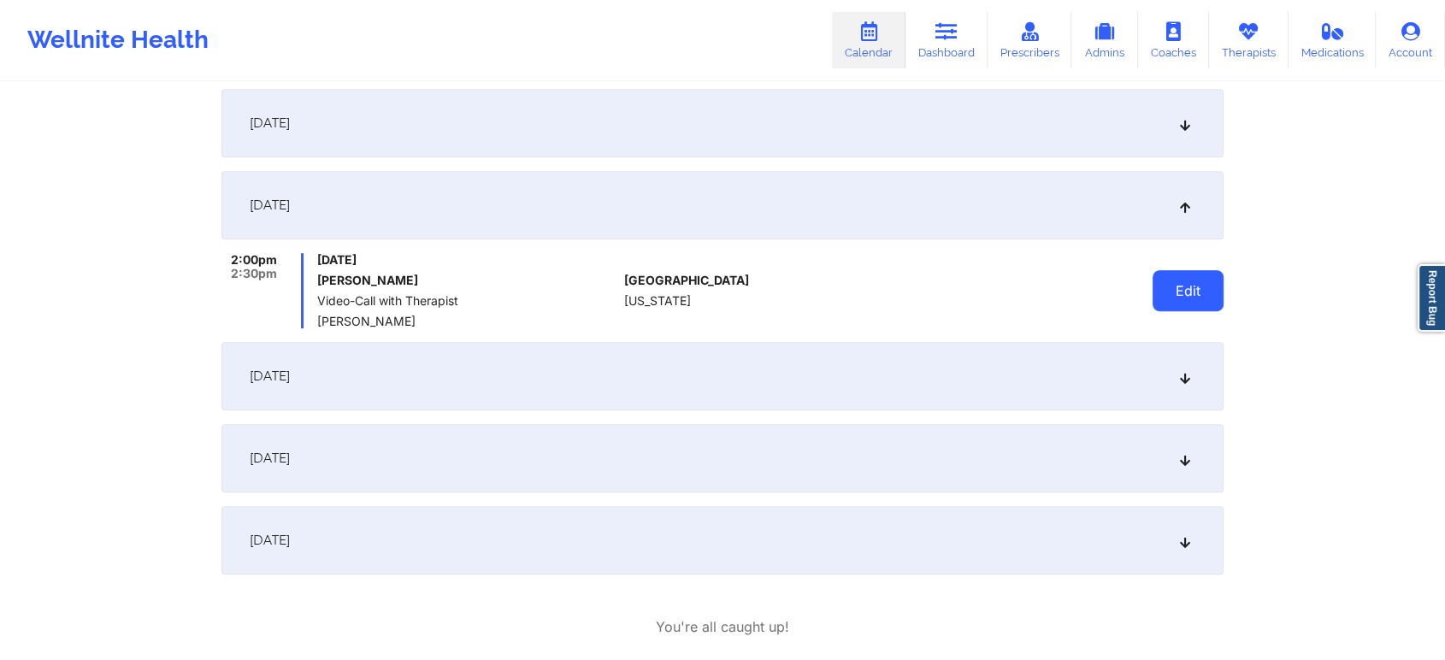
click at [1189, 279] on button "Edit" at bounding box center [1188, 290] width 71 height 41
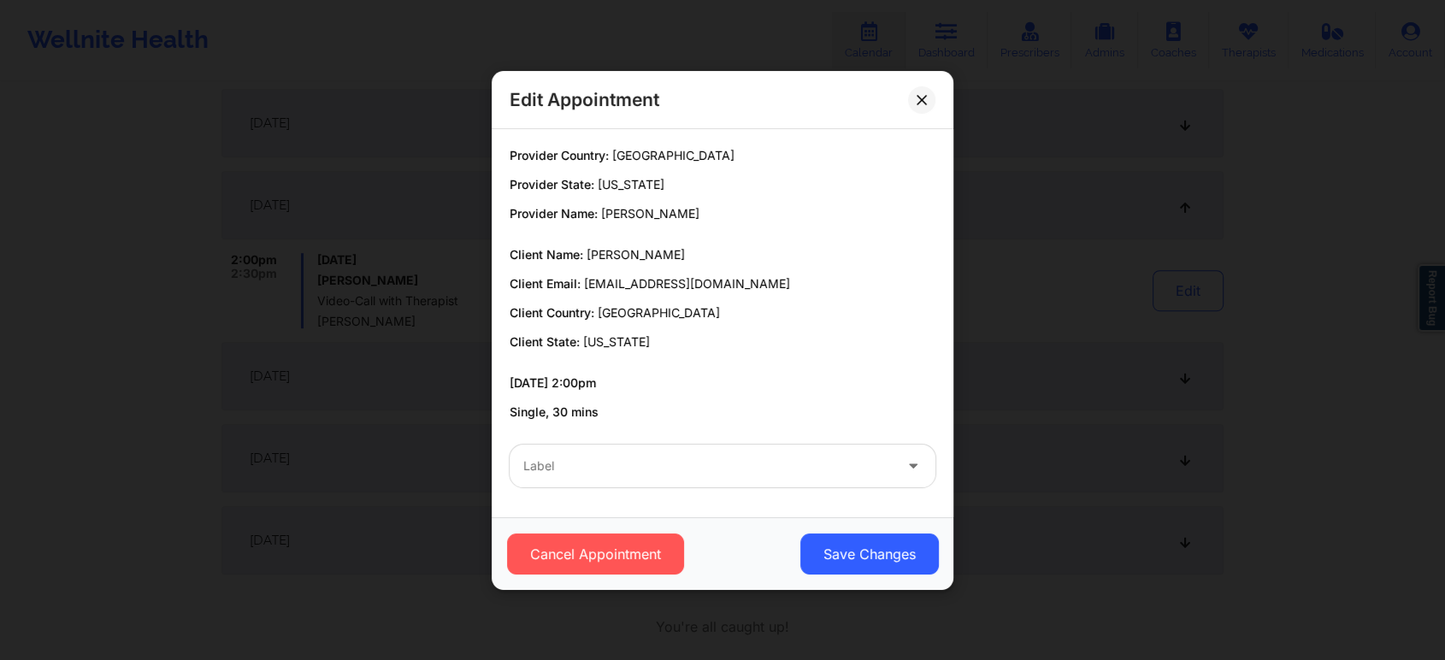
click at [706, 490] on div "Label" at bounding box center [723, 466] width 450 height 67
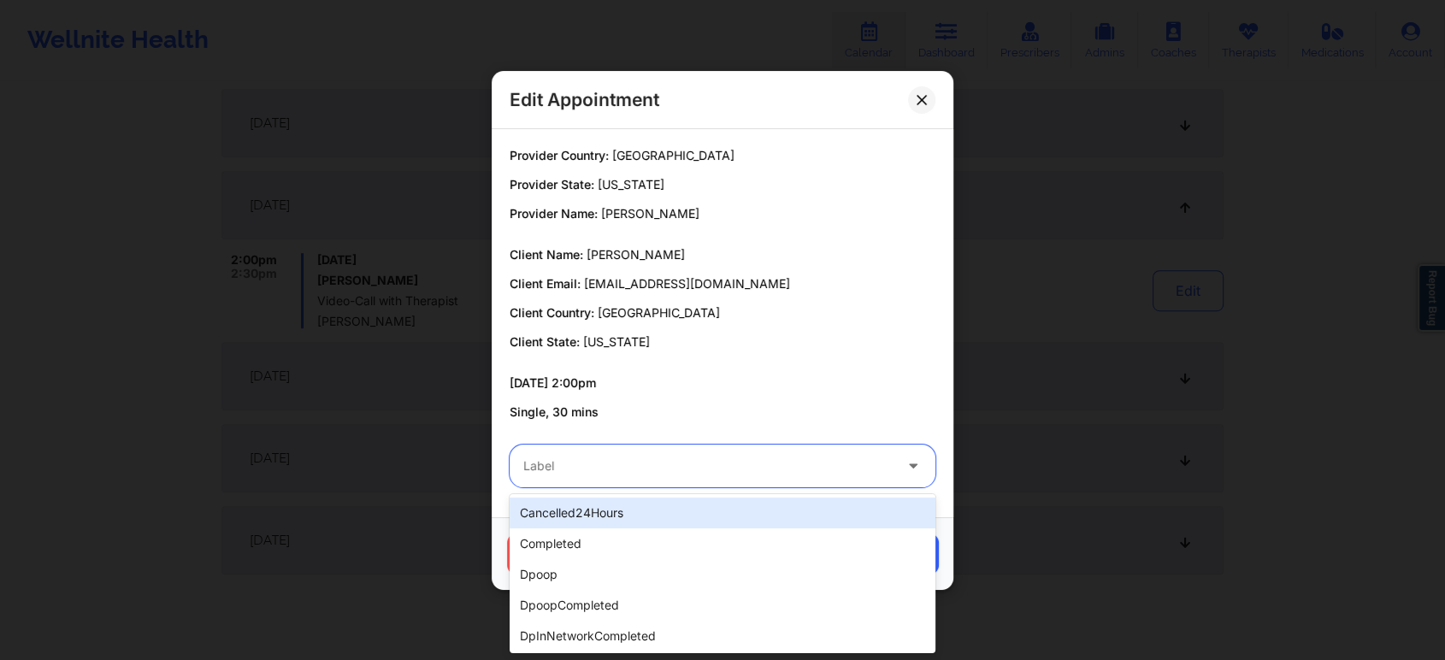
click at [614, 463] on div at bounding box center [707, 466] width 369 height 21
type input "no"
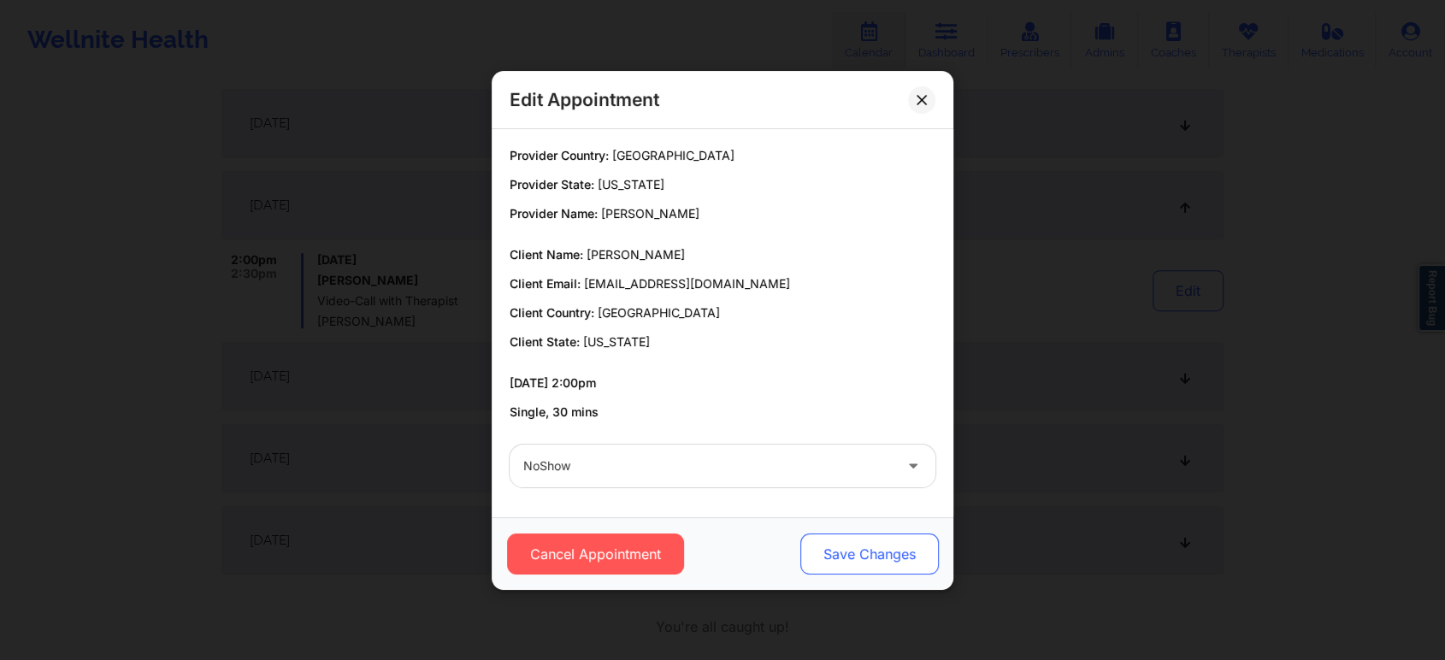
click at [871, 552] on button "Save Changes" at bounding box center [869, 554] width 139 height 41
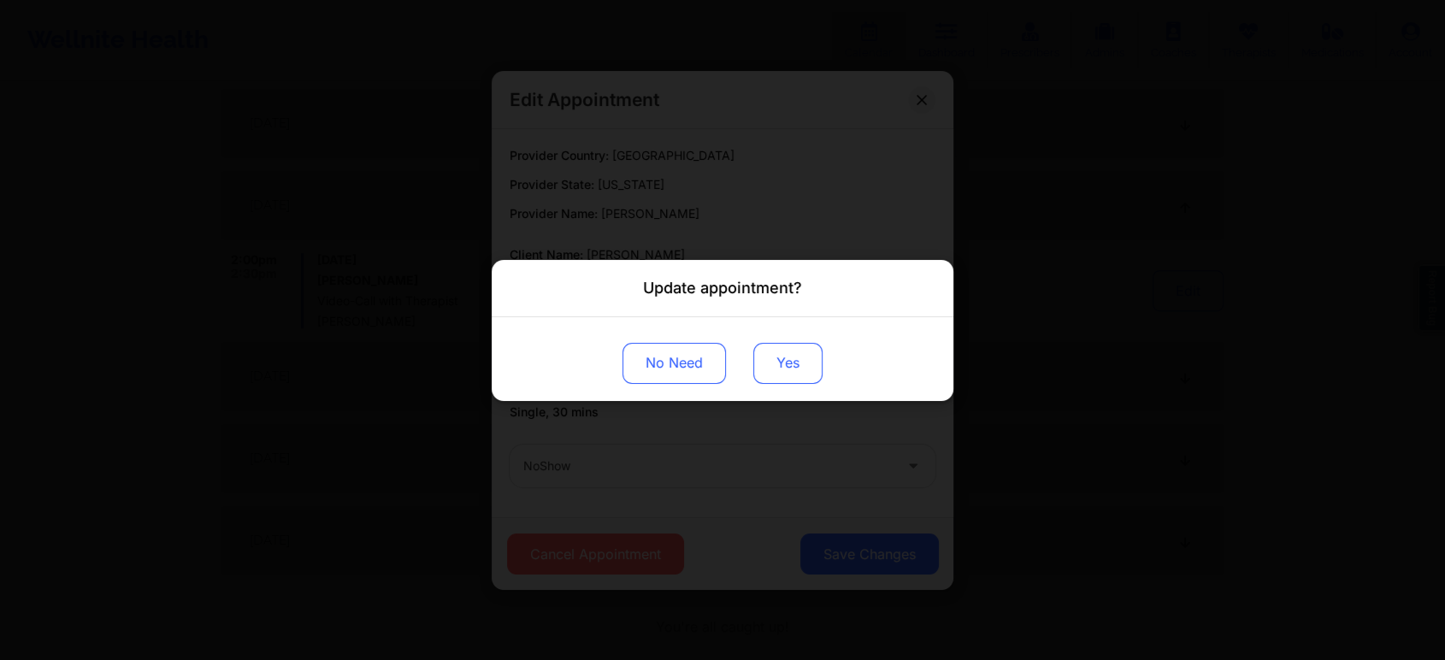
click at [800, 378] on button "Yes" at bounding box center [787, 362] width 69 height 41
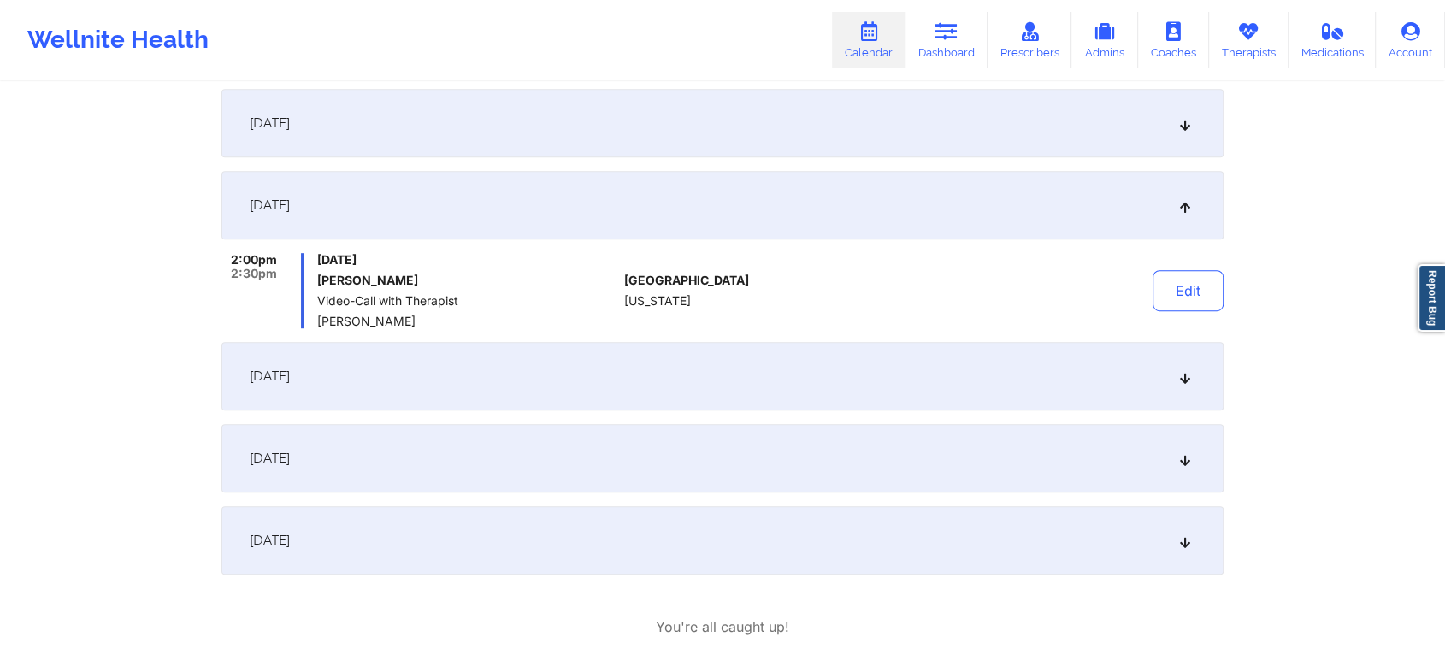
scroll to position [0, 0]
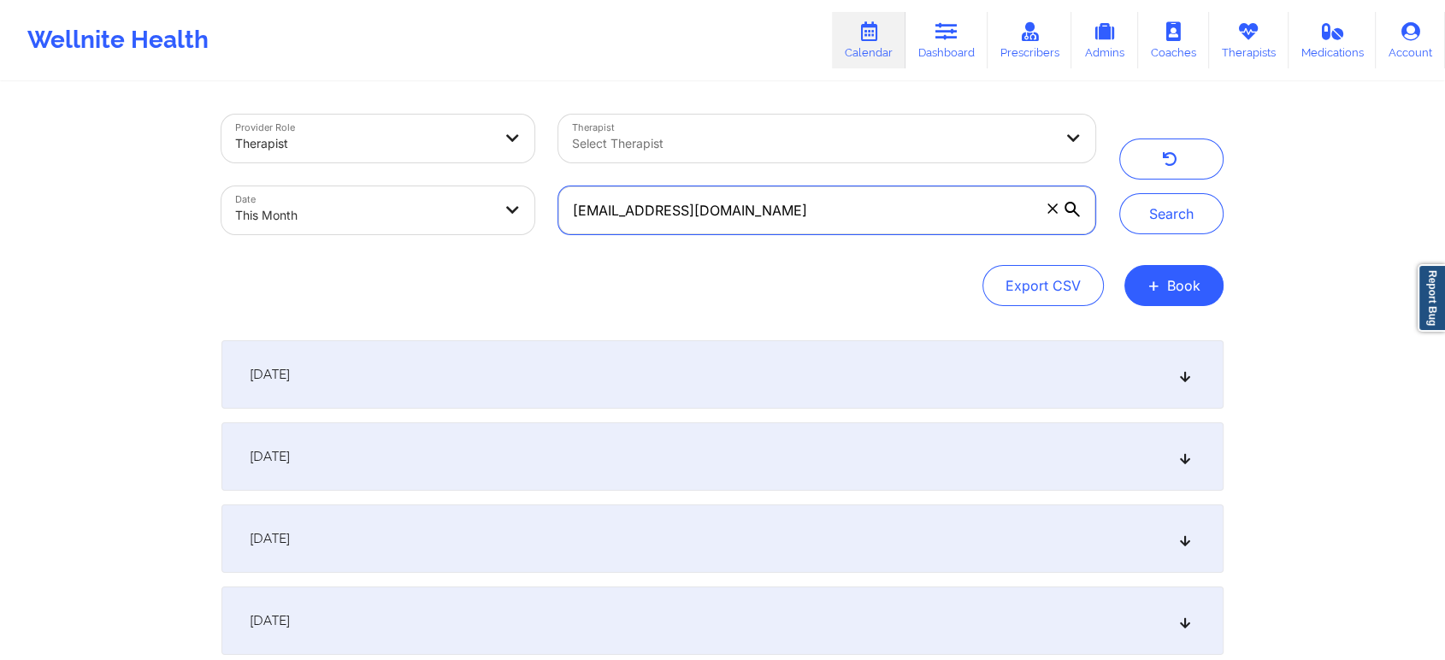
drag, startPoint x: 759, startPoint y: 205, endPoint x: 230, endPoint y: 127, distance: 535.2
click at [230, 127] on div "Provider Role Therapist Therapist Select Therapist Date This Month [EMAIL_ADDRE…" at bounding box center [659, 175] width 898 height 144
paste input "[PERSON_NAME][DOMAIN_NAME]"
click at [1119, 193] on button "Search" at bounding box center [1171, 213] width 104 height 41
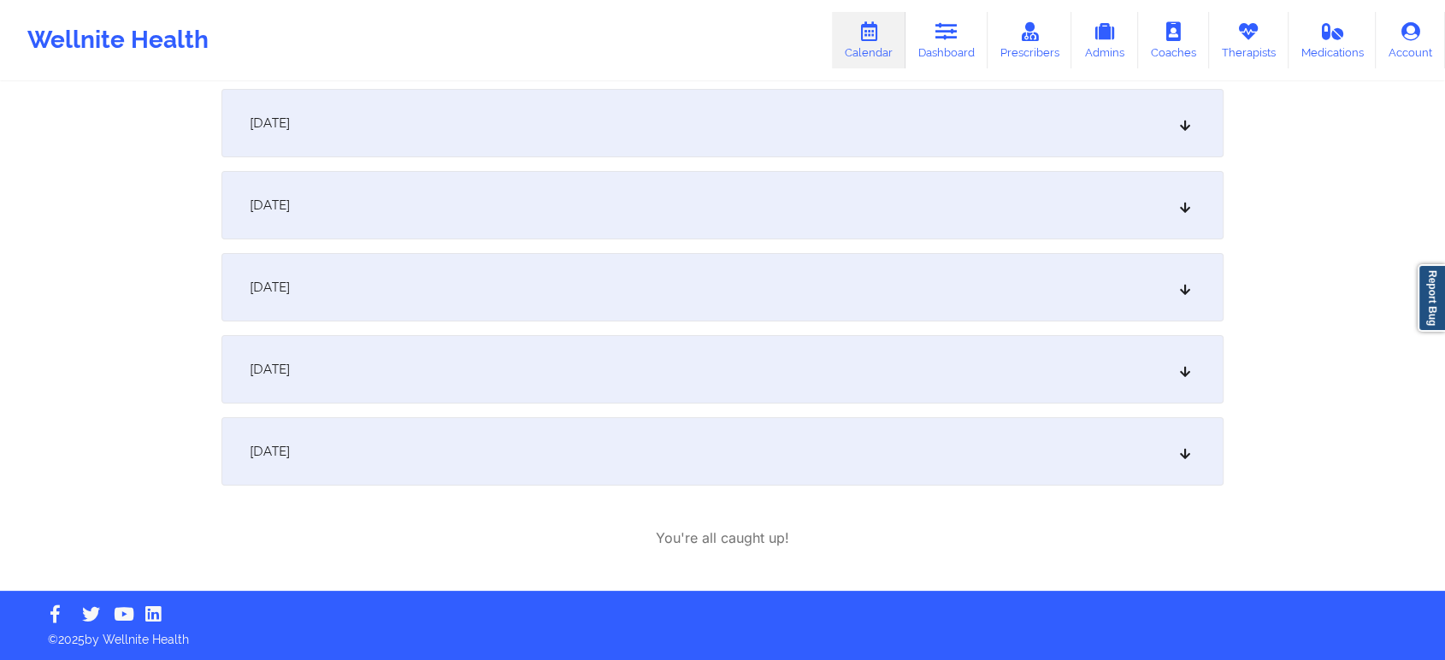
click at [588, 395] on div "[DATE]" at bounding box center [722, 369] width 1002 height 68
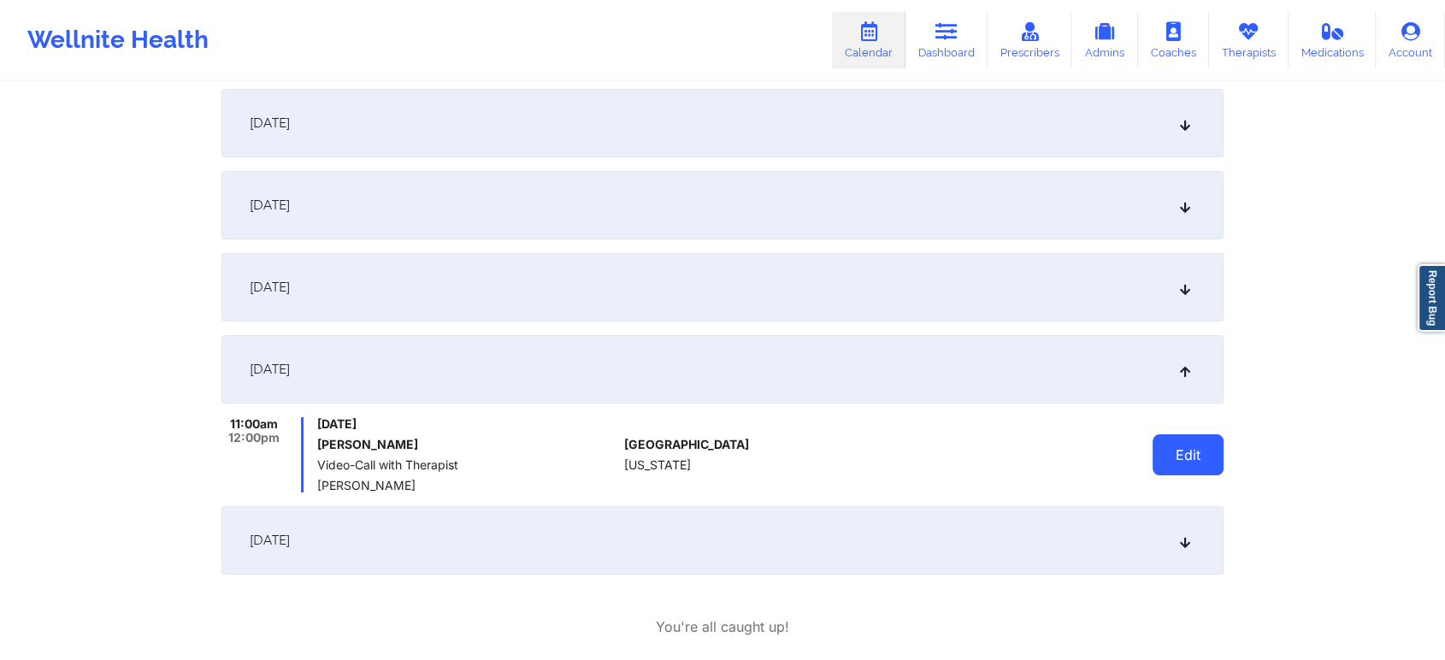
click at [1167, 437] on button "Edit" at bounding box center [1188, 454] width 71 height 41
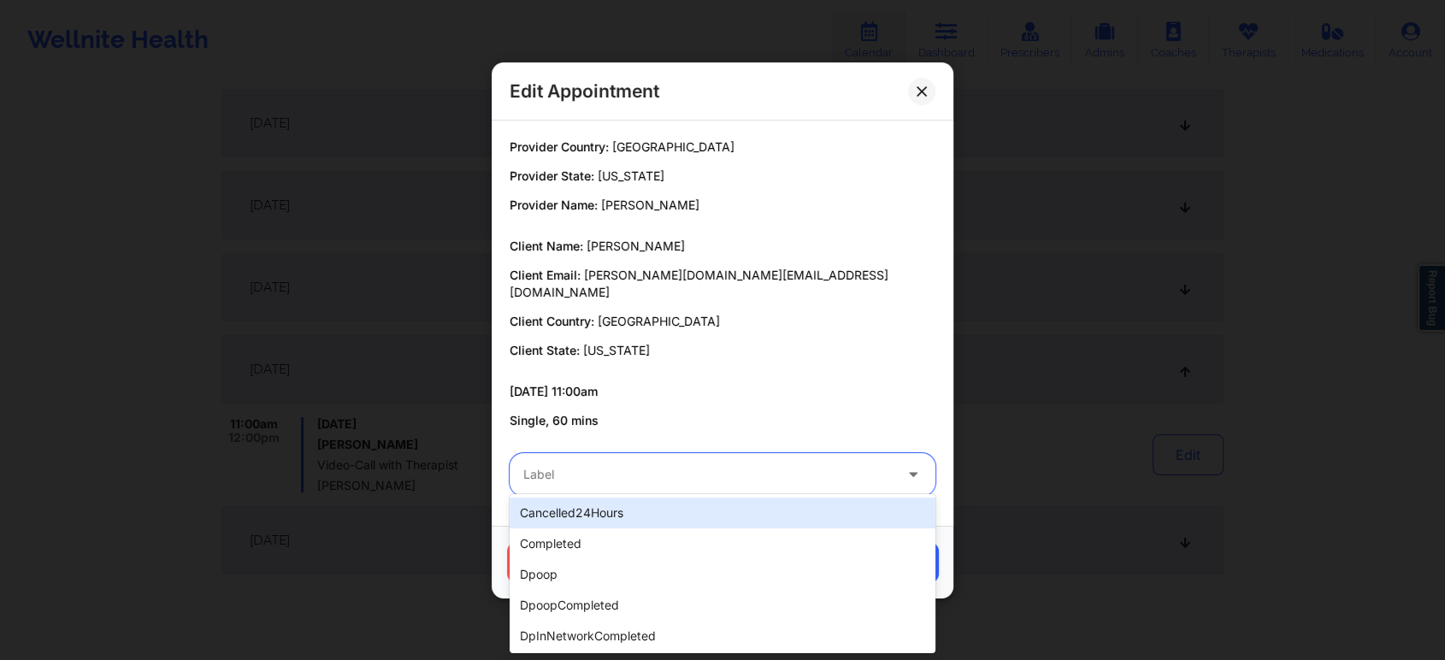
click at [708, 464] on div at bounding box center [707, 474] width 369 height 21
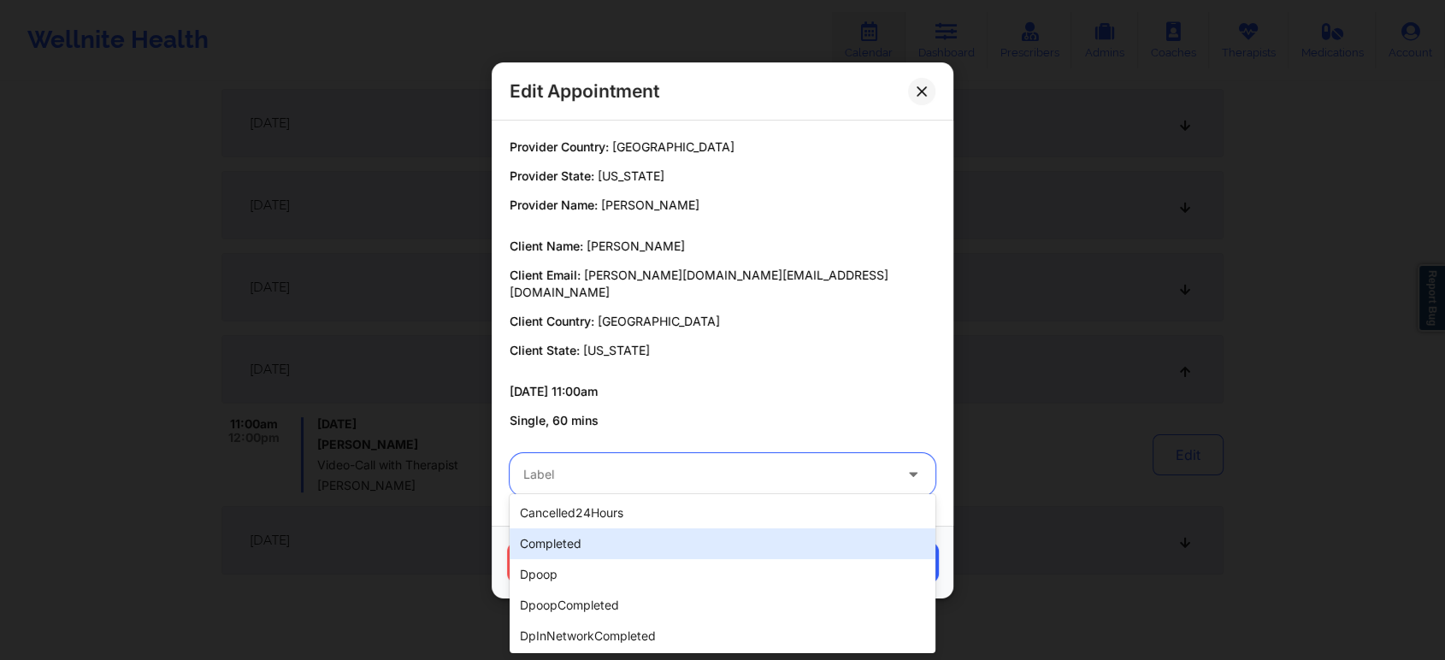
click at [673, 546] on div "completed" at bounding box center [723, 543] width 426 height 31
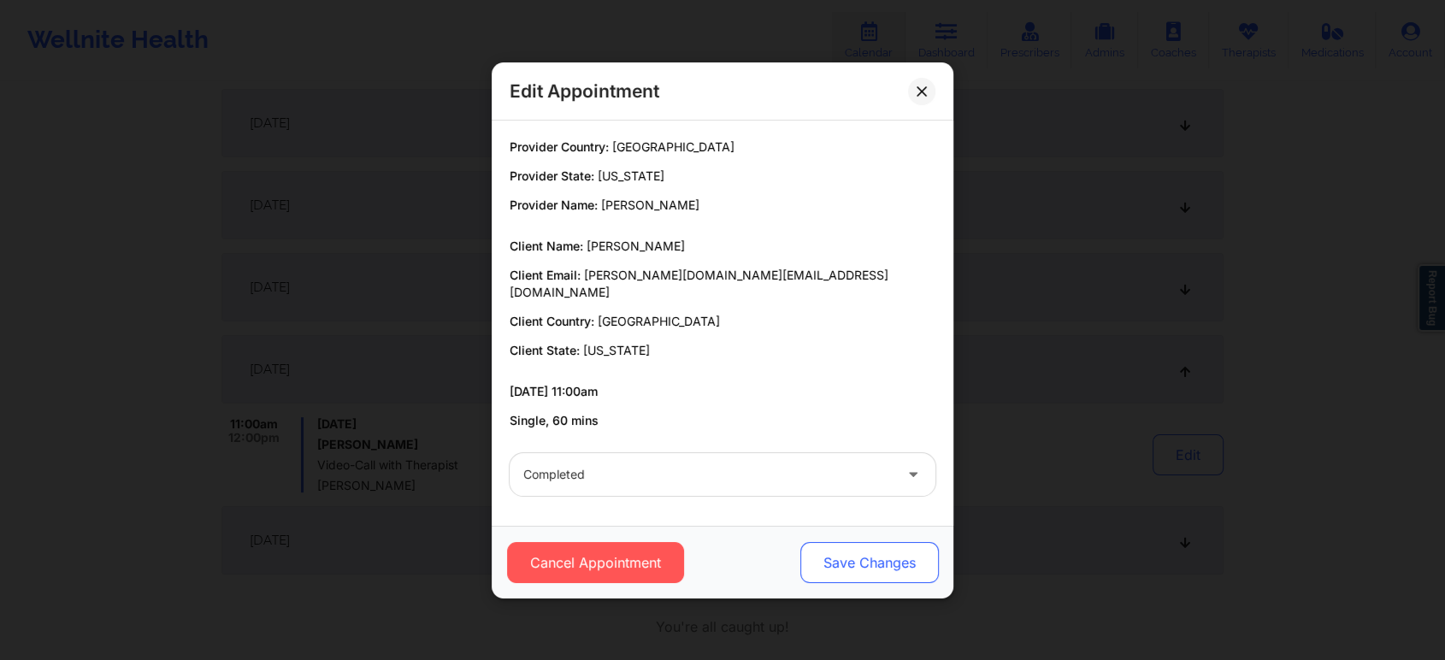
click at [934, 566] on button "Save Changes" at bounding box center [869, 562] width 139 height 41
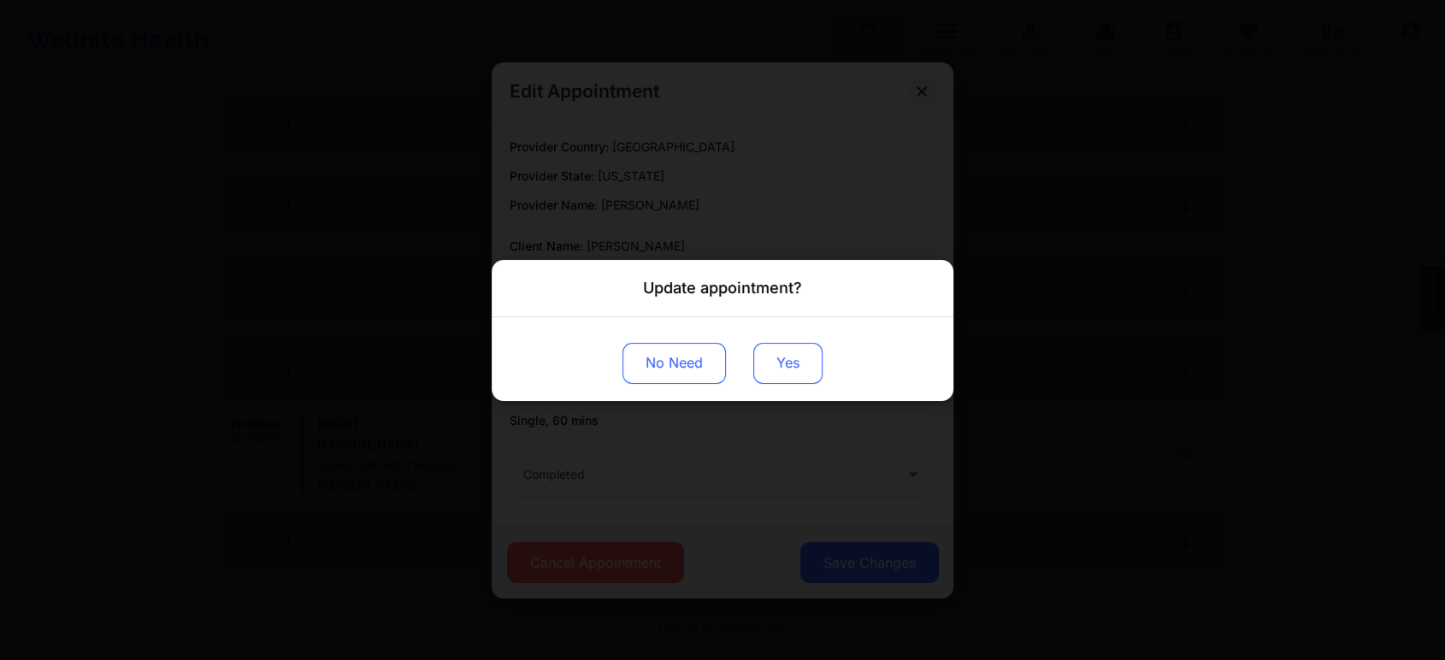
click at [794, 357] on button "Yes" at bounding box center [787, 362] width 69 height 41
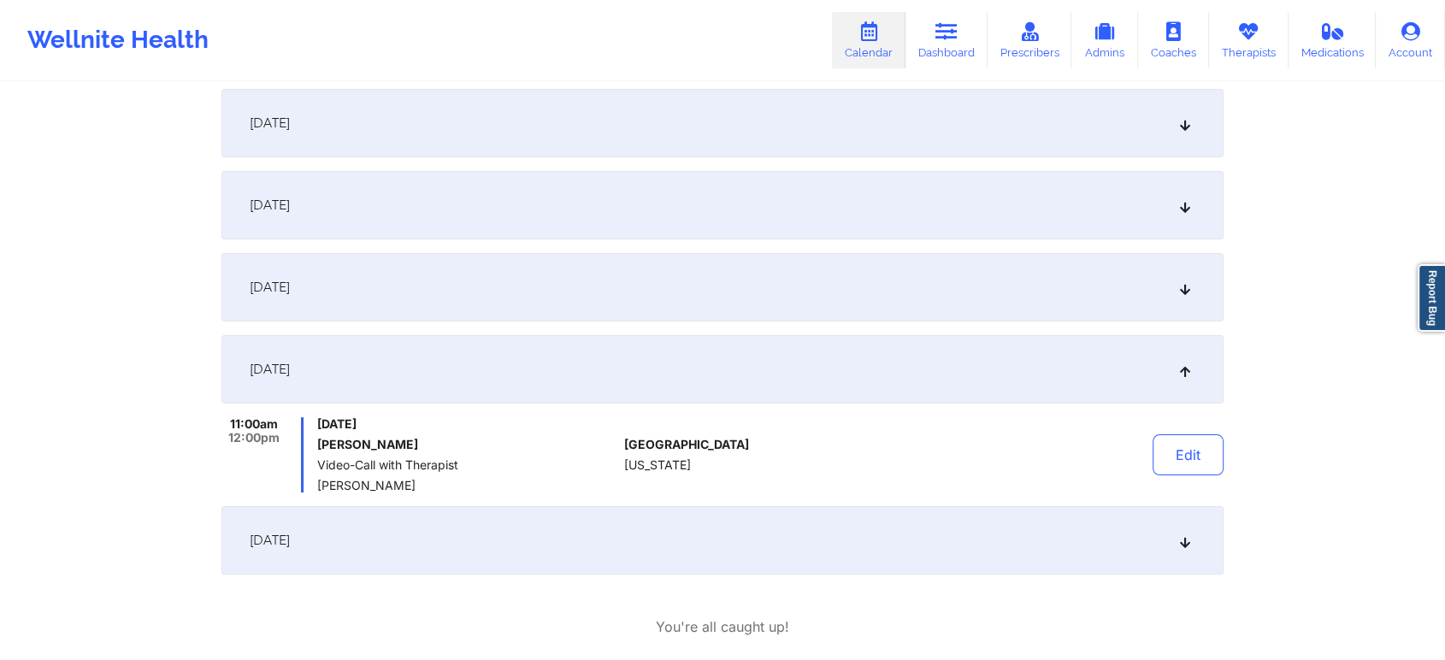
scroll to position [0, 0]
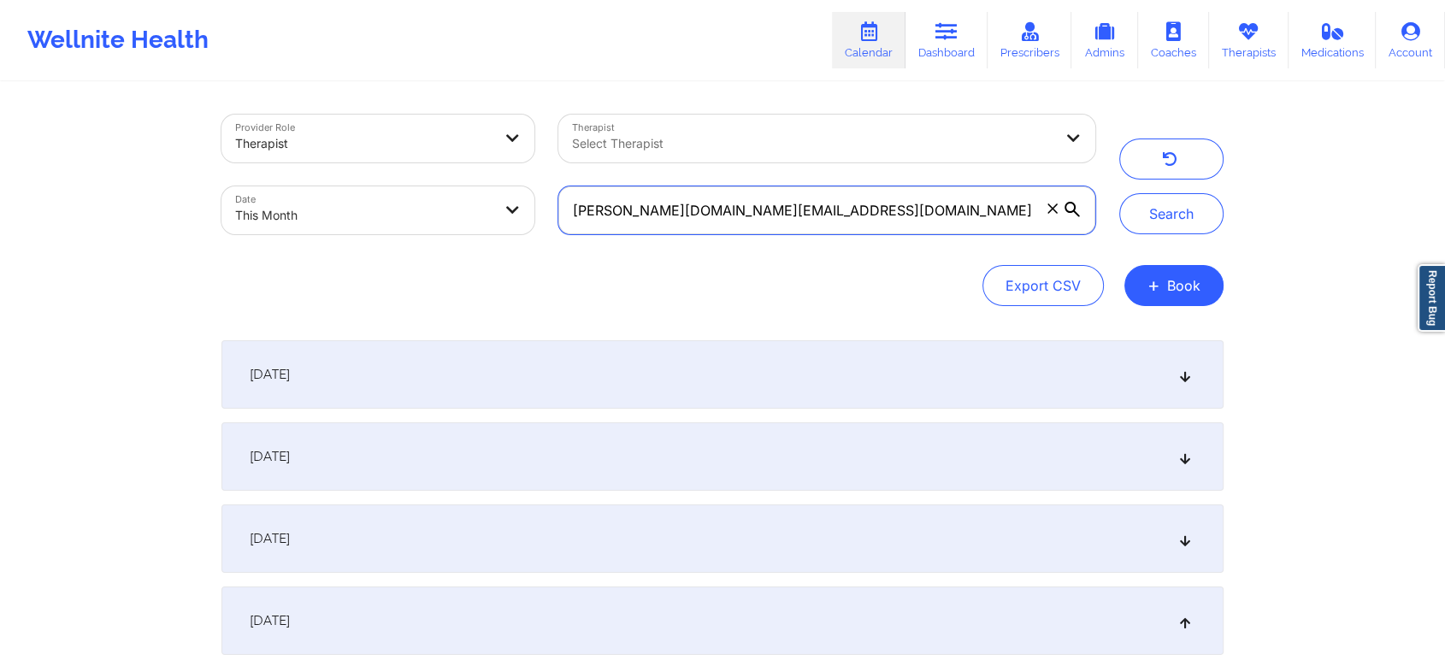
drag, startPoint x: 878, startPoint y: 216, endPoint x: 386, endPoint y: 100, distance: 506.1
click at [386, 100] on div "Provider Role Therapist Therapist Select Therapist Date This Month [PERSON_NAME…" at bounding box center [723, 507] width 1026 height 847
paste input "[PERSON_NAME]"
click at [1119, 193] on button "Search" at bounding box center [1171, 213] width 104 height 41
drag, startPoint x: 826, startPoint y: 212, endPoint x: 373, endPoint y: 129, distance: 460.8
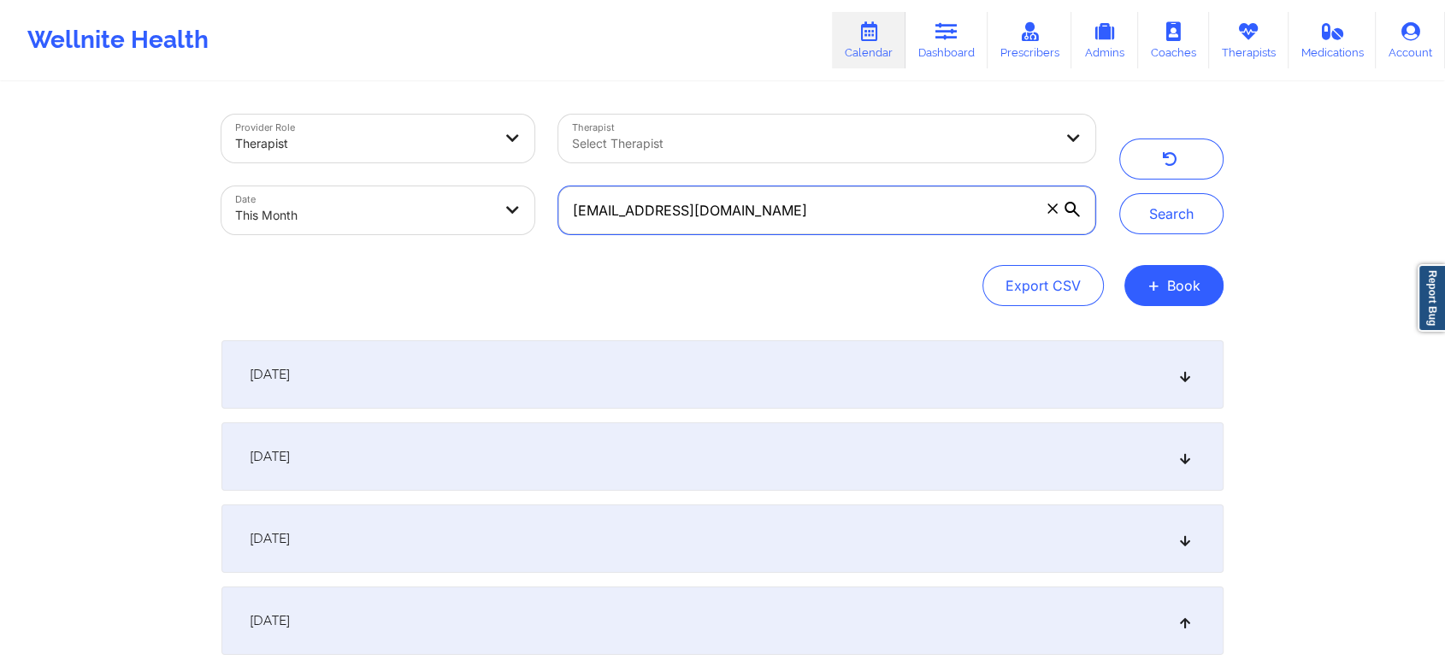
click at [373, 129] on div "Provider Role Therapist Therapist Select Therapist Date This Month [EMAIL_ADDRE…" at bounding box center [659, 175] width 898 height 144
paste input "3monteropedro"
click at [1119, 193] on button "Search" at bounding box center [1171, 213] width 104 height 41
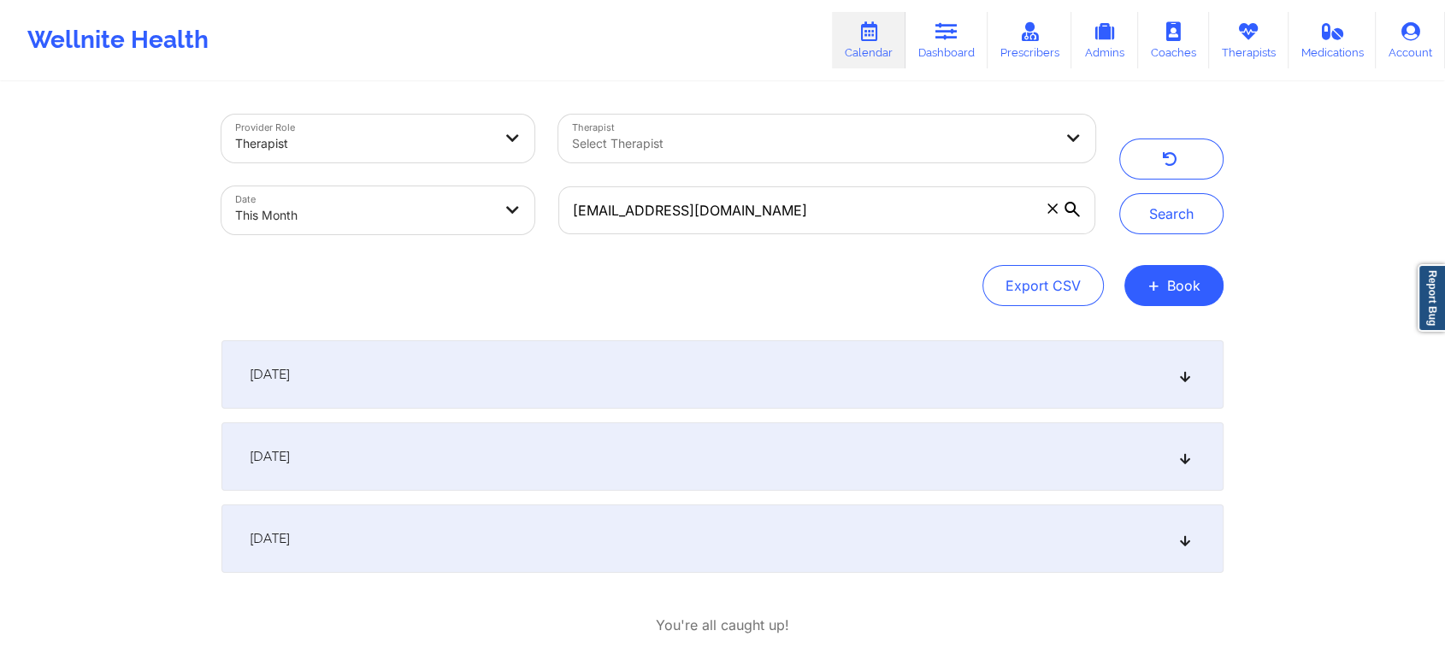
click at [482, 539] on div "[DATE]" at bounding box center [722, 539] width 1002 height 68
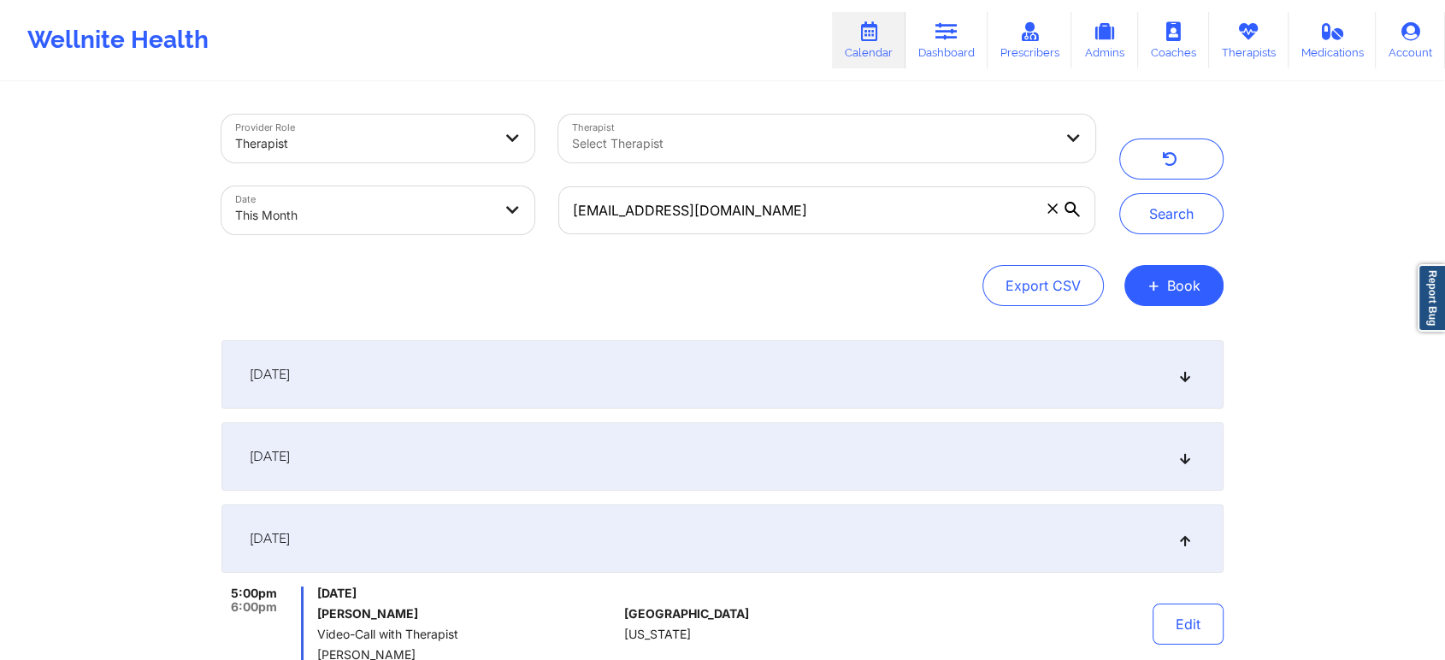
scroll to position [176, 0]
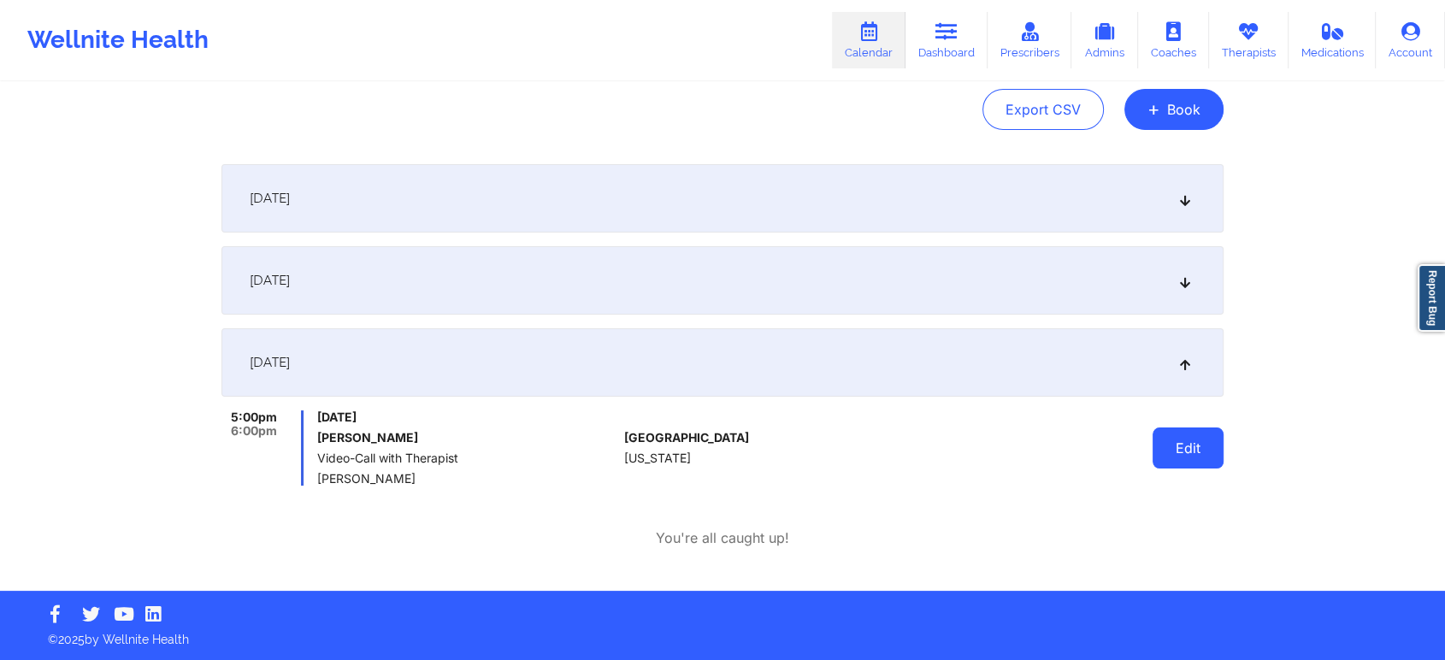
click at [1190, 429] on button "Edit" at bounding box center [1188, 448] width 71 height 41
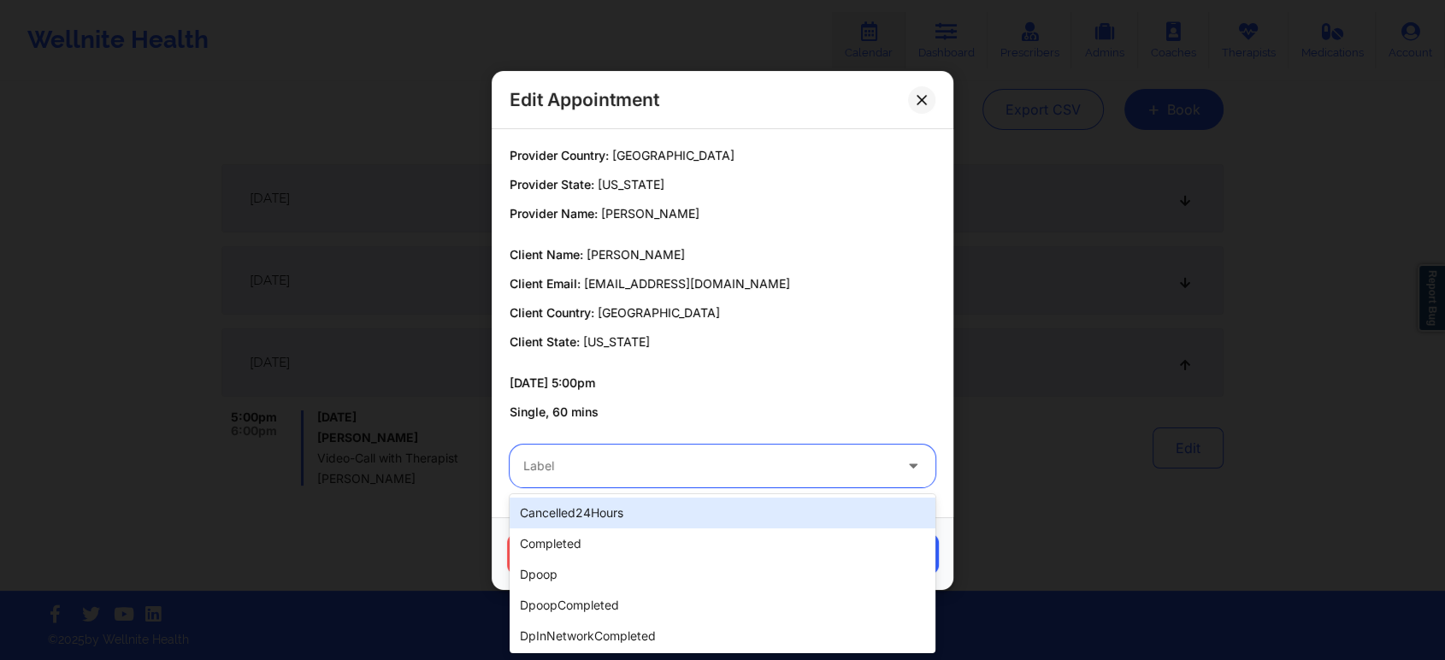
click at [691, 453] on div "Label" at bounding box center [702, 466] width 385 height 43
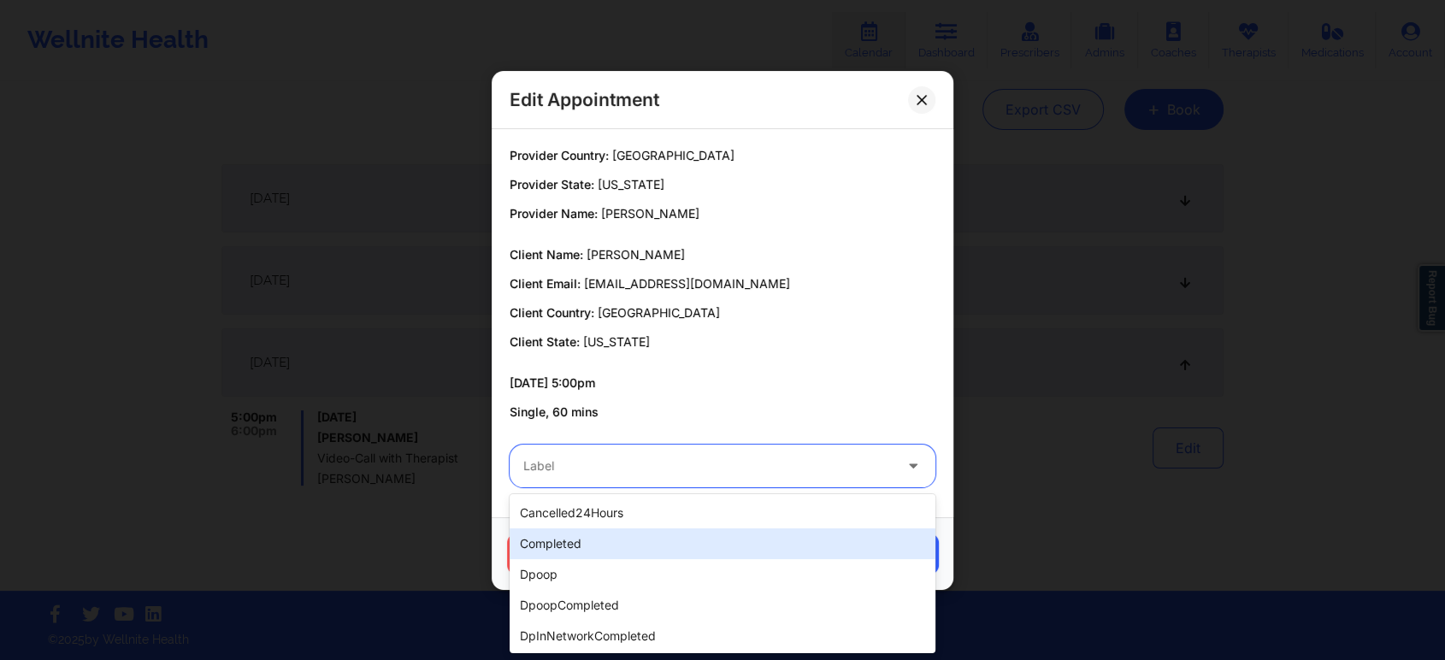
click at [589, 532] on div "completed" at bounding box center [723, 543] width 426 height 31
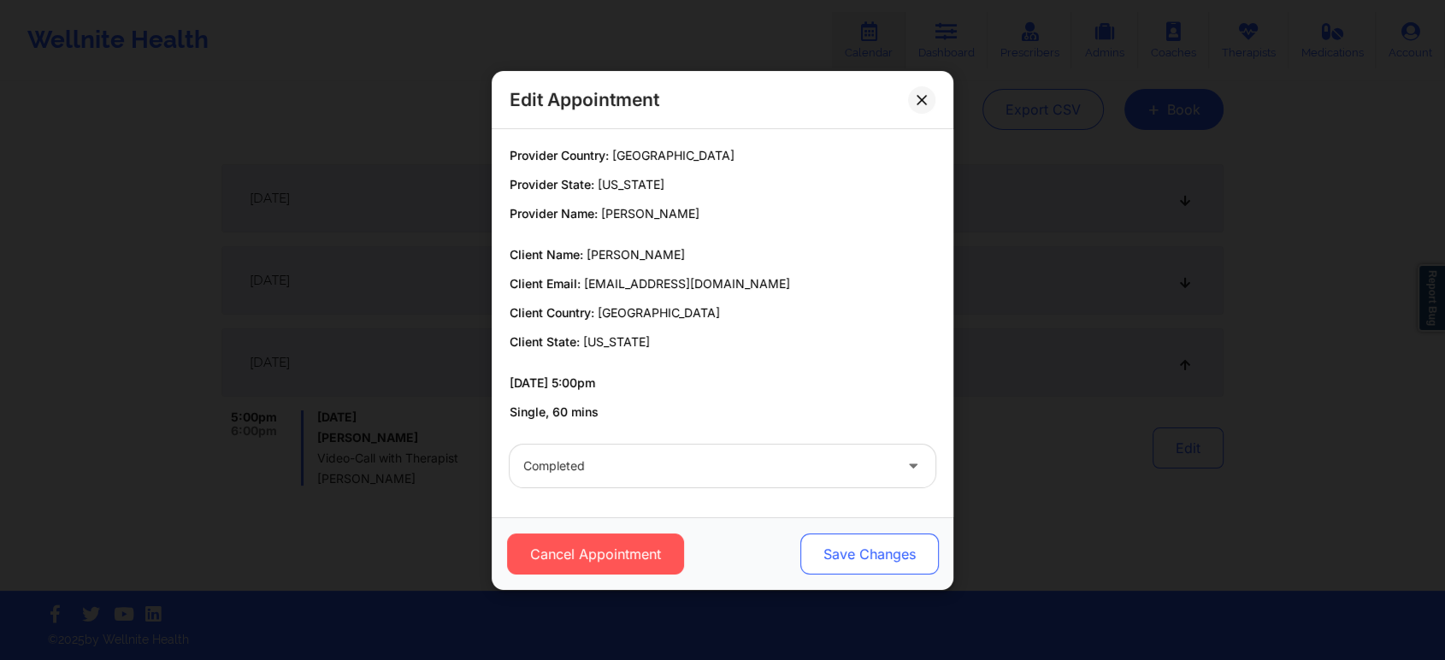
drag, startPoint x: 815, startPoint y: 580, endPoint x: 847, endPoint y: 547, distance: 45.4
click at [847, 547] on div "Cancel Appointment Save Changes" at bounding box center [723, 553] width 462 height 73
click at [847, 547] on button "Save Changes" at bounding box center [869, 554] width 139 height 41
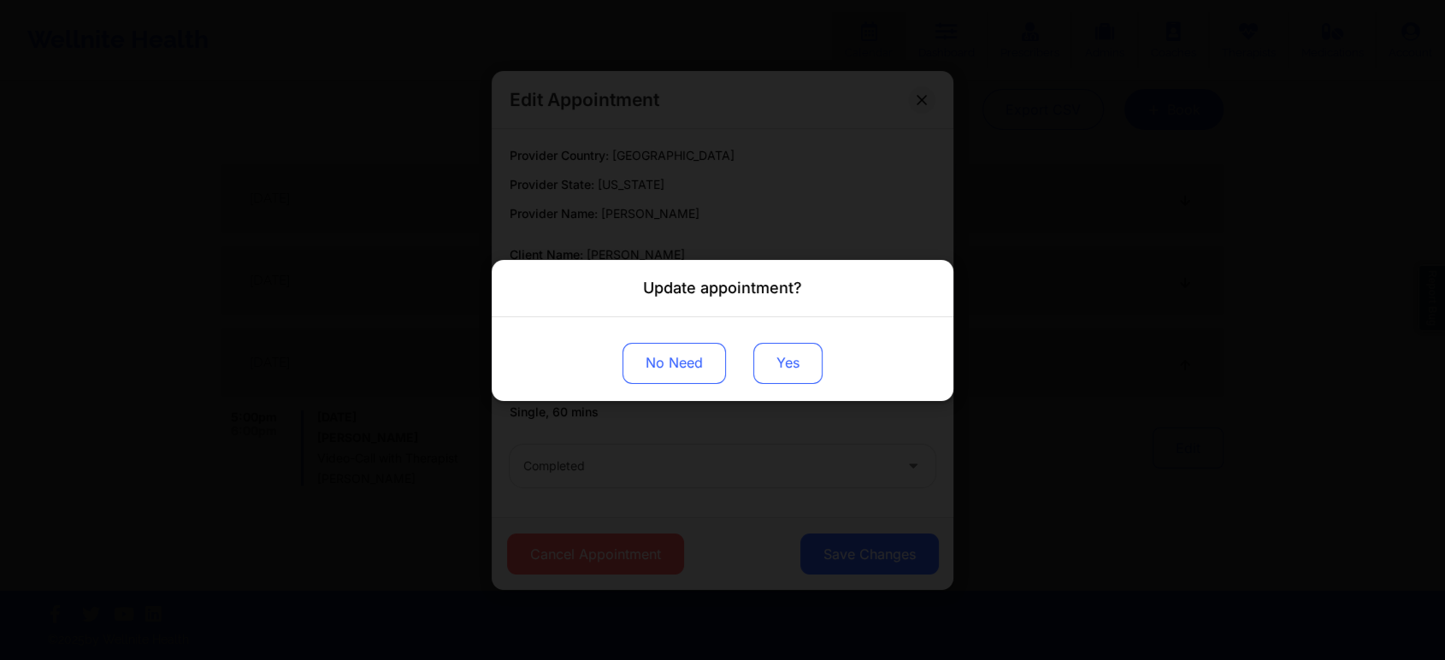
click at [764, 358] on button "Yes" at bounding box center [787, 362] width 69 height 41
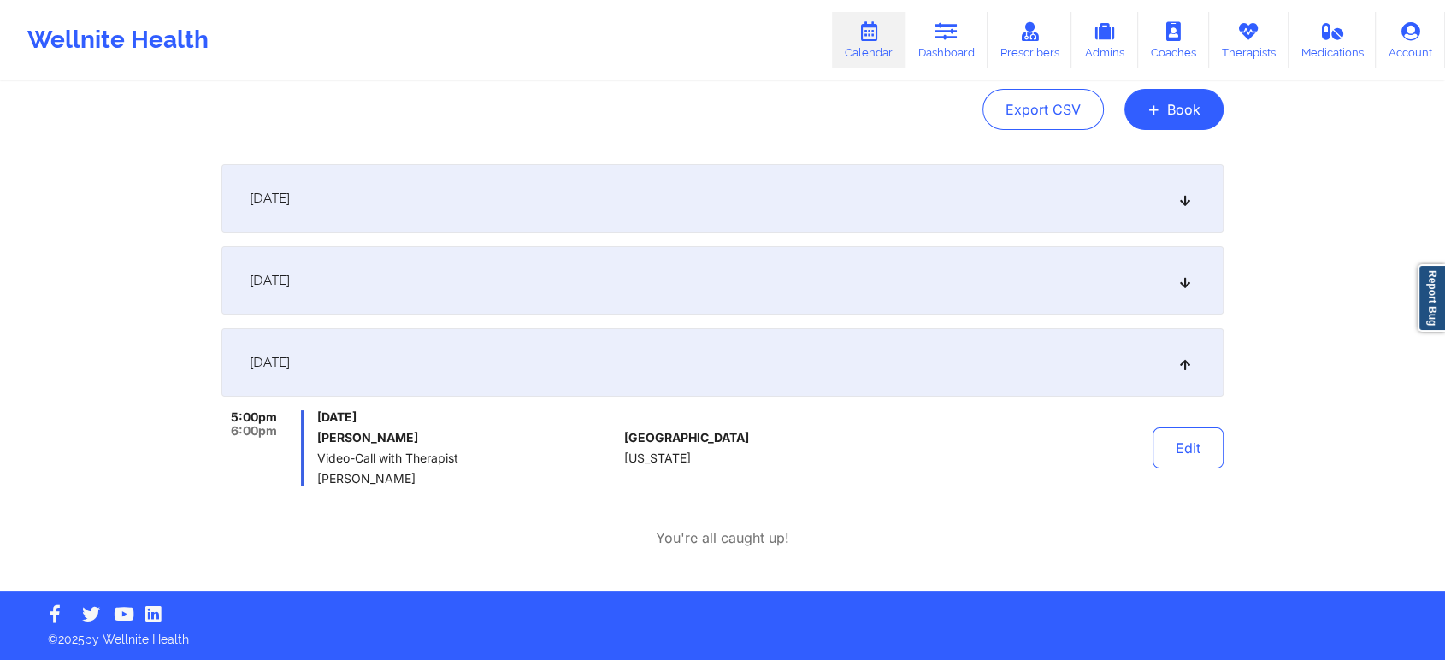
scroll to position [0, 0]
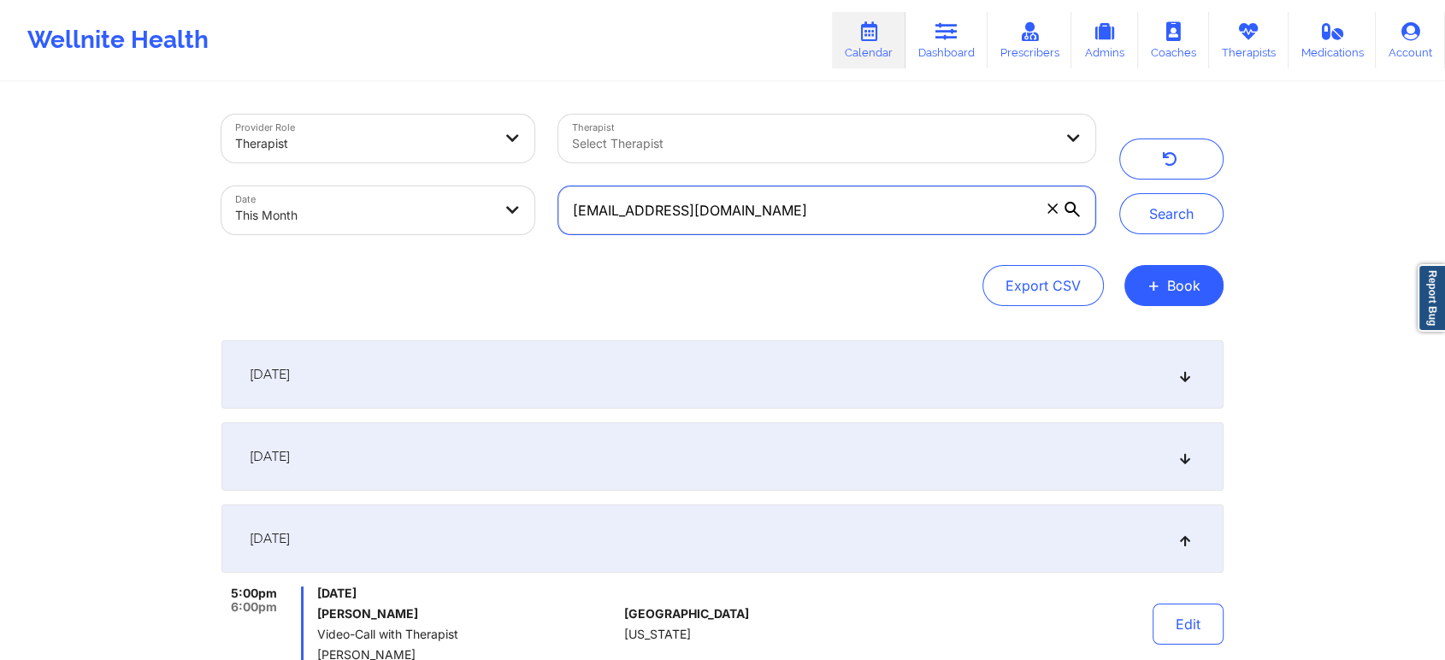
drag, startPoint x: 843, startPoint y: 230, endPoint x: 483, endPoint y: 139, distance: 371.5
click at [483, 139] on div "Provider Role Therapist Therapist Select Therapist Date This Month [EMAIL_ADDRE…" at bounding box center [659, 175] width 898 height 144
paste input "erickasalgado24"
click at [1119, 193] on button "Search" at bounding box center [1171, 213] width 104 height 41
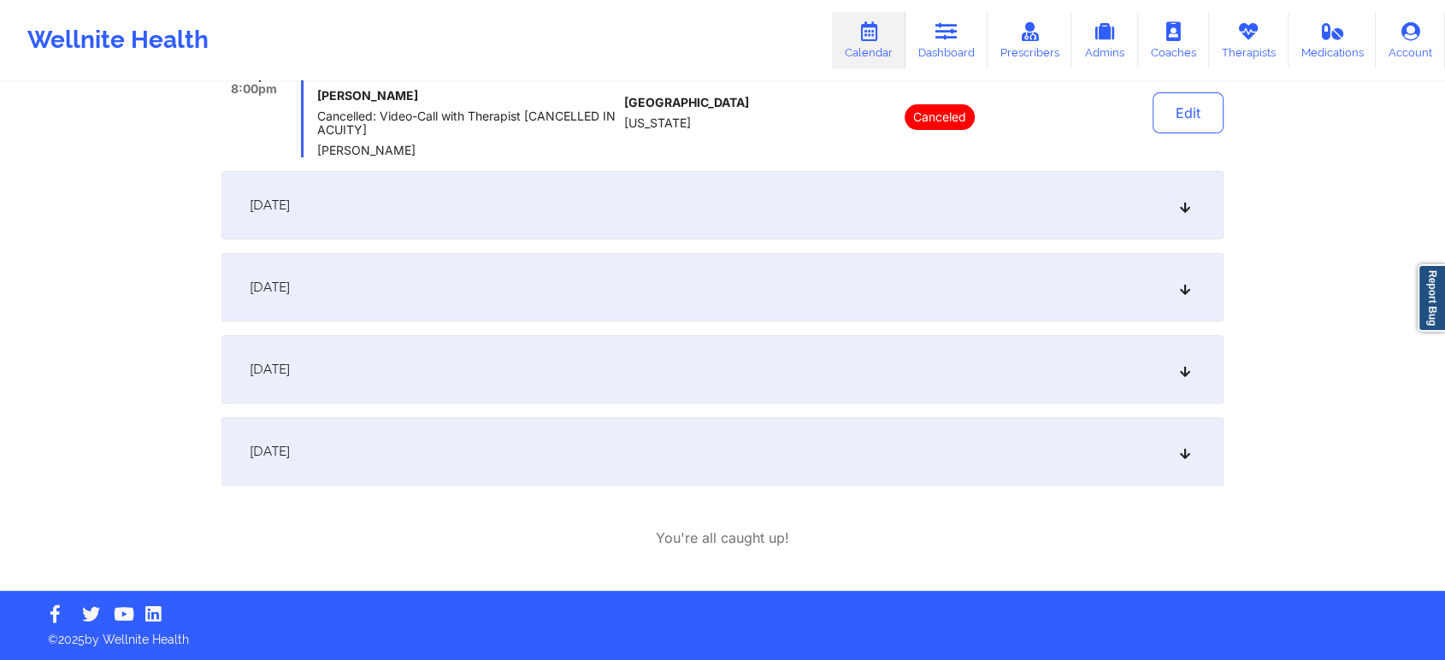
click at [992, 375] on div "[DATE]" at bounding box center [722, 369] width 1002 height 68
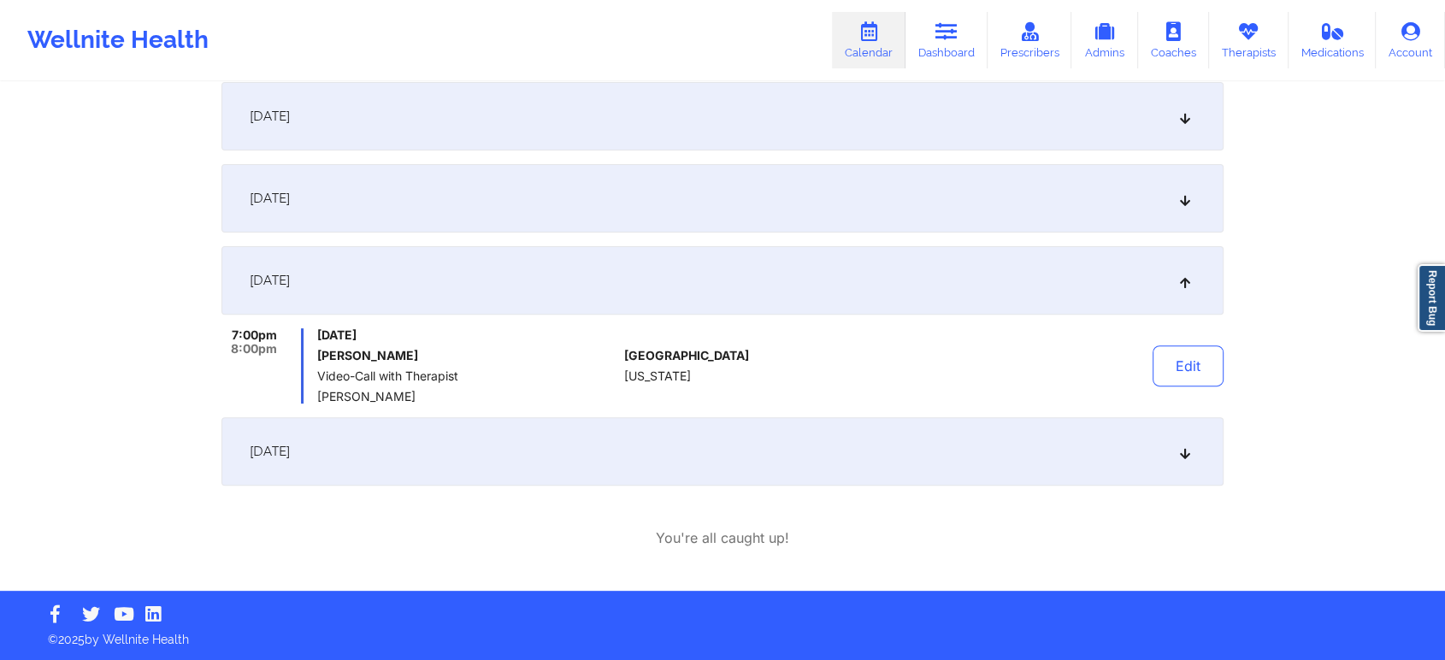
scroll to position [505, 0]
click at [1190, 368] on button "Edit" at bounding box center [1188, 365] width 71 height 41
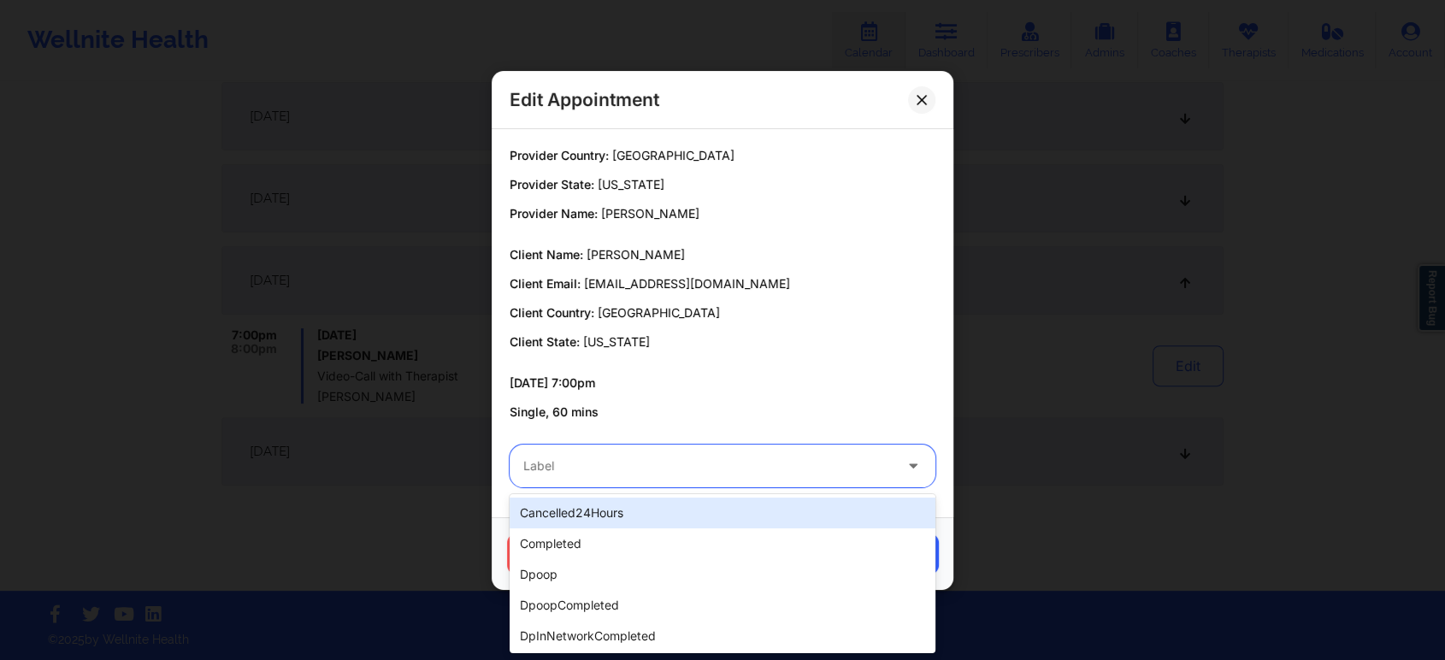
click at [723, 469] on div at bounding box center [707, 466] width 369 height 21
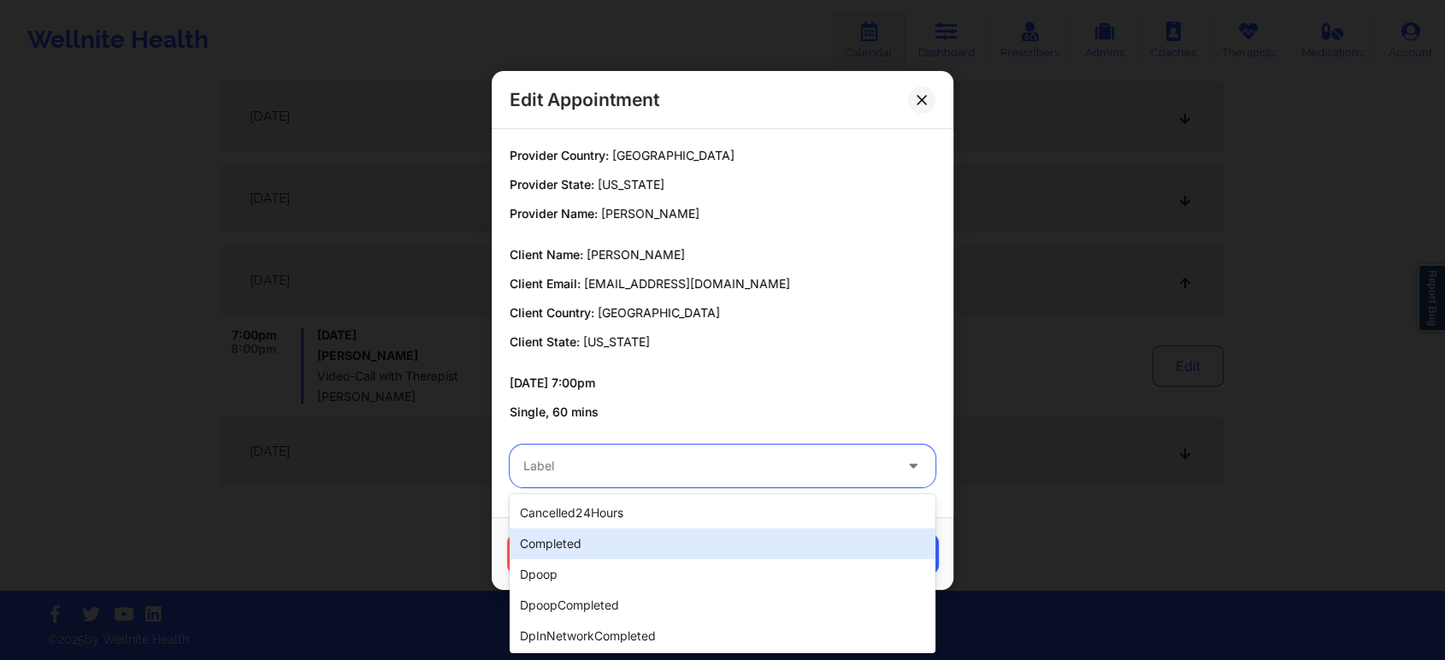
click at [661, 532] on div "completed" at bounding box center [723, 543] width 426 height 31
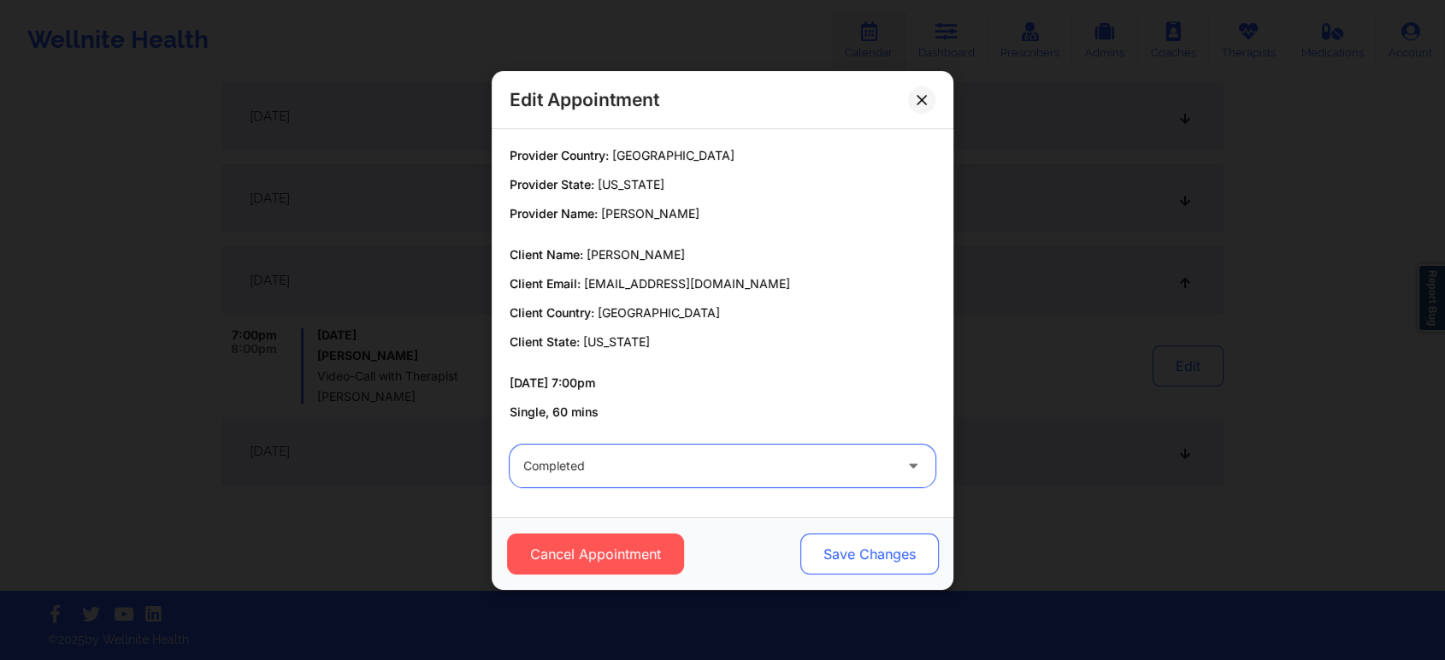
click at [912, 552] on button "Save Changes" at bounding box center [869, 554] width 139 height 41
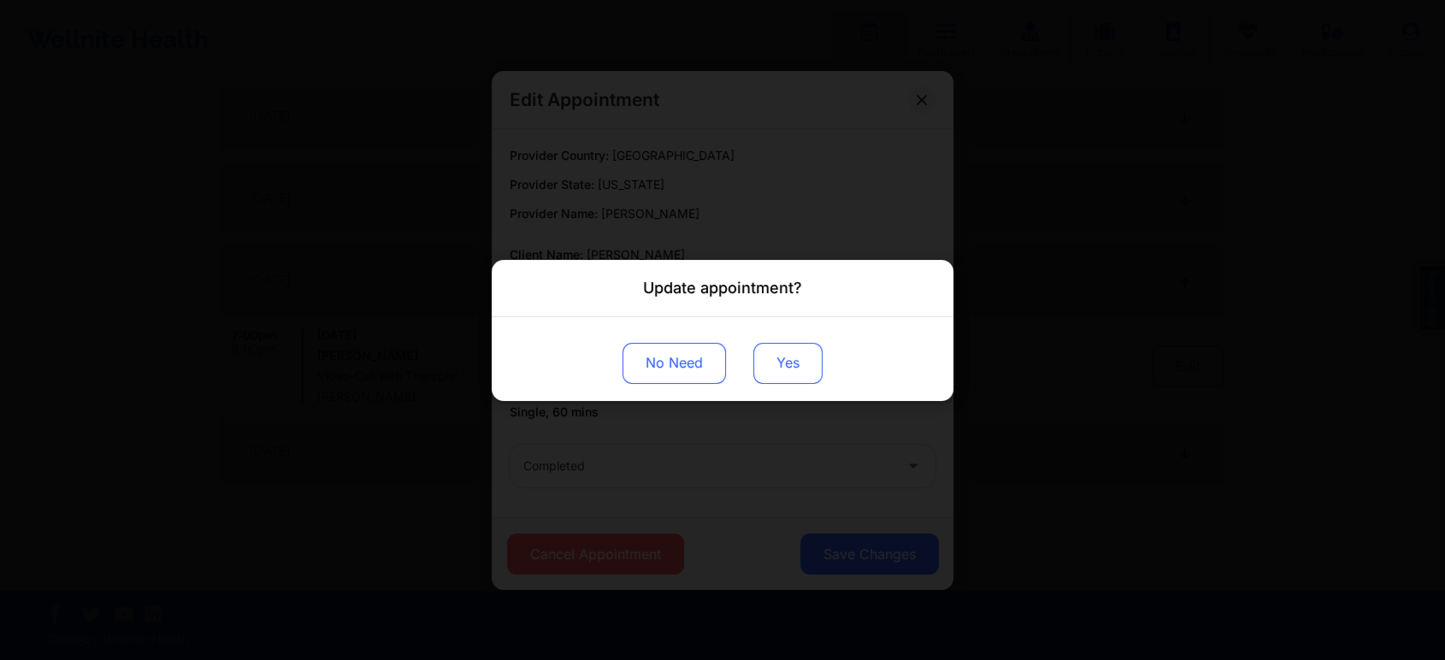
click at [802, 380] on button "Yes" at bounding box center [787, 362] width 69 height 41
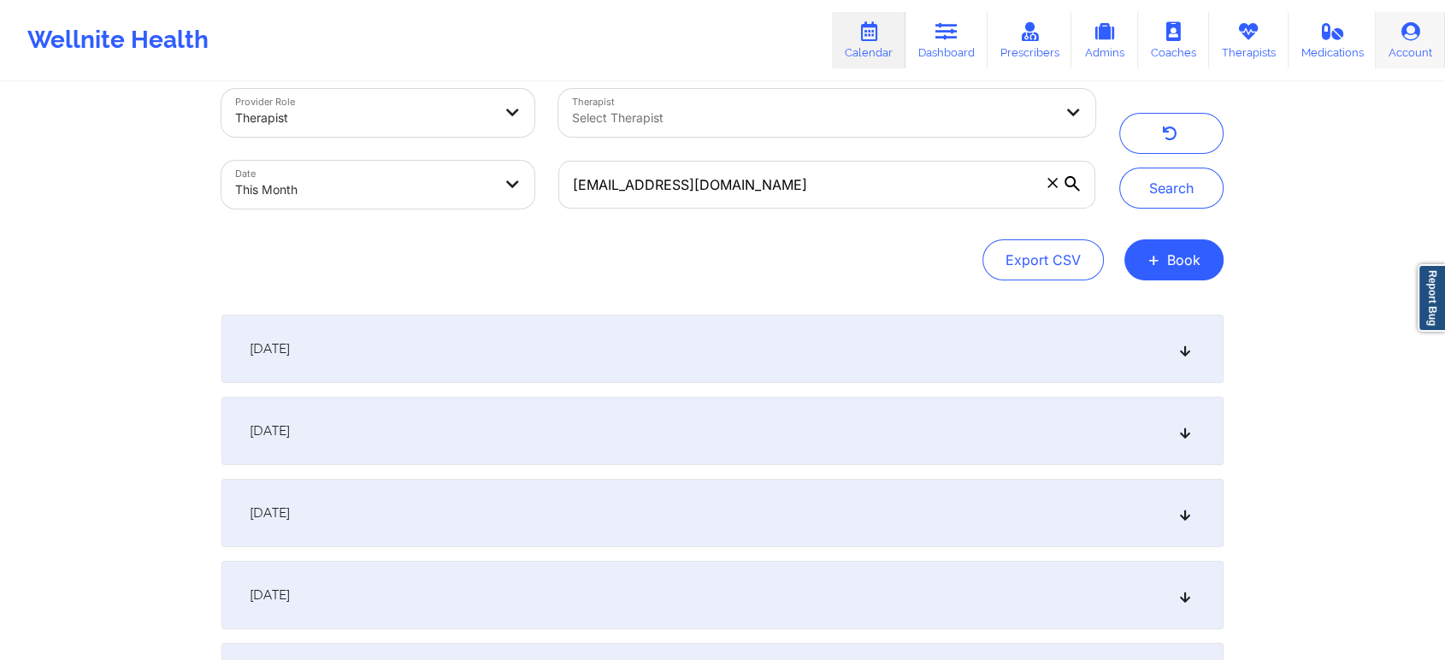
scroll to position [0, 0]
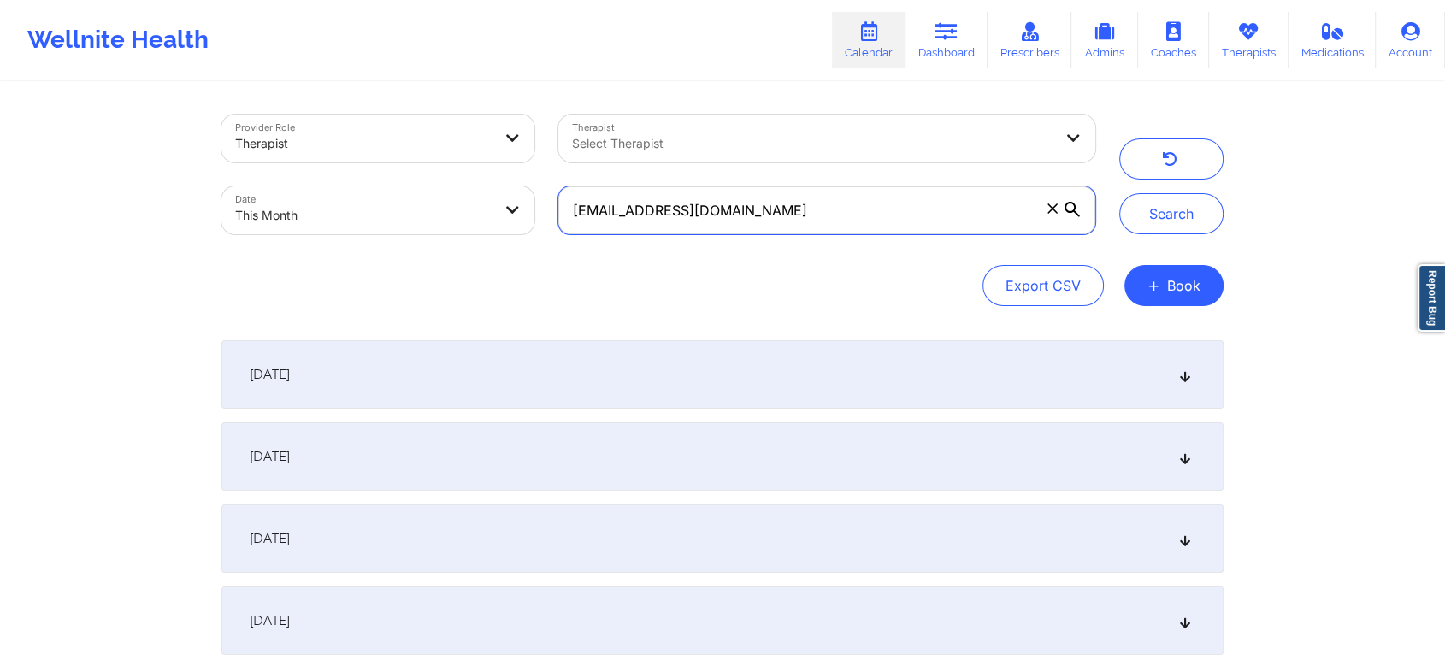
drag, startPoint x: 814, startPoint y: 189, endPoint x: 318, endPoint y: 185, distance: 496.0
click at [318, 185] on div "Provider Role Therapist Therapist Select Therapist Date This Month [EMAIL_ADDRE…" at bounding box center [659, 175] width 898 height 144
paste input "[EMAIL_ADDRESS][DOMAIN_NAME]"
click at [1119, 193] on button "Search" at bounding box center [1171, 213] width 104 height 41
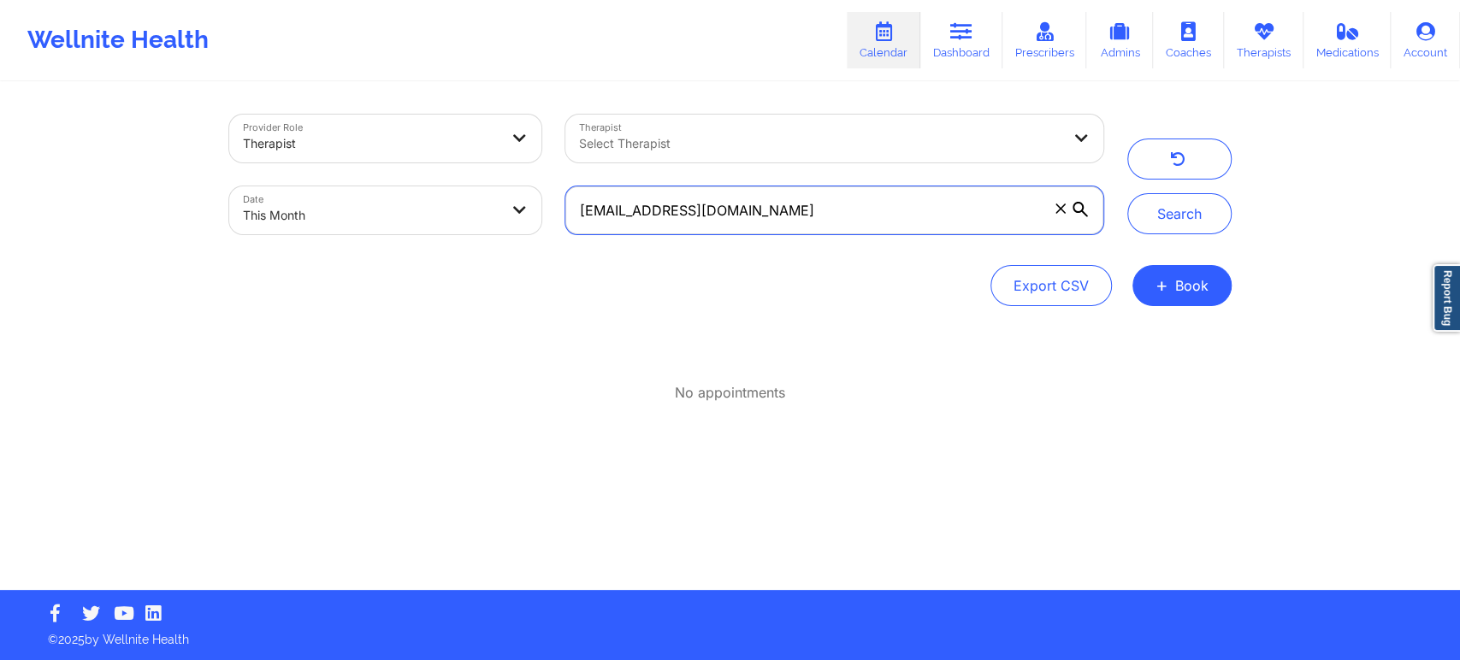
drag, startPoint x: 949, startPoint y: 208, endPoint x: 504, endPoint y: 226, distance: 445.9
click at [504, 226] on div "Provider Role Therapist Therapist Select Therapist Date This Month [EMAIL_ADDRE…" at bounding box center [666, 175] width 898 height 144
paste input "[EMAIL_ADDRESS][DOMAIN_NAME]"
click at [1127, 193] on button "Search" at bounding box center [1179, 213] width 104 height 41
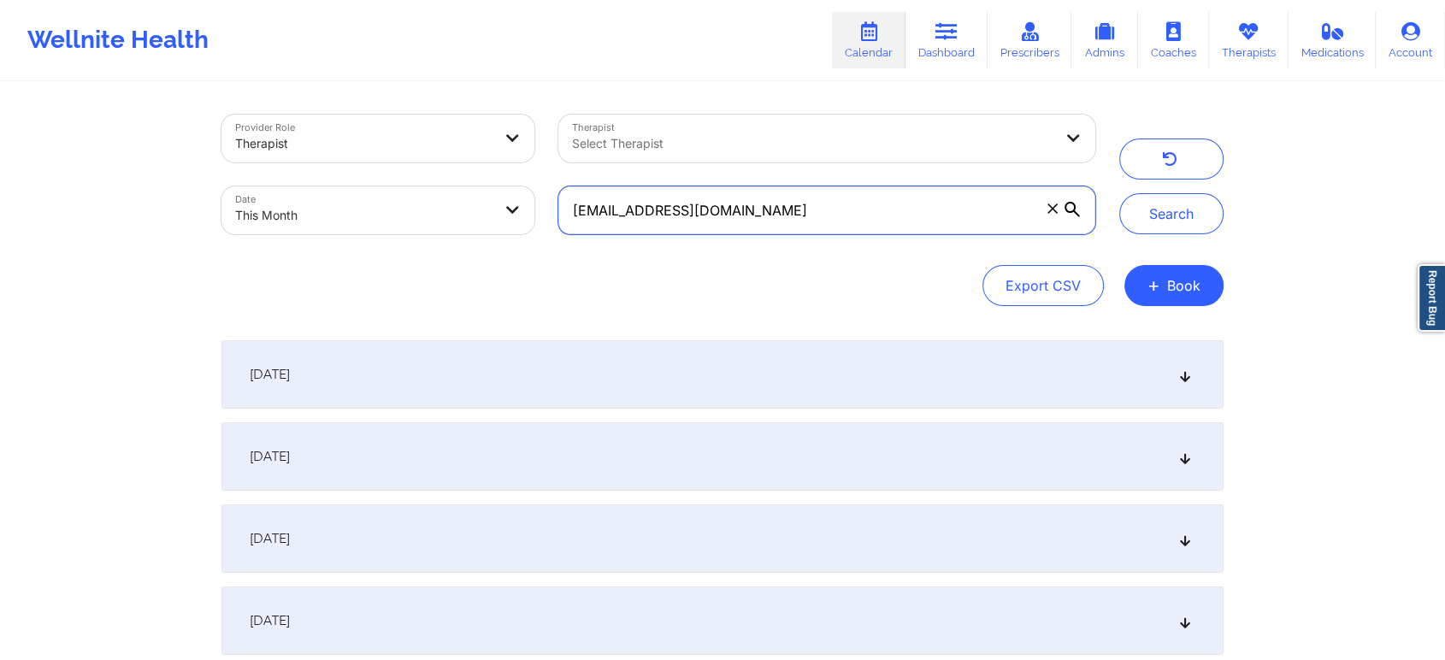
scroll to position [251, 0]
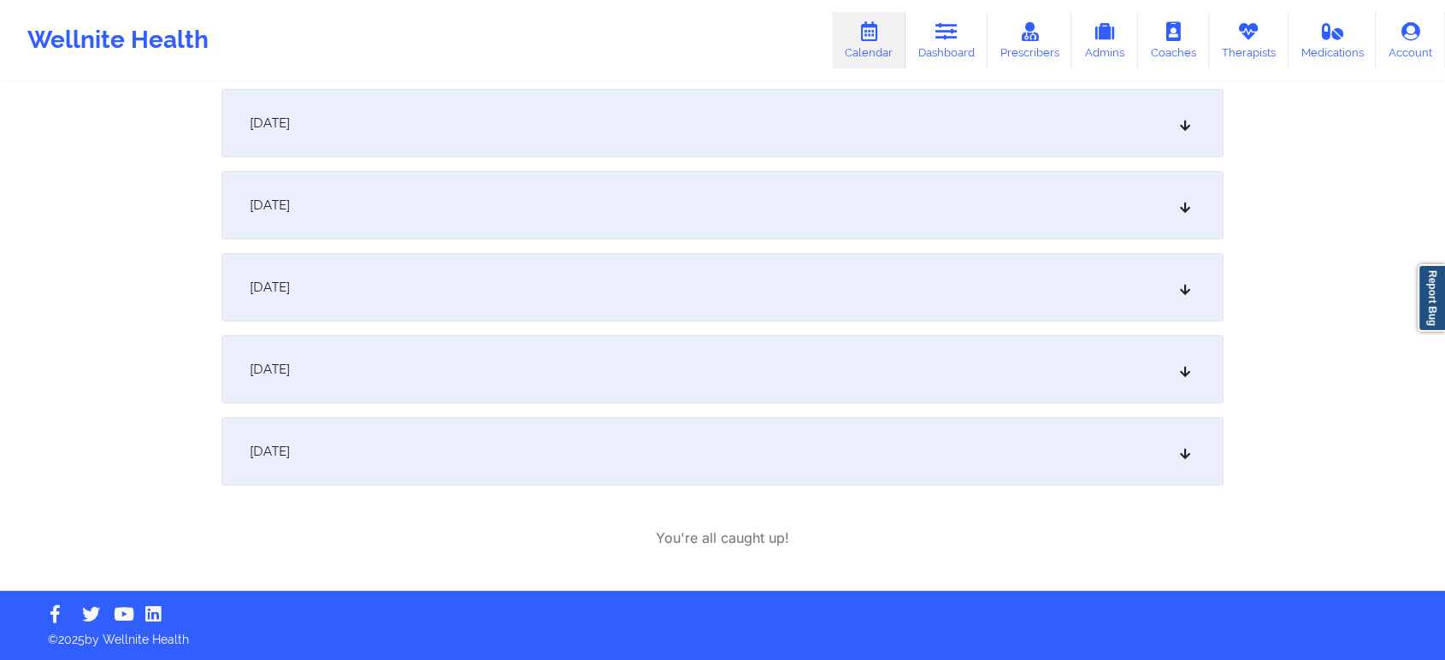
click at [647, 376] on div "[DATE]" at bounding box center [722, 369] width 1002 height 68
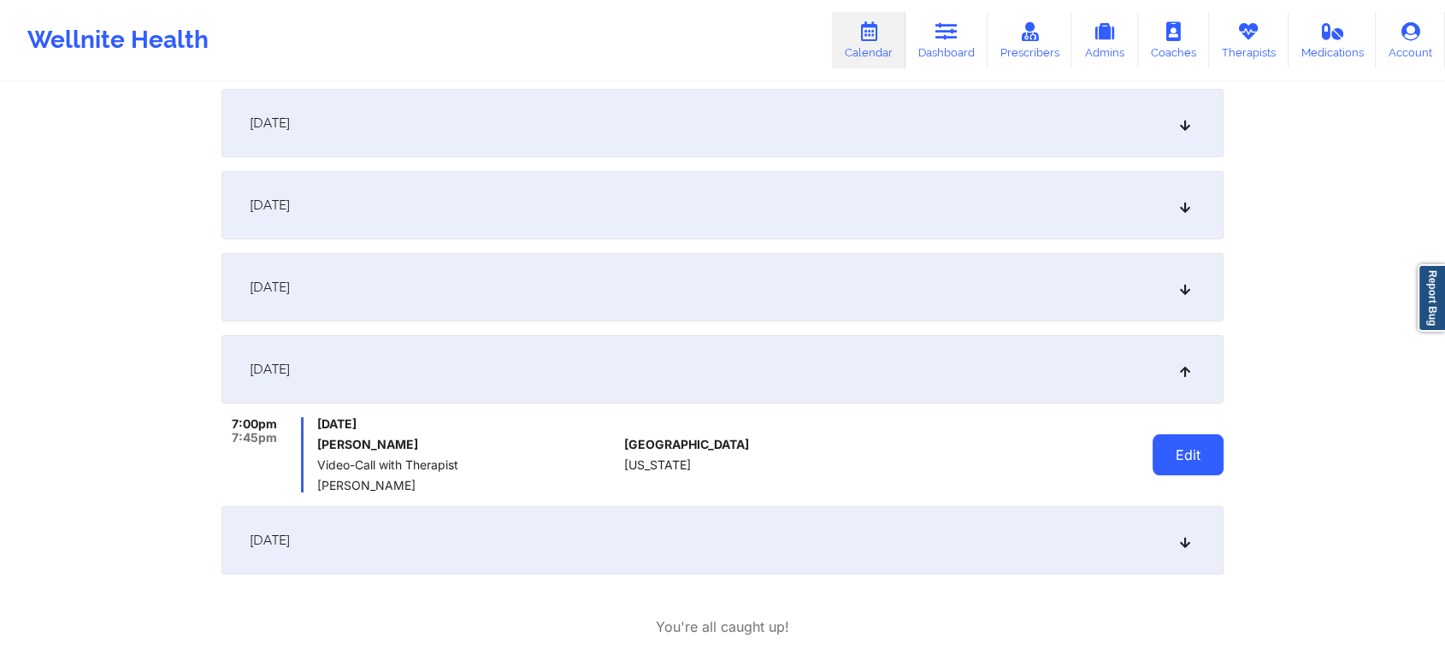
drag, startPoint x: 1238, startPoint y: 445, endPoint x: 1214, endPoint y: 461, distance: 28.9
click at [1214, 461] on div "Provider Role Therapist Therapist Select Therapist Date This Month [EMAIL_ADDRE…" at bounding box center [722, 214] width 1445 height 931
click at [1214, 461] on button "Edit" at bounding box center [1188, 454] width 71 height 41
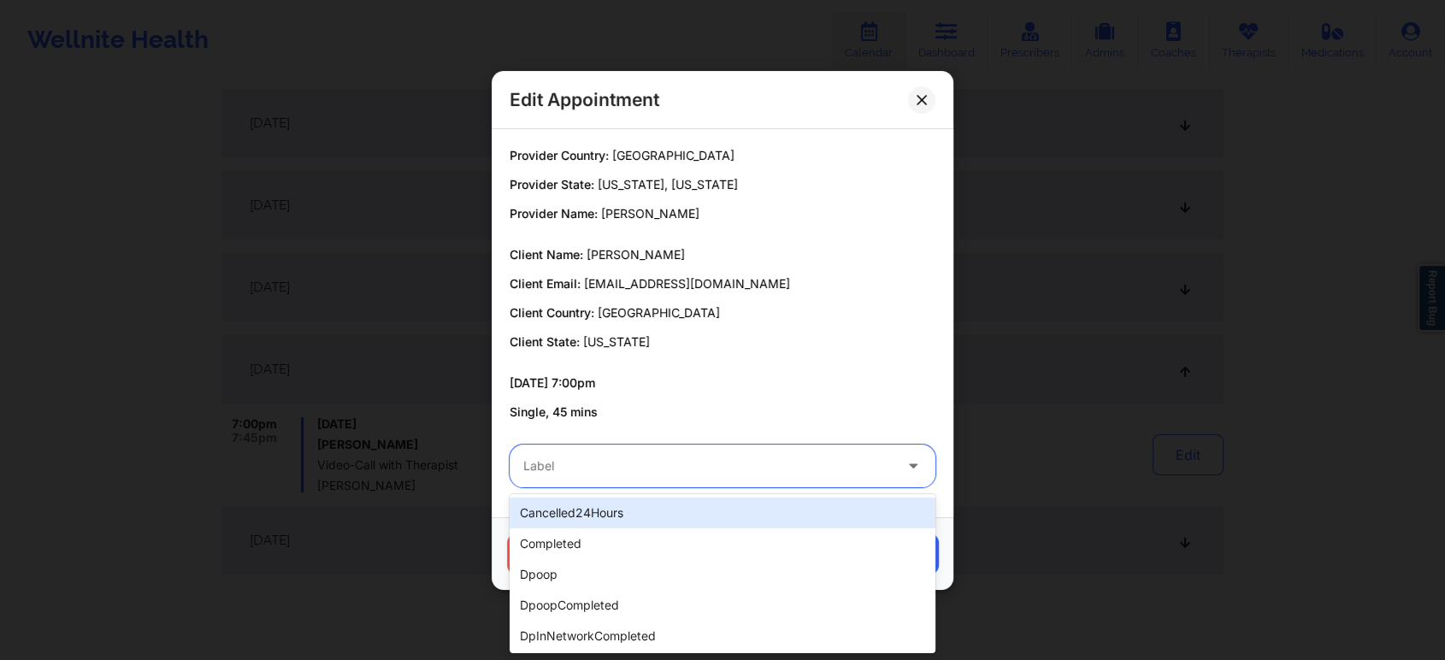
click at [670, 485] on div "Label" at bounding box center [702, 466] width 385 height 43
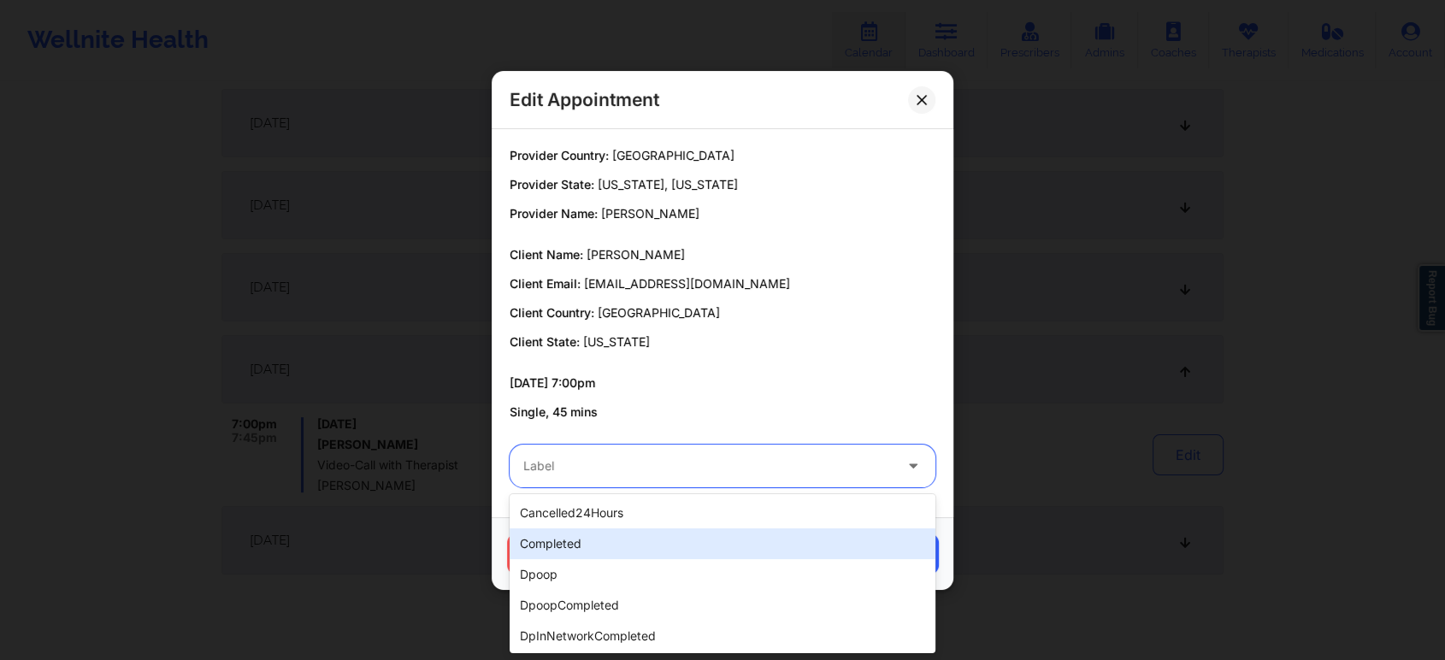
click at [570, 557] on div "completed" at bounding box center [723, 543] width 426 height 31
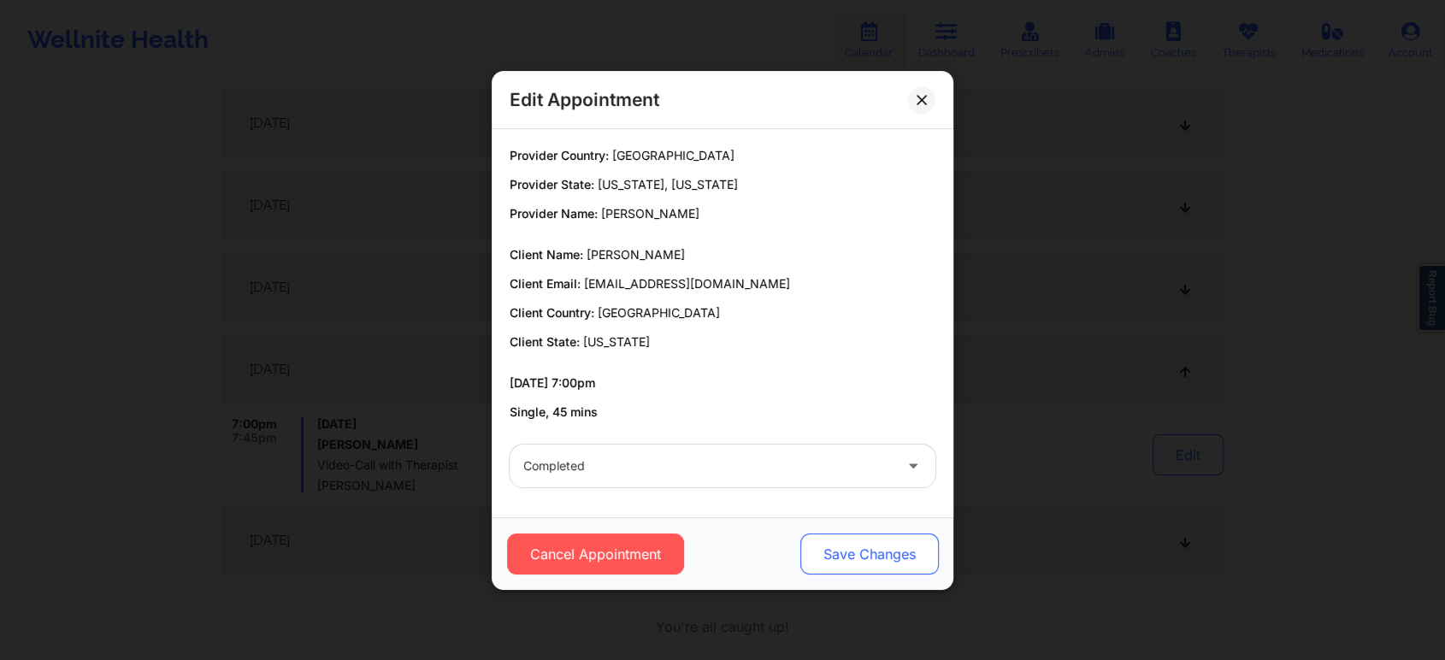
click at [886, 552] on button "Save Changes" at bounding box center [869, 554] width 139 height 41
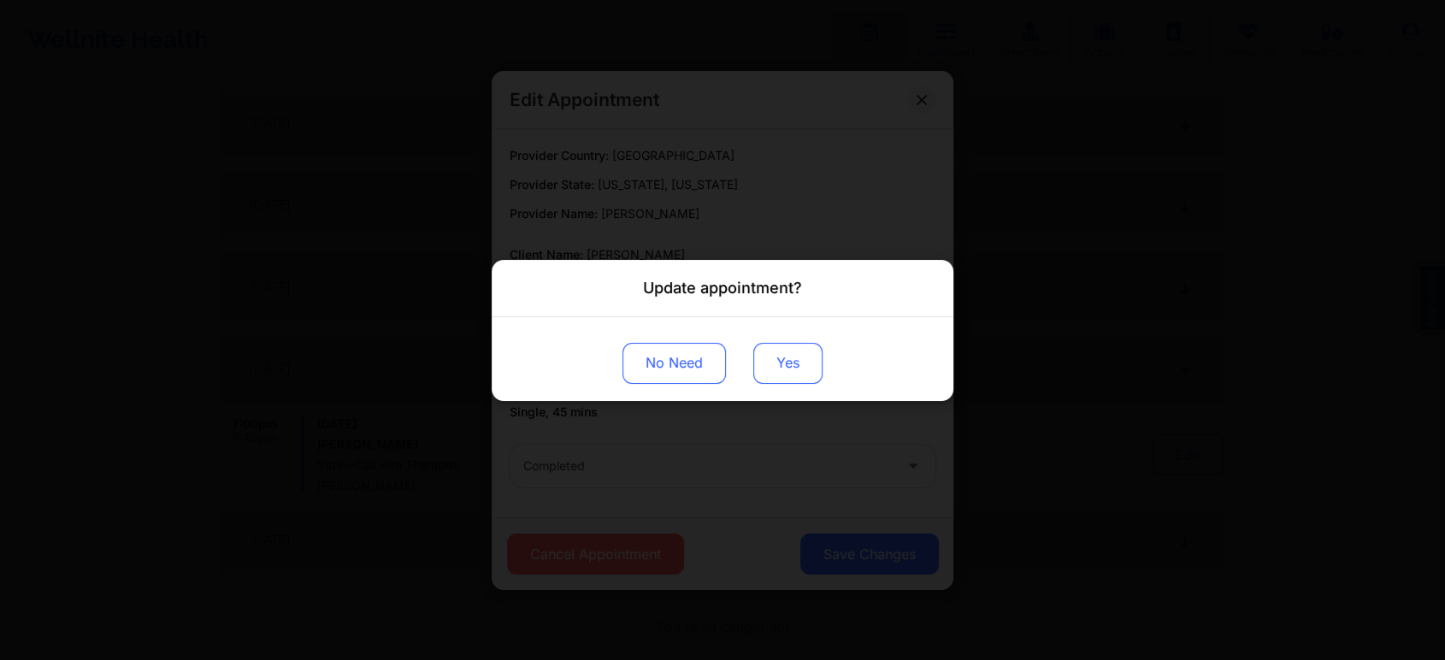
click at [800, 347] on button "Yes" at bounding box center [787, 362] width 69 height 41
click at [227, 0] on html "Wellnite Health Calendar Dashboard Prescribers Admins Coaches Therapists Medica…" at bounding box center [722, 79] width 1445 height 660
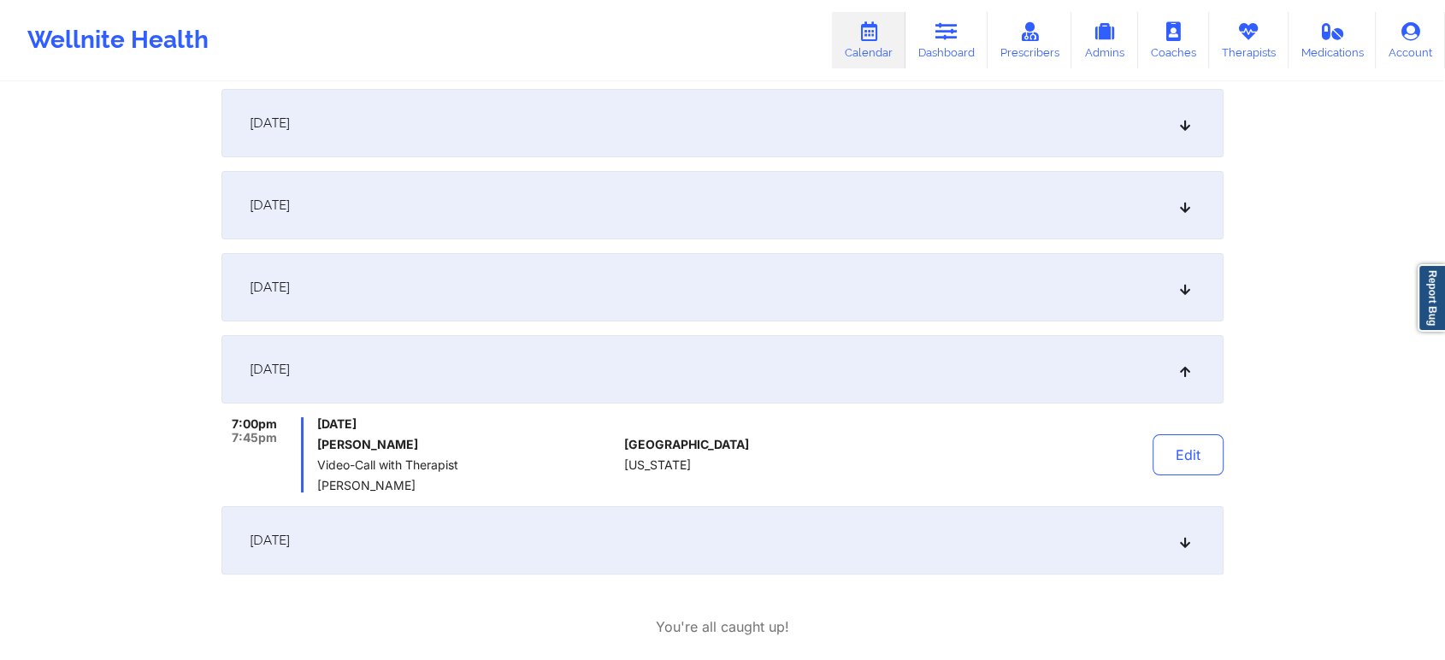
scroll to position [0, 0]
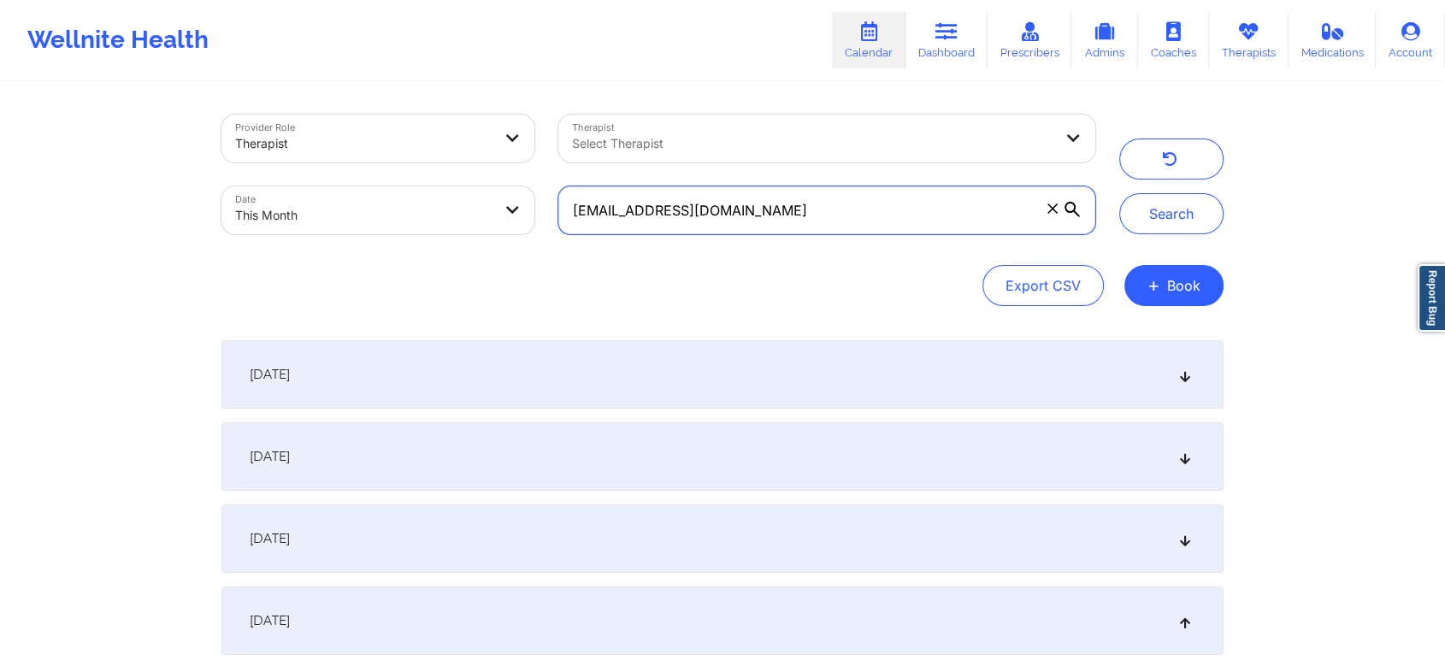
drag, startPoint x: 841, startPoint y: 204, endPoint x: 440, endPoint y: 252, distance: 404.0
click at [440, 252] on div "Provider Role Therapist Therapist Select Therapist Date This Month [EMAIL_ADDRE…" at bounding box center [722, 211] width 1002 height 192
paste input "bespokeclubmiami"
click at [1119, 193] on button "Search" at bounding box center [1171, 213] width 104 height 41
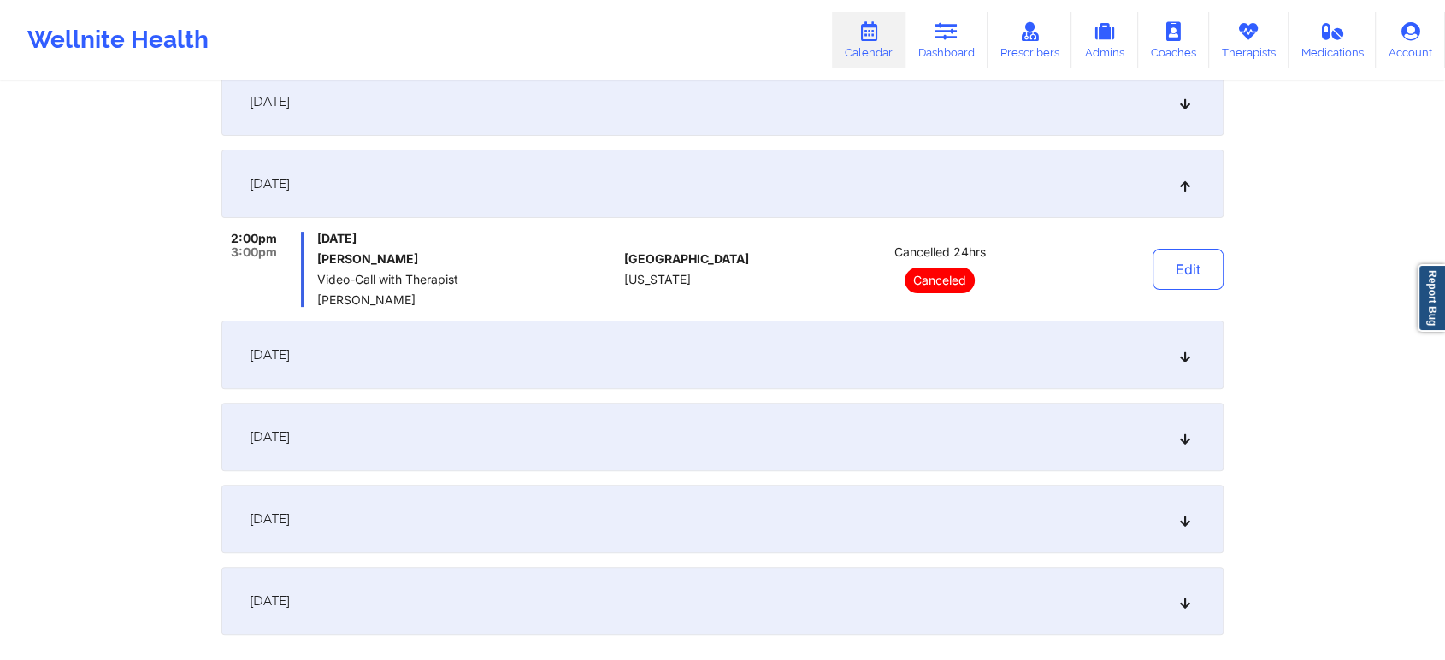
scroll to position [549, 0]
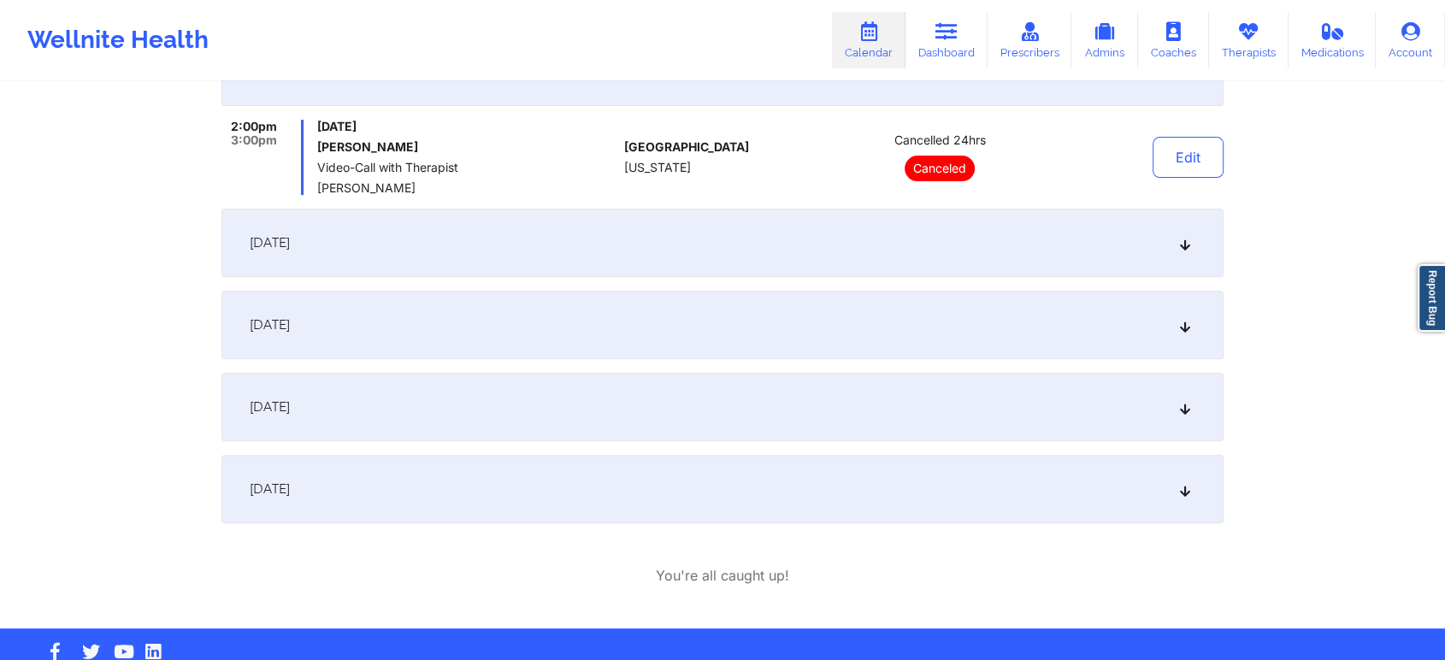
click at [948, 322] on div "[DATE]" at bounding box center [722, 325] width 1002 height 68
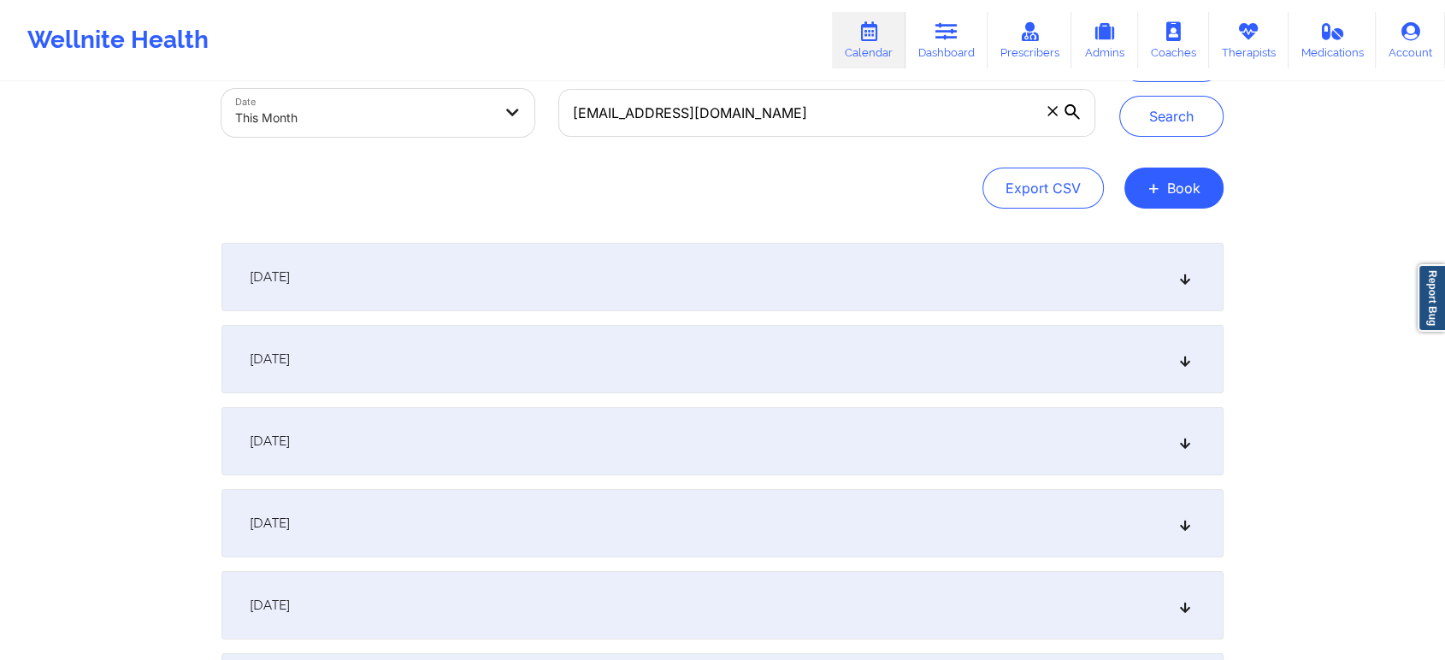
scroll to position [93, 0]
click at [834, 421] on div "[DATE]" at bounding box center [722, 445] width 1002 height 68
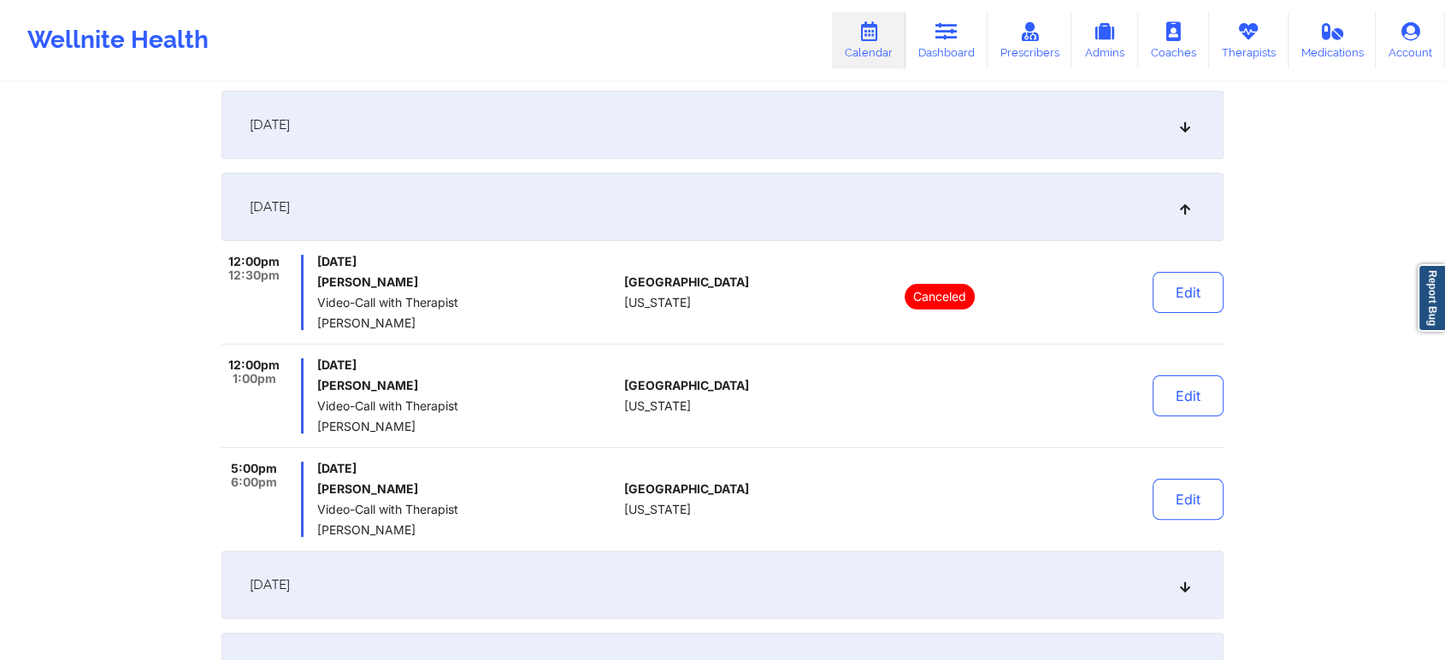
scroll to position [334, 0]
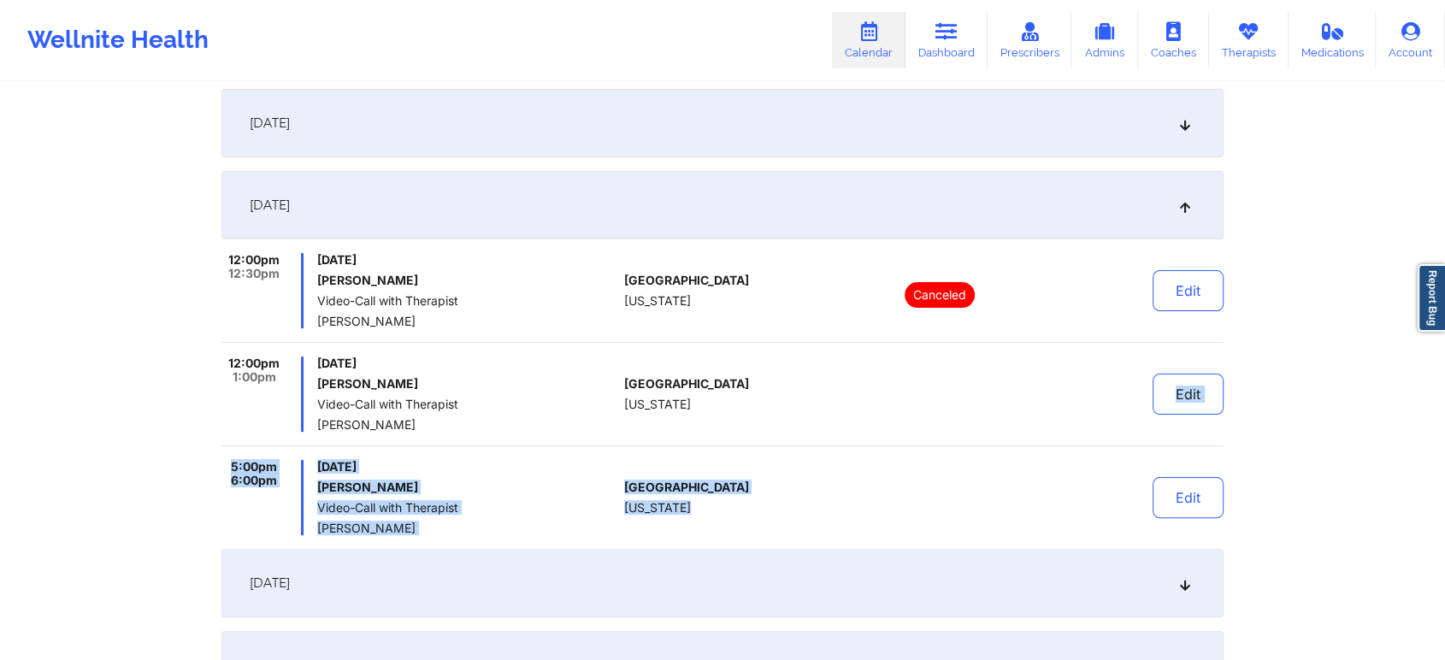
drag, startPoint x: 876, startPoint y: 481, endPoint x: 776, endPoint y: 327, distance: 183.6
click at [776, 327] on div "12:00pm 12:30pm [DATE] [PERSON_NAME] Video-Call with Therapist [PERSON_NAME][GE…" at bounding box center [722, 394] width 1002 height 282
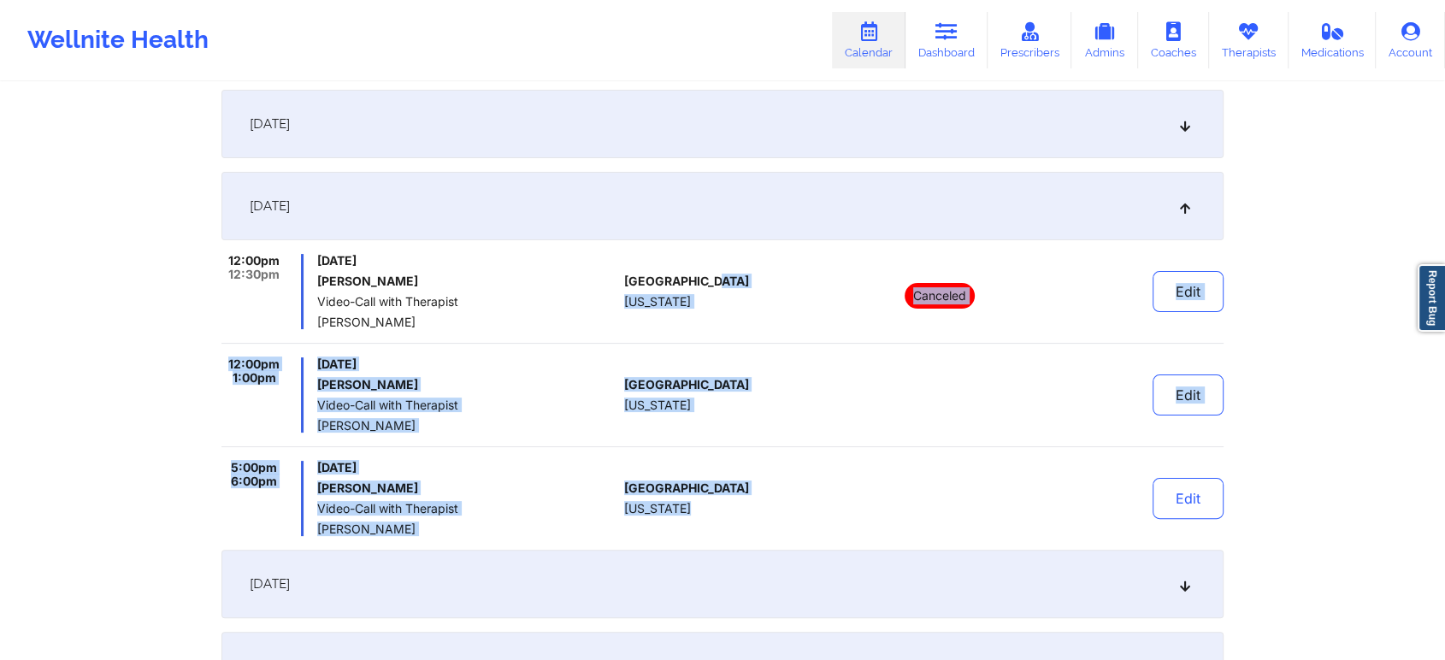
scroll to position [0, 0]
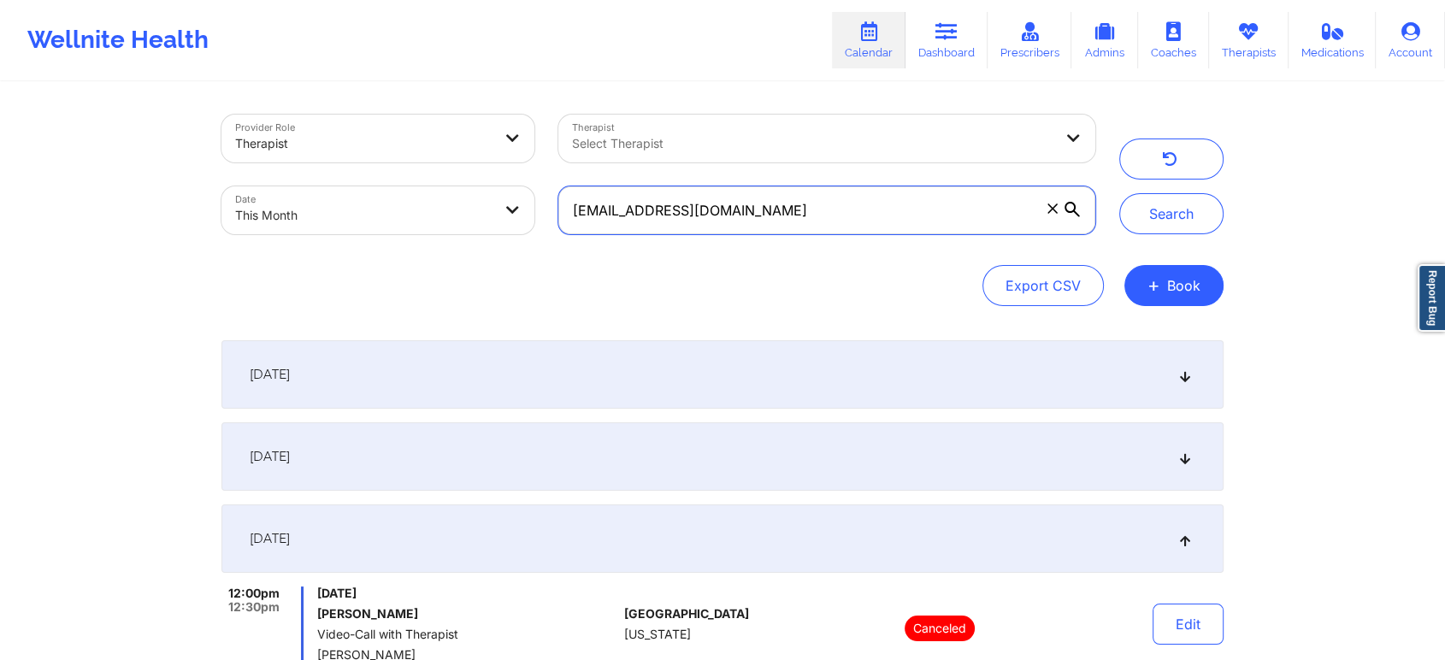
drag, startPoint x: 854, startPoint y: 211, endPoint x: 383, endPoint y: 156, distance: 474.5
click at [383, 156] on div "Provider Role Therapist Therapist Select Therapist Date This Month [EMAIL_ADDRE…" at bounding box center [659, 175] width 898 height 144
paste
click at [1119, 193] on button "Search" at bounding box center [1171, 213] width 104 height 41
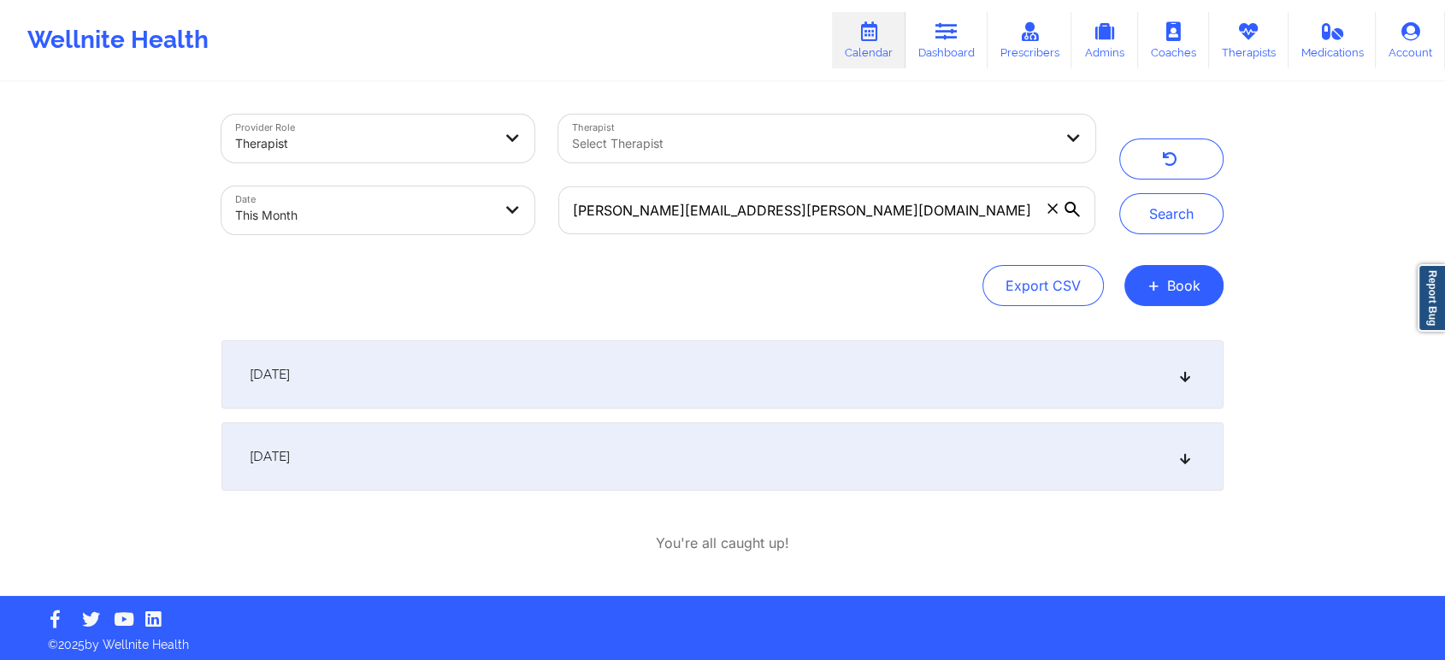
click at [582, 360] on div "[DATE]" at bounding box center [722, 374] width 1002 height 68
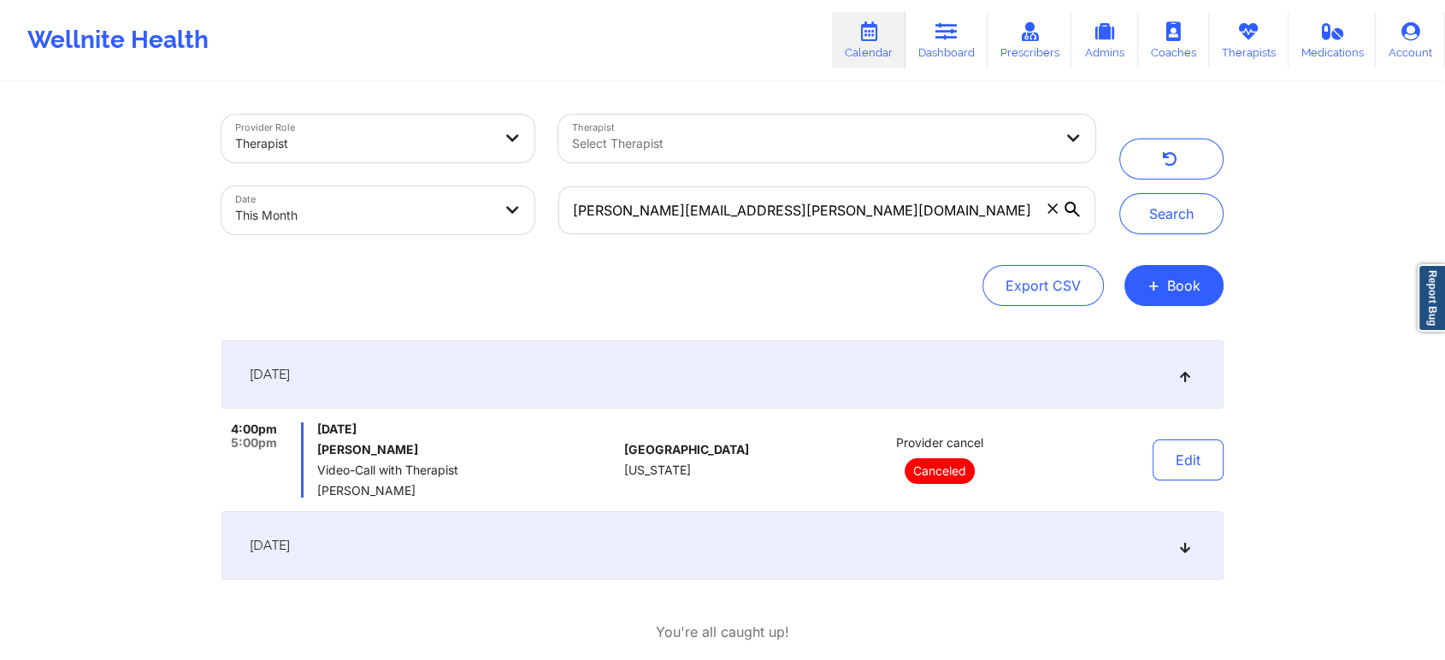
drag, startPoint x: 798, startPoint y: 236, endPoint x: 833, endPoint y: 208, distance: 45.0
click at [833, 208] on div "[PERSON_NAME][EMAIL_ADDRESS][PERSON_NAME][DOMAIN_NAME]" at bounding box center [826, 210] width 561 height 72
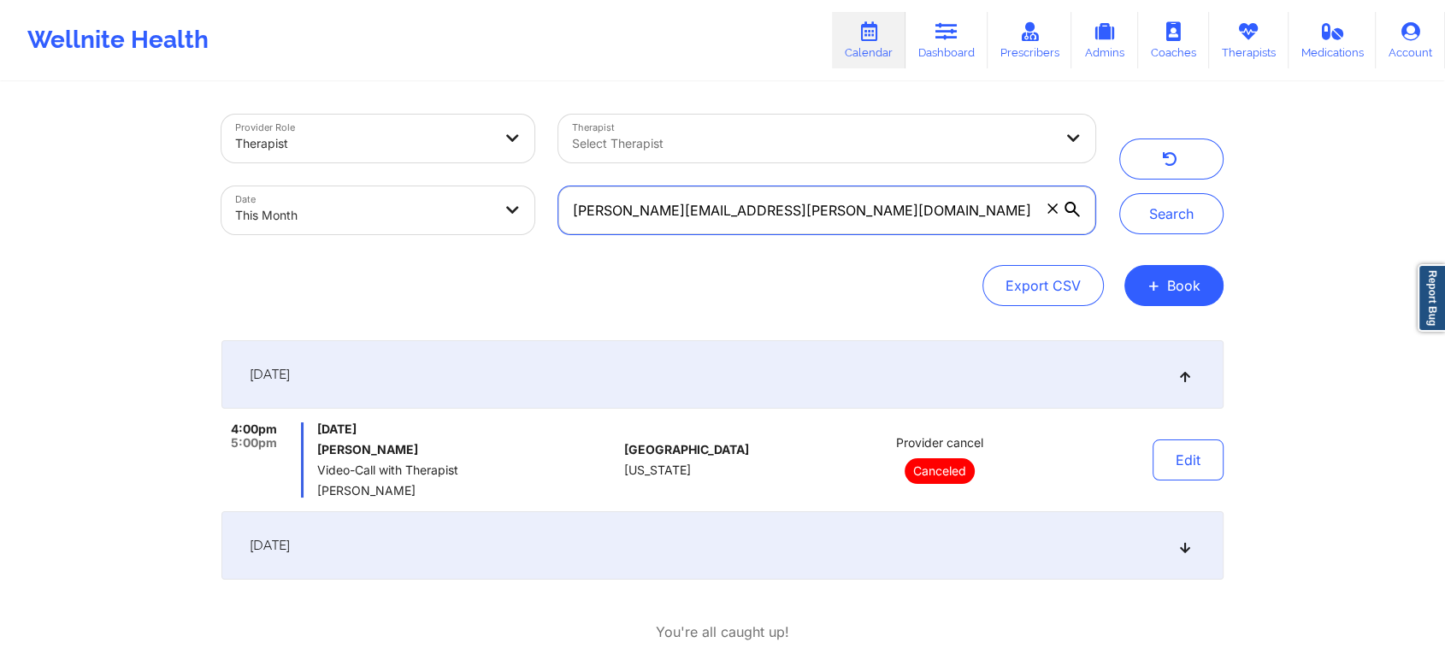
drag, startPoint x: 833, startPoint y: 208, endPoint x: 387, endPoint y: 120, distance: 454.2
click at [387, 120] on div "Provider Role Therapist Therapist Select Therapist Date This Month [PERSON_NAME…" at bounding box center [659, 175] width 898 height 144
click at [1119, 193] on button "Search" at bounding box center [1171, 213] width 104 height 41
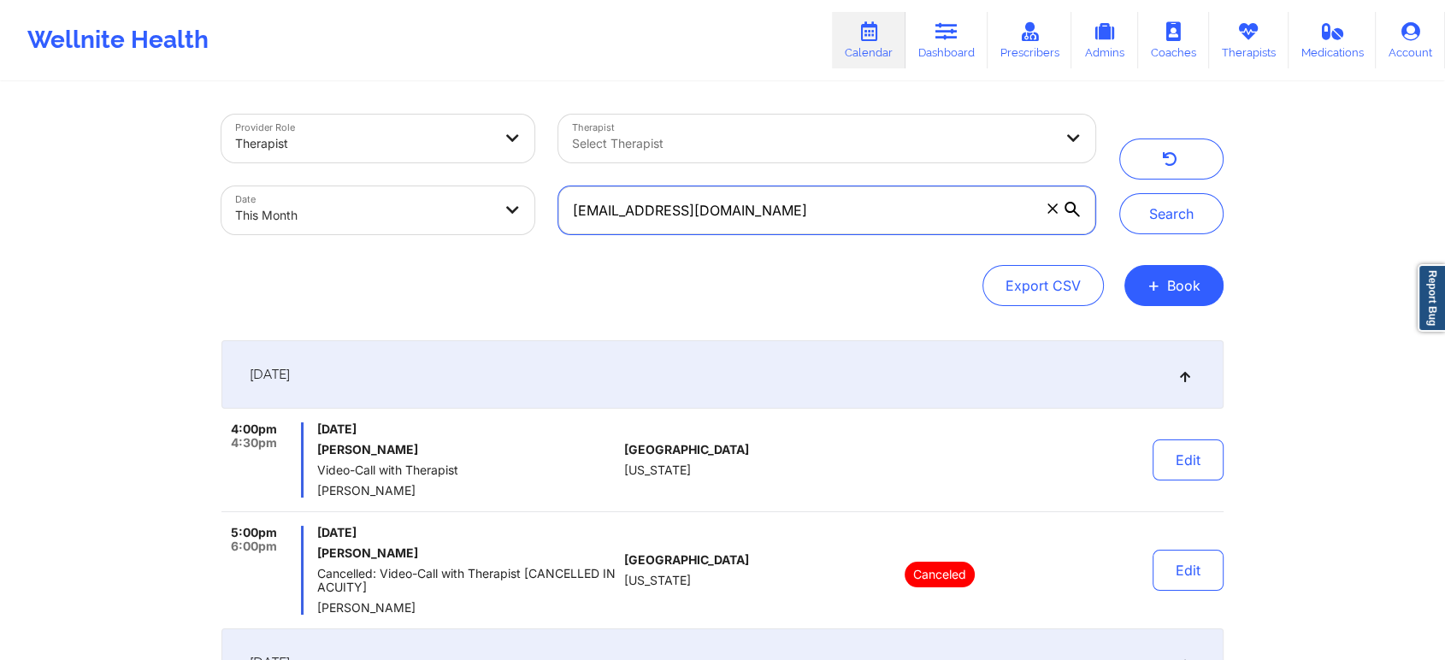
scroll to position [677, 0]
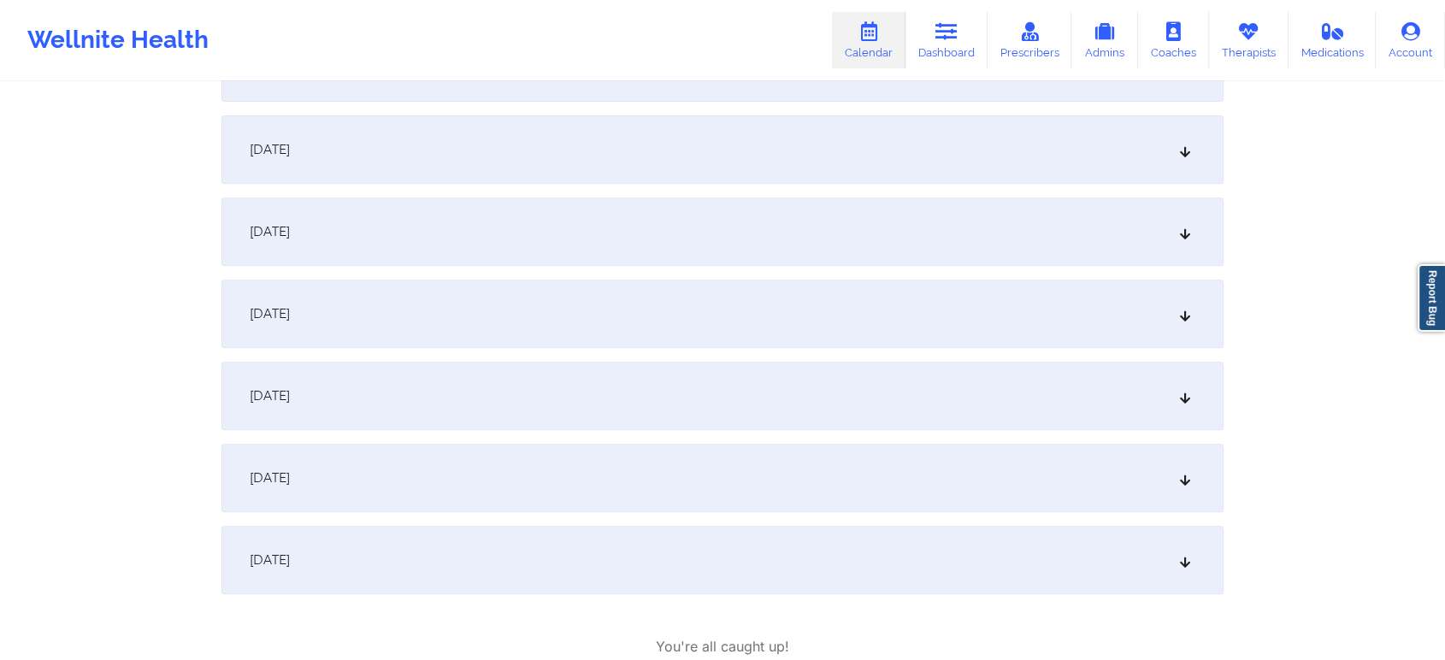
click at [678, 403] on div "[DATE]" at bounding box center [722, 396] width 1002 height 68
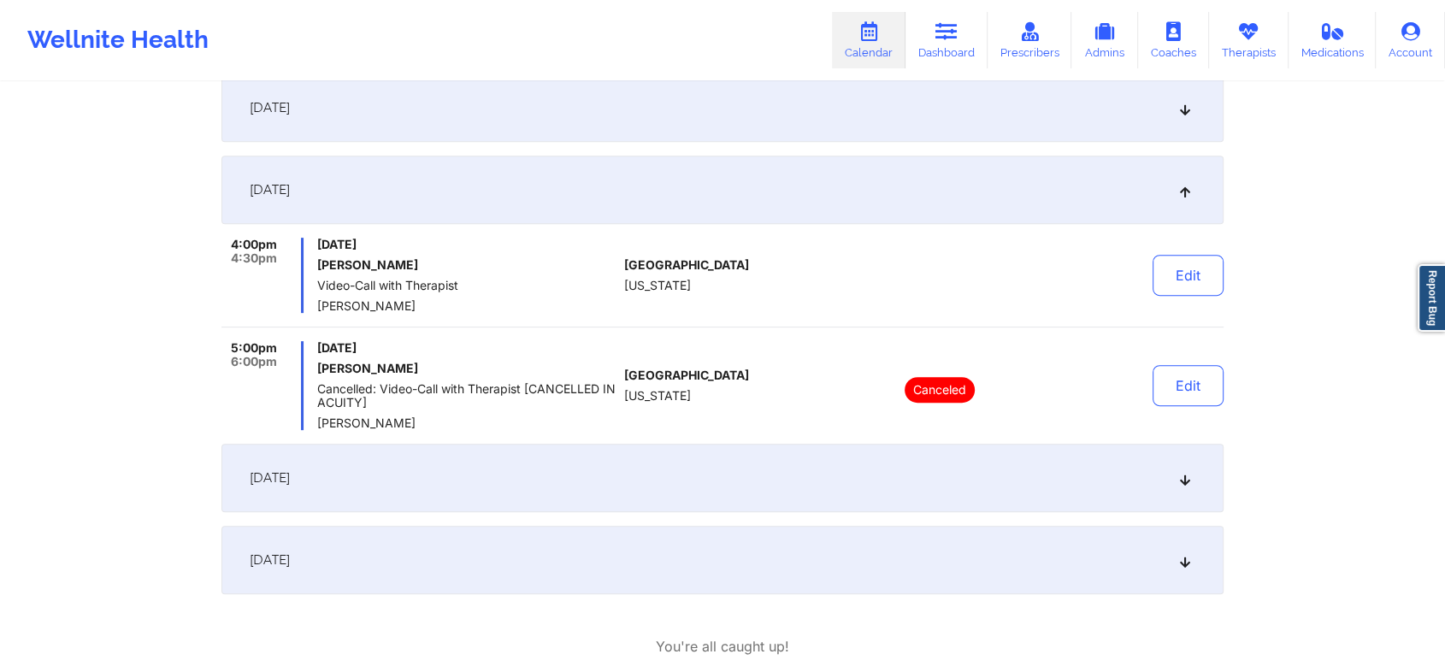
scroll to position [471, 0]
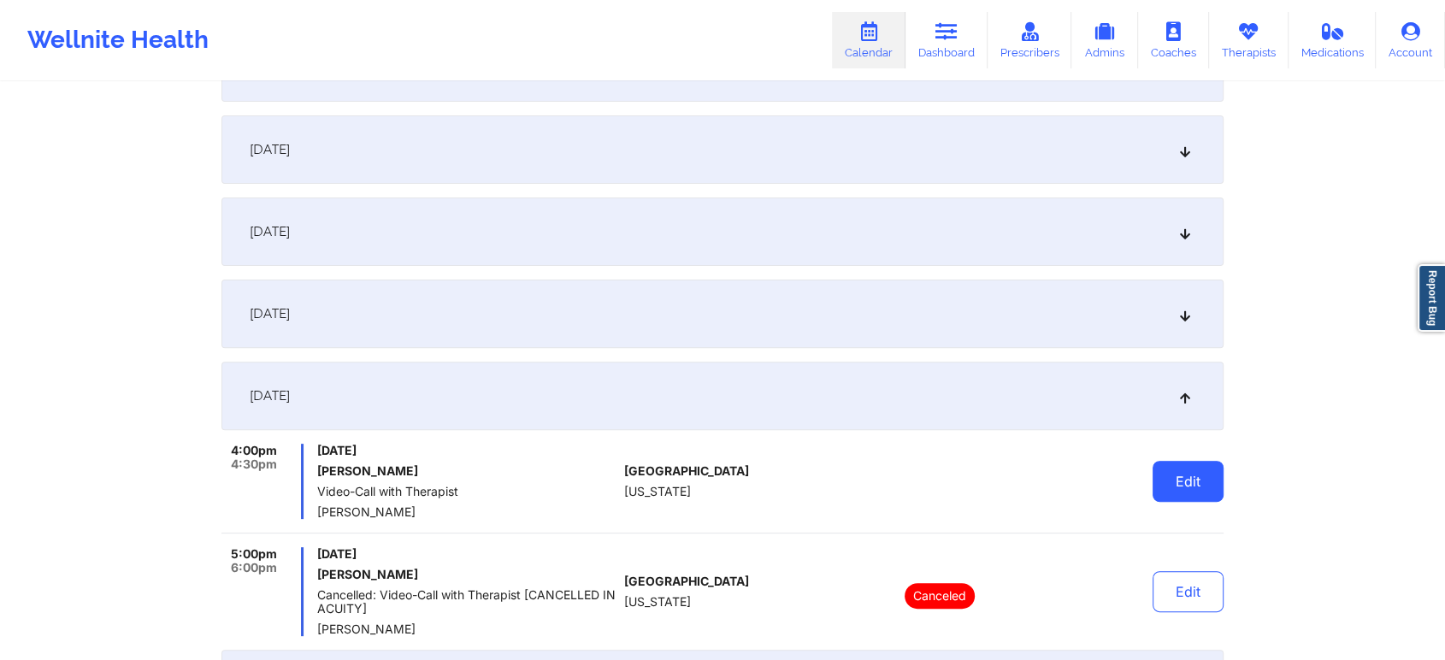
click at [1216, 485] on button "Edit" at bounding box center [1188, 481] width 71 height 41
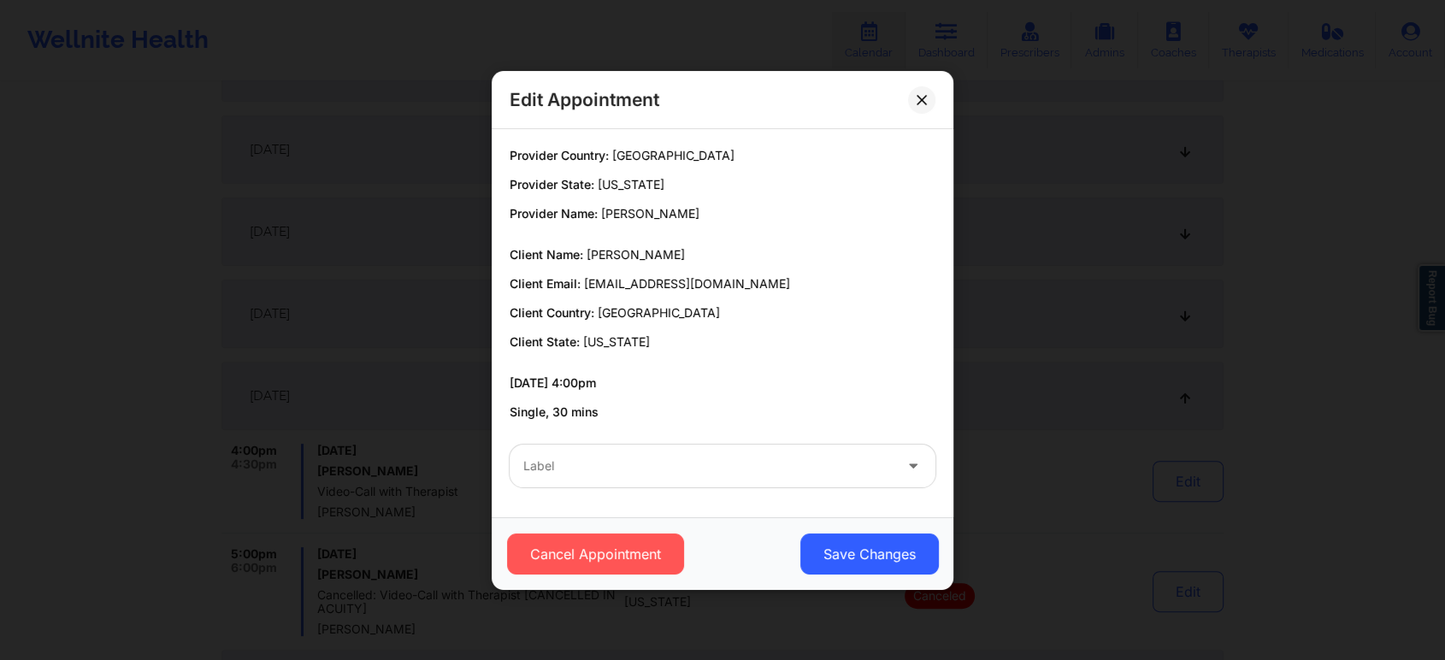
click at [602, 498] on div "Label" at bounding box center [723, 466] width 450 height 67
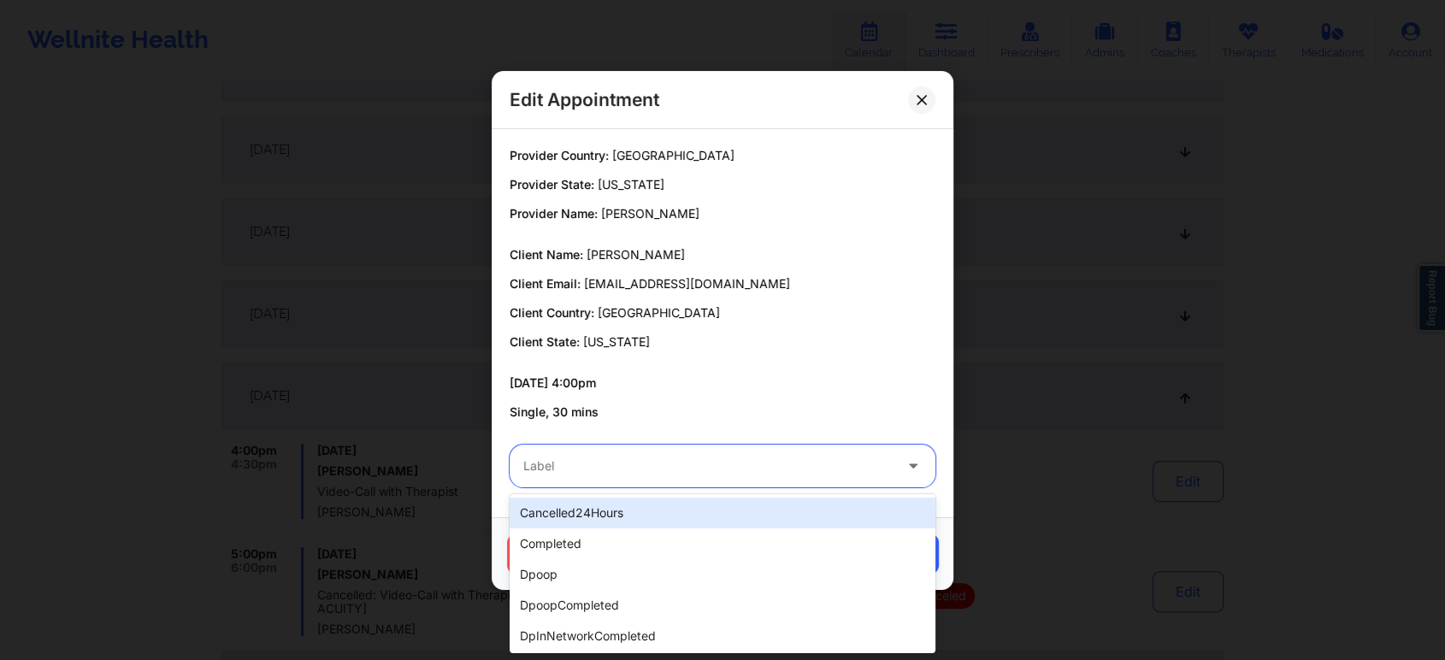
click at [528, 465] on div at bounding box center [707, 466] width 369 height 21
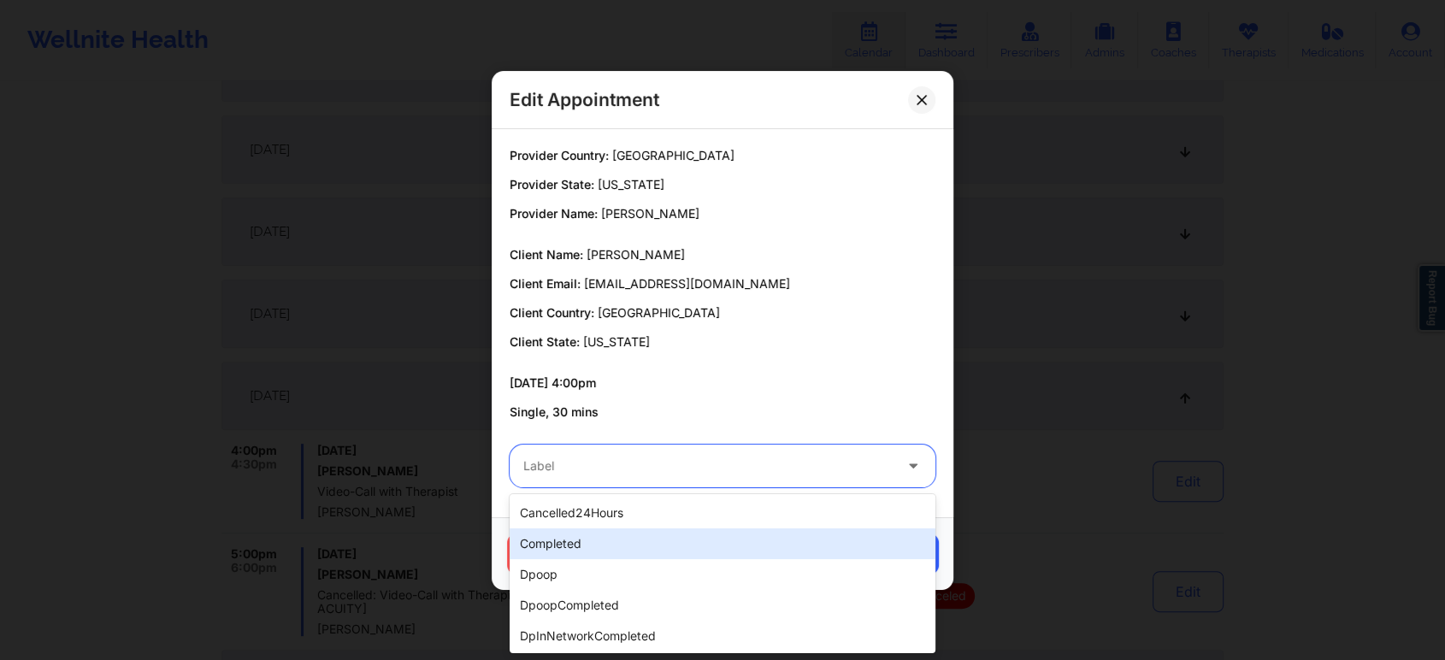
click at [539, 536] on div "completed" at bounding box center [723, 543] width 426 height 31
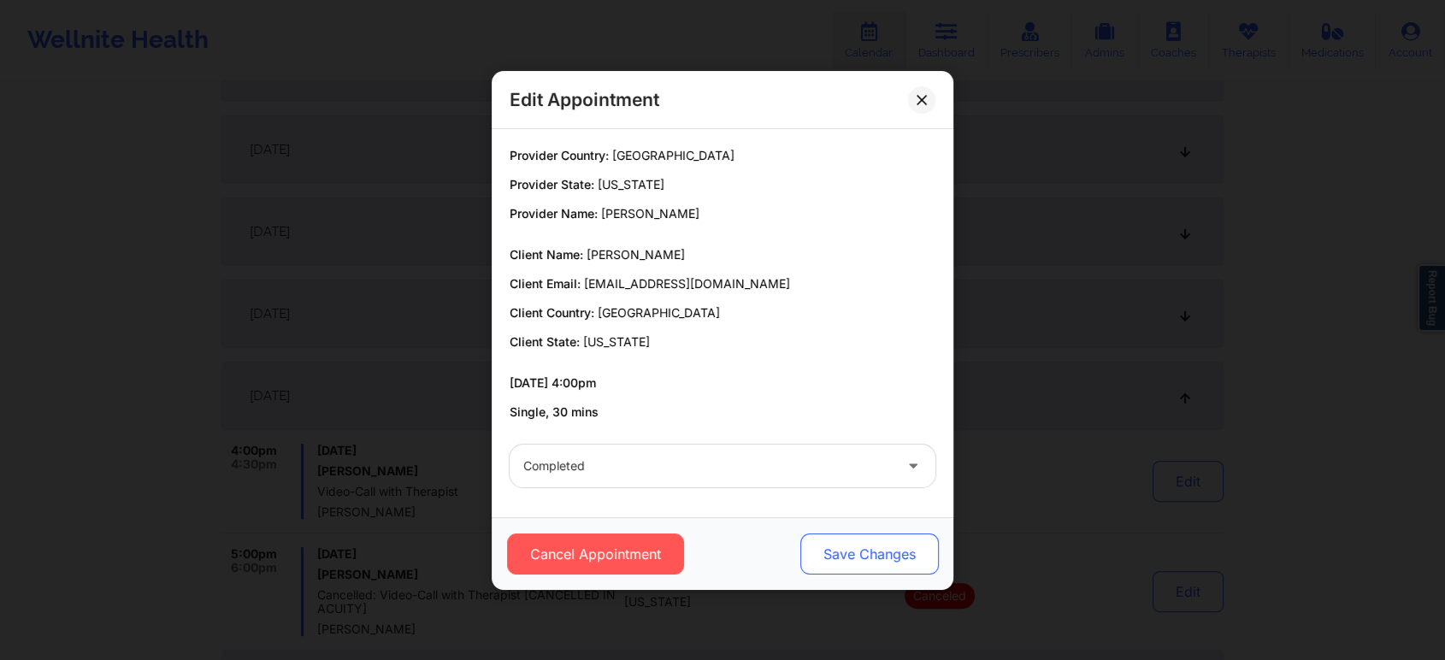
click at [893, 552] on button "Save Changes" at bounding box center [869, 554] width 139 height 41
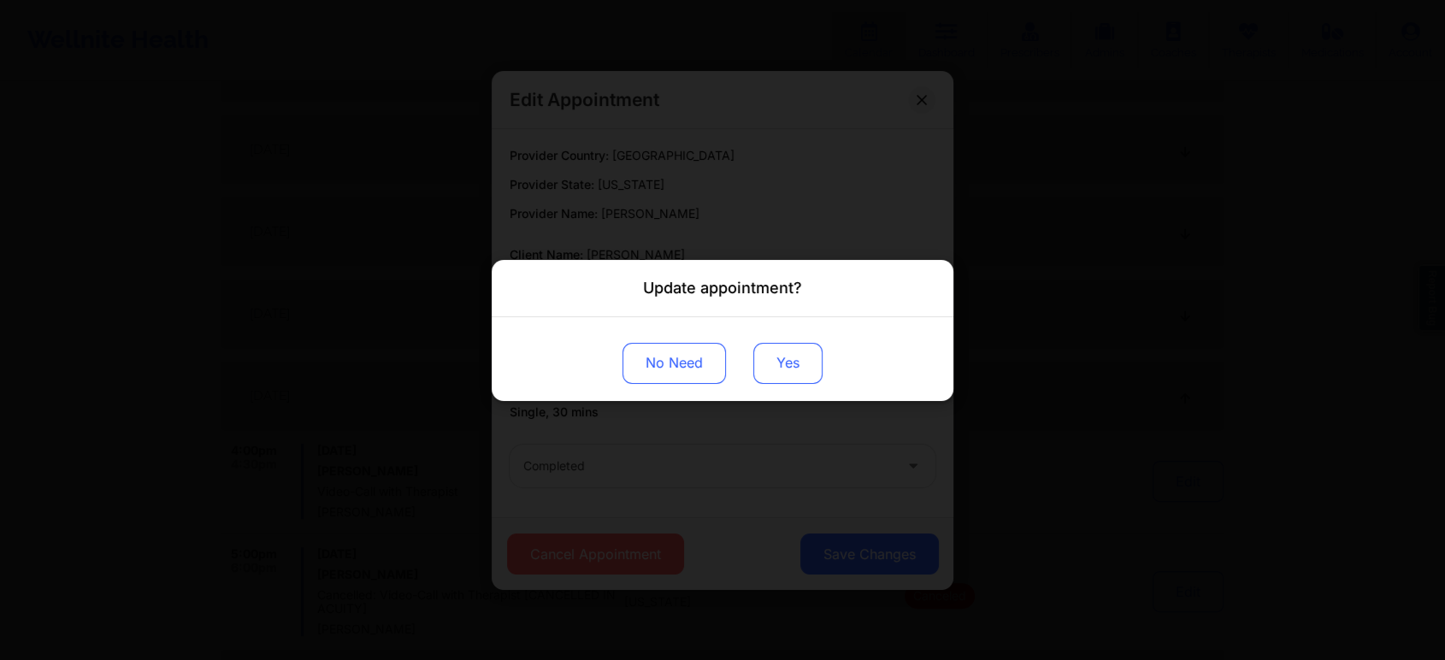
click at [763, 370] on button "Yes" at bounding box center [787, 362] width 69 height 41
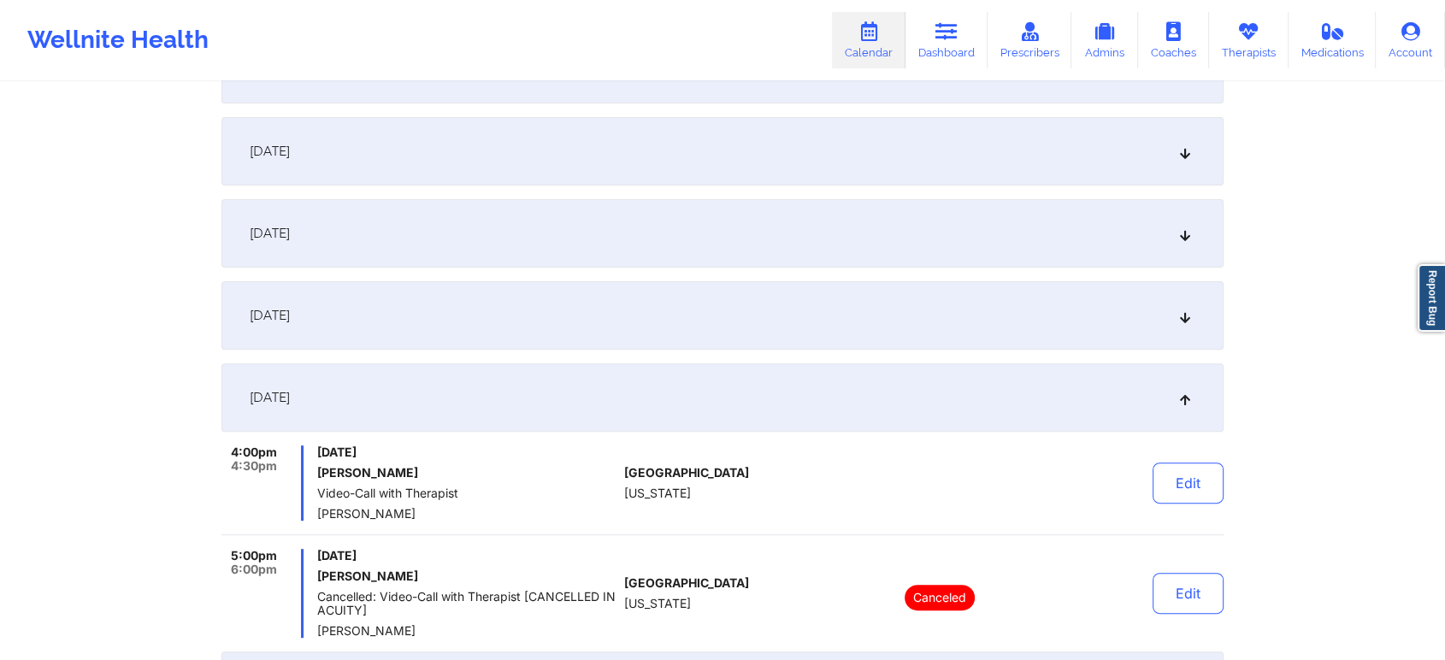
scroll to position [0, 0]
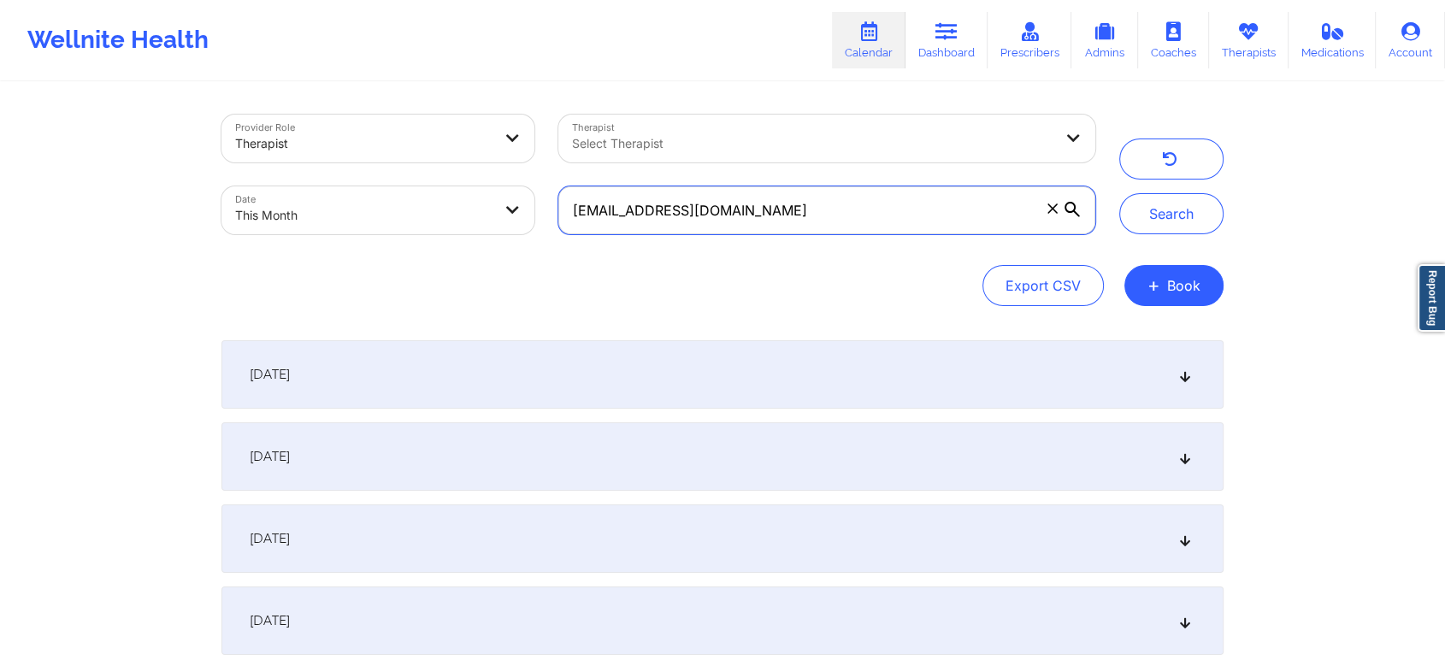
drag, startPoint x: 824, startPoint y: 204, endPoint x: 436, endPoint y: 123, distance: 396.7
click at [436, 123] on div "Provider Role Therapist Therapist Select Therapist Date This Month [EMAIL_ADDRE…" at bounding box center [659, 175] width 898 height 144
type input "[EMAIL_ADDRESS][DOMAIN_NAME]"
click at [1119, 193] on button "Search" at bounding box center [1171, 213] width 104 height 41
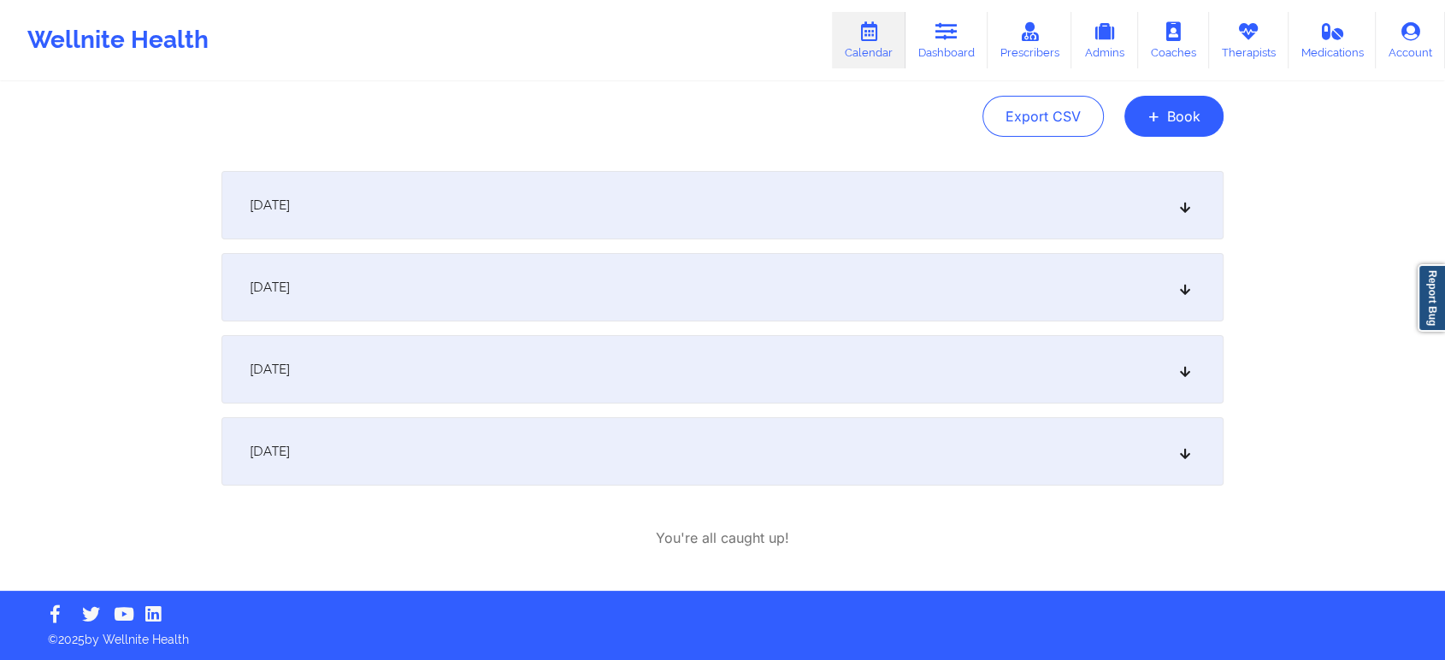
click at [551, 353] on div "[DATE]" at bounding box center [722, 369] width 1002 height 68
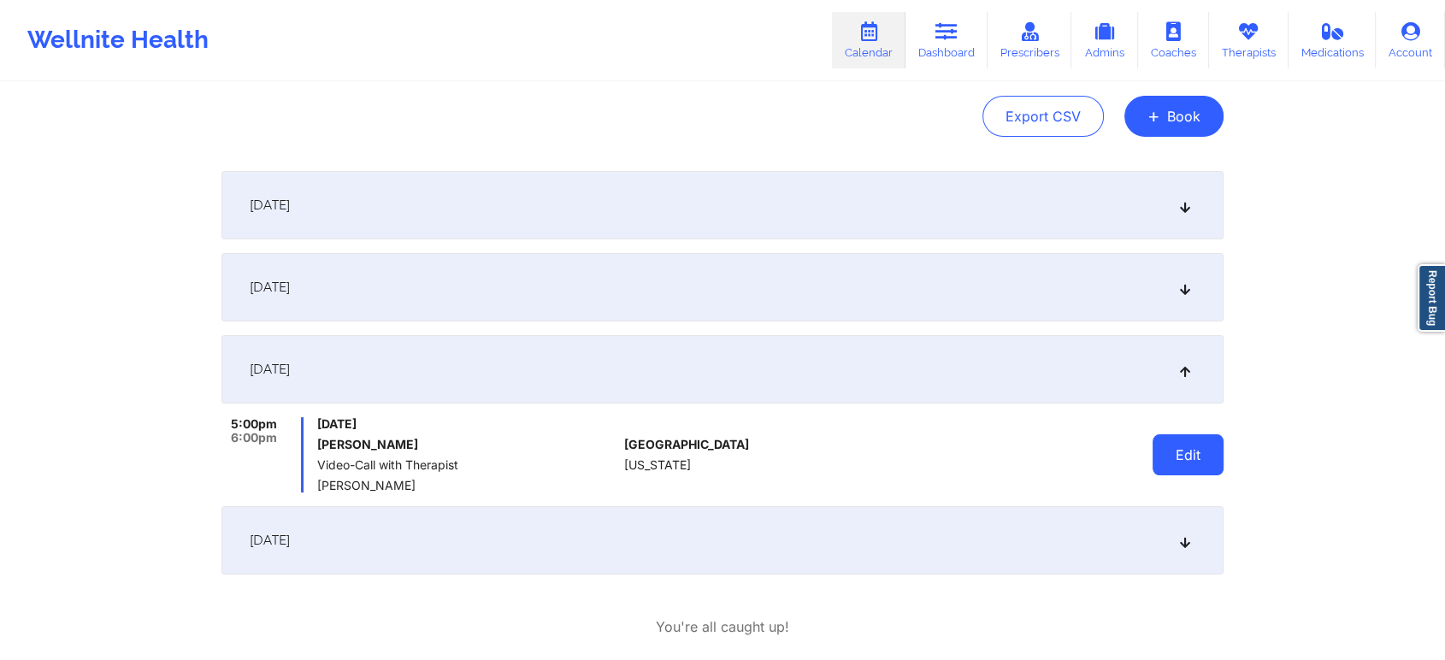
click at [1172, 469] on button "Edit" at bounding box center [1188, 454] width 71 height 41
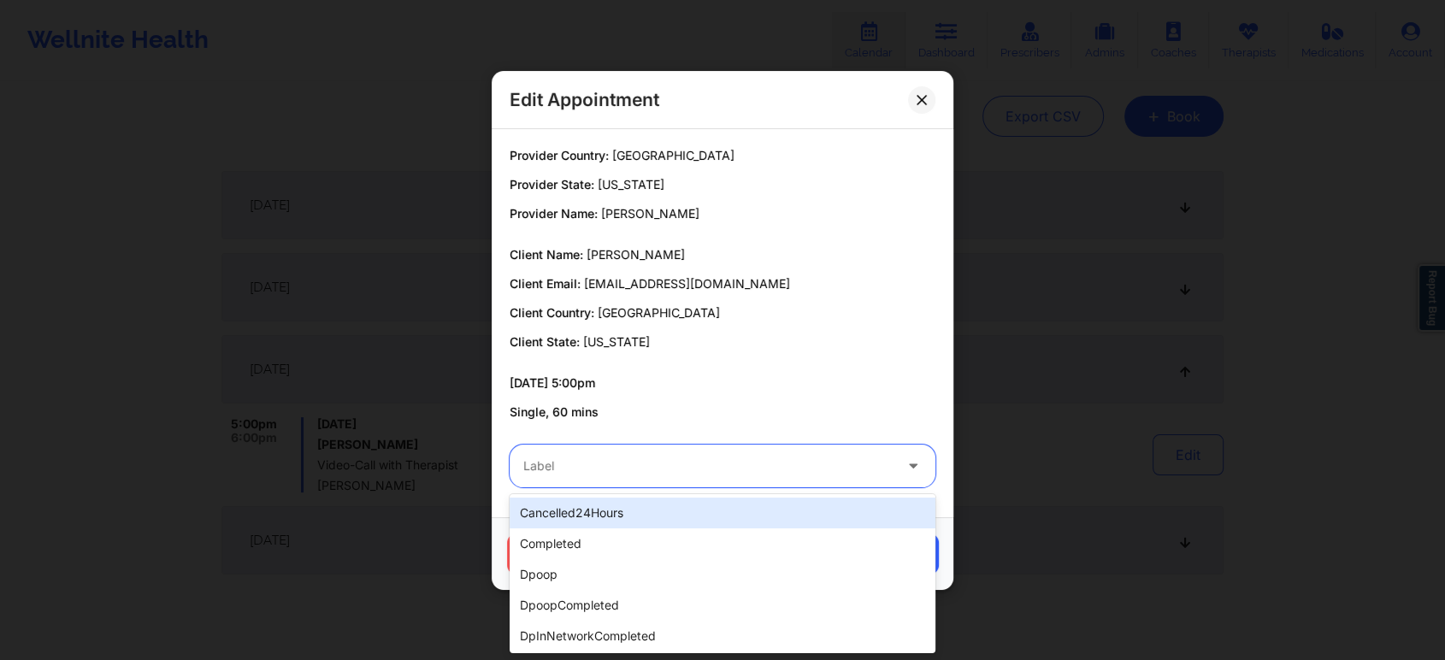
click at [700, 459] on div at bounding box center [707, 466] width 369 height 21
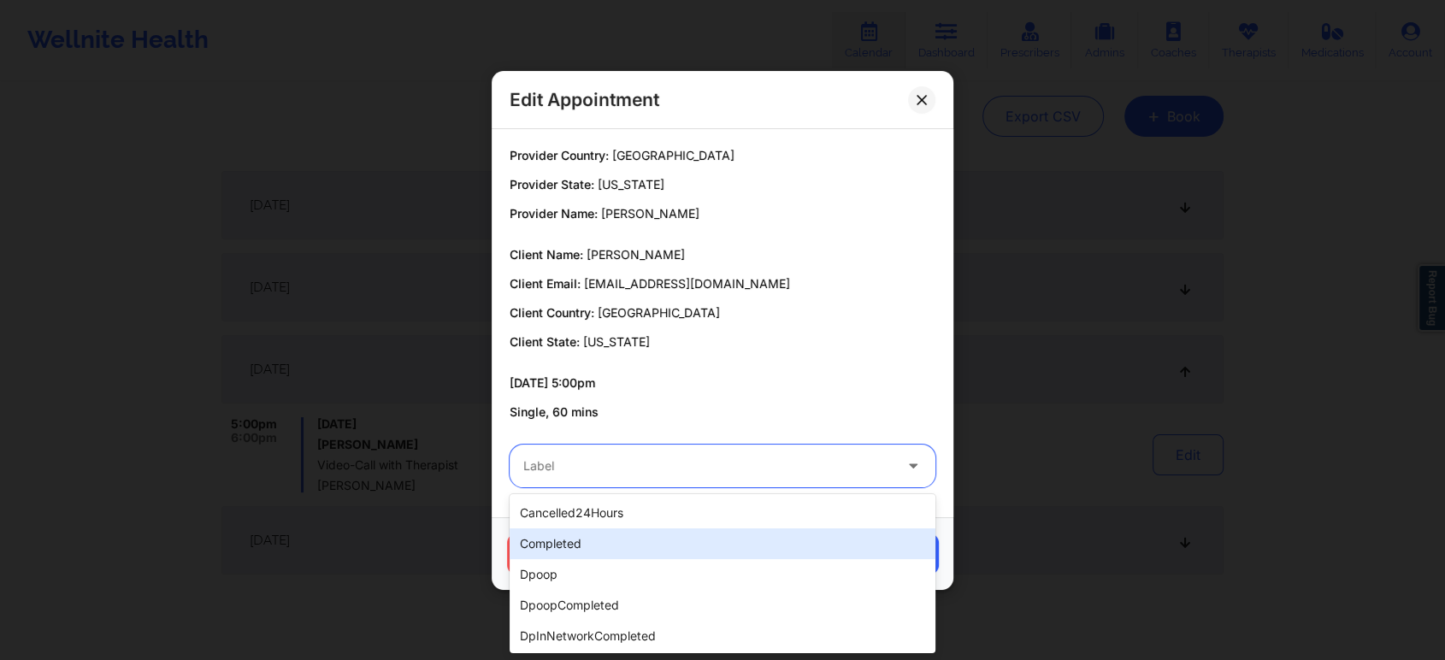
click at [564, 545] on div "completed" at bounding box center [723, 543] width 426 height 31
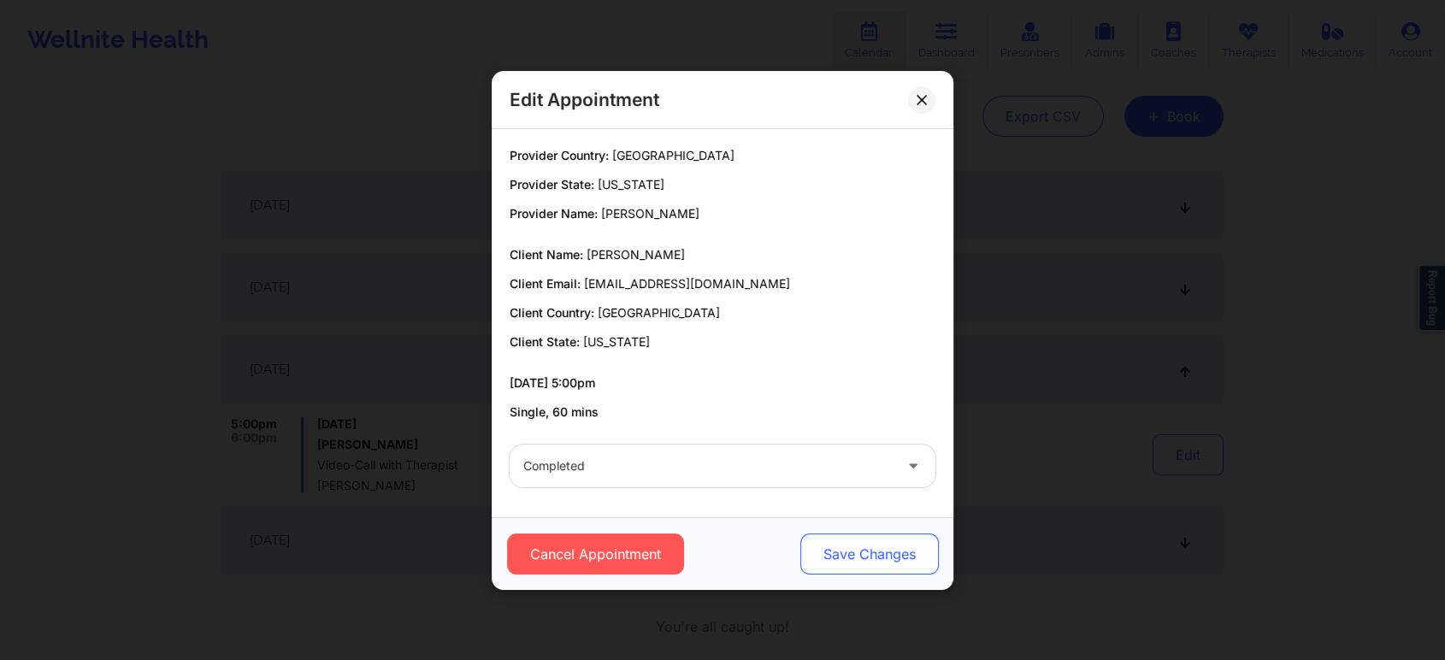
click at [893, 546] on button "Save Changes" at bounding box center [869, 554] width 139 height 41
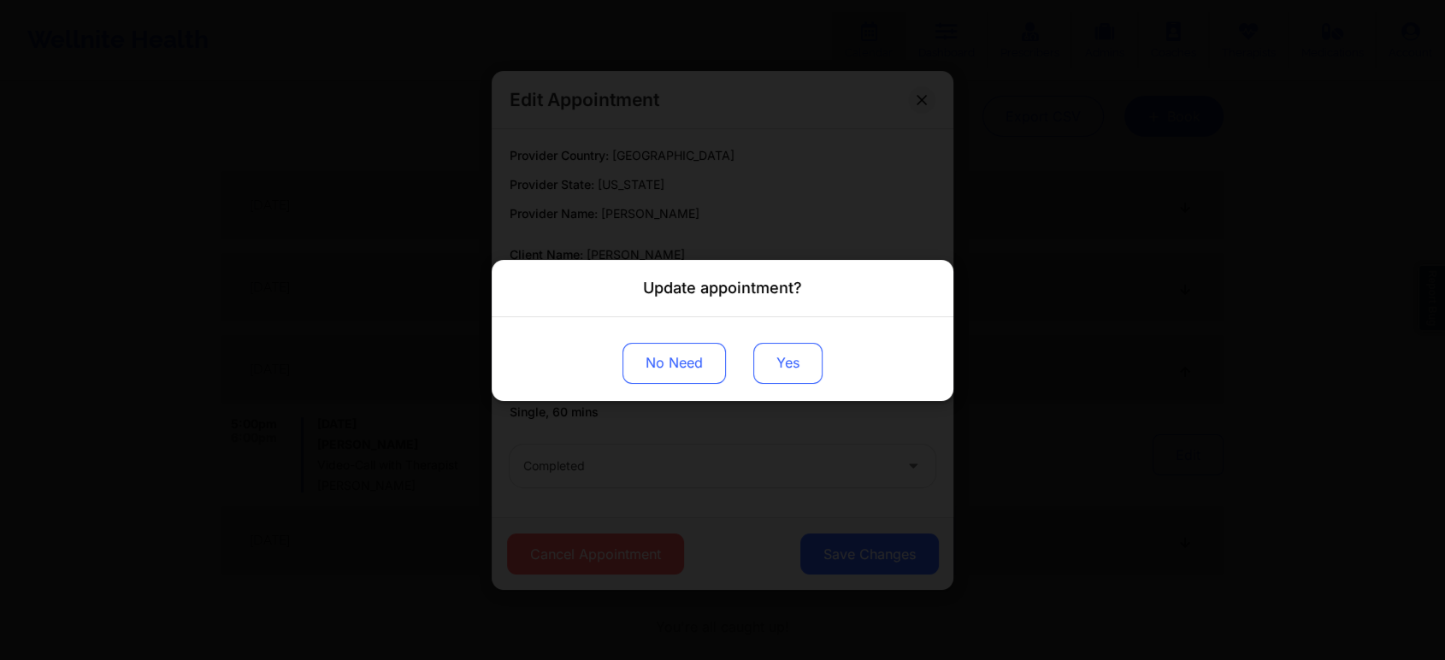
click at [787, 348] on button "Yes" at bounding box center [787, 362] width 69 height 41
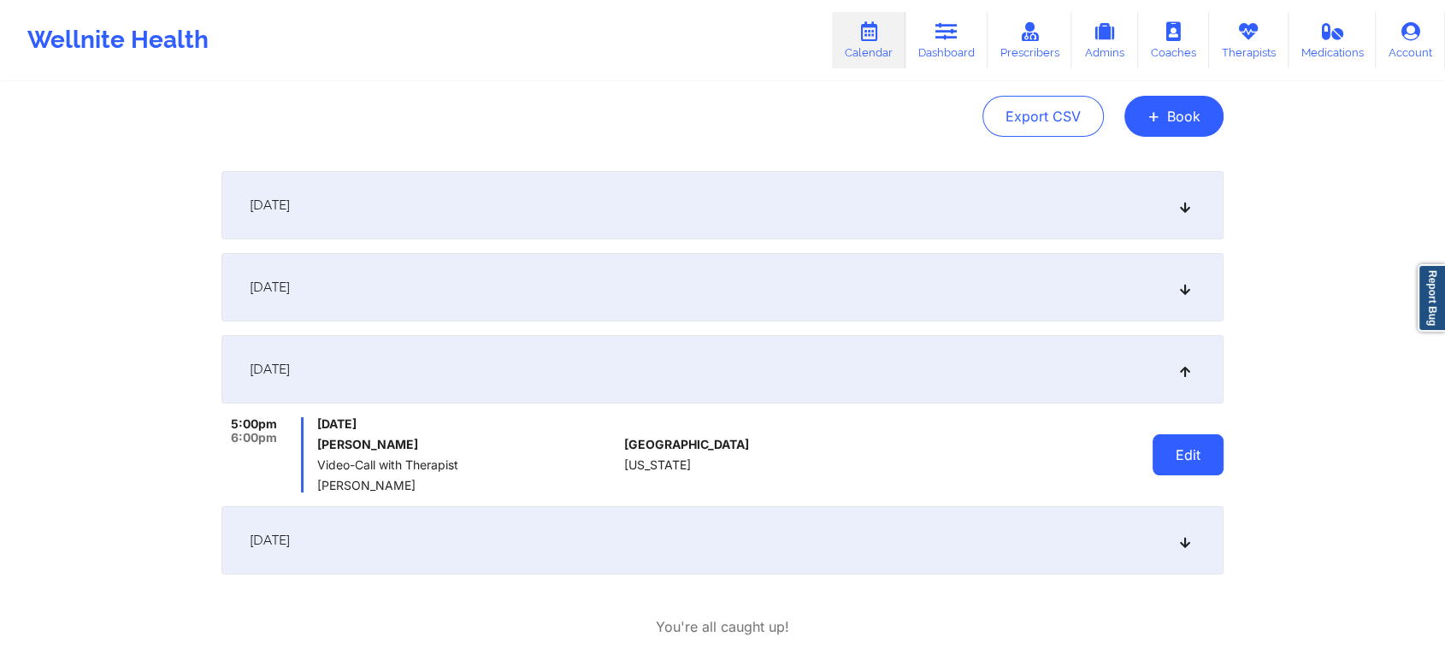
click at [1170, 447] on button "Edit" at bounding box center [1188, 454] width 71 height 41
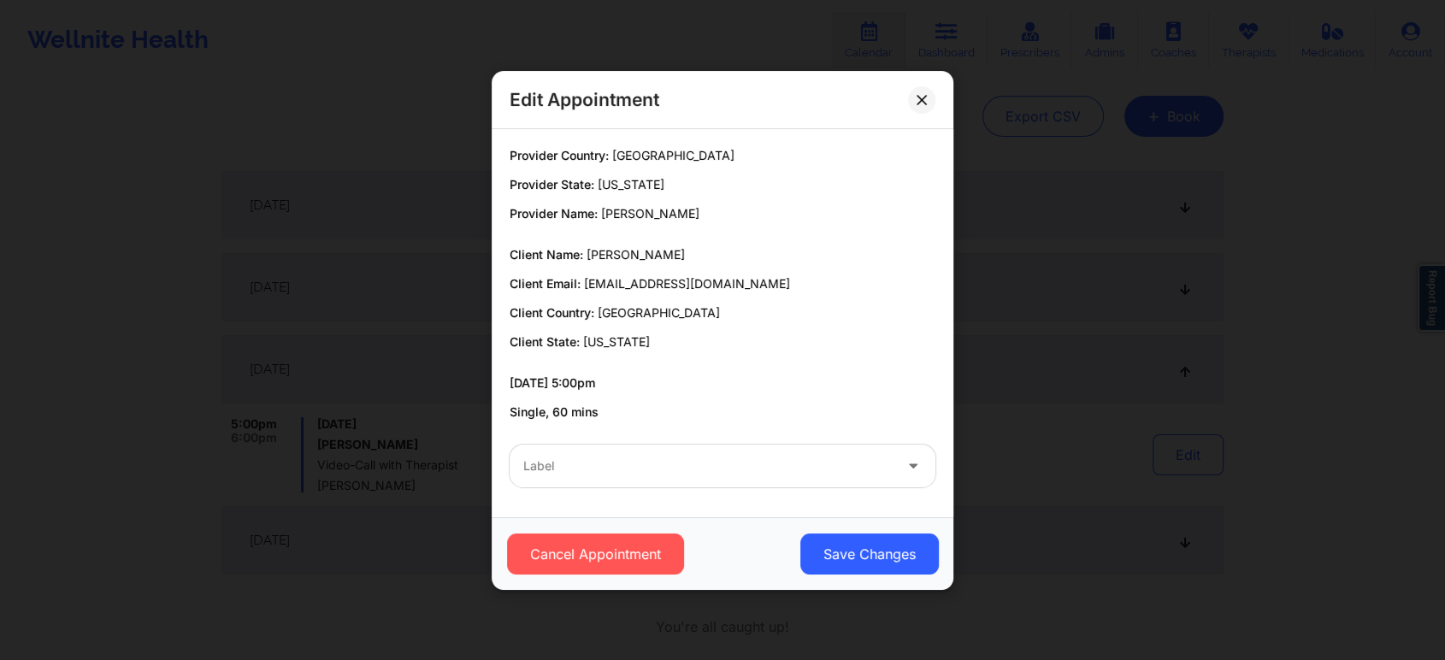
click at [659, 477] on div "Label" at bounding box center [702, 466] width 385 height 43
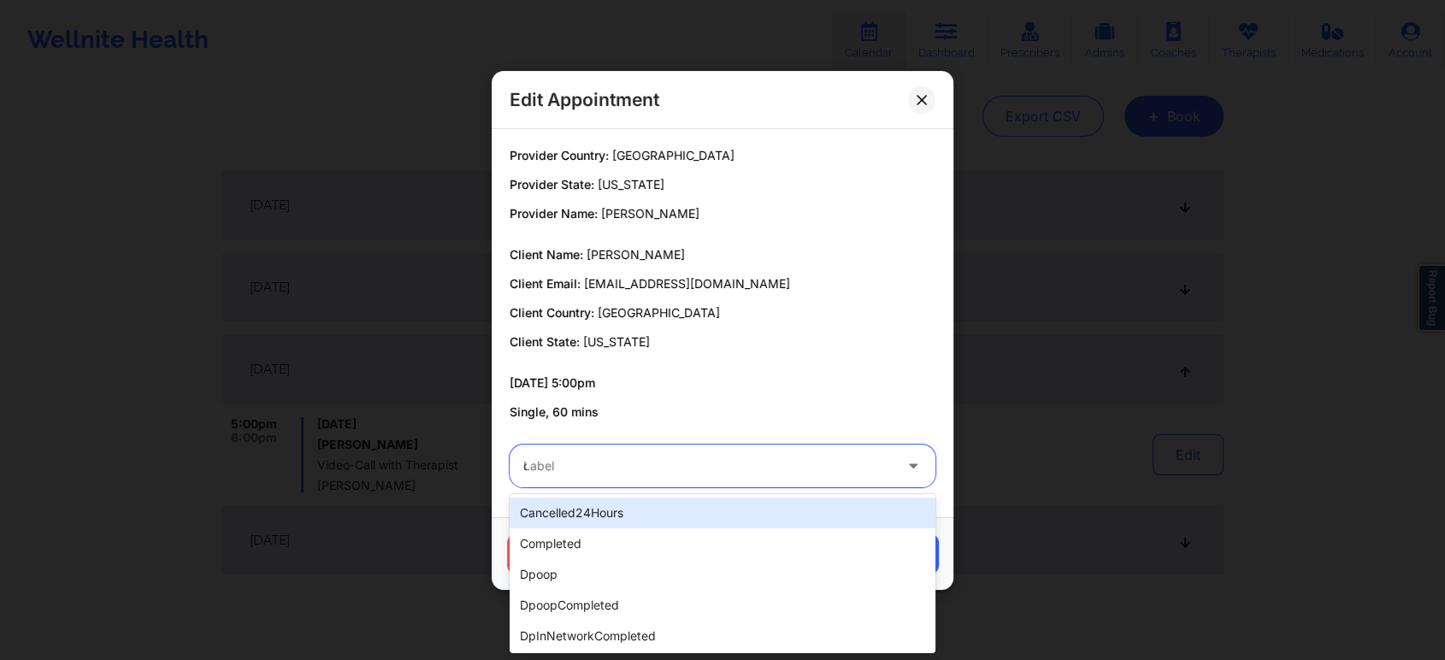
type input "dp"
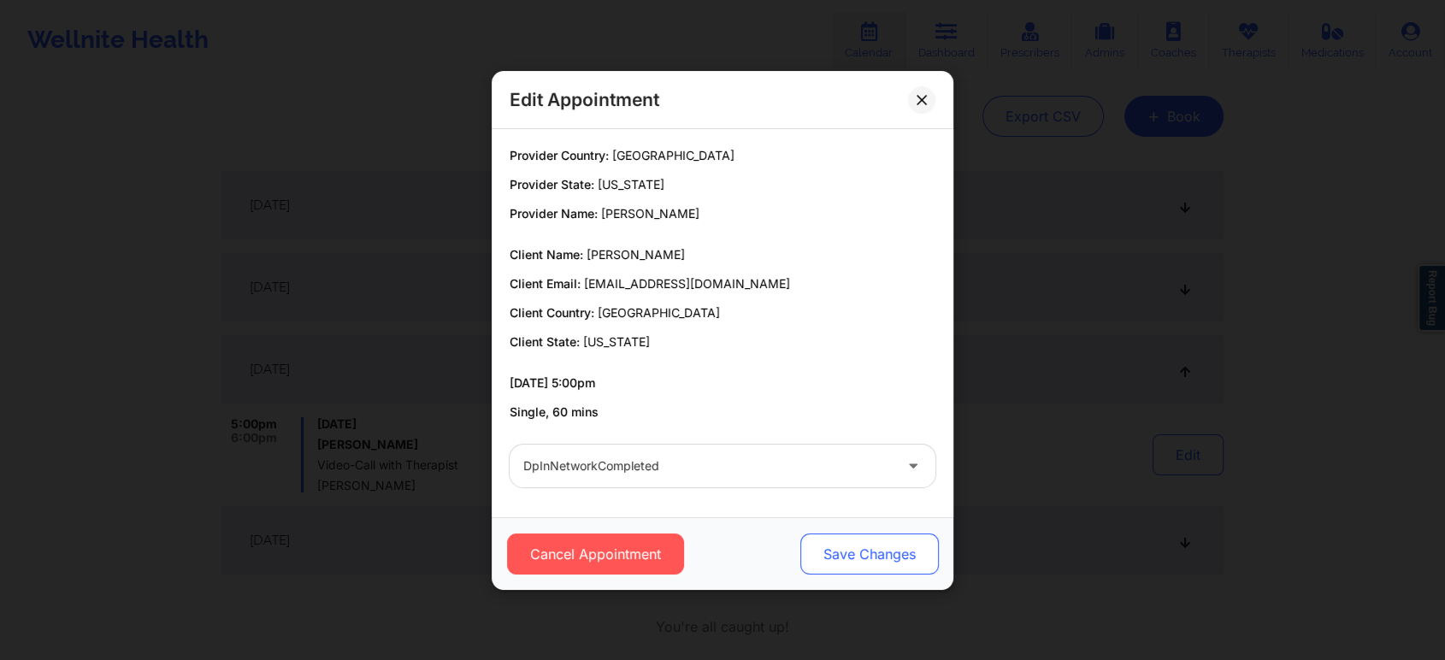
click at [824, 553] on button "Save Changes" at bounding box center [869, 554] width 139 height 41
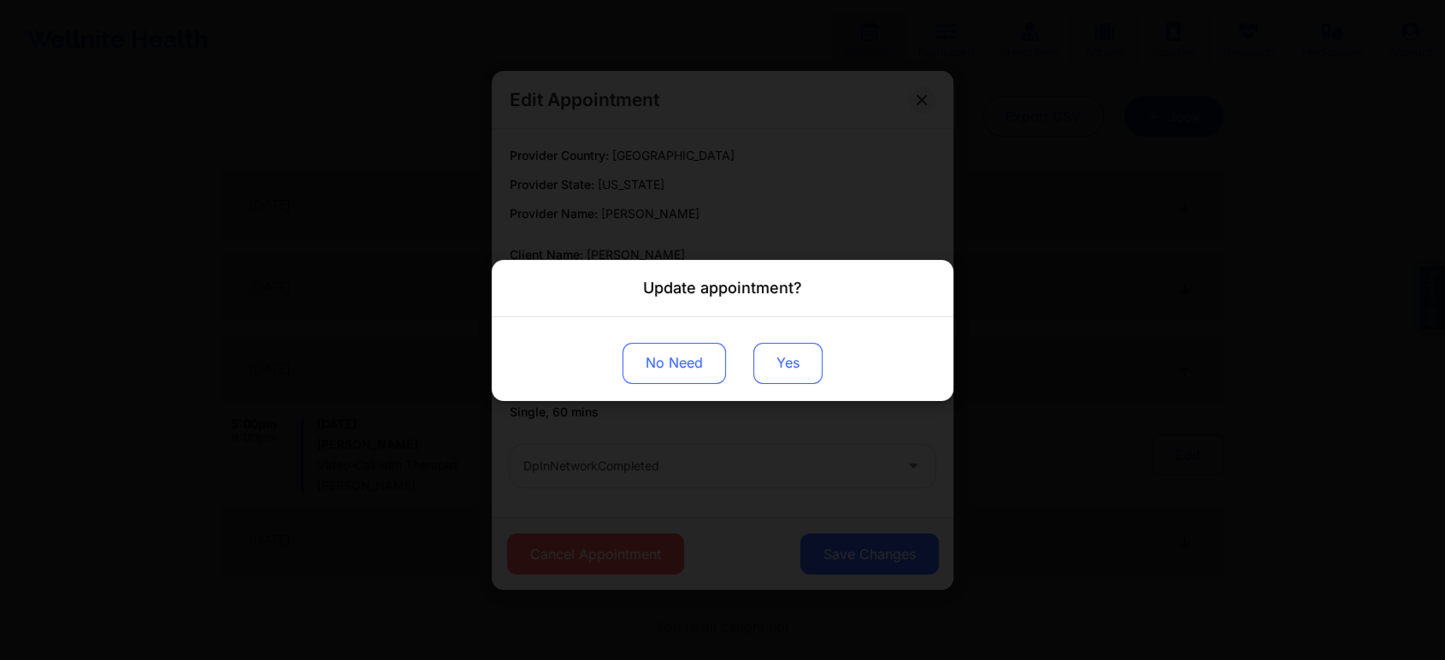
click at [787, 355] on button "Yes" at bounding box center [787, 362] width 69 height 41
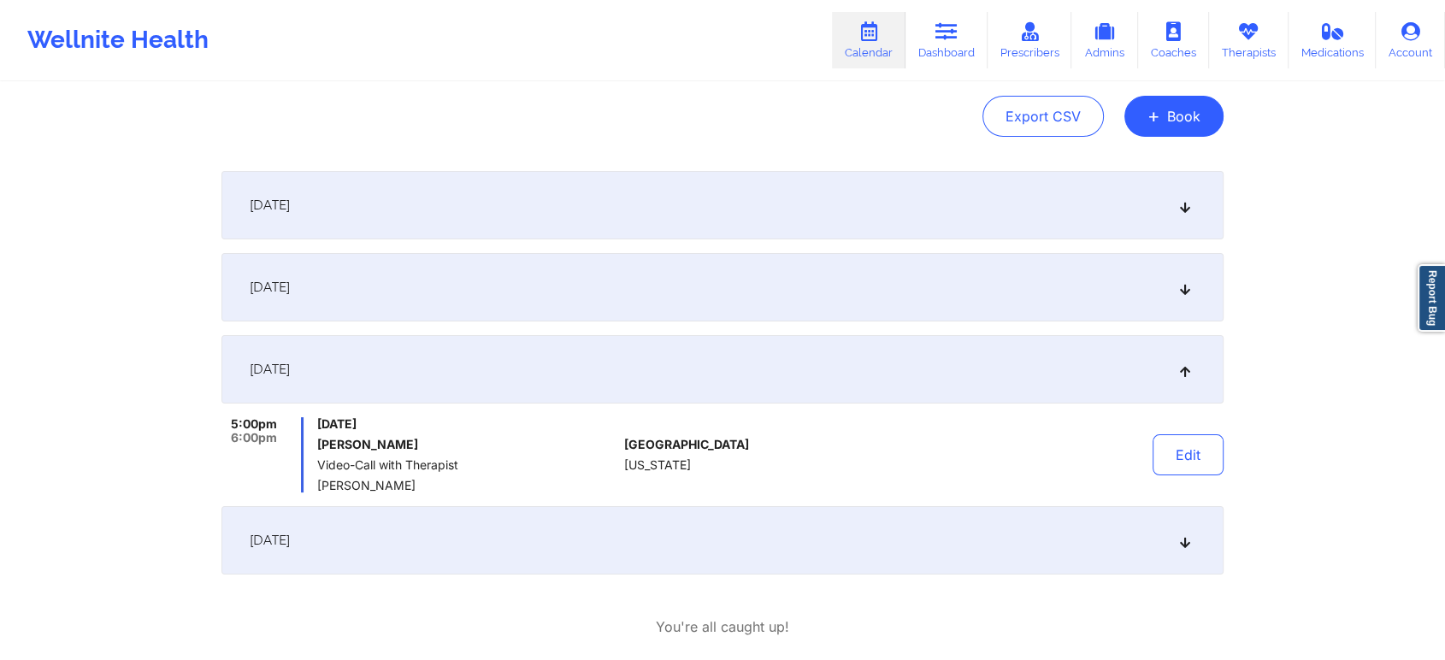
scroll to position [0, 0]
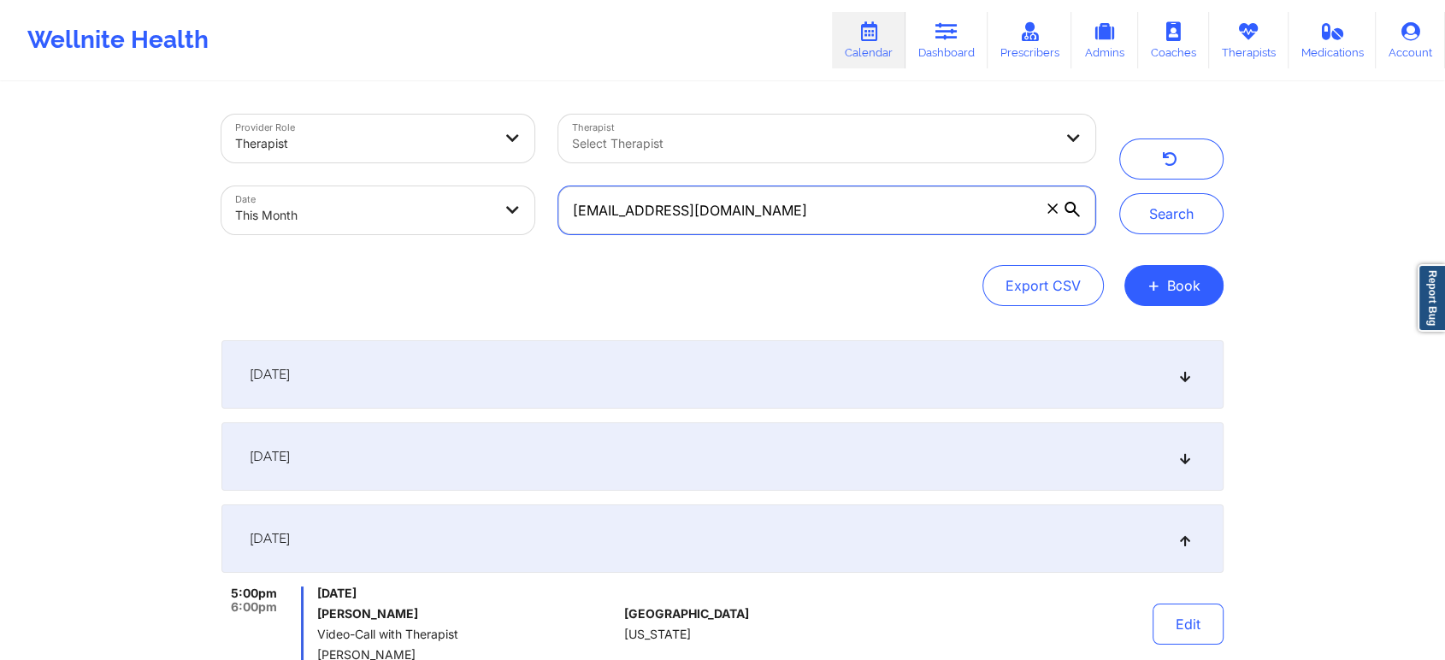
drag, startPoint x: 789, startPoint y: 200, endPoint x: 345, endPoint y: 154, distance: 447.1
click at [345, 154] on div "Provider Role Therapist Therapist Select Therapist Date This Month [EMAIL_ADDRE…" at bounding box center [659, 175] width 898 height 144
click at [1119, 193] on button "Search" at bounding box center [1171, 213] width 104 height 41
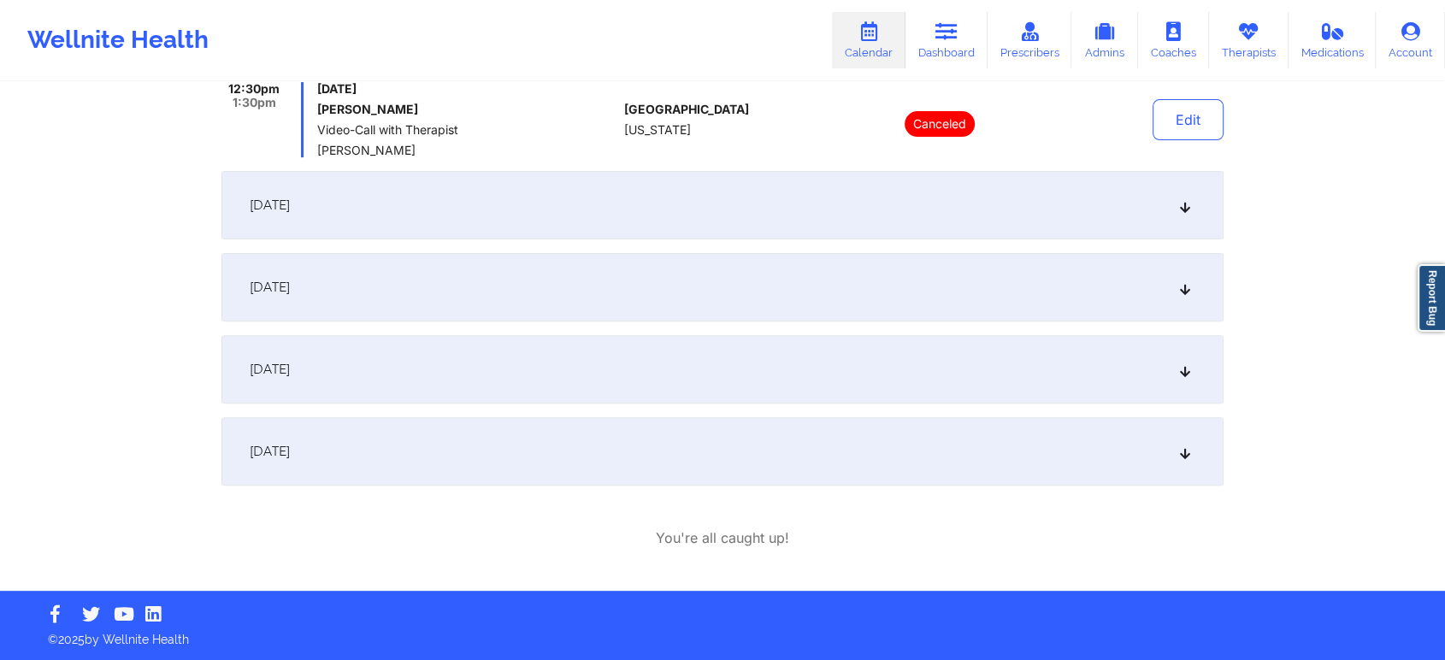
click at [668, 351] on div "[DATE]" at bounding box center [722, 369] width 1002 height 68
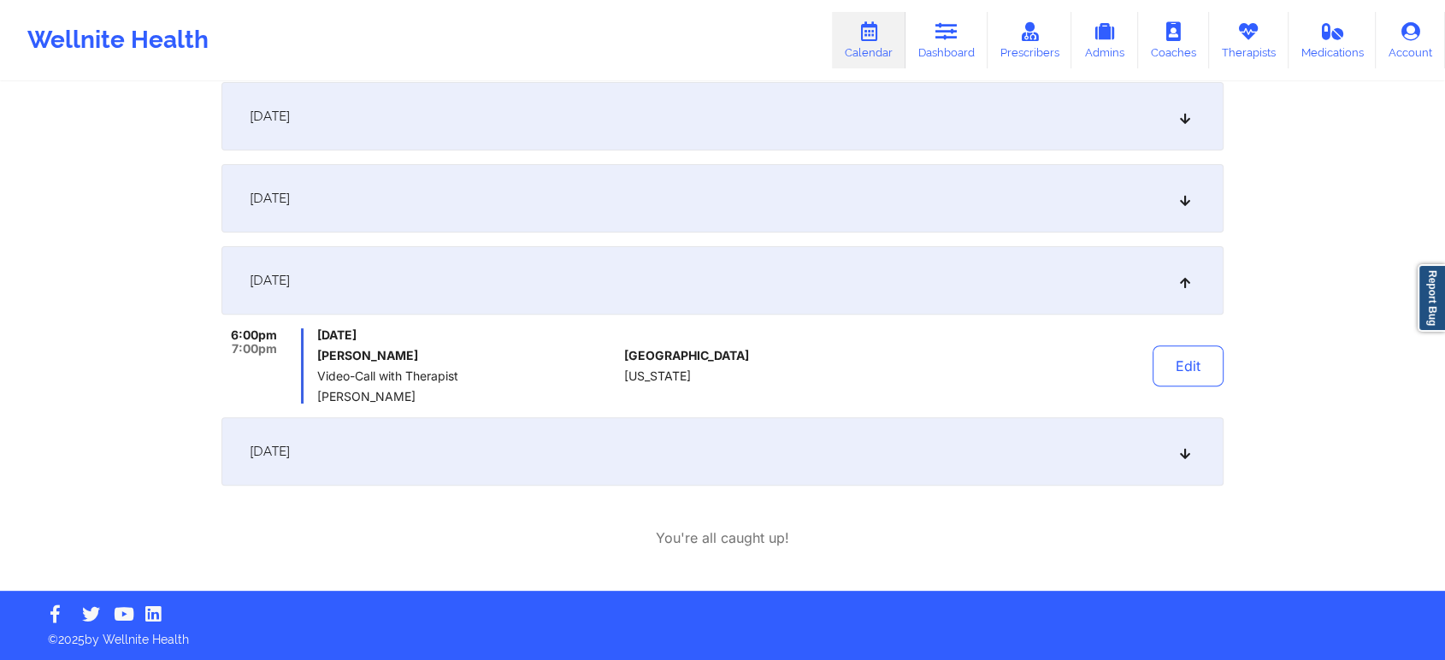
scroll to position [0, 0]
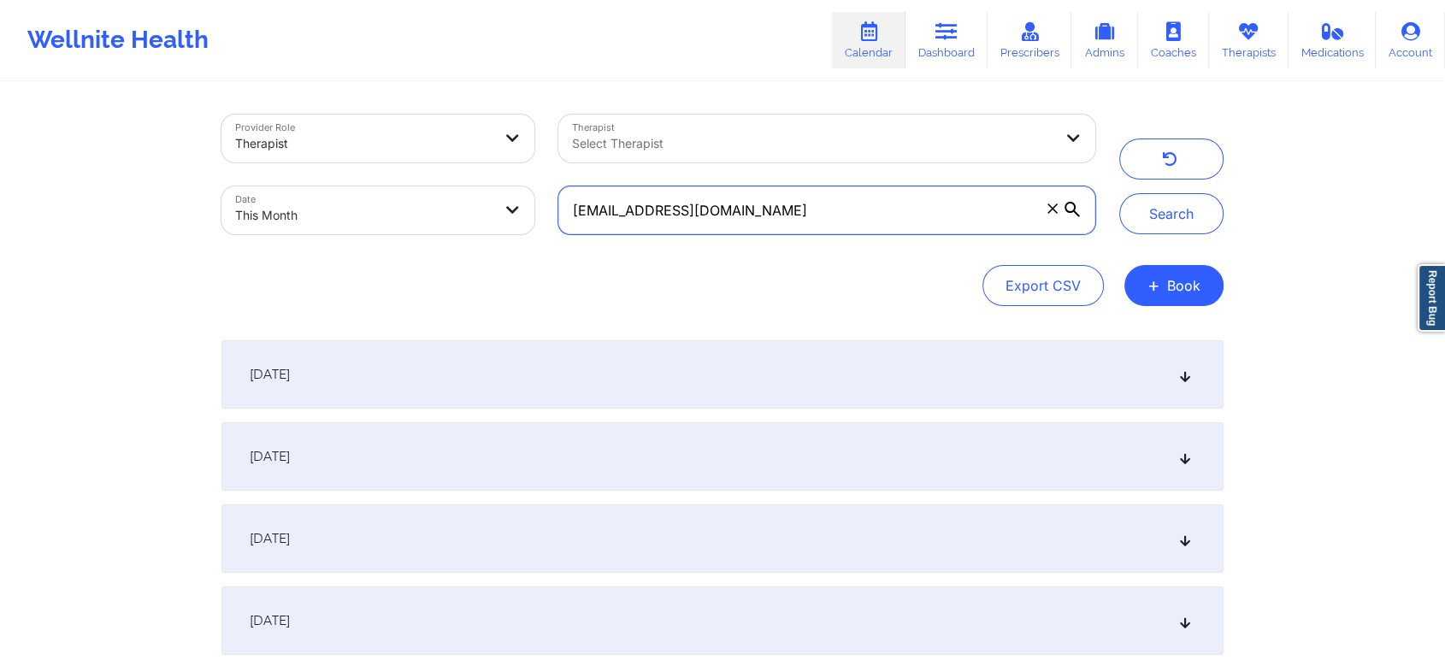
drag, startPoint x: 828, startPoint y: 210, endPoint x: 461, endPoint y: 169, distance: 369.2
click at [461, 169] on div "Provider Role Therapist Therapist Select Therapist Date This Month [EMAIL_ADDRE…" at bounding box center [659, 175] width 898 height 144
click at [1119, 193] on button "Search" at bounding box center [1171, 213] width 104 height 41
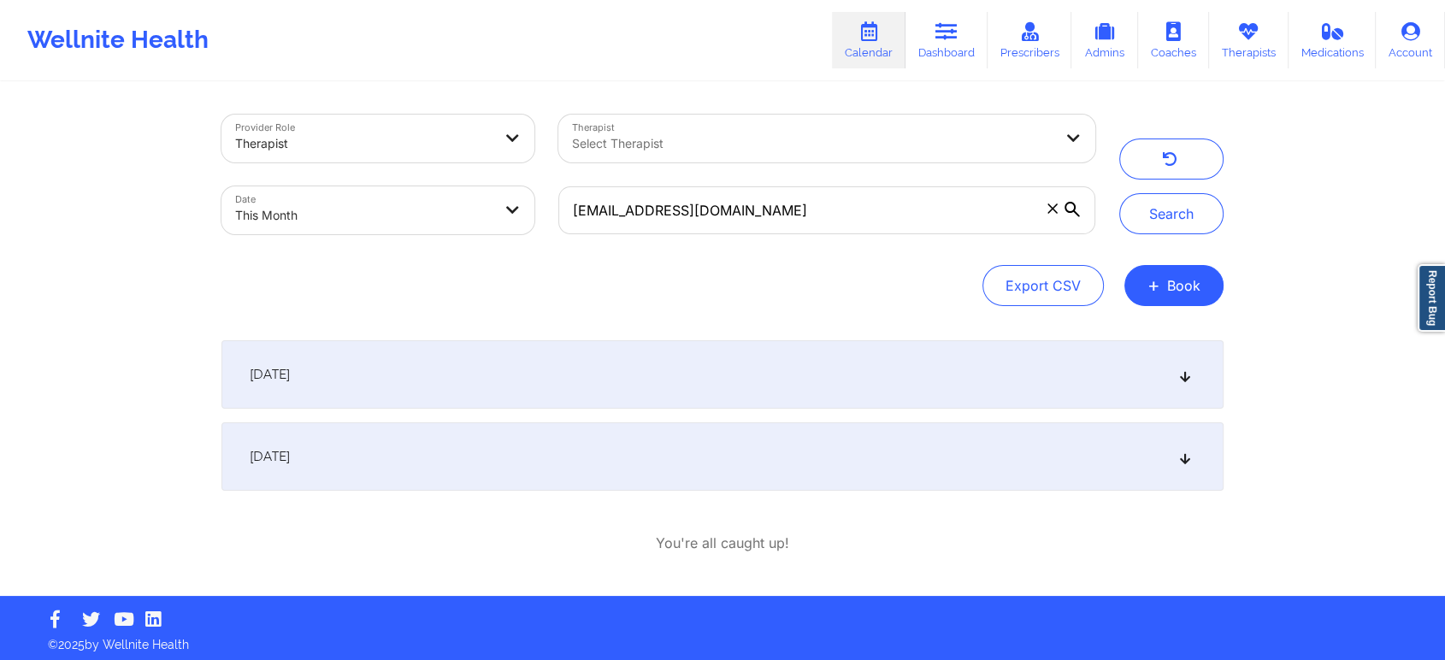
click at [1024, 441] on div "[DATE]" at bounding box center [722, 456] width 1002 height 68
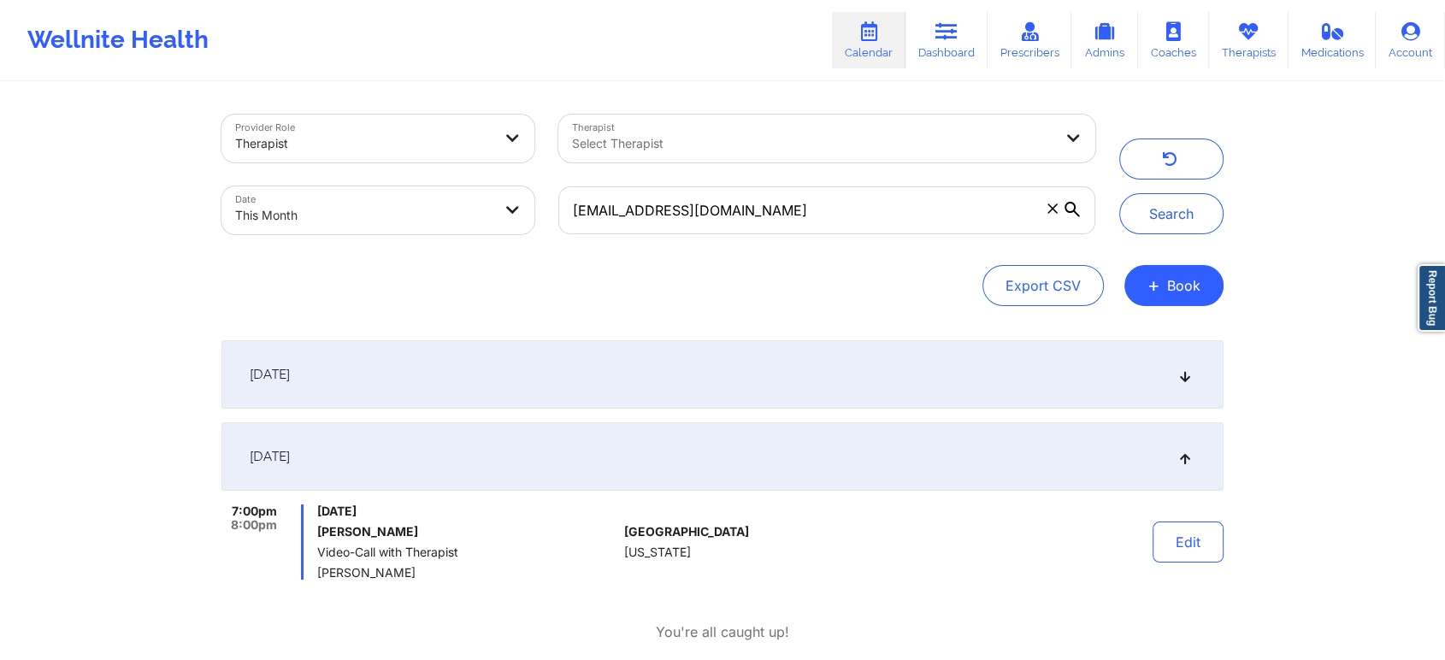
scroll to position [22, 0]
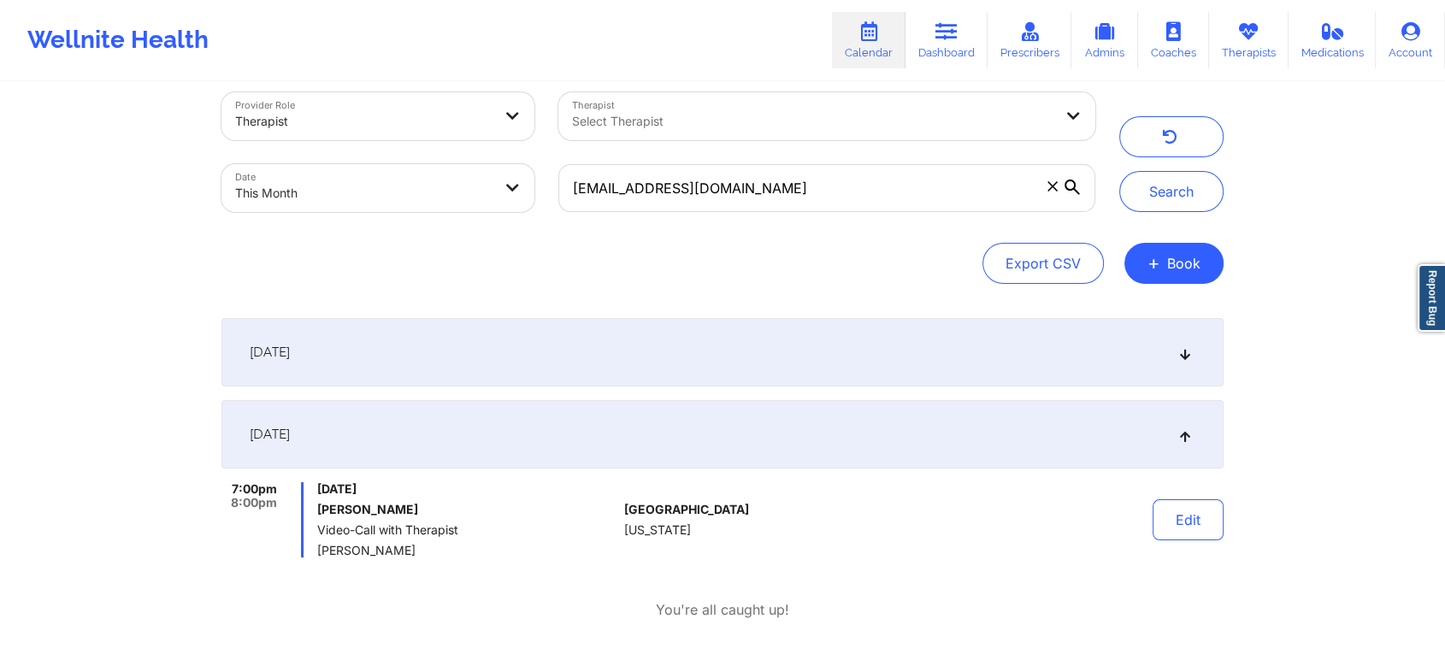
drag, startPoint x: 838, startPoint y: 160, endPoint x: 836, endPoint y: 192, distance: 32.5
click at [836, 192] on div "[EMAIL_ADDRESS][DOMAIN_NAME]" at bounding box center [826, 188] width 561 height 72
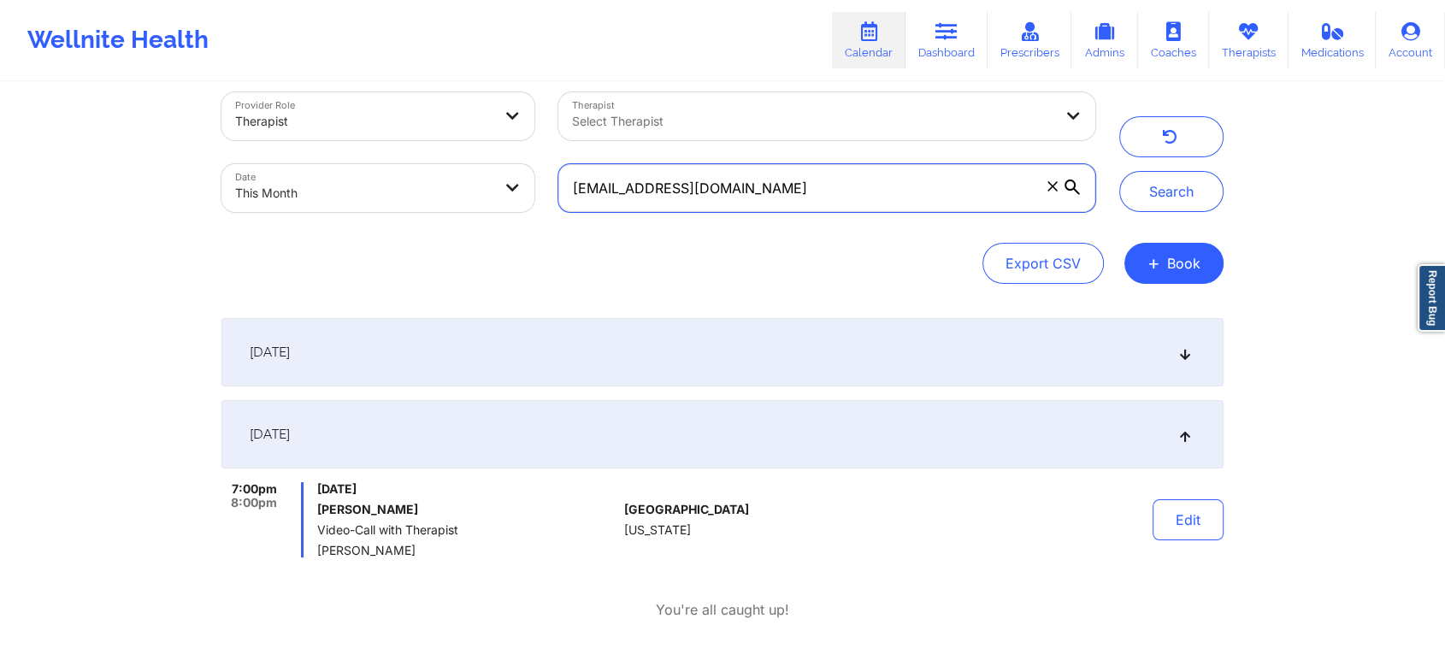
drag, startPoint x: 836, startPoint y: 192, endPoint x: 417, endPoint y: 144, distance: 421.9
click at [417, 144] on div "Provider Role Therapist Therapist Select Therapist Date This Month [EMAIL_ADDRE…" at bounding box center [659, 152] width 898 height 144
click at [1119, 171] on button "Search" at bounding box center [1171, 191] width 104 height 41
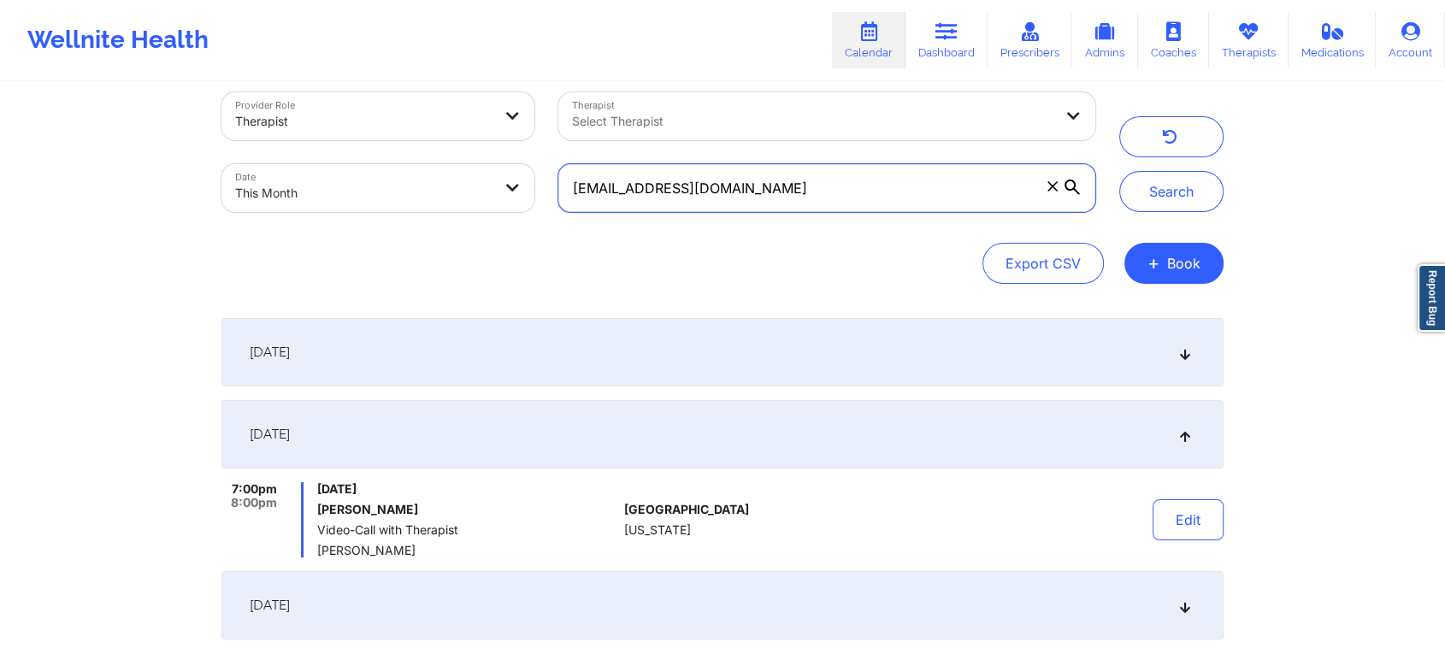
scroll to position [176, 0]
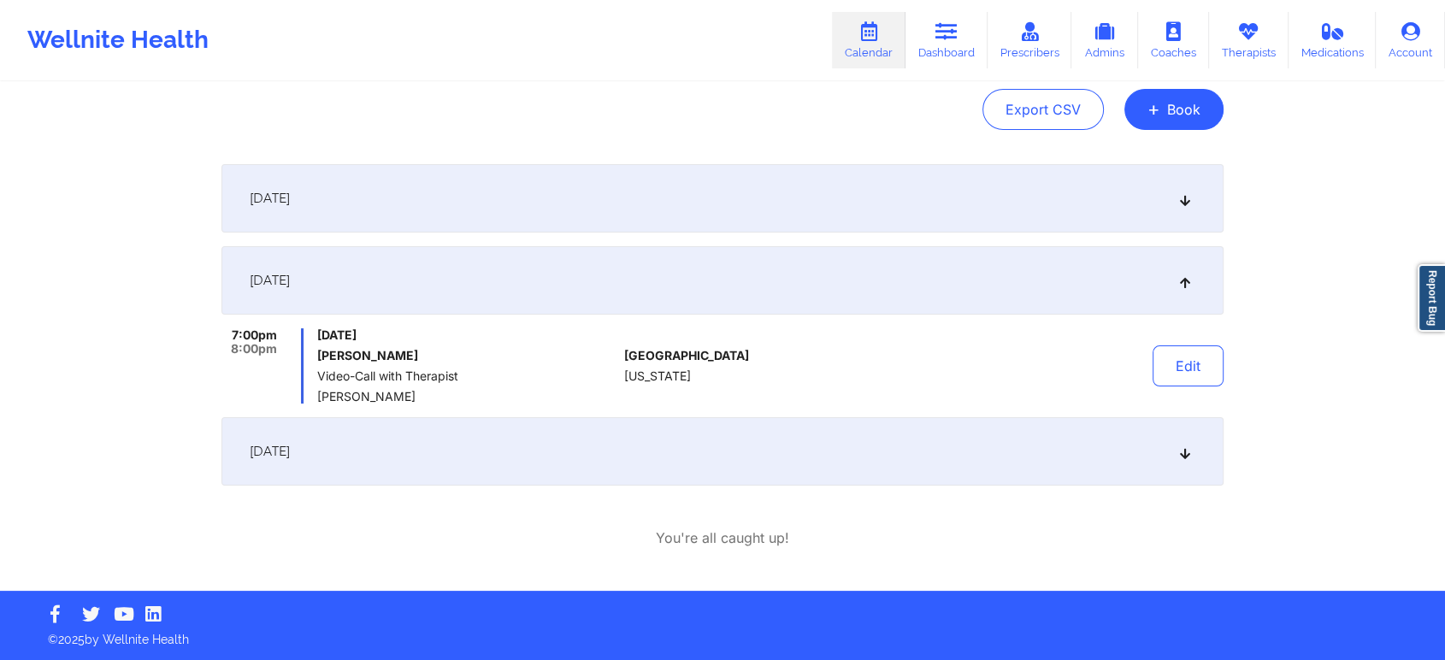
click at [904, 451] on div "[DATE]" at bounding box center [722, 451] width 1002 height 68
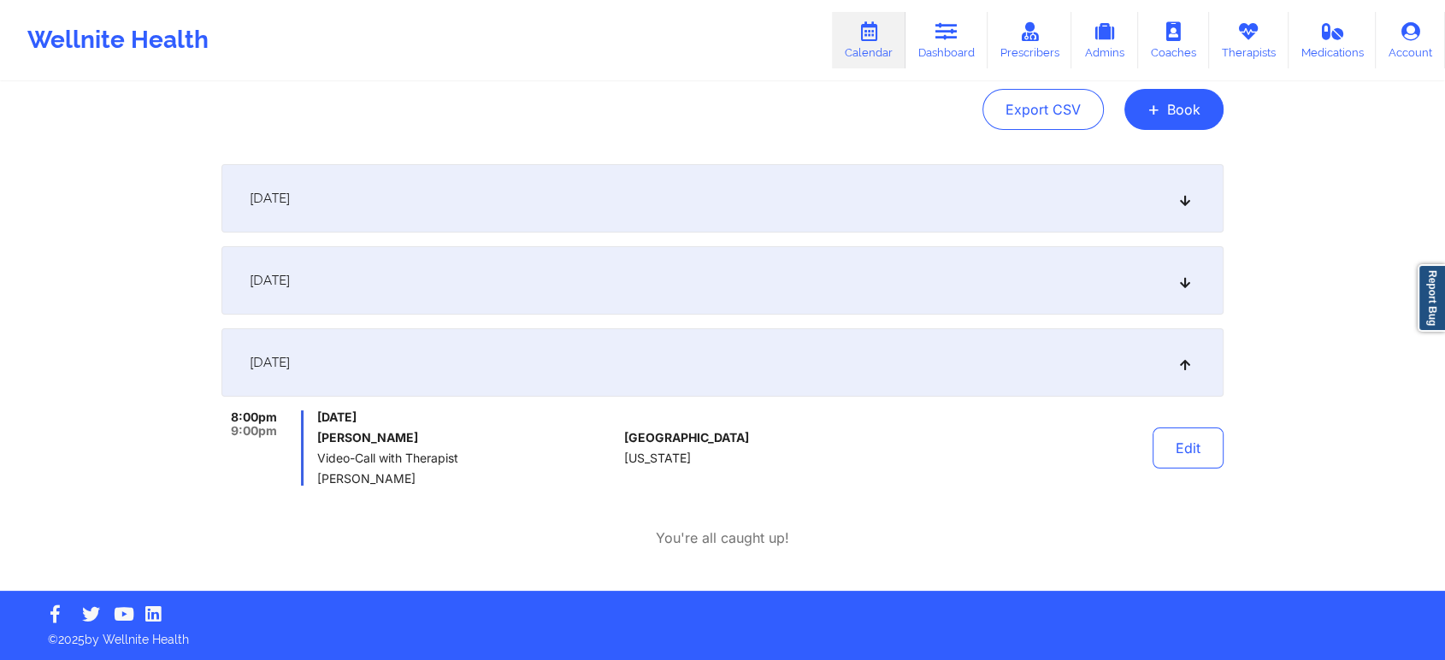
click at [582, 142] on div "Provider Role Therapist Therapist Select Therapist Date This Month [EMAIL_ADDRE…" at bounding box center [723, 249] width 1026 height 683
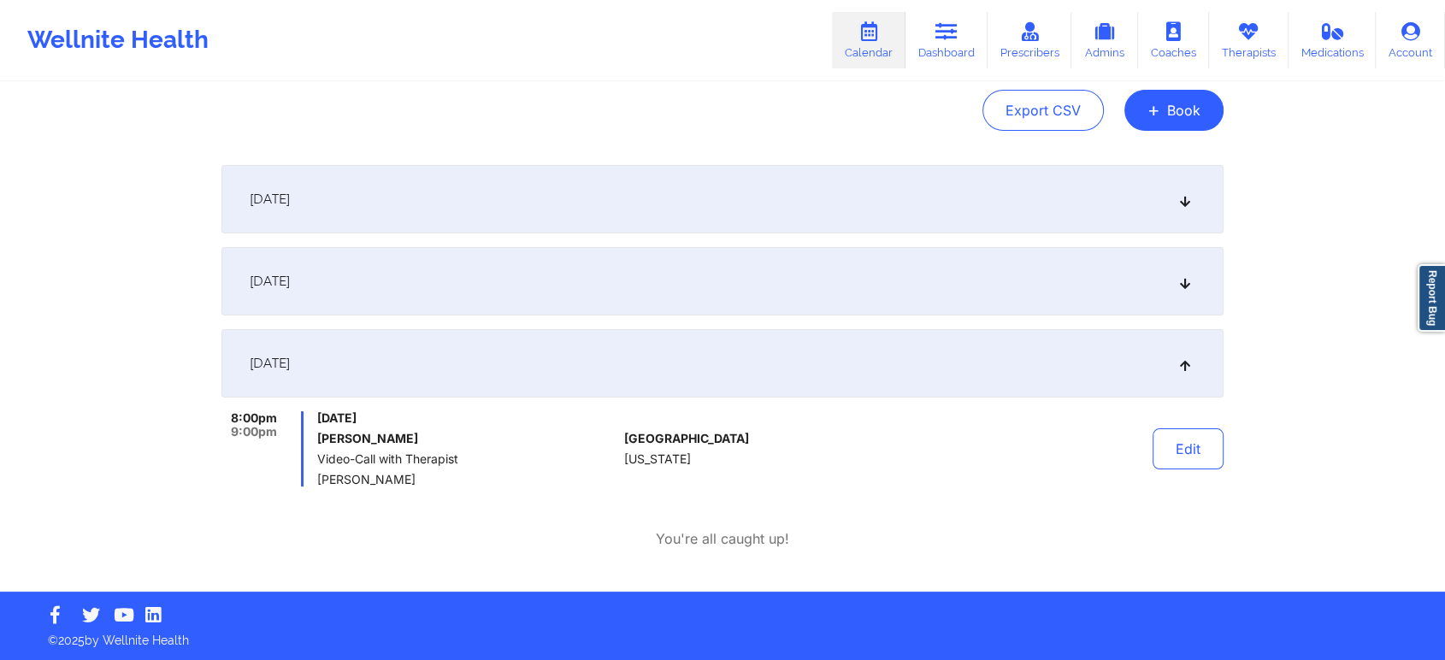
scroll to position [0, 0]
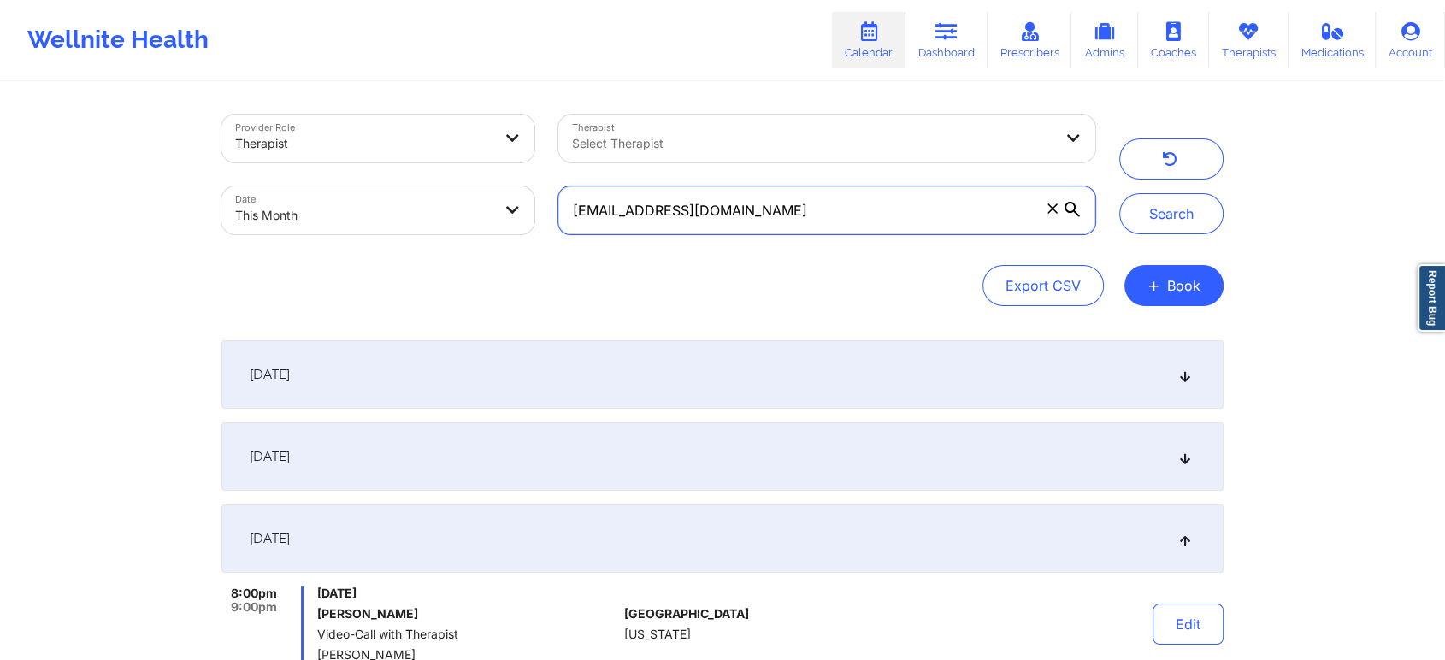
drag, startPoint x: 835, startPoint y: 186, endPoint x: 801, endPoint y: 201, distance: 36.4
click at [801, 201] on input "[EMAIL_ADDRESS][DOMAIN_NAME]" at bounding box center [826, 210] width 537 height 48
drag, startPoint x: 801, startPoint y: 201, endPoint x: 420, endPoint y: 162, distance: 383.3
click at [420, 162] on div "Provider Role Therapist Therapist Select Therapist Date This Month [EMAIL_ADDRE…" at bounding box center [659, 175] width 898 height 144
click at [1119, 193] on button "Search" at bounding box center [1171, 213] width 104 height 41
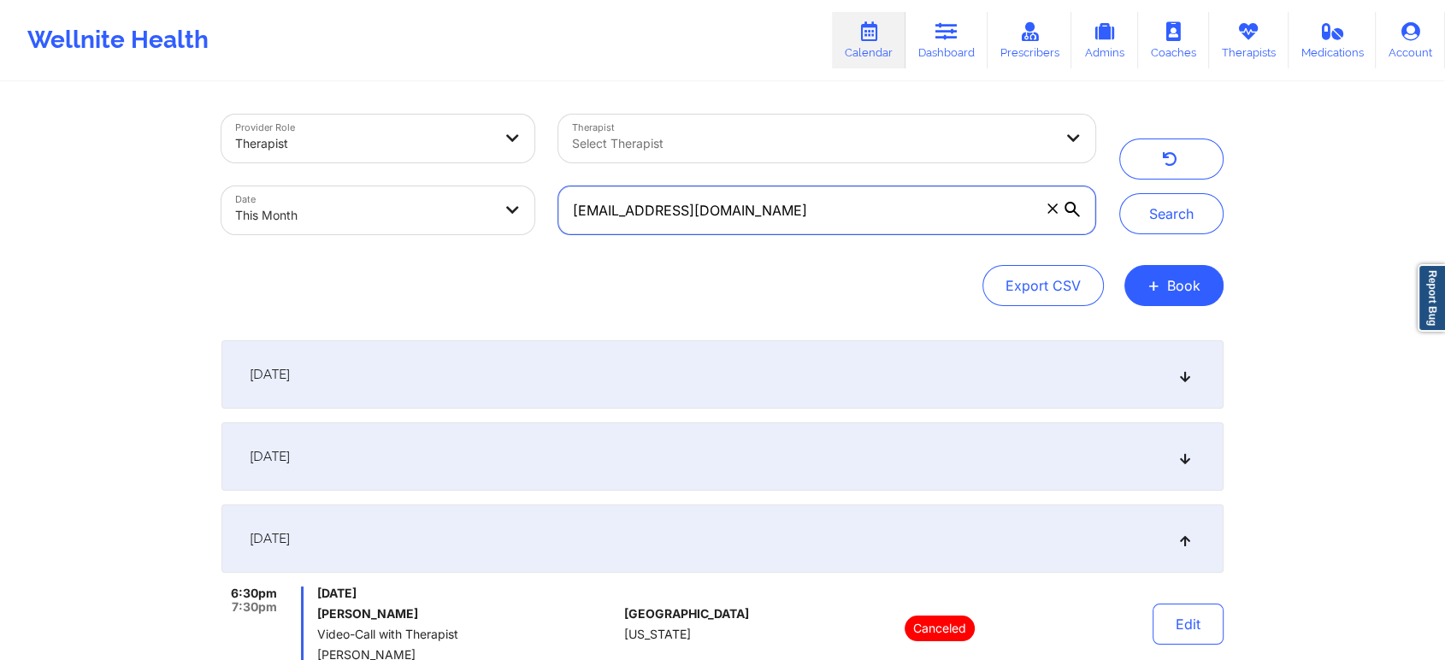
click at [801, 220] on input "[EMAIL_ADDRESS][DOMAIN_NAME]" at bounding box center [826, 210] width 537 height 48
drag, startPoint x: 746, startPoint y: 202, endPoint x: 420, endPoint y: 168, distance: 327.5
click at [420, 168] on div "Provider Role Therapist Therapist Select Therapist Date This Month [EMAIL_ADDRE…" at bounding box center [659, 175] width 898 height 144
click at [1119, 193] on button "Search" at bounding box center [1171, 213] width 104 height 41
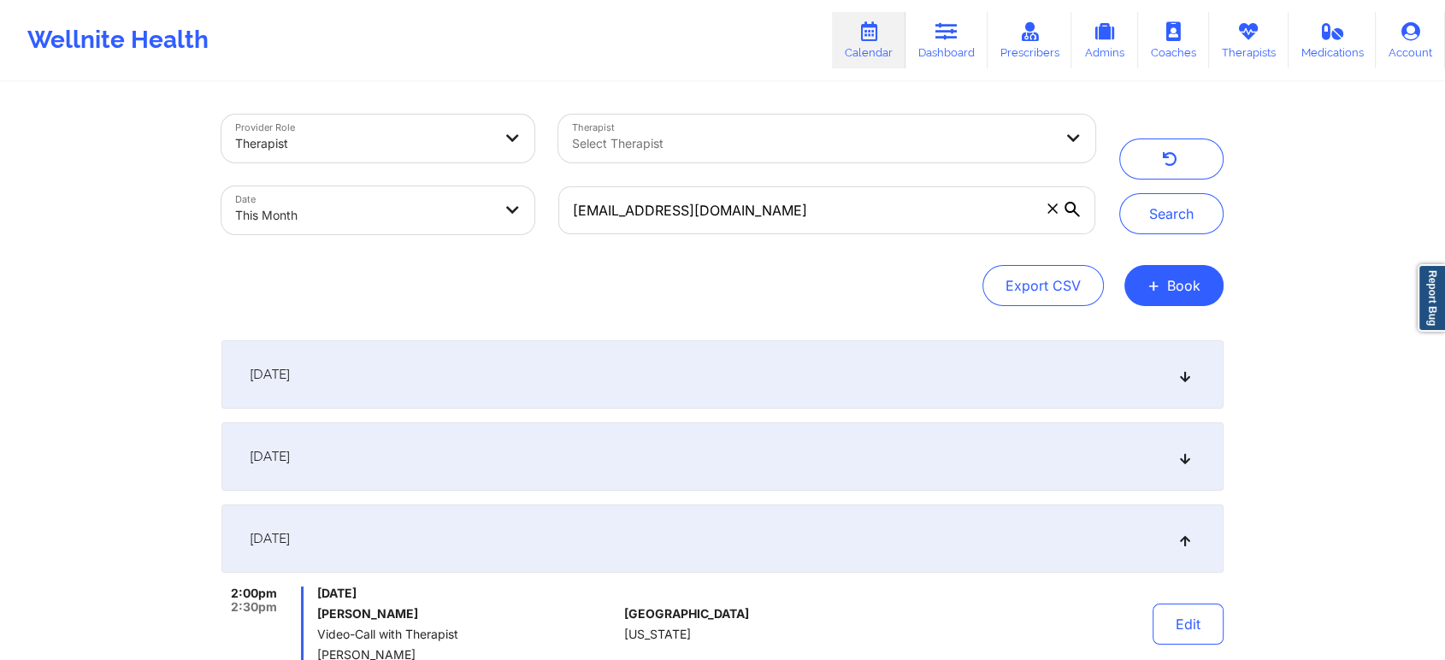
drag, startPoint x: 1303, startPoint y: 123, endPoint x: 1458, endPoint y: 194, distance: 170.3
click at [1313, 194] on html "Wellnite Health Calendar Dashboard Prescribers Admins Coaches Therapists Medica…" at bounding box center [722, 330] width 1445 height 660
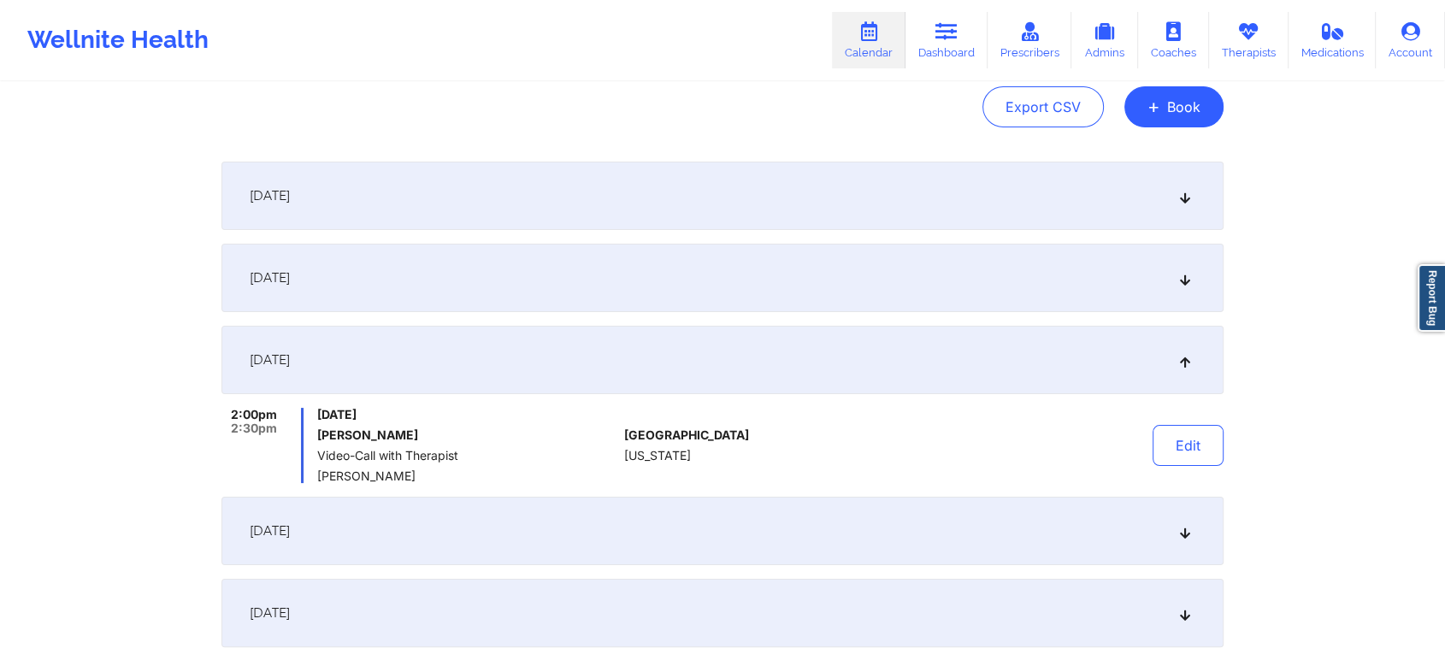
scroll to position [163, 0]
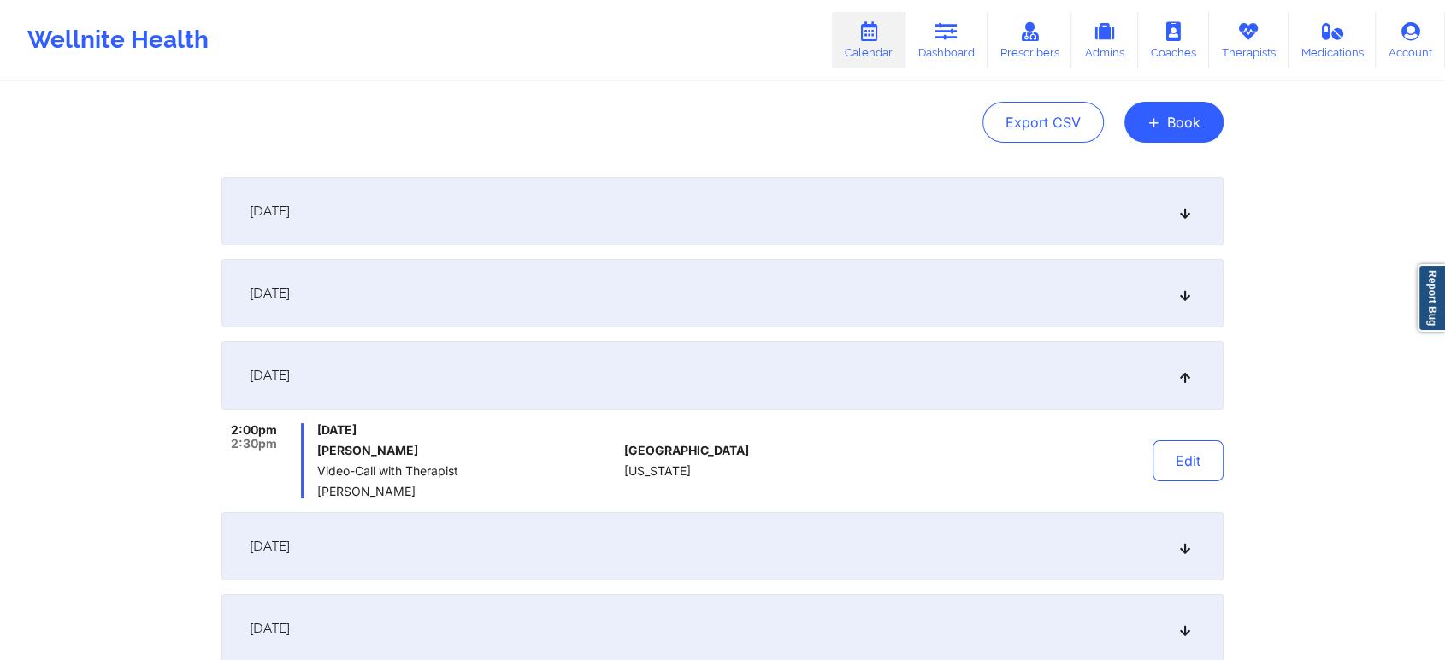
click at [437, 572] on div "[DATE]" at bounding box center [722, 546] width 1002 height 68
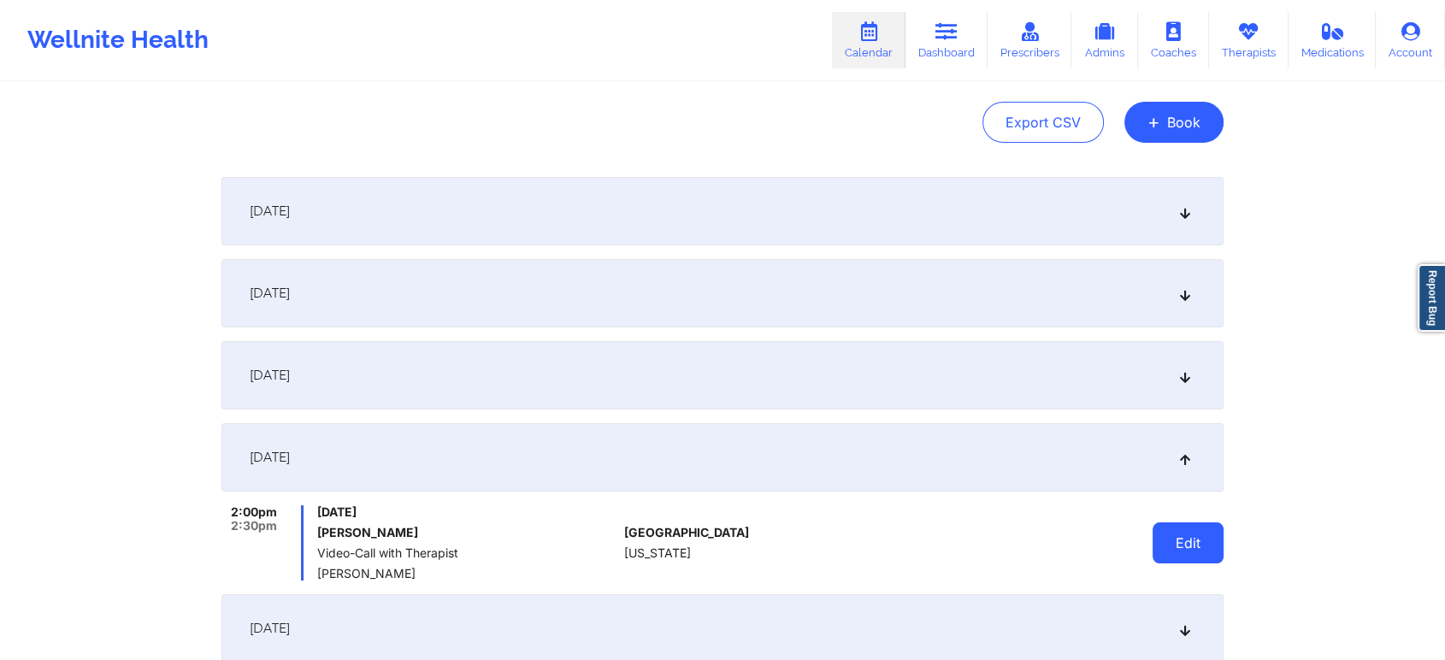
click at [1208, 556] on button "Edit" at bounding box center [1188, 543] width 71 height 41
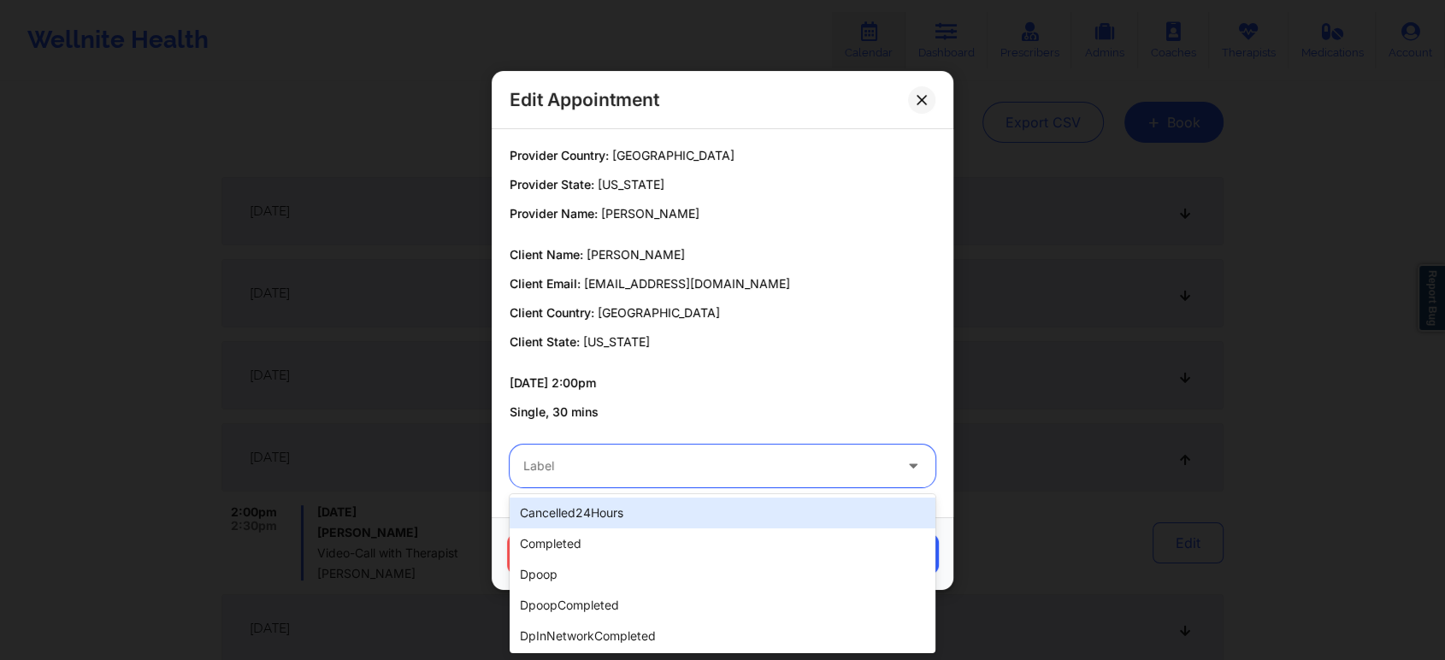
click at [752, 482] on div "Label" at bounding box center [702, 466] width 385 height 43
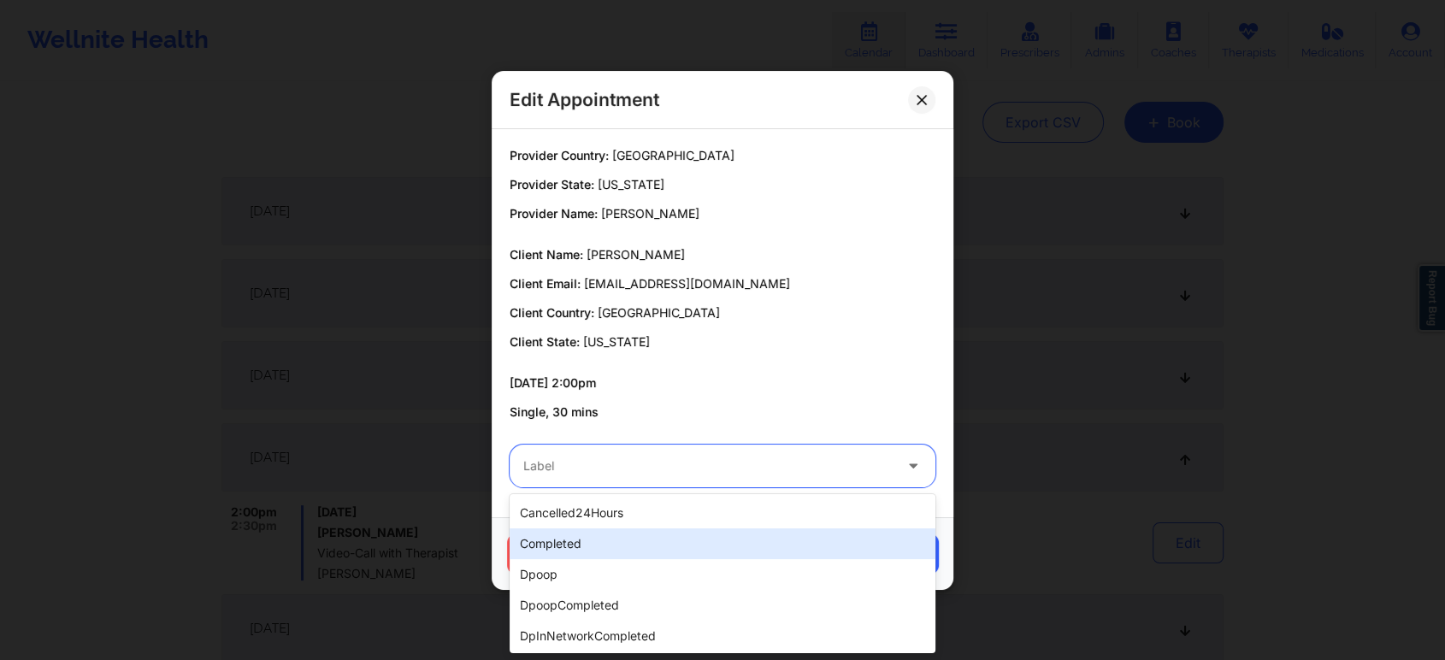
click at [652, 539] on div "completed" at bounding box center [723, 543] width 426 height 31
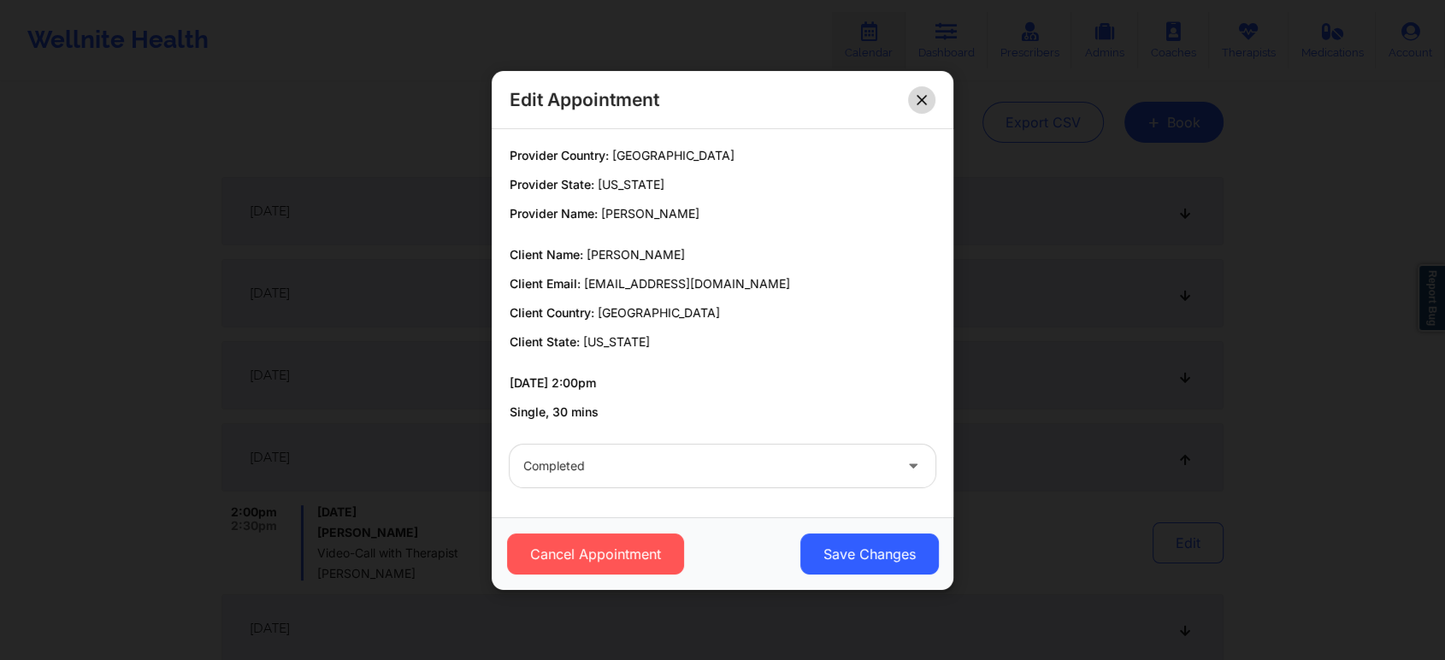
click at [934, 100] on button at bounding box center [921, 99] width 27 height 27
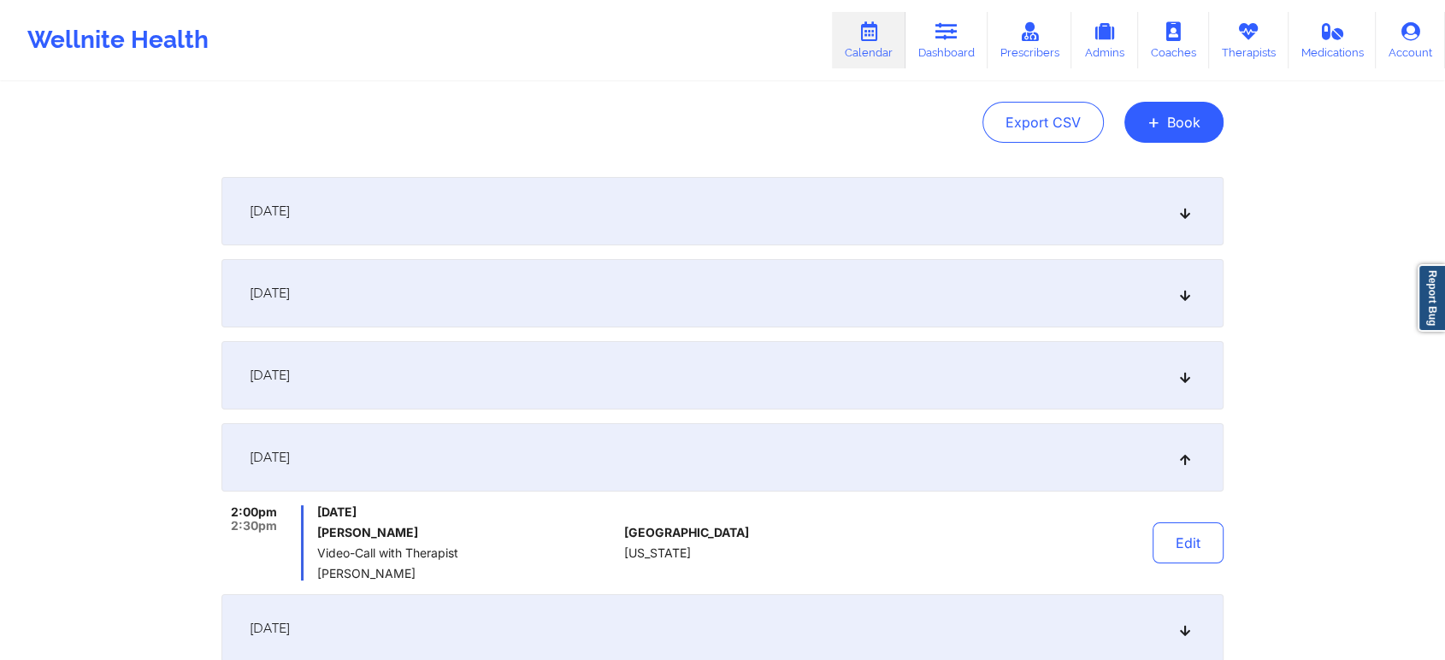
scroll to position [0, 0]
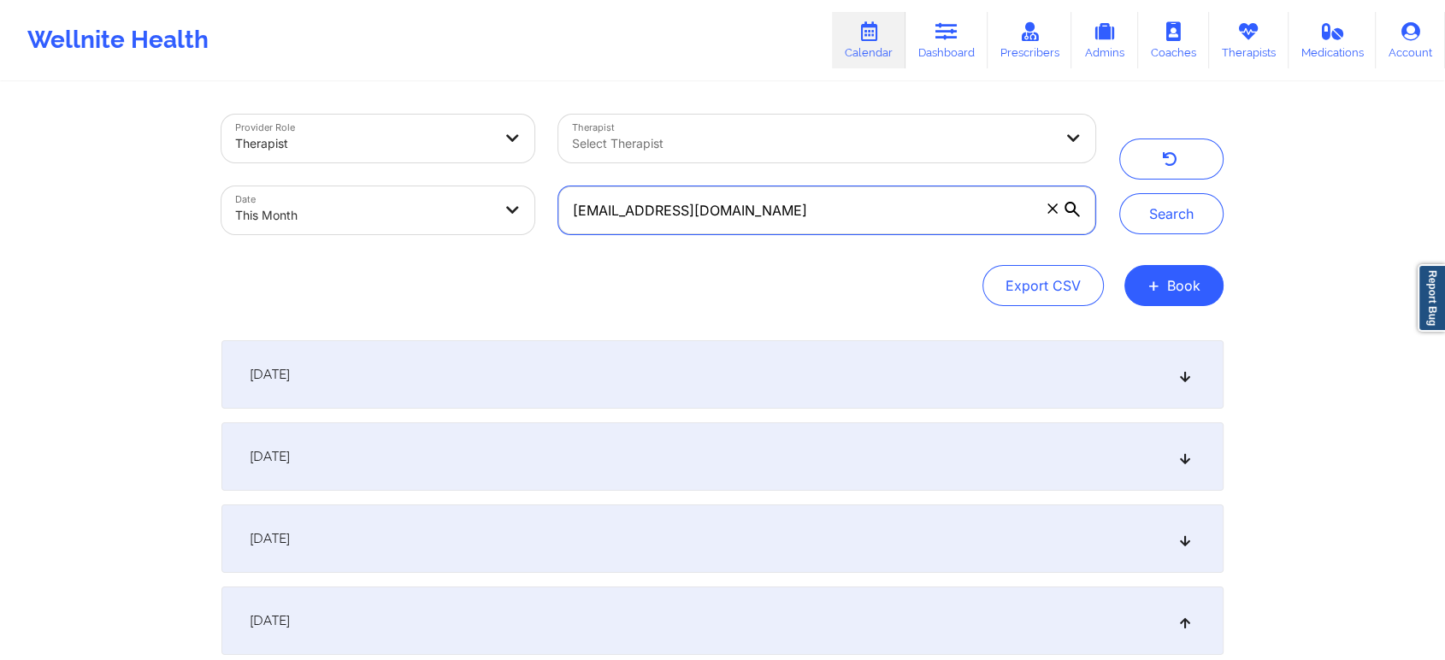
drag, startPoint x: 841, startPoint y: 203, endPoint x: 480, endPoint y: 174, distance: 362.0
click at [480, 174] on div "Provider Role Therapist Therapist Select Therapist Date This Month [EMAIL_ADDRE…" at bounding box center [659, 175] width 898 height 144
drag, startPoint x: 836, startPoint y: 228, endPoint x: 456, endPoint y: 162, distance: 385.4
click at [456, 162] on div "Provider Role Therapist Therapist Select Therapist Date This Month [EMAIL_ADDRE…" at bounding box center [659, 175] width 898 height 144
click at [1119, 193] on button "Search" at bounding box center [1171, 213] width 104 height 41
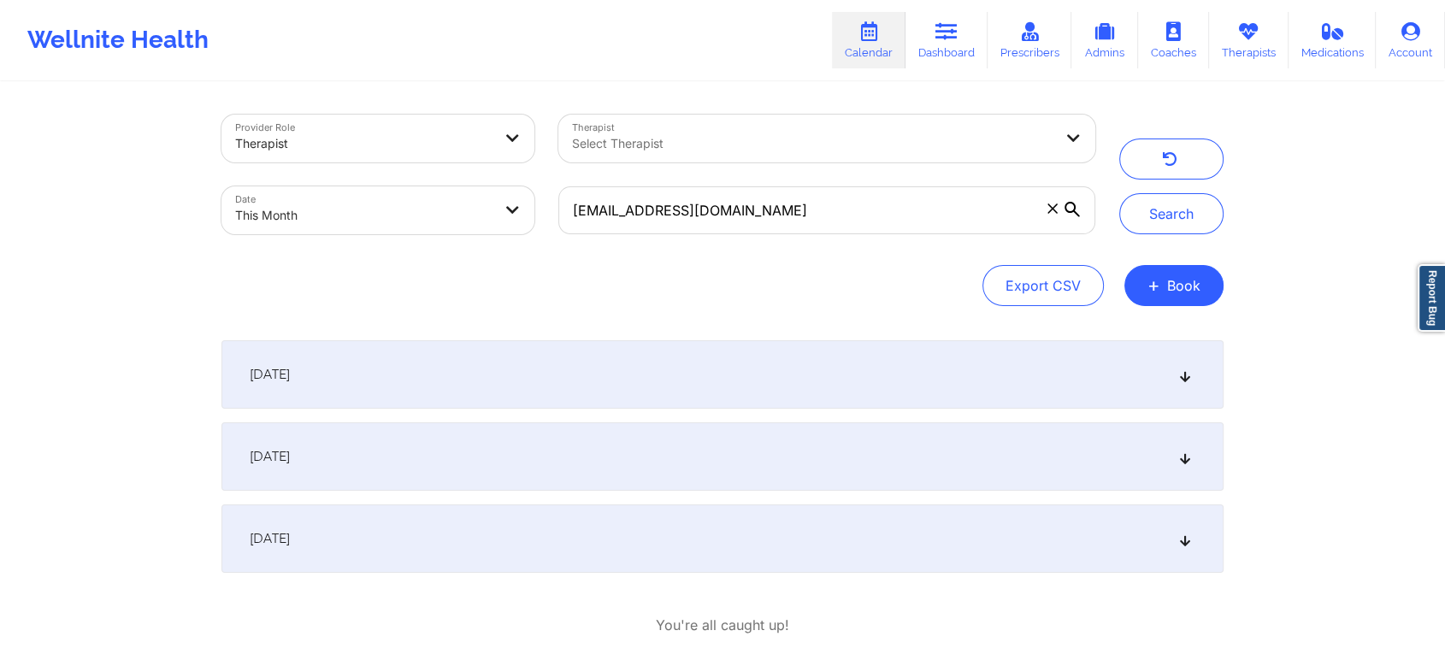
click at [453, 542] on div "[DATE]" at bounding box center [722, 539] width 1002 height 68
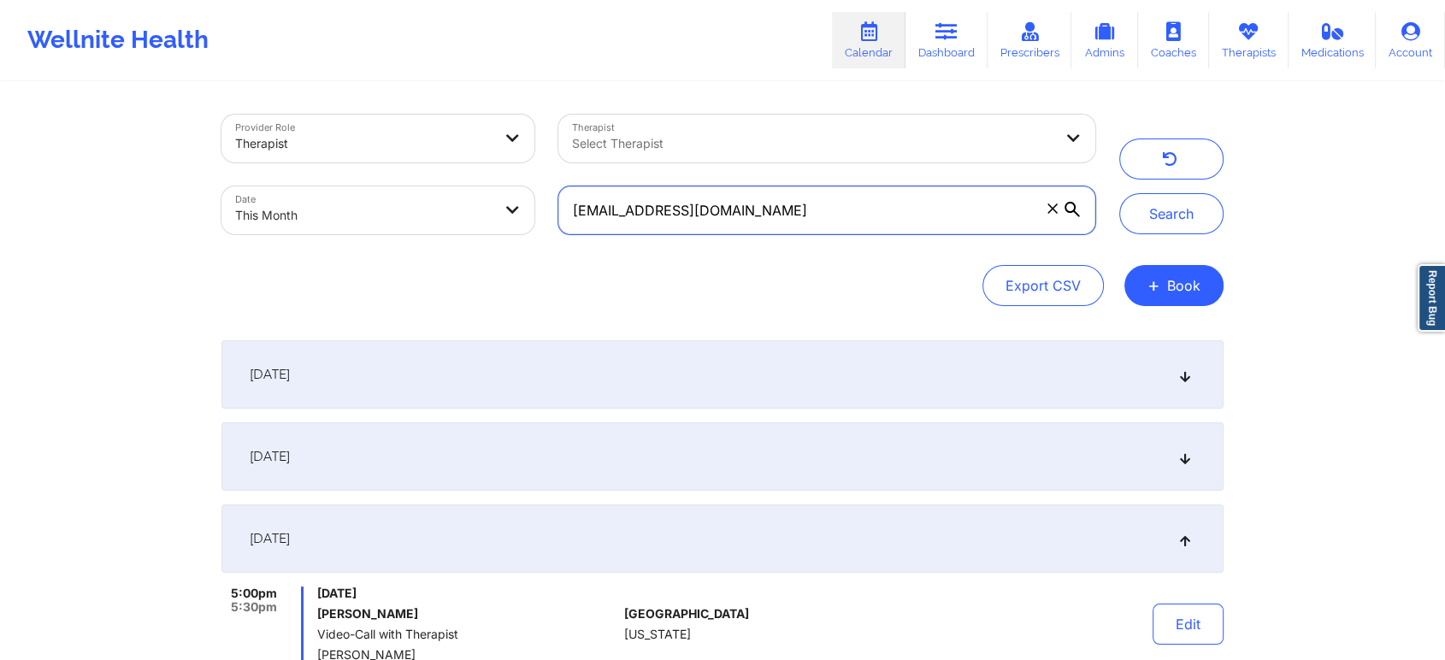
drag, startPoint x: 782, startPoint y: 221, endPoint x: 420, endPoint y: 242, distance: 363.2
click at [420, 242] on div "Provider Role Therapist Therapist Select Therapist Date This Month [EMAIL_ADDRE…" at bounding box center [659, 175] width 898 height 144
type input "[EMAIL_ADDRESS][DOMAIN_NAME]"
click at [1119, 193] on button "Search" at bounding box center [1171, 213] width 104 height 41
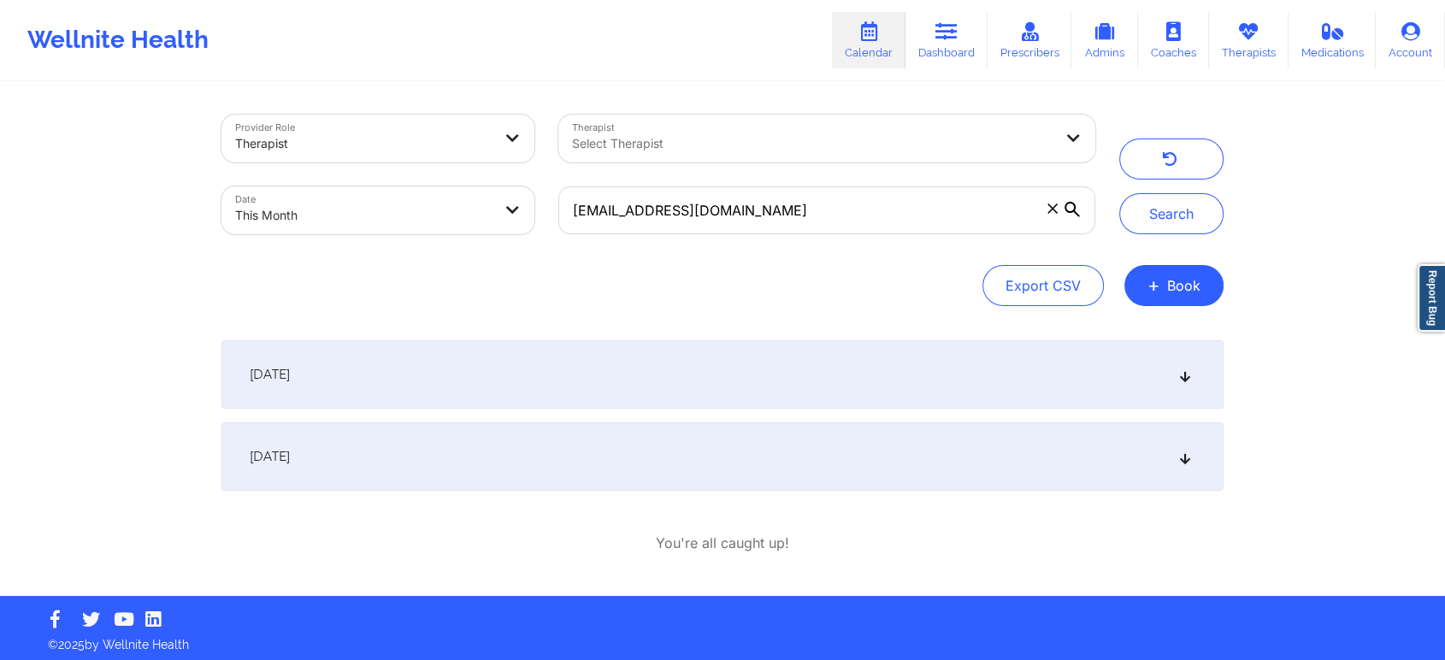
click at [627, 407] on div "[DATE]" at bounding box center [722, 374] width 1002 height 68
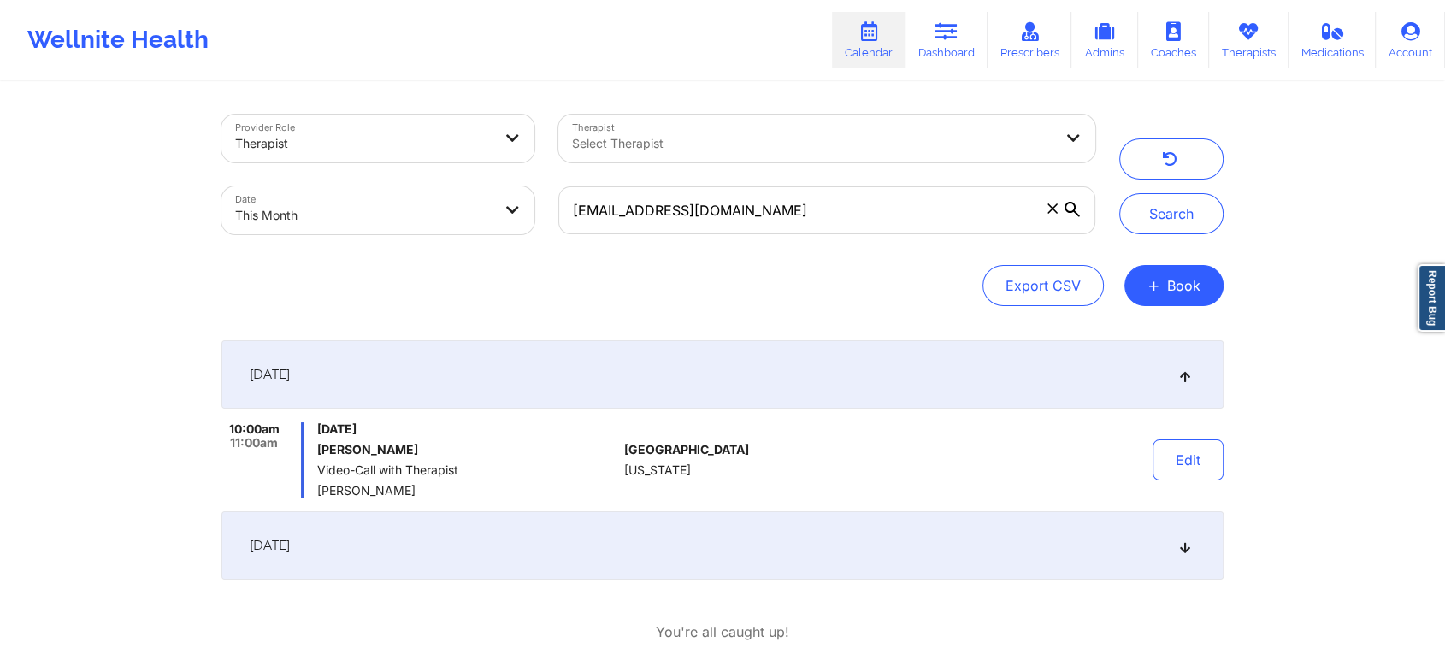
scroll to position [94, 0]
